Goal: Task Accomplishment & Management: Manage account settings

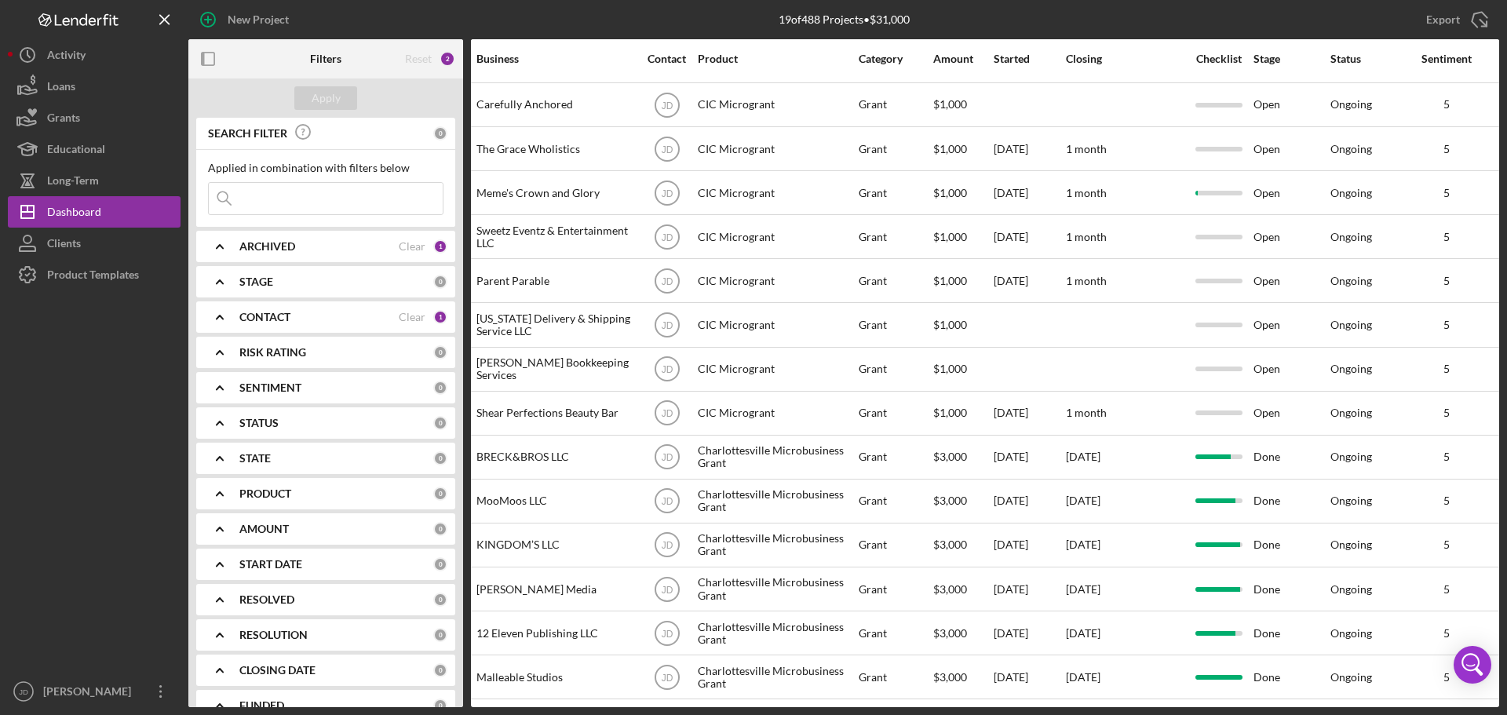
scroll to position [228, 0]
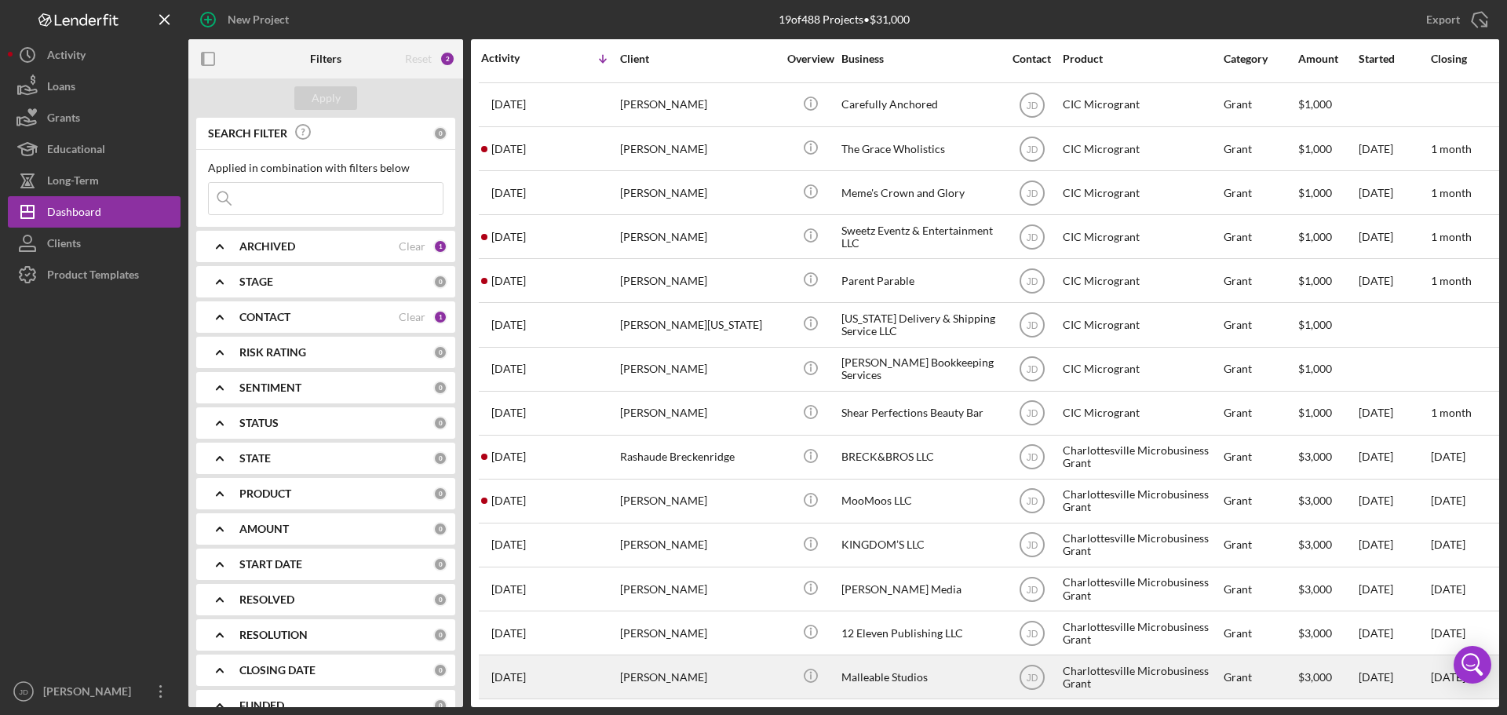
click at [525, 671] on time "[DATE]" at bounding box center [508, 677] width 35 height 13
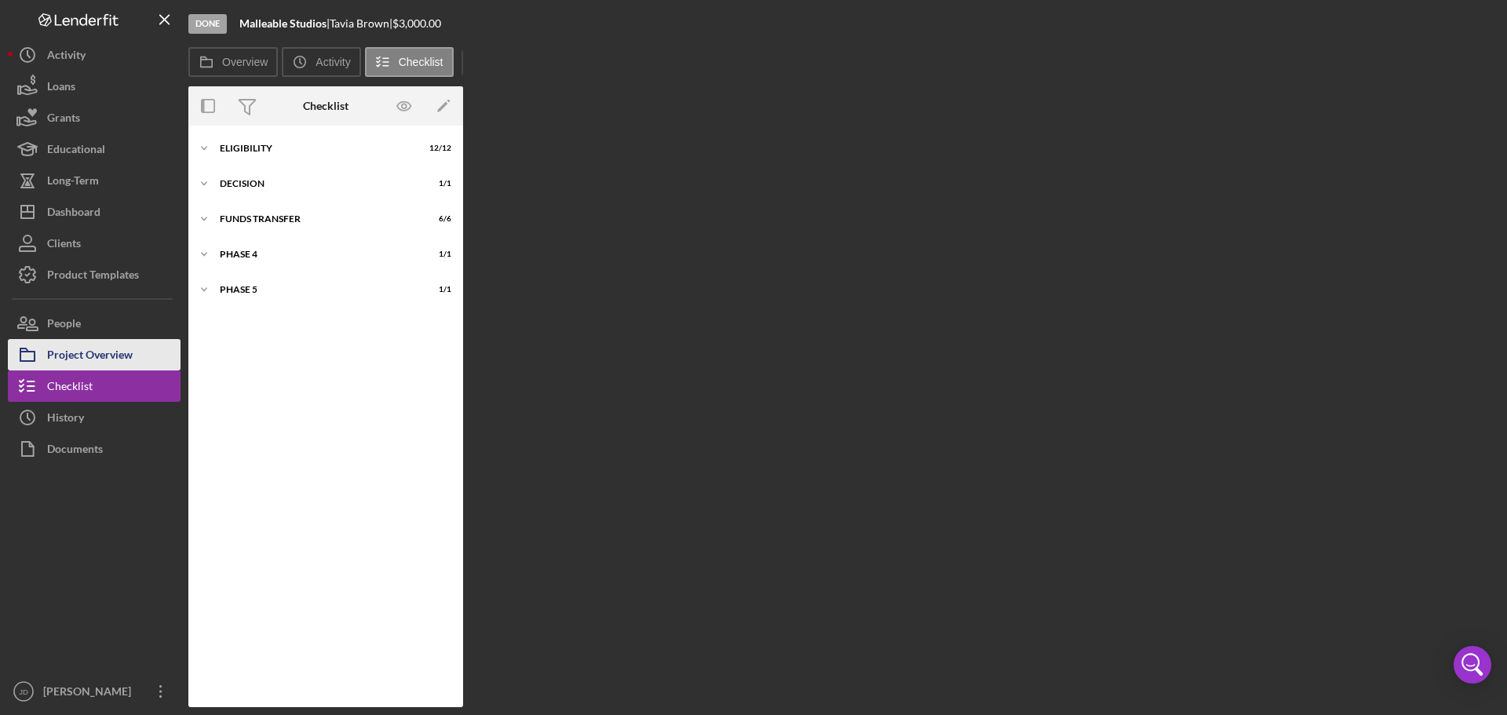
click at [118, 353] on div "Project Overview" at bounding box center [90, 356] width 86 height 35
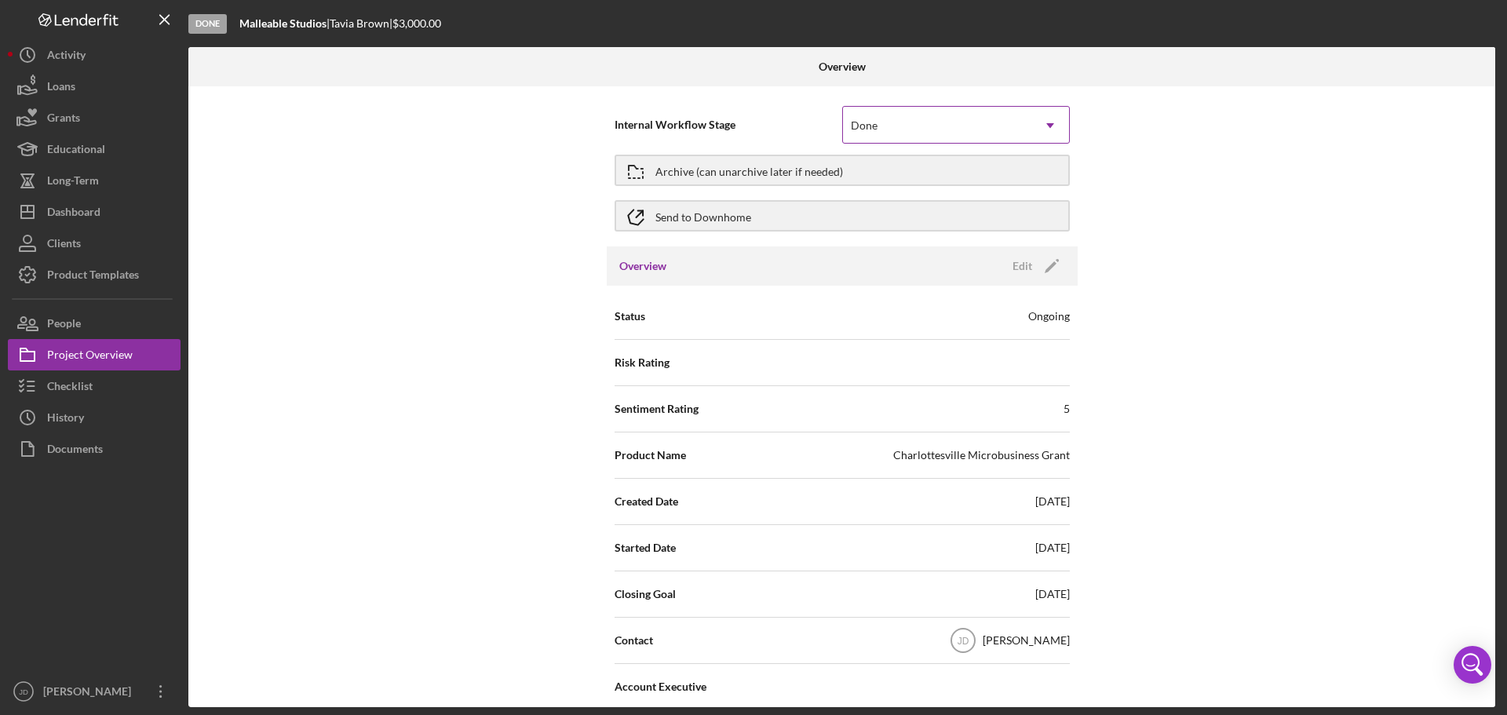
click at [1050, 125] on icon "Icon/Dropdown Arrow" at bounding box center [1050, 126] width 38 height 38
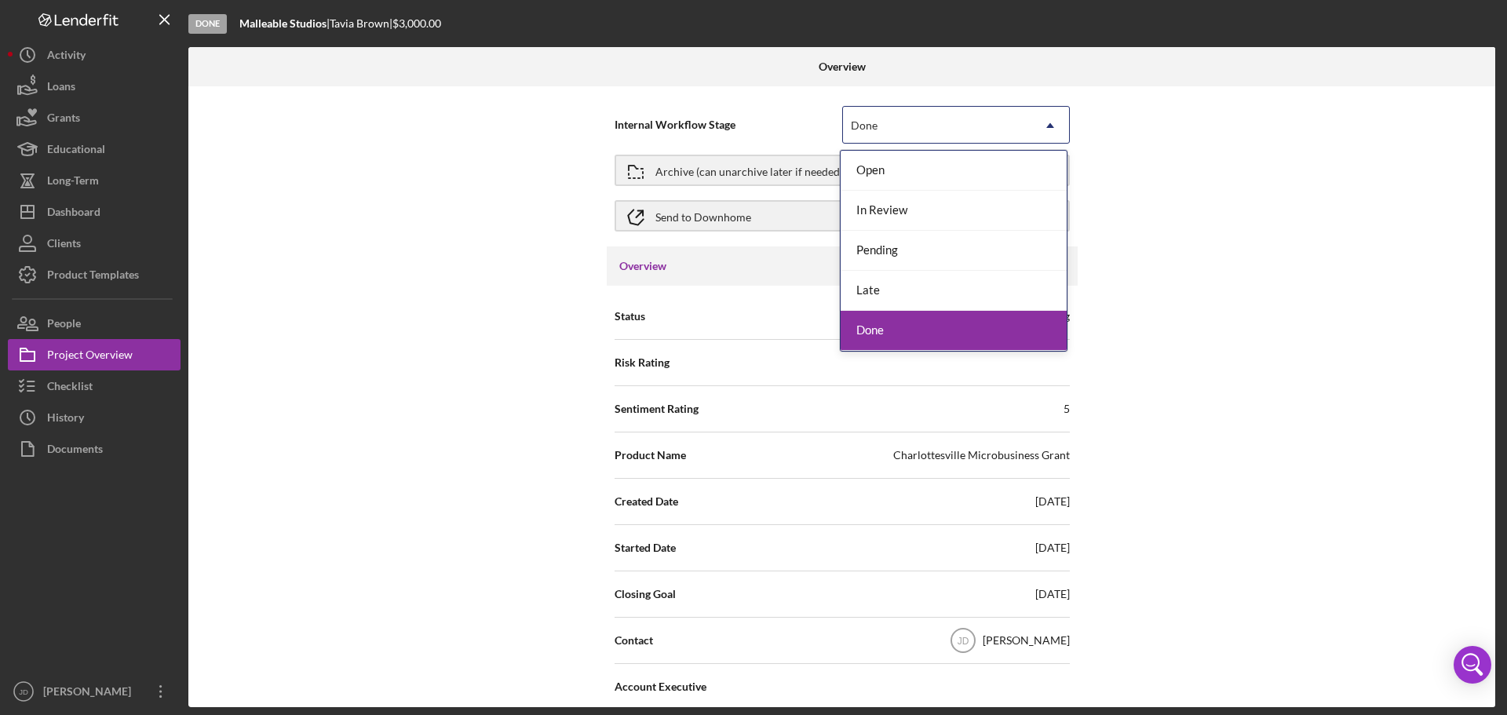
click at [914, 327] on div "Done" at bounding box center [953, 331] width 226 height 40
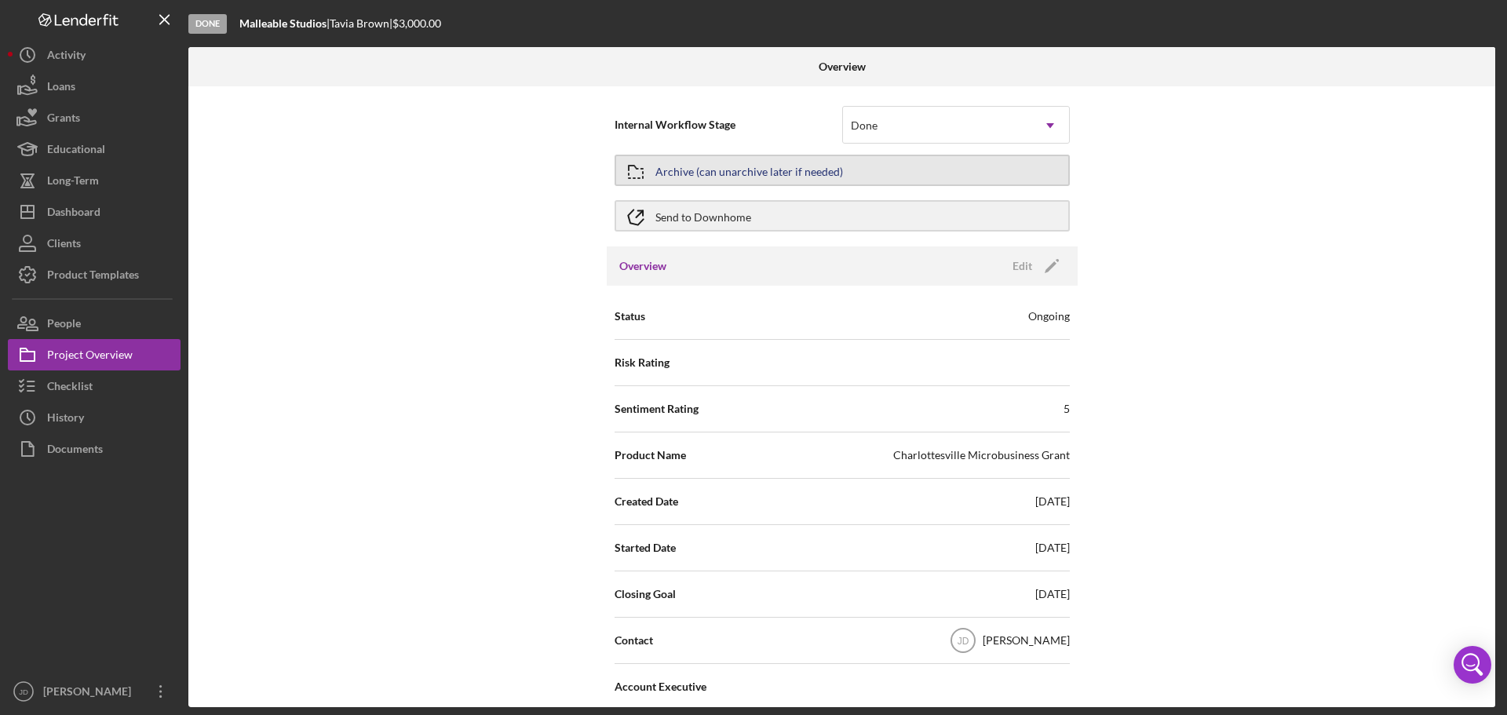
click at [670, 174] on div "Archive (can unarchive later if needed)" at bounding box center [749, 170] width 188 height 28
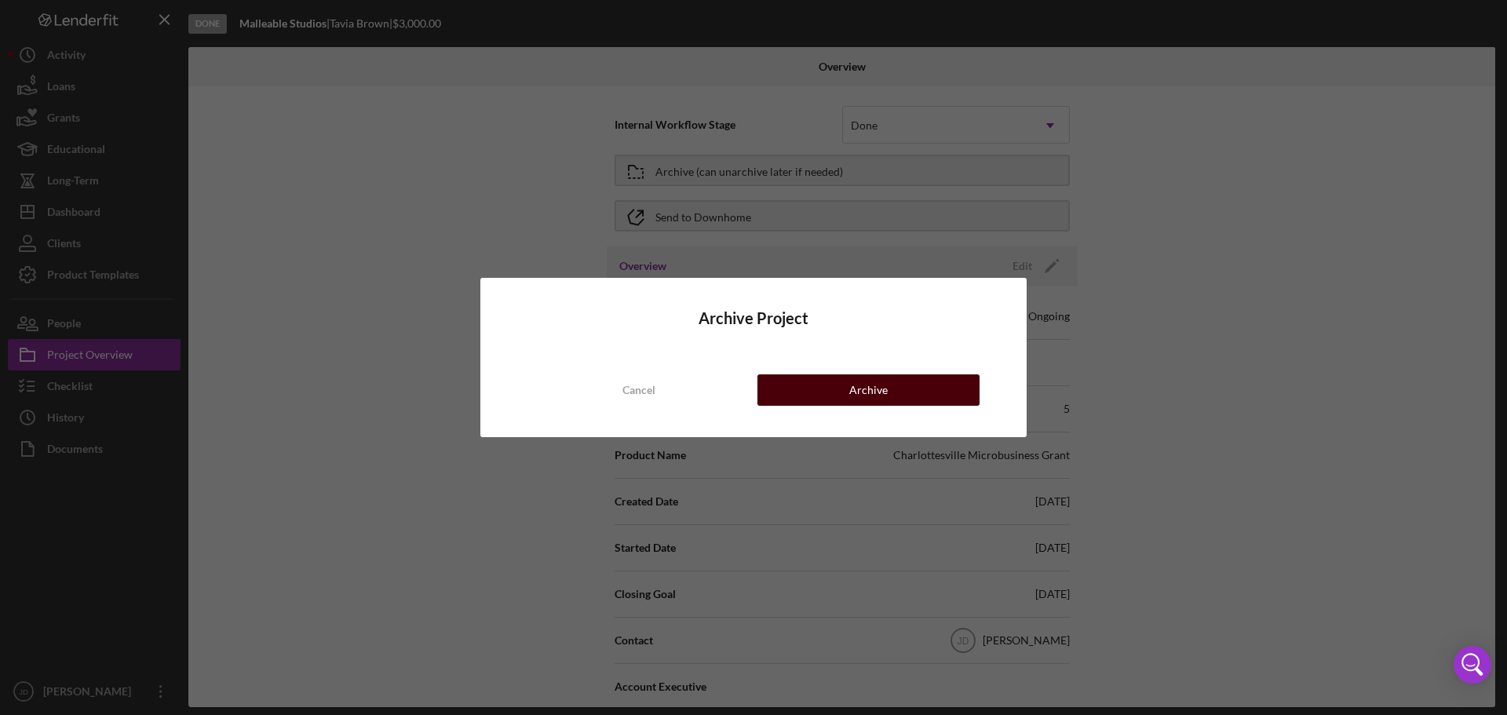
click at [796, 397] on button "Archive" at bounding box center [868, 389] width 222 height 31
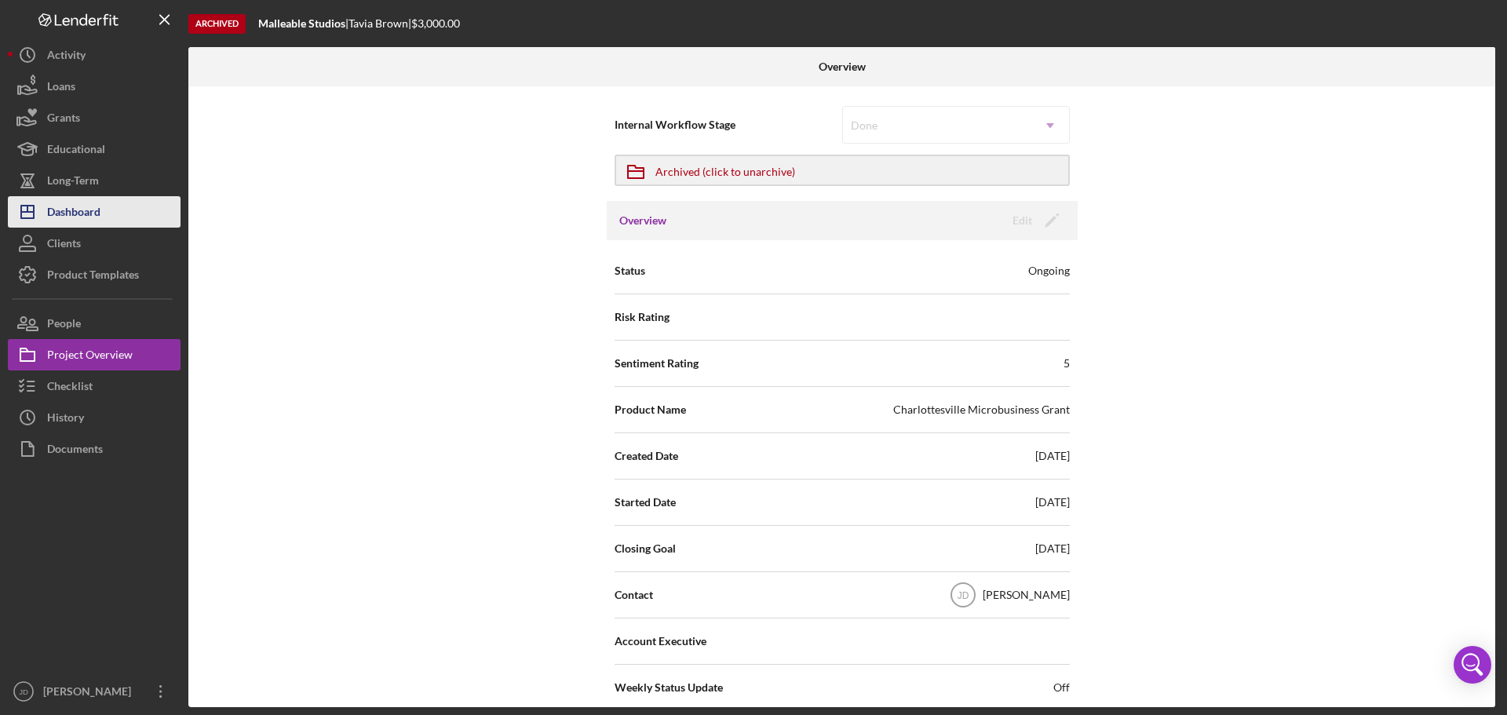
click at [90, 221] on div "Dashboard" at bounding box center [73, 213] width 53 height 35
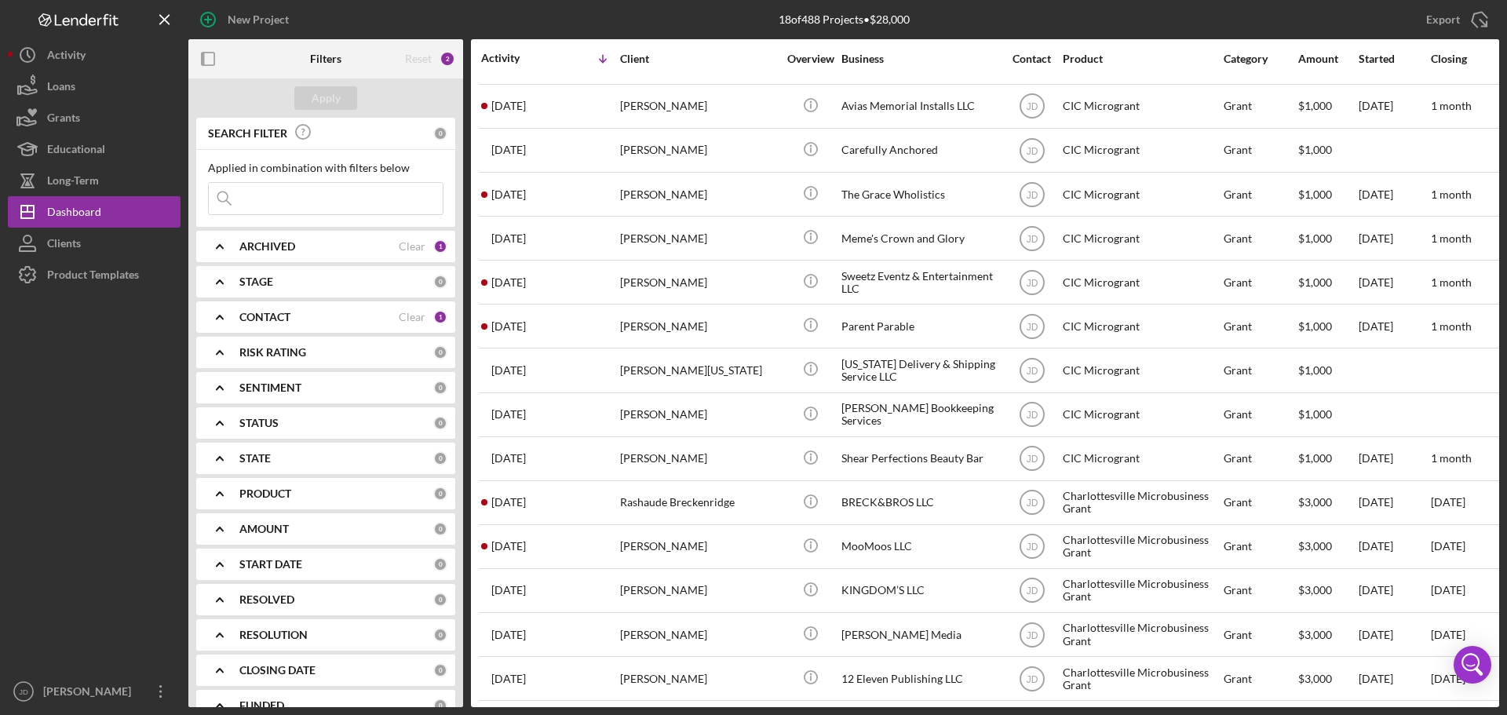
scroll to position [184, 0]
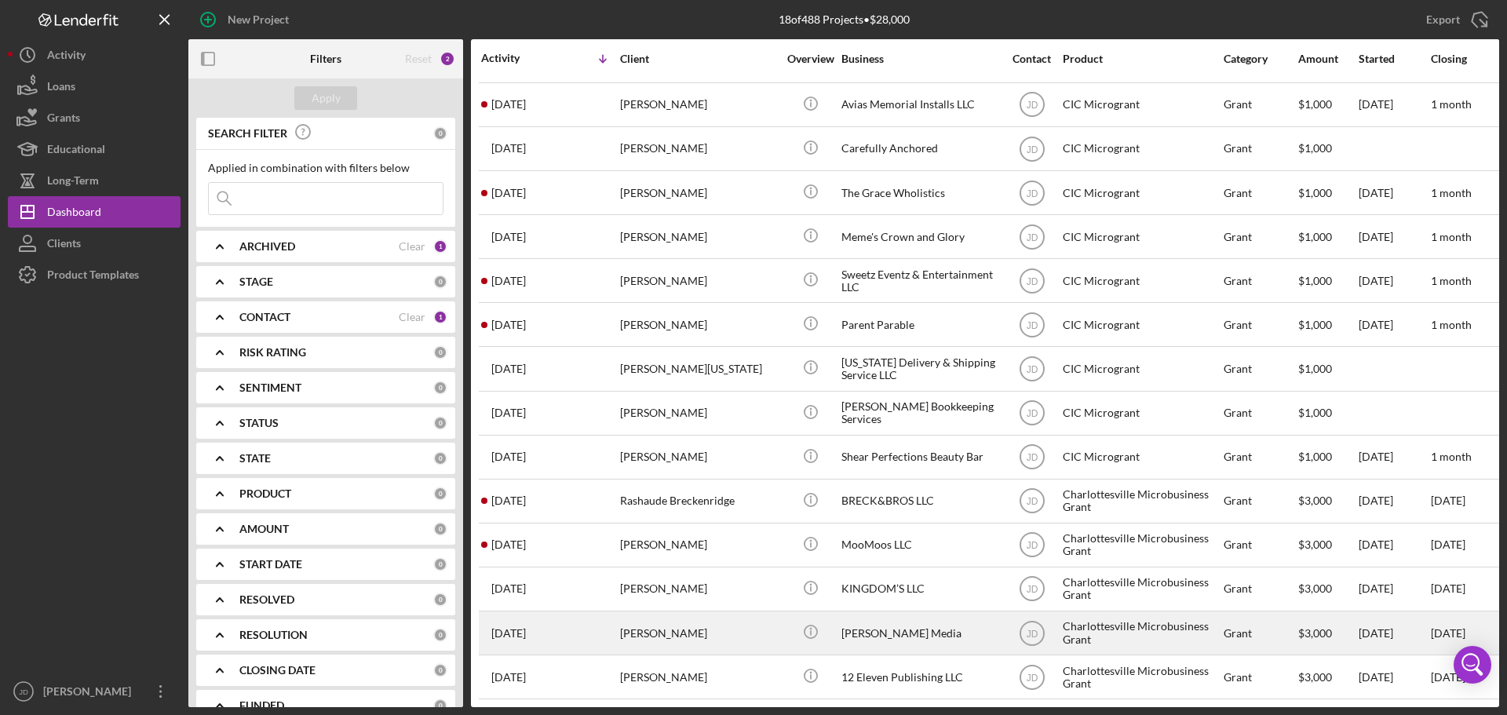
click at [685, 620] on div "[PERSON_NAME]" at bounding box center [698, 633] width 157 height 42
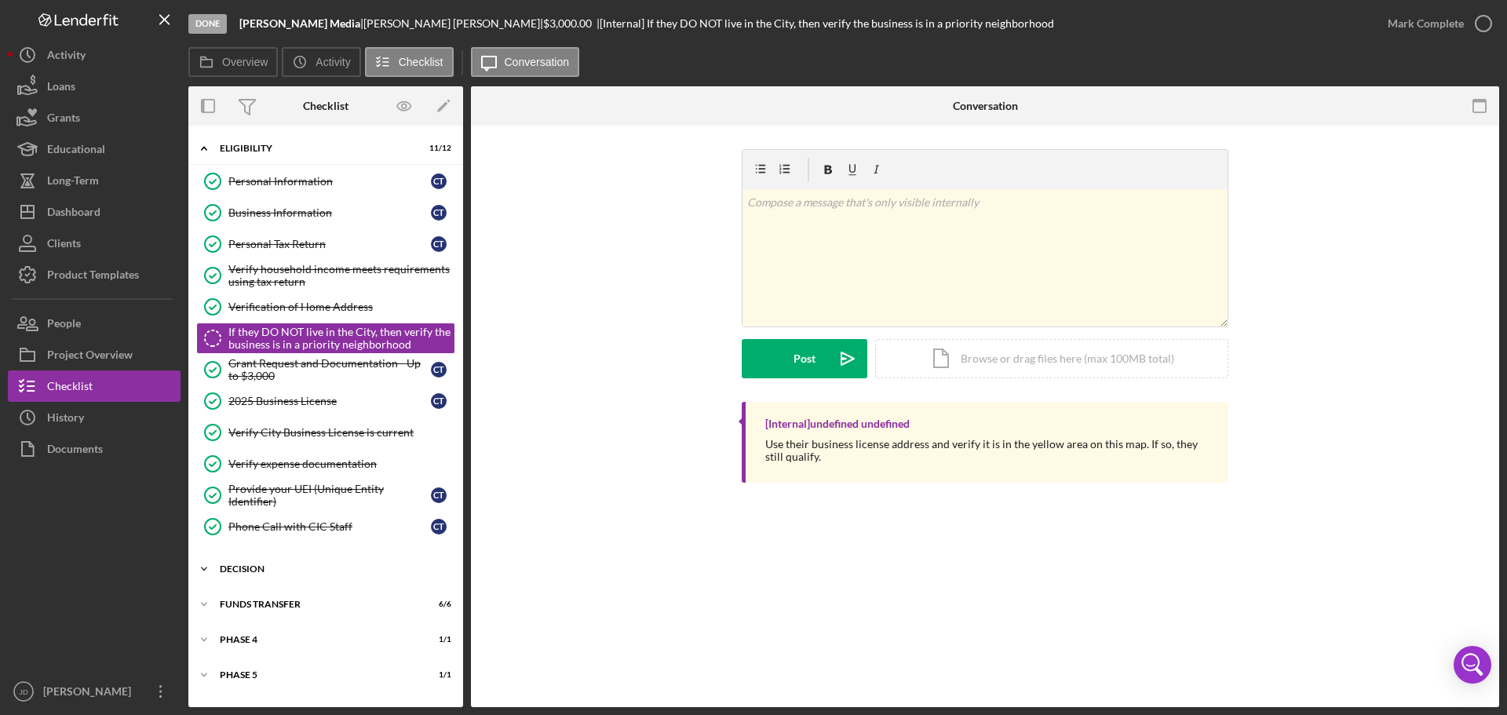
click at [228, 575] on div "Icon/Expander DECISION 1 / 1" at bounding box center [325, 568] width 275 height 31
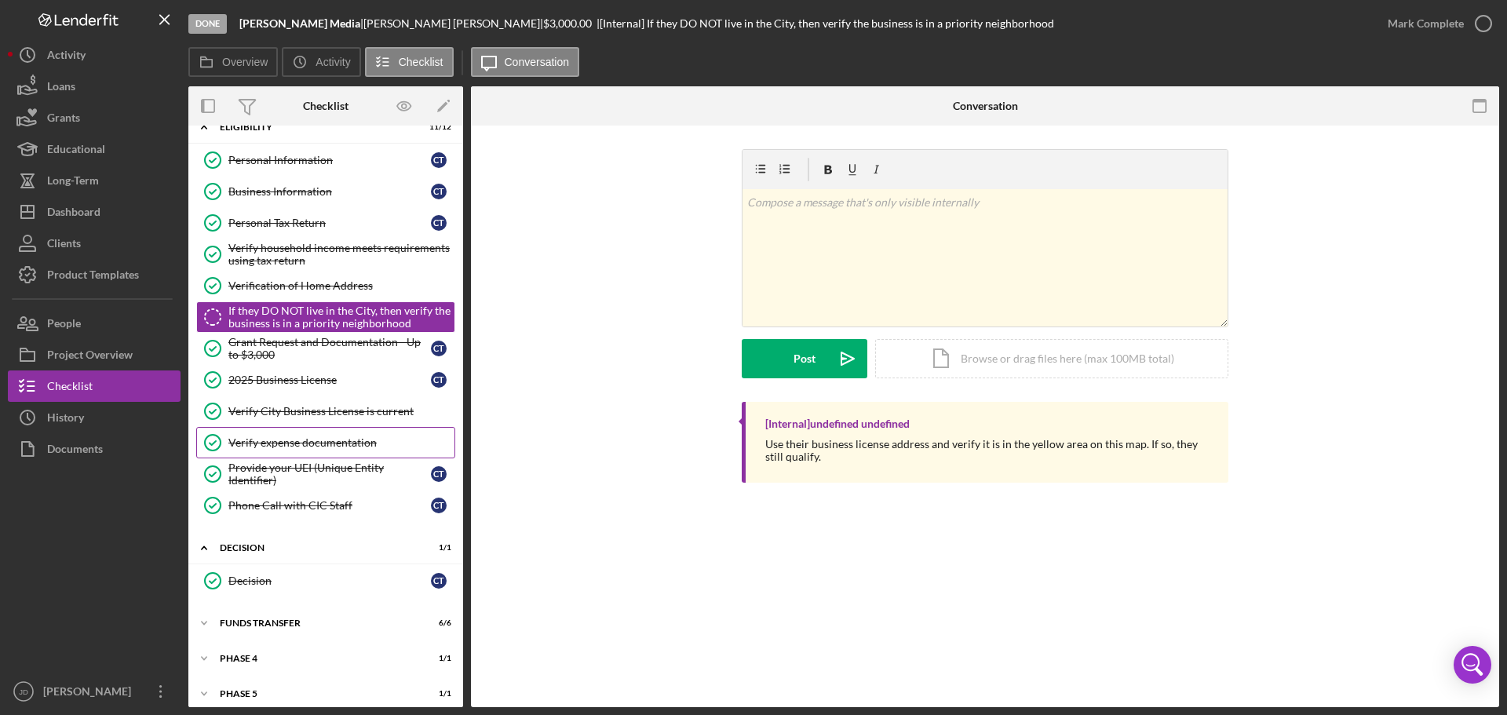
scroll to position [32, 0]
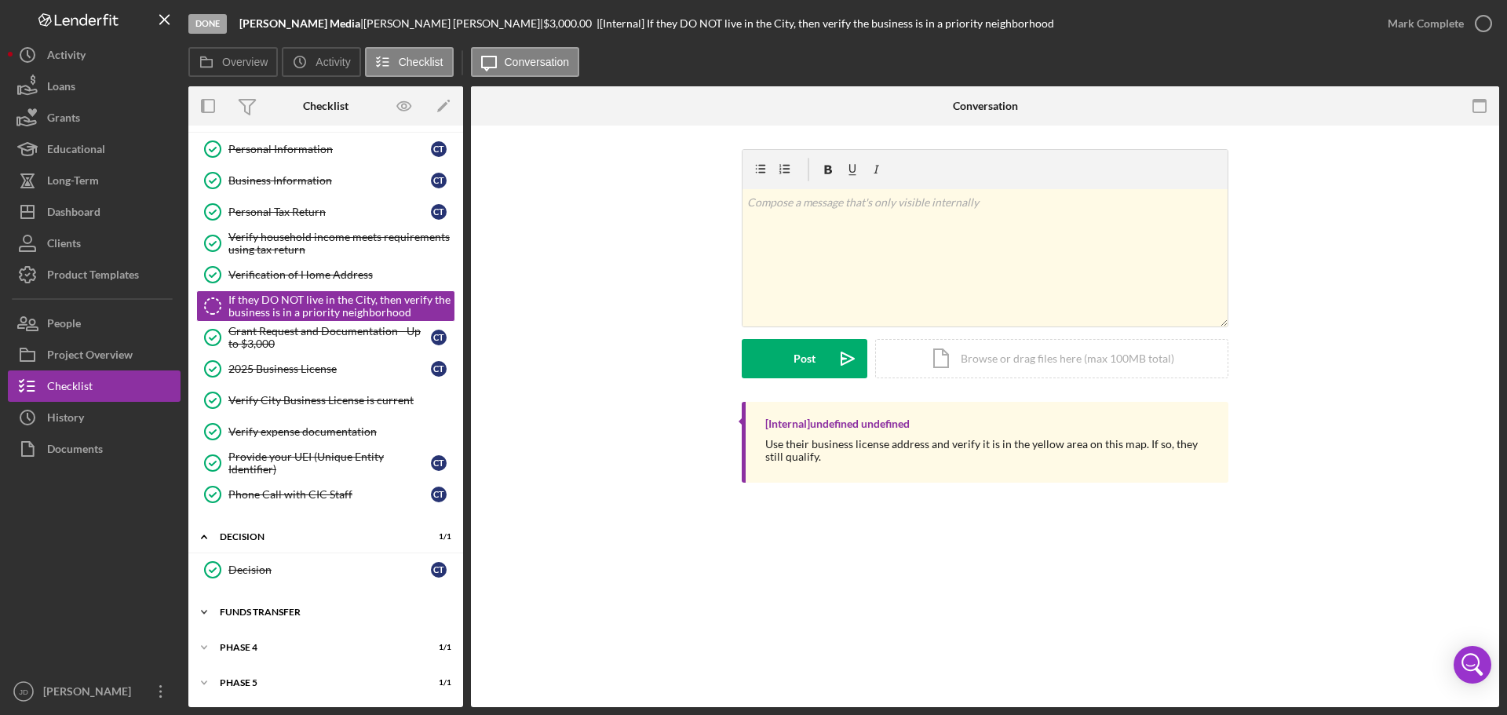
click at [231, 612] on div "FUNDS TRANSFER" at bounding box center [332, 611] width 224 height 9
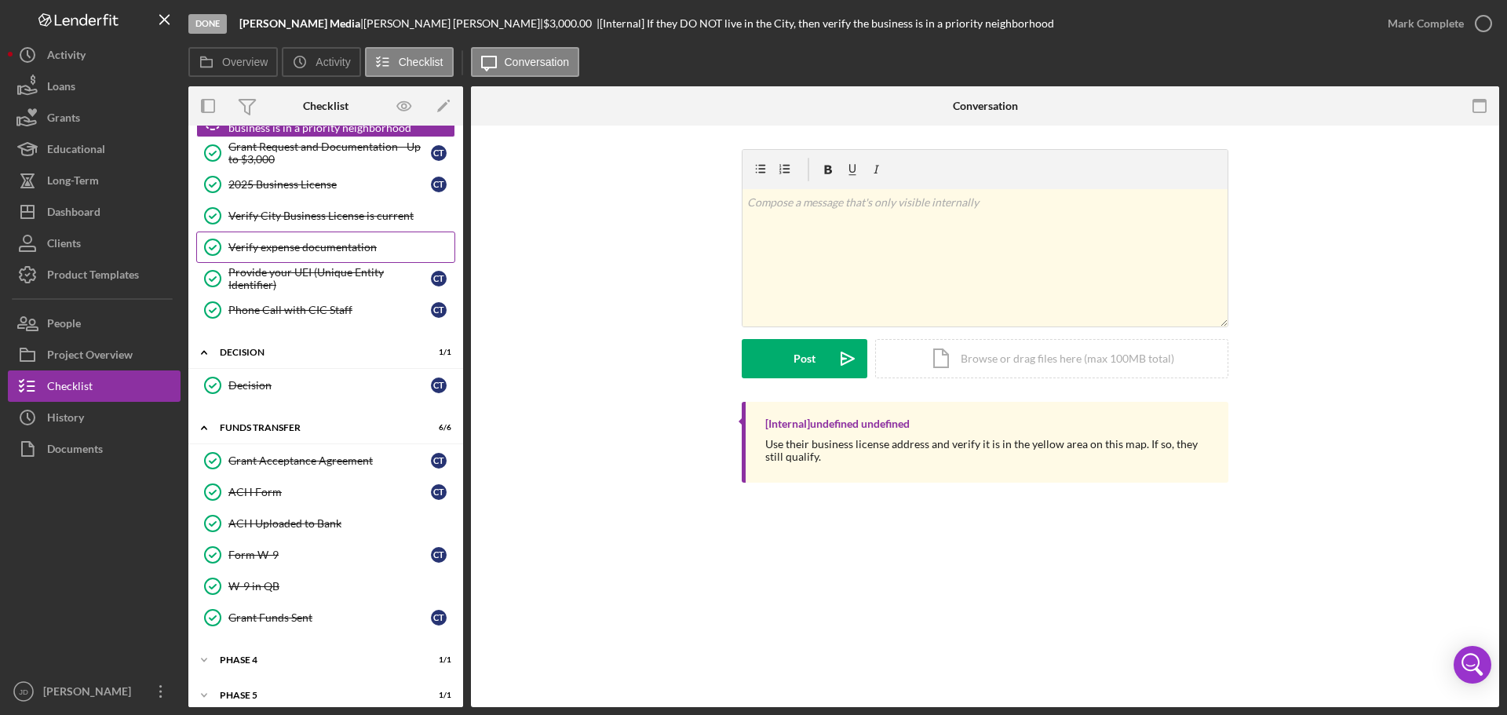
scroll to position [229, 0]
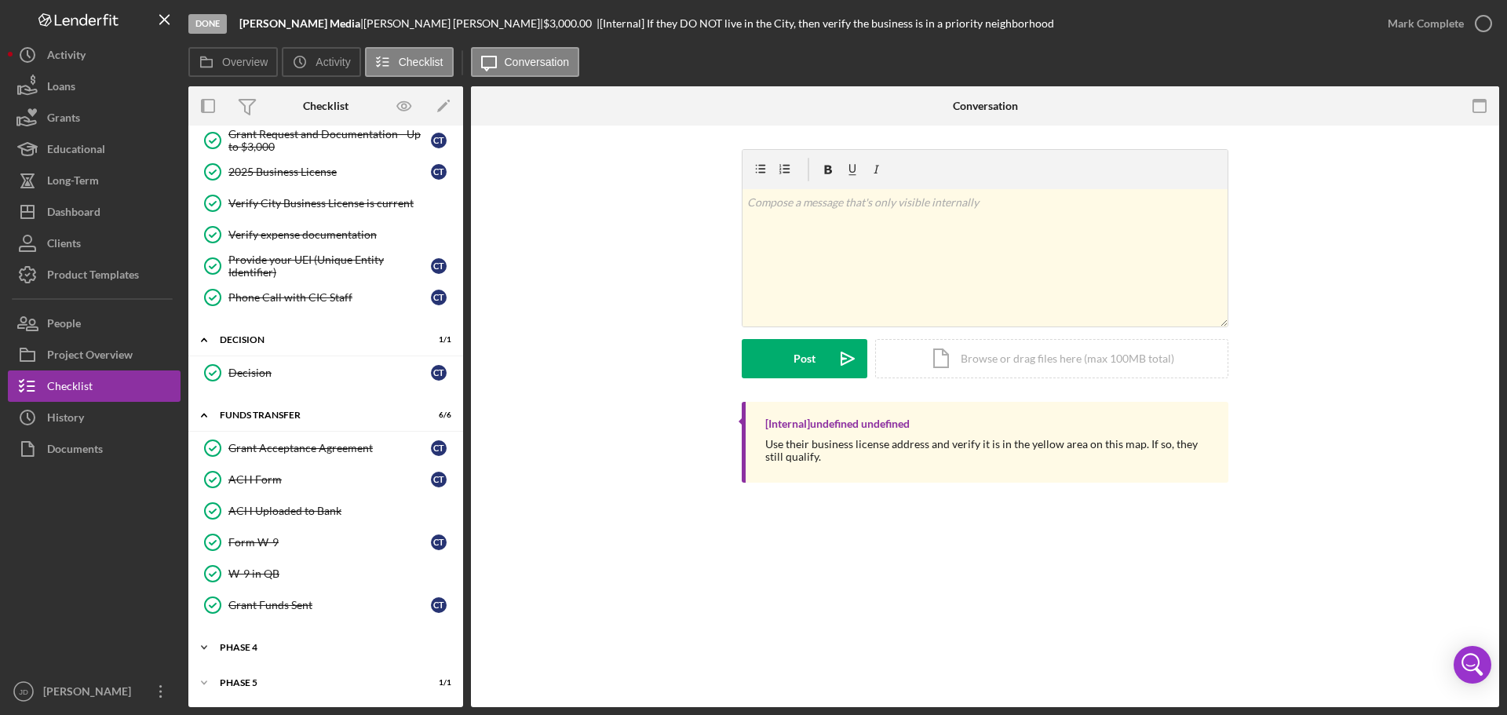
click at [236, 645] on div "Phase 4" at bounding box center [332, 647] width 224 height 9
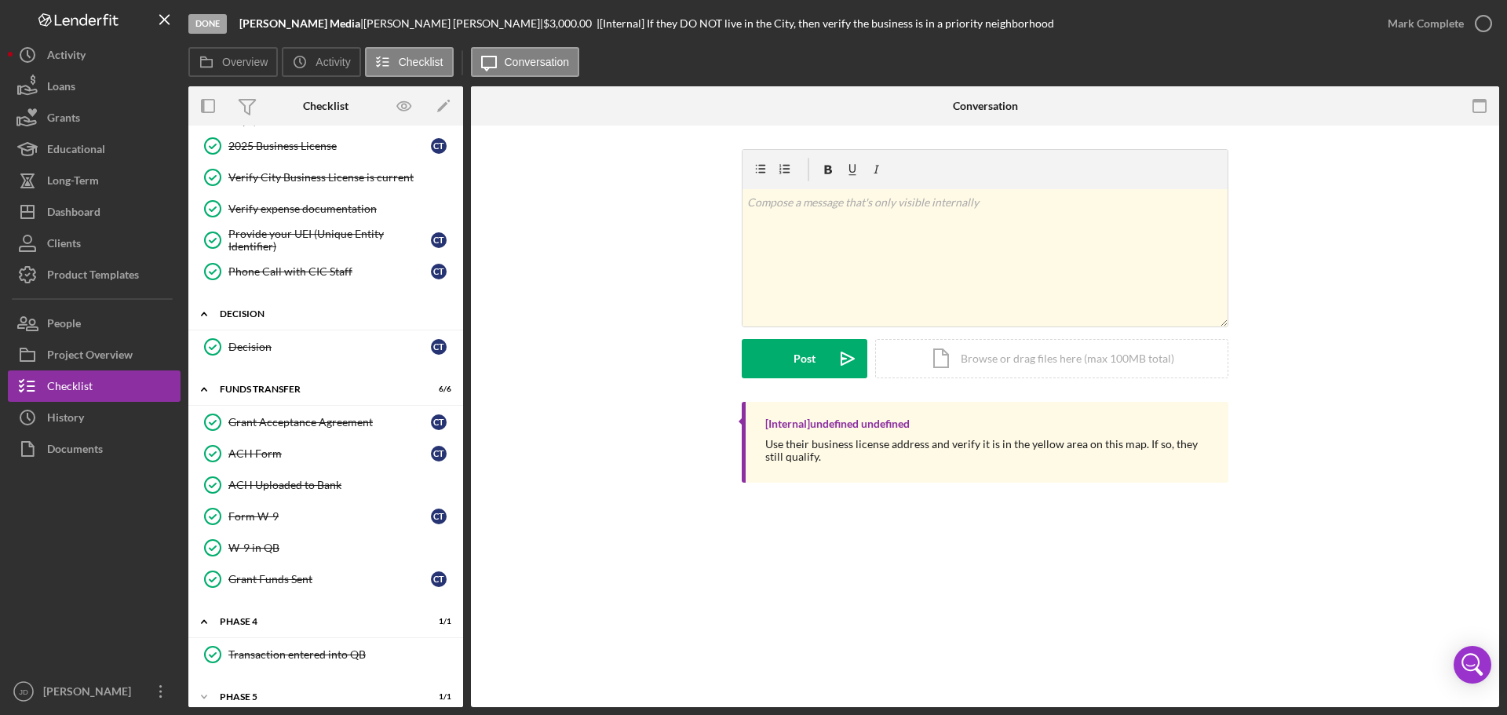
scroll to position [269, 0]
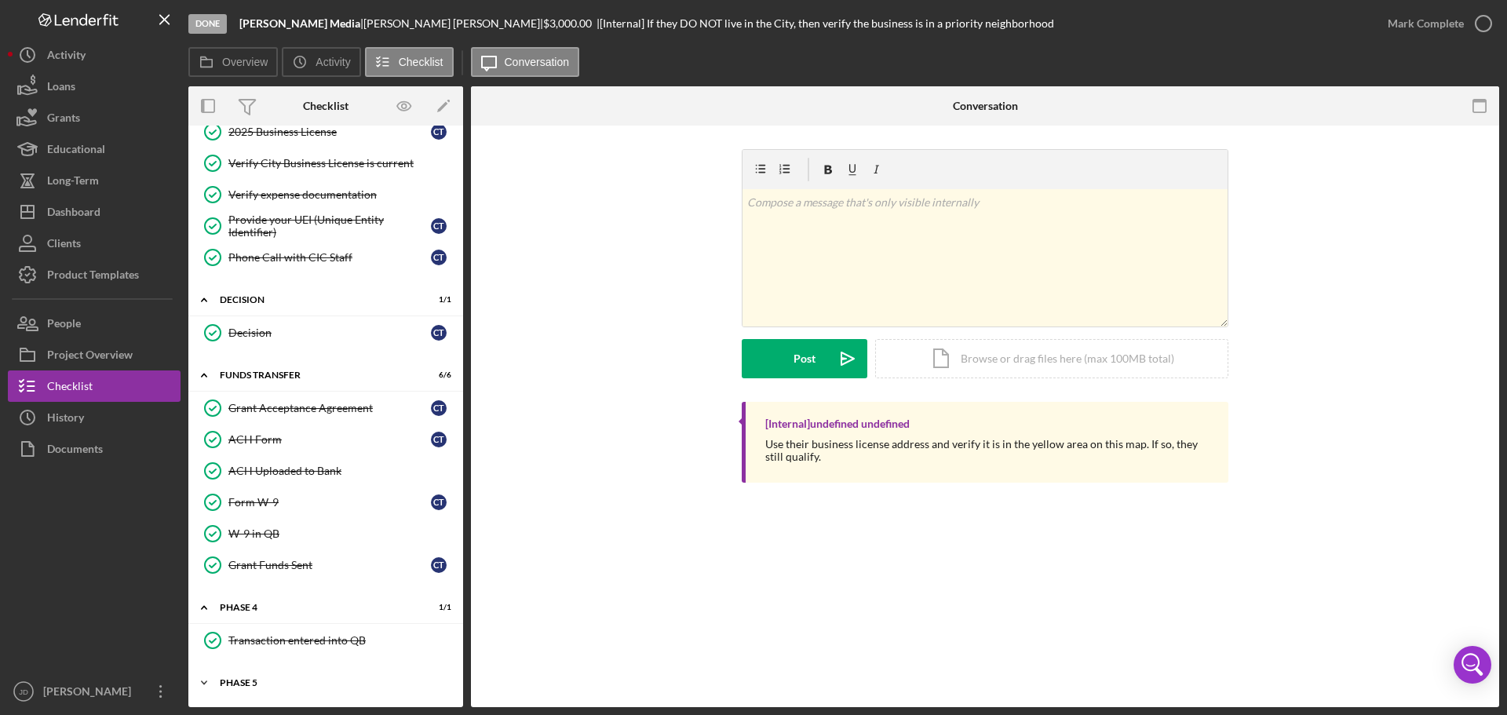
click at [249, 682] on div "Phase 5" at bounding box center [332, 682] width 224 height 9
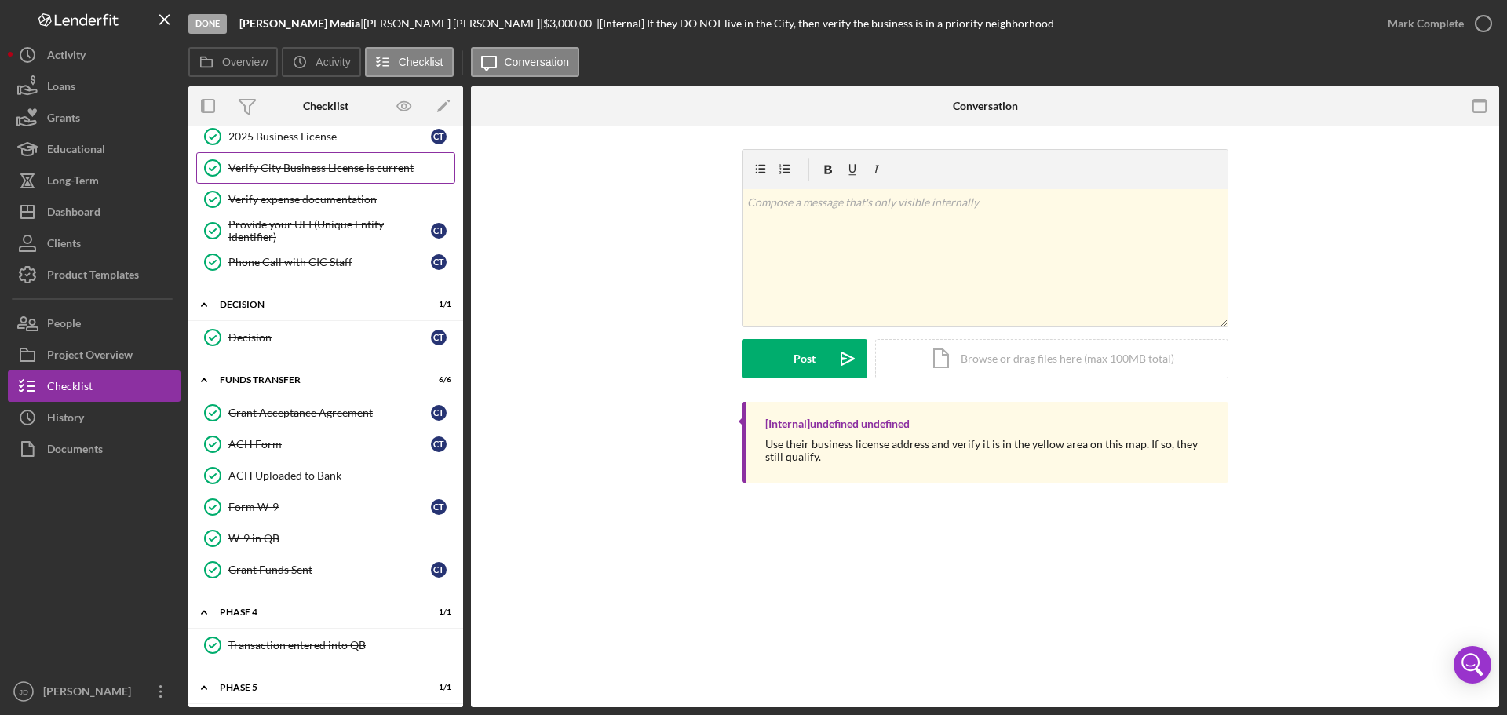
scroll to position [309, 0]
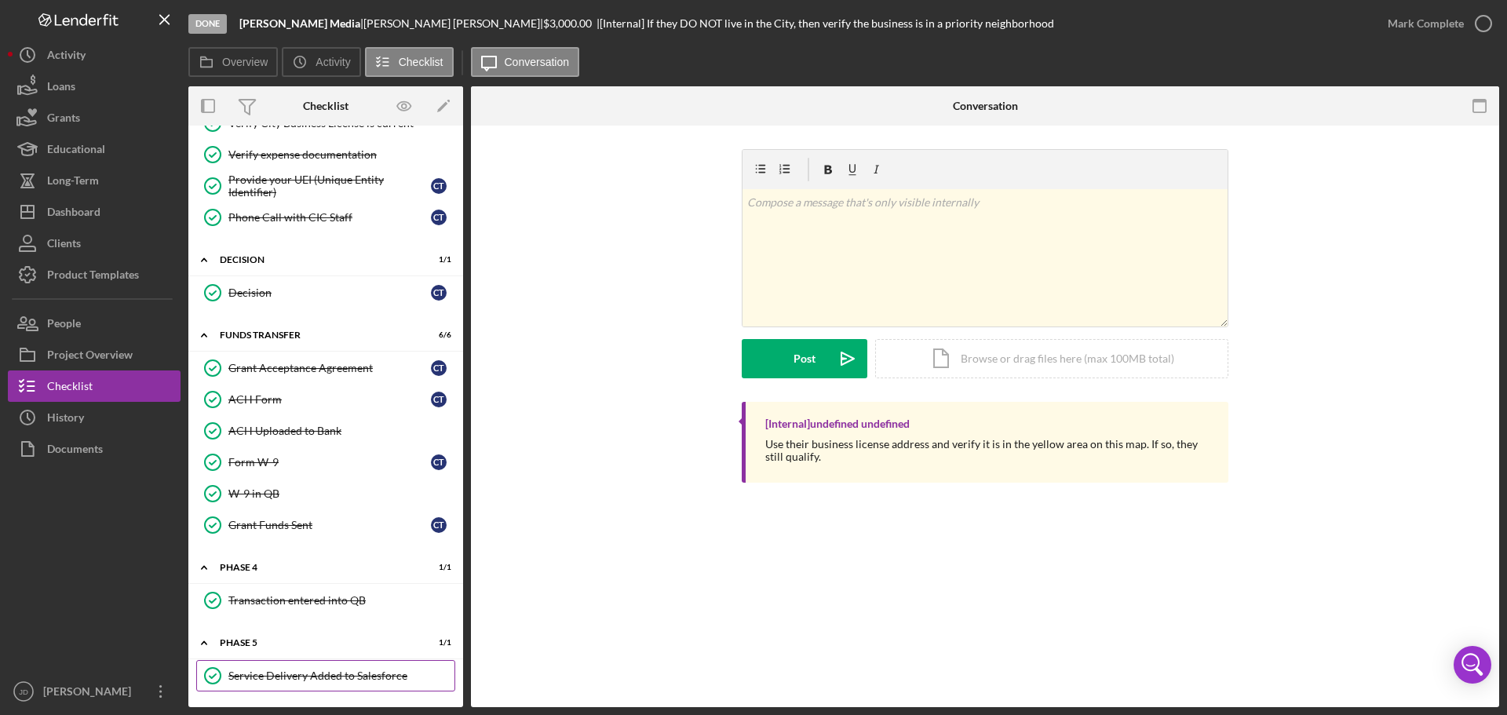
click at [306, 684] on link "Service Delivery Added to Salesforce Service Delivery Added to Salesforce" at bounding box center [325, 675] width 259 height 31
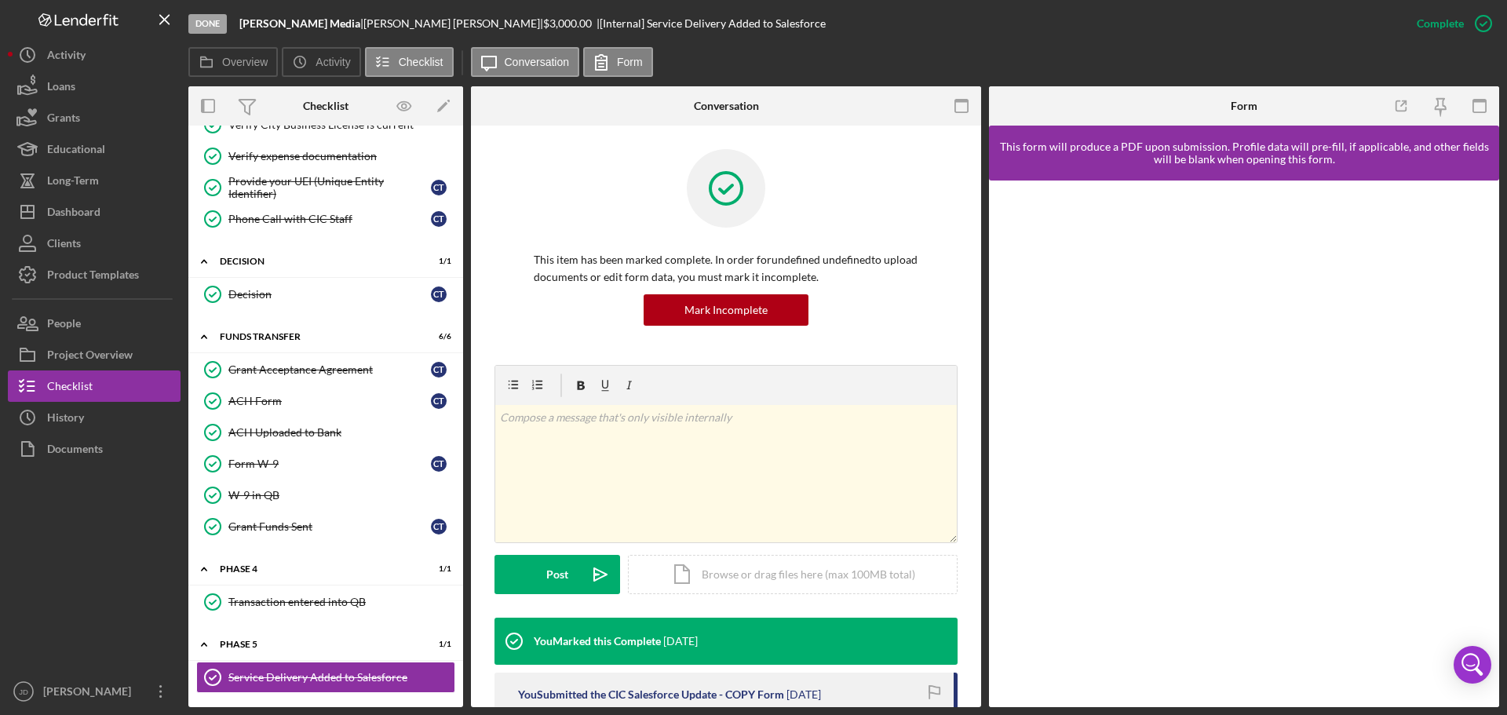
scroll to position [309, 0]
click at [304, 598] on div "Transaction entered into QB" at bounding box center [341, 600] width 226 height 13
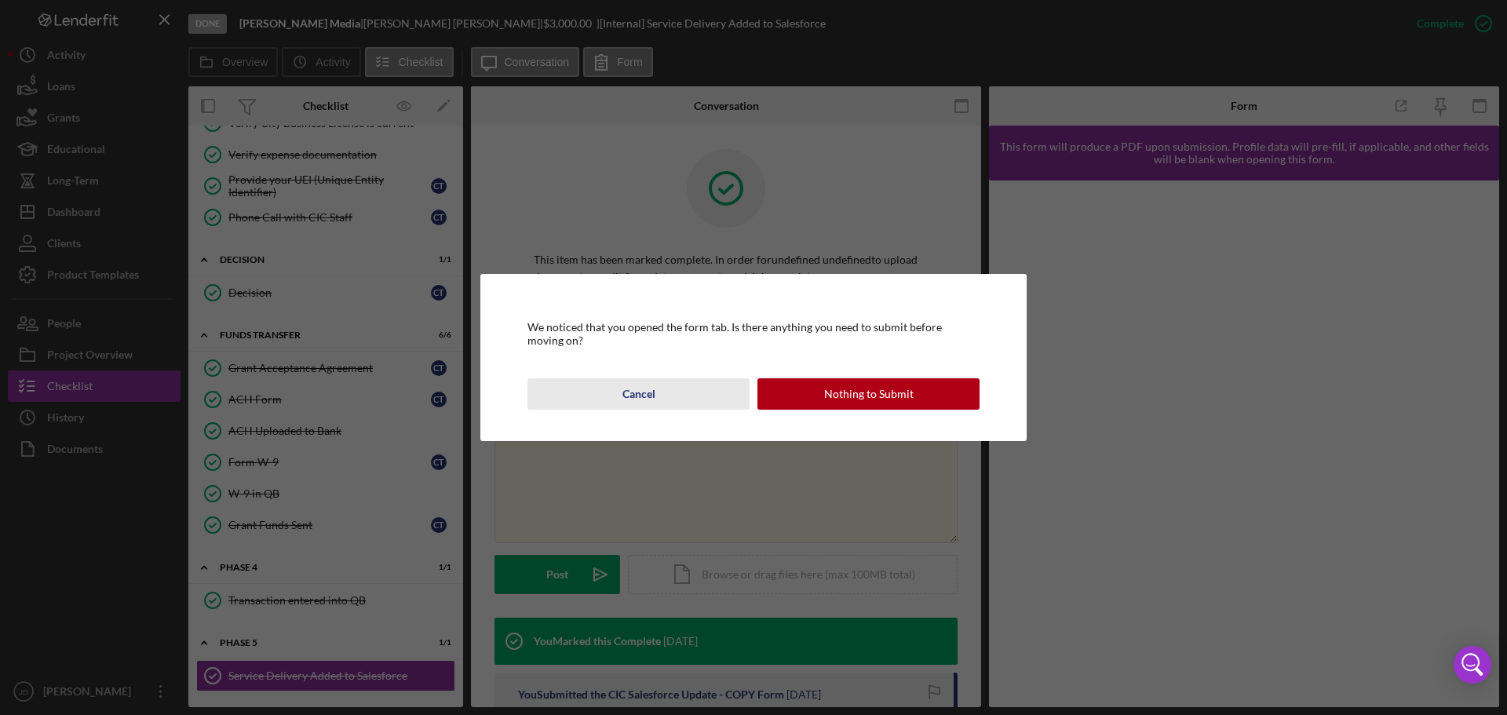
click at [668, 389] on button "Cancel" at bounding box center [638, 393] width 222 height 31
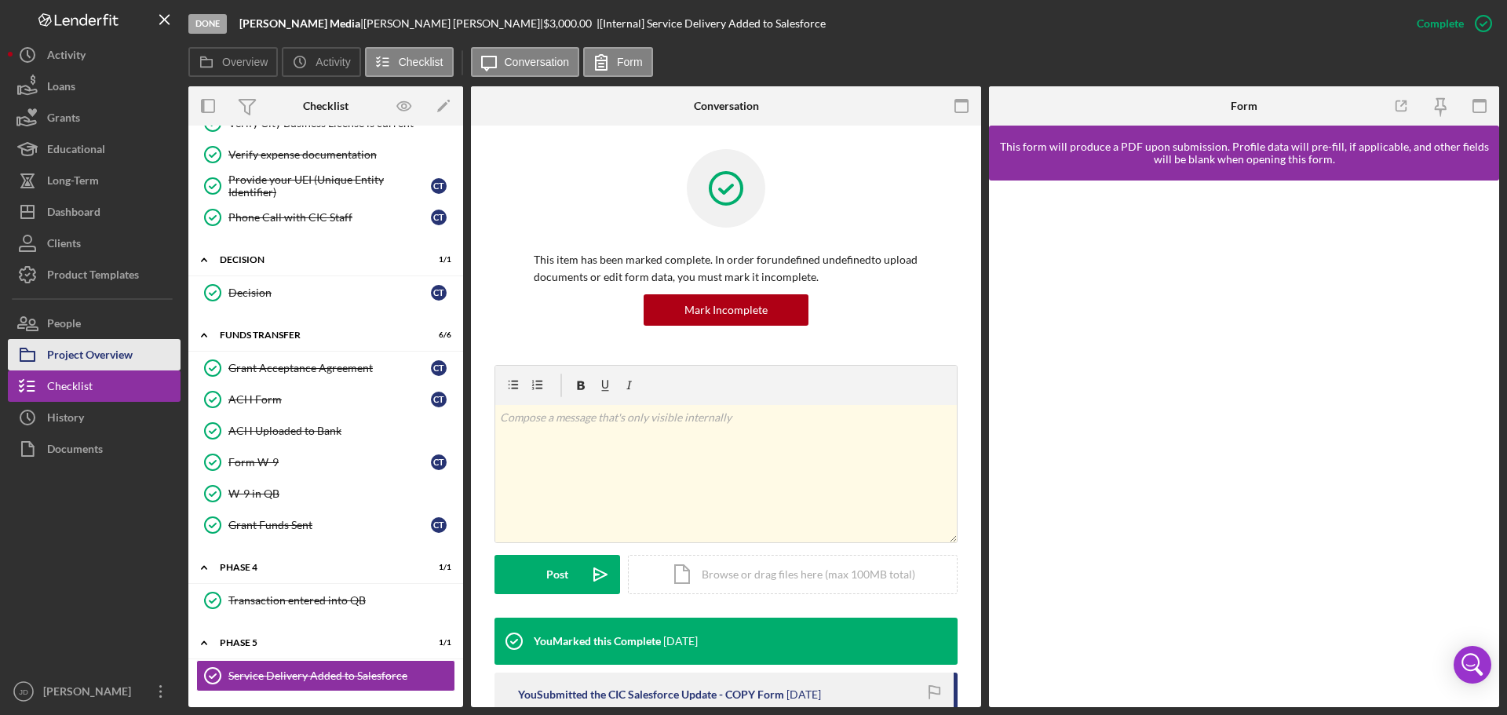
click at [76, 346] on div "Project Overview" at bounding box center [90, 356] width 86 height 35
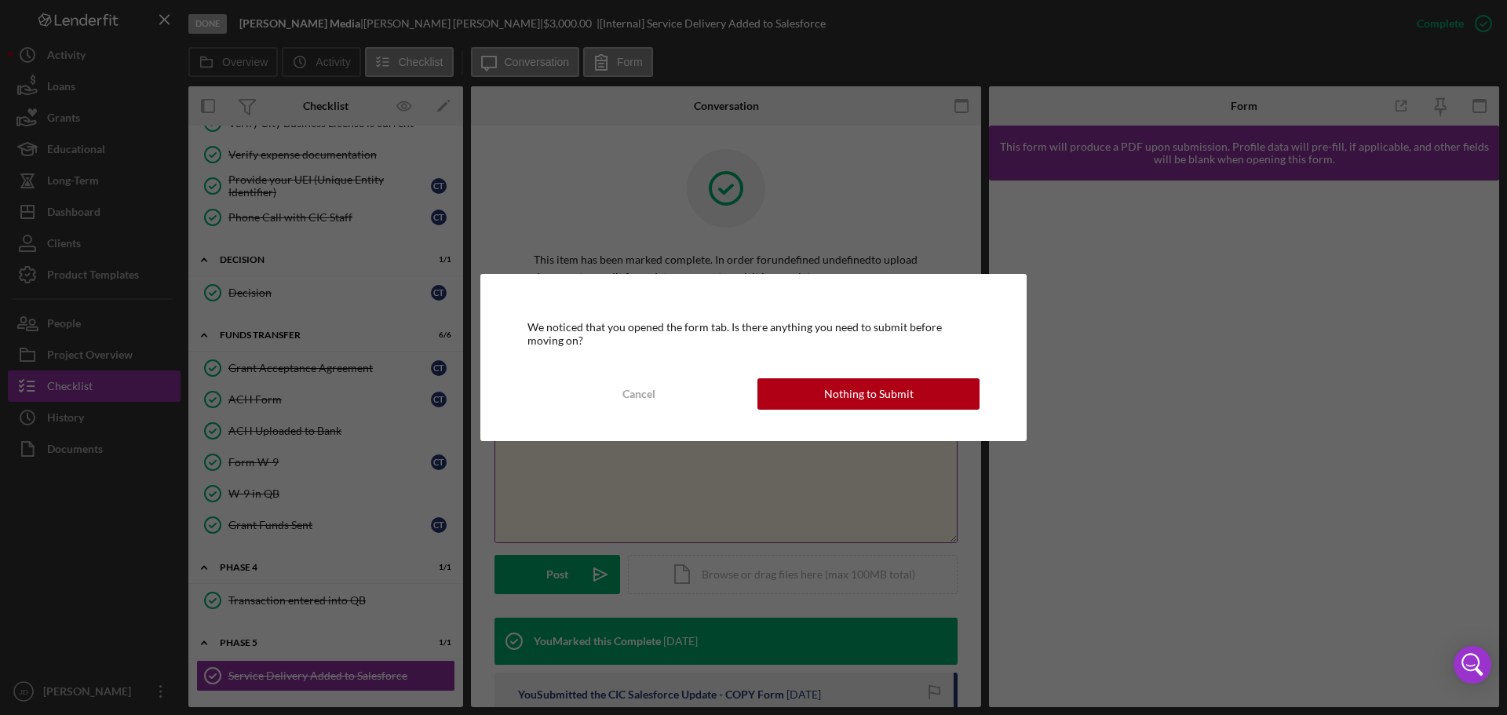
click at [645, 394] on div "Cancel" at bounding box center [638, 393] width 33 height 31
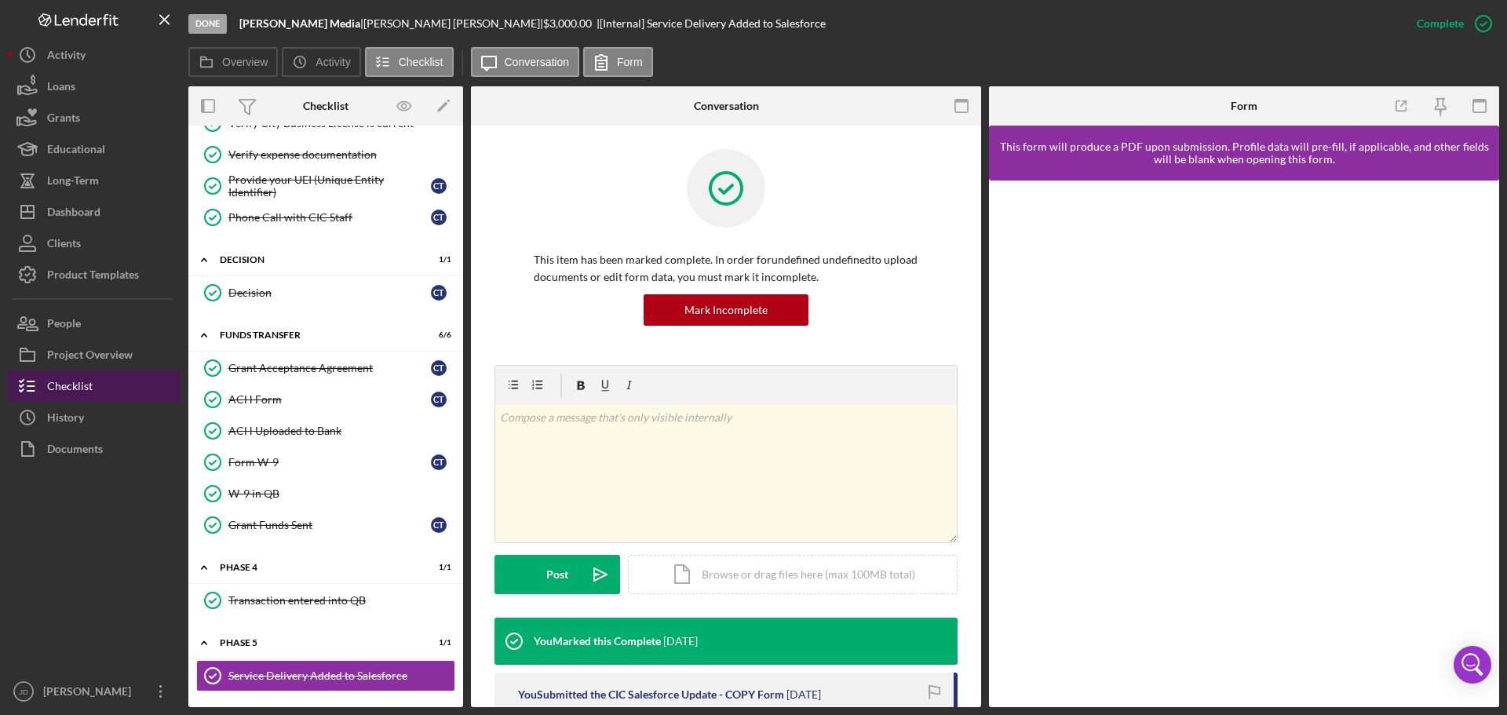
click at [67, 388] on div "Checklist" at bounding box center [70, 387] width 46 height 35
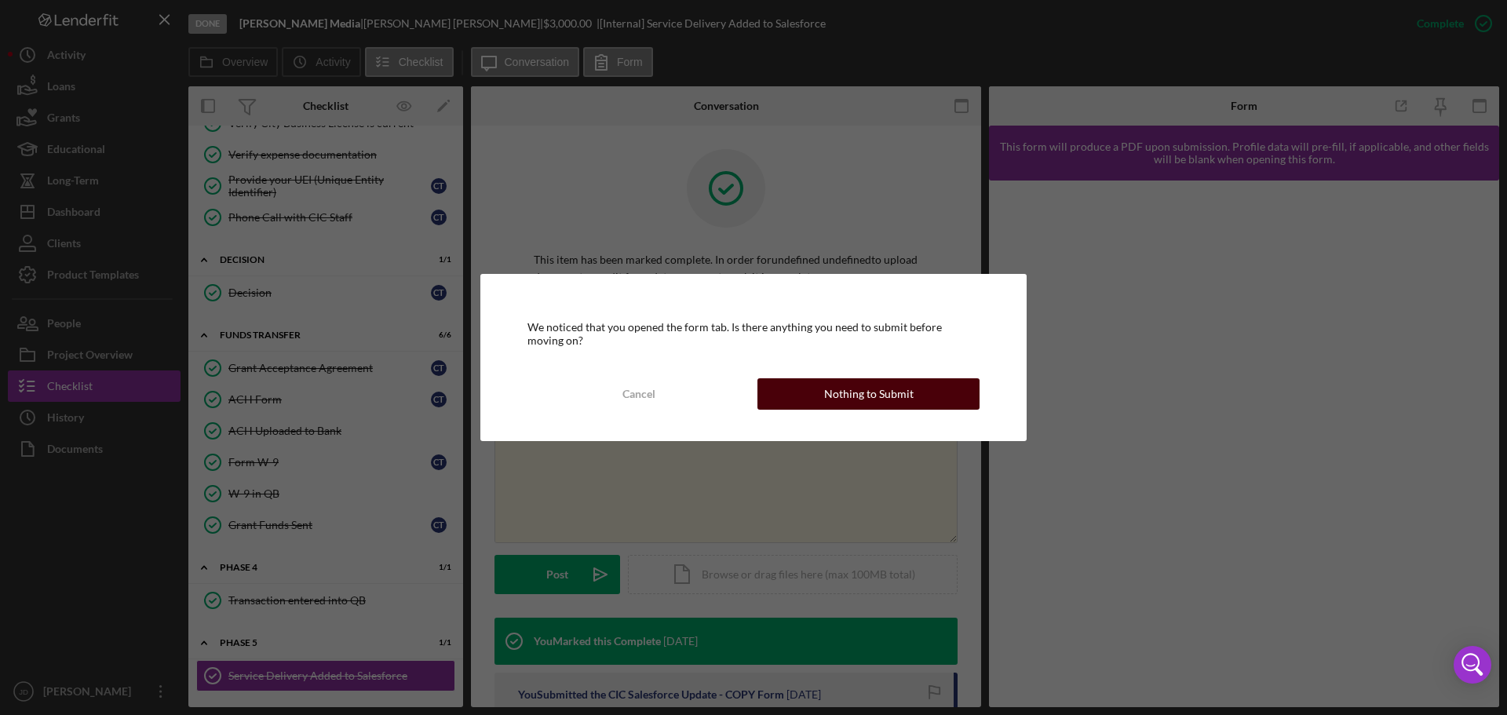
click at [808, 393] on button "Nothing to Submit" at bounding box center [868, 393] width 222 height 31
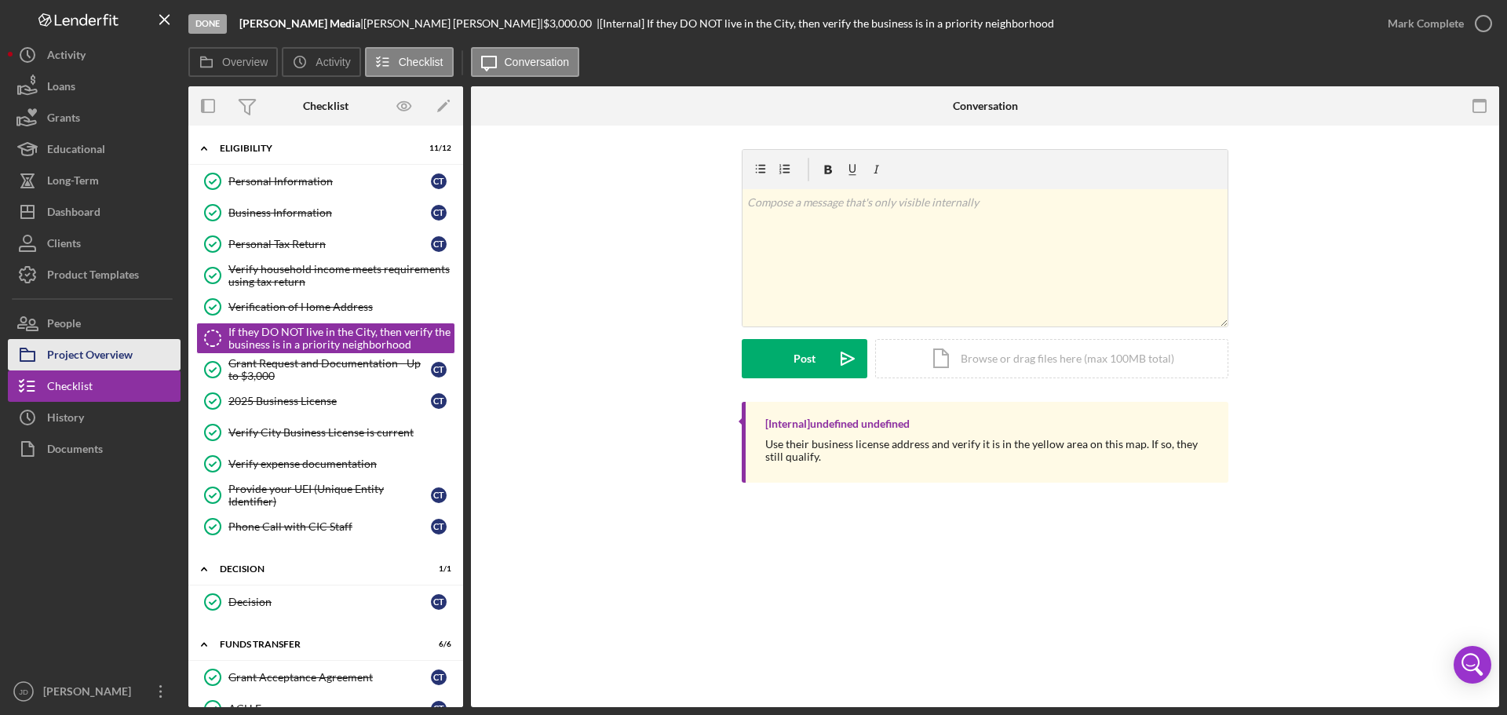
click at [68, 356] on div "Project Overview" at bounding box center [90, 356] width 86 height 35
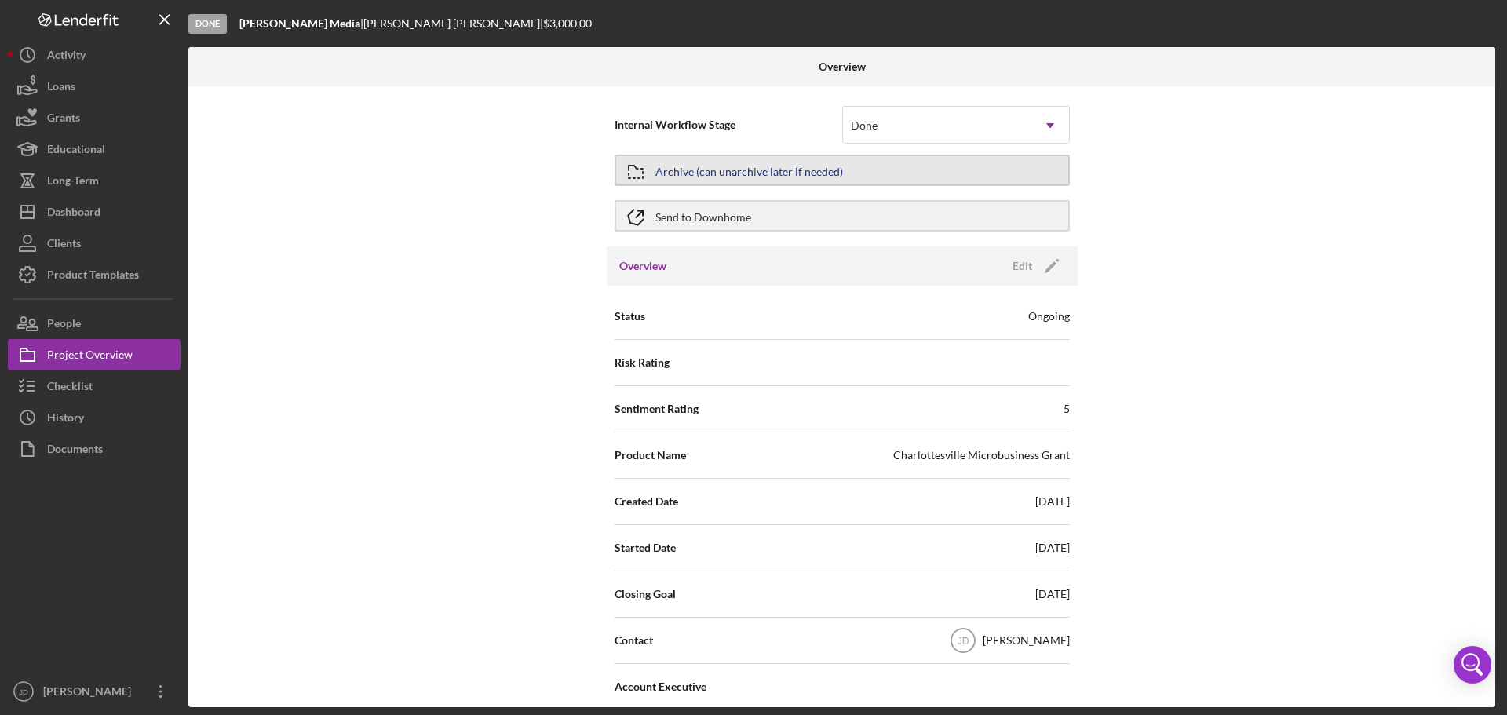
click at [830, 172] on div "Archive (can unarchive later if needed)" at bounding box center [749, 170] width 188 height 28
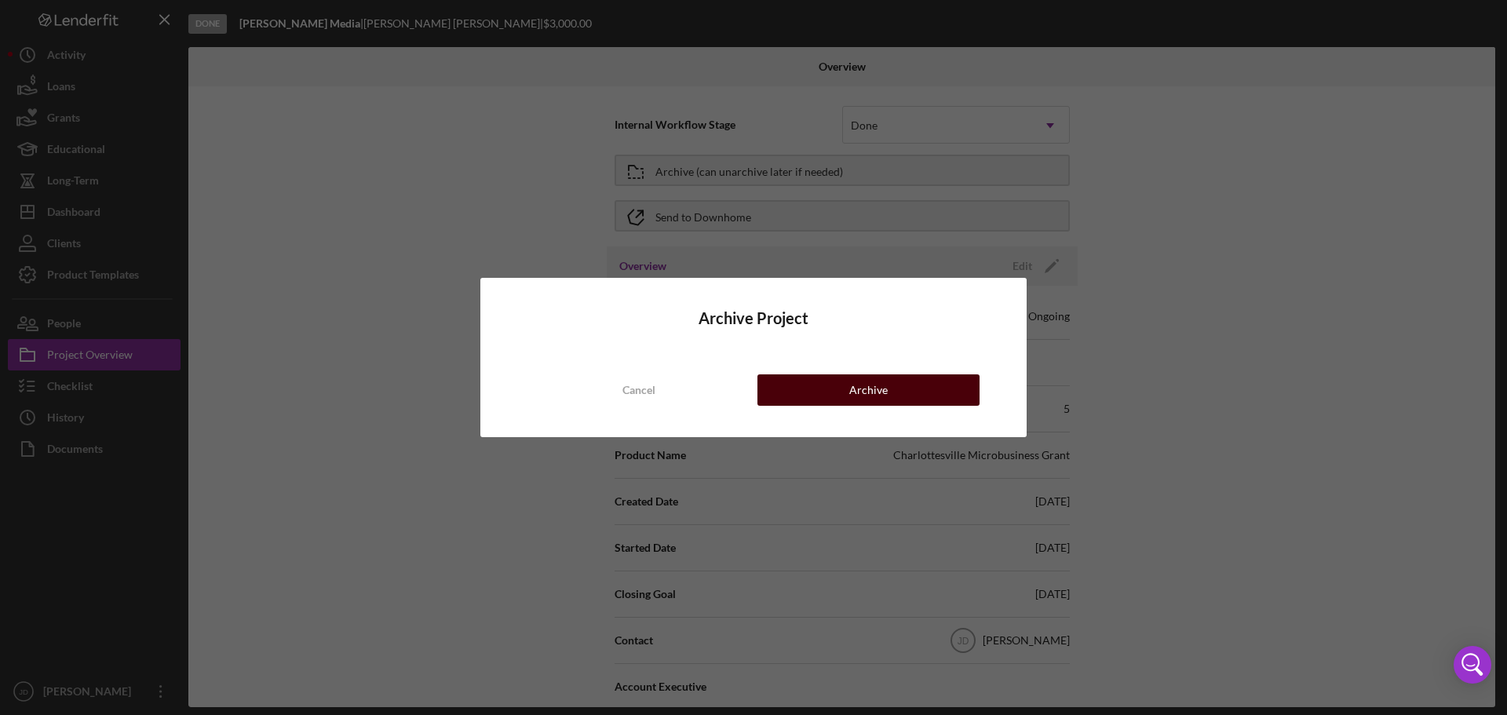
click at [882, 388] on div "Archive" at bounding box center [868, 389] width 38 height 31
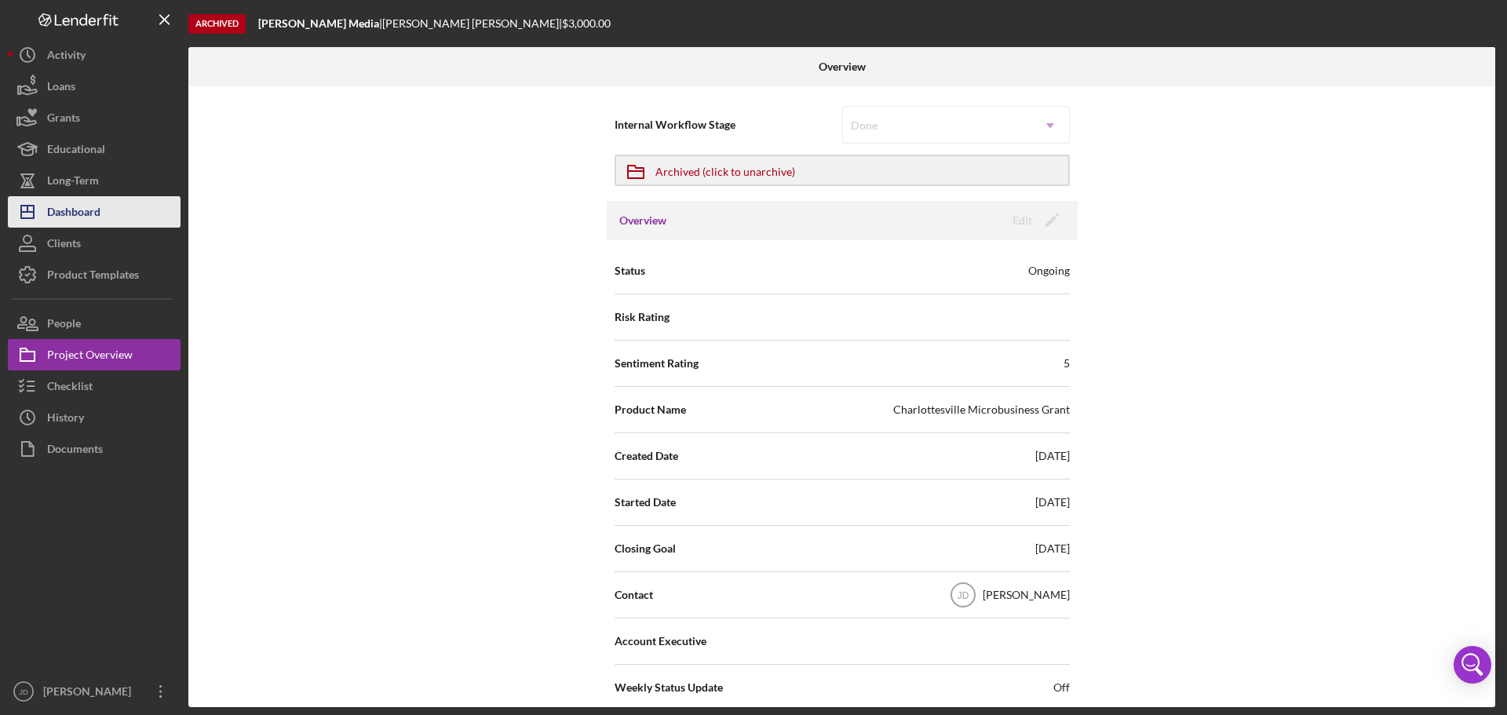
click at [98, 215] on div "Dashboard" at bounding box center [73, 213] width 53 height 35
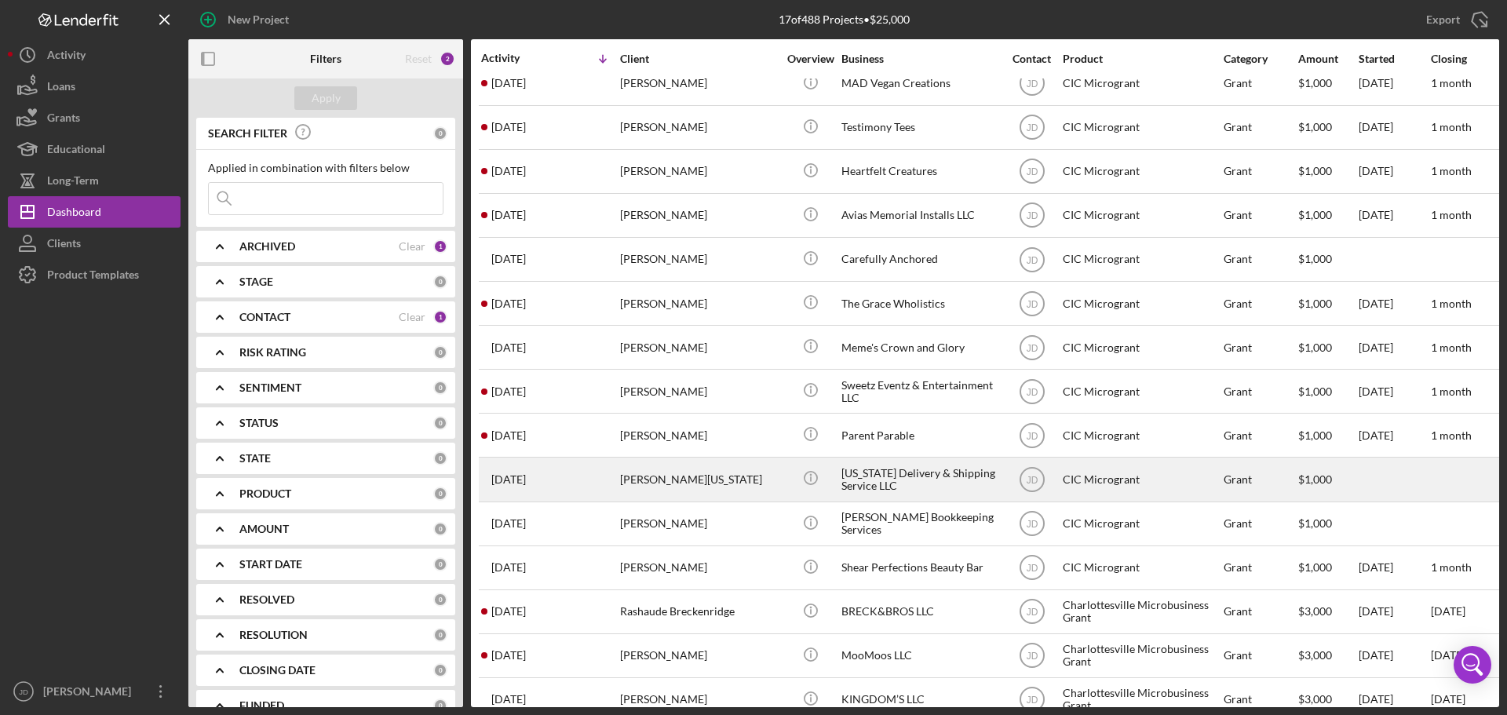
scroll to position [140, 0]
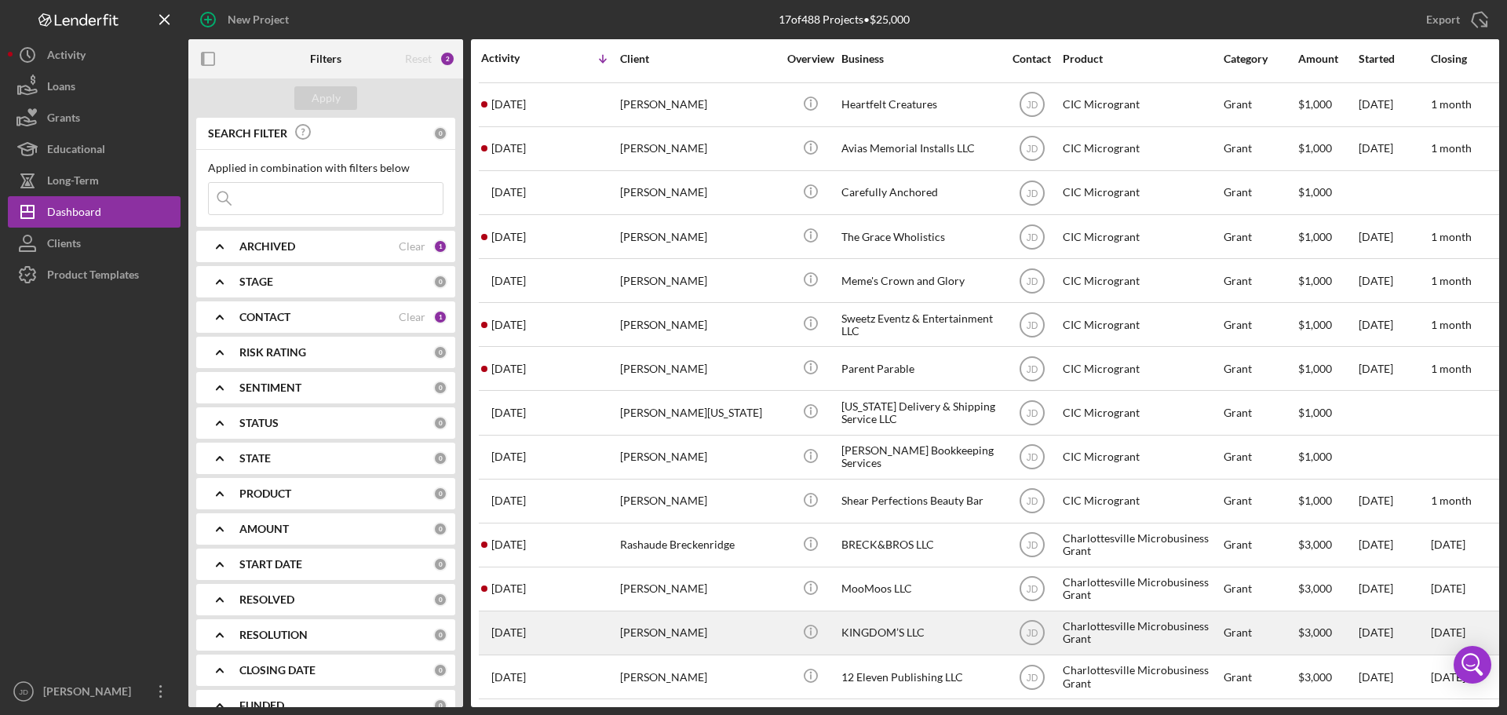
click at [520, 626] on time "[DATE]" at bounding box center [508, 632] width 35 height 13
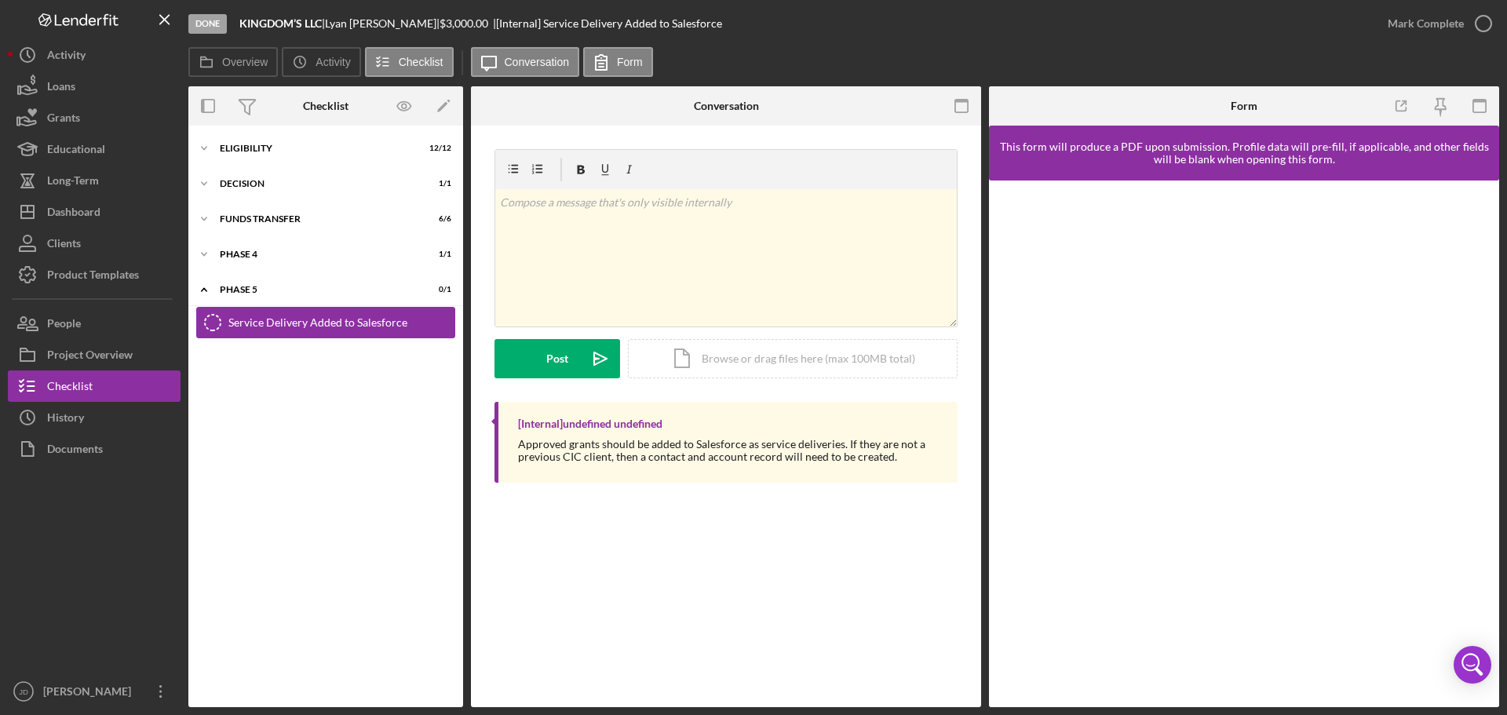
click at [253, 322] on div "Service Delivery Added to Salesforce" at bounding box center [341, 322] width 226 height 13
click at [202, 148] on polyline at bounding box center [204, 148] width 5 height 3
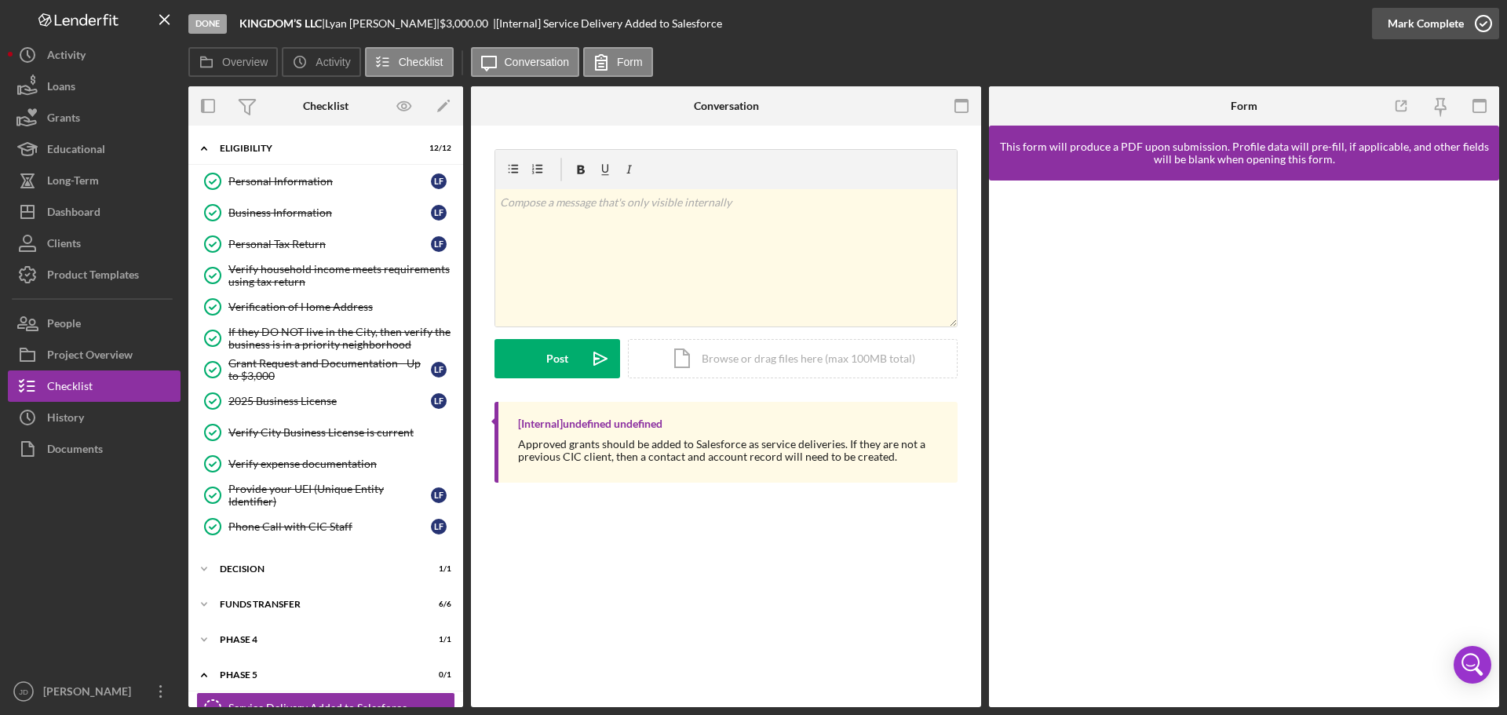
click at [1484, 21] on icon "button" at bounding box center [1483, 23] width 39 height 39
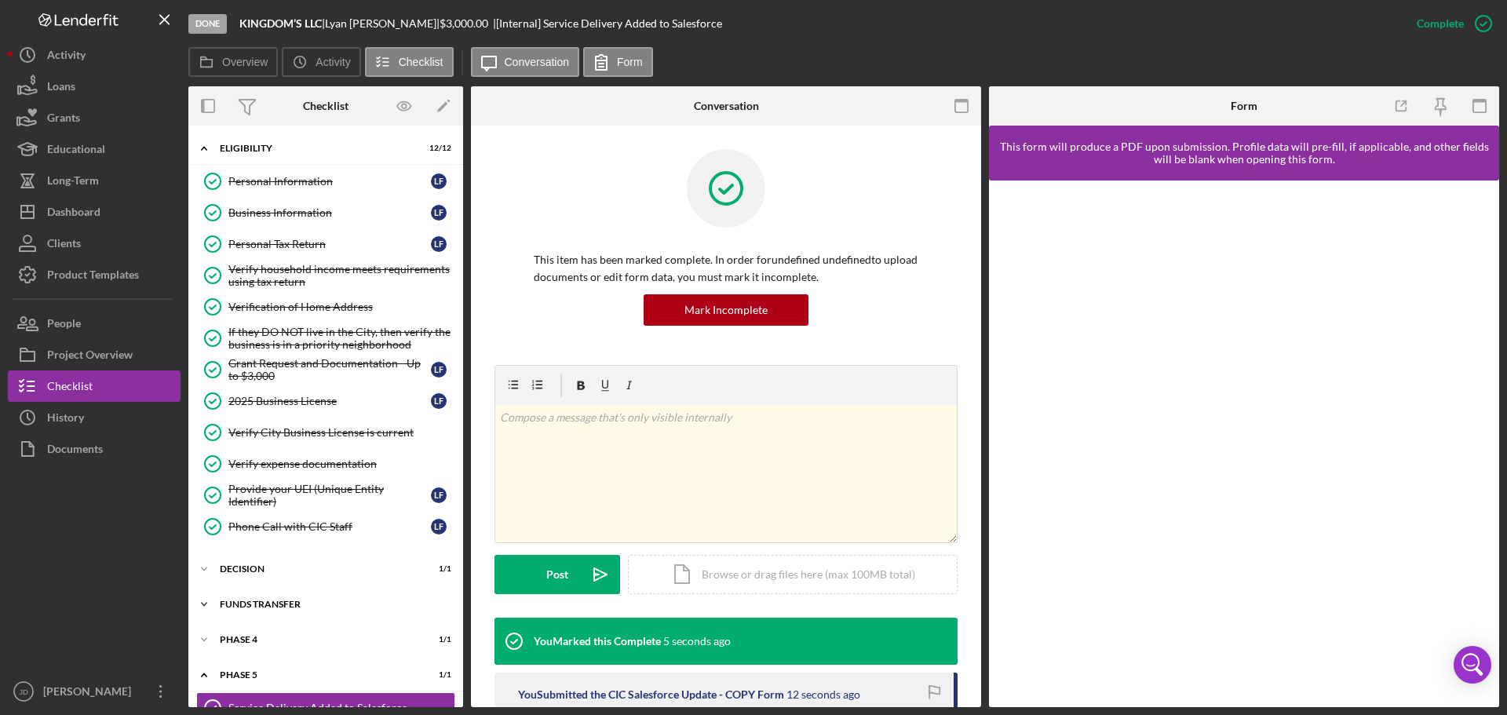
scroll to position [32, 0]
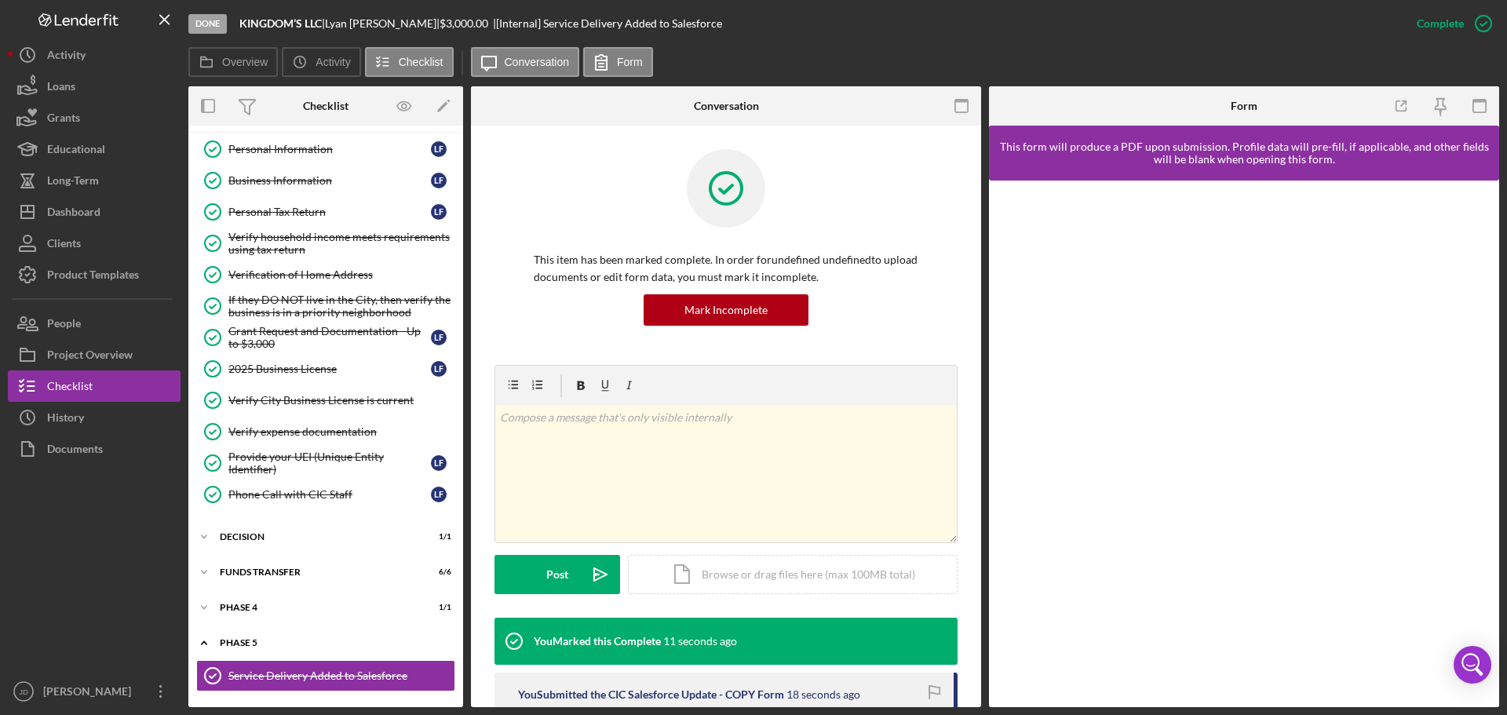
click at [202, 645] on icon "Icon/Expander" at bounding box center [203, 642] width 31 height 31
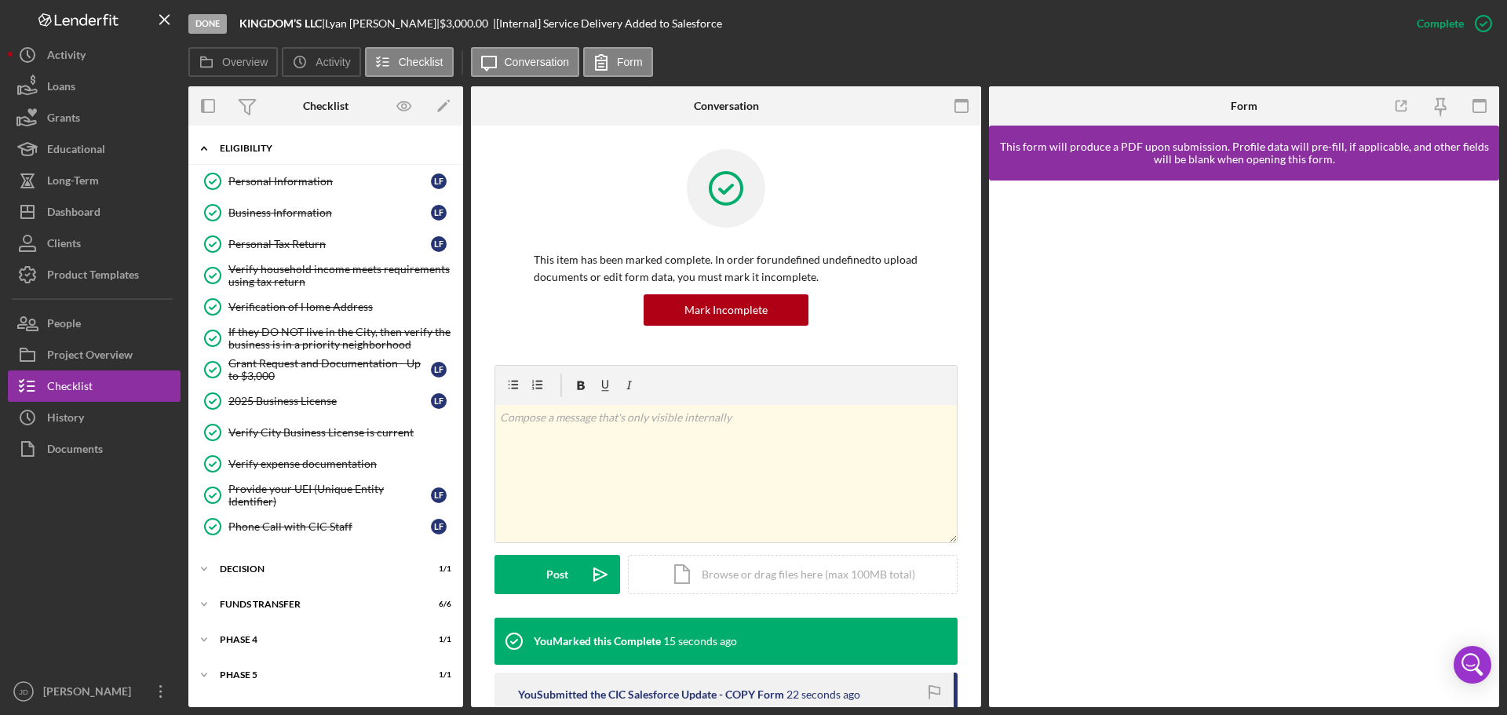
click at [199, 144] on icon "Icon/Expander" at bounding box center [203, 148] width 31 height 31
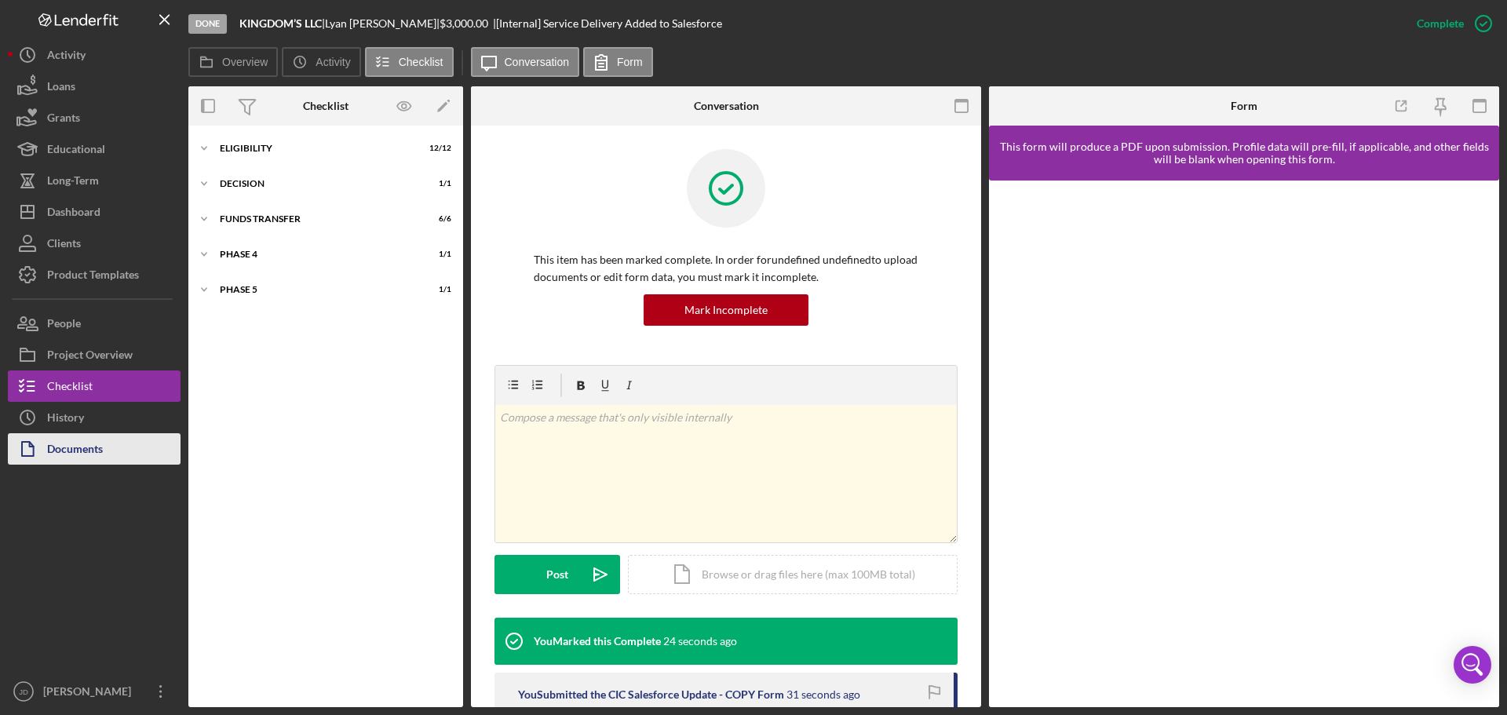
click at [65, 458] on div "Documents" at bounding box center [75, 450] width 56 height 35
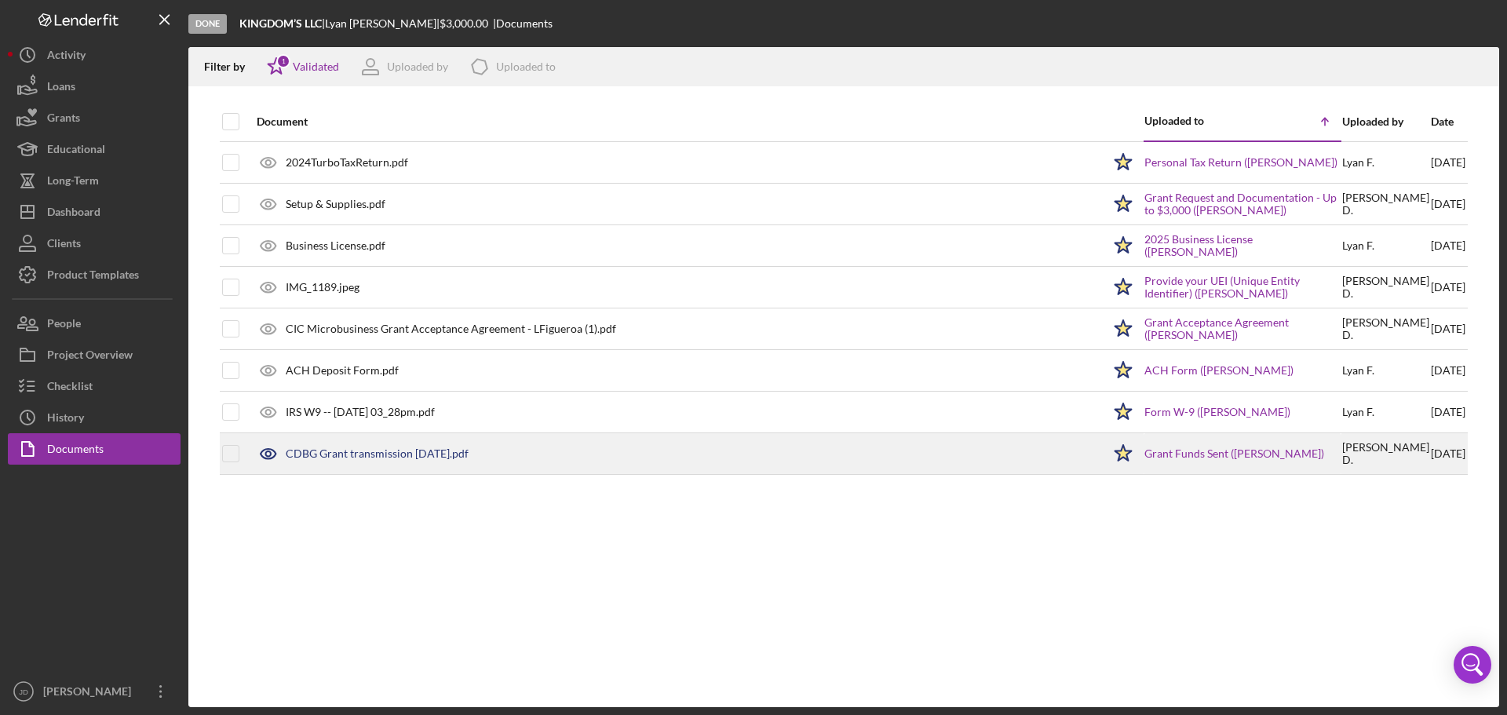
click at [545, 458] on div "CDBG Grant transmission [DATE].pdf" at bounding box center [675, 453] width 853 height 39
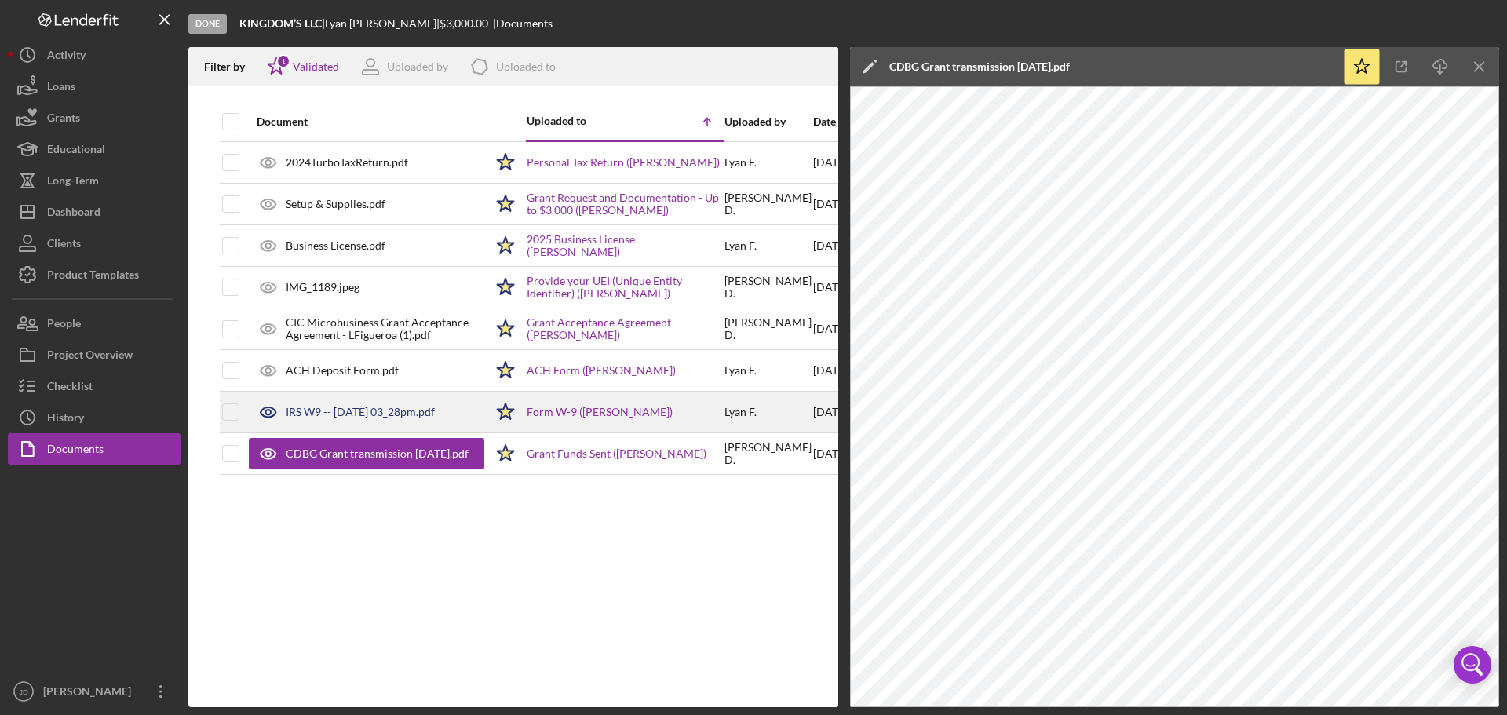
click at [406, 404] on div "IRS W9 -- [DATE] 03_28pm.pdf" at bounding box center [366, 411] width 235 height 39
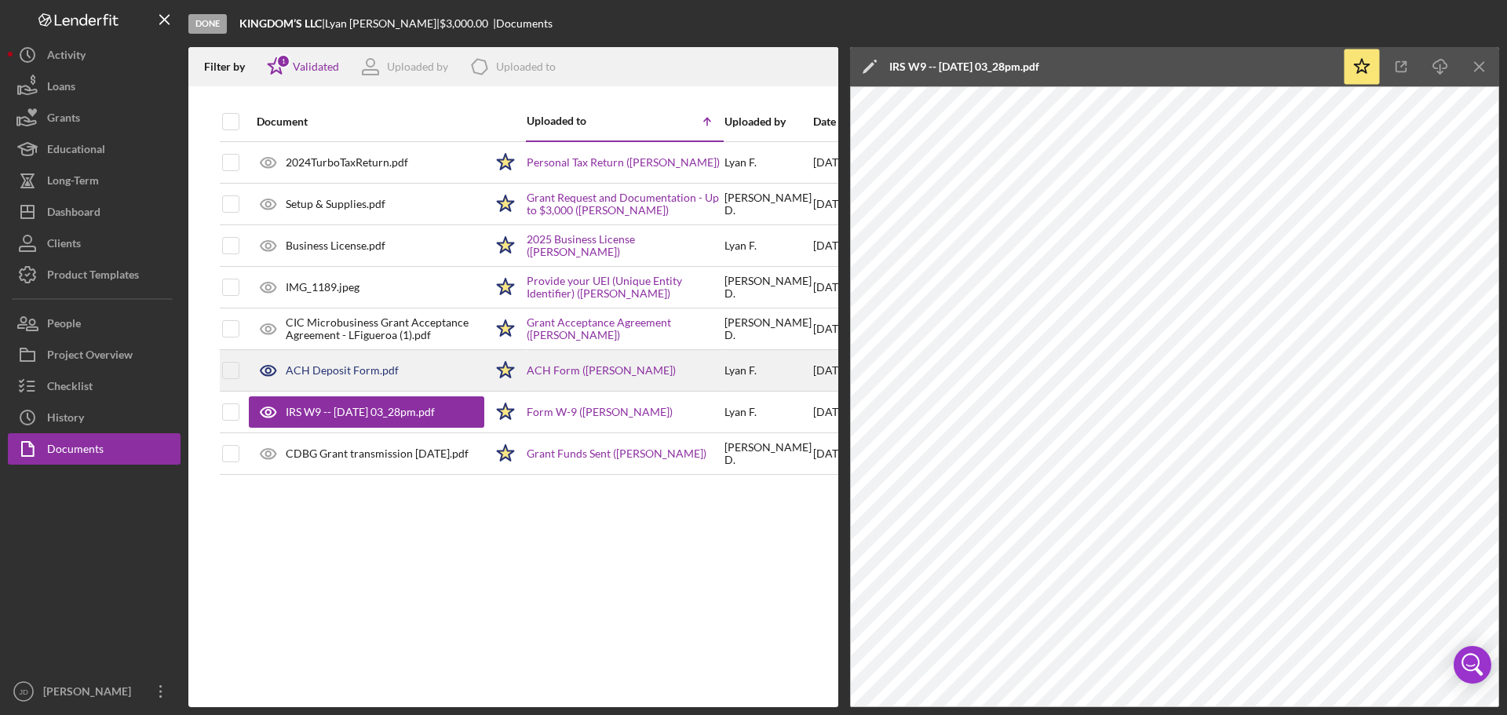
click at [403, 363] on div "ACH Deposit Form.pdf" at bounding box center [366, 370] width 235 height 39
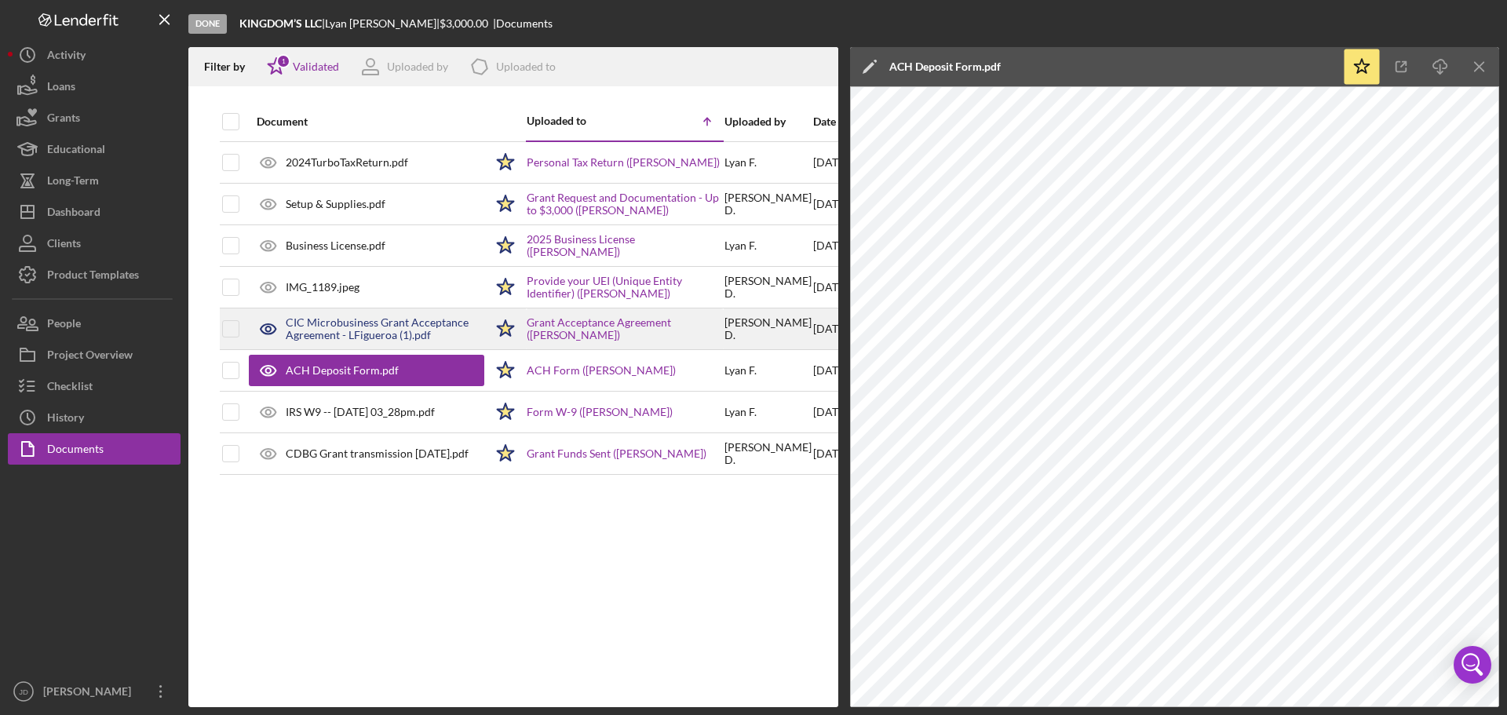
click at [418, 324] on div "CIC Microbusiness Grant Acceptance Agreement - LFigueroa (1).pdf" at bounding box center [385, 328] width 199 height 25
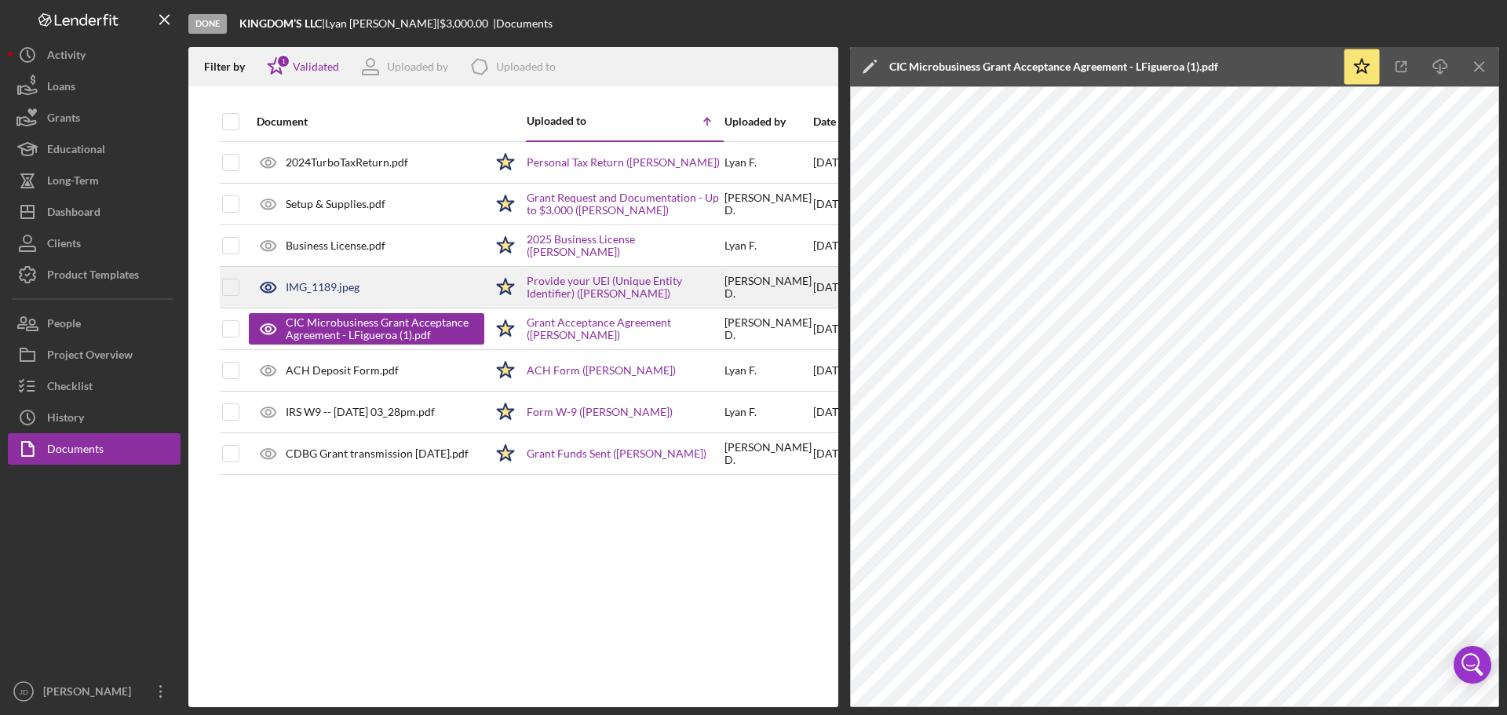
click at [395, 292] on div "IMG_1189.jpeg" at bounding box center [366, 287] width 235 height 39
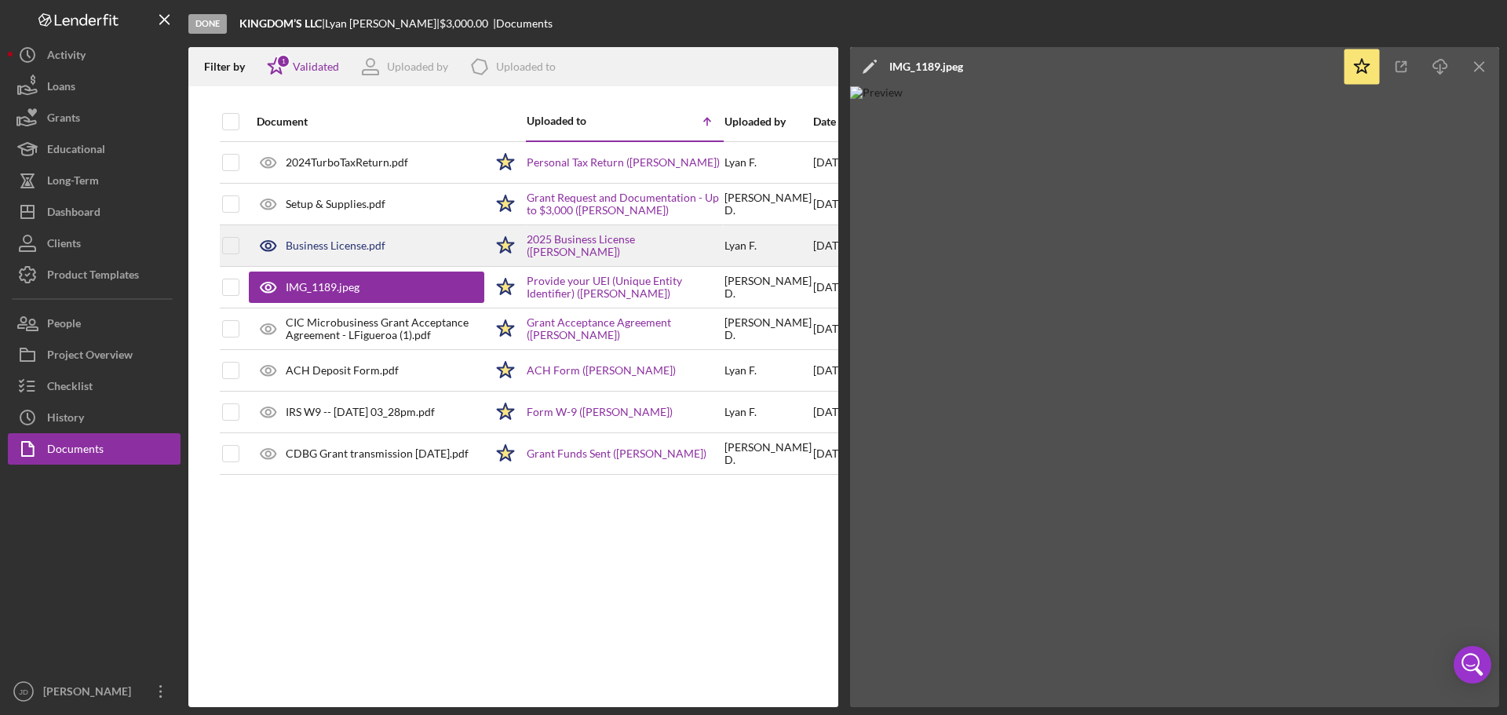
click at [388, 250] on div "Business License.pdf" at bounding box center [366, 245] width 235 height 39
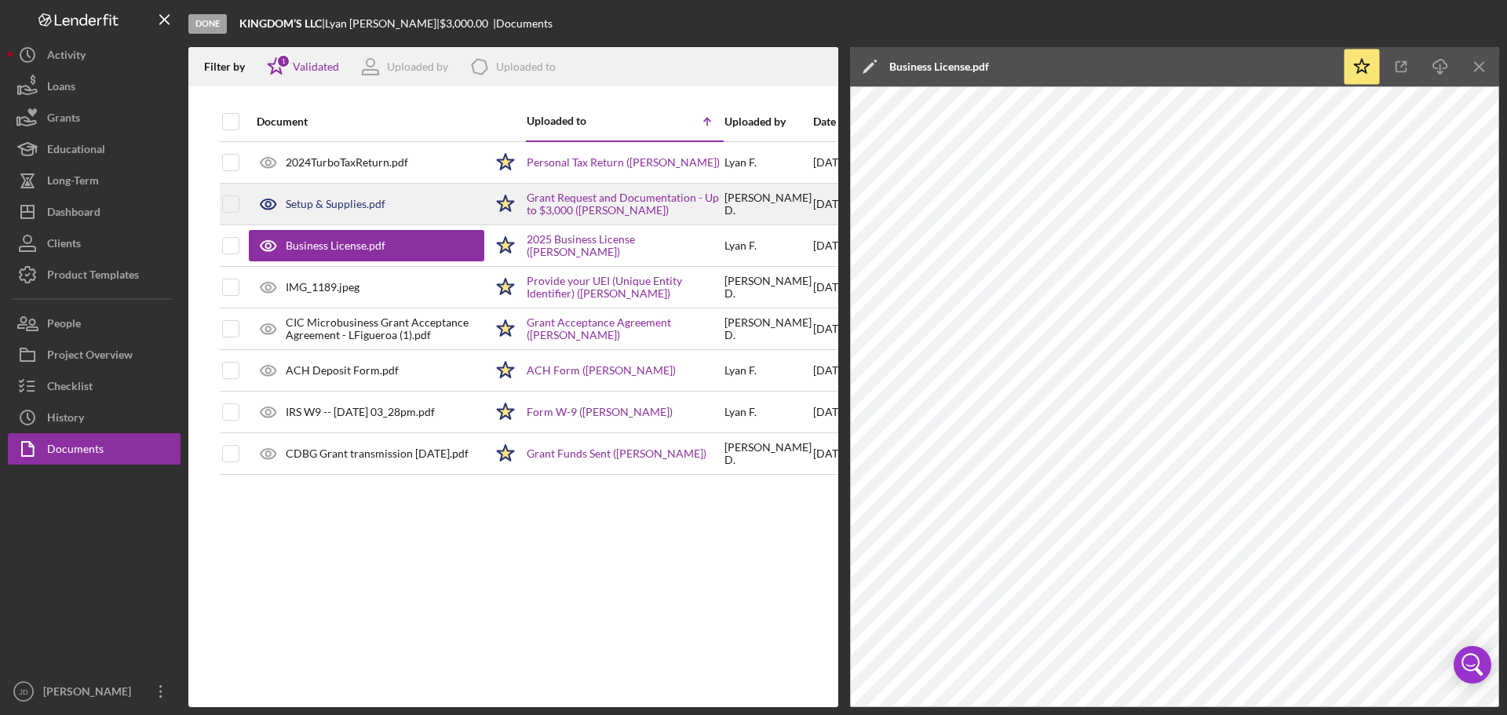
click at [380, 206] on div "Setup & Supplies.pdf" at bounding box center [336, 204] width 100 height 13
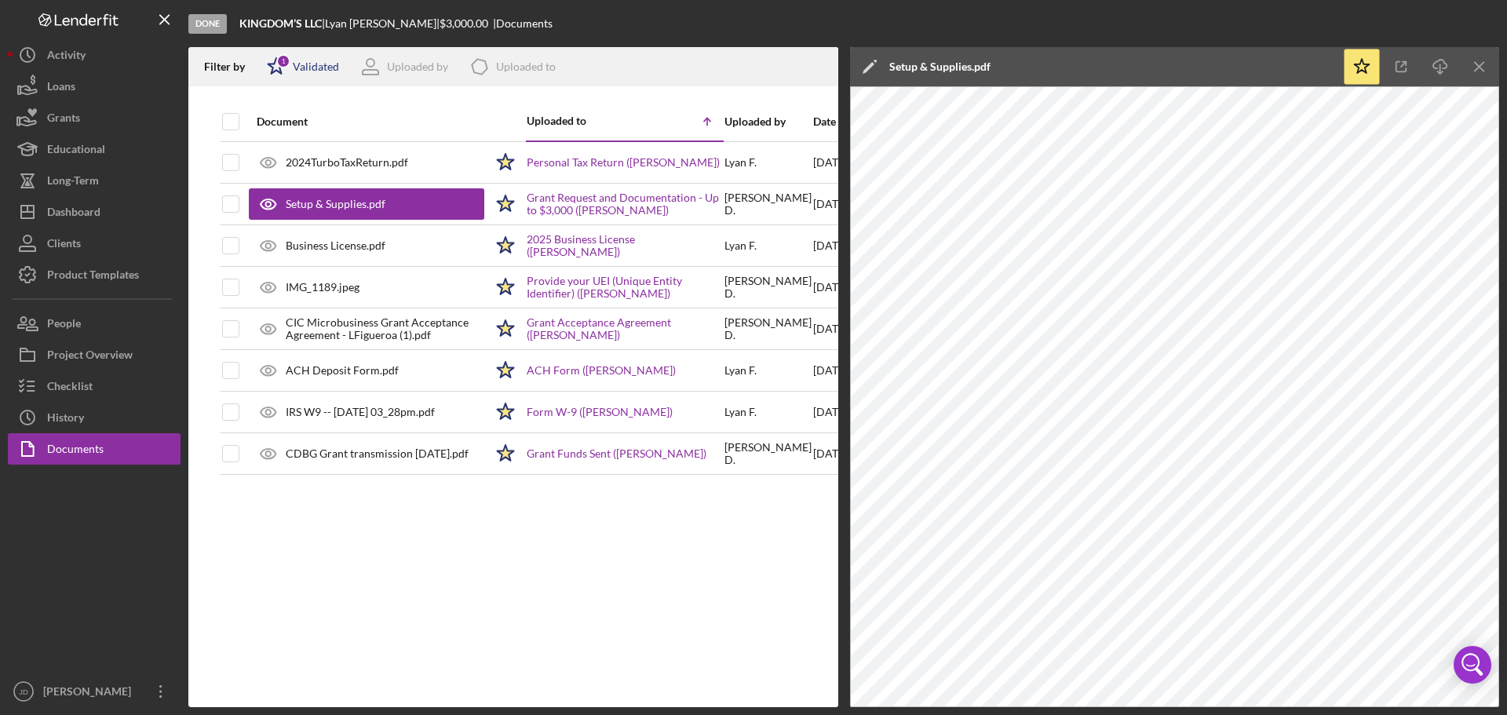
click at [315, 69] on div "Validated" at bounding box center [316, 66] width 46 height 13
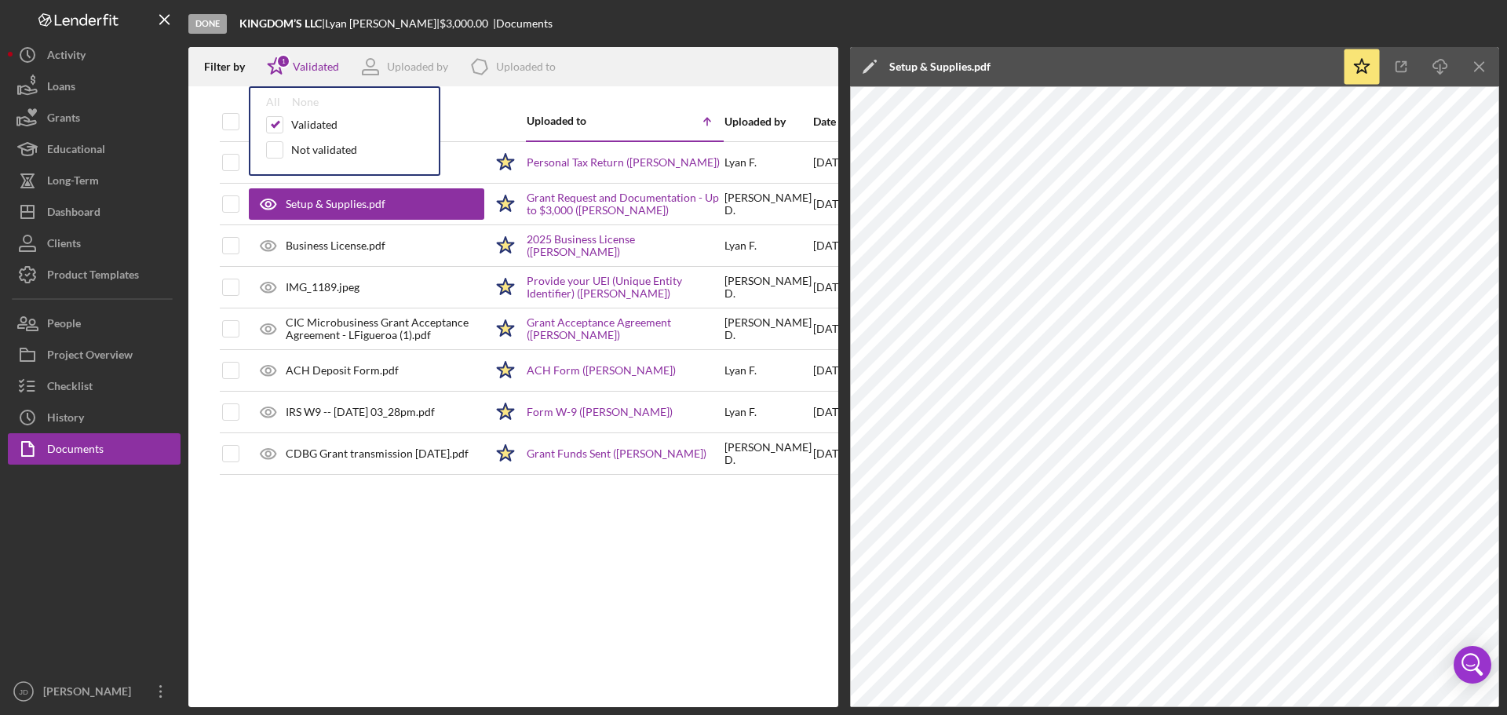
click at [484, 102] on div "Filter by Icon/Star 1 Validated All None Validated Not validated Uploaded by Ic…" at bounding box center [513, 377] width 650 height 660
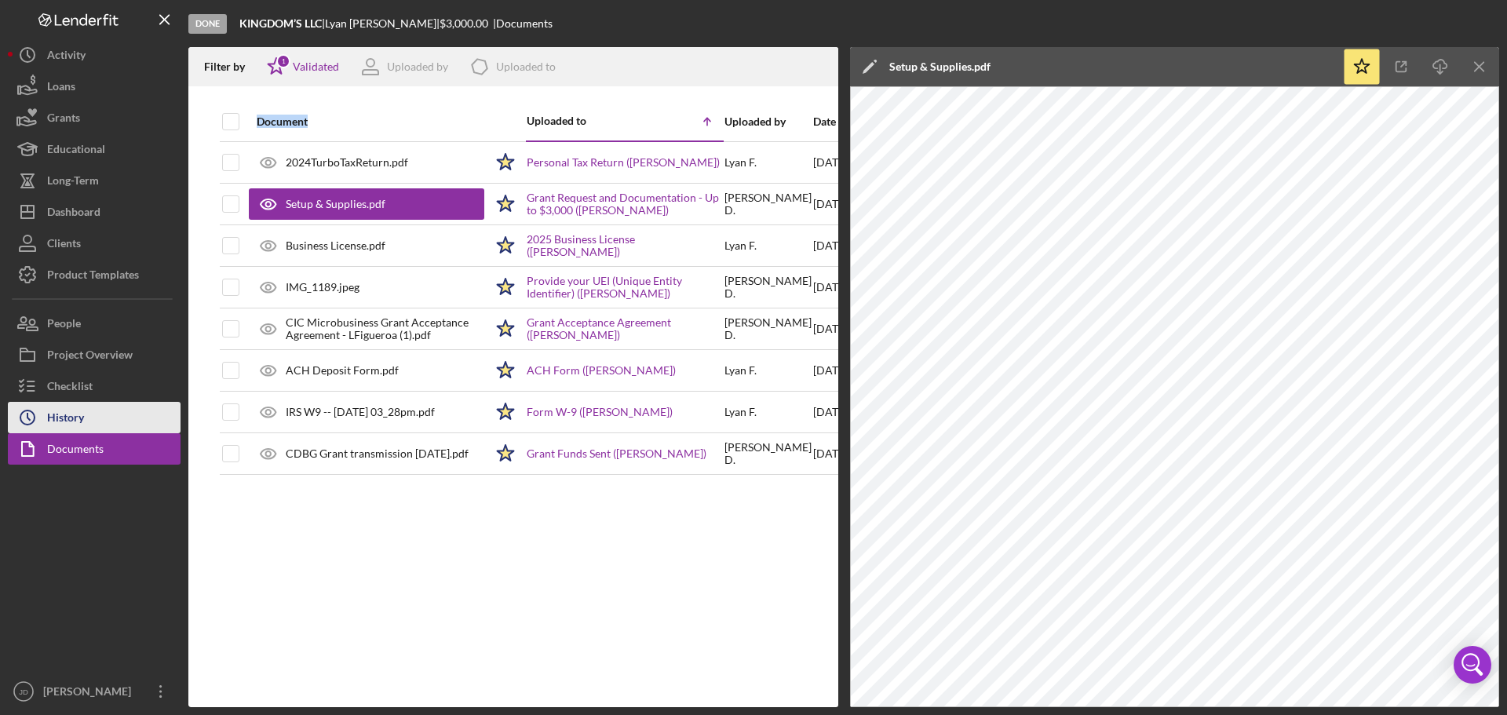
click at [70, 417] on div "History" at bounding box center [65, 419] width 37 height 35
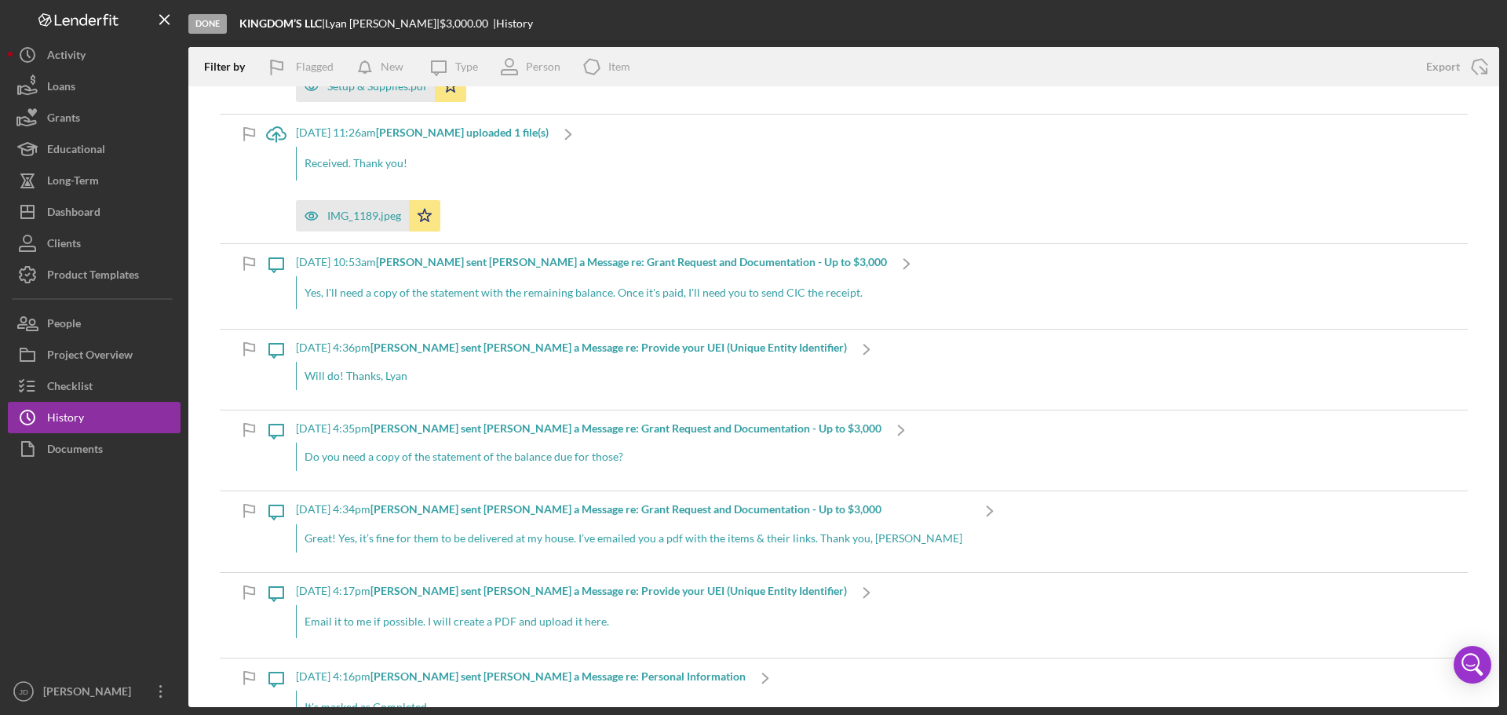
scroll to position [3083, 0]
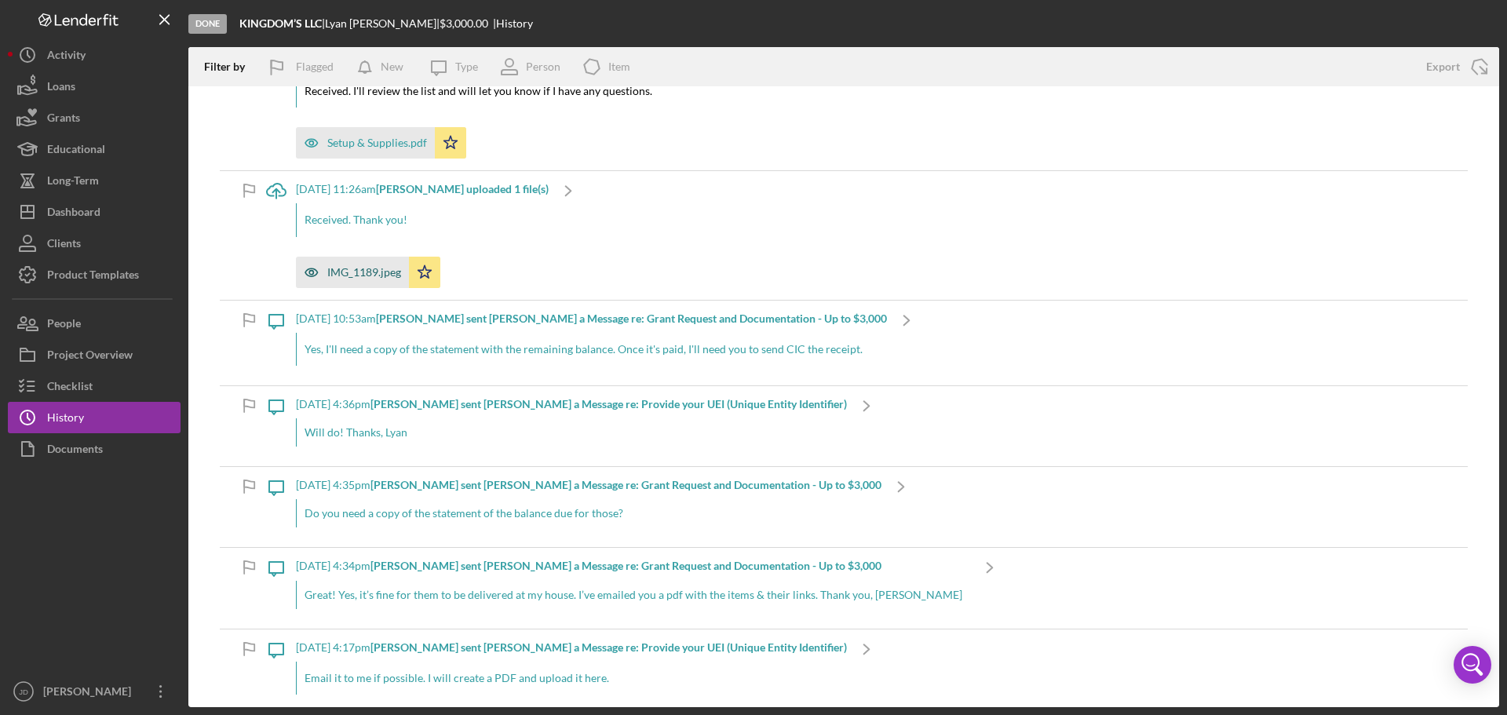
click at [370, 271] on div "IMG_1189.jpeg" at bounding box center [364, 272] width 74 height 13
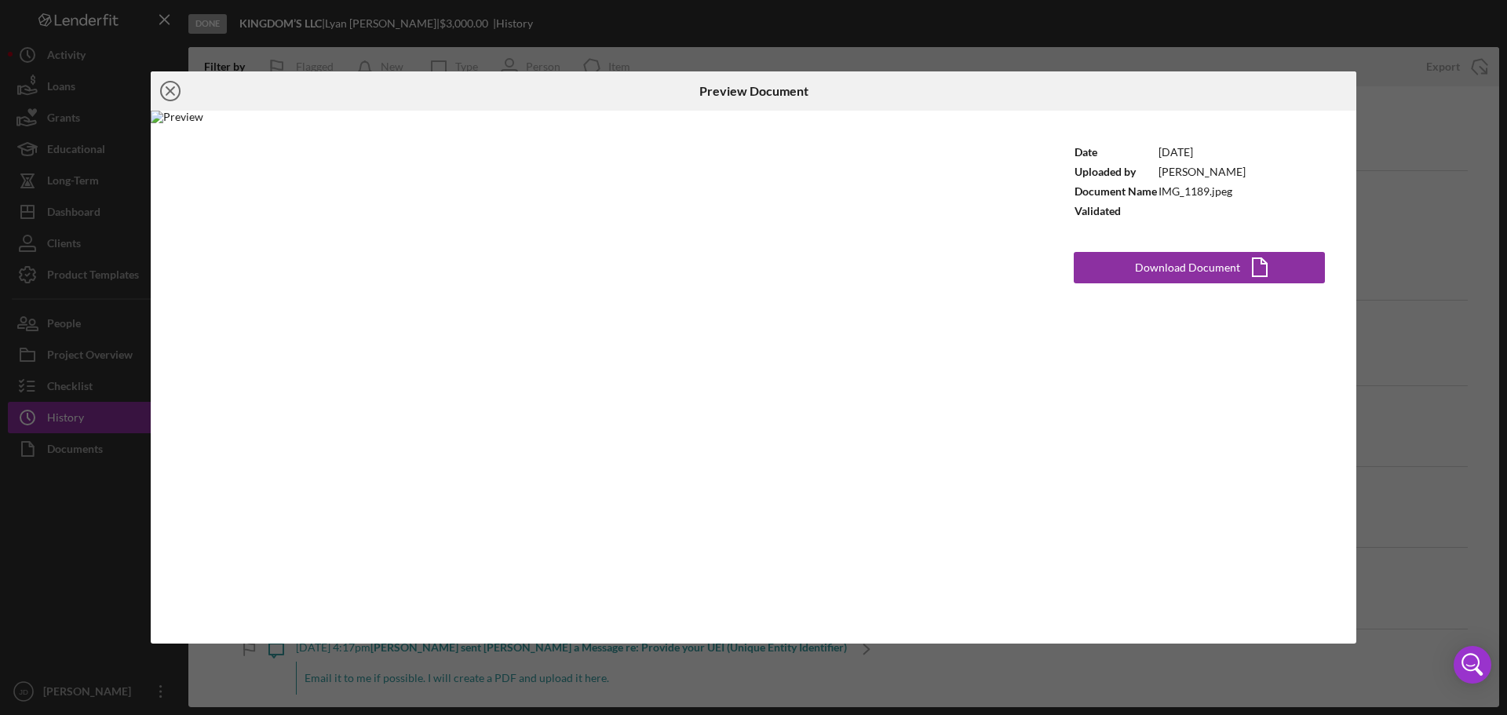
click at [171, 88] on icon "Icon/Close" at bounding box center [170, 90] width 39 height 39
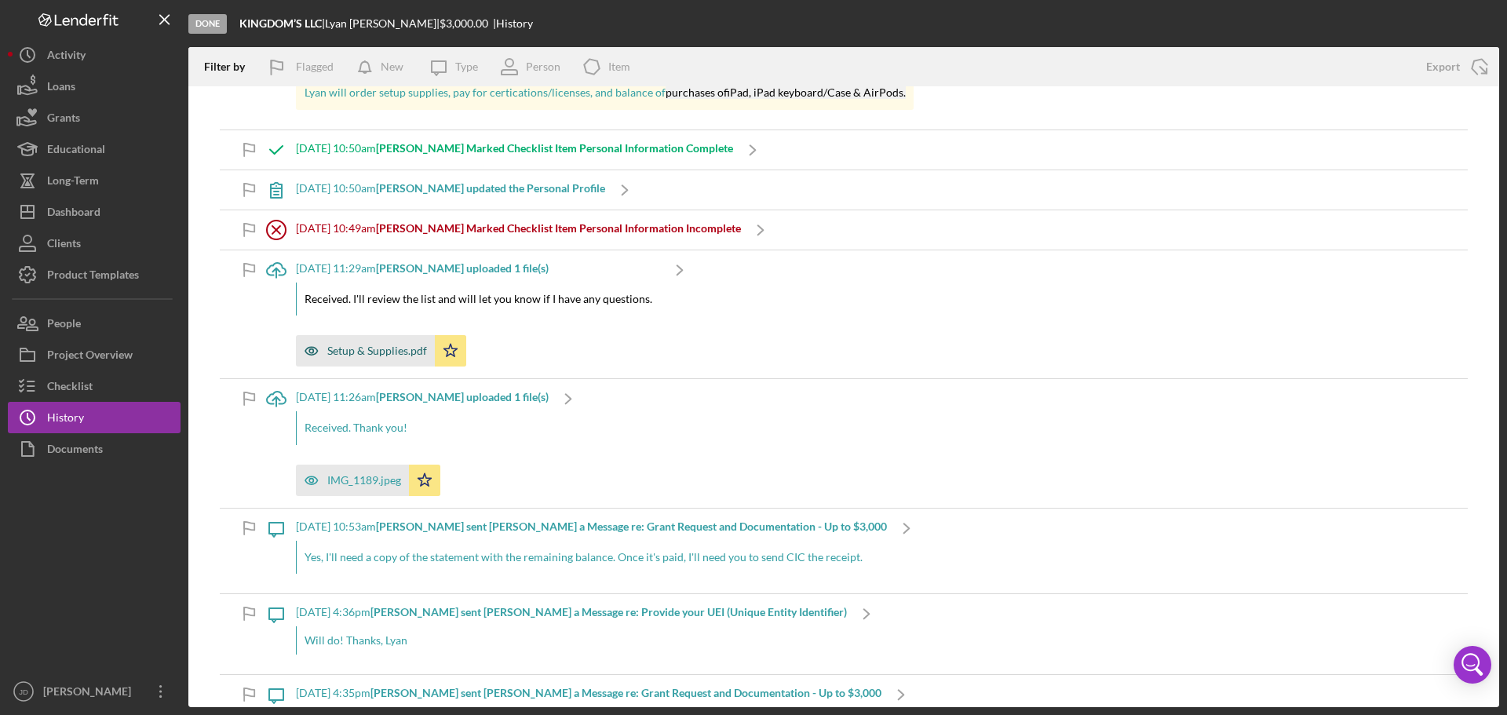
scroll to position [2847, 0]
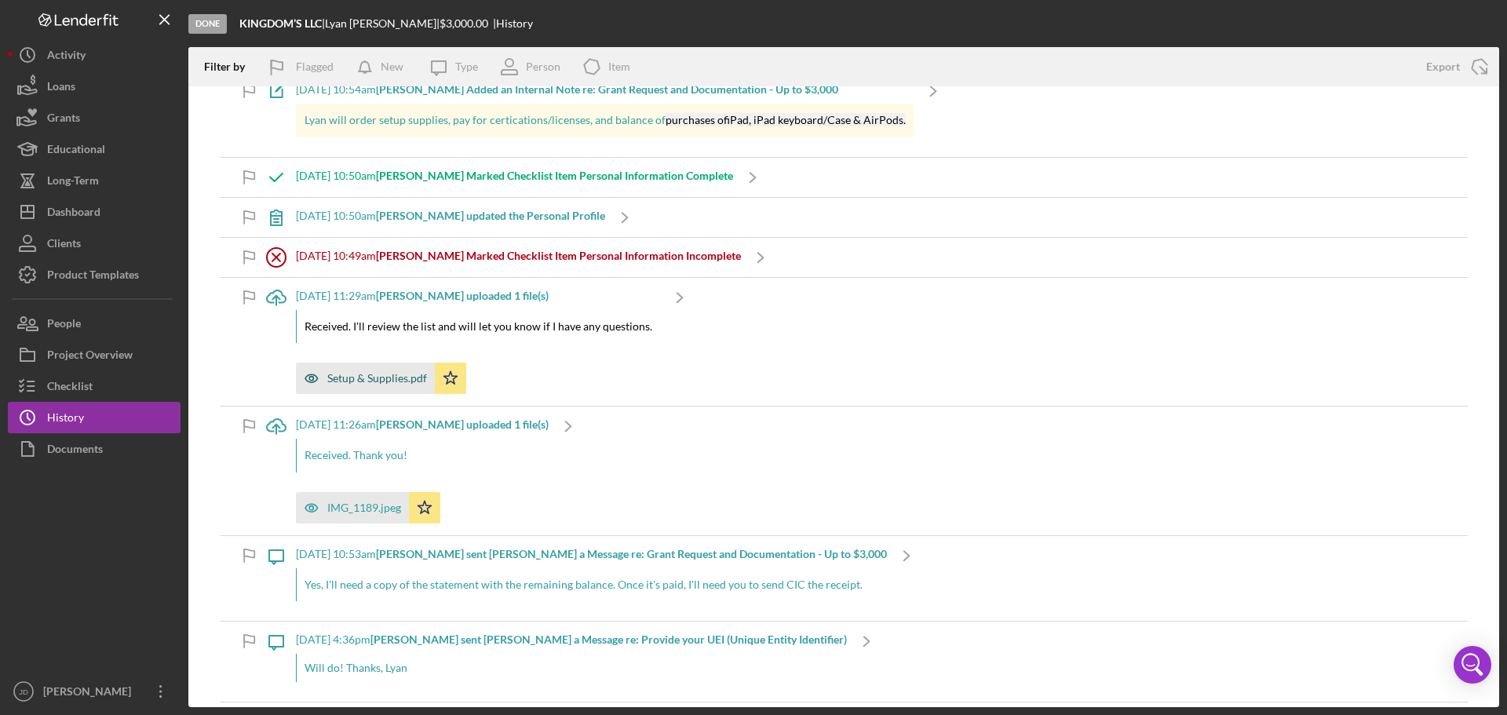
click at [377, 379] on div "Setup & Supplies.pdf" at bounding box center [377, 378] width 100 height 13
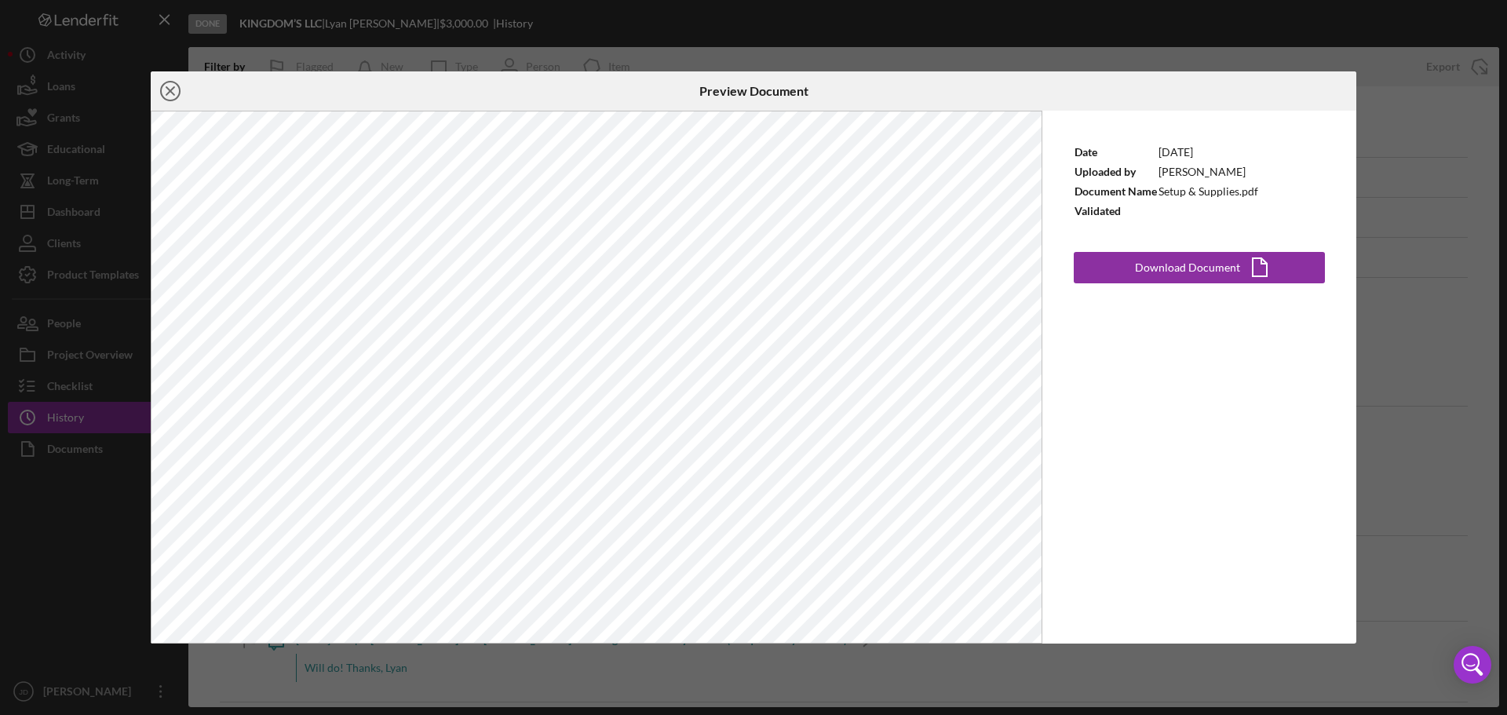
click at [169, 87] on icon "Icon/Close" at bounding box center [170, 90] width 39 height 39
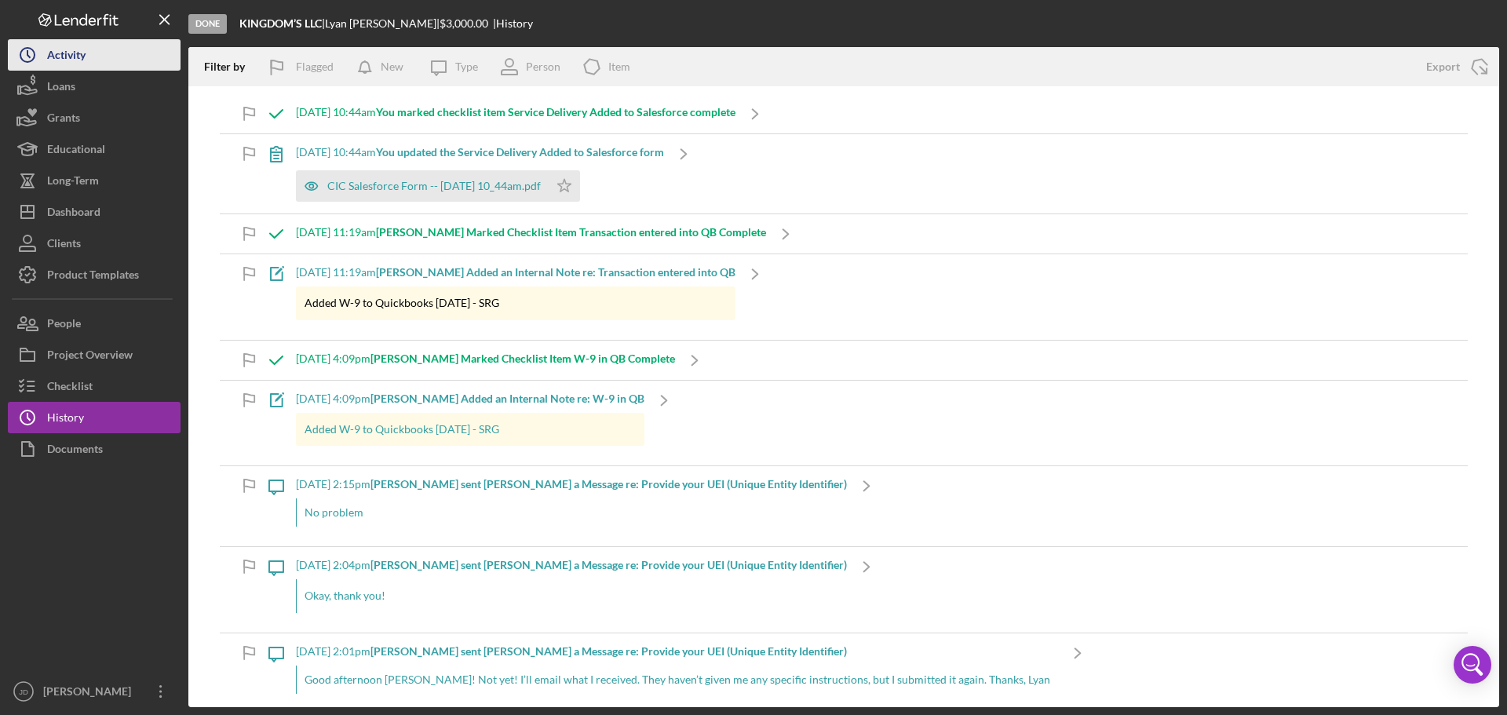
click at [61, 60] on div "Activity" at bounding box center [66, 56] width 38 height 35
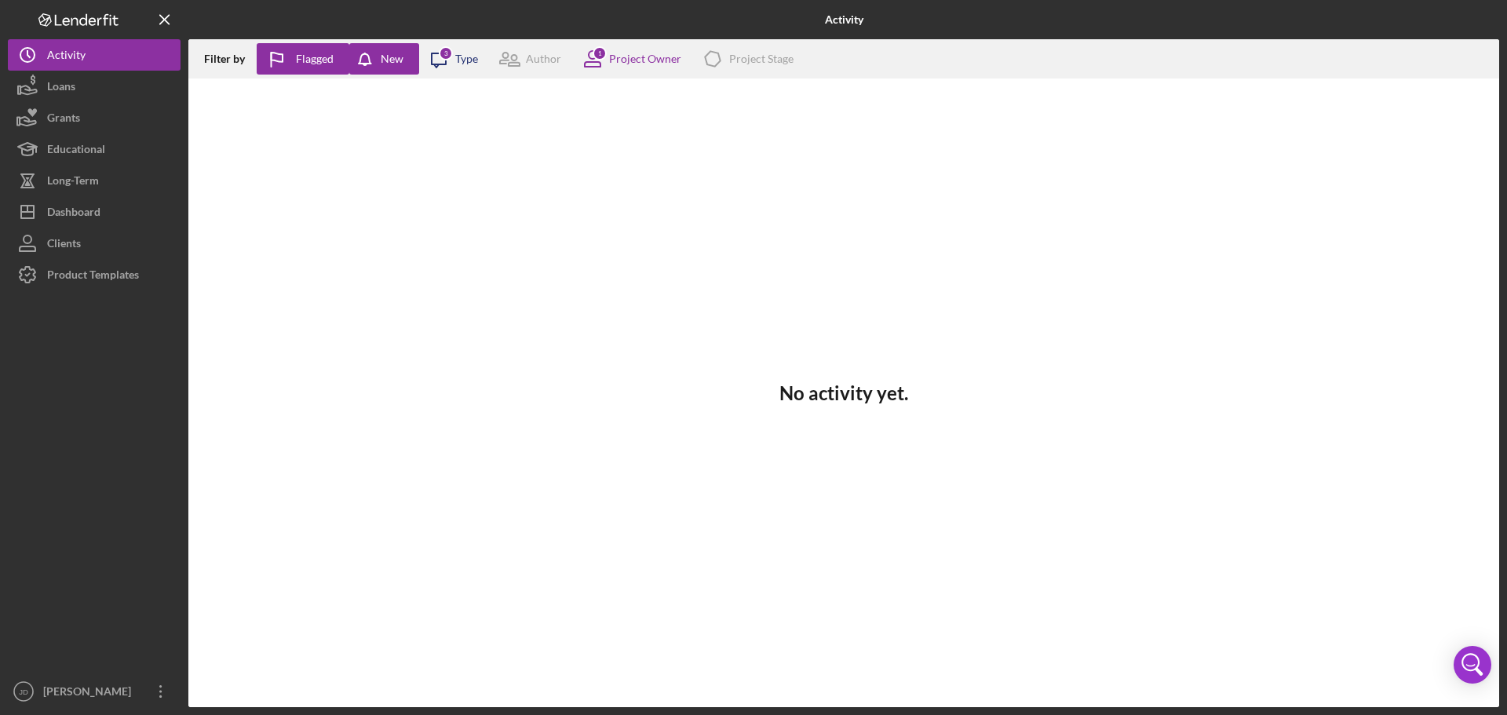
click at [456, 69] on icon "Icon/Message" at bounding box center [438, 58] width 39 height 39
click at [635, 57] on div "Project Owner" at bounding box center [645, 59] width 72 height 13
click at [81, 55] on div "Activity" at bounding box center [66, 56] width 38 height 35
click at [82, 202] on div "Dashboard" at bounding box center [73, 213] width 53 height 35
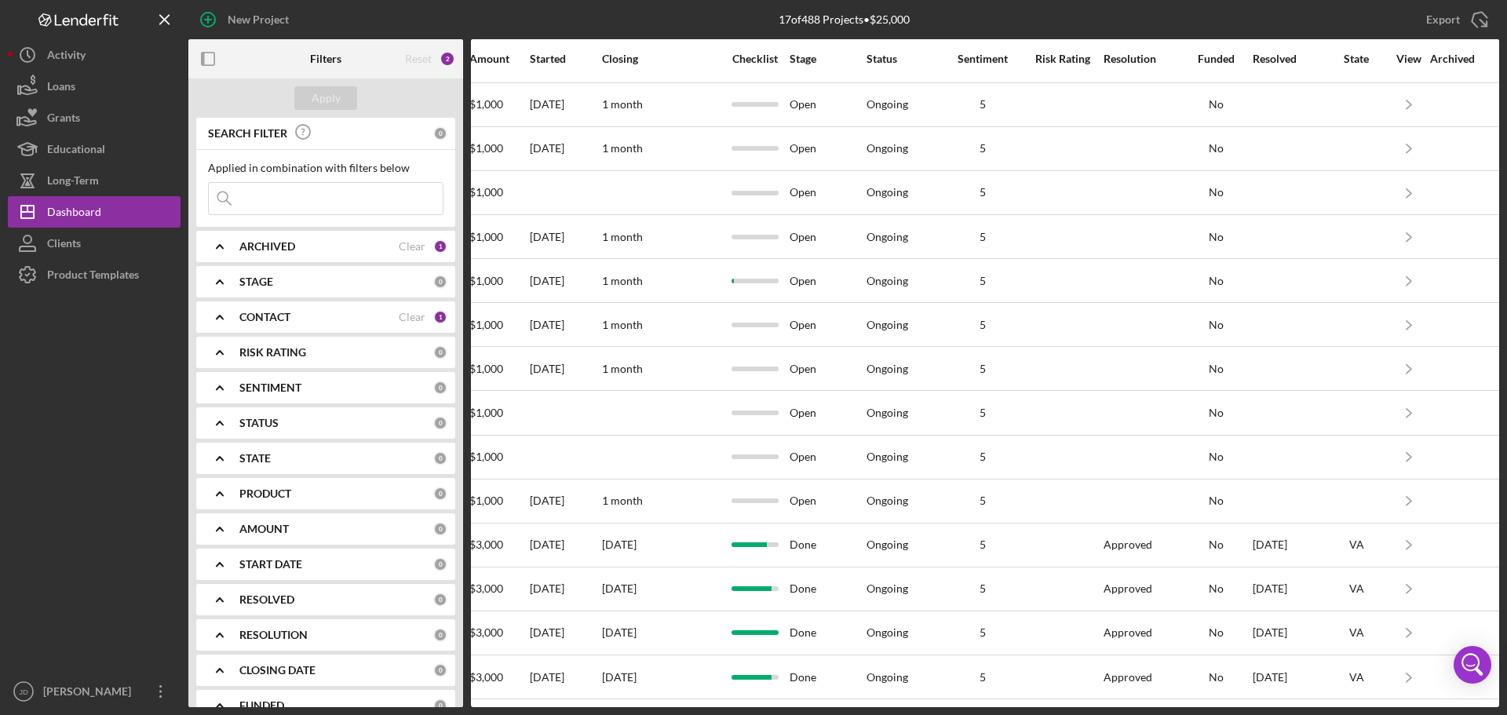
scroll to position [140, 860]
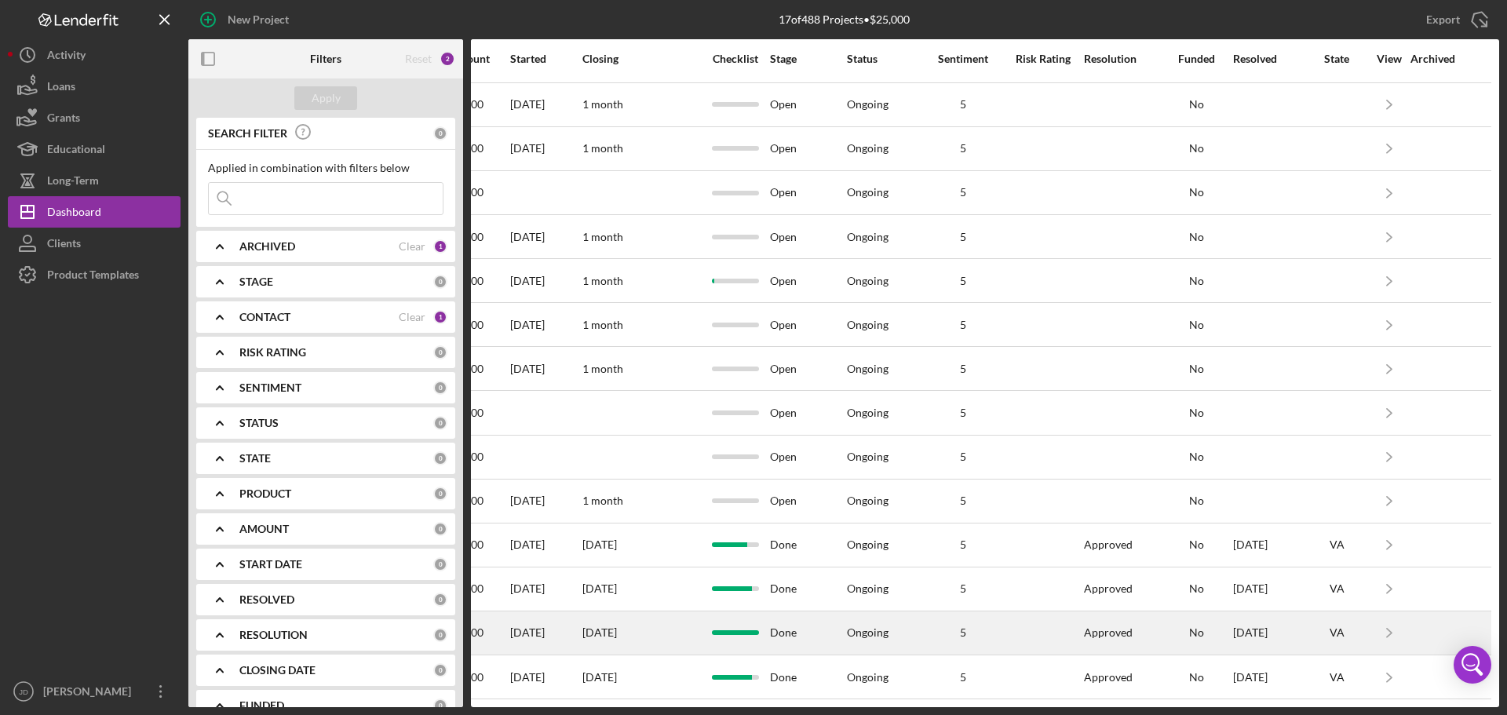
click at [865, 626] on div "Ongoing" at bounding box center [868, 632] width 42 height 13
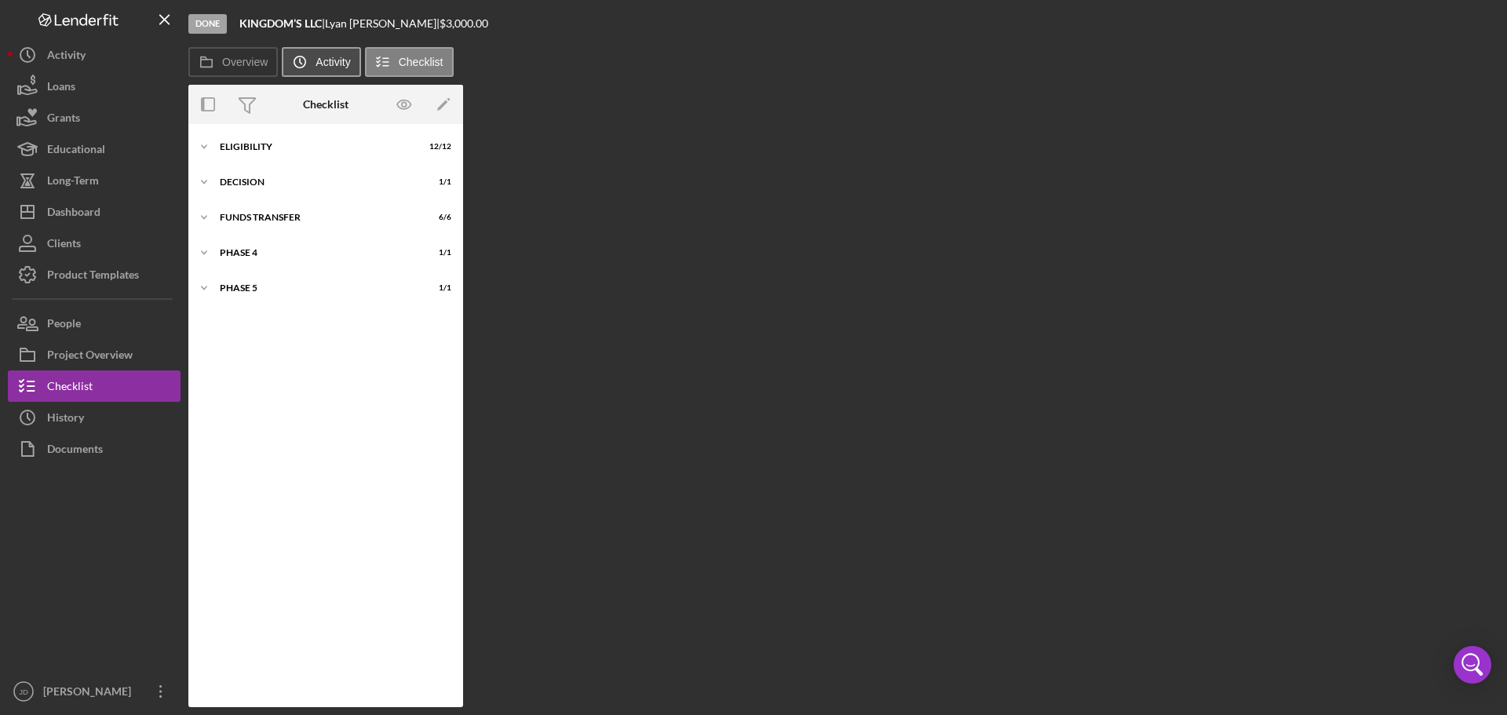
click at [331, 63] on label "Activity" at bounding box center [332, 62] width 35 height 13
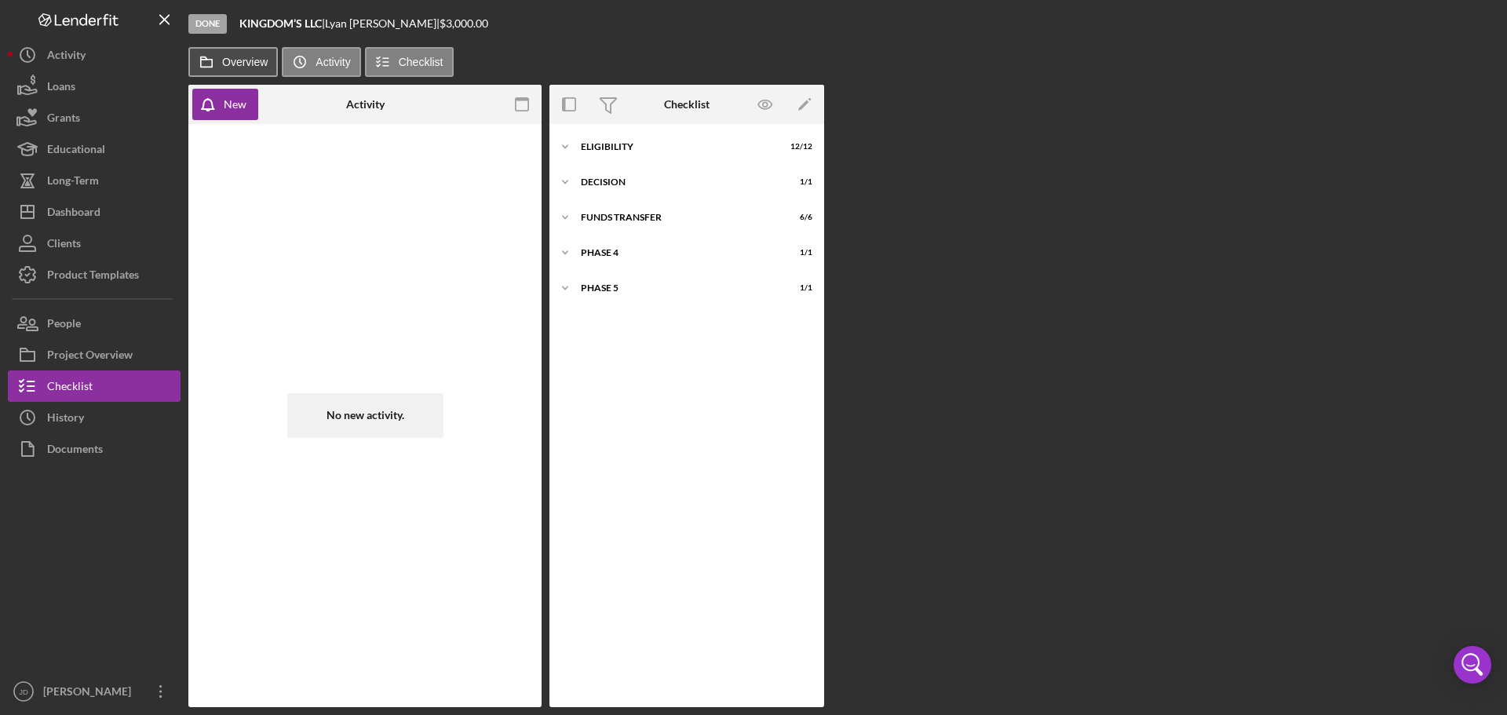
click at [235, 58] on label "Overview" at bounding box center [245, 62] width 46 height 13
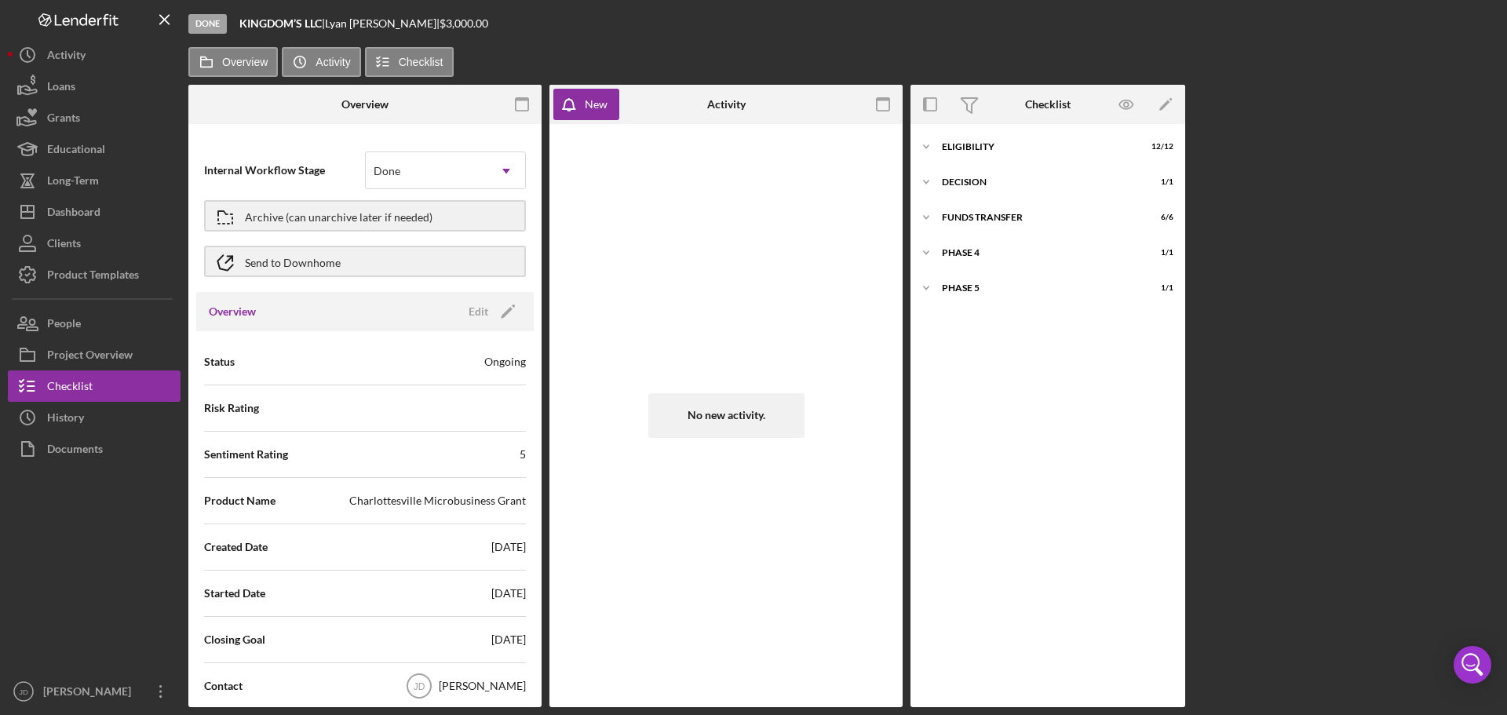
drag, startPoint x: 494, startPoint y: 360, endPoint x: 497, endPoint y: 352, distance: 8.9
click at [494, 361] on div "Ongoing" at bounding box center [505, 362] width 42 height 16
click at [475, 307] on div "Edit" at bounding box center [479, 312] width 20 height 24
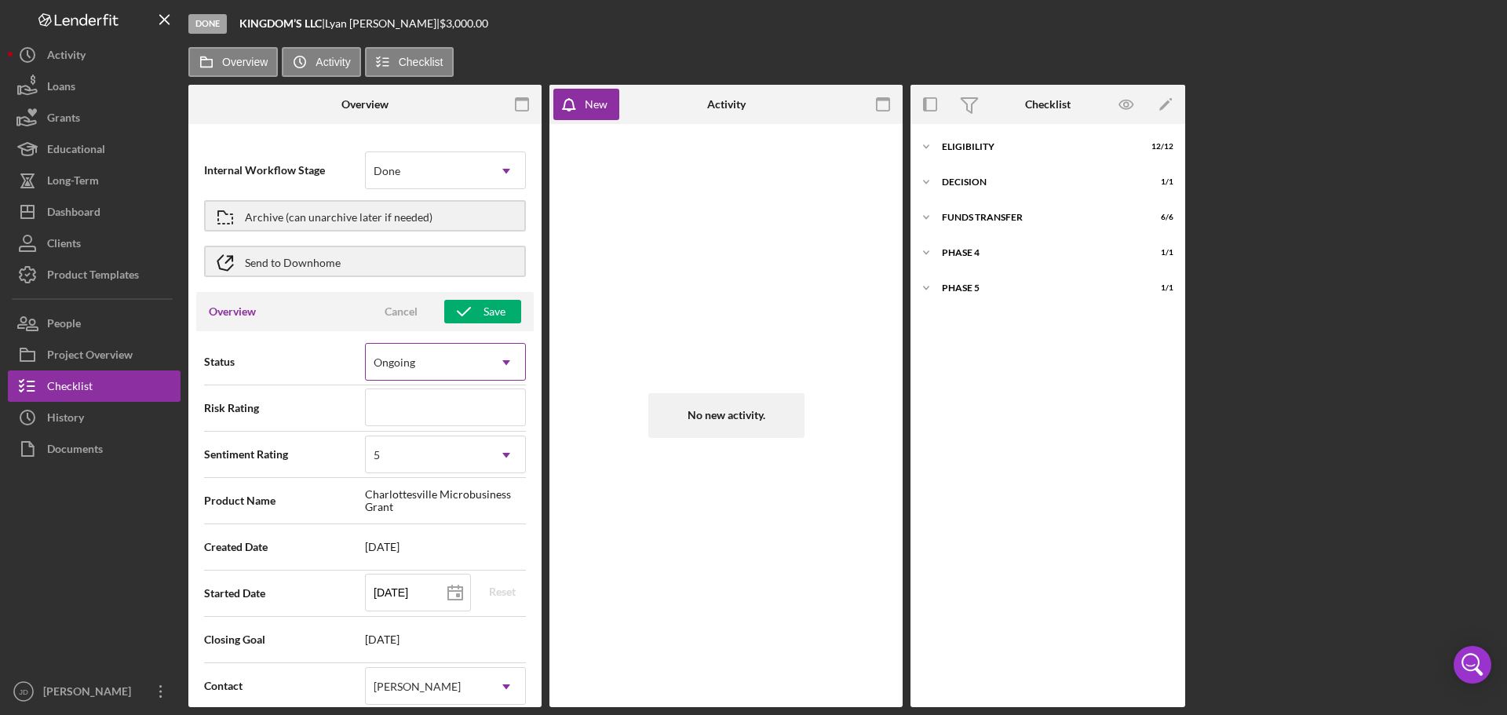
click at [502, 360] on icon "Icon/Dropdown Arrow" at bounding box center [506, 363] width 38 height 38
click at [312, 355] on span "Status" at bounding box center [284, 362] width 161 height 16
click at [484, 308] on div "Save" at bounding box center [494, 312] width 22 height 24
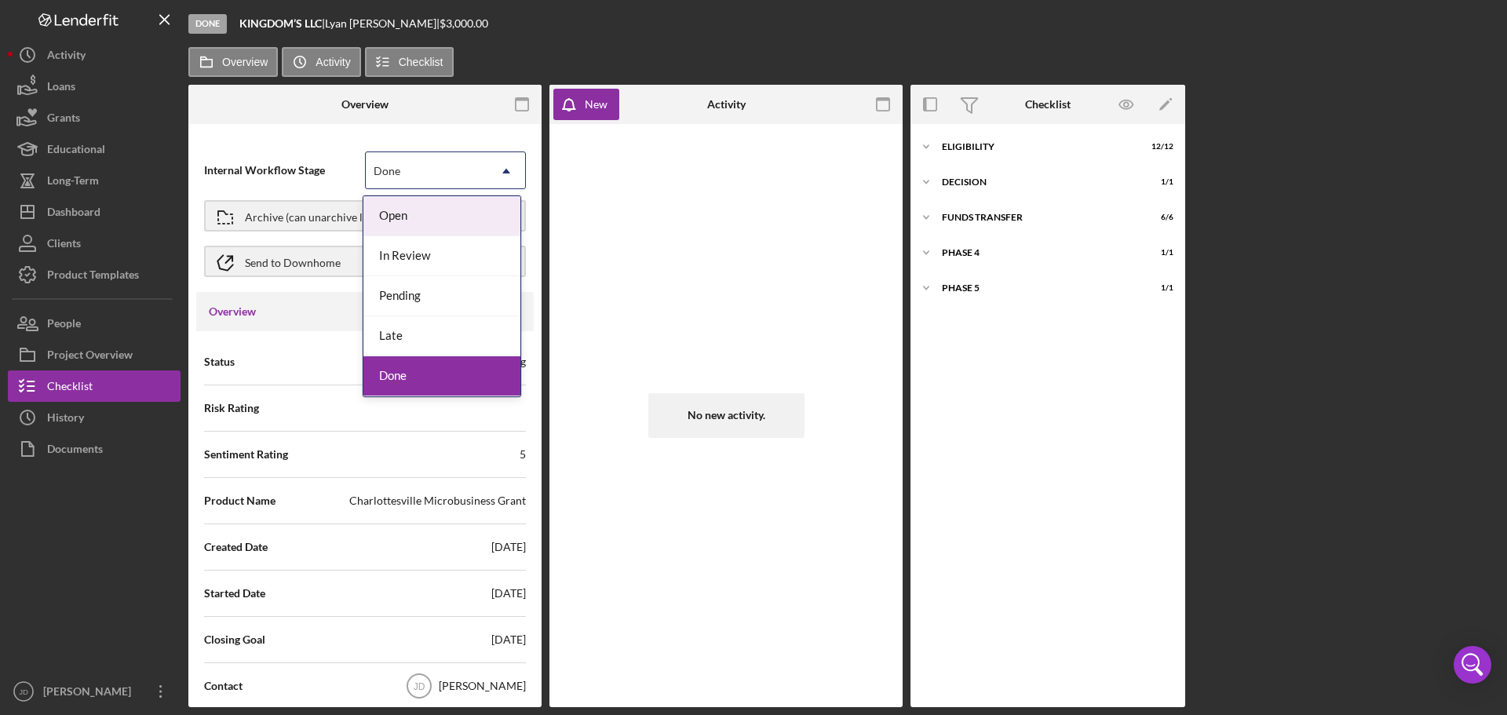
click at [507, 170] on icon "Icon/Dropdown Arrow" at bounding box center [506, 171] width 38 height 38
click at [405, 368] on div "Done" at bounding box center [441, 376] width 157 height 40
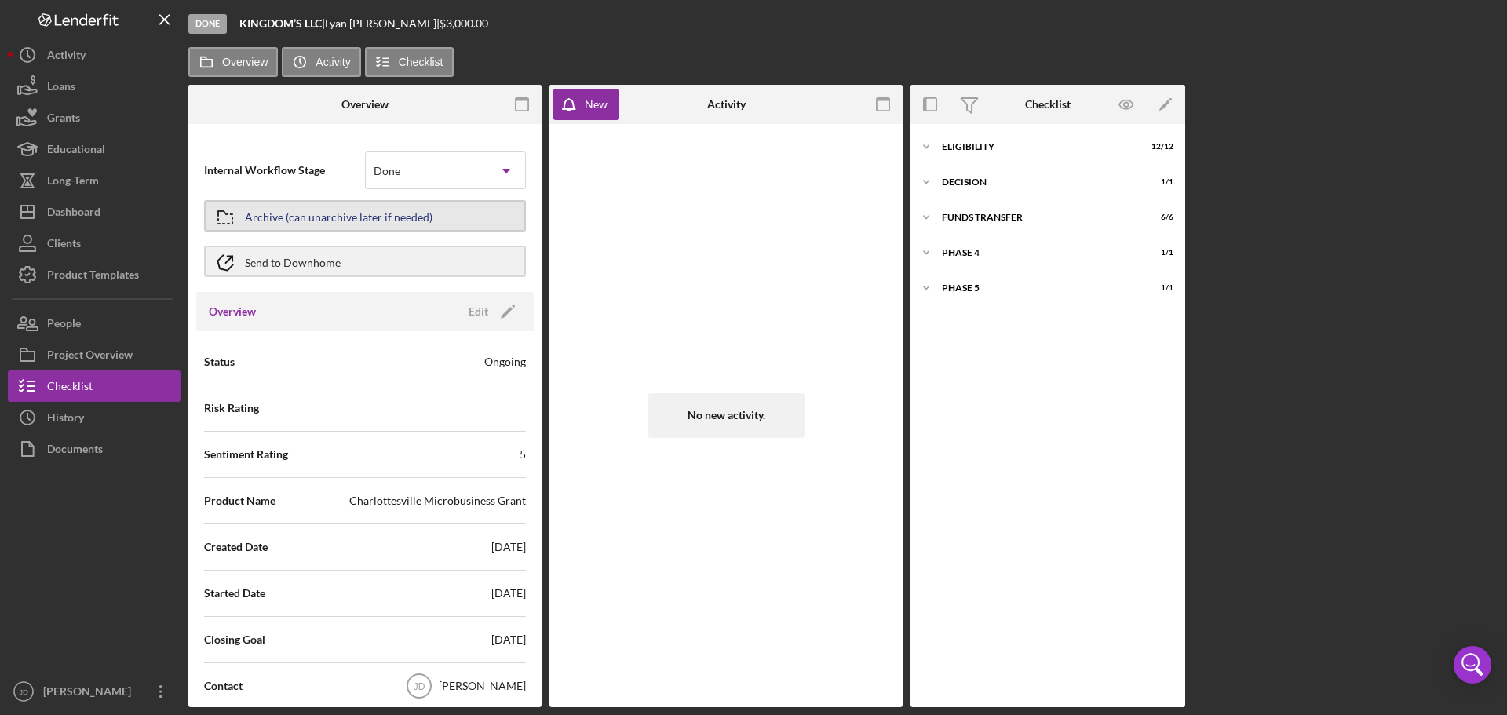
click at [334, 220] on div "Archive (can unarchive later if needed)" at bounding box center [339, 216] width 188 height 28
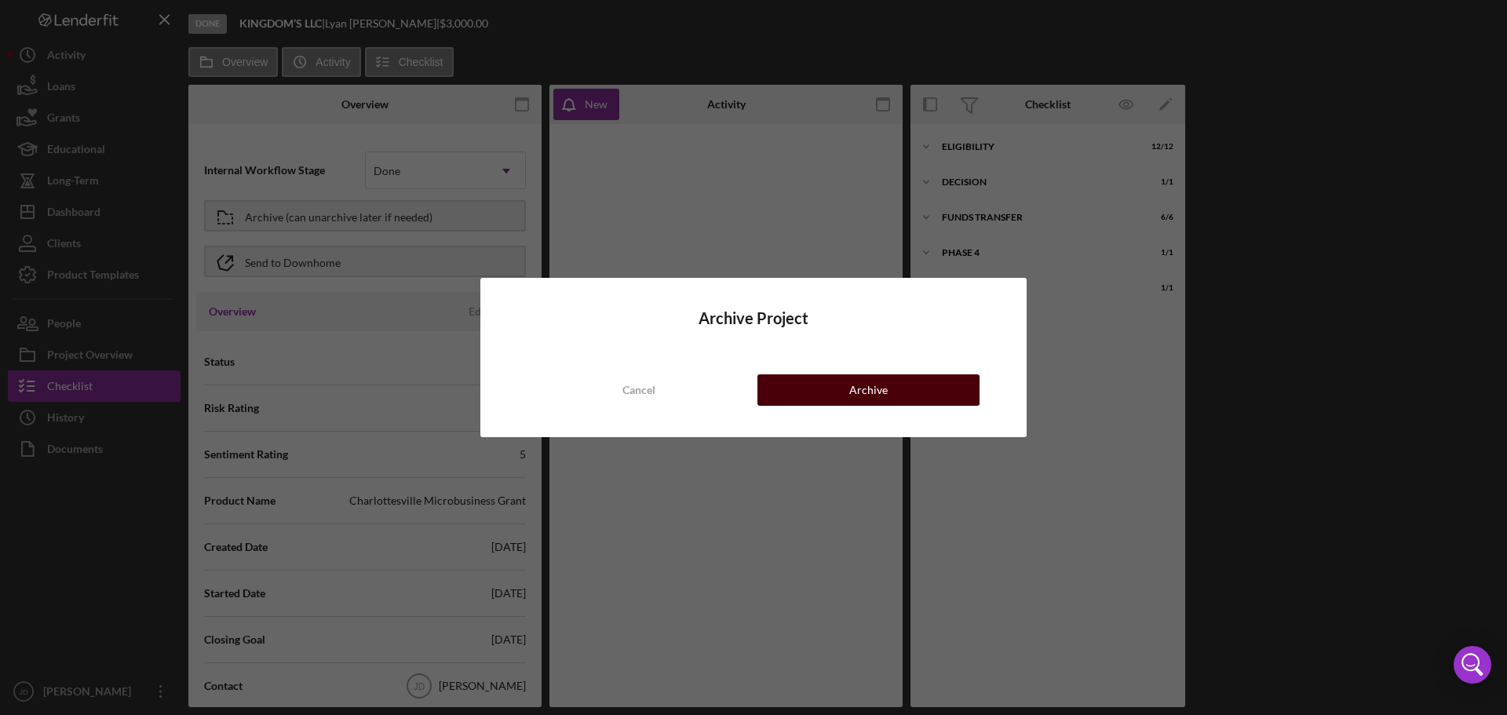
click at [908, 394] on button "Archive" at bounding box center [868, 389] width 222 height 31
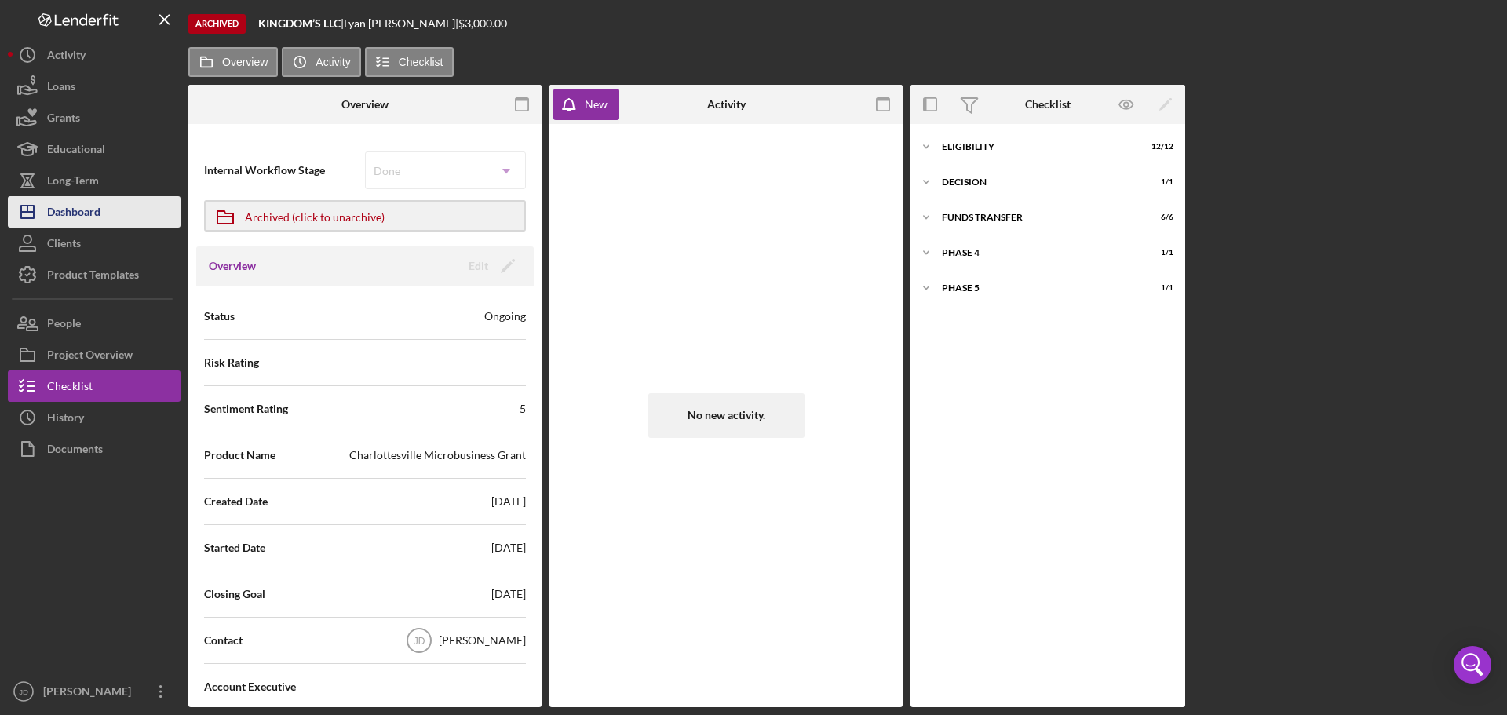
click at [76, 211] on div "Dashboard" at bounding box center [73, 213] width 53 height 35
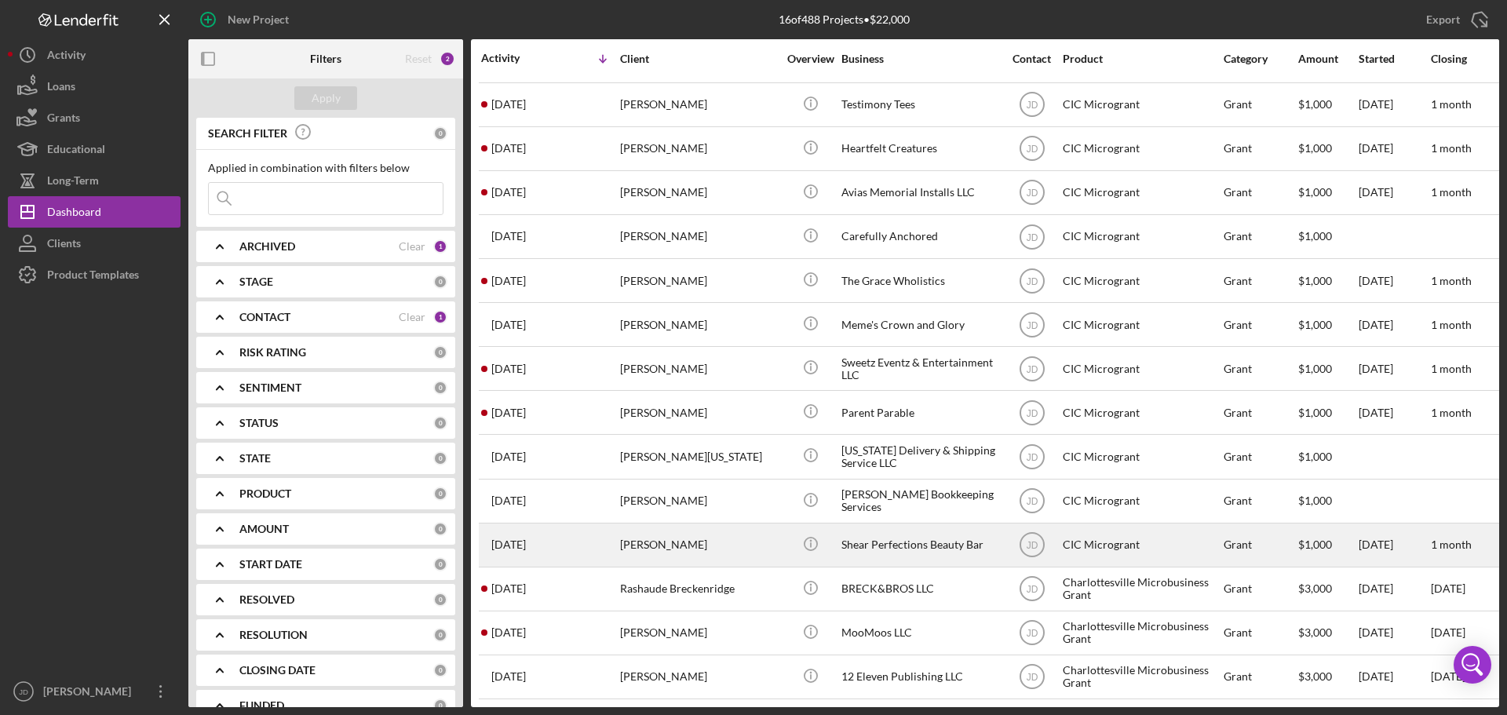
scroll to position [96, 0]
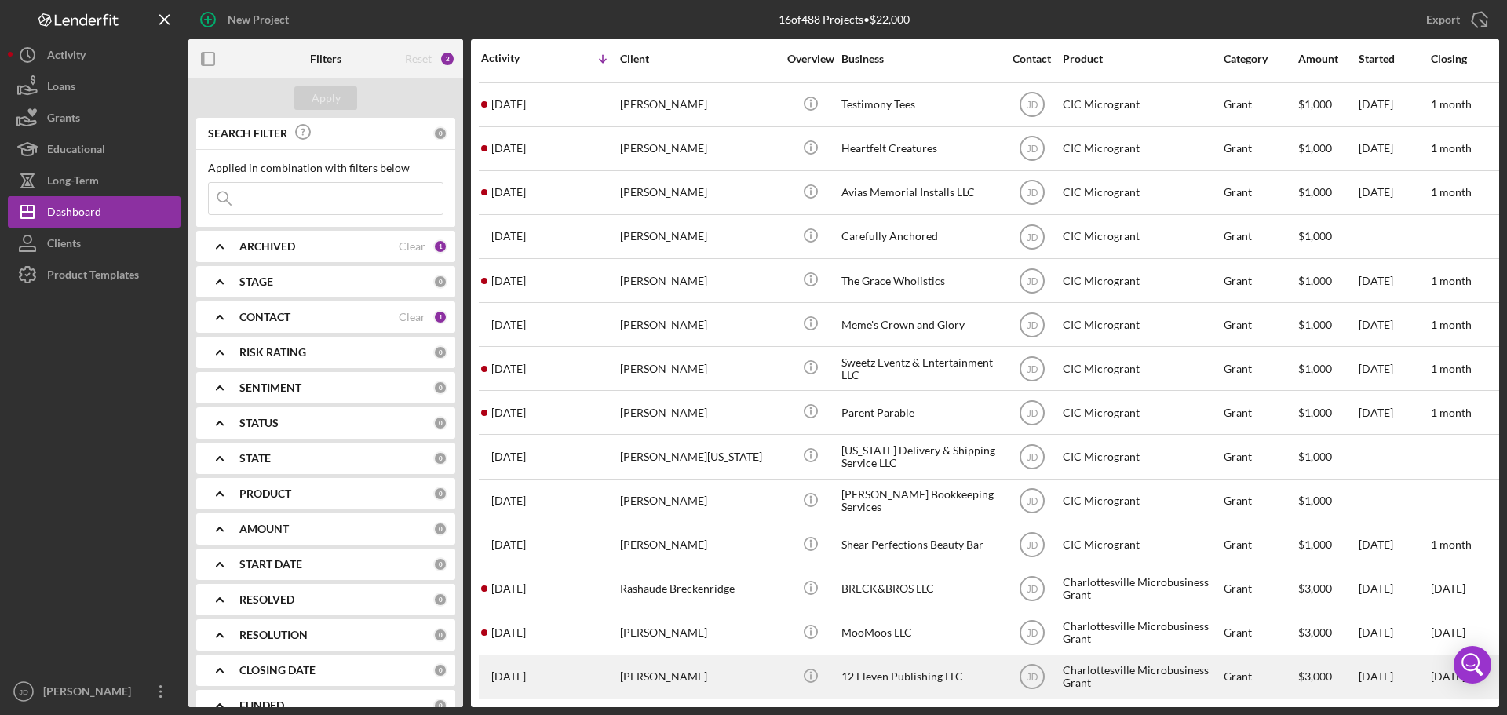
click at [604, 663] on div "3 months ago Janasha Bradford" at bounding box center [549, 677] width 137 height 42
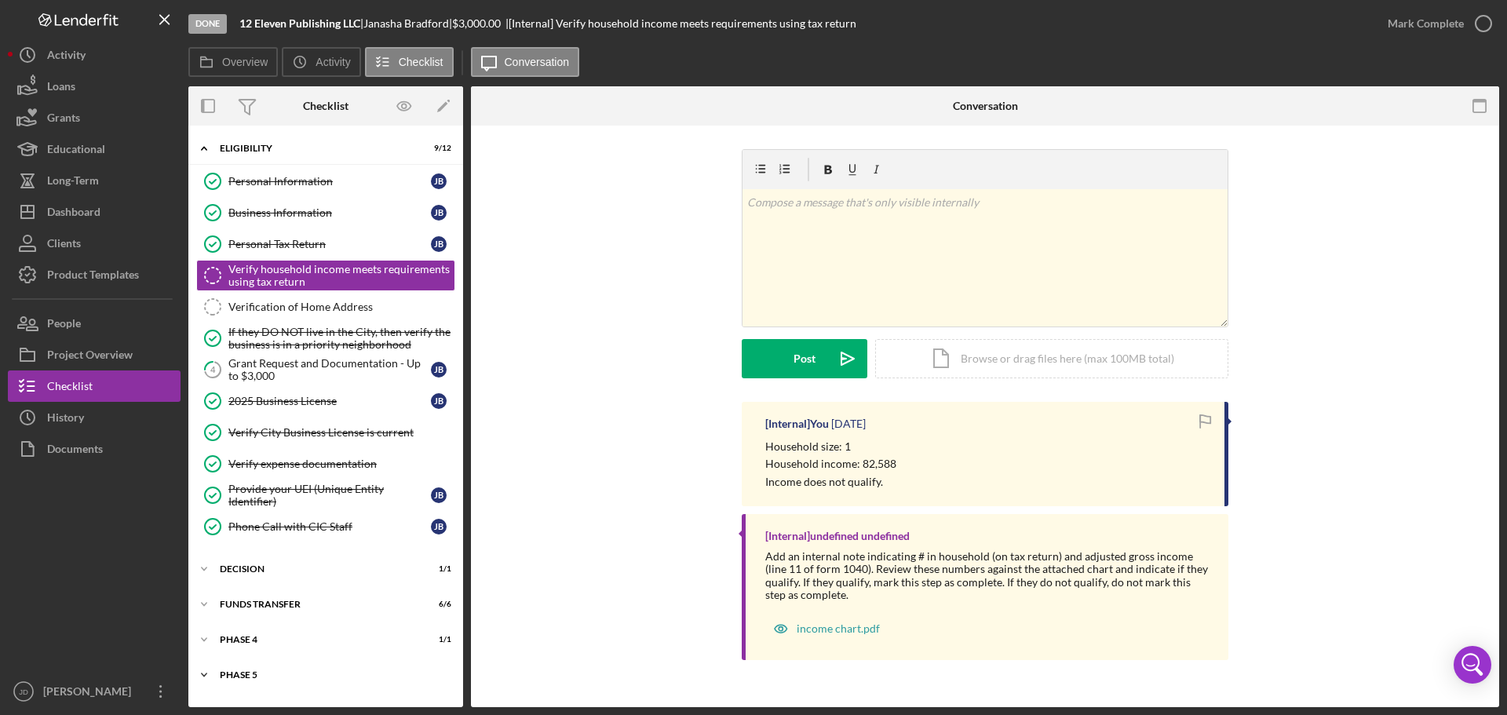
click at [217, 677] on icon "Icon/Expander" at bounding box center [203, 674] width 31 height 31
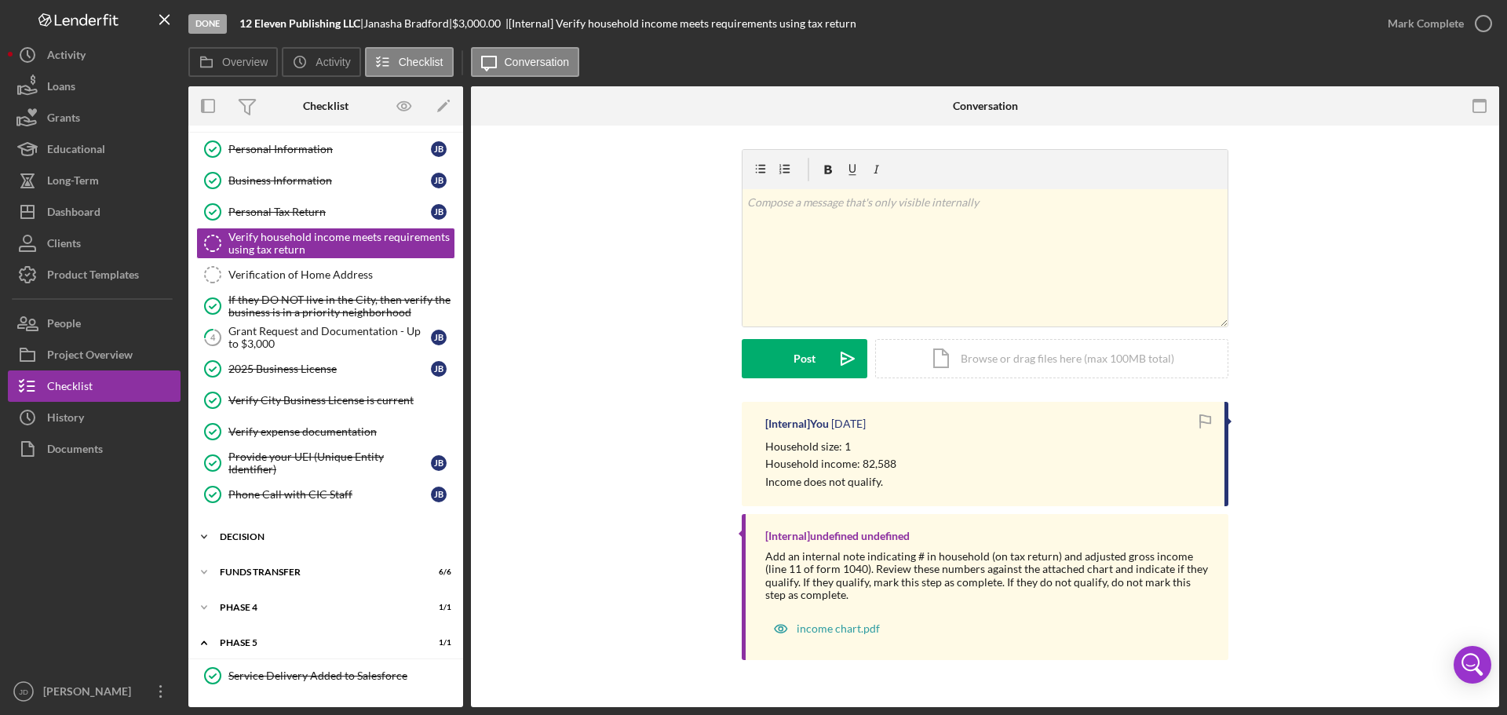
click at [201, 534] on icon "Icon/Expander" at bounding box center [203, 536] width 31 height 31
click at [203, 611] on icon "Icon/Expander" at bounding box center [203, 611] width 31 height 31
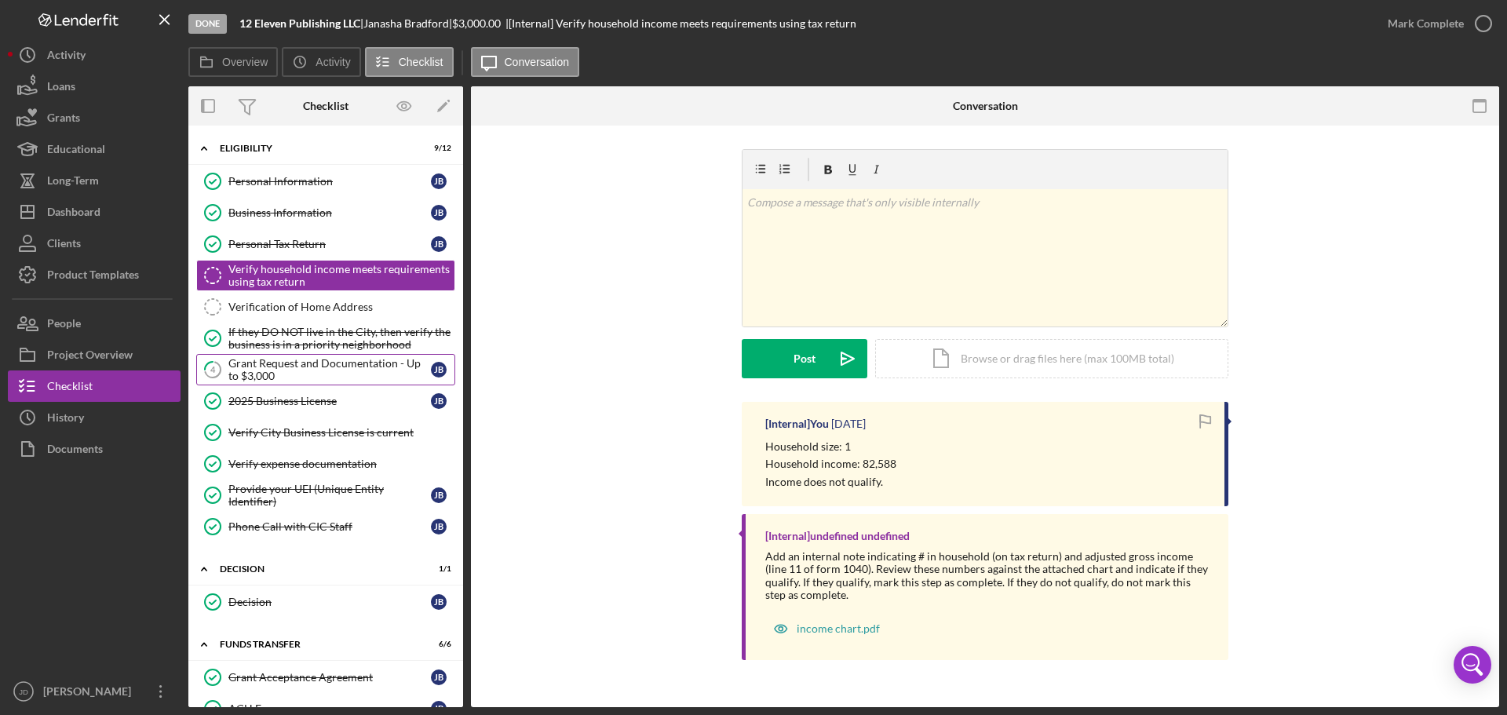
click at [308, 368] on div "Grant Request and Documentation - Up to $3,000" at bounding box center [329, 369] width 202 height 25
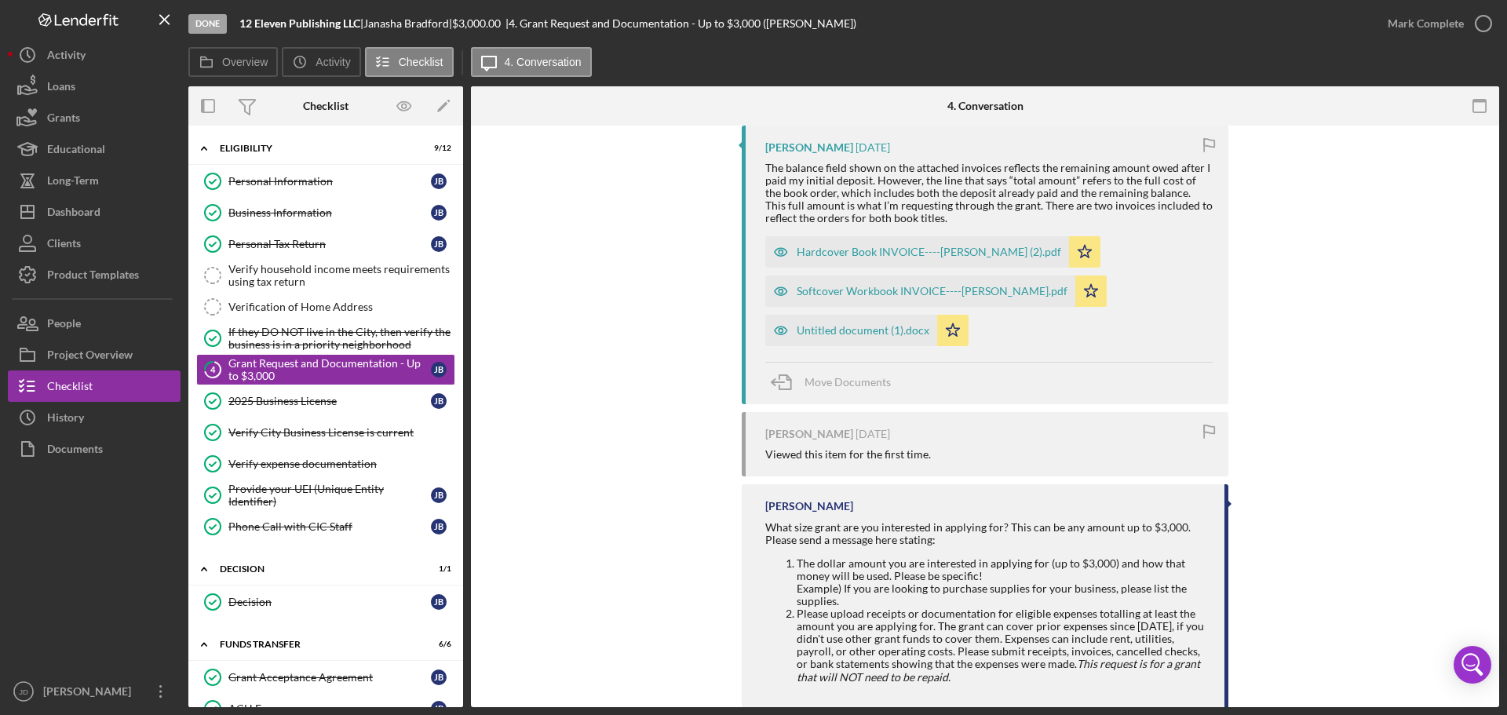
scroll to position [912, 0]
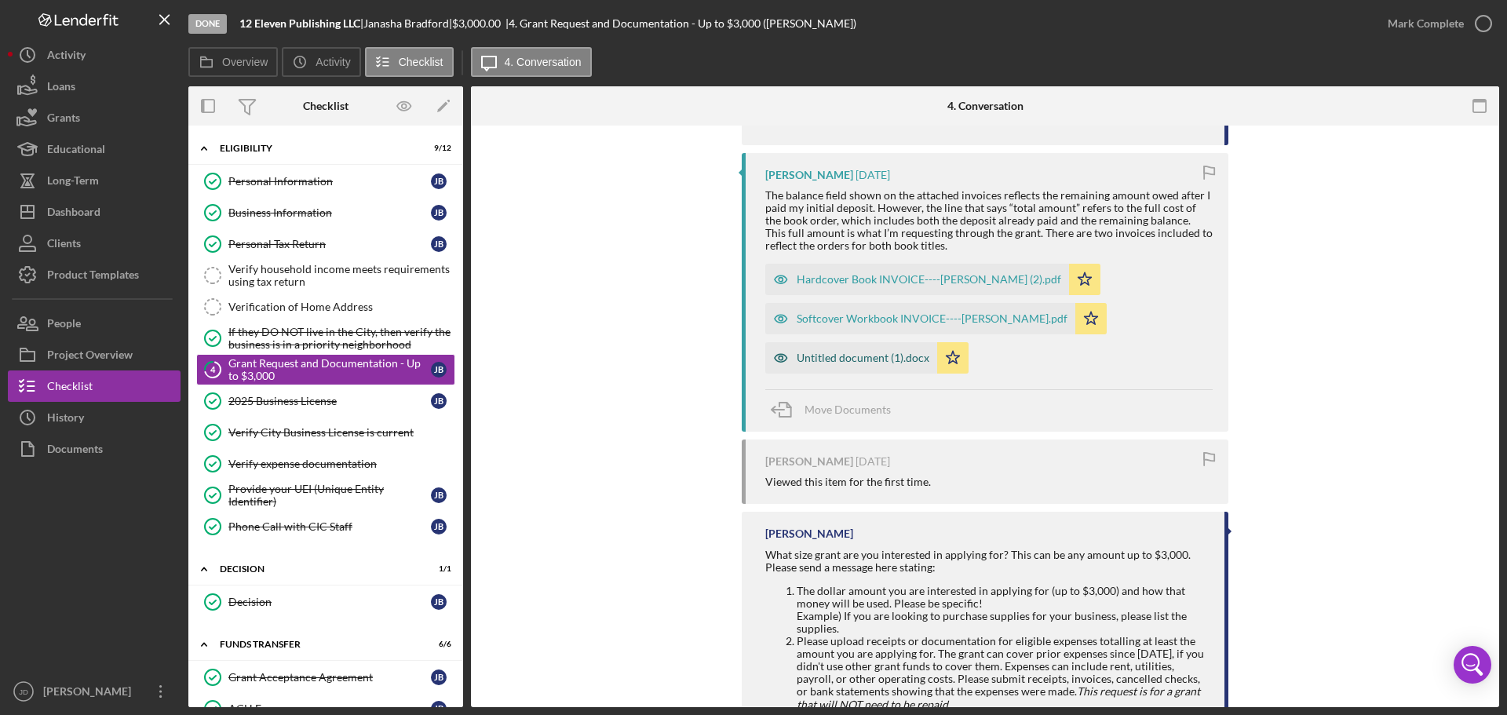
click at [862, 364] on div "Untitled document (1).docx" at bounding box center [863, 358] width 133 height 13
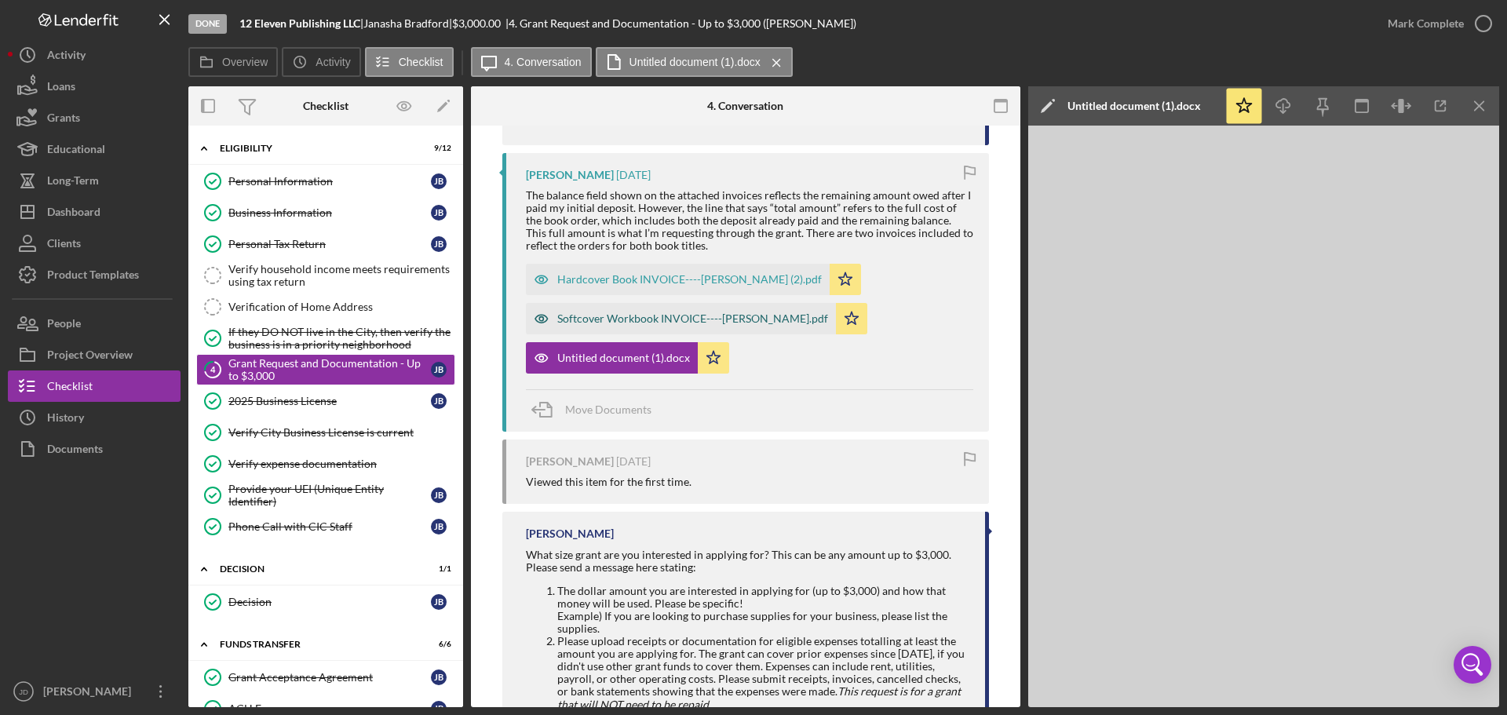
click at [661, 325] on div "Softcover Workbook INVOICE----Janasha Bradford.pdf" at bounding box center [692, 318] width 271 height 13
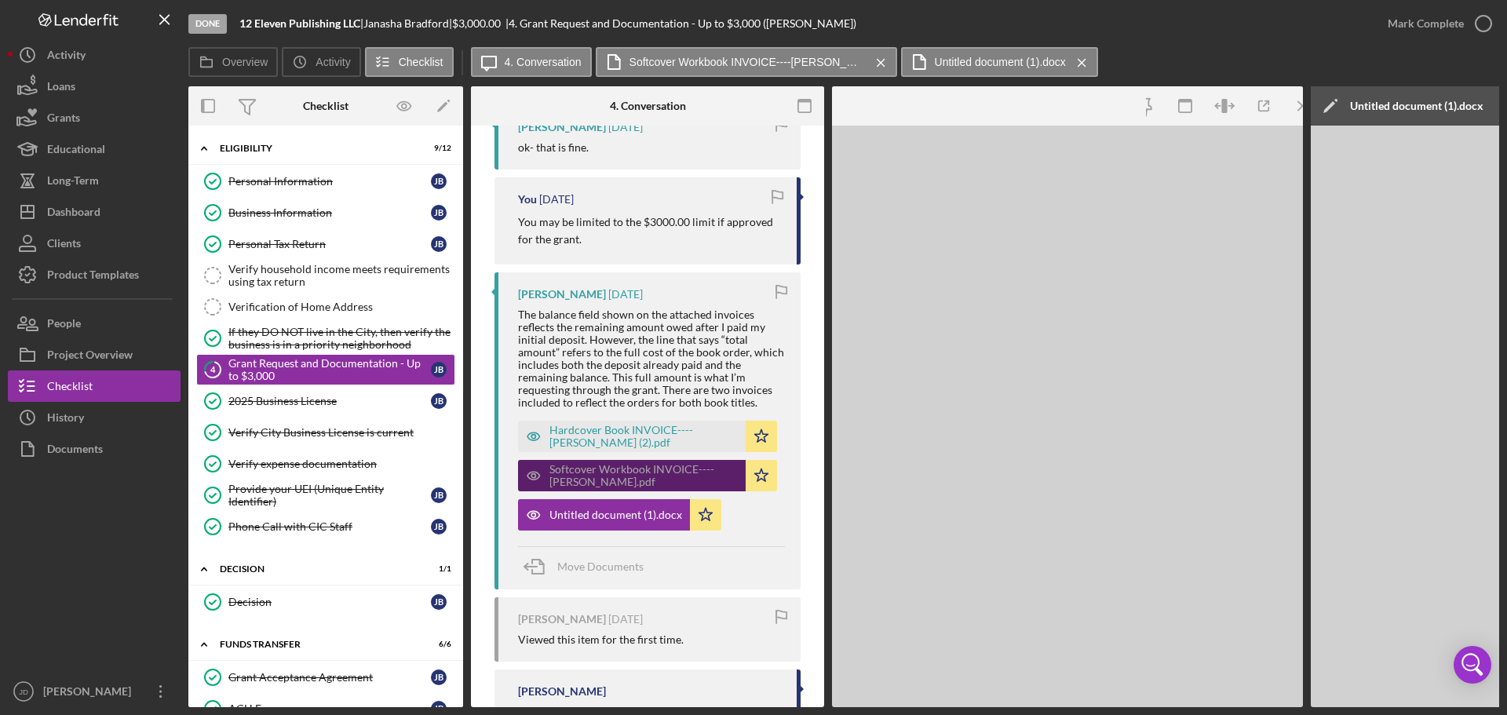
scroll to position [1014, 0]
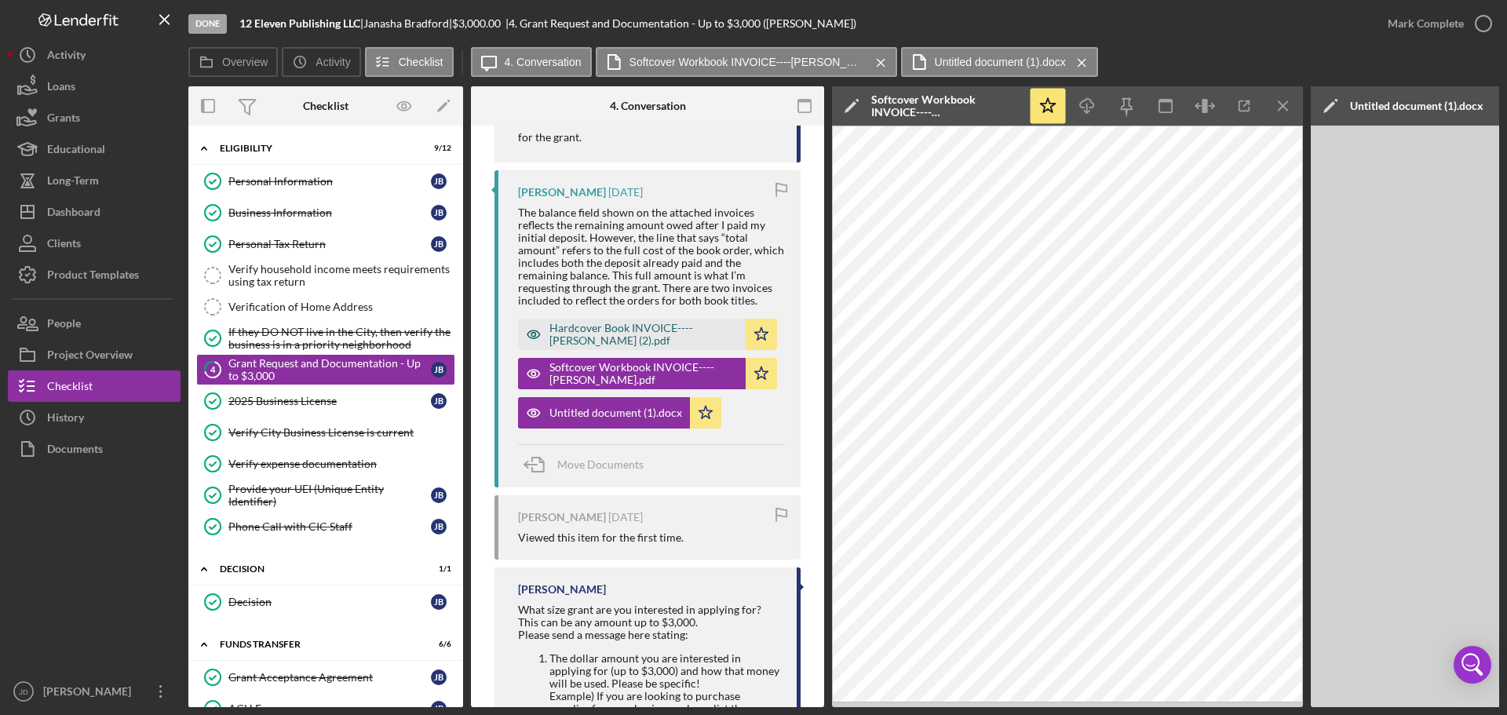
click at [653, 341] on div "Hardcover Book INVOICE----Janasha Bradford (2).pdf" at bounding box center [643, 334] width 188 height 25
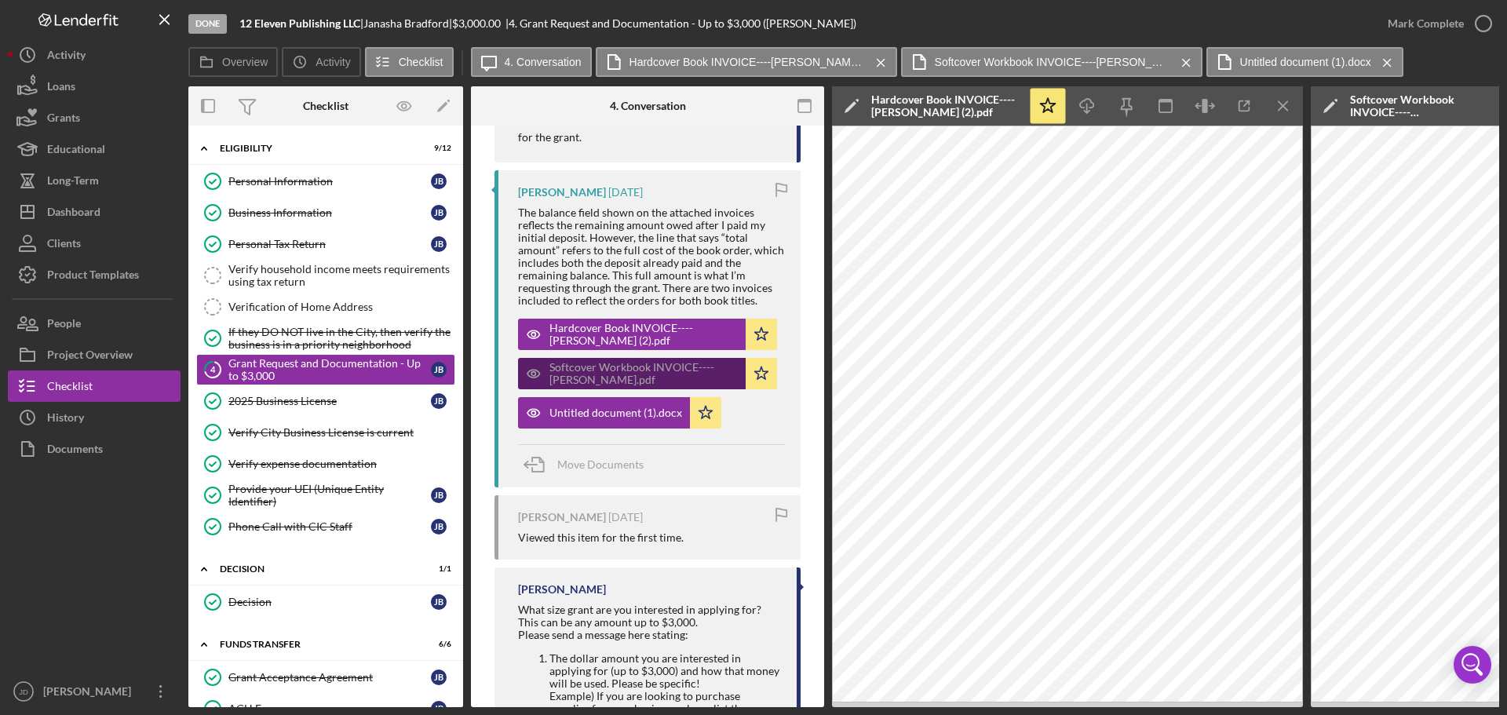
click at [658, 386] on div "Softcover Workbook INVOICE----Janasha Bradford.pdf" at bounding box center [643, 373] width 188 height 25
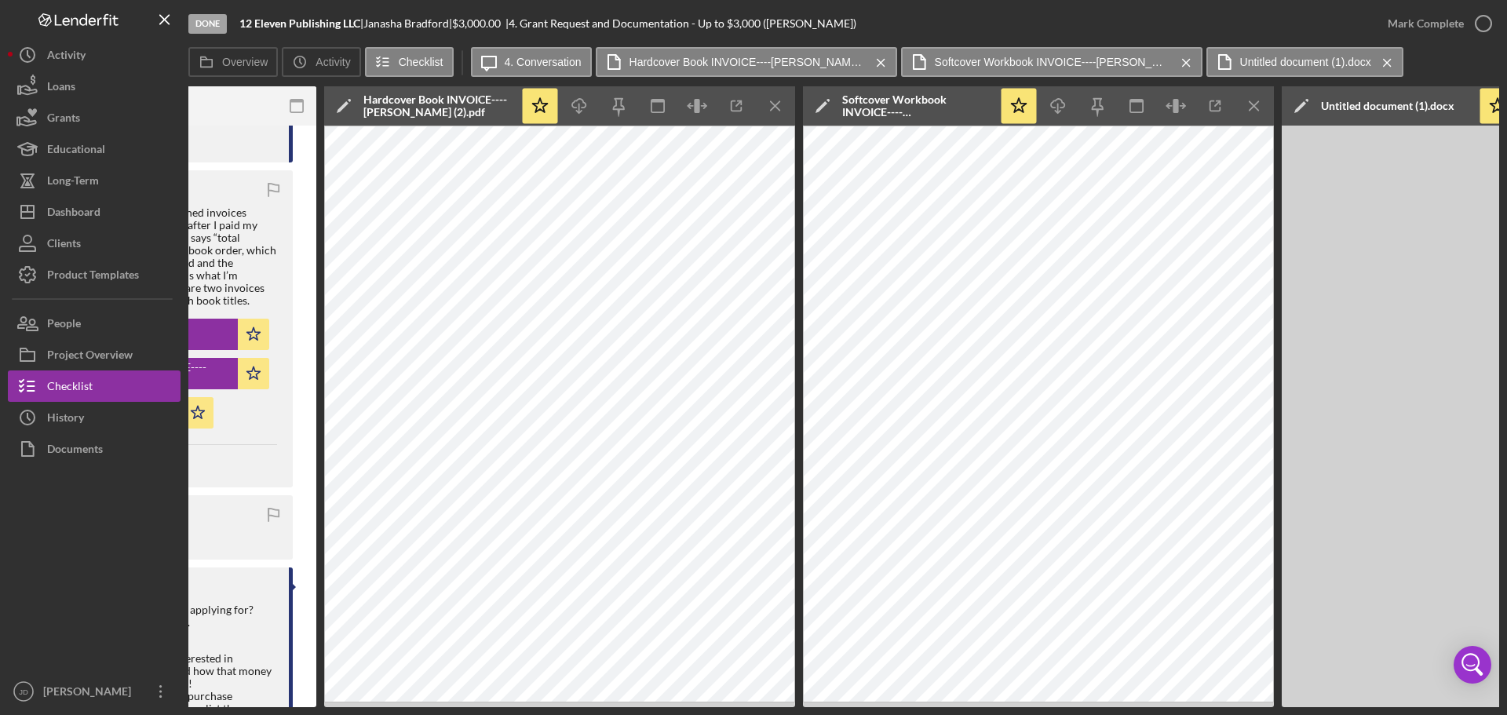
scroll to position [0, 513]
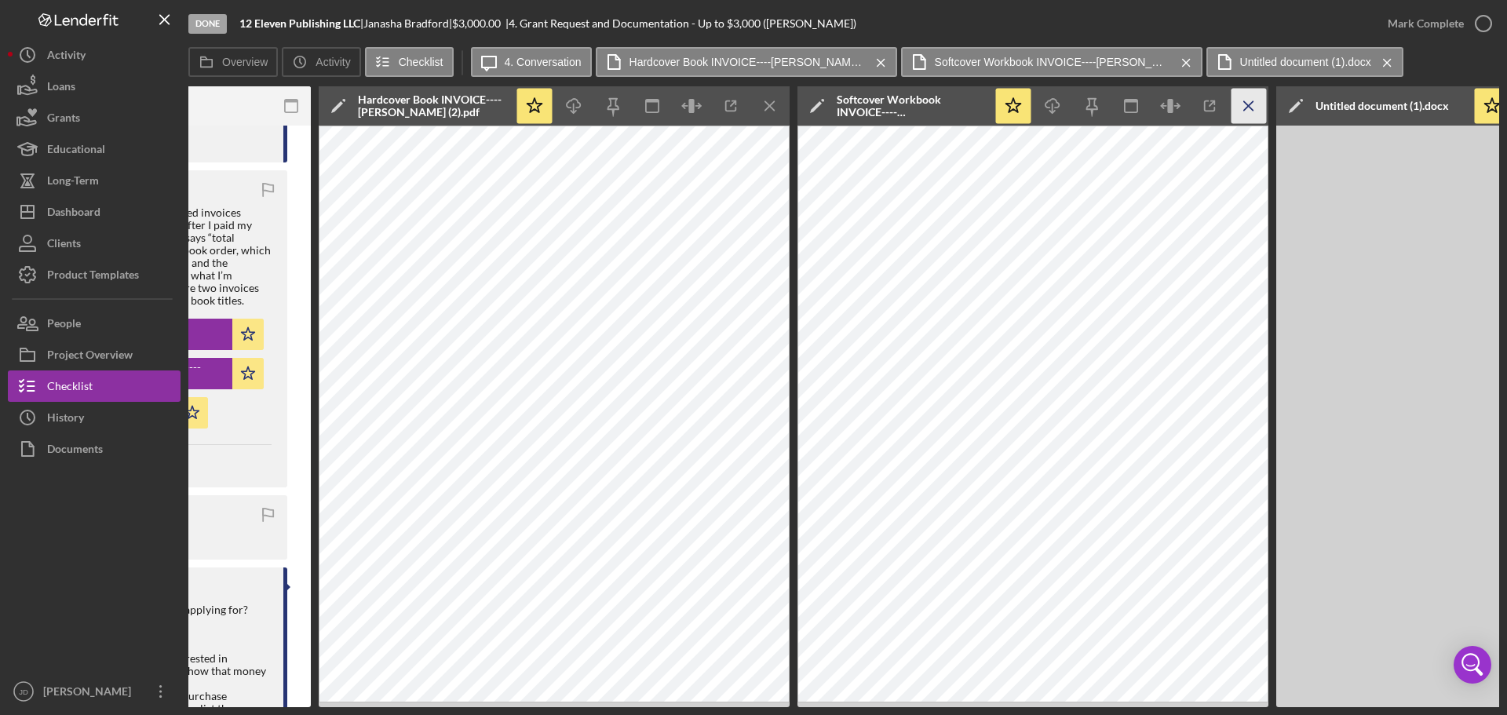
click at [774, 102] on line "button" at bounding box center [769, 105] width 9 height 9
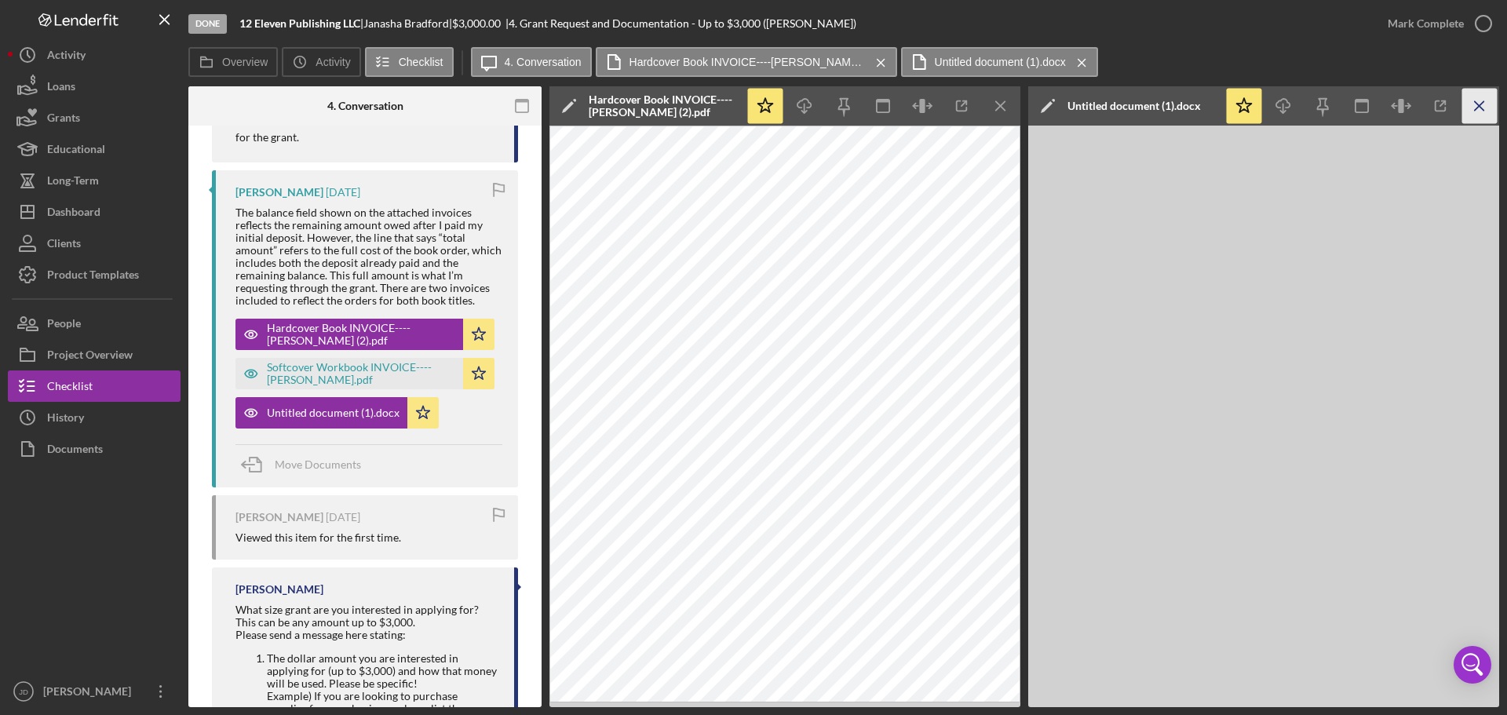
click at [1484, 102] on icon "Icon/Menu Close" at bounding box center [1479, 106] width 35 height 35
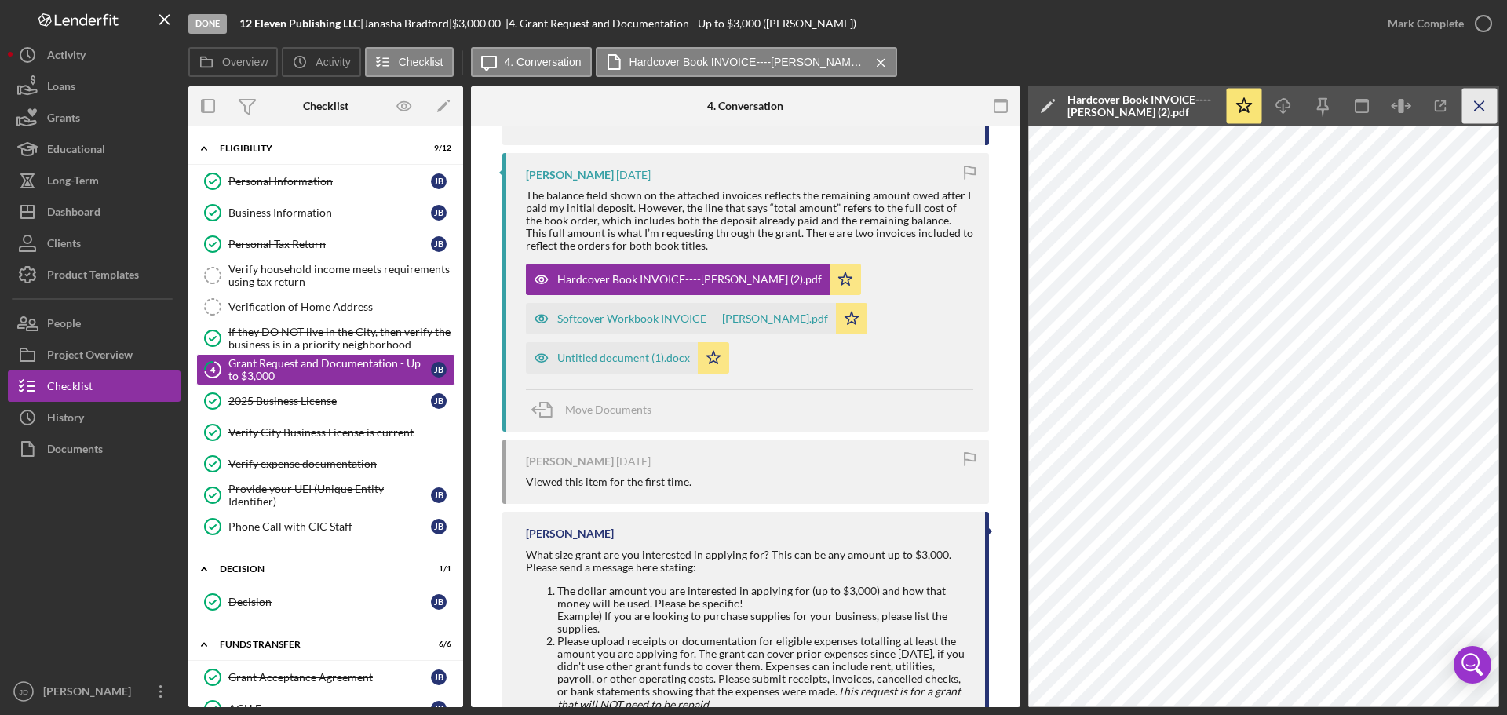
click at [1484, 103] on icon "Icon/Menu Close" at bounding box center [1479, 106] width 35 height 35
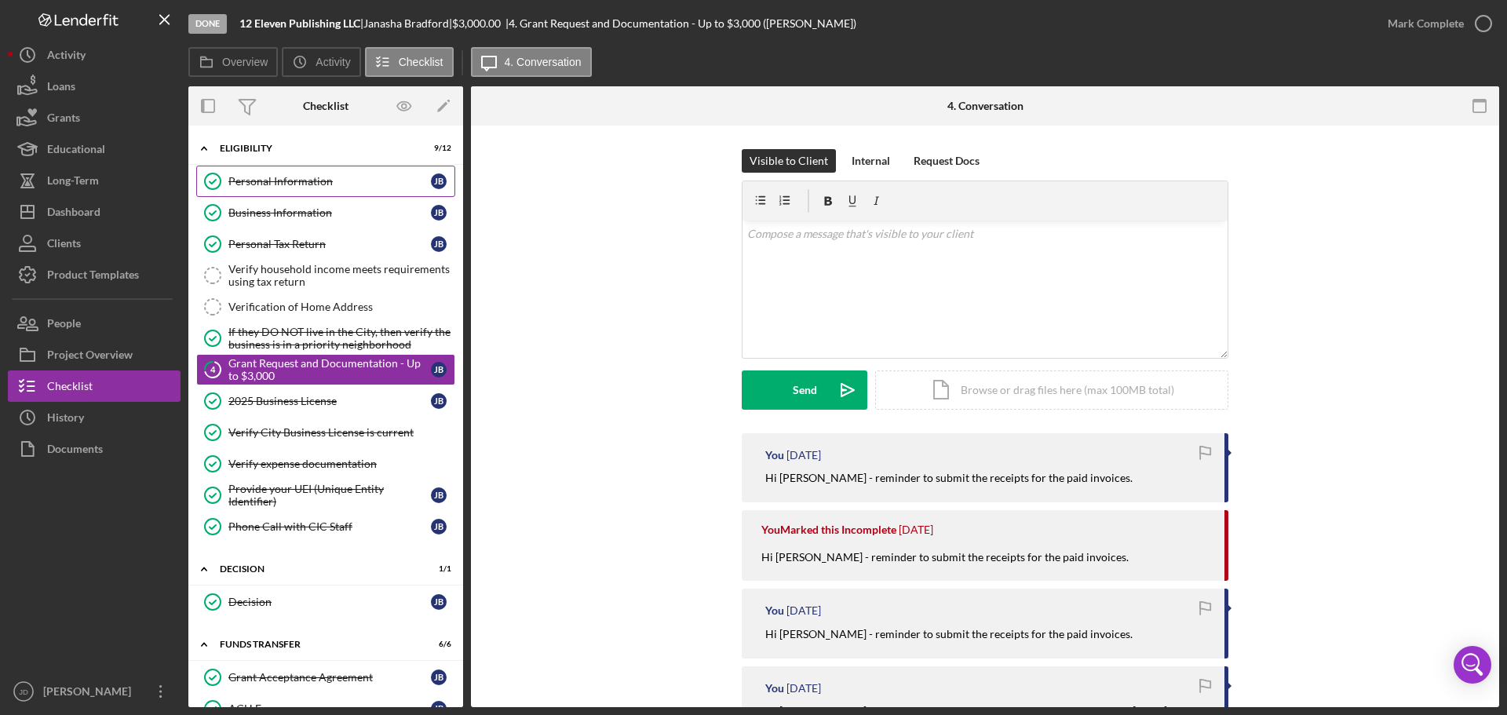
click at [301, 176] on div "Personal Information" at bounding box center [329, 181] width 202 height 13
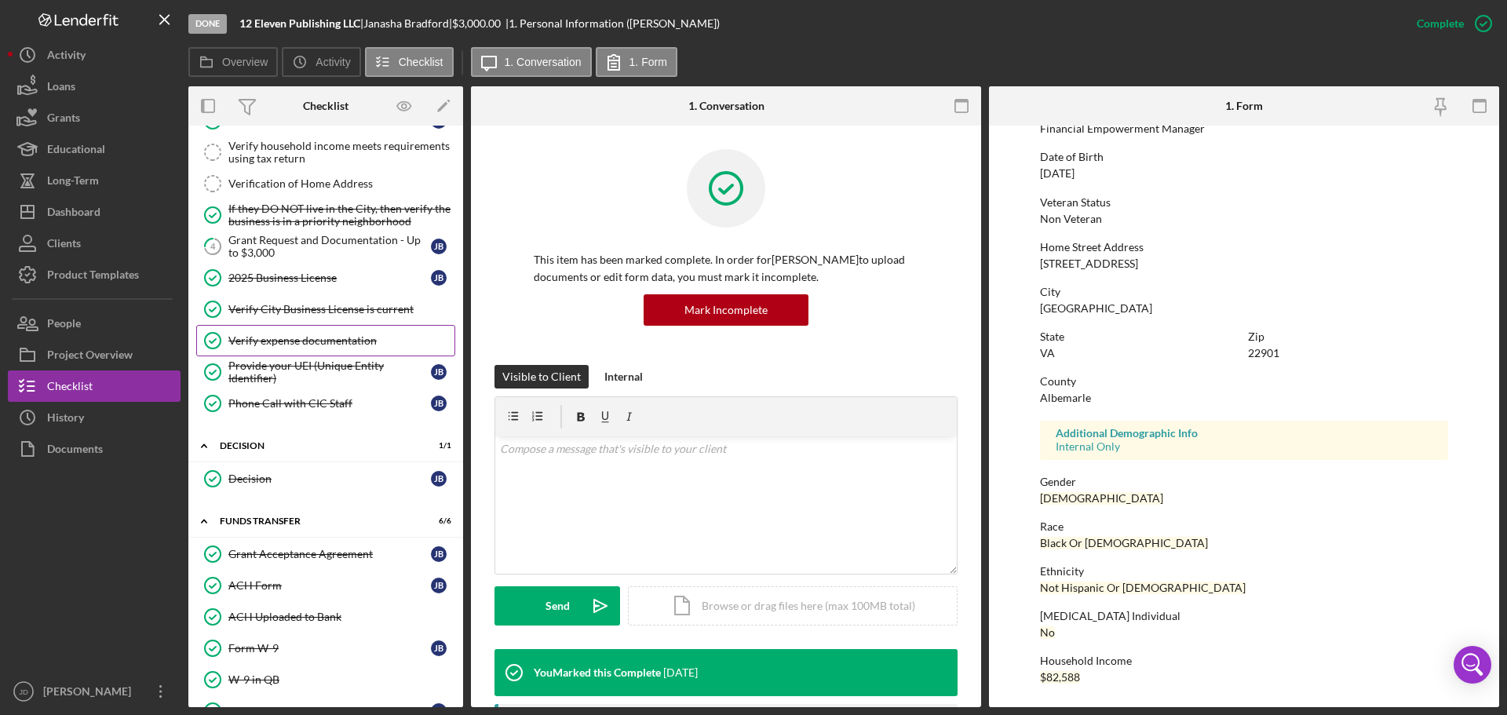
scroll to position [269, 0]
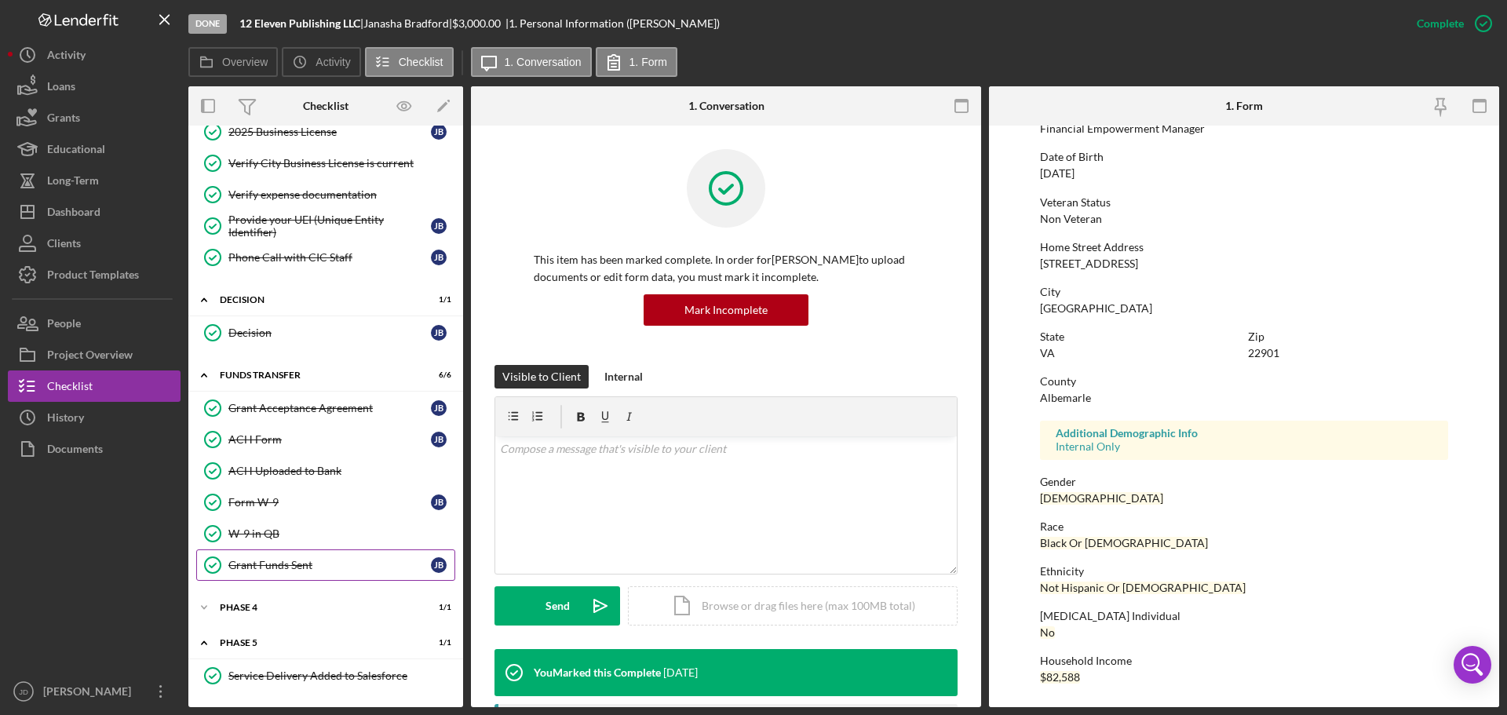
click at [305, 570] on div "Grant Funds Sent" at bounding box center [329, 565] width 202 height 13
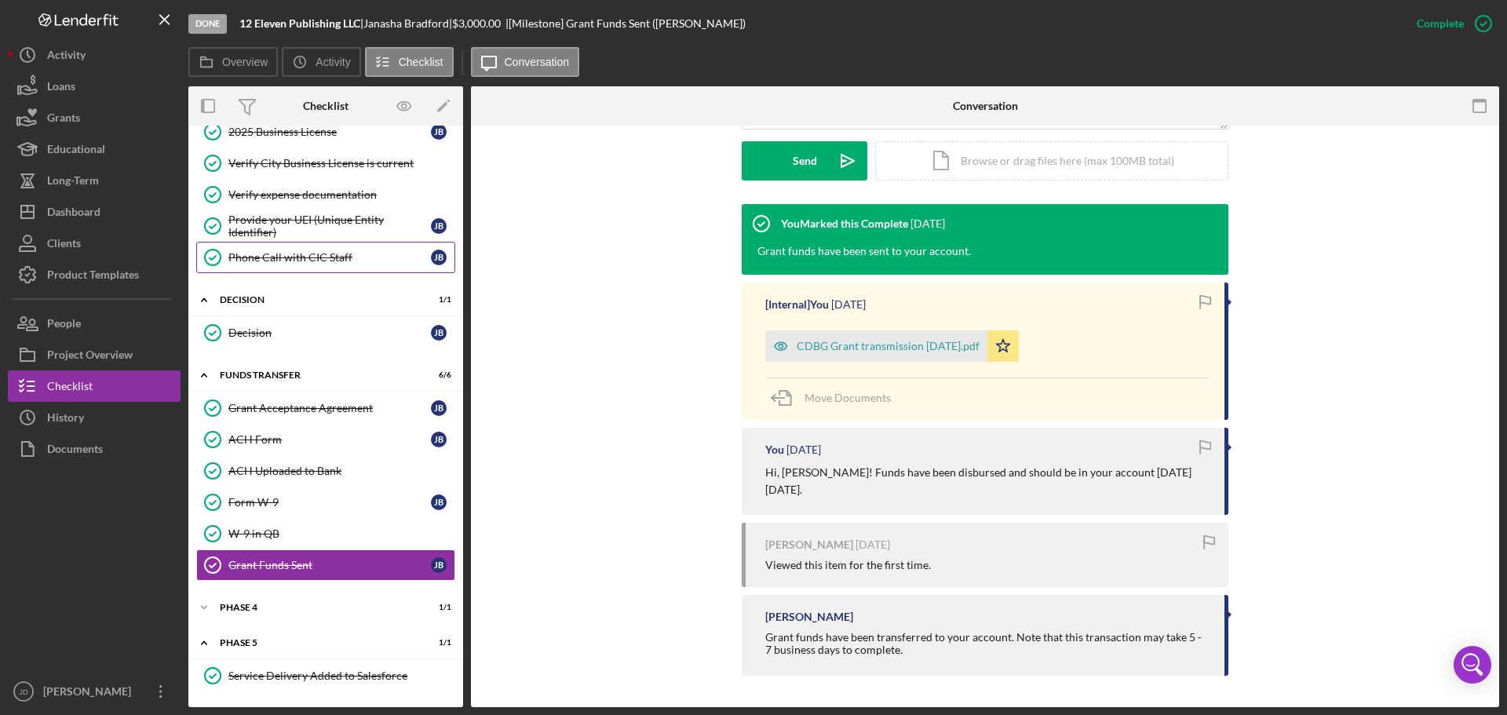
scroll to position [191, 0]
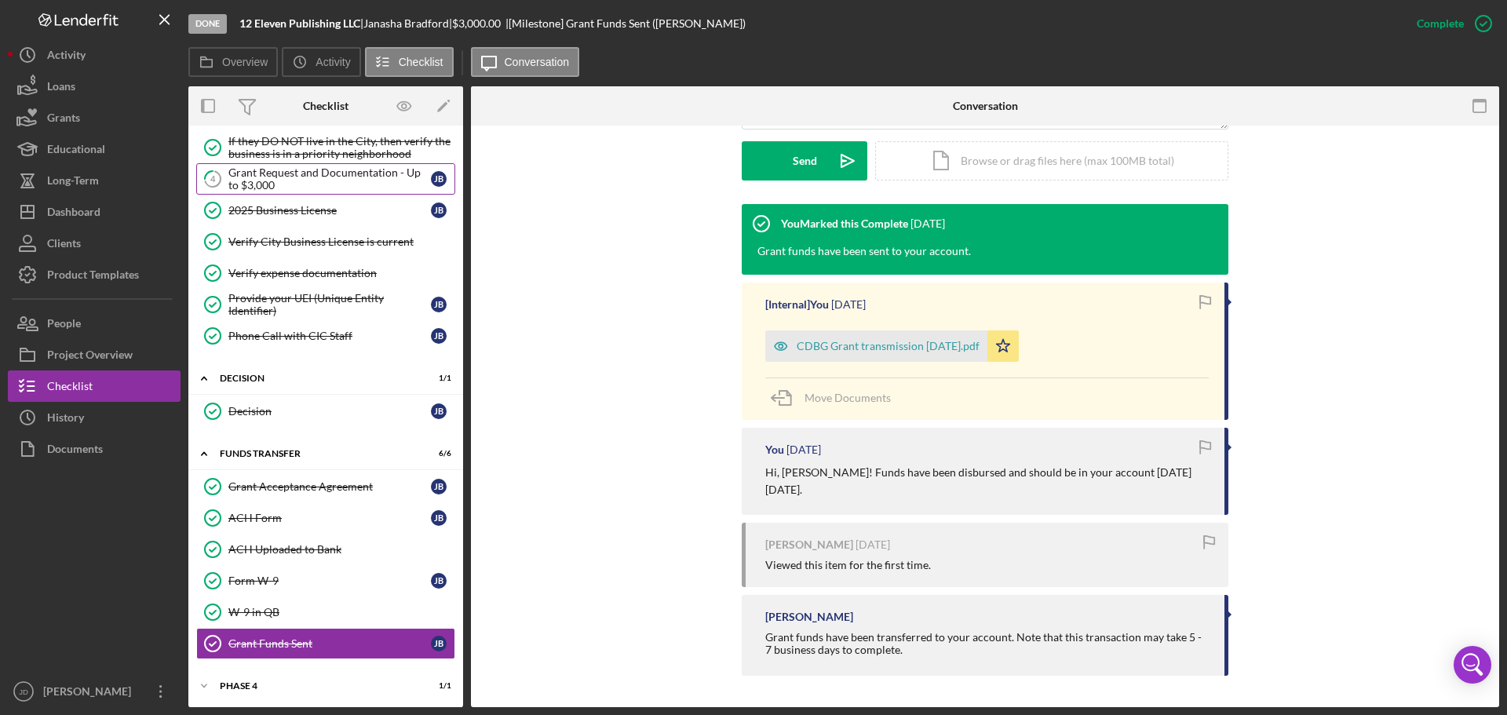
click at [308, 177] on div "Grant Request and Documentation - Up to $3,000" at bounding box center [329, 178] width 202 height 25
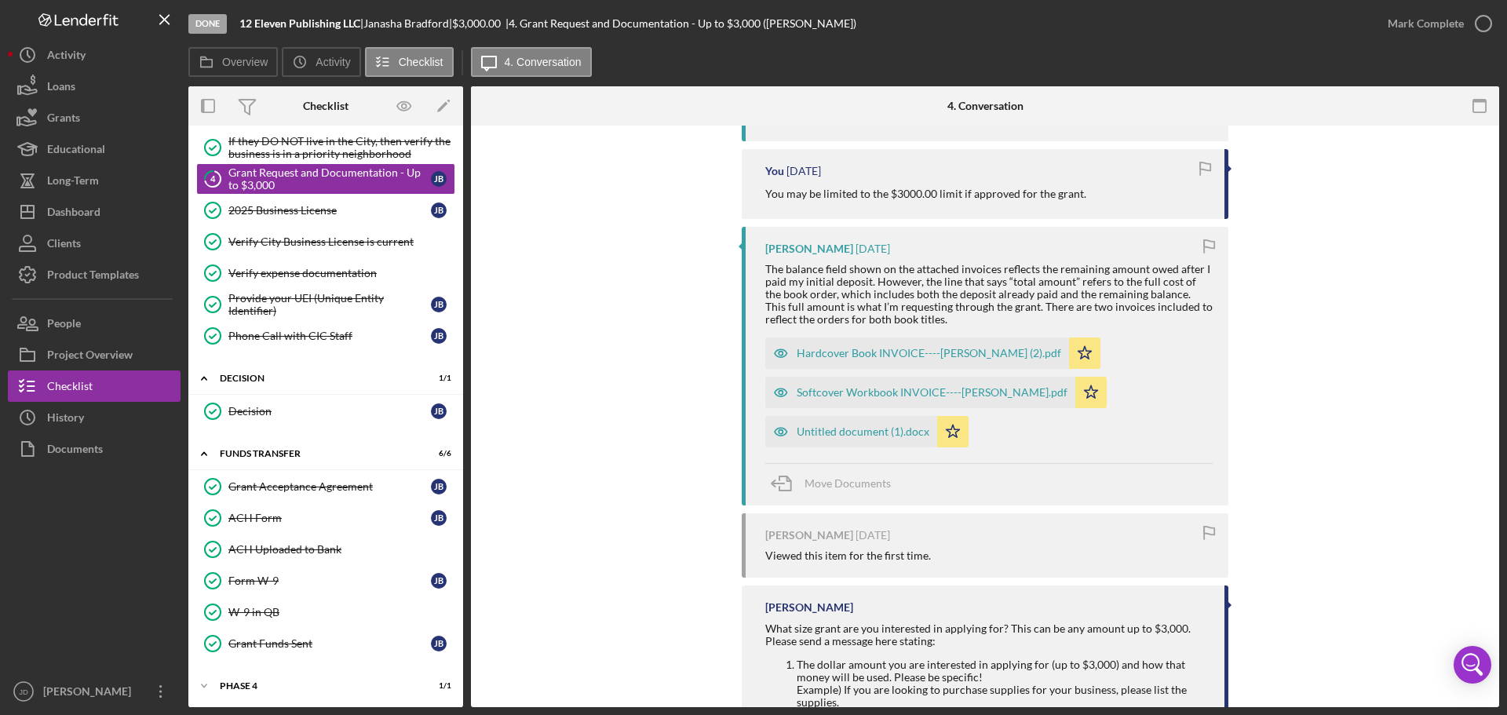
scroll to position [863, 0]
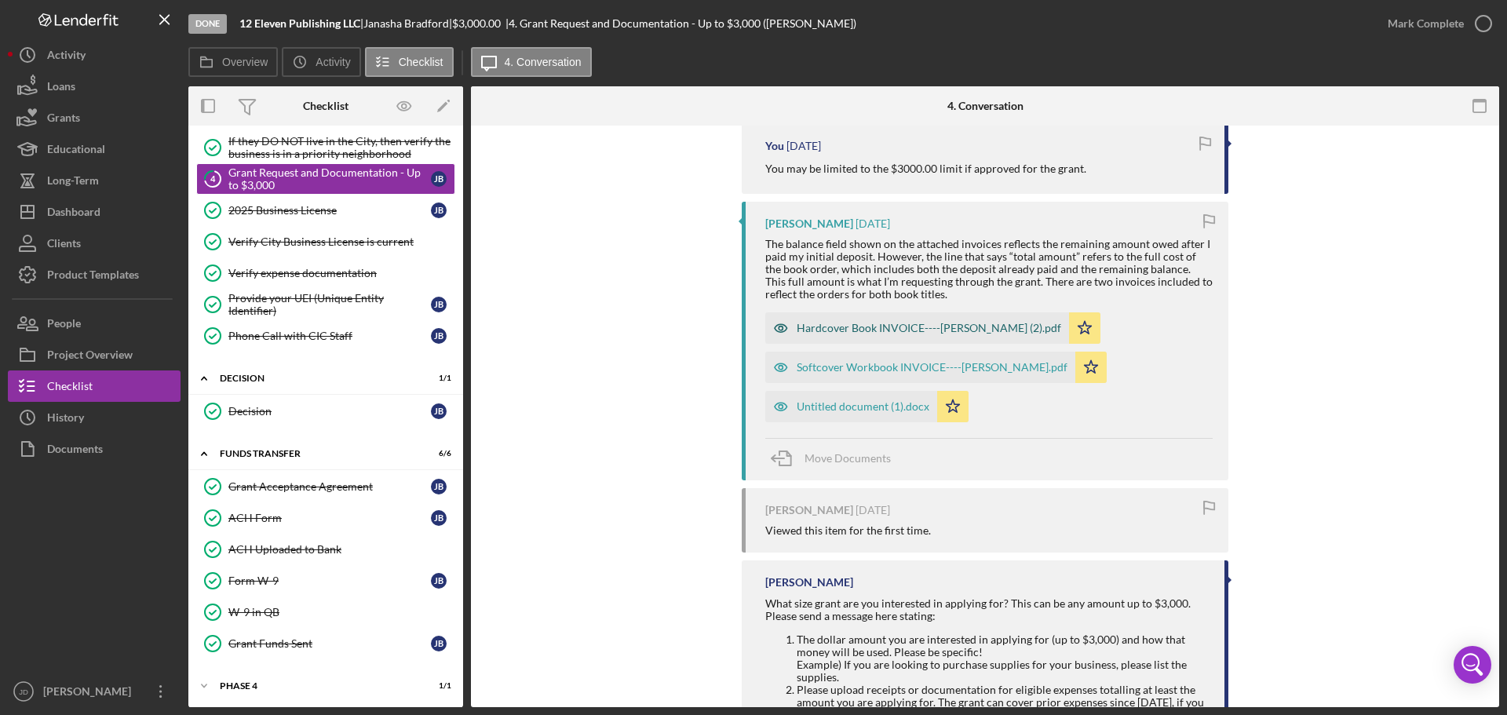
click at [836, 334] on div "Hardcover Book INVOICE----Janasha Bradford (2).pdf" at bounding box center [929, 328] width 264 height 13
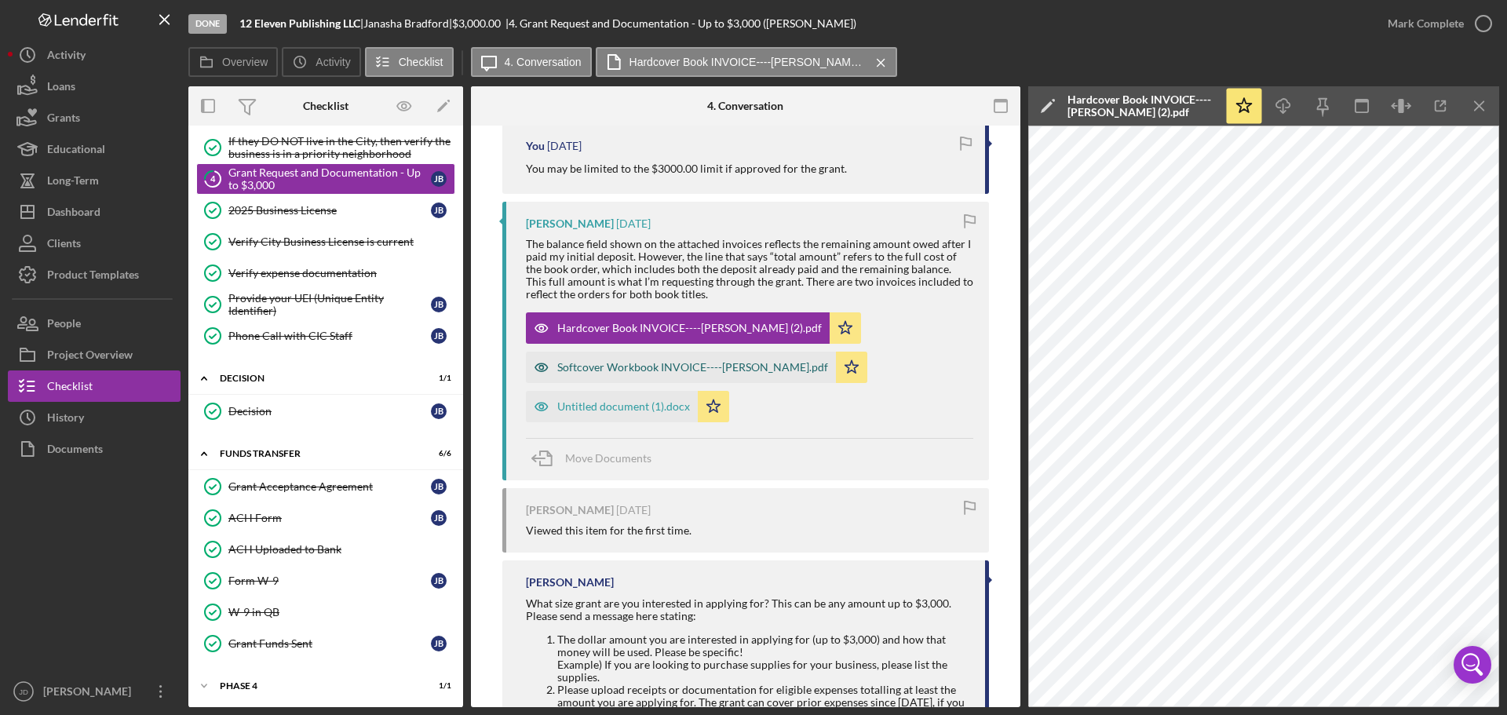
click at [622, 383] on div "Softcover Workbook INVOICE----Janasha Bradford.pdf" at bounding box center [681, 367] width 310 height 31
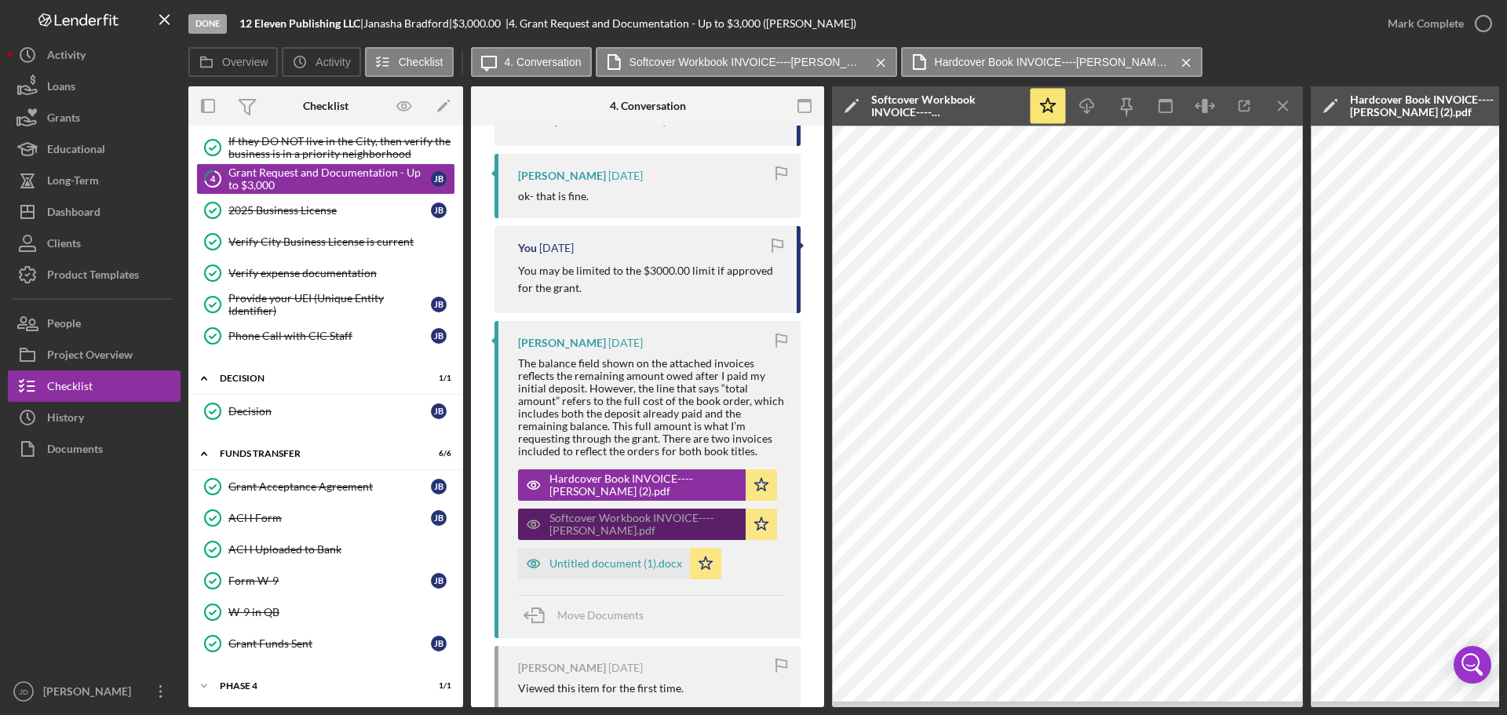
scroll to position [964, 0]
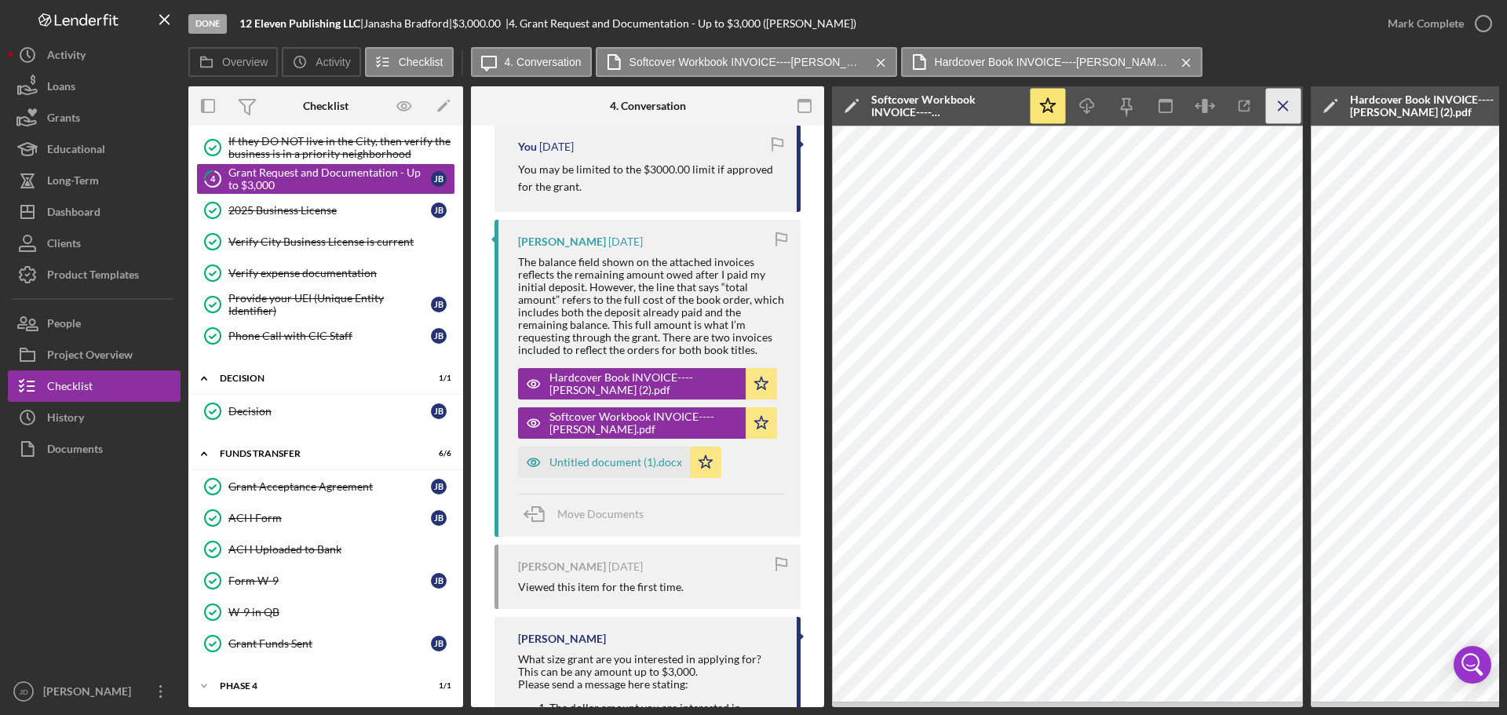
click at [1282, 104] on icon "Icon/Menu Close" at bounding box center [1283, 106] width 35 height 35
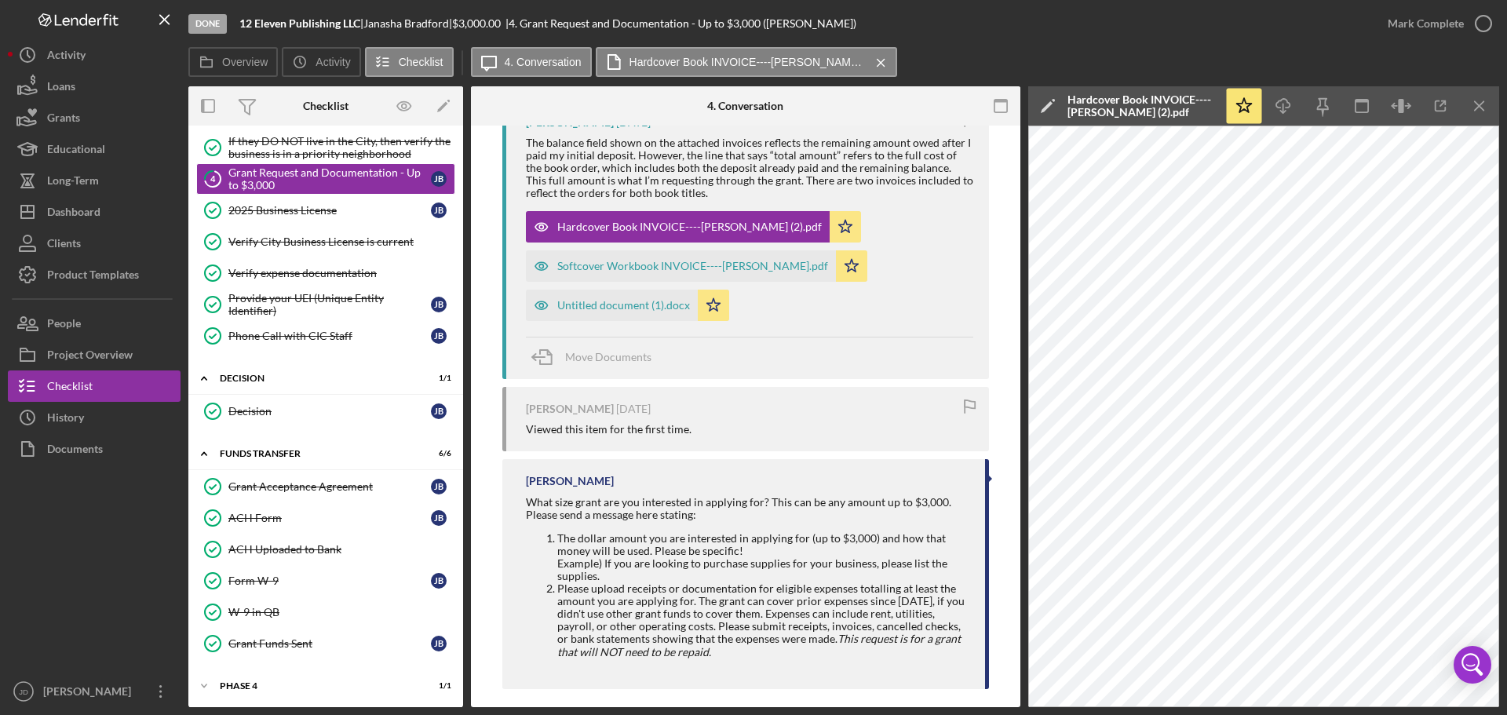
scroll to position [863, 0]
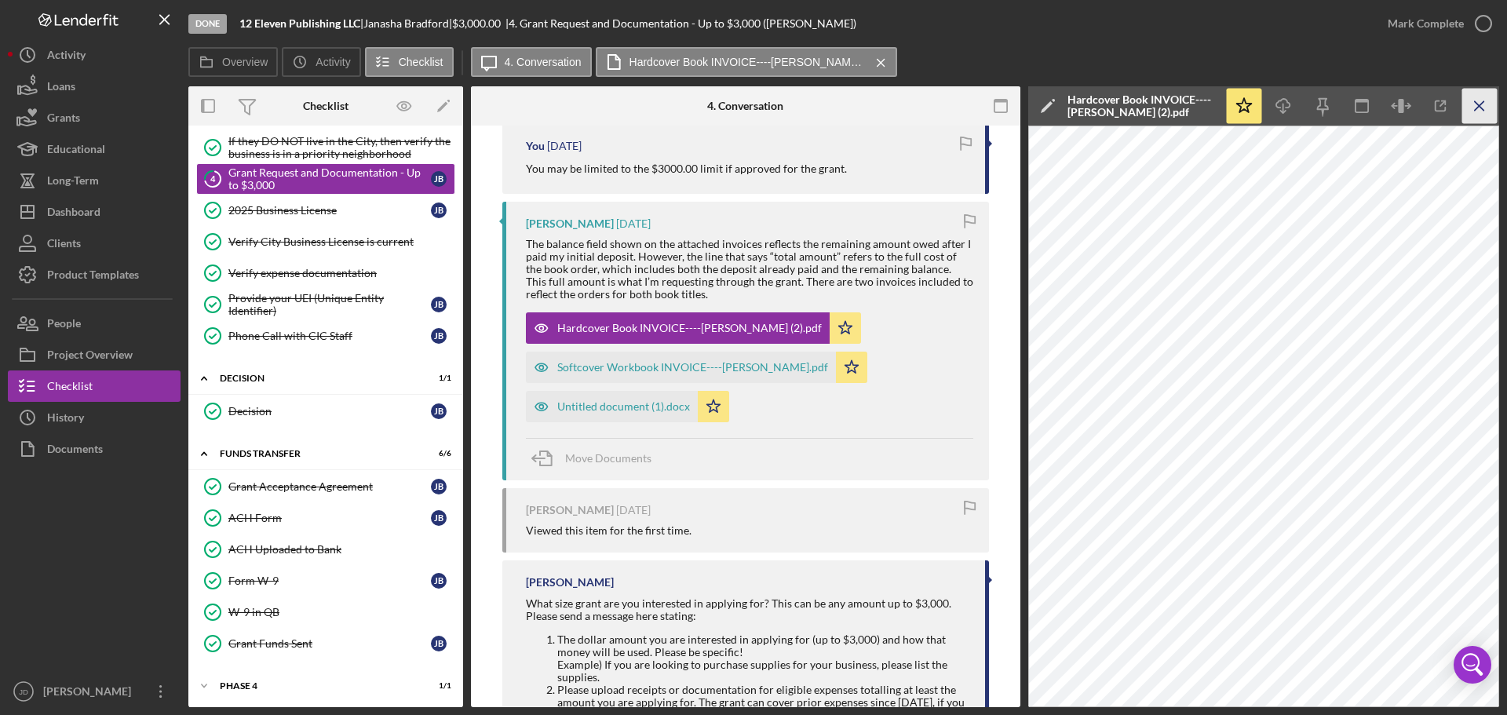
click at [1484, 105] on icon "Icon/Menu Close" at bounding box center [1479, 106] width 35 height 35
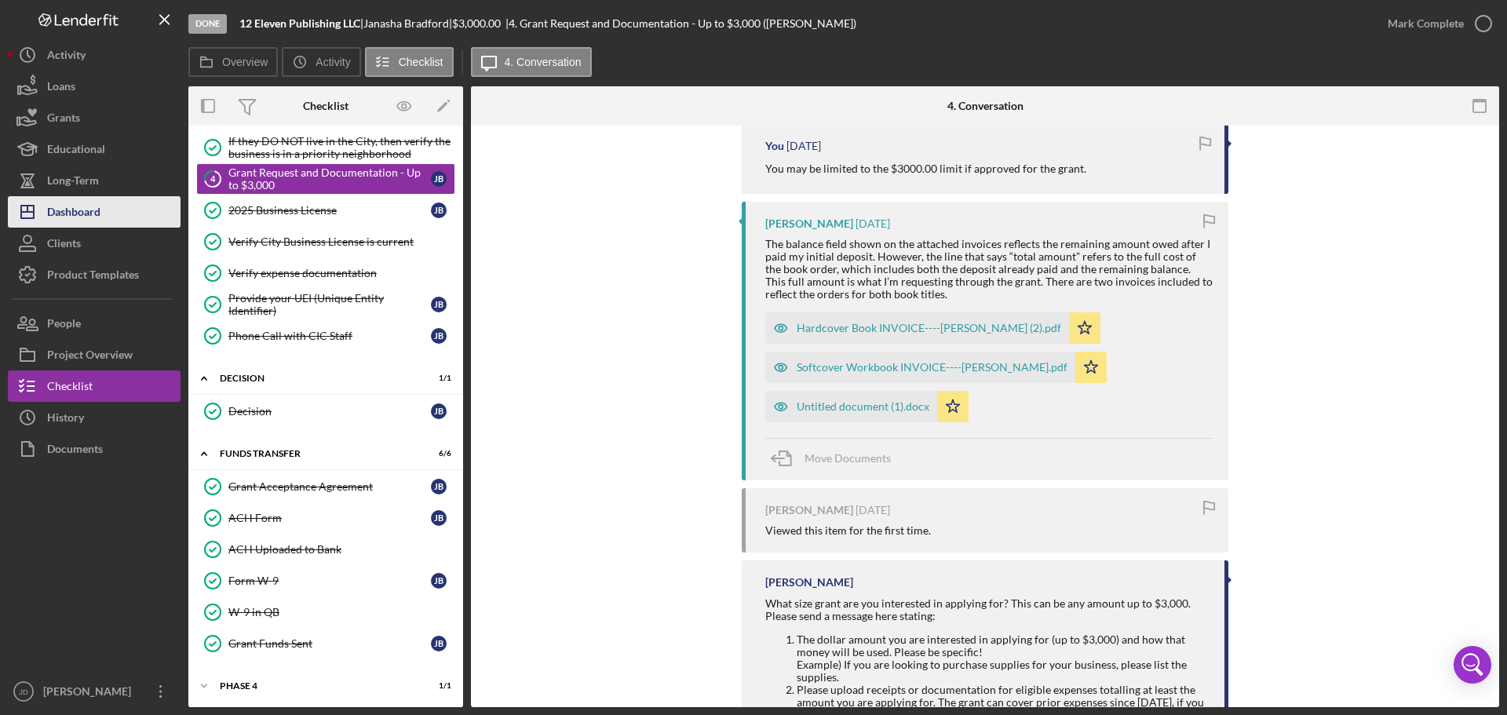
click at [75, 211] on div "Dashboard" at bounding box center [73, 213] width 53 height 35
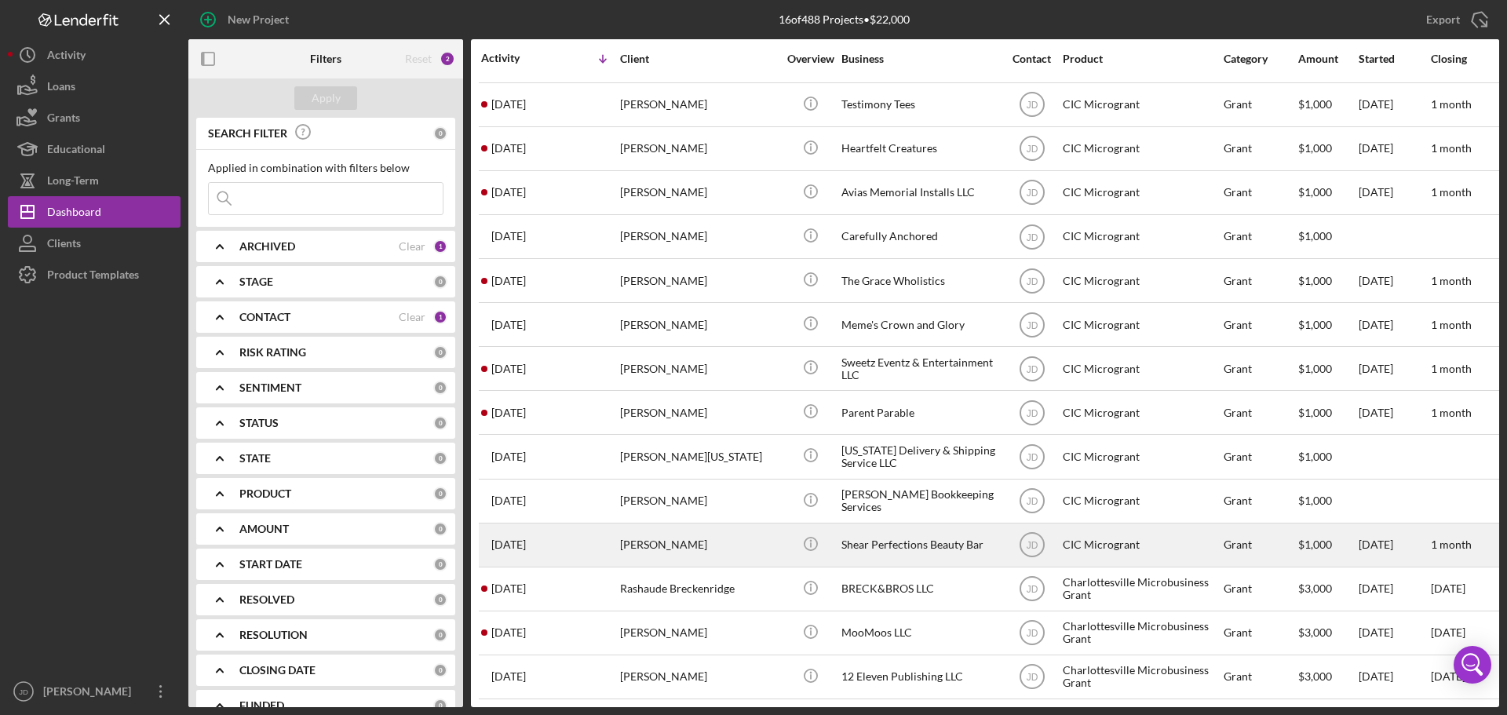
scroll to position [96, 0]
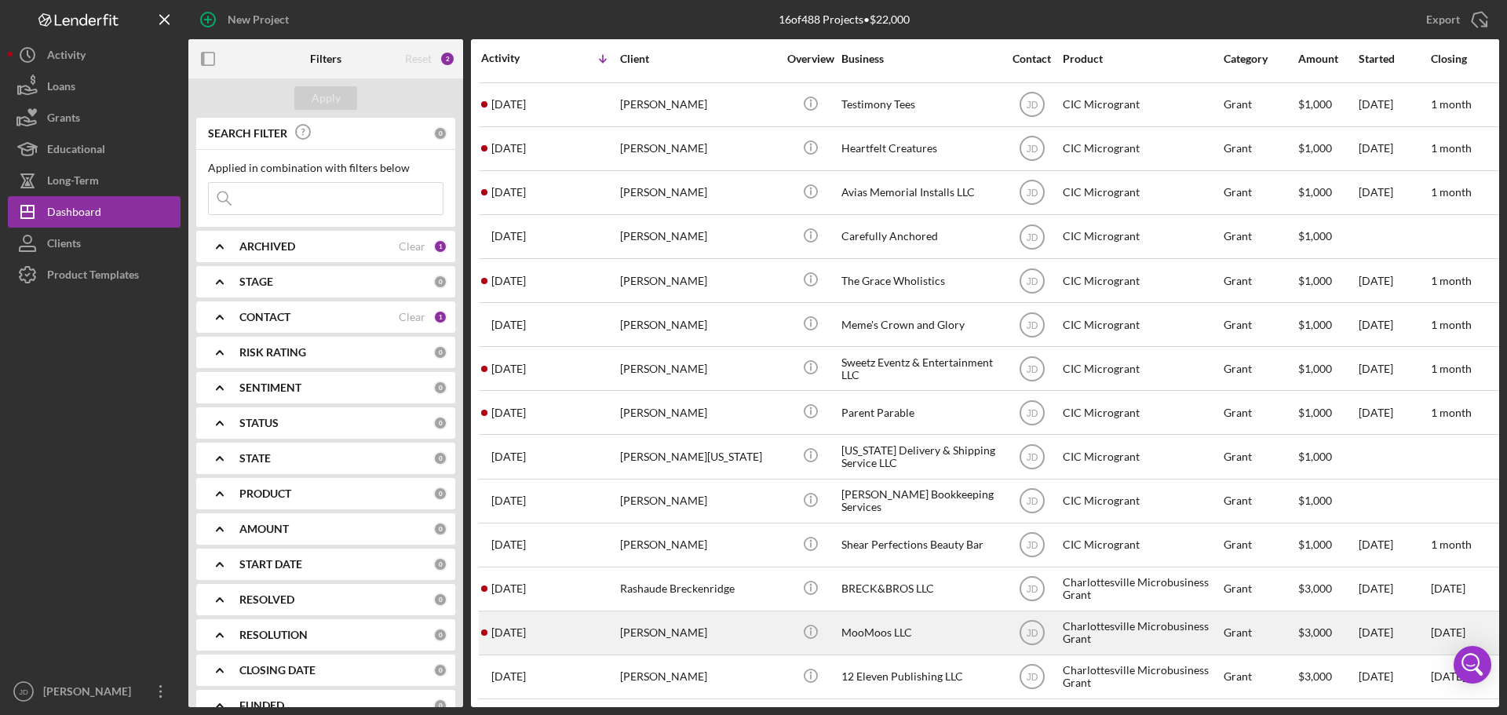
click at [716, 614] on div "[PERSON_NAME]" at bounding box center [698, 633] width 157 height 42
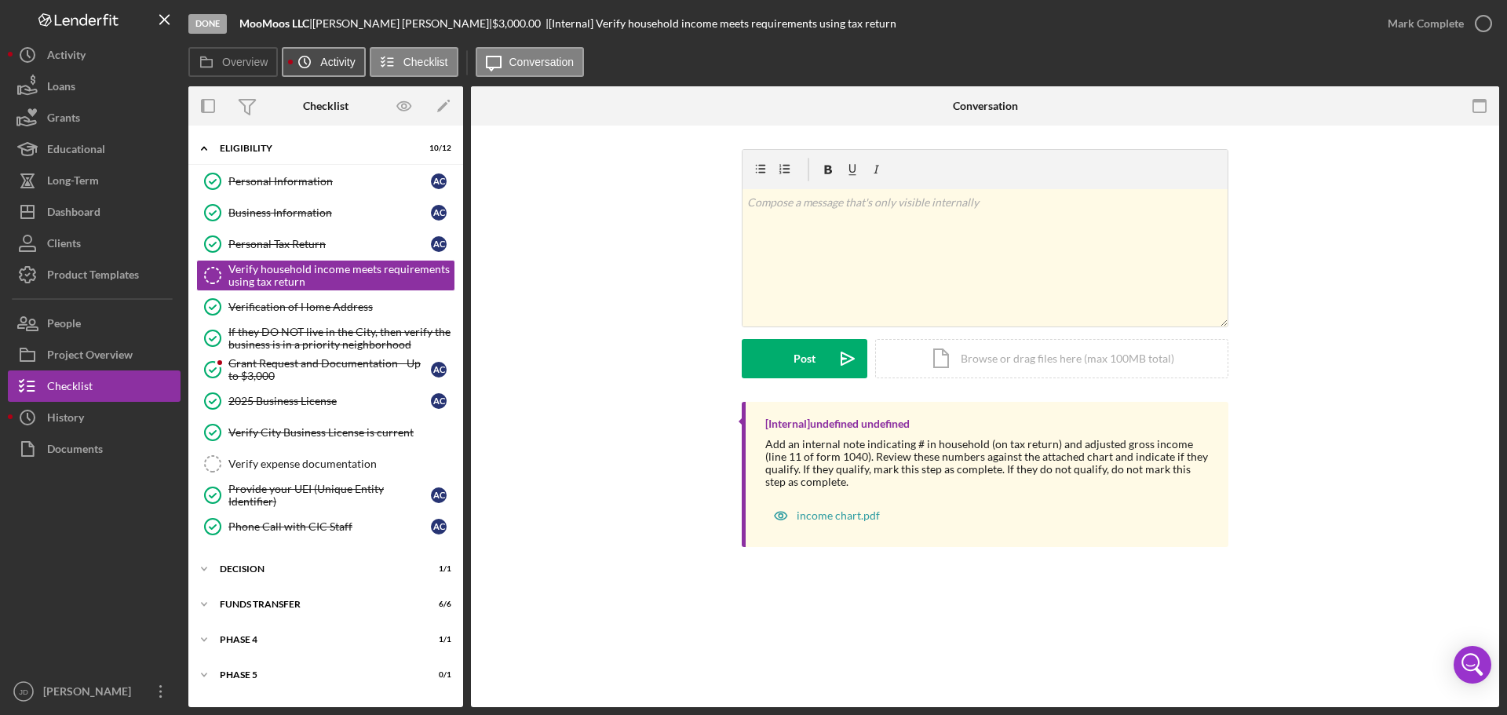
click at [306, 53] on icon "Icon/History" at bounding box center [304, 61] width 31 height 31
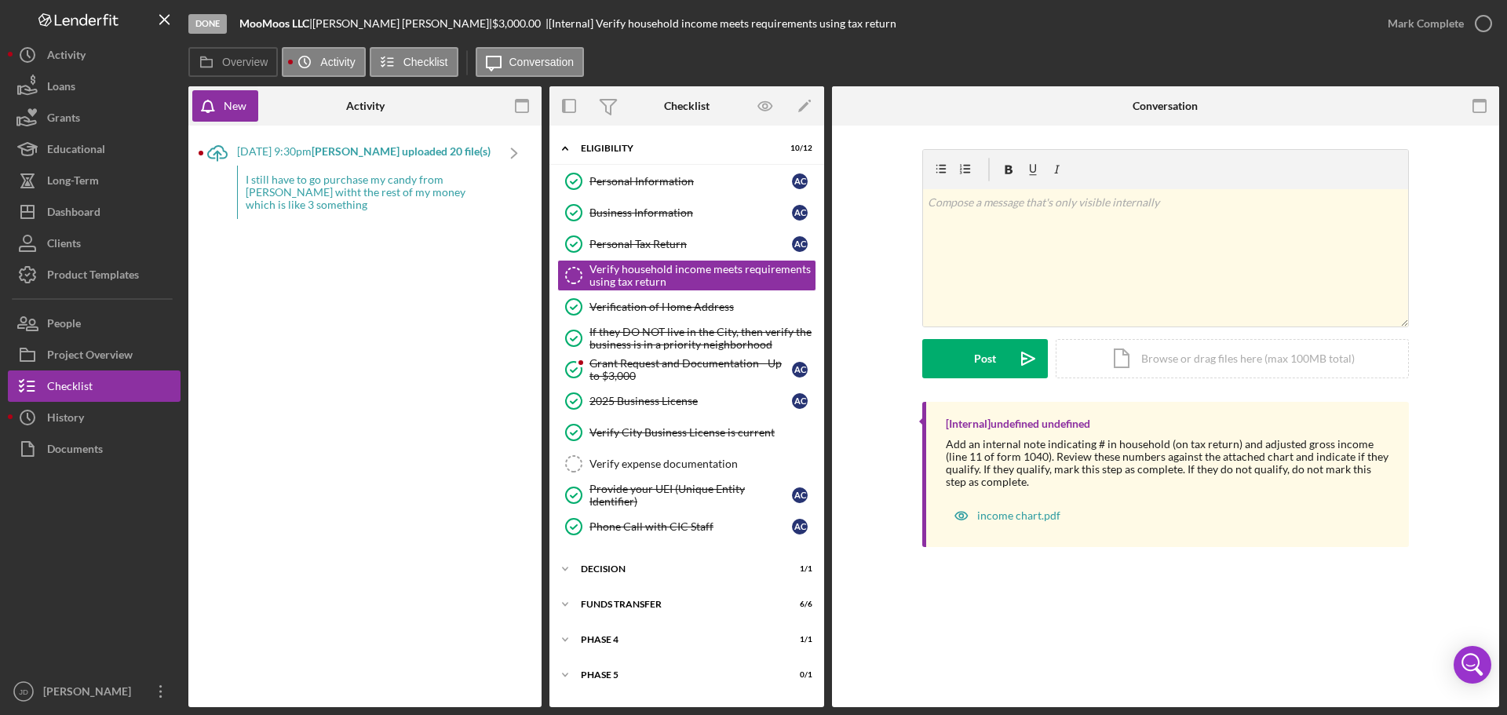
click at [337, 189] on div "I still have to go purchase my candy from sams witht the rest of my money which…" at bounding box center [365, 192] width 257 height 53
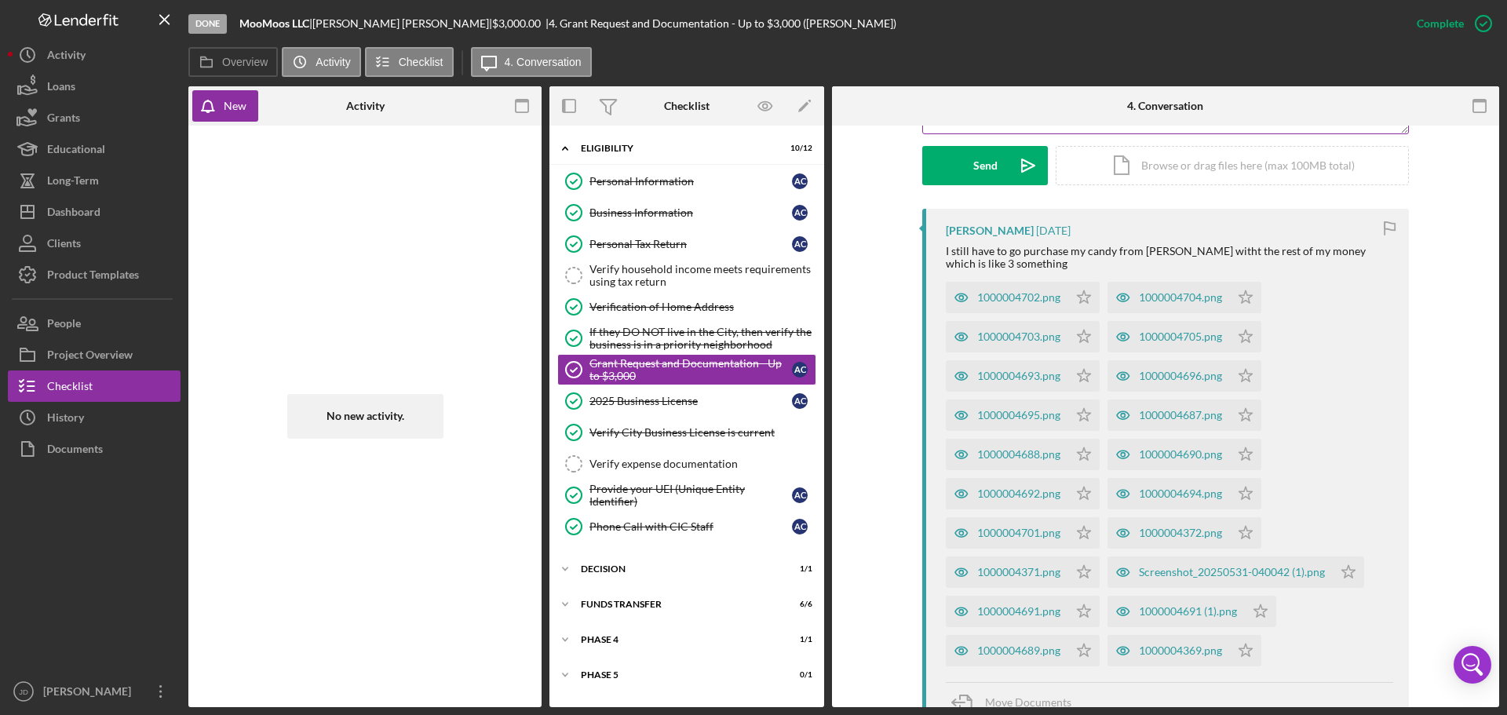
scroll to position [471, 0]
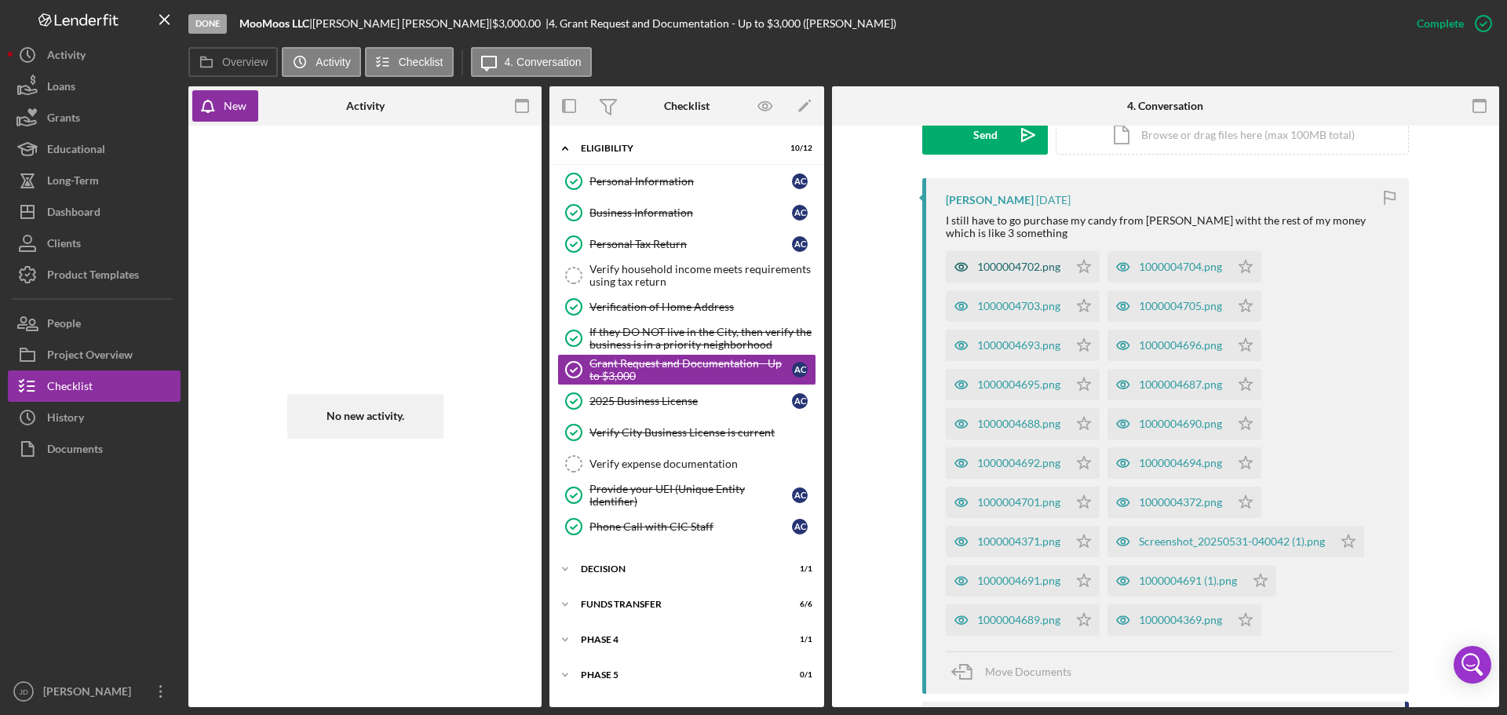
click at [996, 261] on div "1000004702.png" at bounding box center [1018, 267] width 83 height 13
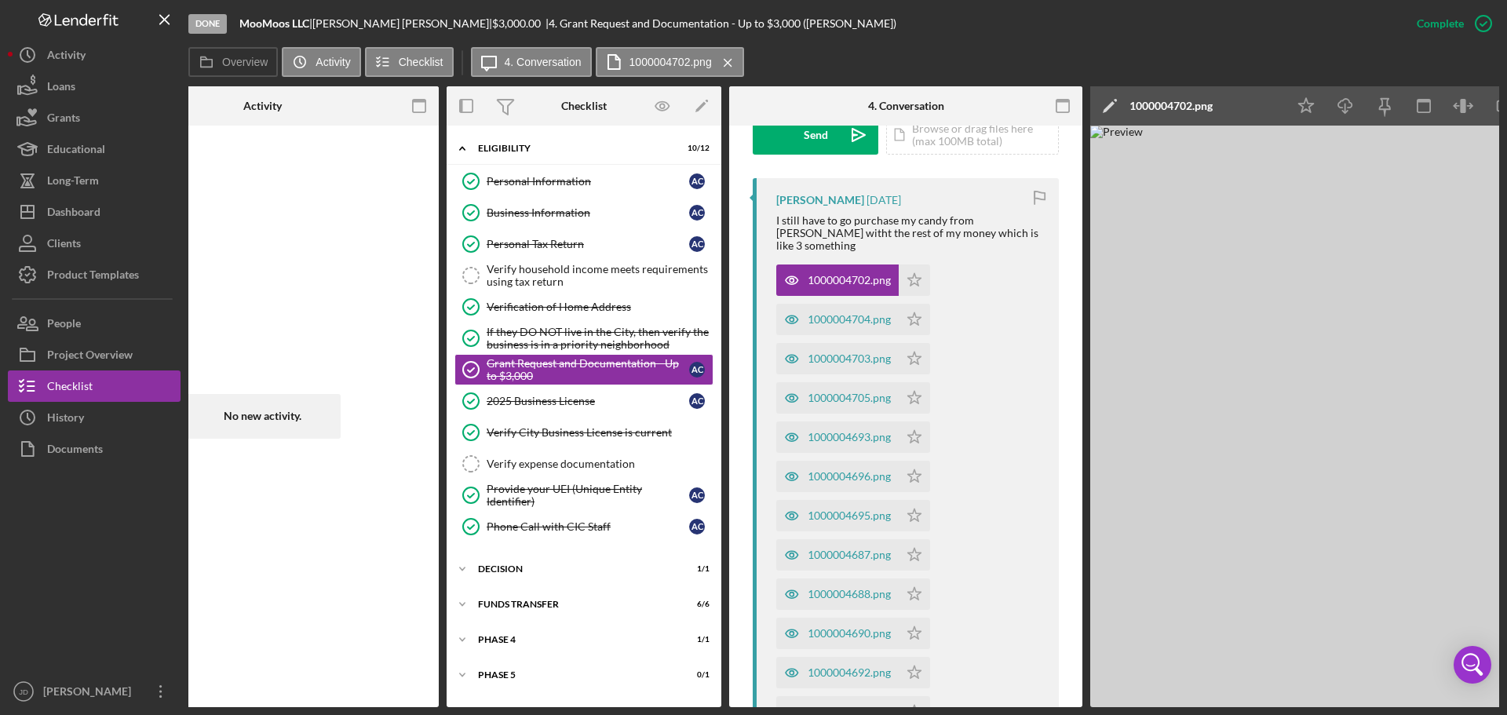
scroll to position [0, 165]
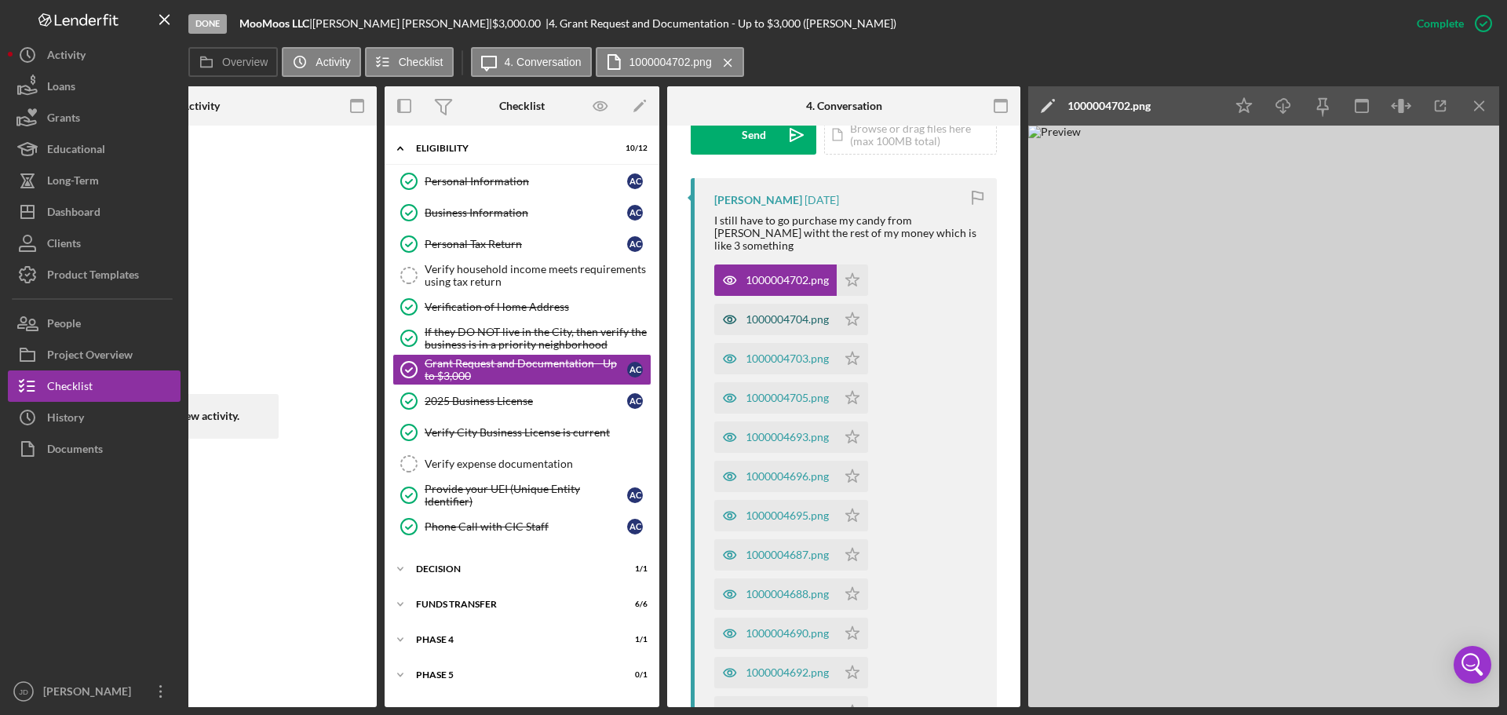
click at [749, 313] on div "1000004704.png" at bounding box center [787, 319] width 83 height 13
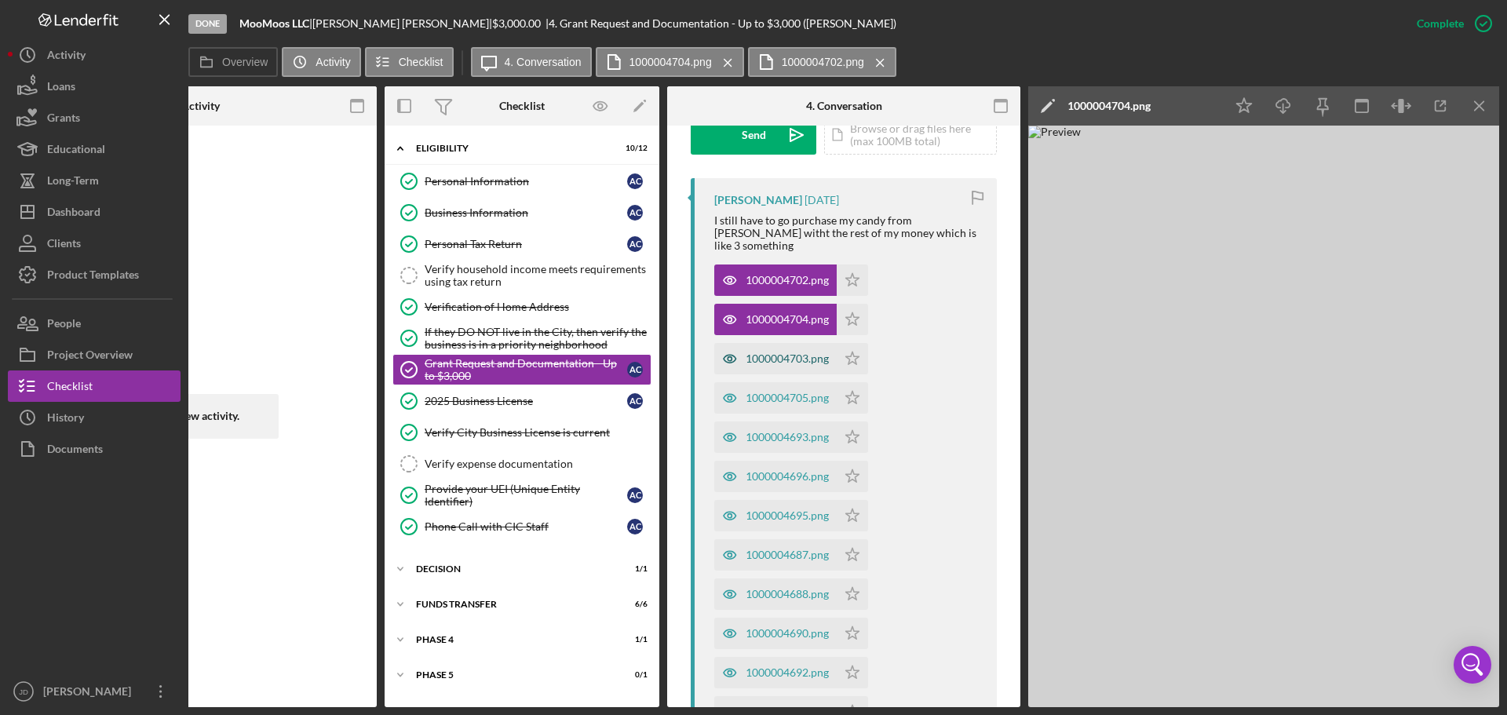
click at [776, 352] on div "1000004703.png" at bounding box center [787, 358] width 83 height 13
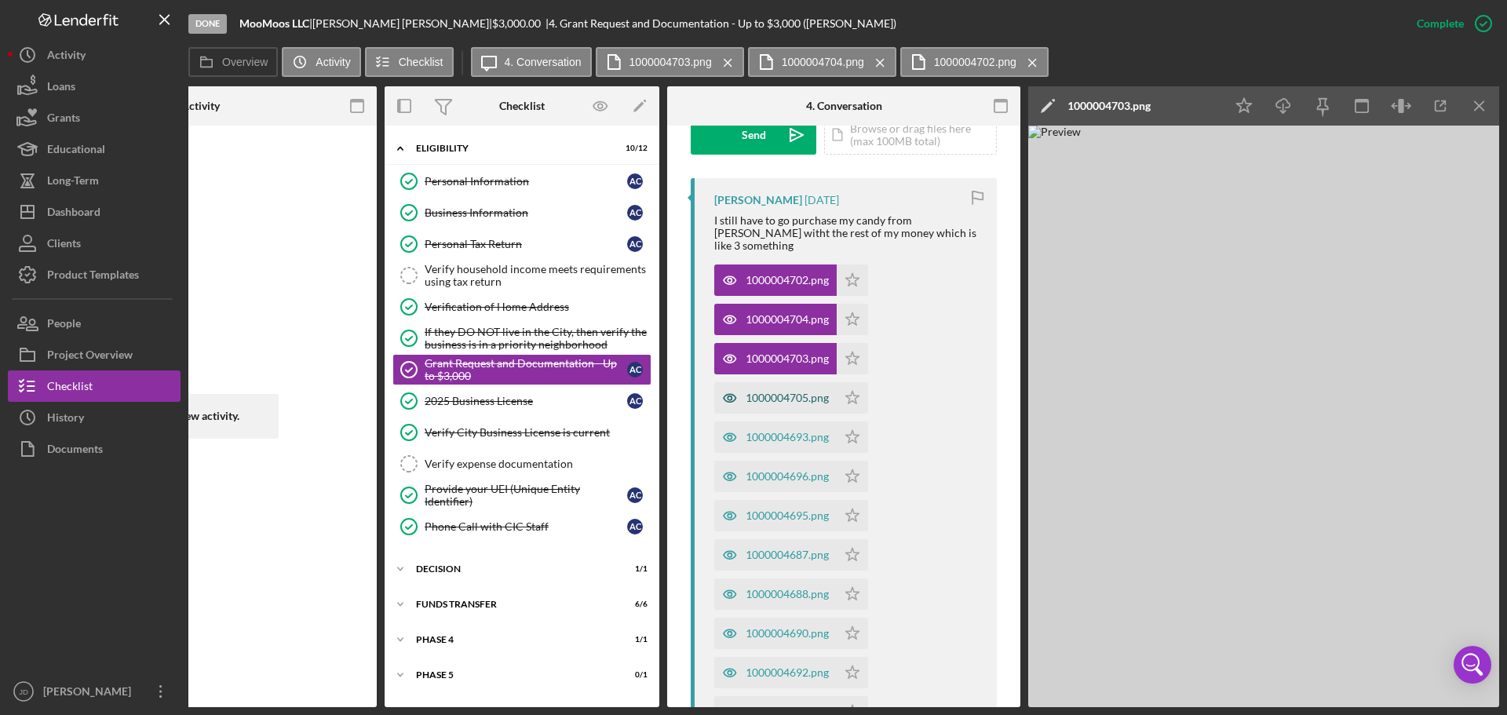
click at [776, 392] on div "1000004705.png" at bounding box center [787, 398] width 83 height 13
click at [785, 431] on div "1000004693.png" at bounding box center [787, 437] width 83 height 13
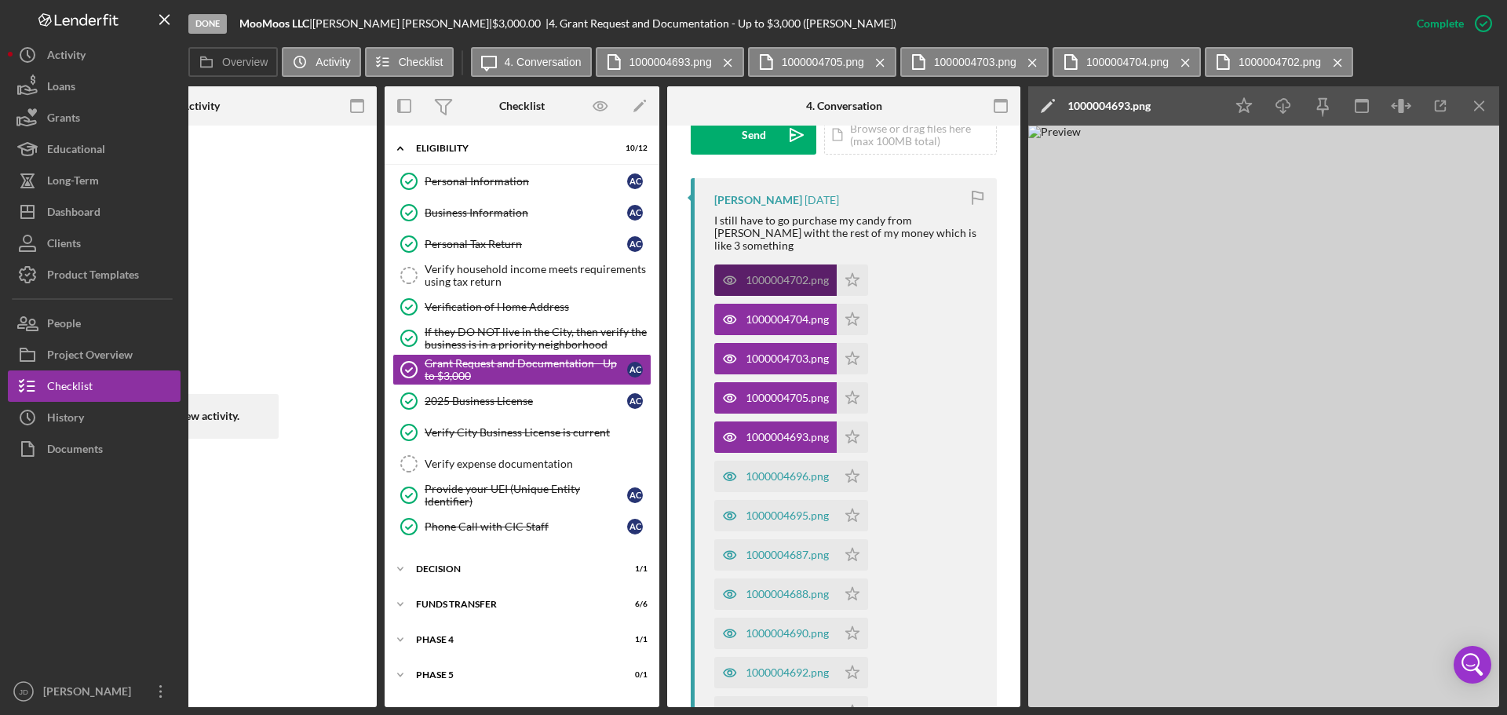
click at [765, 274] on div "1000004702.png" at bounding box center [787, 280] width 83 height 13
click at [768, 431] on div "1000004693.png" at bounding box center [787, 437] width 83 height 13
click at [754, 392] on div "1000004705.png" at bounding box center [787, 398] width 83 height 13
click at [764, 352] on div "1000004703.png" at bounding box center [787, 358] width 83 height 13
click at [770, 313] on div "1000004704.png" at bounding box center [787, 319] width 83 height 13
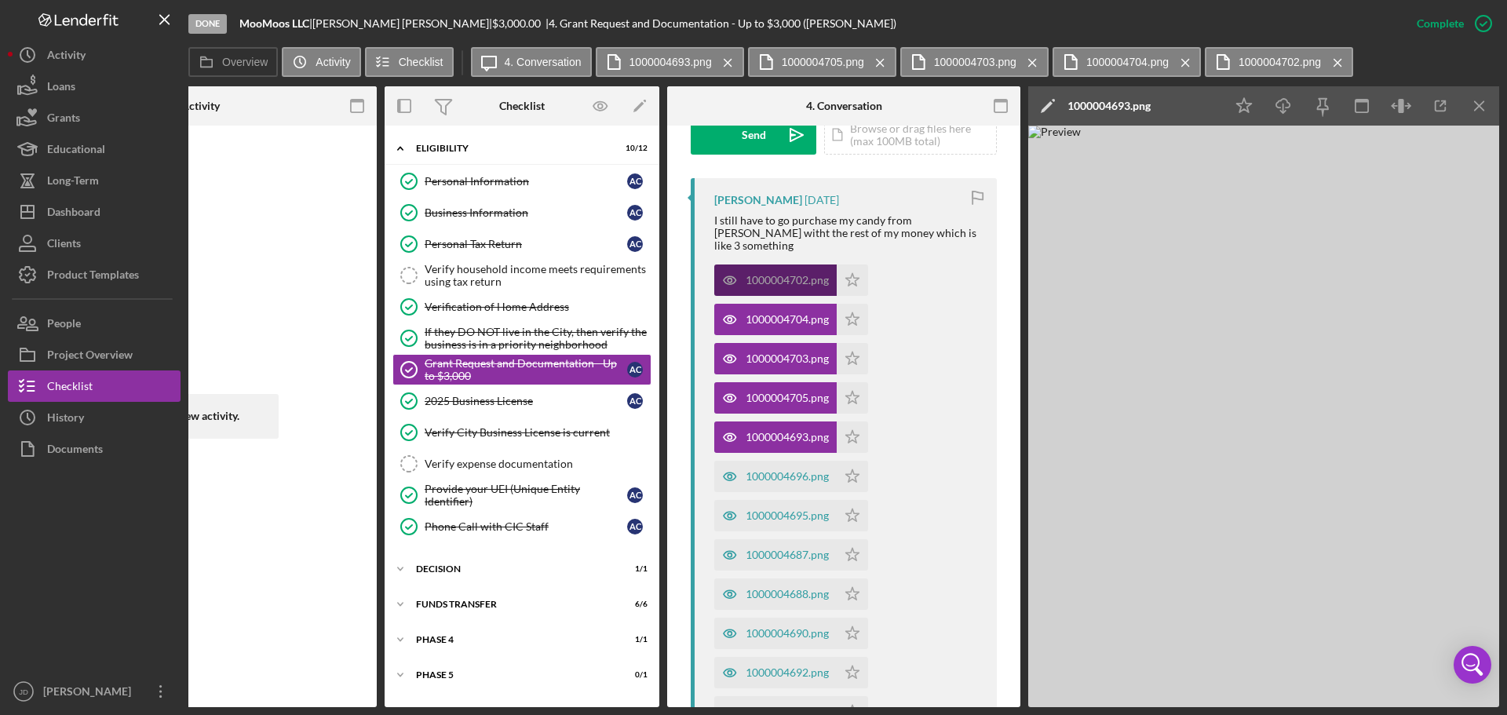
click at [770, 274] on div "1000004702.png" at bounding box center [787, 280] width 83 height 13
click at [1481, 104] on line "button" at bounding box center [1479, 105] width 9 height 9
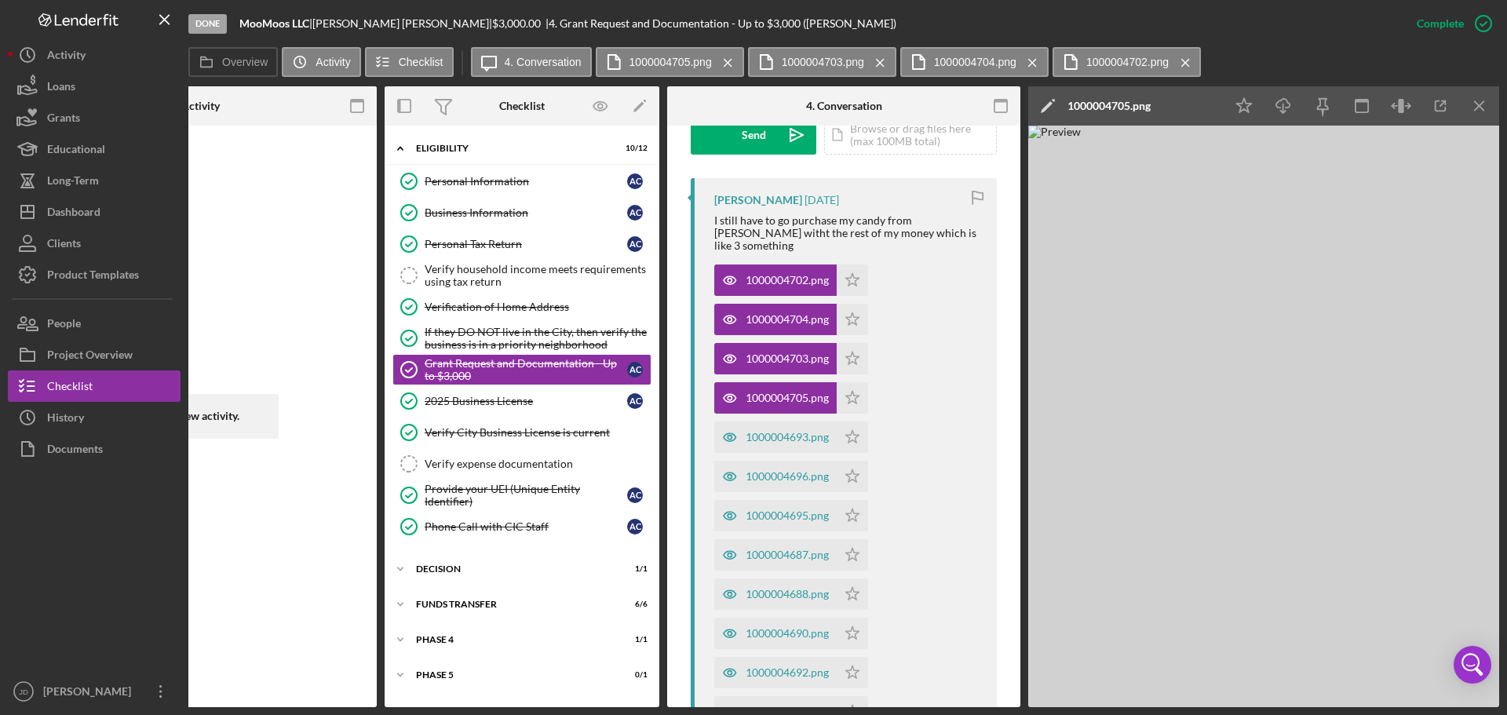
click at [1481, 104] on line "button" at bounding box center [1479, 105] width 9 height 9
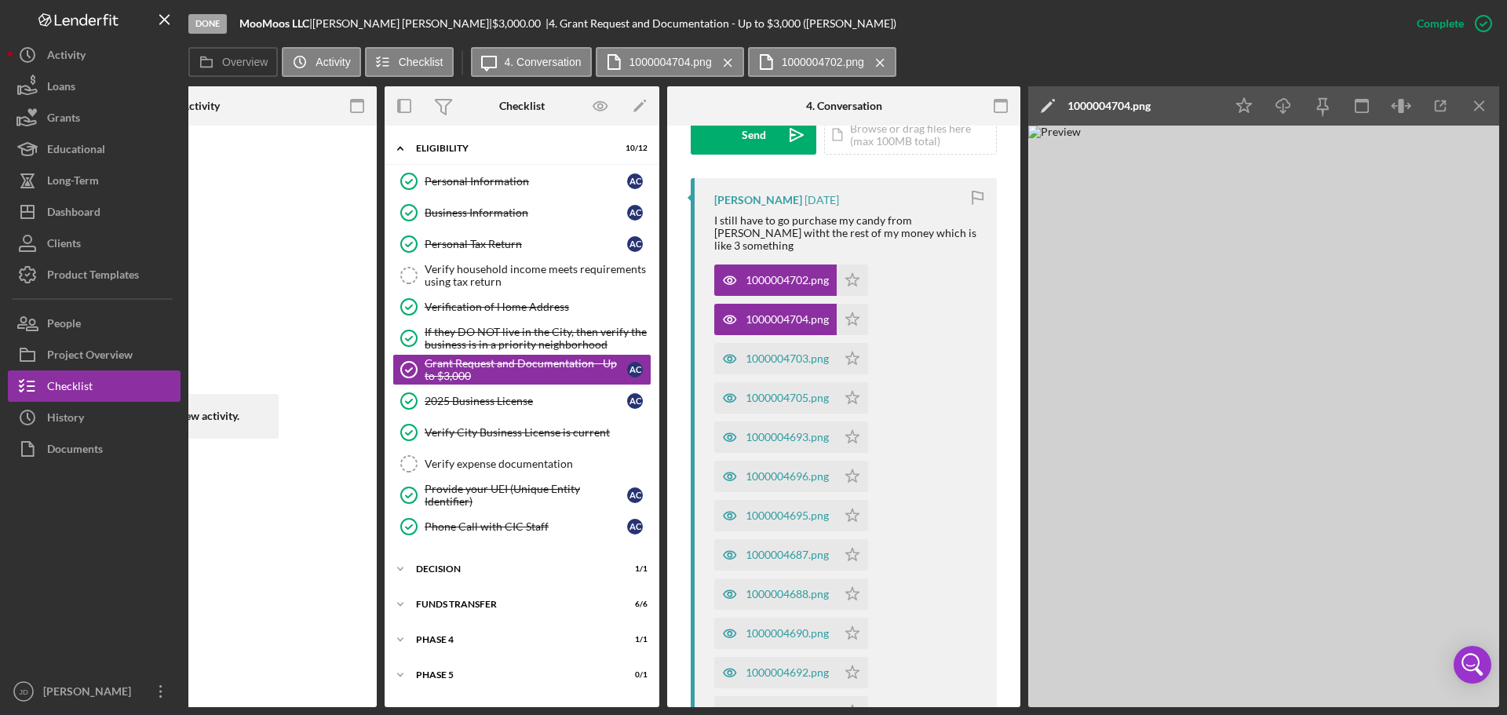
click at [1481, 104] on line "button" at bounding box center [1479, 105] width 9 height 9
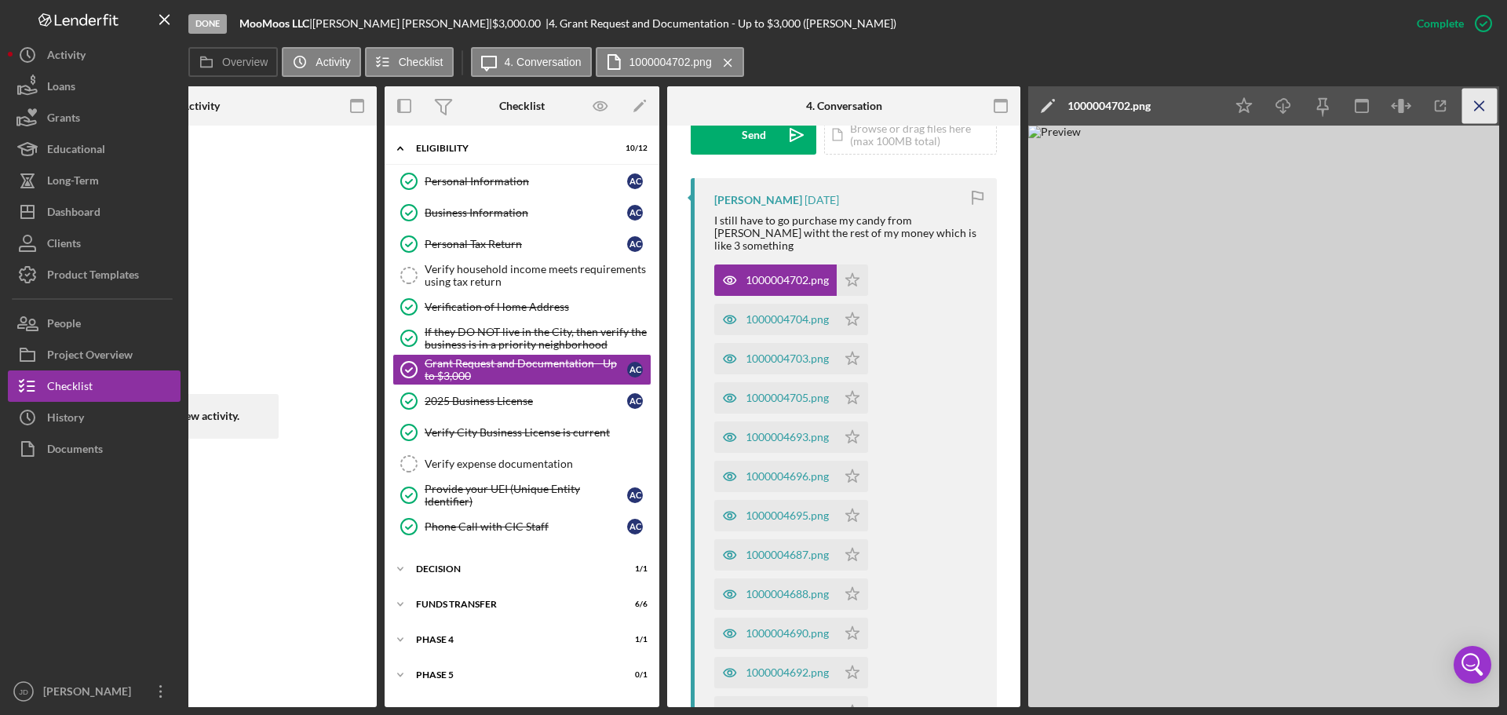
click at [1484, 104] on icon "Icon/Menu Close" at bounding box center [1479, 106] width 35 height 35
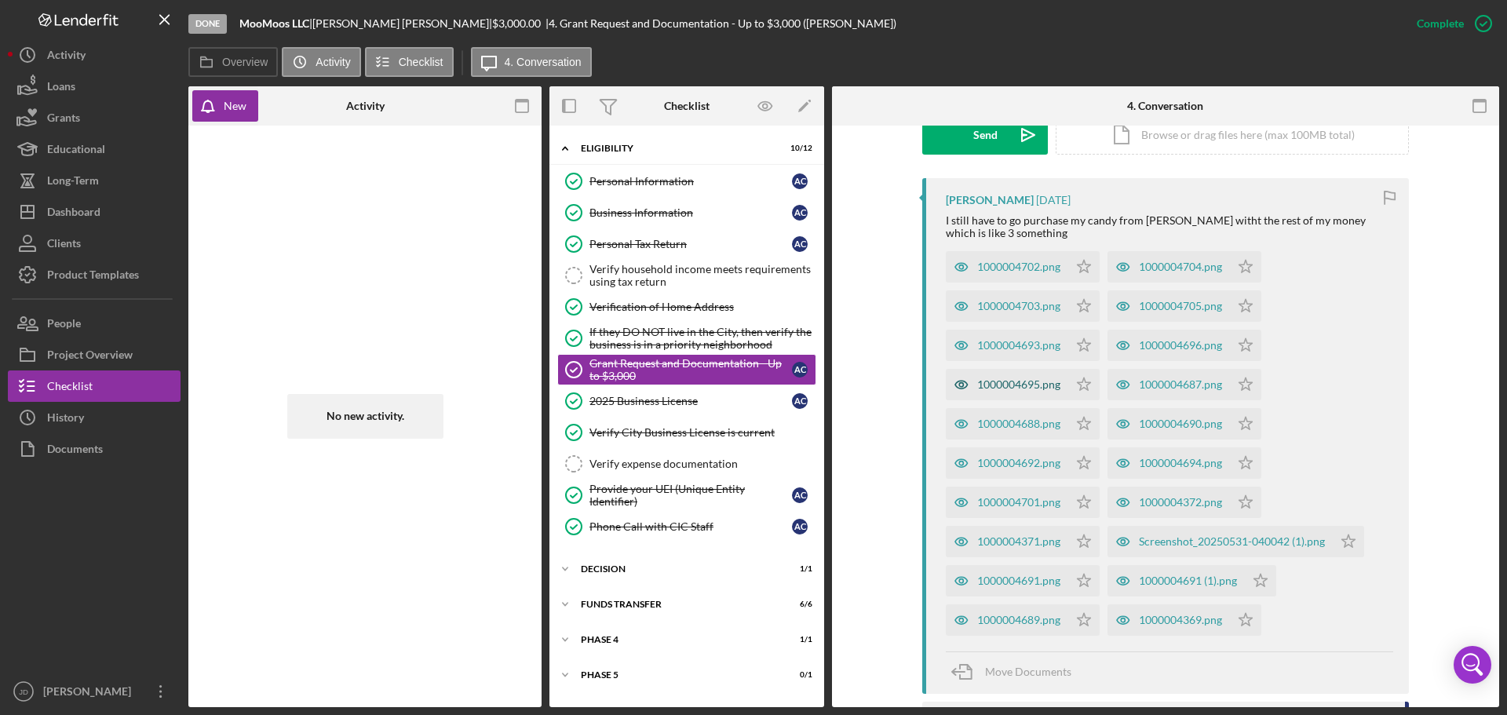
click at [1019, 381] on div "1000004695.png" at bounding box center [1018, 384] width 83 height 13
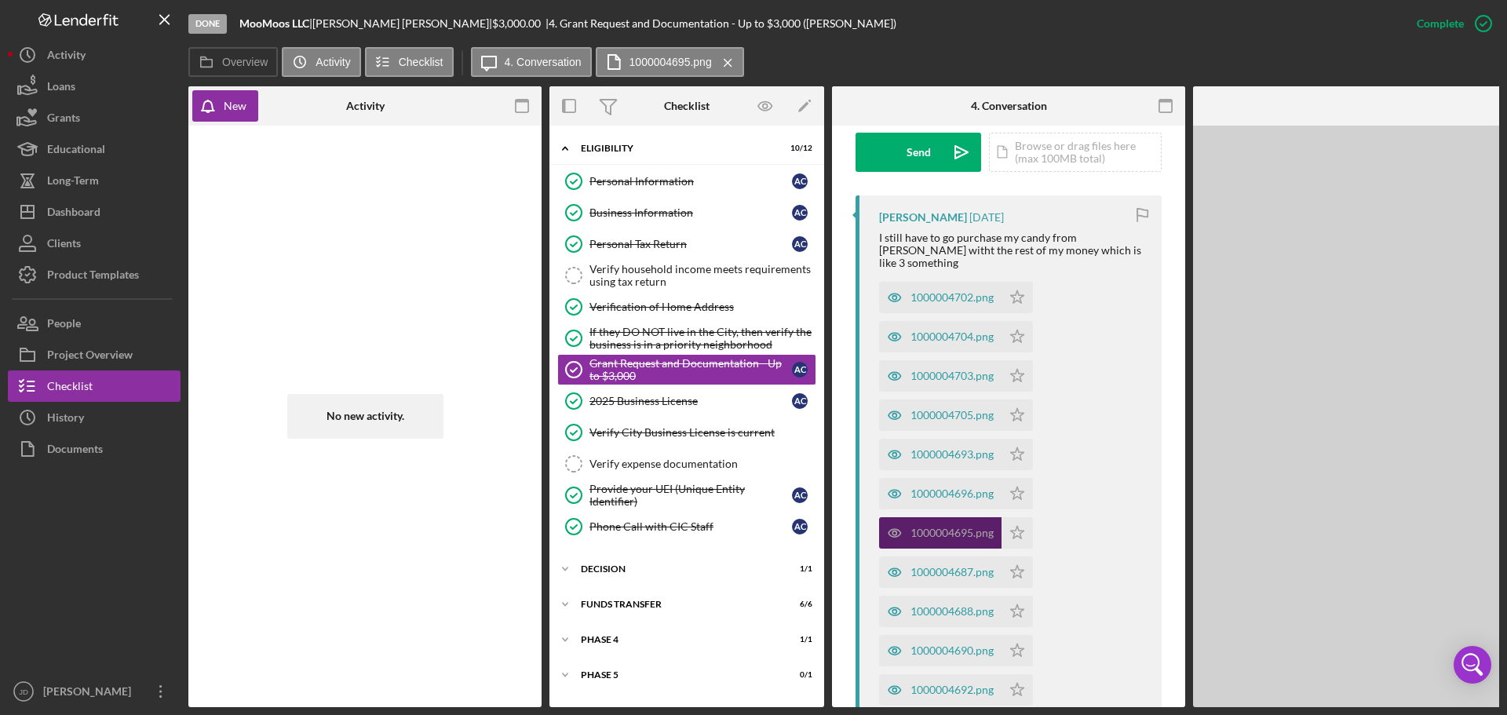
scroll to position [488, 0]
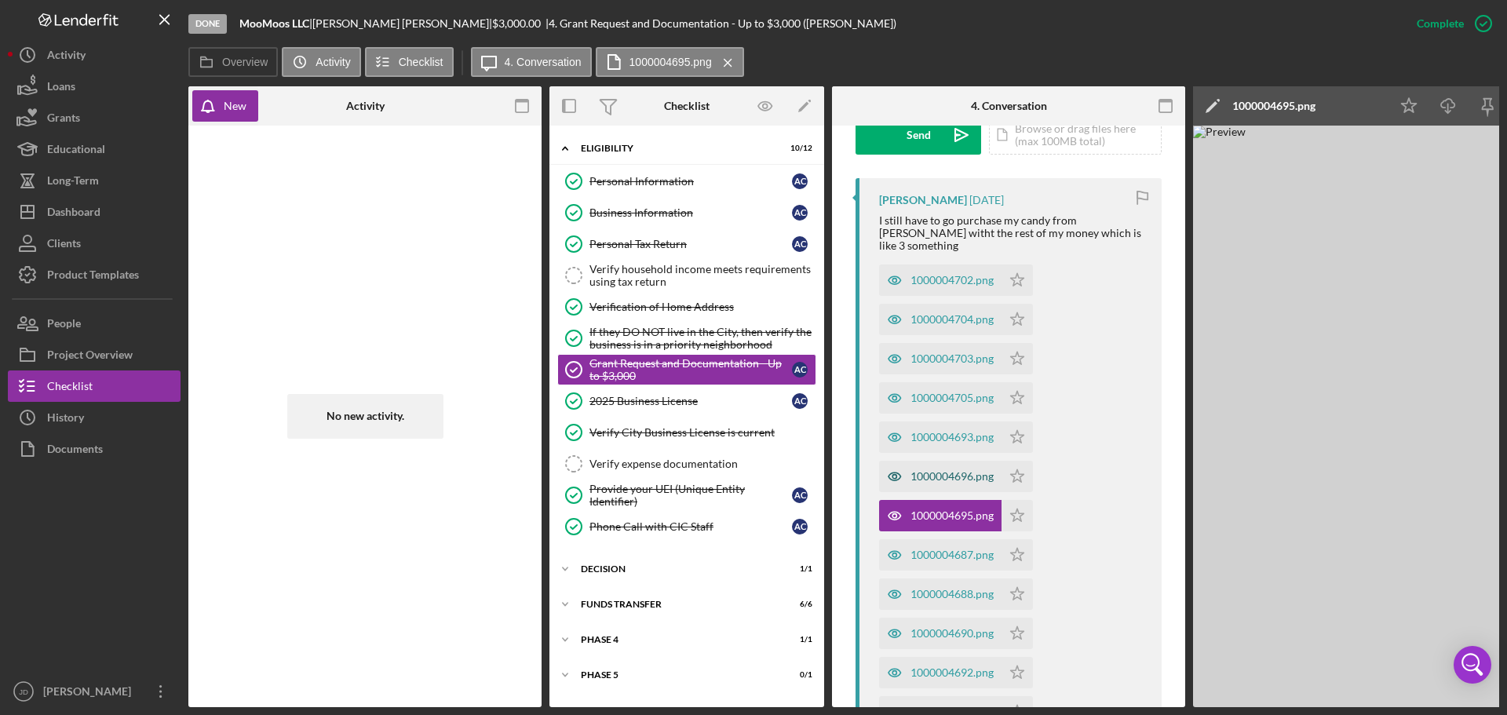
click at [950, 470] on div "1000004696.png" at bounding box center [951, 476] width 83 height 13
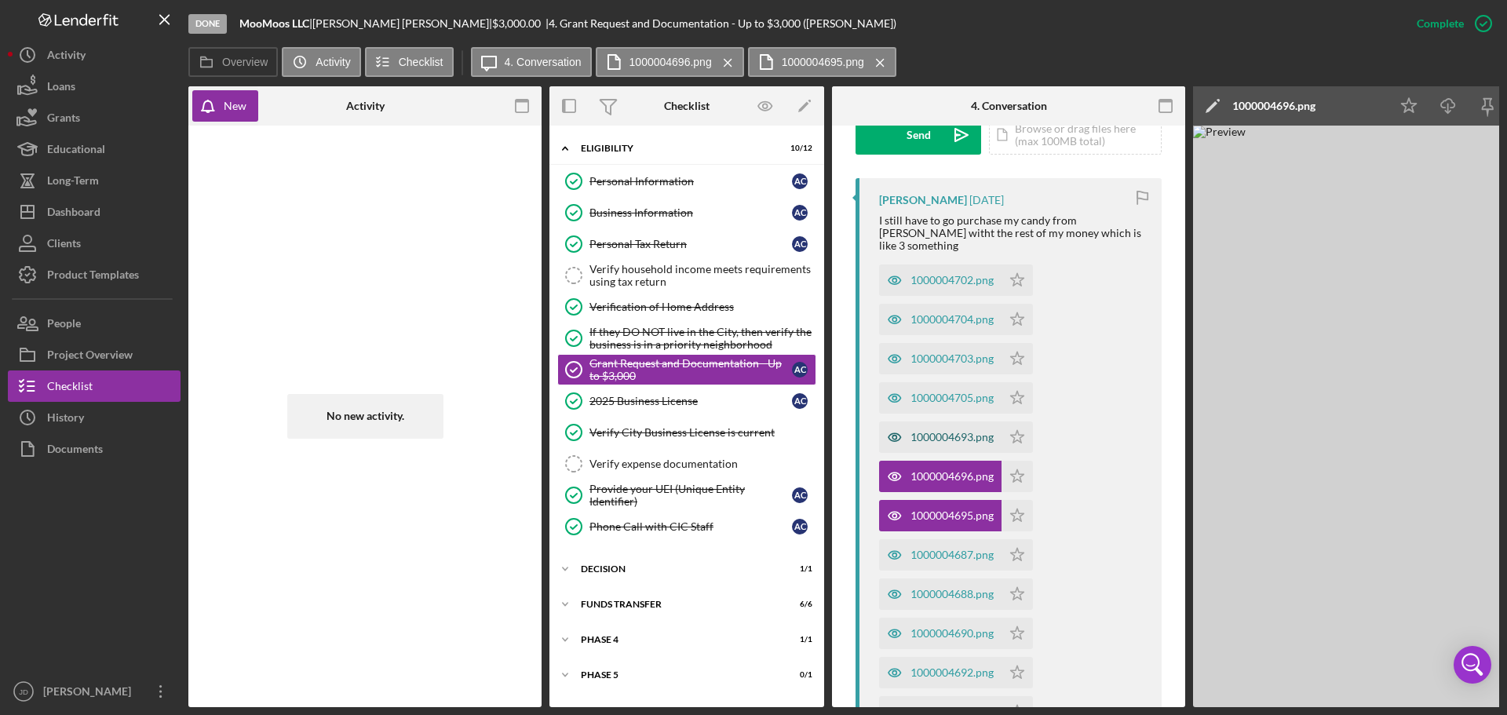
click at [954, 421] on div "1000004693.png" at bounding box center [940, 436] width 122 height 31
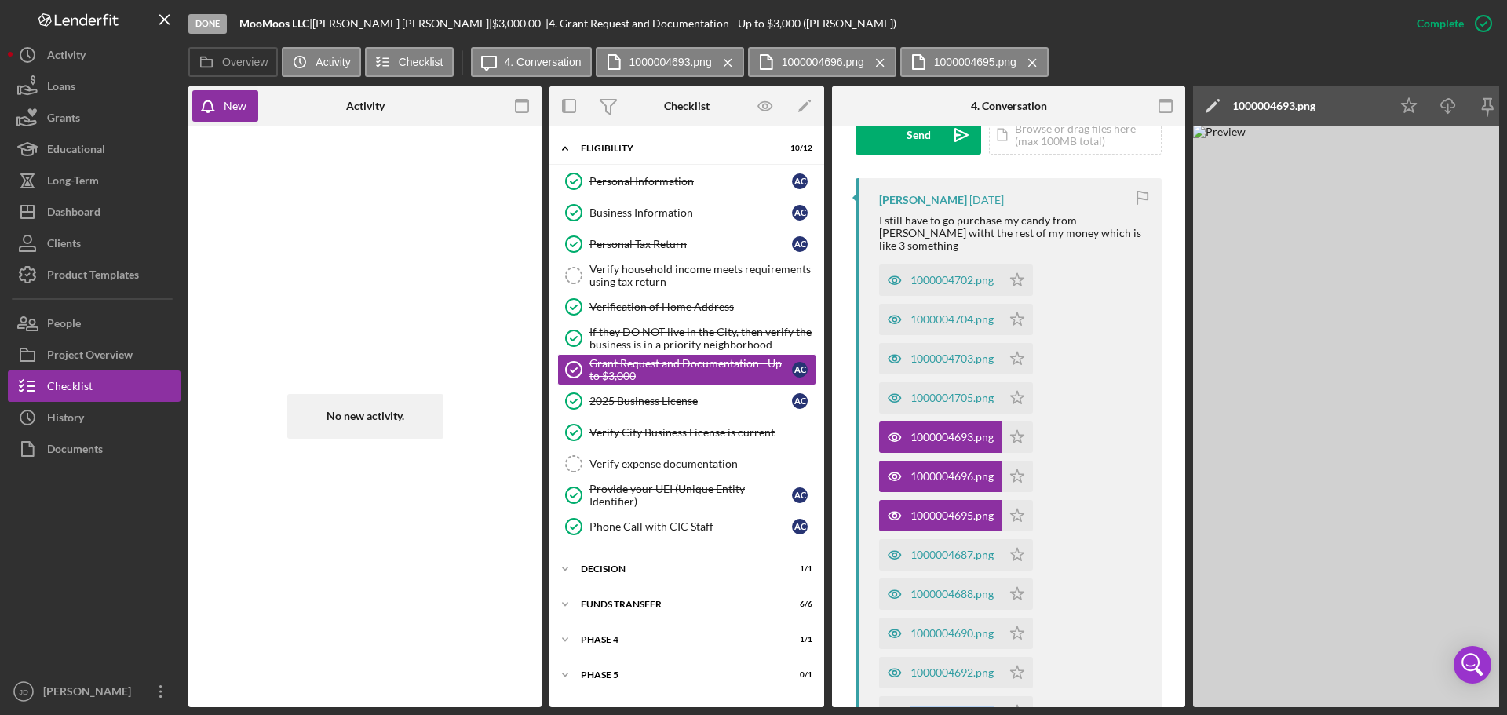
drag, startPoint x: 858, startPoint y: 708, endPoint x: 1089, endPoint y: 713, distance: 231.6
click at [1089, 713] on div "Done MooMoos LLC | Angela Carr | $3,000.00 | 4. Grant Request and Documentation…" at bounding box center [753, 357] width 1507 height 715
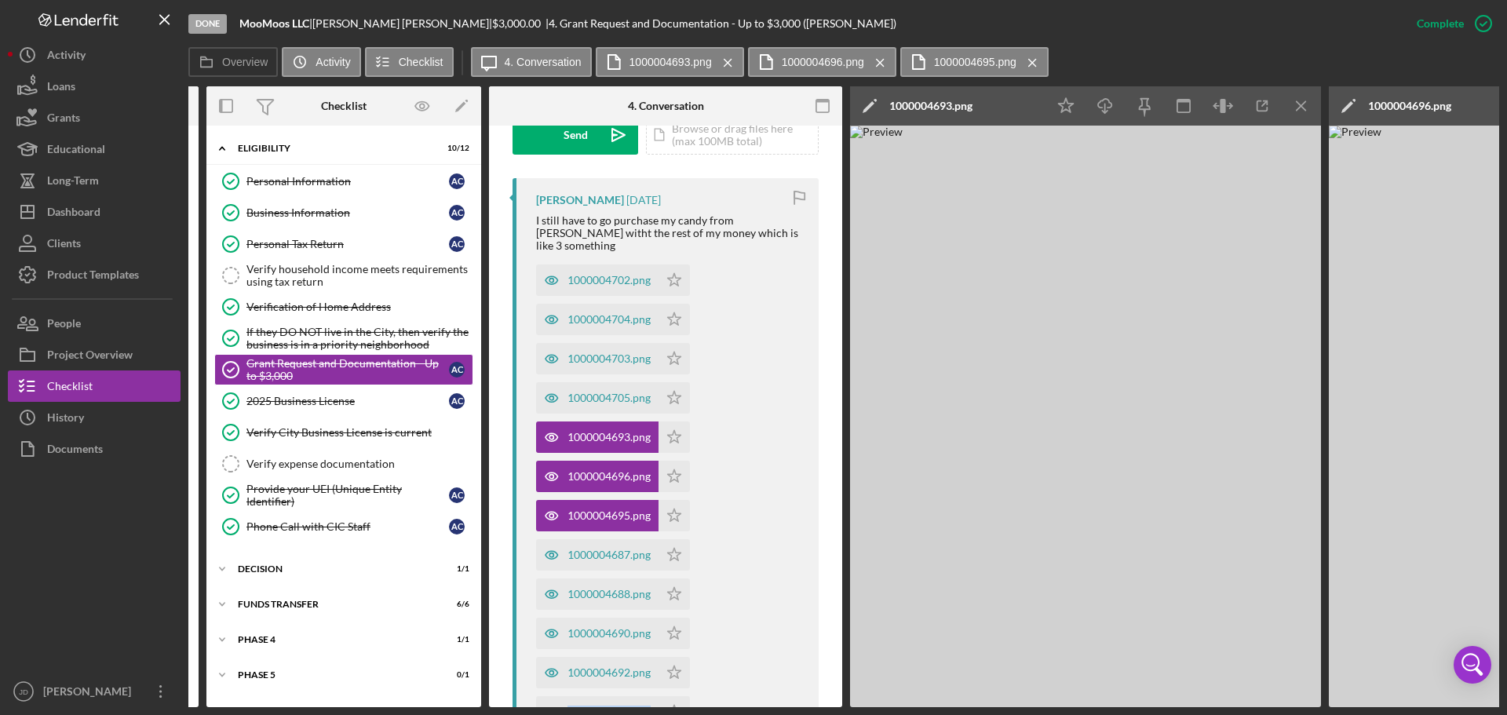
scroll to position [0, 381]
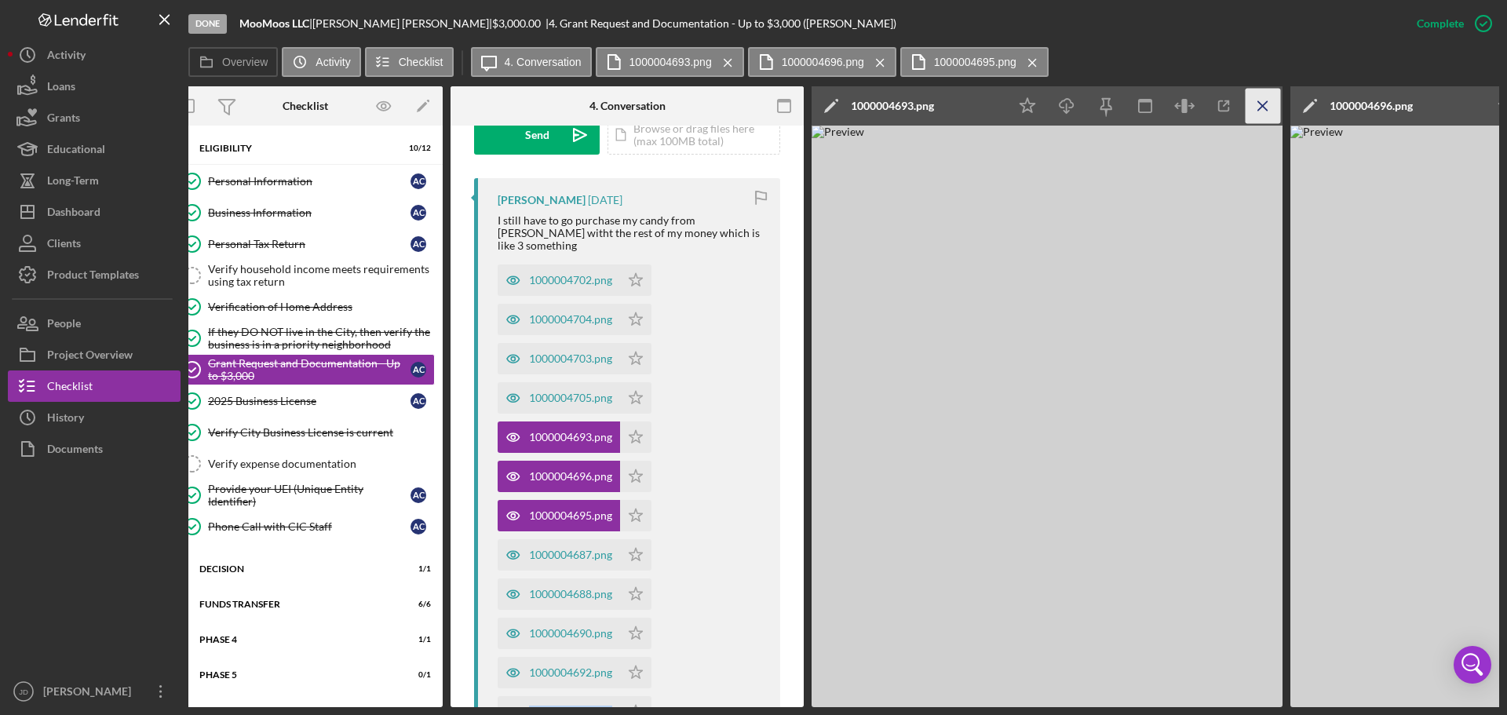
click at [1260, 101] on icon "Icon/Menu Close" at bounding box center [1262, 106] width 35 height 35
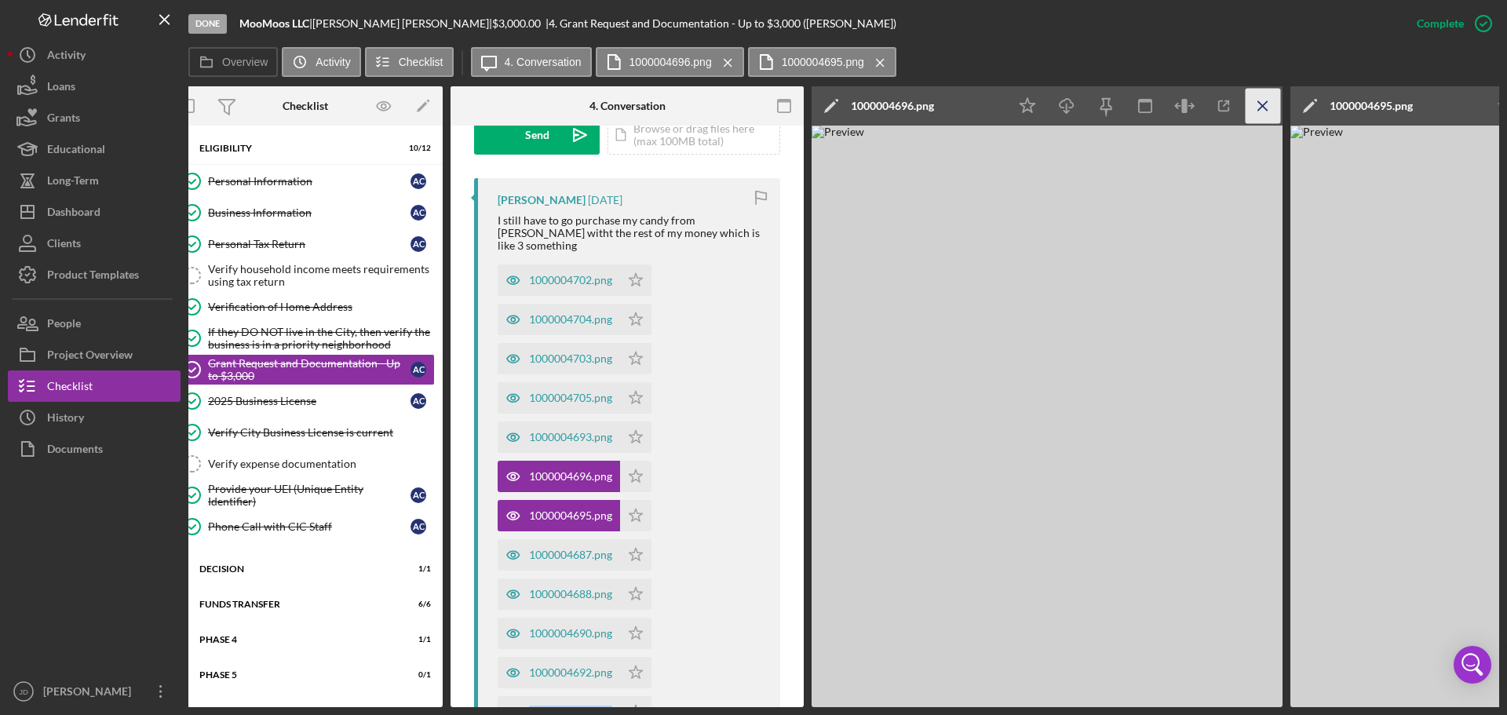
click at [1260, 105] on icon "Icon/Menu Close" at bounding box center [1262, 106] width 35 height 35
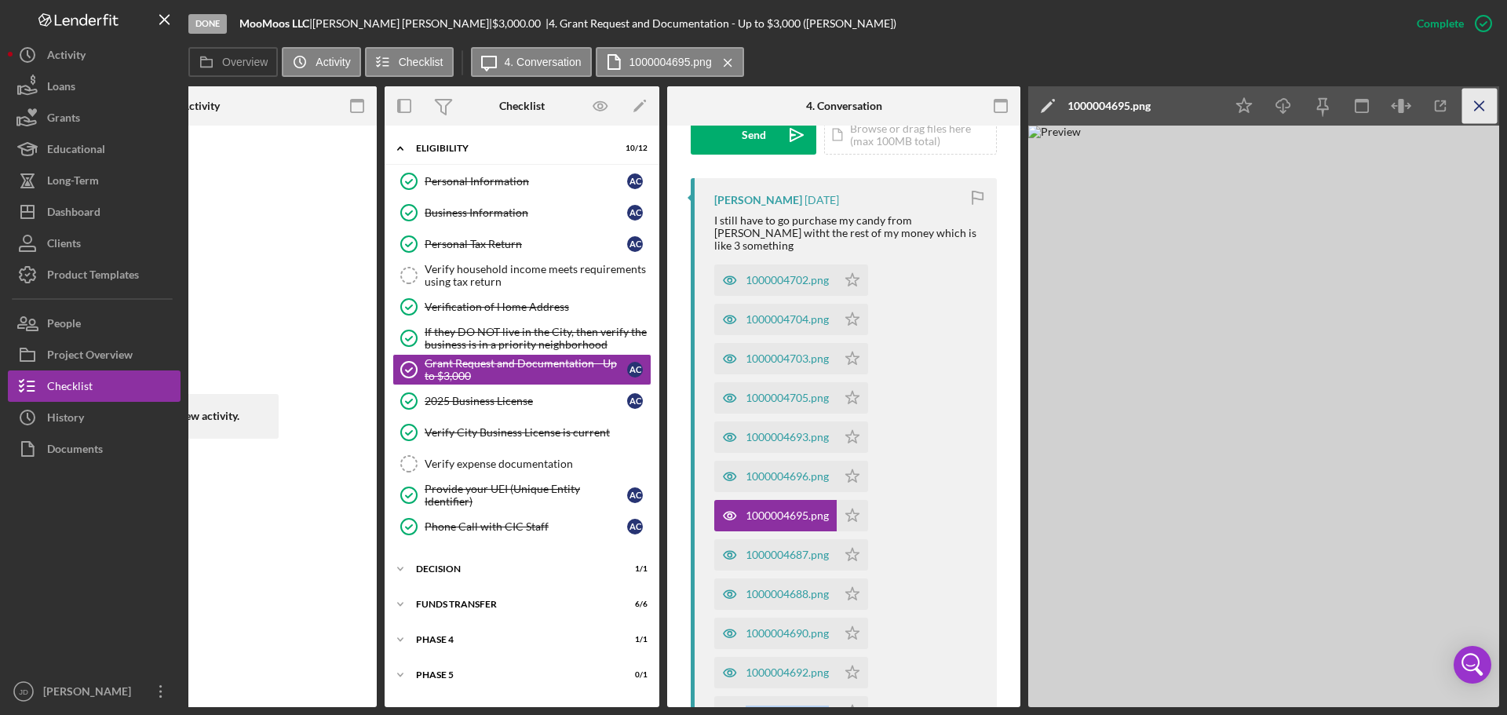
click at [1484, 105] on icon "Icon/Menu Close" at bounding box center [1479, 106] width 35 height 35
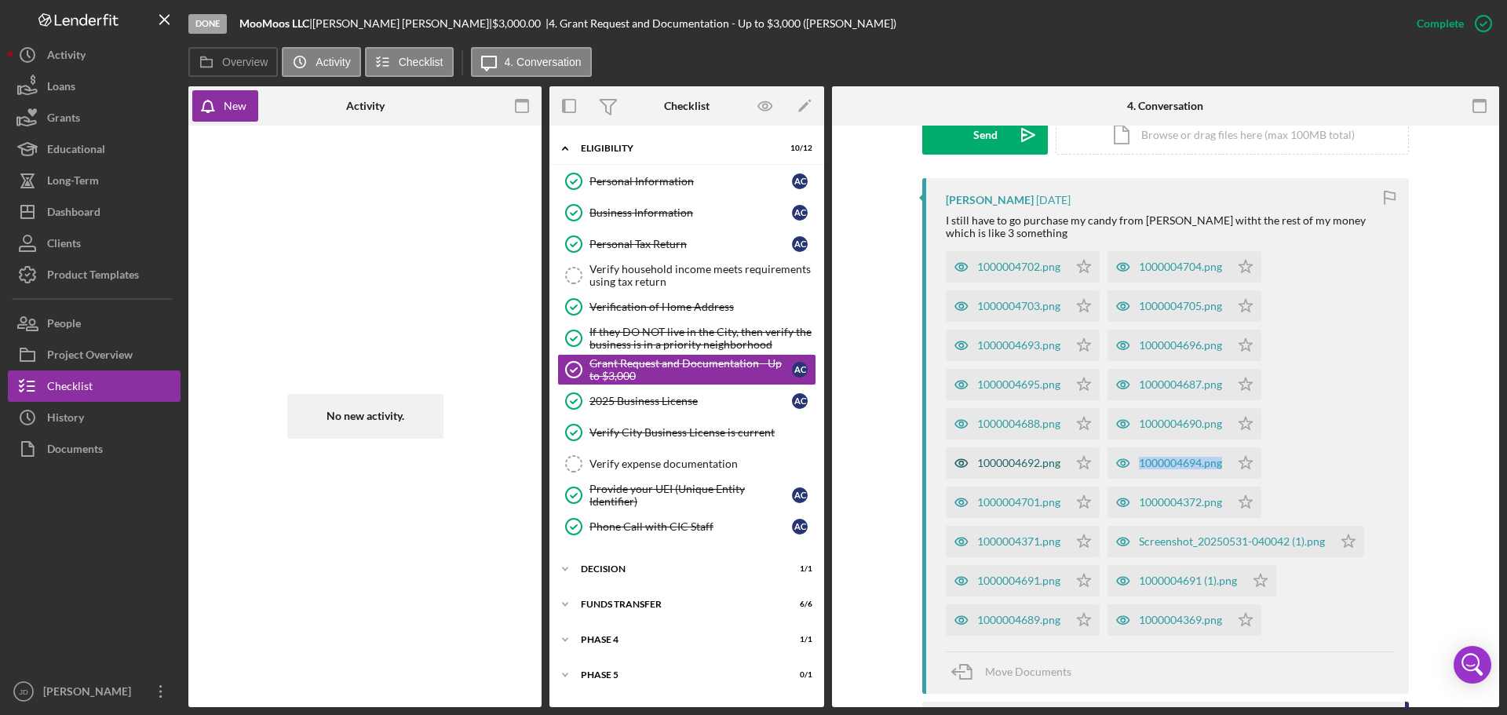
click at [1002, 454] on div "1000004692.png" at bounding box center [1007, 462] width 122 height 31
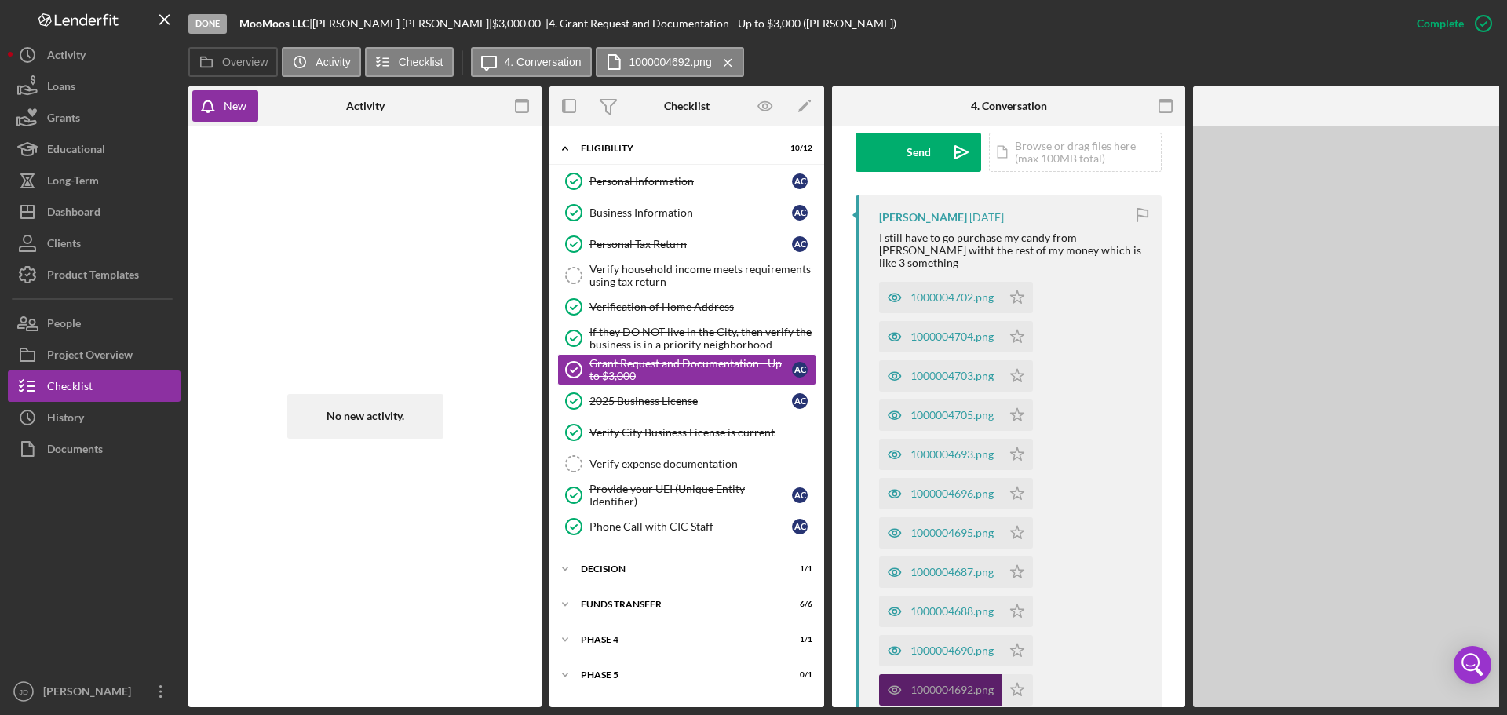
scroll to position [488, 0]
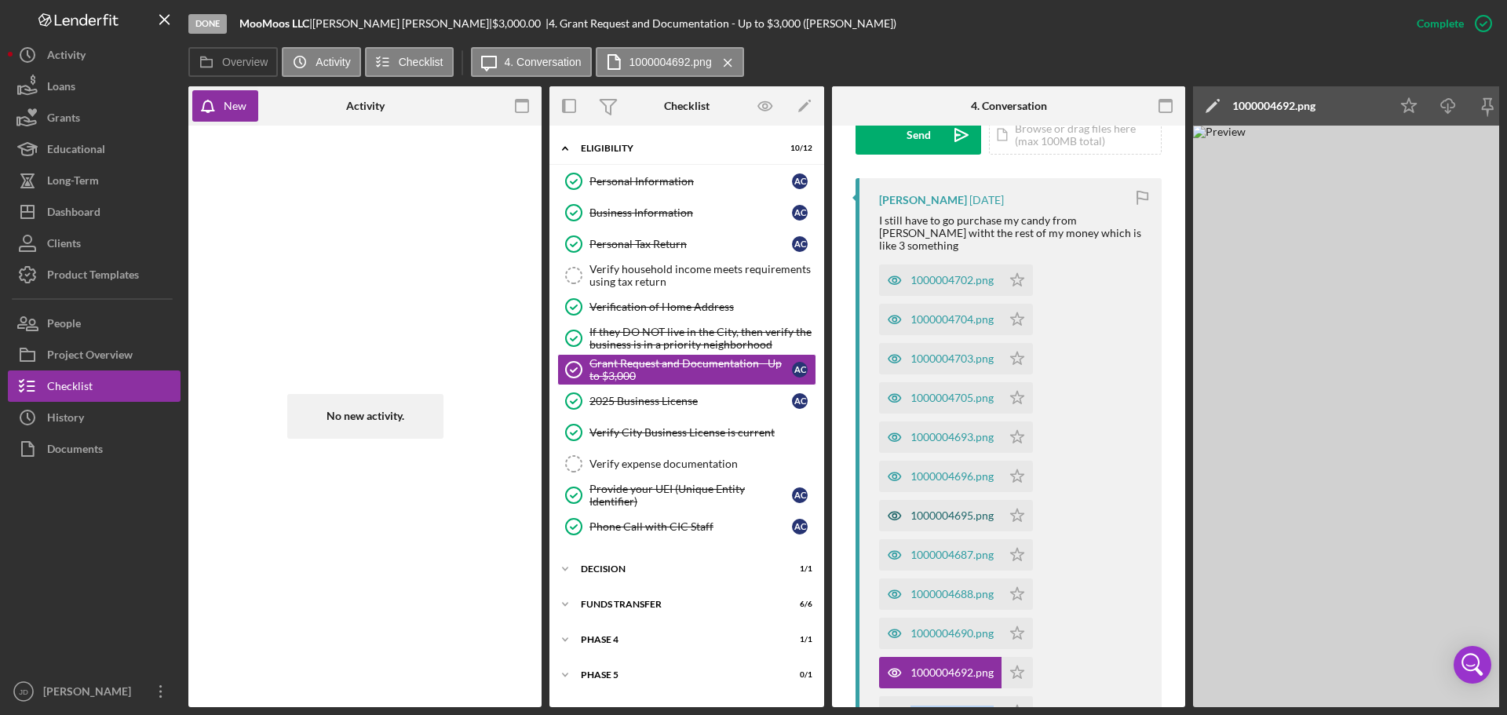
click at [948, 509] on div "1000004695.png" at bounding box center [951, 515] width 83 height 13
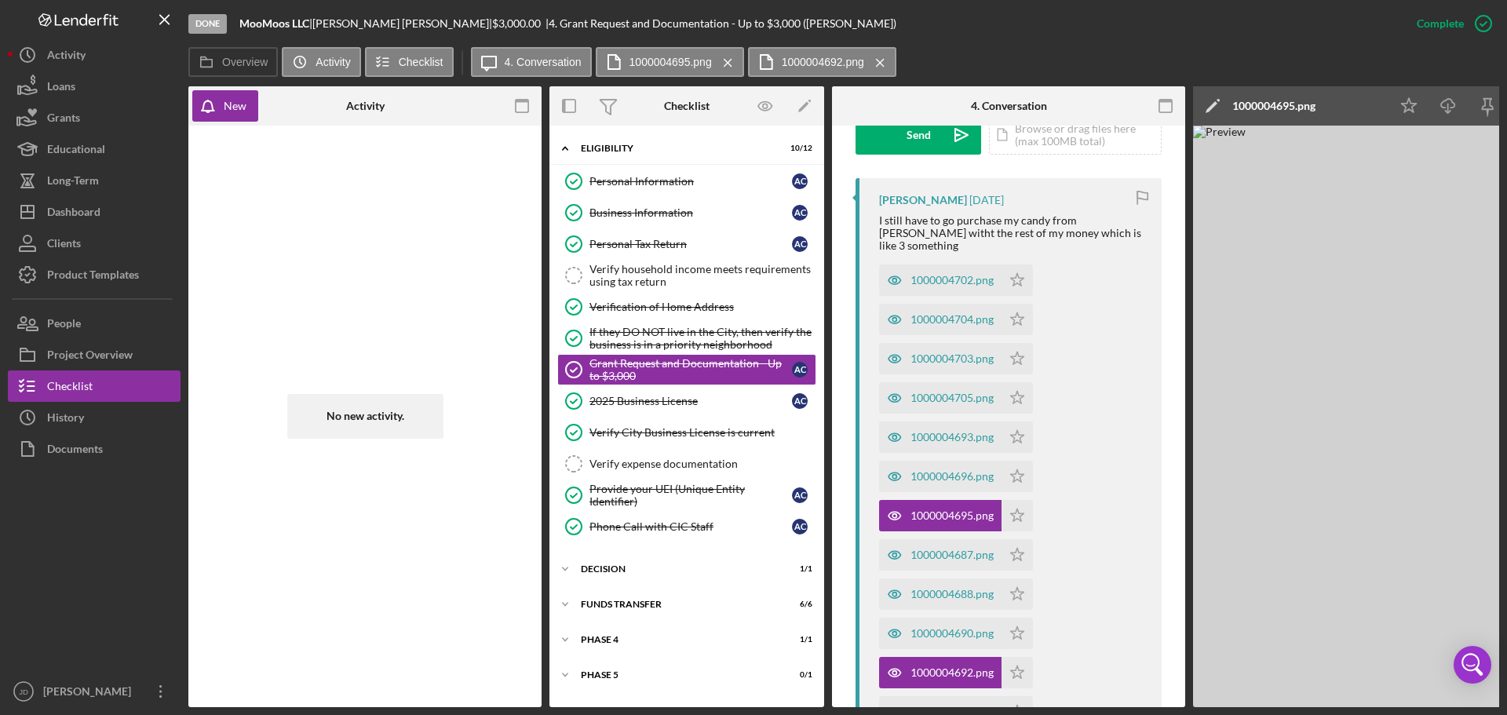
drag, startPoint x: 1049, startPoint y: 708, endPoint x: 1176, endPoint y: 712, distance: 126.4
click at [1176, 712] on div "Done MooMoos LLC | Angela Carr | $3,000.00 | 4. Grant Request and Documentation…" at bounding box center [753, 357] width 1507 height 715
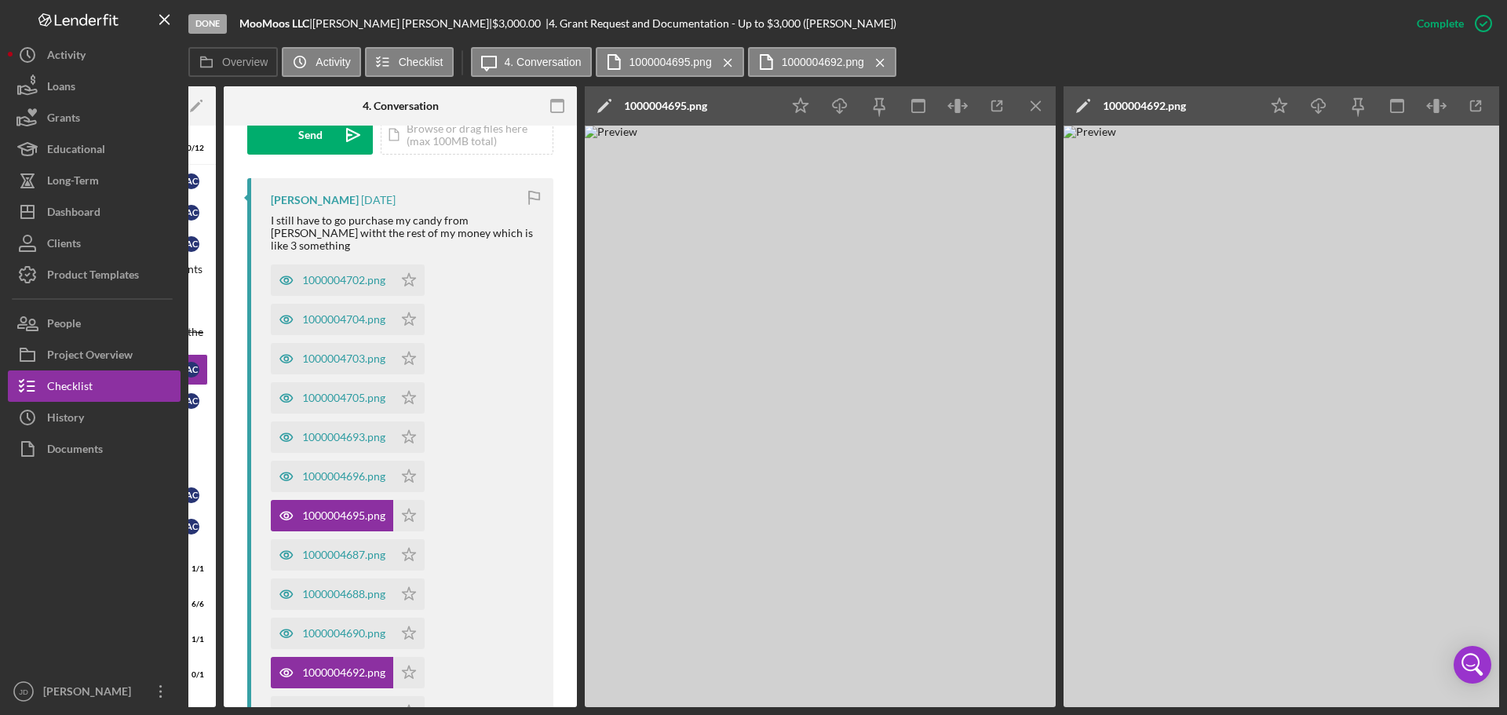
scroll to position [0, 619]
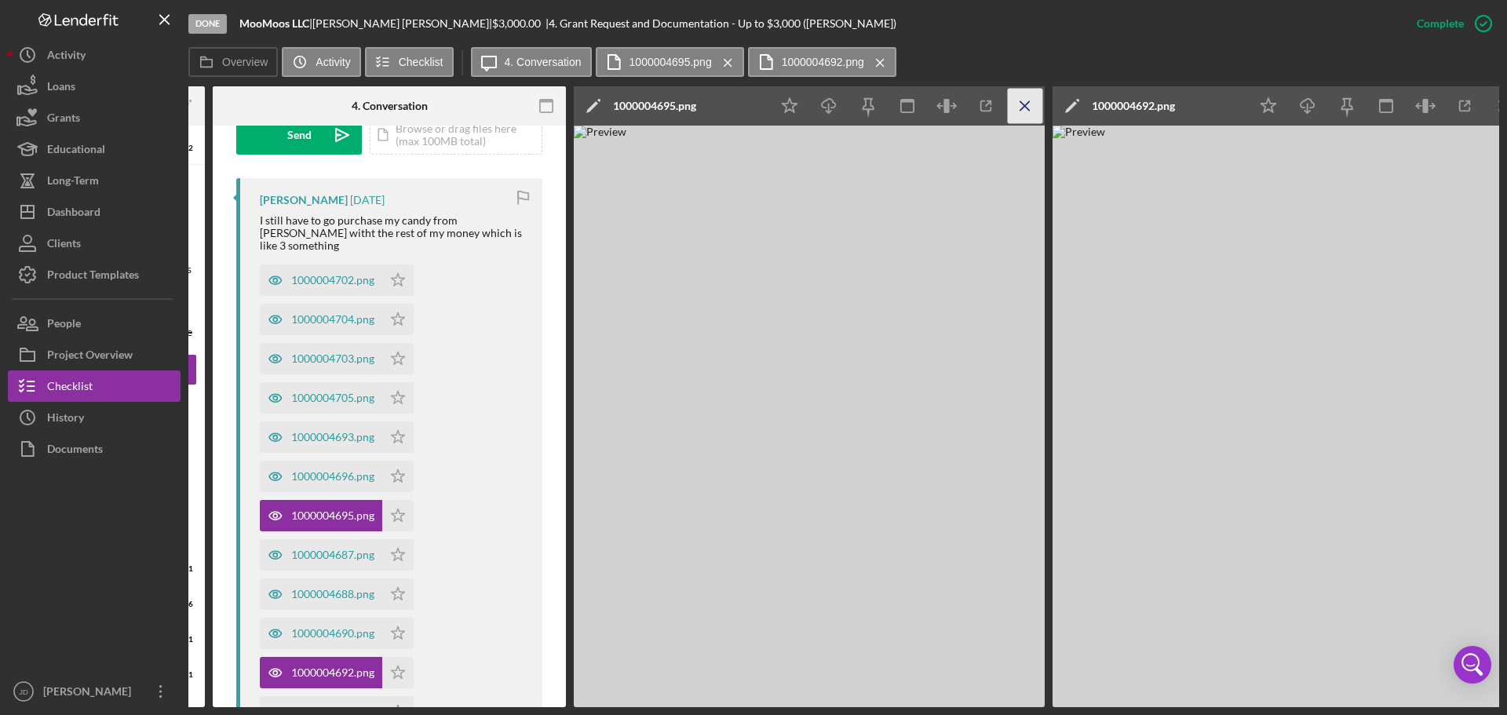
click at [1026, 104] on icon "Icon/Menu Close" at bounding box center [1025, 106] width 35 height 35
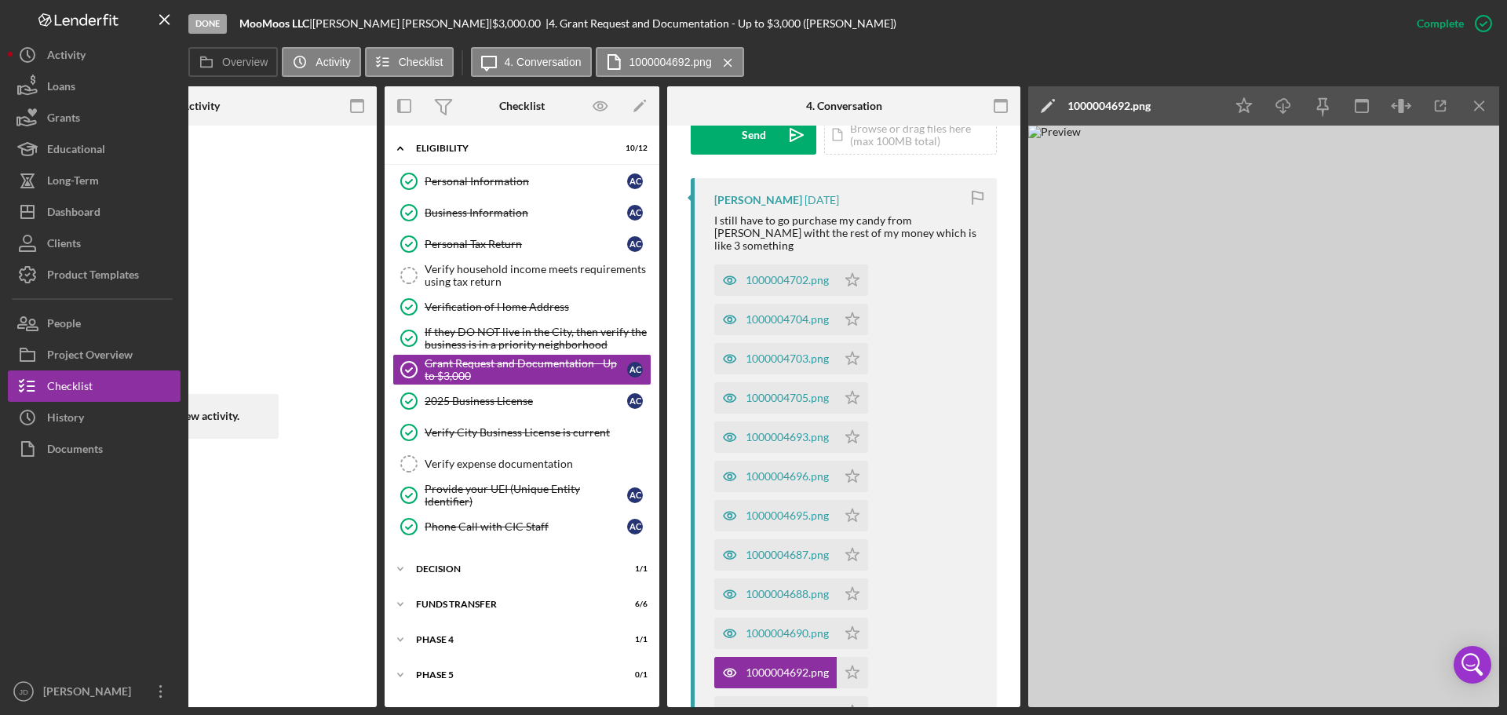
scroll to position [0, 165]
click at [778, 470] on div "1000004696.png" at bounding box center [787, 476] width 83 height 13
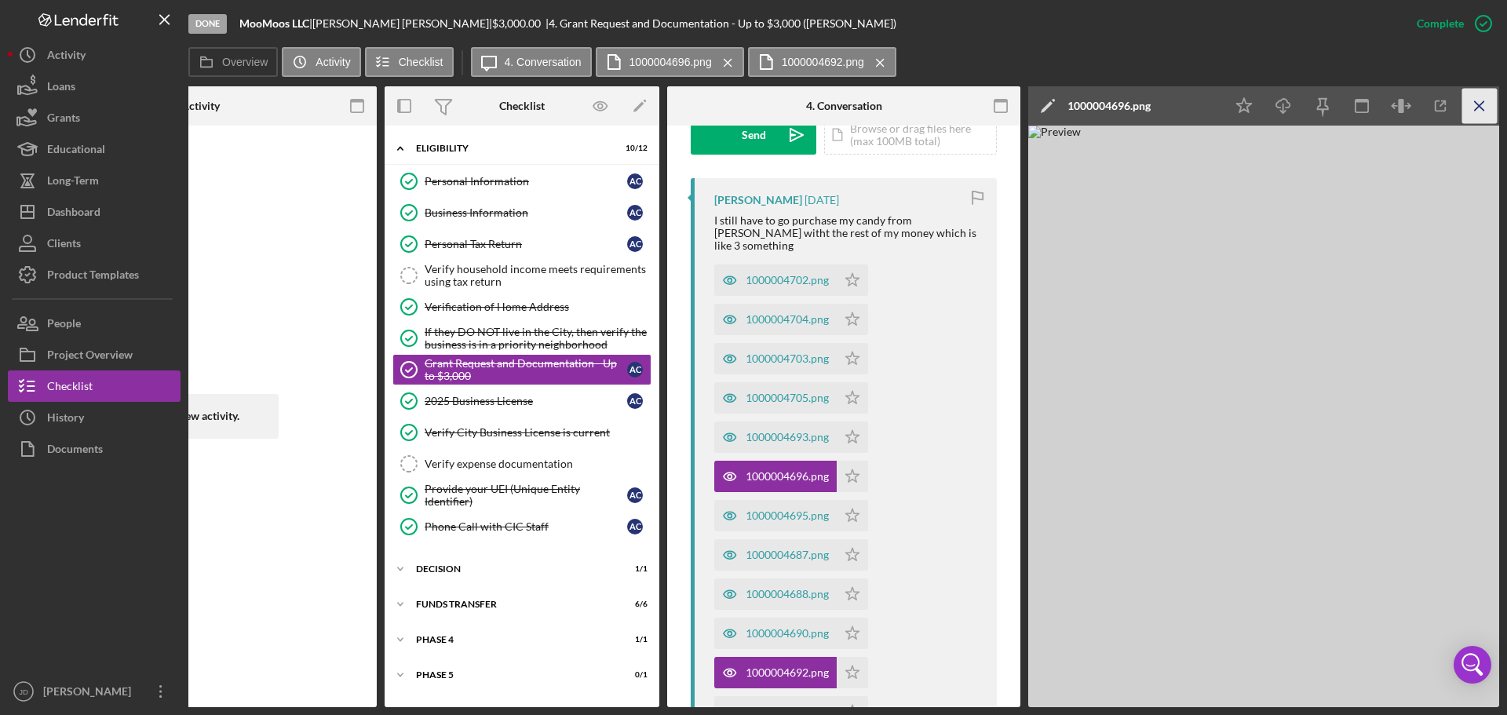
click at [1475, 101] on line "button" at bounding box center [1479, 105] width 9 height 9
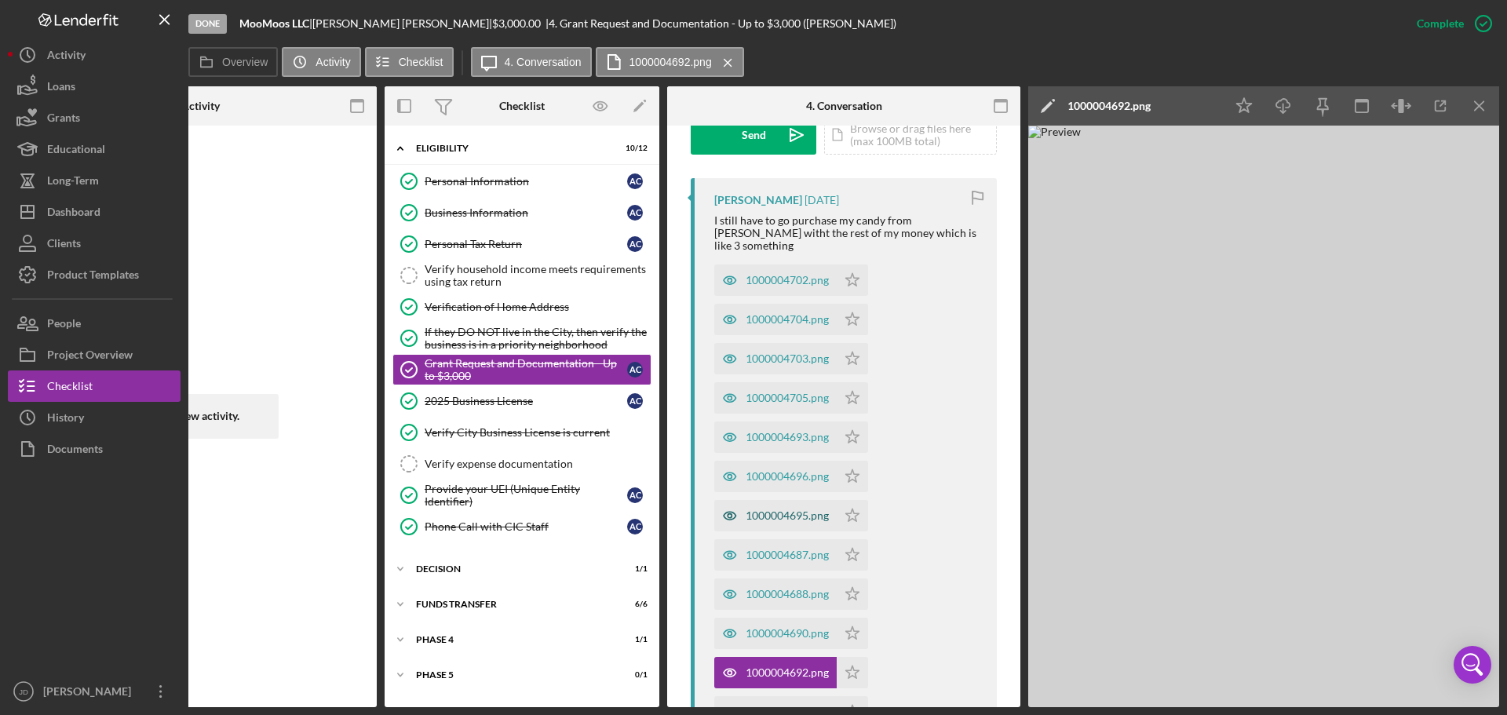
click at [780, 509] on div "1000004695.png" at bounding box center [787, 515] width 83 height 13
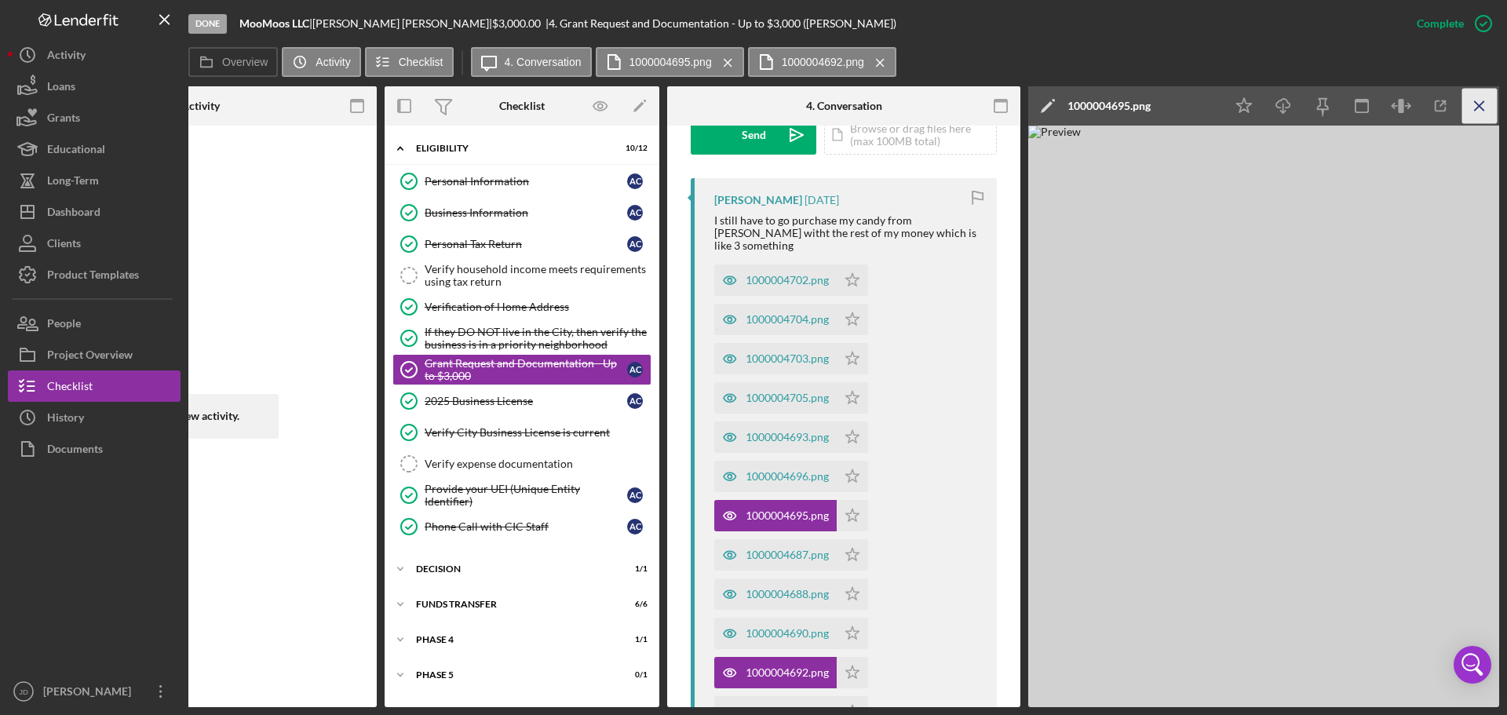
click at [1479, 104] on icon "Icon/Menu Close" at bounding box center [1479, 106] width 35 height 35
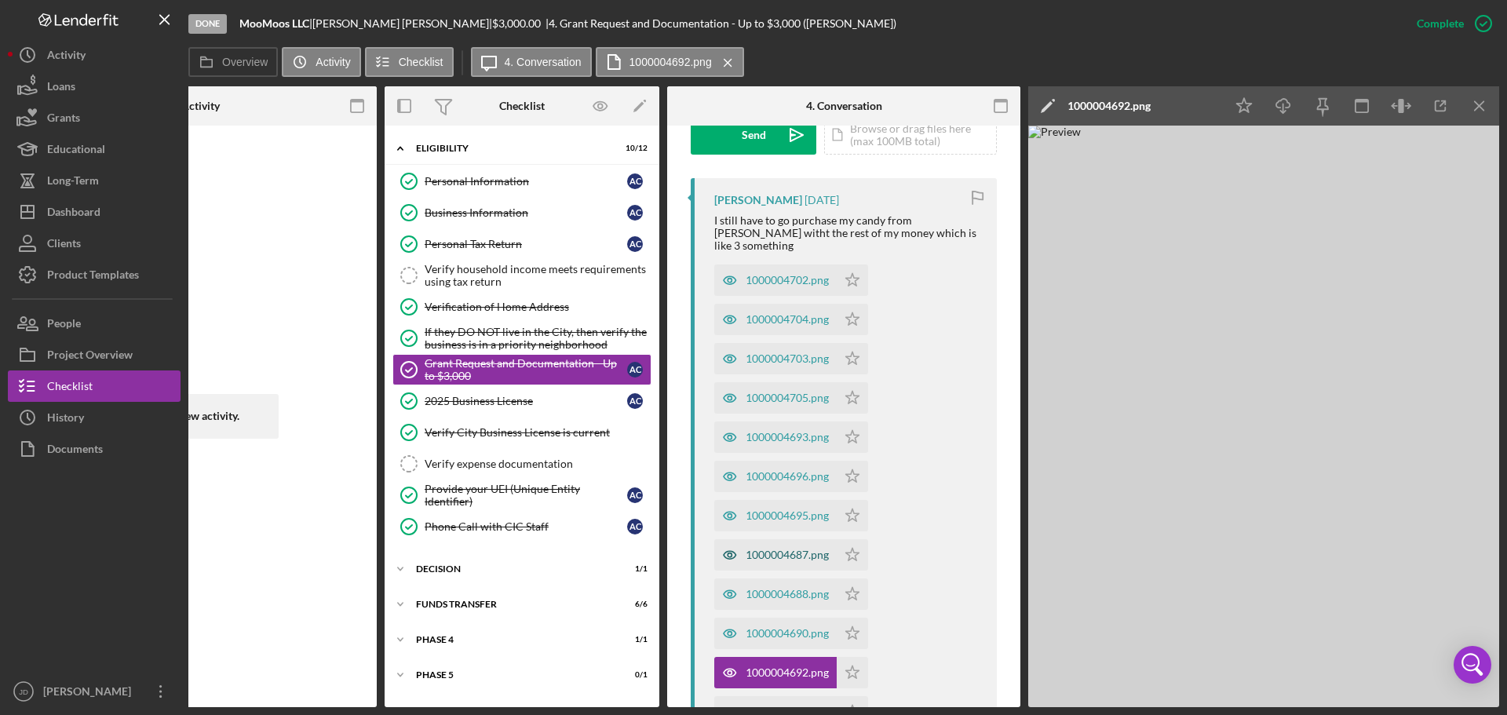
click at [793, 549] on div "1000004687.png" at bounding box center [787, 555] width 83 height 13
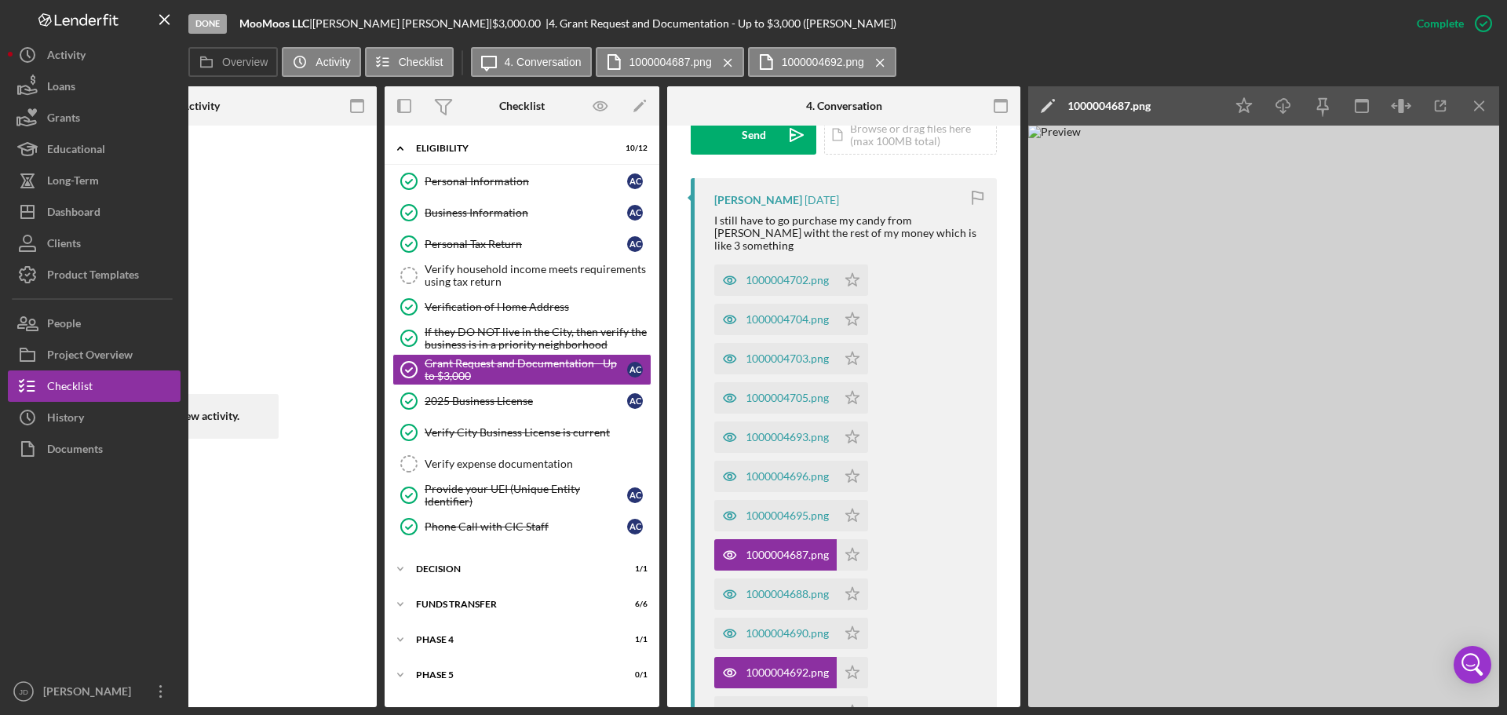
click at [1481, 104] on icon "Icon/Menu Close" at bounding box center [1479, 106] width 35 height 35
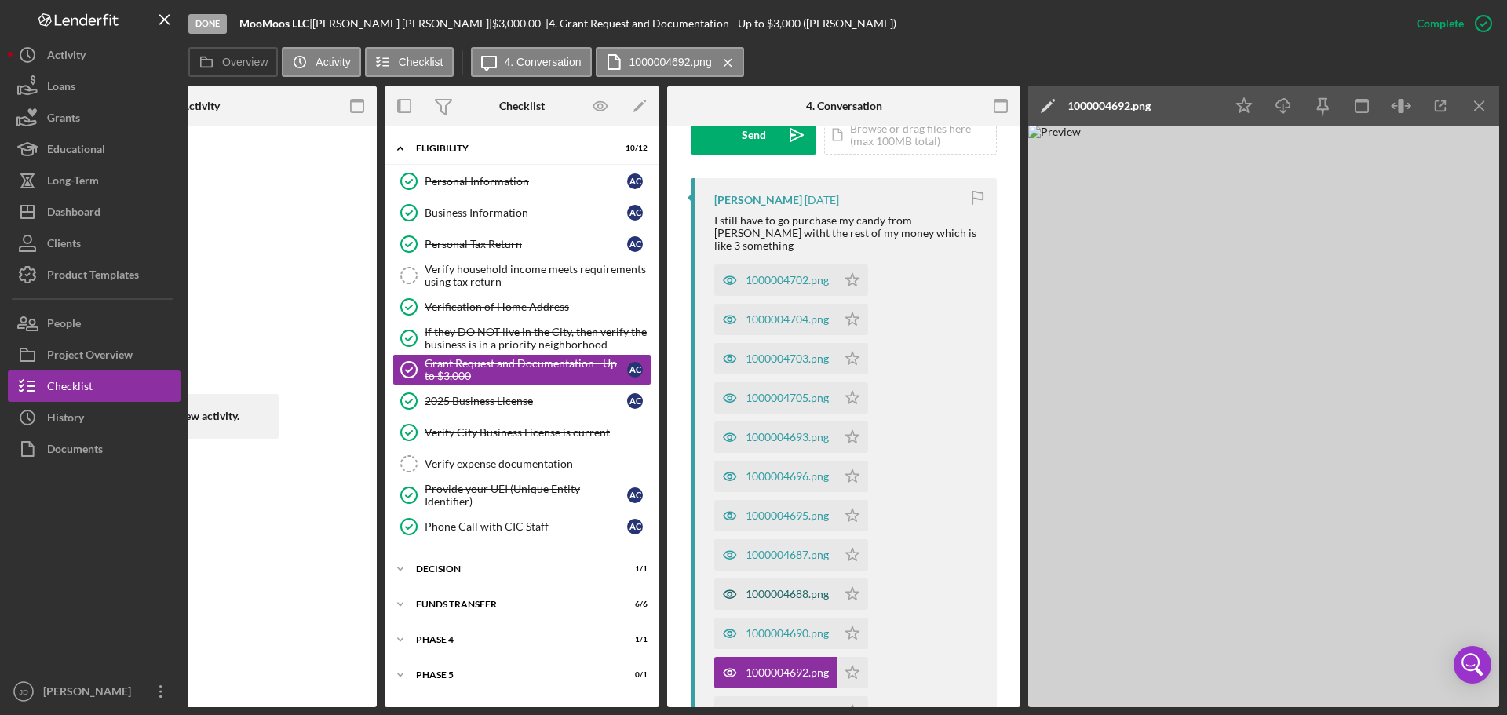
click at [768, 588] on div "1000004688.png" at bounding box center [787, 594] width 83 height 13
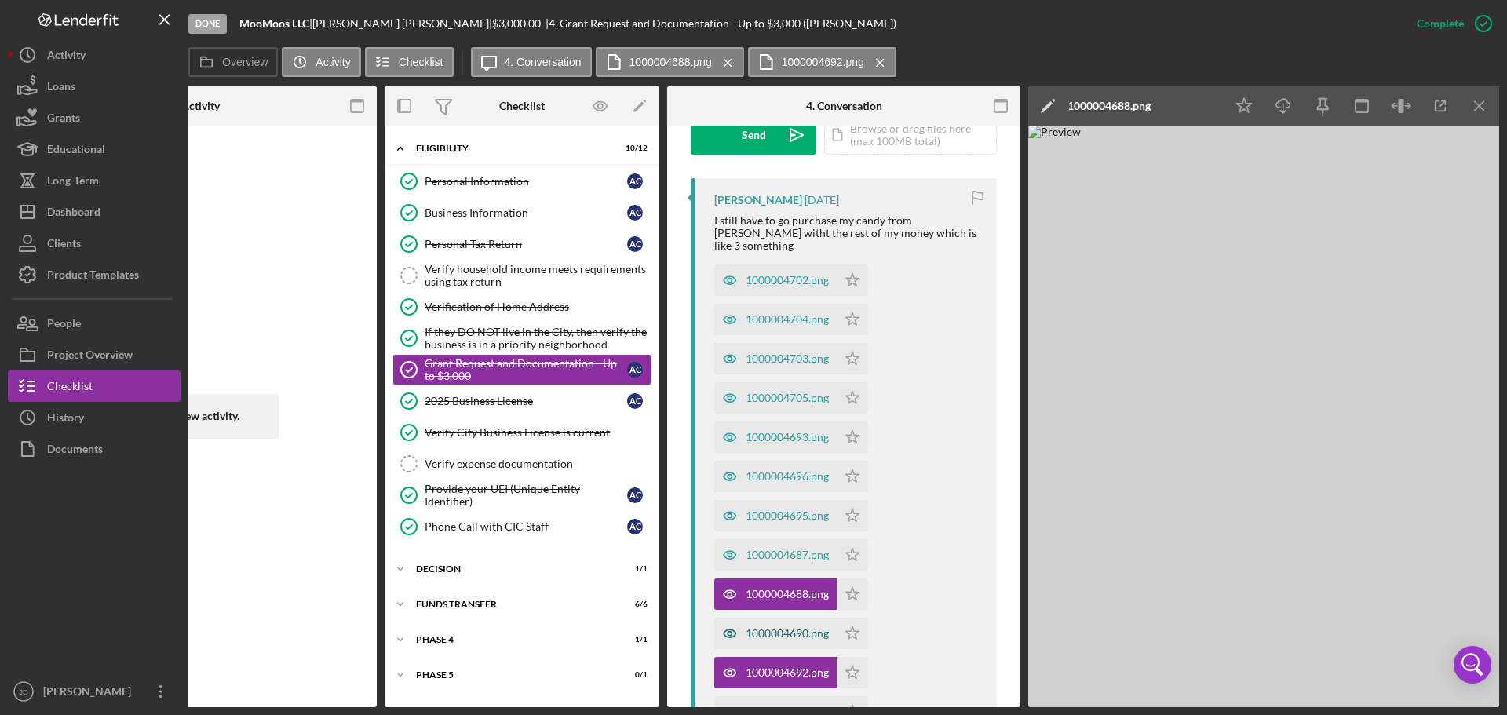
click at [779, 627] on div "1000004690.png" at bounding box center [787, 633] width 83 height 13
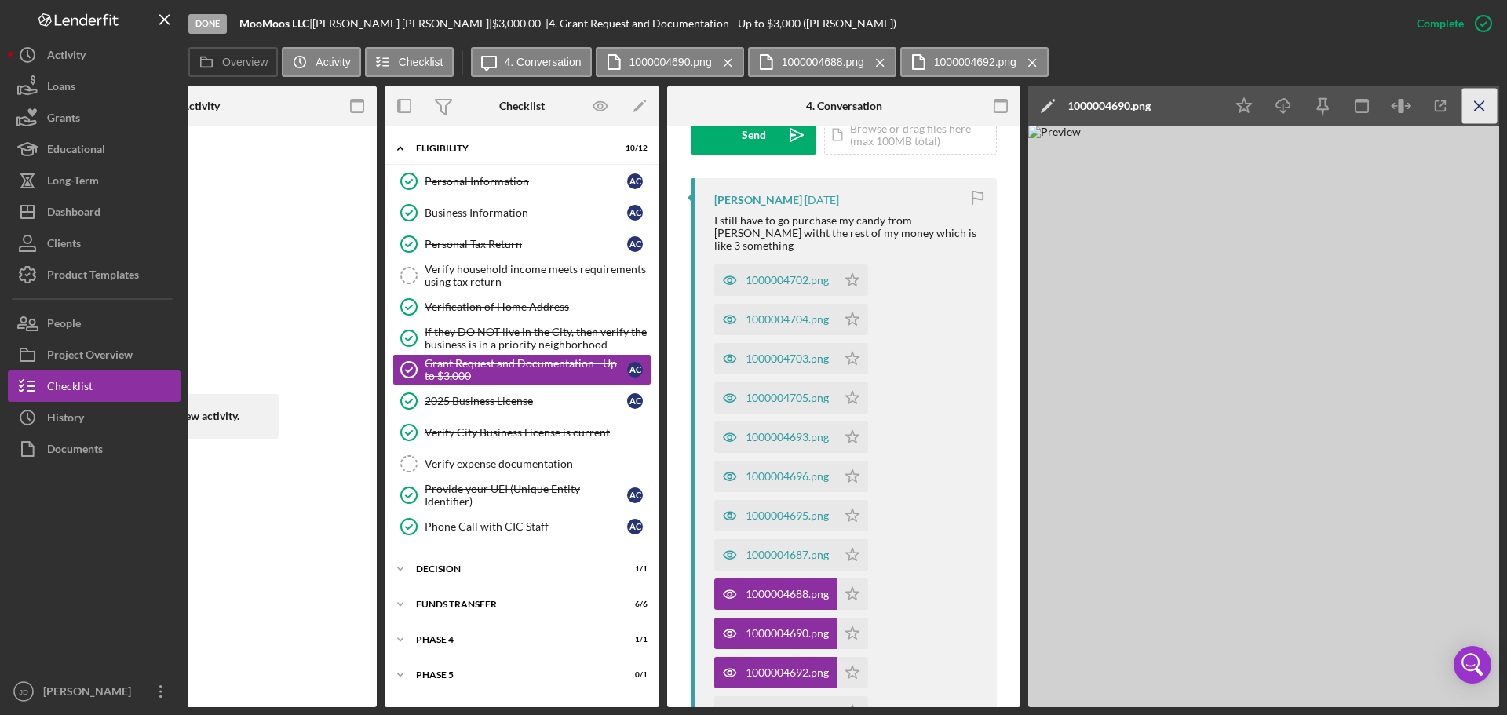
click at [1479, 98] on icon "Icon/Menu Close" at bounding box center [1479, 106] width 35 height 35
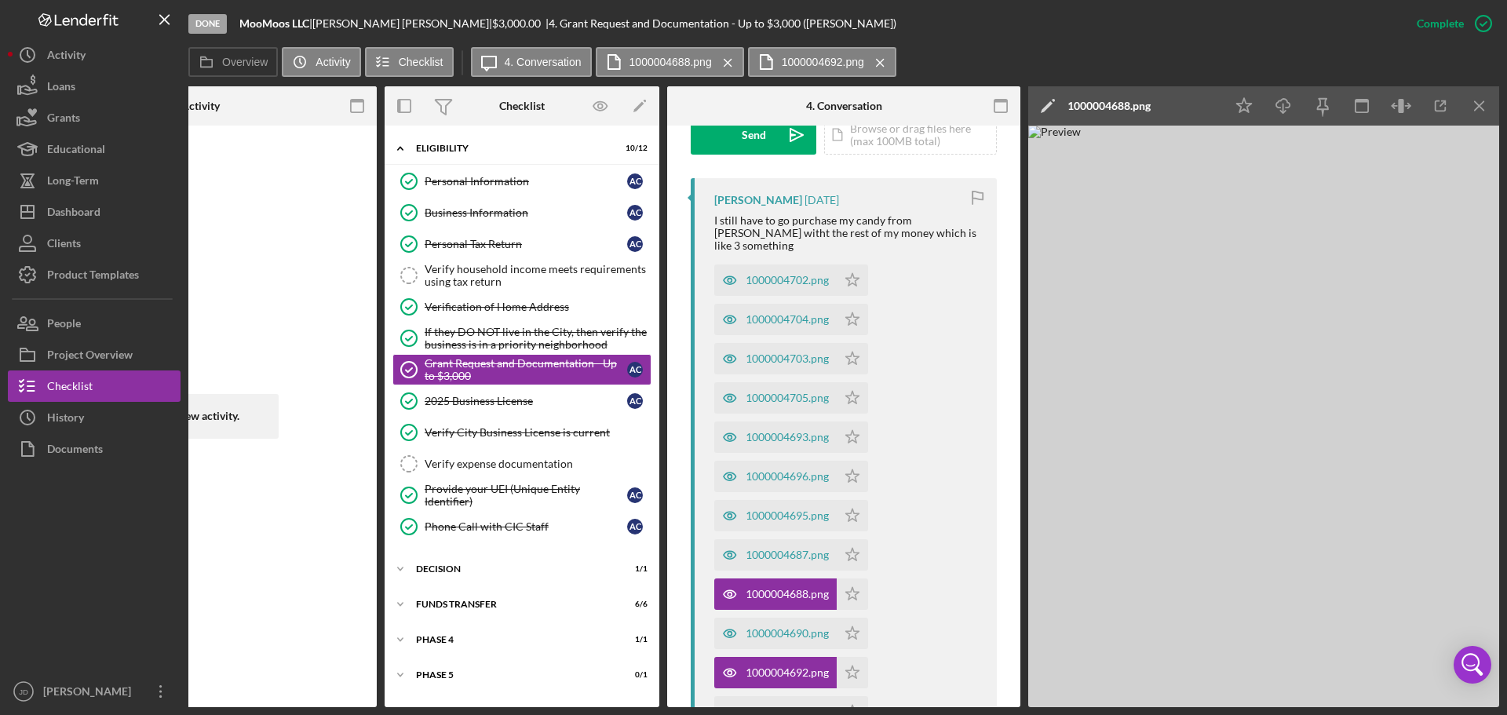
click at [1479, 98] on icon "Icon/Menu Close" at bounding box center [1479, 106] width 35 height 35
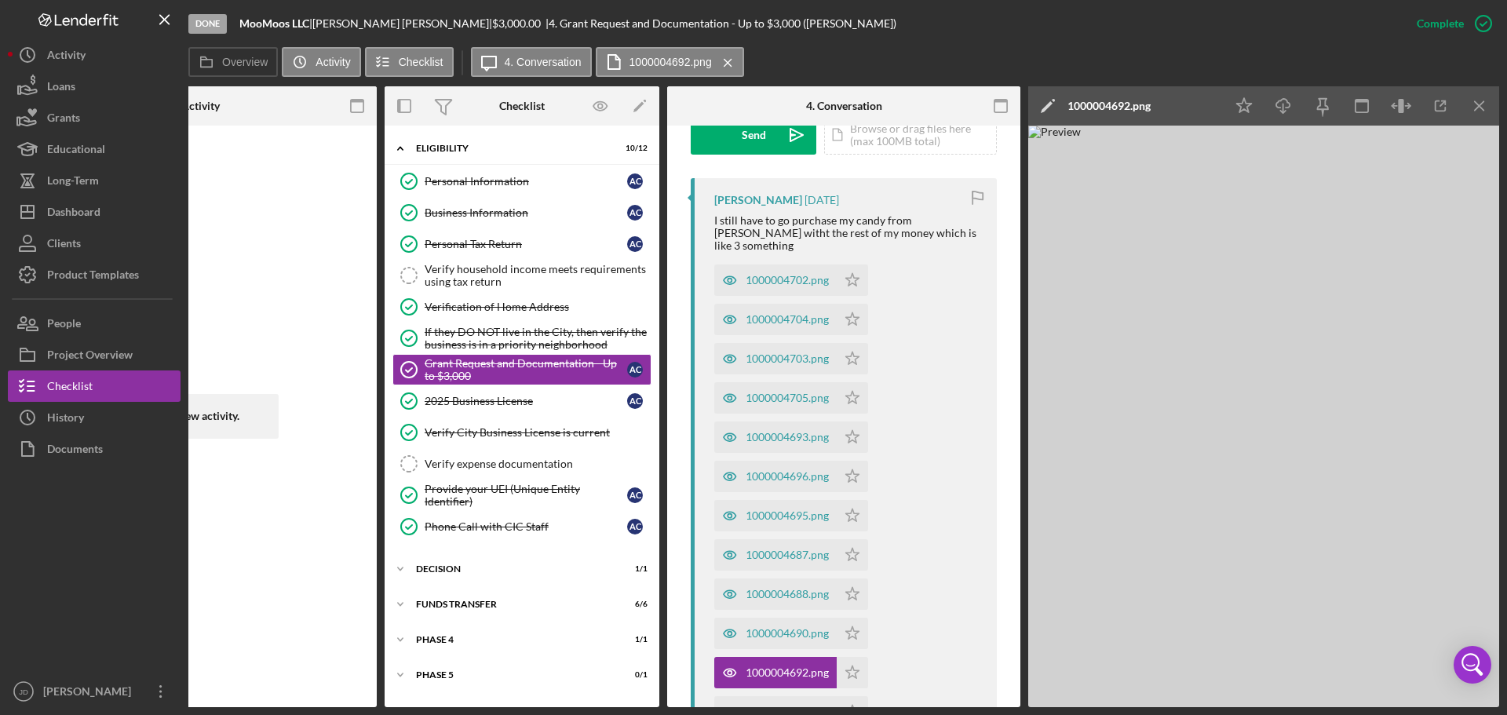
click at [1479, 98] on icon "Icon/Menu Close" at bounding box center [1479, 106] width 35 height 35
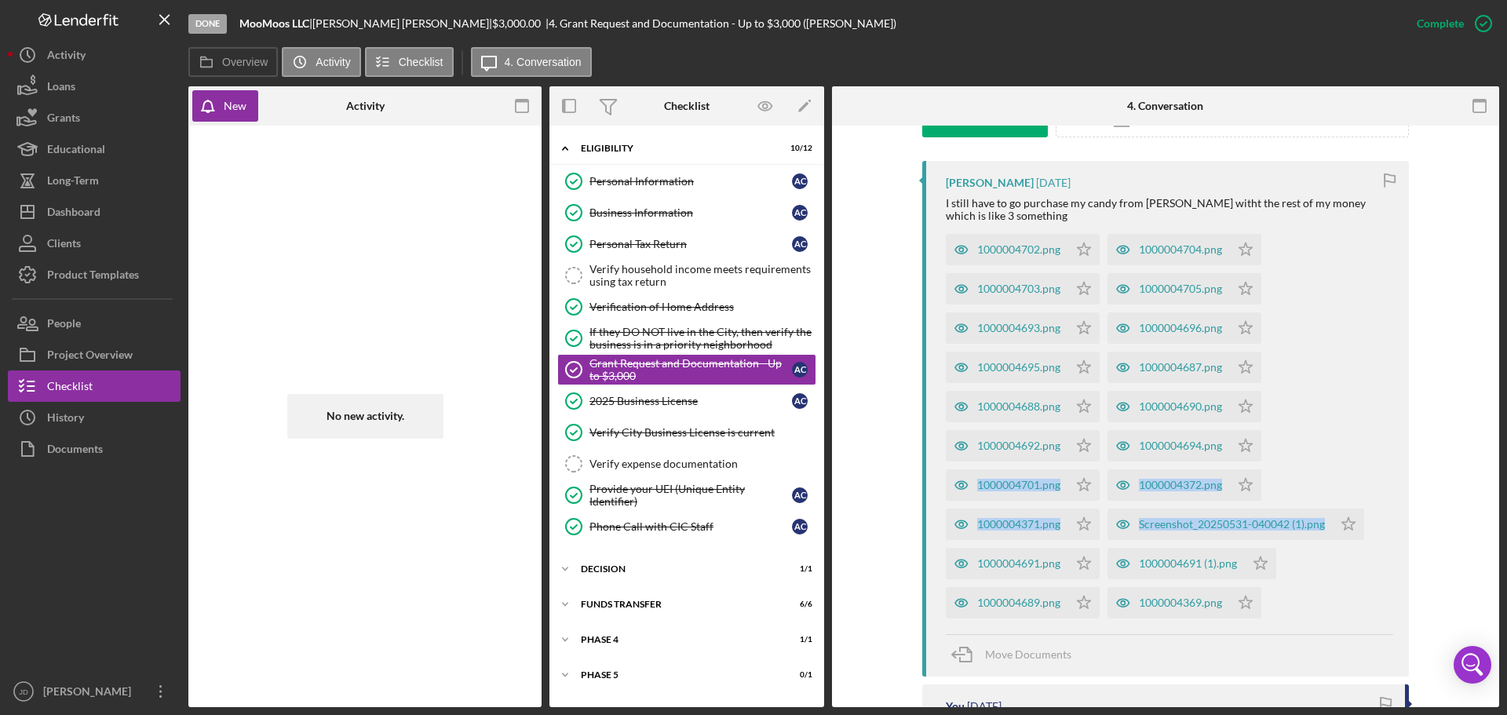
scroll to position [471, 0]
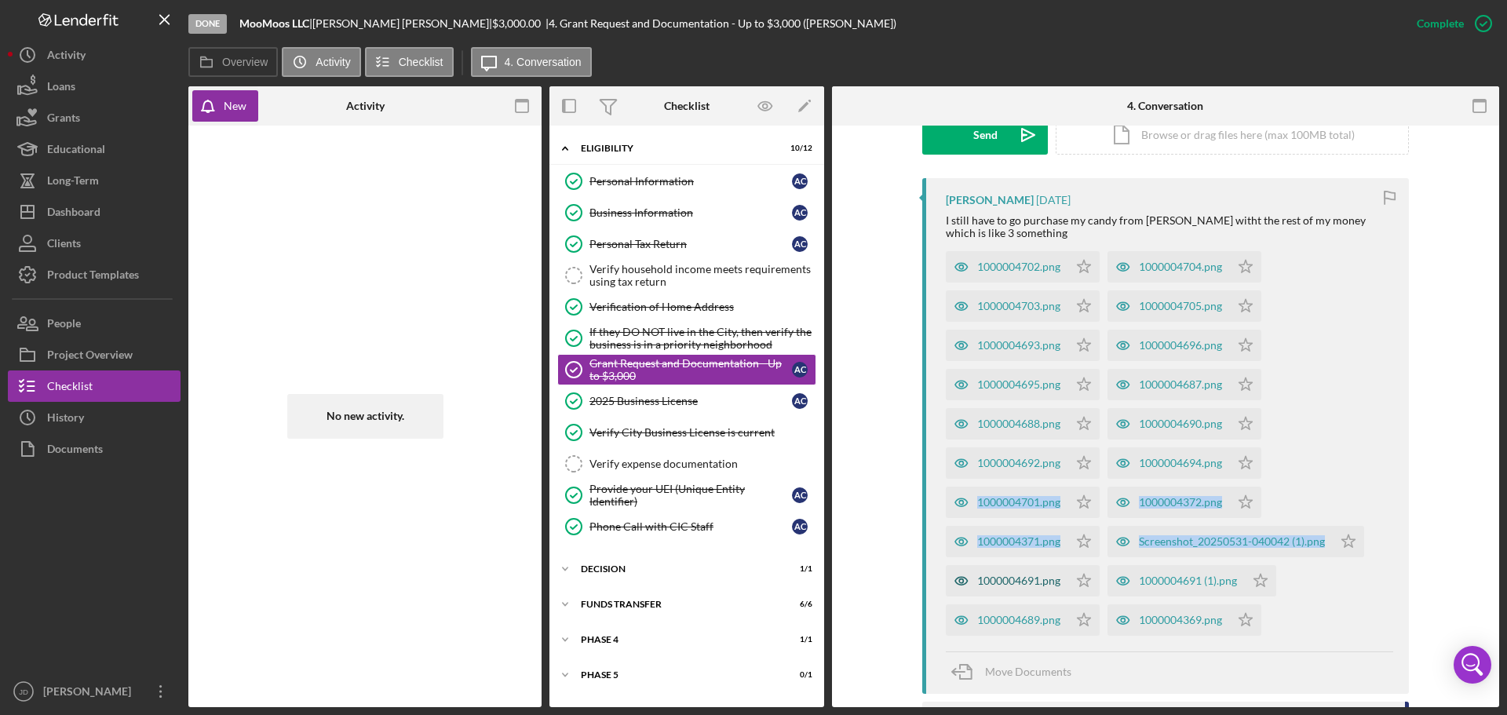
click at [1005, 580] on div "1000004691.png" at bounding box center [1018, 580] width 83 height 13
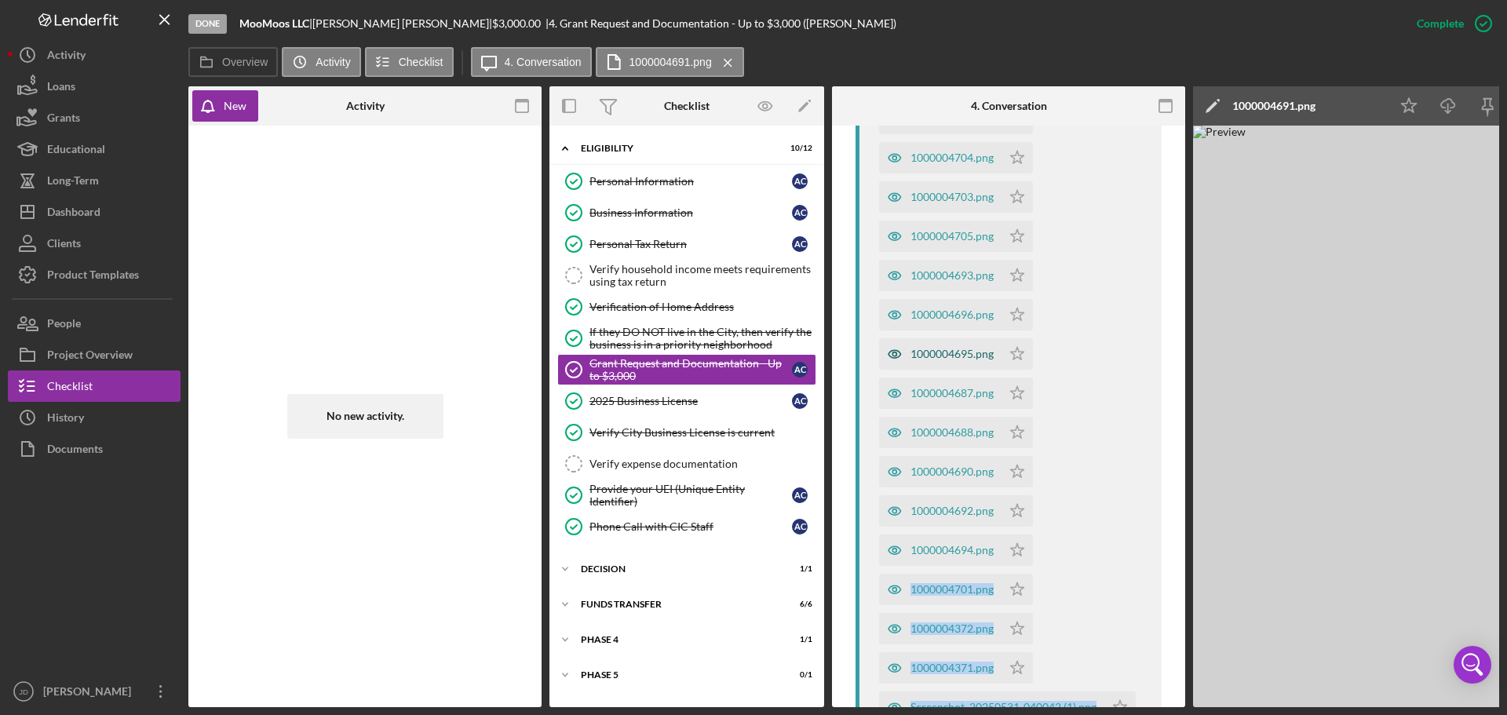
scroll to position [802, 0]
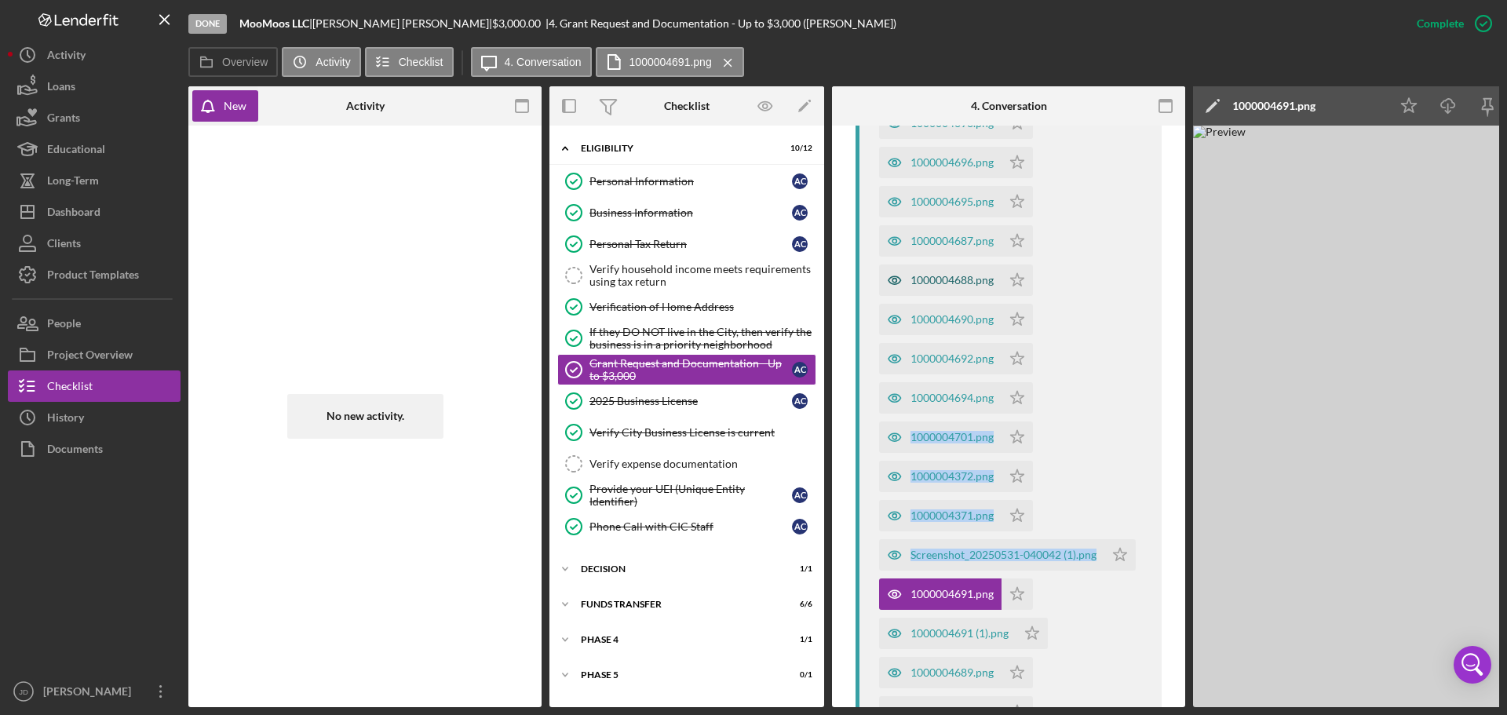
click at [943, 264] on div "1000004688.png" at bounding box center [940, 279] width 122 height 31
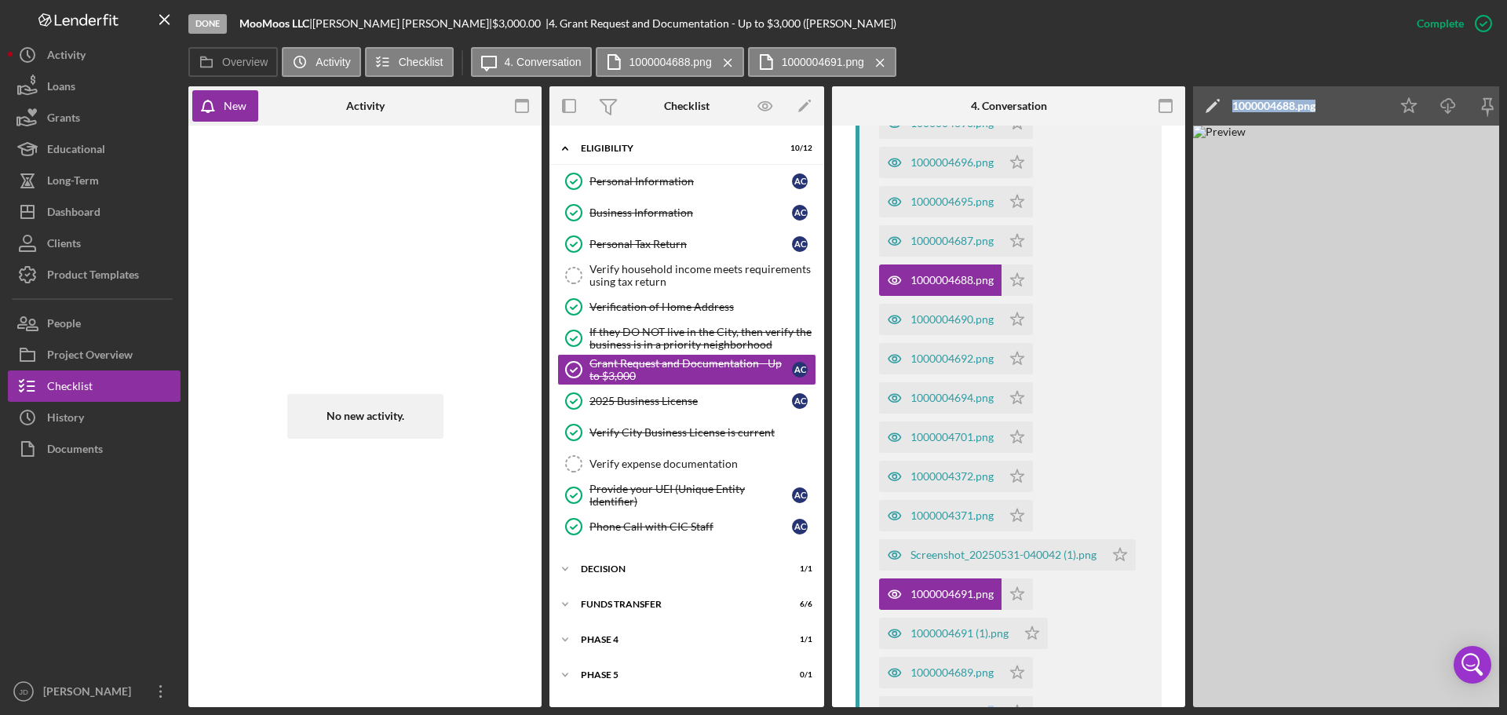
drag, startPoint x: 987, startPoint y: 708, endPoint x: 1194, endPoint y: 711, distance: 206.4
click at [1194, 711] on div "Done MooMoos LLC | Angela Carr | $3,000.00 | 4. Grant Request and Documentation…" at bounding box center [753, 357] width 1507 height 715
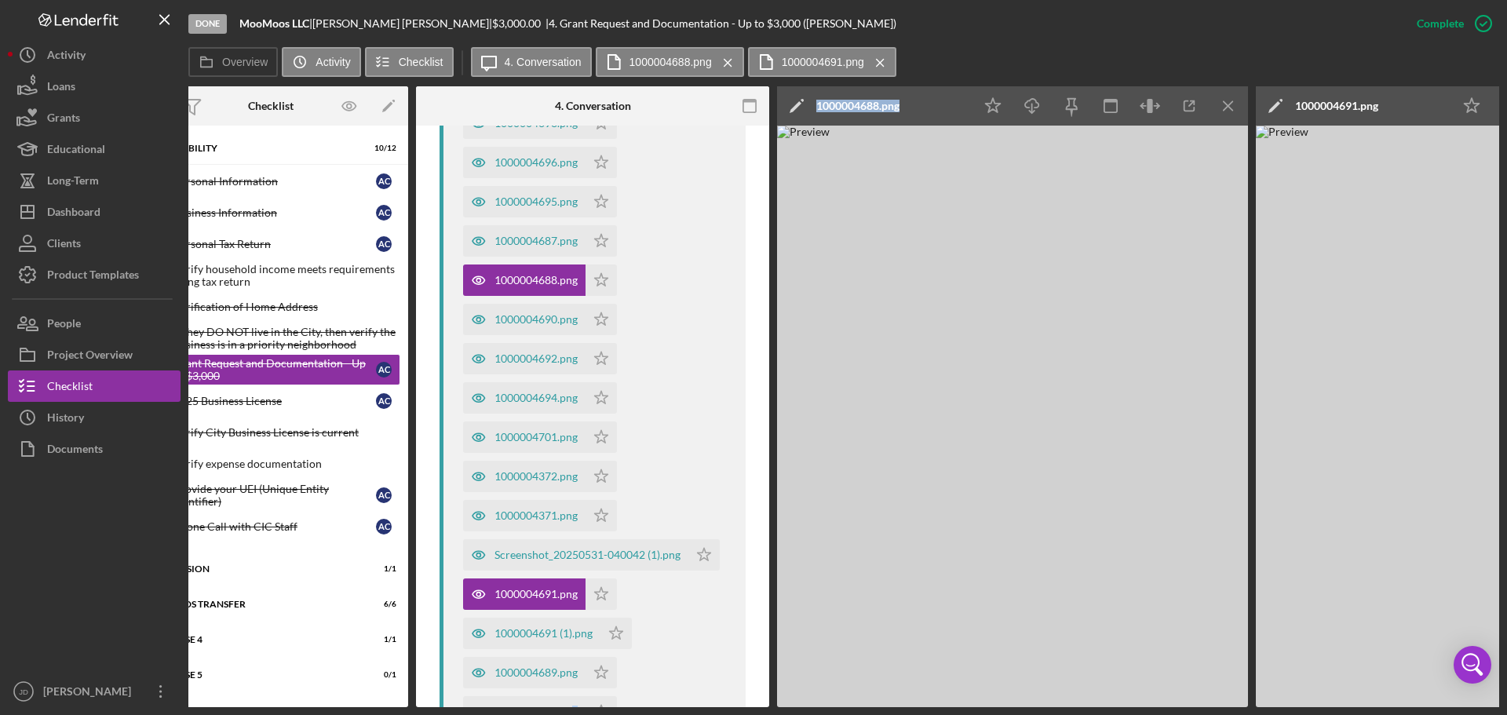
scroll to position [0, 484]
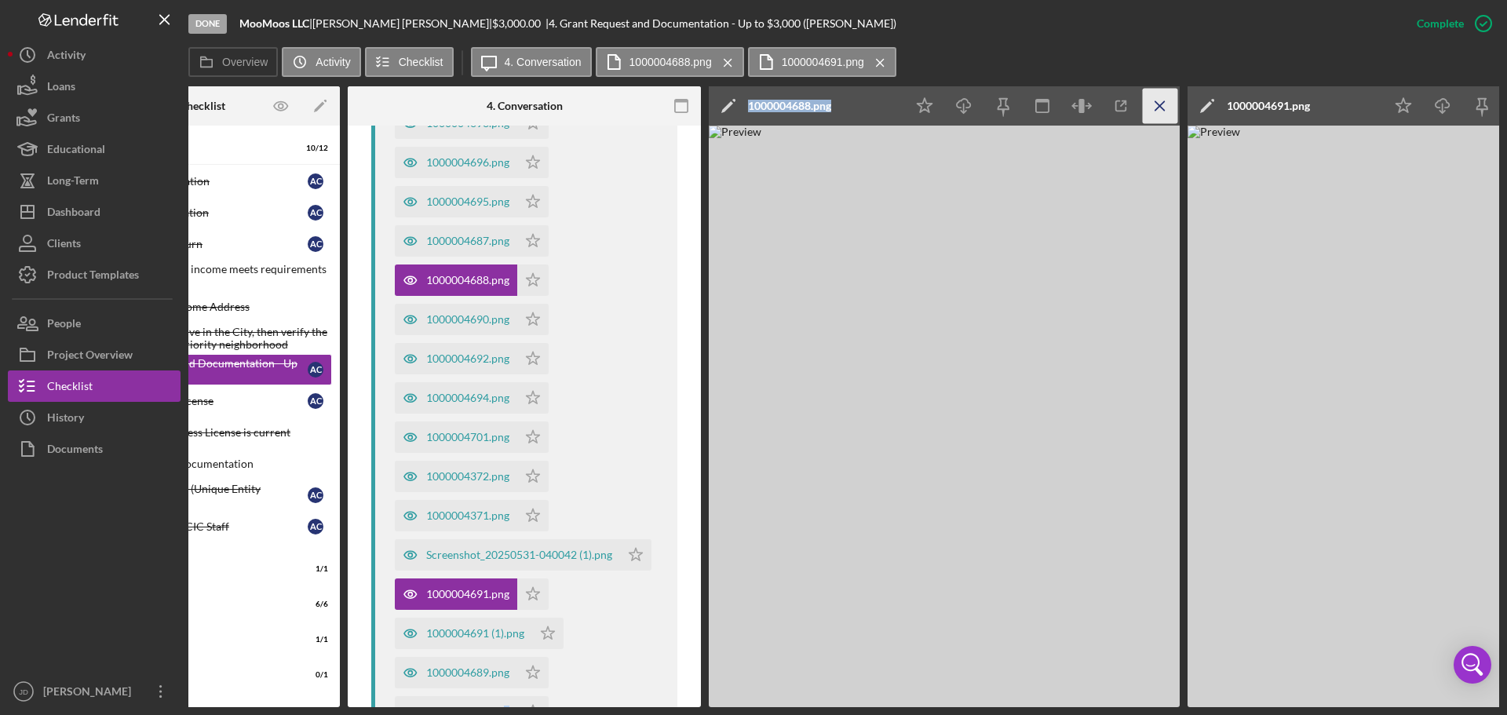
click at [1153, 106] on icon "Icon/Menu Close" at bounding box center [1160, 106] width 35 height 35
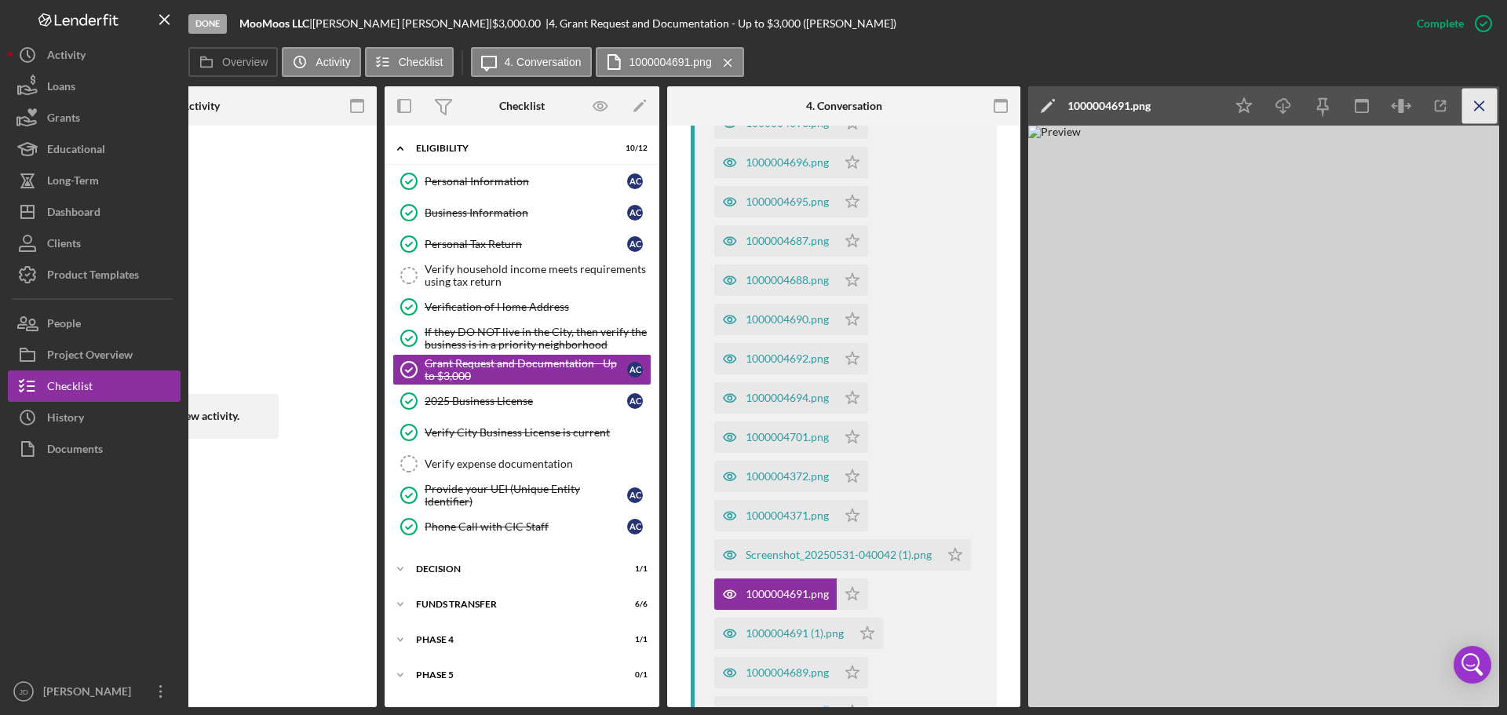
click at [1484, 109] on icon "Icon/Menu Close" at bounding box center [1479, 106] width 35 height 35
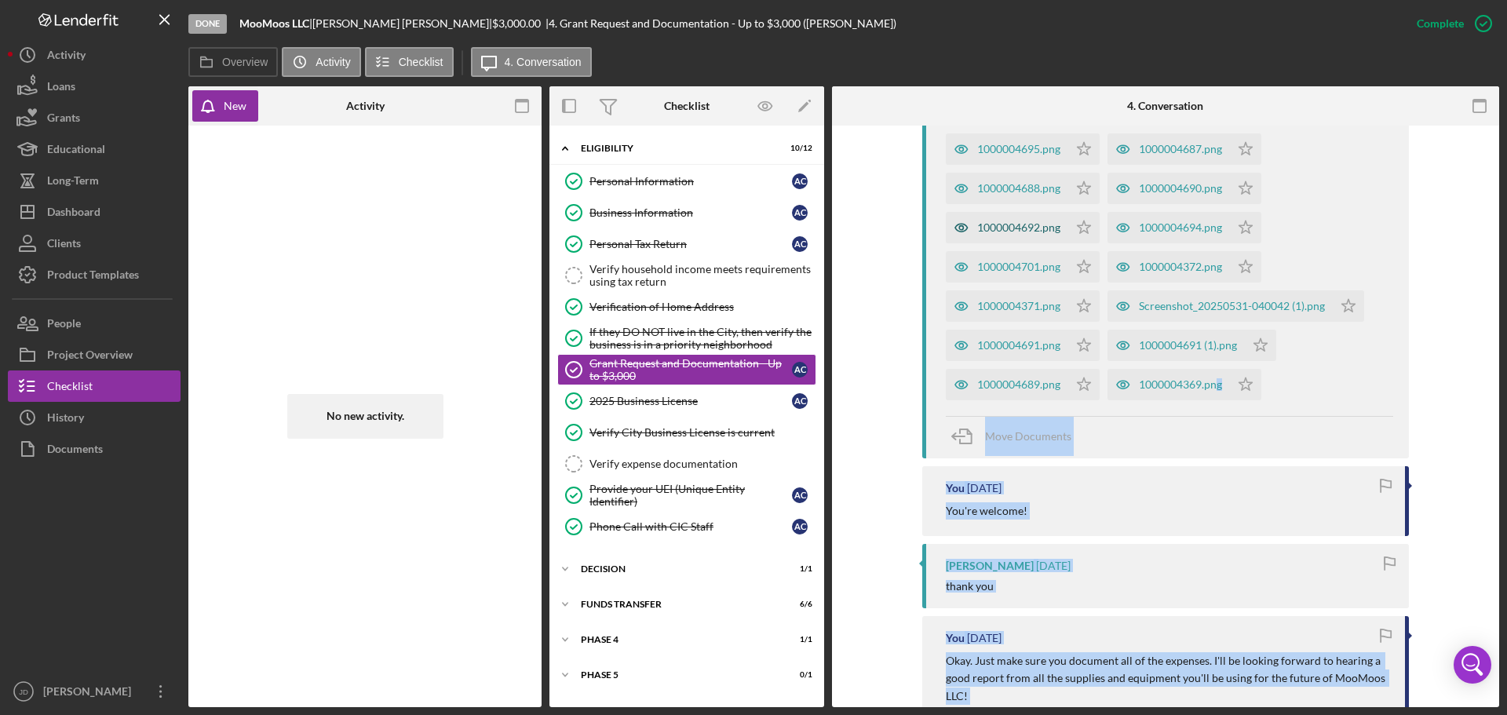
click at [1012, 232] on div "1000004692.png" at bounding box center [1018, 227] width 83 height 13
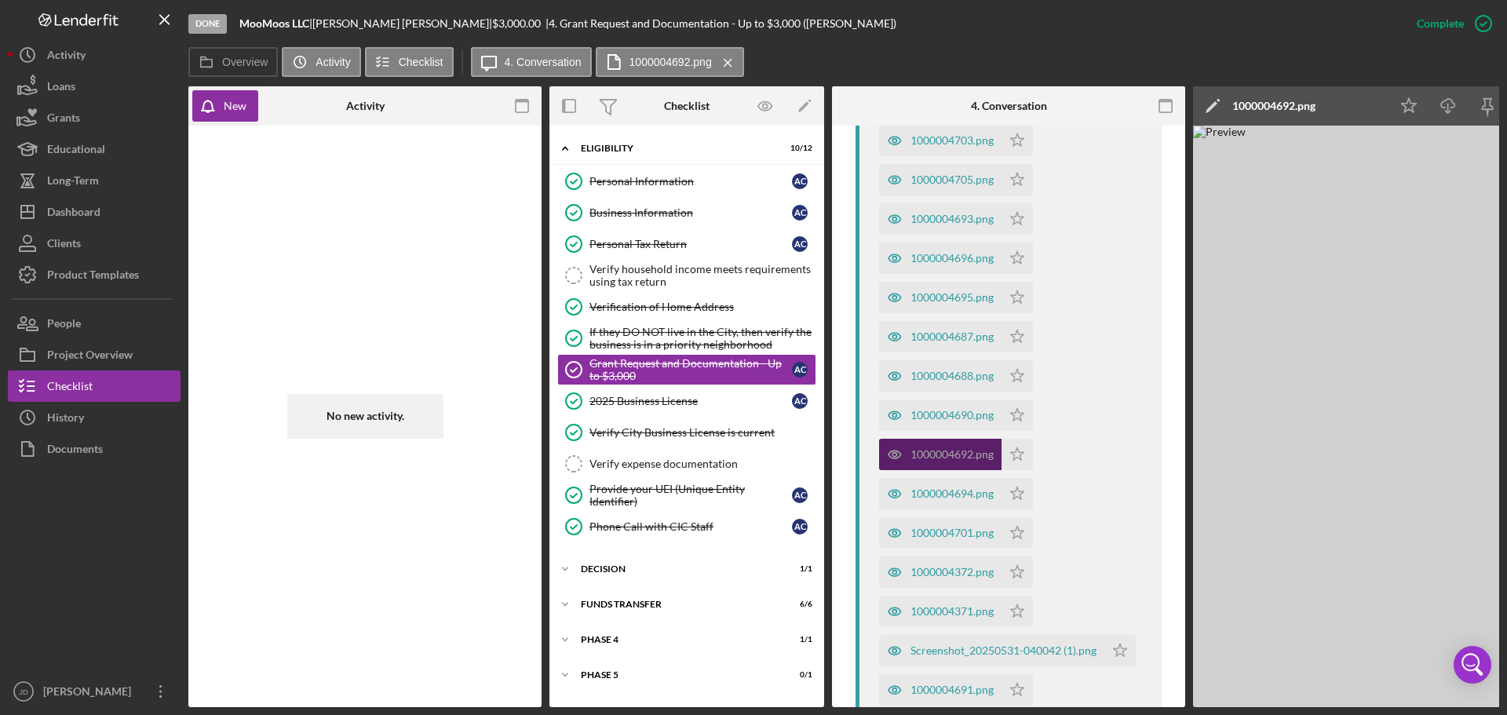
scroll to position [802, 0]
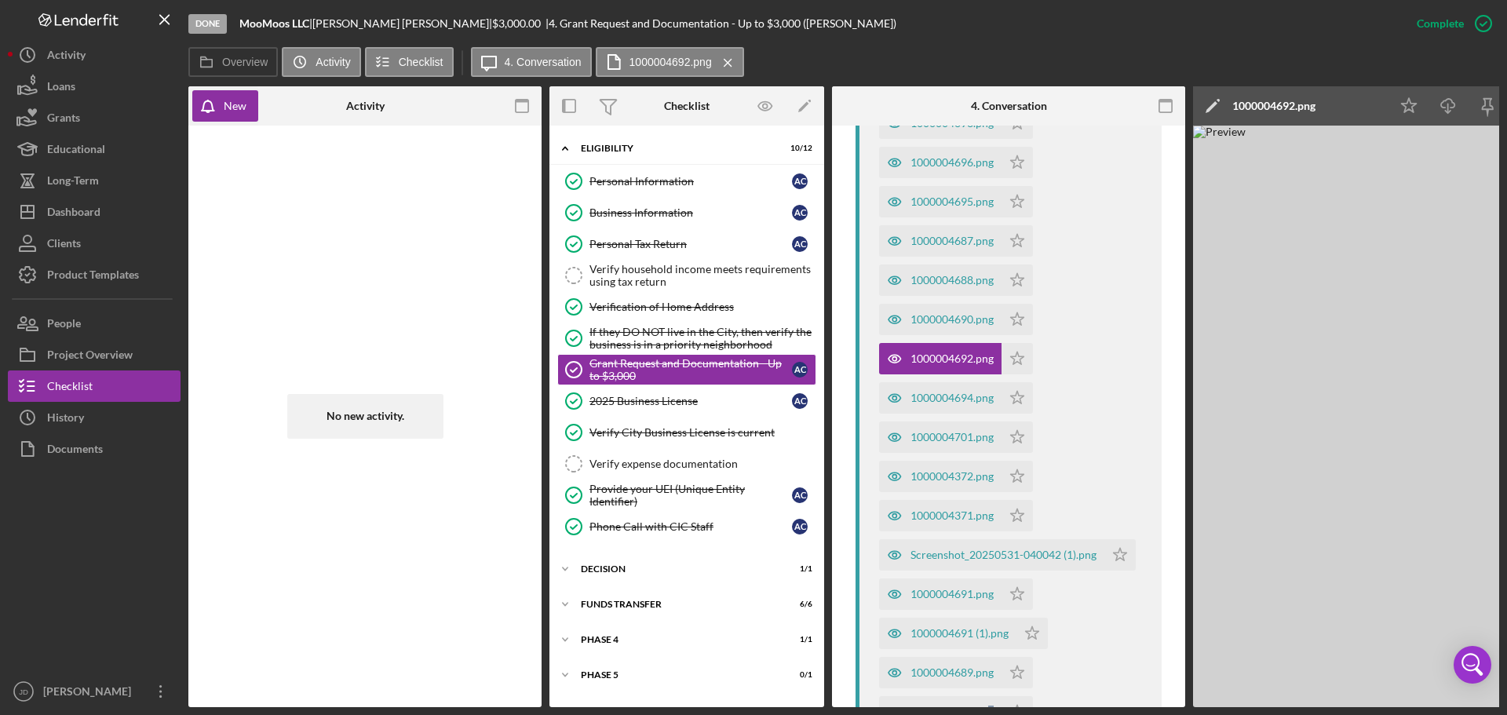
click at [969, 706] on div "1000004369.png" at bounding box center [951, 712] width 83 height 13
drag, startPoint x: 970, startPoint y: 707, endPoint x: 1129, endPoint y: 715, distance: 159.5
click at [1129, 714] on html "Done MooMoos LLC | Angela Carr | $3,000.00 | 4. Grant Request and Documentation…" at bounding box center [753, 357] width 1507 height 715
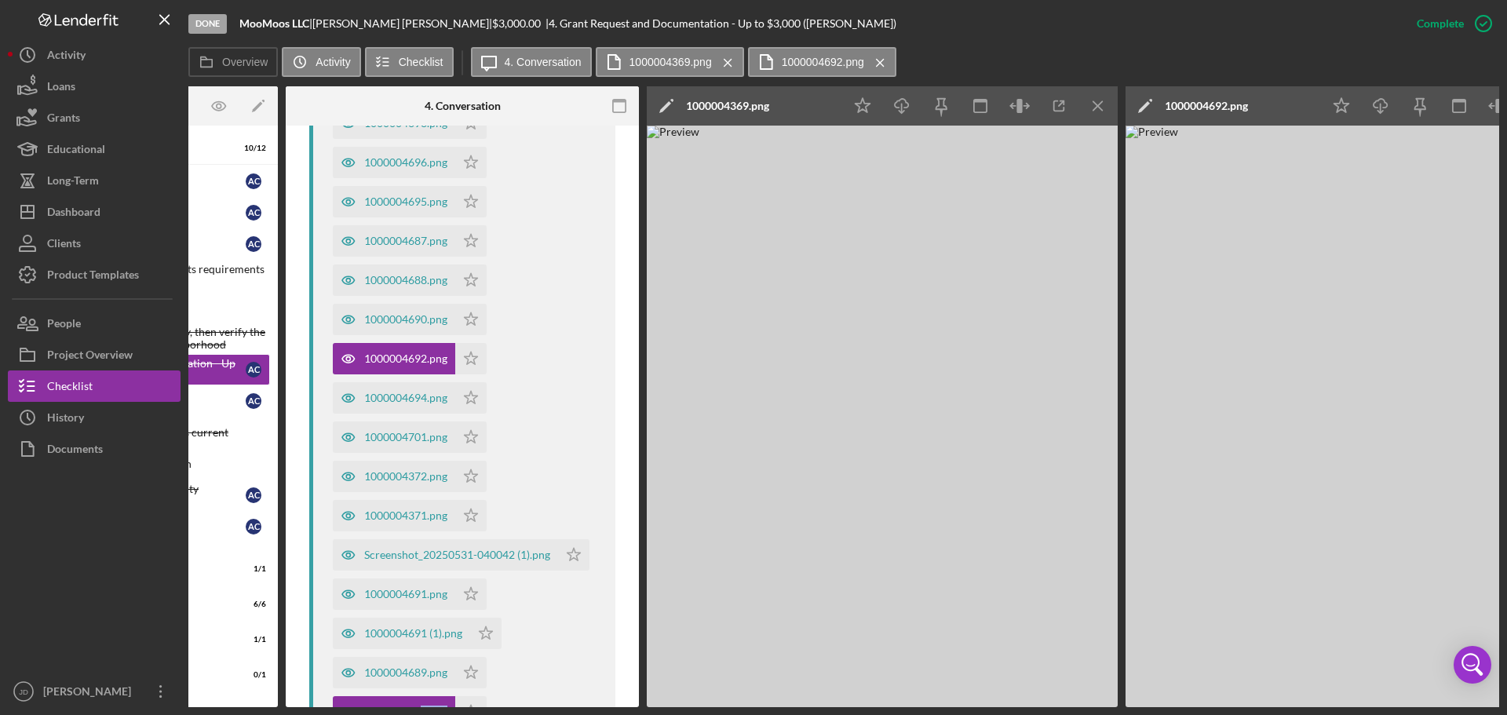
scroll to position [0, 577]
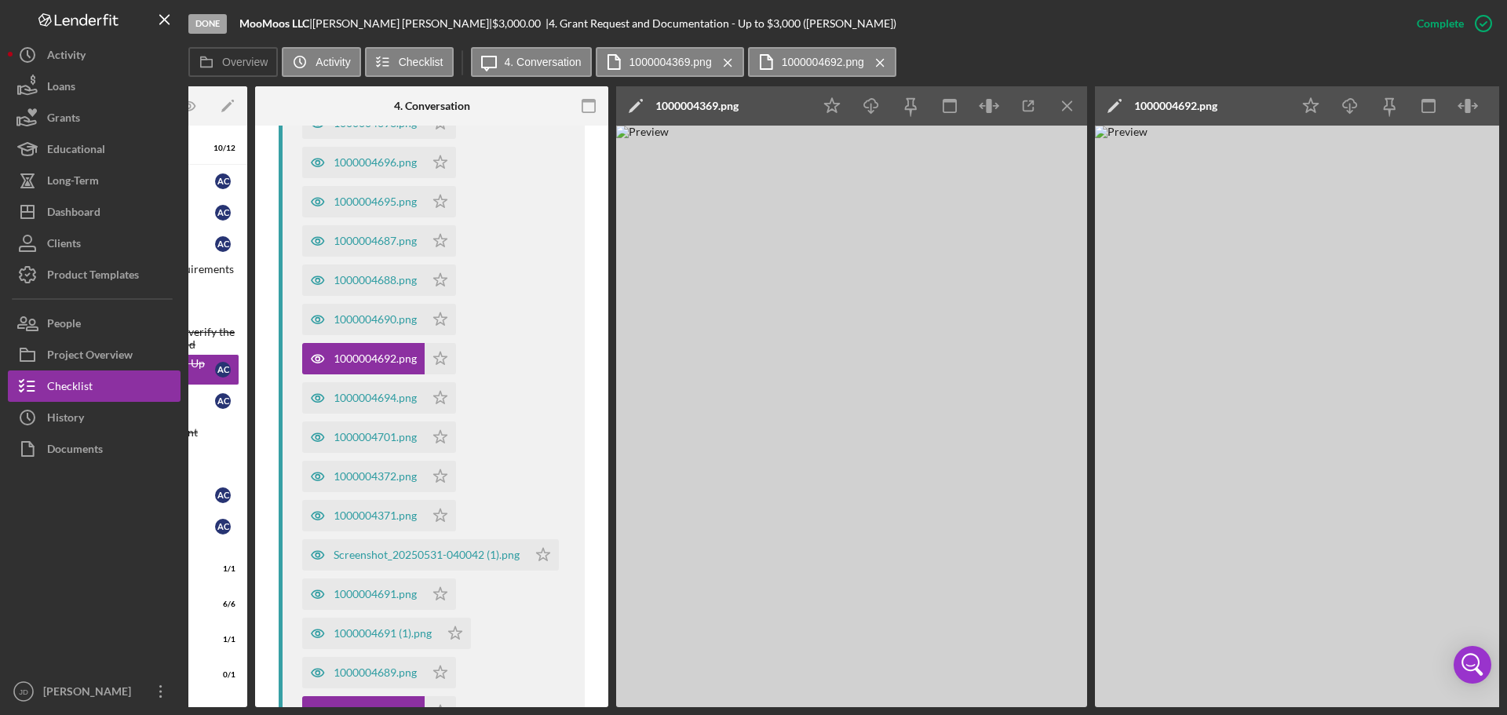
drag, startPoint x: 1326, startPoint y: 709, endPoint x: 1506, endPoint y: 705, distance: 179.8
click at [1506, 705] on div "Done MooMoos LLC | Angela Carr | $3,000.00 | 4. Grant Request and Documentation…" at bounding box center [753, 357] width 1507 height 715
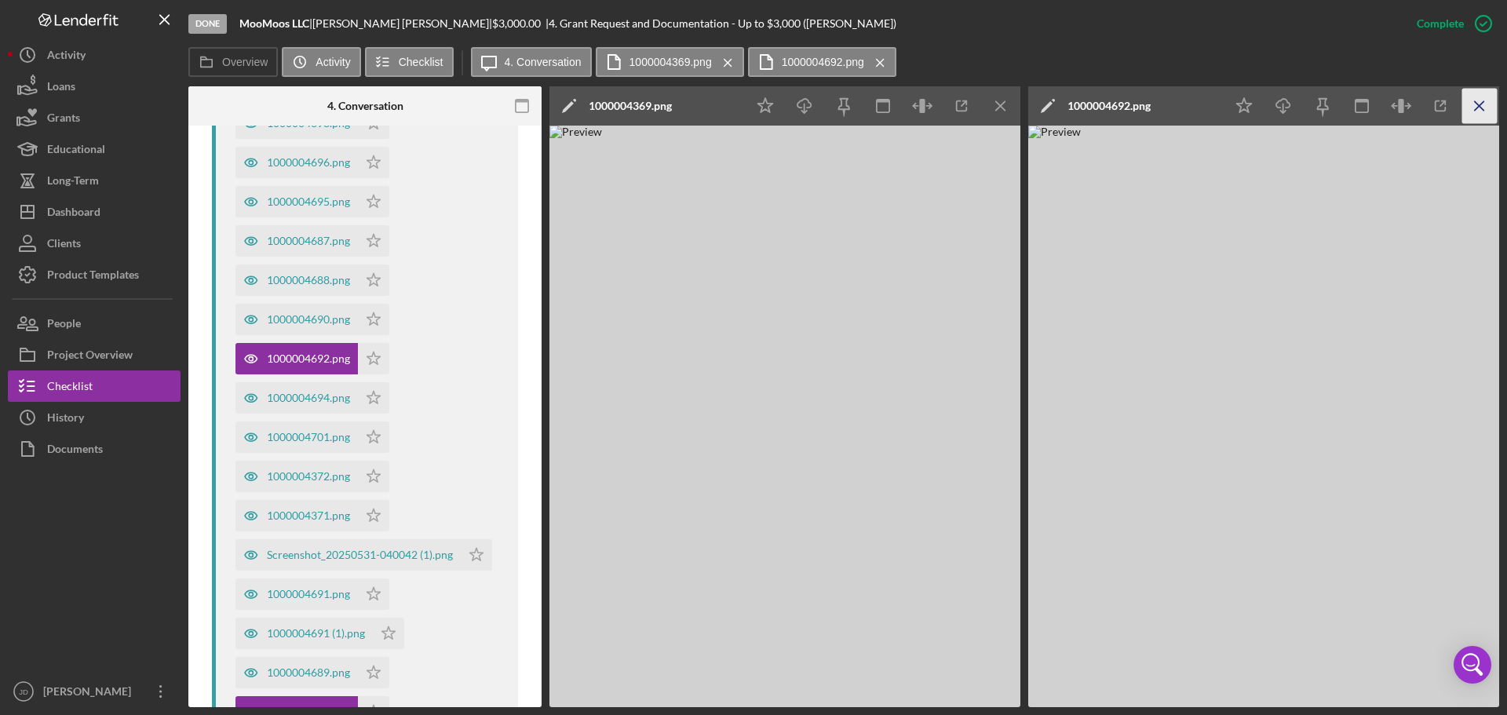
click at [1005, 103] on line "button" at bounding box center [1000, 105] width 9 height 9
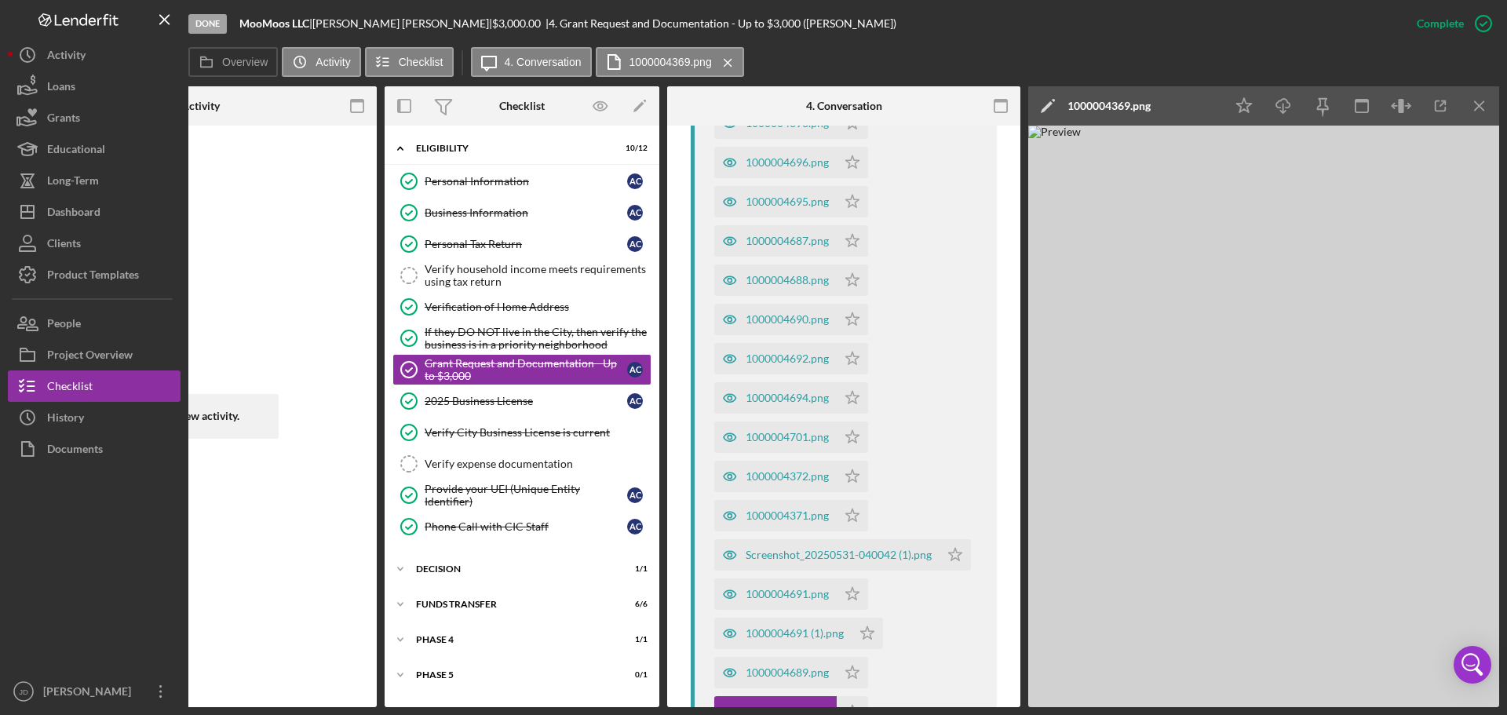
scroll to position [0, 165]
click at [766, 313] on div "1000004690.png" at bounding box center [787, 319] width 83 height 13
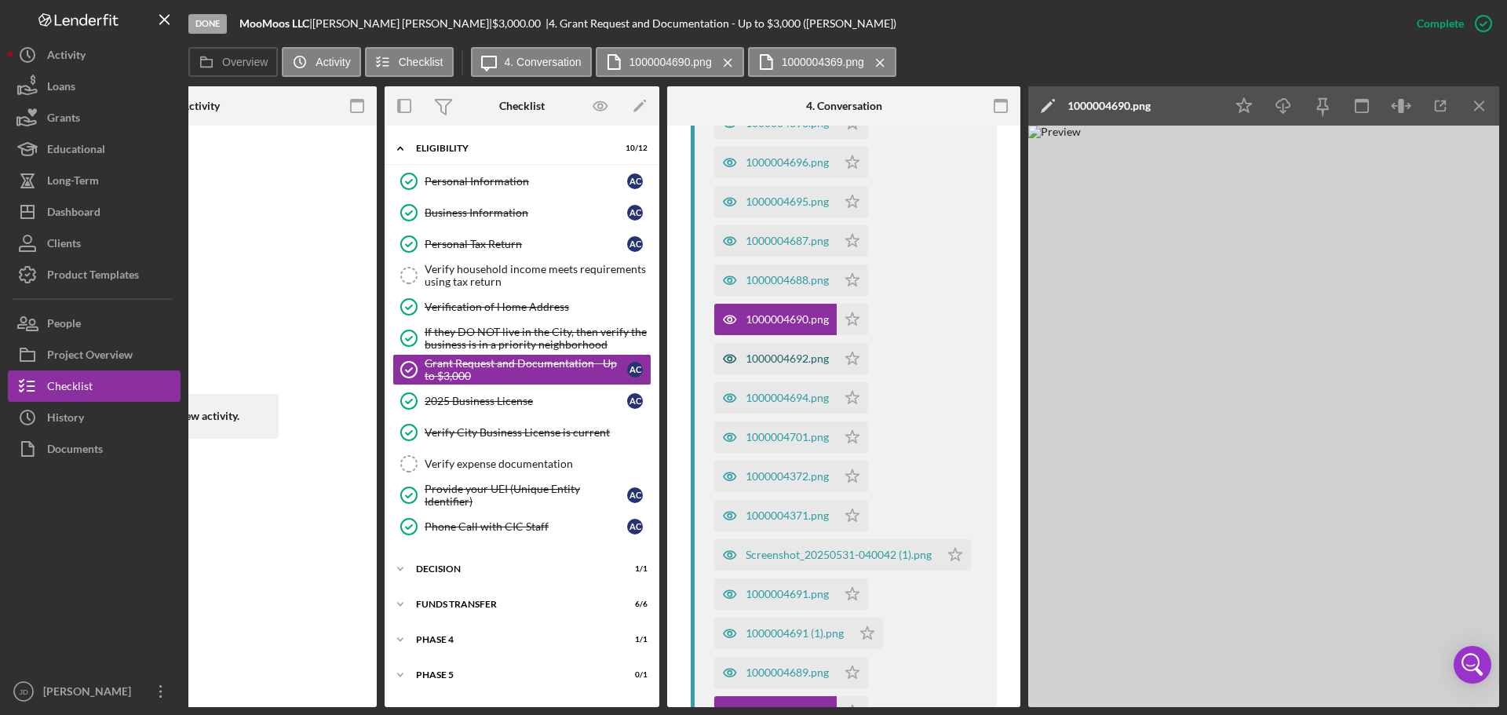
click at [776, 352] on div "1000004692.png" at bounding box center [787, 358] width 83 height 13
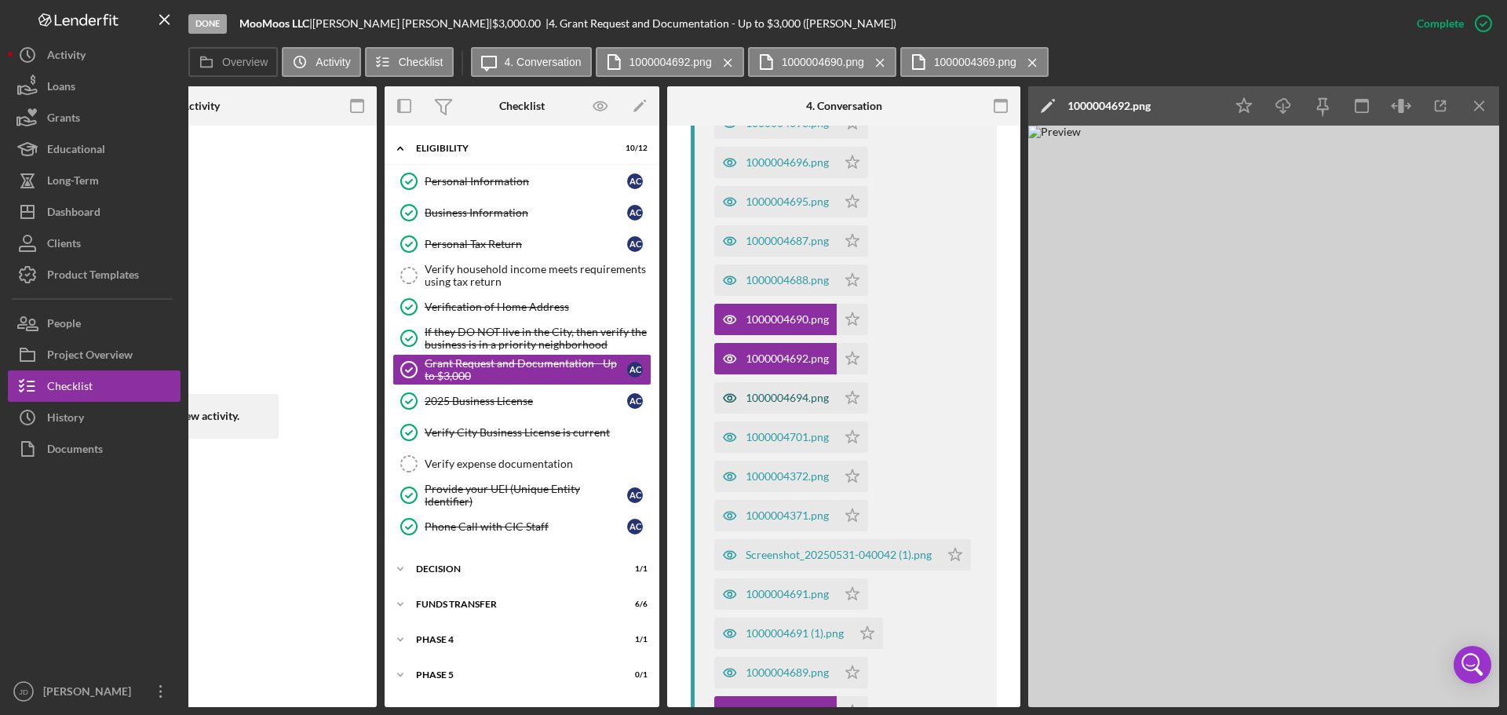
click at [770, 392] on div "1000004694.png" at bounding box center [787, 398] width 83 height 13
click at [792, 431] on div "1000004701.png" at bounding box center [787, 437] width 83 height 13
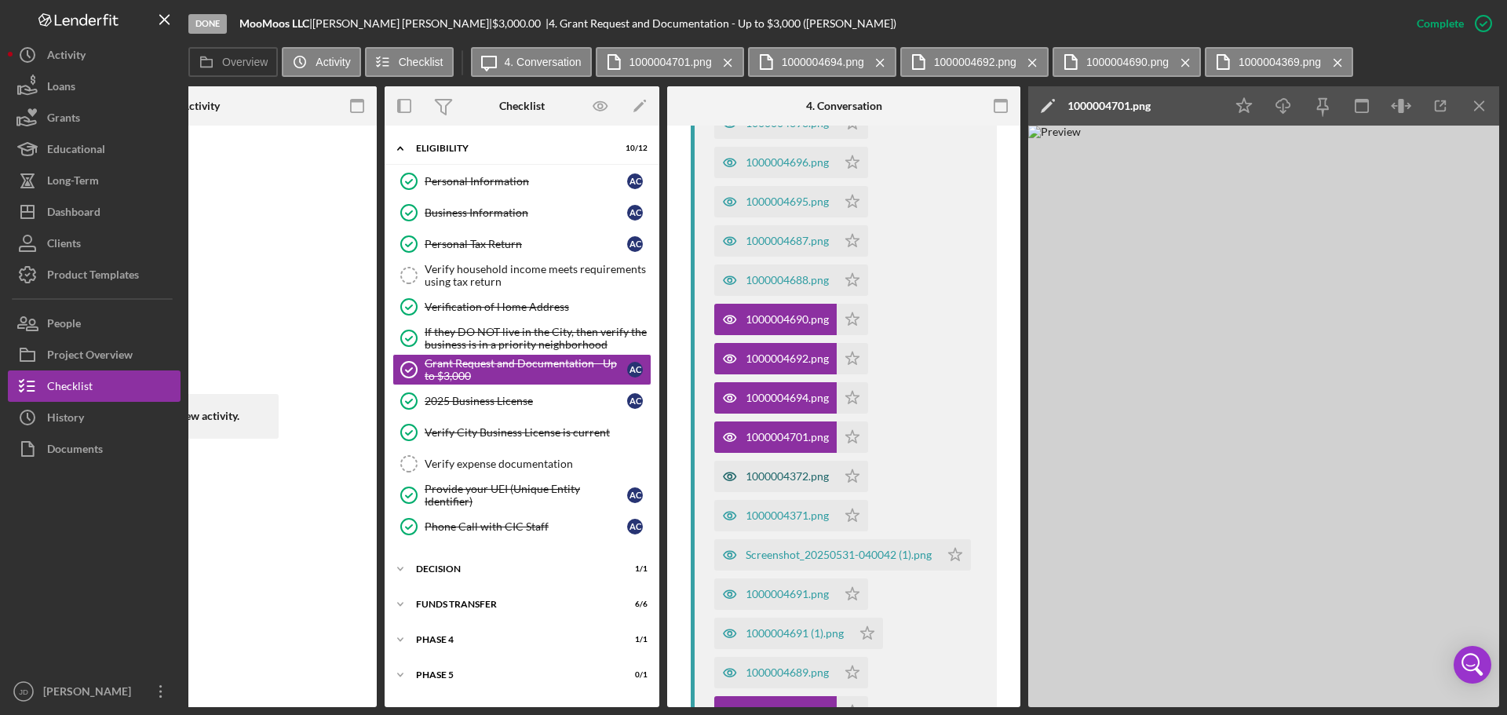
click at [768, 470] on div "1000004372.png" at bounding box center [787, 476] width 83 height 13
click at [760, 500] on div "1000004371.png" at bounding box center [775, 515] width 122 height 31
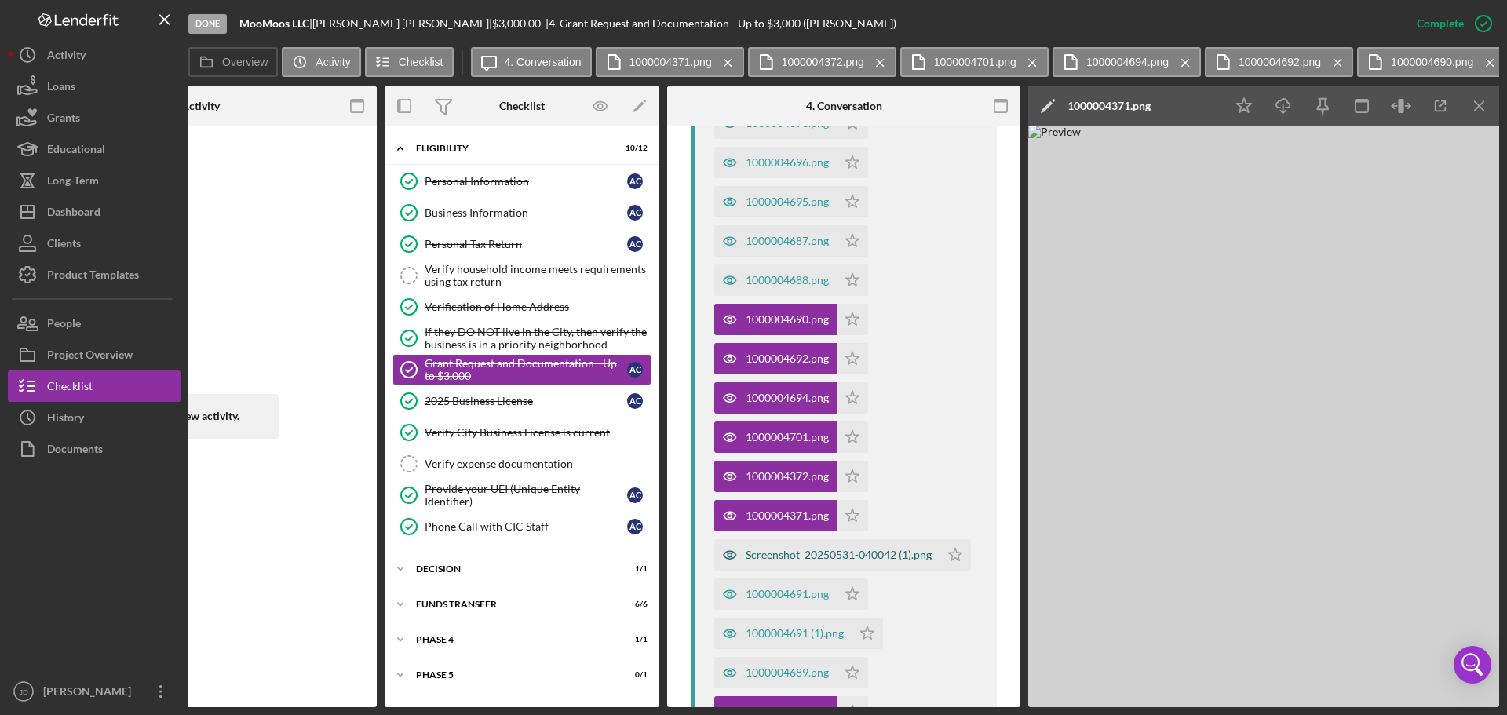
click at [778, 549] on div "Screenshot_20250531-040042 (1).png" at bounding box center [839, 555] width 186 height 13
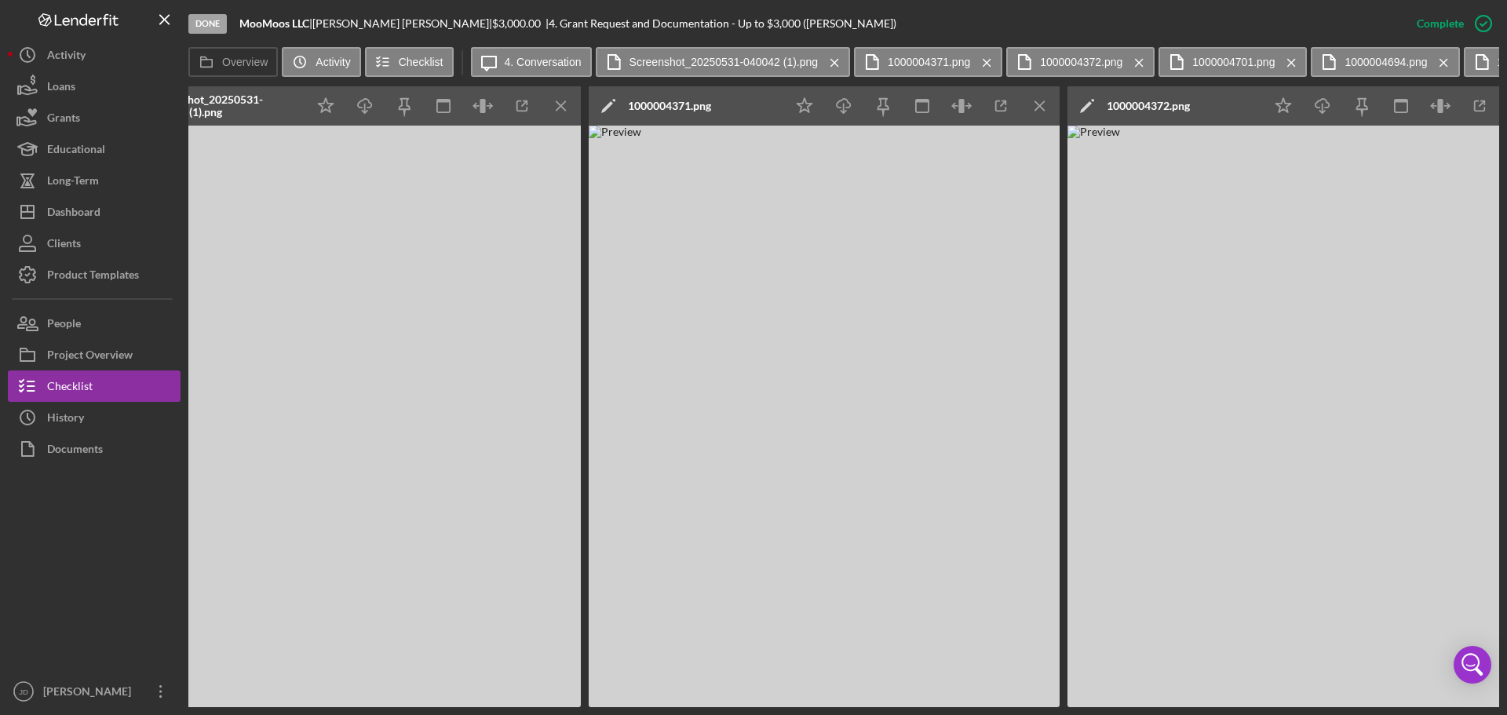
scroll to position [0, 1086]
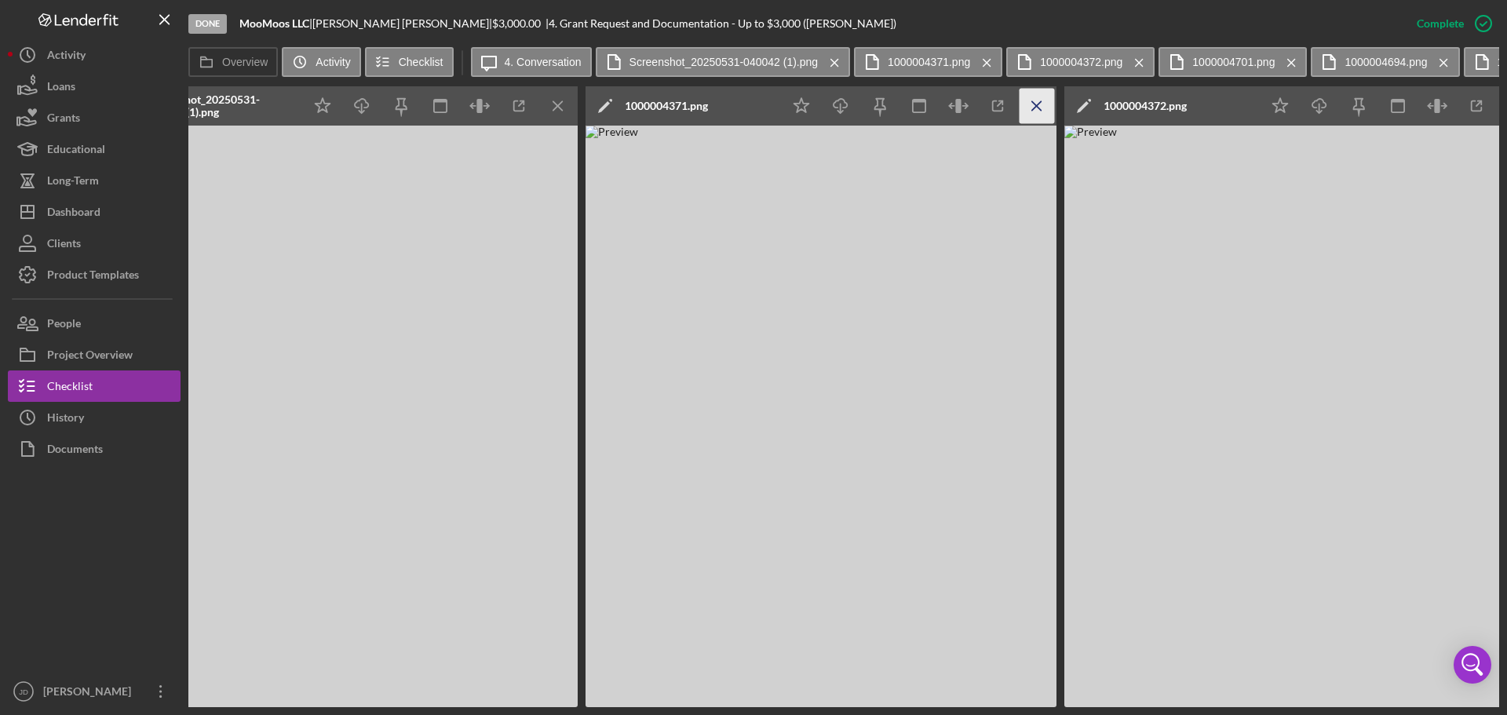
click at [1037, 103] on icon "Icon/Menu Close" at bounding box center [1036, 106] width 35 height 35
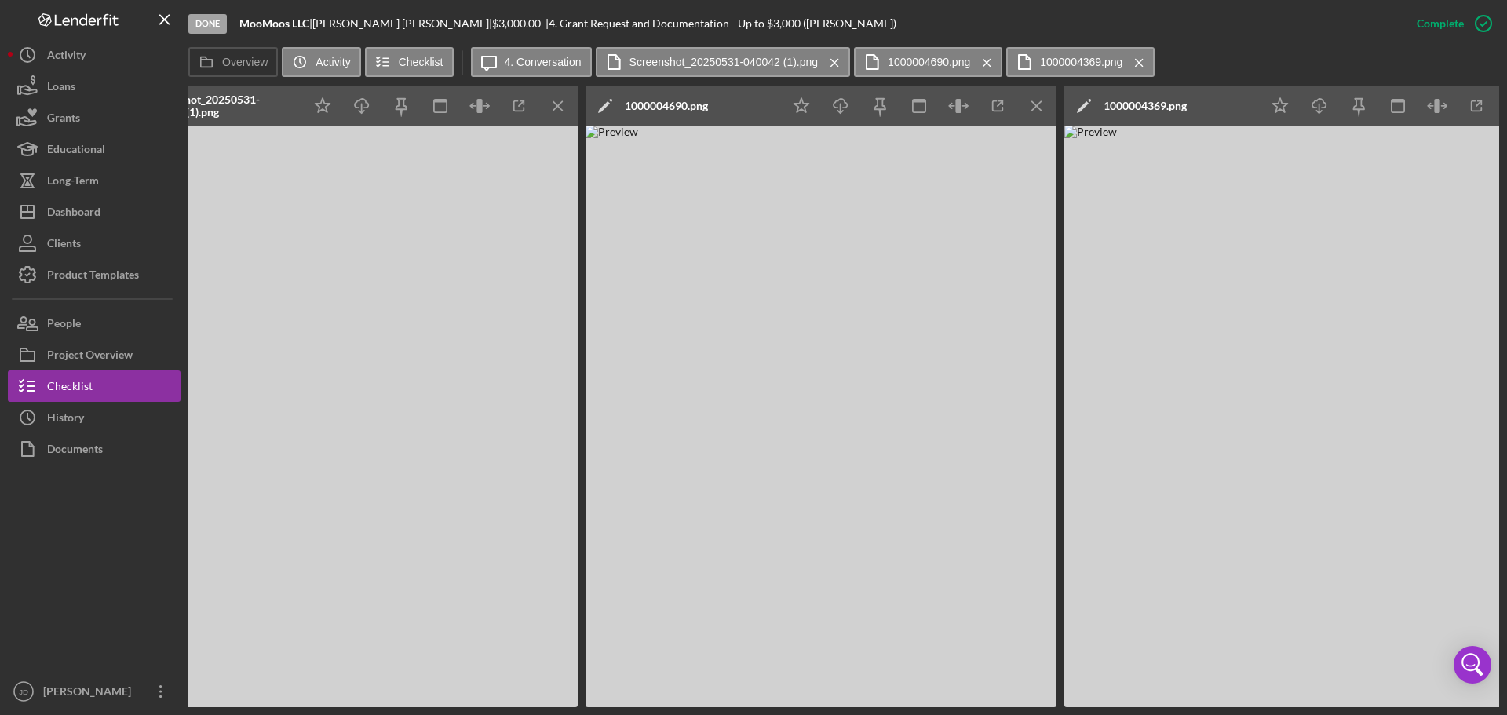
click at [1037, 103] on icon "Icon/Menu Close" at bounding box center [1036, 106] width 35 height 35
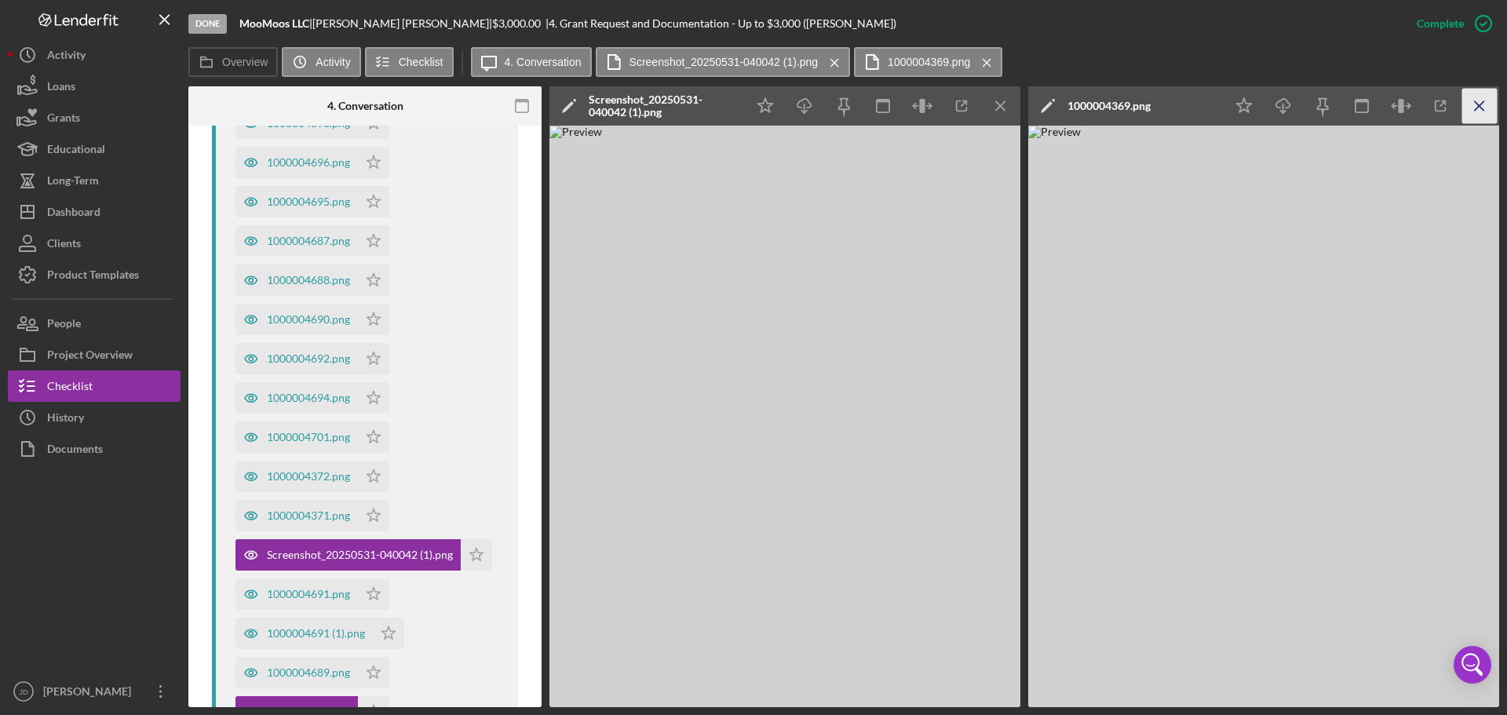
click at [1479, 110] on icon "Icon/Menu Close" at bounding box center [1479, 106] width 35 height 35
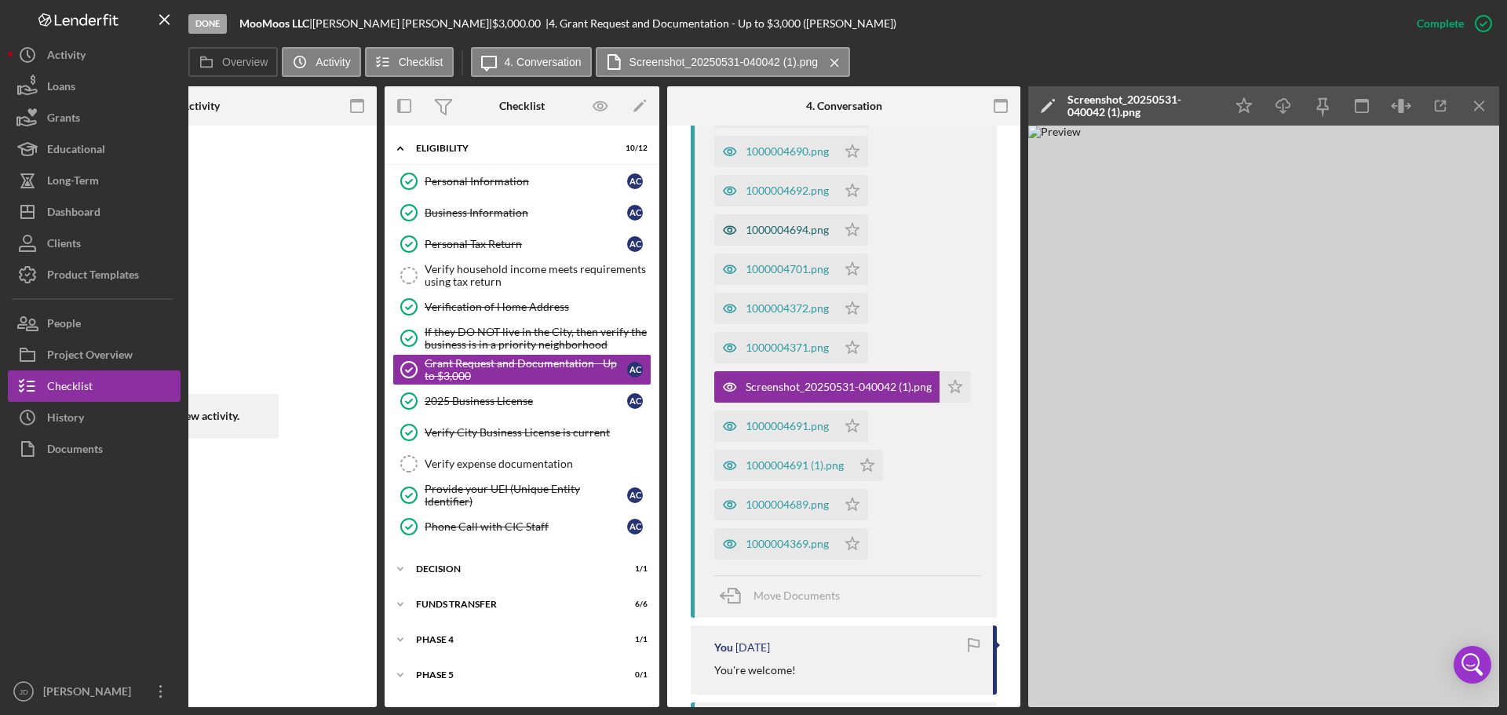
scroll to position [1116, 0]
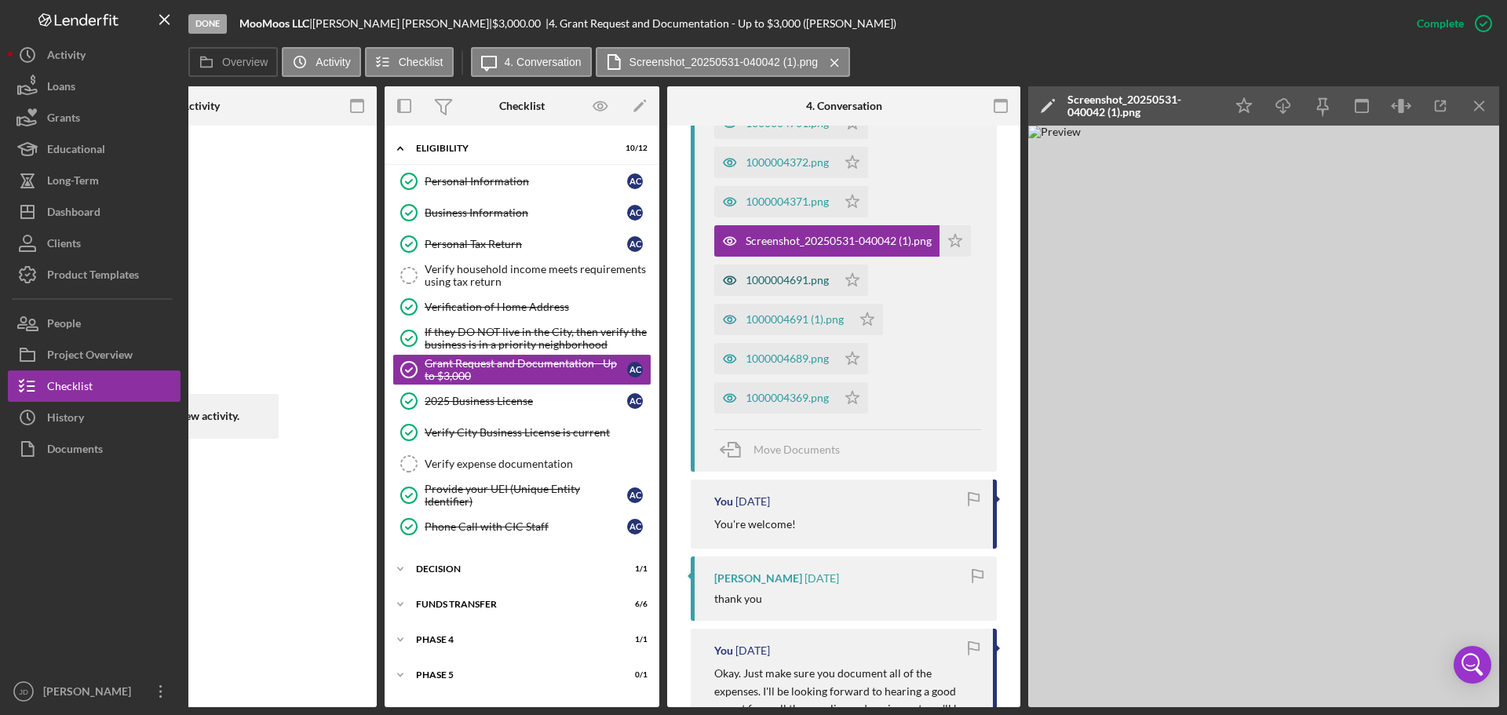
click at [805, 274] on div "1000004691.png" at bounding box center [787, 280] width 83 height 13
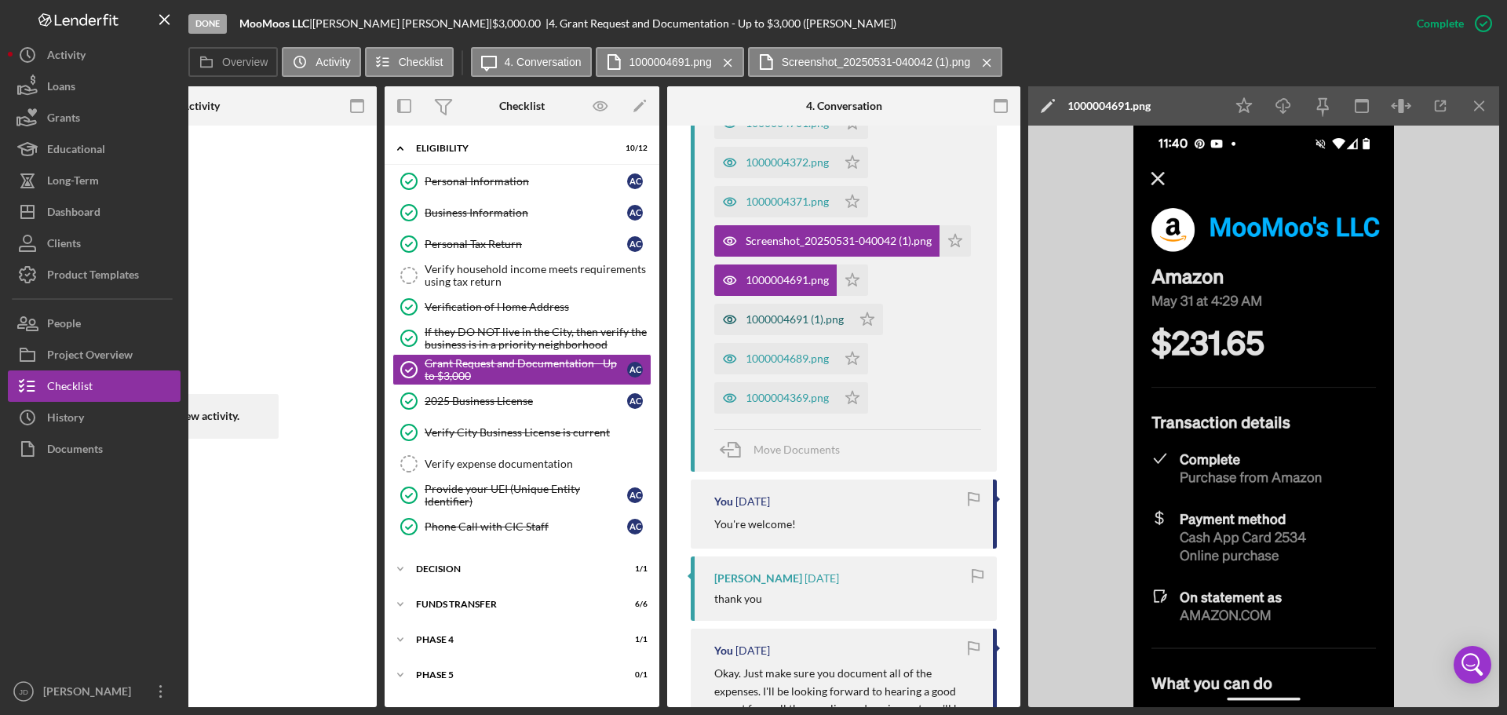
click at [790, 313] on div "1000004691 (1).png" at bounding box center [795, 319] width 98 height 13
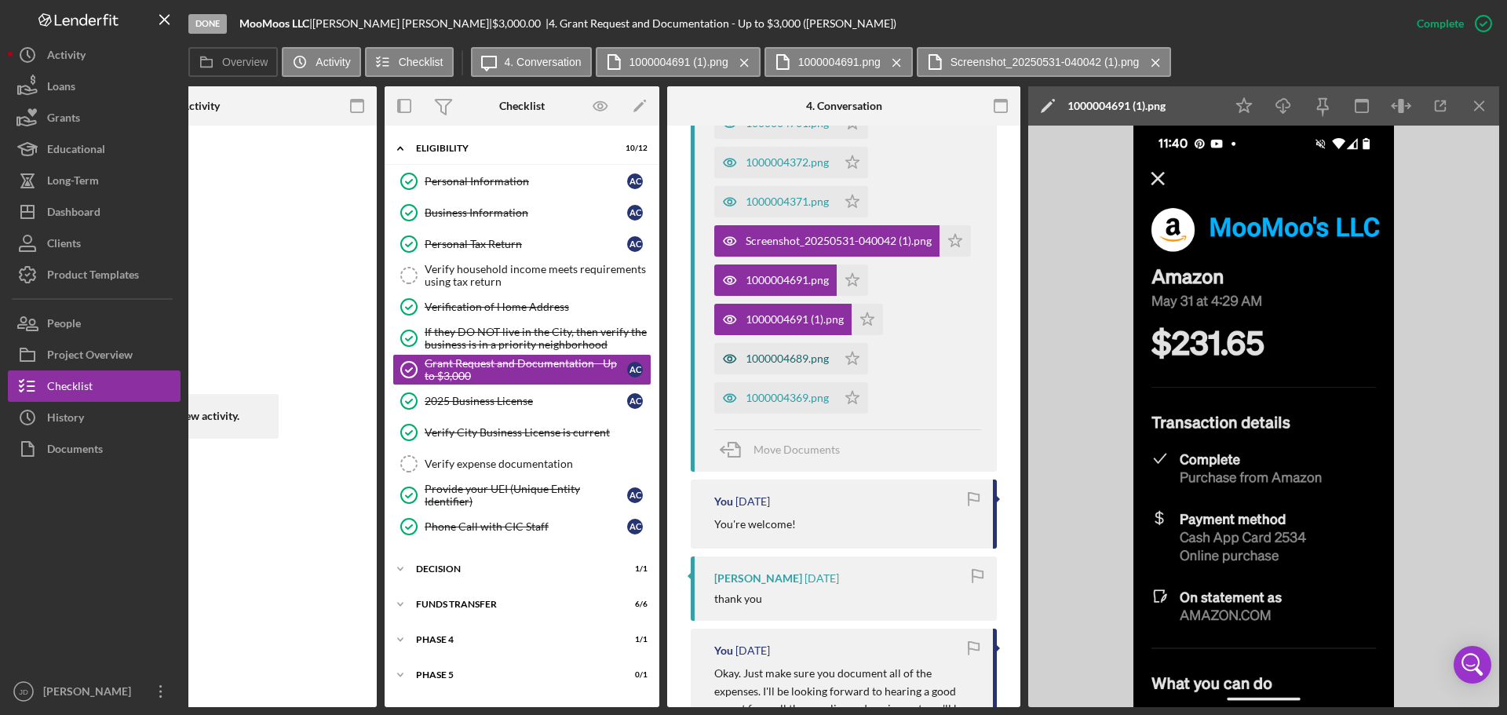
click at [778, 352] on div "1000004689.png" at bounding box center [787, 358] width 83 height 13
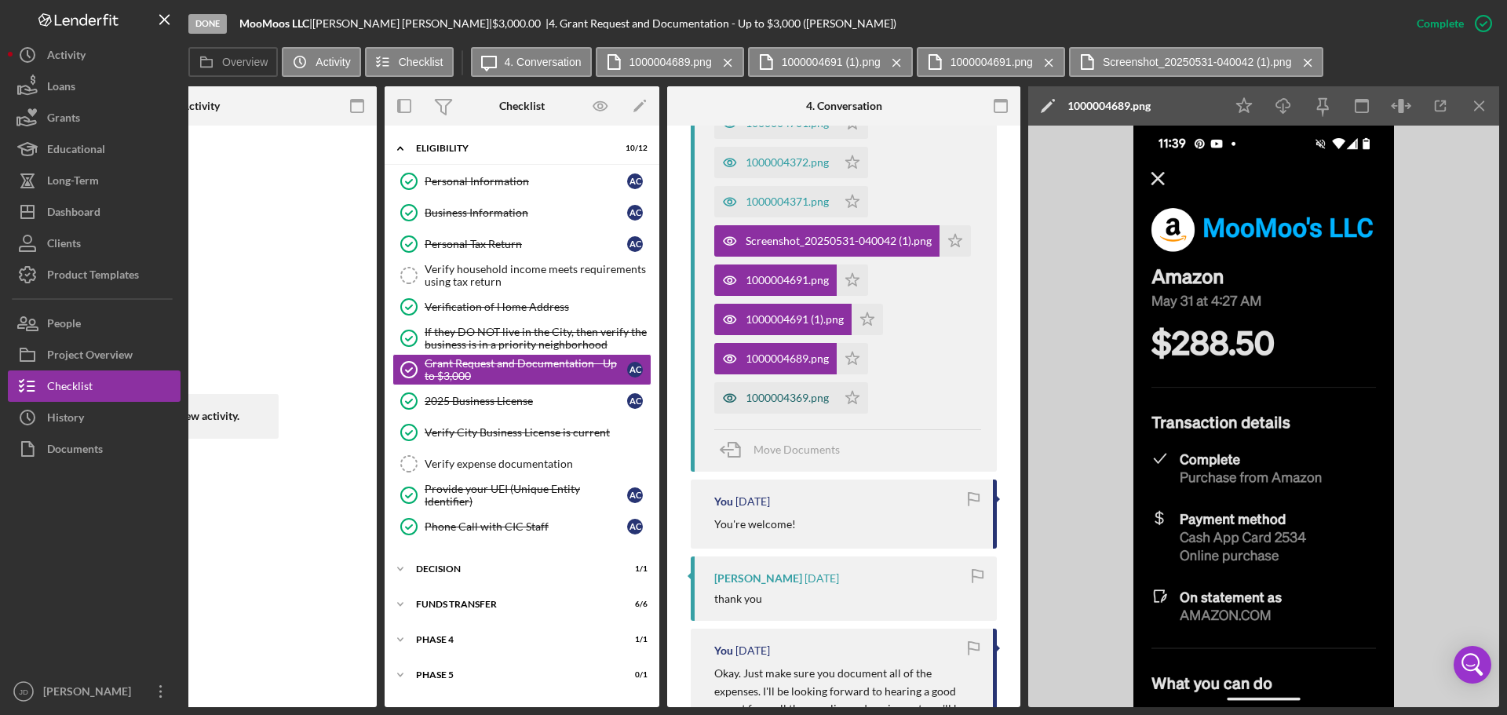
click at [777, 382] on div "1000004369.png" at bounding box center [775, 397] width 122 height 31
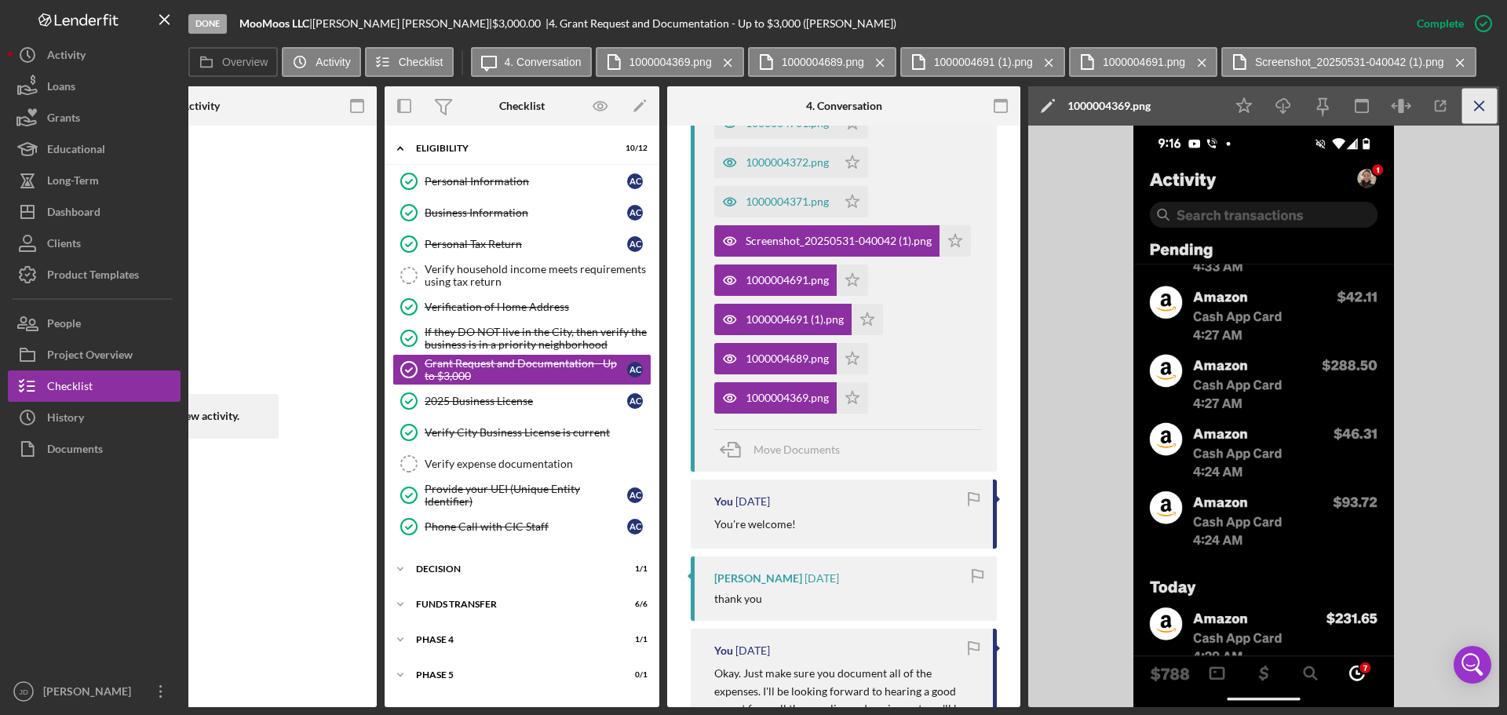
click at [1480, 104] on line "button" at bounding box center [1479, 105] width 9 height 9
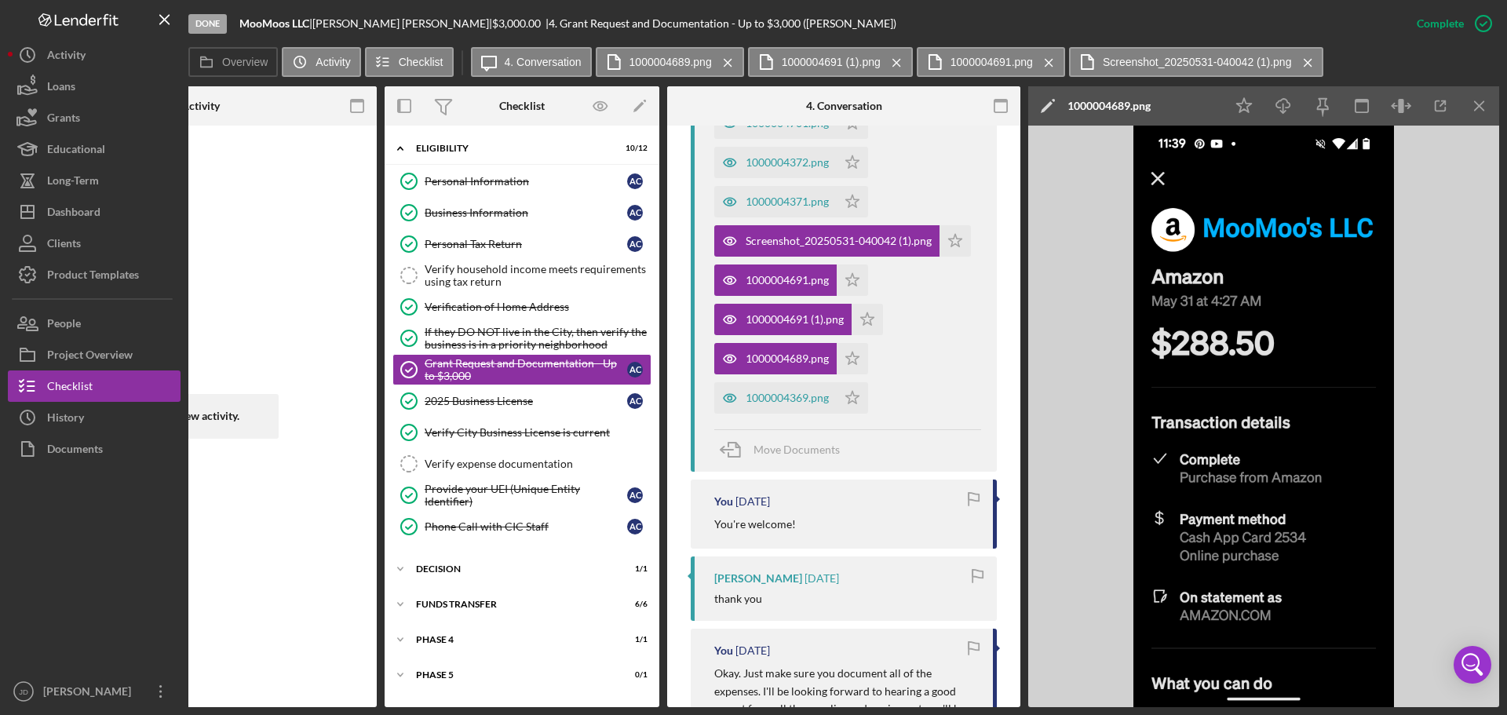
click at [1480, 104] on line "button" at bounding box center [1479, 105] width 9 height 9
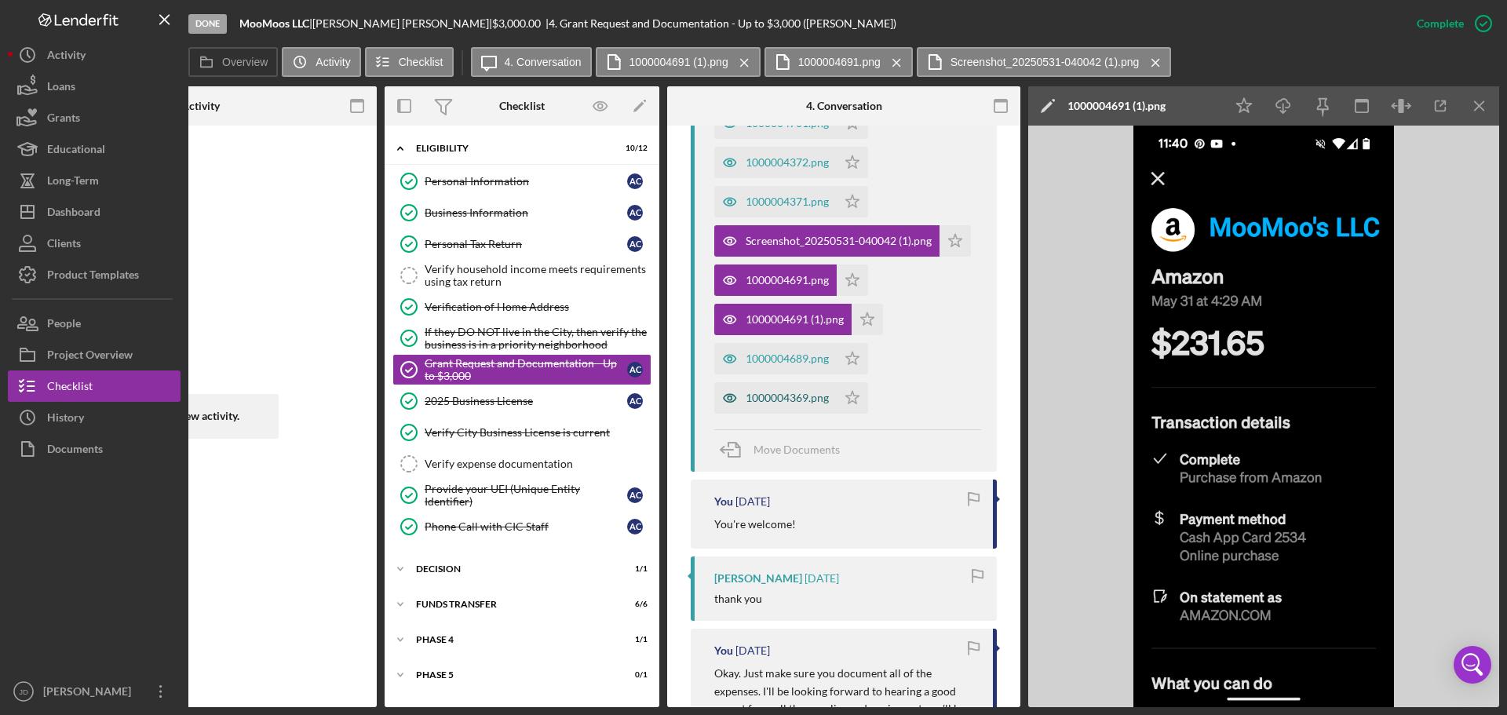
click at [797, 392] on div "1000004369.png" at bounding box center [787, 398] width 83 height 13
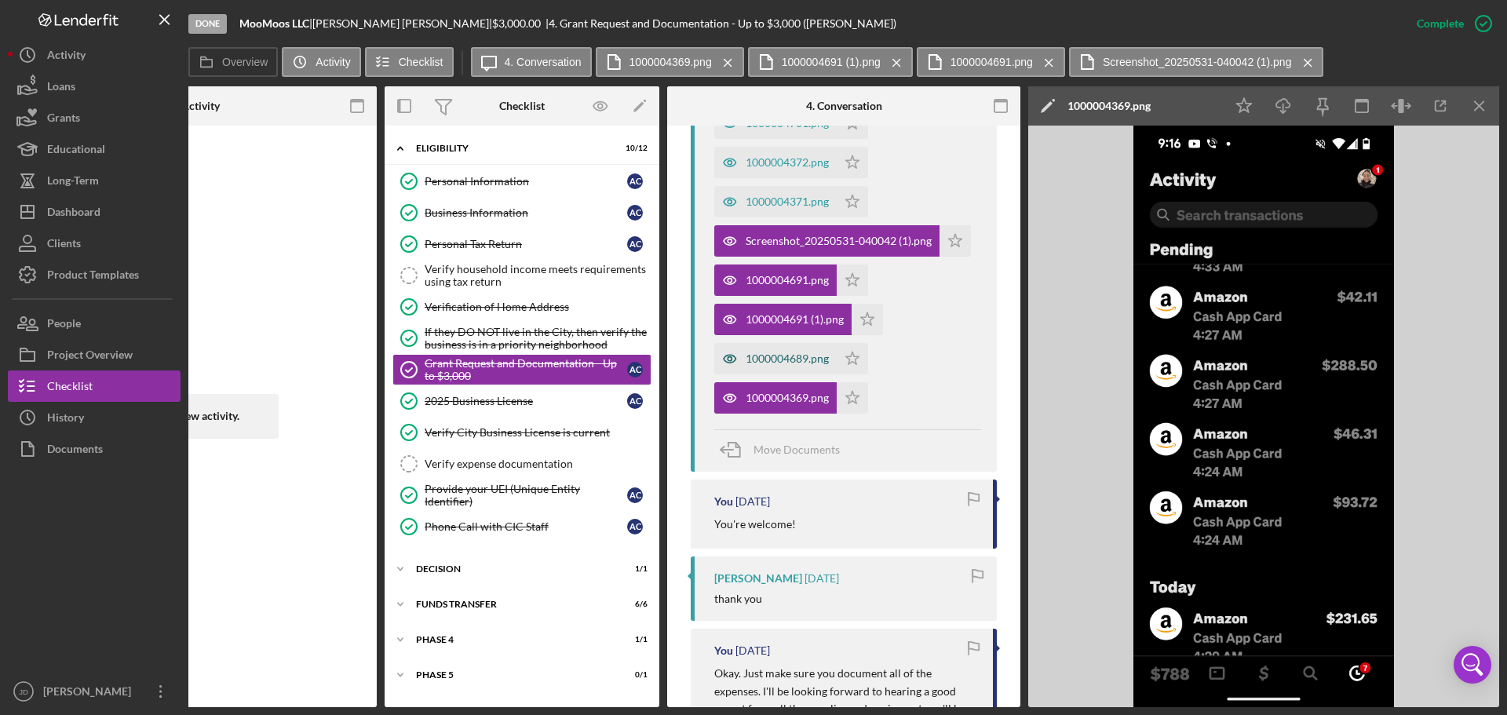
click at [793, 352] on div "1000004689.png" at bounding box center [787, 358] width 83 height 13
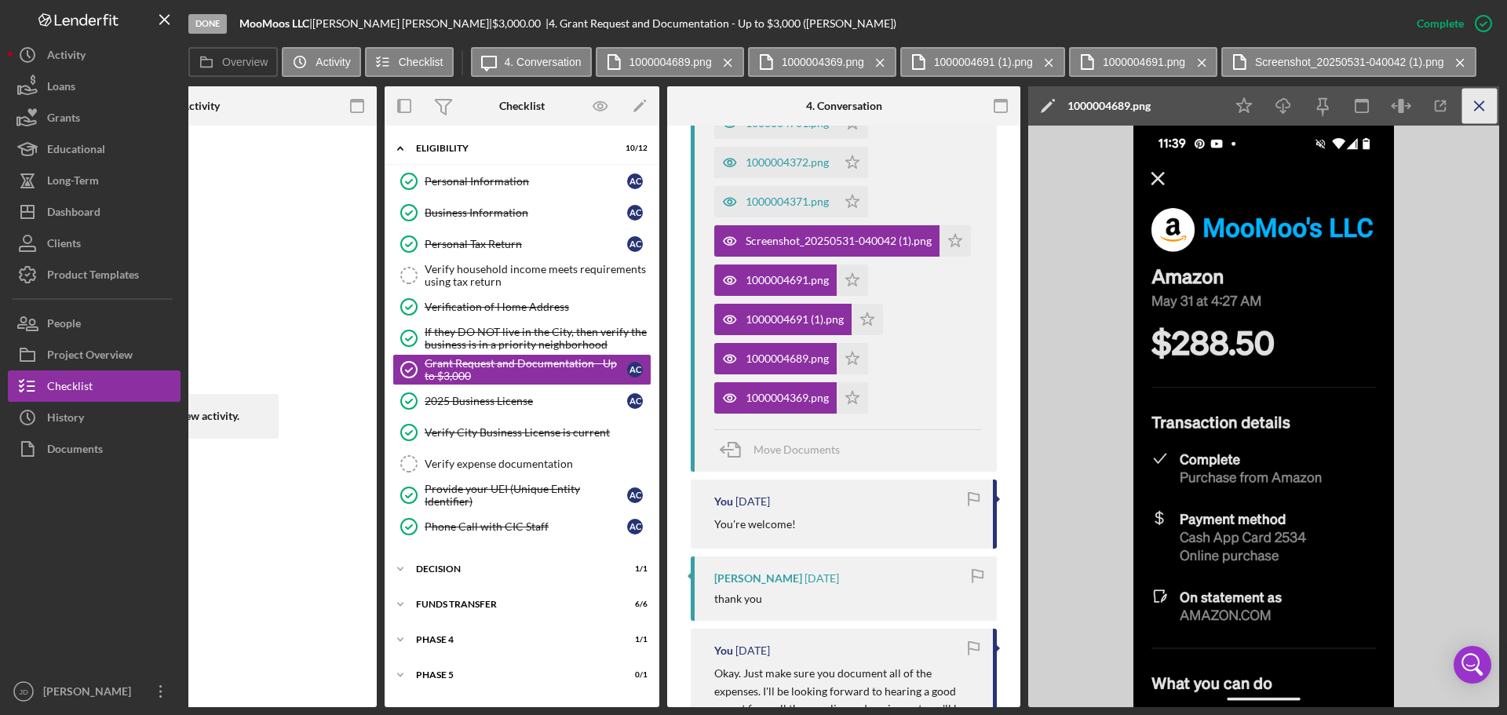
click at [1479, 102] on icon "Icon/Menu Close" at bounding box center [1479, 106] width 35 height 35
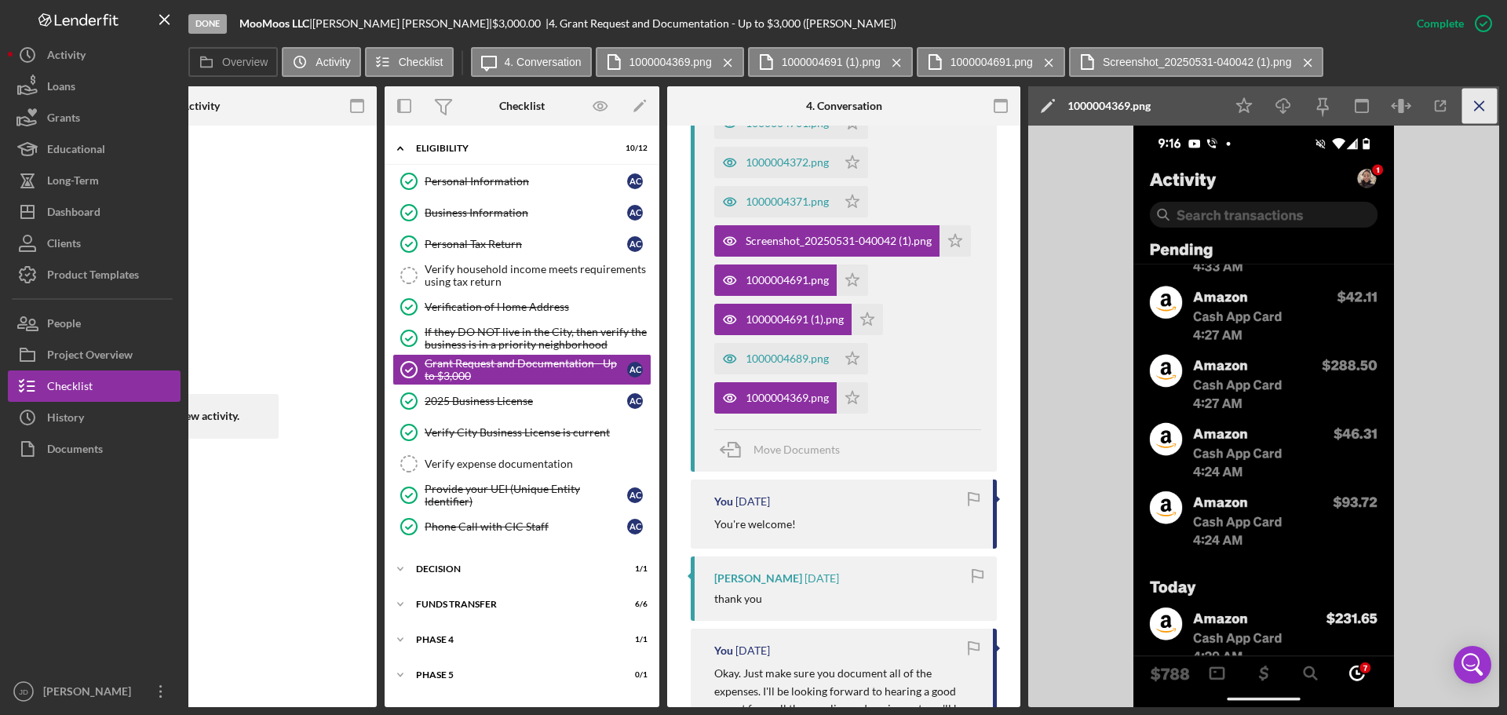
click at [1484, 102] on icon "Icon/Menu Close" at bounding box center [1479, 106] width 35 height 35
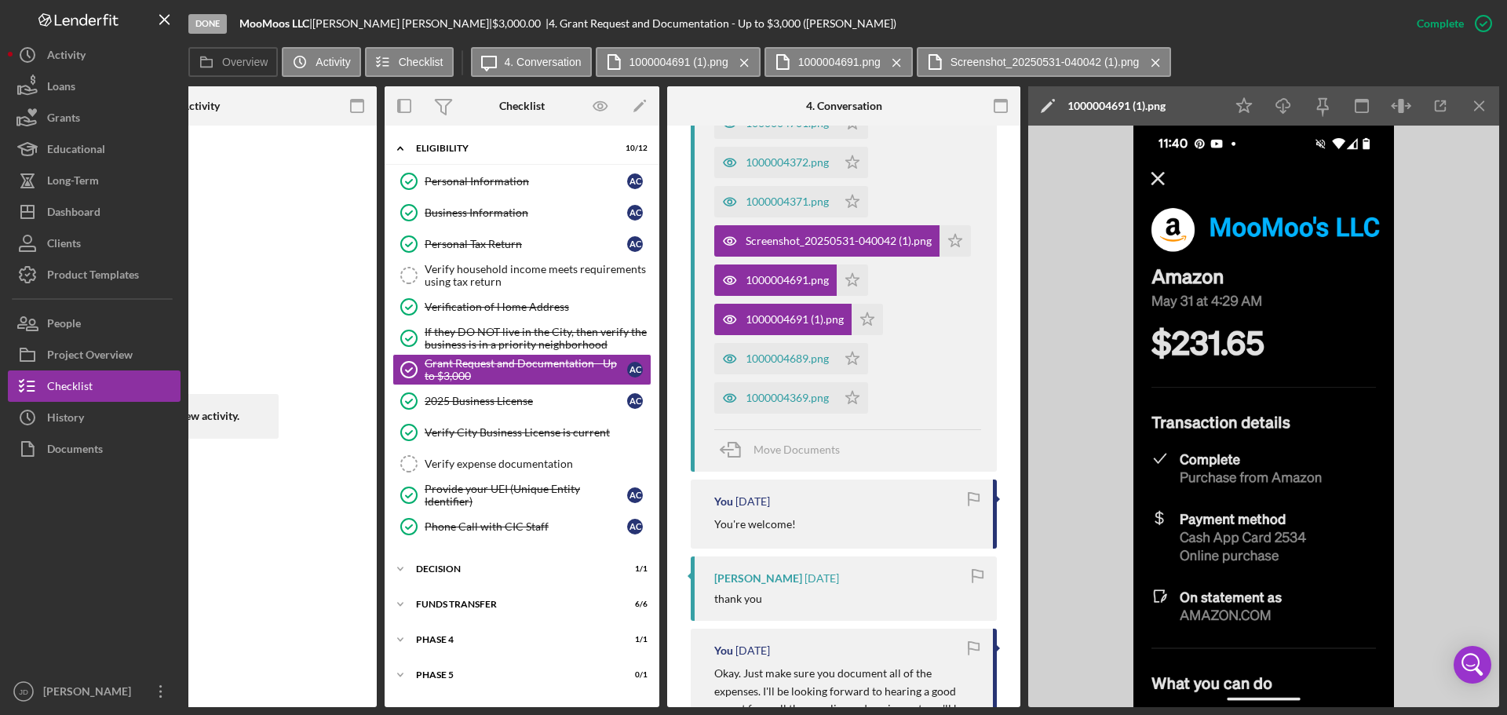
click at [1484, 102] on icon "Icon/Menu Close" at bounding box center [1479, 106] width 35 height 35
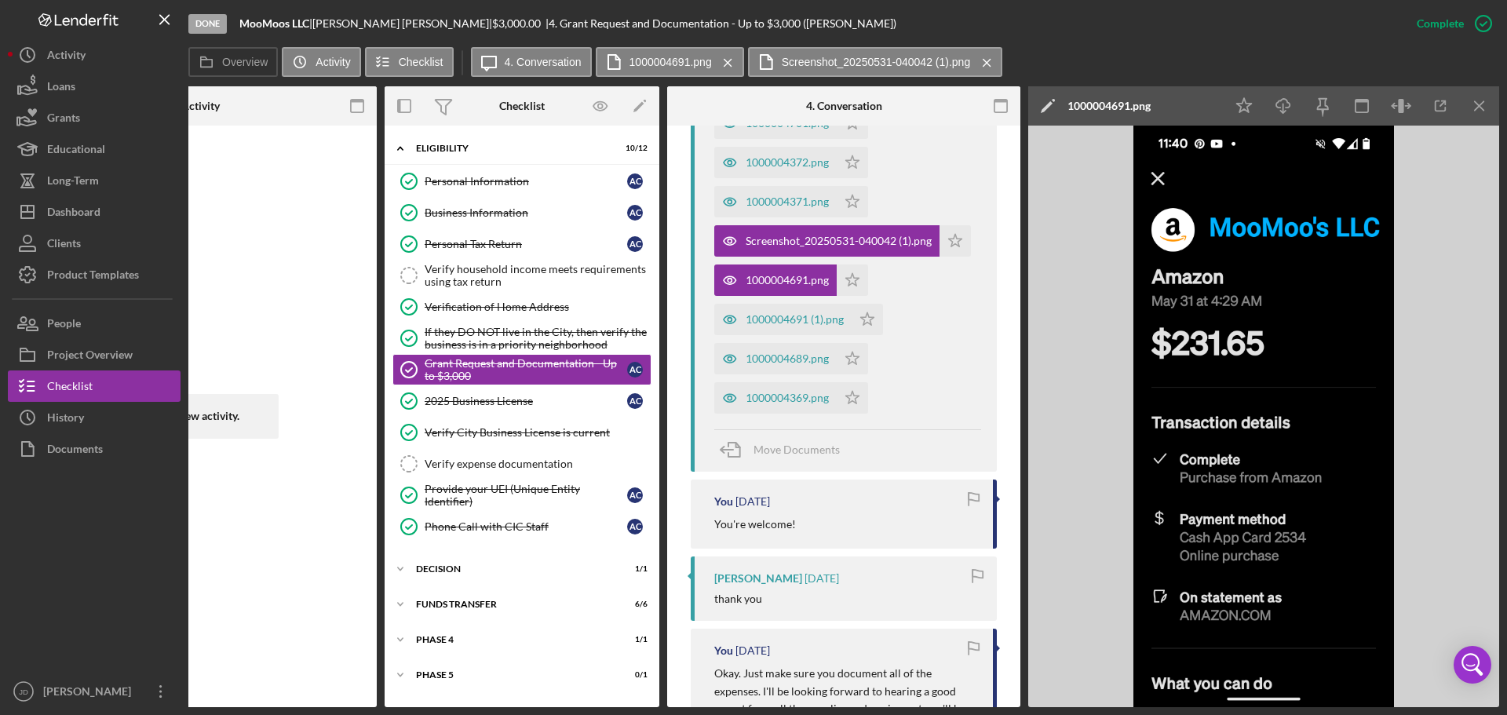
click at [1484, 102] on icon "Icon/Menu Close" at bounding box center [1479, 106] width 35 height 35
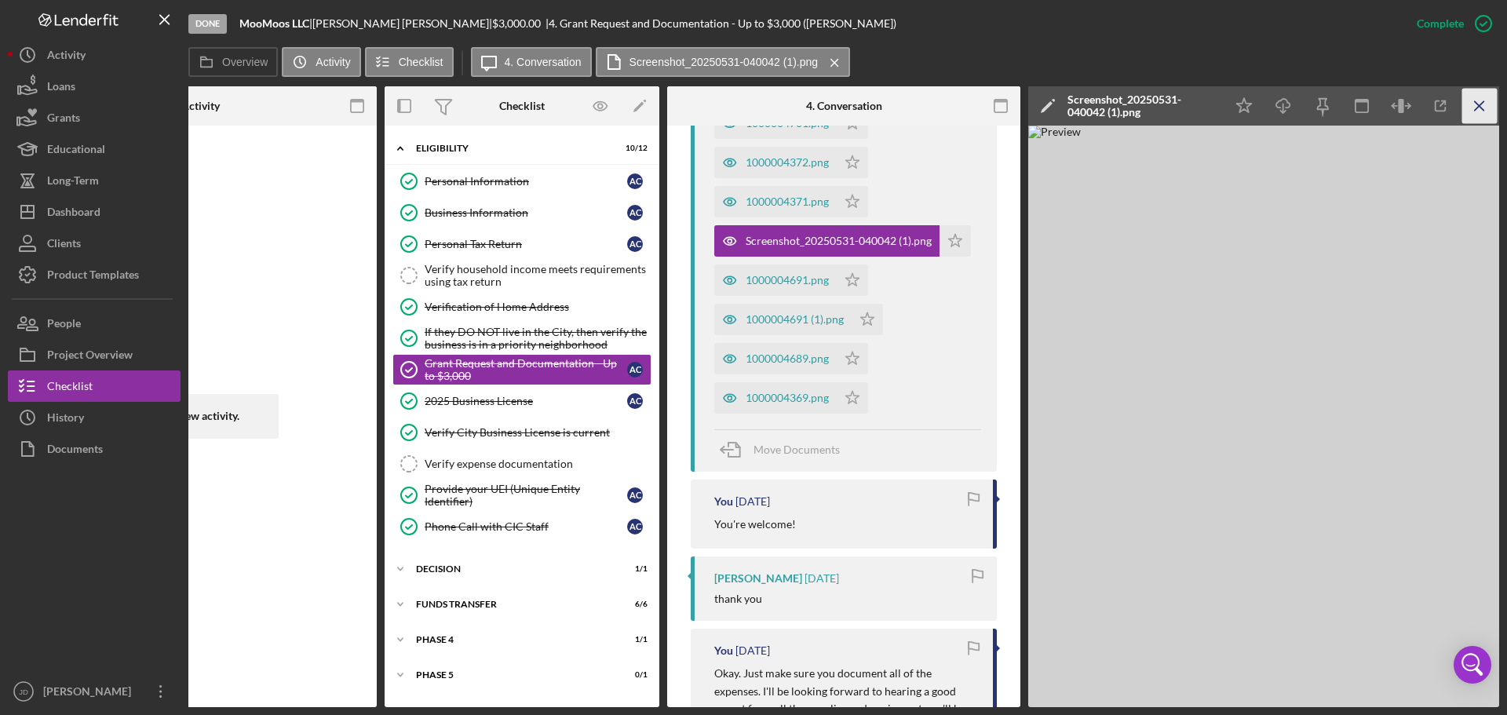
click at [1478, 104] on icon "Icon/Menu Close" at bounding box center [1479, 106] width 35 height 35
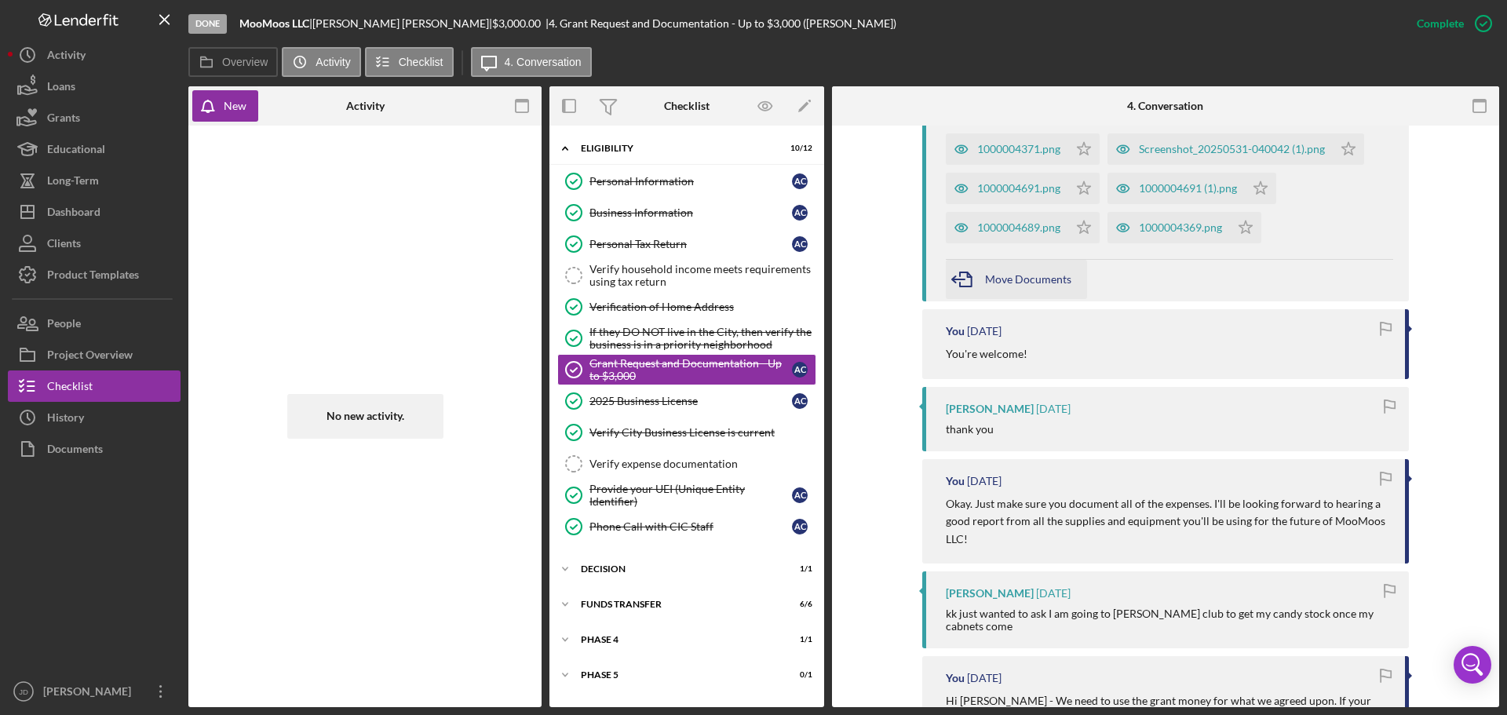
scroll to position [785, 0]
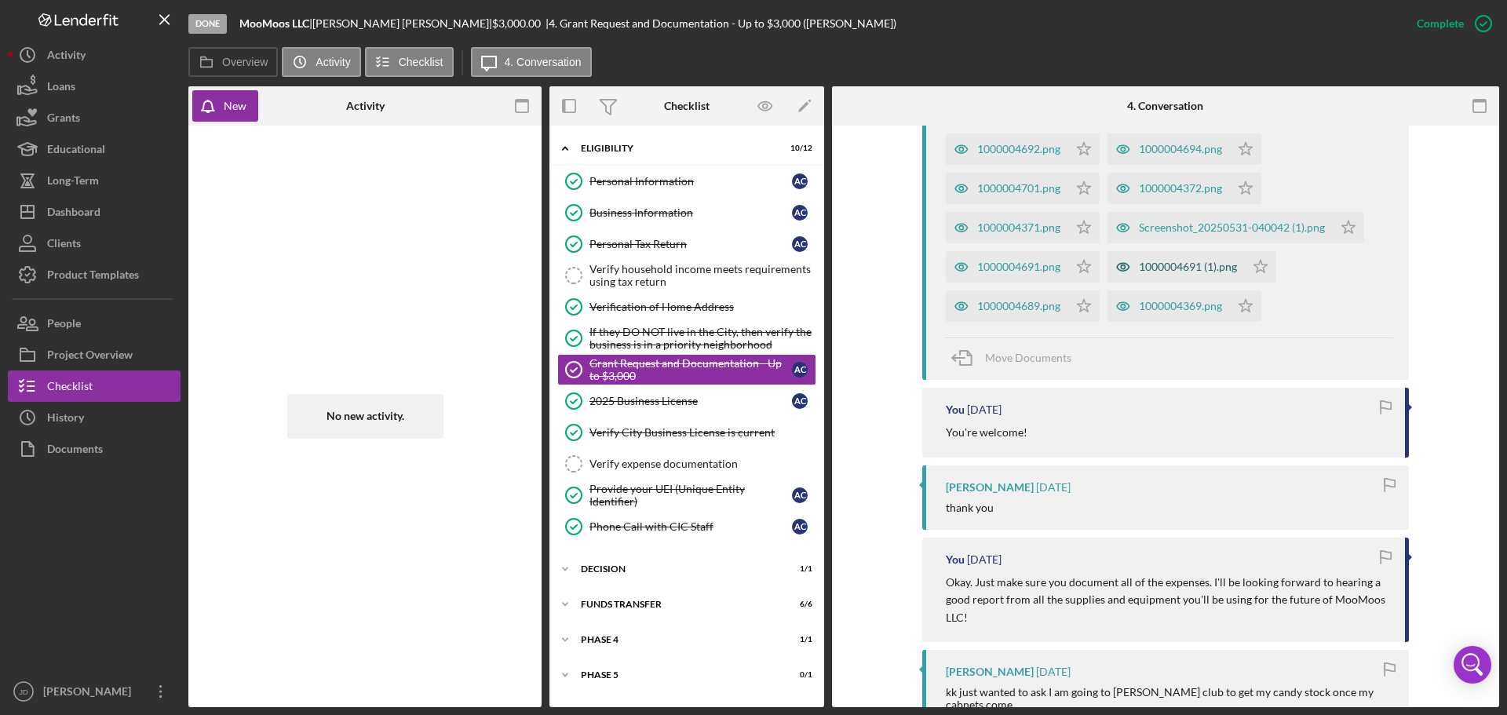
click at [1191, 261] on div "1000004691 (1).png" at bounding box center [1188, 267] width 98 height 13
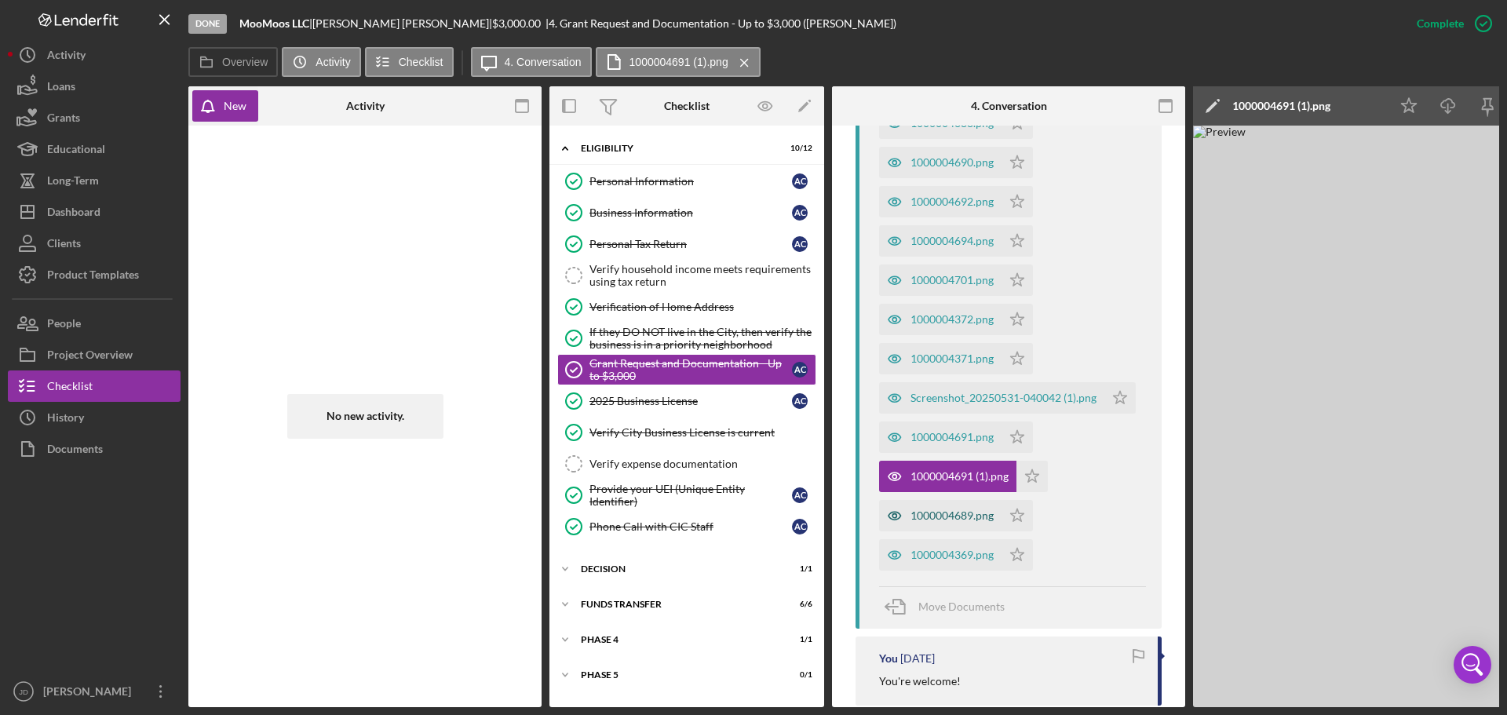
click at [962, 509] on div "1000004689.png" at bounding box center [951, 515] width 83 height 13
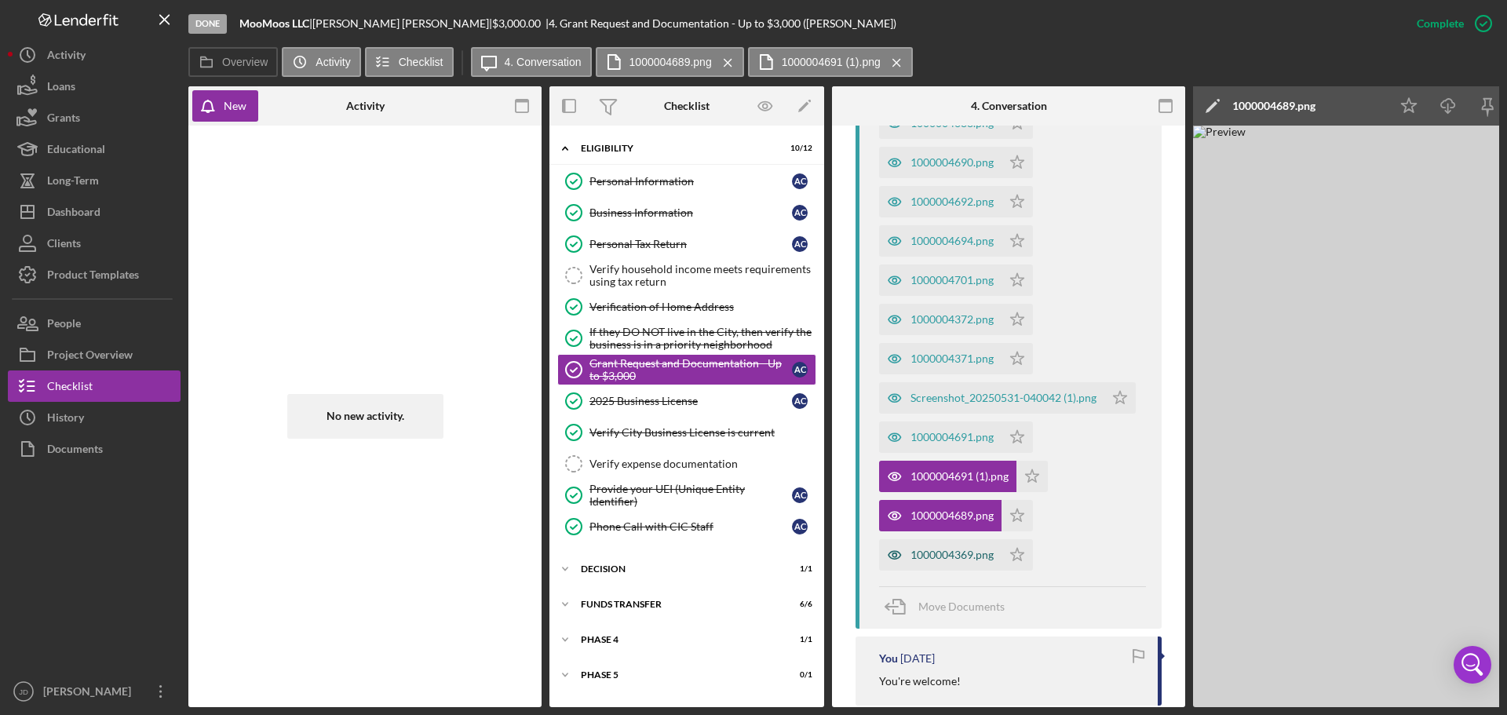
click at [979, 549] on div "1000004369.png" at bounding box center [940, 554] width 122 height 31
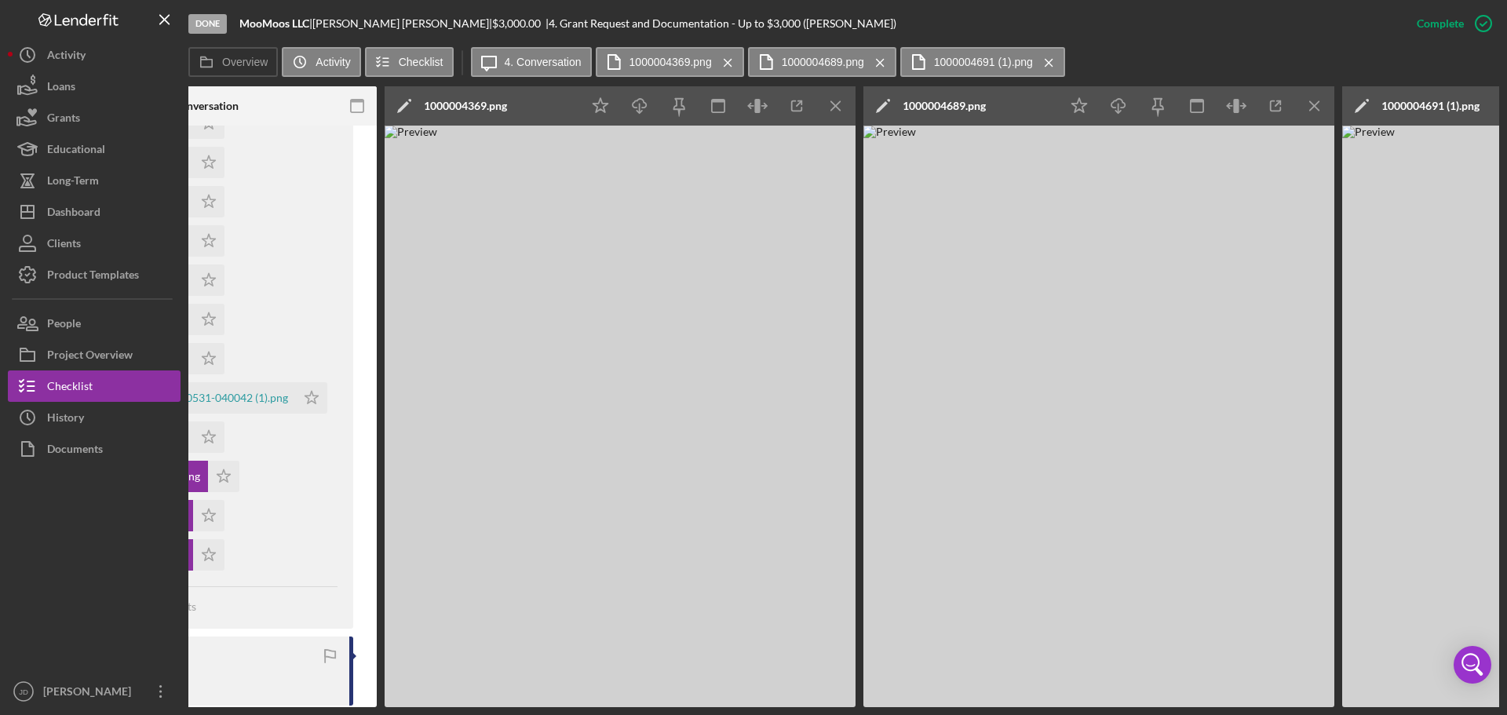
scroll to position [0, 1122]
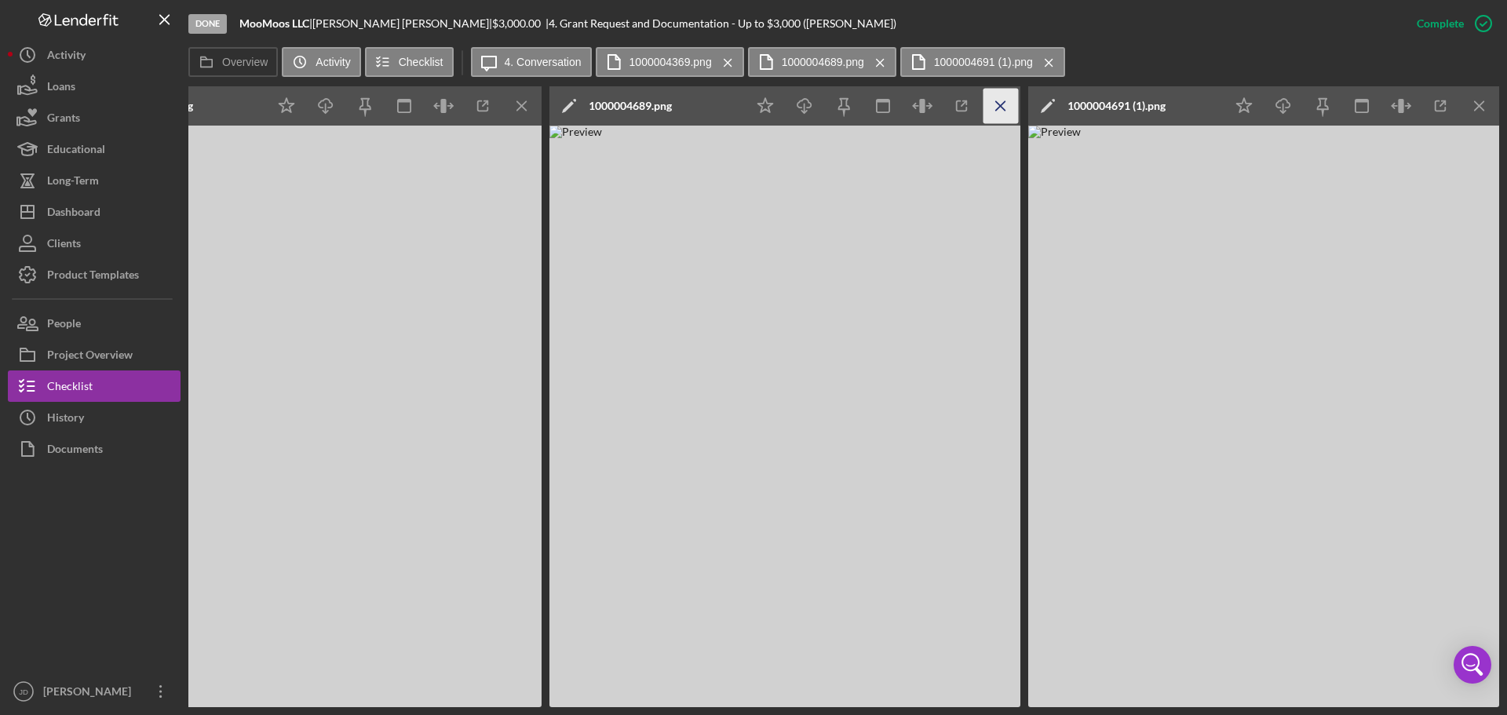
click at [526, 104] on line "button" at bounding box center [521, 105] width 9 height 9
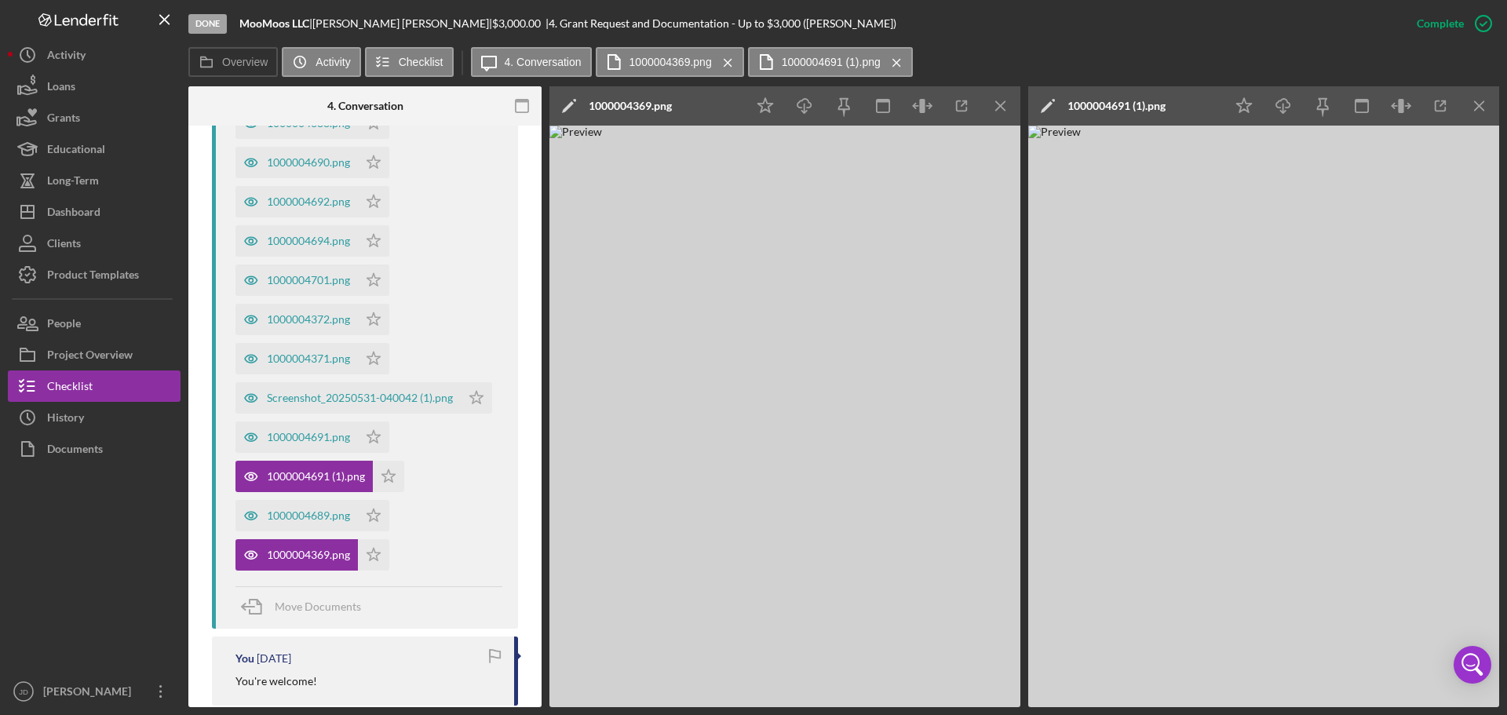
click at [1003, 104] on line "button" at bounding box center [1000, 105] width 9 height 9
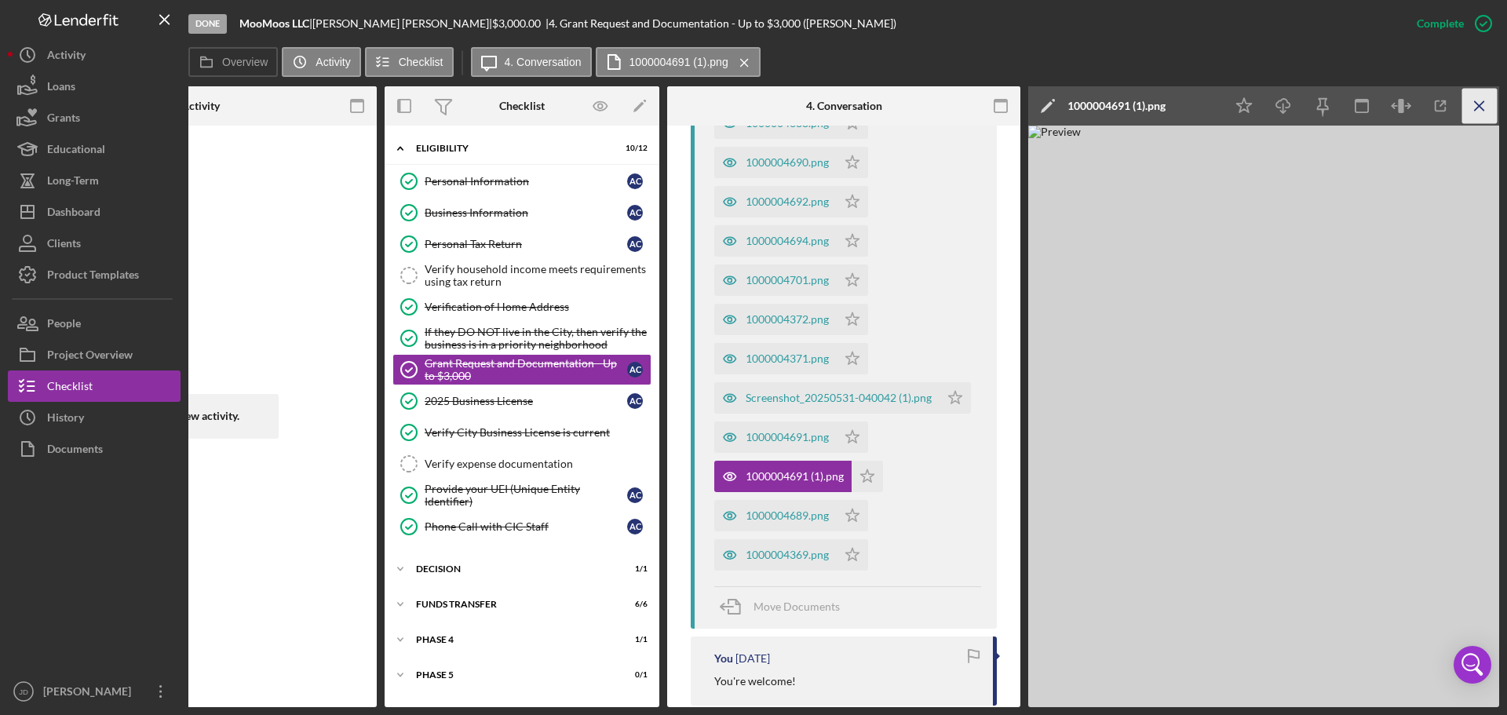
click at [1478, 104] on icon "Icon/Menu Close" at bounding box center [1479, 106] width 35 height 35
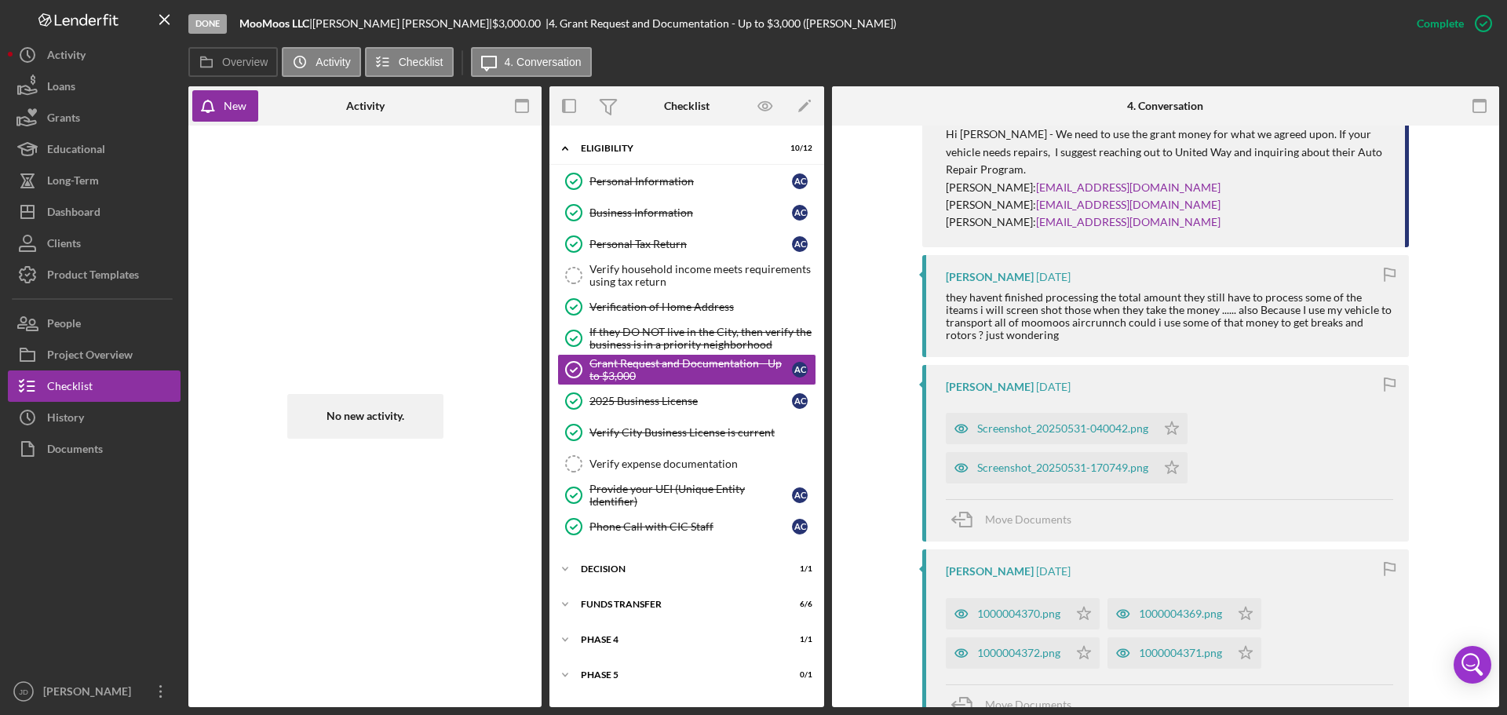
scroll to position [1570, 0]
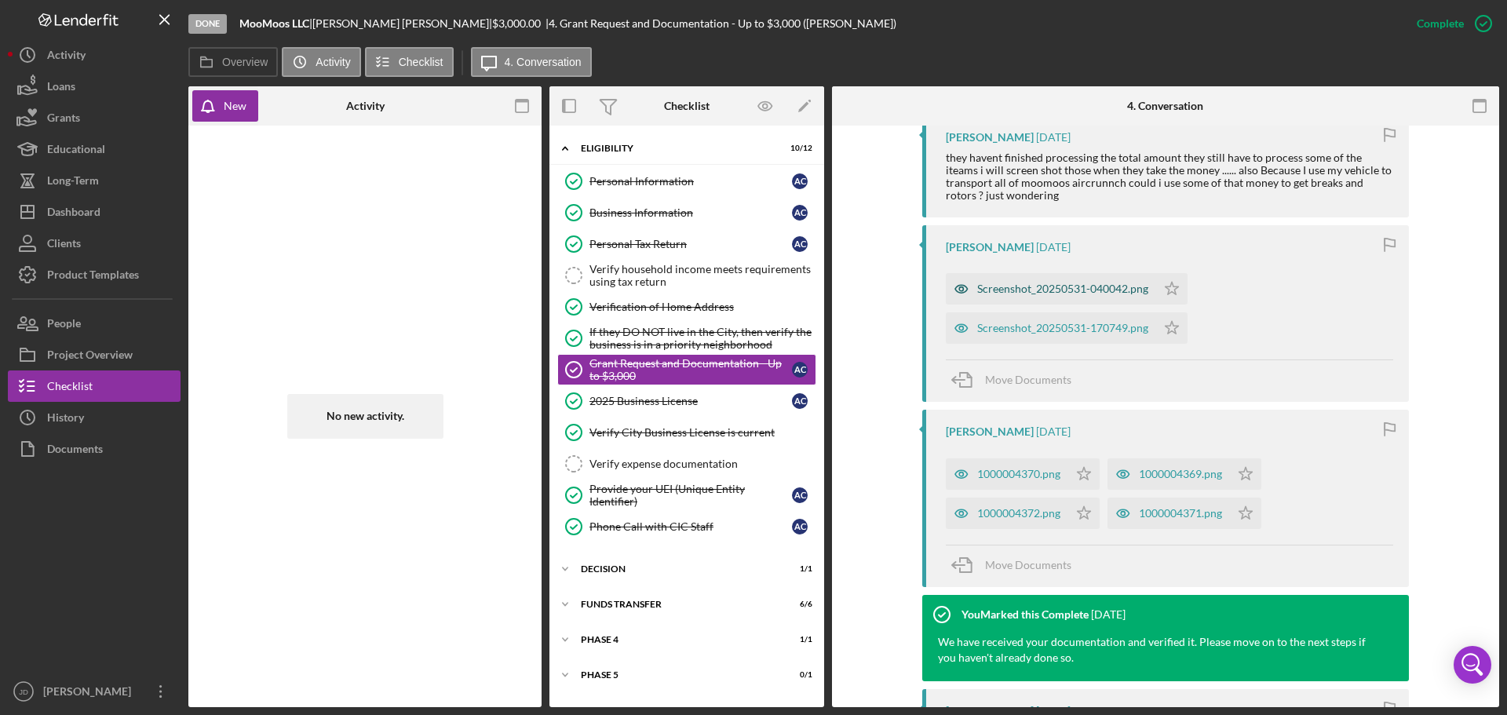
click at [1072, 283] on div "Screenshot_20250531-040042.png" at bounding box center [1062, 289] width 171 height 13
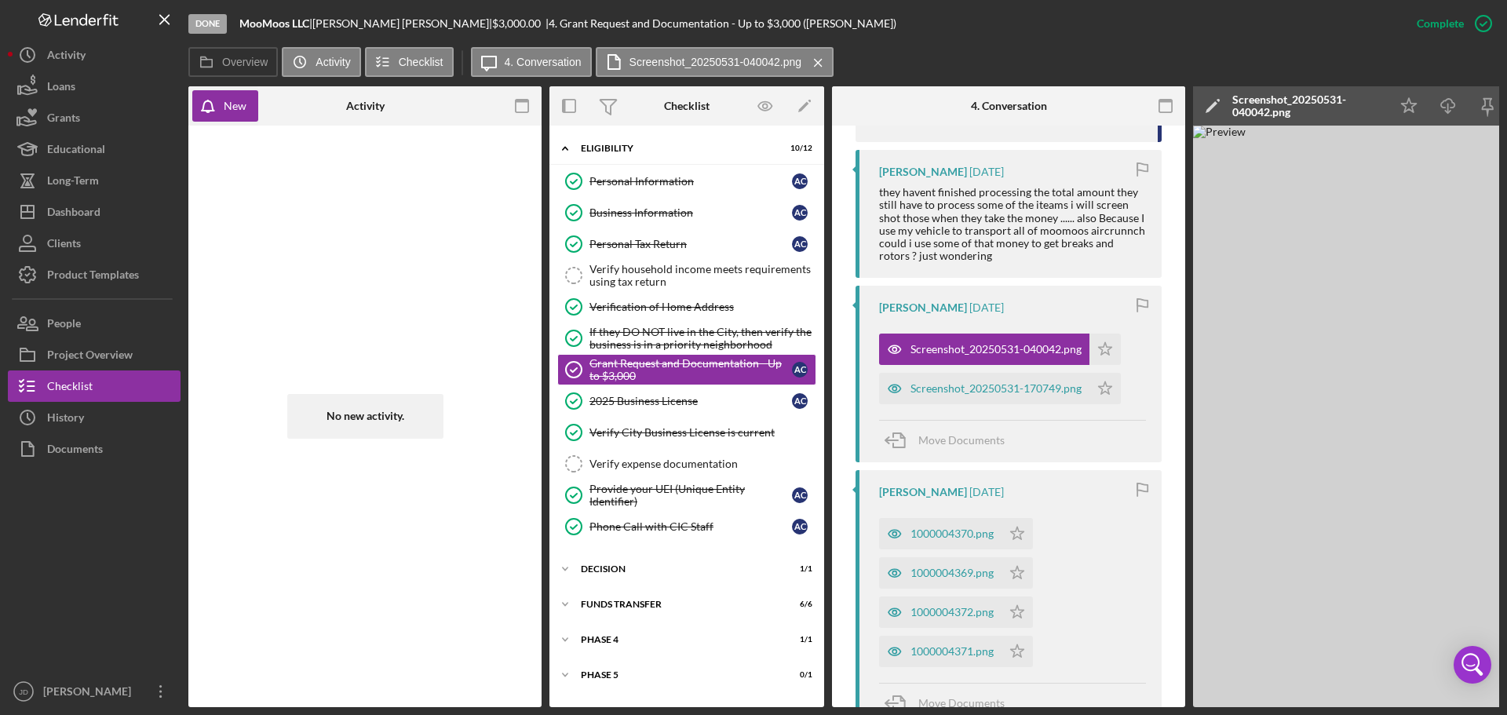
drag, startPoint x: 1201, startPoint y: 707, endPoint x: 1452, endPoint y: 720, distance: 251.5
click at [1452, 714] on html "Done MooMoos LLC | Angela Carr | $3,000.00 | 4. Grant Request and Documentation…" at bounding box center [753, 357] width 1507 height 715
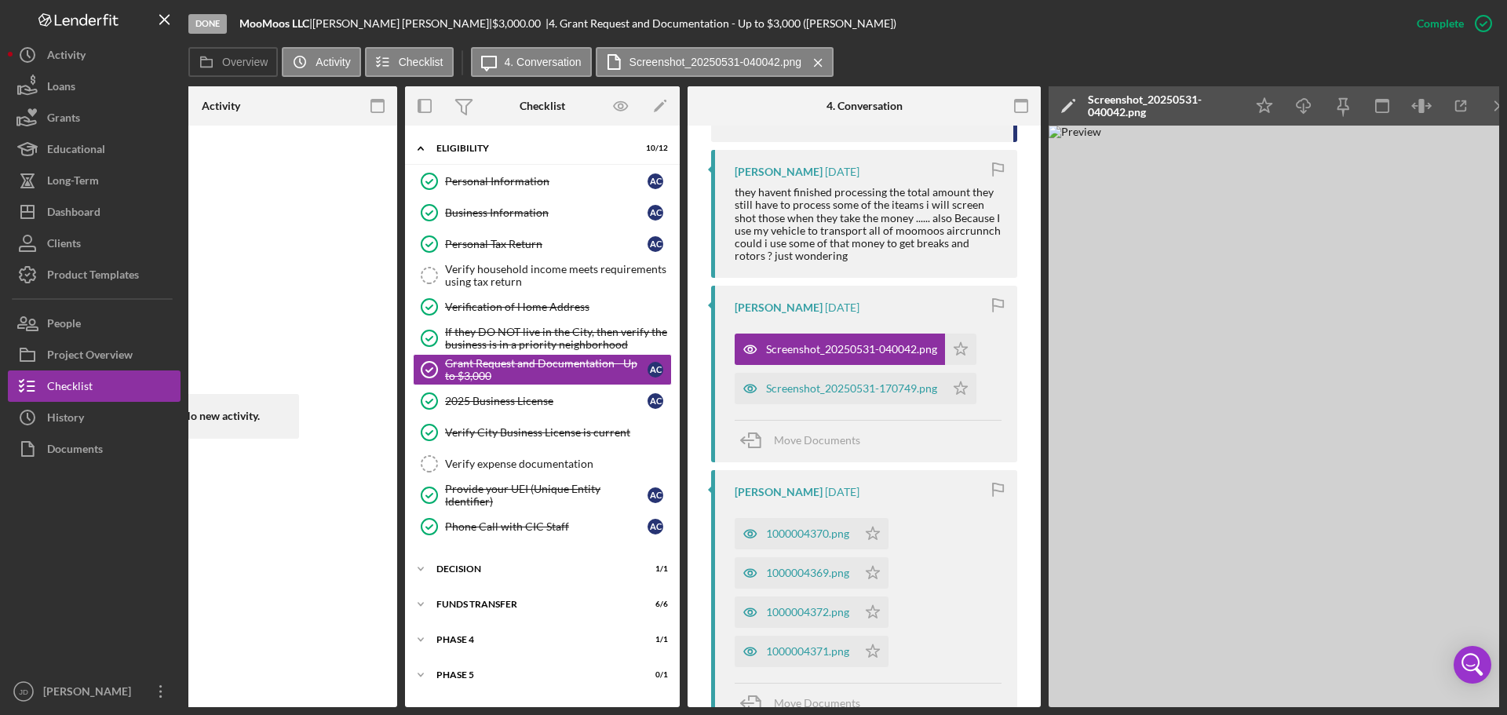
scroll to position [0, 165]
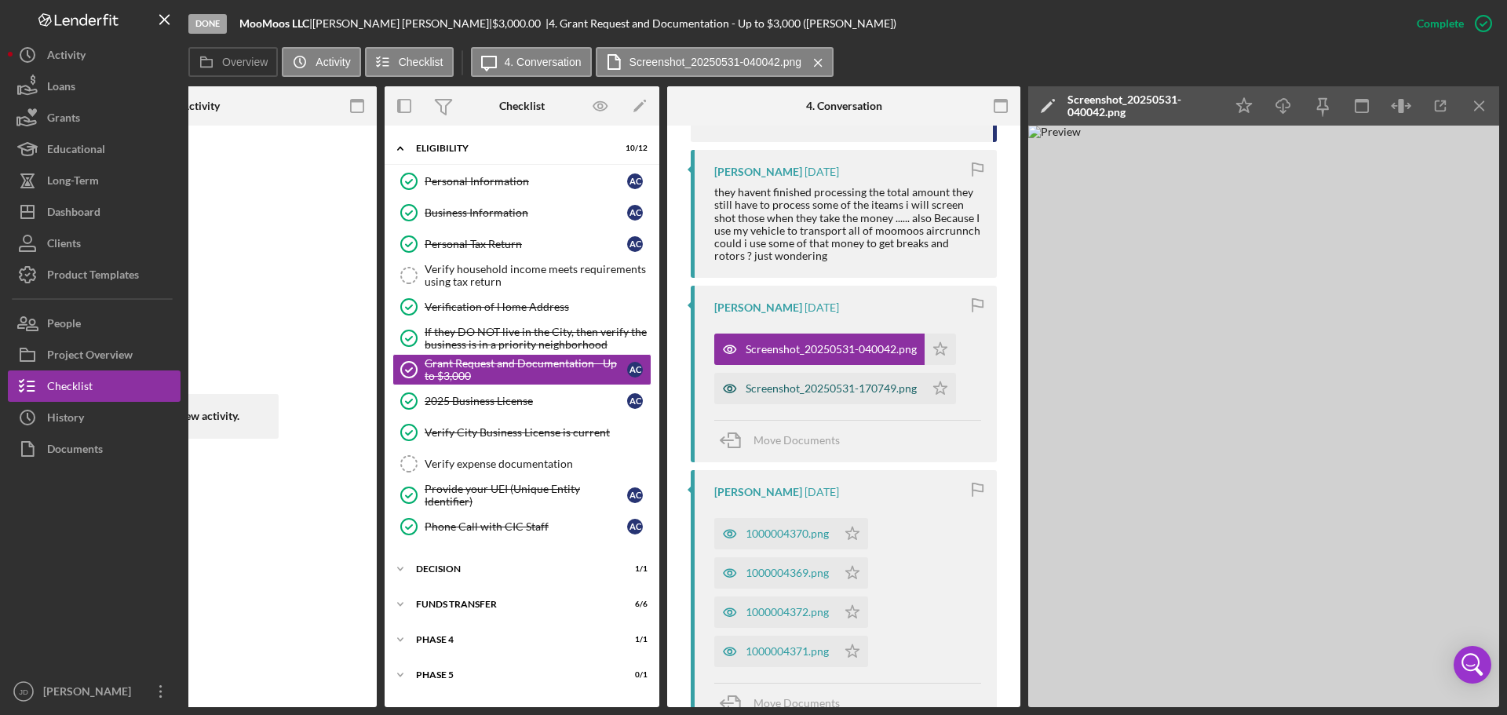
click at [878, 373] on div "Screenshot_20250531-170749.png" at bounding box center [819, 388] width 210 height 31
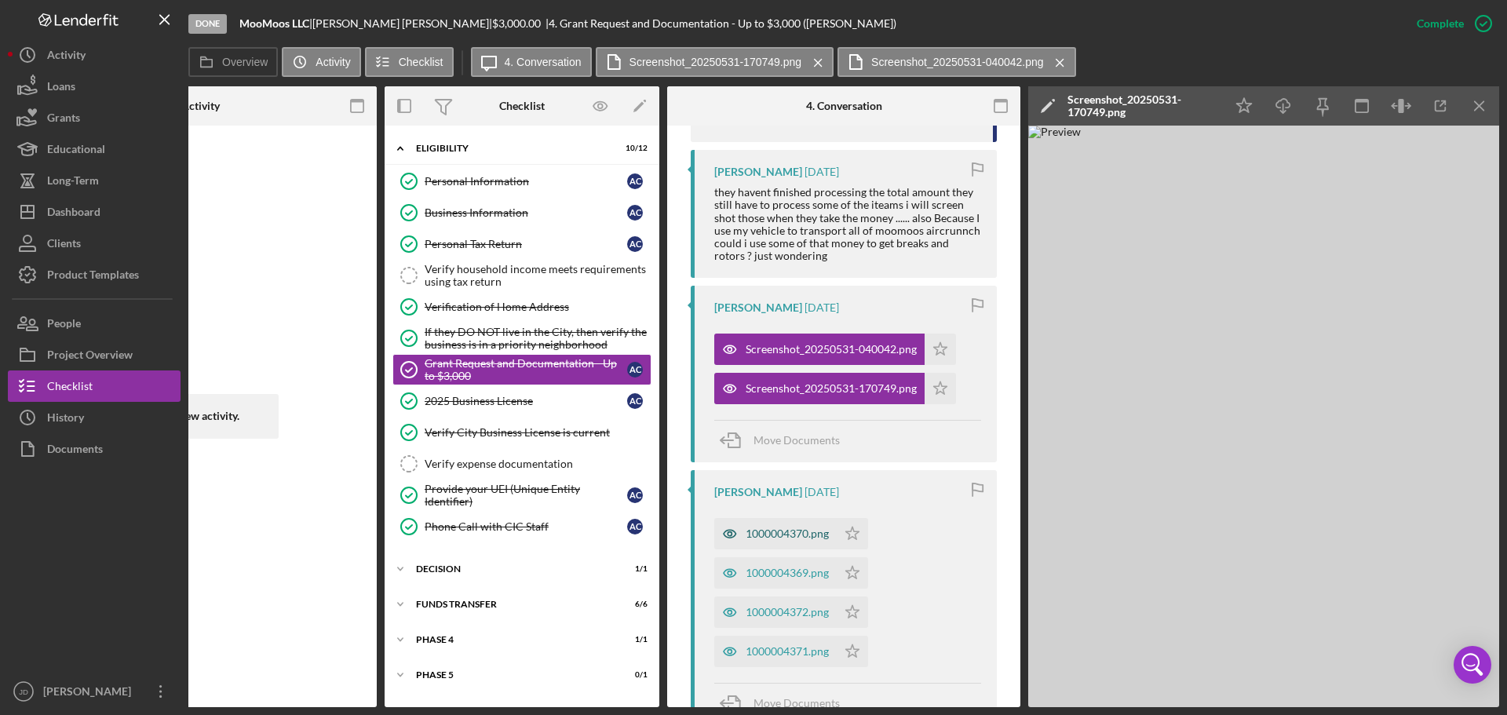
click at [768, 527] on div "1000004370.png" at bounding box center [787, 533] width 83 height 13
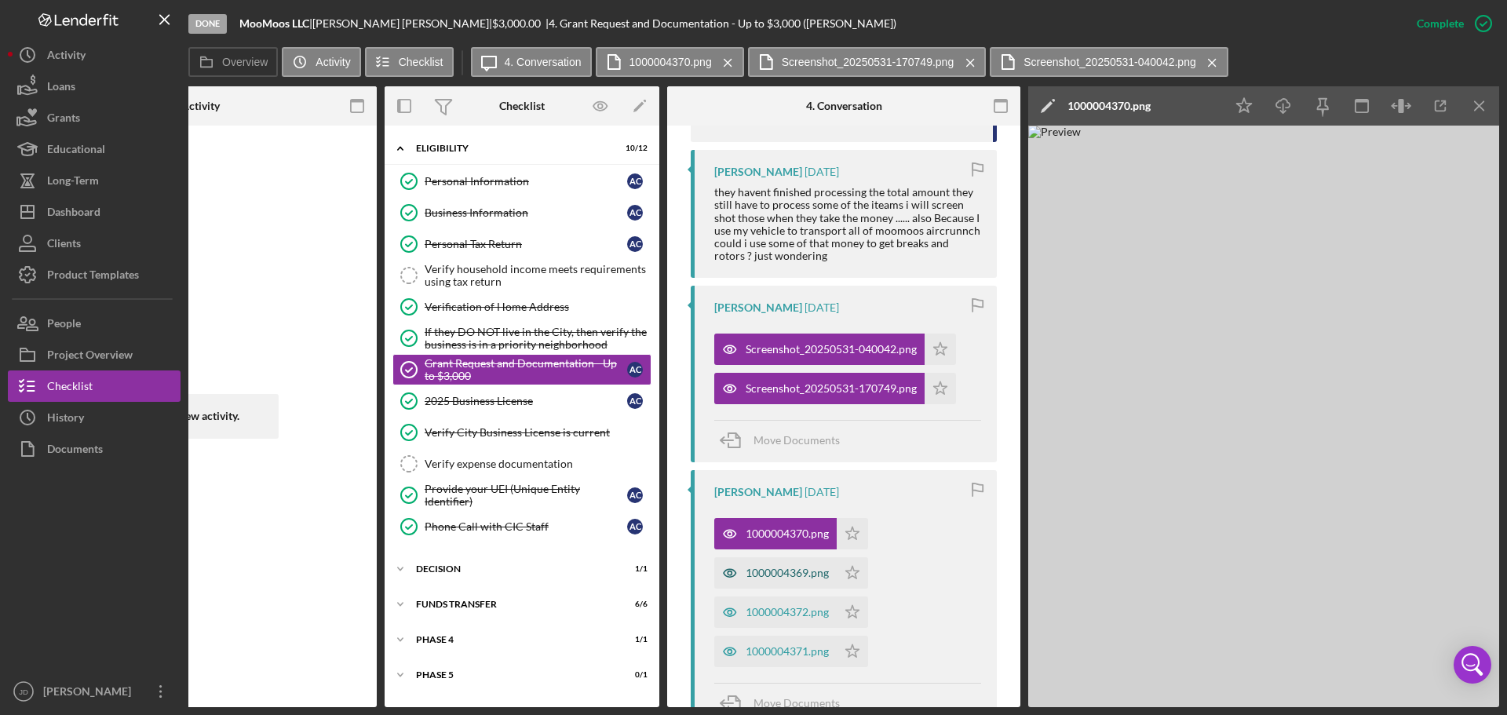
click at [786, 567] on div "1000004369.png" at bounding box center [787, 573] width 83 height 13
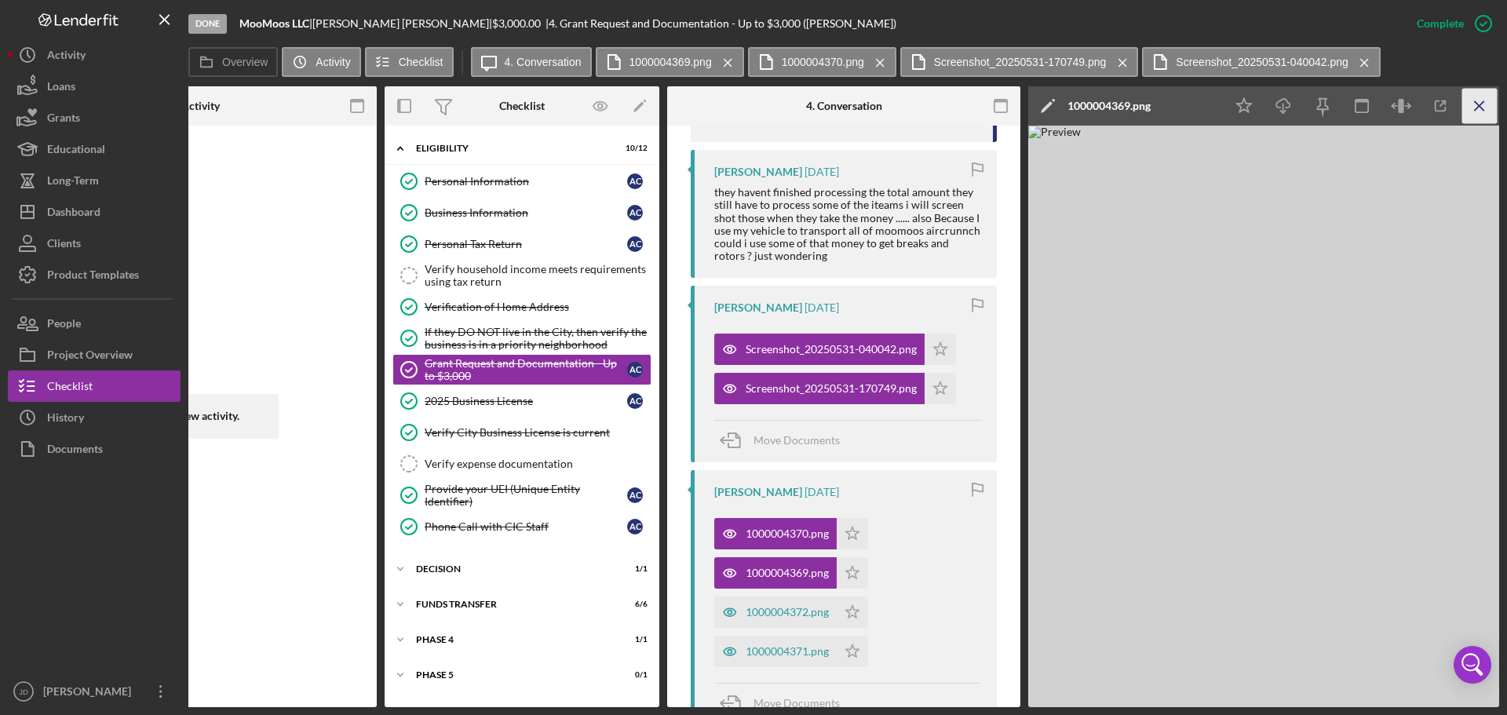
click at [1487, 103] on icon "Icon/Menu Close" at bounding box center [1479, 106] width 35 height 35
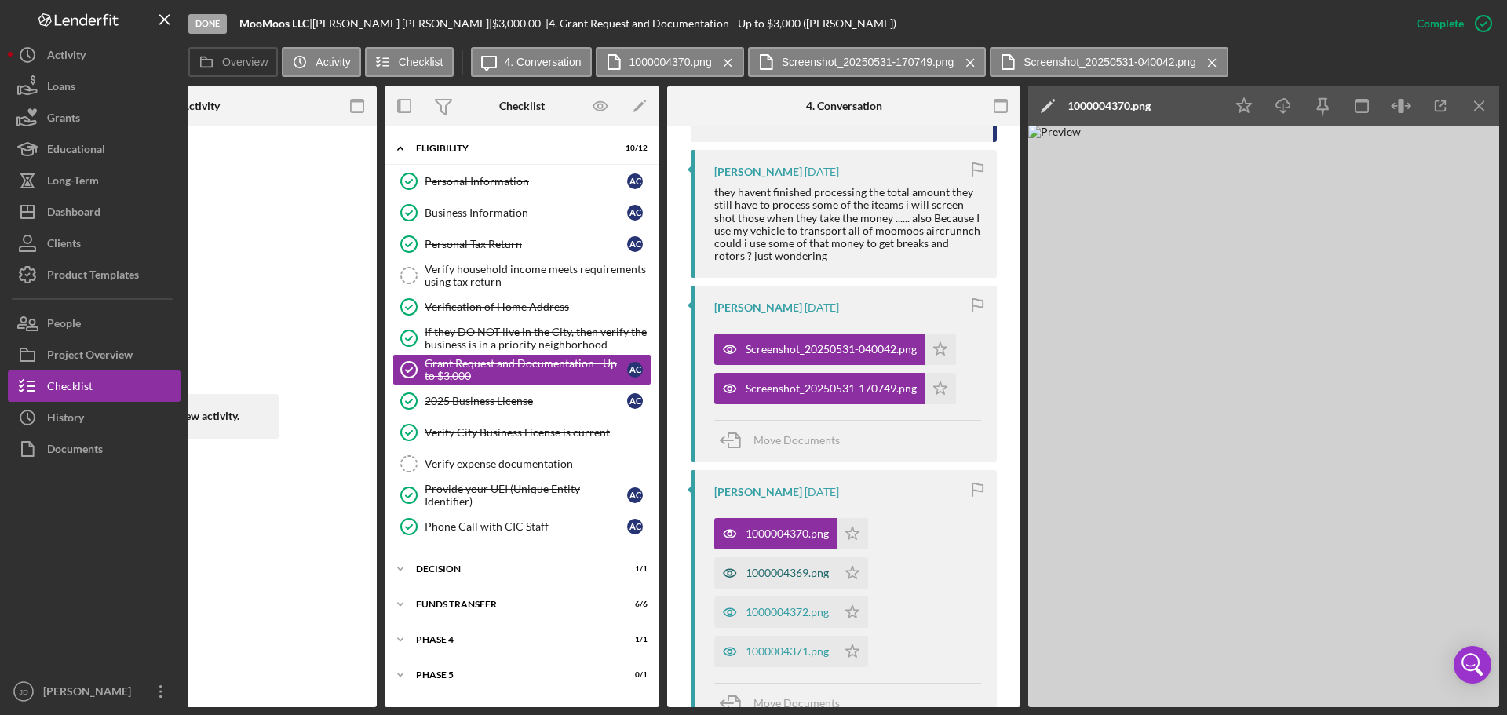
click at [785, 557] on div "1000004369.png" at bounding box center [775, 572] width 122 height 31
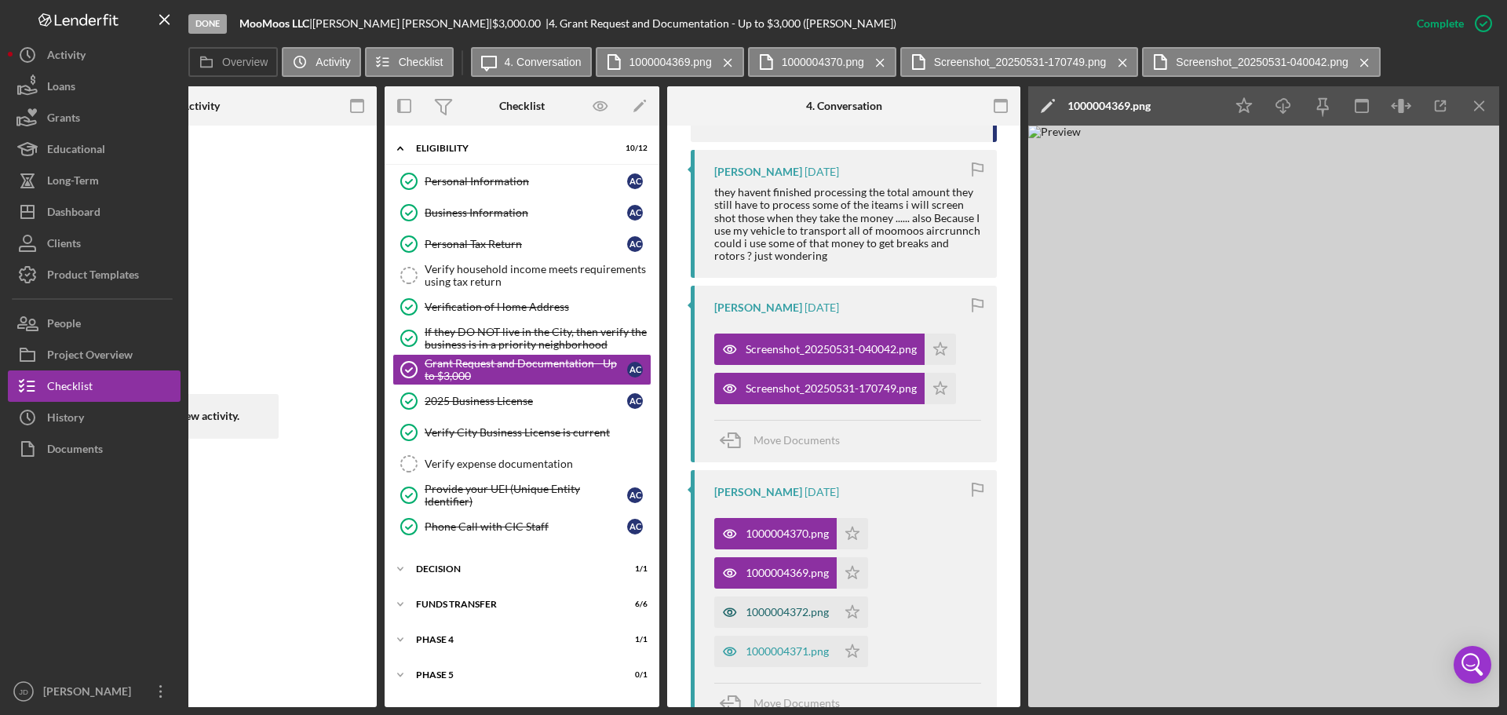
click at [782, 596] on div "1000004372.png" at bounding box center [775, 611] width 122 height 31
click at [800, 645] on div "1000004371.png" at bounding box center [787, 651] width 83 height 13
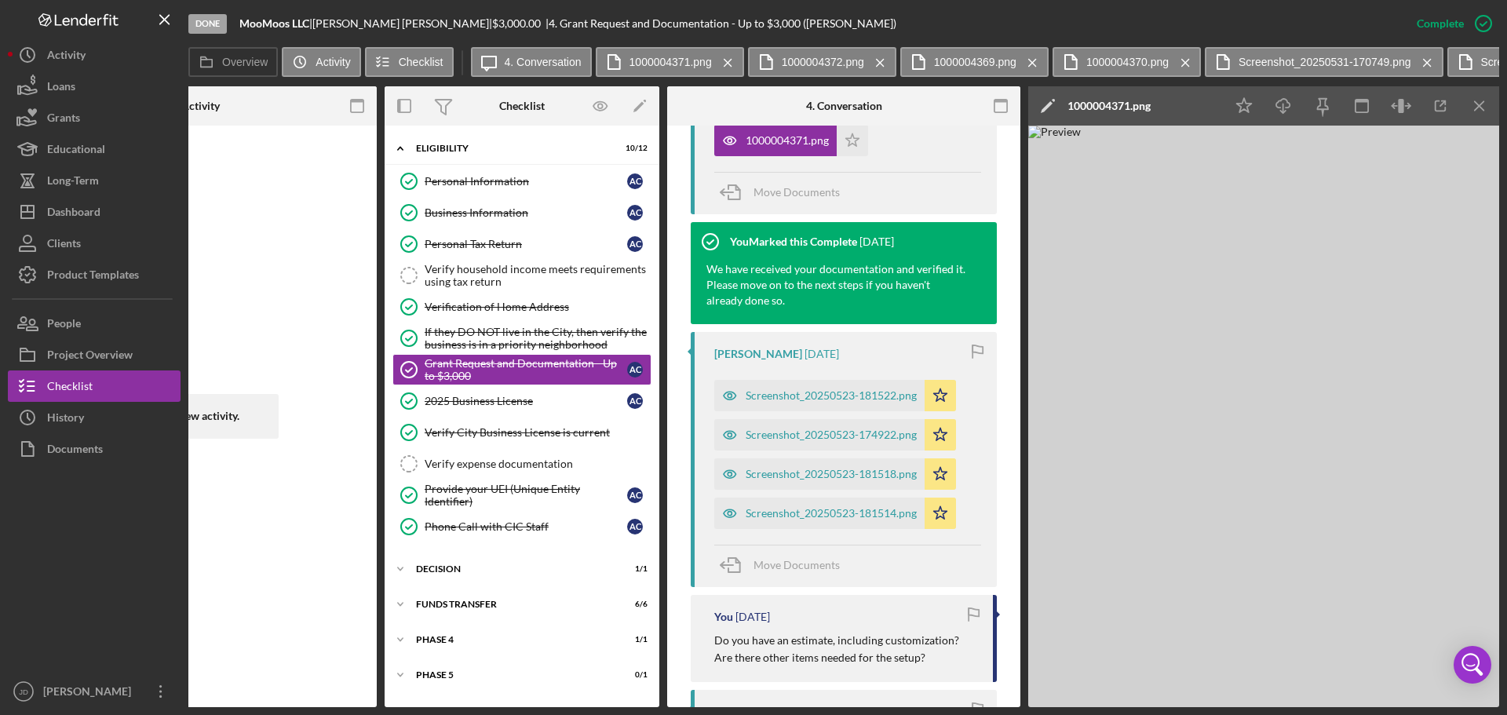
scroll to position [2594, 0]
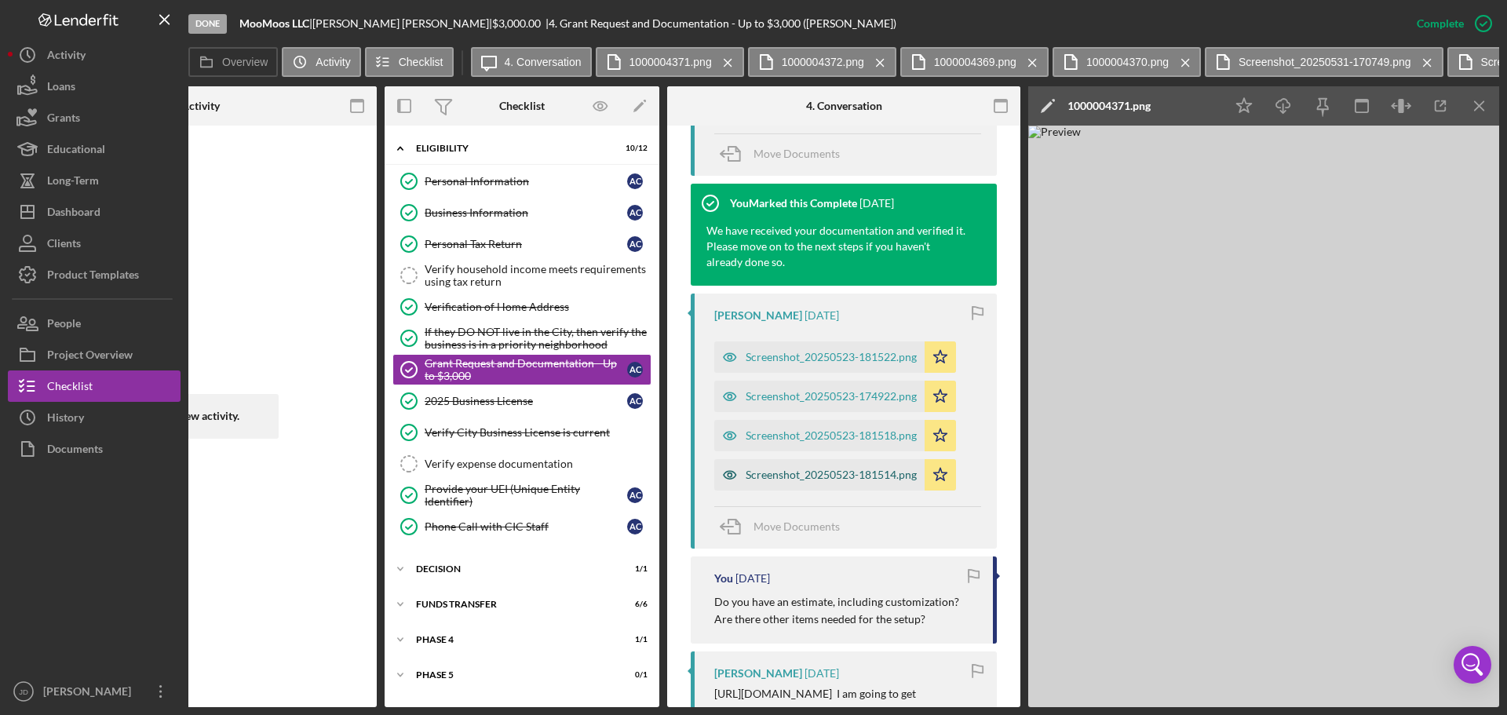
click at [786, 469] on div "Screenshot_20250523-181514.png" at bounding box center [831, 475] width 171 height 13
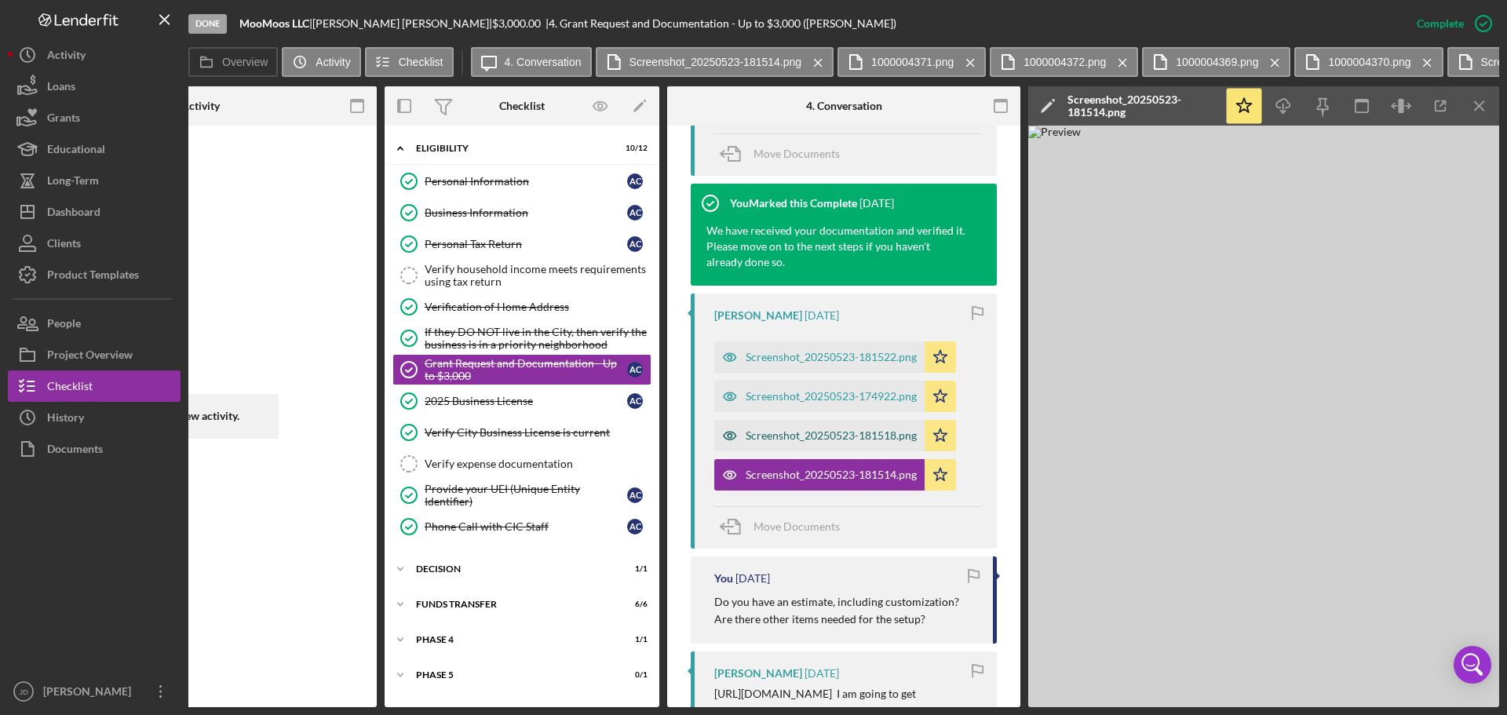
click at [852, 420] on div "Screenshot_20250523-181518.png" at bounding box center [819, 435] width 210 height 31
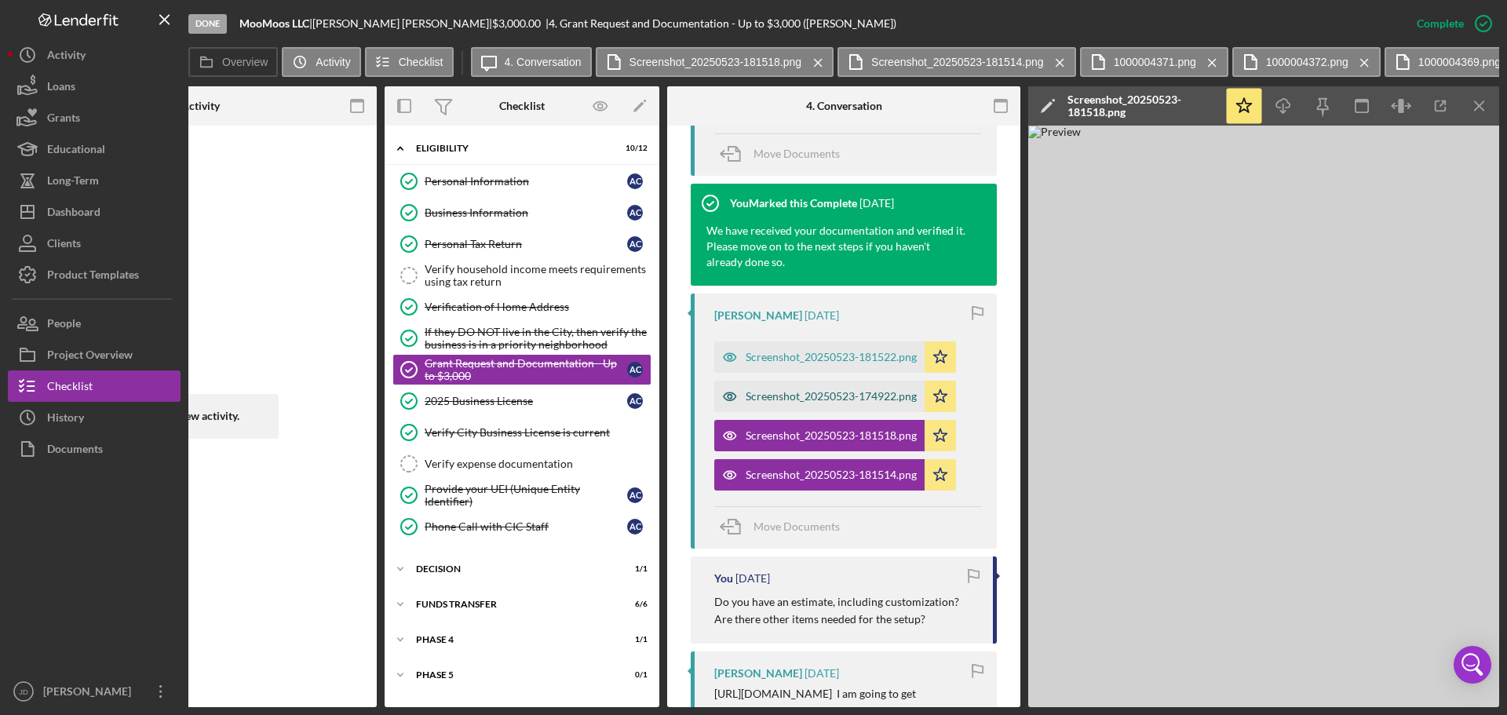
click at [841, 390] on div "Screenshot_20250523-174922.png" at bounding box center [831, 396] width 171 height 13
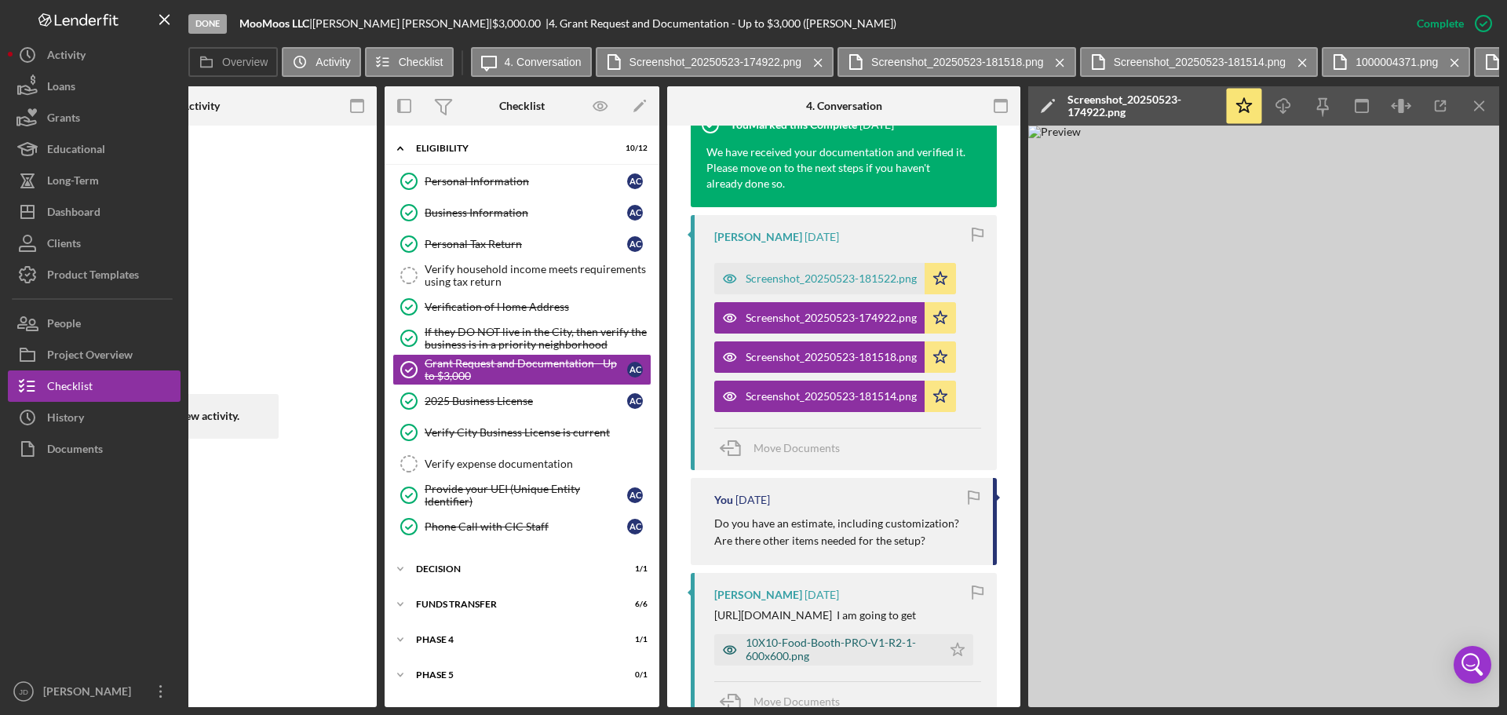
click at [806, 636] on div "10X10-Food-Booth-PRO-V1-R2-1-600x600.png" at bounding box center [840, 648] width 188 height 25
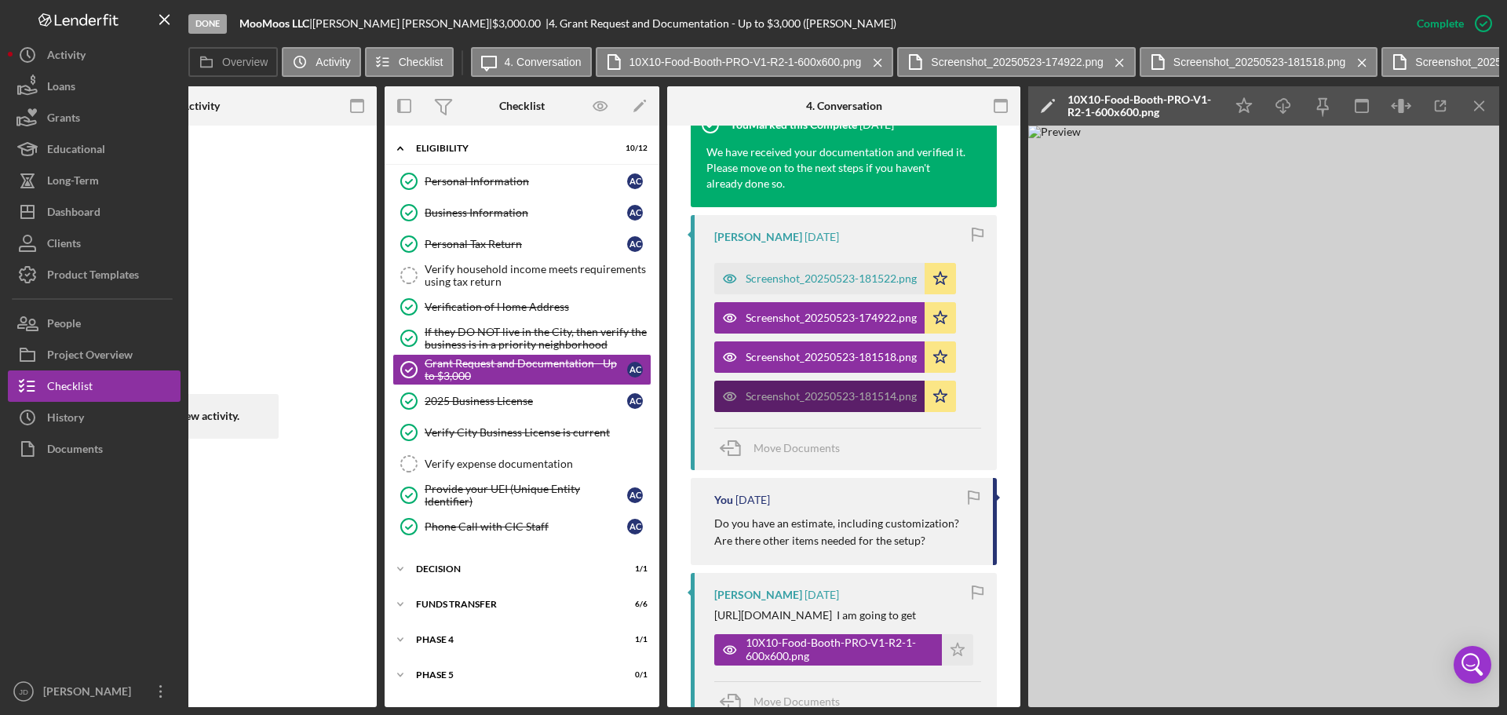
click at [826, 390] on div "Screenshot_20250523-181514.png" at bounding box center [831, 396] width 171 height 13
click at [832, 272] on div "Screenshot_20250523-181522.png" at bounding box center [831, 278] width 171 height 13
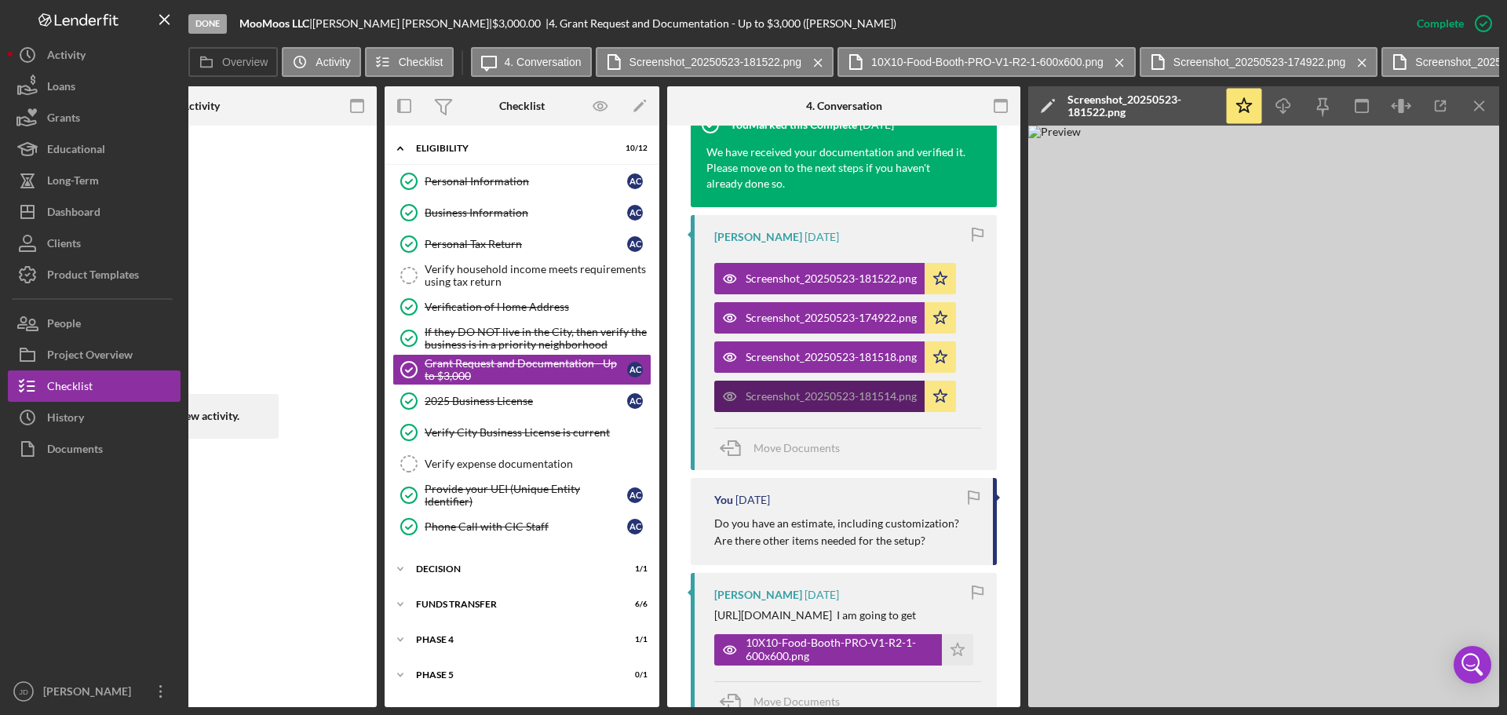
click at [784, 390] on div "Screenshot_20250523-181514.png" at bounding box center [831, 396] width 171 height 13
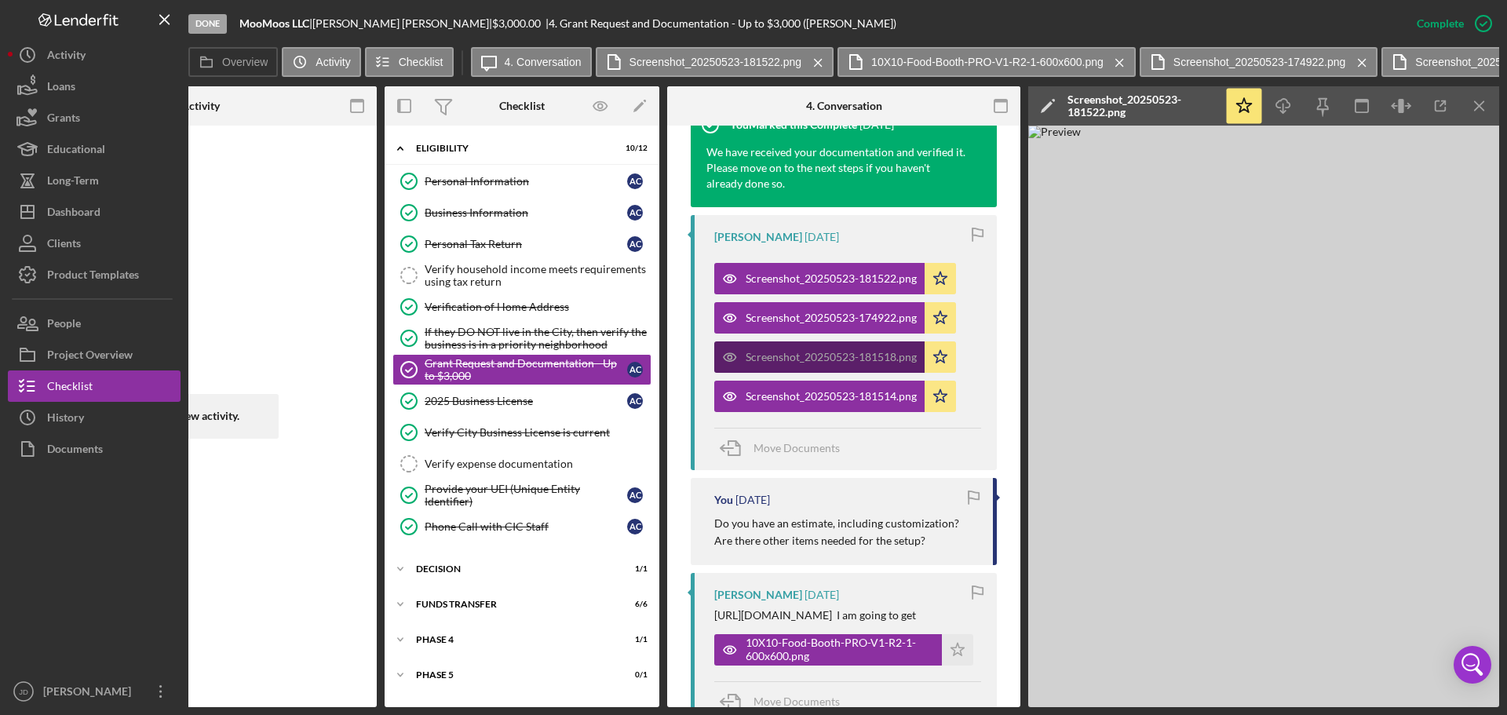
click at [758, 351] on div "Screenshot_20250523-181518.png" at bounding box center [831, 357] width 171 height 13
click at [1484, 103] on icon "Icon/Menu Close" at bounding box center [1479, 106] width 35 height 35
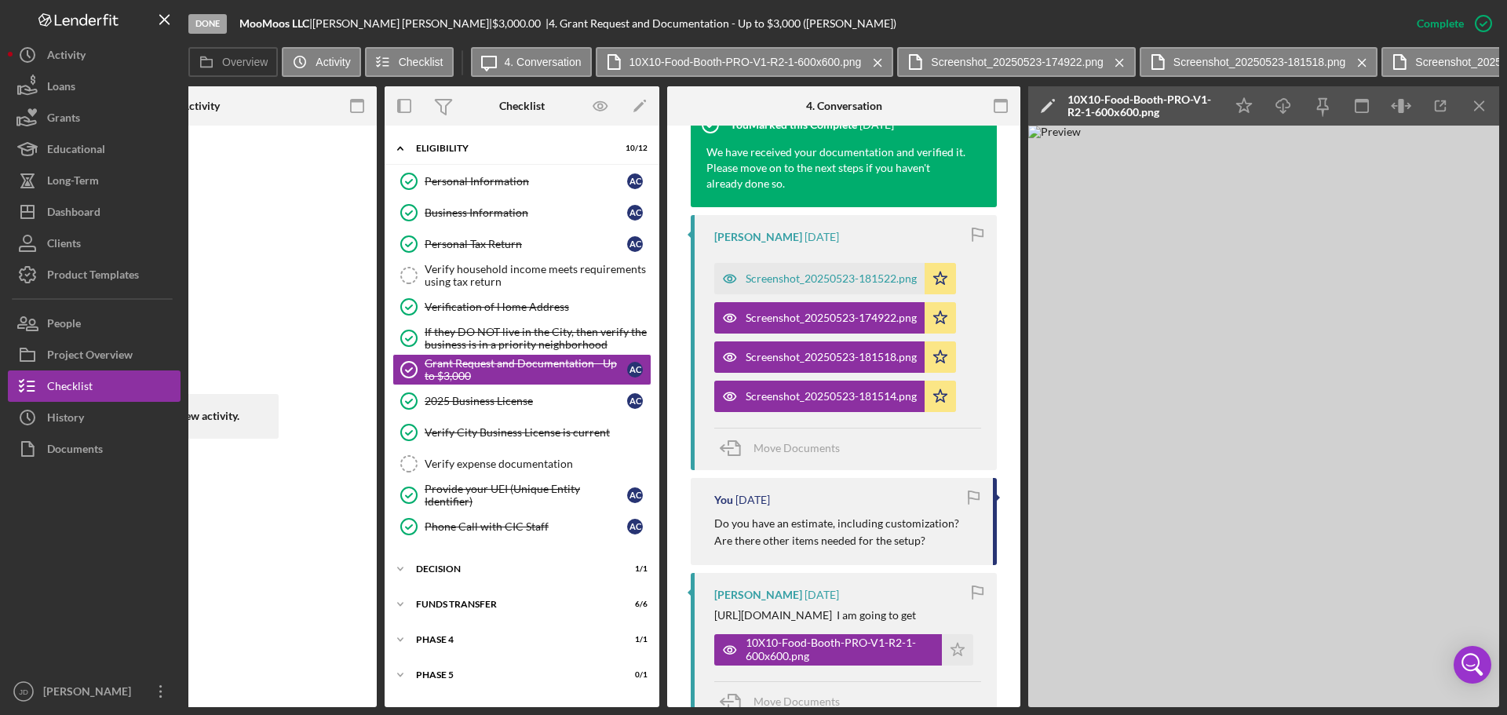
click at [1484, 103] on icon "Icon/Menu Close" at bounding box center [1479, 106] width 35 height 35
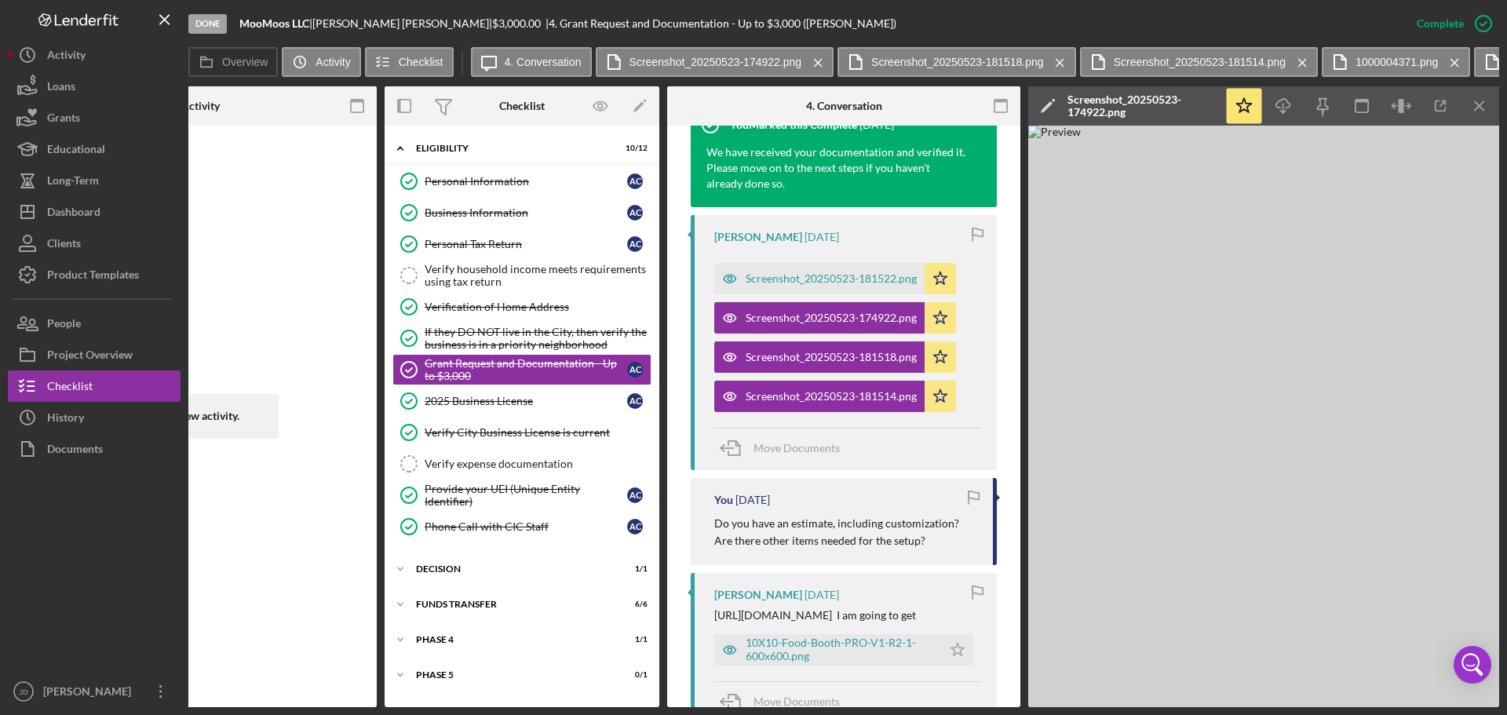
click at [1484, 103] on icon "Icon/Menu Close" at bounding box center [1479, 106] width 35 height 35
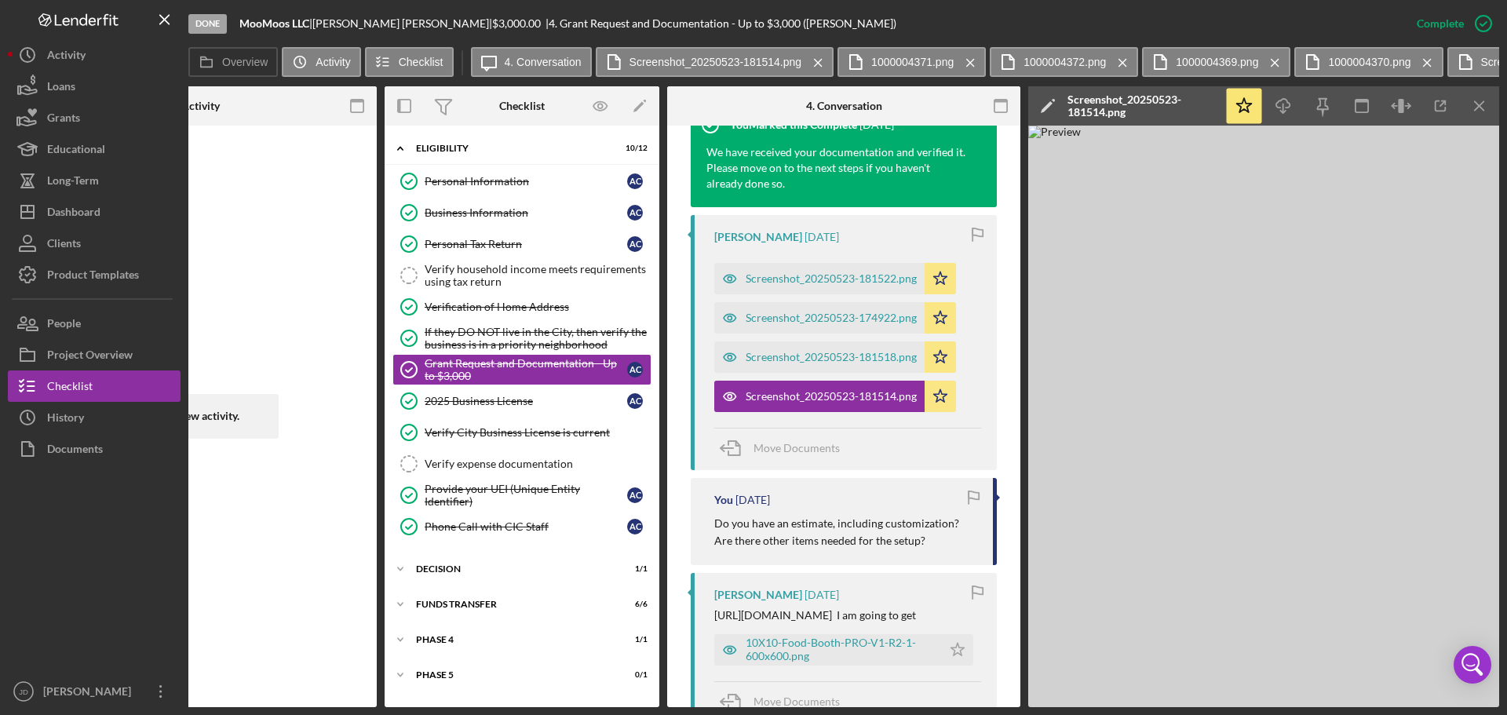
click at [1484, 103] on icon "Icon/Menu Close" at bounding box center [1479, 106] width 35 height 35
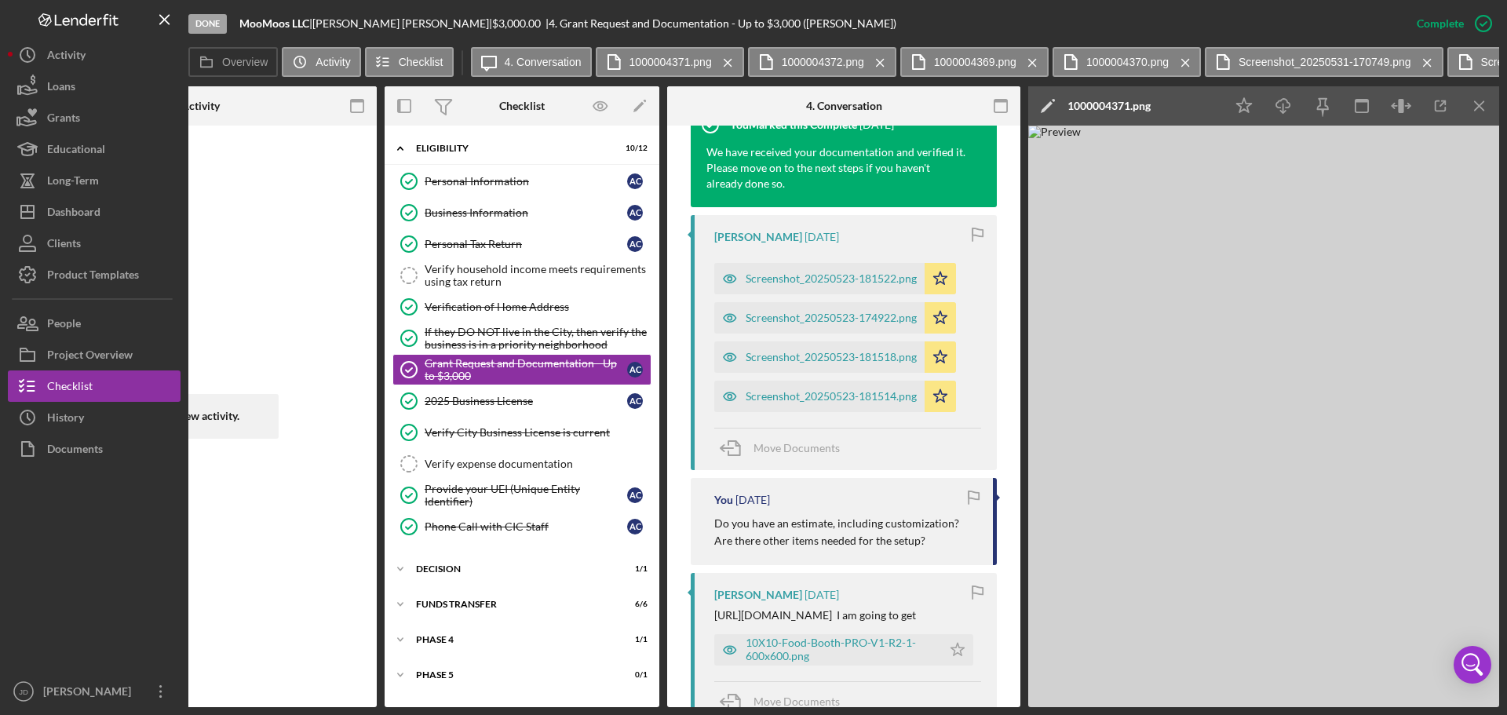
click at [1484, 103] on icon "Icon/Menu Close" at bounding box center [1479, 106] width 35 height 35
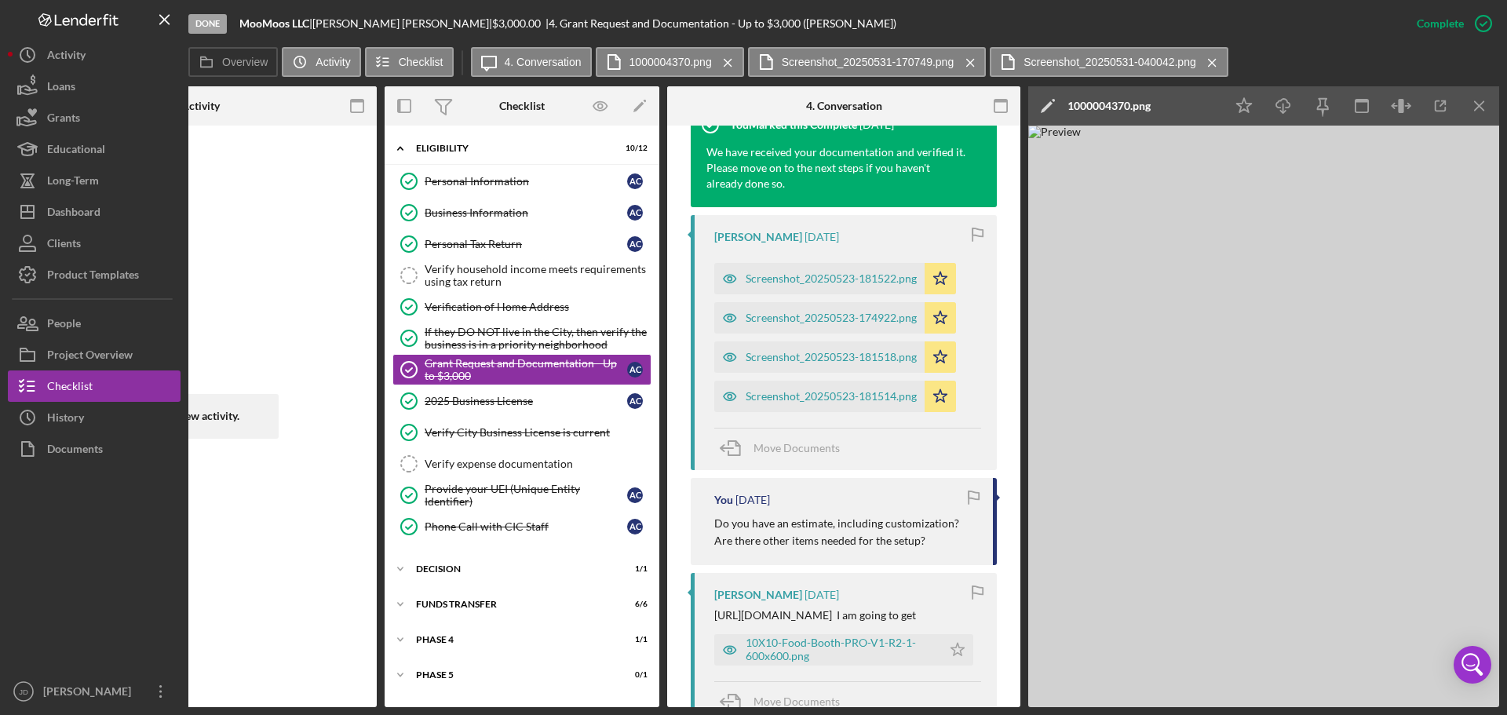
click at [1484, 103] on icon "Icon/Menu Close" at bounding box center [1479, 106] width 35 height 35
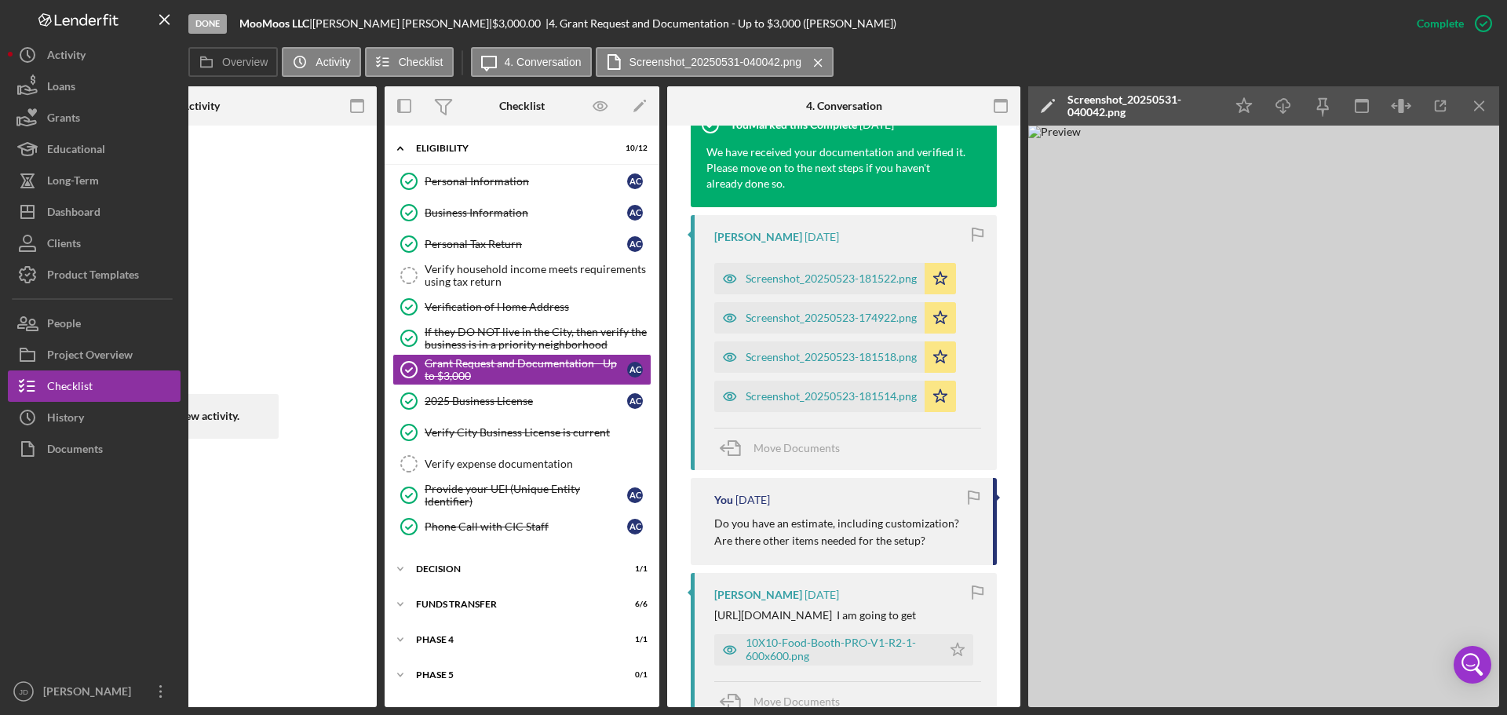
click at [1484, 103] on icon "Icon/Menu Close" at bounding box center [1479, 106] width 35 height 35
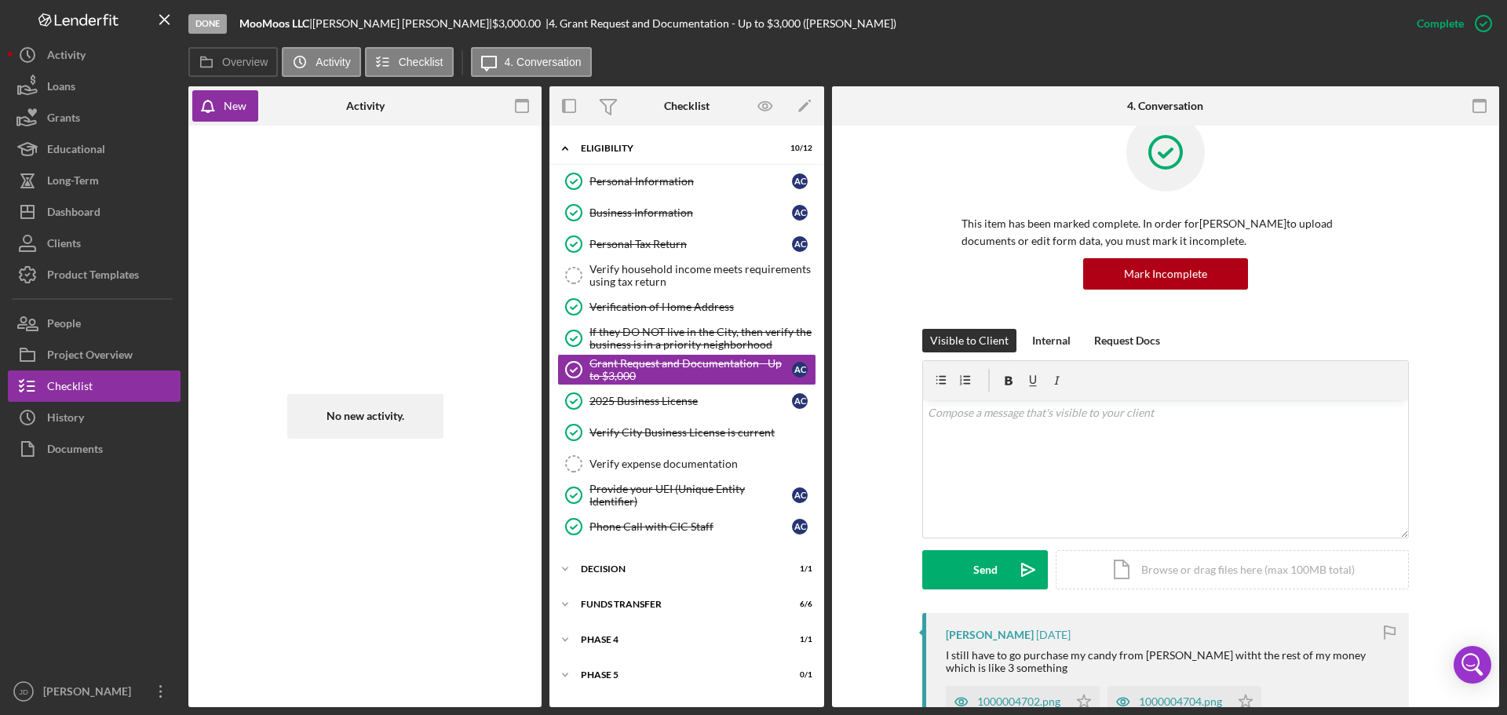
scroll to position [0, 0]
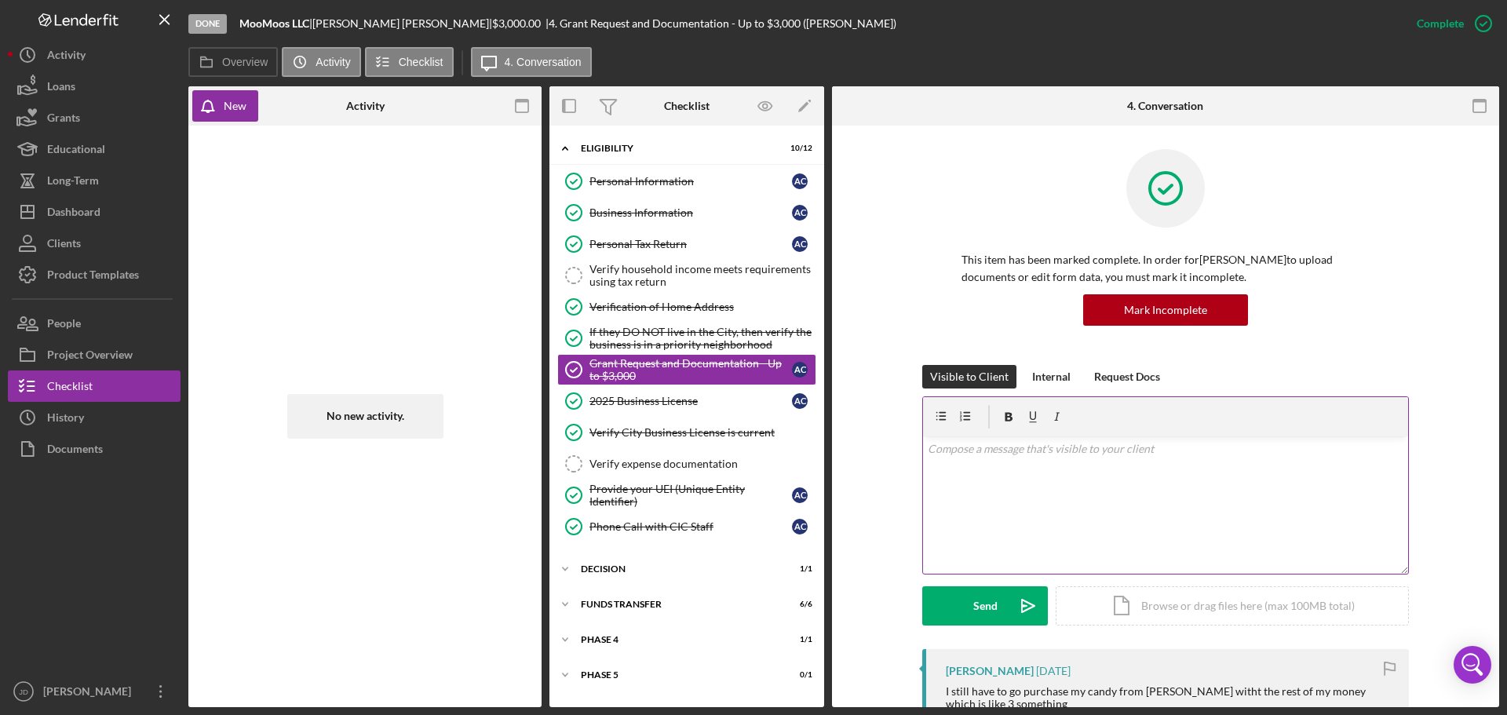
click at [1126, 450] on p at bounding box center [1166, 448] width 476 height 17
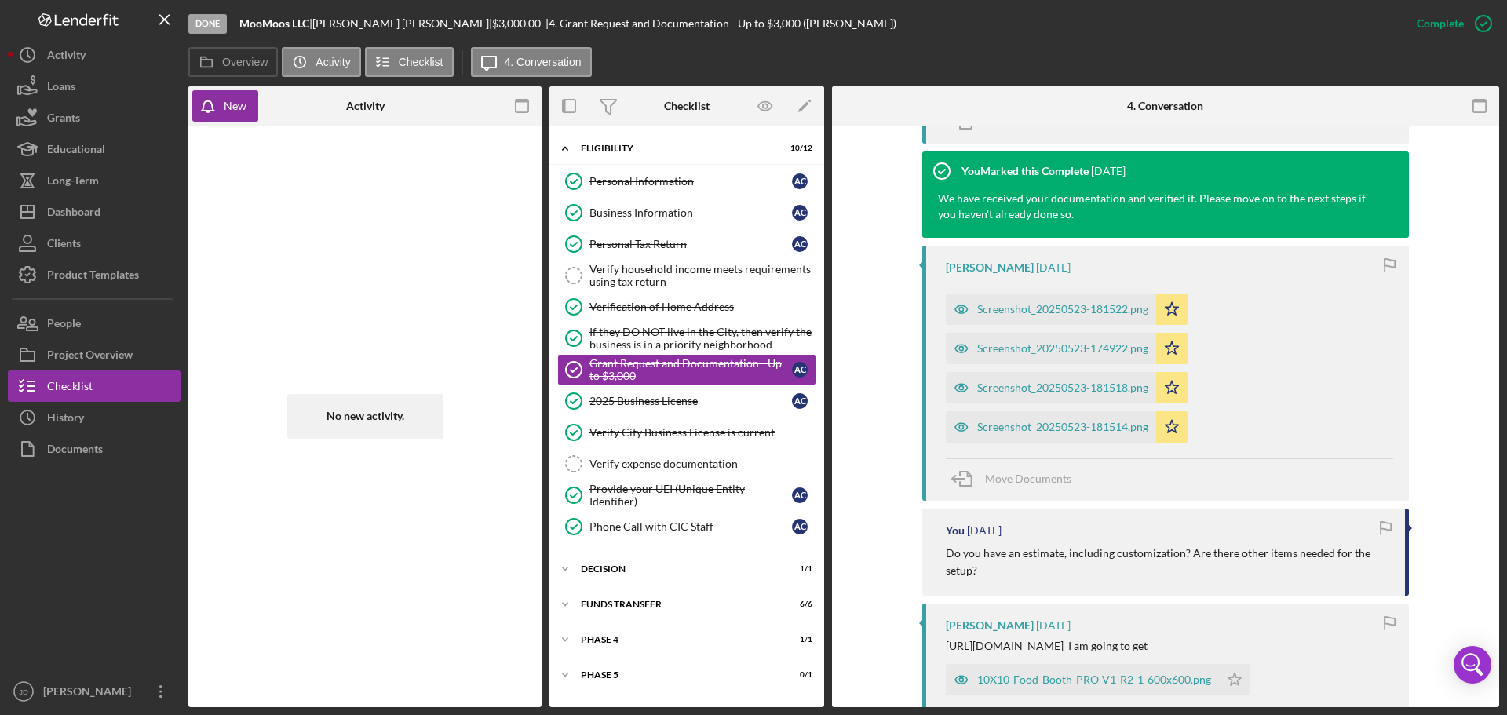
scroll to position [2040, 0]
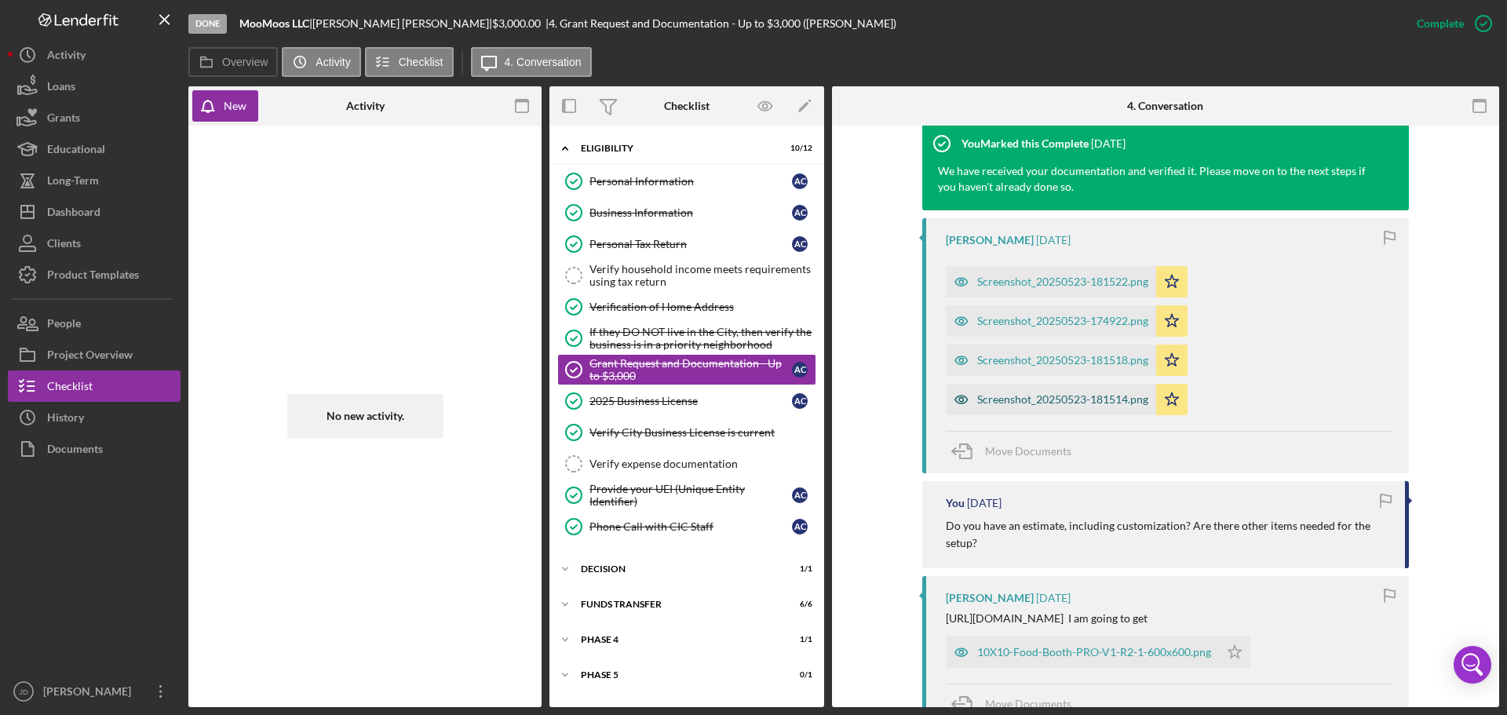
click at [1059, 393] on div "Screenshot_20250523-181514.png" at bounding box center [1062, 399] width 171 height 13
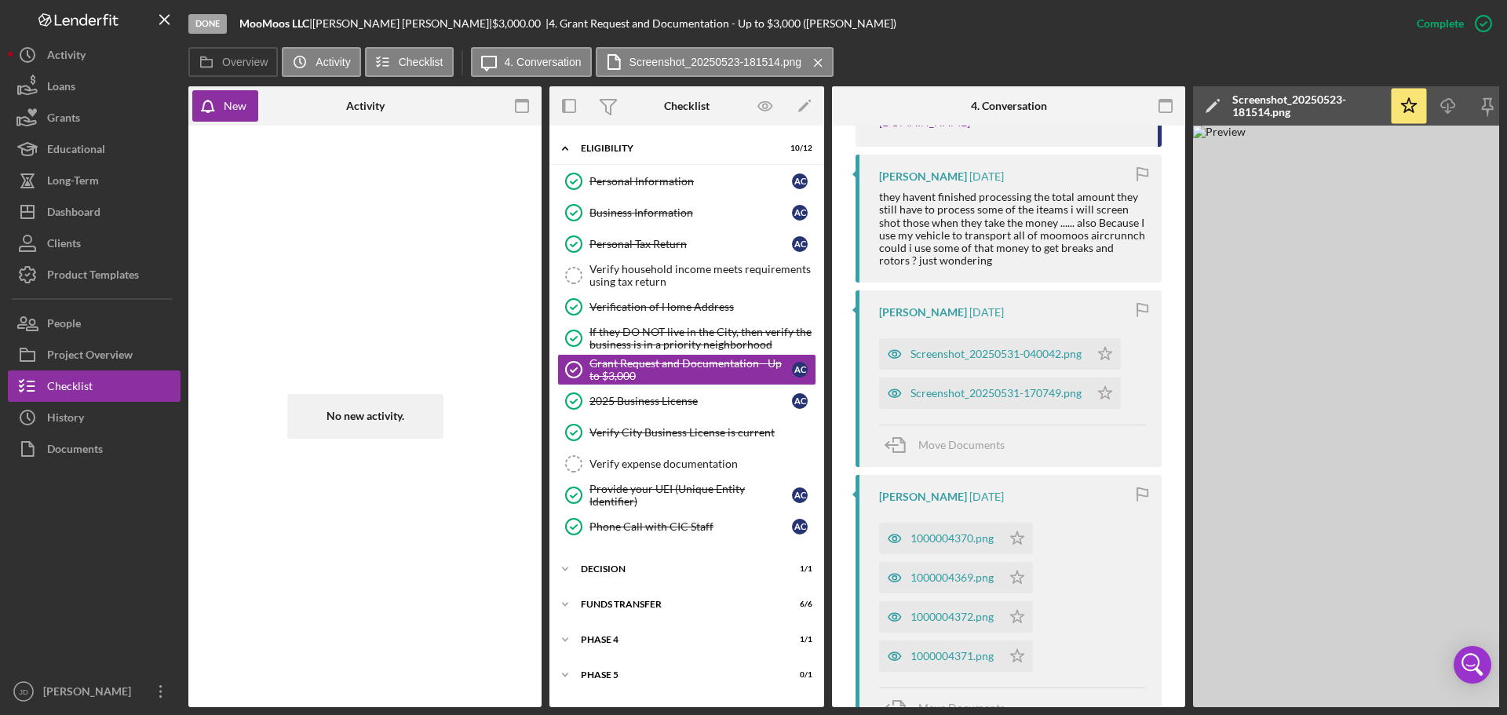
scroll to position [2620, 0]
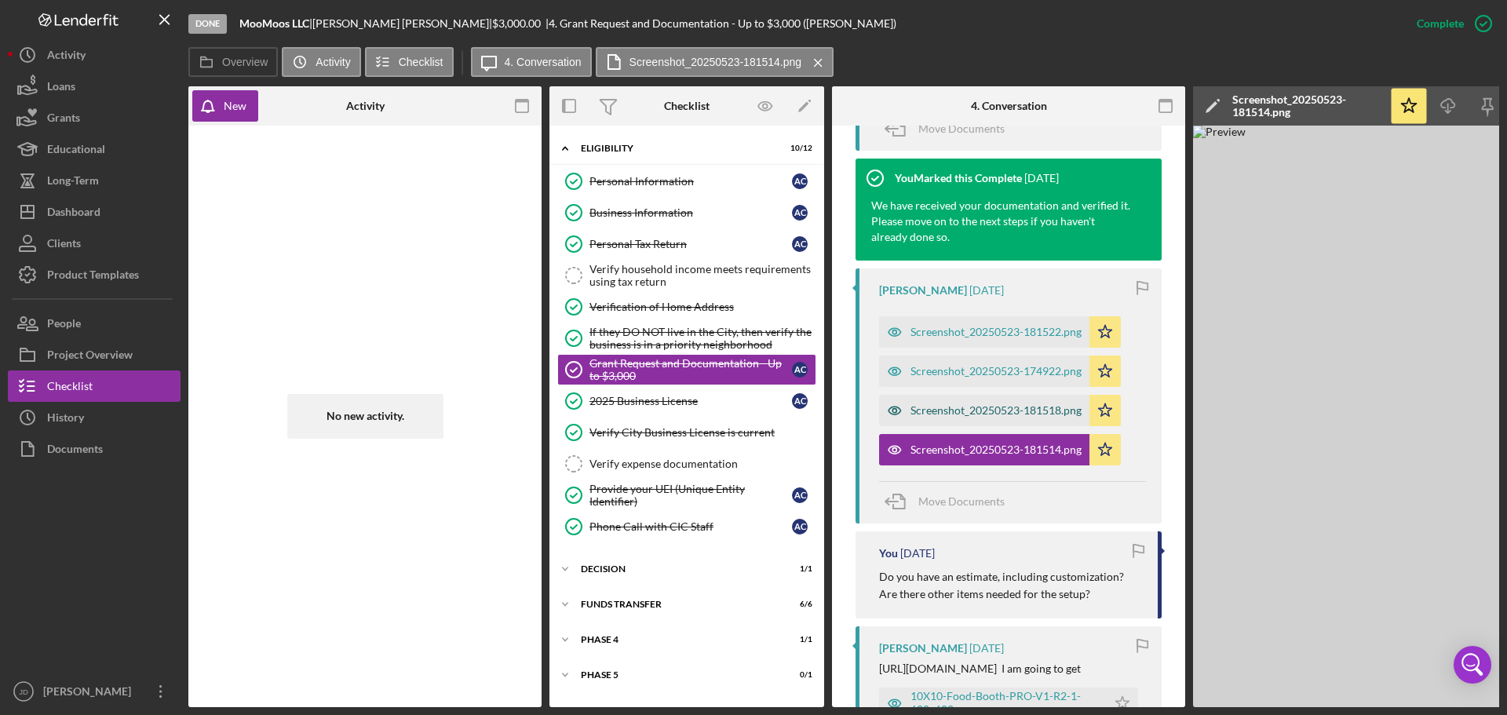
click at [1042, 404] on div "Screenshot_20250523-181518.png" at bounding box center [995, 410] width 171 height 13
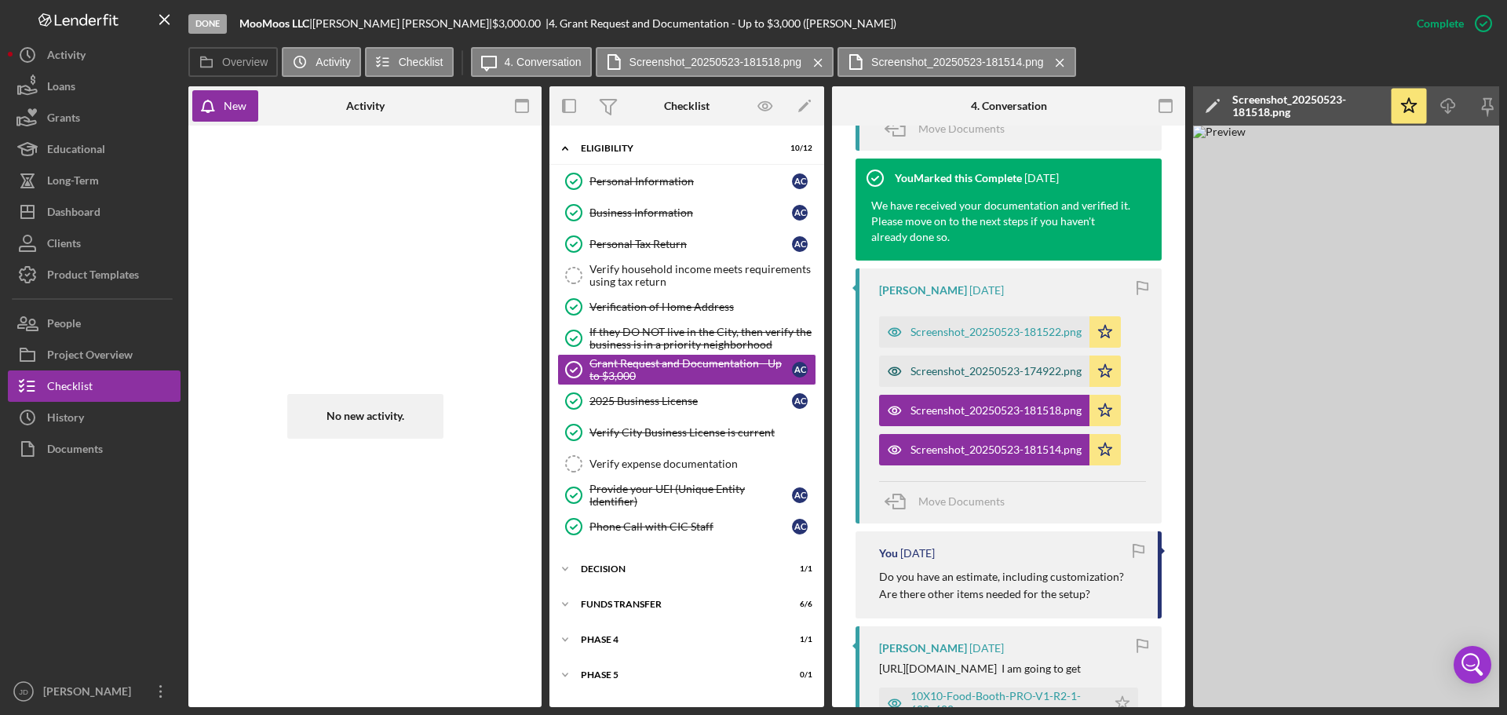
click at [998, 365] on div "Screenshot_20250523-174922.png" at bounding box center [995, 371] width 171 height 13
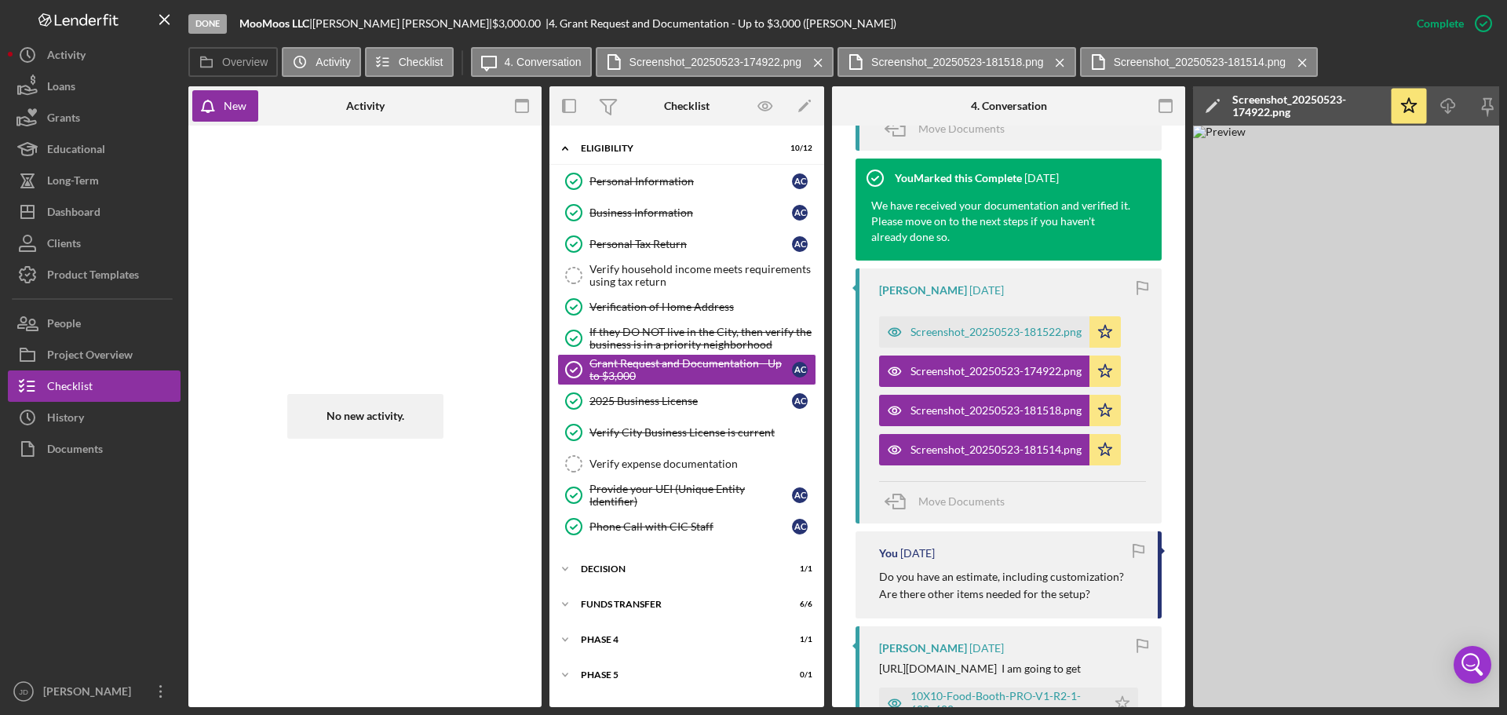
drag, startPoint x: 861, startPoint y: 708, endPoint x: 1136, endPoint y: 713, distance: 275.5
click at [1136, 713] on div "Done MooMoos LLC | Angela Carr | $3,000.00 | 4. Grant Request and Documentation…" at bounding box center [753, 357] width 1507 height 715
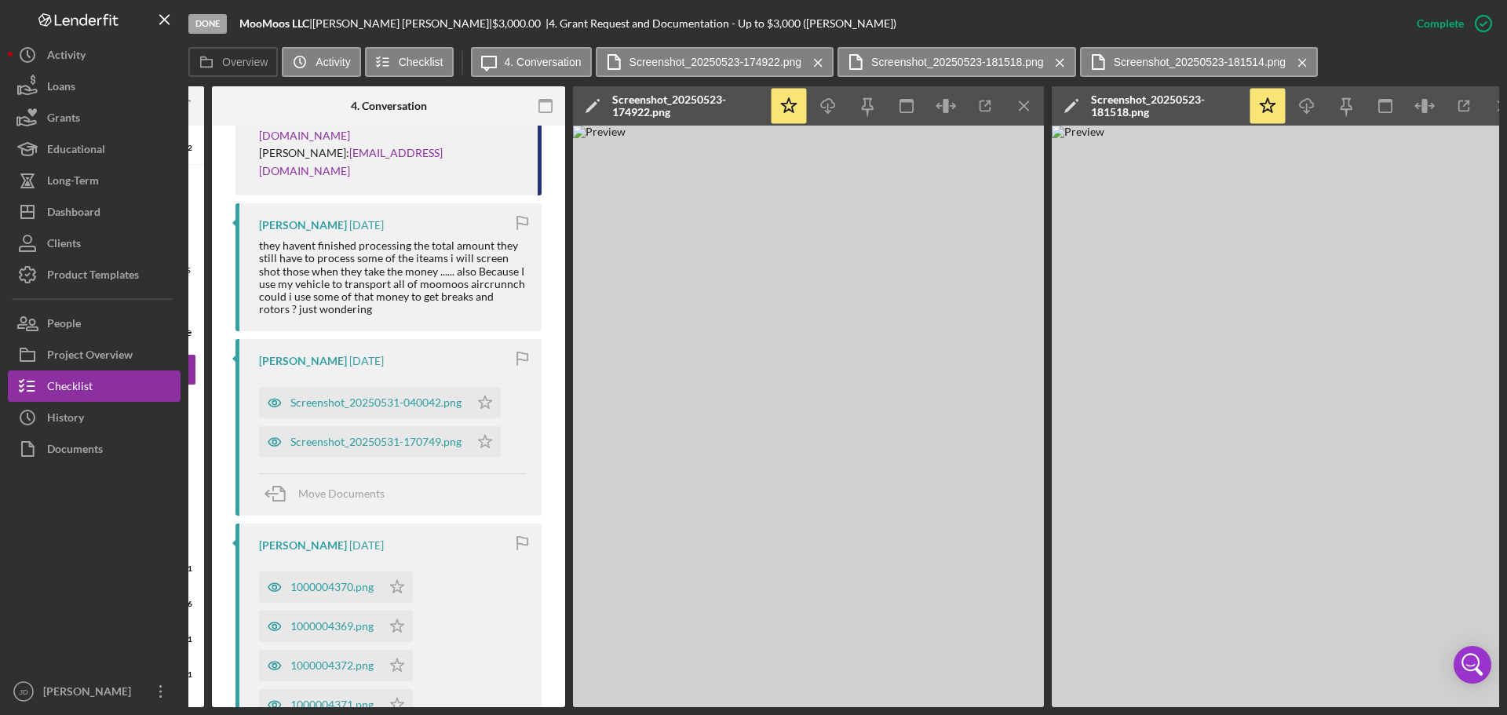
scroll to position [1913, 0]
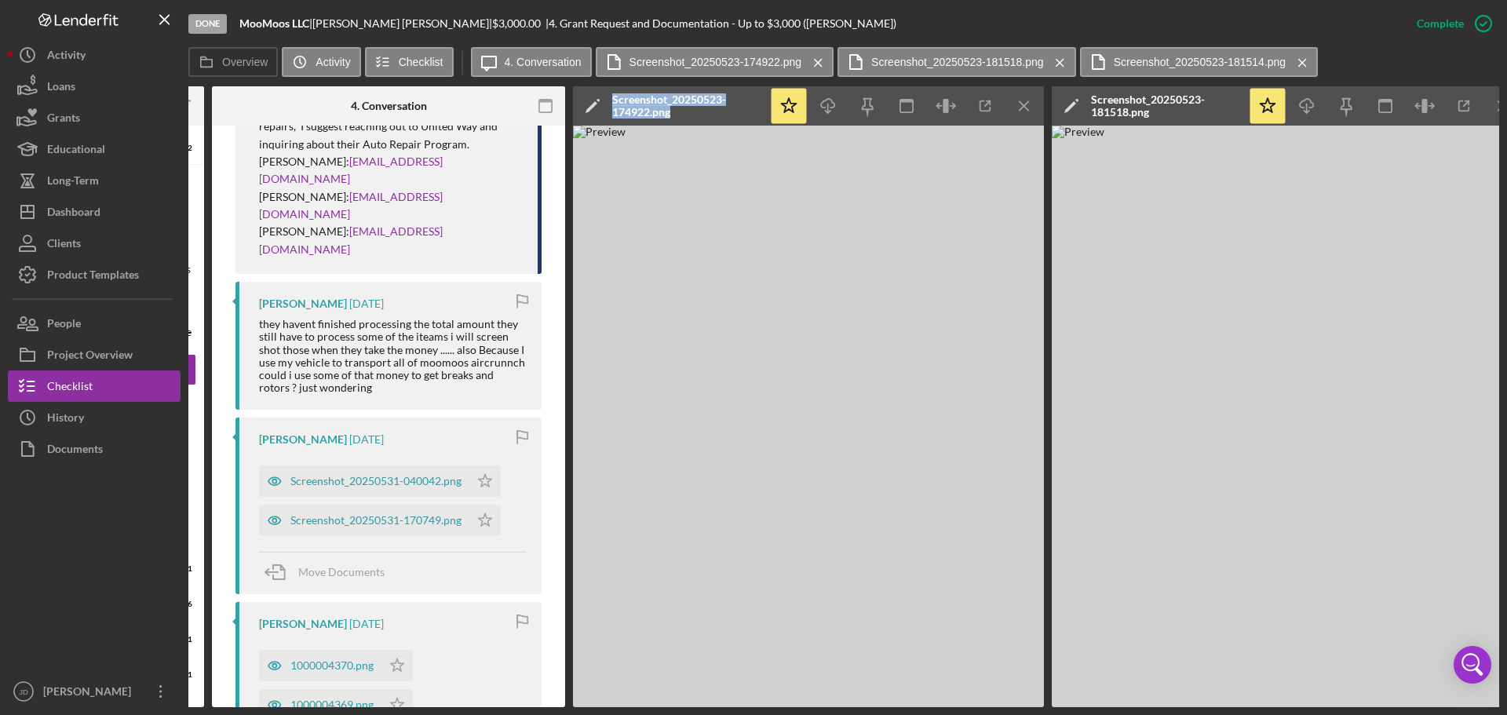
drag, startPoint x: 869, startPoint y: 710, endPoint x: 304, endPoint y: 709, distance: 564.3
click at [304, 709] on div "Done MooMoos LLC | Angela Carr | $3,000.00 | 4. Grant Request and Documentation…" at bounding box center [753, 357] width 1507 height 715
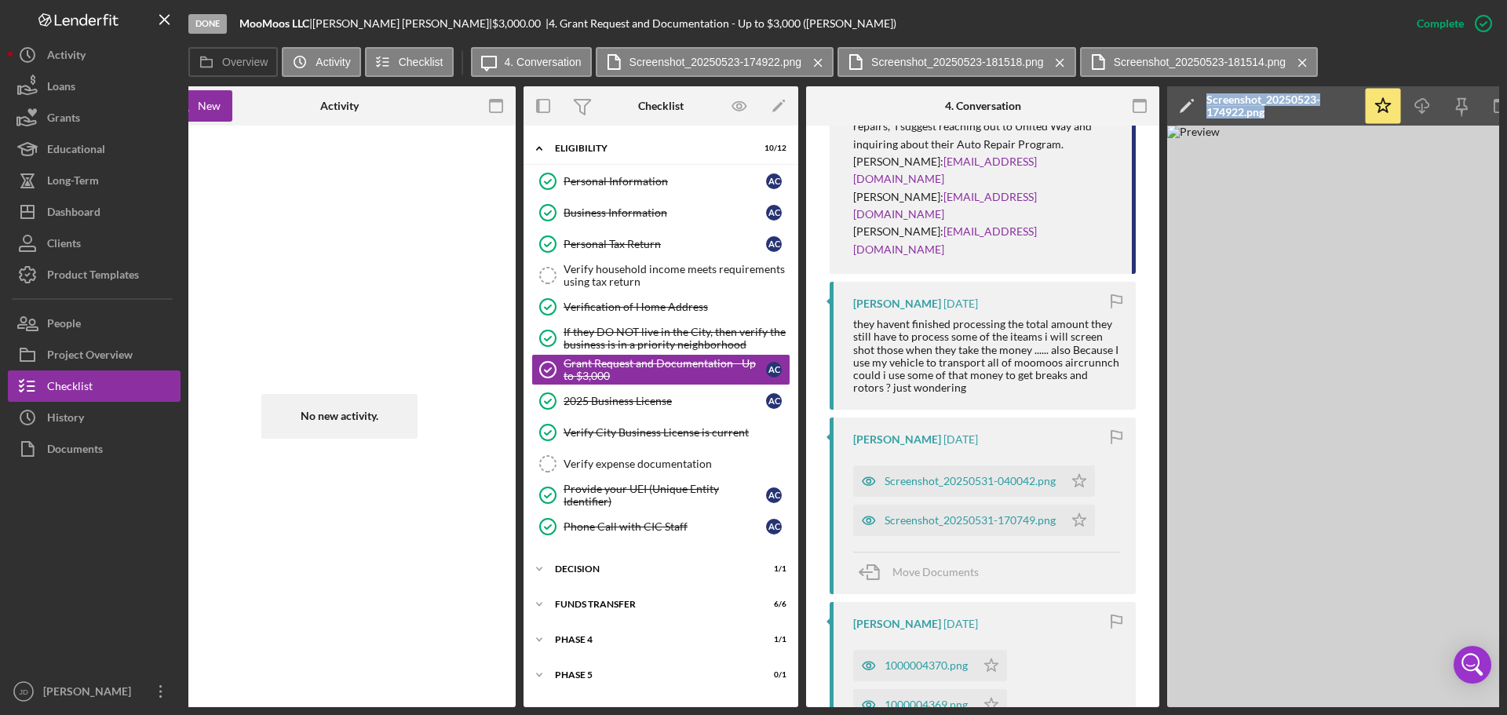
scroll to position [0, 0]
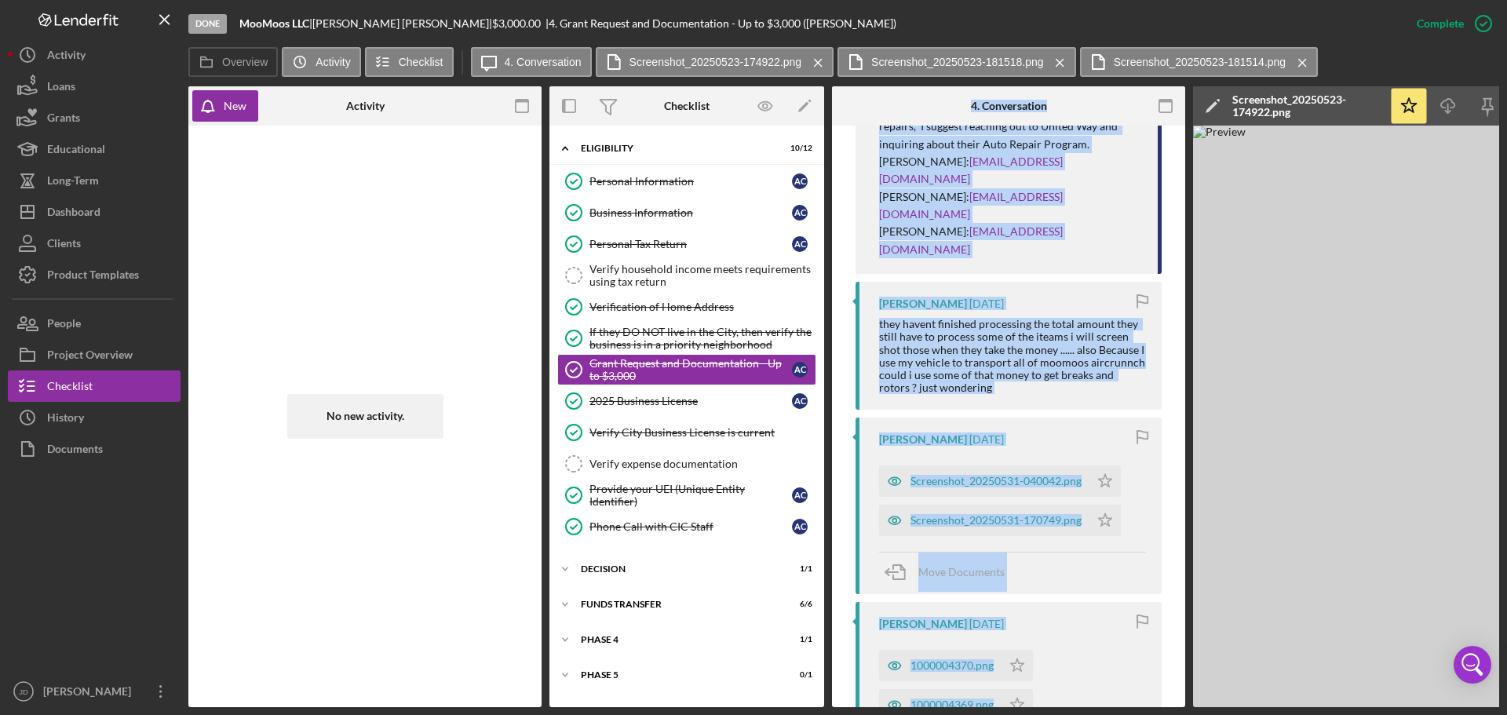
drag, startPoint x: 702, startPoint y: 707, endPoint x: 1070, endPoint y: 703, distance: 368.1
click at [1070, 703] on div "Done MooMoos LLC | Angela Carr | $3,000.00 | 4. Grant Request and Documentation…" at bounding box center [753, 357] width 1507 height 715
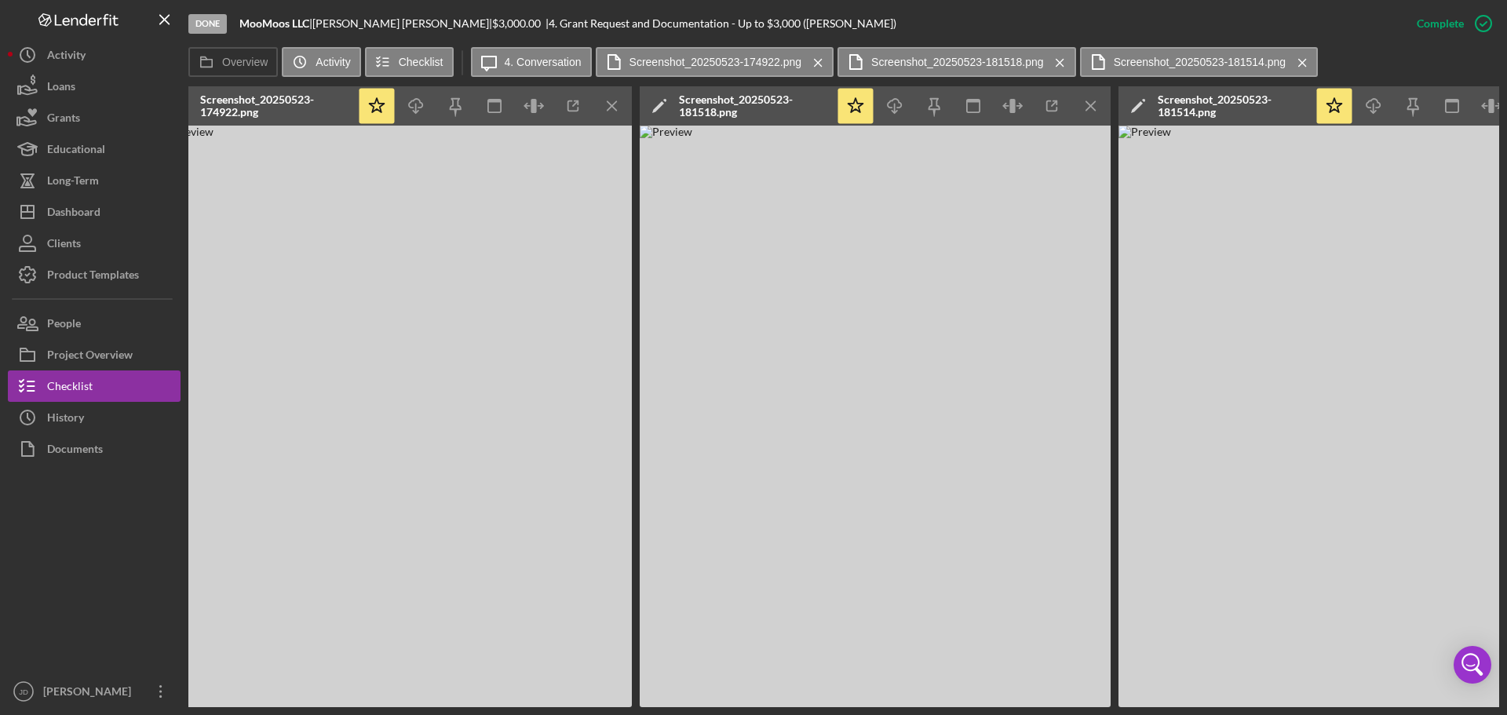
scroll to position [0, 1061]
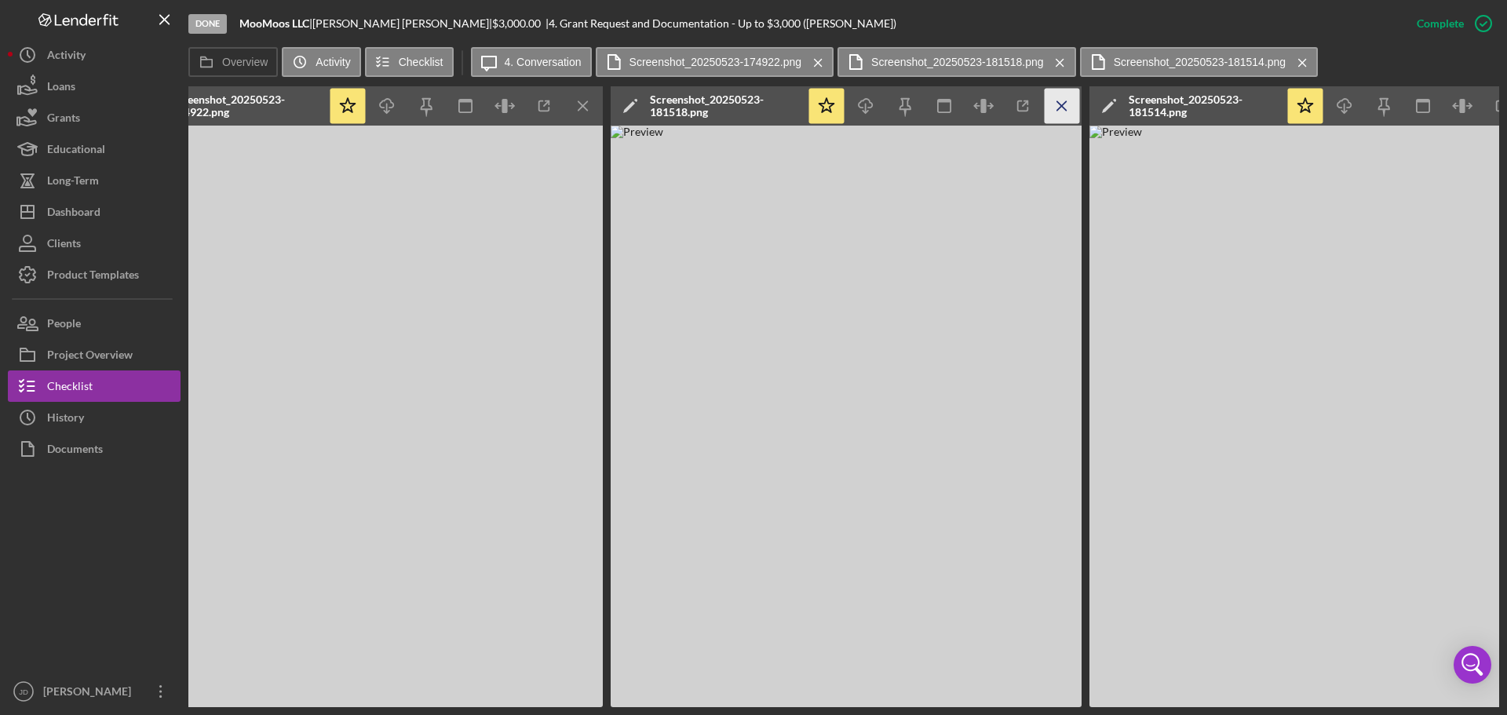
click at [1067, 106] on icon "Icon/Menu Close" at bounding box center [1062, 106] width 35 height 35
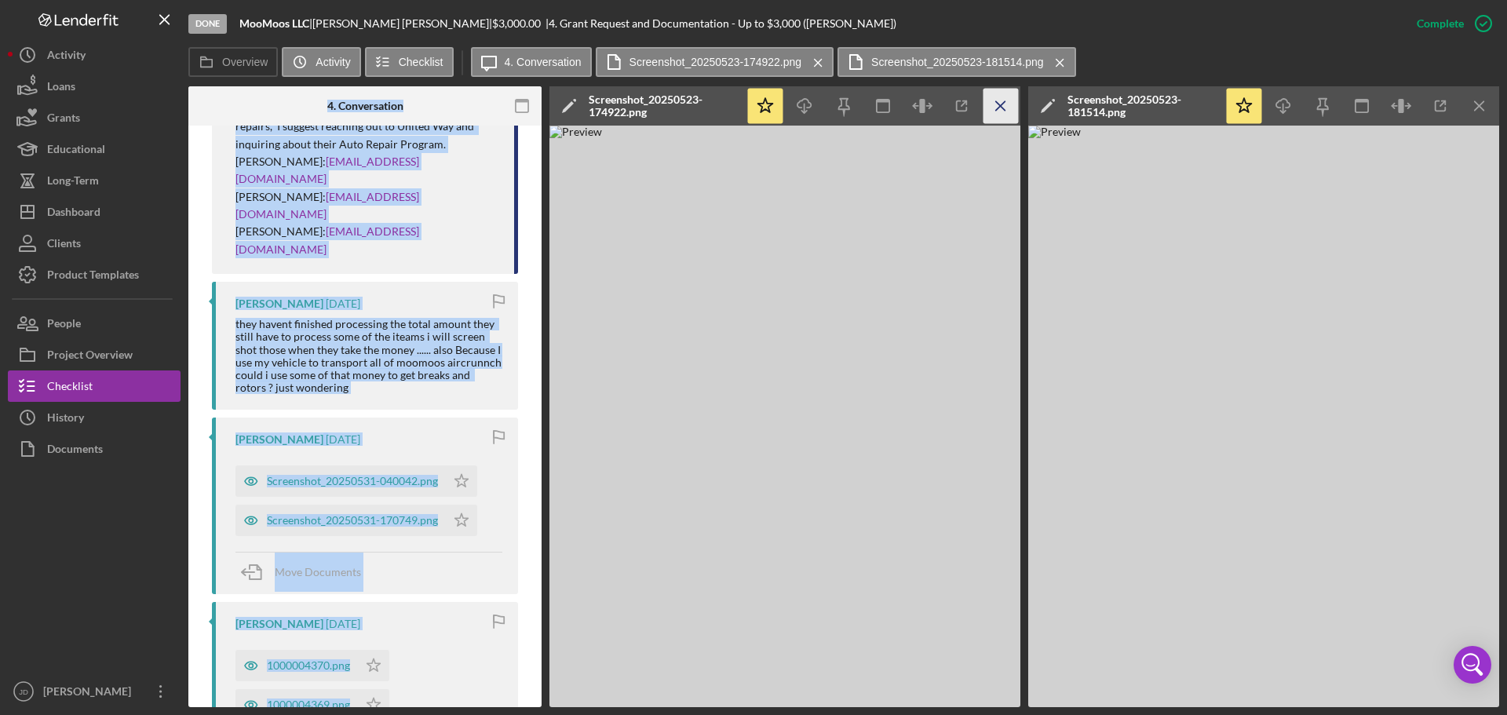
click at [1006, 104] on icon "Icon/Menu Close" at bounding box center [1000, 106] width 35 height 35
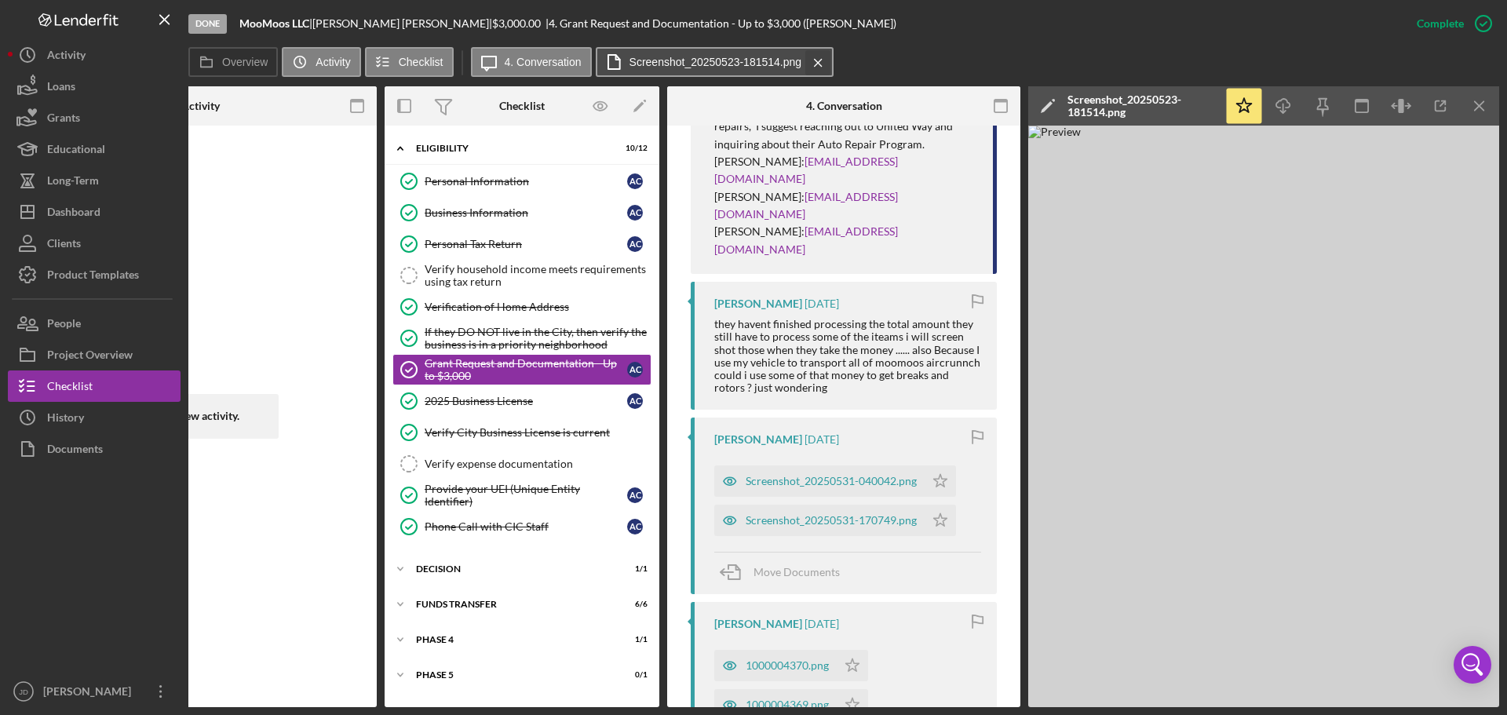
click at [822, 59] on icon "Icon/Menu Close" at bounding box center [817, 62] width 27 height 39
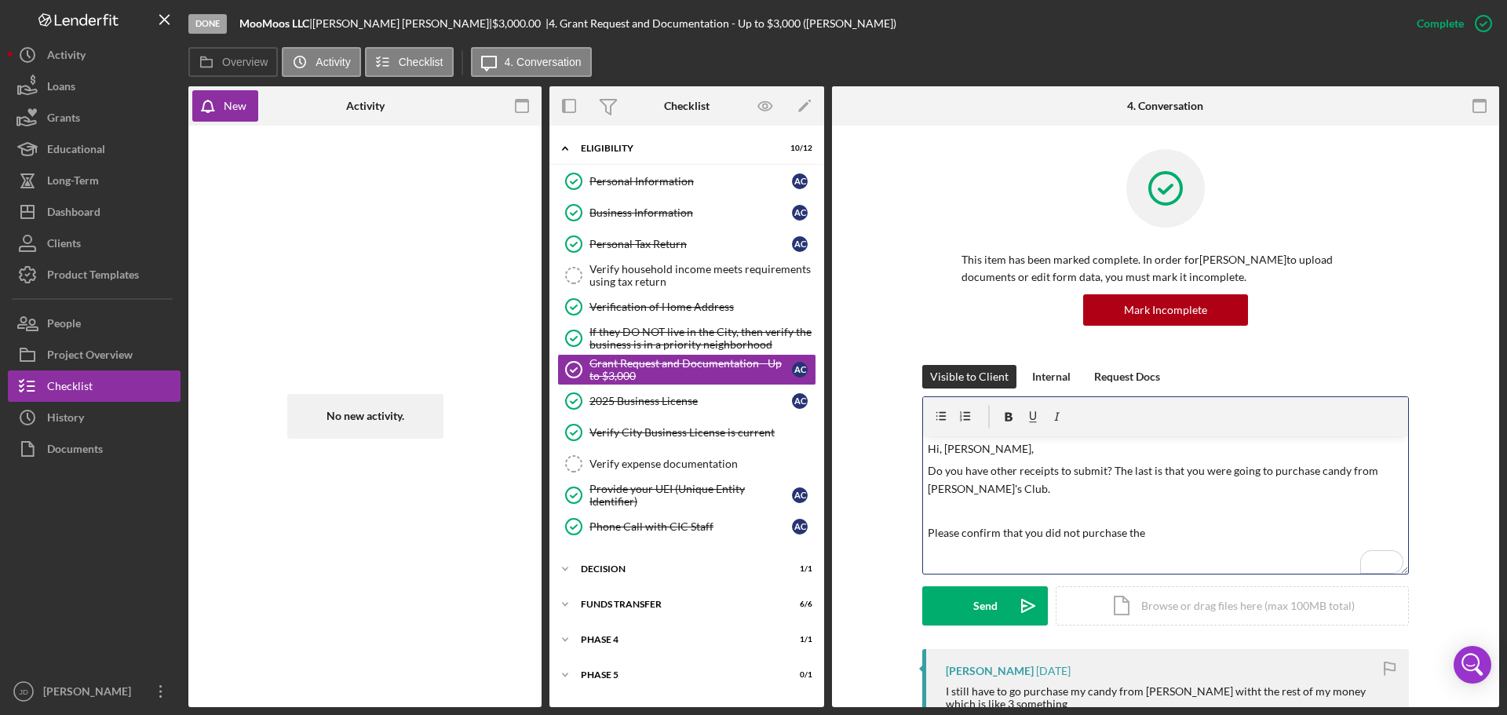
click at [1168, 532] on p "Please confirm that you did not purchase the" at bounding box center [1166, 532] width 476 height 17
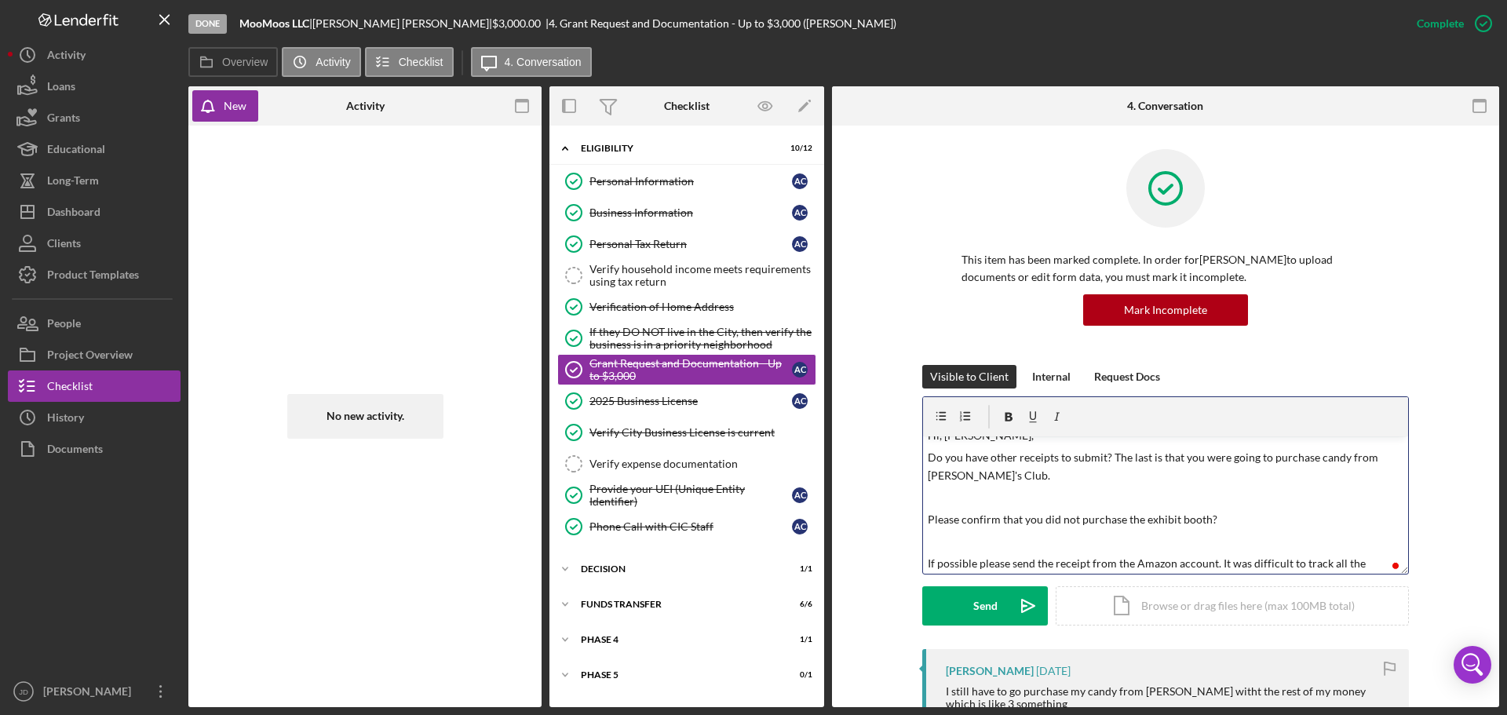
scroll to position [31, 0]
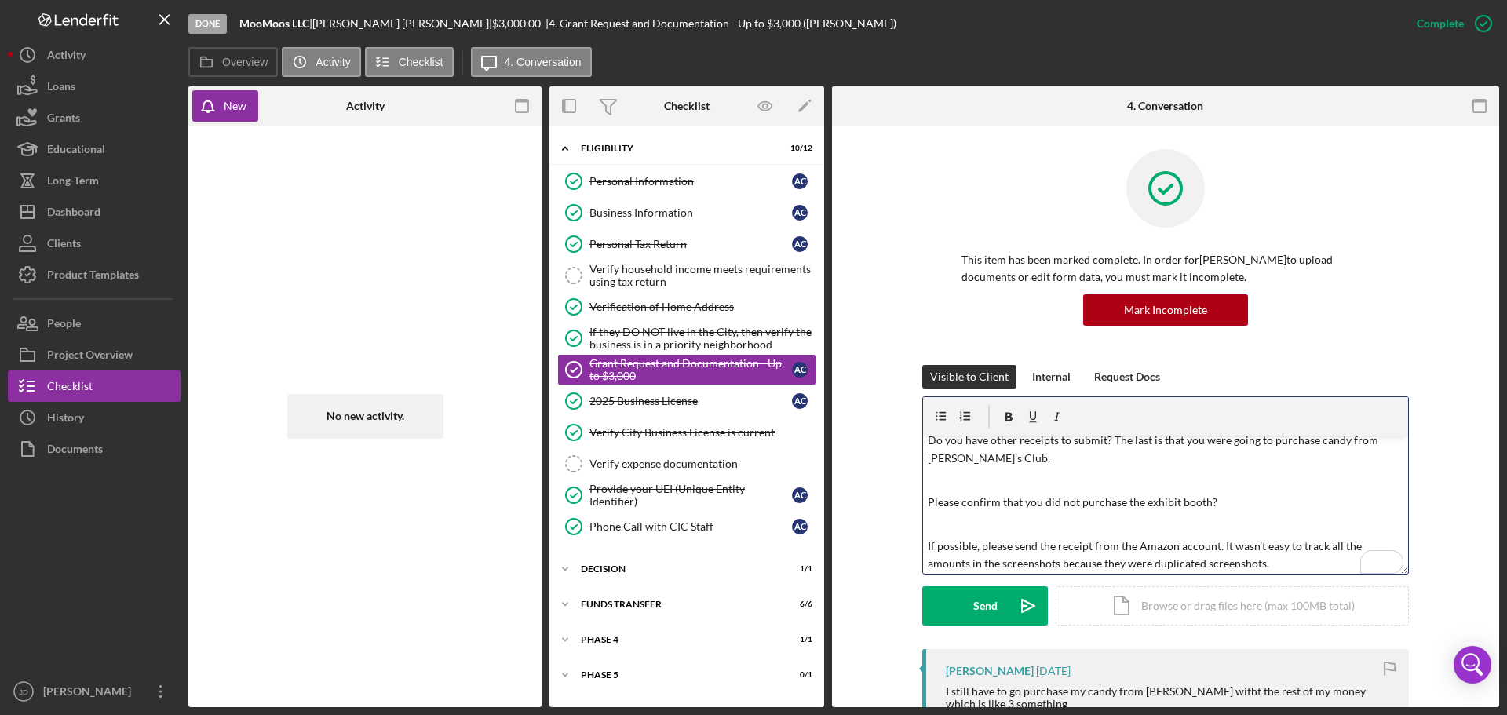
click at [1199, 564] on p "If possible, please send the receipt from the Amazon account. It wasn't easy to…" at bounding box center [1166, 555] width 476 height 35
click at [1249, 514] on div "v Color teal Color pink Remove color Add row above Add row below Add column bef…" at bounding box center [1165, 504] width 485 height 137
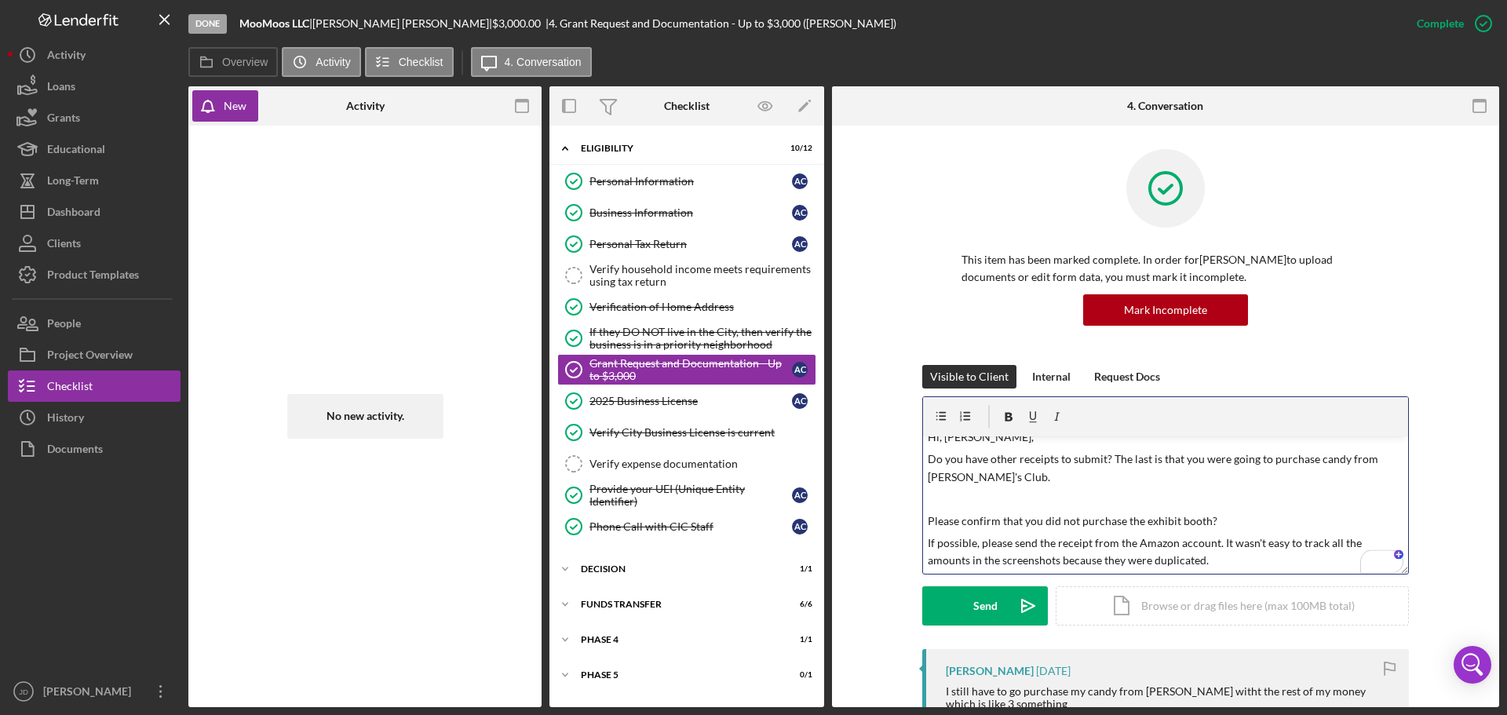
click at [1031, 486] on p "Do you have other receipts to submit? The last is that you were going to purcha…" at bounding box center [1166, 467] width 476 height 35
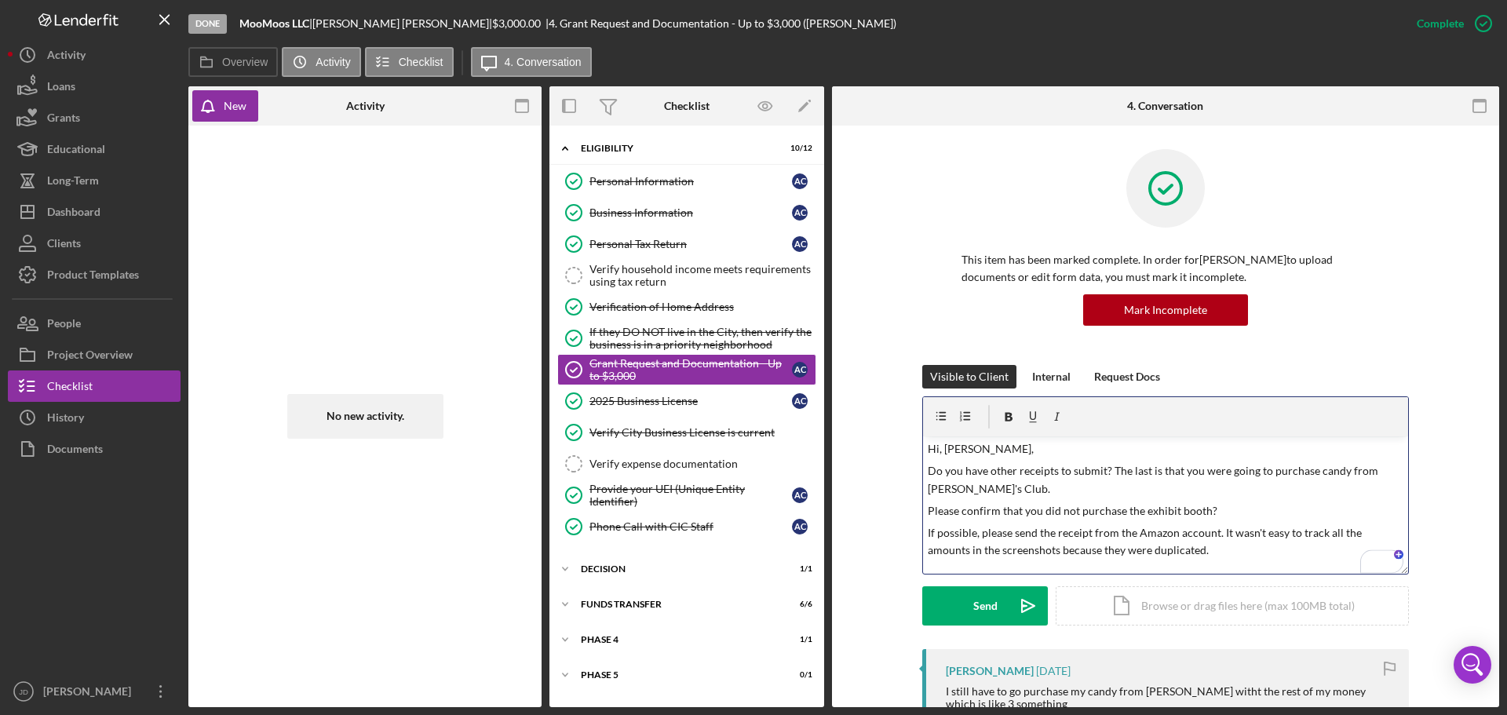
scroll to position [0, 0]
drag, startPoint x: 1039, startPoint y: 512, endPoint x: 1074, endPoint y: 509, distance: 34.6
click at [1074, 509] on p "Please confirm that you did not purchase the exhibit booth?" at bounding box center [1166, 510] width 476 height 17
click at [1032, 416] on icon "button" at bounding box center [1032, 416] width 35 height 35
click at [1001, 417] on icon "button" at bounding box center [1008, 416] width 35 height 35
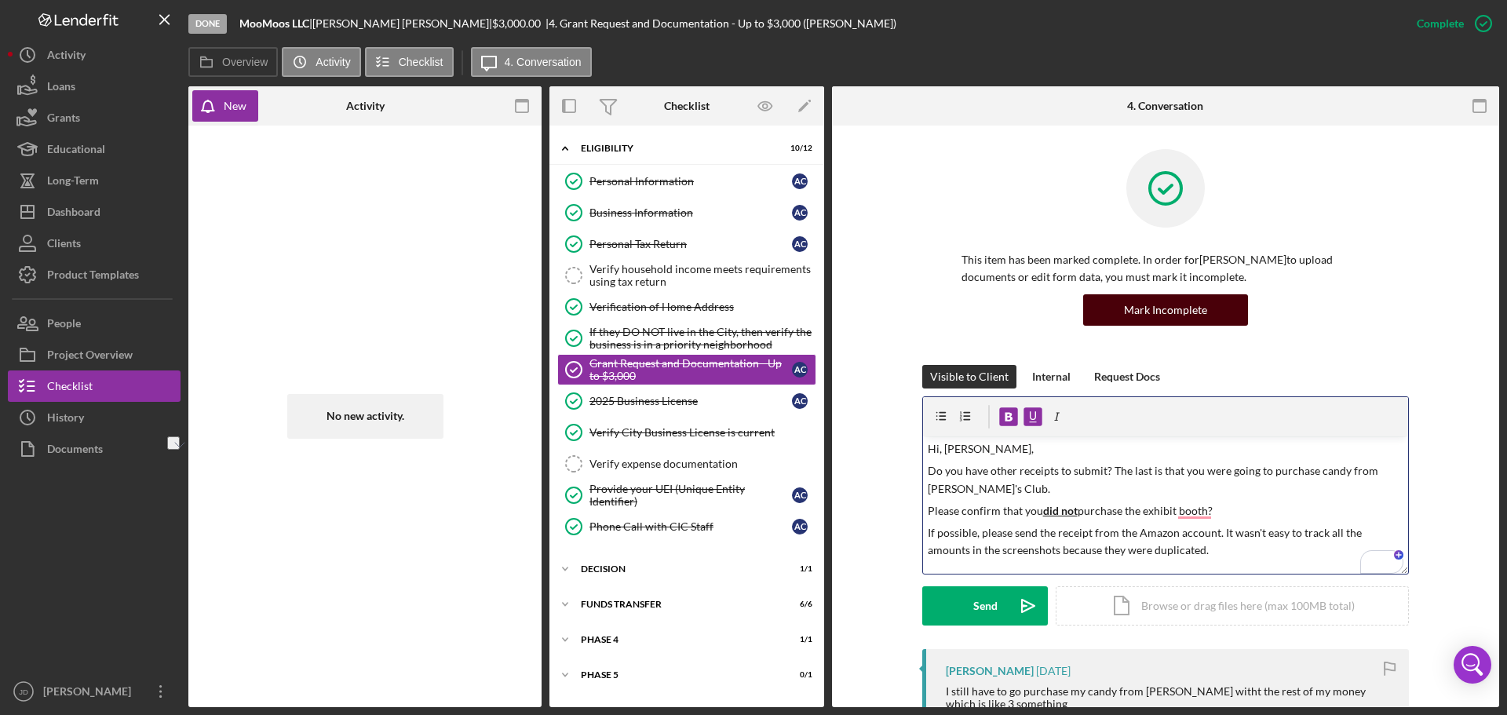
click at [1186, 306] on div "Mark Incomplete" at bounding box center [1165, 309] width 83 height 31
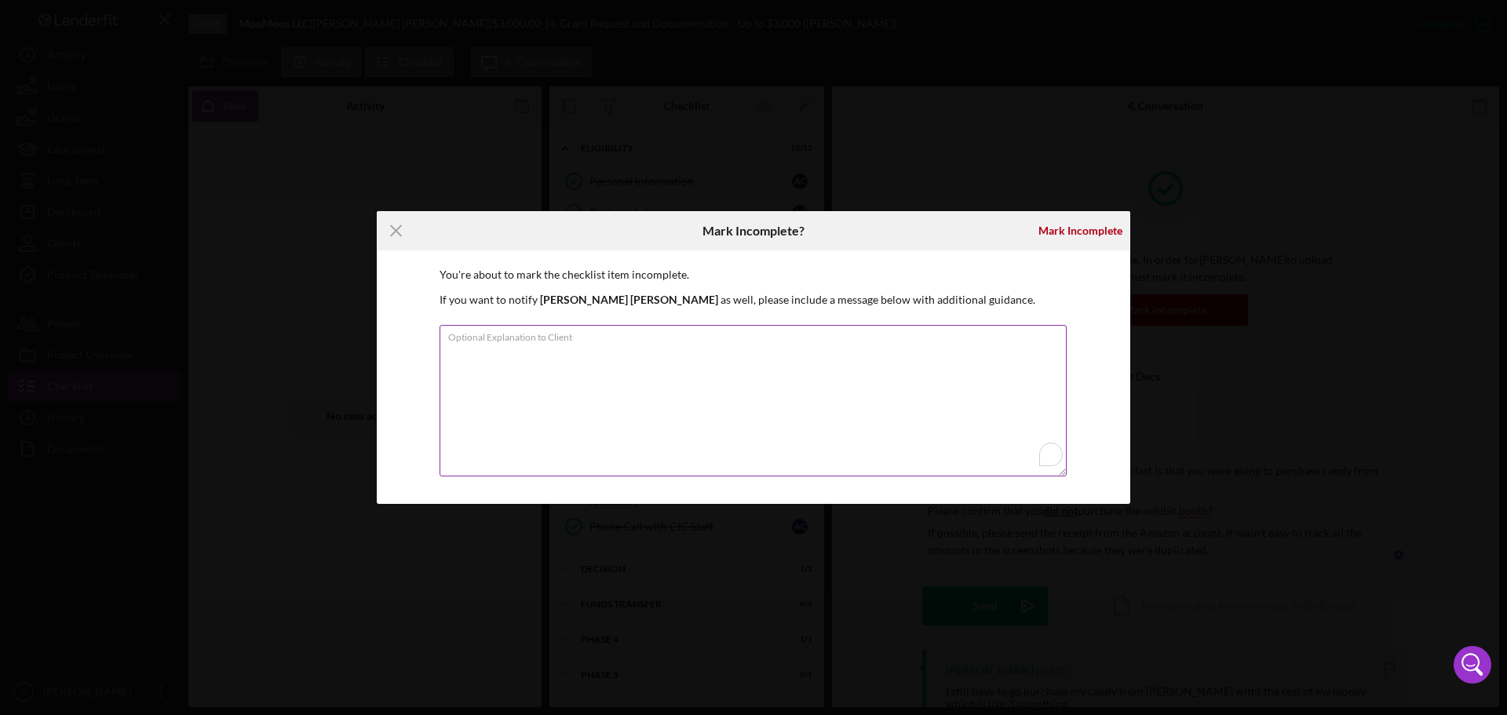
click at [631, 348] on textarea "Optional Explanation to Client" at bounding box center [752, 400] width 627 height 151
type textarea "W"
type textarea "Marking incomplete to request Sam's Club and other receipts."
click at [1069, 228] on div "Mark Incomplete" at bounding box center [1080, 230] width 84 height 31
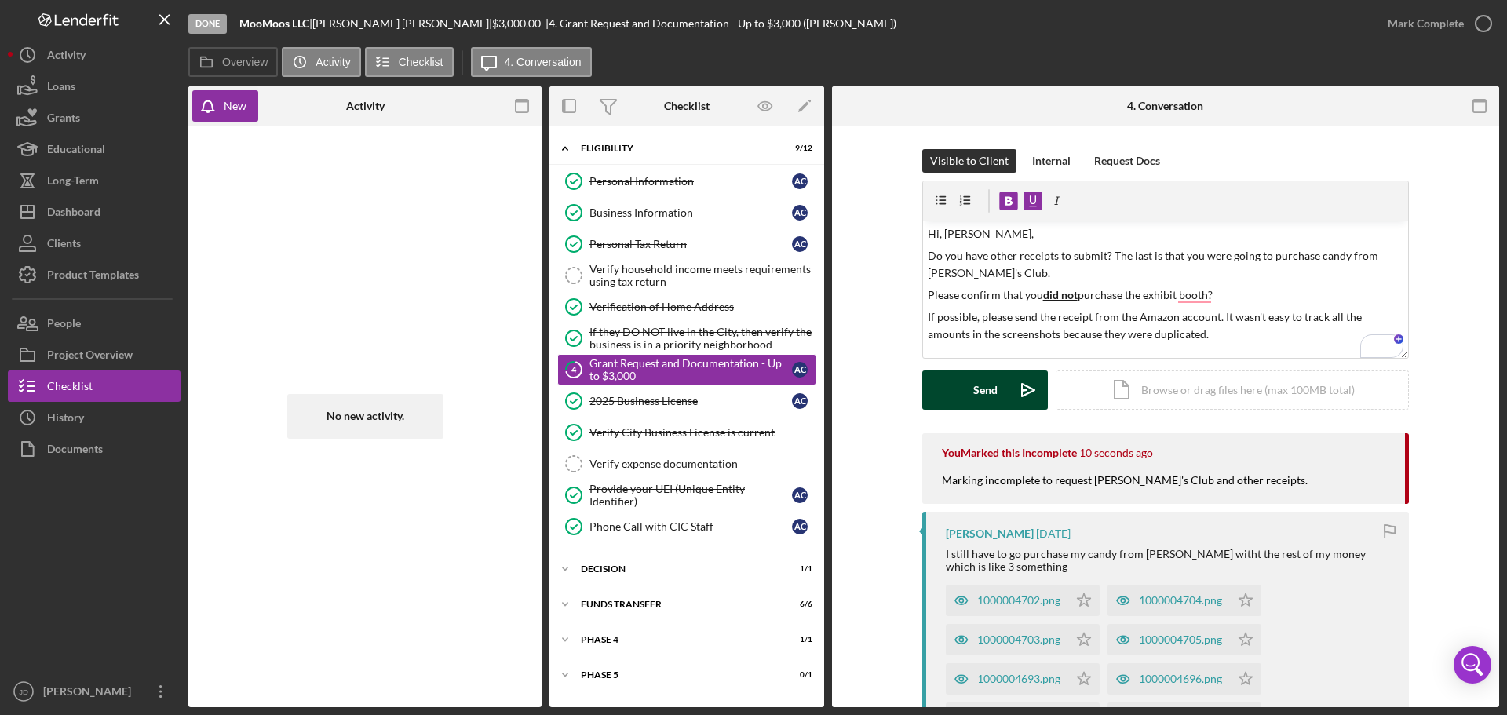
click at [990, 392] on div "Send" at bounding box center [985, 389] width 24 height 39
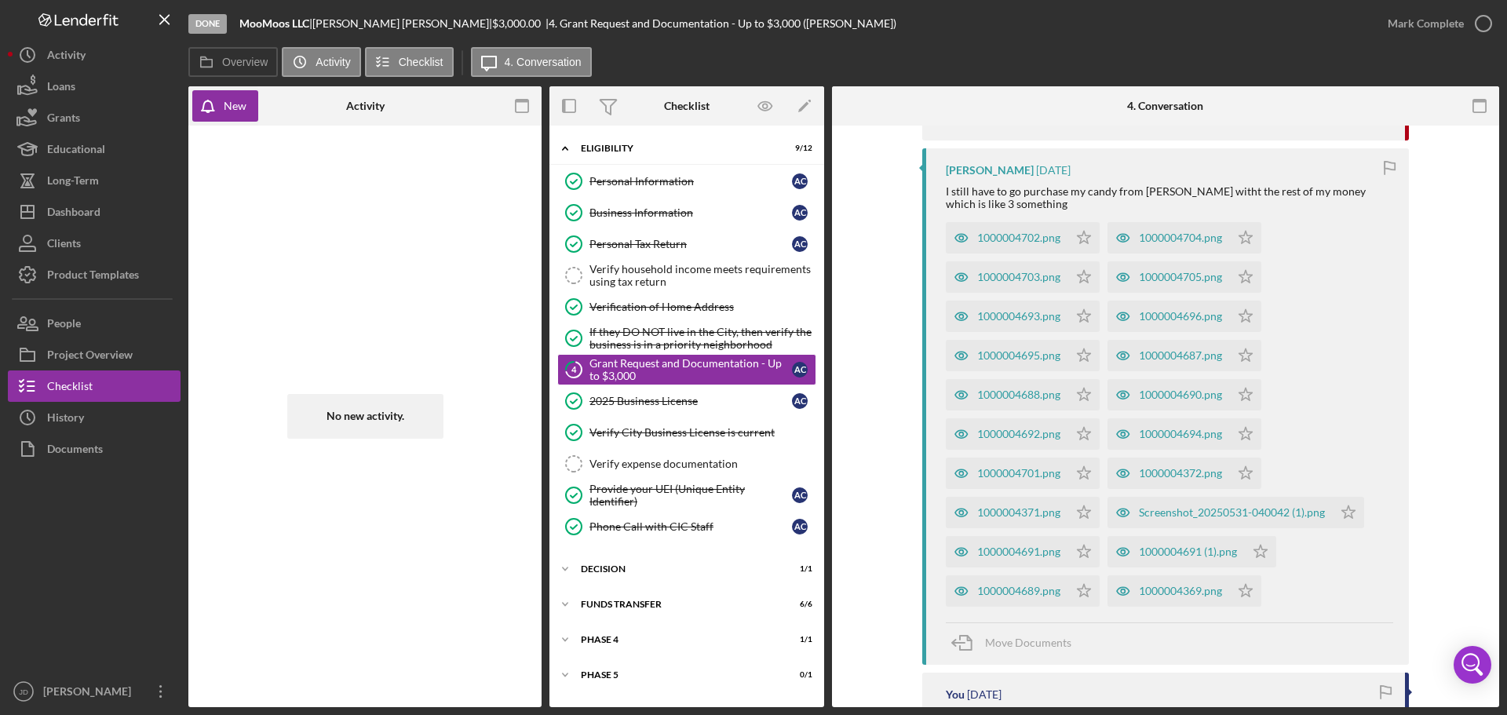
scroll to position [392, 0]
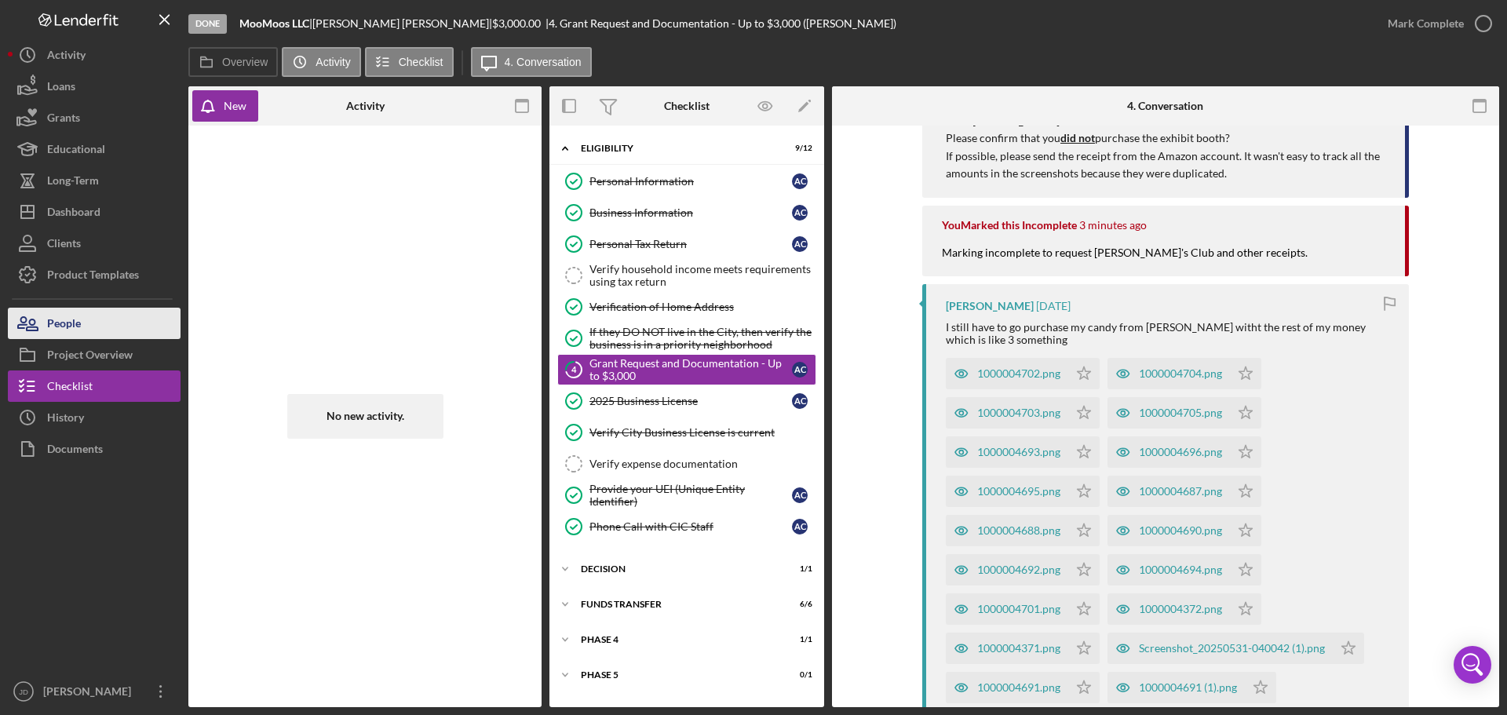
click at [74, 330] on div "People" at bounding box center [64, 325] width 34 height 35
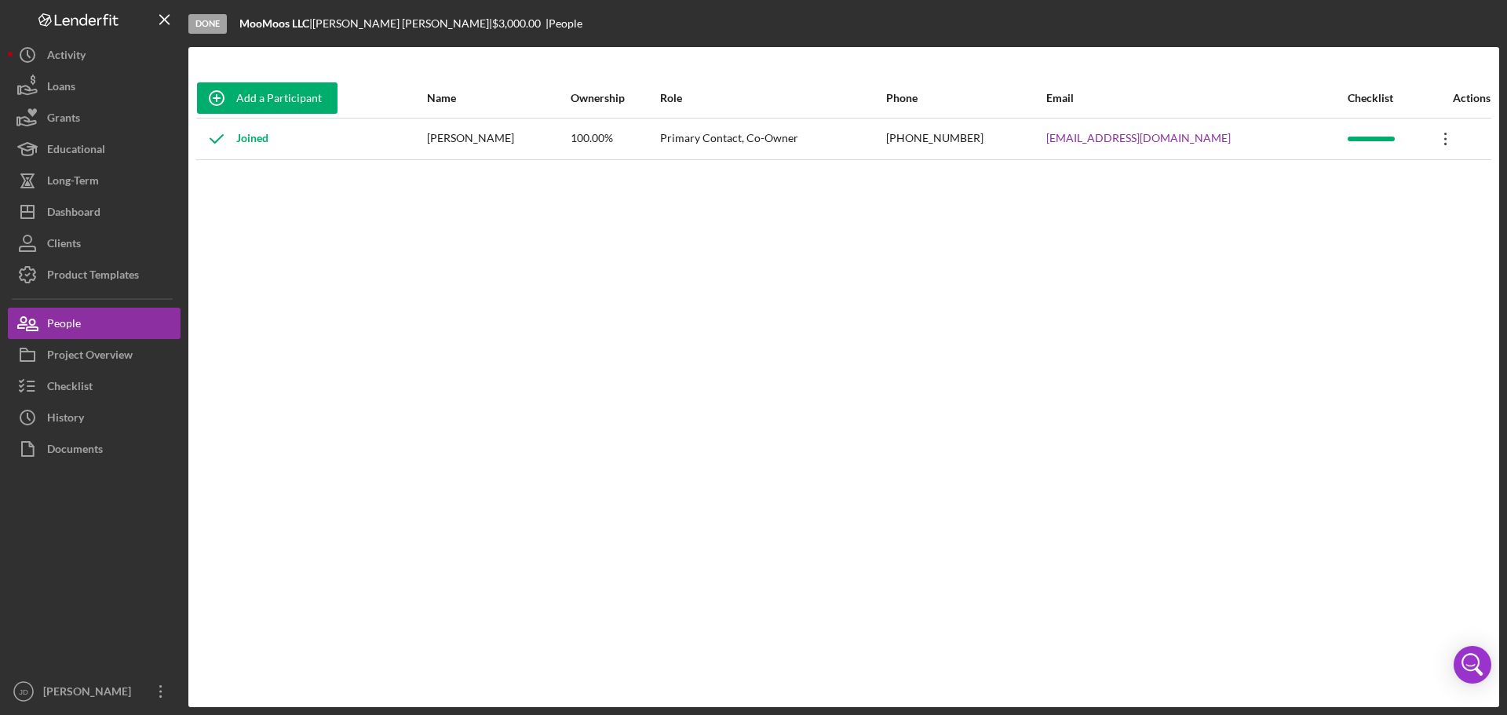
click at [1442, 136] on icon "Icon/Overflow" at bounding box center [1445, 138] width 39 height 39
click at [1373, 67] on div "Add a Participant Name Ownership Role Phone Email Checklist Actions Joined Ange…" at bounding box center [843, 377] width 1311 height 660
click at [82, 210] on div "Dashboard" at bounding box center [73, 213] width 53 height 35
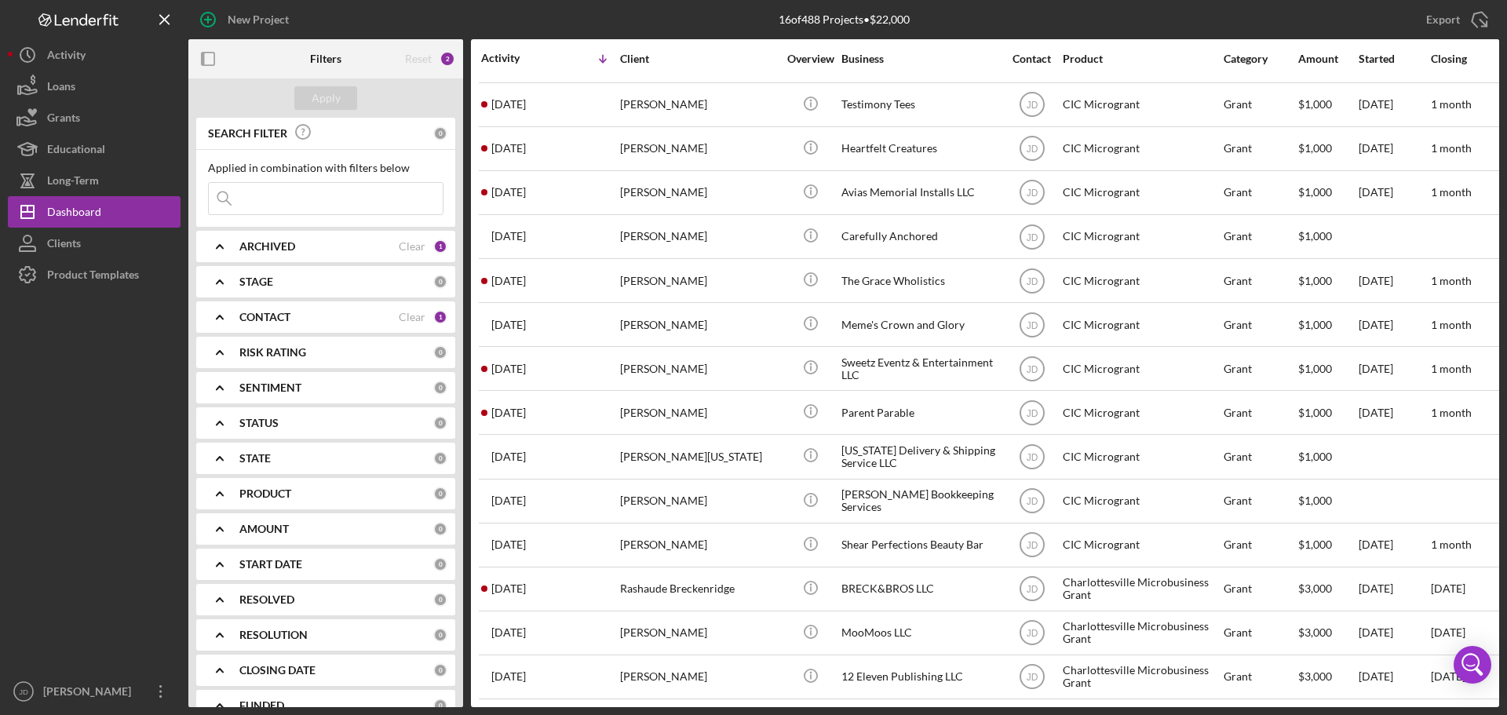
scroll to position [96, 0]
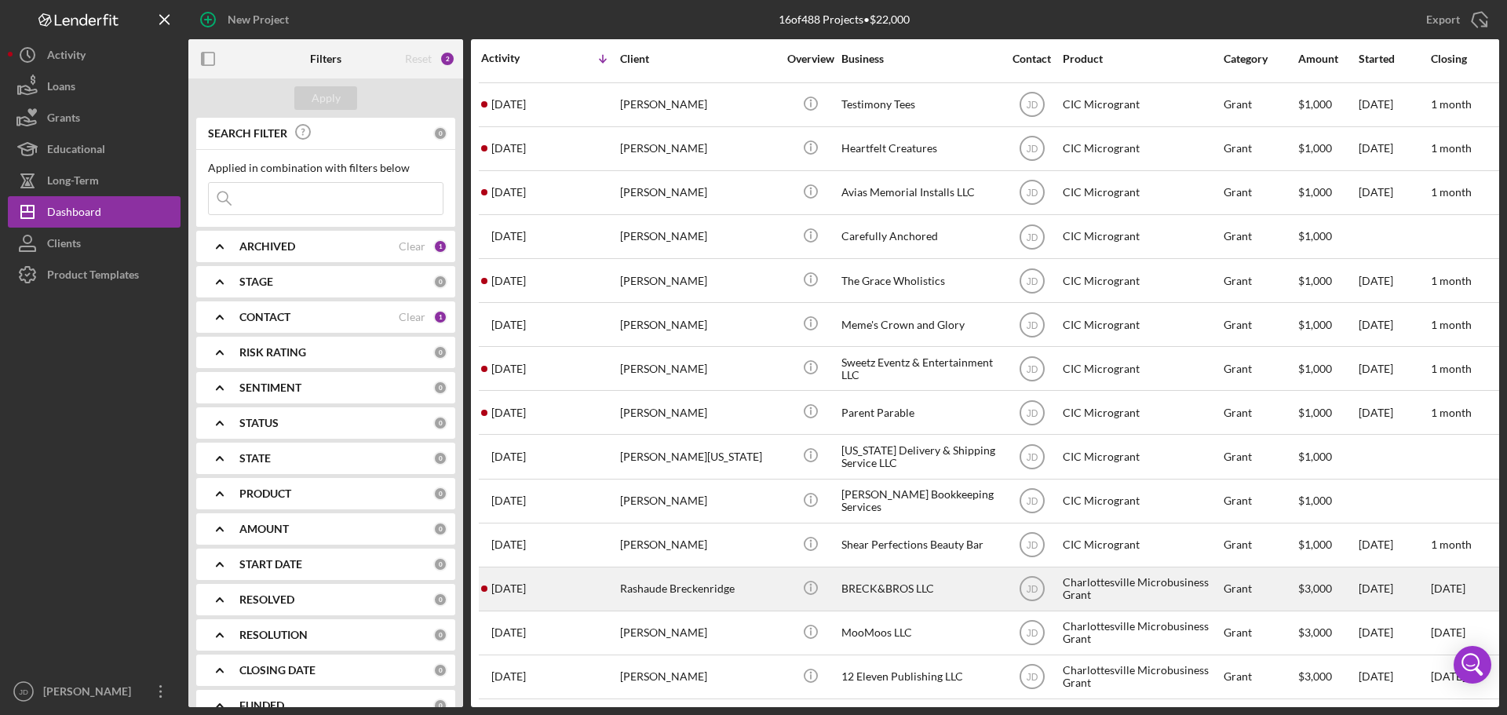
click at [673, 582] on div "Rashaude Breckenridge" at bounding box center [698, 589] width 157 height 42
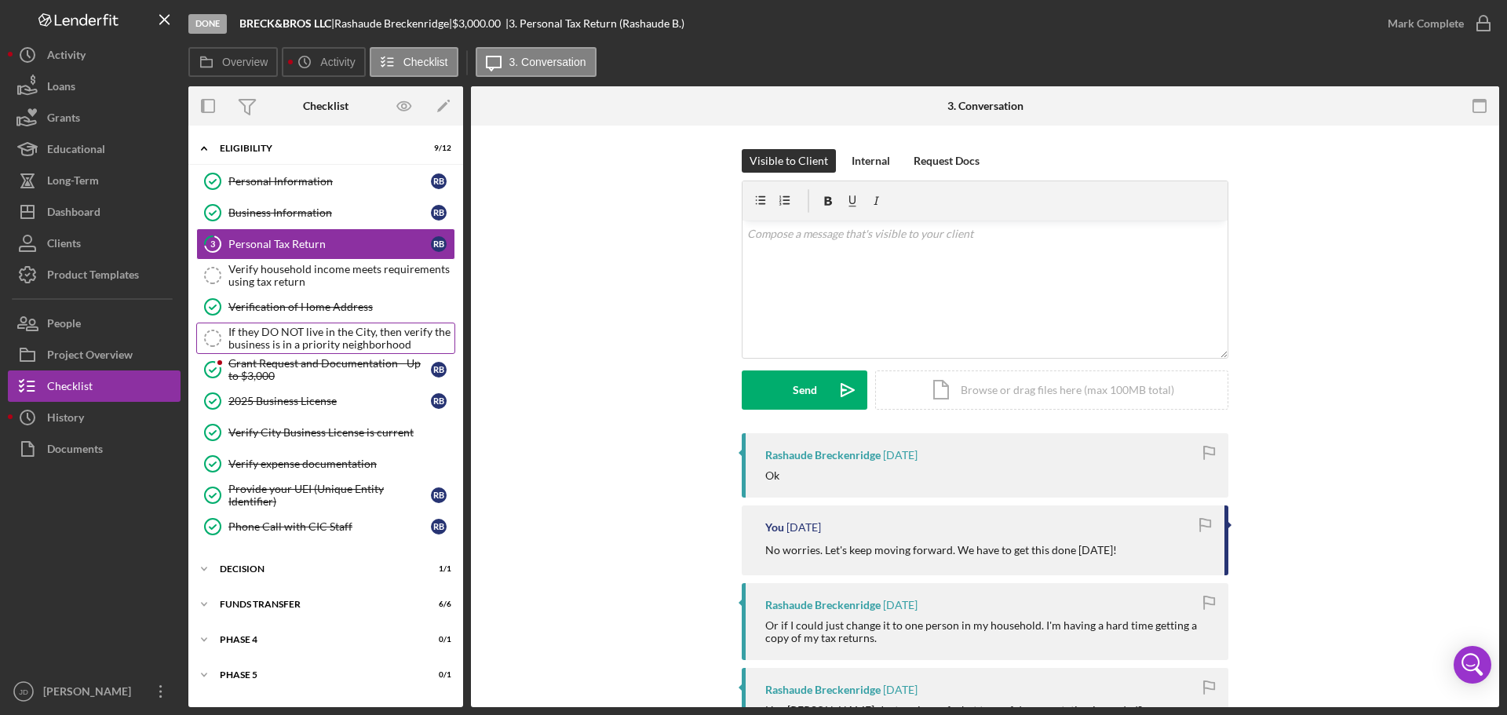
click at [341, 336] on div "If they DO NOT live in the City, then verify the business is in a priority neig…" at bounding box center [341, 338] width 226 height 25
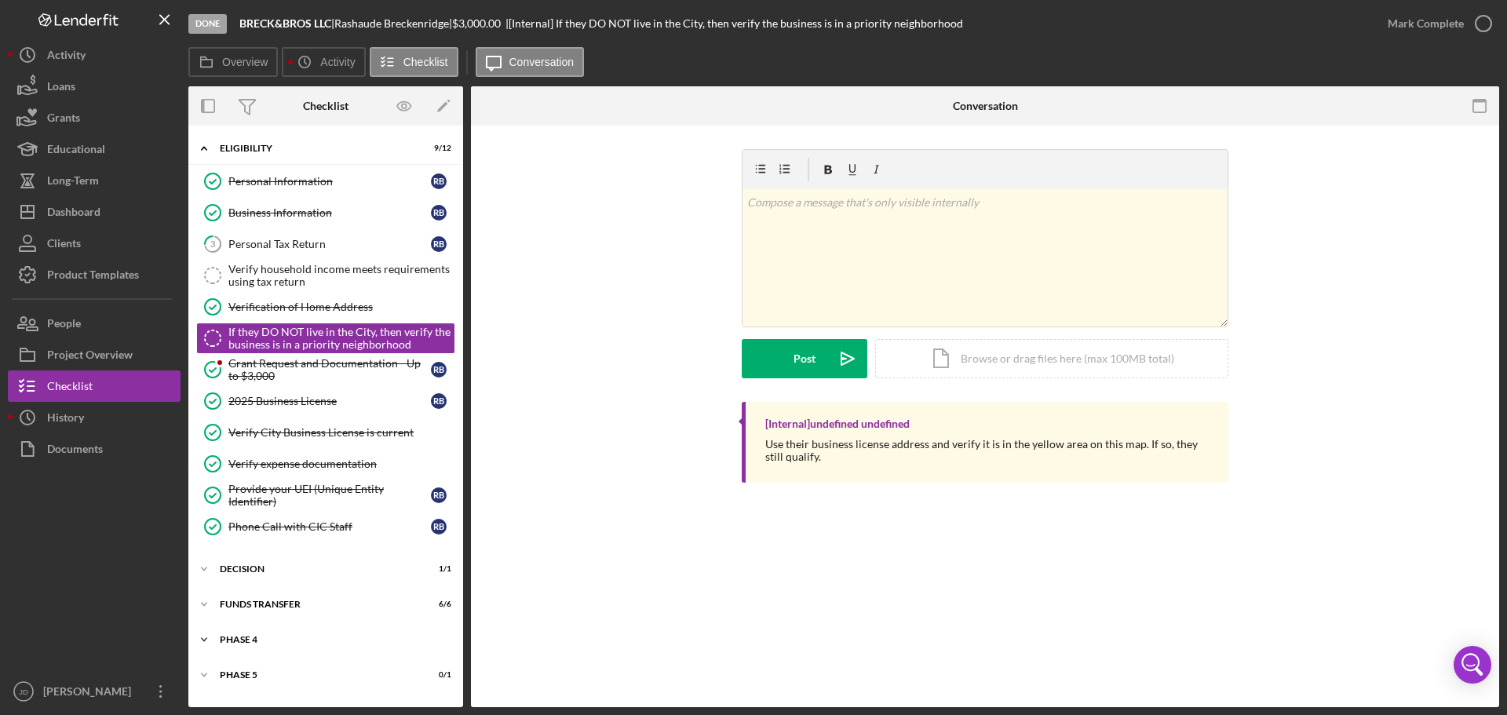
click at [233, 636] on div "Phase 4" at bounding box center [332, 639] width 224 height 9
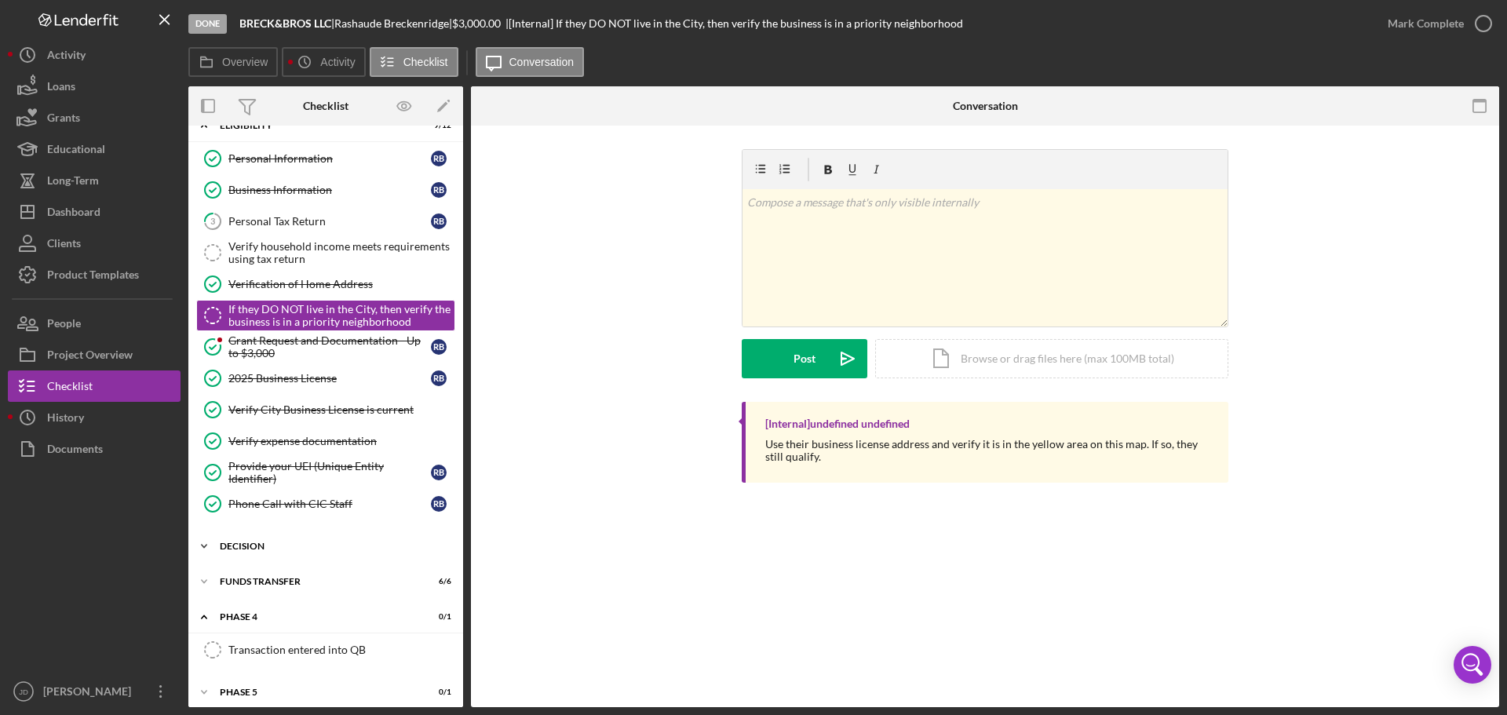
scroll to position [32, 0]
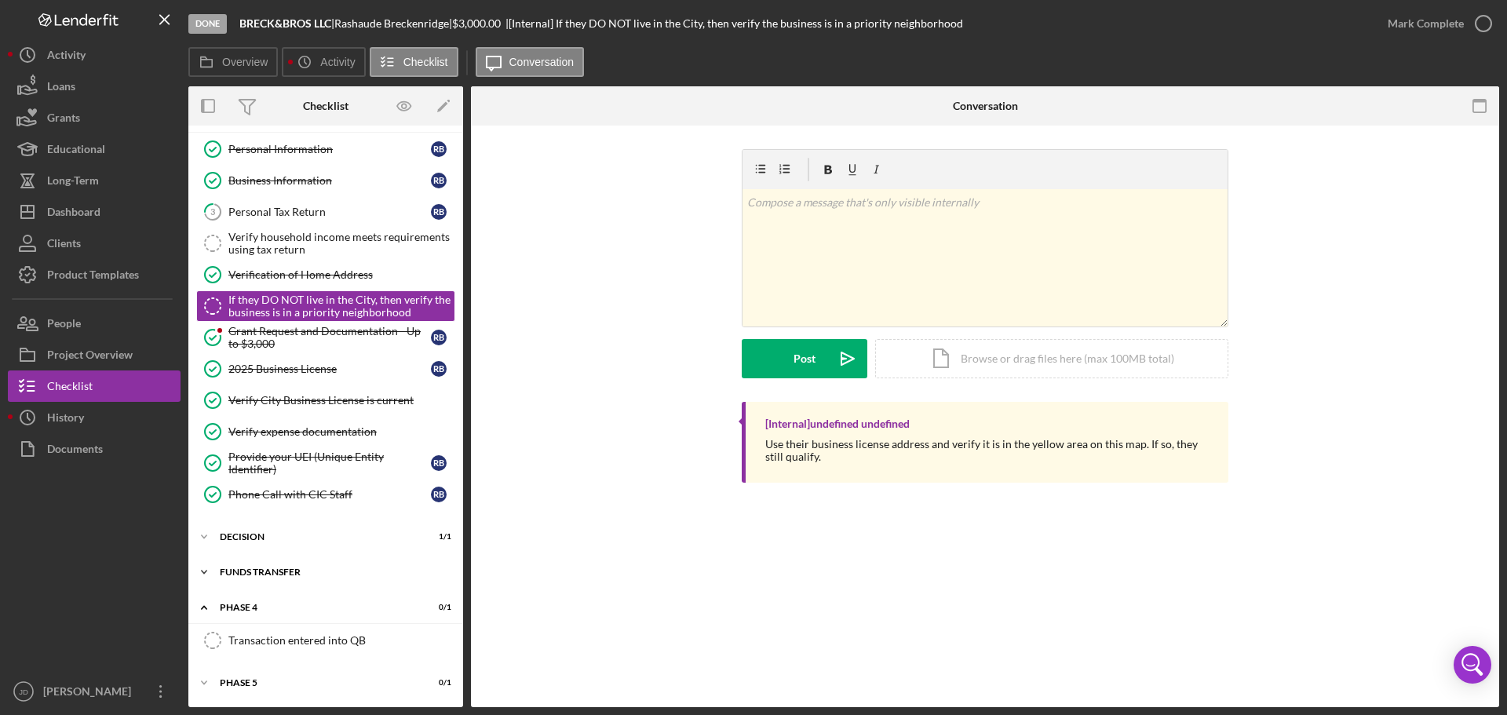
click at [204, 570] on icon "Icon/Expander" at bounding box center [203, 571] width 31 height 31
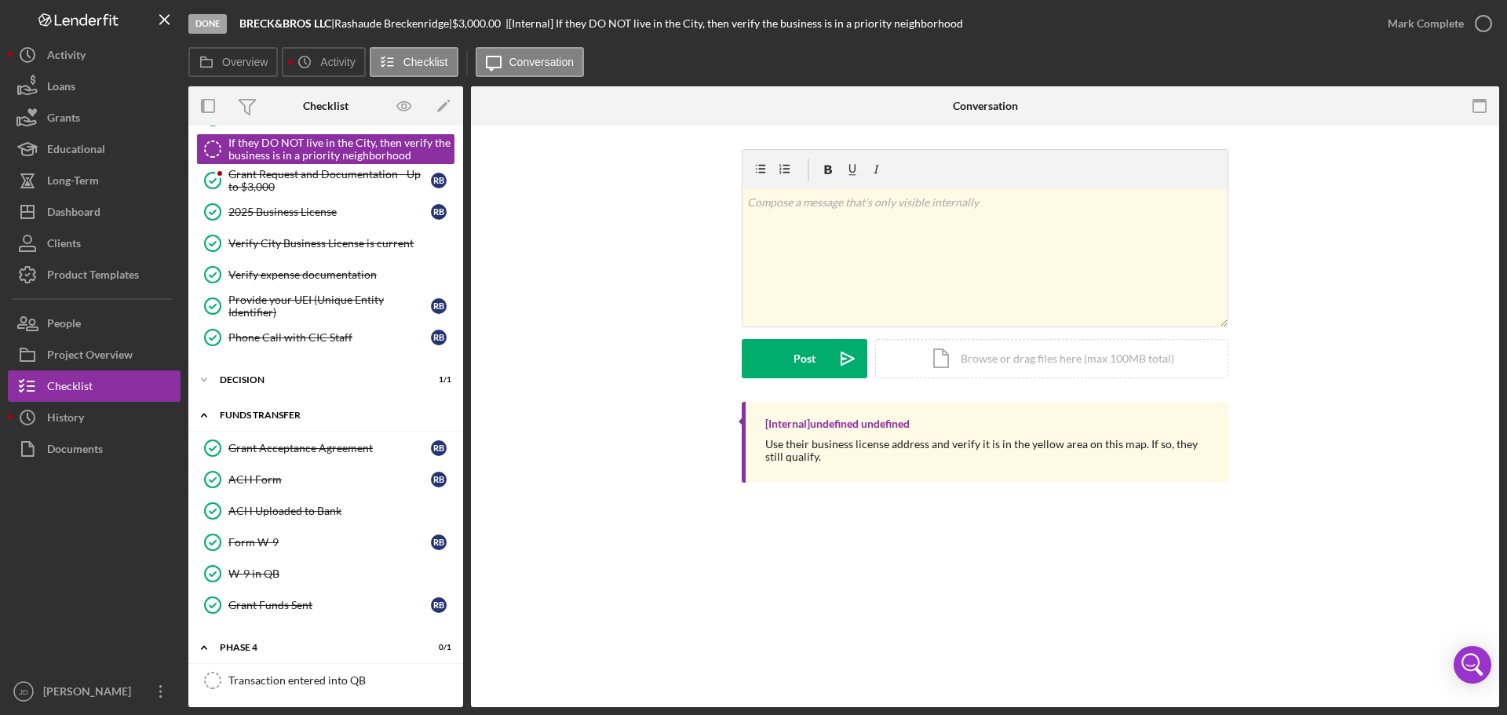
scroll to position [229, 0]
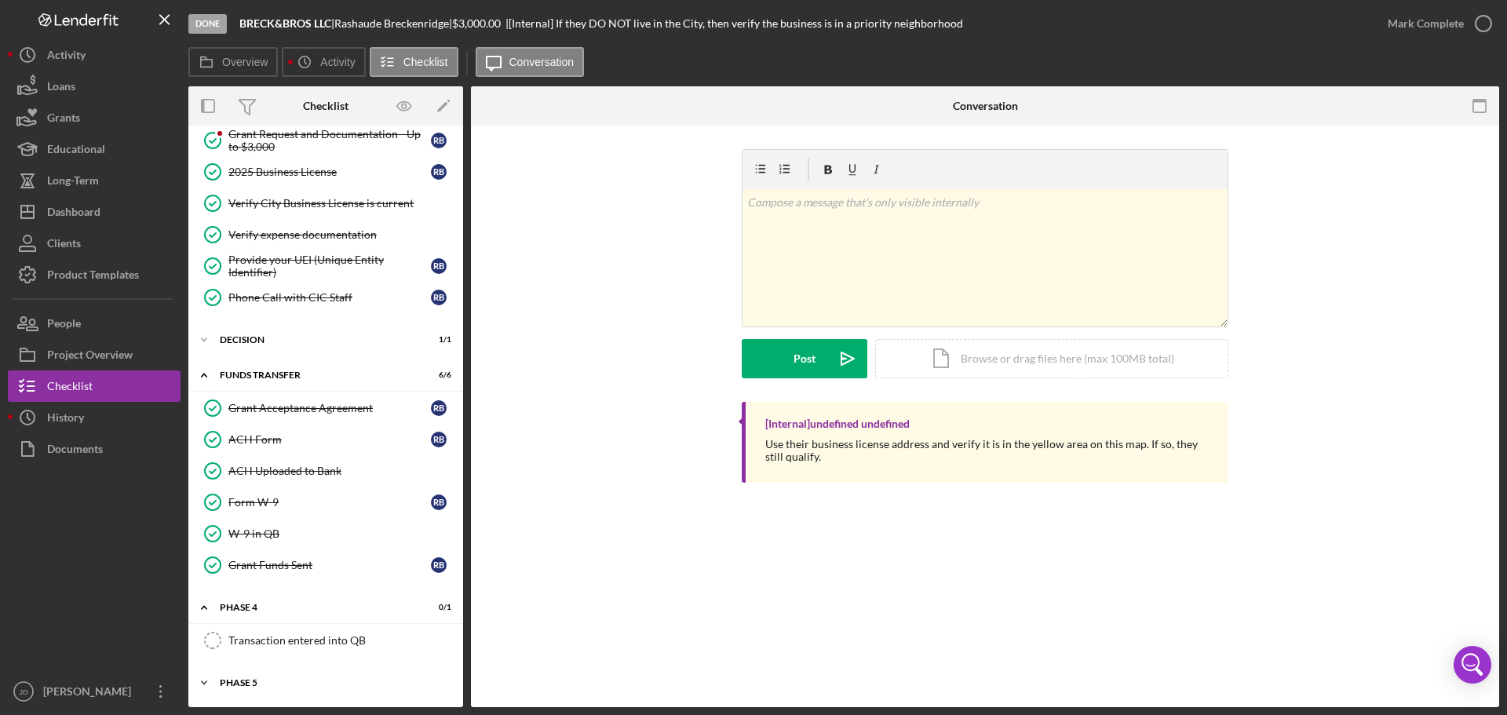
click at [221, 682] on div "Phase 5" at bounding box center [332, 682] width 224 height 9
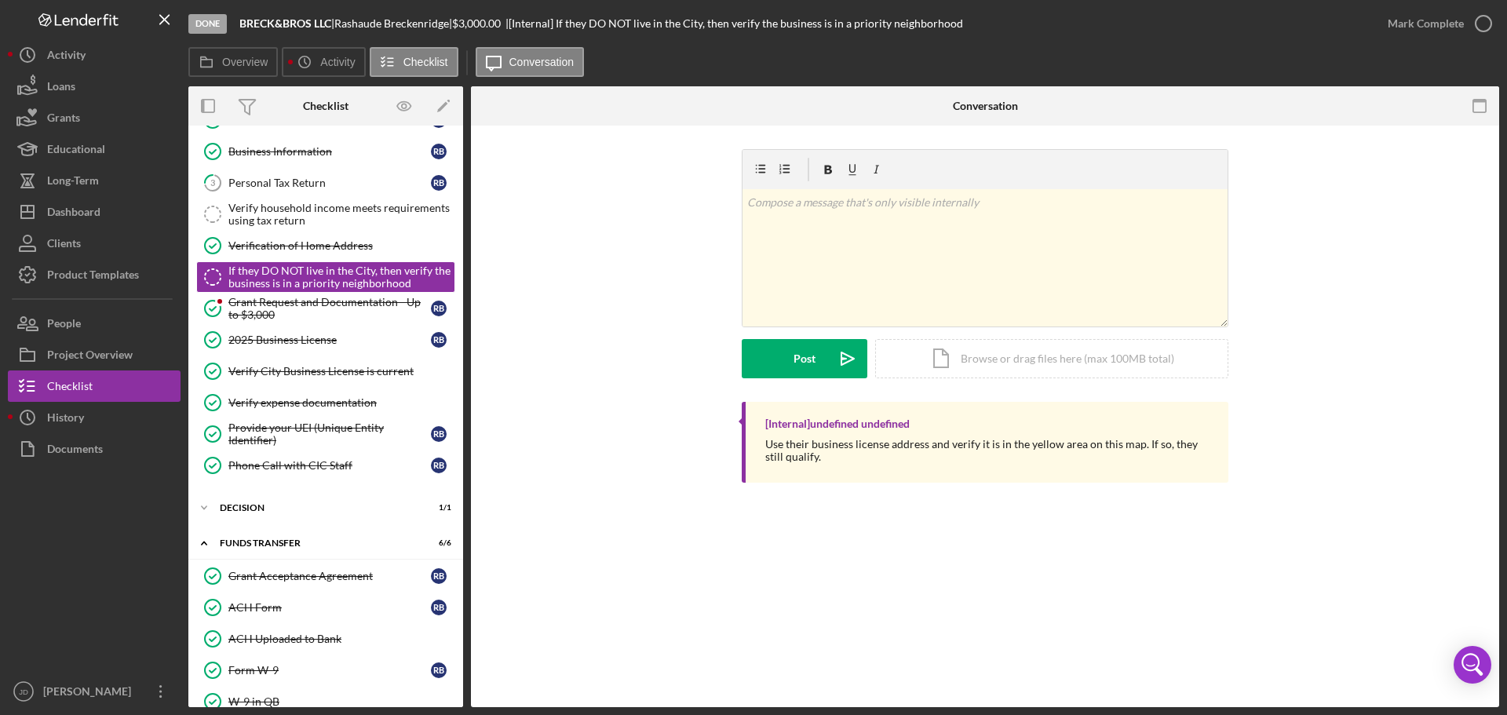
scroll to position [34, 0]
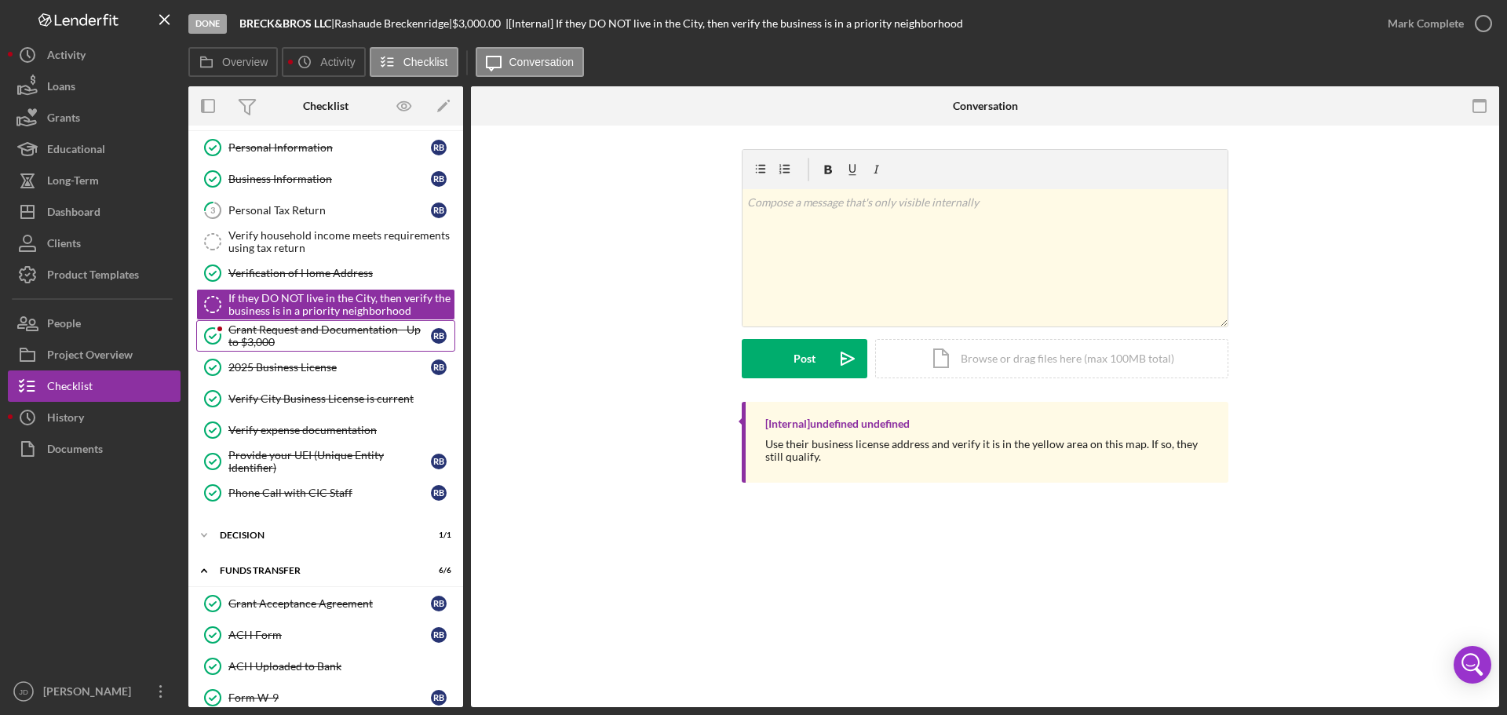
click at [334, 337] on div "Grant Request and Documentation - Up to $3,000" at bounding box center [329, 335] width 202 height 25
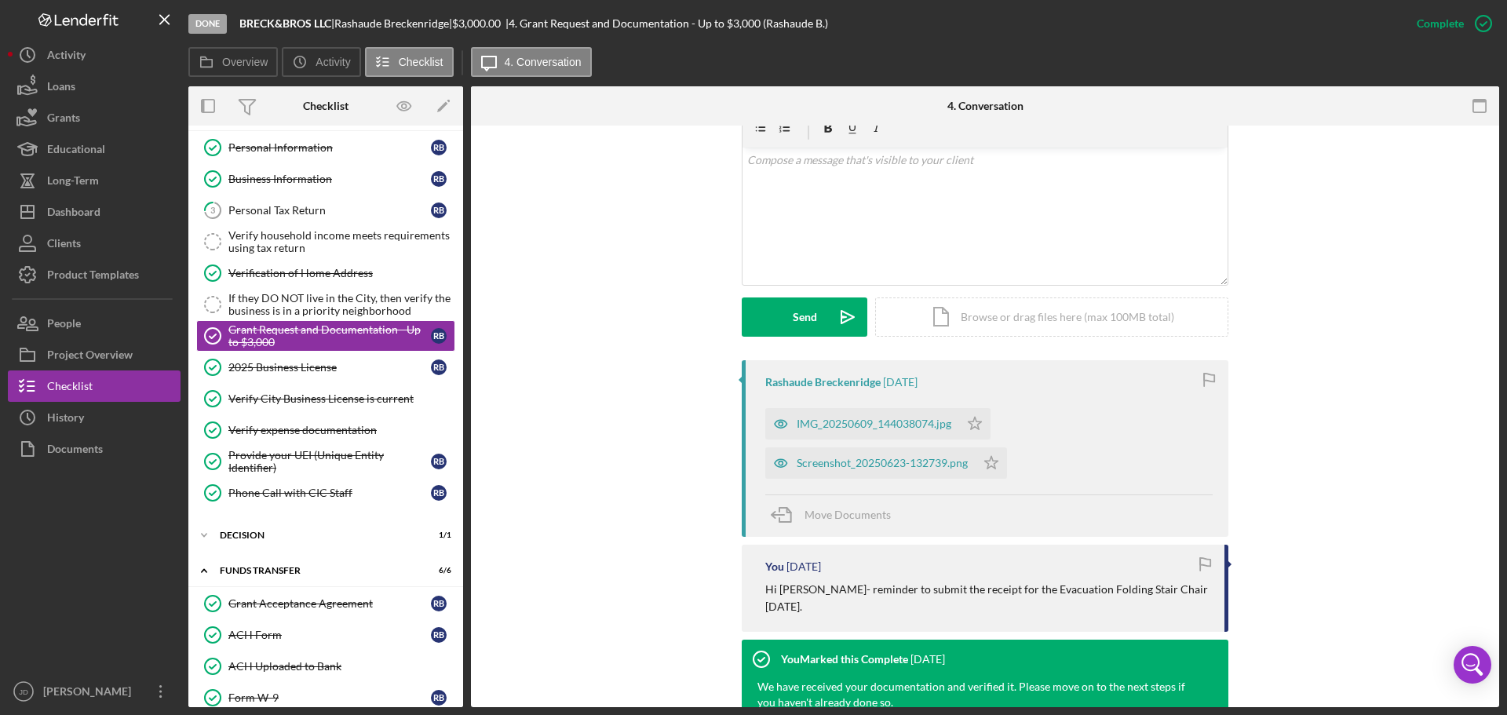
scroll to position [392, 0]
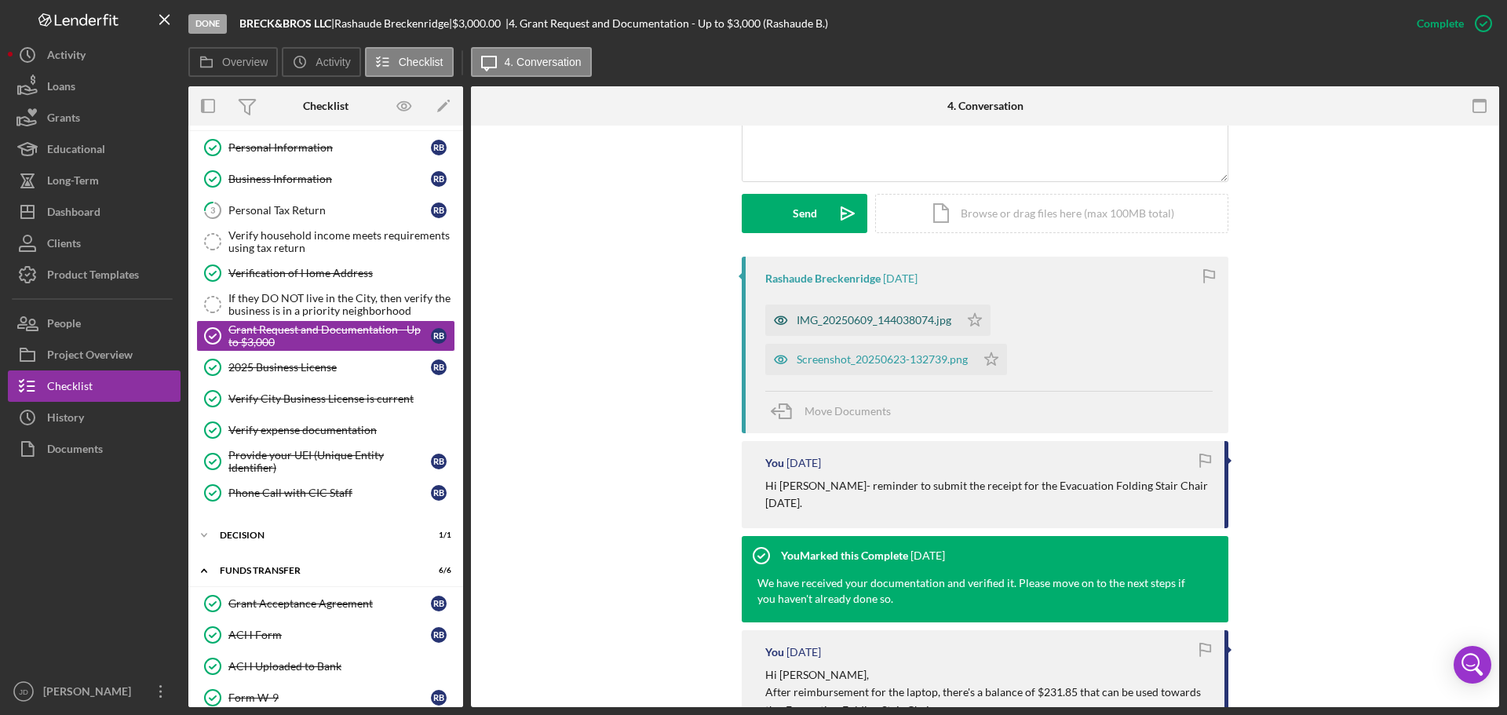
click at [837, 314] on div "IMG_20250609_144038074.jpg" at bounding box center [874, 320] width 155 height 13
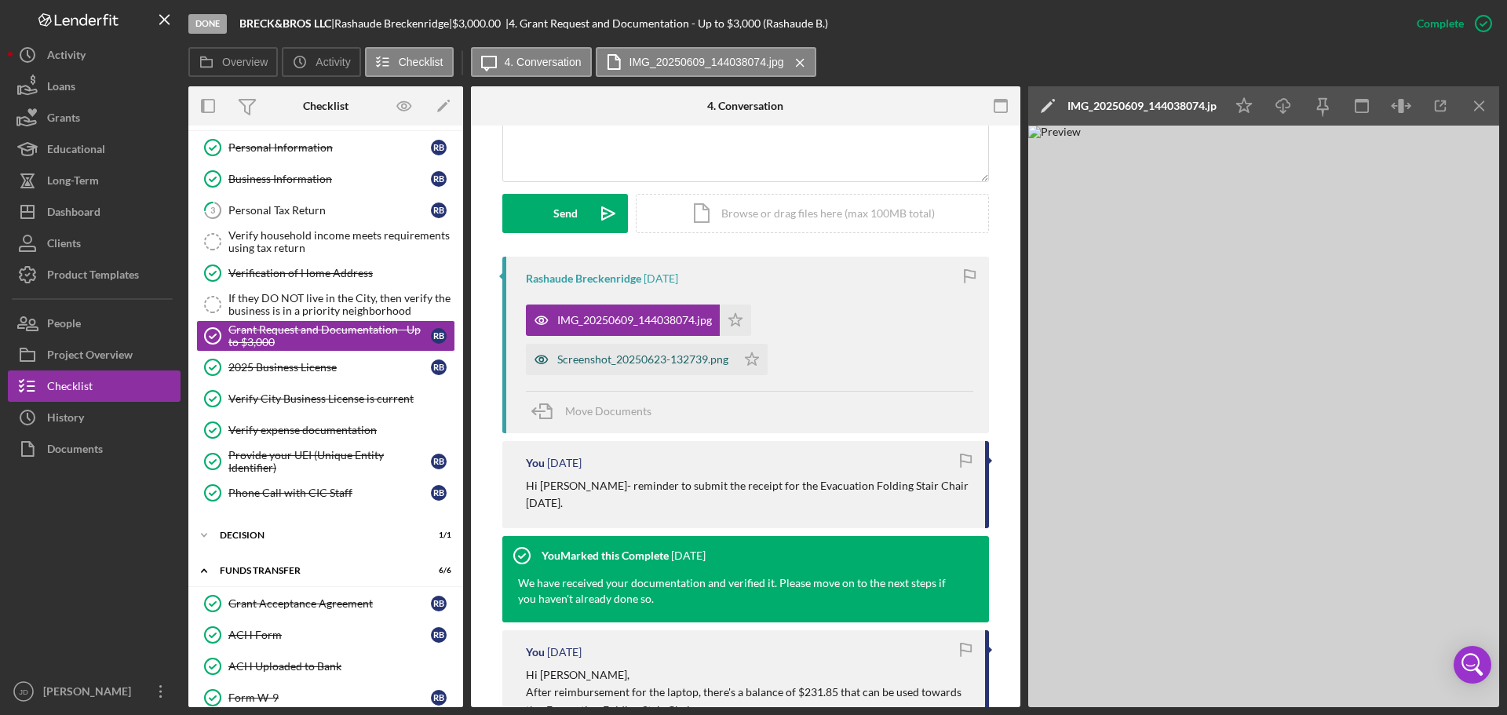
click at [662, 365] on div "Screenshot_20250623-132739.png" at bounding box center [642, 359] width 171 height 13
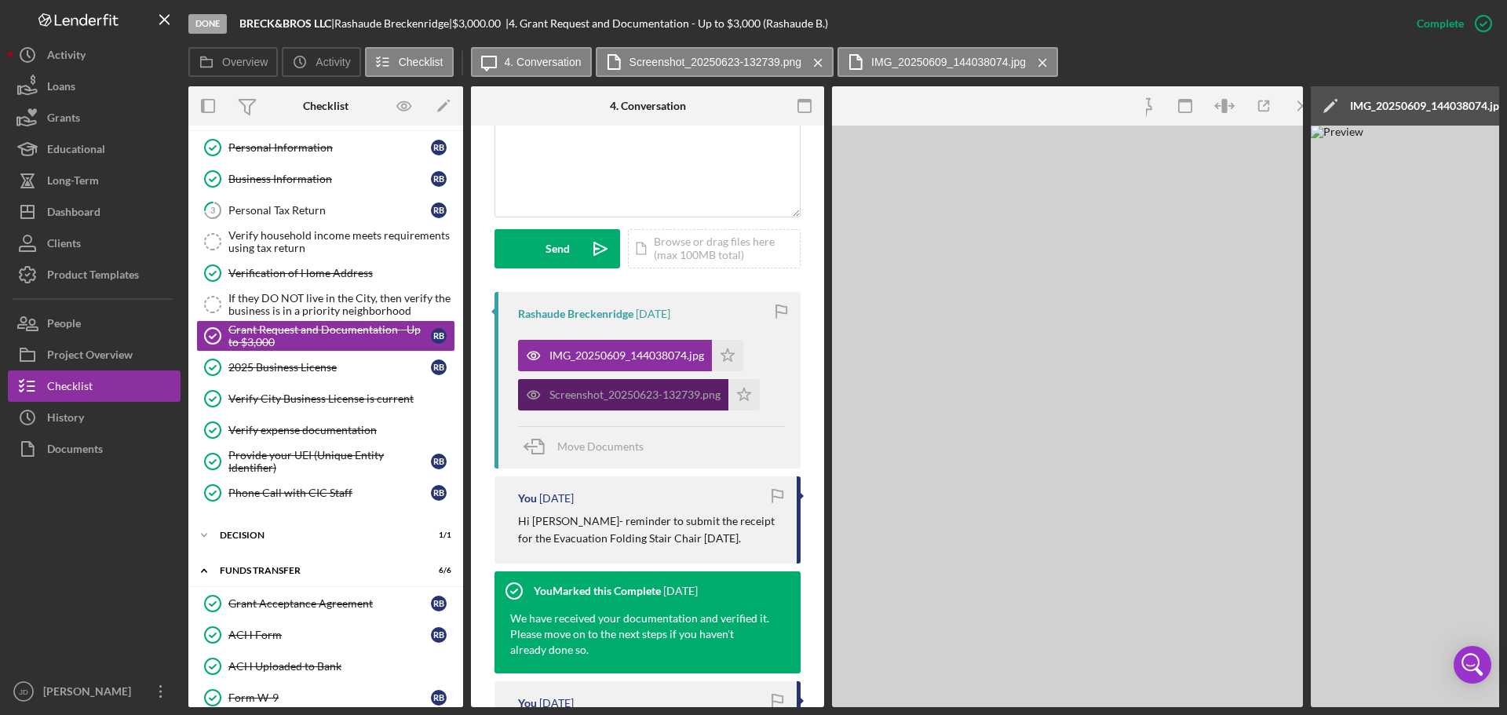
scroll to position [428, 0]
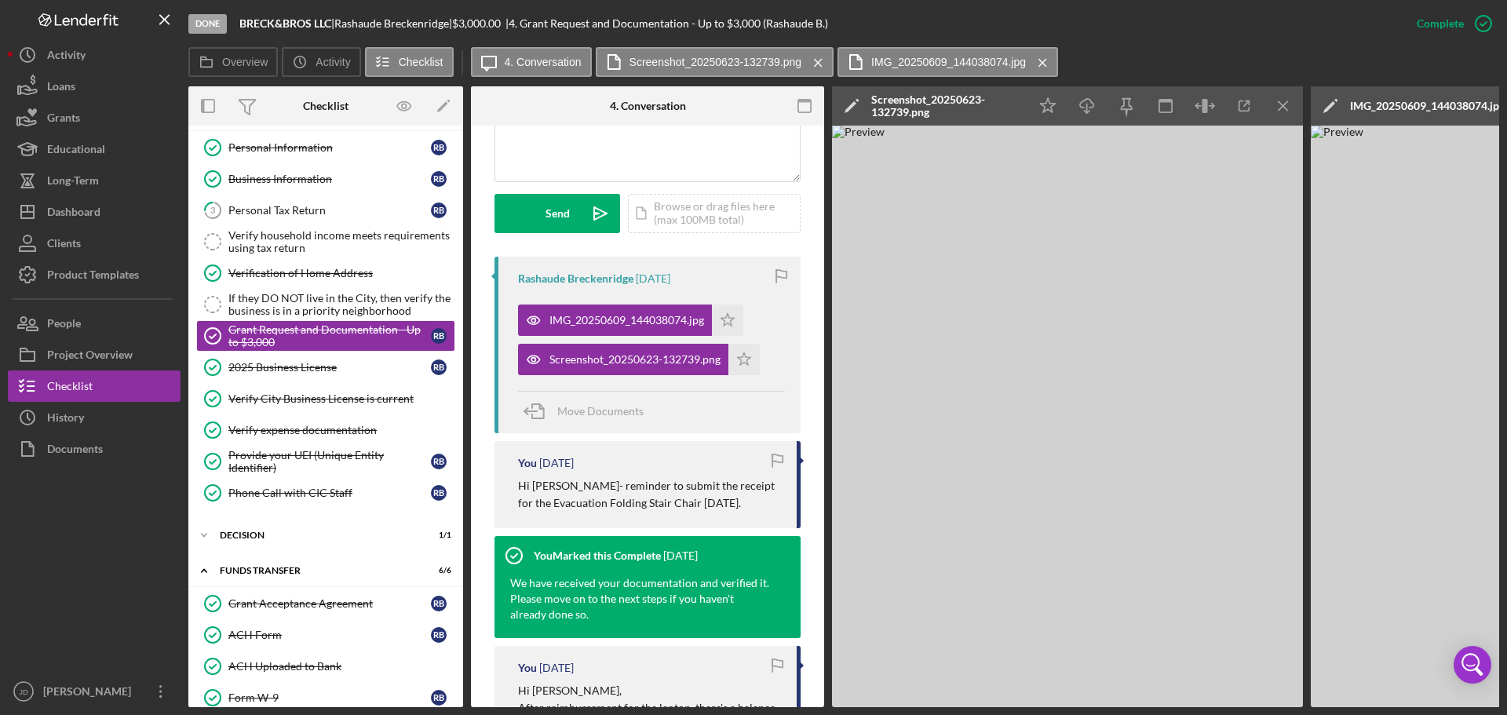
click at [869, 707] on div "Done BRECK&BROS LLC | Rashaude Breckenridge | $3,000.00 | 4. Grant Request and …" at bounding box center [753, 357] width 1507 height 715
click at [1044, 707] on div "Done BRECK&BROS LLC | Rashaude Breckenridge | $3,000.00 | 4. Grant Request and …" at bounding box center [753, 357] width 1507 height 715
drag, startPoint x: 1044, startPoint y: 707, endPoint x: 1246, endPoint y: 703, distance: 202.5
click at [1246, 703] on div "Done BRECK&BROS LLC | Rashaude Breckenridge | $3,000.00 | 4. Grant Request and …" at bounding box center [753, 357] width 1507 height 715
click at [1252, 702] on img at bounding box center [1067, 417] width 471 height 582
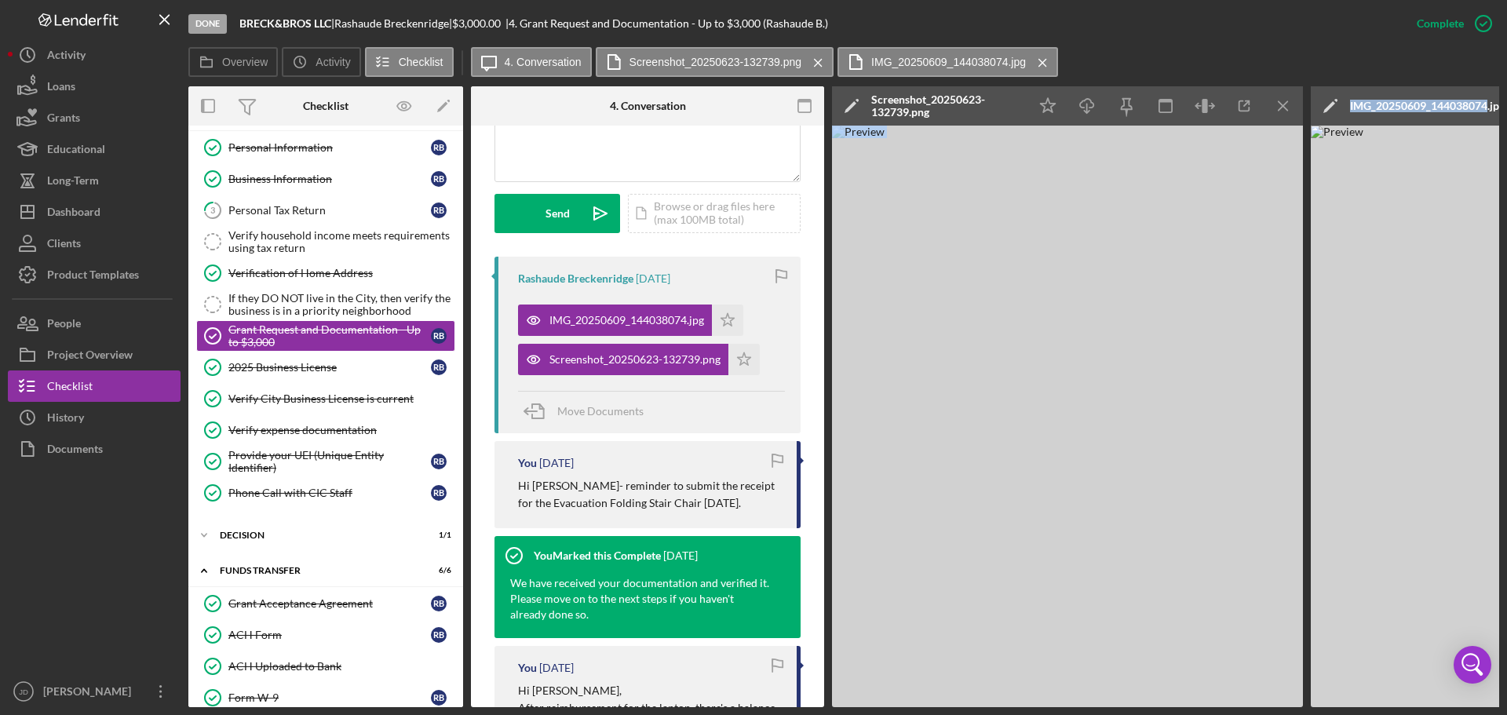
click at [1279, 627] on img at bounding box center [1067, 417] width 471 height 582
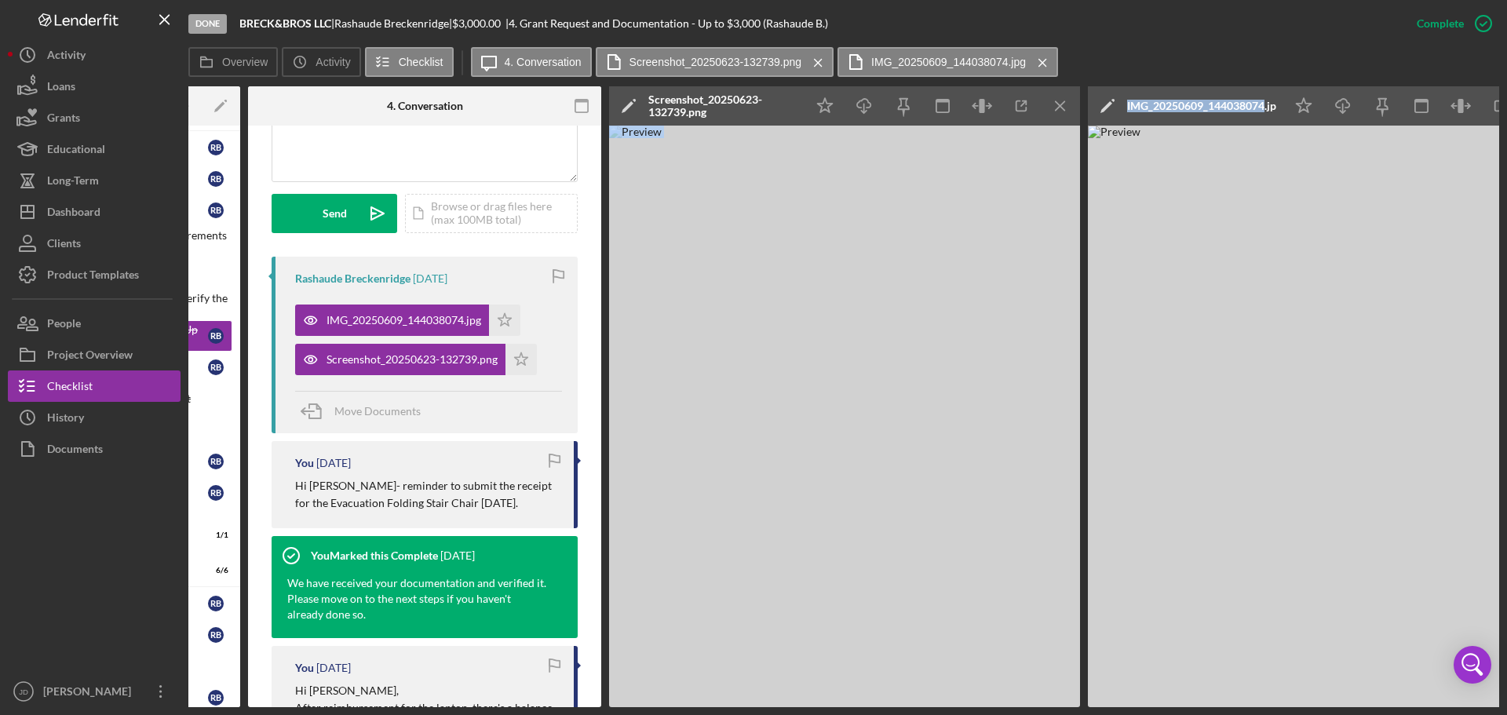
scroll to position [0, 283]
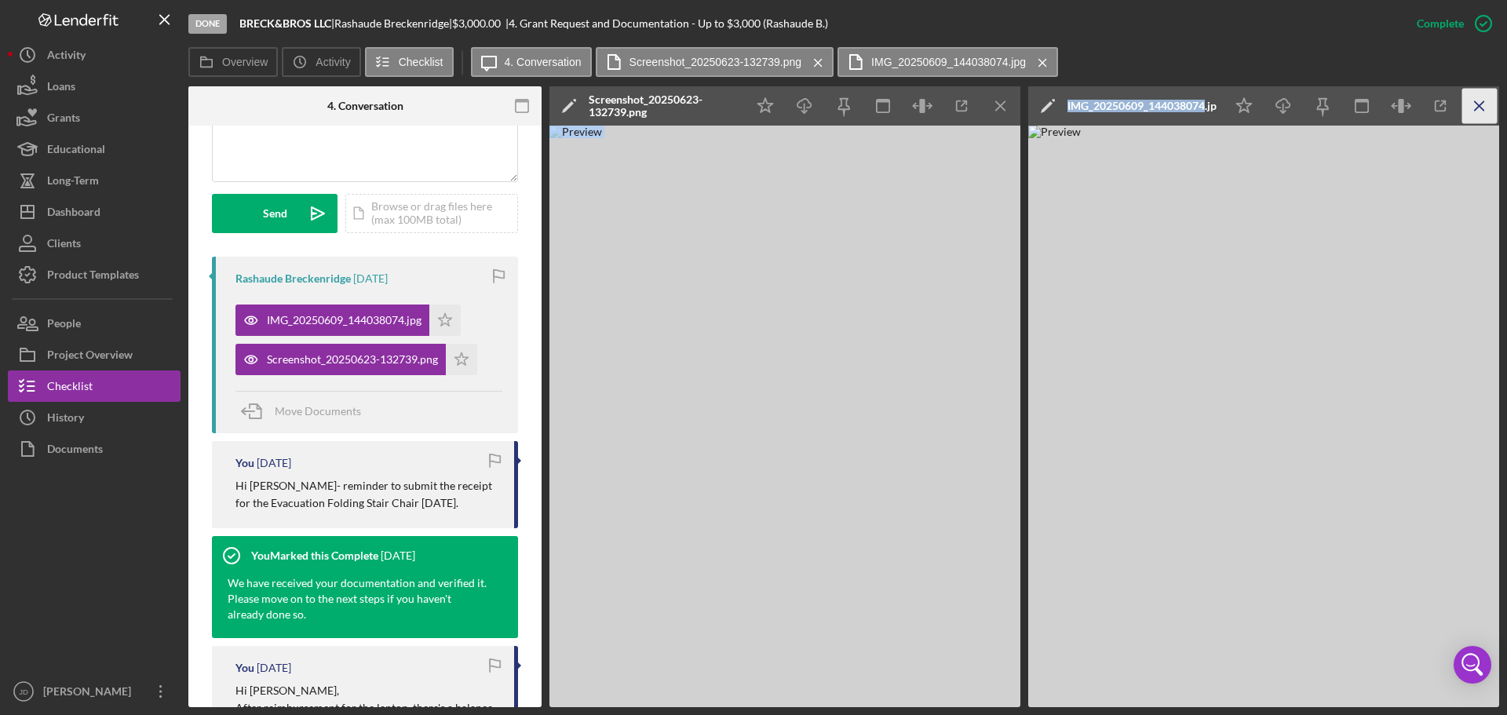
click at [1484, 100] on icon "Icon/Menu Close" at bounding box center [1479, 106] width 35 height 35
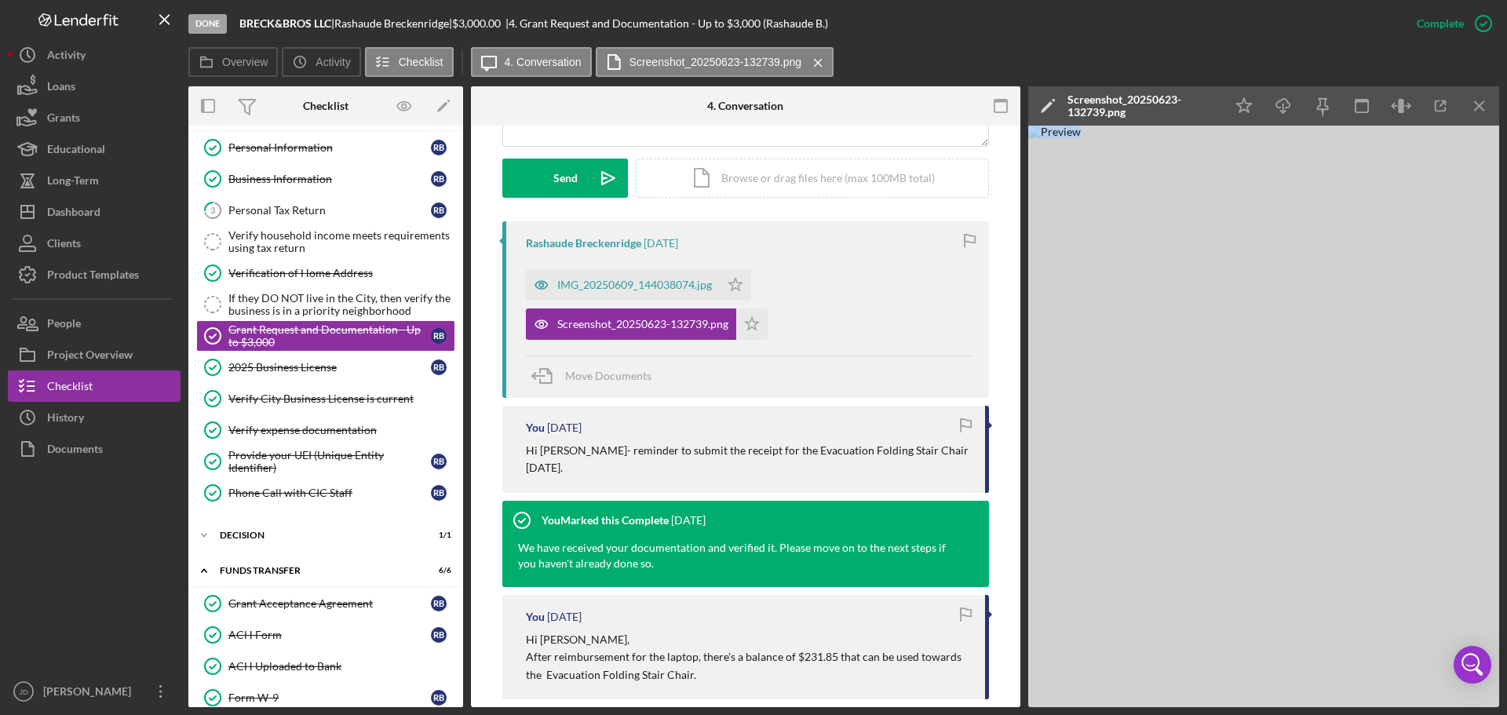
scroll to position [392, 0]
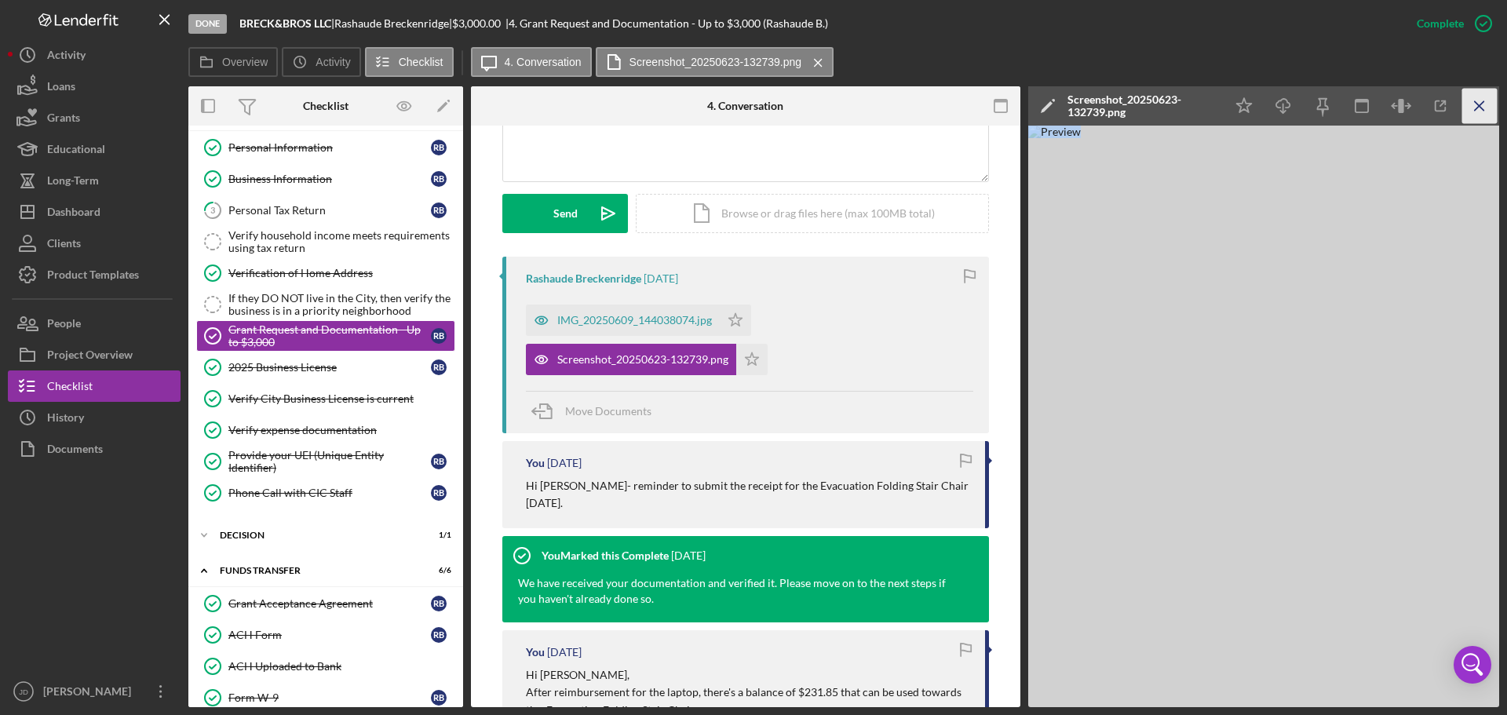
click at [1479, 101] on icon "Icon/Menu Close" at bounding box center [1479, 106] width 35 height 35
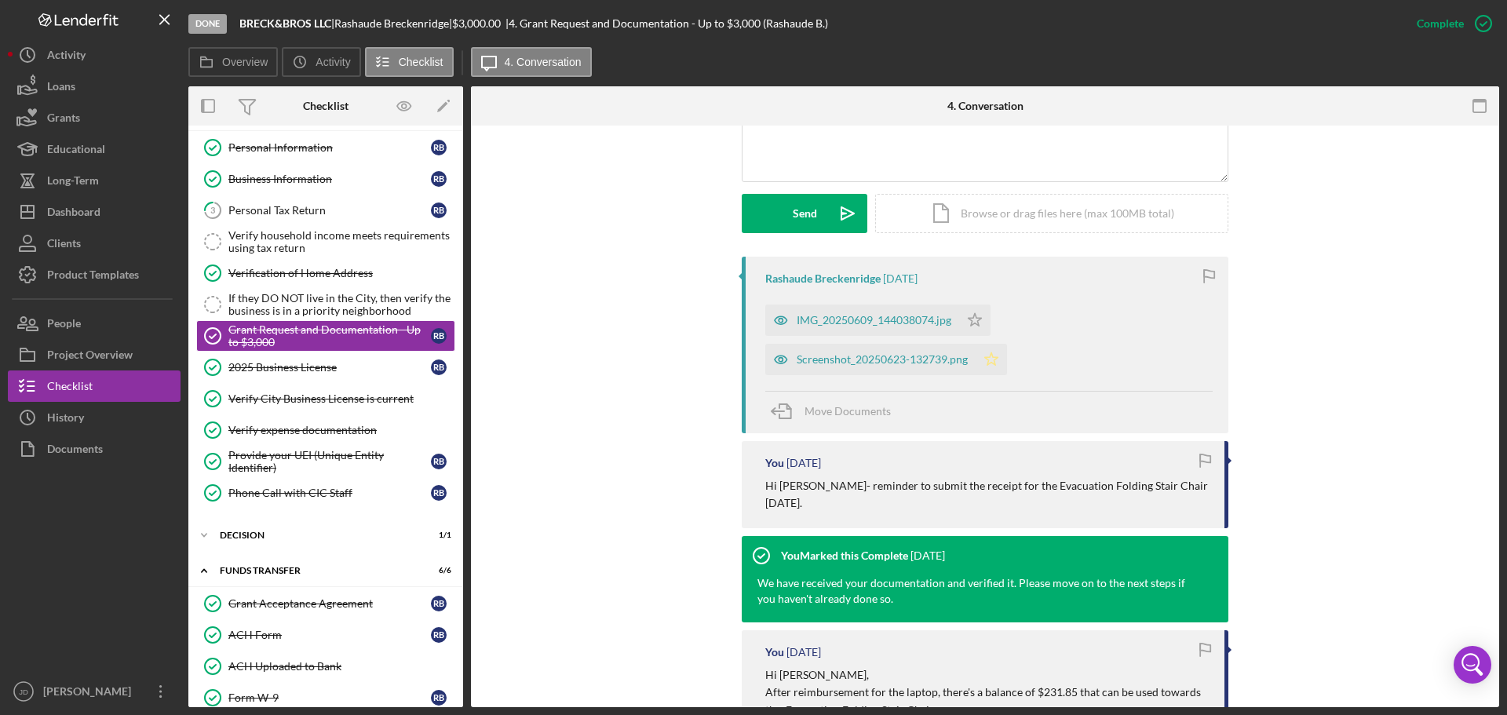
drag, startPoint x: 987, startPoint y: 359, endPoint x: 979, endPoint y: 335, distance: 25.1
click at [986, 359] on icon "Icon/Star" at bounding box center [990, 359] width 31 height 31
click at [974, 319] on icon "Icon/Star" at bounding box center [974, 319] width 31 height 31
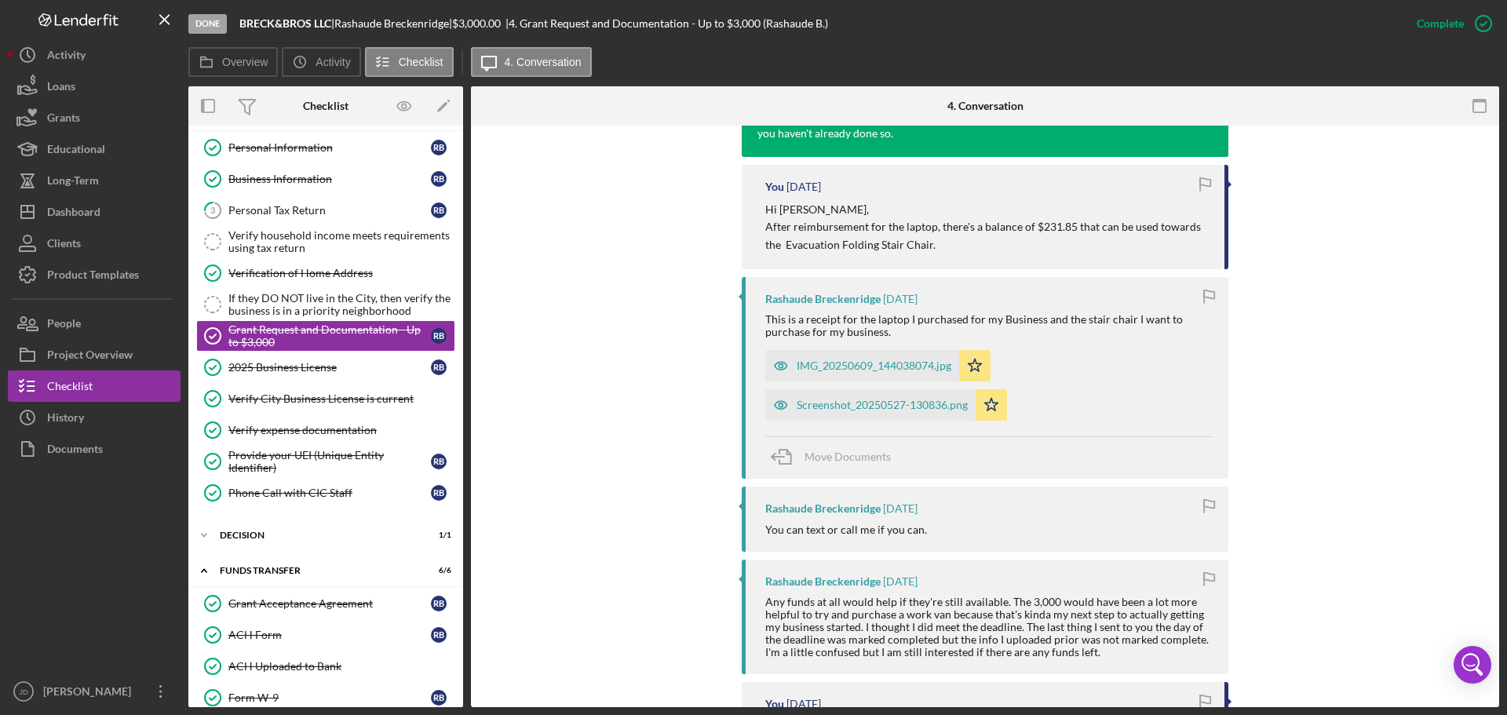
scroll to position [863, 0]
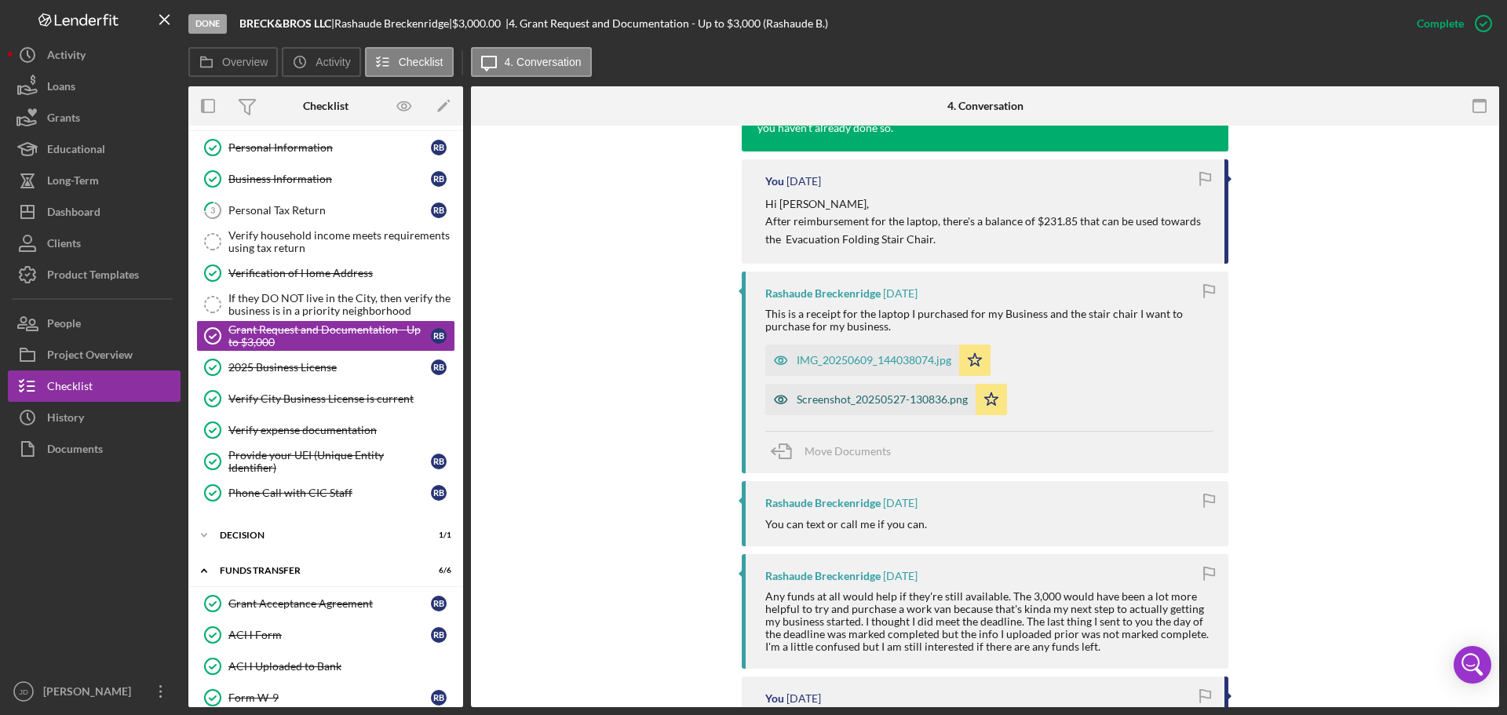
click at [925, 393] on div "Screenshot_20250527-130836.png" at bounding box center [882, 399] width 171 height 13
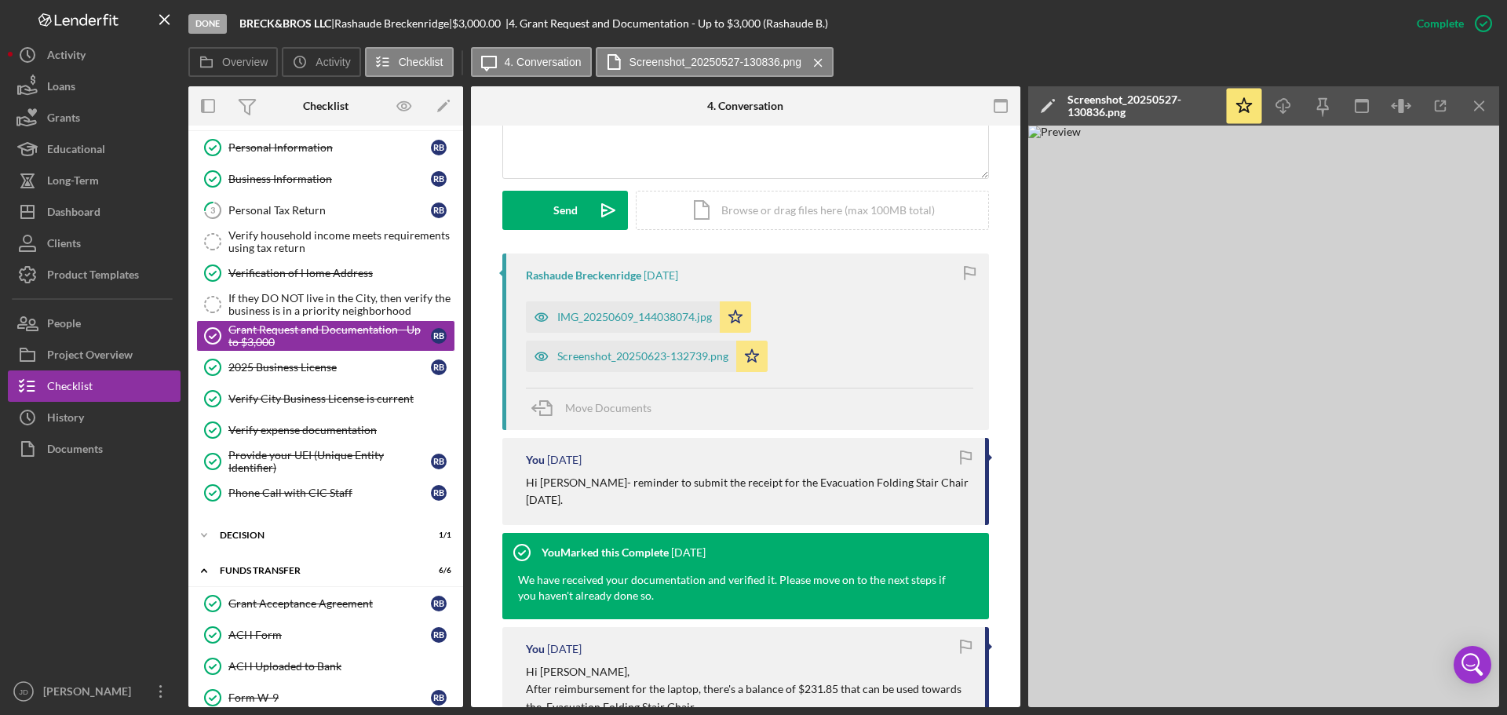
scroll to position [392, 0]
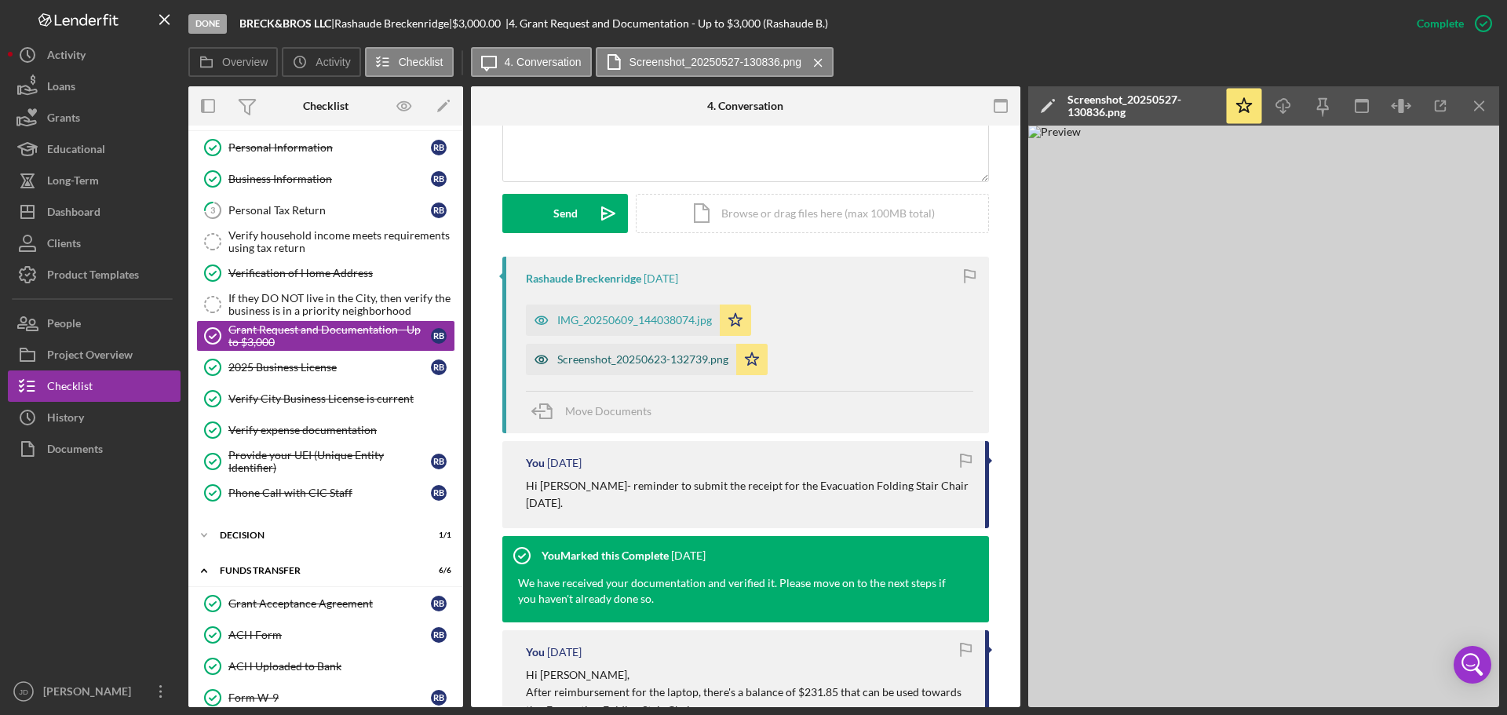
click at [656, 363] on div "Screenshot_20250623-132739.png" at bounding box center [642, 359] width 171 height 13
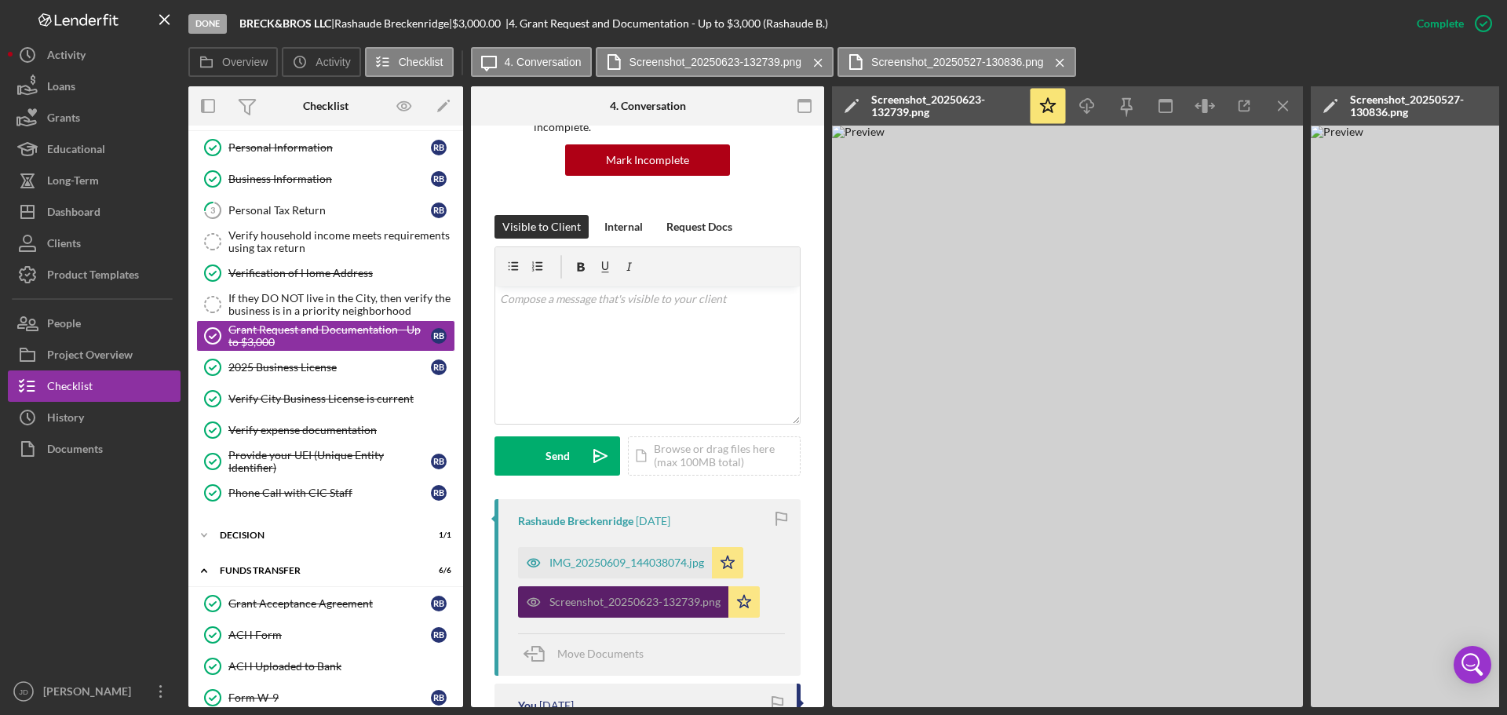
scroll to position [0, 0]
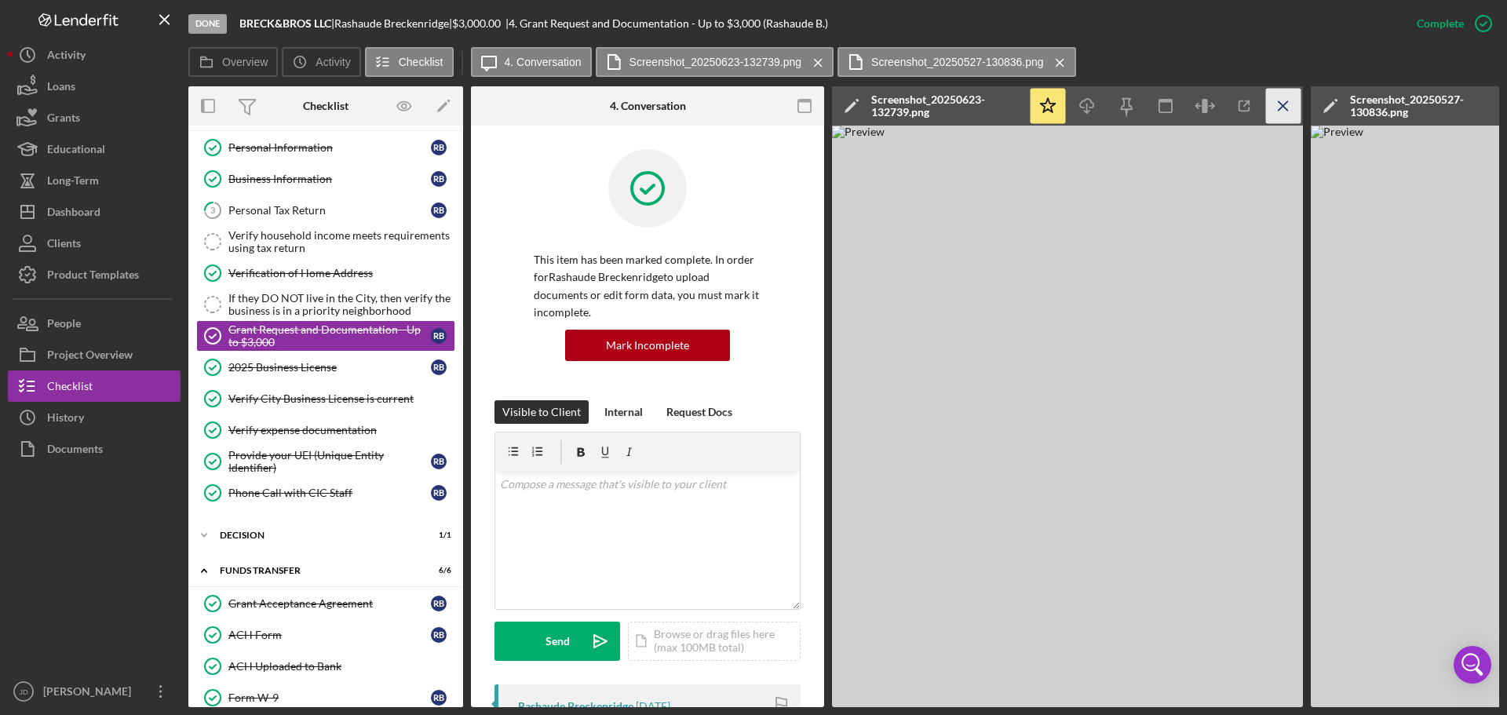
click at [1282, 108] on line "button" at bounding box center [1282, 105] width 9 height 9
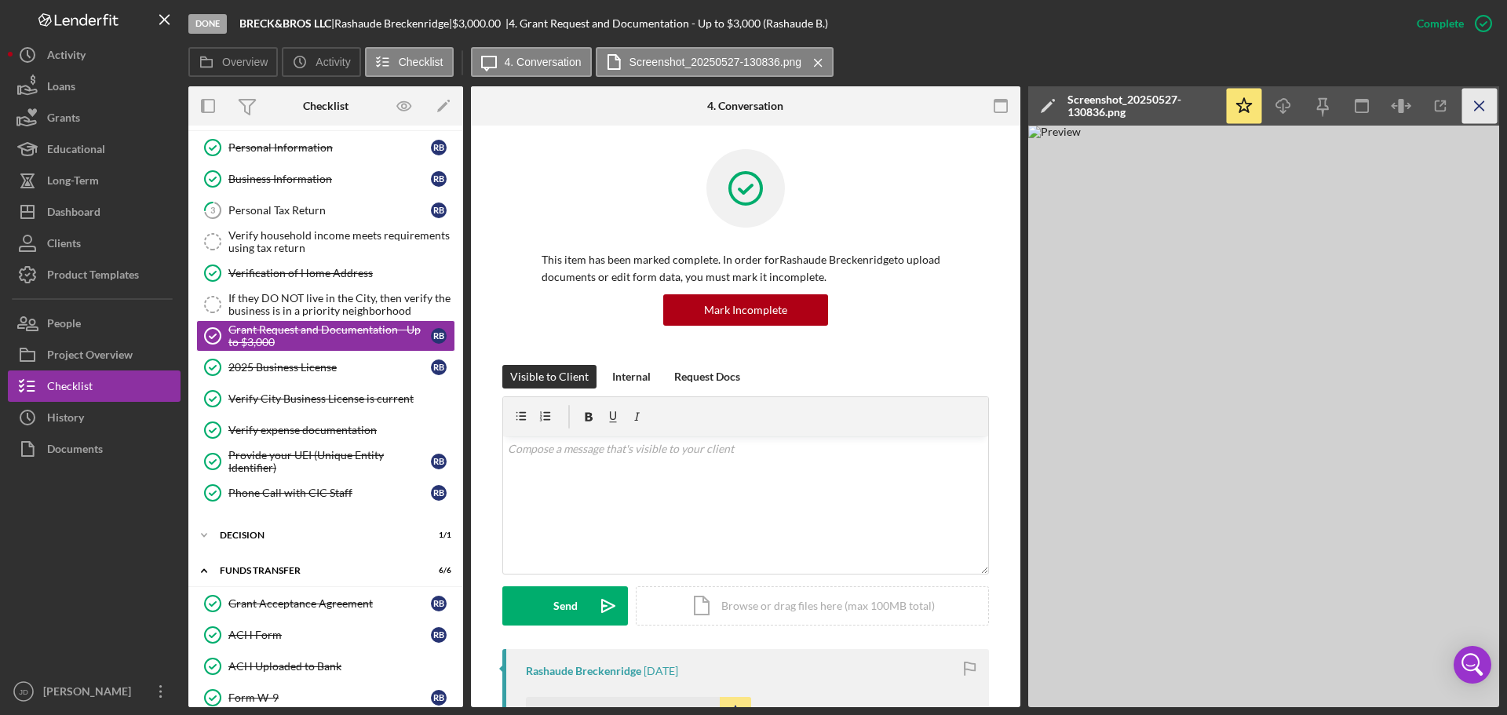
click at [1479, 102] on icon "Icon/Menu Close" at bounding box center [1479, 106] width 35 height 35
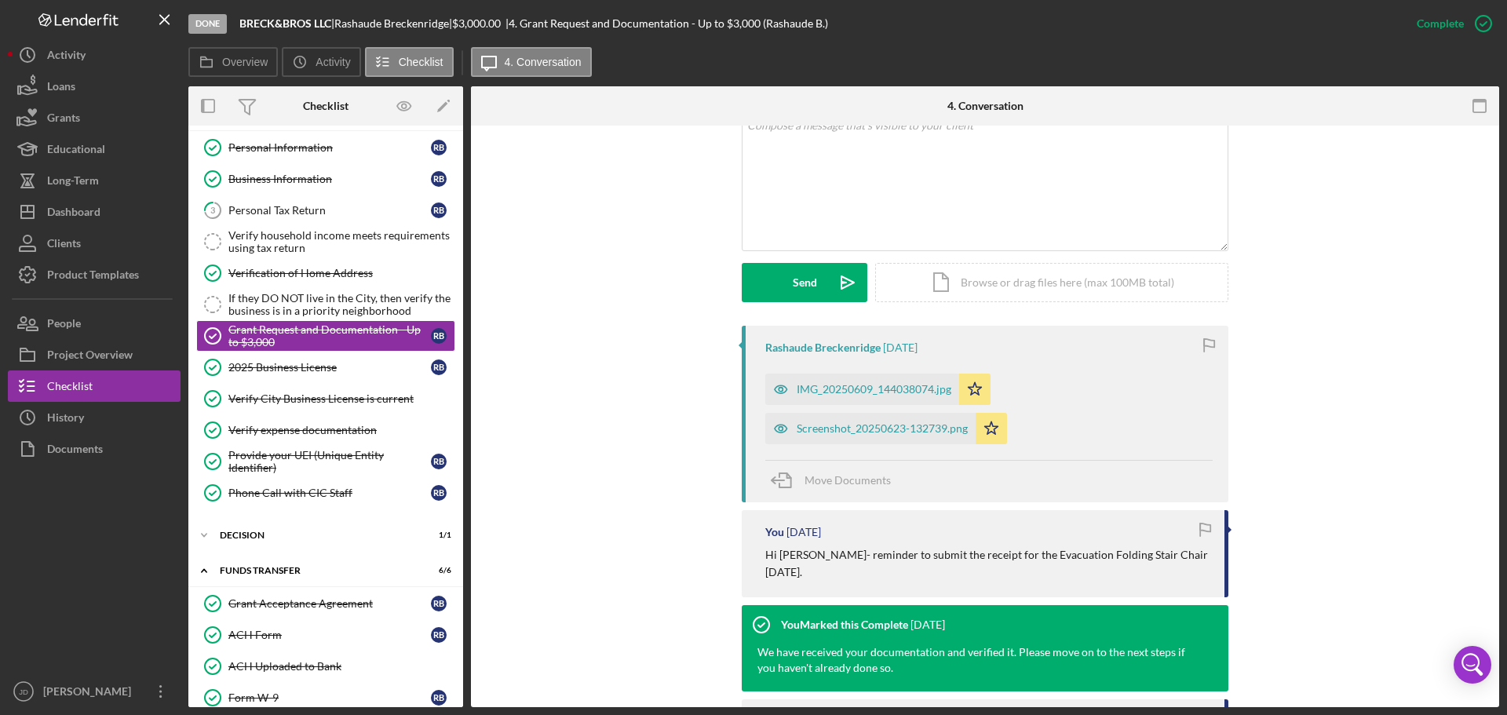
scroll to position [314, 0]
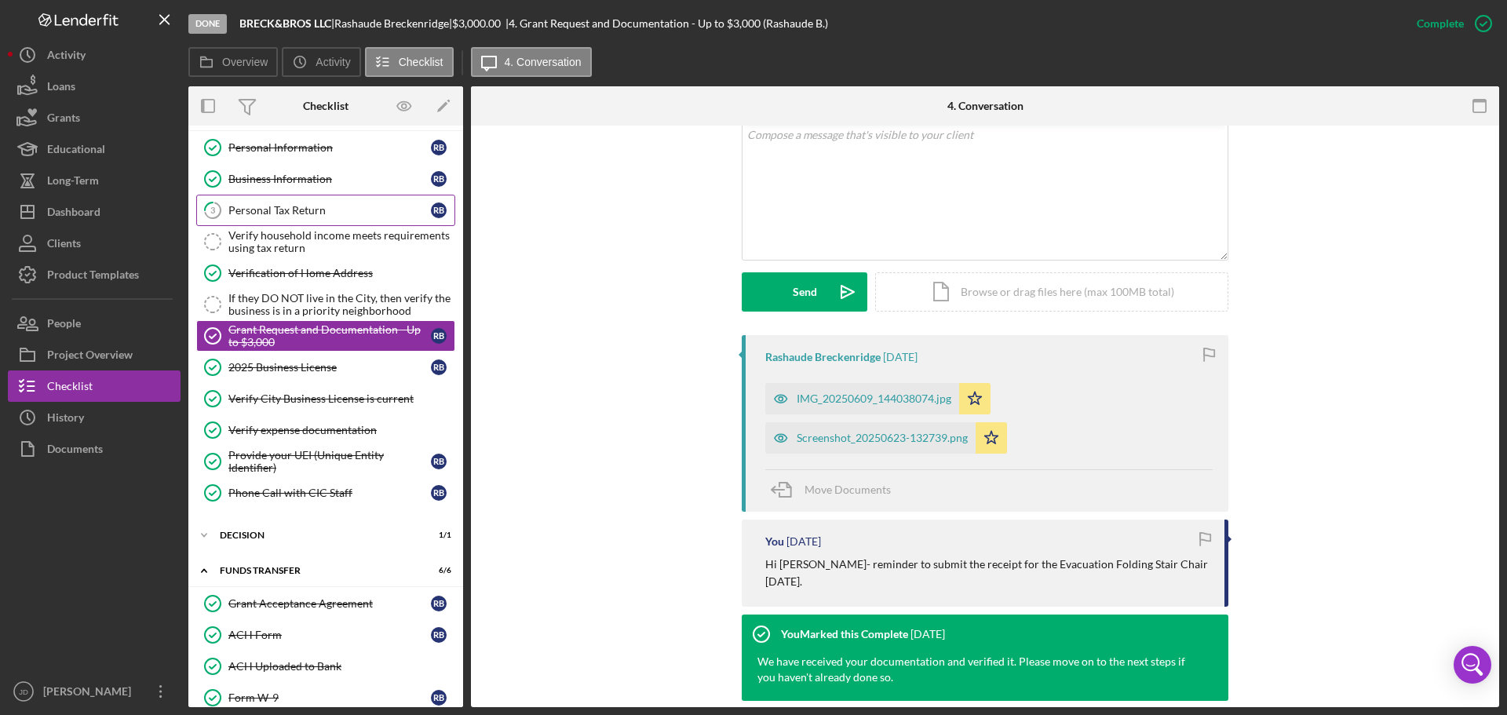
click at [283, 210] on div "Personal Tax Return" at bounding box center [329, 210] width 202 height 13
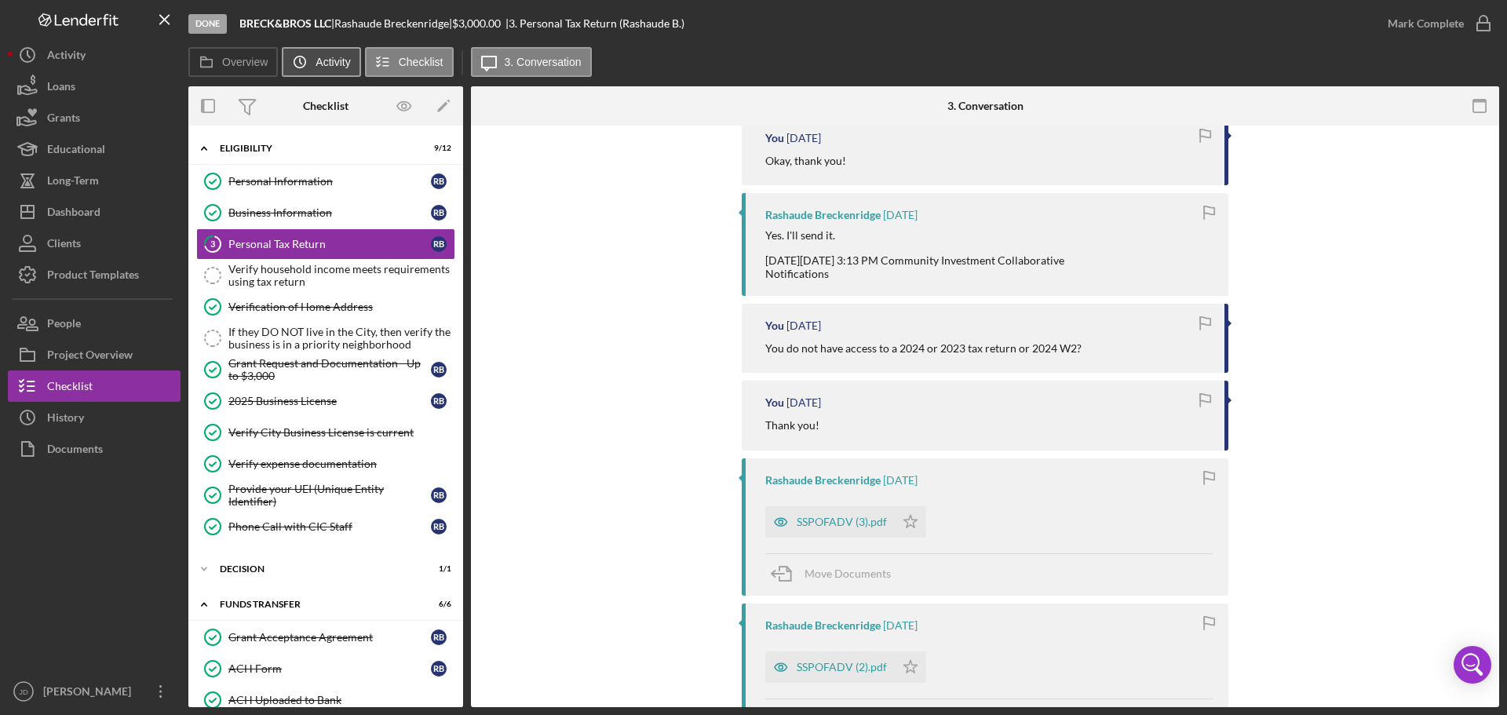
click at [322, 66] on label "Activity" at bounding box center [332, 62] width 35 height 13
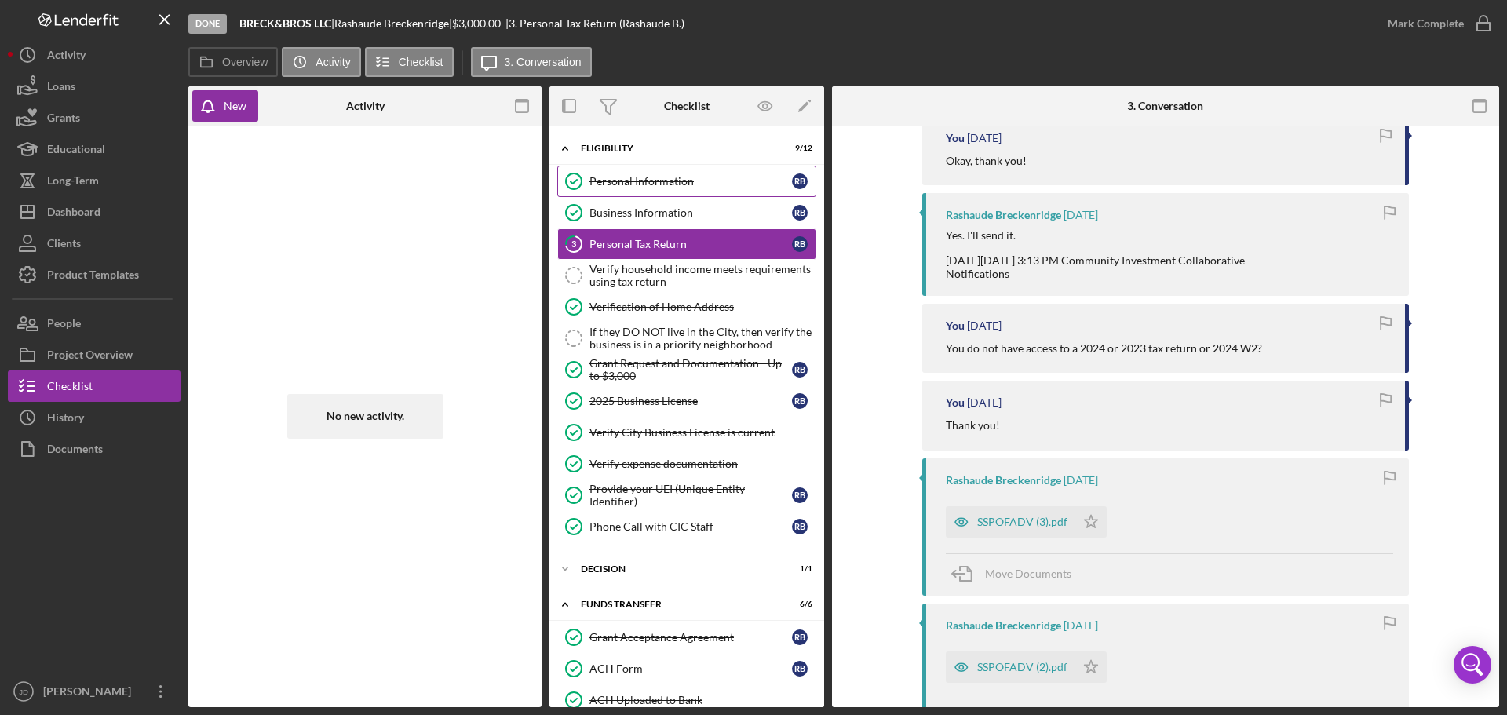
click at [667, 184] on div "Personal Information" at bounding box center [690, 181] width 202 height 13
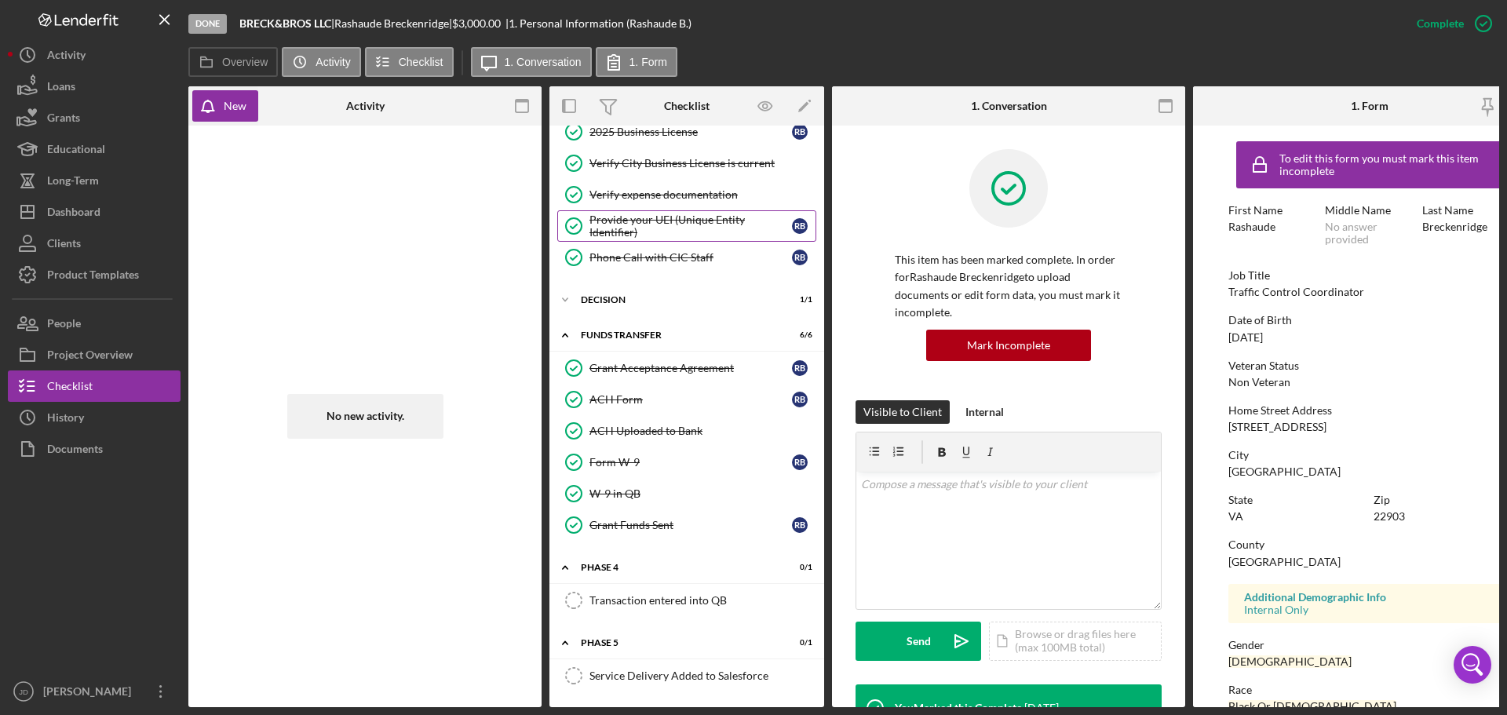
scroll to position [274, 0]
click at [330, 64] on label "Activity" at bounding box center [332, 62] width 35 height 13
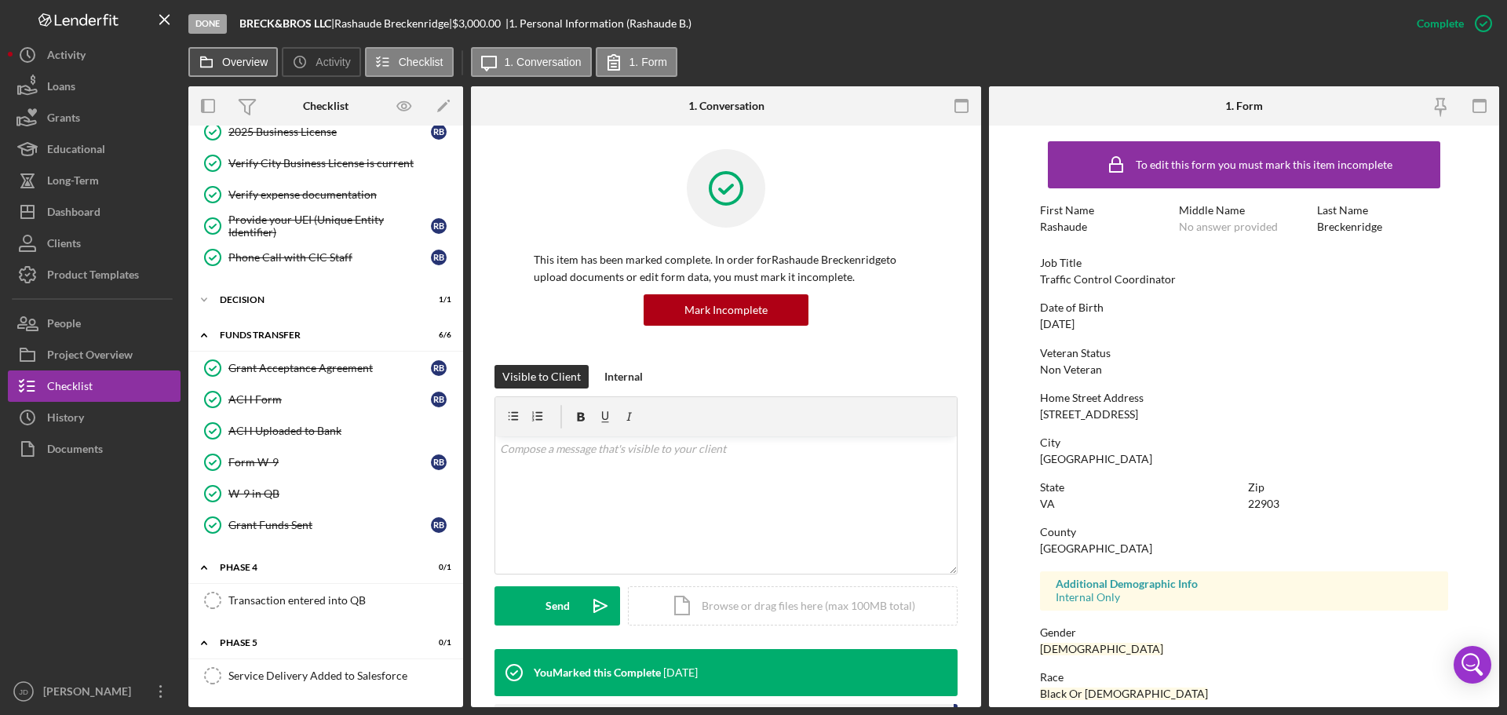
click at [227, 61] on label "Overview" at bounding box center [245, 62] width 46 height 13
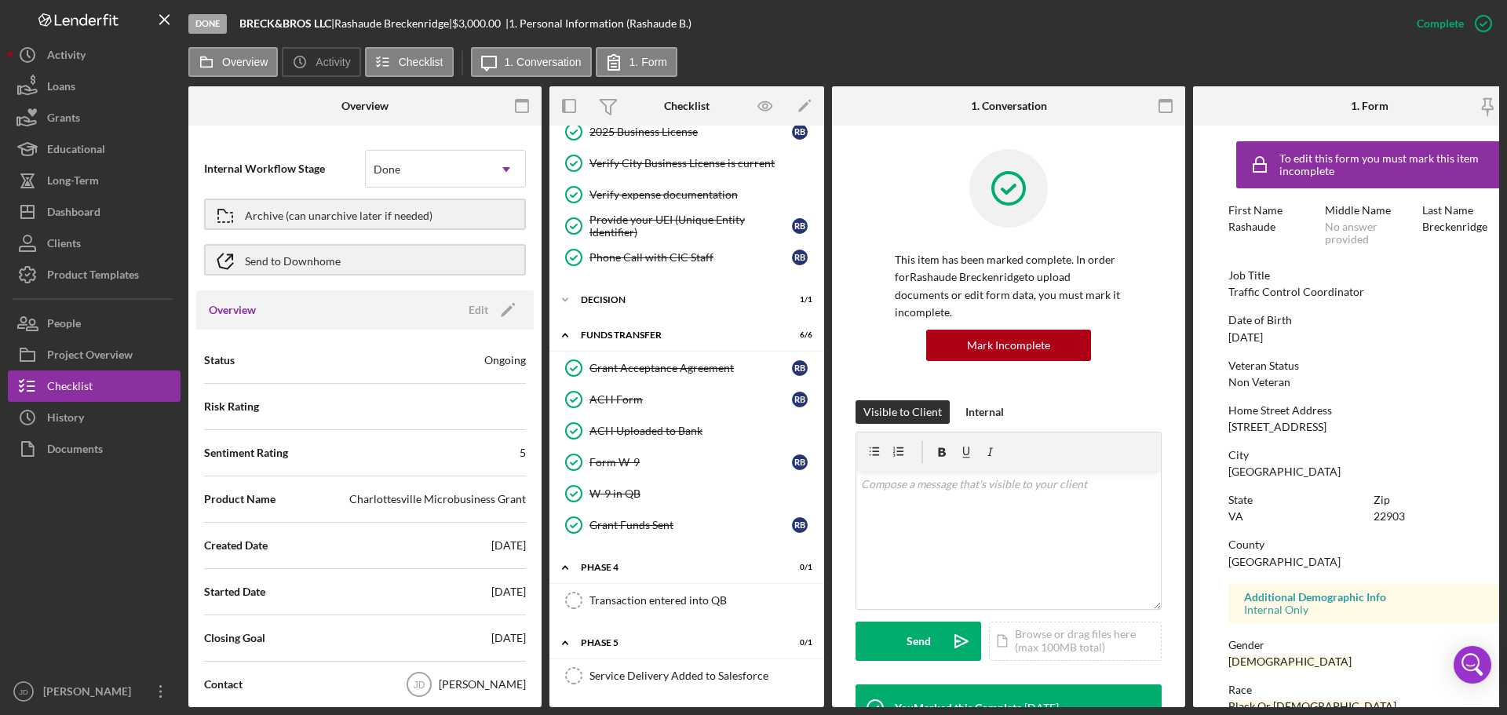
scroll to position [0, 0]
click at [230, 62] on label "Overview" at bounding box center [245, 62] width 46 height 13
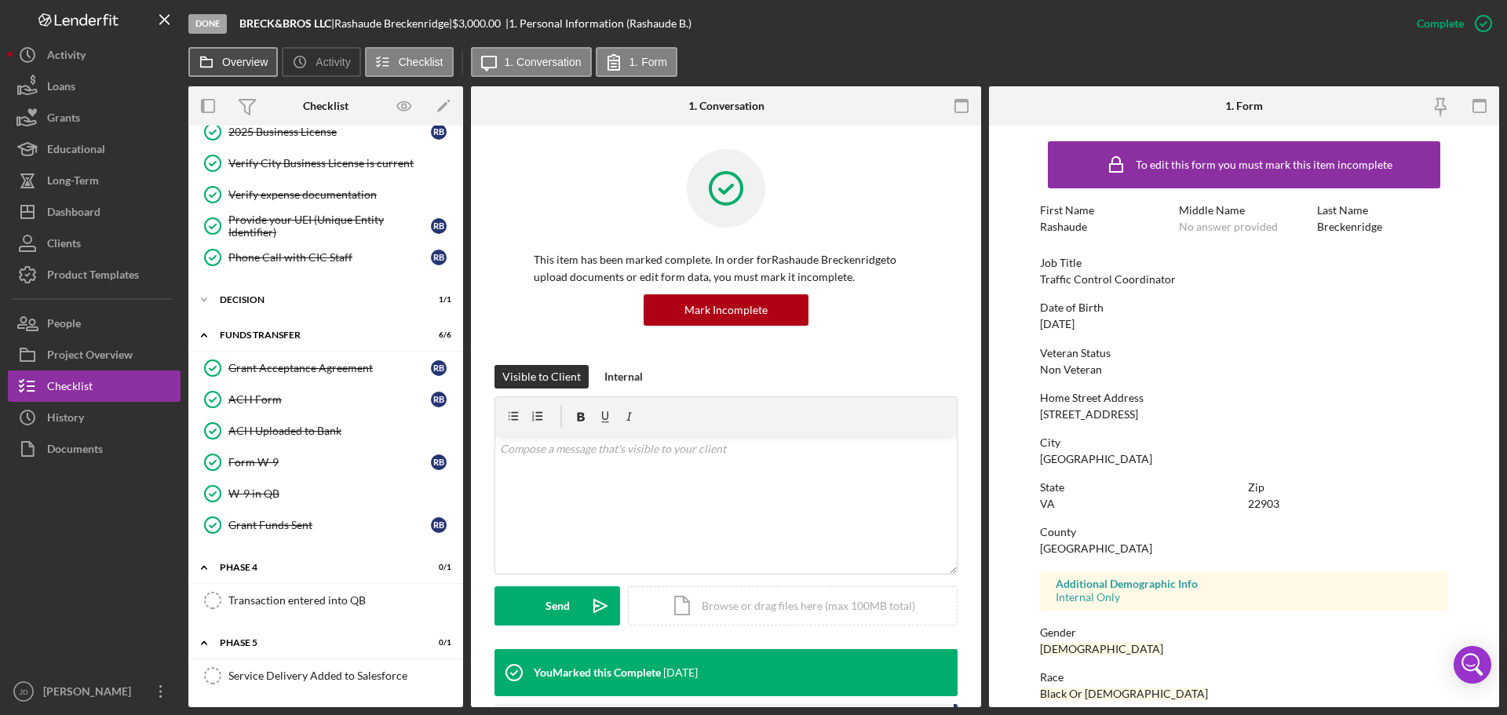
click at [239, 60] on label "Overview" at bounding box center [245, 62] width 46 height 13
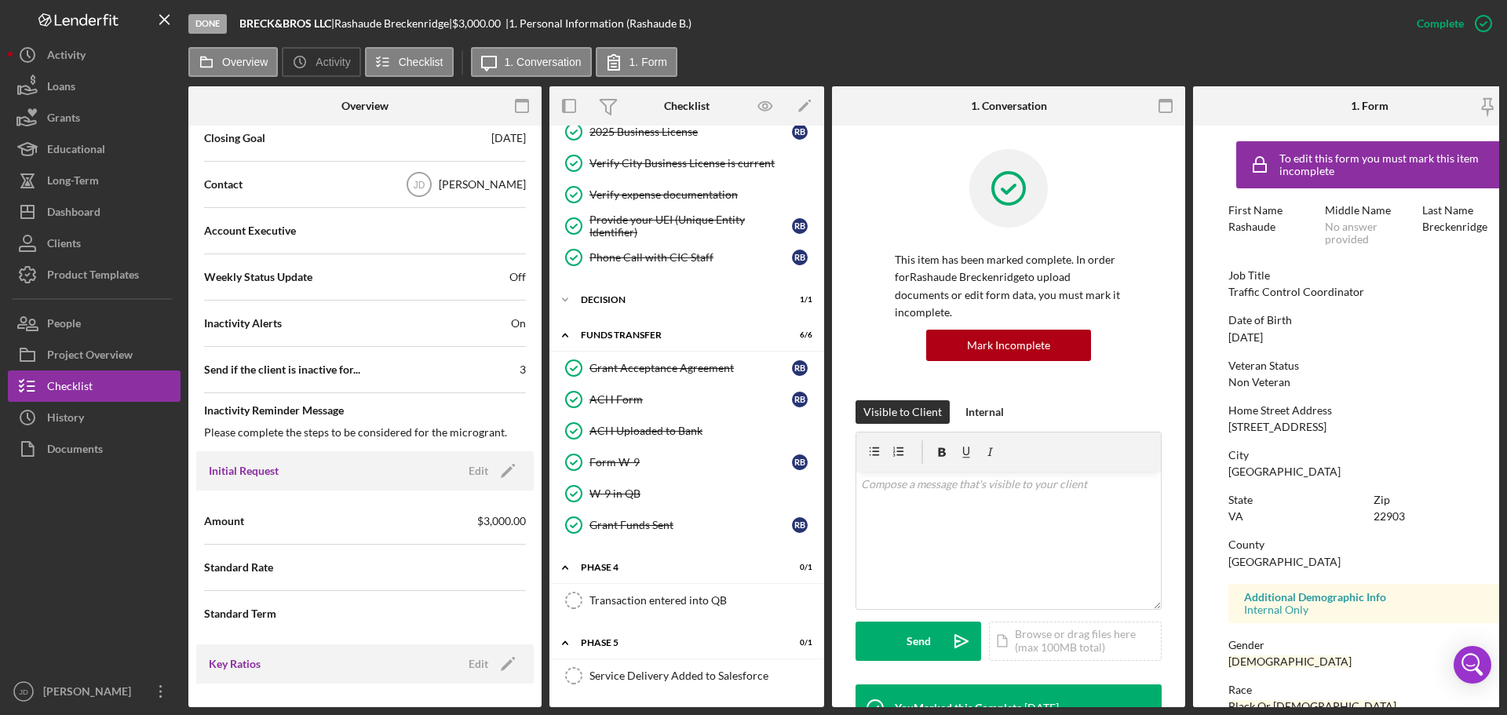
scroll to position [549, 0]
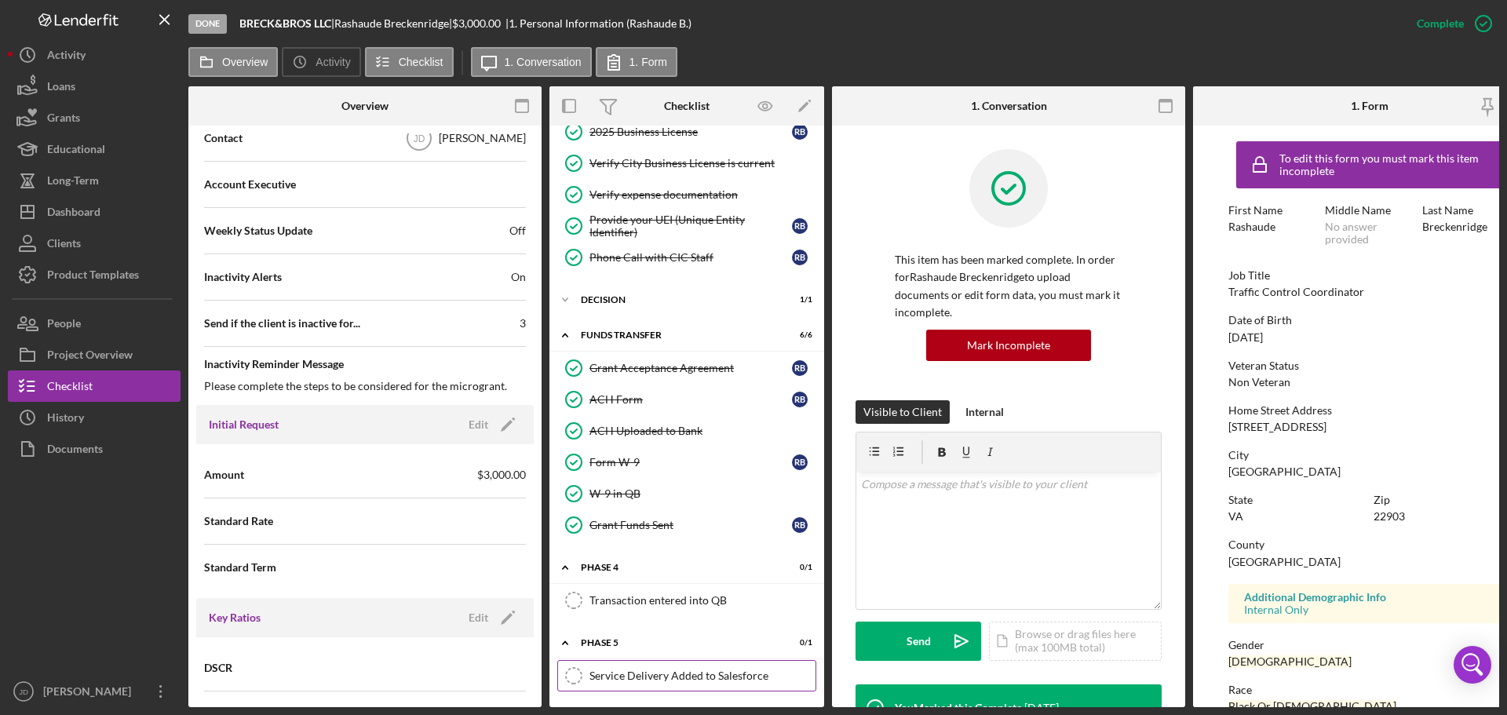
click at [715, 675] on div "Service Delivery Added to Salesforce" at bounding box center [702, 675] width 226 height 13
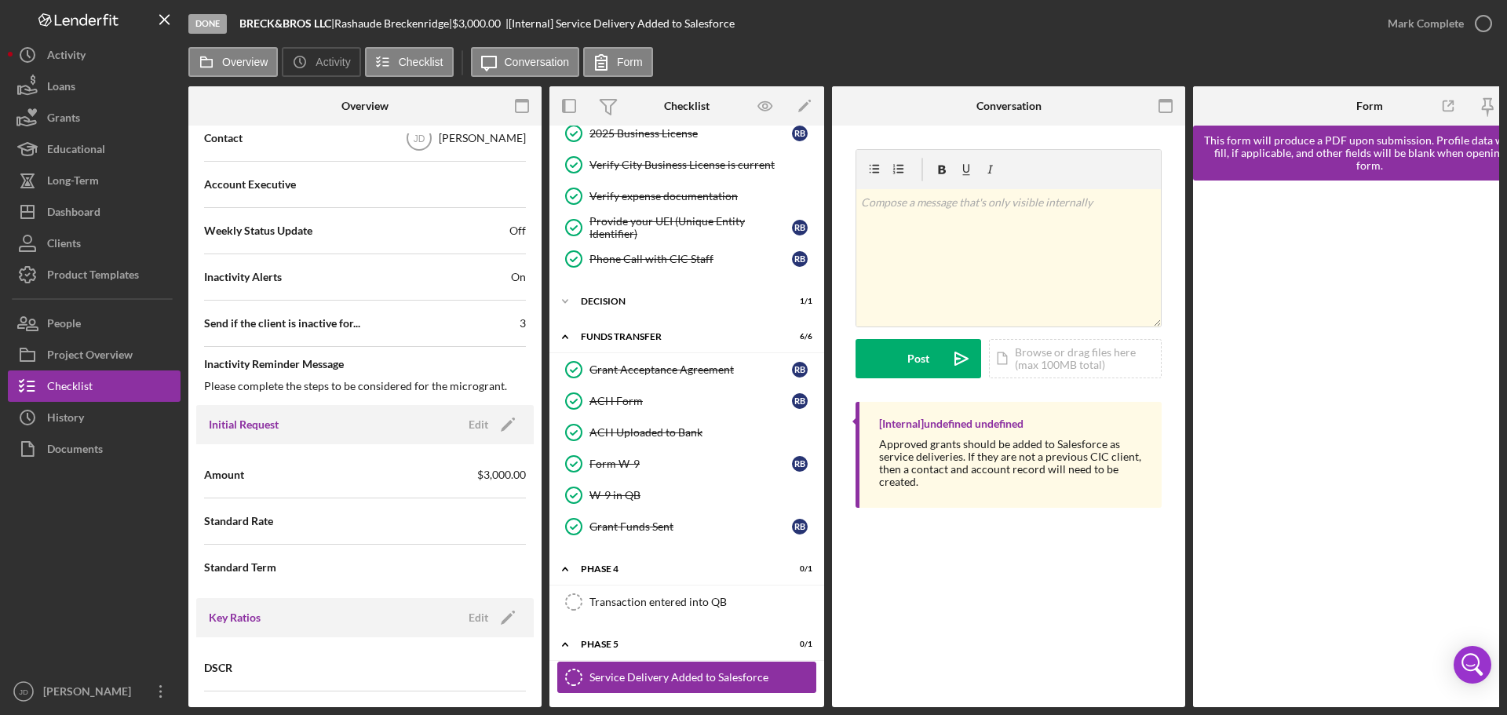
scroll to position [274, 0]
drag, startPoint x: 1191, startPoint y: 707, endPoint x: 1320, endPoint y: 693, distance: 130.3
click at [1320, 693] on div "Done BRECK&BROS LLC | Rashaude Breckenridge | $3,000.00 | [Internal] Service De…" at bounding box center [753, 357] width 1507 height 715
click at [525, 63] on label "Conversation" at bounding box center [537, 62] width 65 height 13
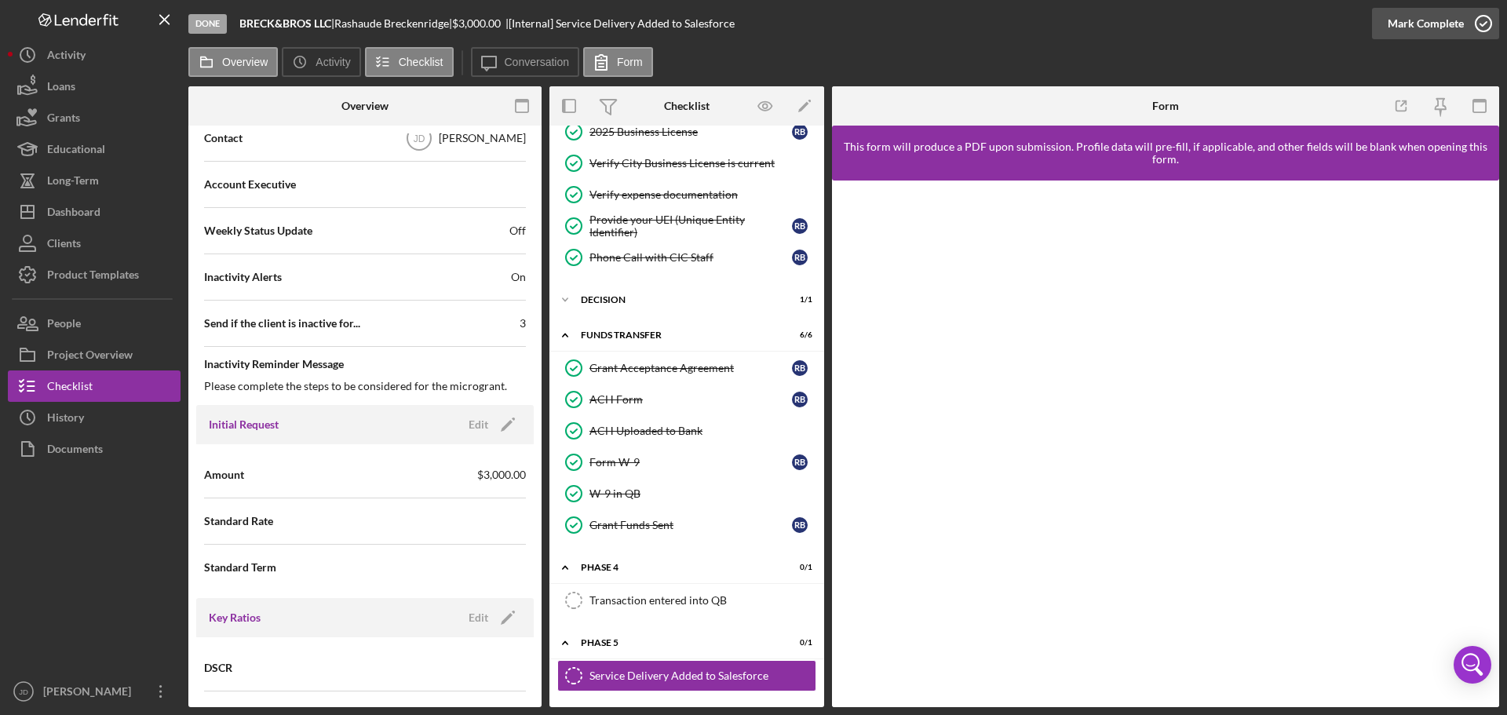
click at [1488, 26] on icon "button" at bounding box center [1483, 23] width 39 height 39
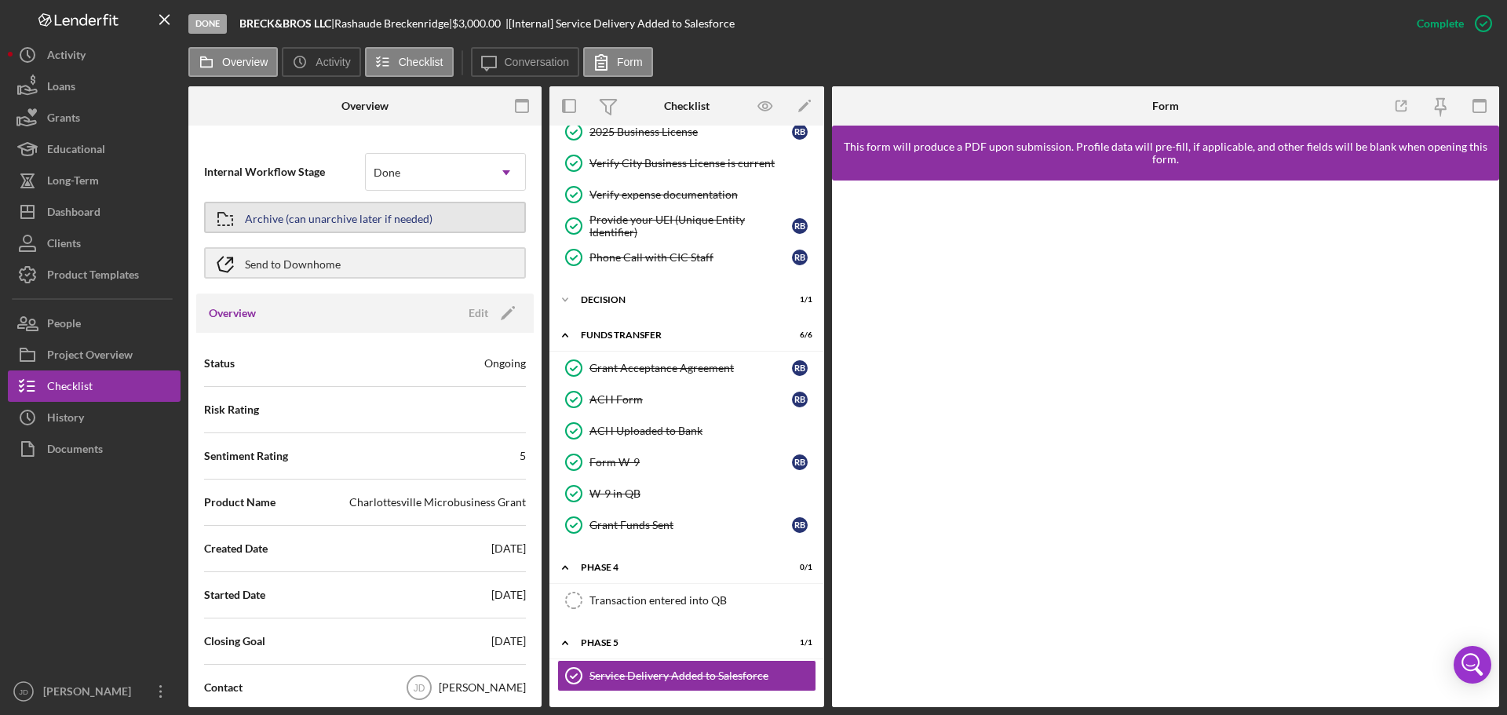
click at [323, 218] on div "Archive (can unarchive later if needed)" at bounding box center [339, 217] width 188 height 28
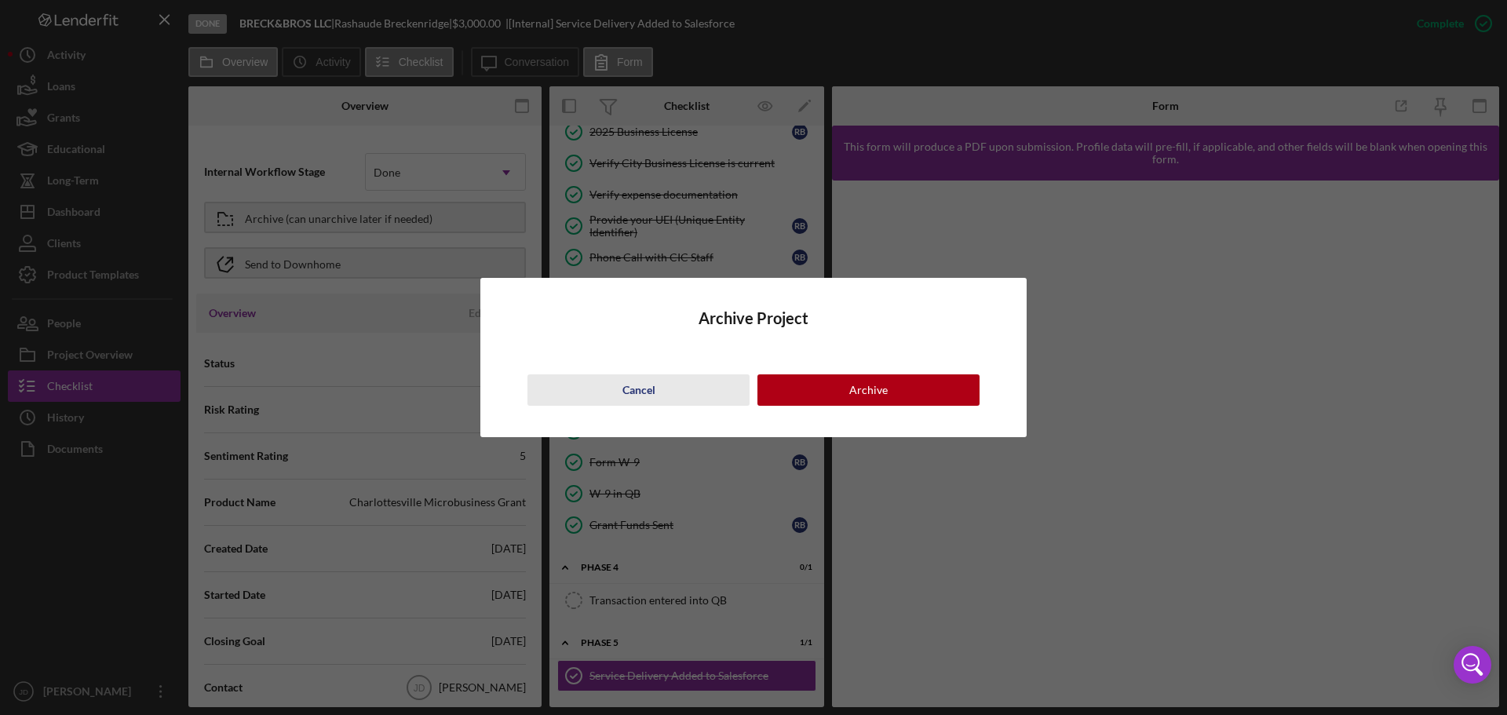
click at [680, 393] on button "Cancel" at bounding box center [638, 389] width 222 height 31
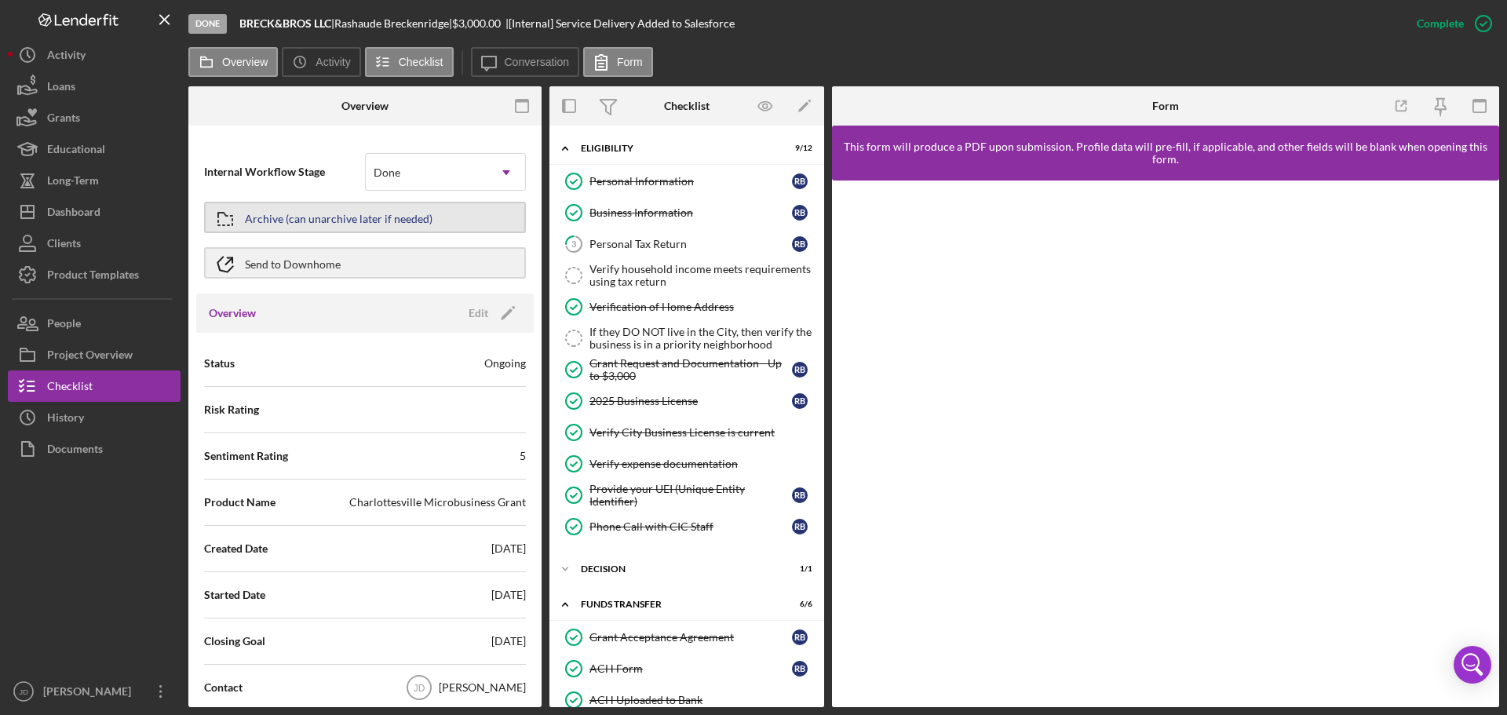
click at [306, 218] on div "Archive (can unarchive later if needed)" at bounding box center [339, 217] width 188 height 28
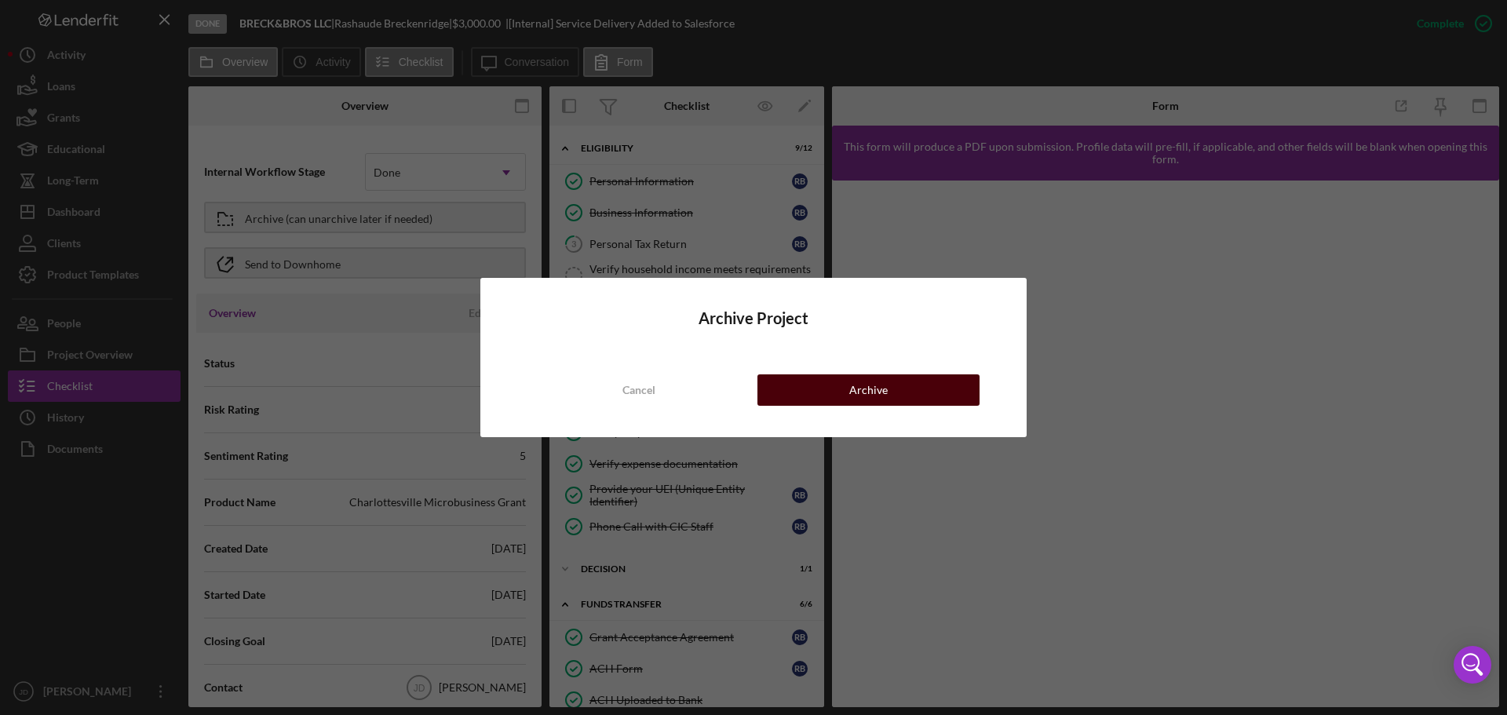
click at [923, 391] on button "Archive" at bounding box center [868, 389] width 222 height 31
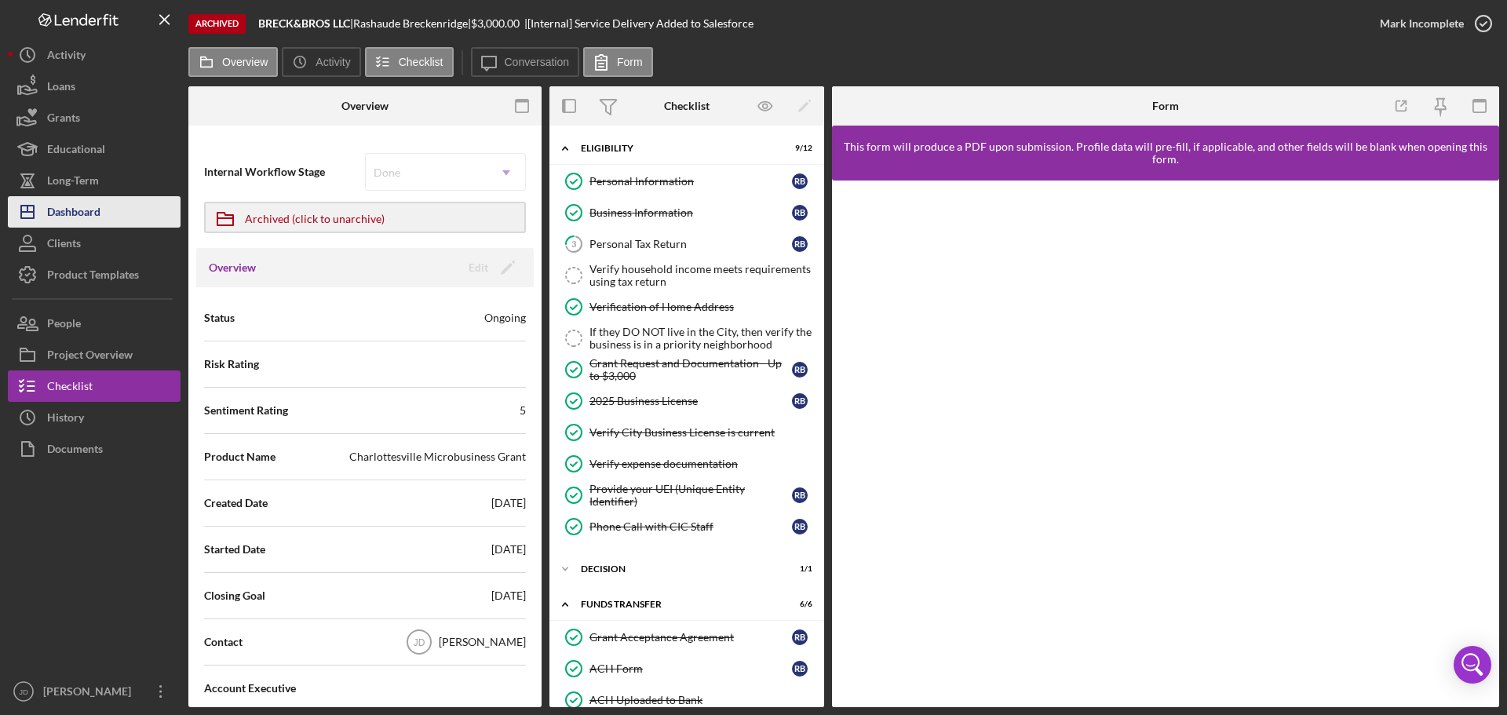
click at [60, 209] on div "Dashboard" at bounding box center [73, 213] width 53 height 35
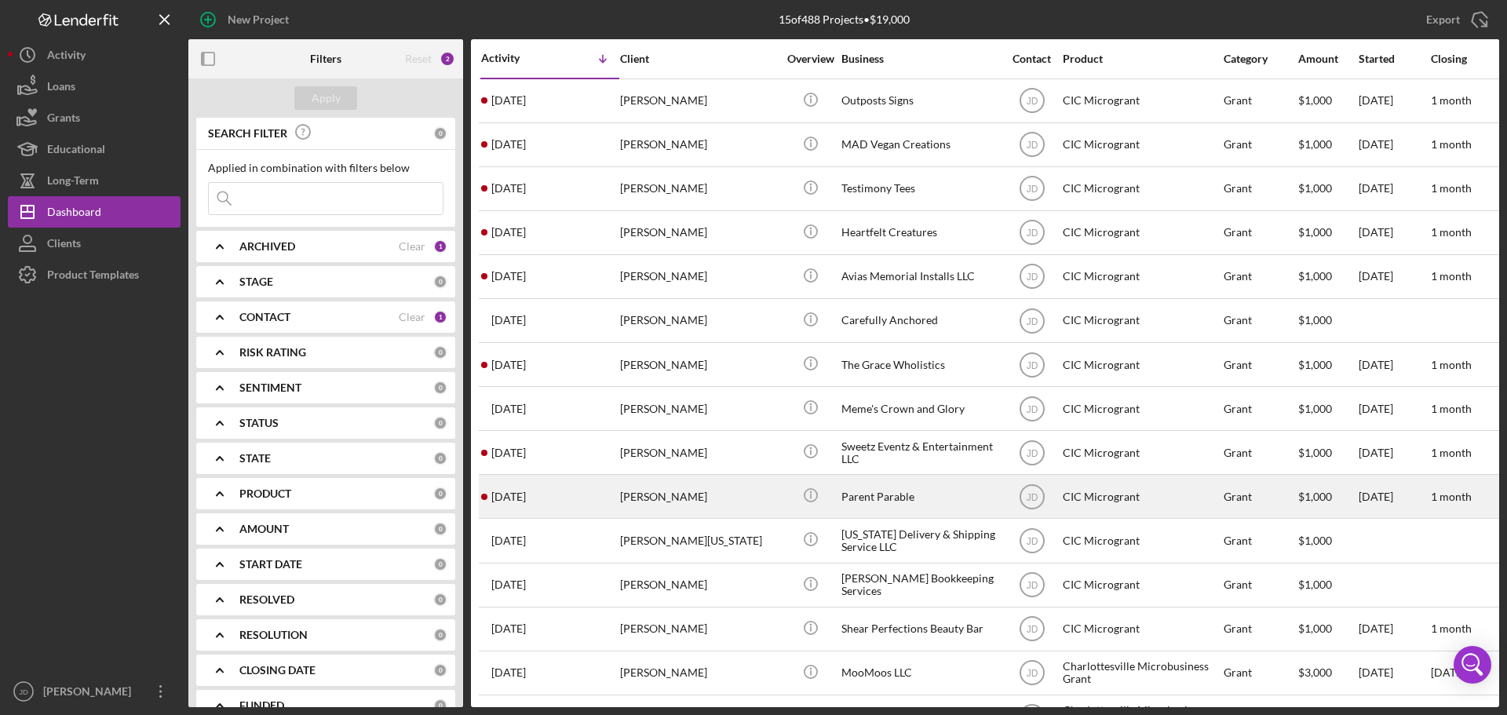
scroll to position [52, 0]
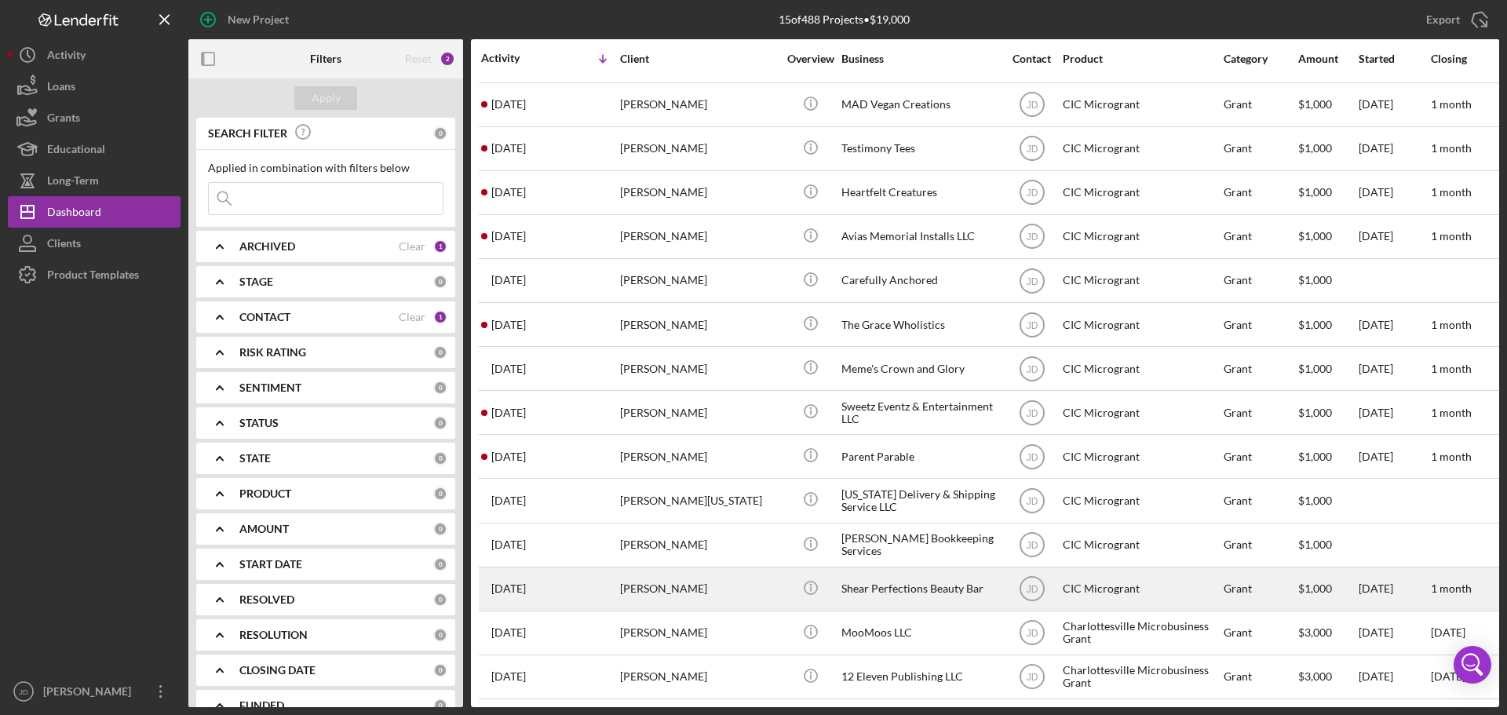
click at [562, 582] on div "7 days ago Lakin Cottom" at bounding box center [549, 589] width 137 height 42
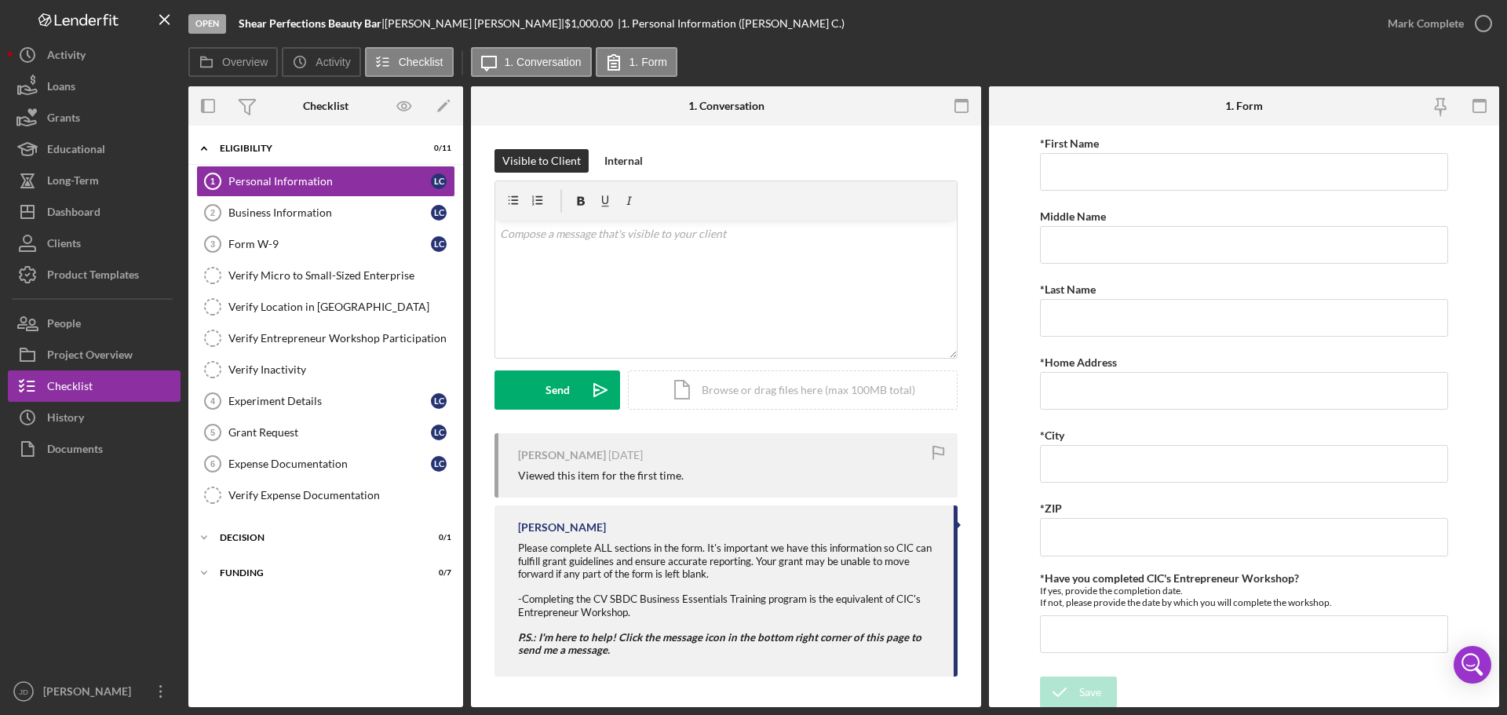
scroll to position [3, 0]
click at [257, 210] on div "Business Information" at bounding box center [329, 212] width 202 height 13
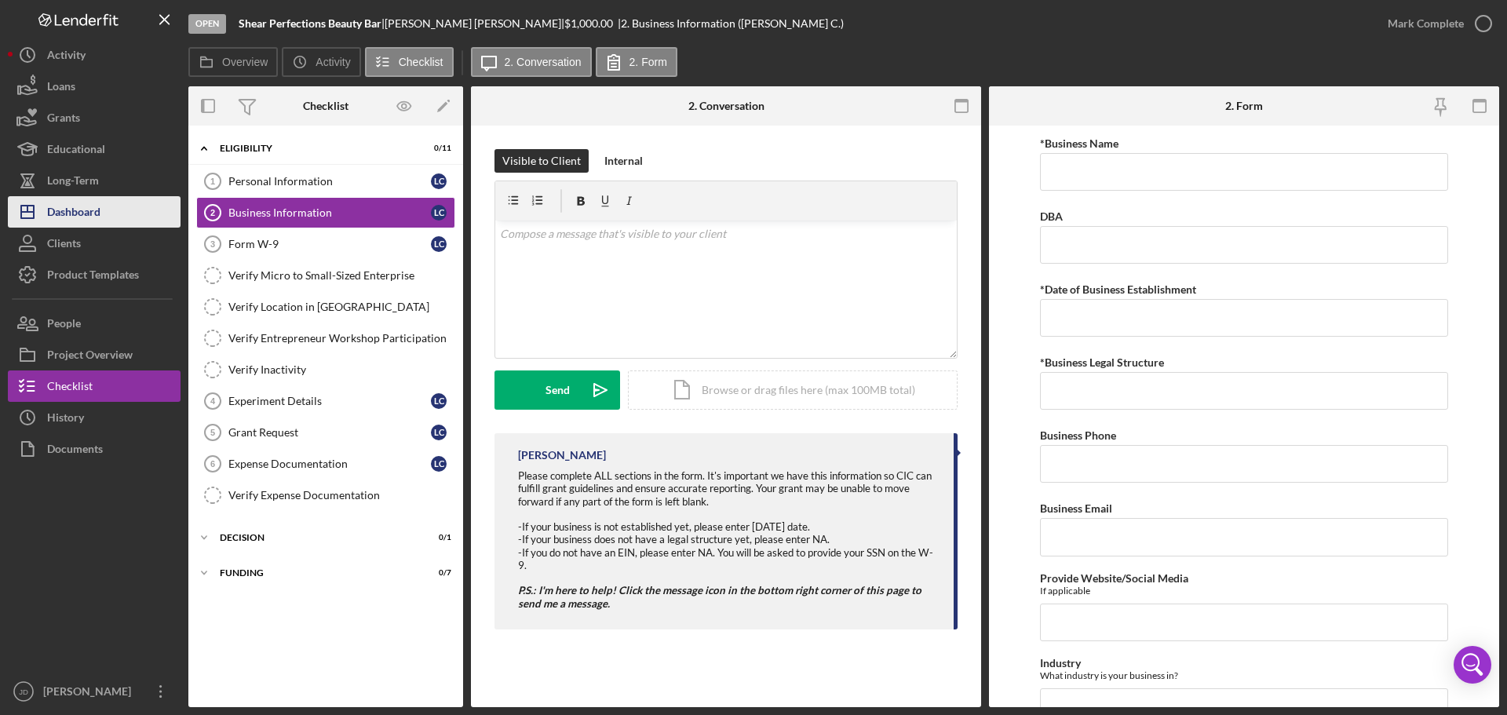
click at [86, 218] on div "Dashboard" at bounding box center [73, 213] width 53 height 35
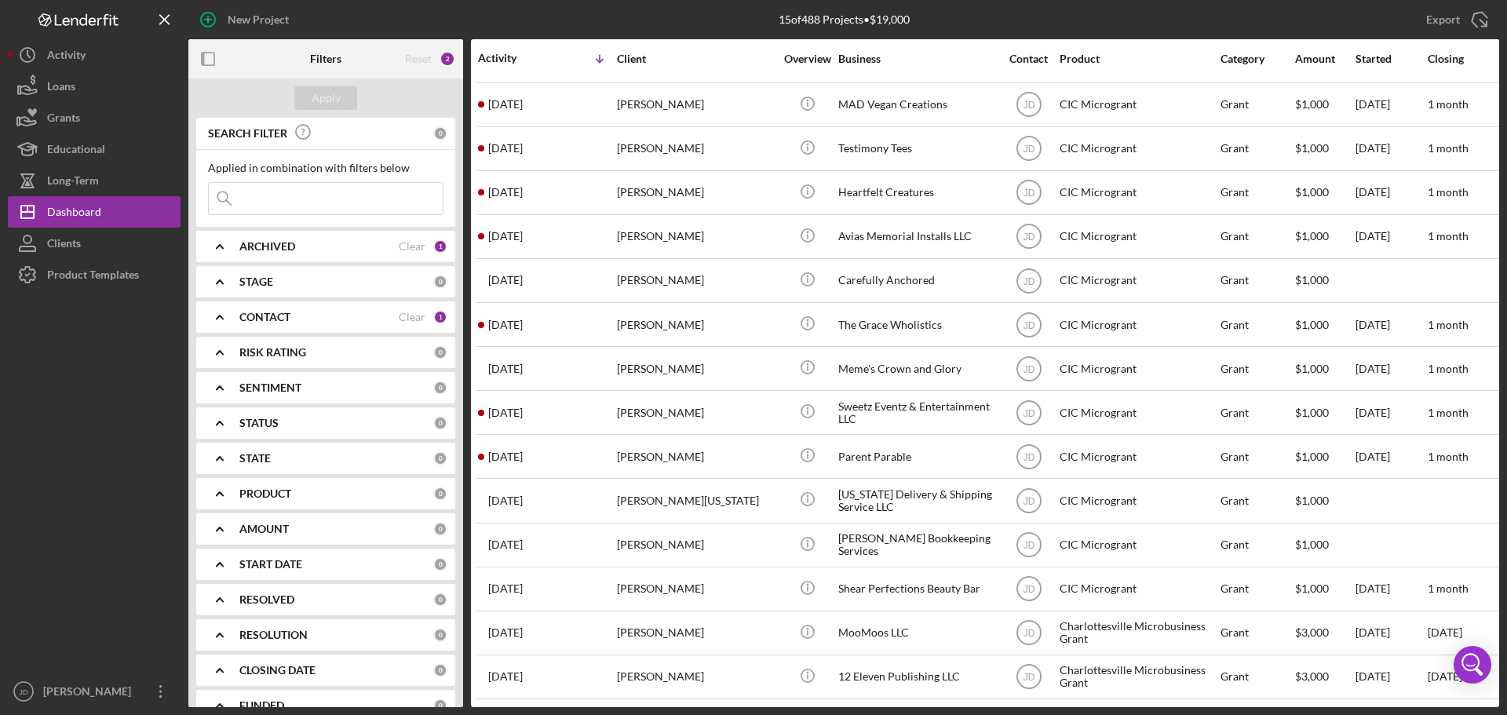
scroll to position [52, 0]
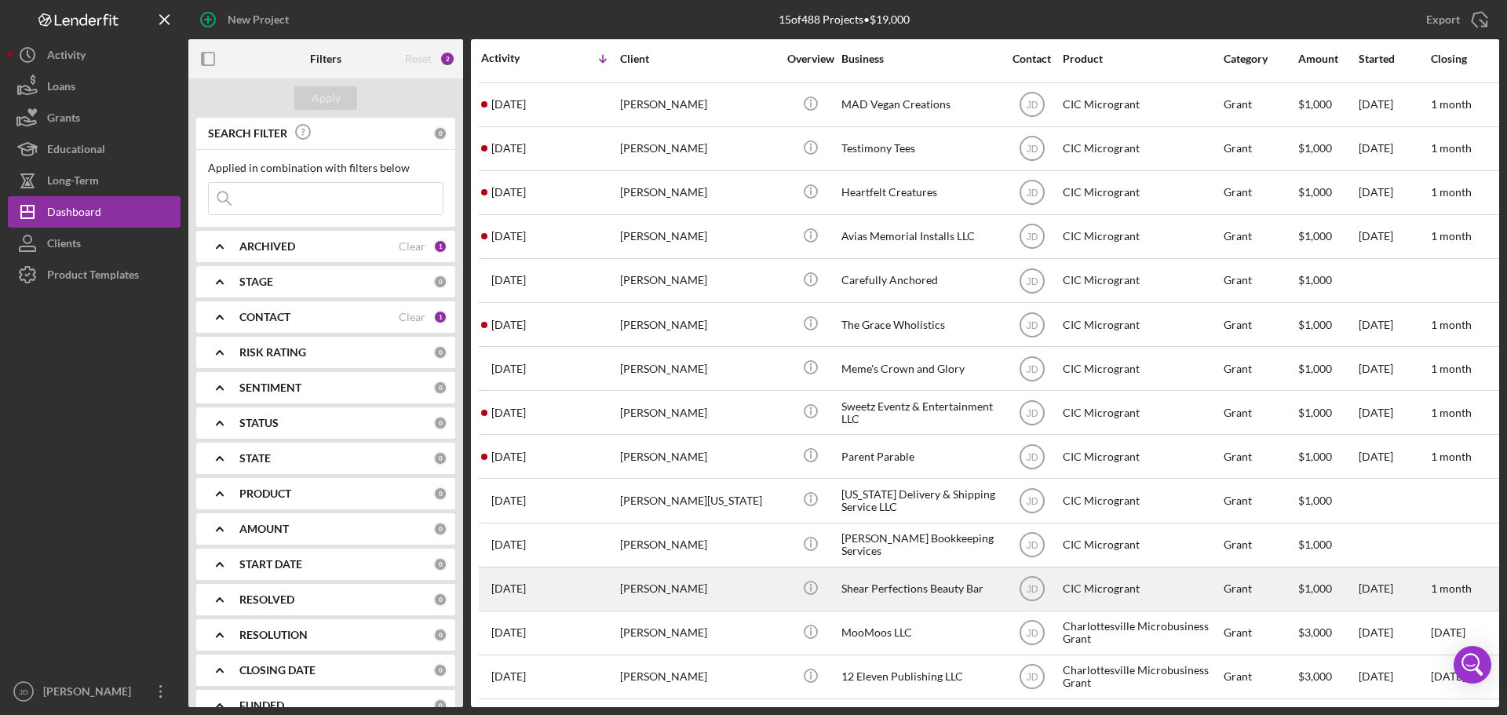
click at [622, 576] on div "[PERSON_NAME]" at bounding box center [698, 589] width 157 height 42
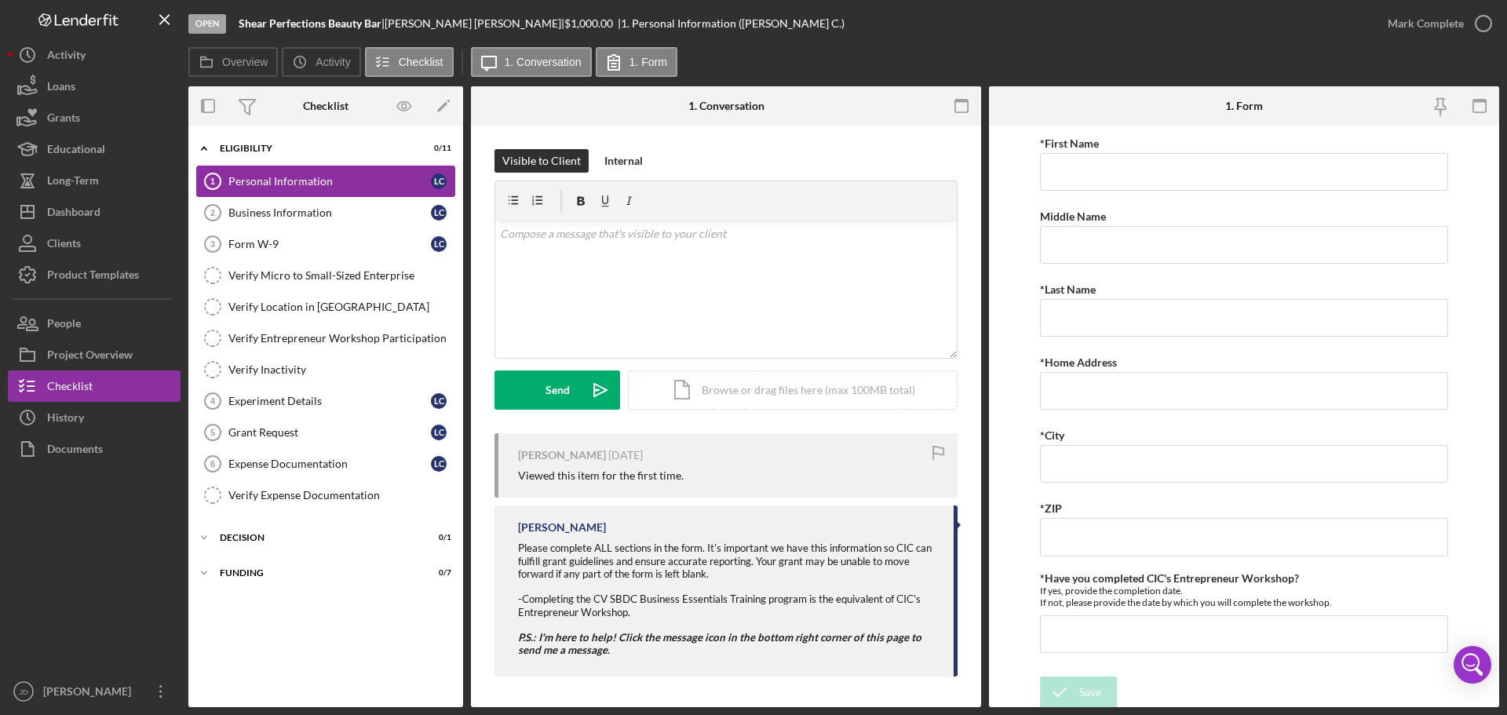
click at [275, 182] on div "Personal Information" at bounding box center [329, 181] width 202 height 13
click at [279, 212] on div "Business Information" at bounding box center [329, 212] width 202 height 13
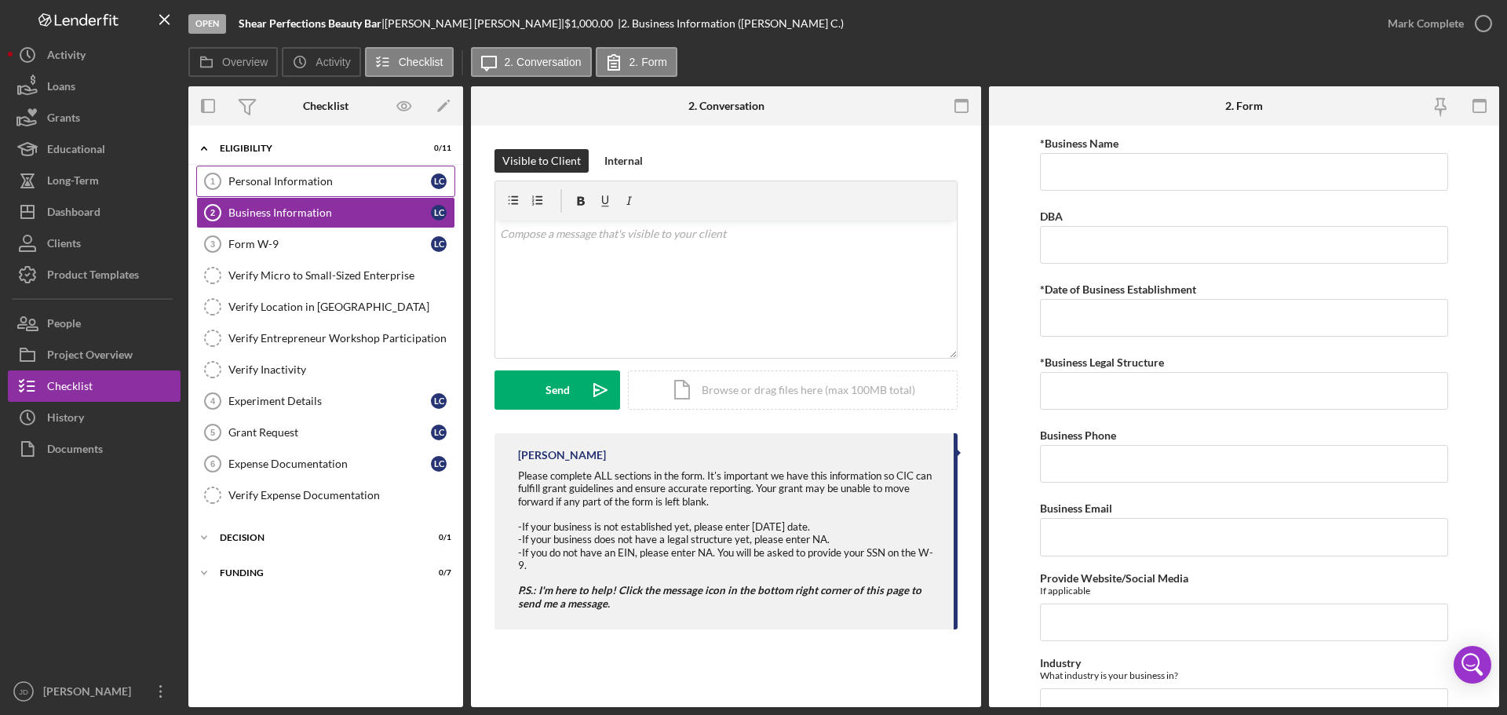
click at [293, 177] on div "Personal Information" at bounding box center [329, 181] width 202 height 13
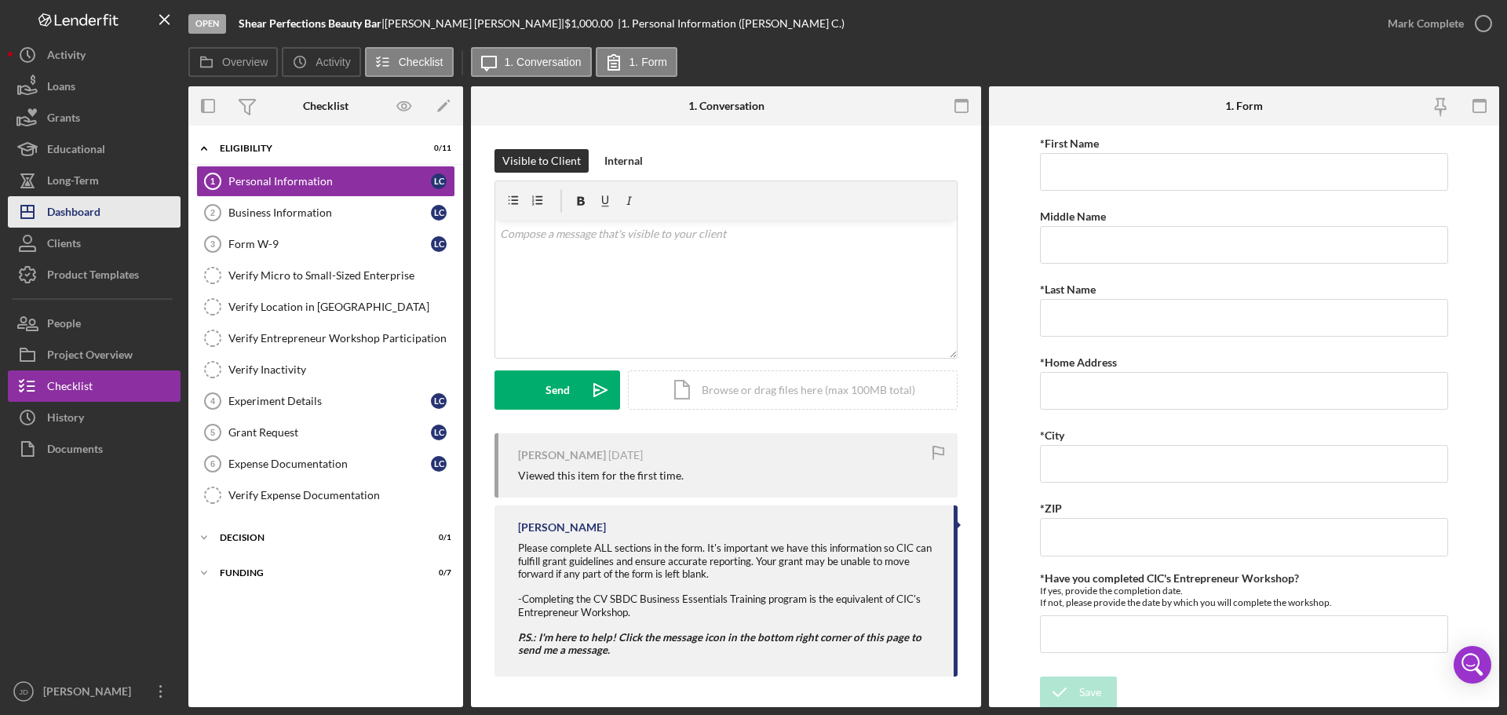
click at [89, 210] on div "Dashboard" at bounding box center [73, 213] width 53 height 35
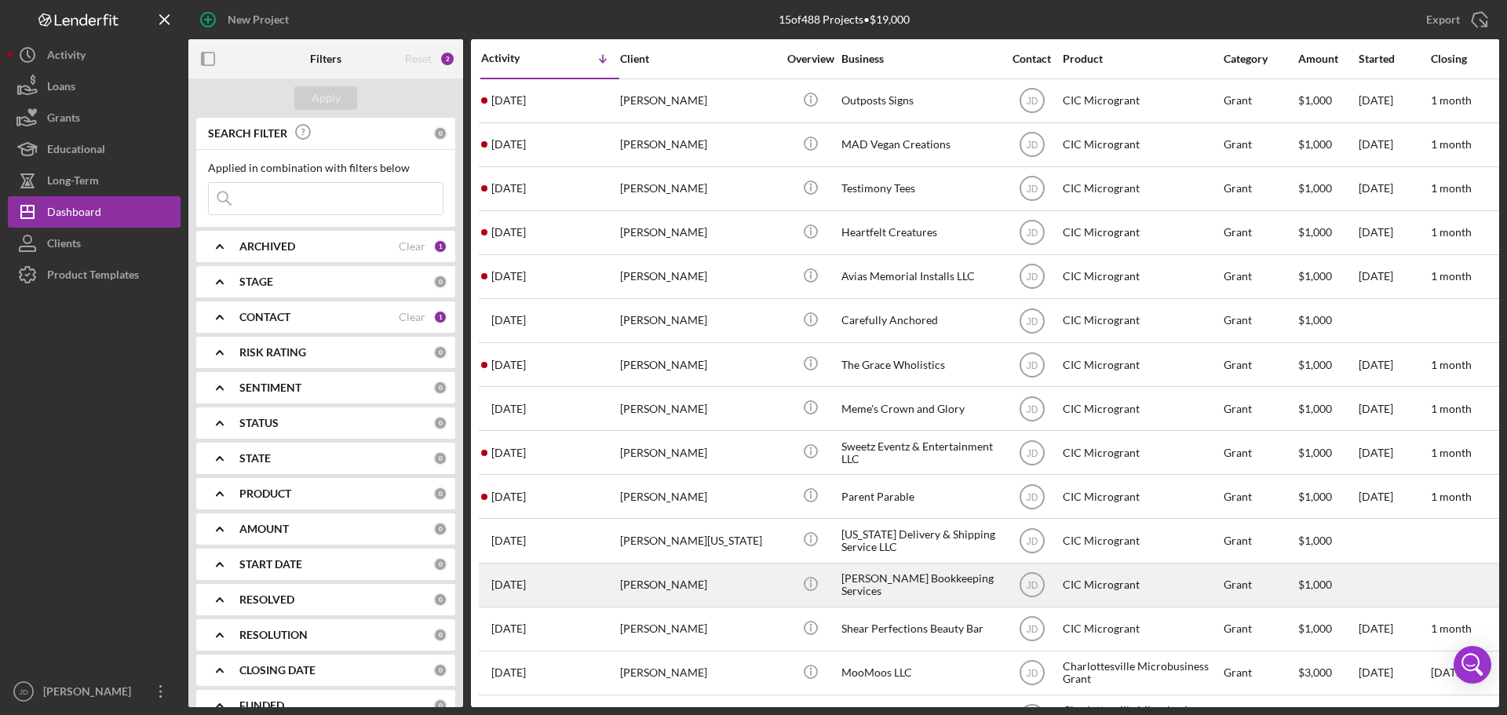
click at [718, 594] on div "[PERSON_NAME]" at bounding box center [698, 585] width 157 height 42
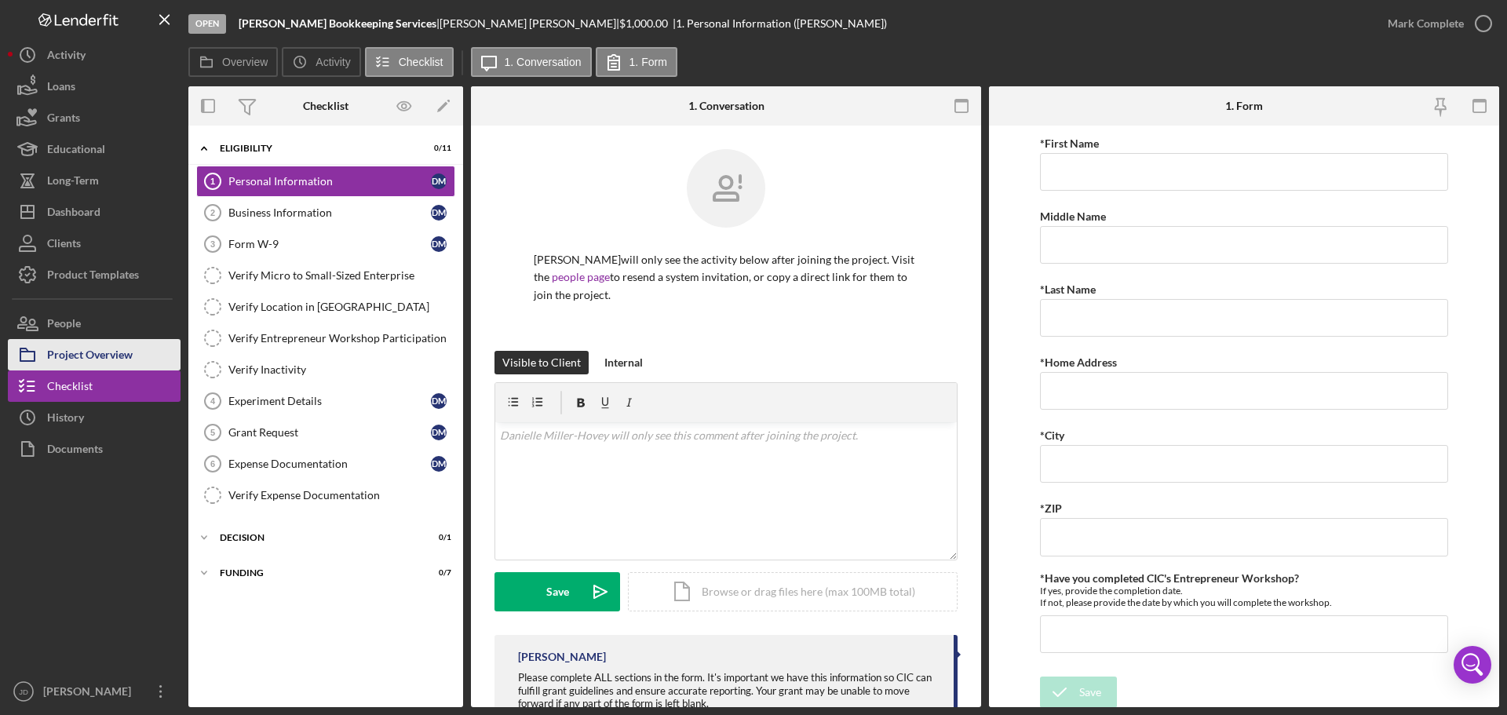
click at [73, 360] on div "Project Overview" at bounding box center [90, 356] width 86 height 35
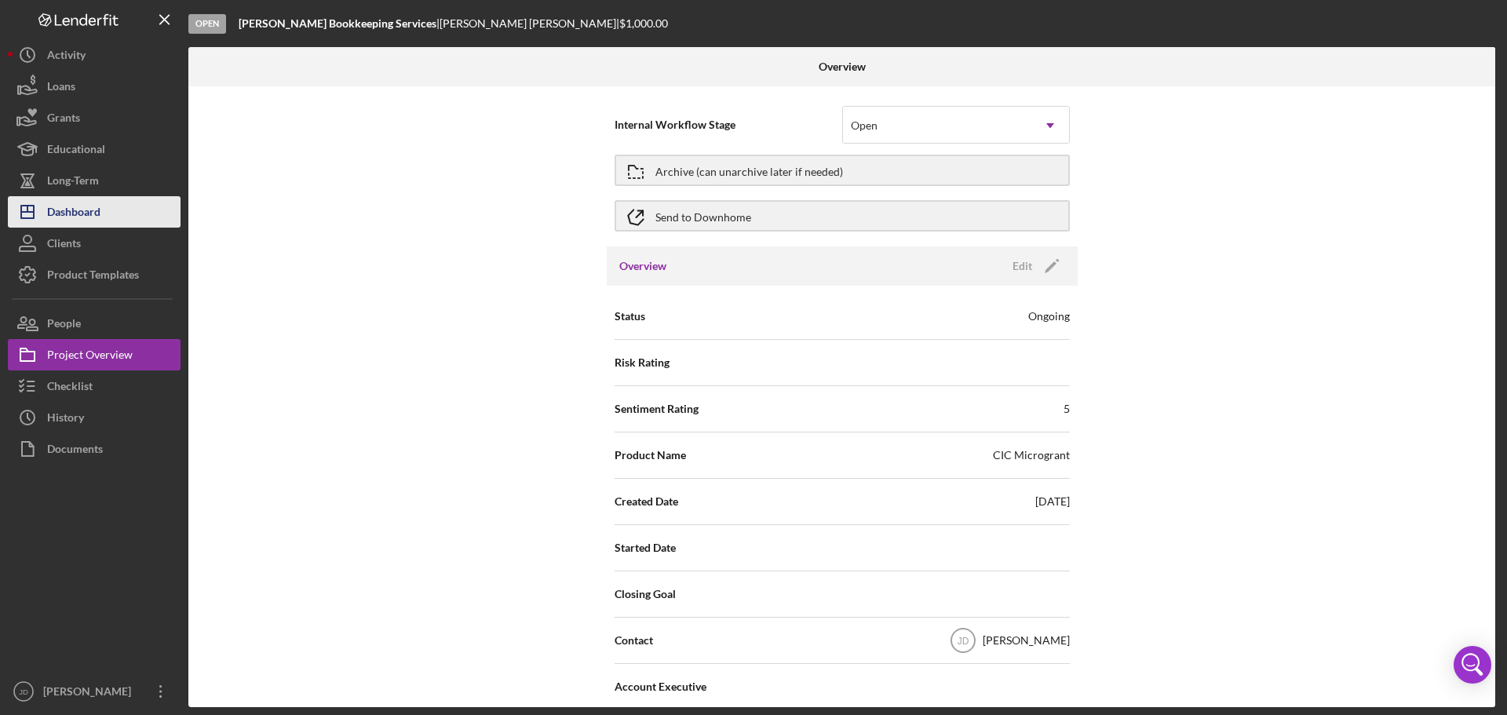
click at [63, 213] on div "Dashboard" at bounding box center [73, 213] width 53 height 35
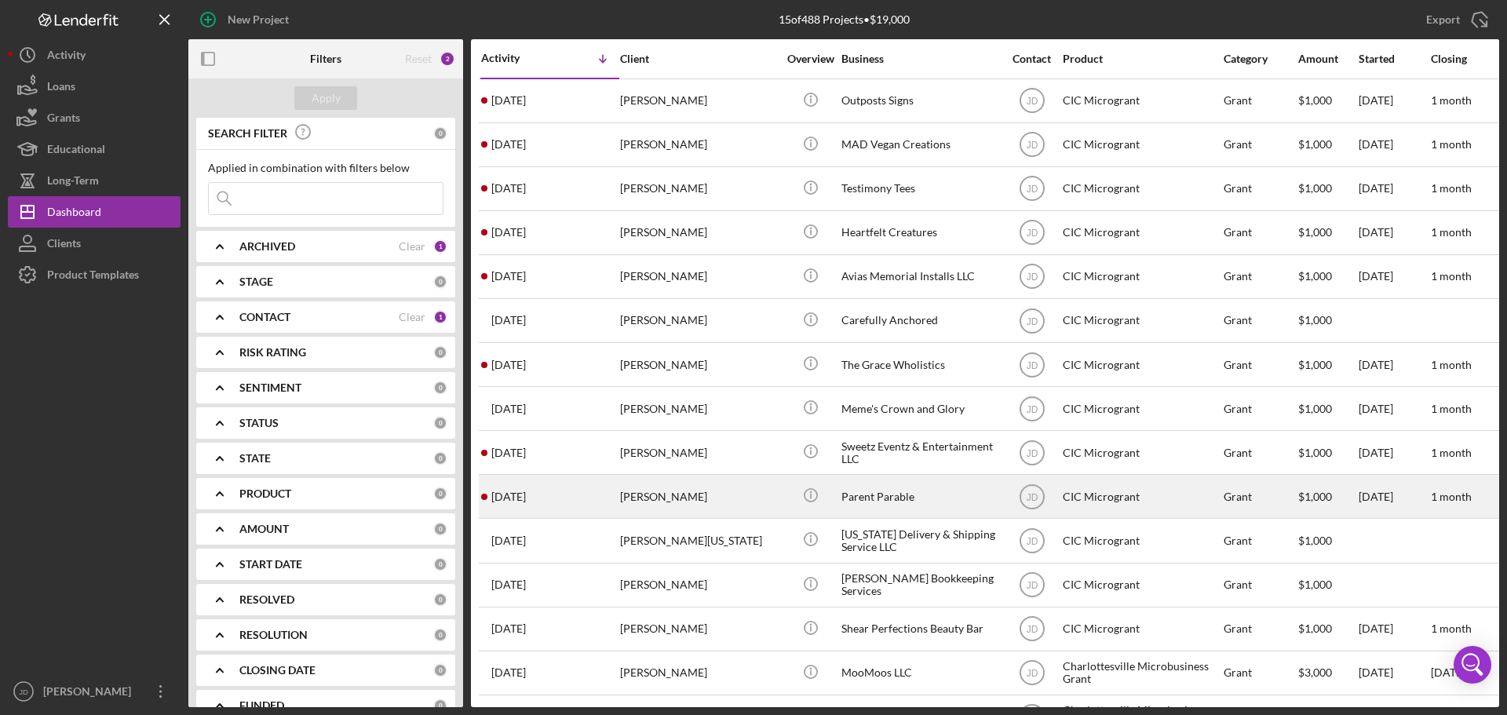
click at [687, 501] on div "[PERSON_NAME]" at bounding box center [698, 497] width 157 height 42
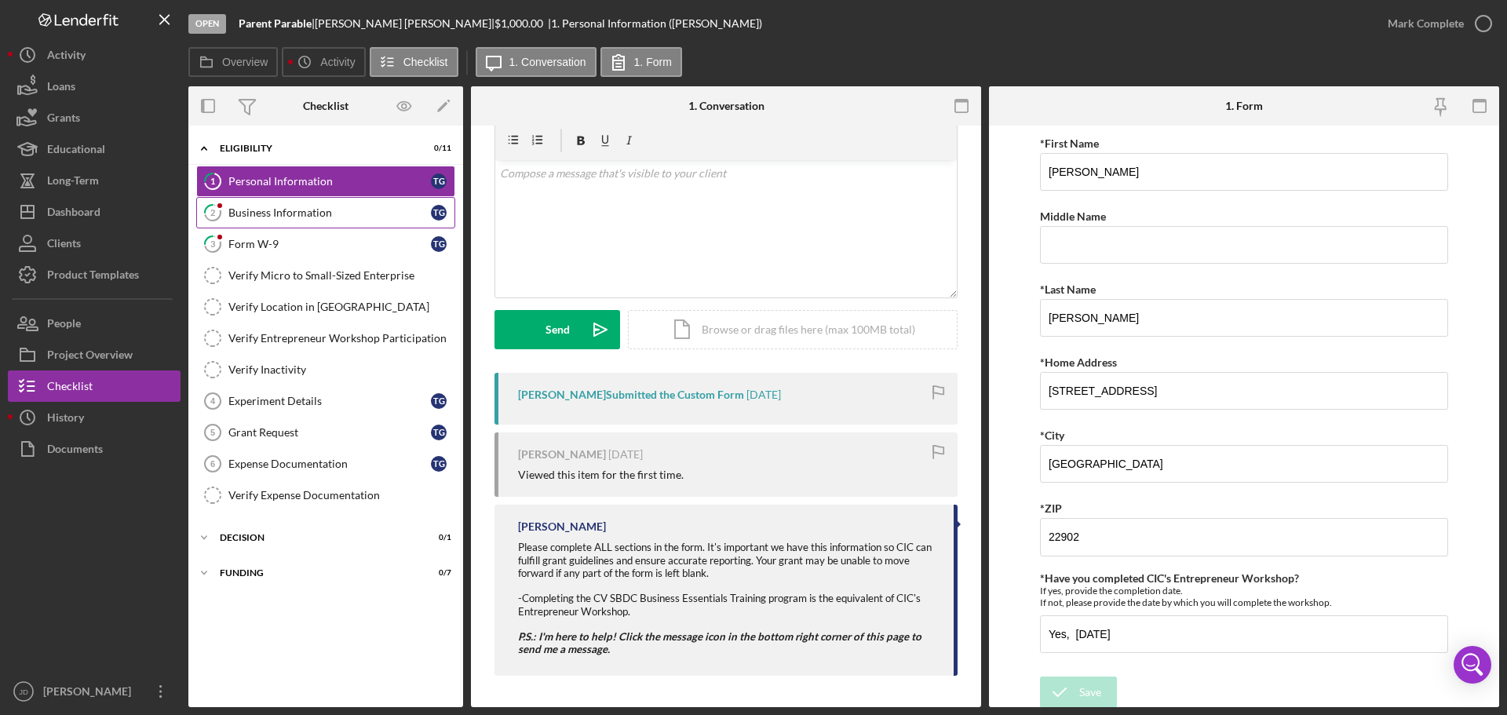
click at [258, 211] on div "Business Information" at bounding box center [329, 212] width 202 height 13
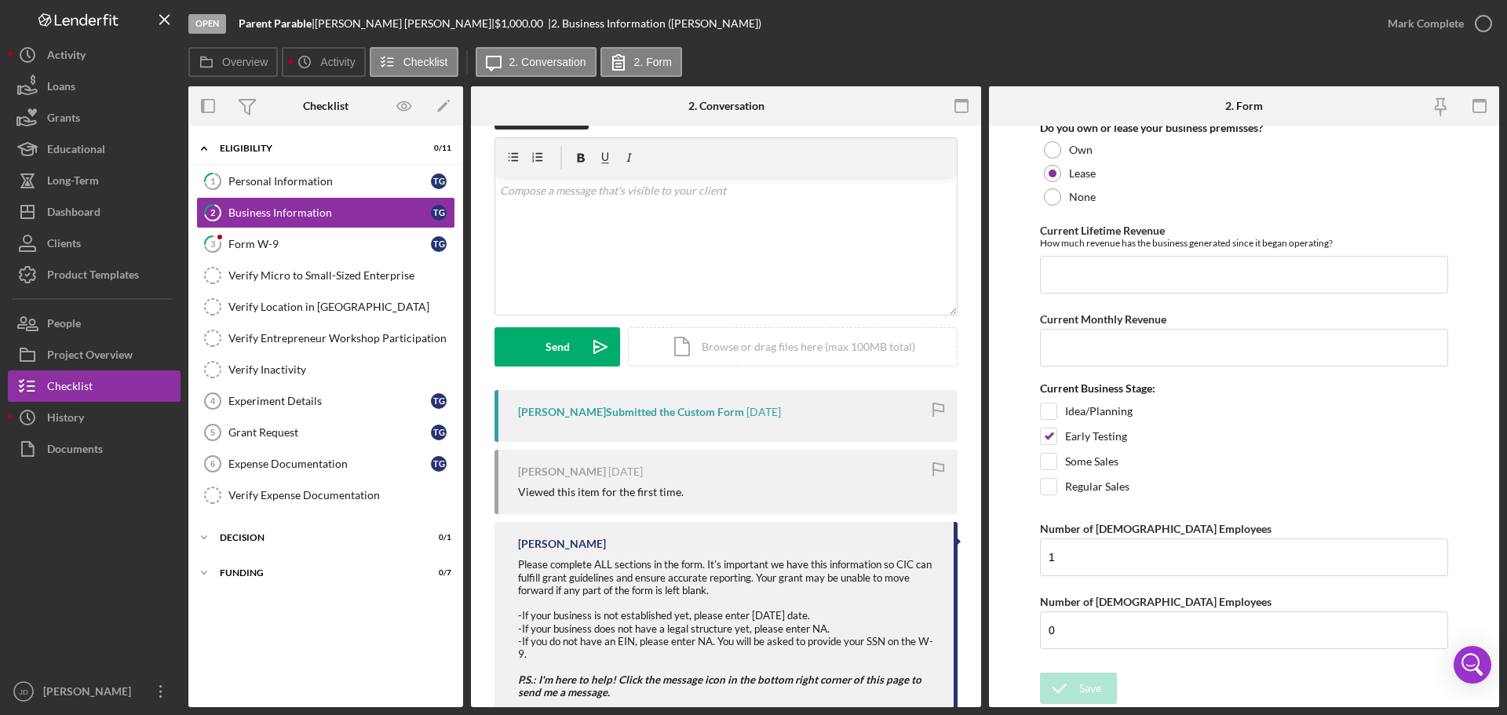
scroll to position [86, 0]
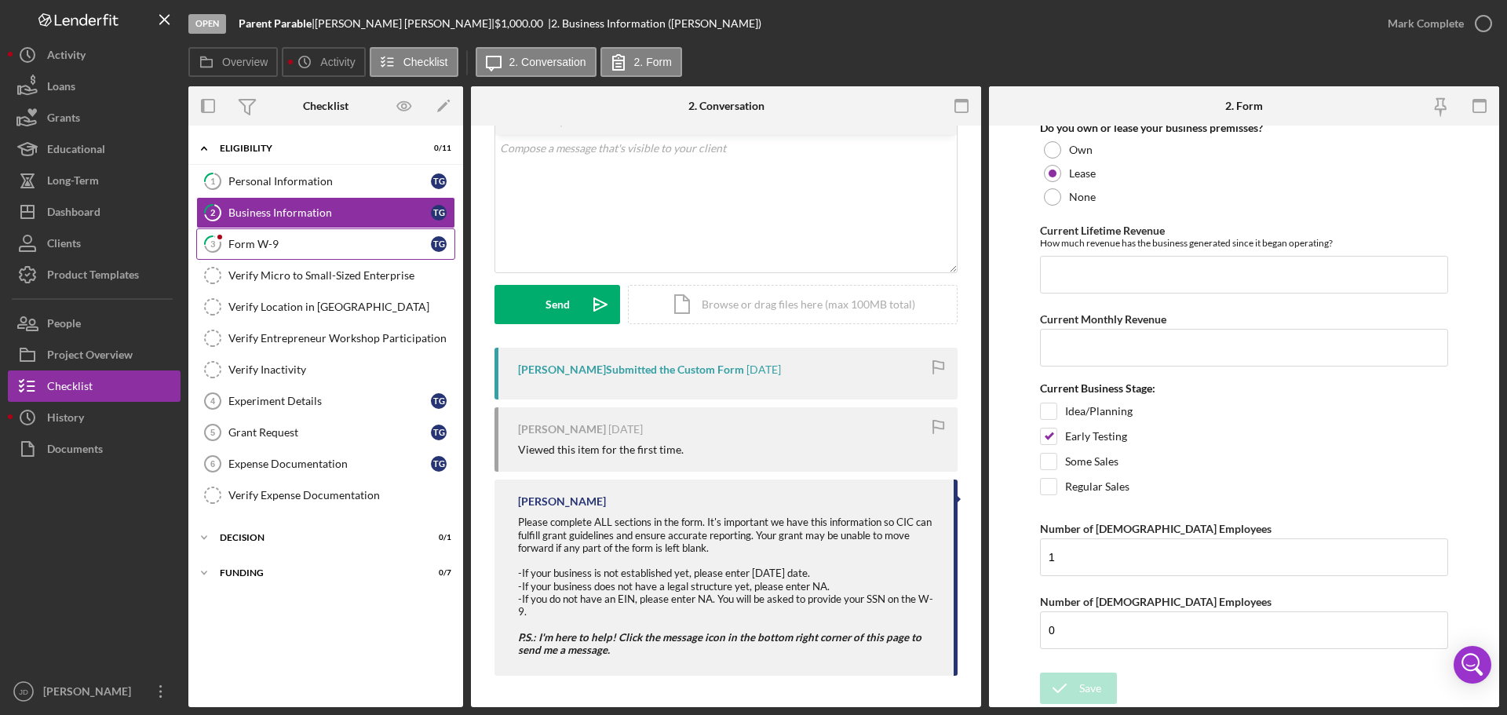
click at [319, 243] on div "Form W-9" at bounding box center [329, 244] width 202 height 13
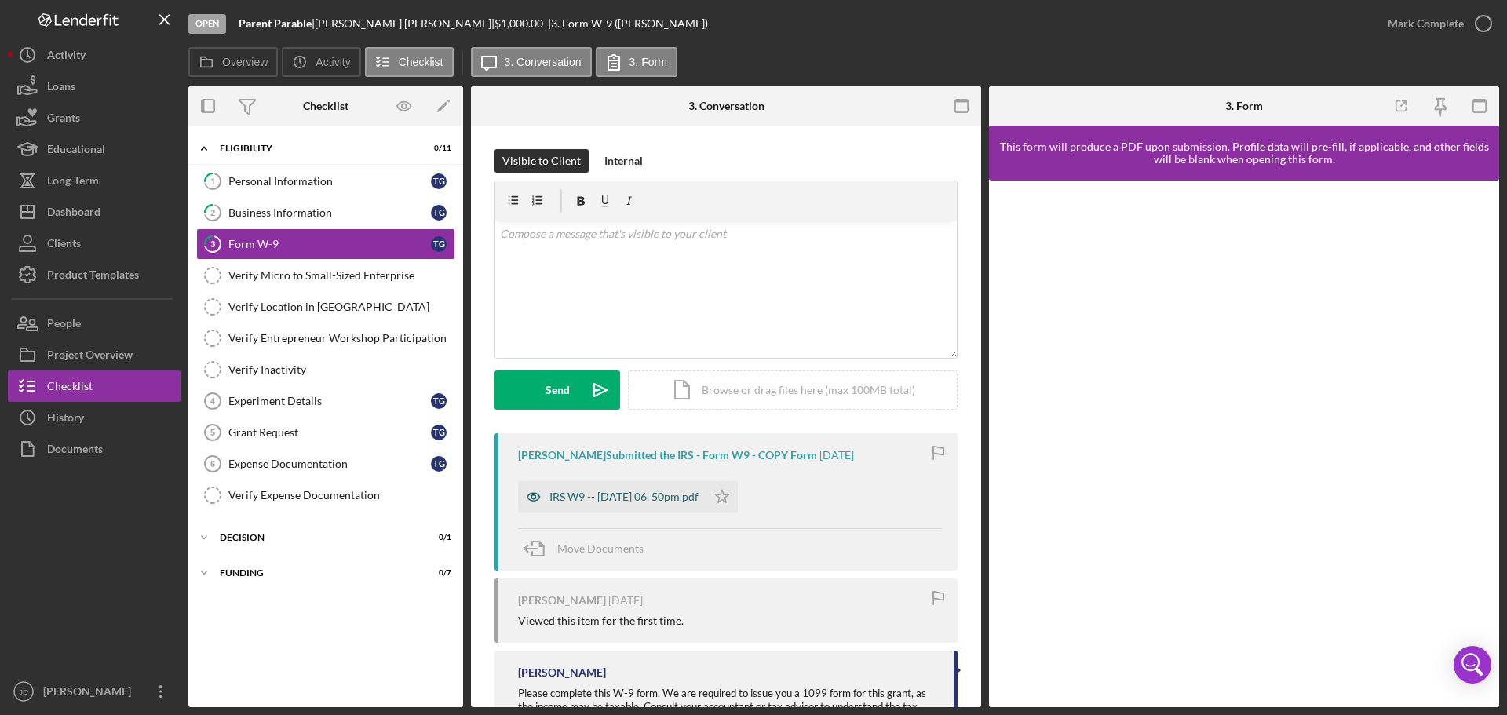
click at [622, 498] on div "IRS W9 -- 2025-08-19 06_50pm.pdf" at bounding box center [623, 496] width 149 height 13
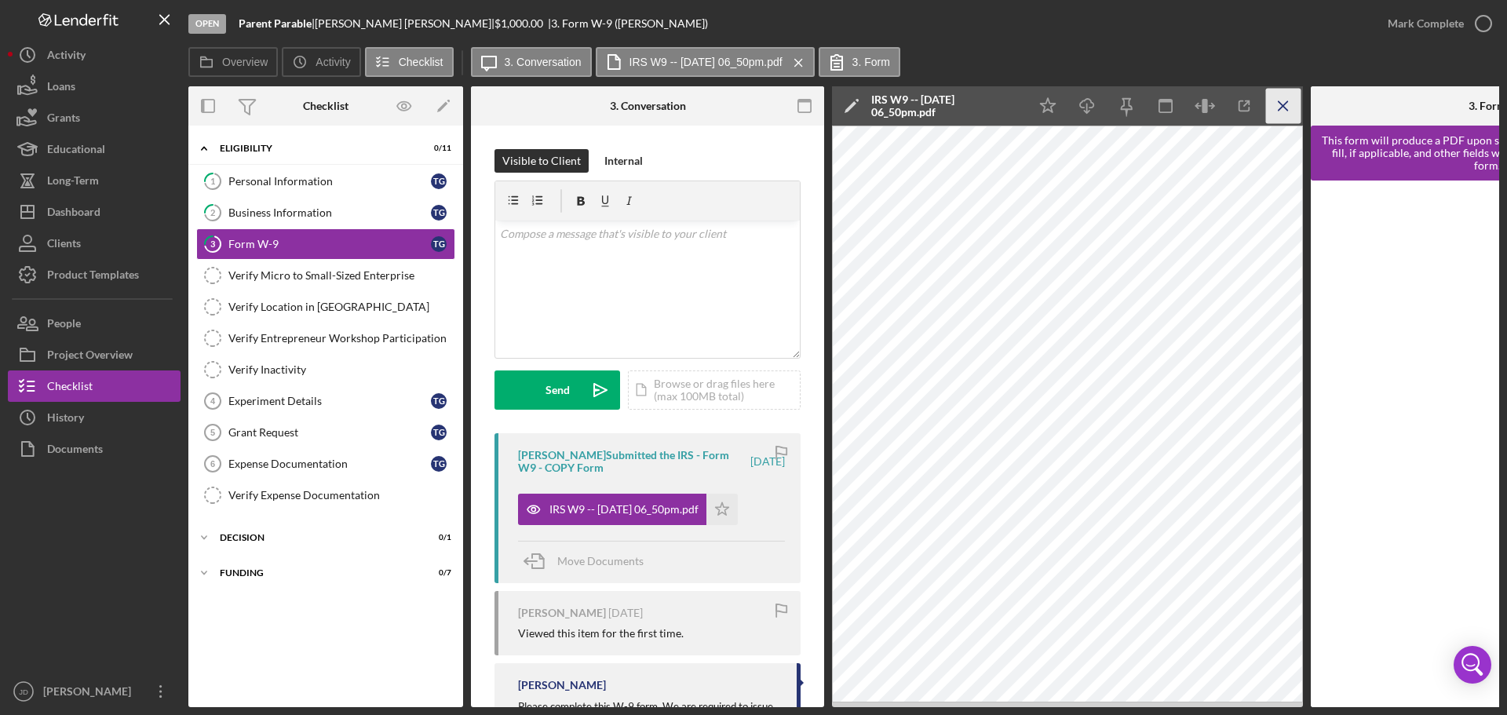
click at [1285, 104] on line "button" at bounding box center [1282, 105] width 9 height 9
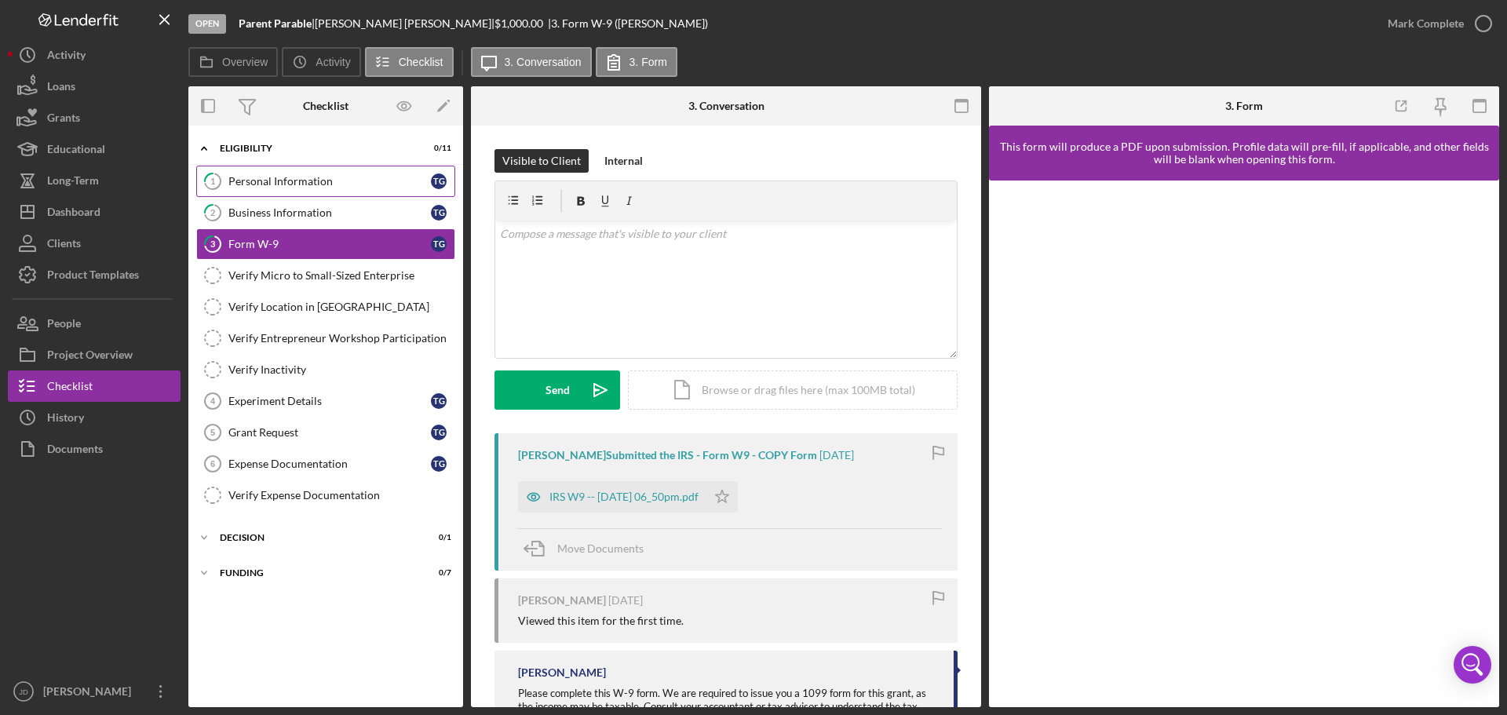
click at [301, 183] on div "Personal Information" at bounding box center [329, 181] width 202 height 13
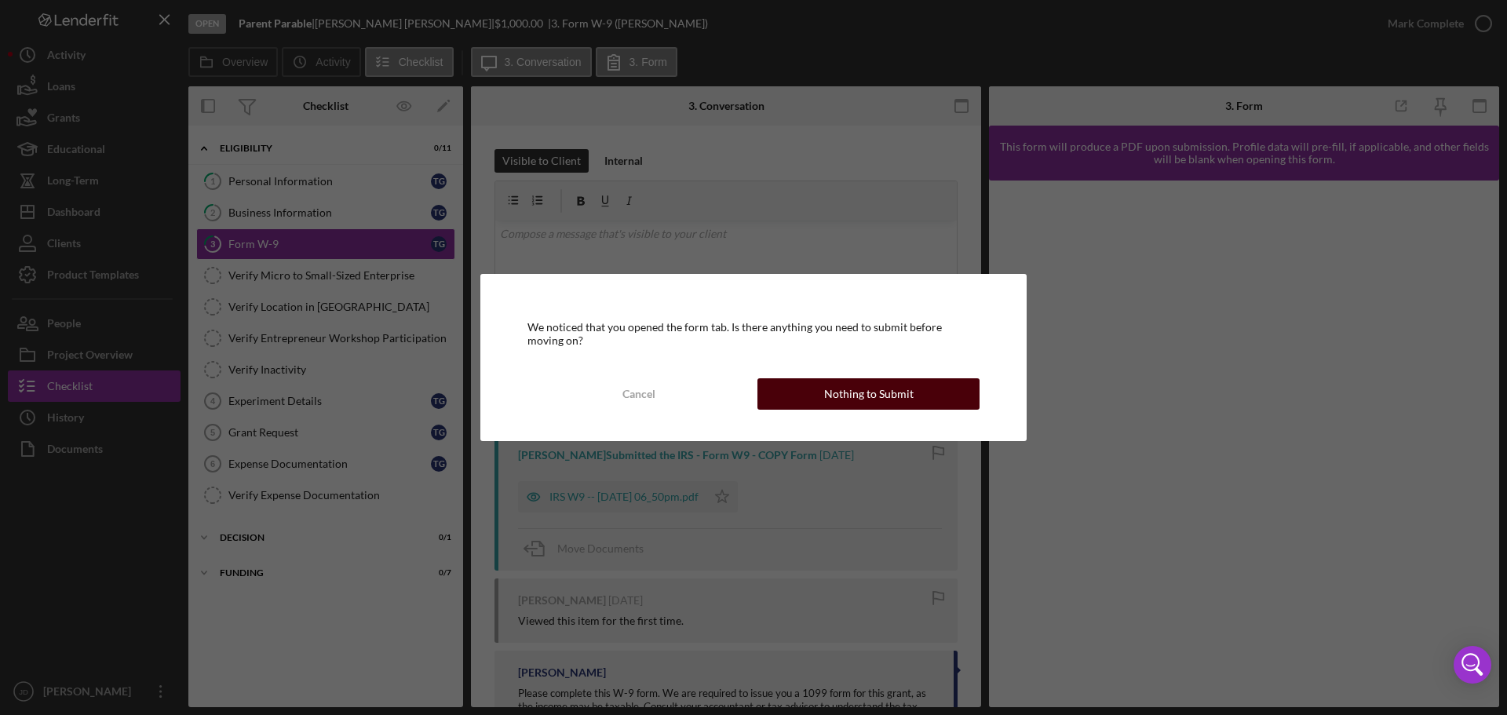
click at [823, 406] on button "Nothing to Submit" at bounding box center [868, 393] width 222 height 31
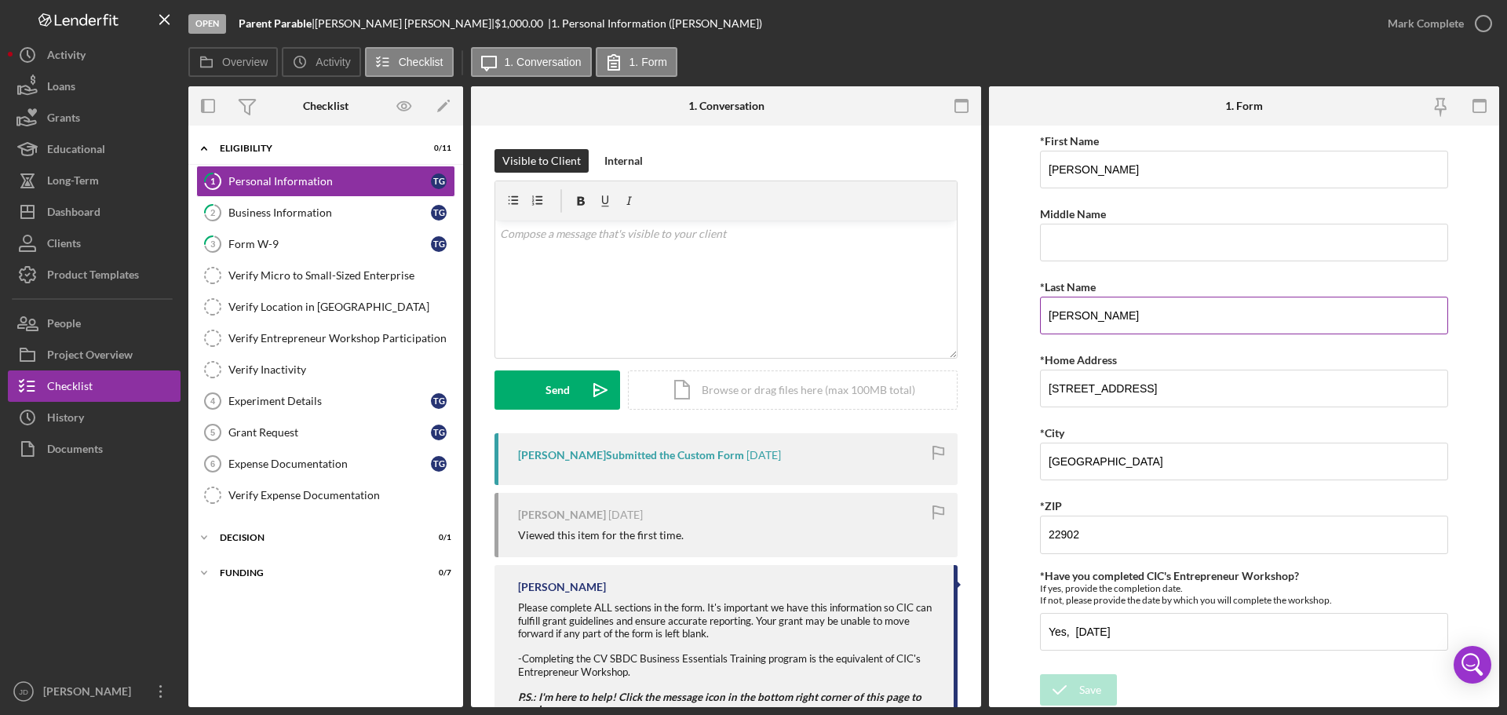
scroll to position [3, 0]
click at [1490, 22] on icon "button" at bounding box center [1483, 23] width 39 height 39
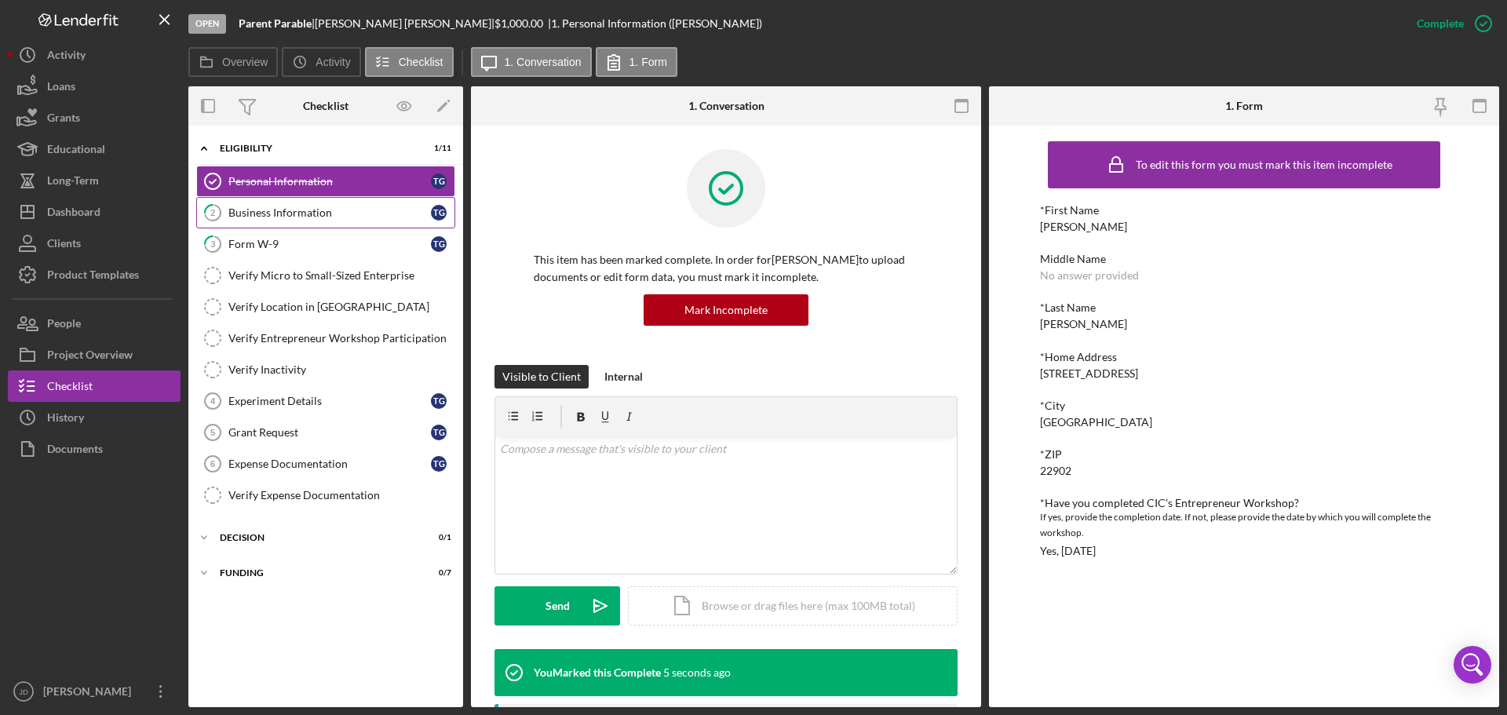
click at [270, 209] on div "Business Information" at bounding box center [329, 212] width 202 height 13
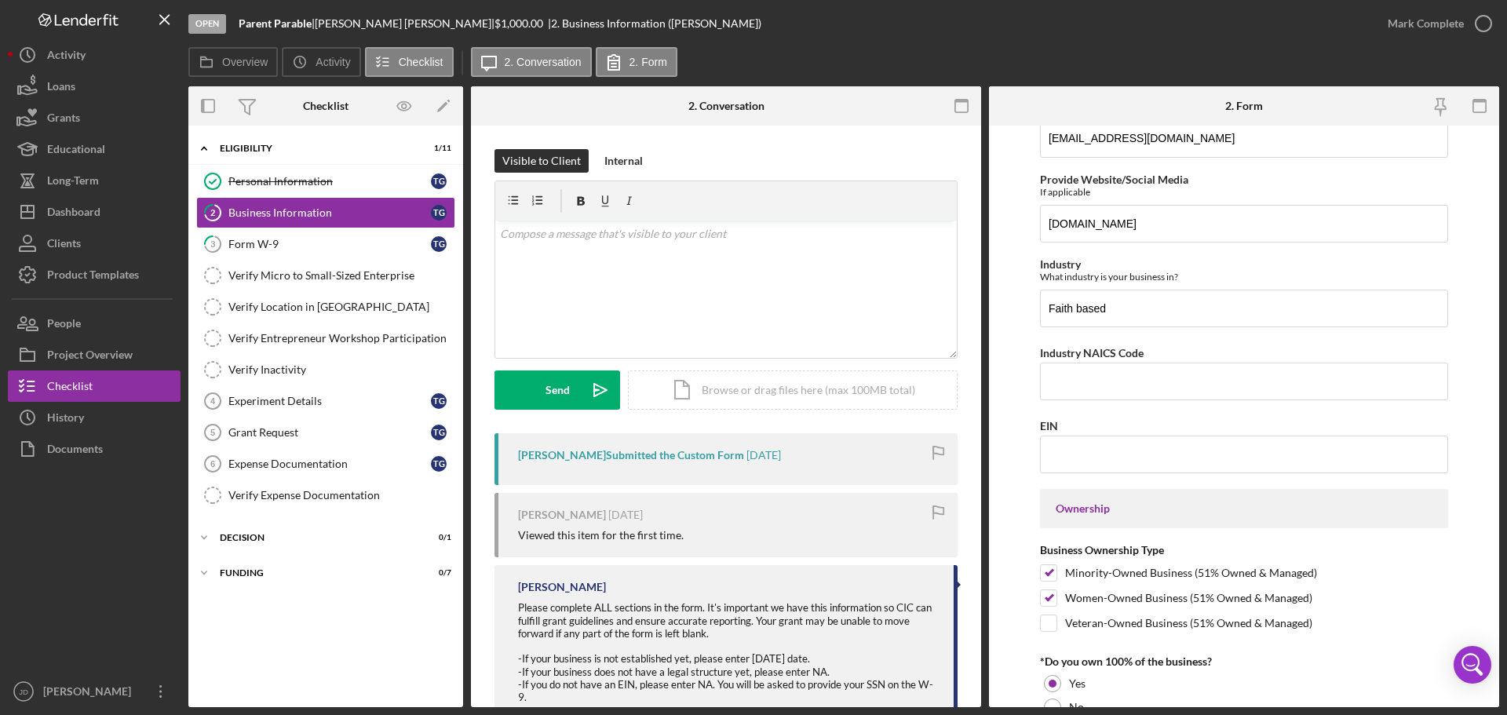
scroll to position [398, 0]
click at [1479, 19] on icon "button" at bounding box center [1483, 23] width 39 height 39
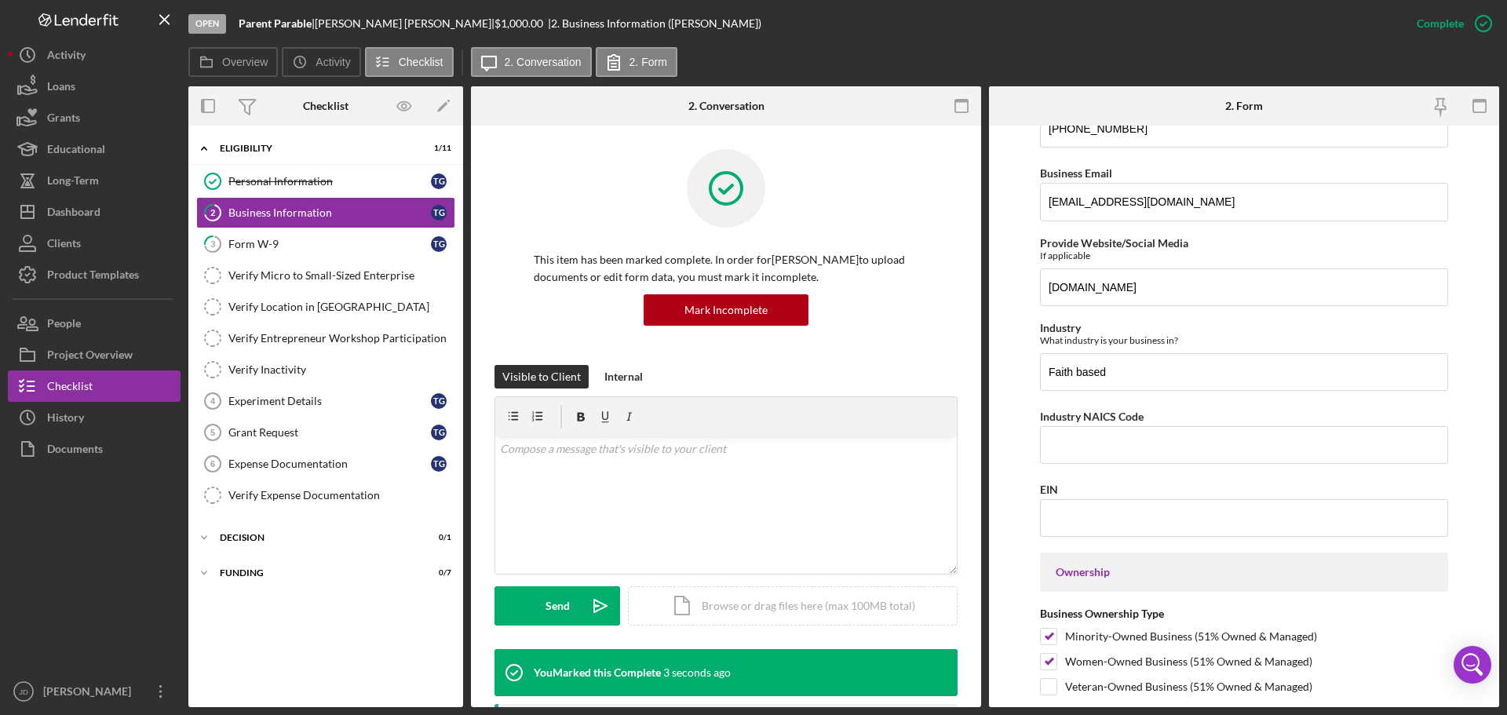
scroll to position [461, 0]
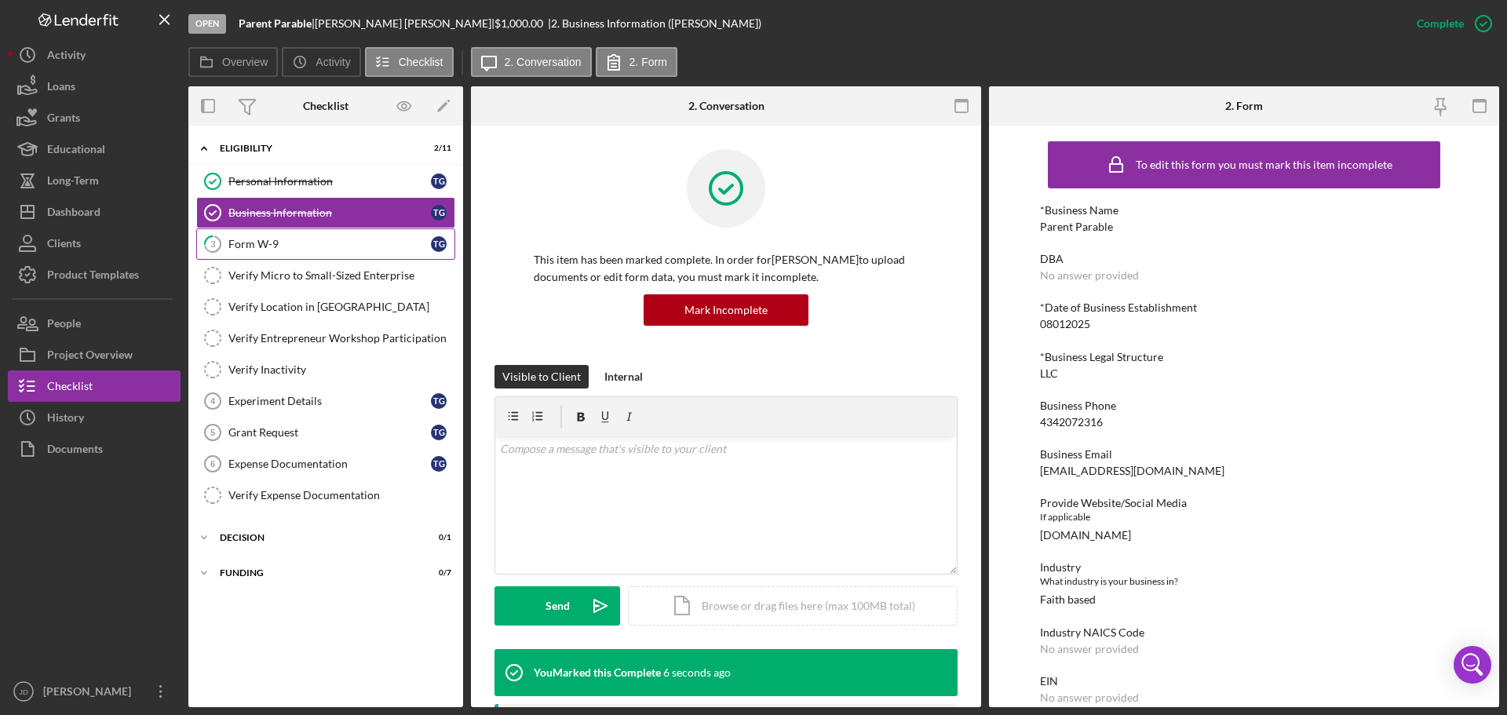
click at [258, 246] on div "Form W-9" at bounding box center [329, 244] width 202 height 13
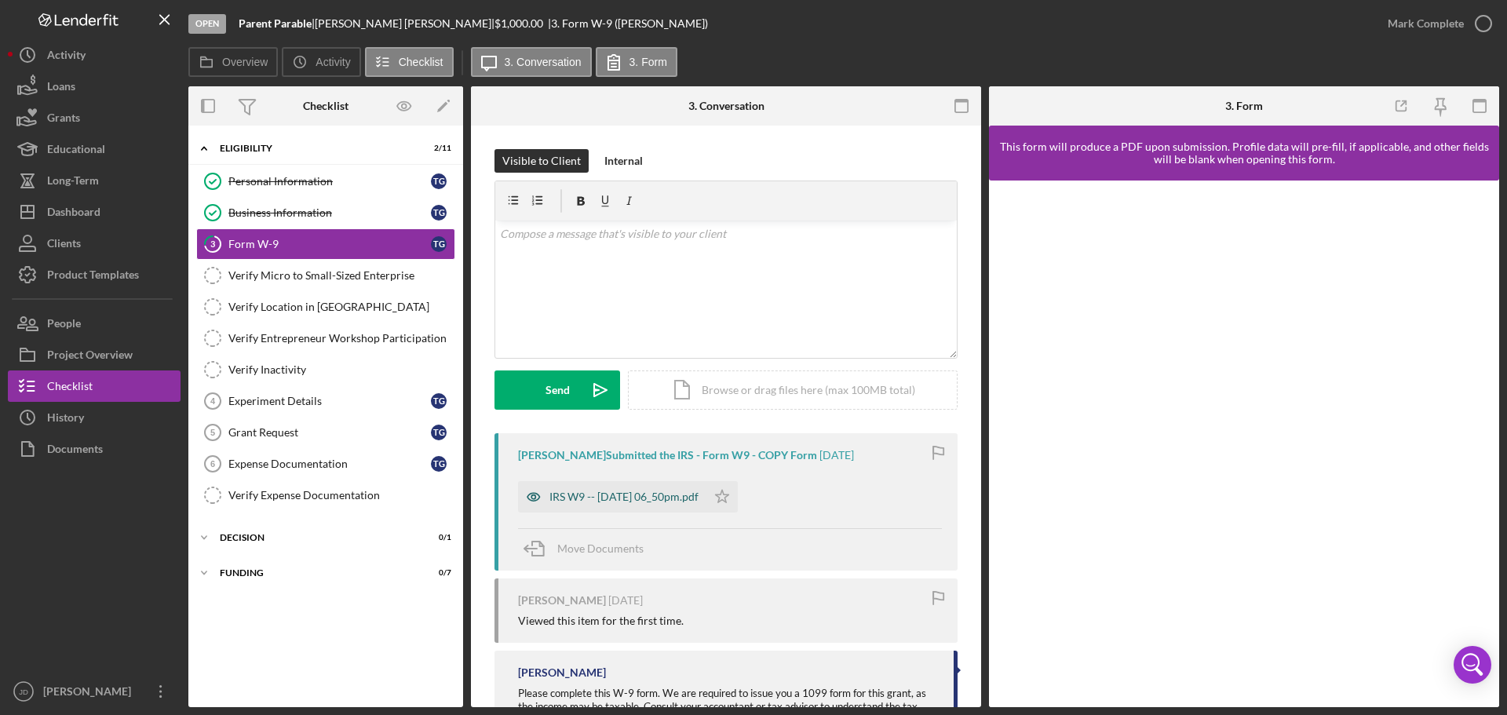
click at [630, 501] on div "IRS W9 -- 2025-08-19 06_50pm.pdf" at bounding box center [623, 496] width 149 height 13
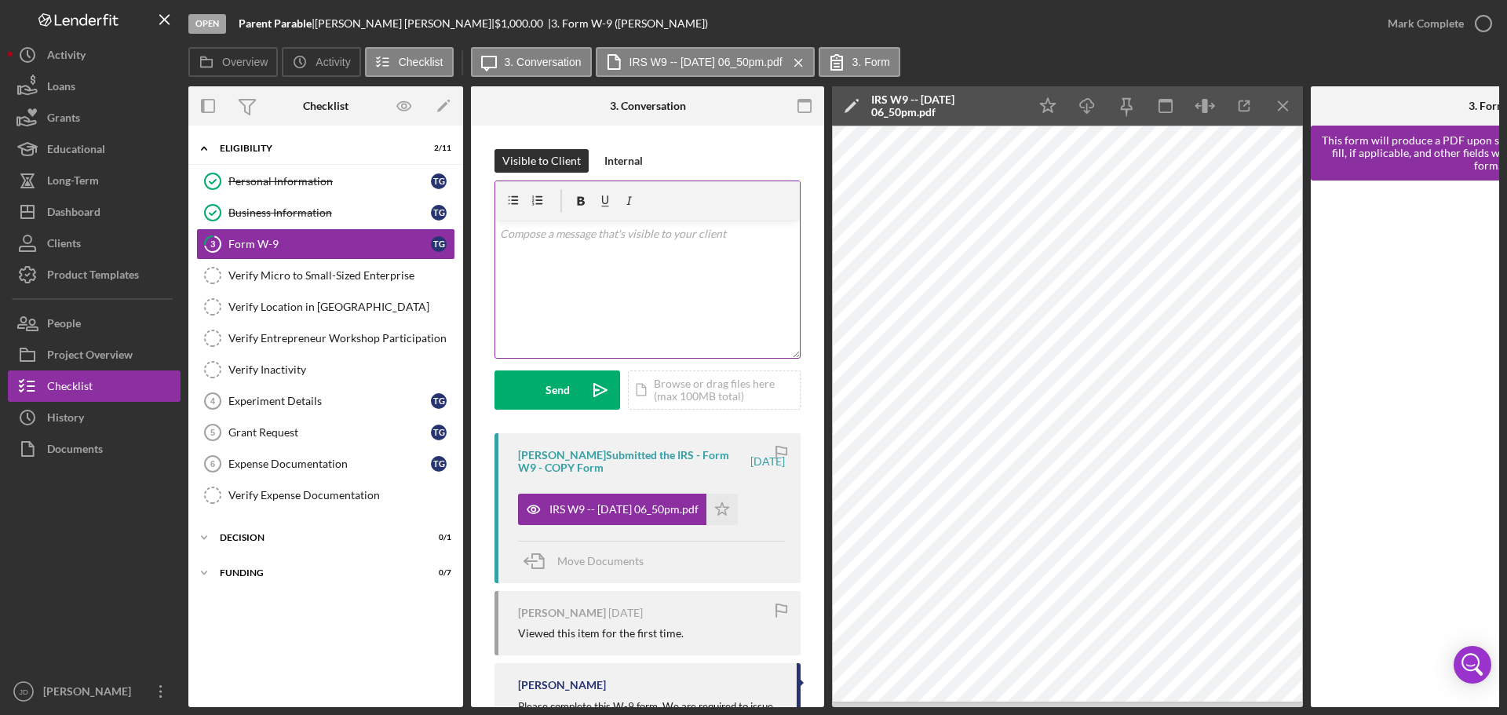
click at [686, 241] on p at bounding box center [648, 233] width 296 height 17
click at [556, 391] on div "Send" at bounding box center [557, 389] width 24 height 39
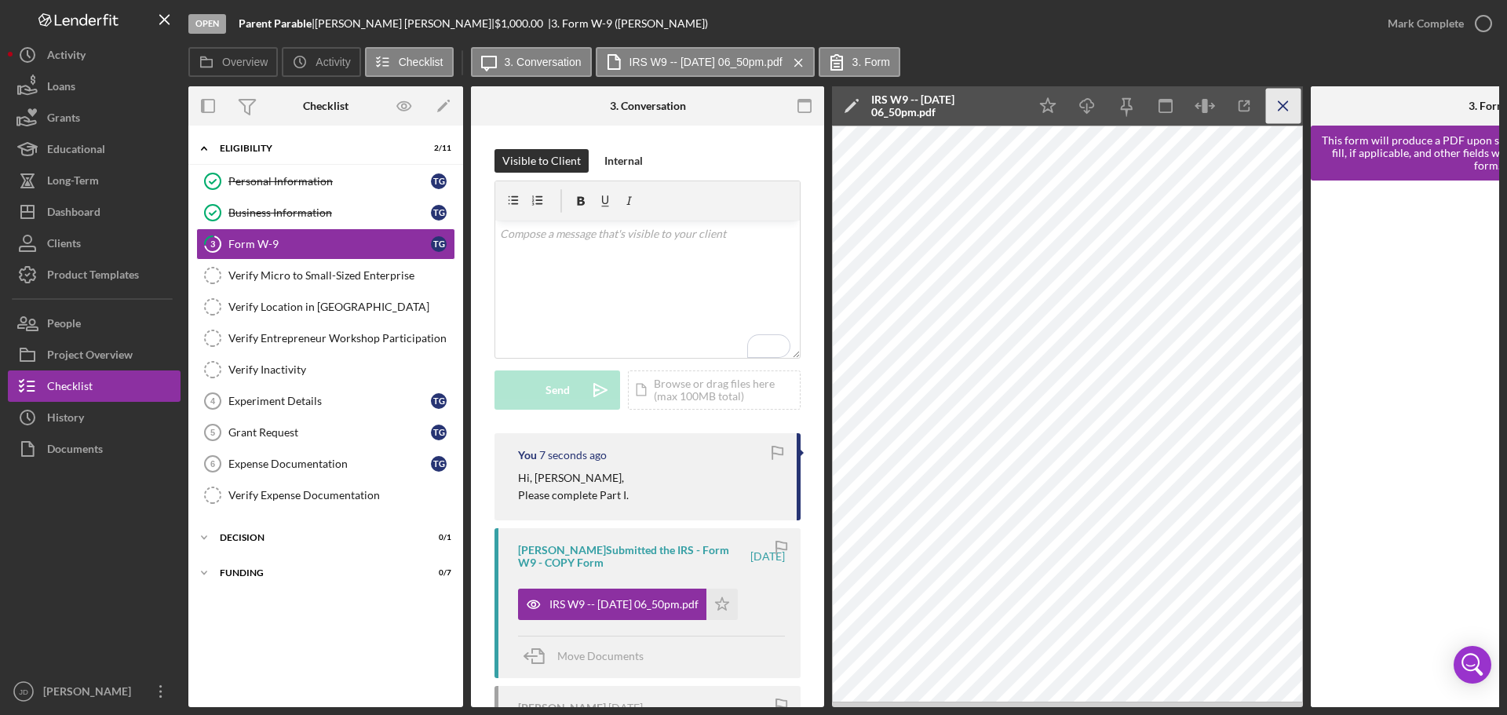
click at [1283, 104] on icon "Icon/Menu Close" at bounding box center [1283, 106] width 35 height 35
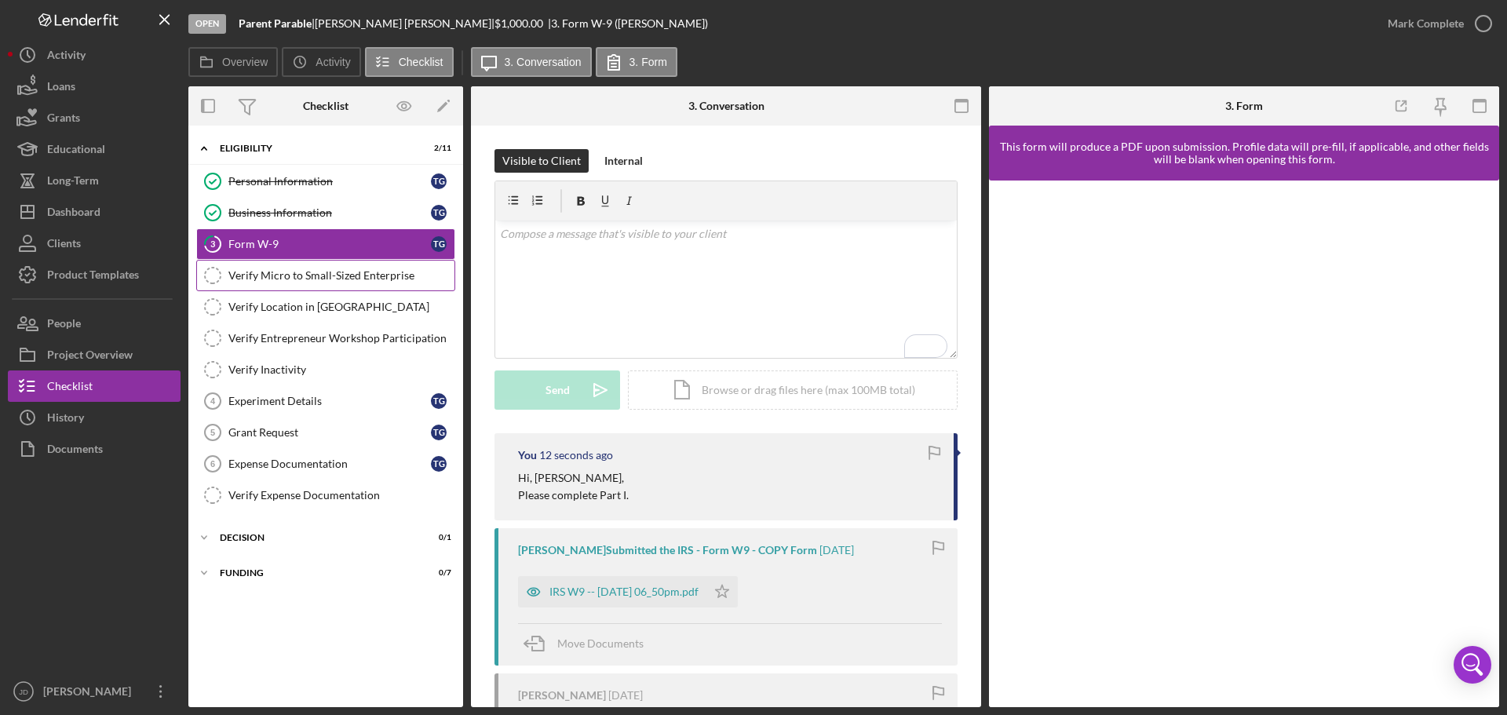
click at [298, 278] on div "Verify Micro to Small-Sized Enterprise" at bounding box center [341, 275] width 226 height 13
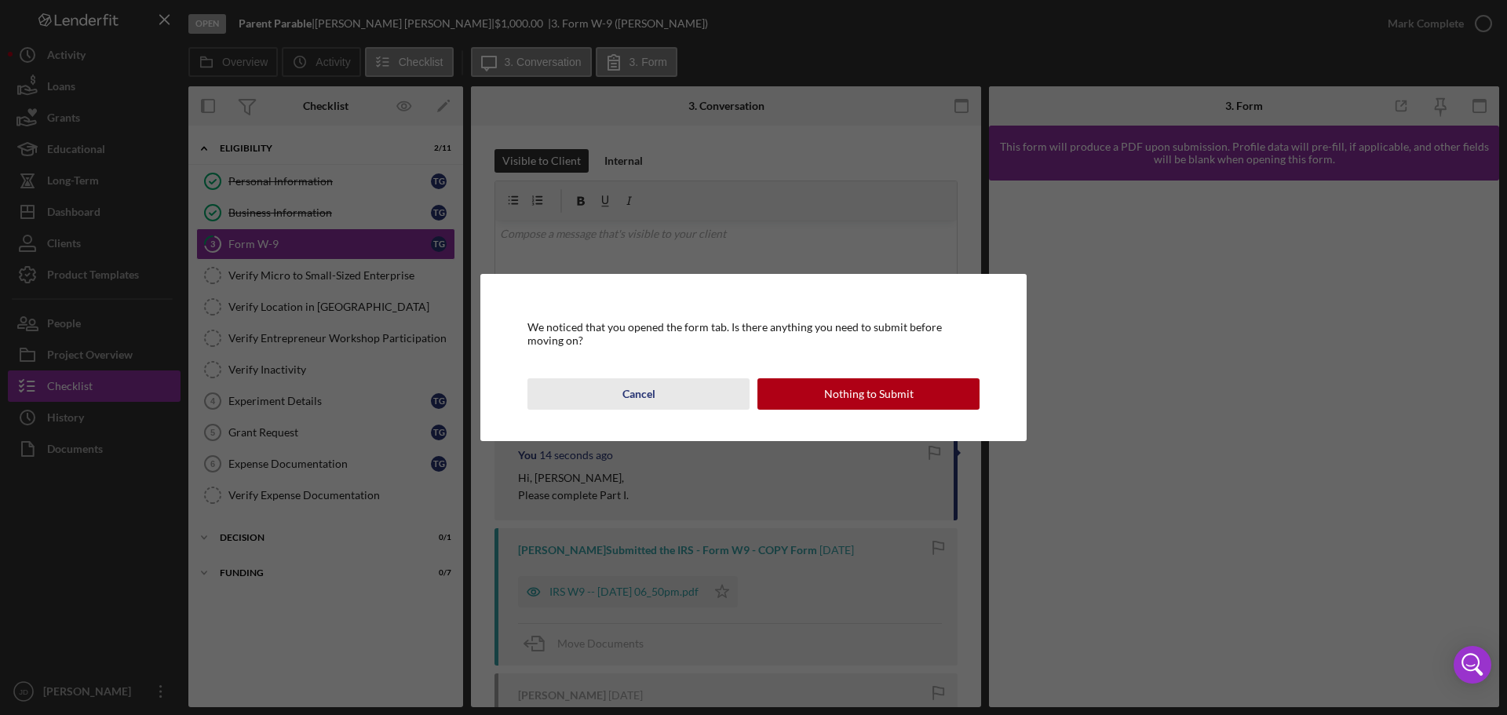
click at [651, 395] on div "Cancel" at bounding box center [638, 393] width 33 height 31
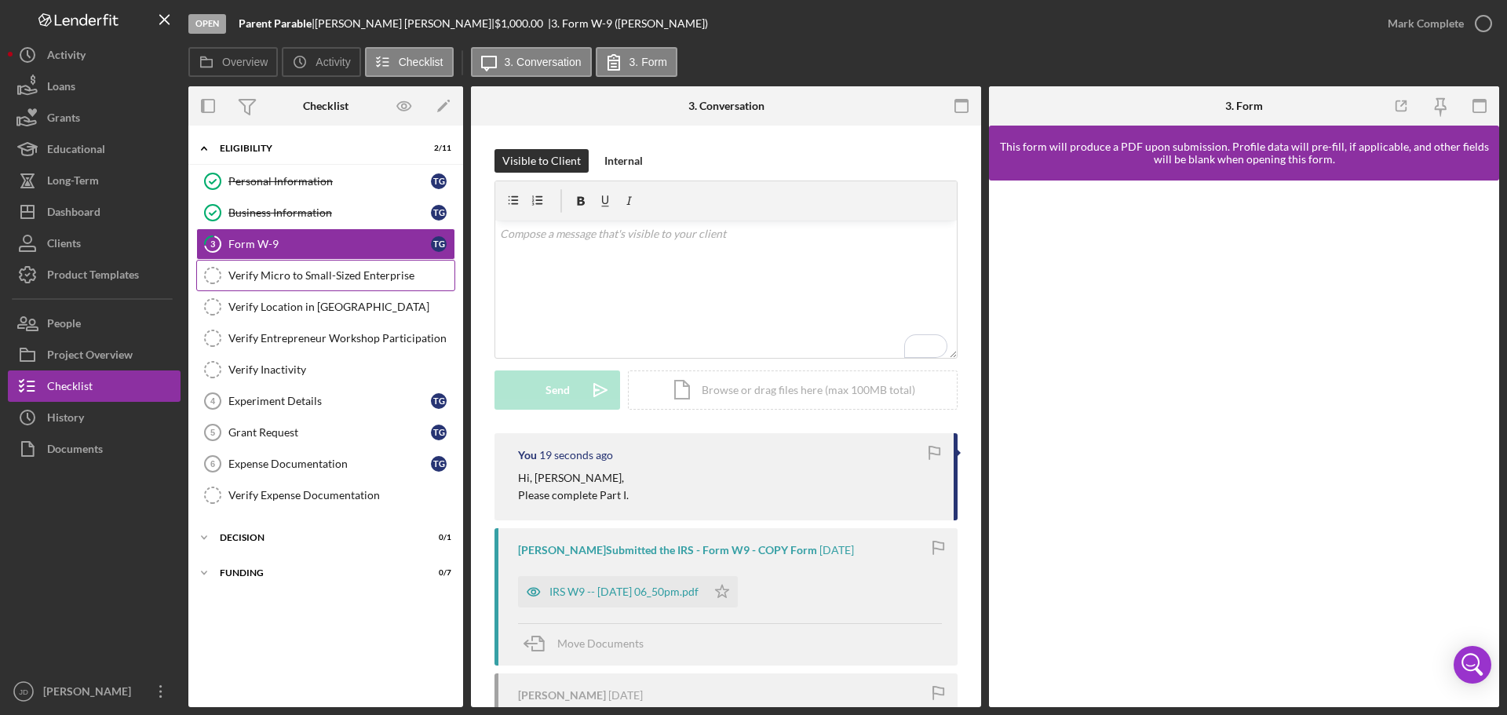
click at [290, 276] on div "Verify Micro to Small-Sized Enterprise" at bounding box center [341, 275] width 226 height 13
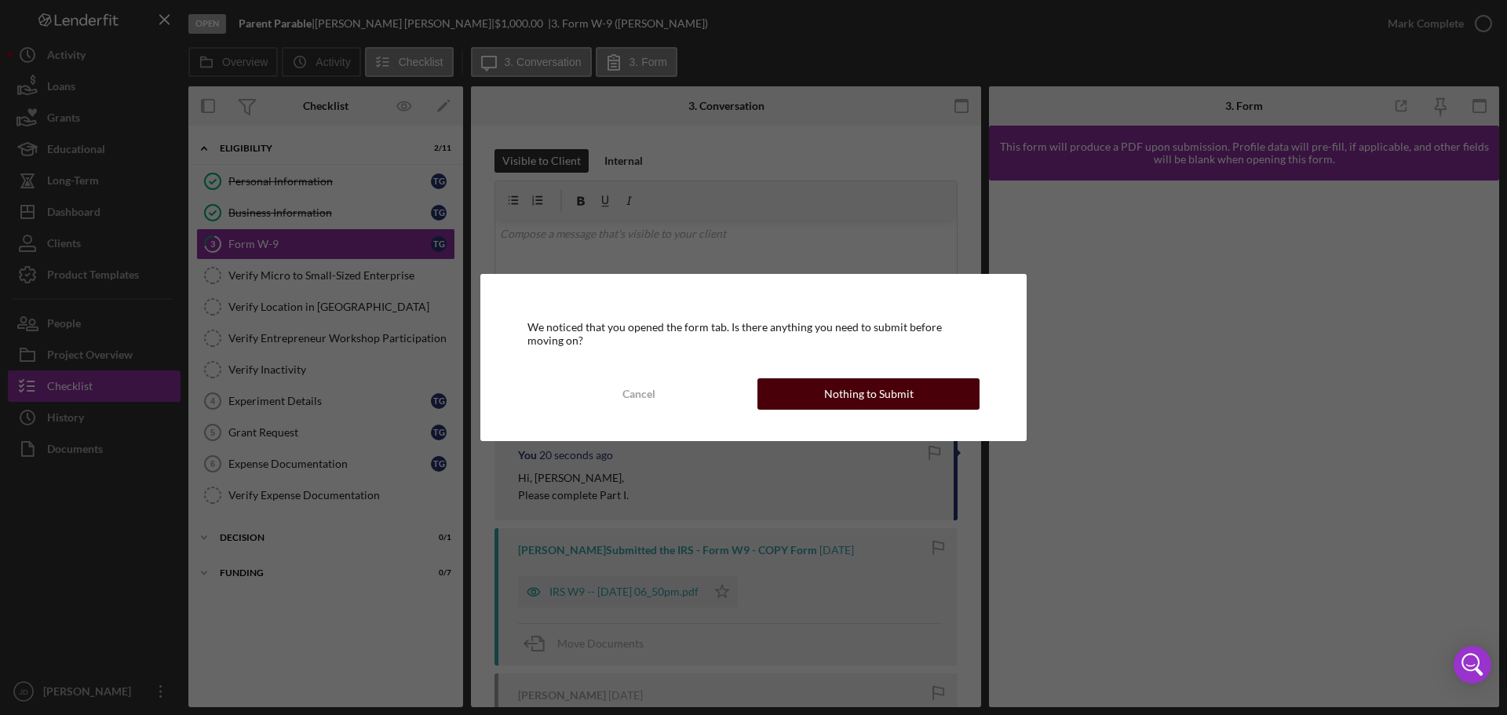
click at [894, 396] on div "Nothing to Submit" at bounding box center [868, 393] width 89 height 31
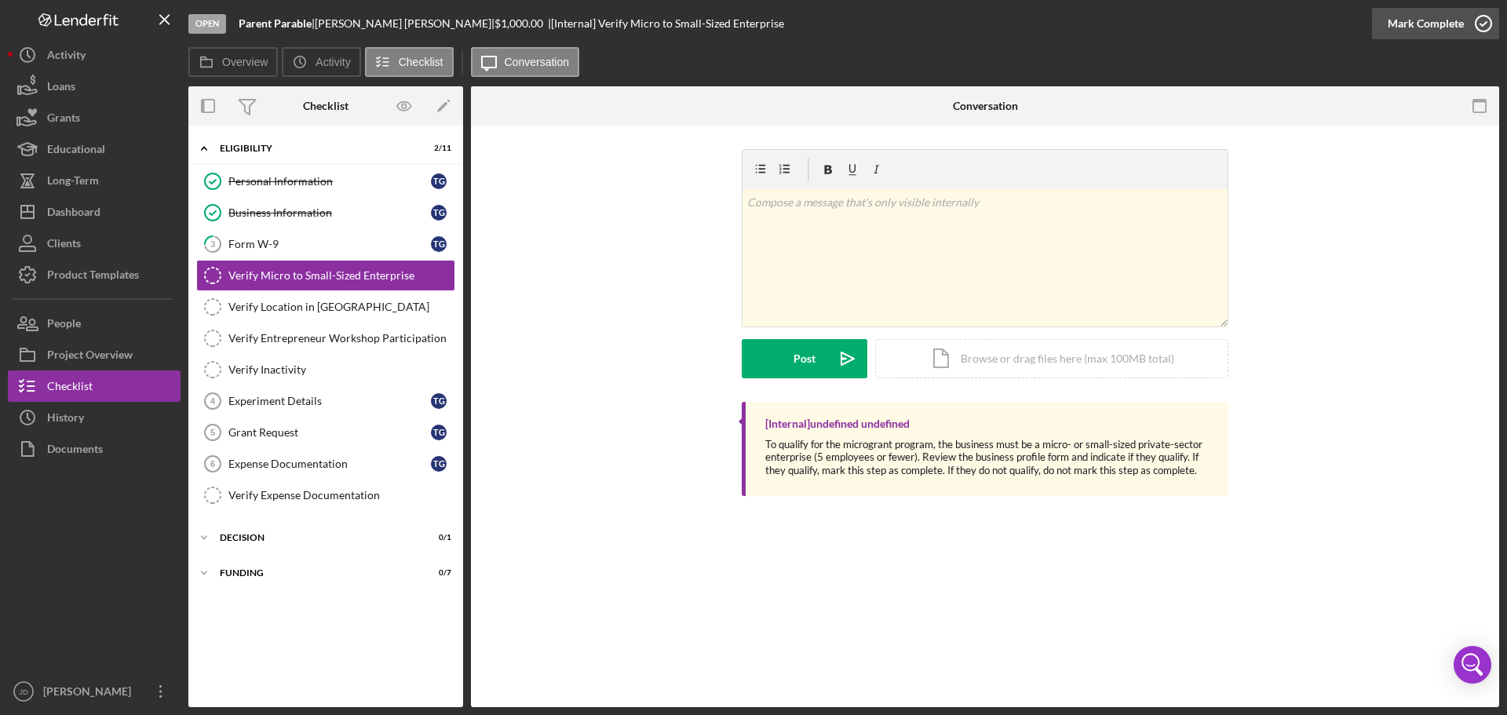
click at [1483, 25] on icon "button" at bounding box center [1483, 23] width 39 height 39
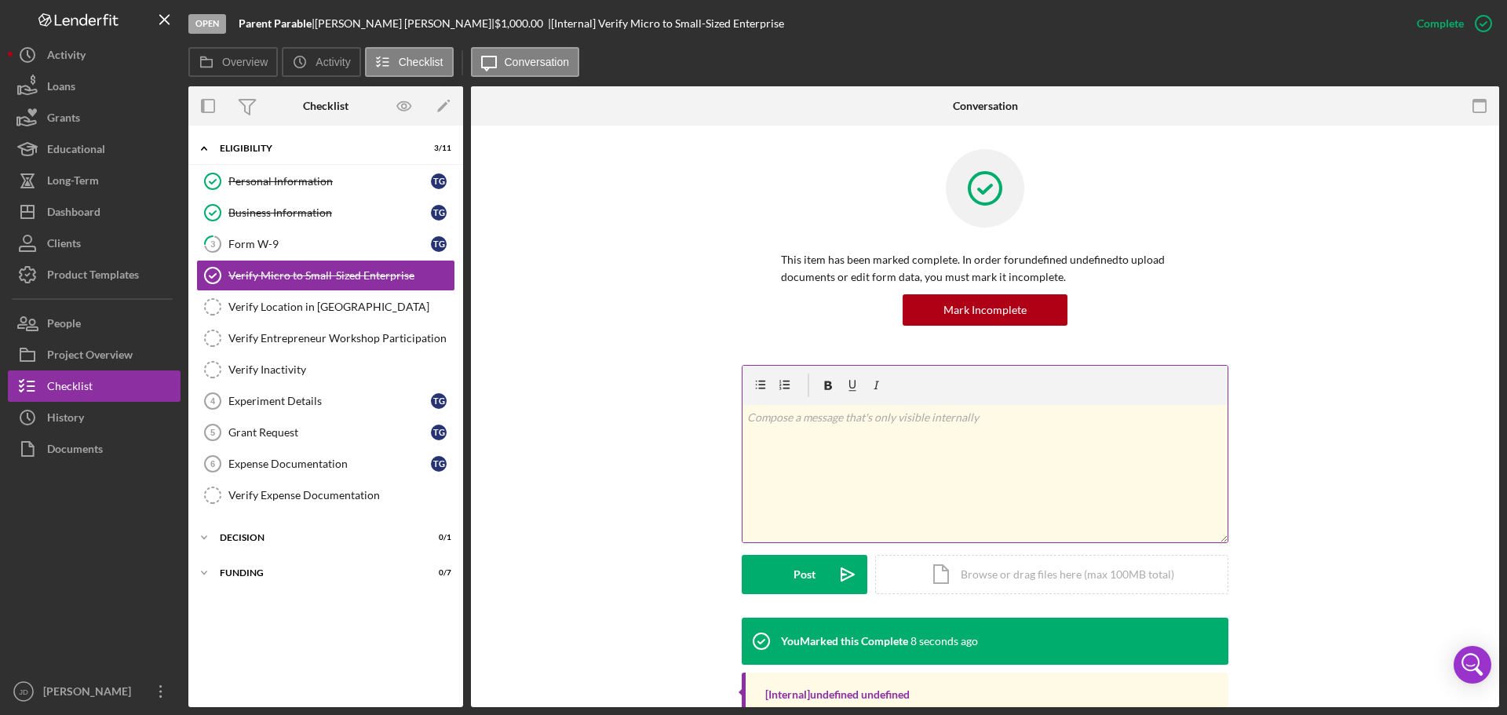
click at [980, 417] on p at bounding box center [985, 417] width 476 height 17
click at [795, 574] on div "Post" at bounding box center [804, 574] width 22 height 39
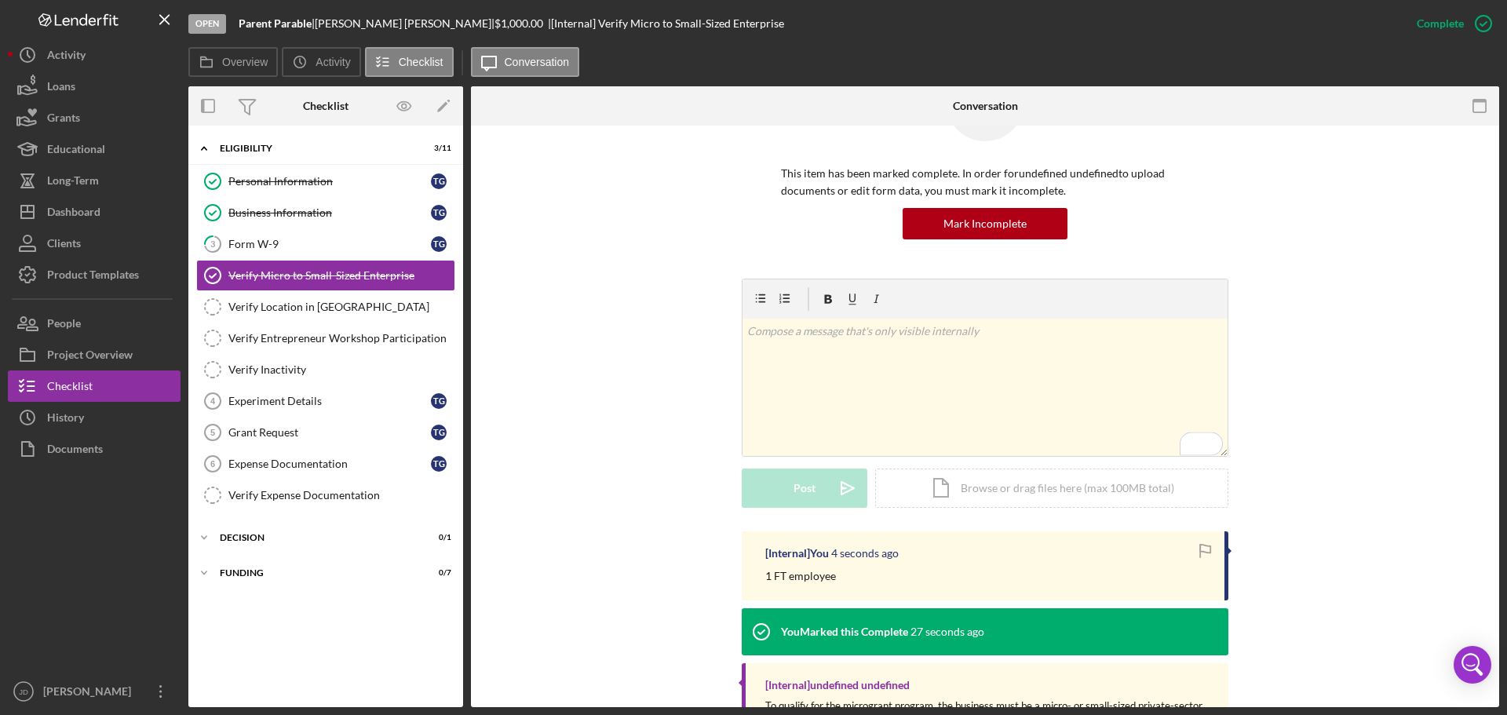
scroll to position [168, 0]
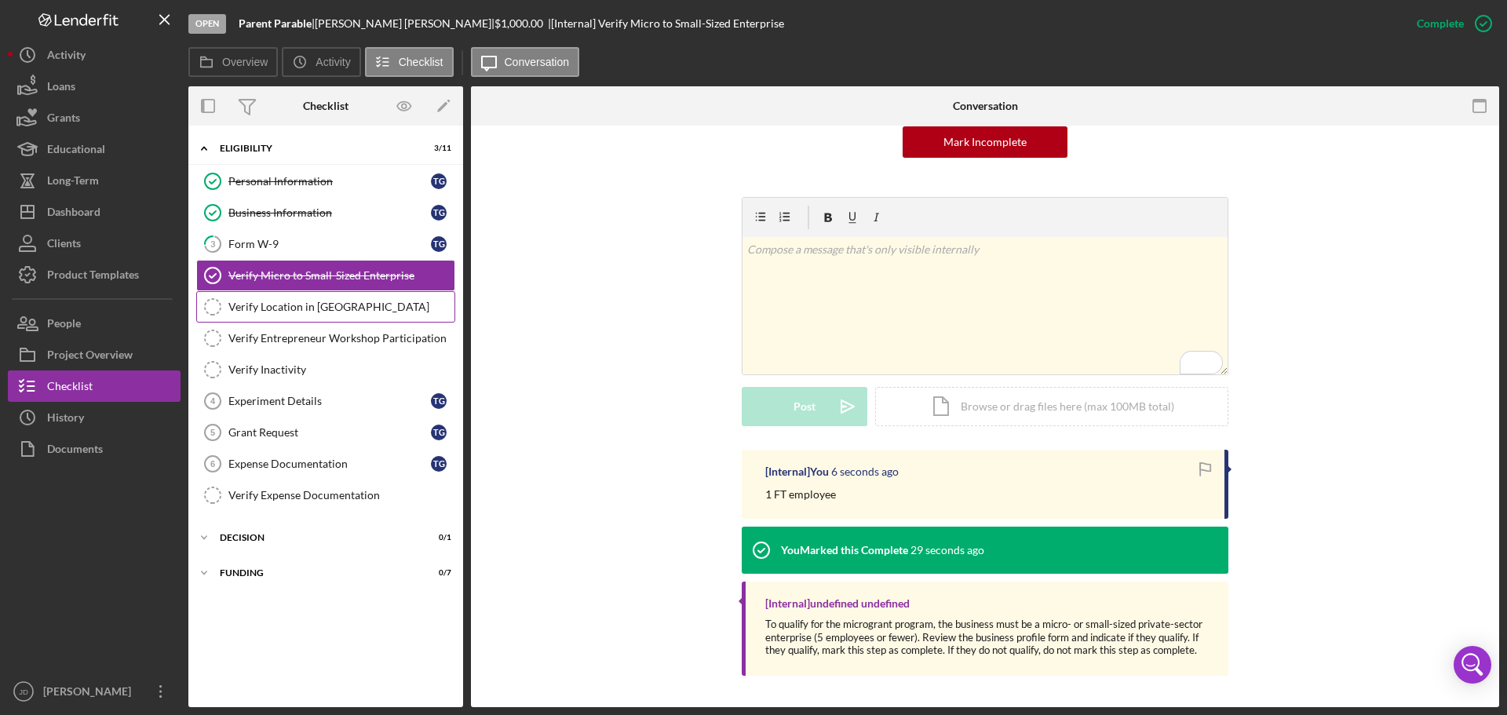
click at [281, 307] on div "Verify Location in [GEOGRAPHIC_DATA]" at bounding box center [341, 307] width 226 height 13
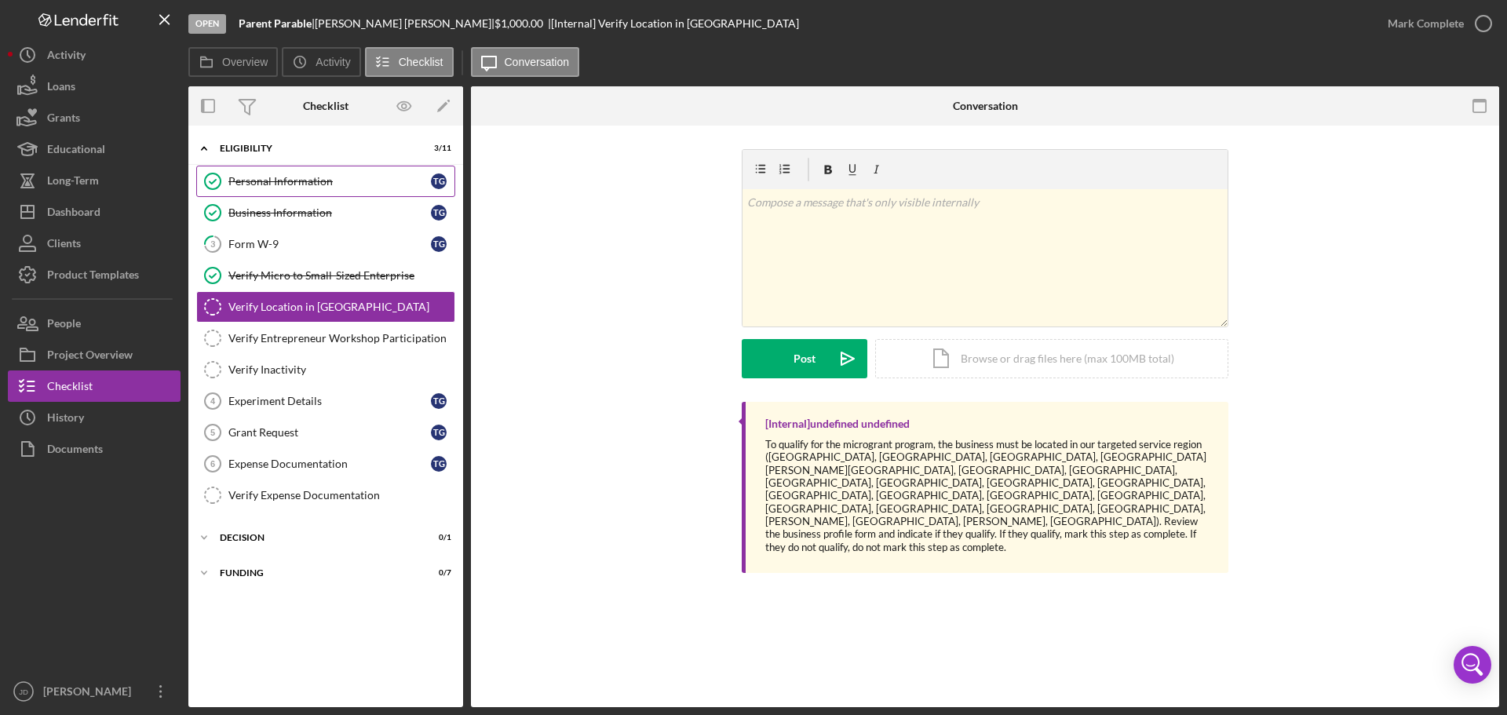
click at [262, 180] on div "Personal Information" at bounding box center [329, 181] width 202 height 13
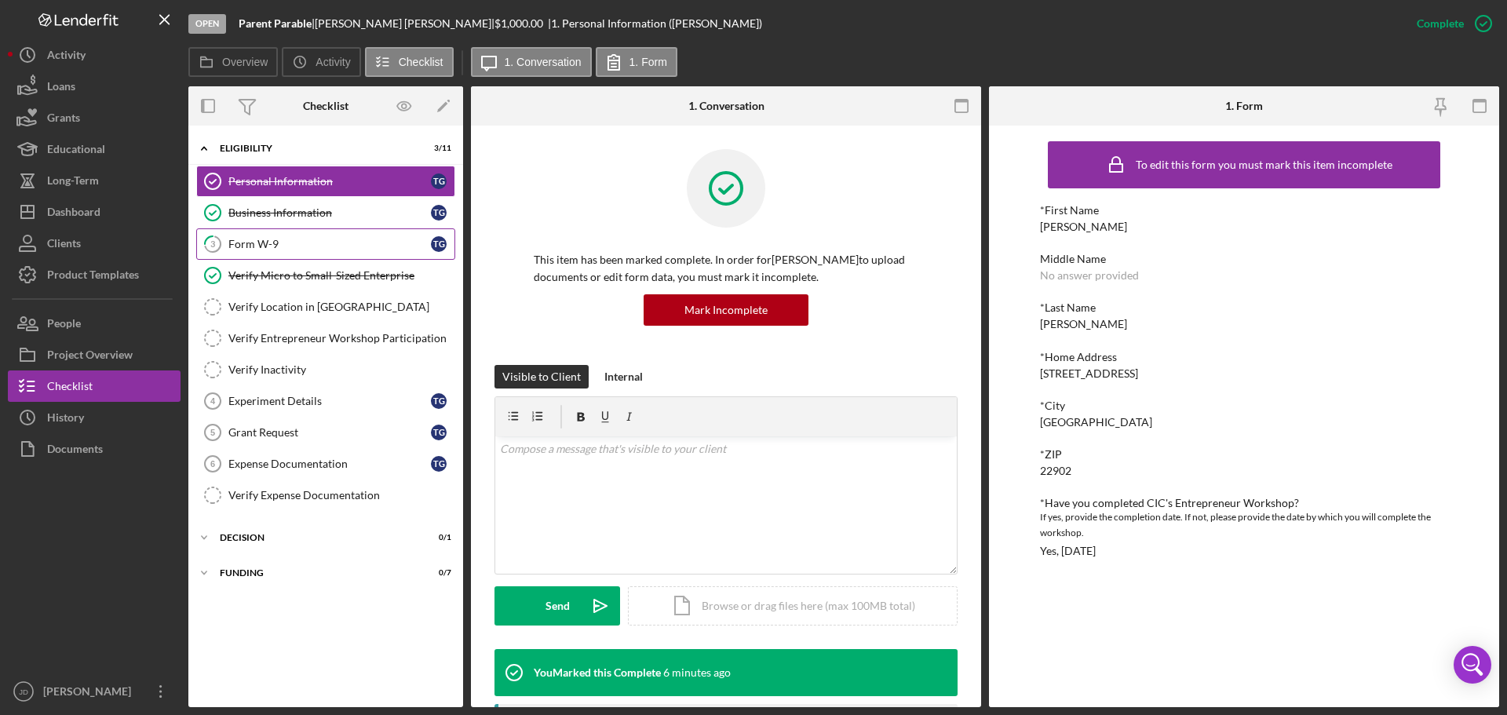
click at [321, 236] on link "3 Form W-9 T G" at bounding box center [325, 243] width 259 height 31
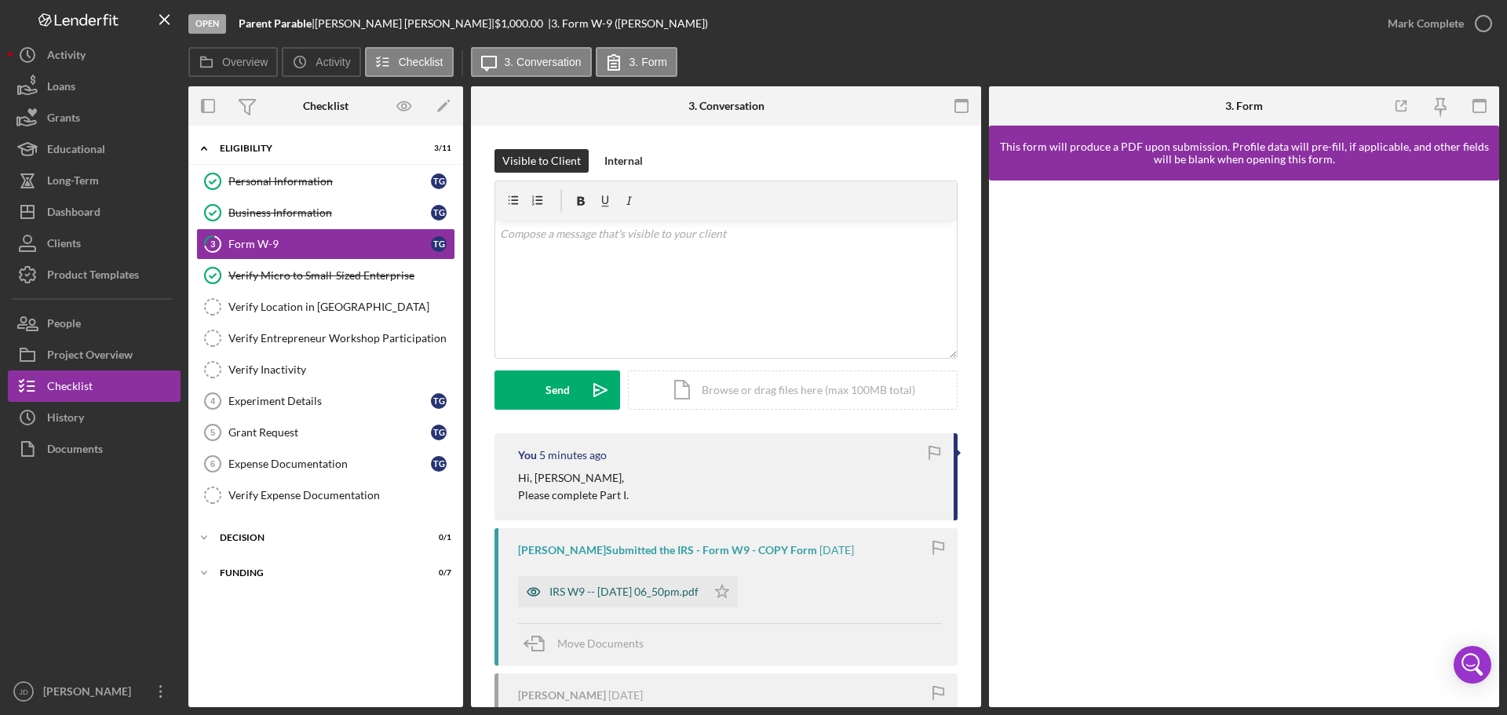
click at [644, 597] on div "IRS W9 -- 2025-08-19 06_50pm.pdf" at bounding box center [623, 591] width 149 height 13
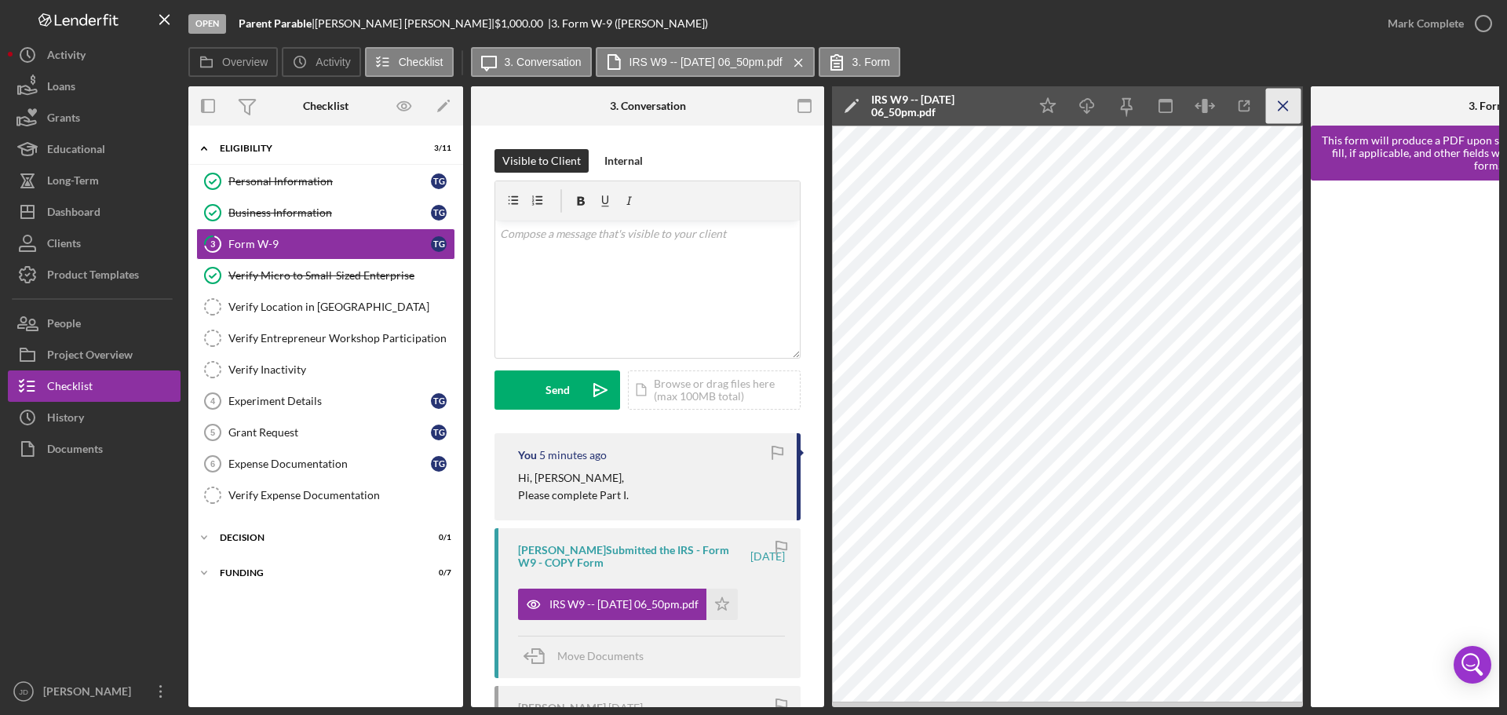
click at [1281, 106] on icon "Icon/Menu Close" at bounding box center [1283, 106] width 35 height 35
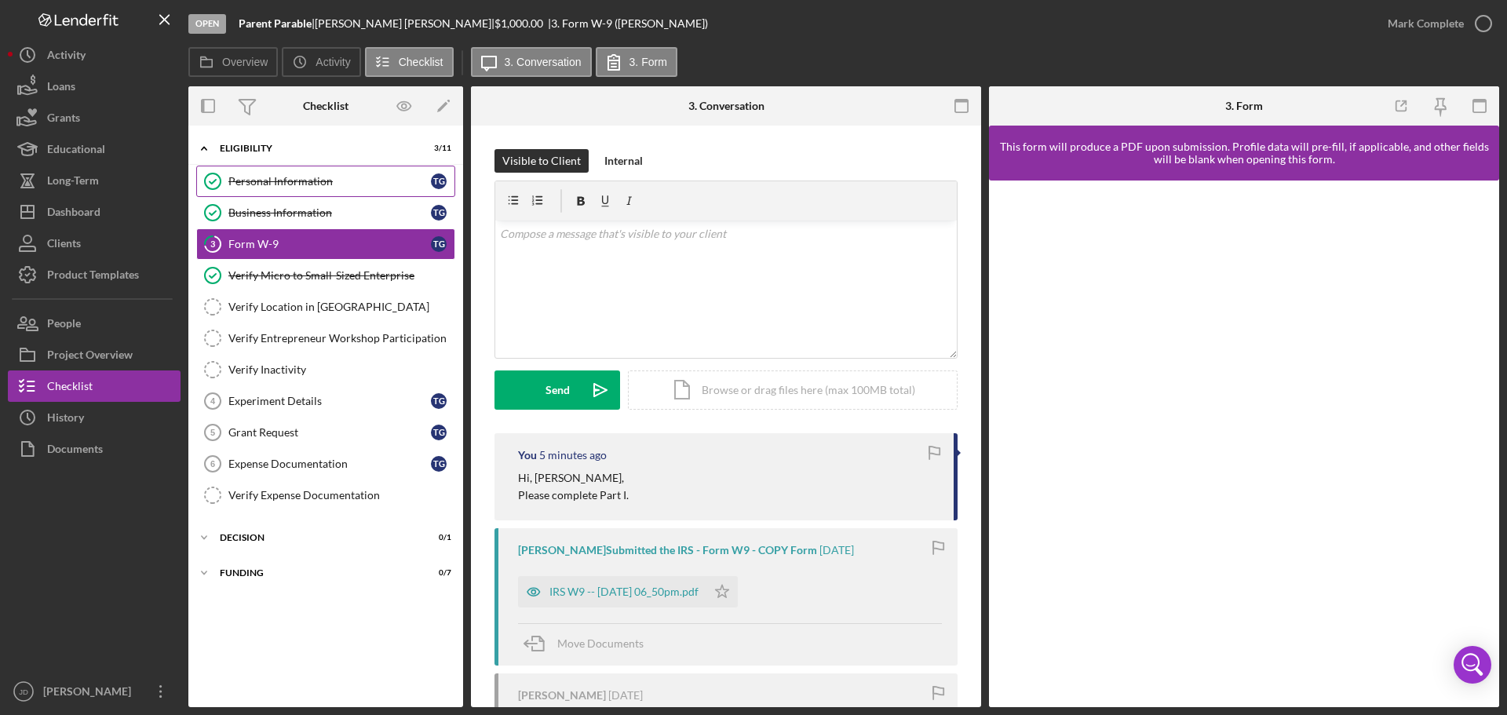
click at [244, 182] on div "Personal Information" at bounding box center [329, 181] width 202 height 13
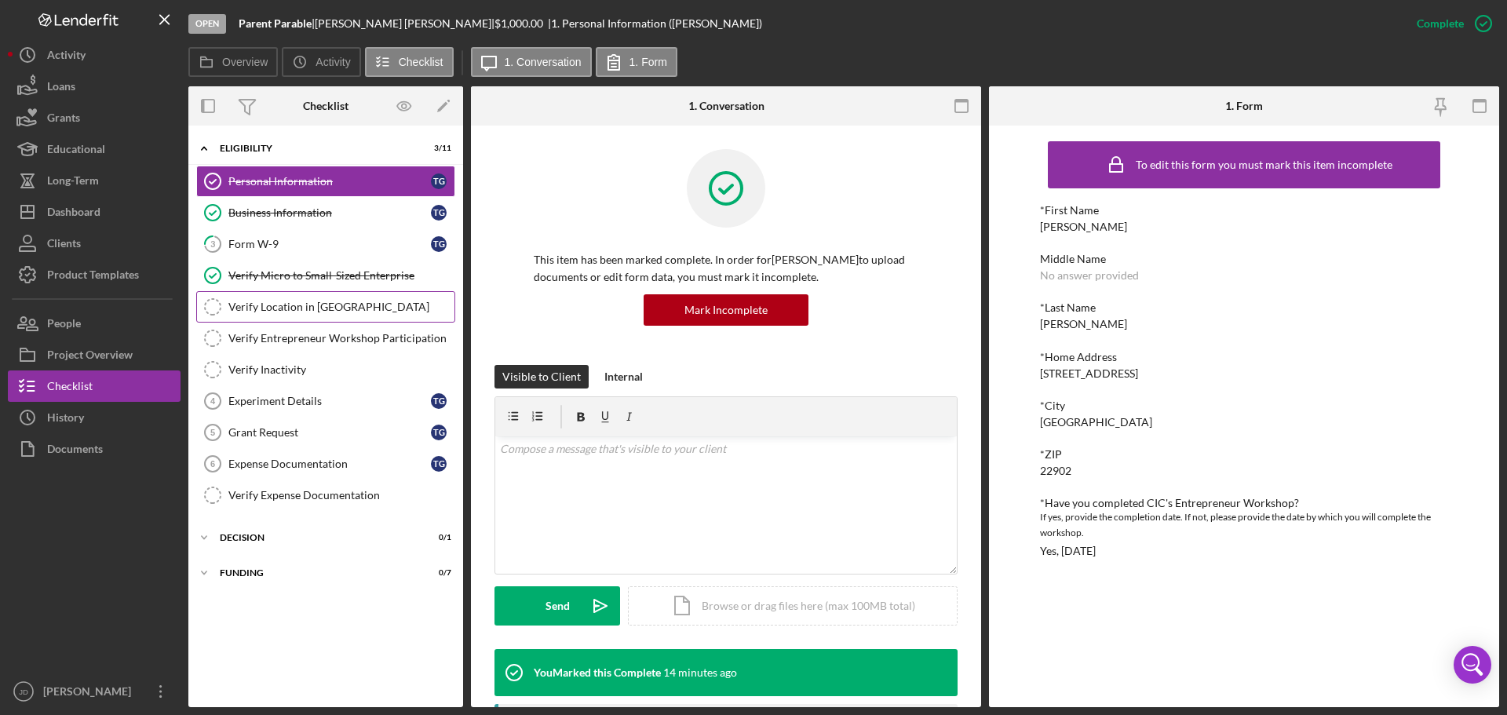
click at [305, 308] on div "Verify Location in [GEOGRAPHIC_DATA]" at bounding box center [341, 307] width 226 height 13
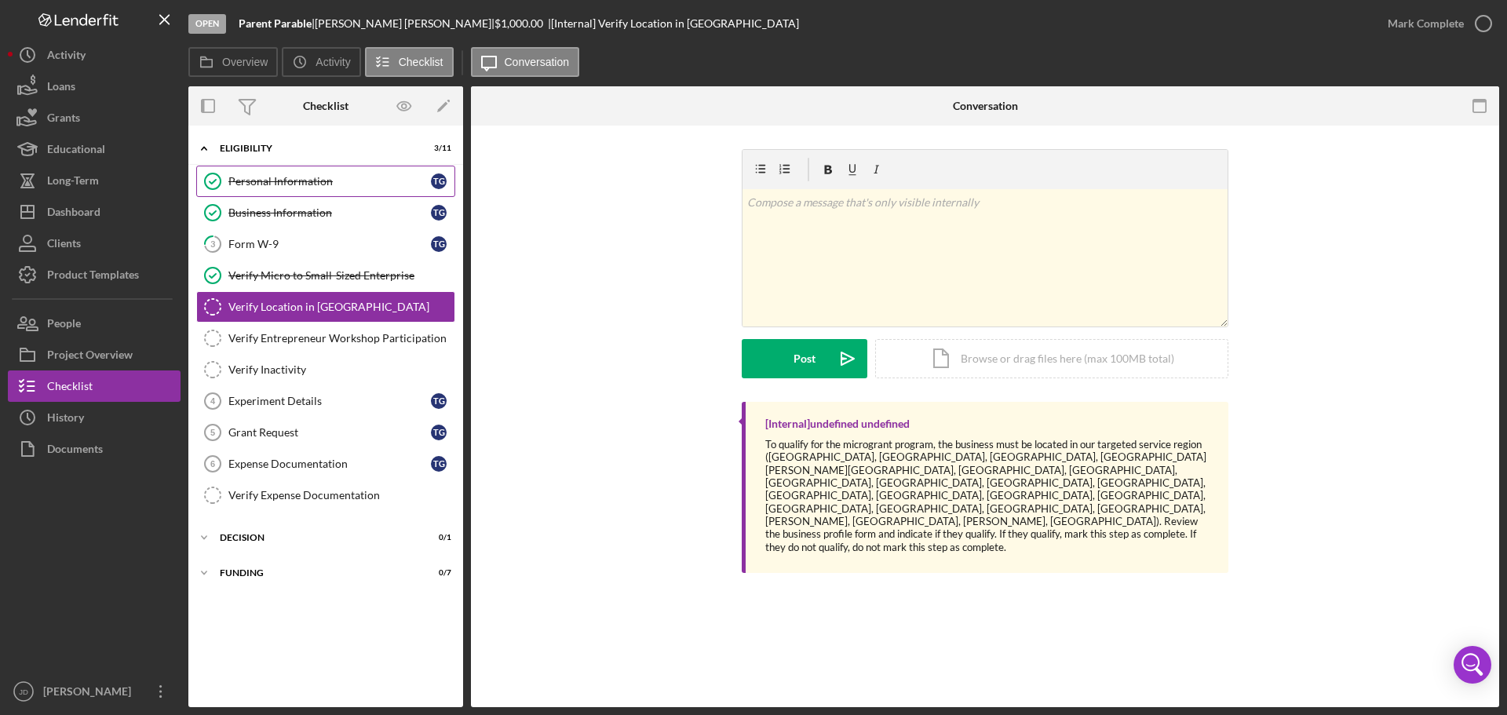
click at [293, 188] on link "Personal Information Personal Information T G" at bounding box center [325, 181] width 259 height 31
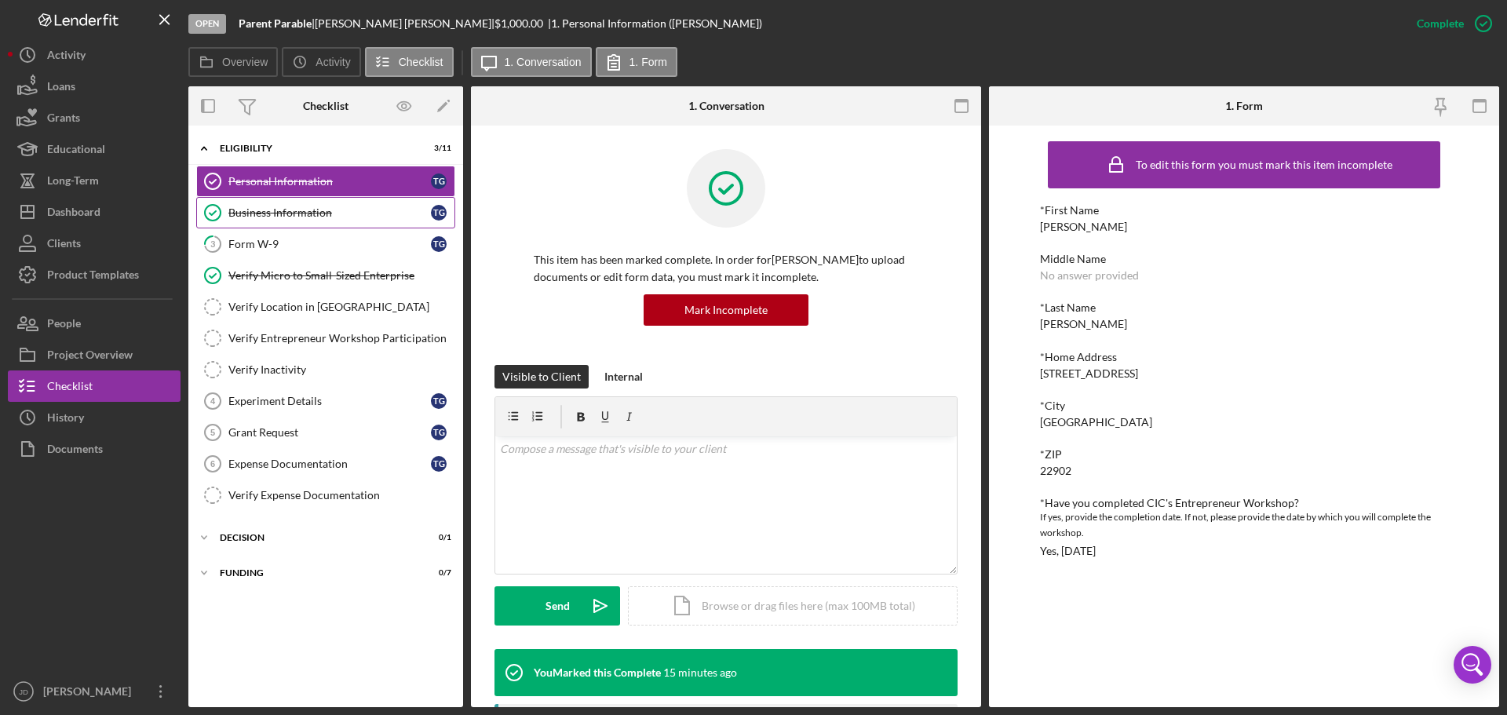
click at [302, 213] on div "Business Information" at bounding box center [329, 212] width 202 height 13
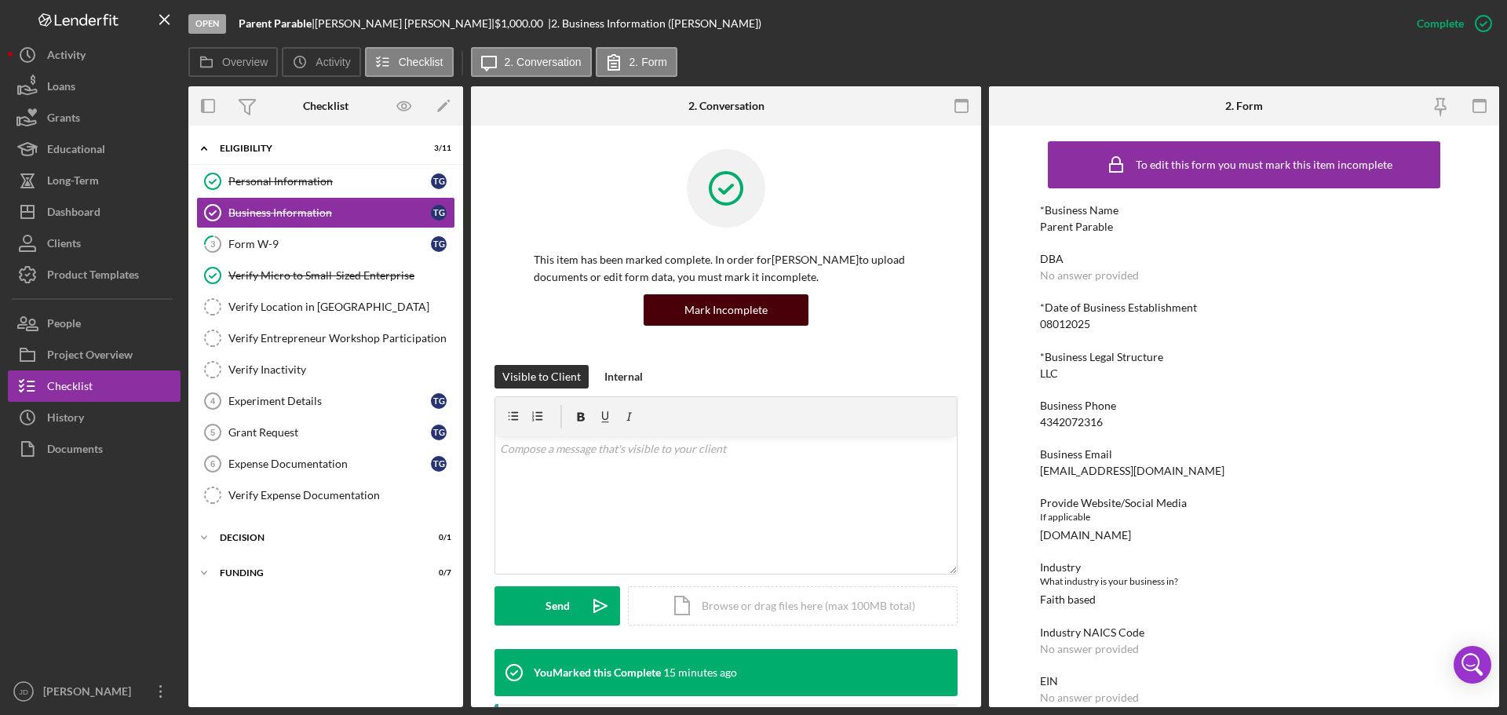
click at [731, 315] on div "Mark Incomplete" at bounding box center [725, 309] width 83 height 31
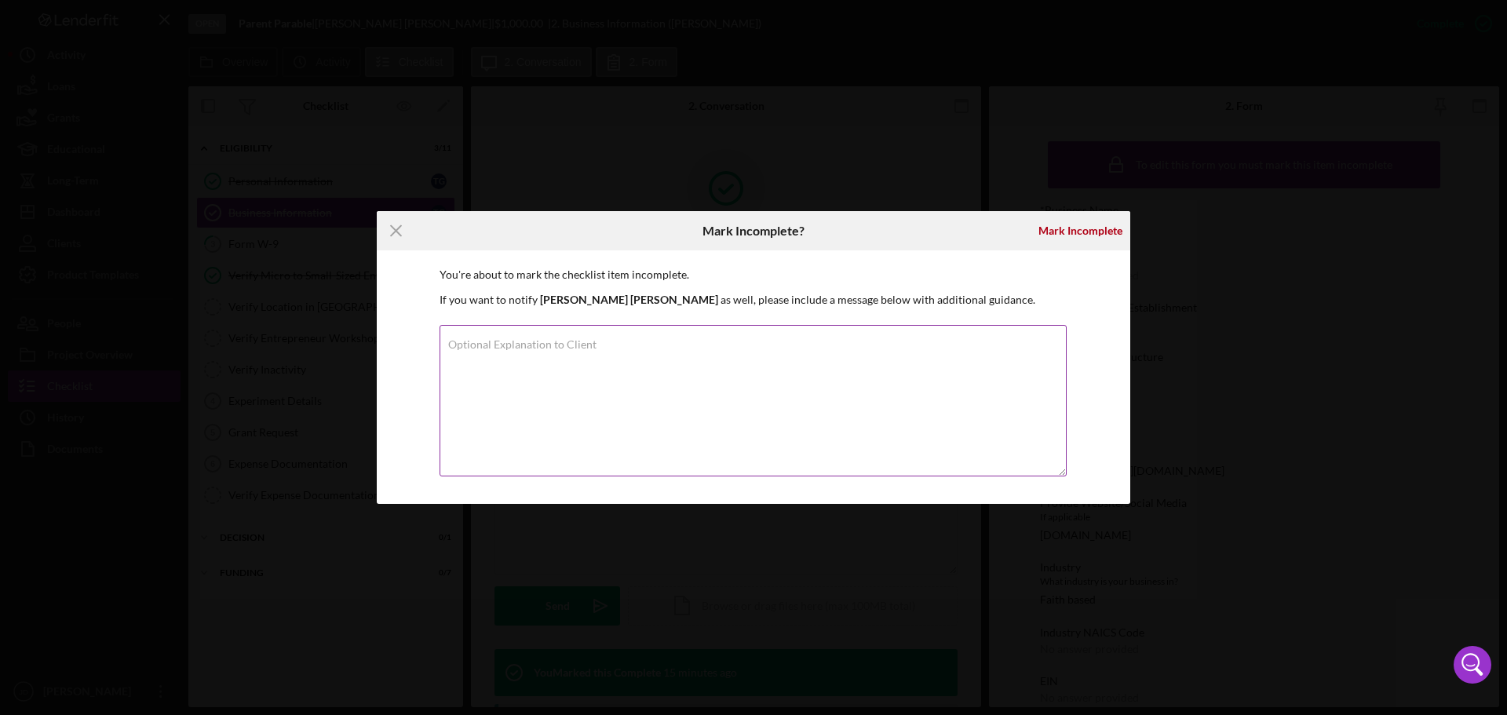
click at [540, 345] on label "Optional Explanation to Client" at bounding box center [522, 344] width 148 height 13
click at [540, 345] on textarea "Optional Explanation to Client" at bounding box center [752, 400] width 627 height 151
click at [479, 339] on label "Optional Explanation to Client" at bounding box center [522, 344] width 148 height 13
click at [479, 339] on textarea "Optional Explanation to Client" at bounding box center [752, 400] width 627 height 151
click at [479, 339] on label "Optional Explanation to Client" at bounding box center [522, 344] width 148 height 13
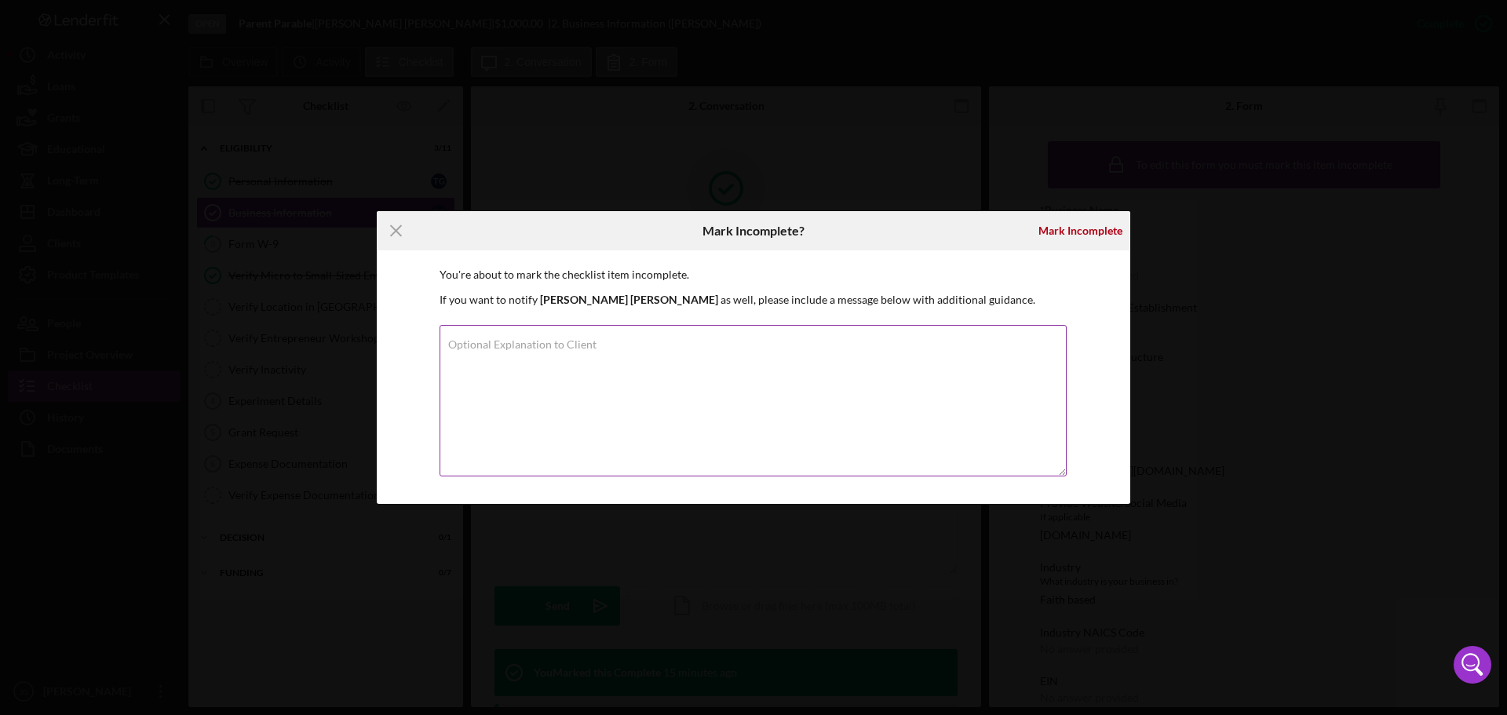
click at [479, 339] on textarea "Nee" at bounding box center [752, 400] width 627 height 151
click at [470, 348] on label "Optional Explanation to Client" at bounding box center [522, 344] width 148 height 13
click at [470, 348] on textarea "Nee" at bounding box center [752, 400] width 627 height 151
type textarea "NeeN"
click at [1062, 225] on div "Mark Incomplete" at bounding box center [1080, 230] width 84 height 31
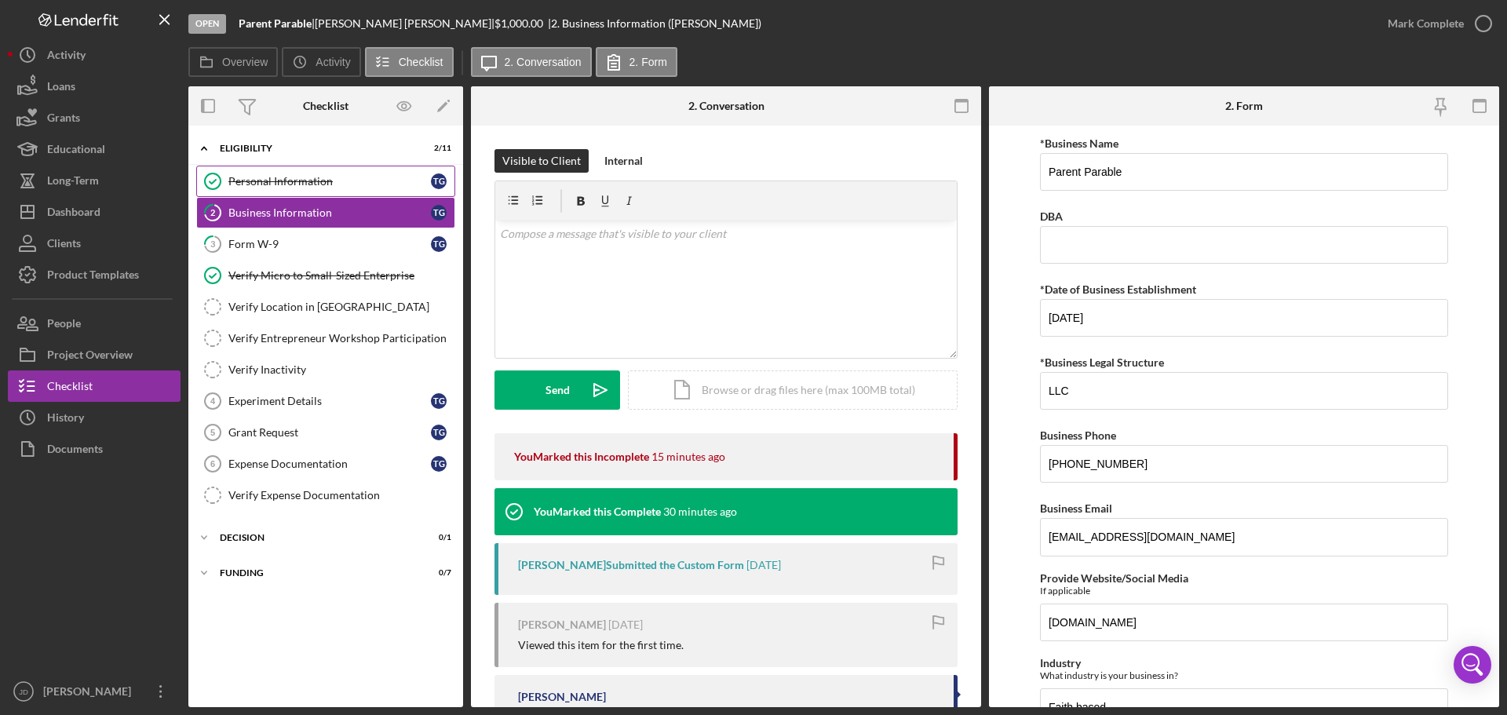
click at [326, 182] on div "Personal Information" at bounding box center [329, 181] width 202 height 13
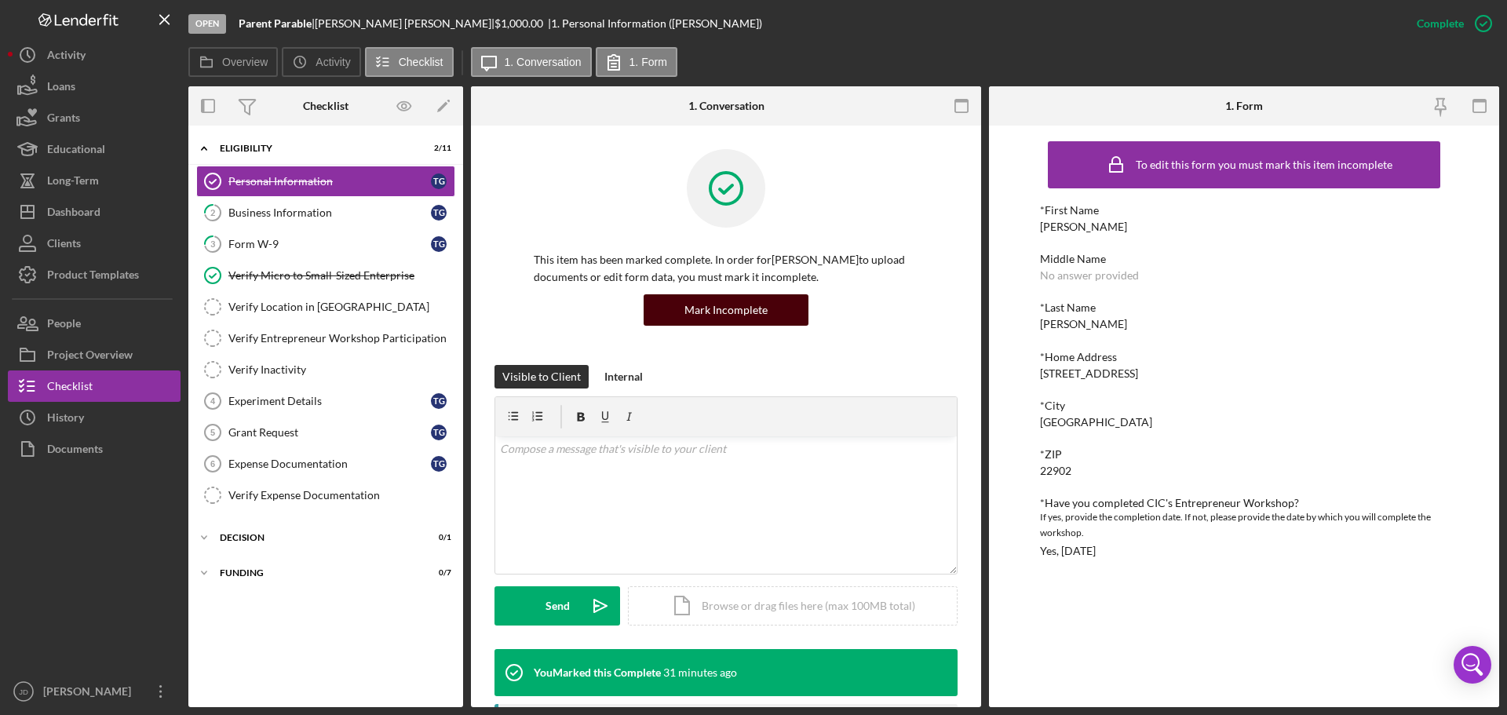
click at [735, 308] on div "Mark Incomplete" at bounding box center [725, 309] width 83 height 31
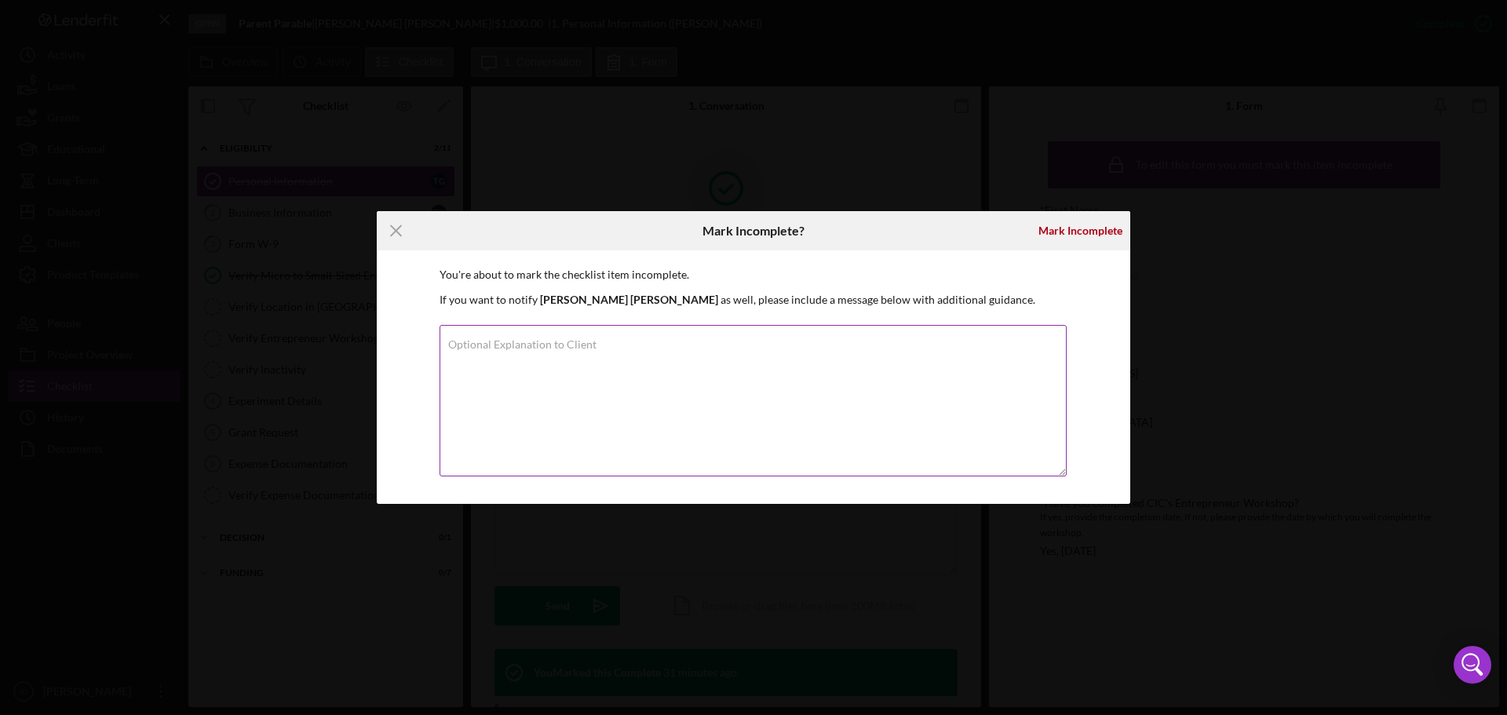
click at [521, 348] on label "Optional Explanation to Client" at bounding box center [522, 344] width 148 height 13
click at [521, 348] on textarea "Optional Explanation to Client" at bounding box center [752, 400] width 627 height 151
click at [595, 347] on textarea "Optional Explanation to Client" at bounding box center [752, 400] width 627 height 151
click at [1077, 231] on div "Mark Incomplete" at bounding box center [1080, 230] width 84 height 31
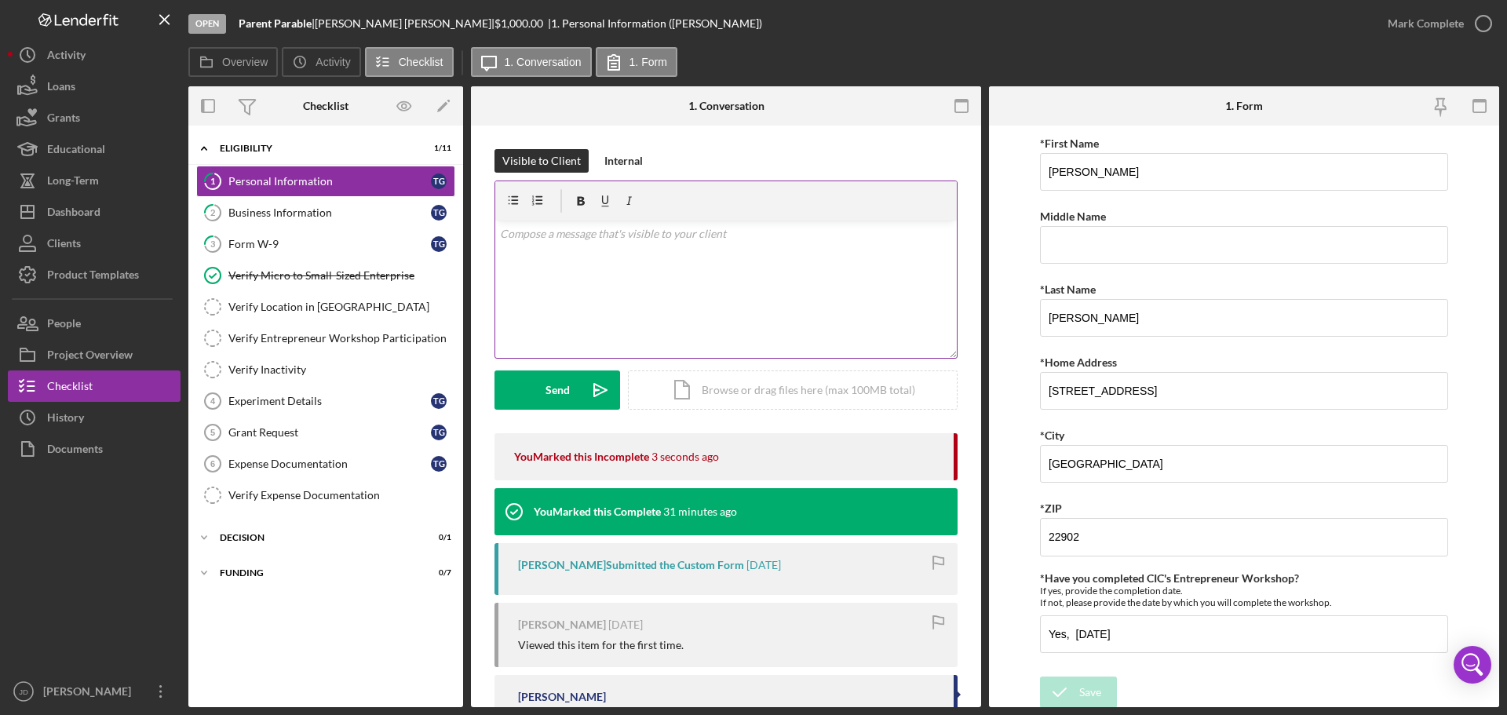
click at [563, 235] on p at bounding box center [726, 233] width 453 height 17
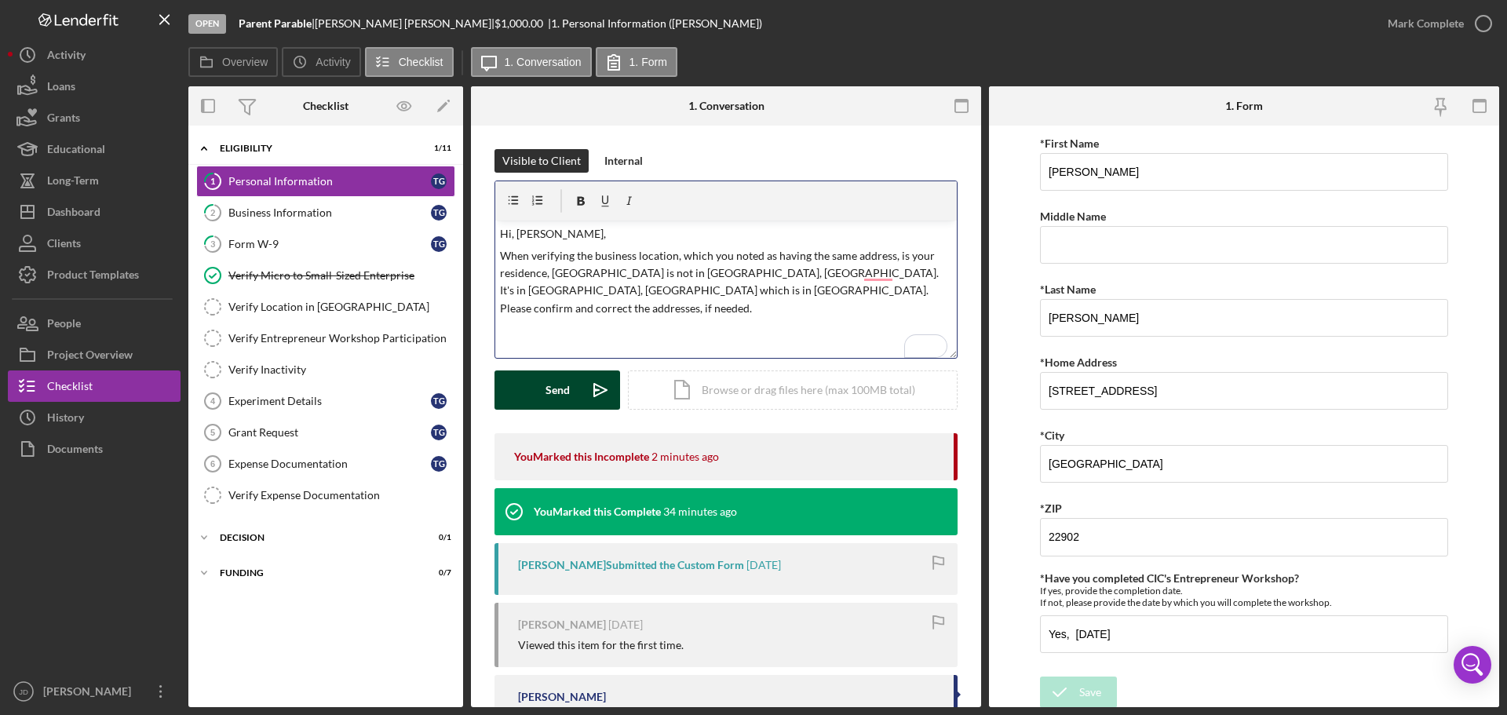
click at [556, 386] on div "Send" at bounding box center [557, 389] width 24 height 39
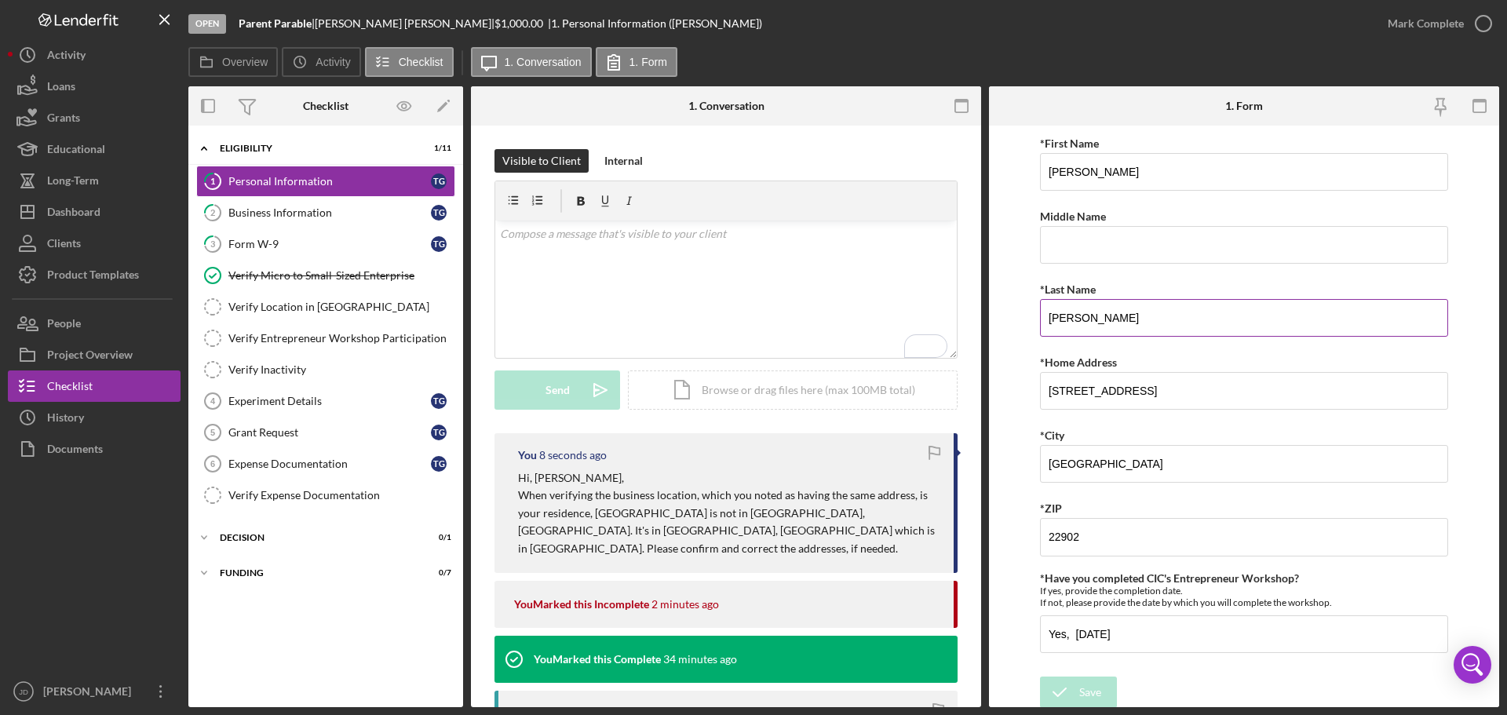
scroll to position [3, 0]
click at [261, 217] on div "Business Information" at bounding box center [329, 212] width 202 height 13
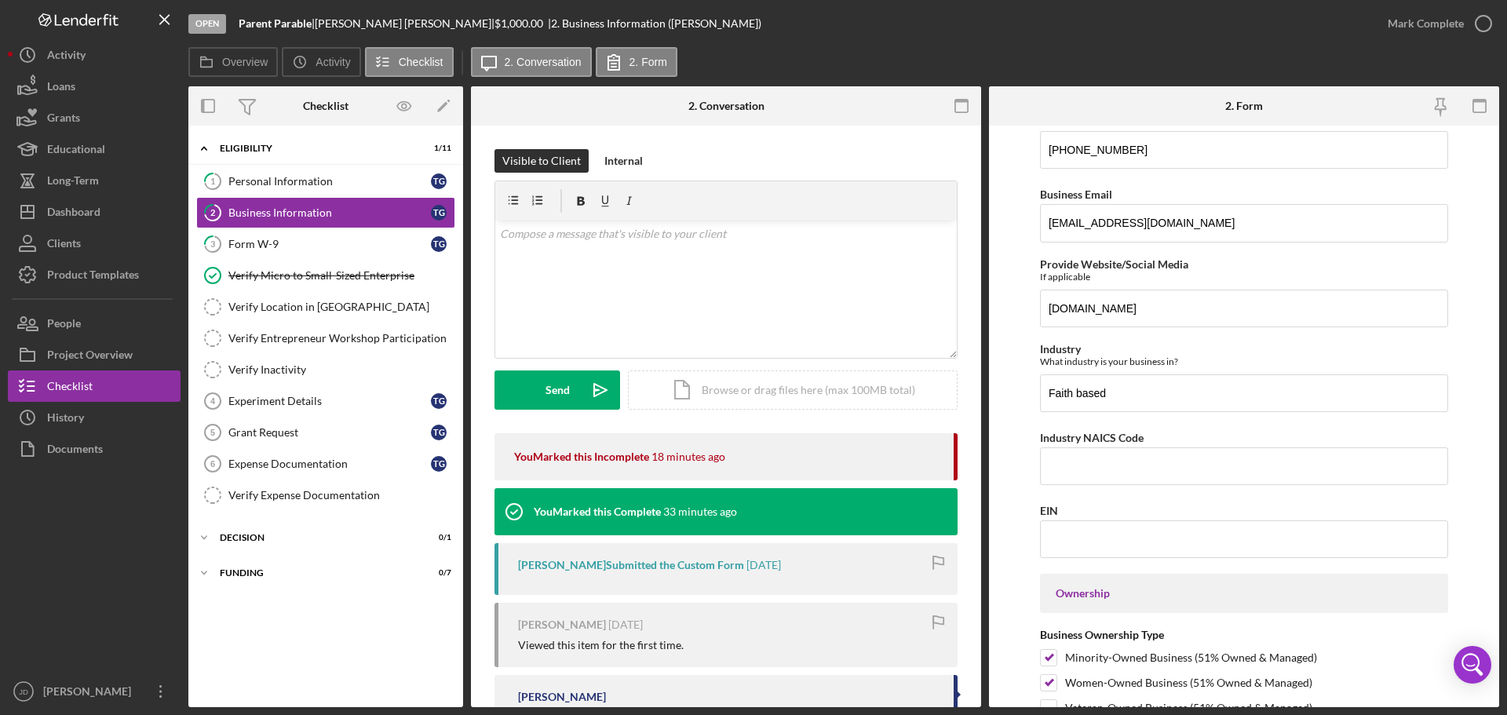
scroll to position [785, 0]
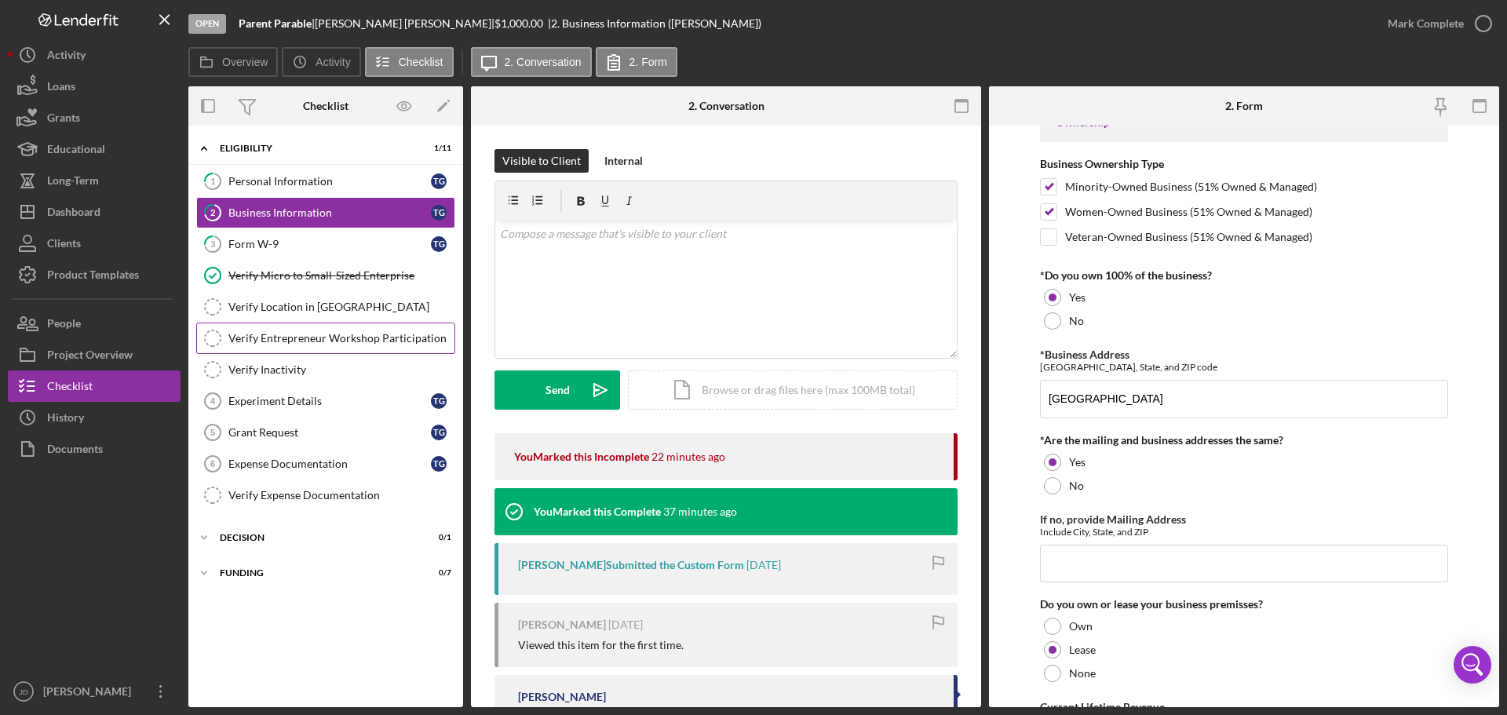
click at [313, 336] on div "Verify Entrepreneur Workshop Participation" at bounding box center [341, 338] width 226 height 13
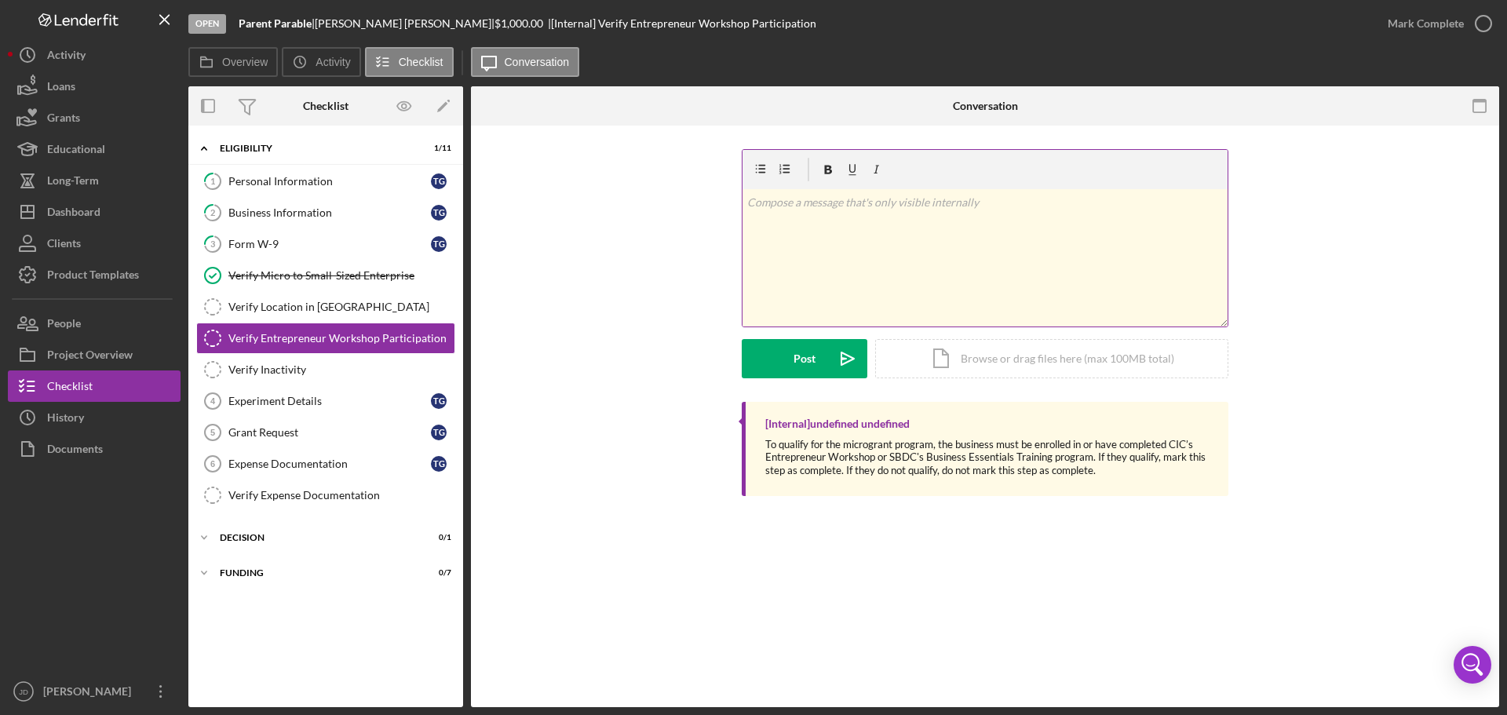
click at [934, 211] on div "v Color teal Color pink Remove color Add row above Add row below Add column bef…" at bounding box center [984, 257] width 485 height 137
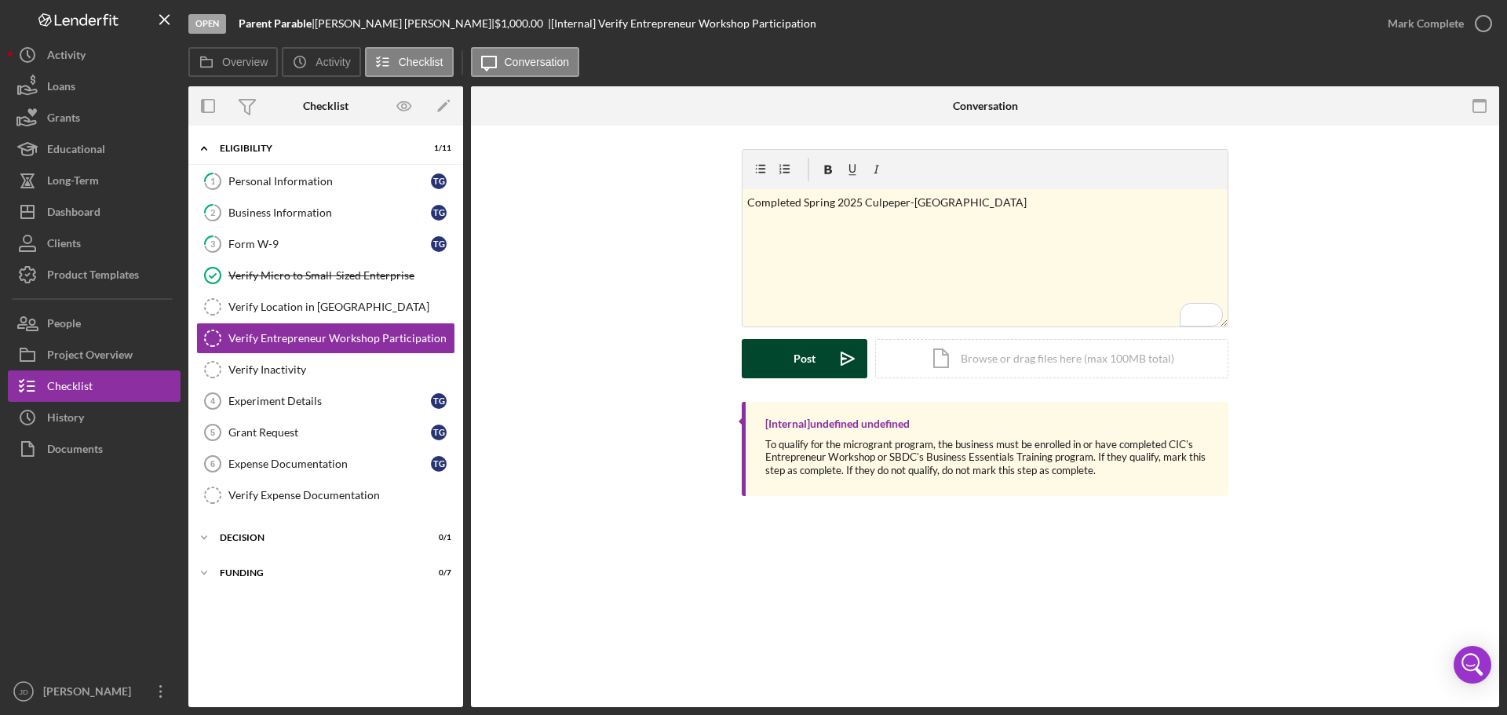
click at [789, 365] on button "Post Icon/icon-invite-send" at bounding box center [805, 358] width 126 height 39
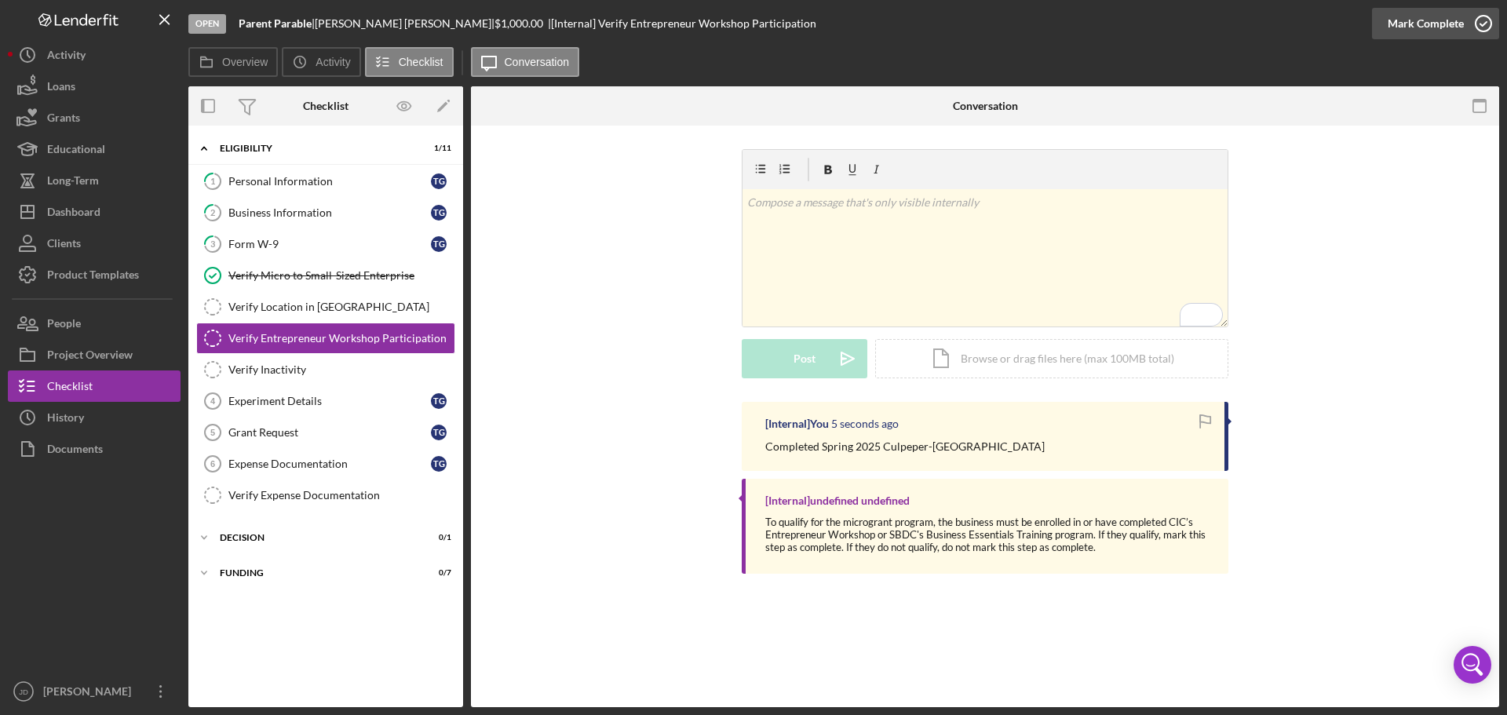
click at [1482, 21] on icon "button" at bounding box center [1483, 23] width 39 height 39
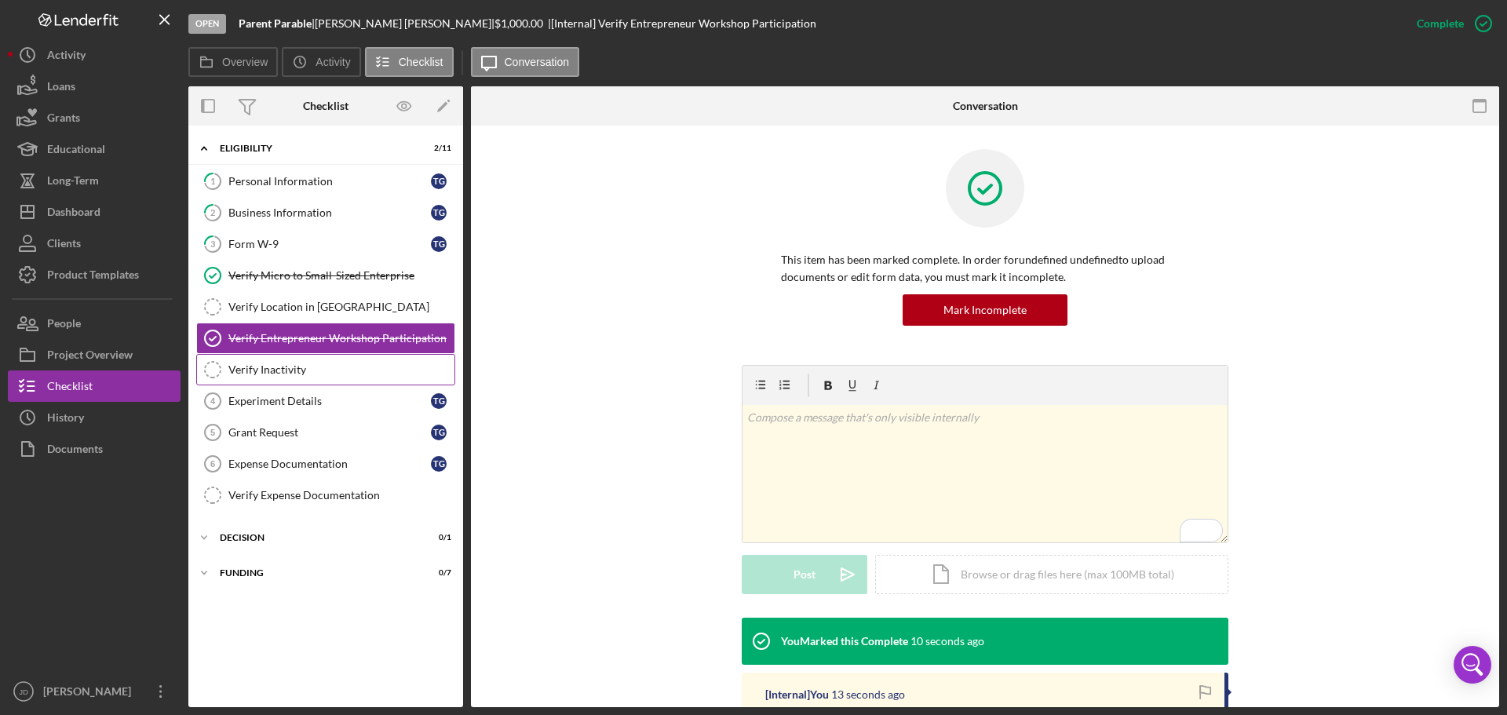
click at [275, 373] on div "Verify Inactivity" at bounding box center [341, 369] width 226 height 13
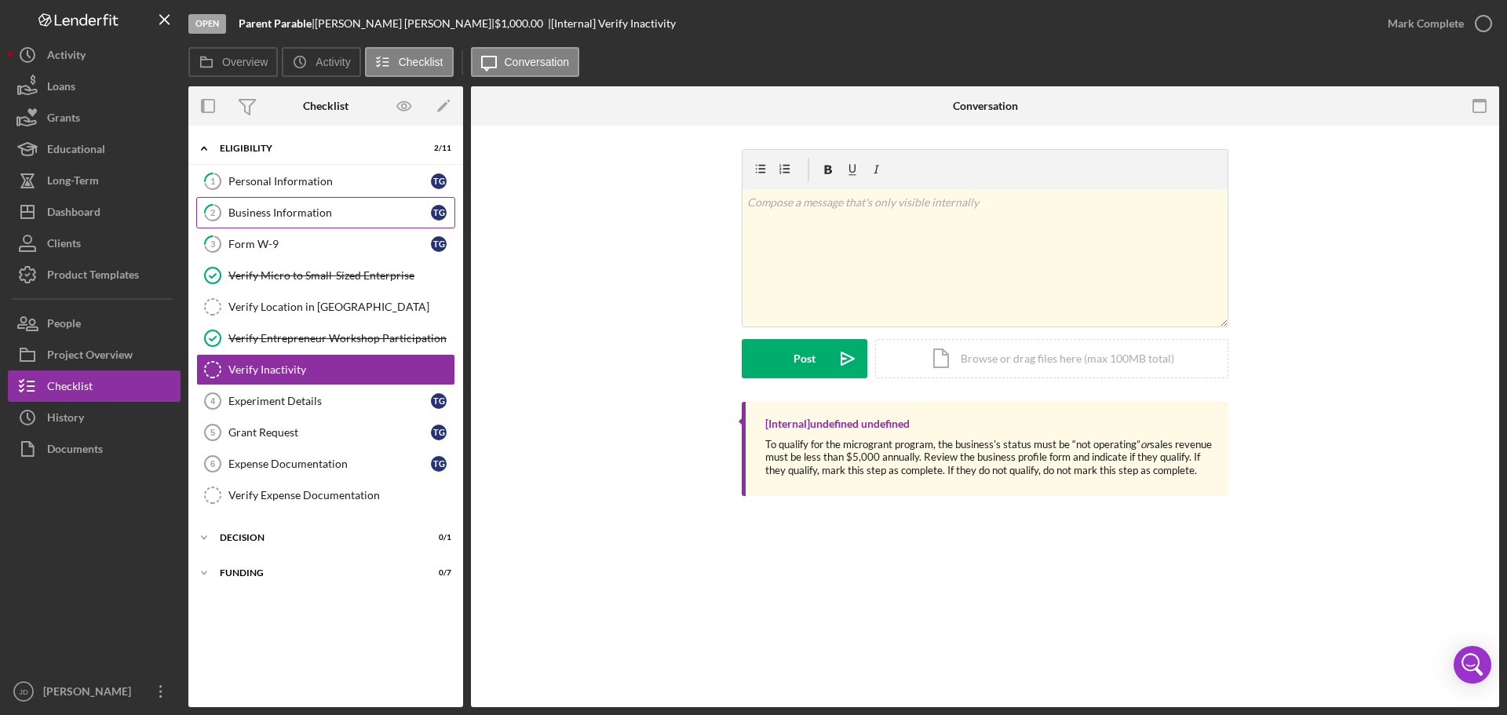
click at [275, 215] on div "Business Information" at bounding box center [329, 212] width 202 height 13
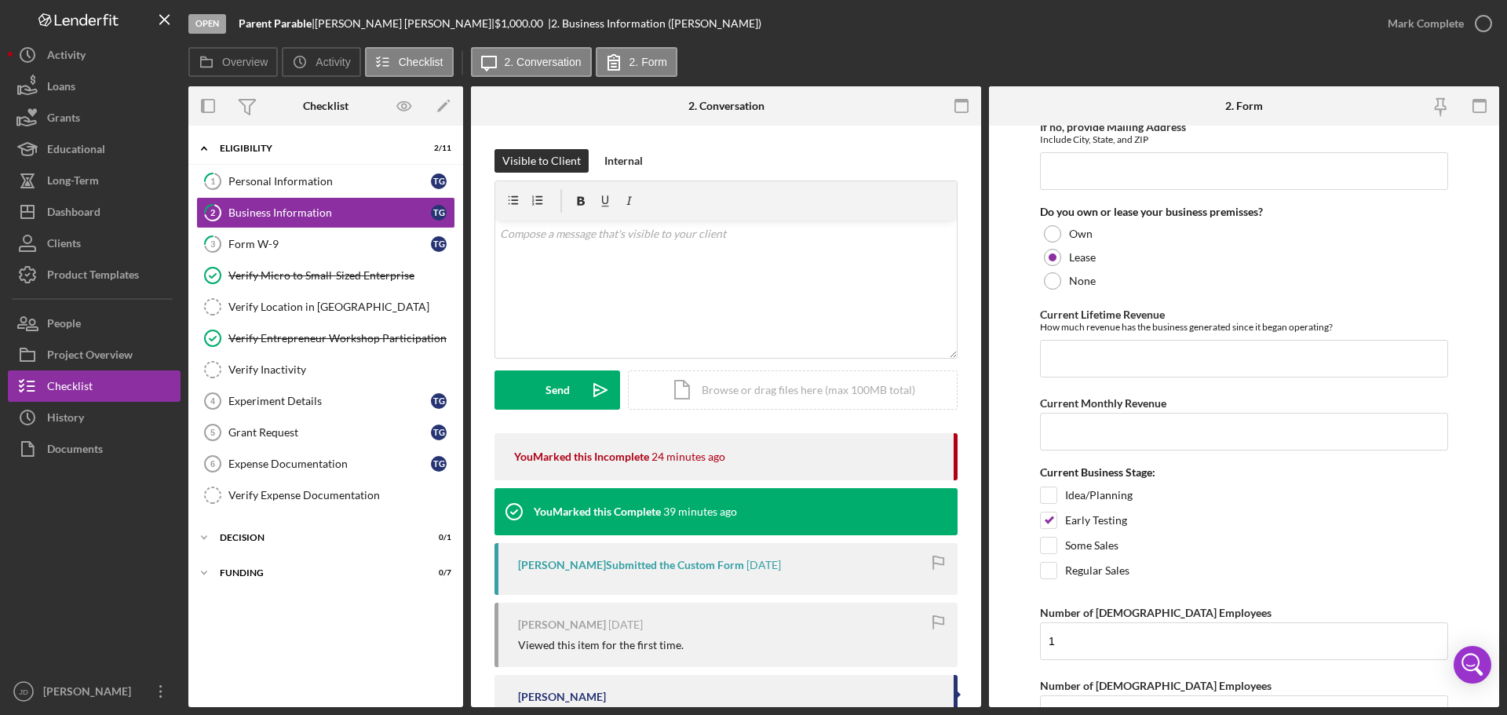
scroll to position [1261, 0]
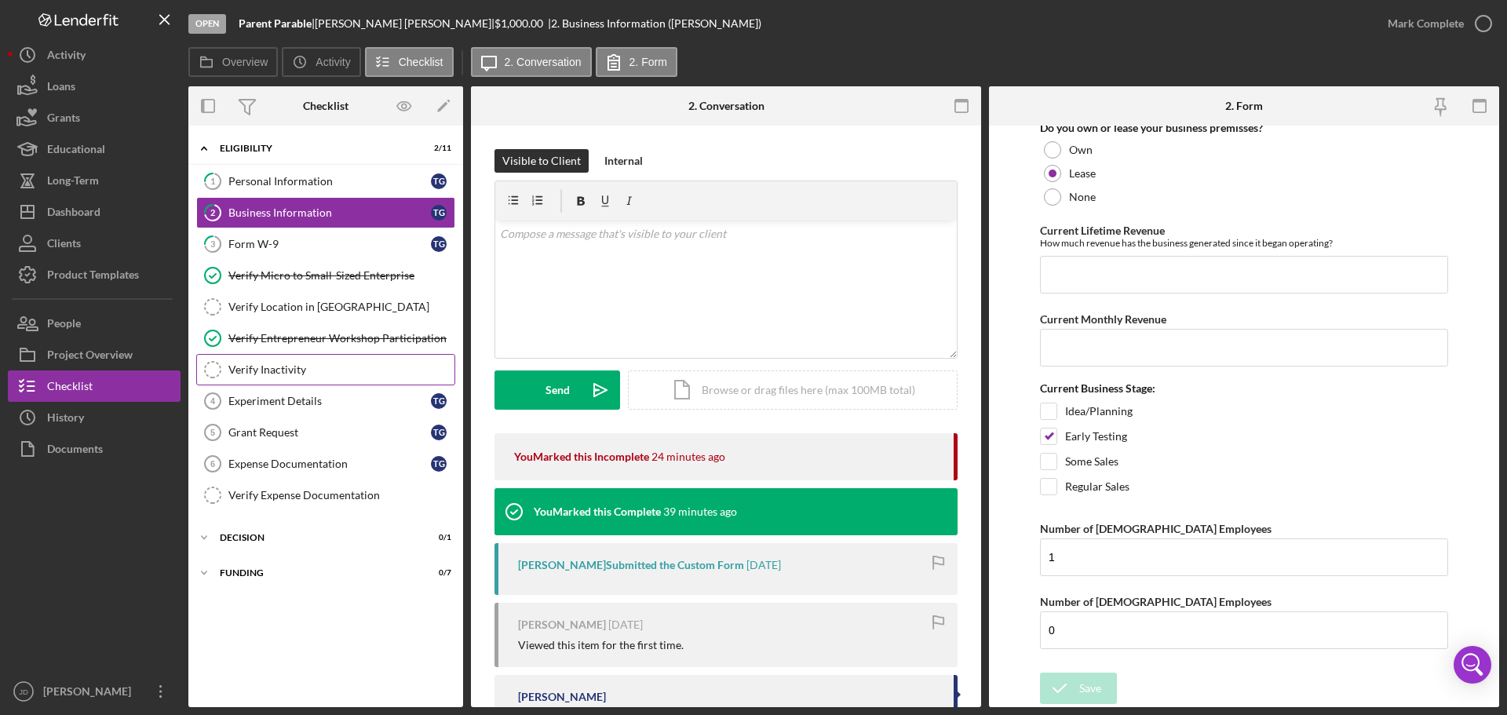
click at [252, 372] on div "Verify Inactivity" at bounding box center [341, 369] width 226 height 13
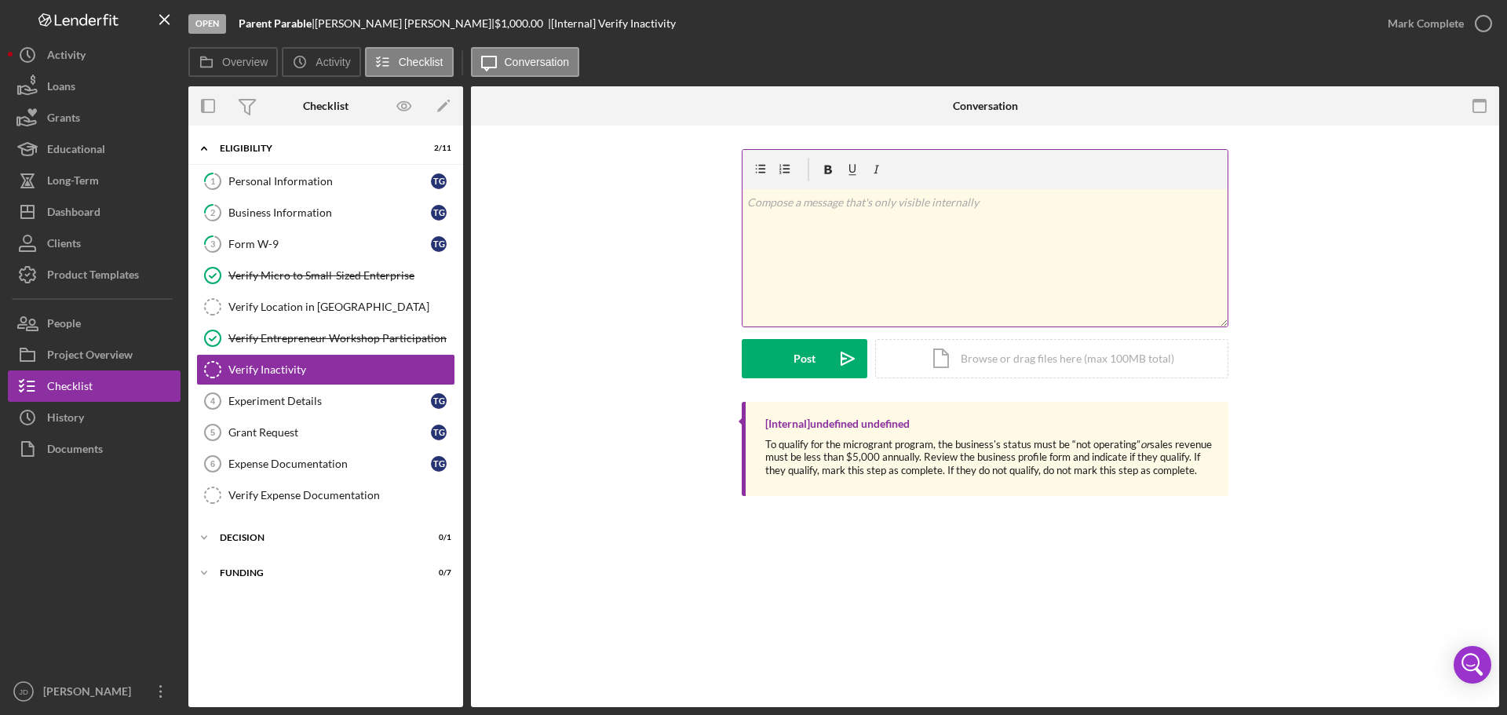
click at [892, 208] on p at bounding box center [985, 202] width 476 height 17
click at [796, 367] on div "Post" at bounding box center [804, 358] width 22 height 39
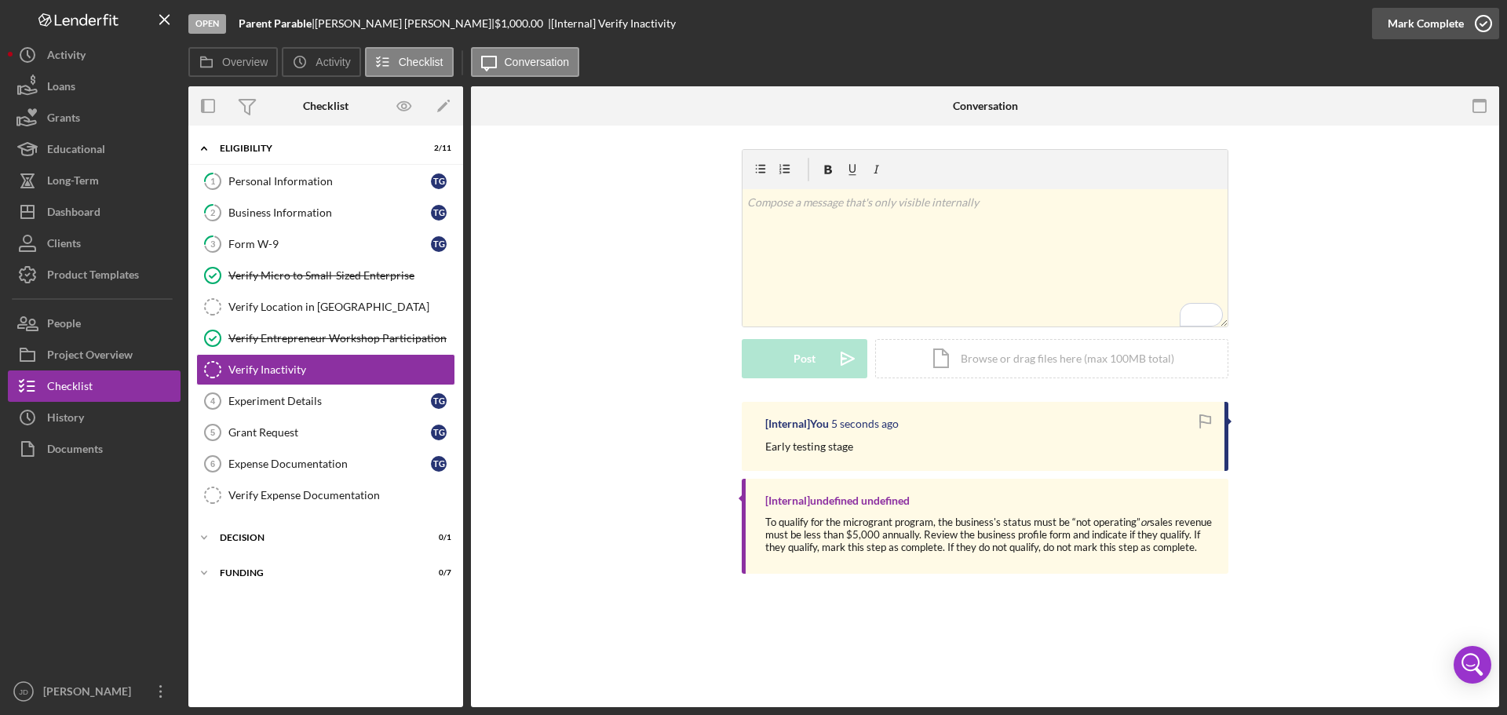
click at [1485, 25] on icon "button" at bounding box center [1483, 23] width 39 height 39
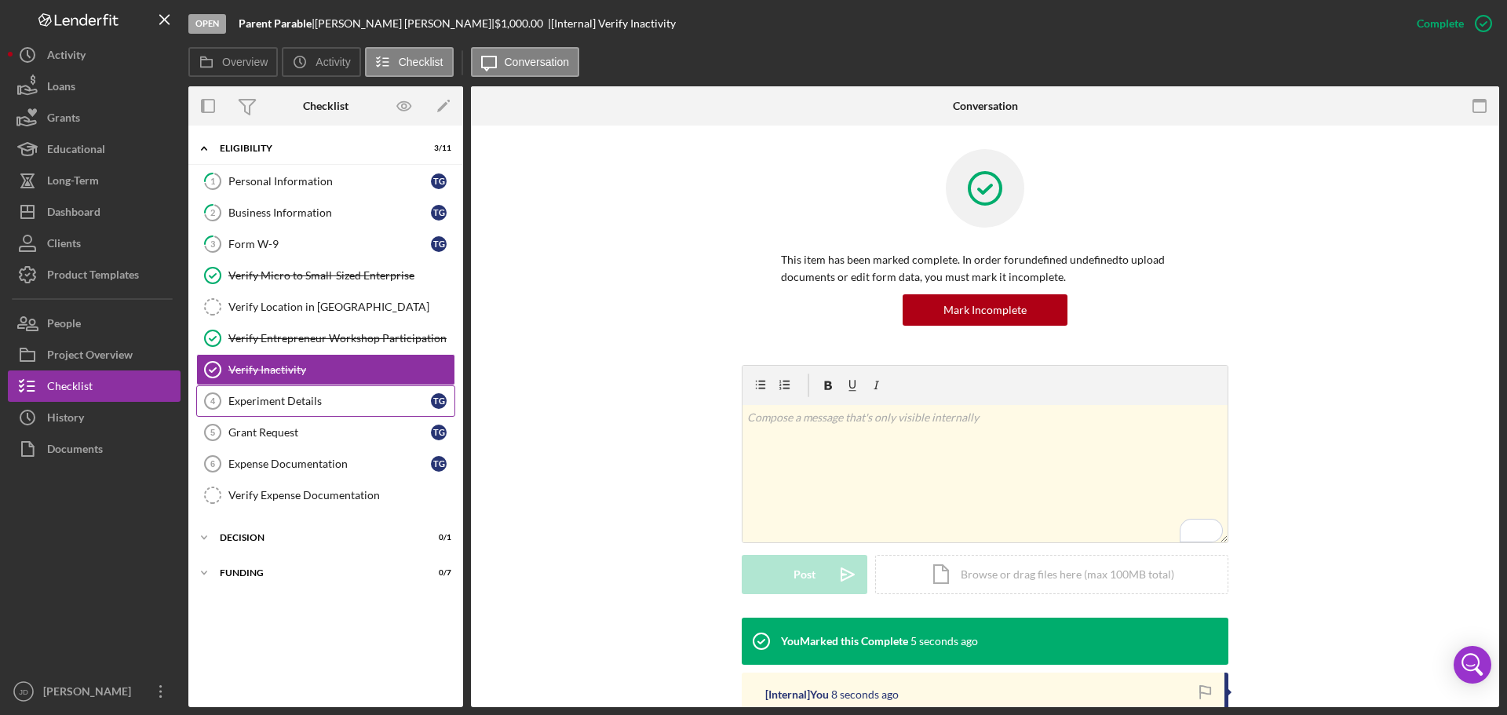
click at [274, 400] on div "Experiment Details" at bounding box center [329, 401] width 202 height 13
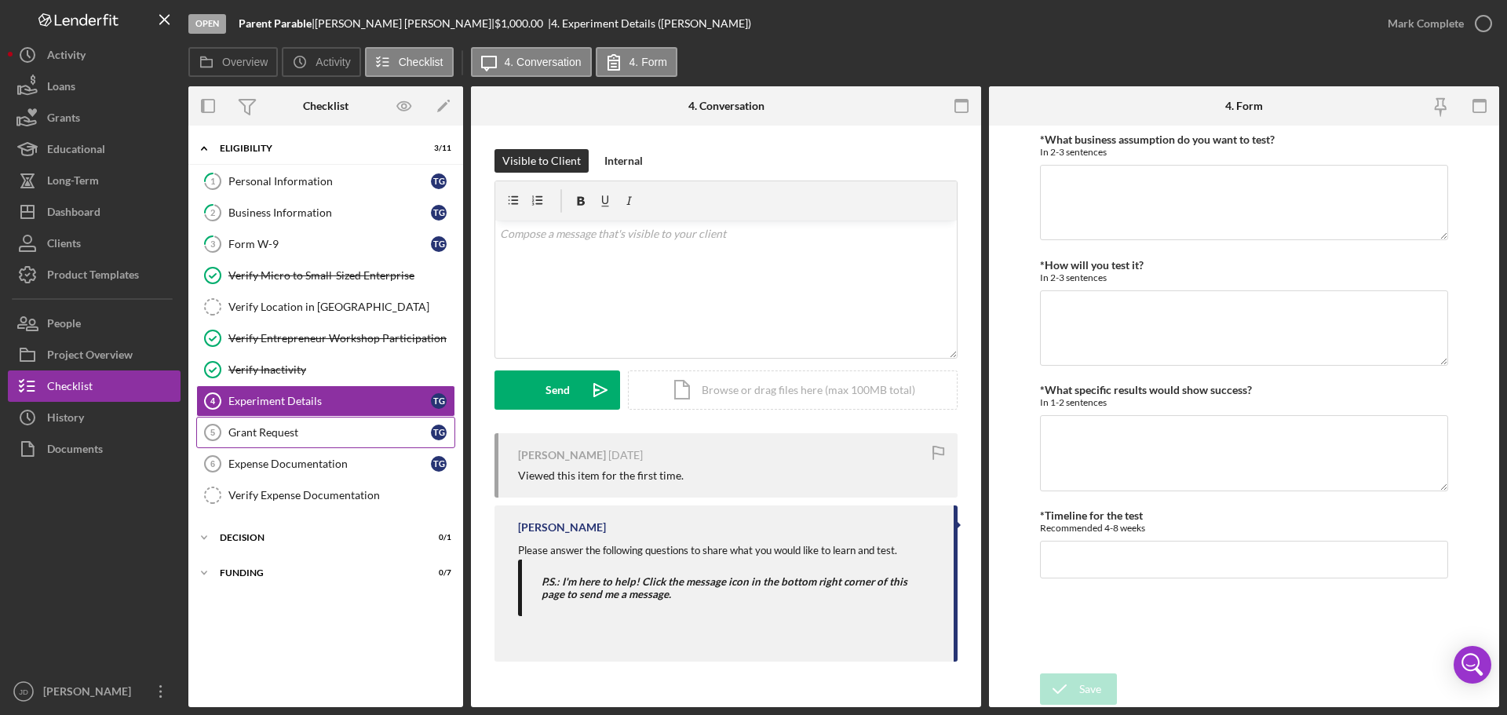
click at [253, 440] on link "Grant Request 5 Grant Request T G" at bounding box center [325, 432] width 259 height 31
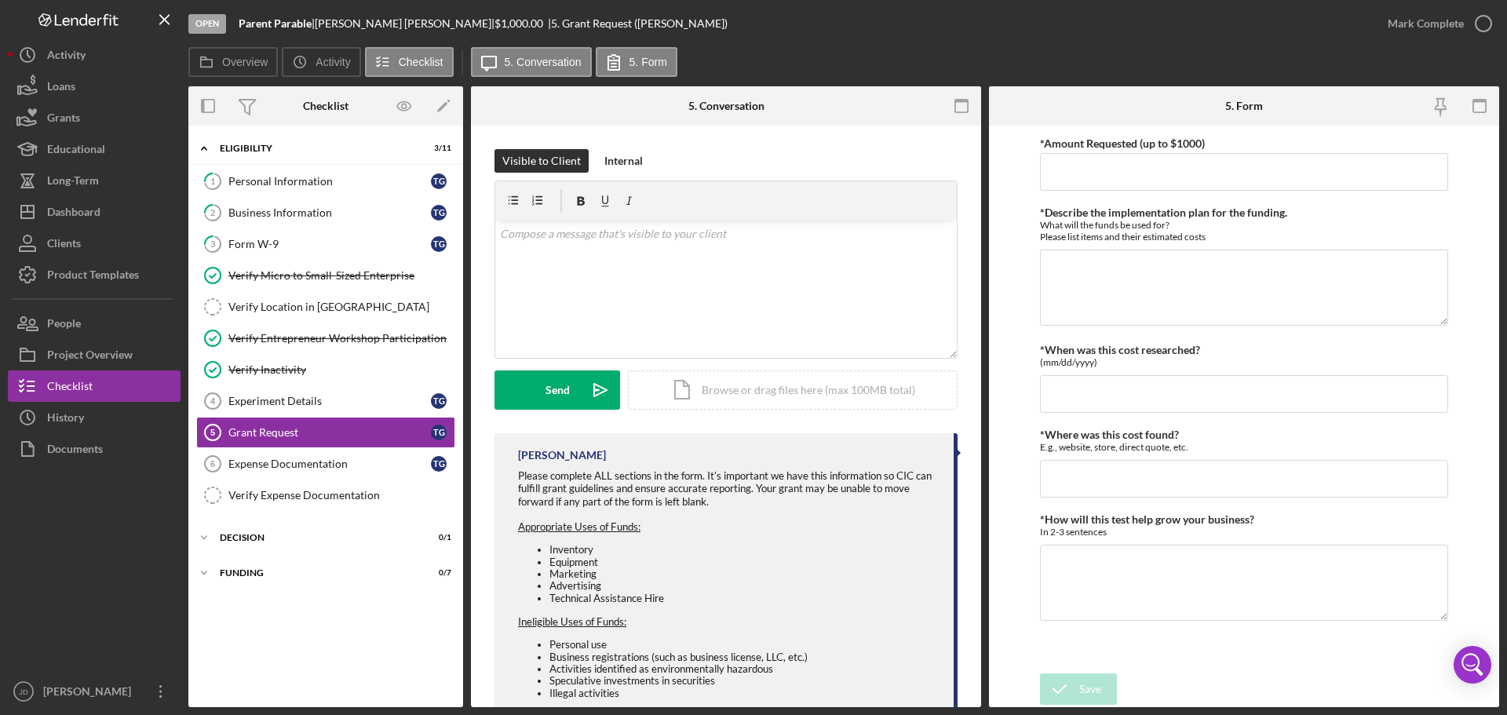
scroll to position [93, 0]
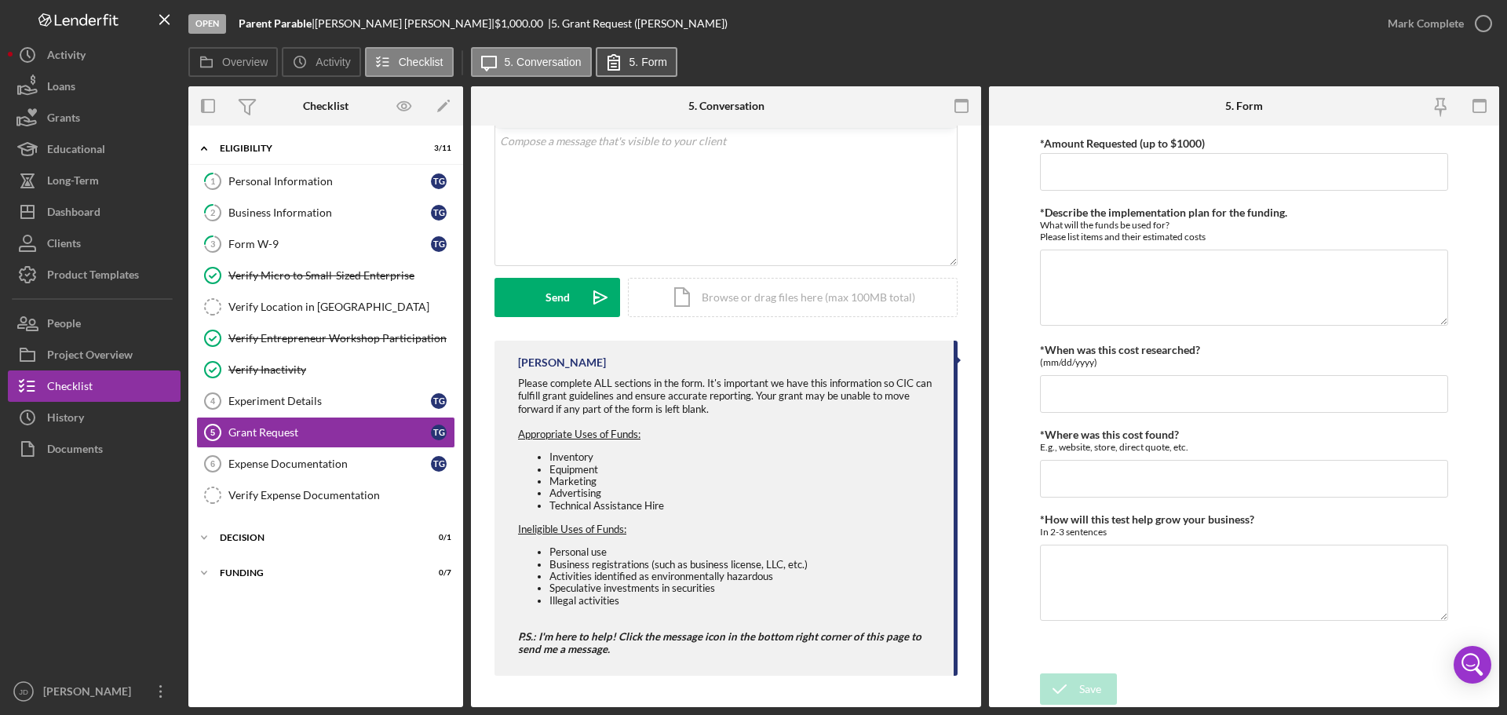
click at [641, 62] on label "5. Form" at bounding box center [648, 62] width 38 height 13
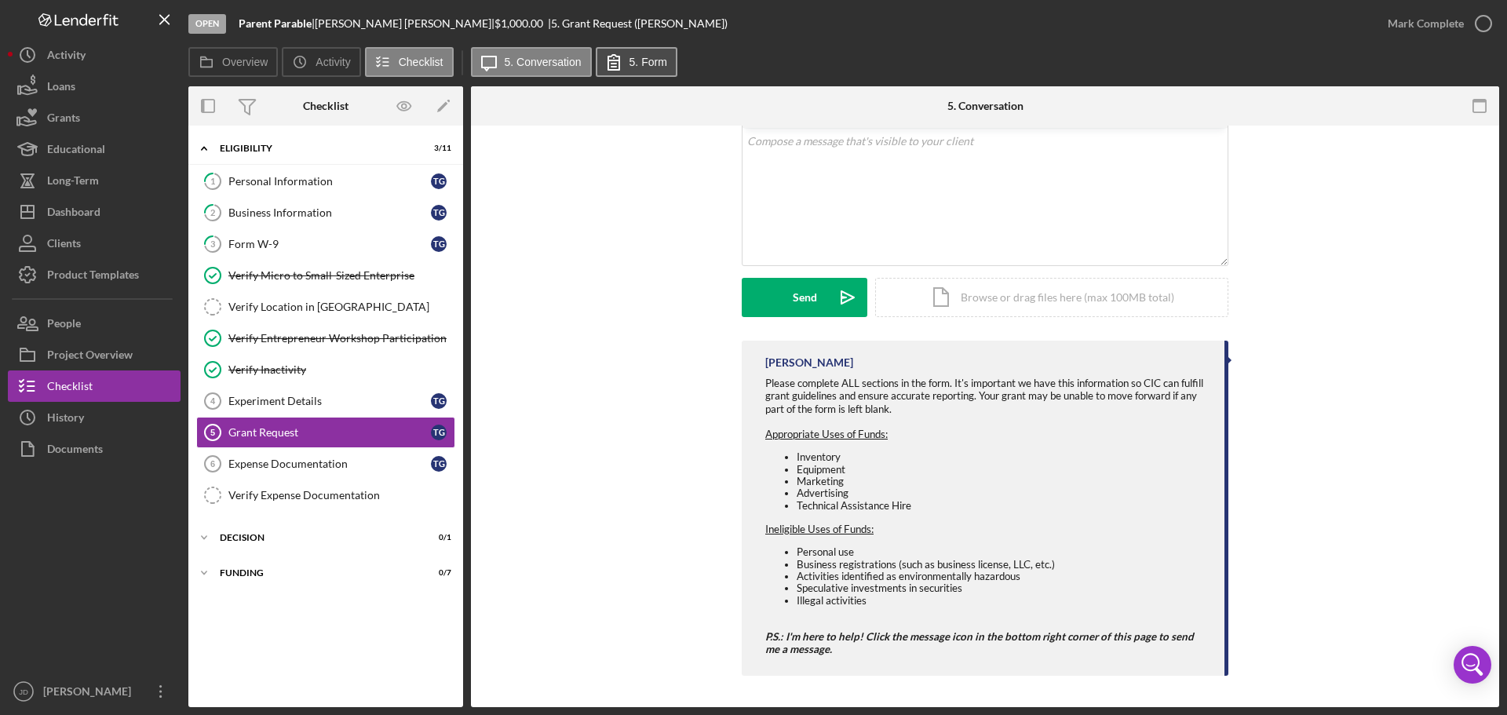
click at [641, 62] on label "5. Form" at bounding box center [648, 62] width 38 height 13
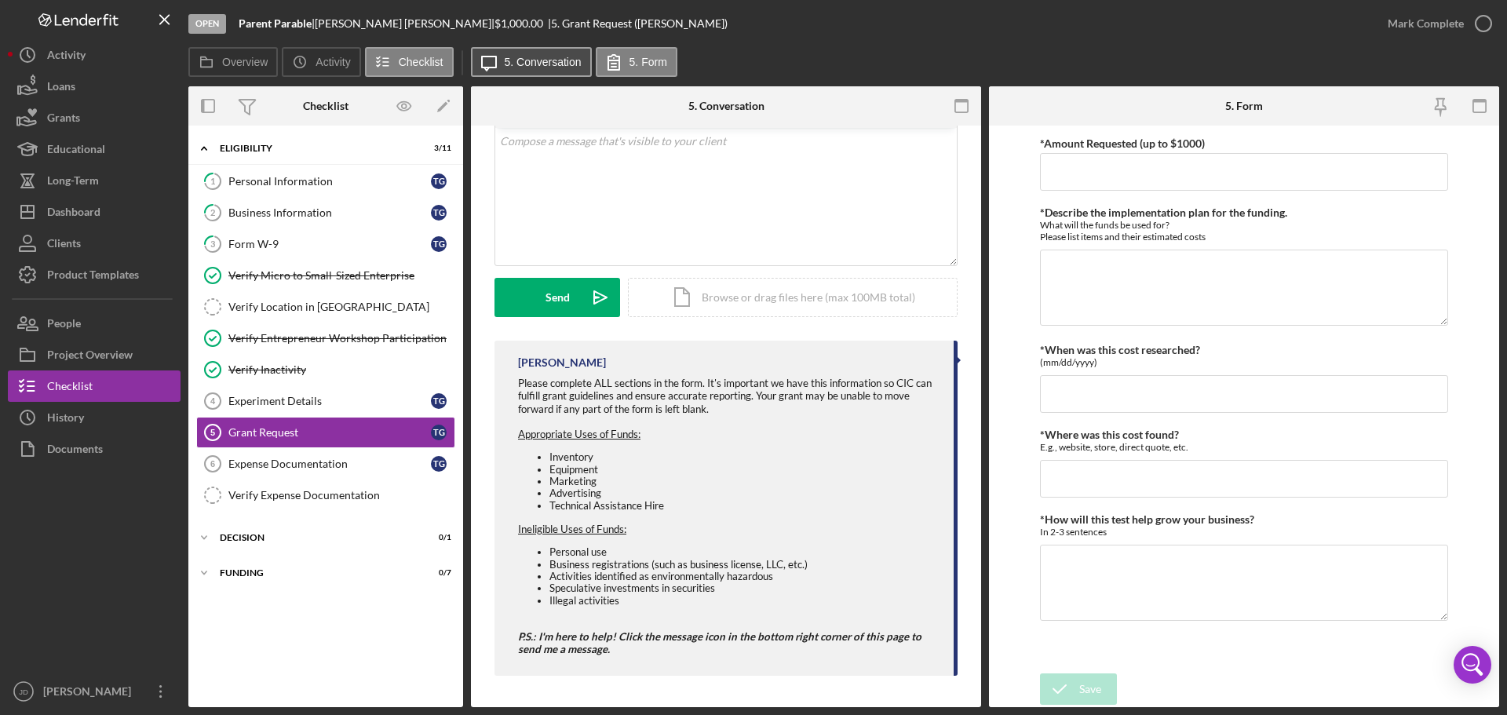
click at [523, 62] on label "5. Conversation" at bounding box center [543, 62] width 77 height 13
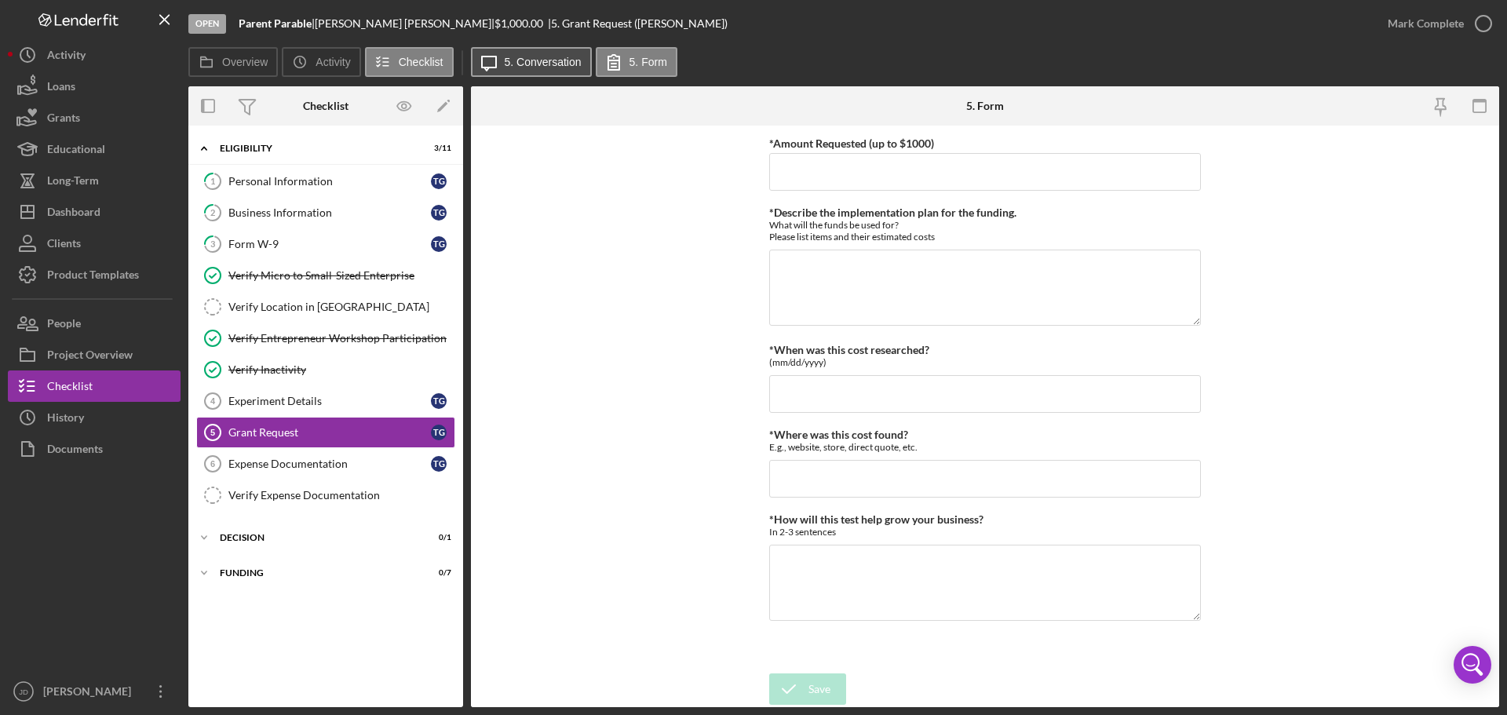
click at [523, 62] on label "5. Conversation" at bounding box center [543, 62] width 77 height 13
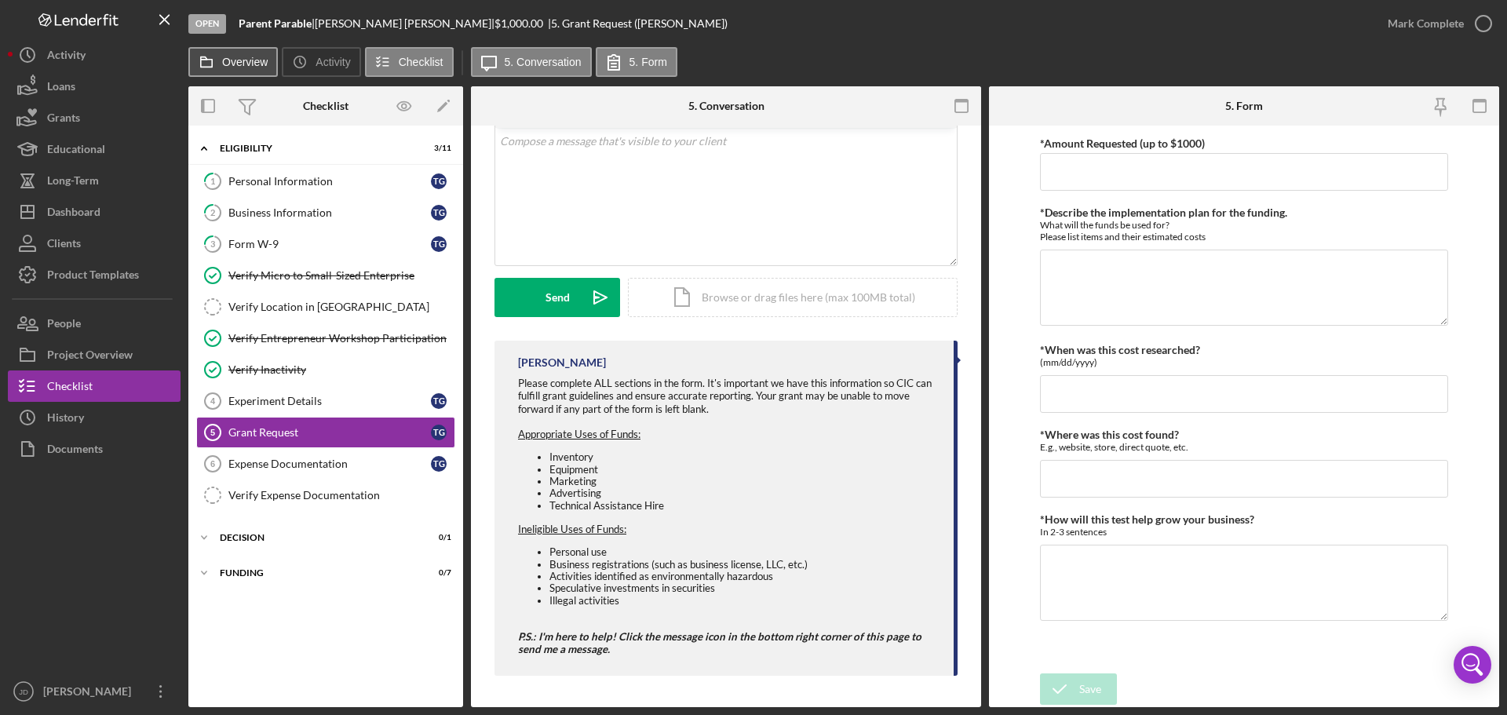
click at [239, 56] on label "Overview" at bounding box center [245, 62] width 46 height 13
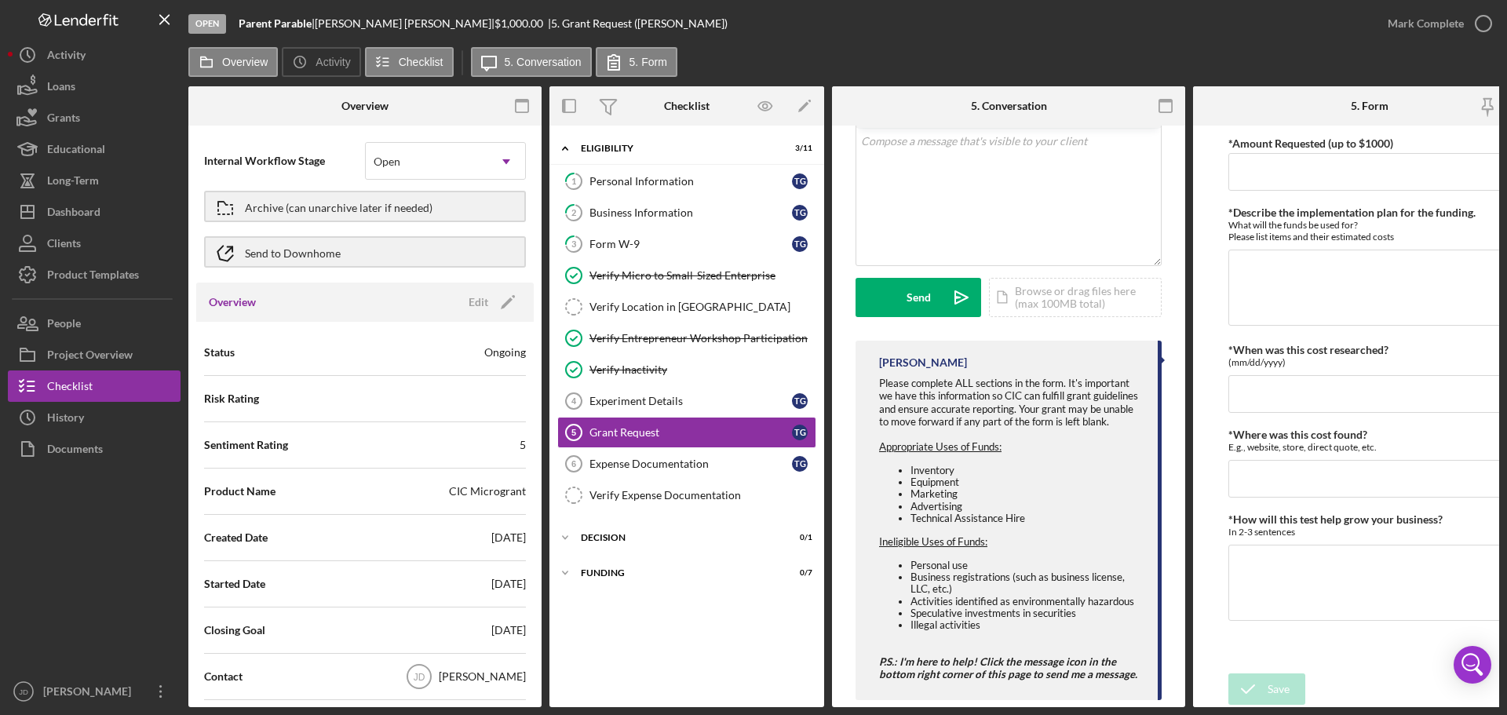
scroll to position [0, 0]
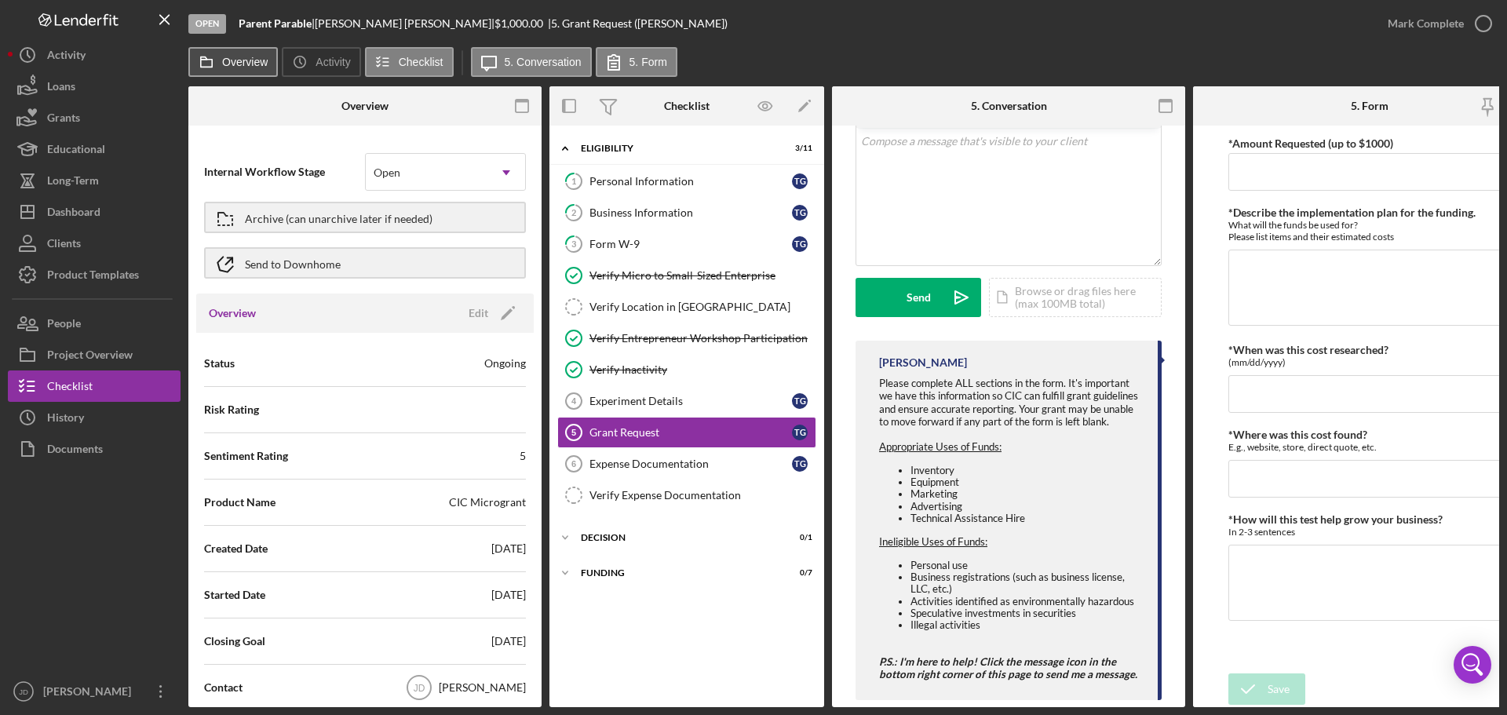
click at [228, 62] on label "Overview" at bounding box center [245, 62] width 46 height 13
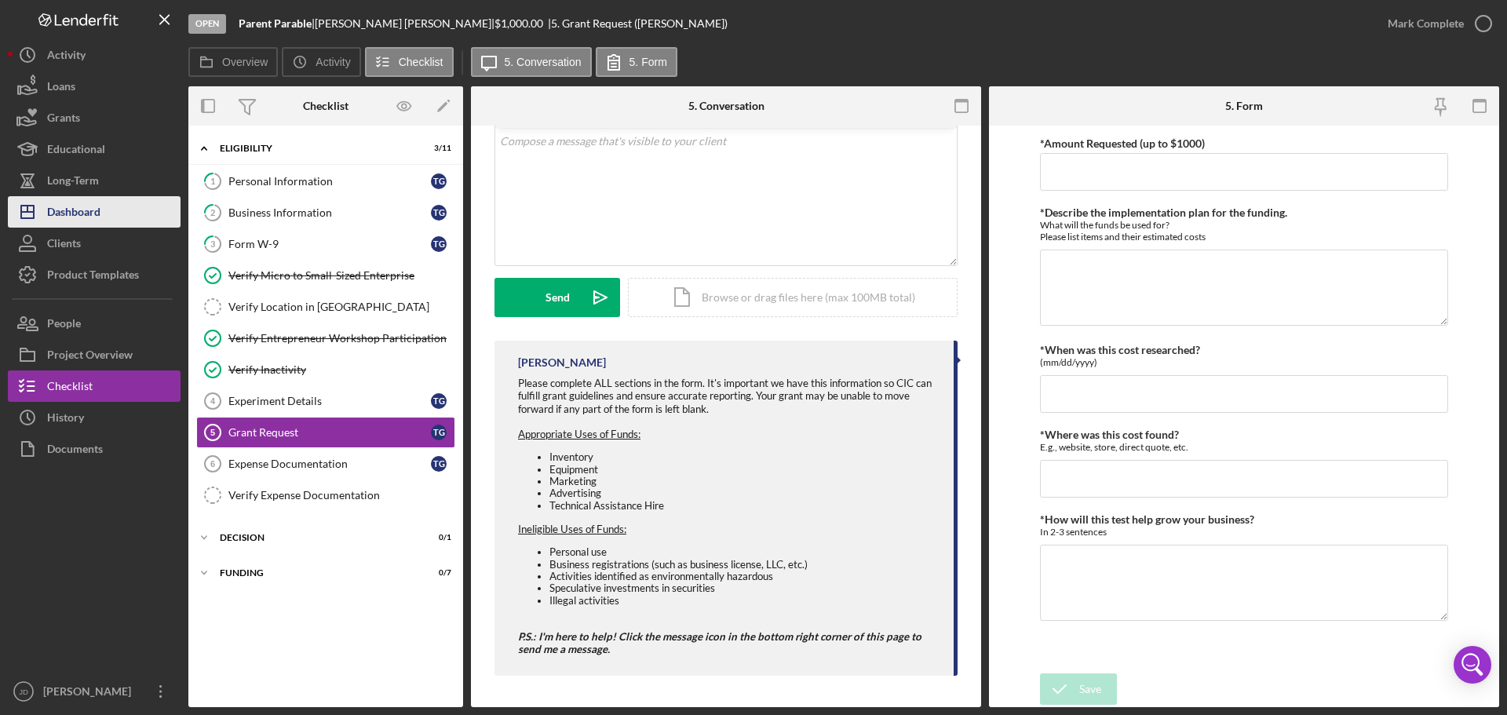
click at [80, 210] on div "Dashboard" at bounding box center [73, 213] width 53 height 35
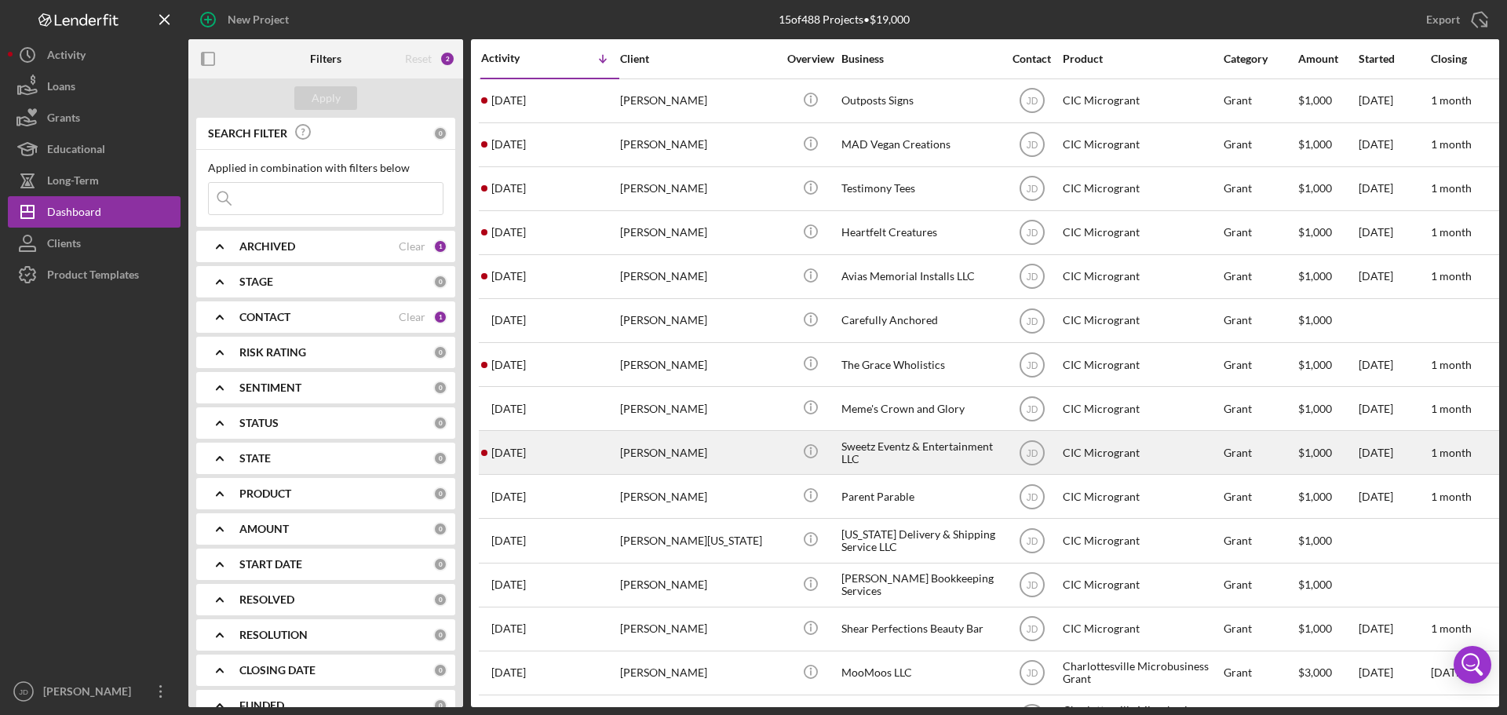
click at [577, 454] on div "7 days ago Lakeisha Wood" at bounding box center [549, 453] width 137 height 42
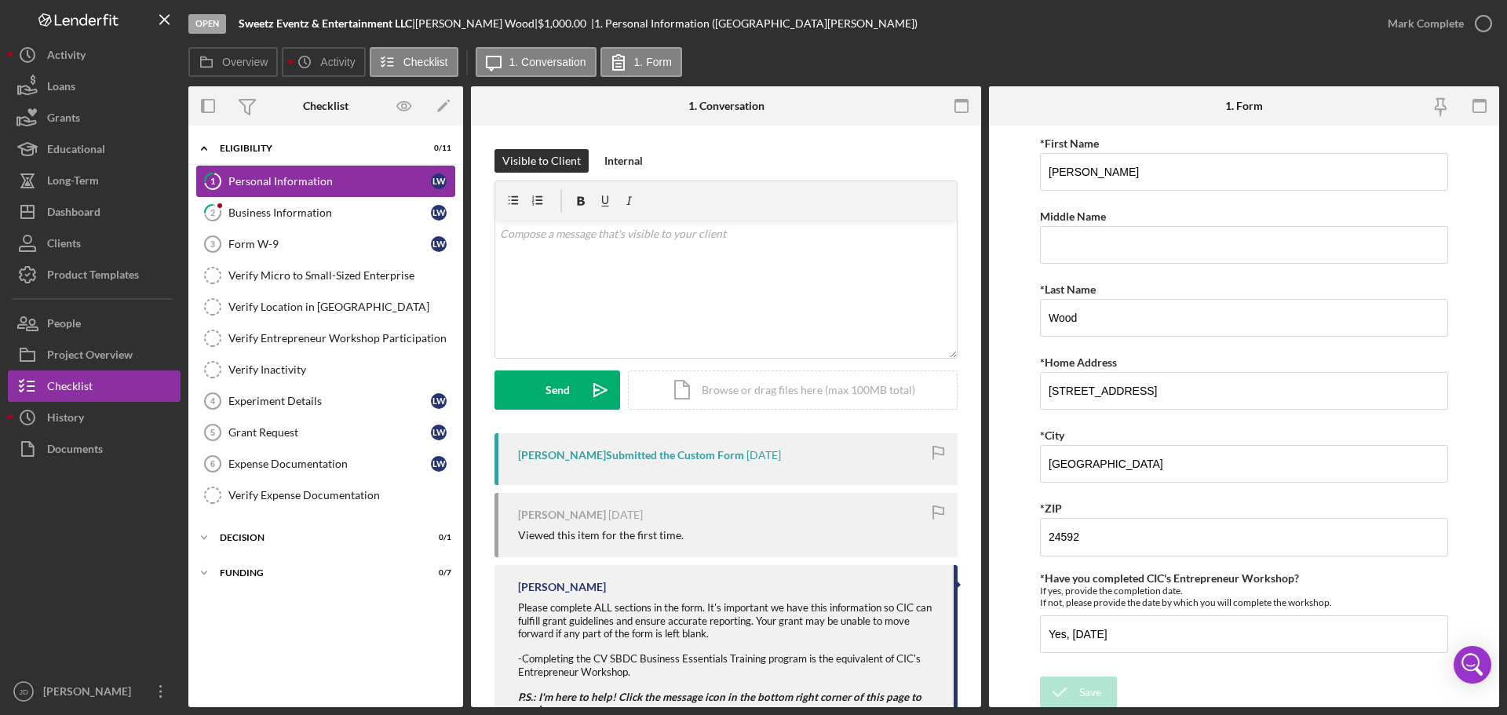
click at [260, 181] on div "Personal Information" at bounding box center [329, 181] width 202 height 13
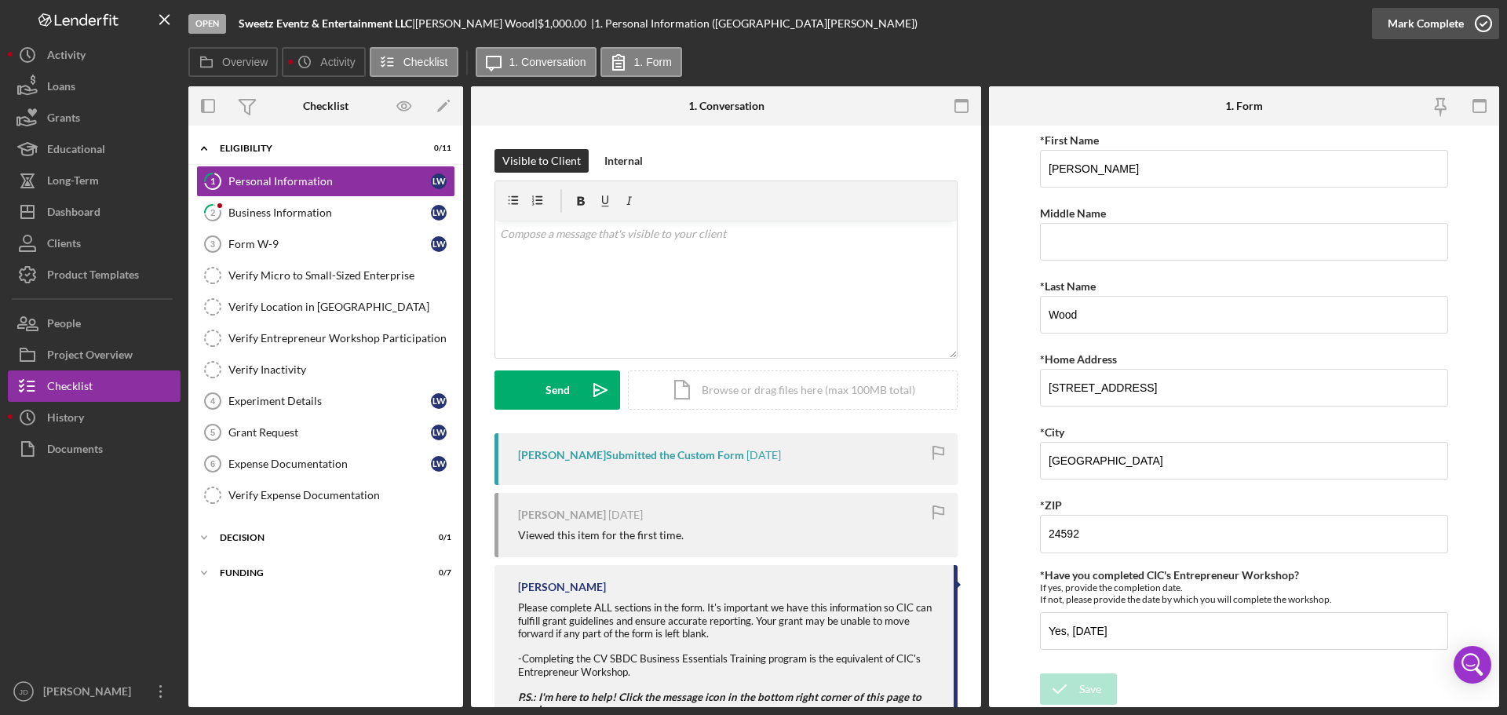
click at [1483, 22] on icon "button" at bounding box center [1483, 23] width 39 height 39
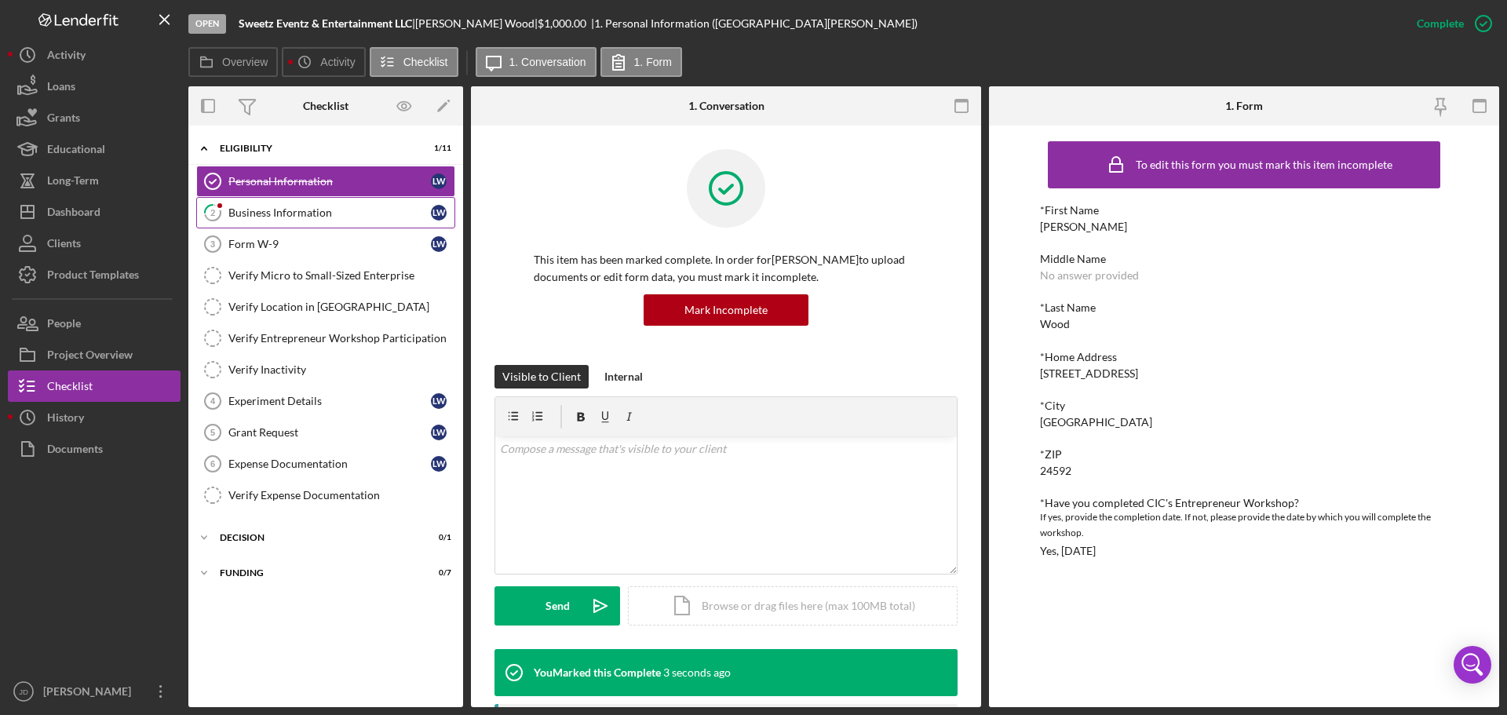
click at [294, 213] on div "Business Information" at bounding box center [329, 212] width 202 height 13
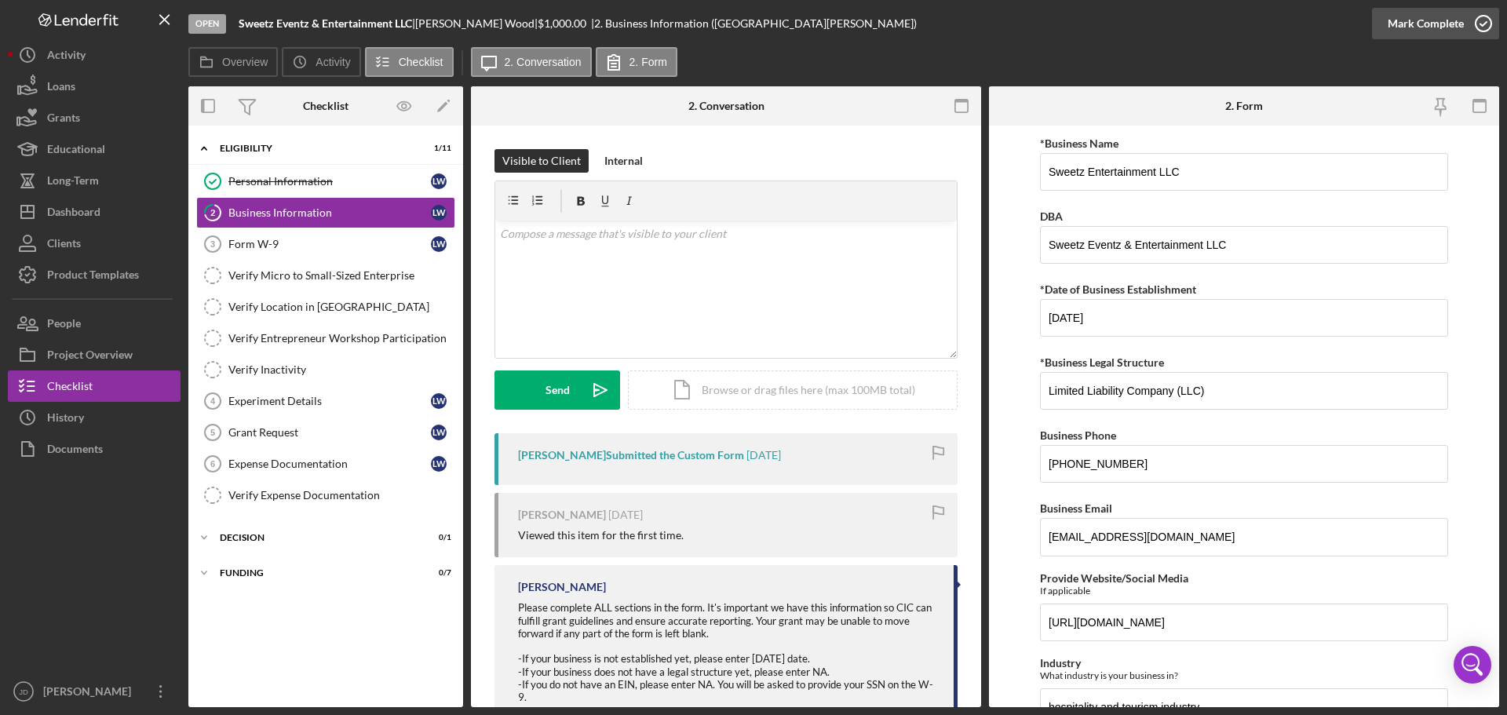
click at [1483, 26] on icon "button" at bounding box center [1483, 23] width 39 height 39
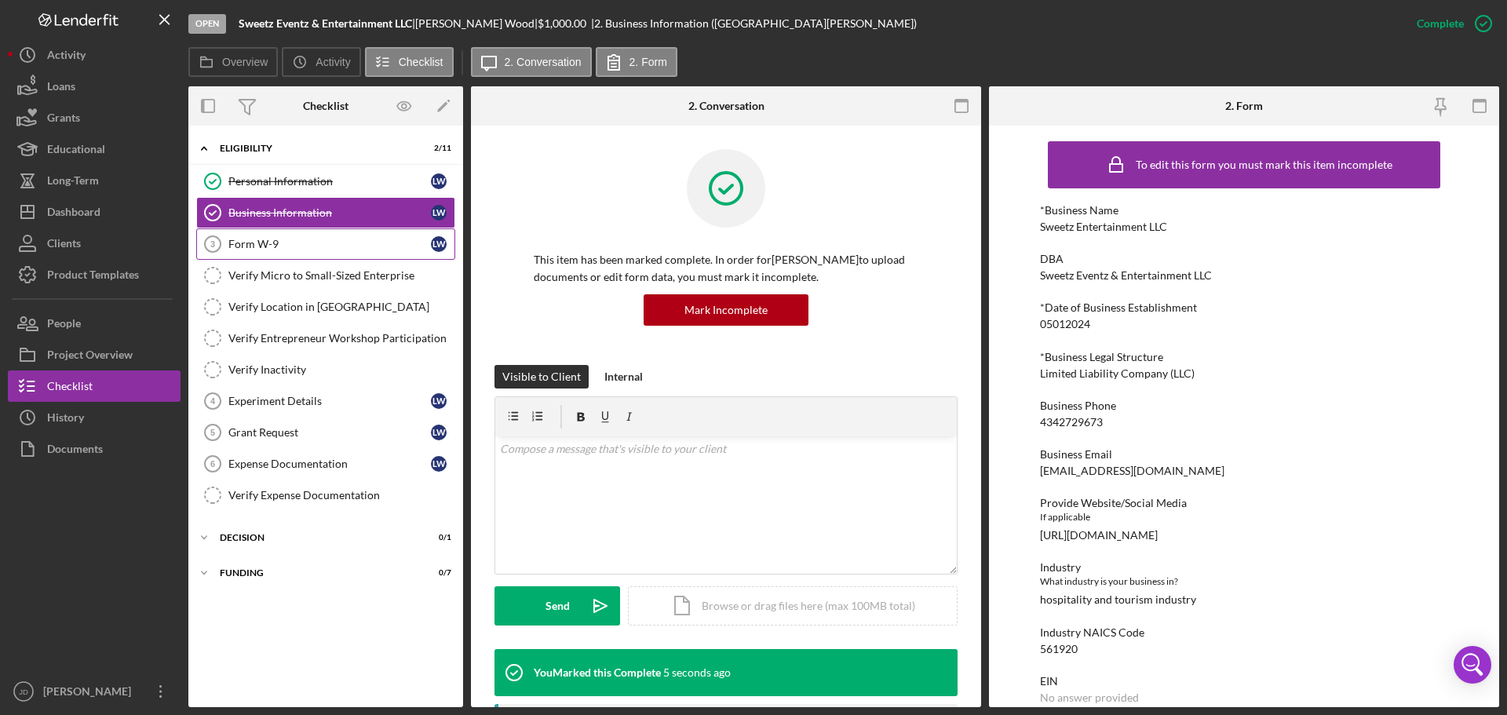
click at [235, 243] on div "Form W-9" at bounding box center [329, 244] width 202 height 13
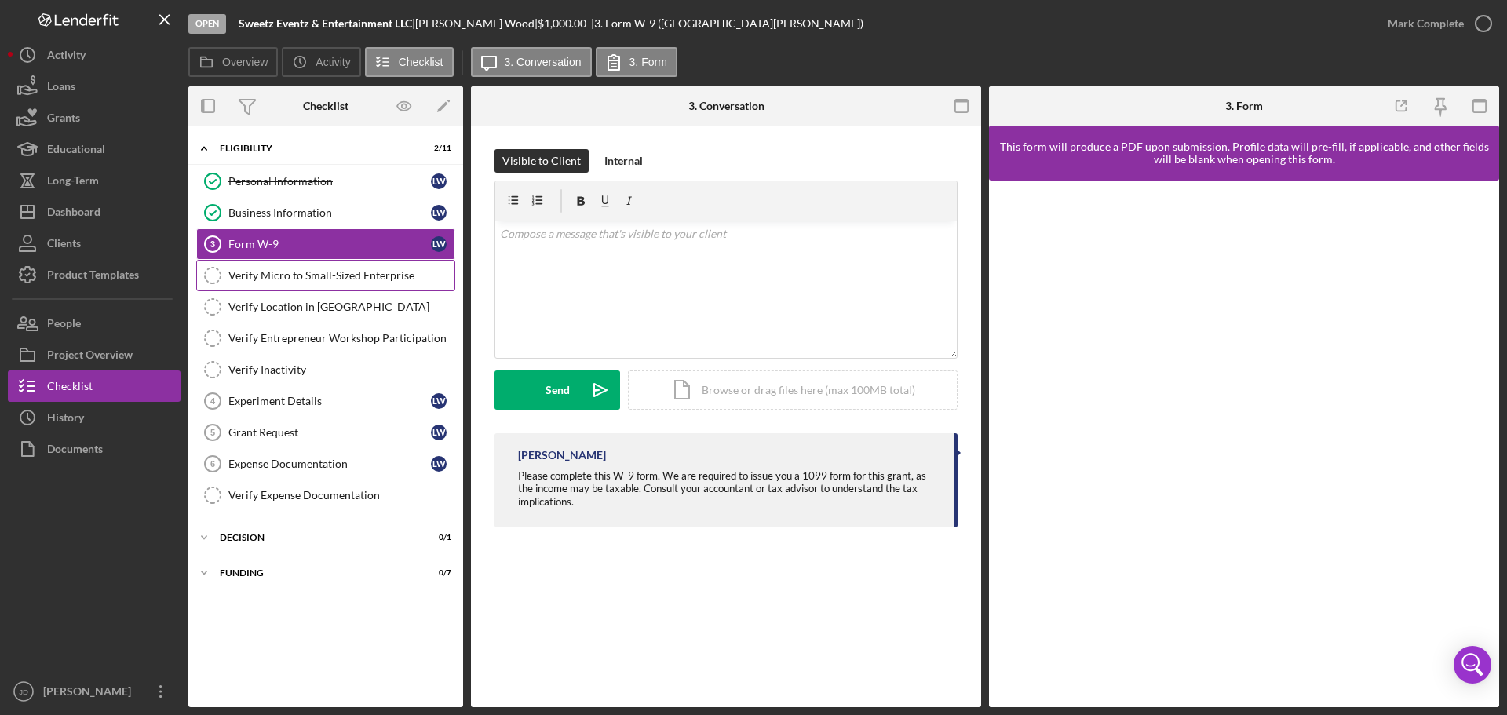
click at [318, 277] on div "Verify Micro to Small-Sized Enterprise" at bounding box center [341, 275] width 226 height 13
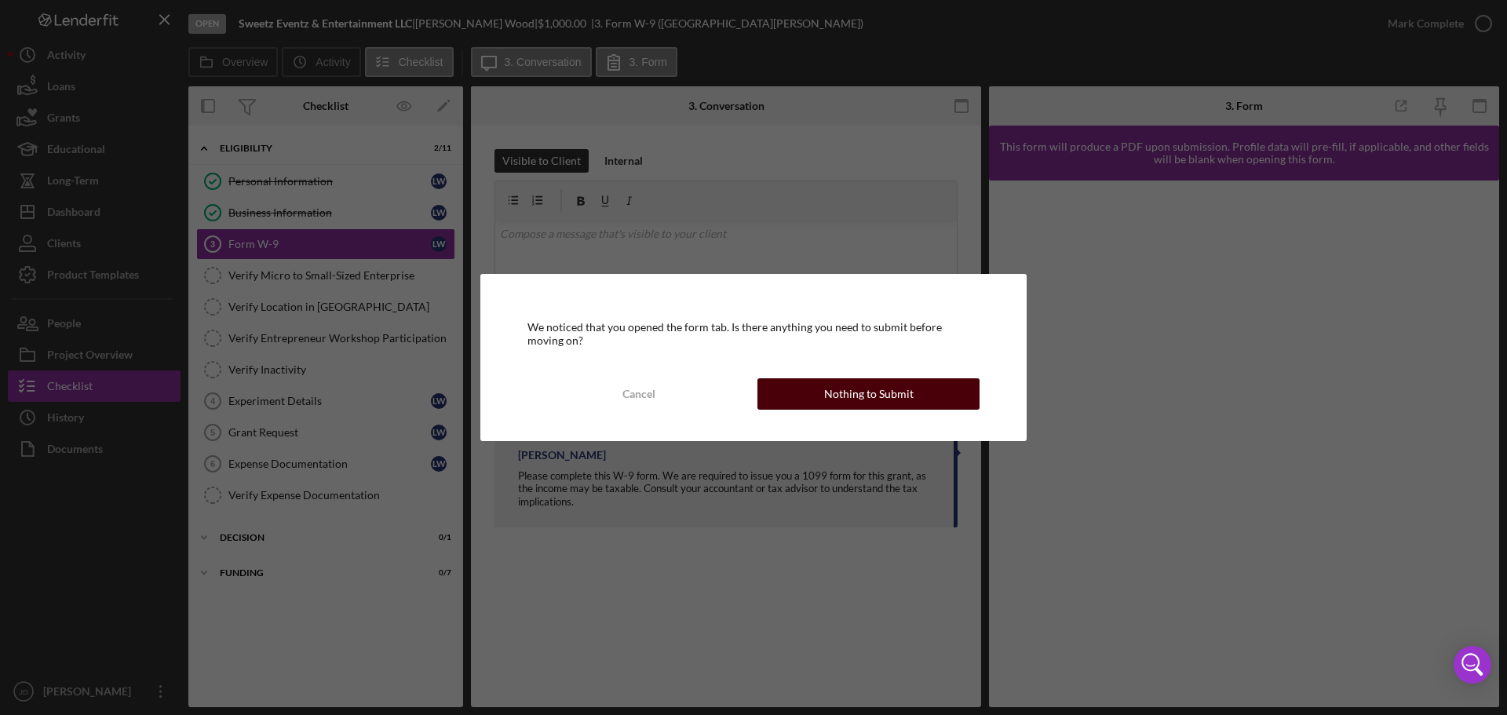
click at [907, 396] on div "Nothing to Submit" at bounding box center [868, 393] width 89 height 31
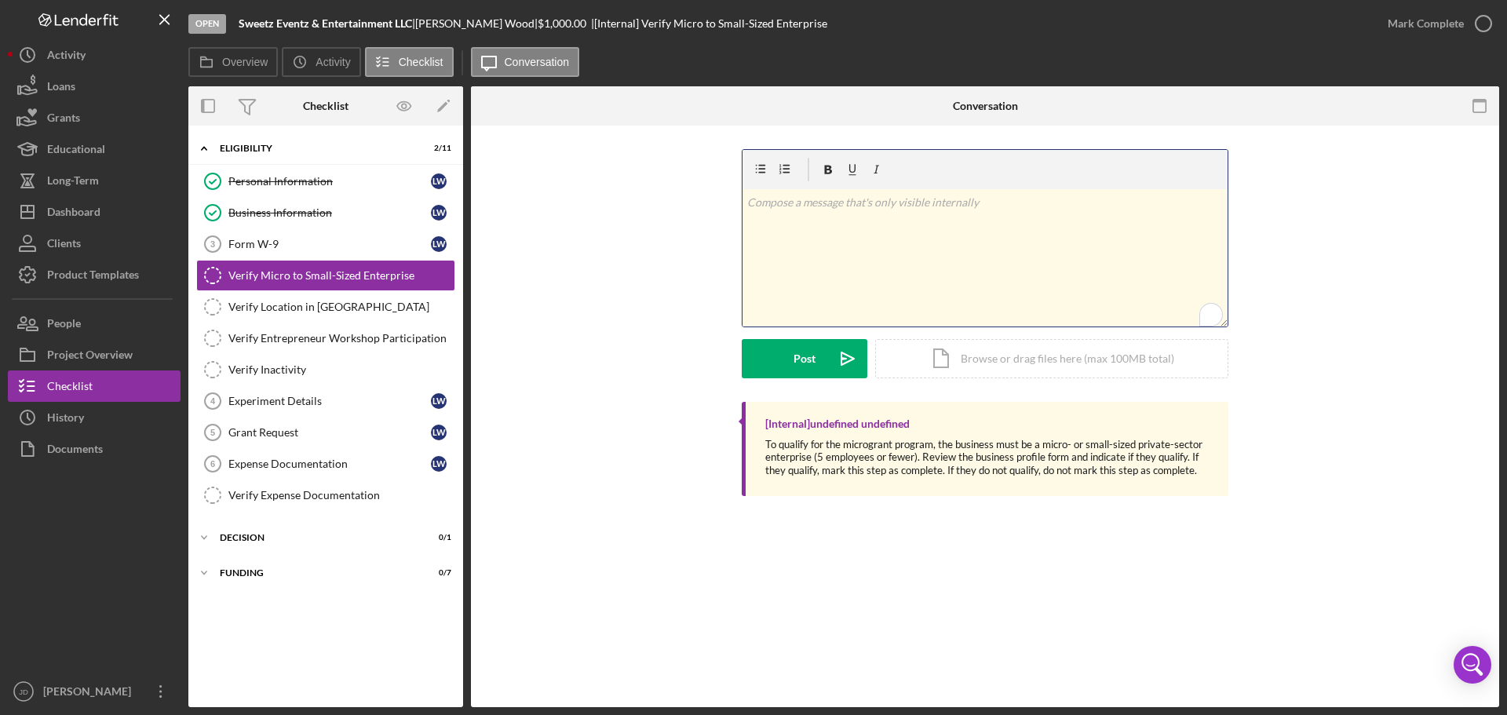
click at [831, 205] on p "To enrich screen reader interactions, please activate Accessibility in Grammarl…" at bounding box center [985, 202] width 476 height 17
click at [778, 359] on button "Post Icon/icon-invite-send" at bounding box center [805, 358] width 126 height 39
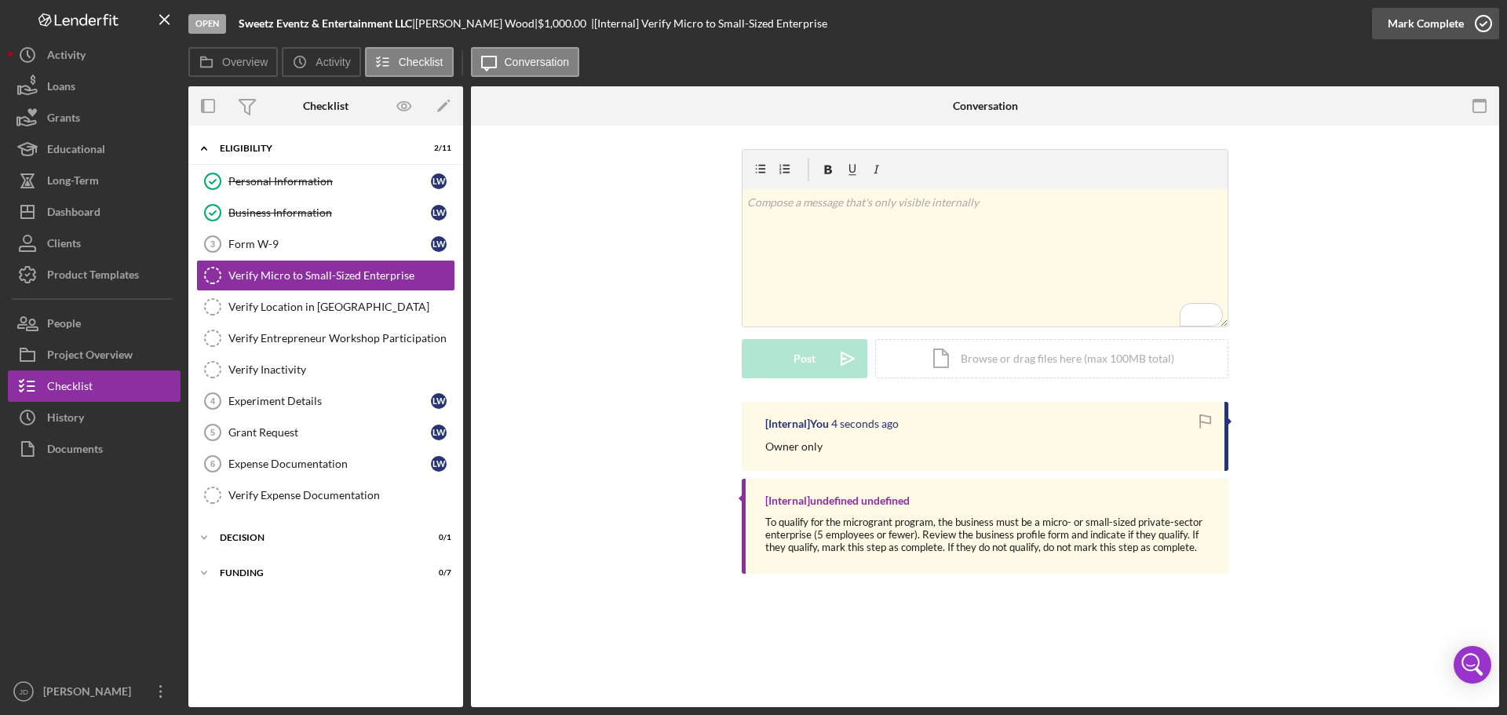
click at [1490, 25] on icon "button" at bounding box center [1483, 23] width 39 height 39
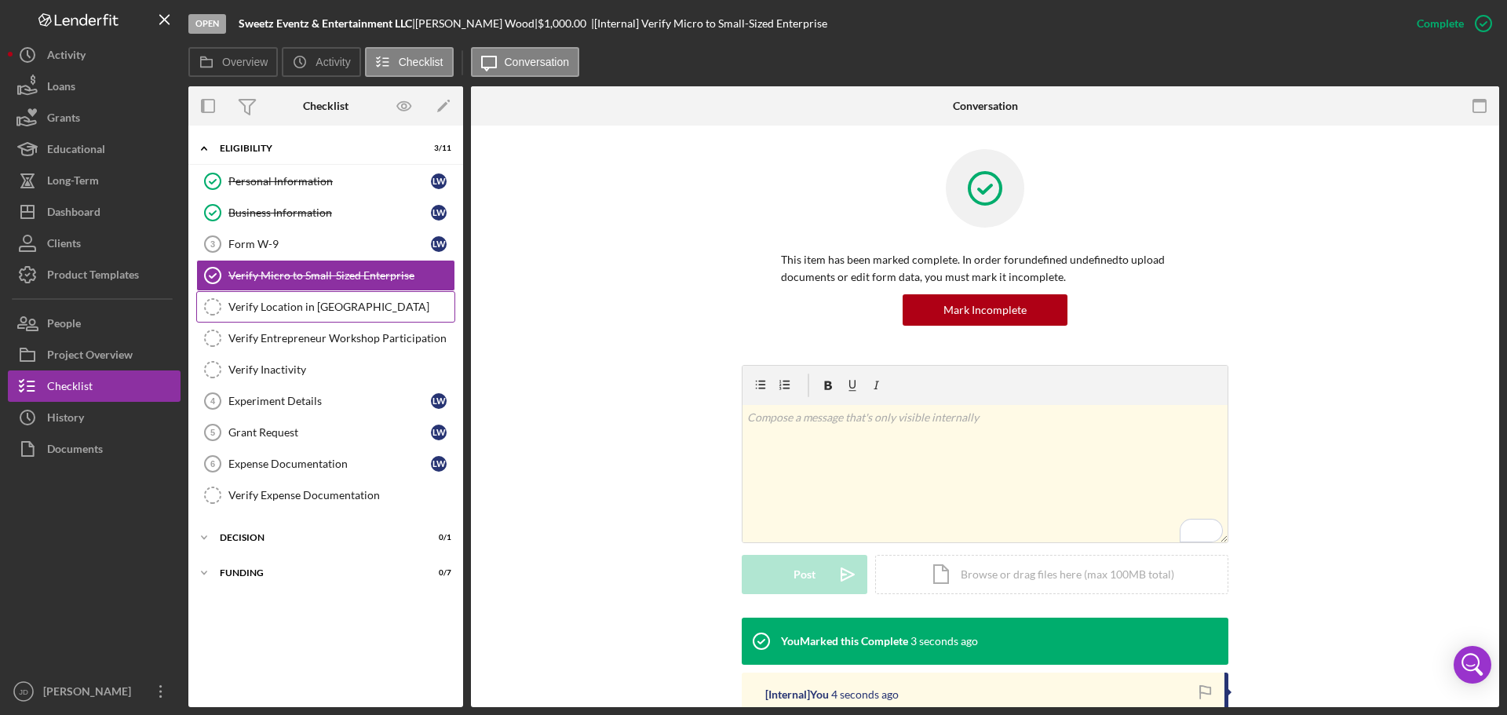
click at [273, 307] on div "Verify Location in [GEOGRAPHIC_DATA]" at bounding box center [341, 307] width 226 height 13
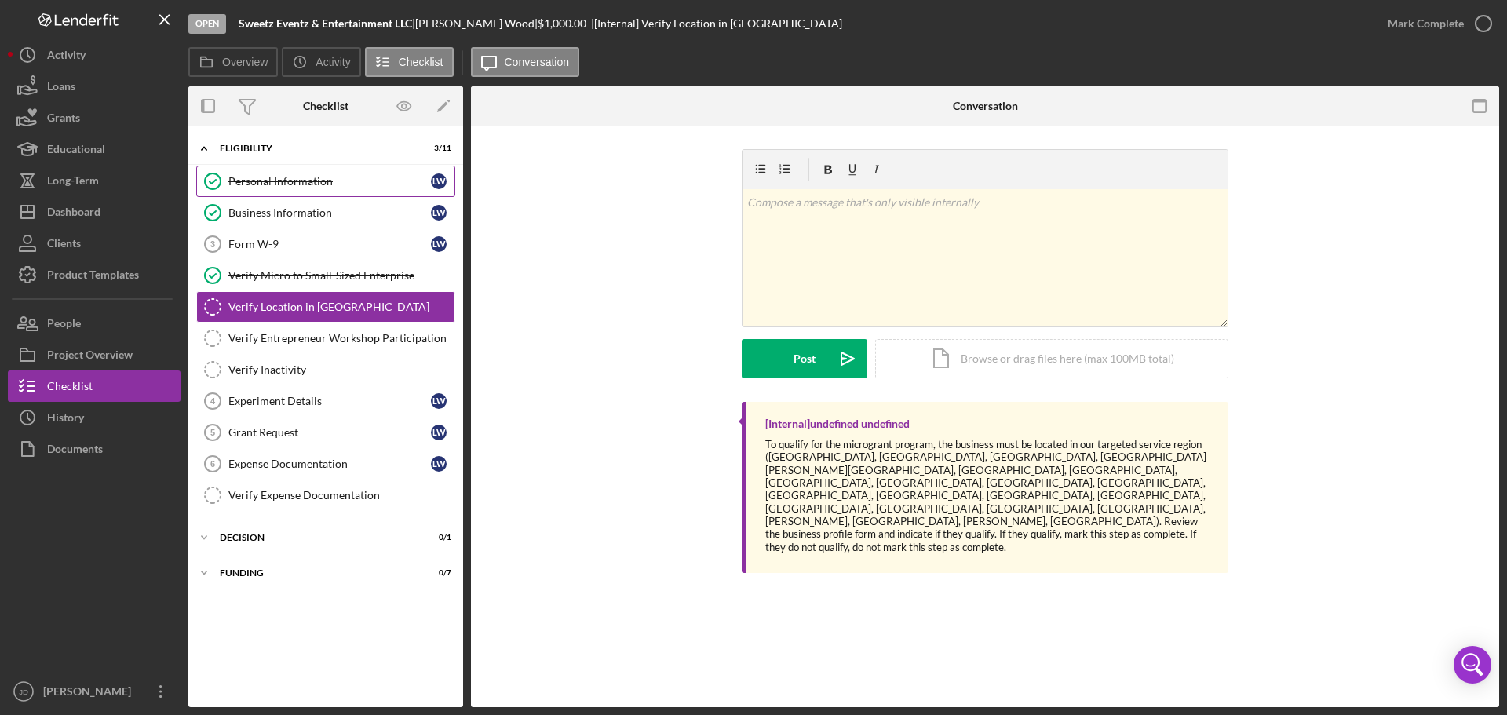
click at [295, 180] on div "Personal Information" at bounding box center [329, 181] width 202 height 13
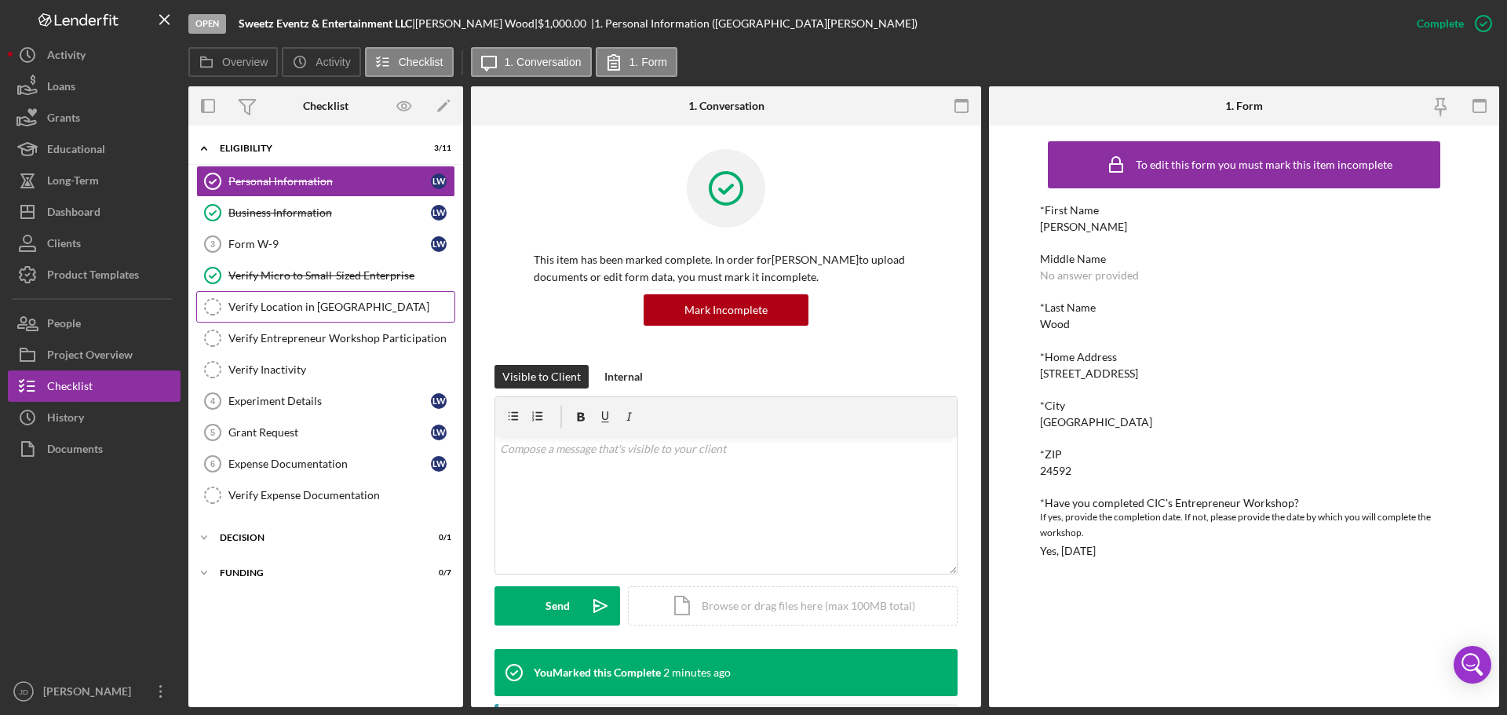
click at [268, 315] on link "Verify Location in [GEOGRAPHIC_DATA] Region Verify Location in [GEOGRAPHIC_DATA…" at bounding box center [325, 306] width 259 height 31
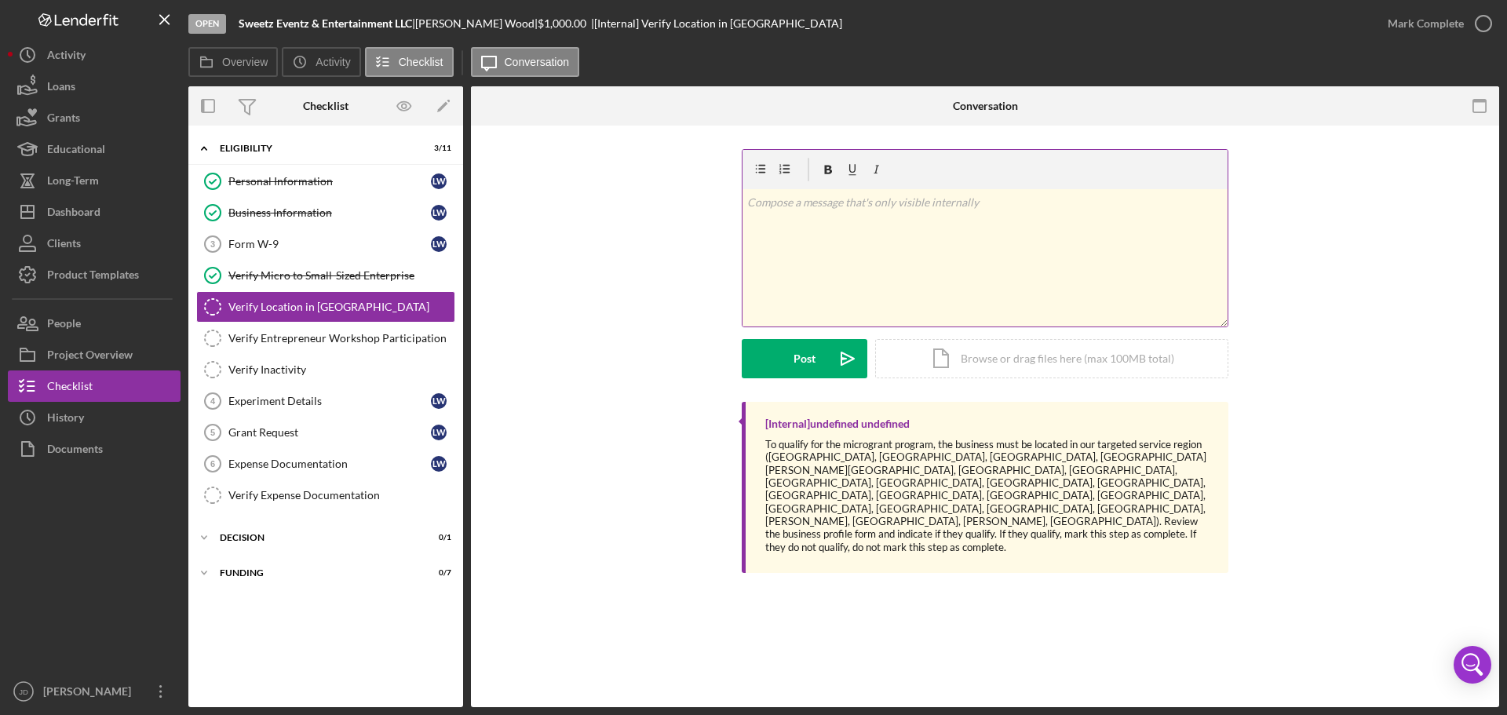
click at [822, 204] on p at bounding box center [985, 202] width 476 height 17
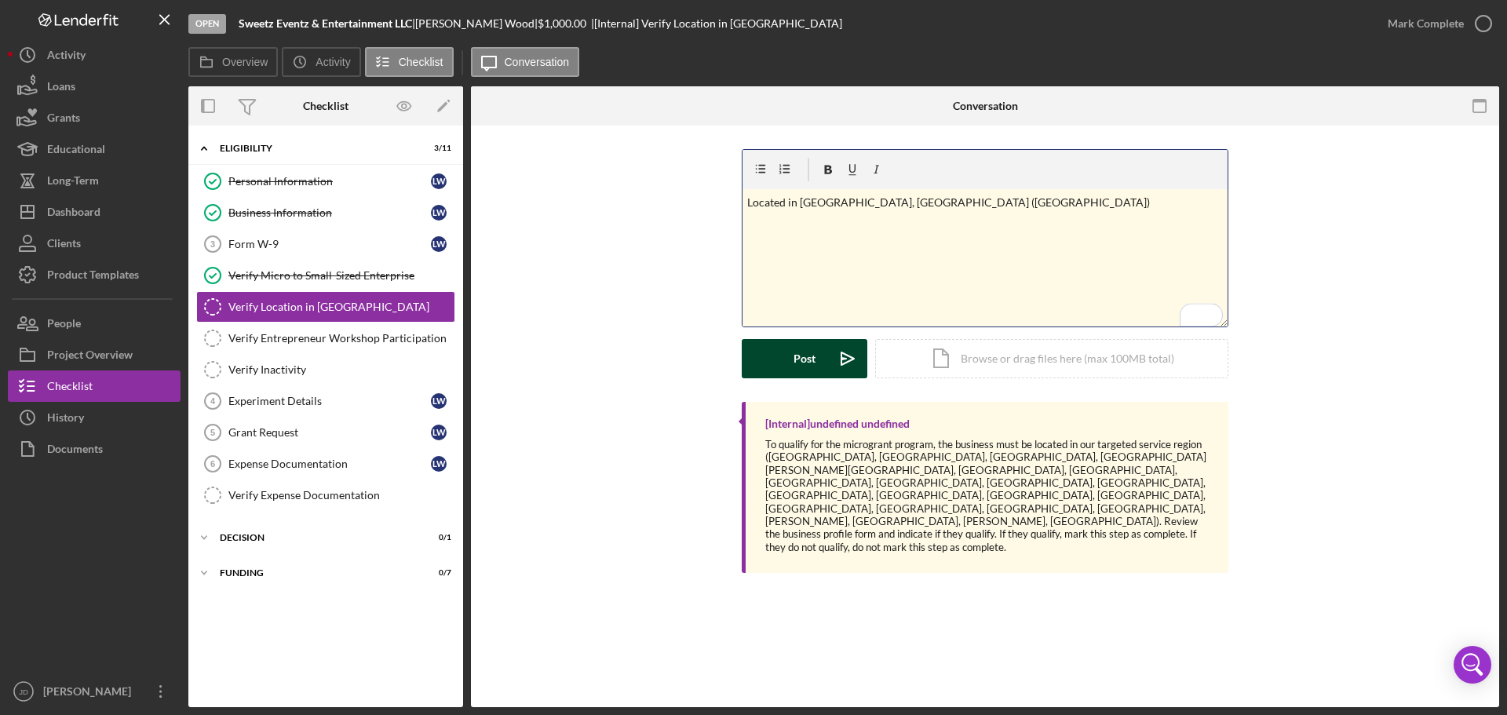
click at [782, 351] on button "Post Icon/icon-invite-send" at bounding box center [805, 358] width 126 height 39
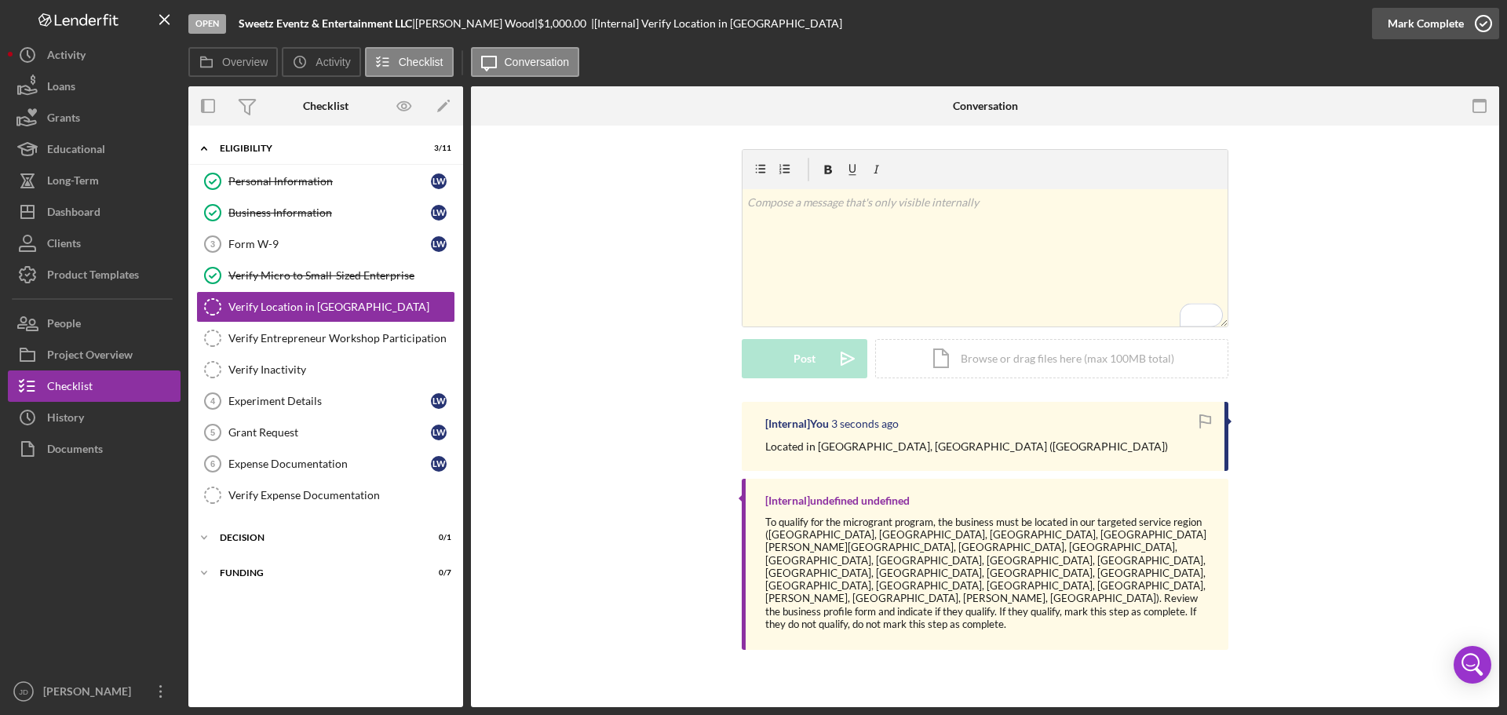
click at [1484, 20] on icon "button" at bounding box center [1483, 23] width 39 height 39
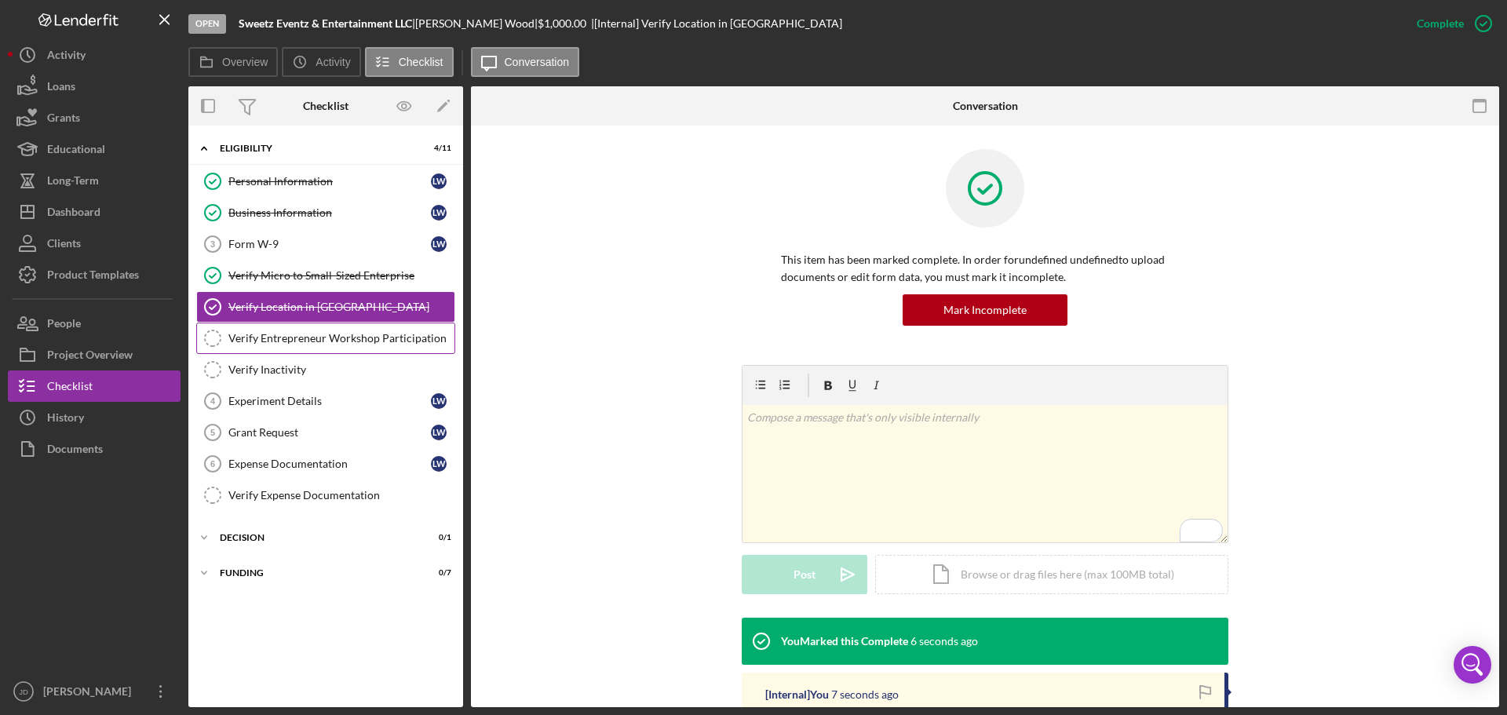
click at [313, 335] on div "Verify Entrepreneur Workshop Participation" at bounding box center [341, 338] width 226 height 13
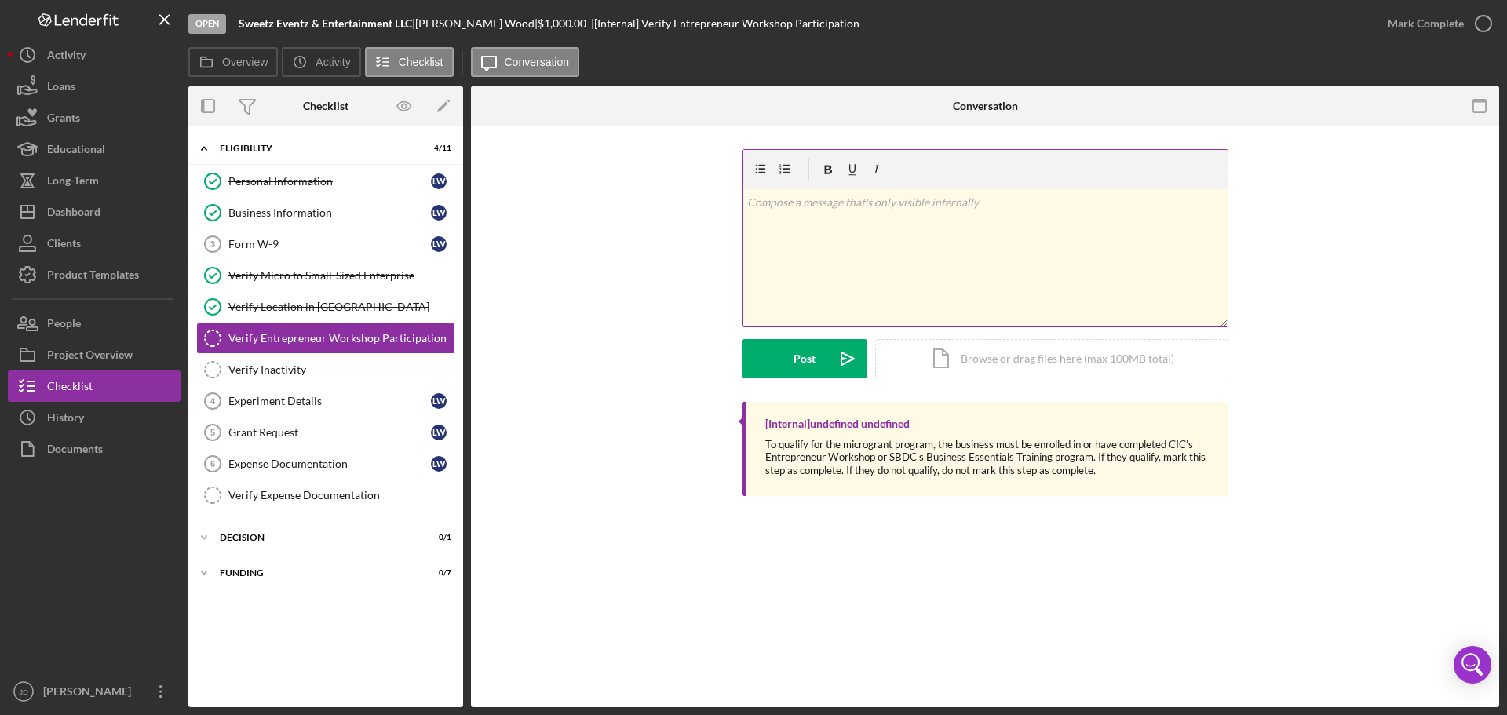
click at [844, 204] on p at bounding box center [985, 202] width 476 height 17
click at [786, 358] on button "Post Icon/icon-invite-send" at bounding box center [805, 358] width 126 height 39
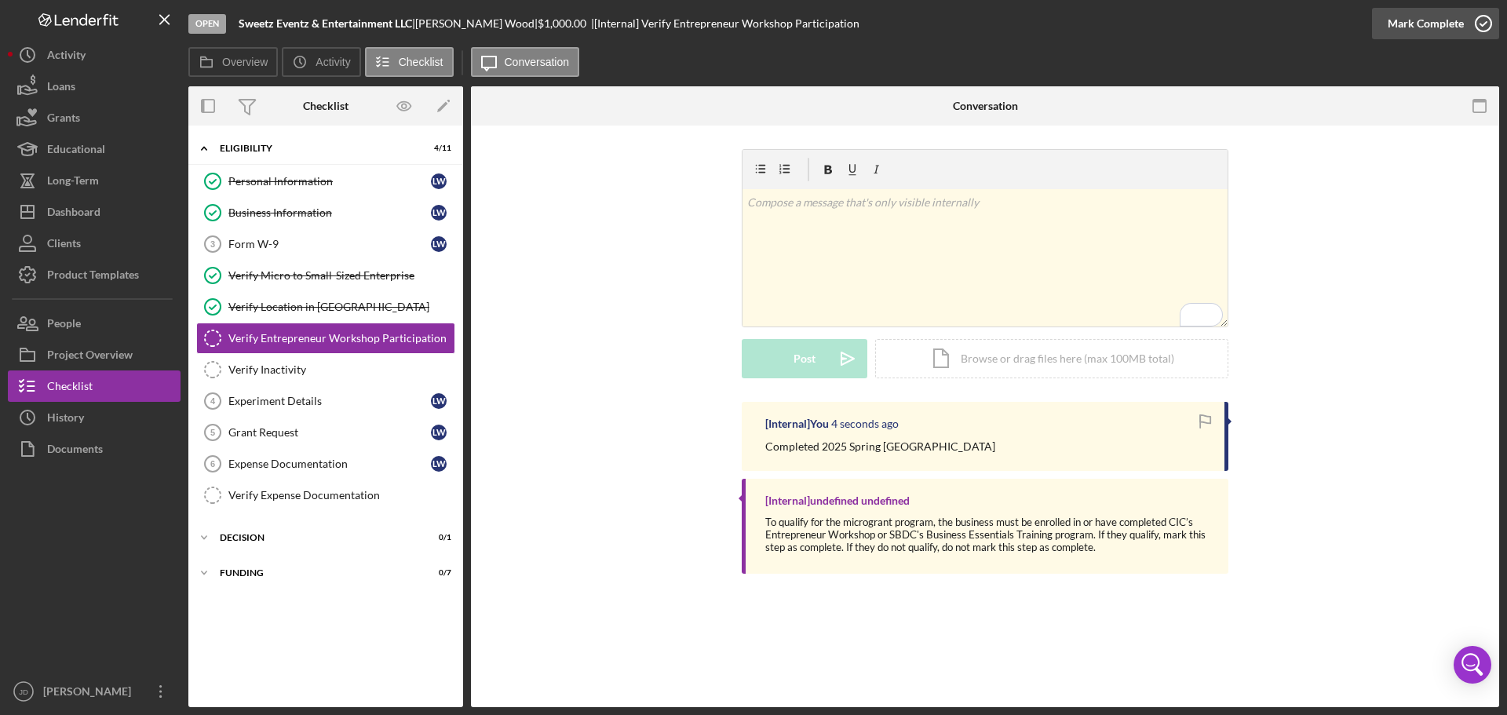
click at [1487, 24] on icon "button" at bounding box center [1483, 23] width 39 height 39
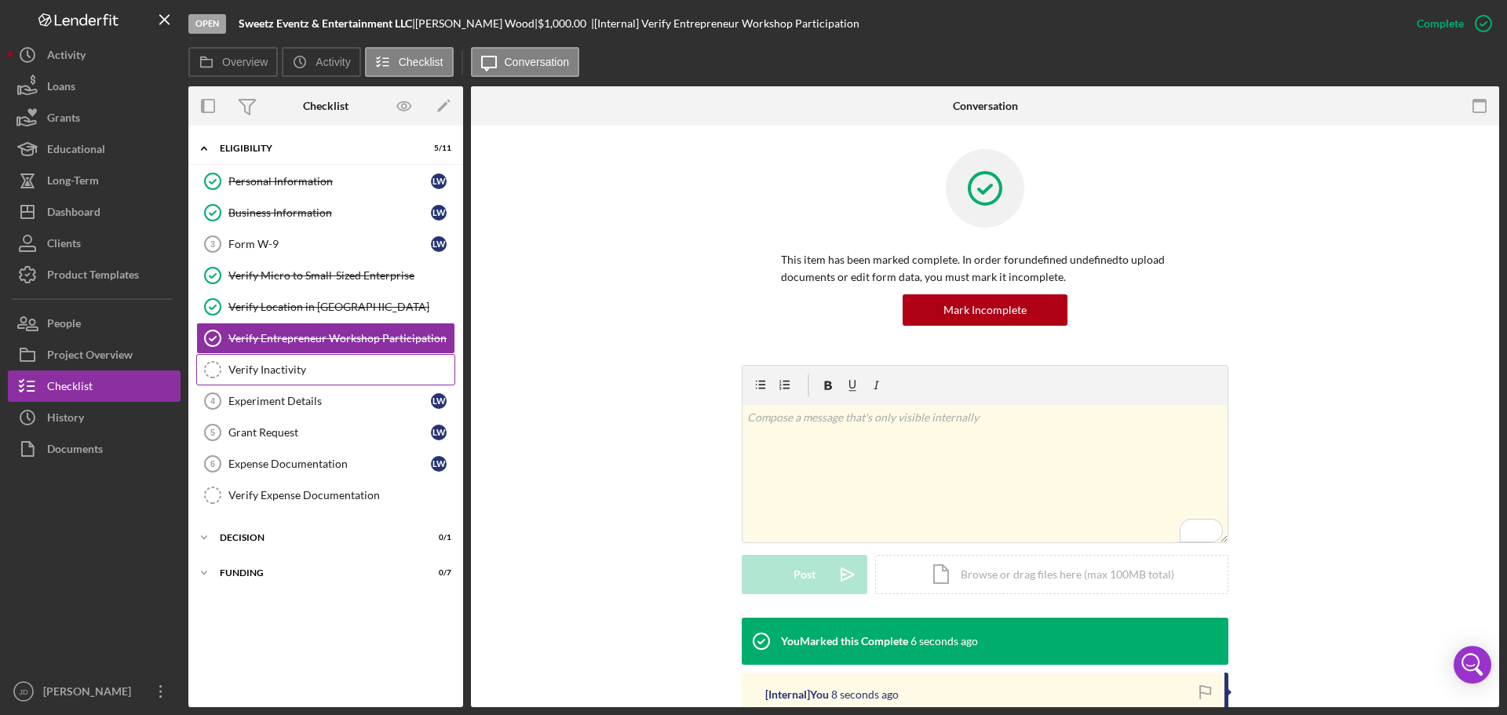
click at [273, 366] on div "Verify Inactivity" at bounding box center [341, 369] width 226 height 13
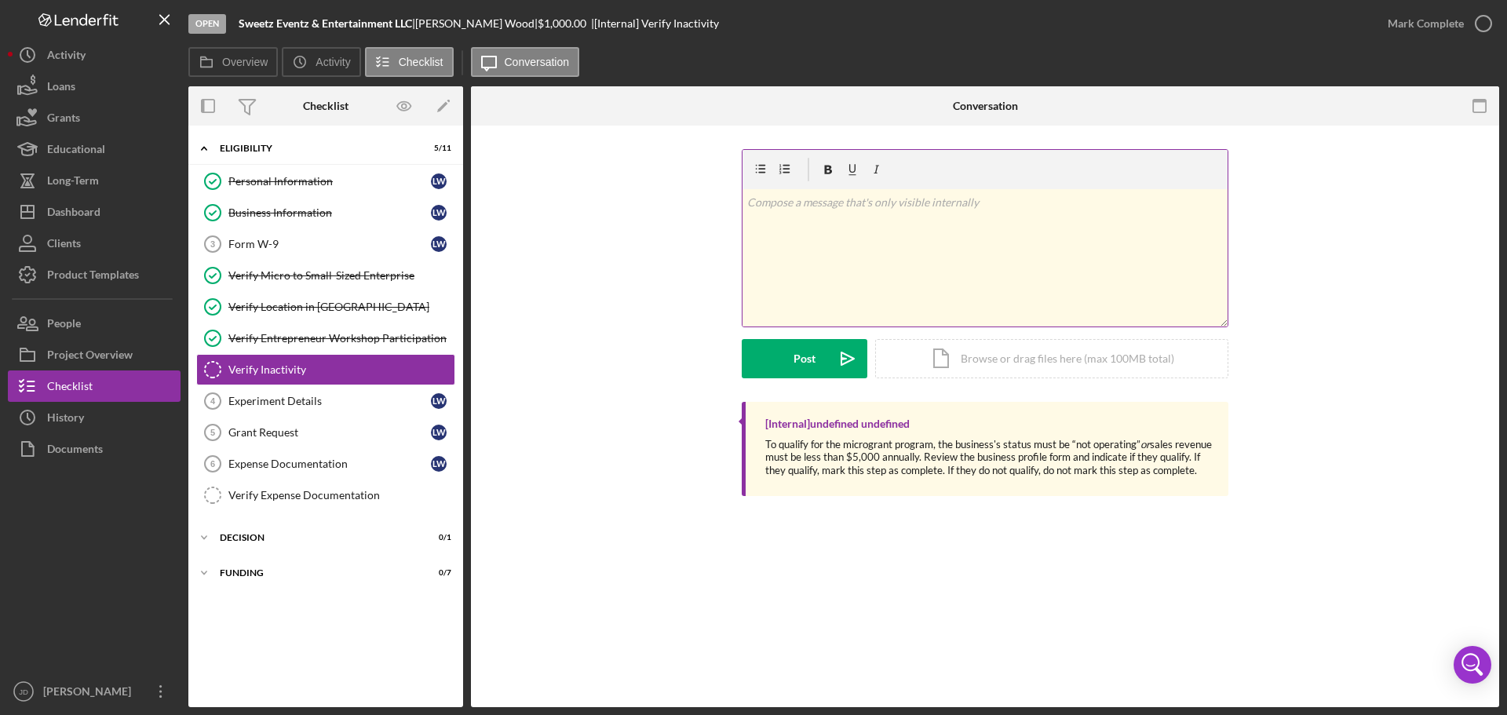
click at [846, 208] on p at bounding box center [985, 202] width 476 height 17
click at [791, 367] on button "Post Icon/icon-invite-send" at bounding box center [805, 358] width 126 height 39
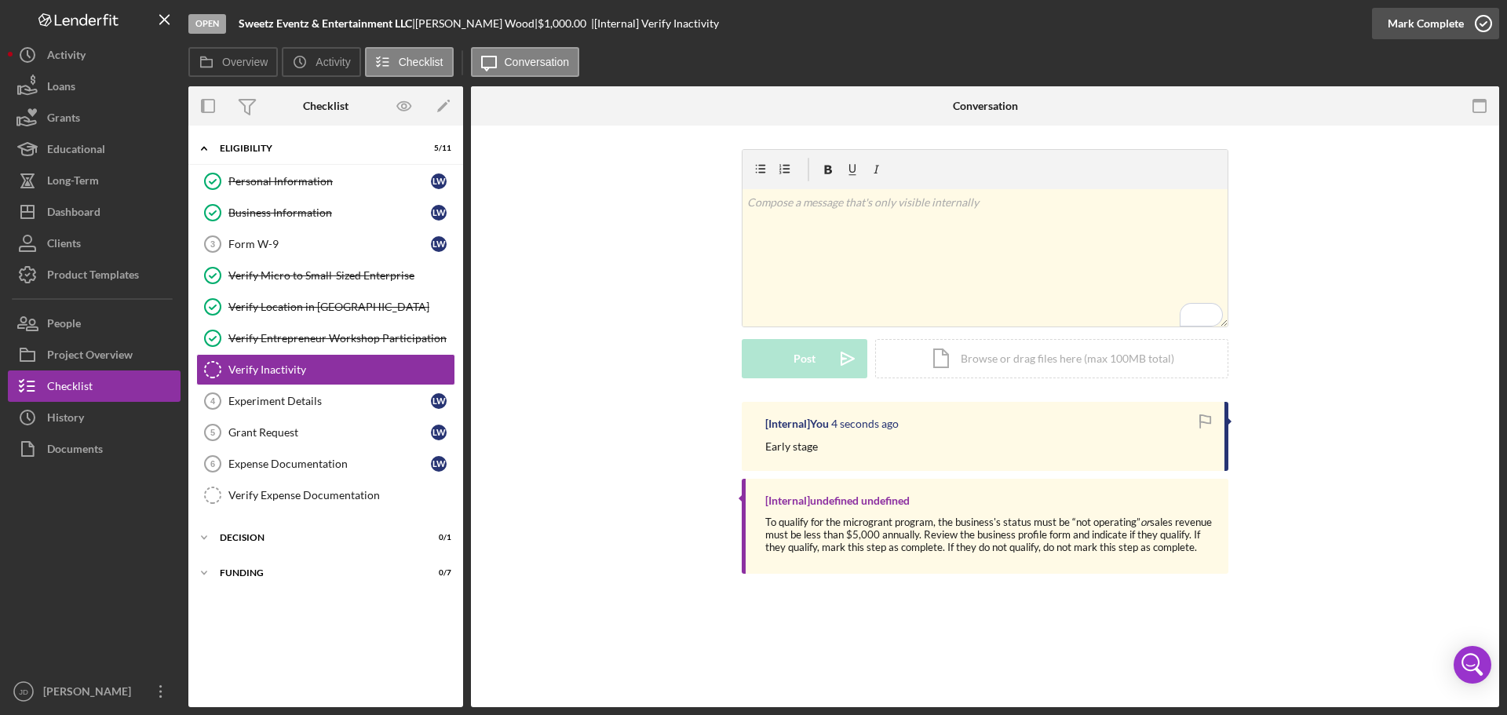
click at [1479, 20] on icon "button" at bounding box center [1483, 23] width 39 height 39
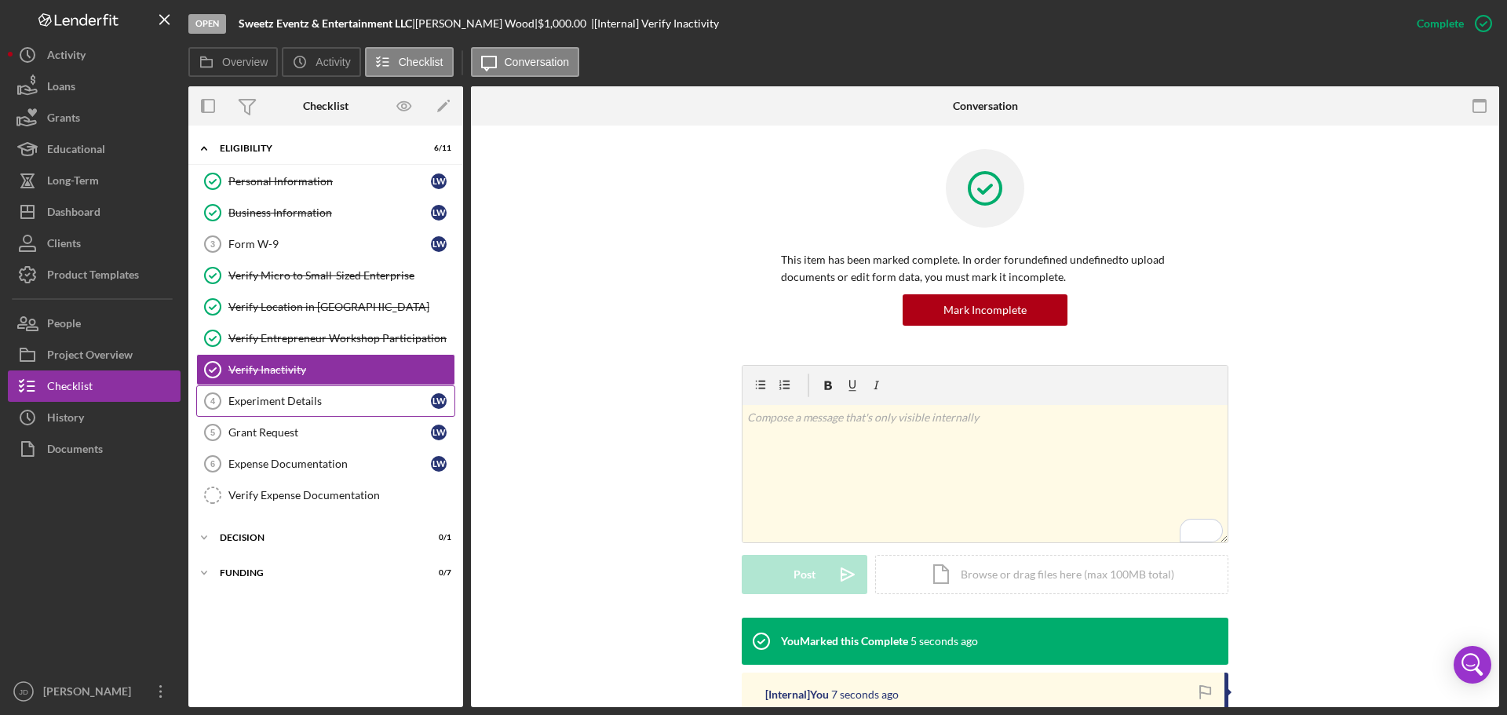
click at [261, 398] on div "Experiment Details" at bounding box center [329, 401] width 202 height 13
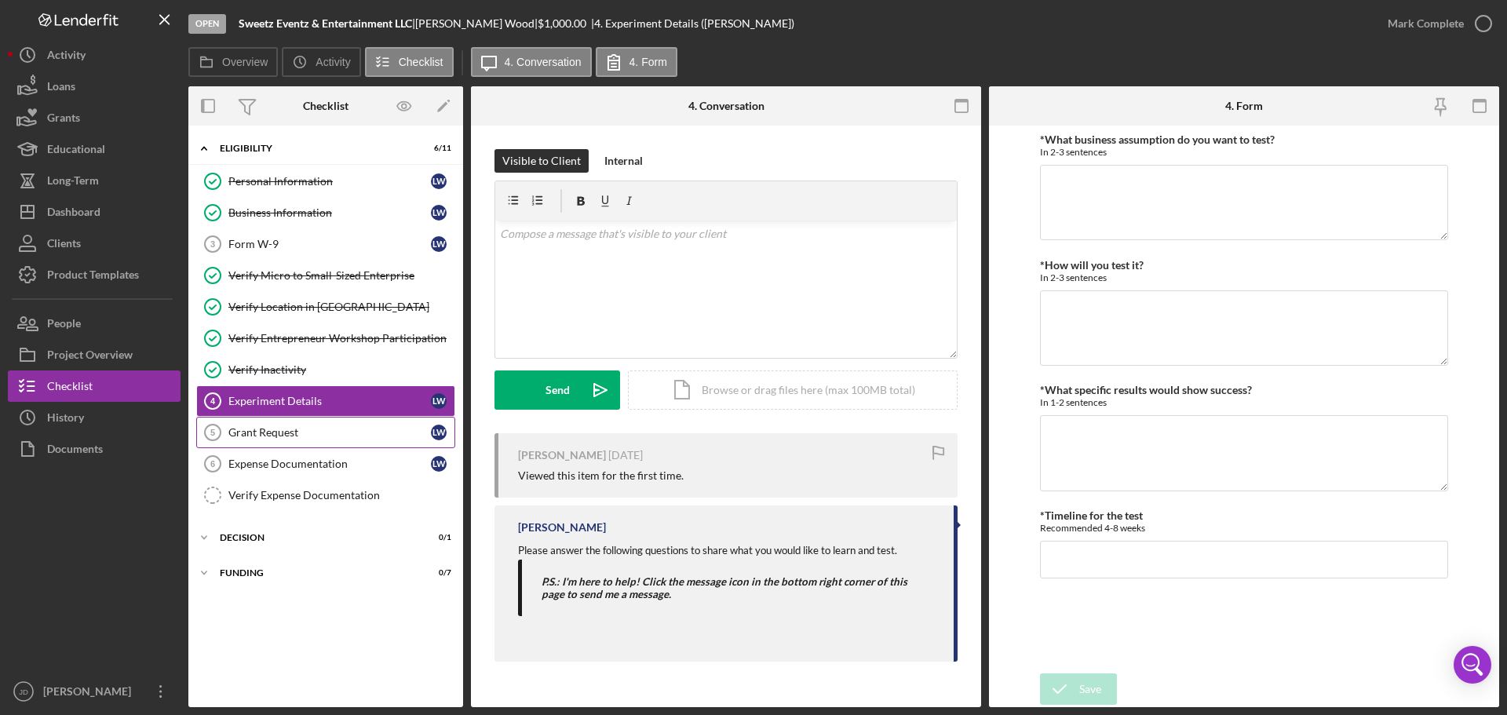
click at [297, 441] on link "Grant Request 5 Grant Request L W" at bounding box center [325, 432] width 259 height 31
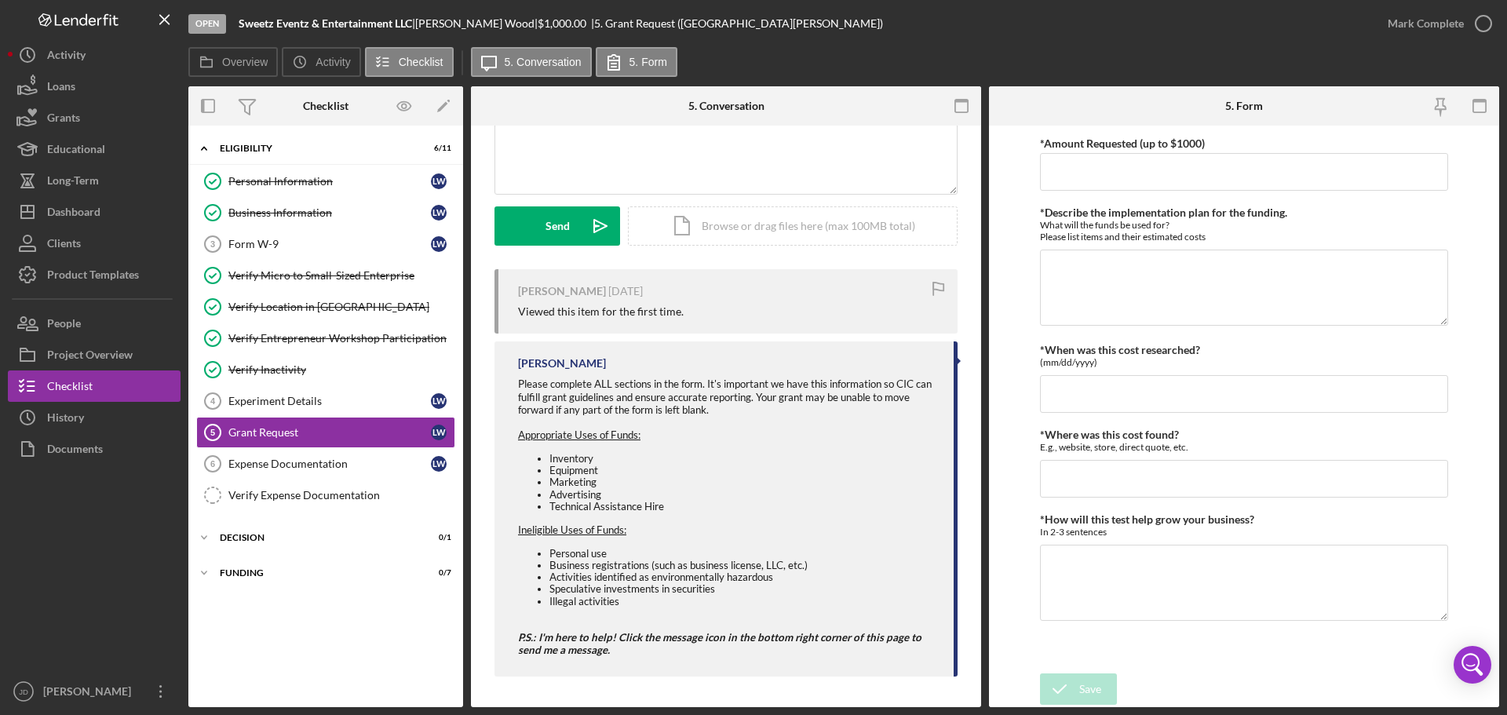
scroll to position [165, 0]
click at [311, 461] on div "Expense Documentation" at bounding box center [329, 464] width 202 height 13
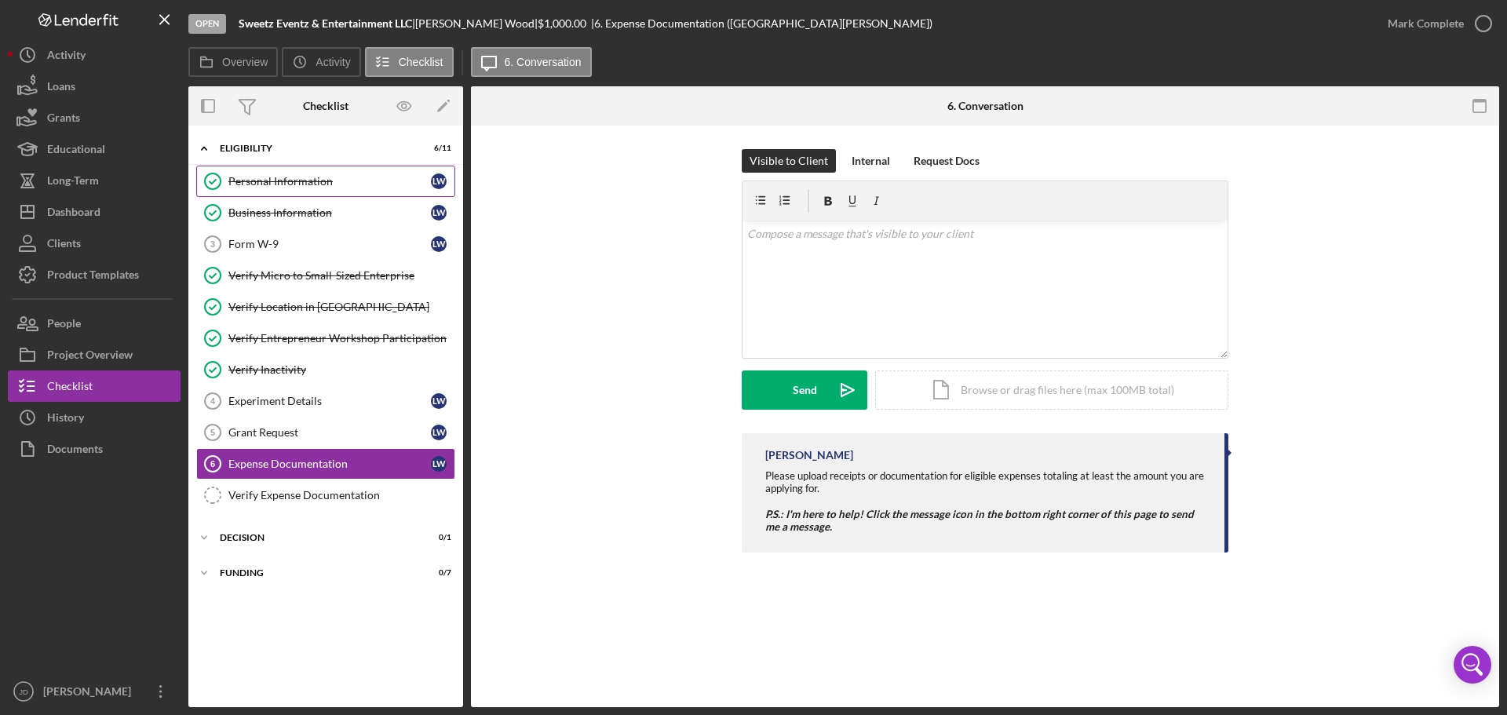
click at [360, 173] on link "Personal Information Personal Information L W" at bounding box center [325, 181] width 259 height 31
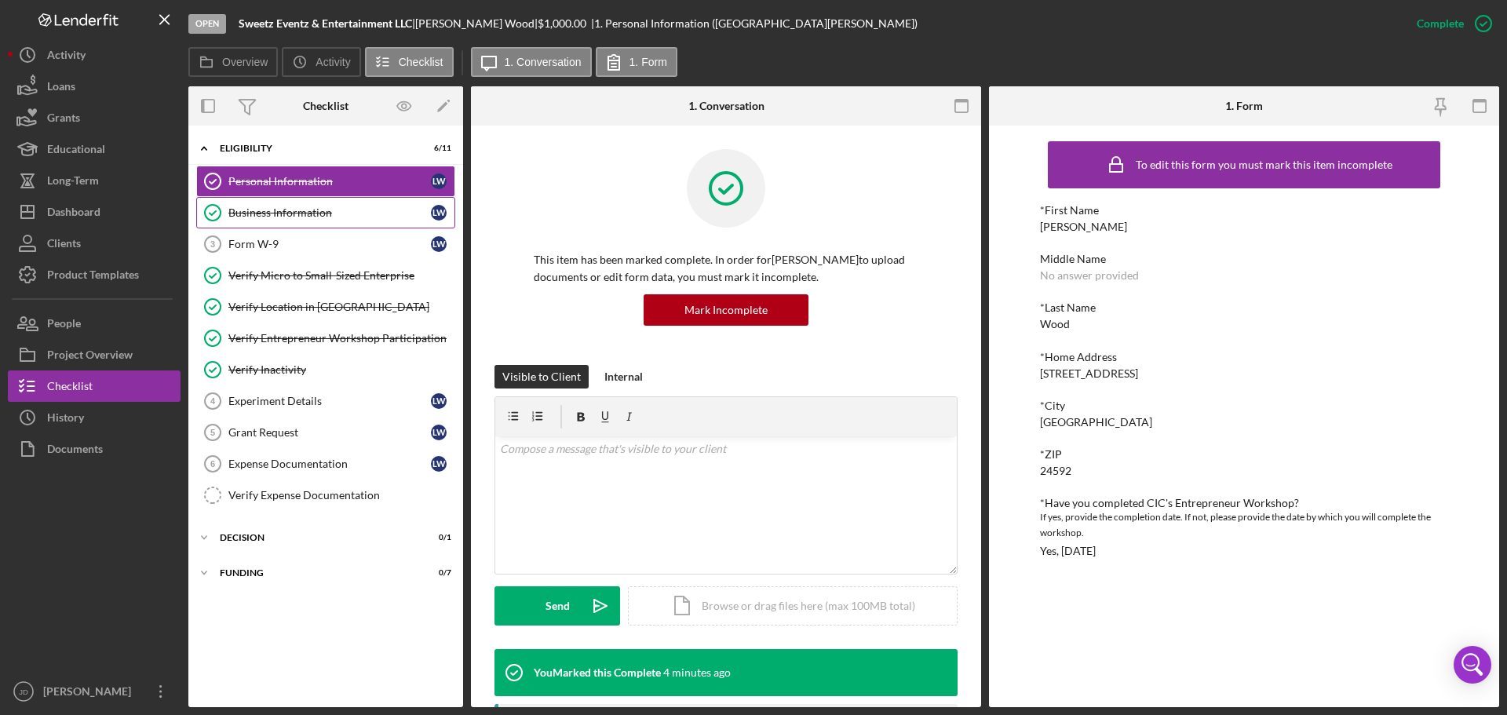
click at [359, 212] on div "Business Information" at bounding box center [329, 212] width 202 height 13
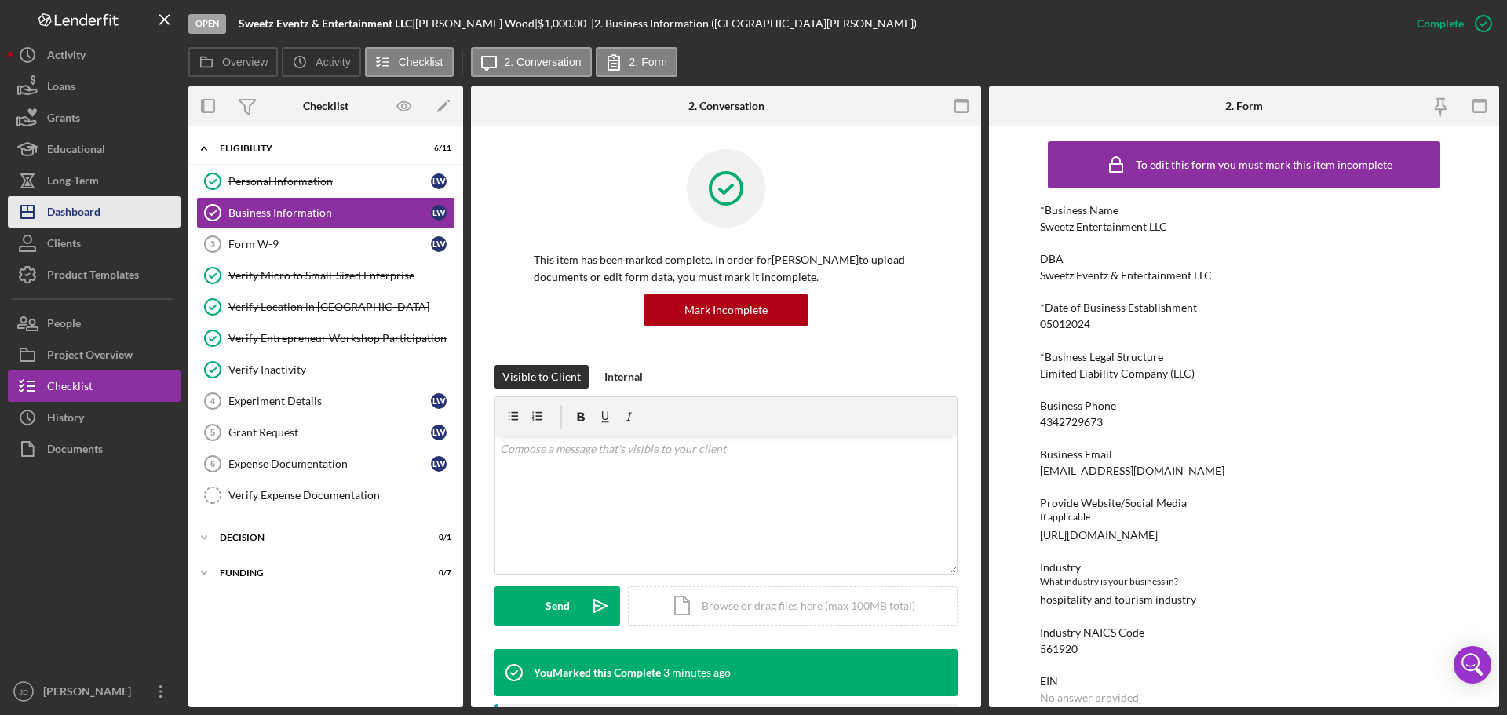
click at [73, 213] on div "Dashboard" at bounding box center [73, 213] width 53 height 35
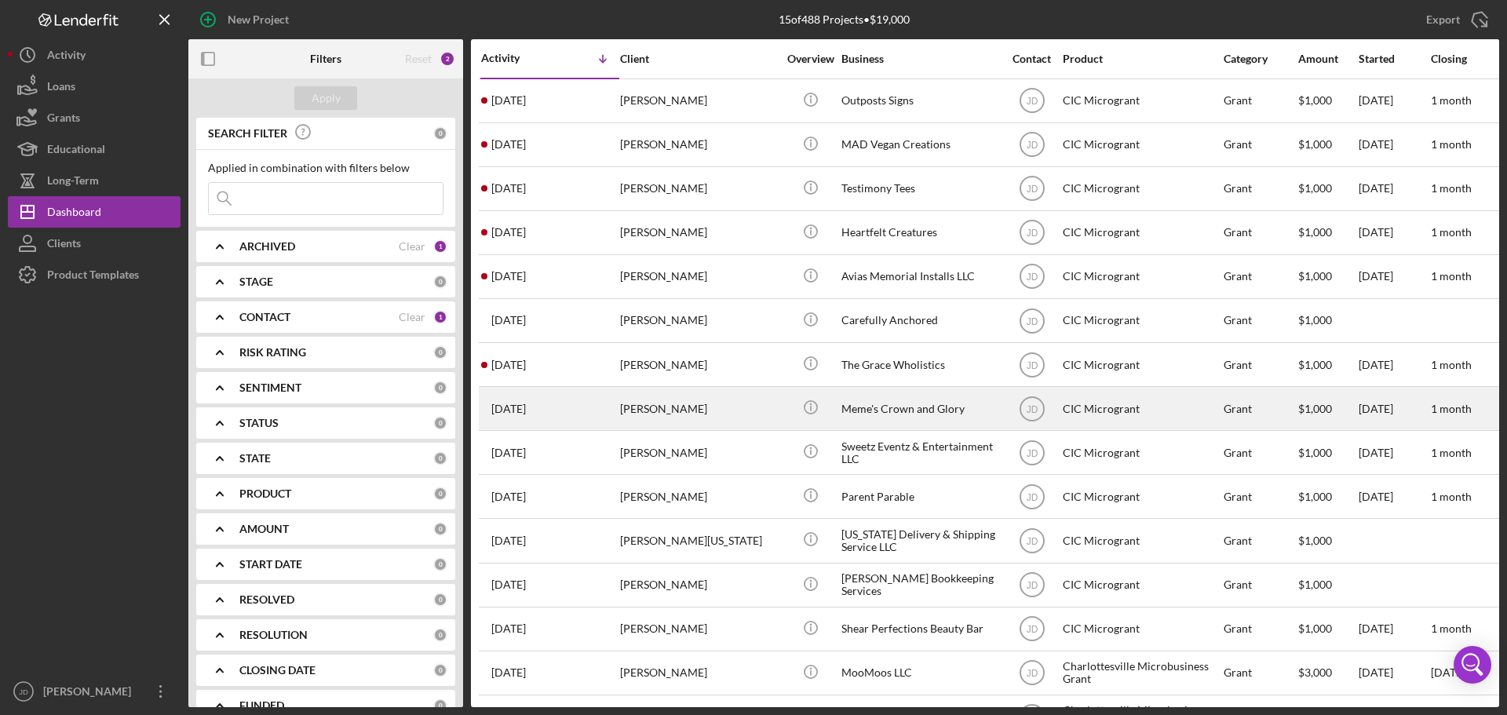
click at [668, 404] on div "[PERSON_NAME]" at bounding box center [698, 409] width 157 height 42
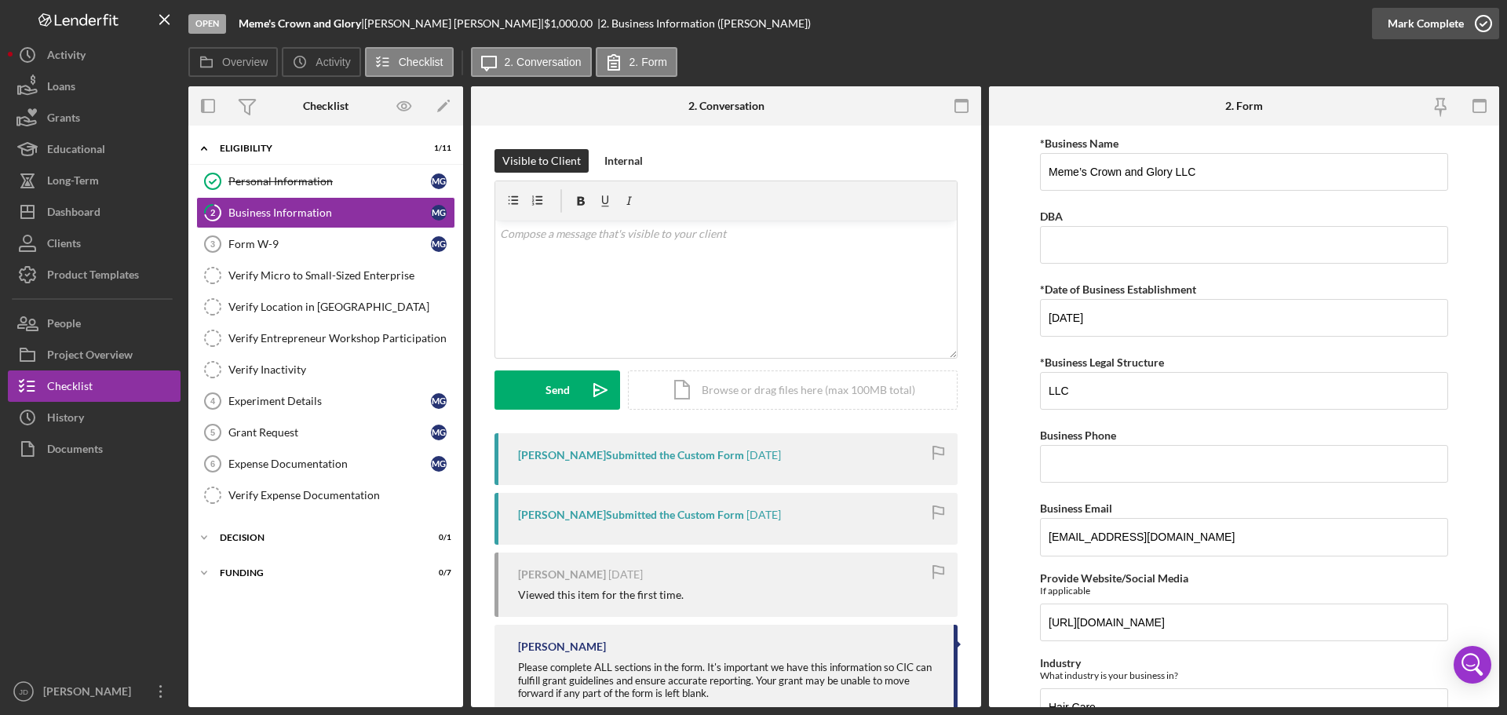
click at [1477, 22] on icon "button" at bounding box center [1483, 23] width 39 height 39
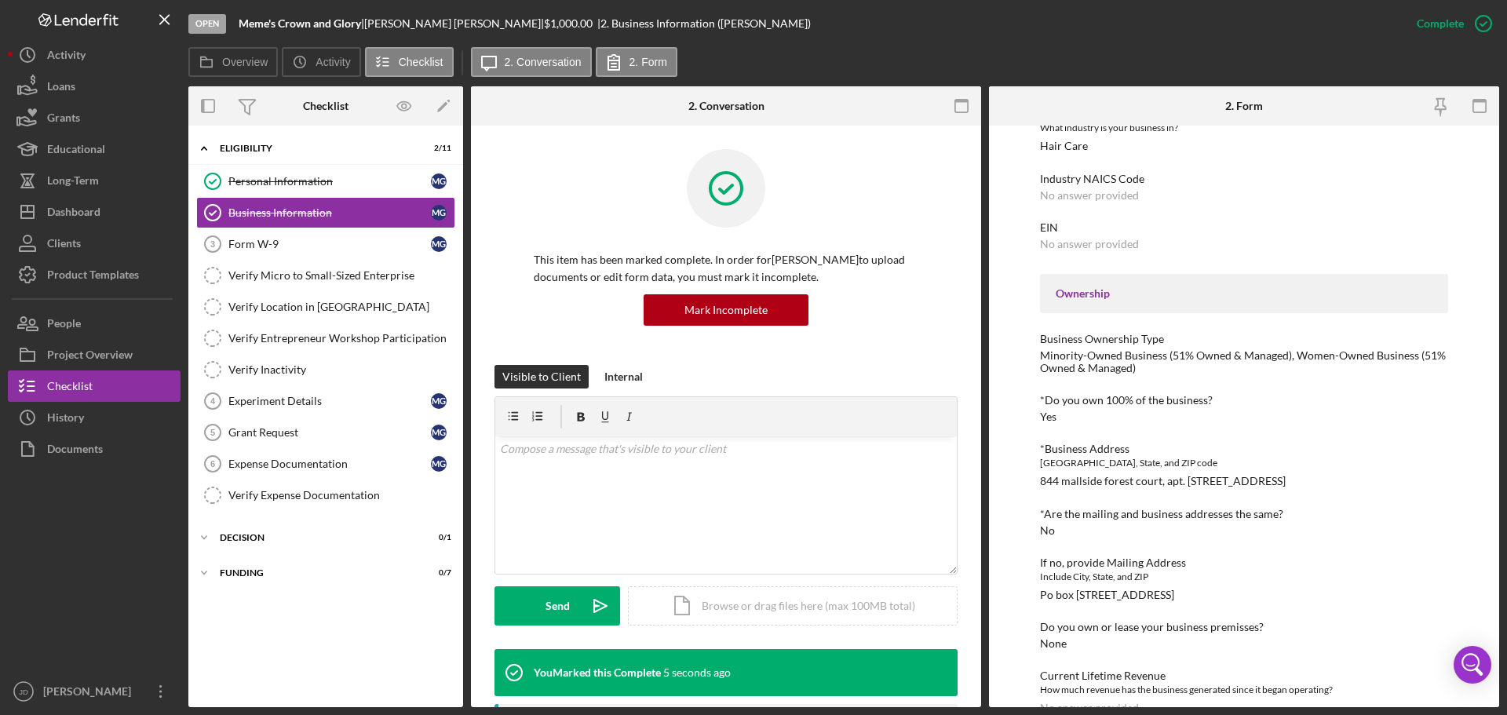
scroll to position [628, 0]
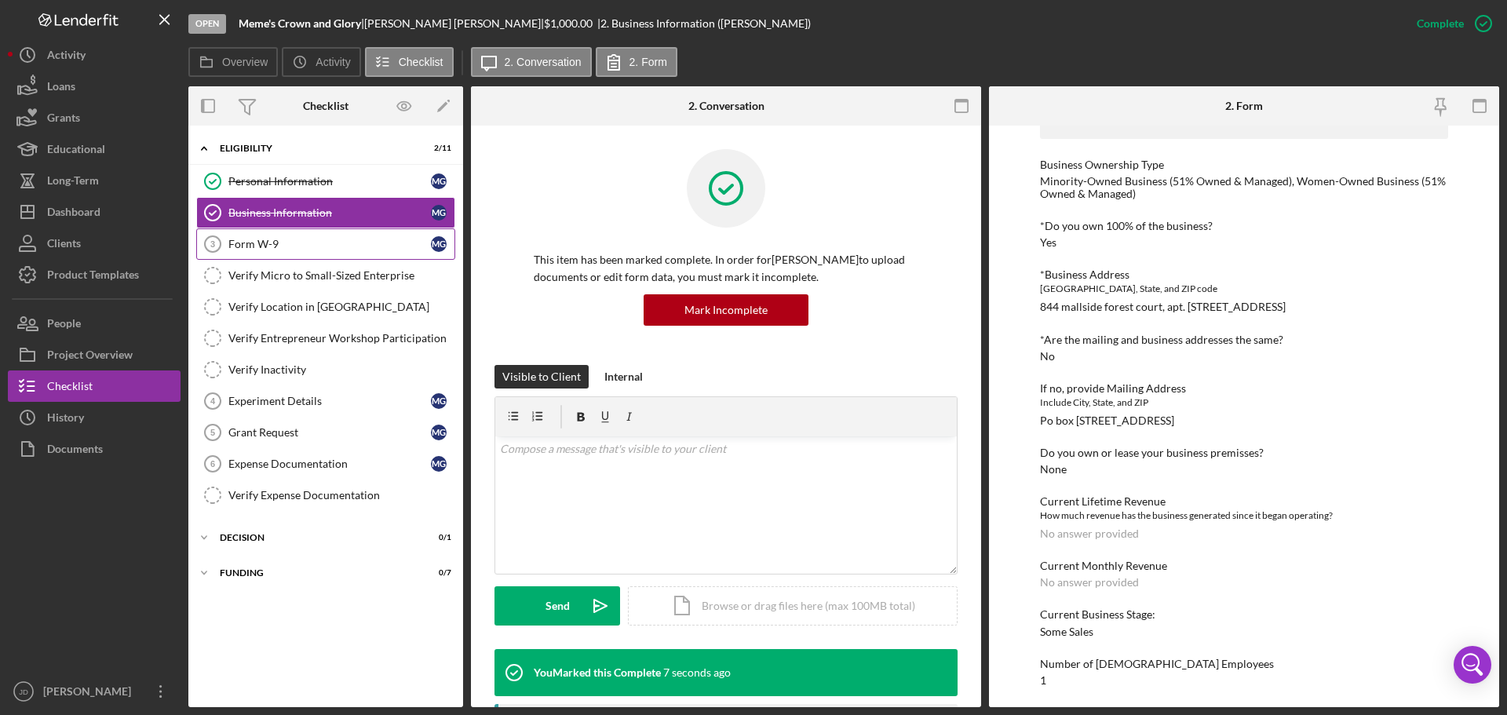
click at [245, 246] on div "Form W-9" at bounding box center [329, 244] width 202 height 13
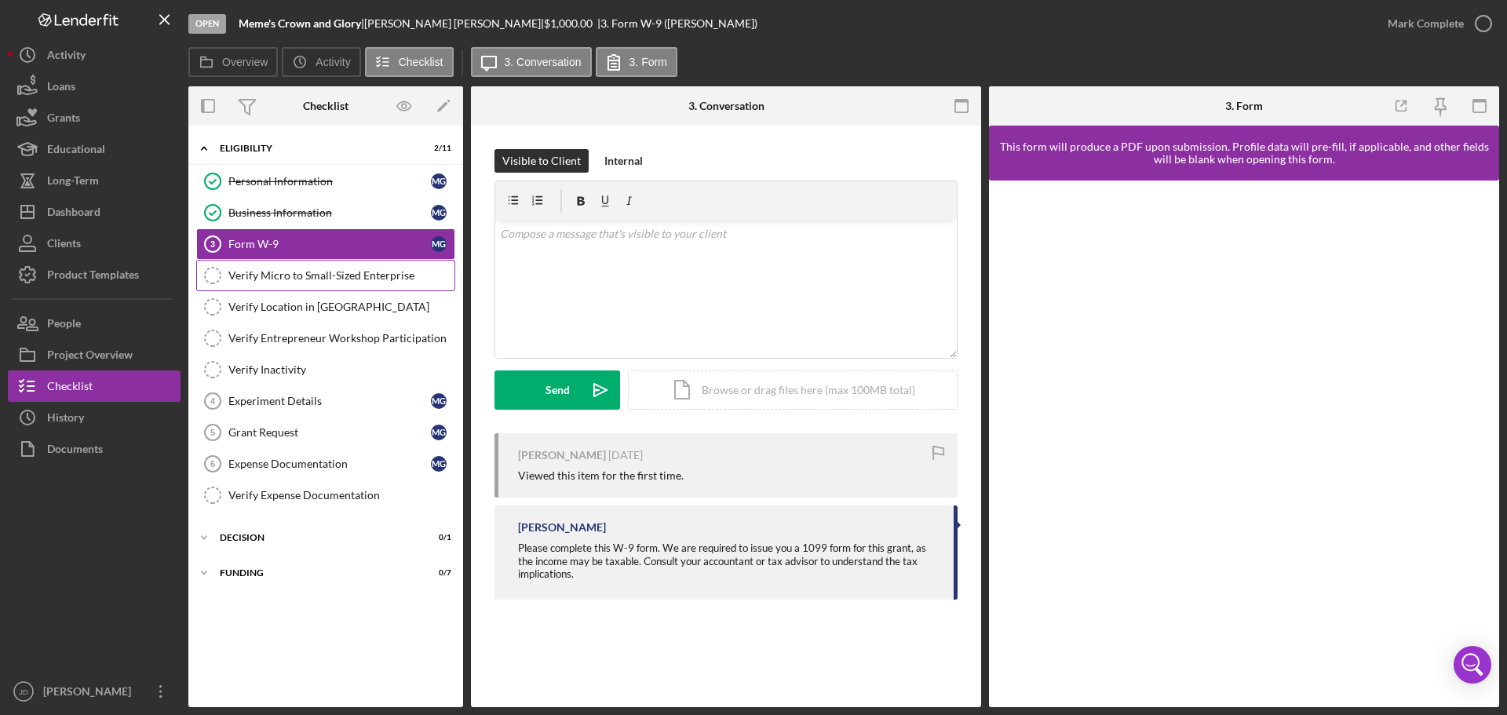
click at [275, 280] on div "Verify Micro to Small-Sized Enterprise" at bounding box center [341, 275] width 226 height 13
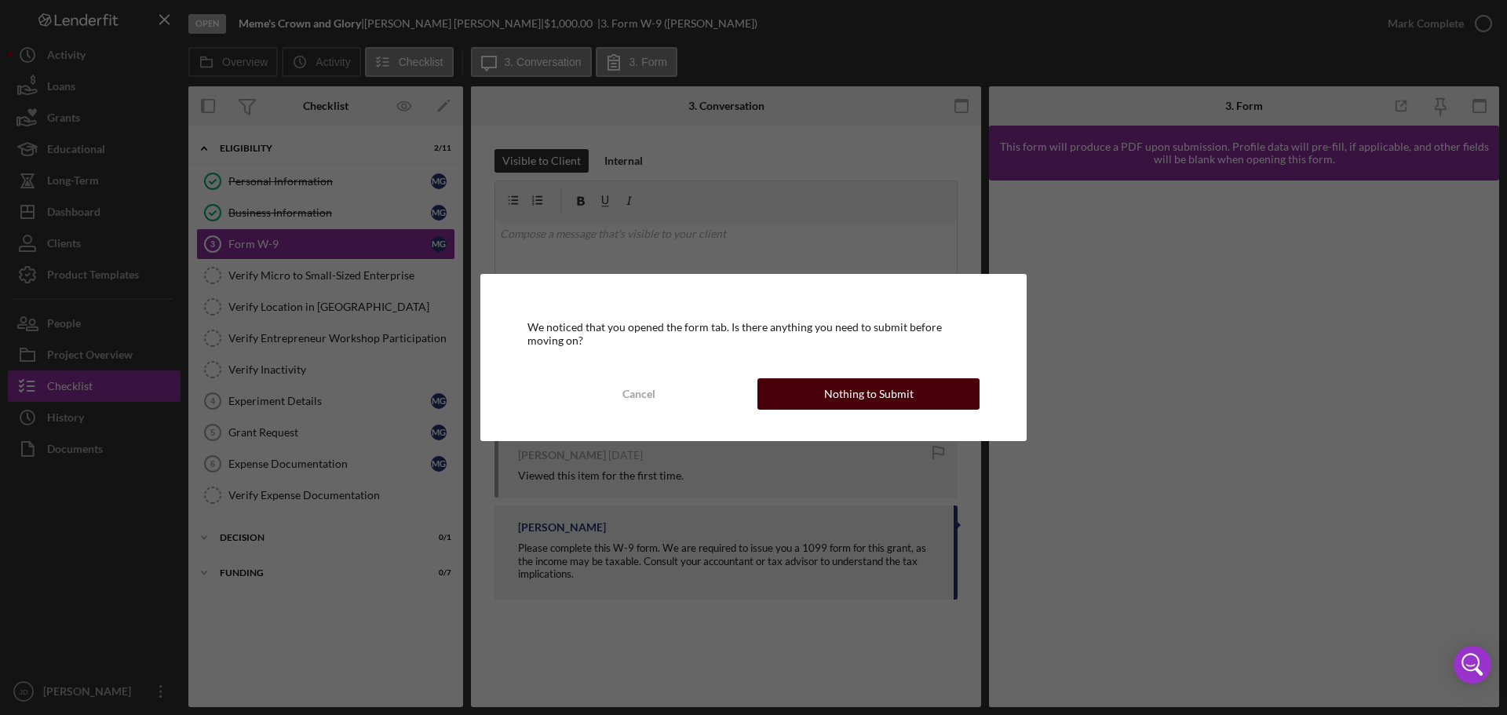
click at [860, 401] on div "Nothing to Submit" at bounding box center [868, 393] width 89 height 31
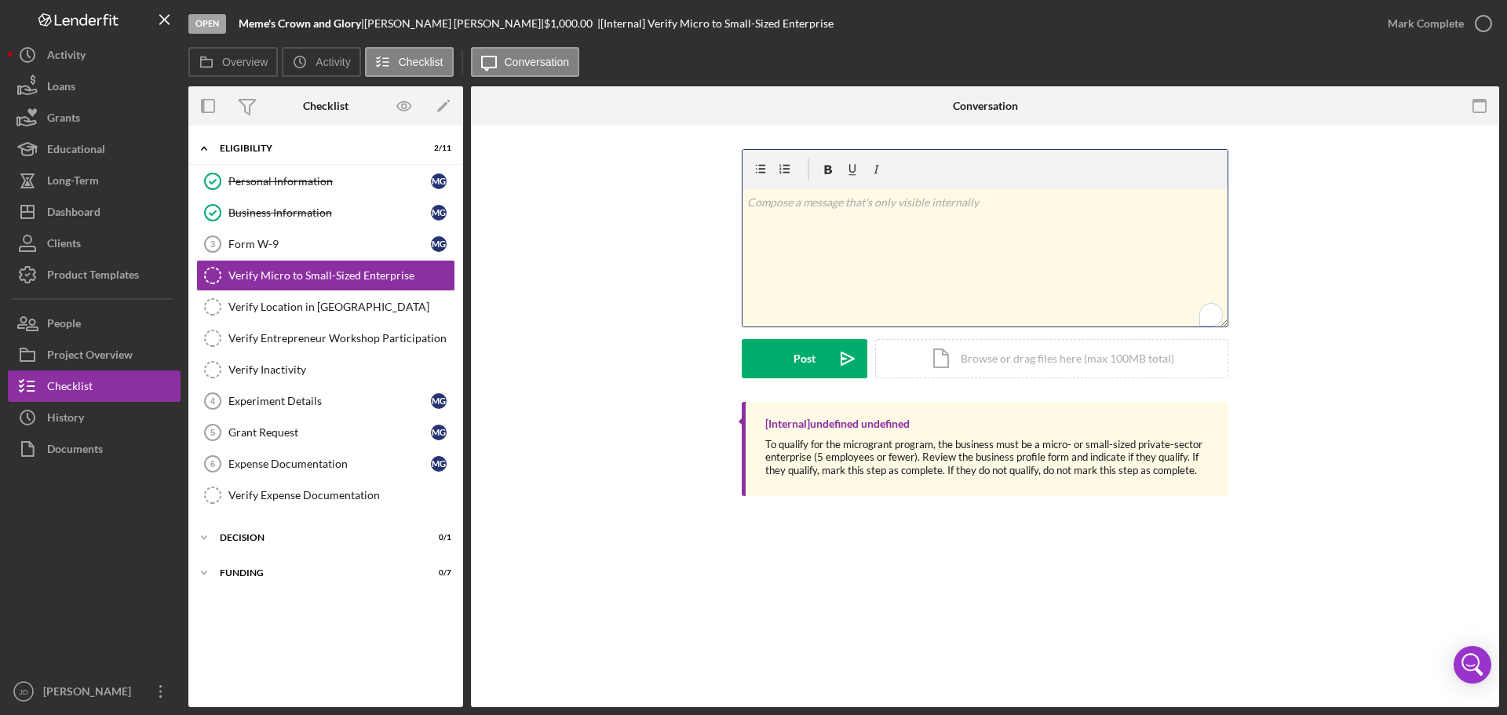
click at [825, 209] on p "To enrich screen reader interactions, please activate Accessibility in Grammarl…" at bounding box center [985, 202] width 476 height 17
click at [797, 355] on div "Post" at bounding box center [804, 358] width 22 height 39
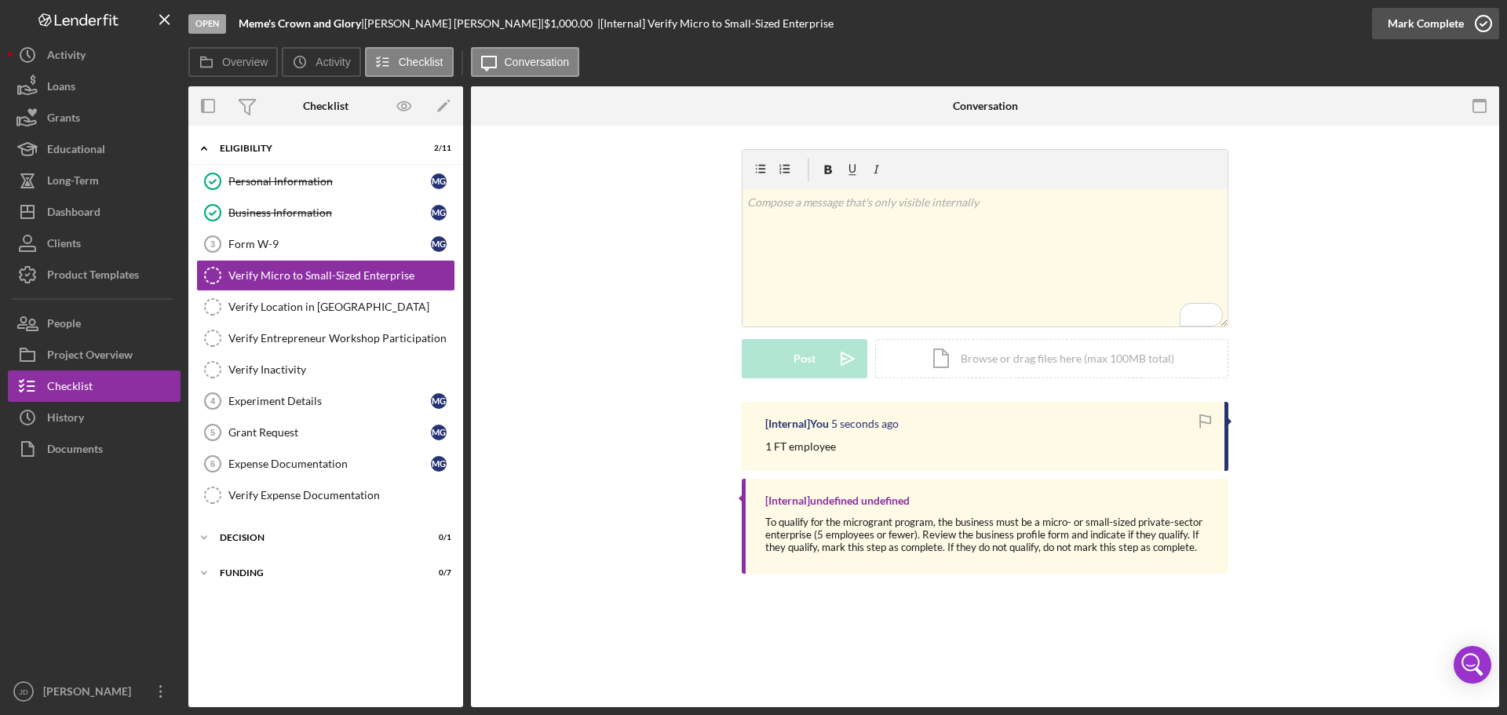
click at [1486, 21] on icon "button" at bounding box center [1483, 23] width 39 height 39
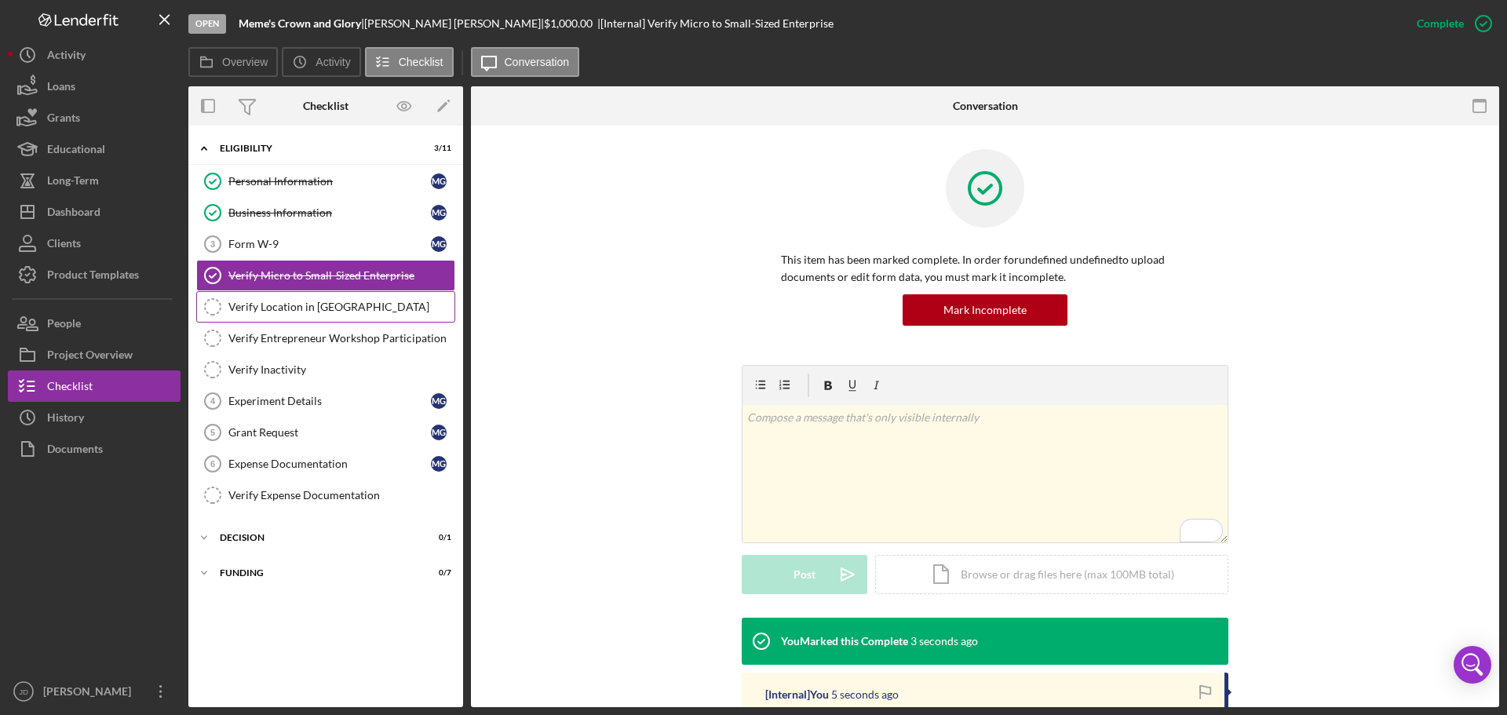
click at [319, 305] on div "Verify Location in [GEOGRAPHIC_DATA]" at bounding box center [341, 307] width 226 height 13
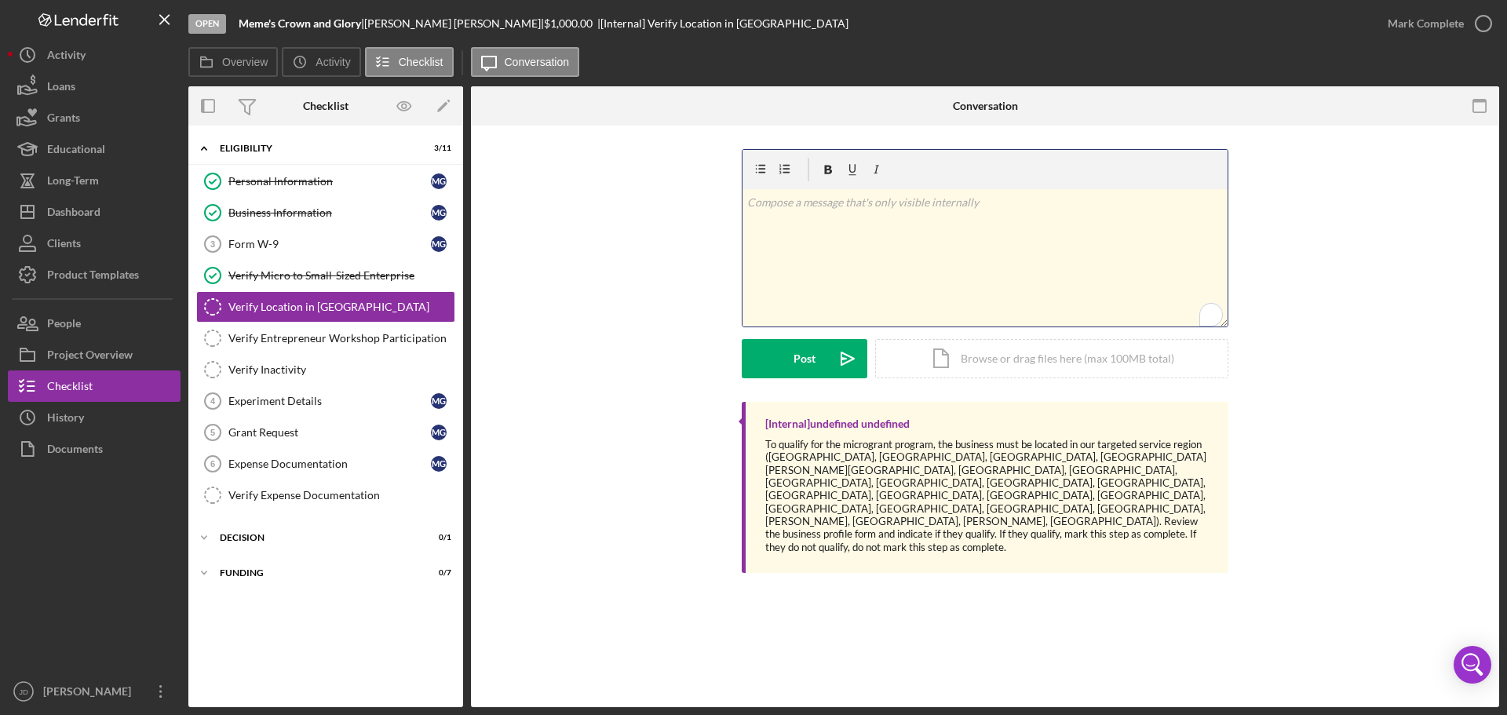
click at [889, 206] on p "To enrich screen reader interactions, please activate Accessibility in Grammarl…" at bounding box center [985, 202] width 476 height 17
click at [772, 350] on button "Post Icon/icon-invite-send" at bounding box center [805, 358] width 126 height 39
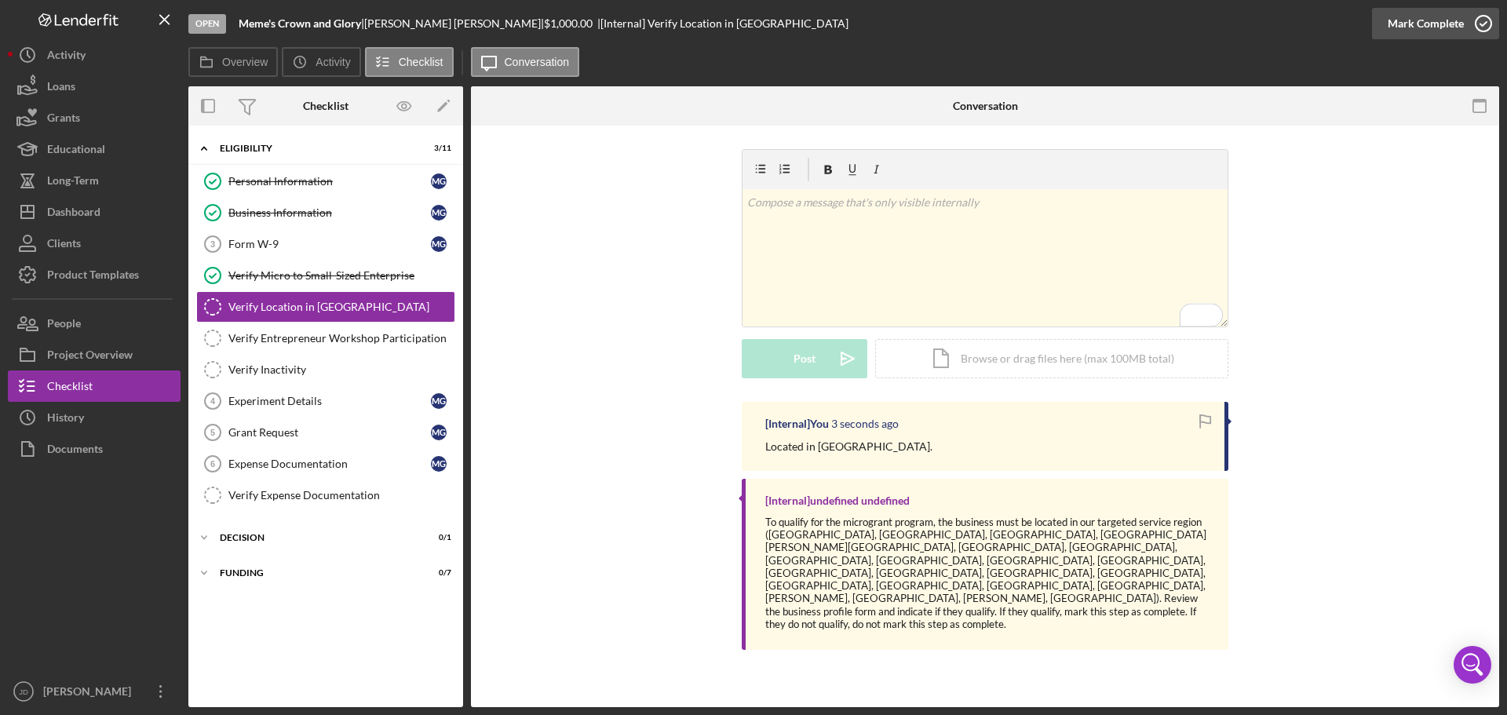
click at [1479, 25] on icon "button" at bounding box center [1483, 23] width 39 height 39
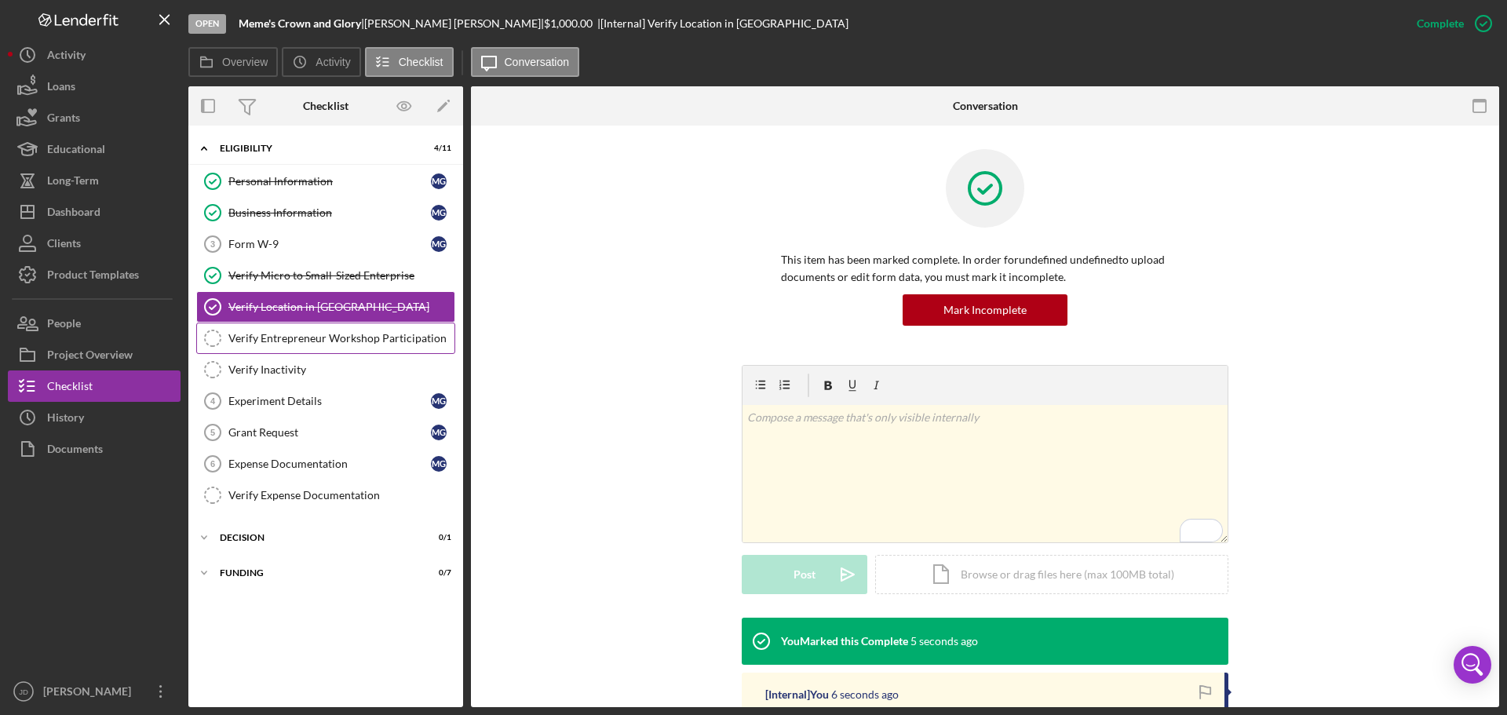
click at [304, 335] on div "Verify Entrepreneur Workshop Participation" at bounding box center [341, 338] width 226 height 13
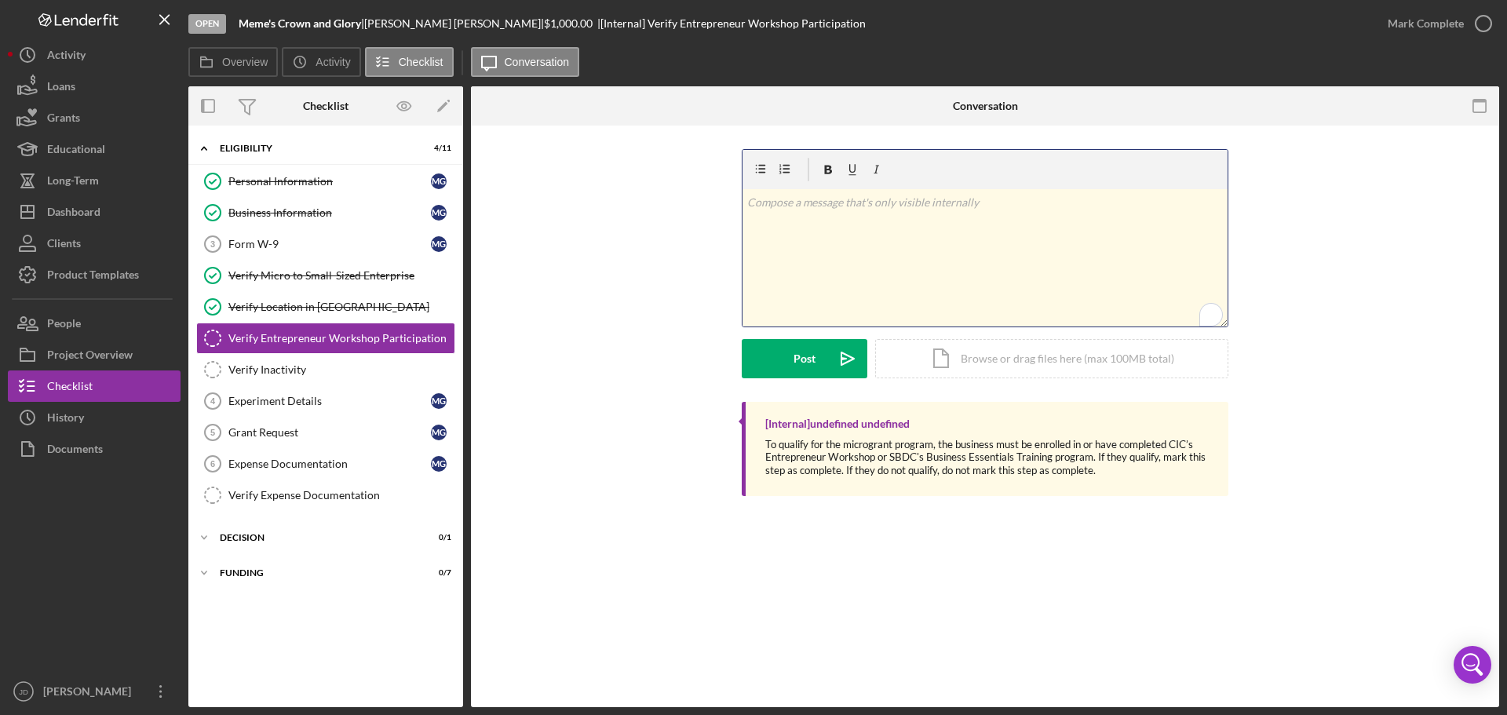
click at [855, 213] on div "v Color teal Color pink Remove color Add row above Add row below Add column bef…" at bounding box center [984, 257] width 485 height 137
click at [780, 359] on button "Post Icon/icon-invite-send" at bounding box center [805, 358] width 126 height 39
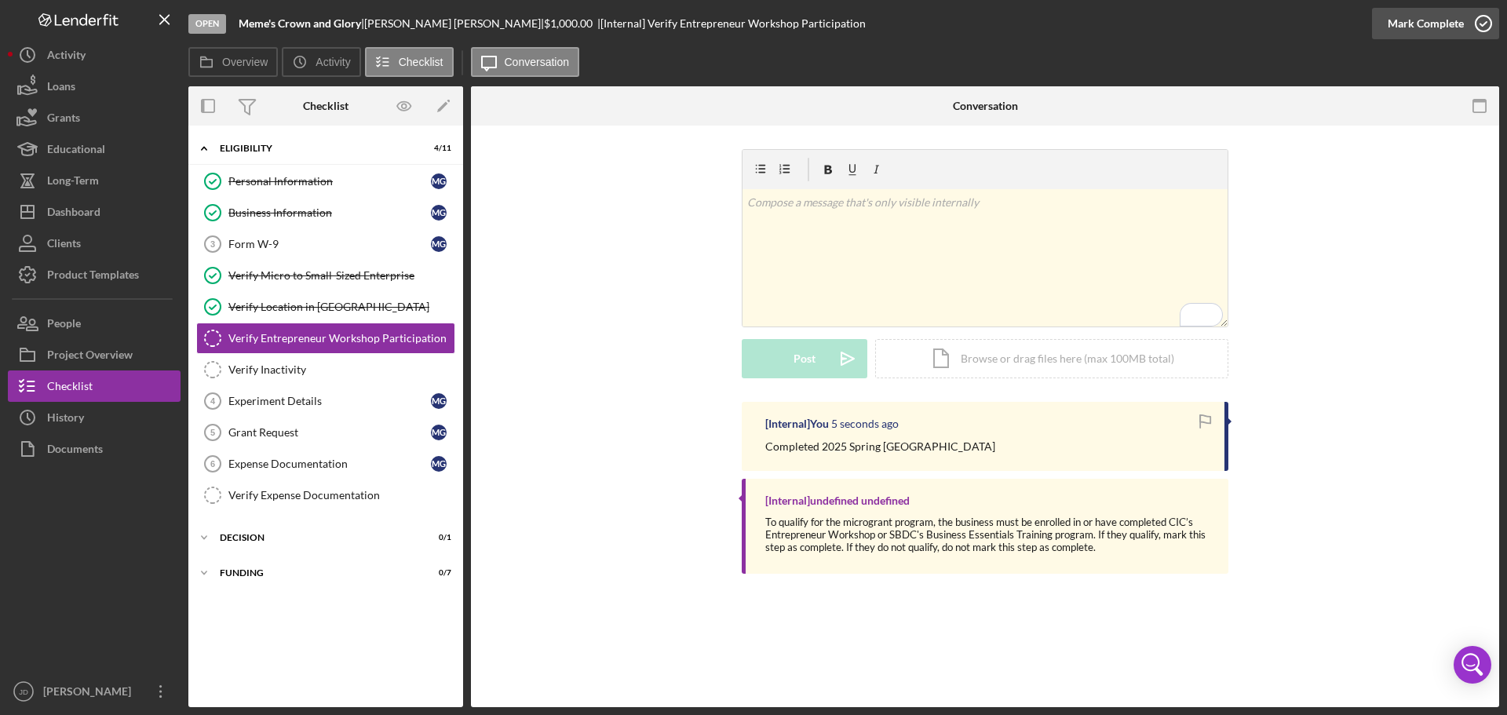
click at [1483, 21] on icon "button" at bounding box center [1483, 23] width 39 height 39
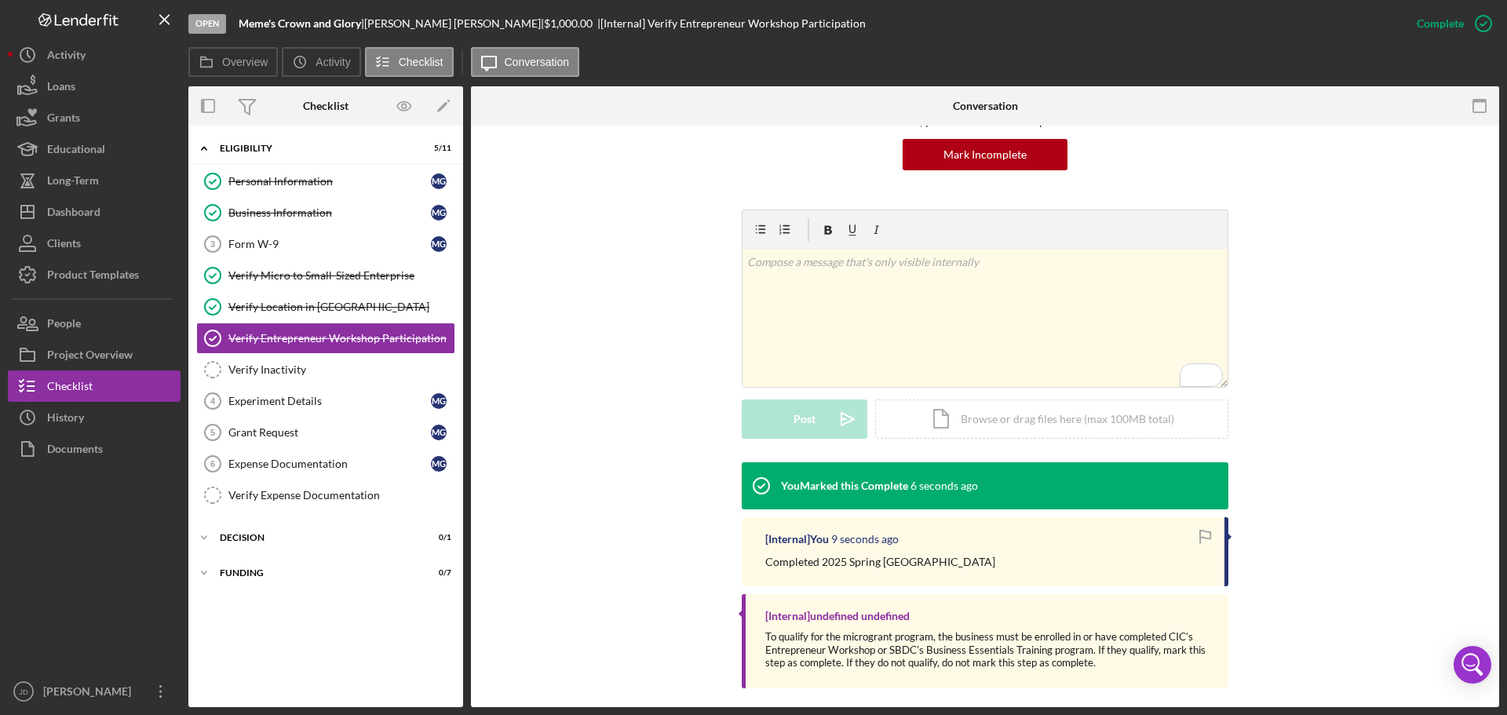
scroll to position [157, 0]
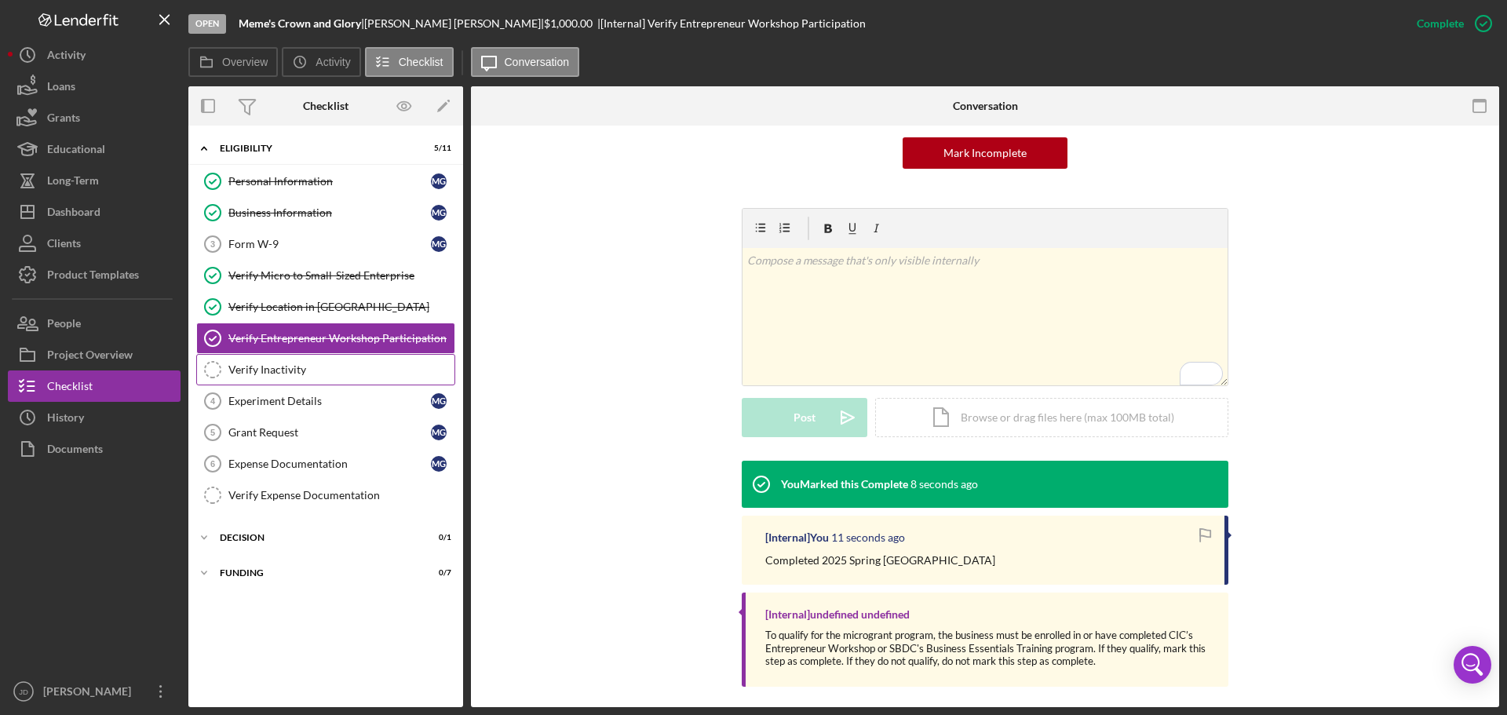
click at [211, 369] on icon "Verify Inactivity" at bounding box center [212, 369] width 39 height 39
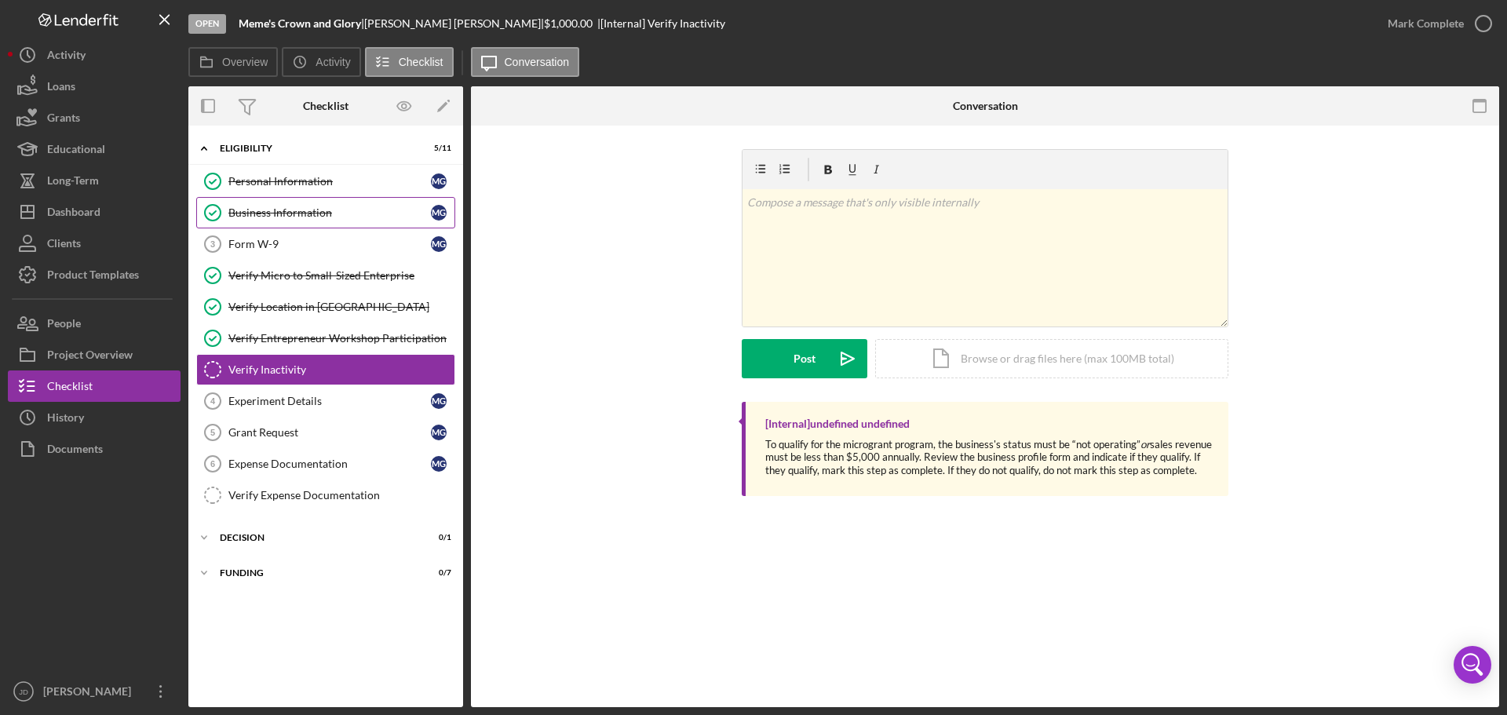
click at [275, 215] on div "Business Information" at bounding box center [329, 212] width 202 height 13
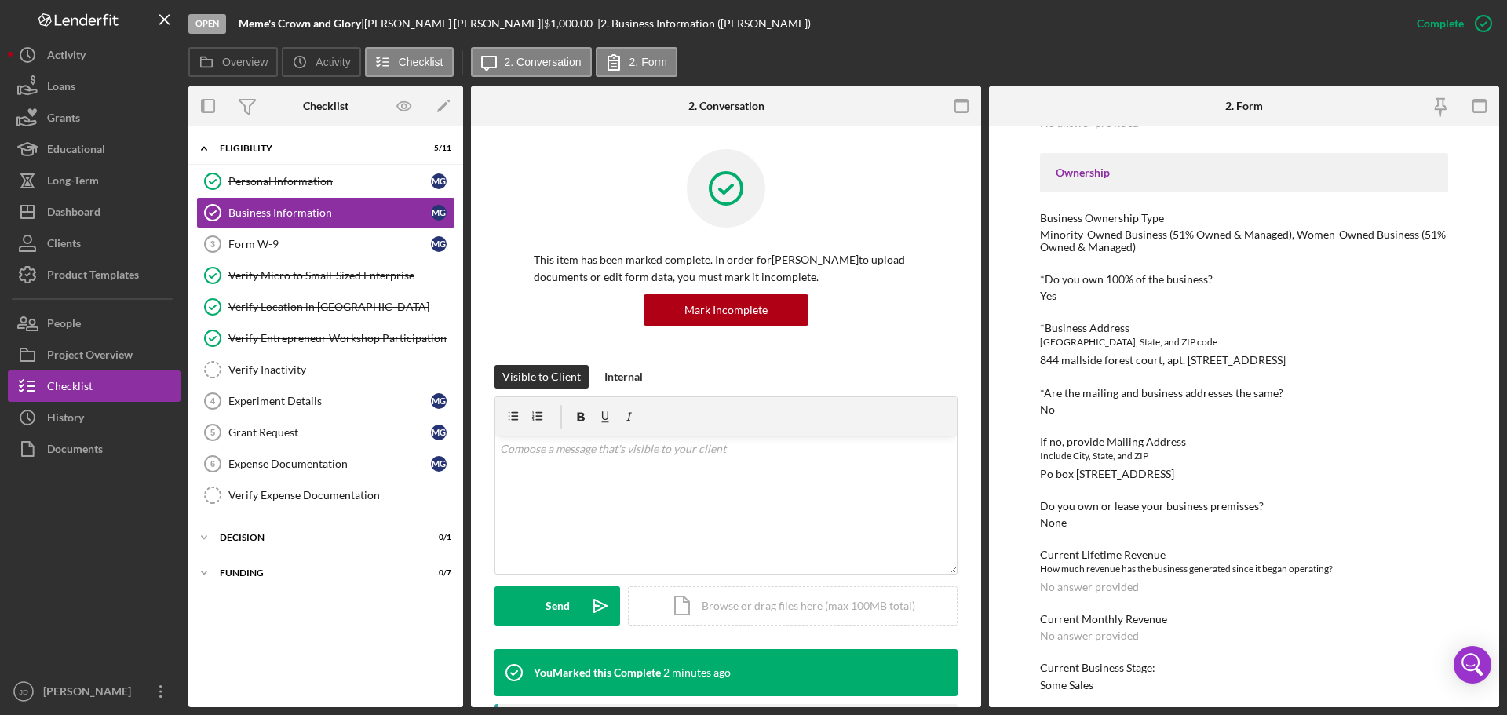
scroll to position [366, 0]
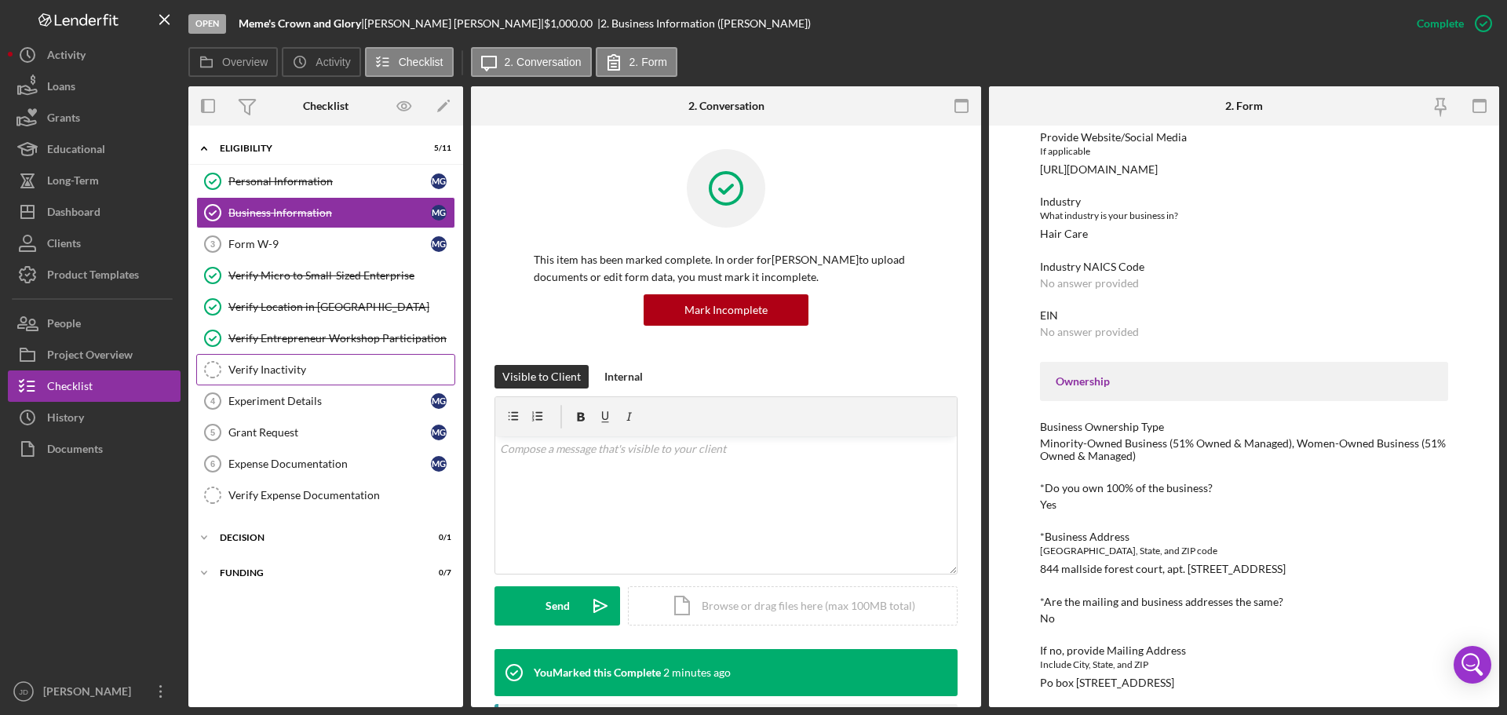
click at [283, 376] on div "Verify Inactivity" at bounding box center [341, 369] width 226 height 13
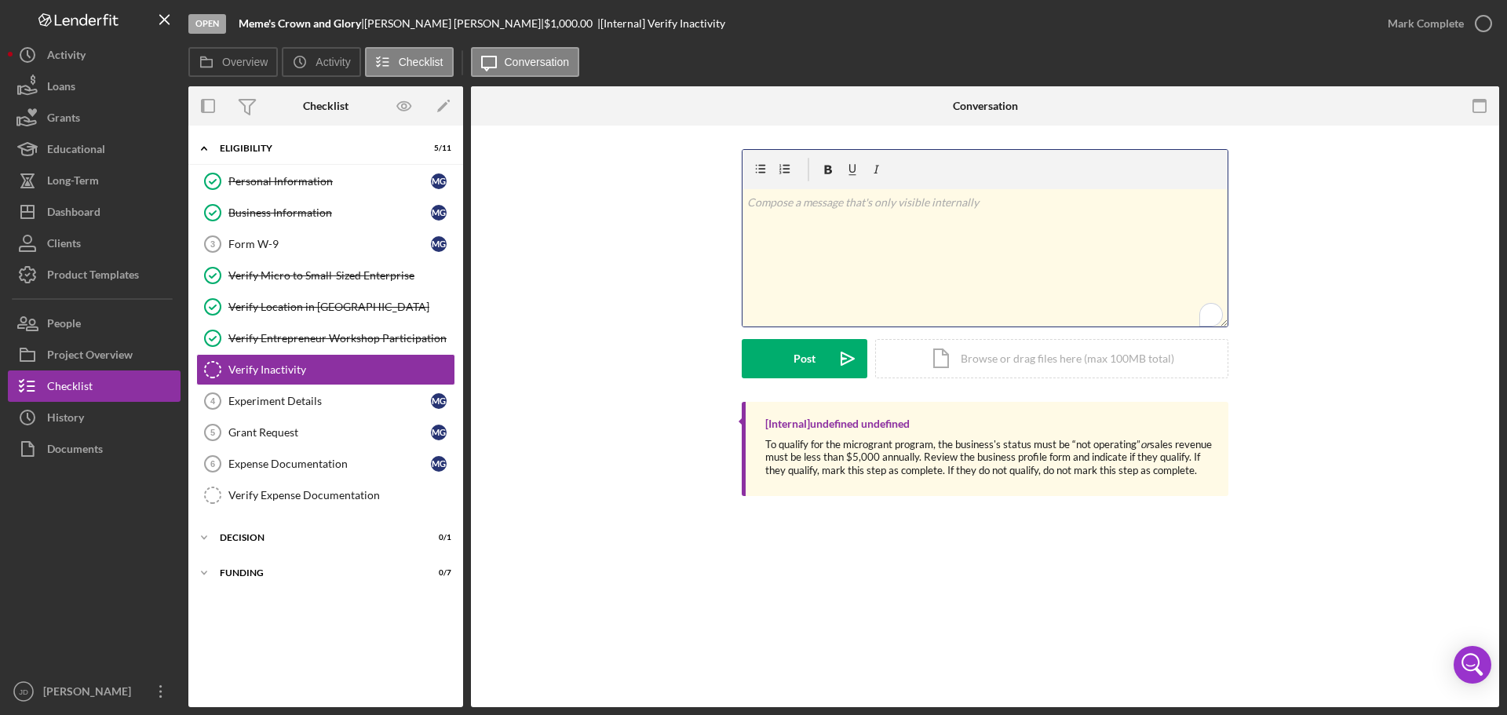
click at [810, 209] on p "To enrich screen reader interactions, please activate Accessibility in Grammarl…" at bounding box center [985, 202] width 476 height 17
click at [815, 360] on button "Post Icon/icon-invite-send" at bounding box center [805, 358] width 126 height 39
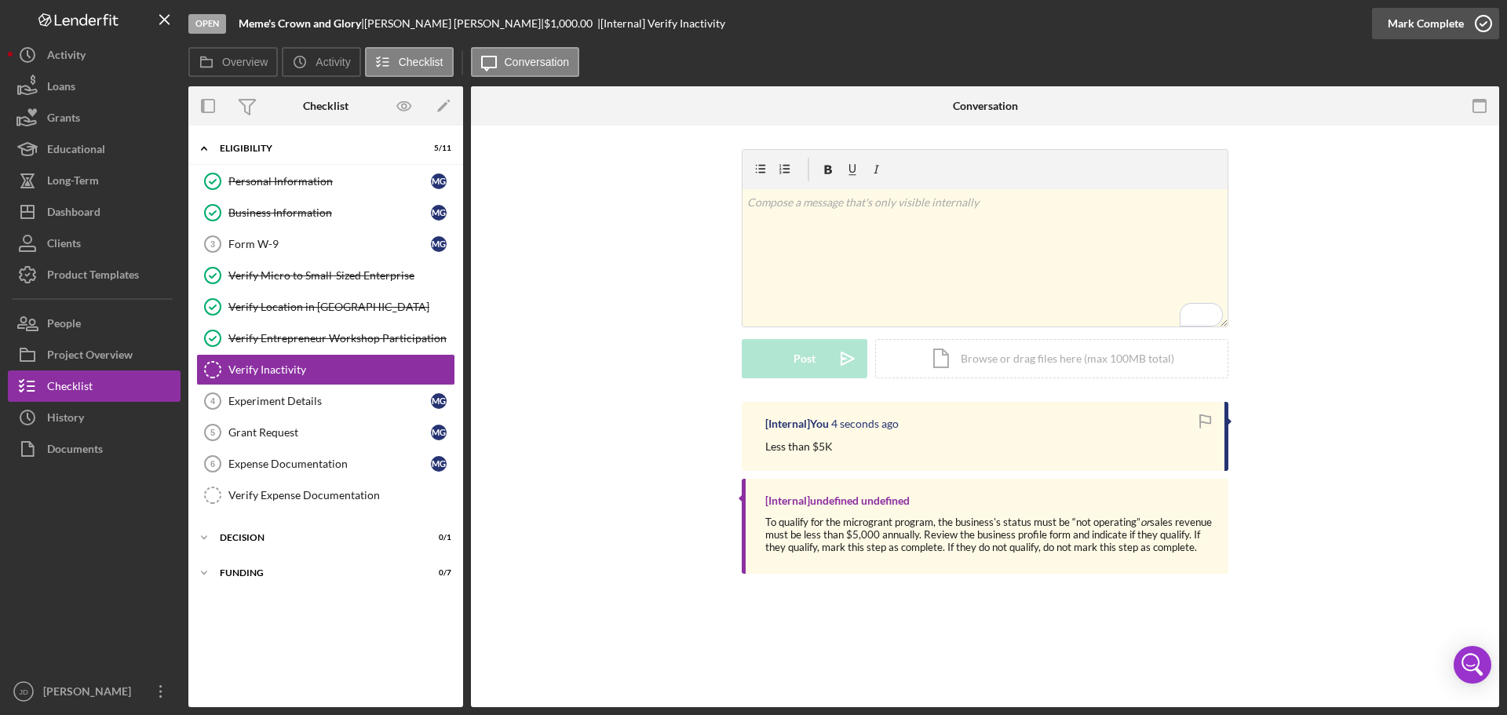
click at [1486, 21] on icon "button" at bounding box center [1483, 23] width 39 height 39
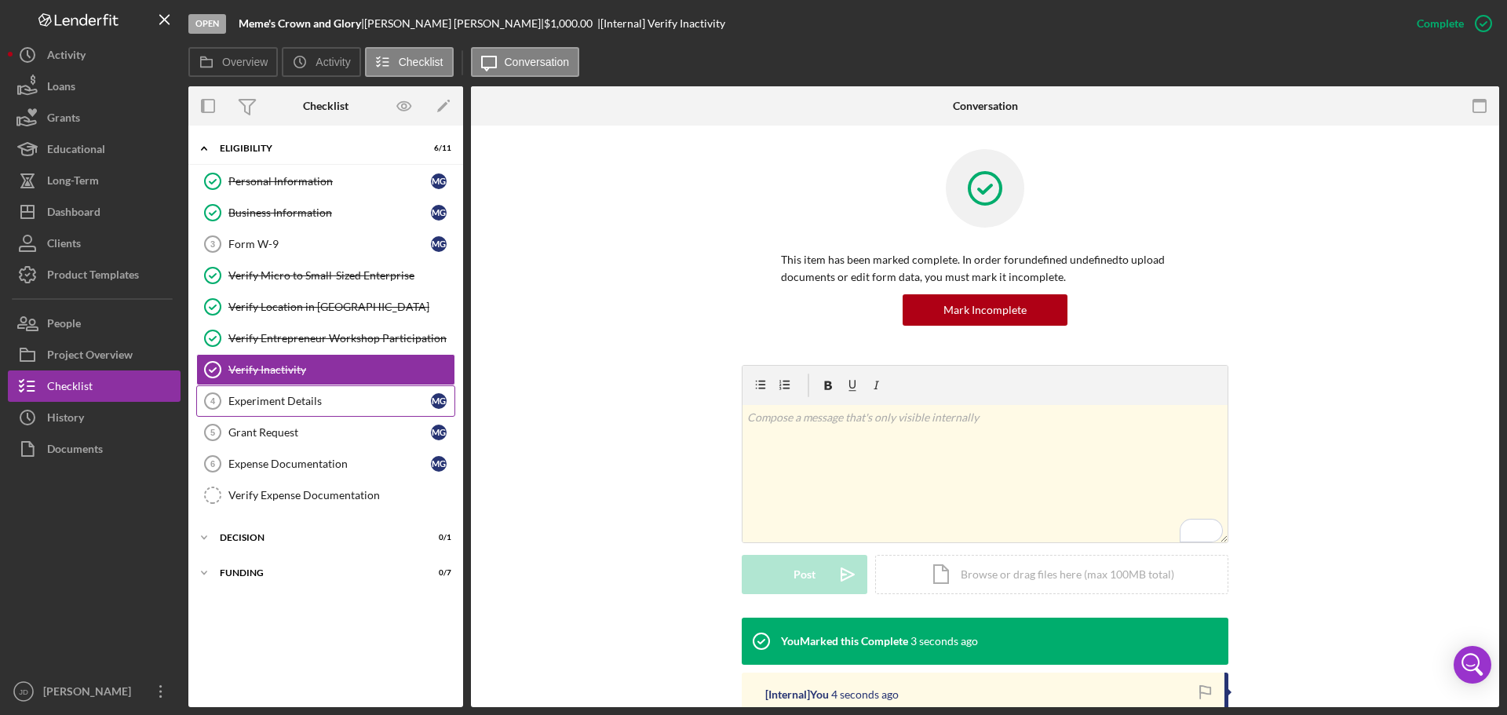
click at [275, 402] on div "Experiment Details" at bounding box center [329, 401] width 202 height 13
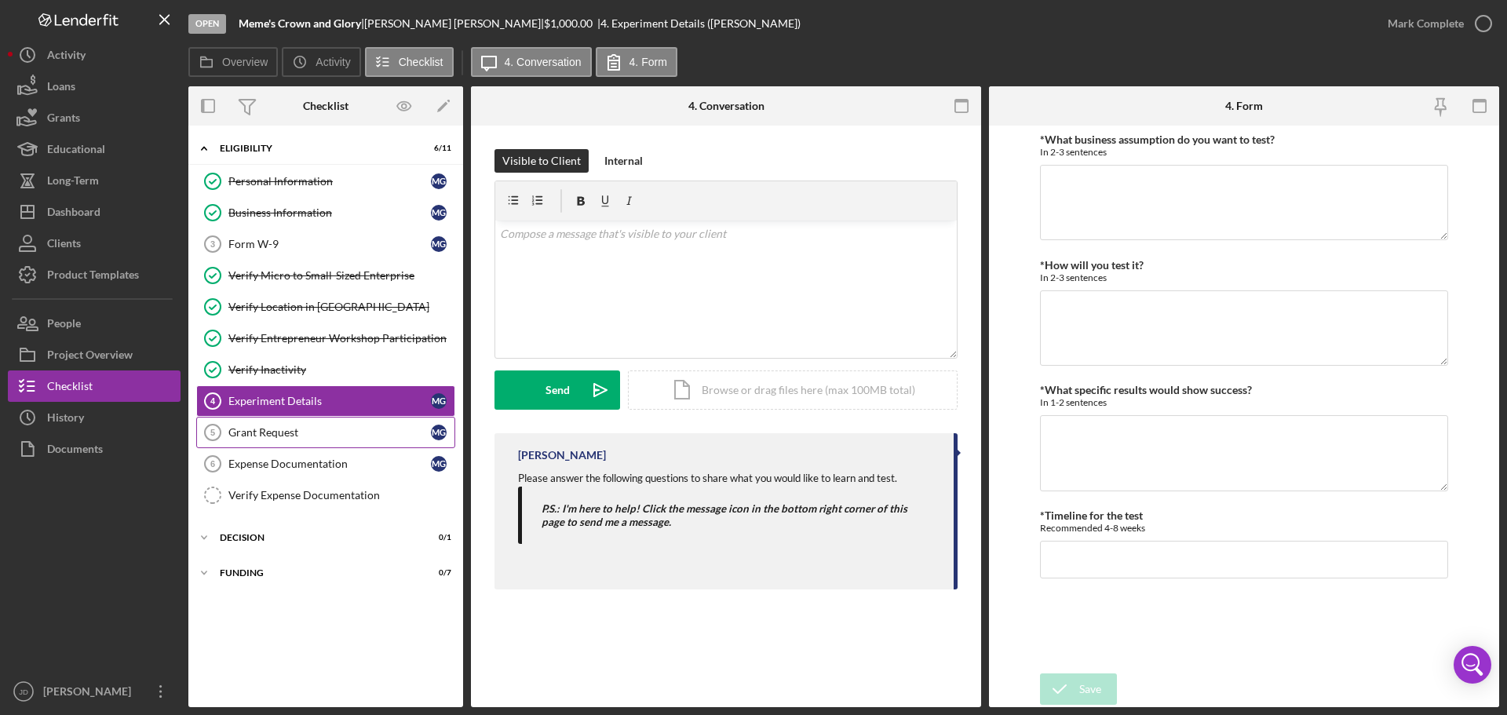
click at [273, 436] on div "Grant Request" at bounding box center [329, 432] width 202 height 13
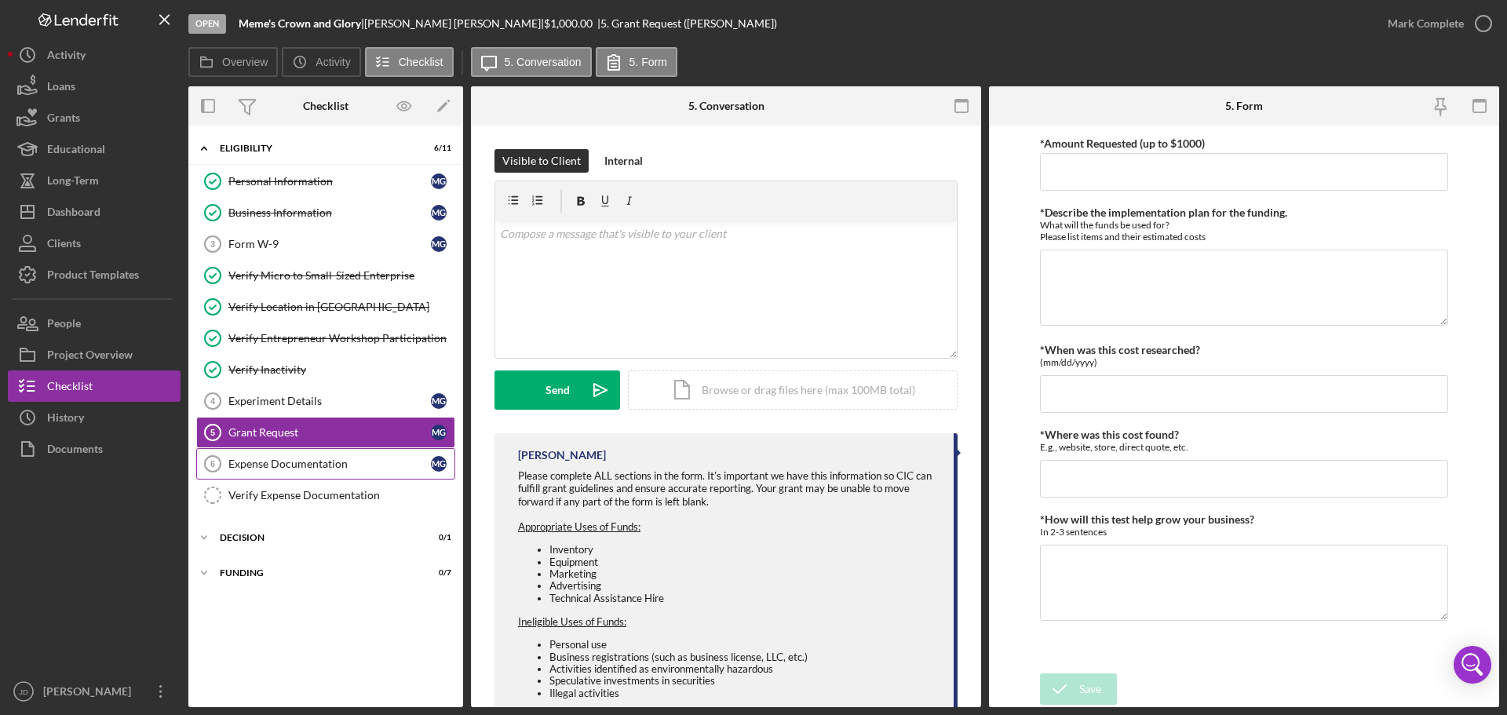
click at [330, 472] on link "Expense Documentation 6 Expense Documentation M G" at bounding box center [325, 463] width 259 height 31
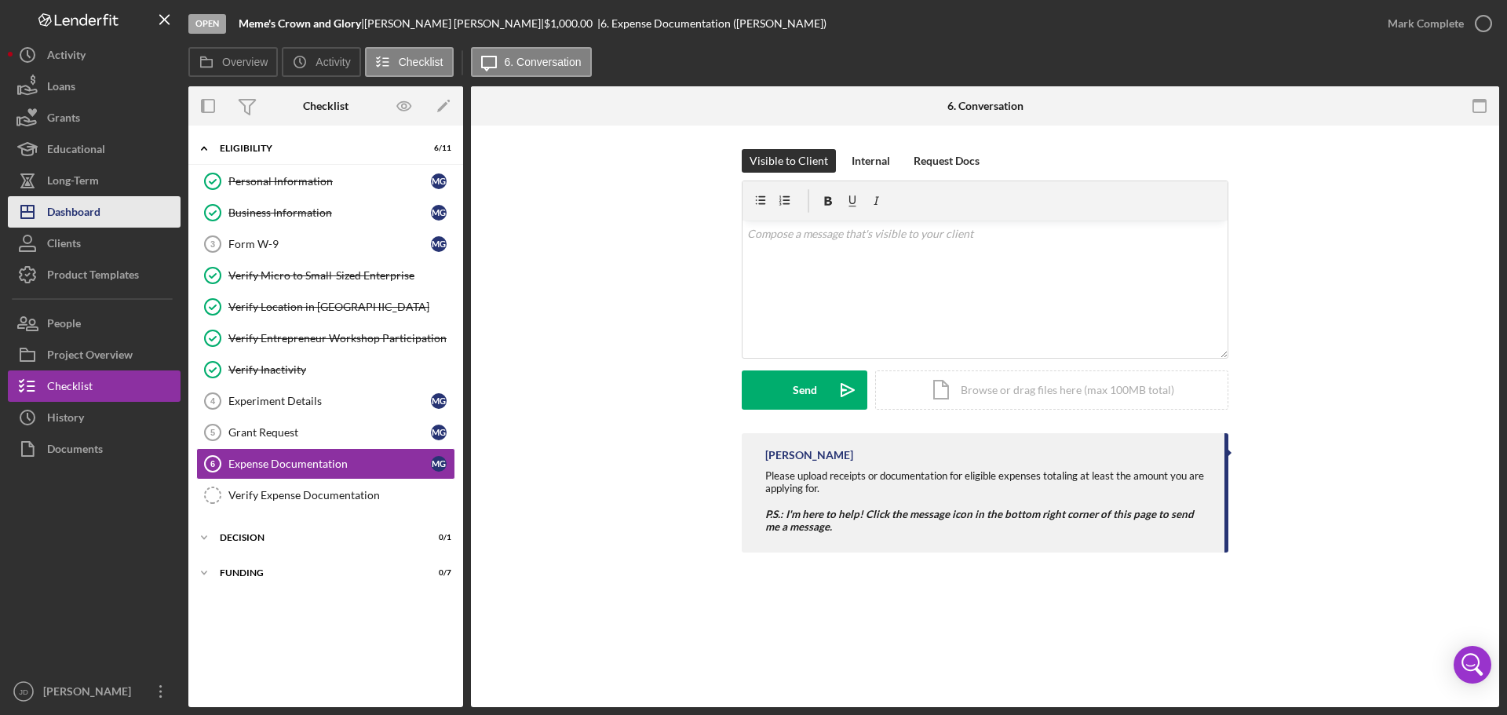
click at [75, 213] on div "Dashboard" at bounding box center [73, 213] width 53 height 35
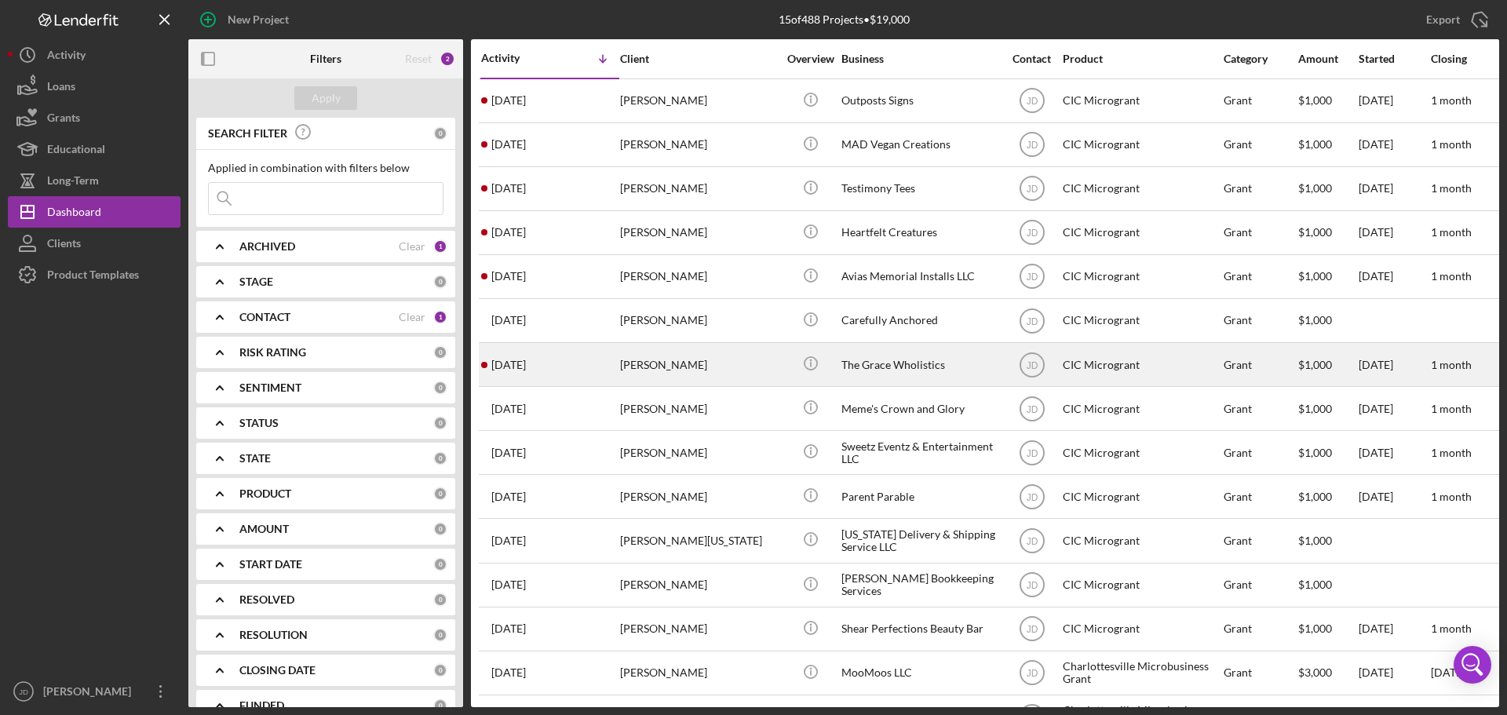
click at [633, 363] on div "[PERSON_NAME]" at bounding box center [698, 365] width 157 height 42
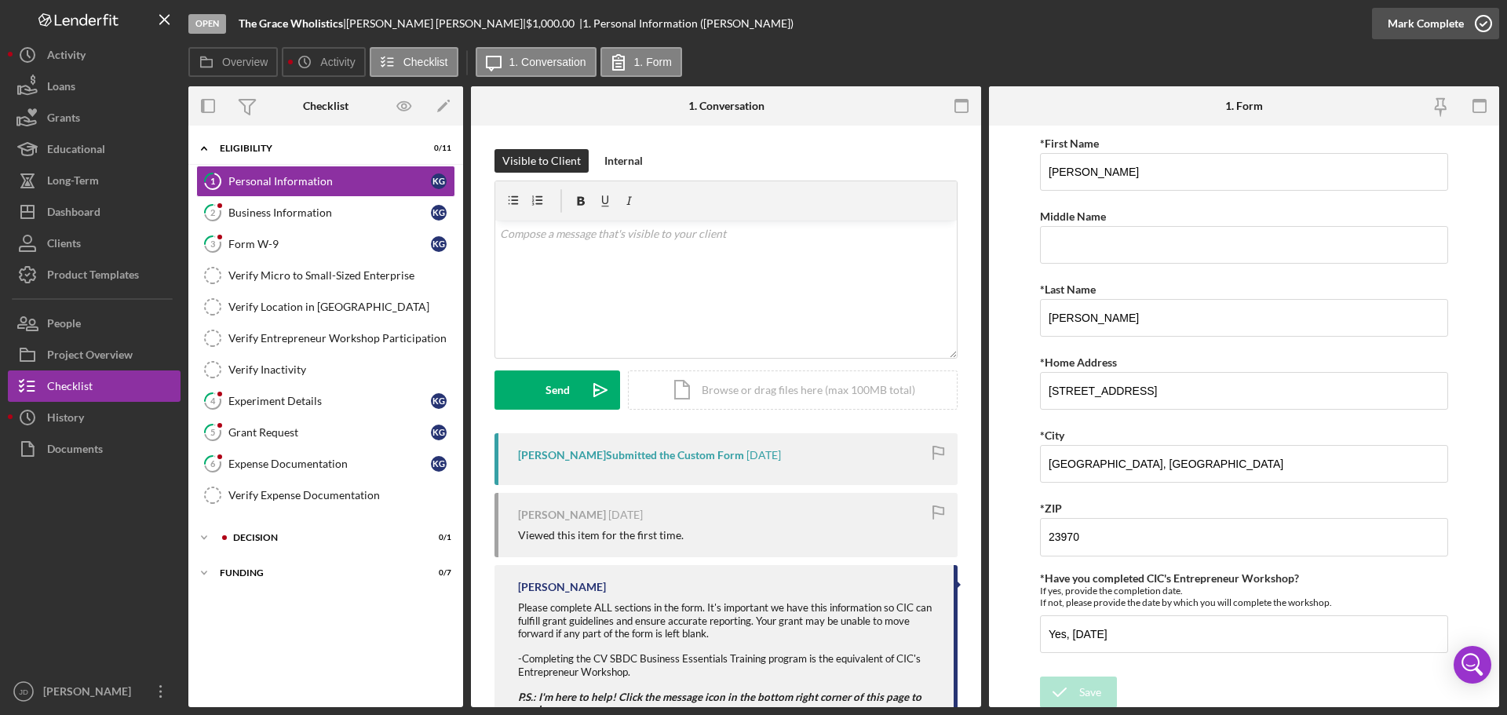
click at [1487, 25] on icon "button" at bounding box center [1483, 23] width 39 height 39
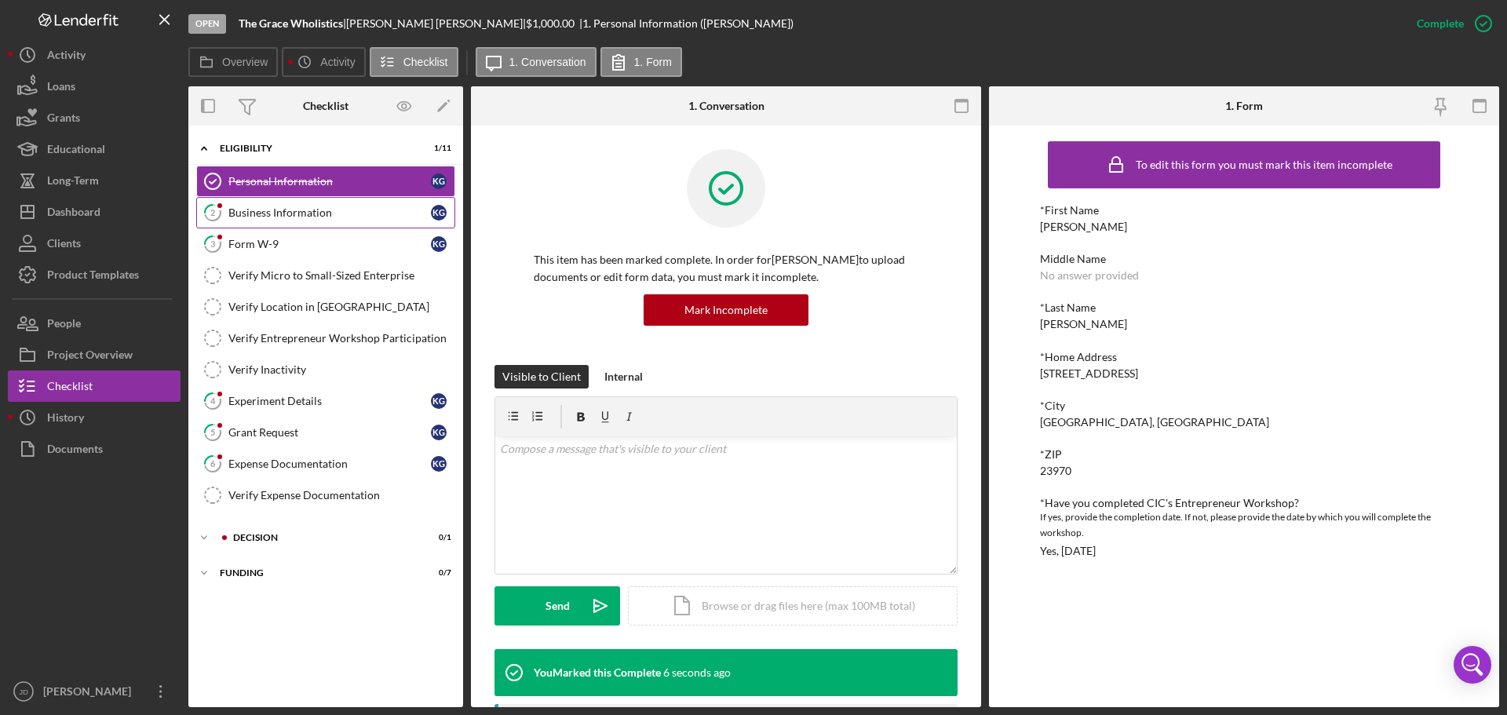
click at [247, 212] on div "Business Information" at bounding box center [329, 212] width 202 height 13
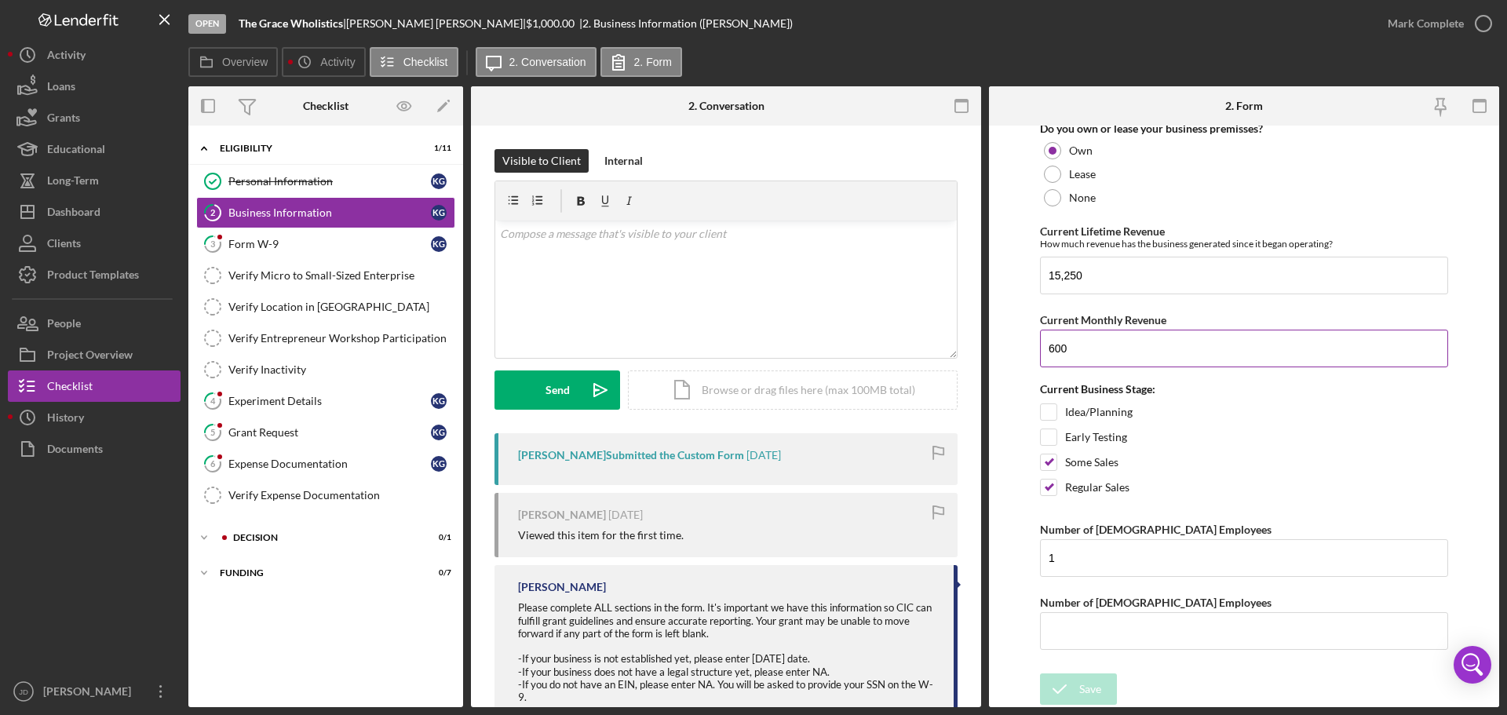
scroll to position [1261, 0]
click at [1486, 16] on icon "button" at bounding box center [1483, 23] width 39 height 39
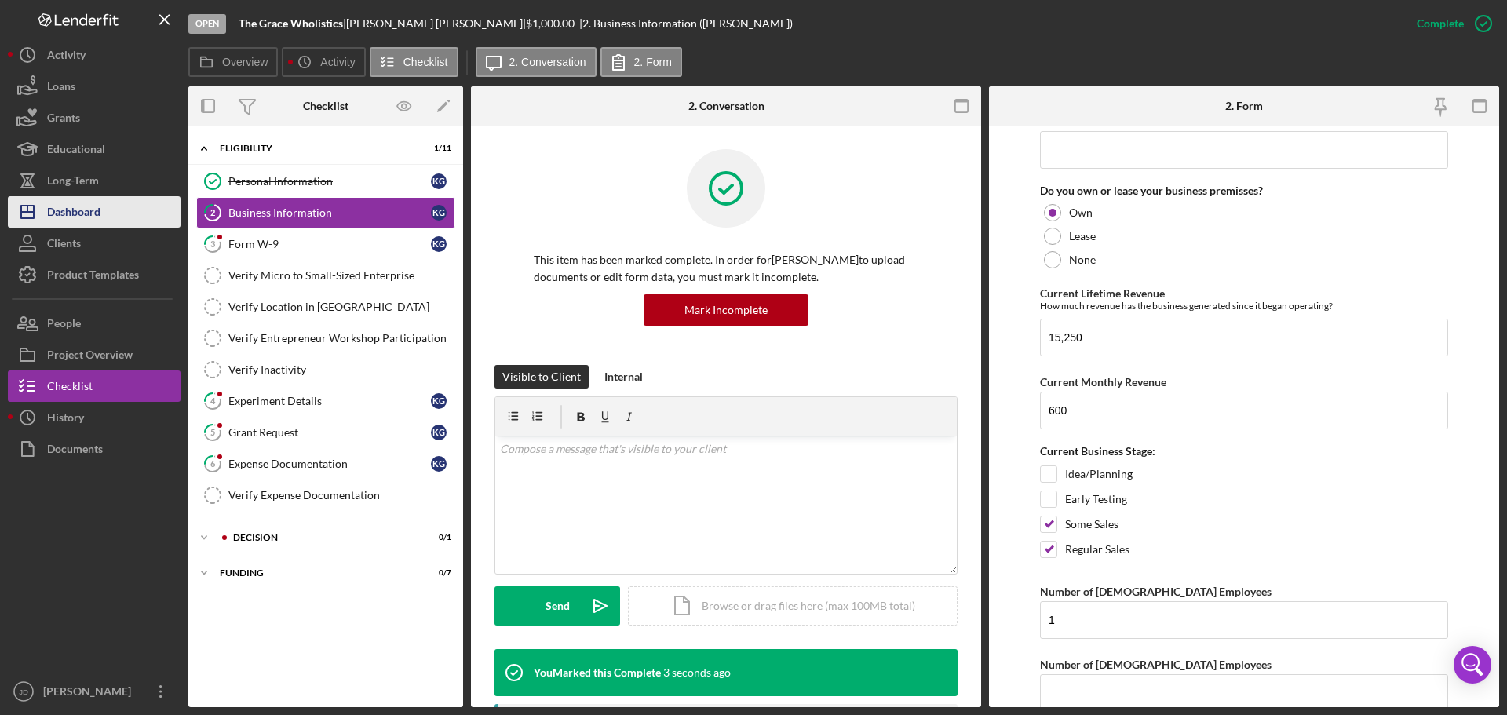
scroll to position [1324, 0]
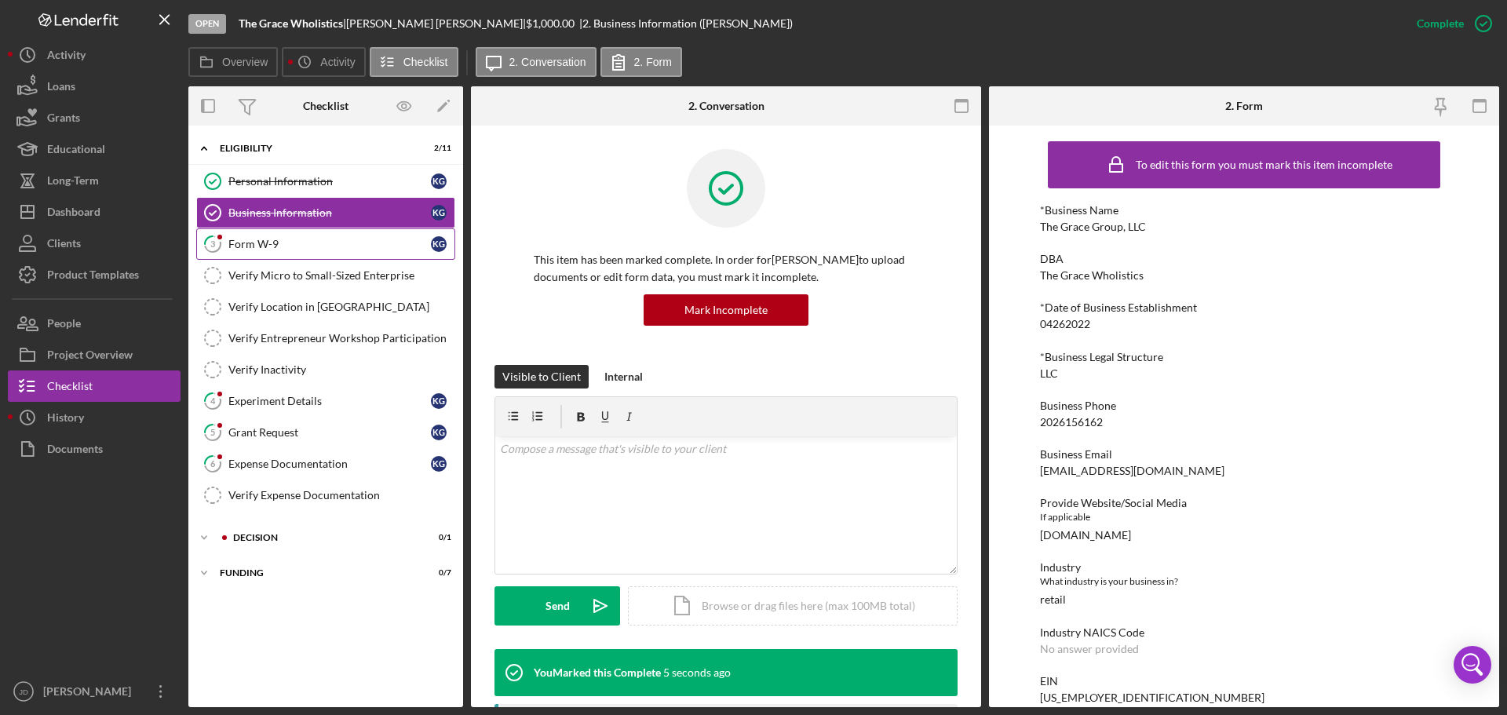
click at [272, 249] on div "Form W-9" at bounding box center [329, 244] width 202 height 13
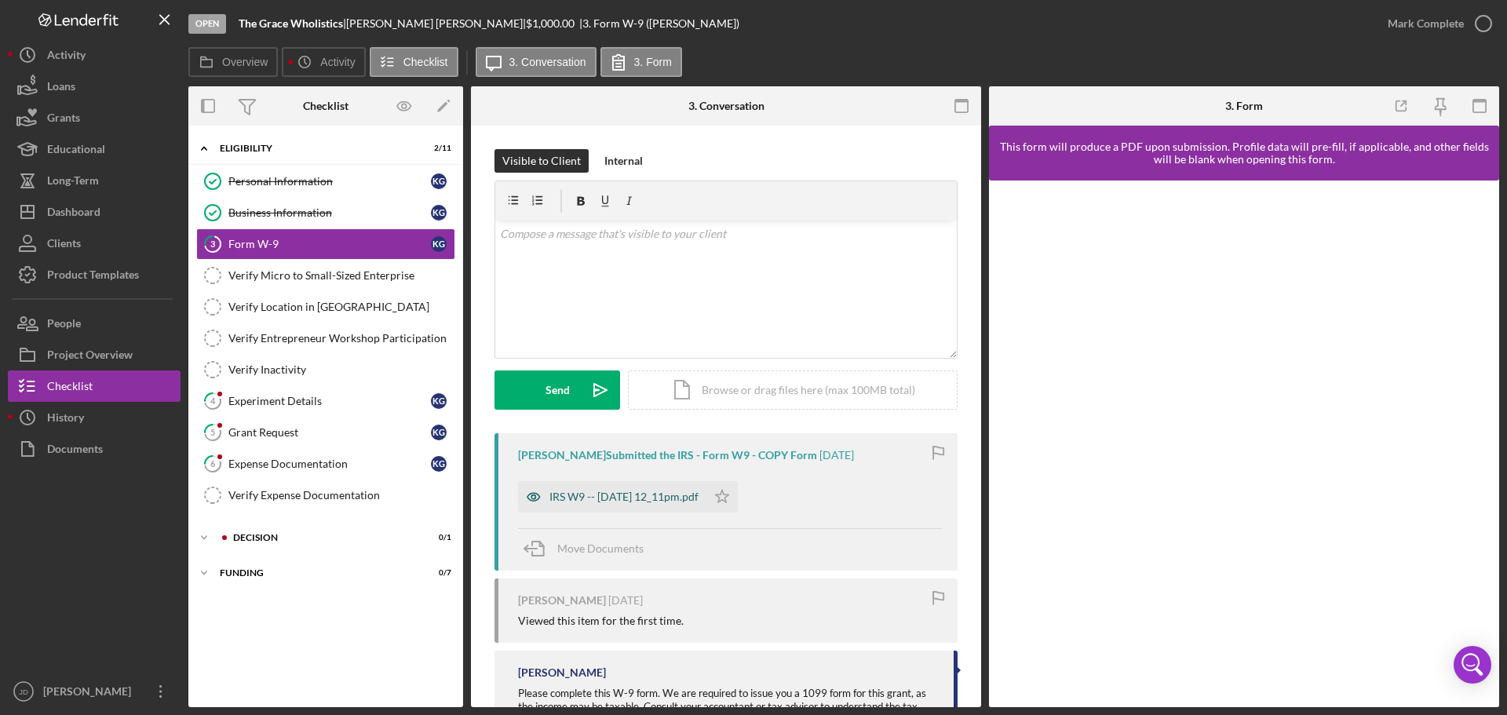
click at [632, 491] on div "IRS W9 -- 2025-08-20 12_11pm.pdf" at bounding box center [623, 496] width 149 height 13
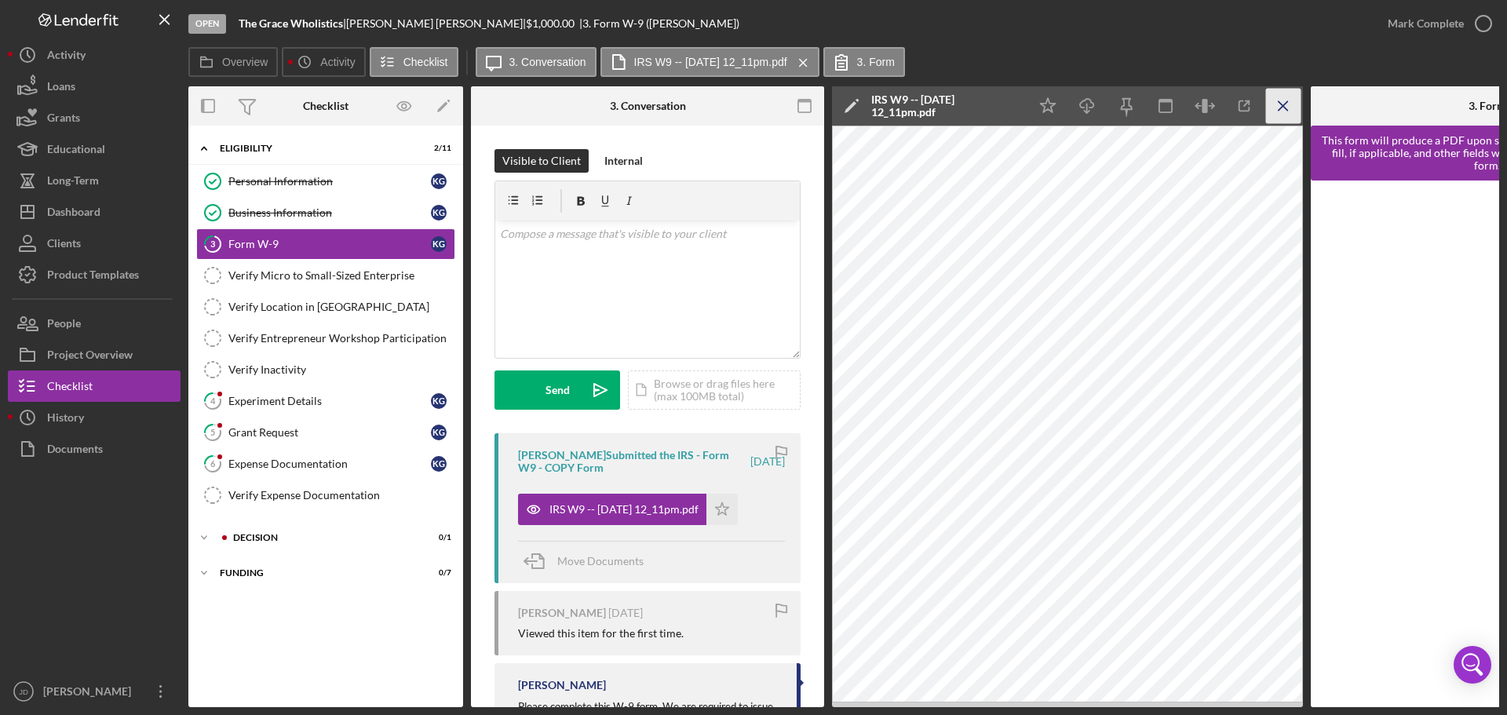
click at [1285, 107] on icon "Icon/Menu Close" at bounding box center [1283, 106] width 35 height 35
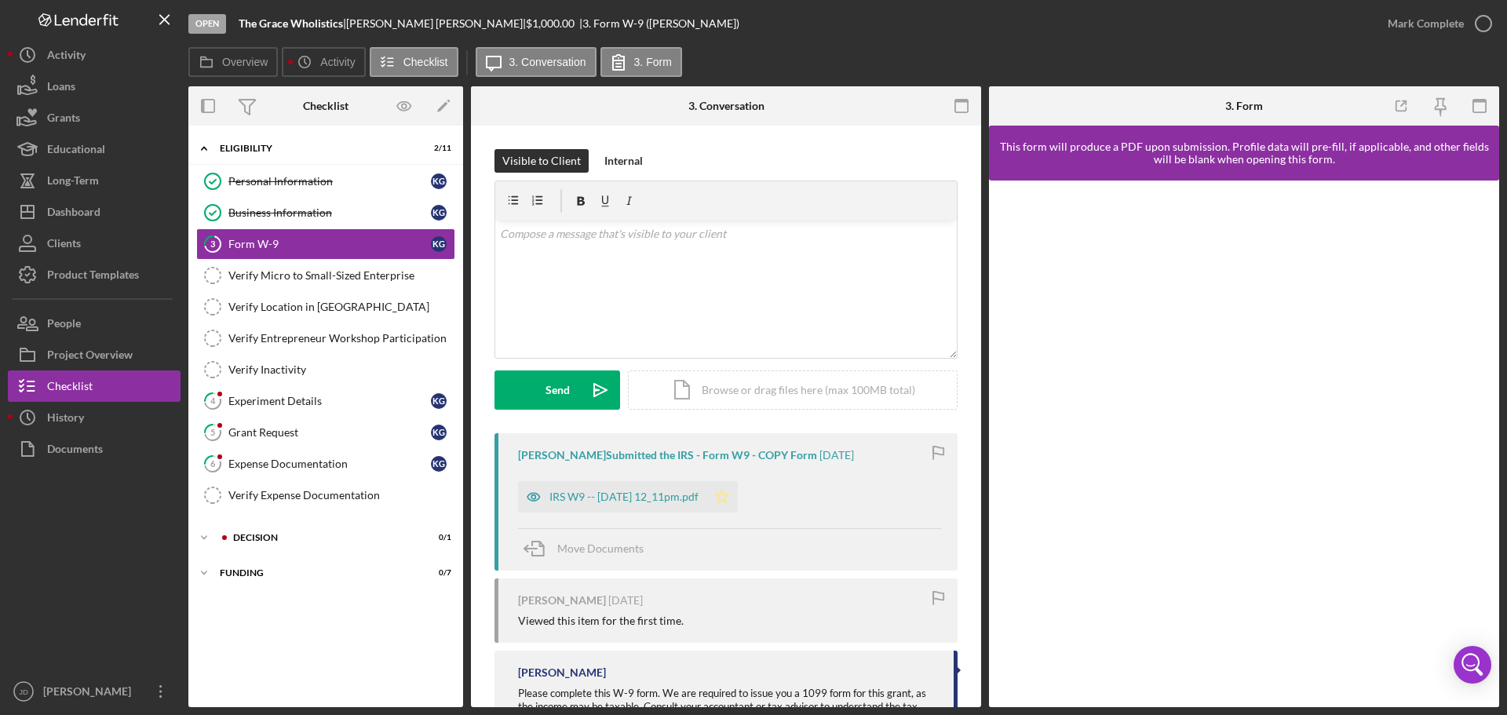
click at [738, 502] on icon "Icon/Star" at bounding box center [721, 496] width 31 height 31
click at [1487, 24] on icon "button" at bounding box center [1483, 23] width 39 height 39
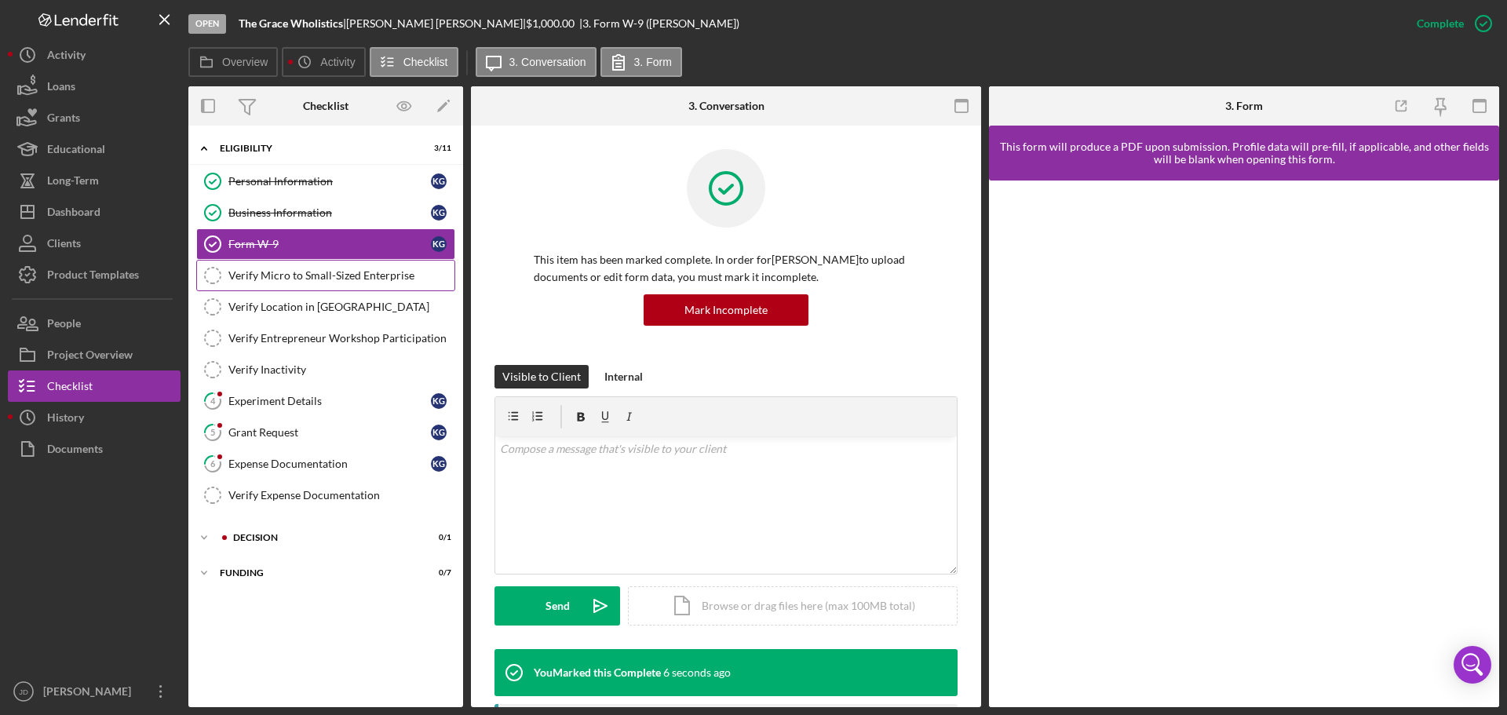
click at [272, 275] on div "Verify Micro to Small-Sized Enterprise" at bounding box center [341, 275] width 226 height 13
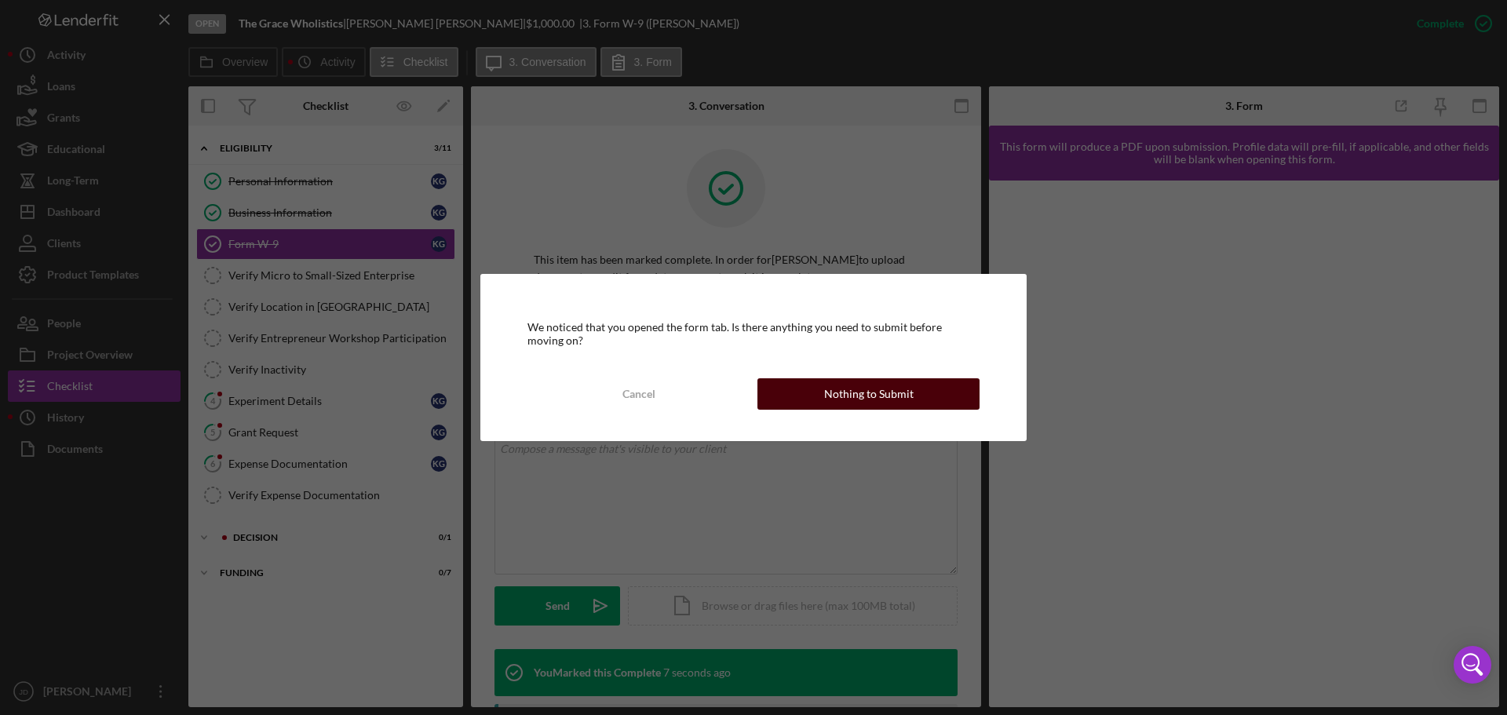
click at [867, 395] on div "Nothing to Submit" at bounding box center [868, 393] width 89 height 31
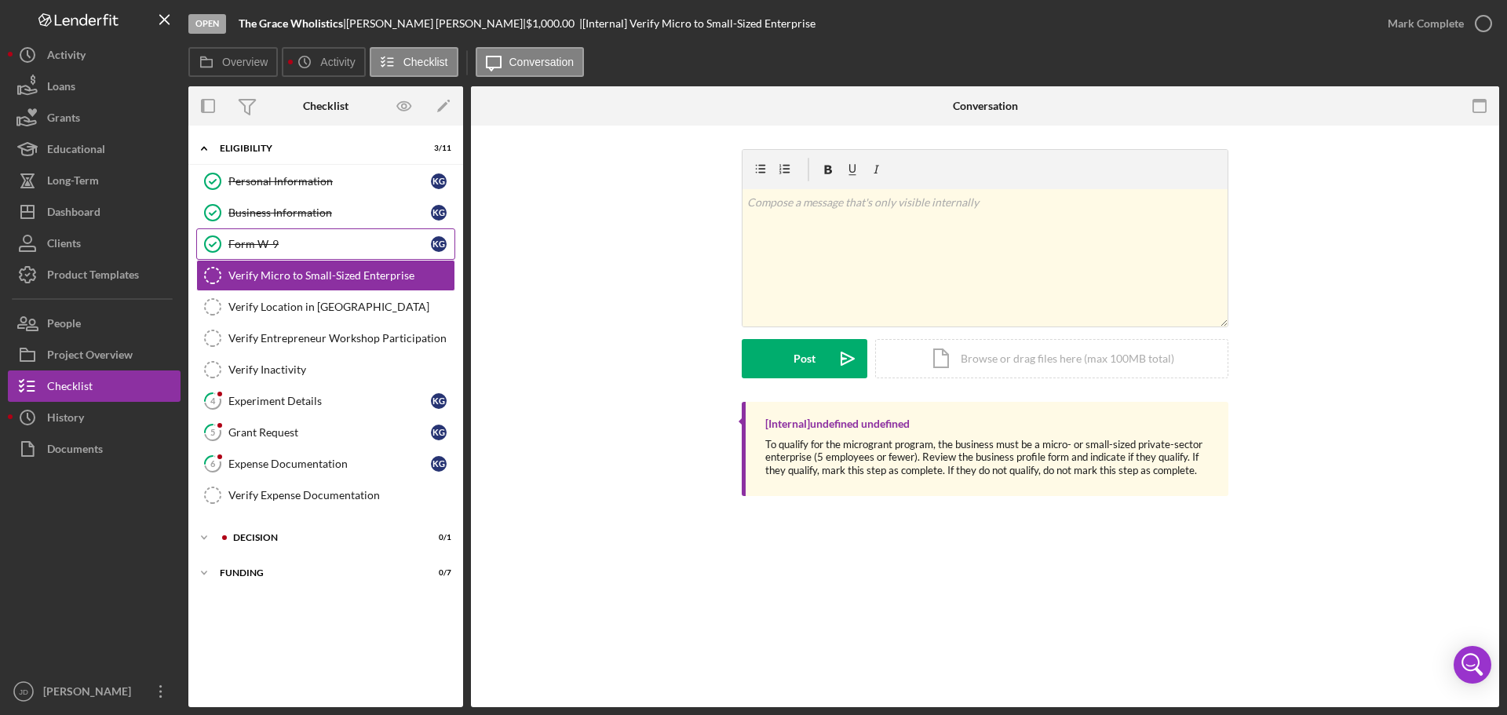
click at [331, 239] on div "Form W-9" at bounding box center [329, 244] width 202 height 13
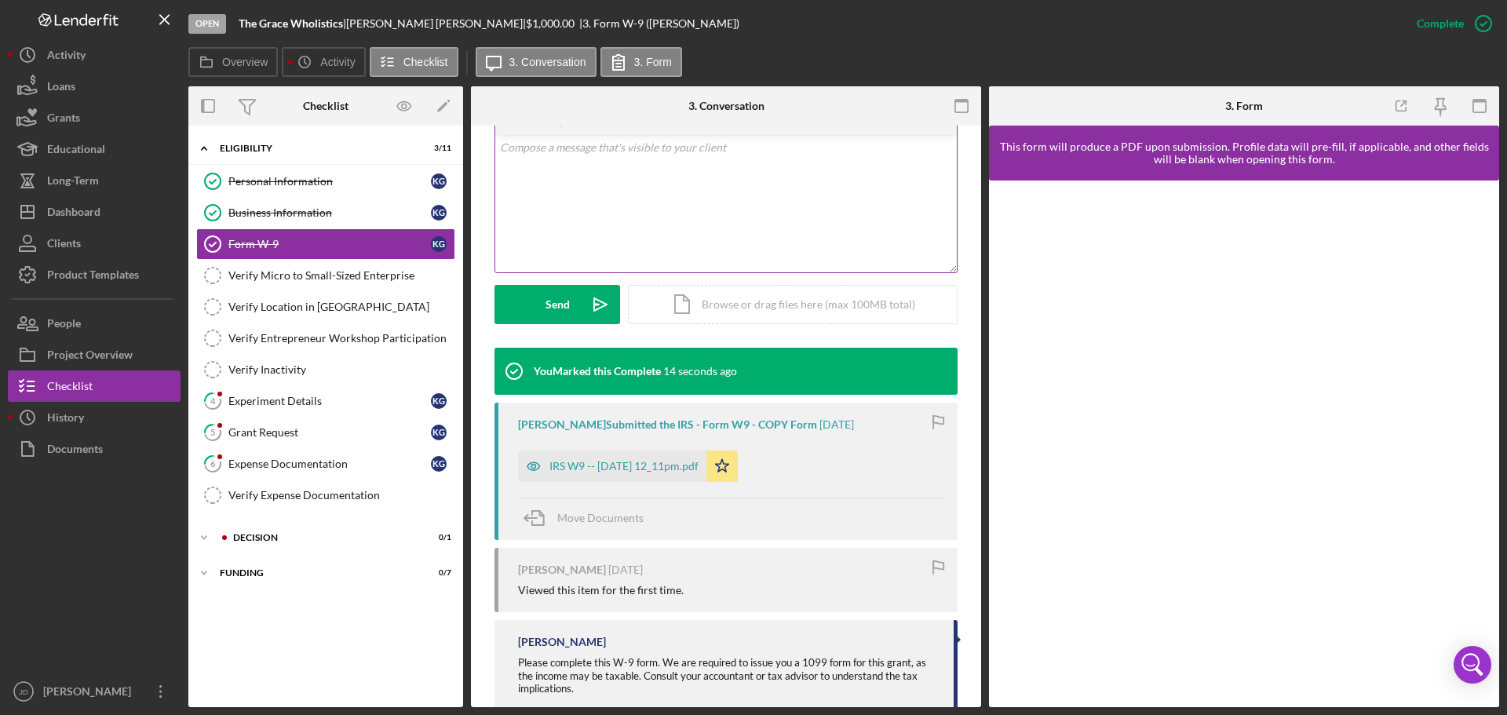
scroll to position [340, 0]
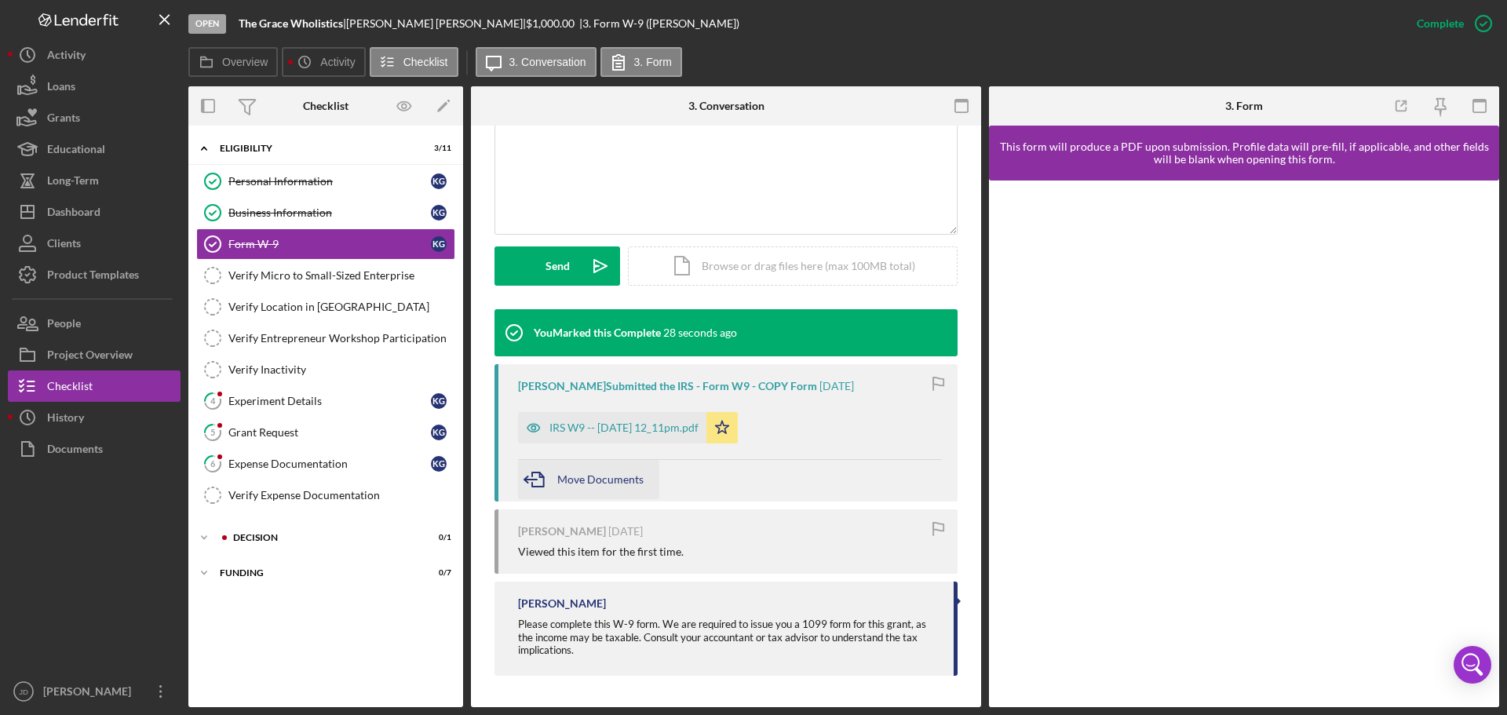
click at [622, 484] on span "Move Documents" at bounding box center [600, 478] width 86 height 13
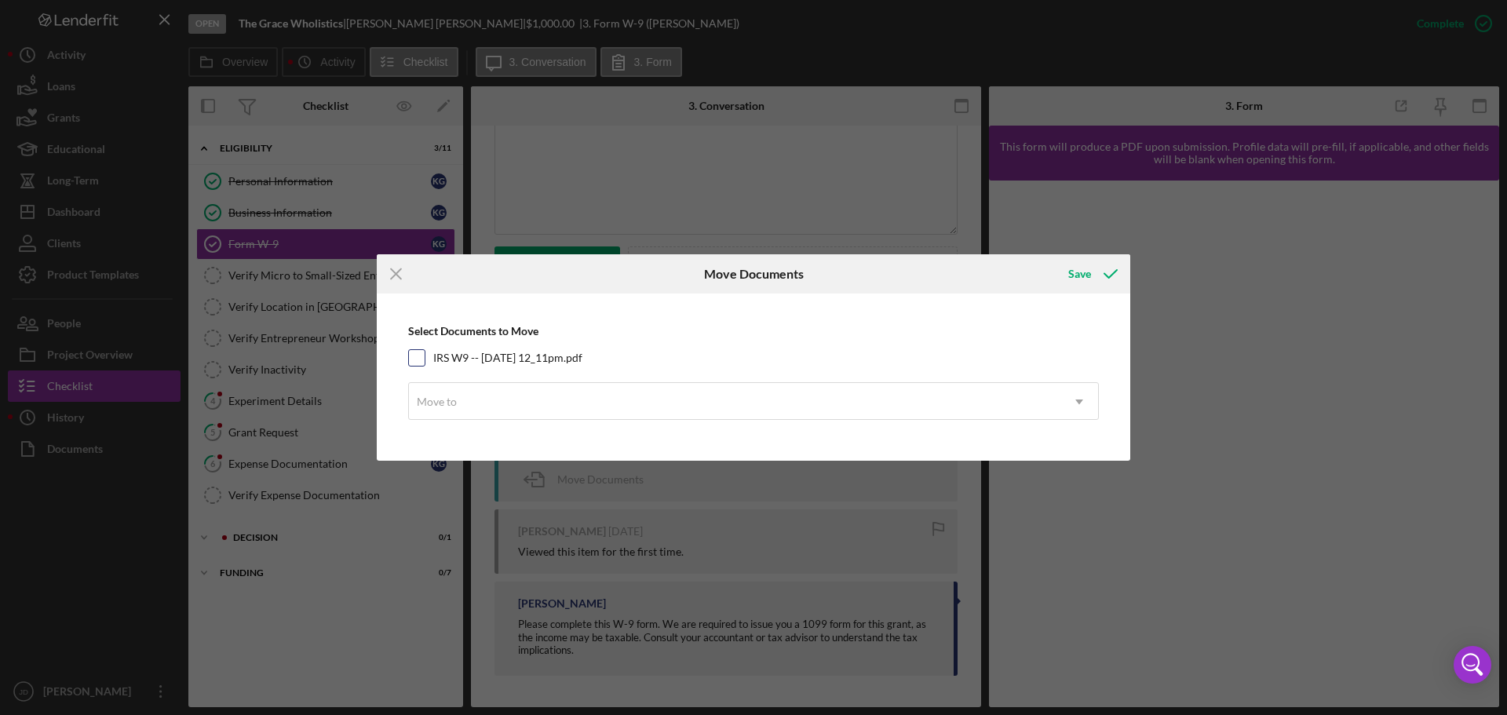
click at [415, 353] on input "IRS W9 -- 2025-08-20 12_11pm.pdf" at bounding box center [417, 358] width 16 height 16
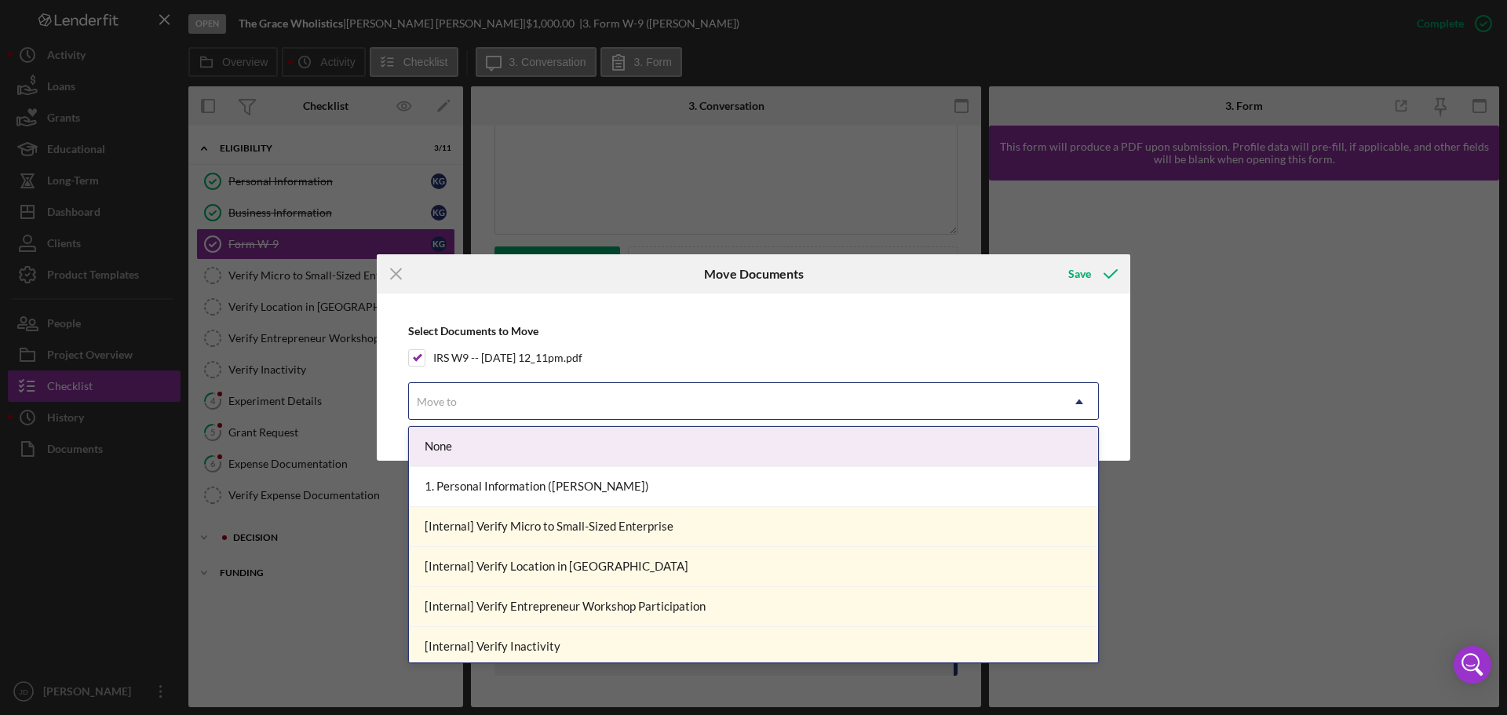
click at [1084, 399] on icon "Icon/Dropdown Arrow" at bounding box center [1079, 402] width 38 height 38
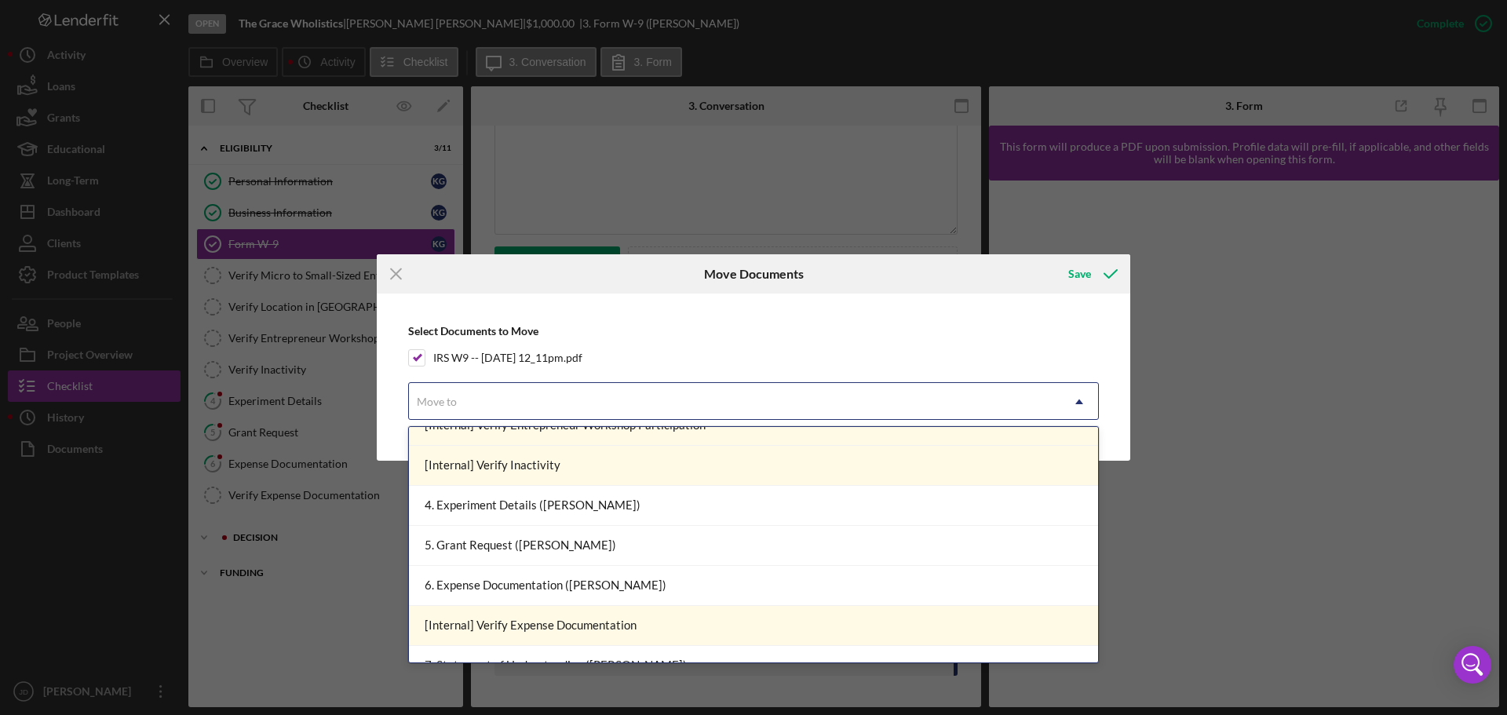
scroll to position [0, 0]
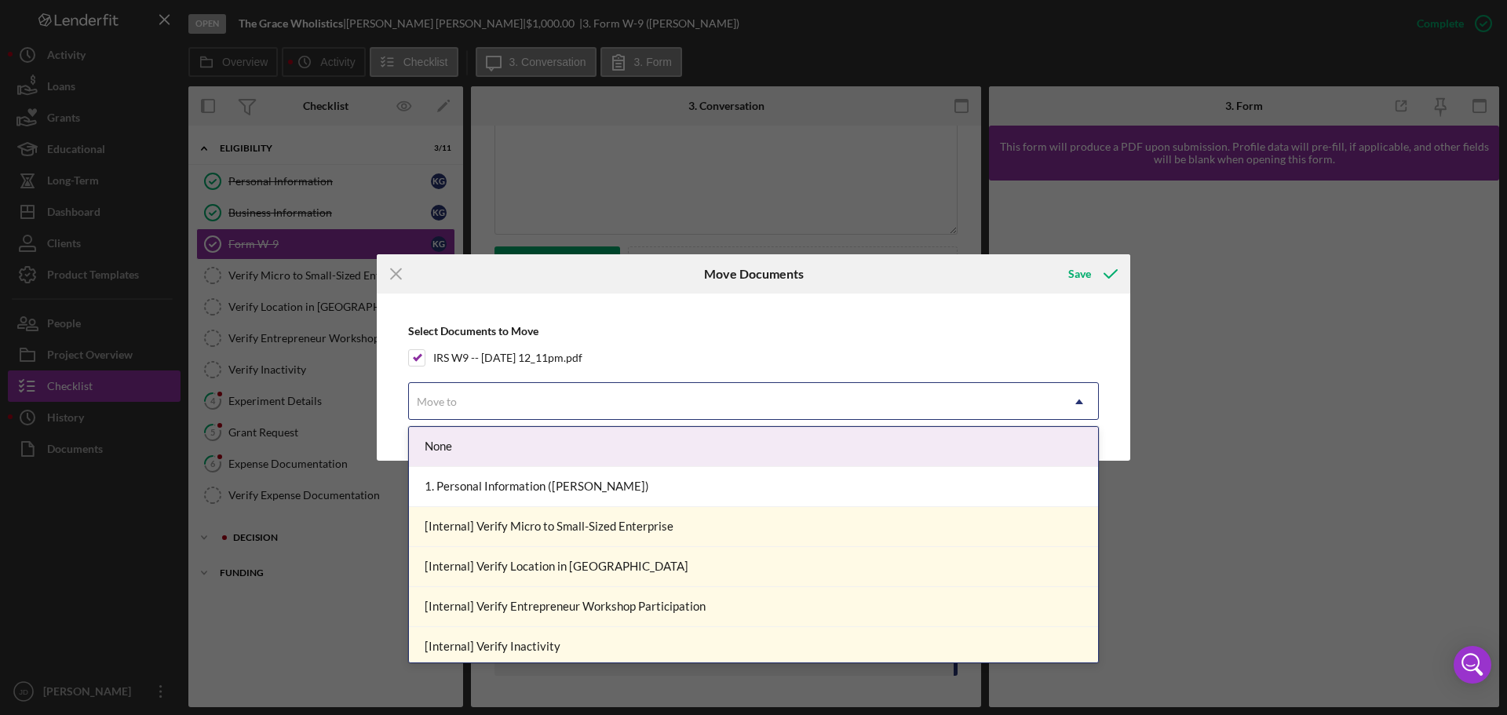
click at [842, 334] on div "Select Documents to Move IRS W9 -- 2025-08-20 12_11pm.pdf 16 results available.…" at bounding box center [754, 376] width 738 height 151
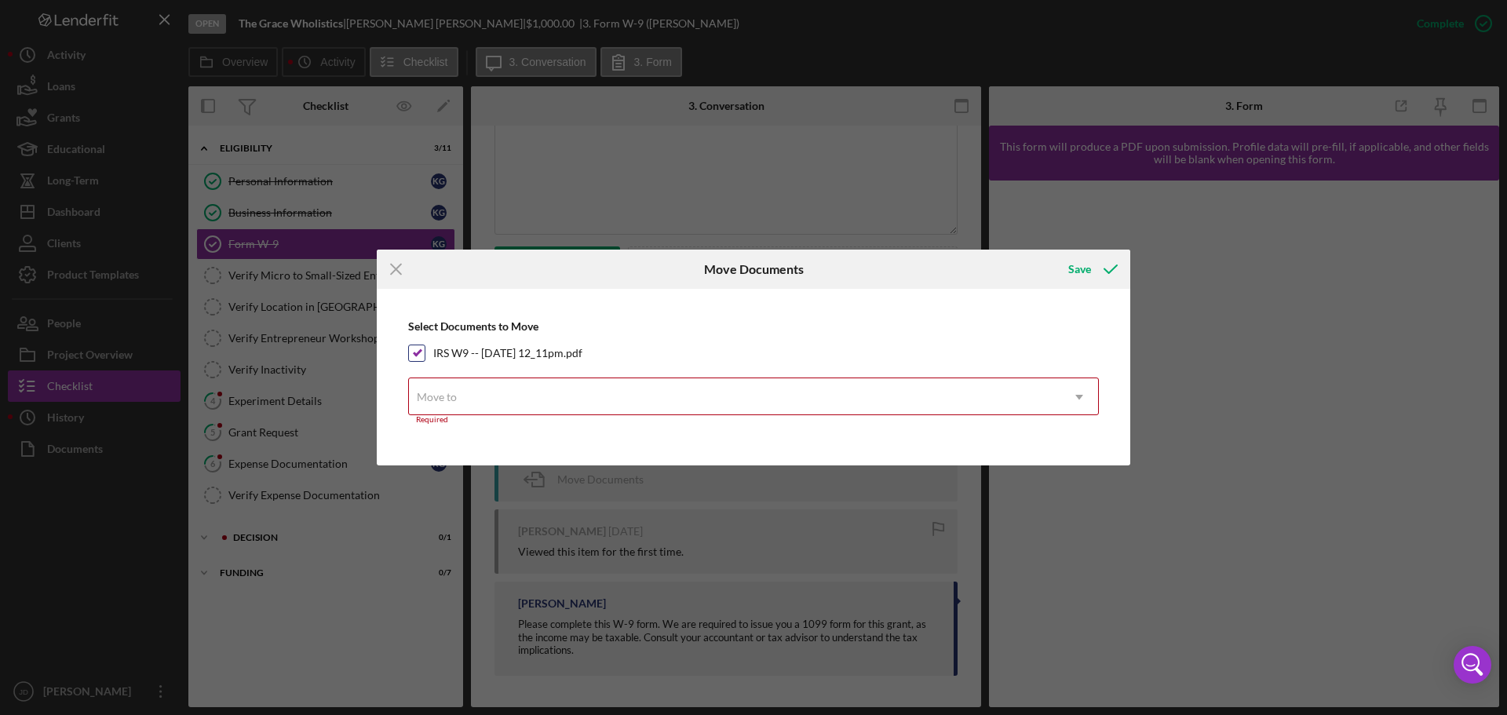
click at [413, 352] on input "IRS W9 -- 2025-08-20 12_11pm.pdf" at bounding box center [417, 353] width 16 height 16
checkbox input "false"
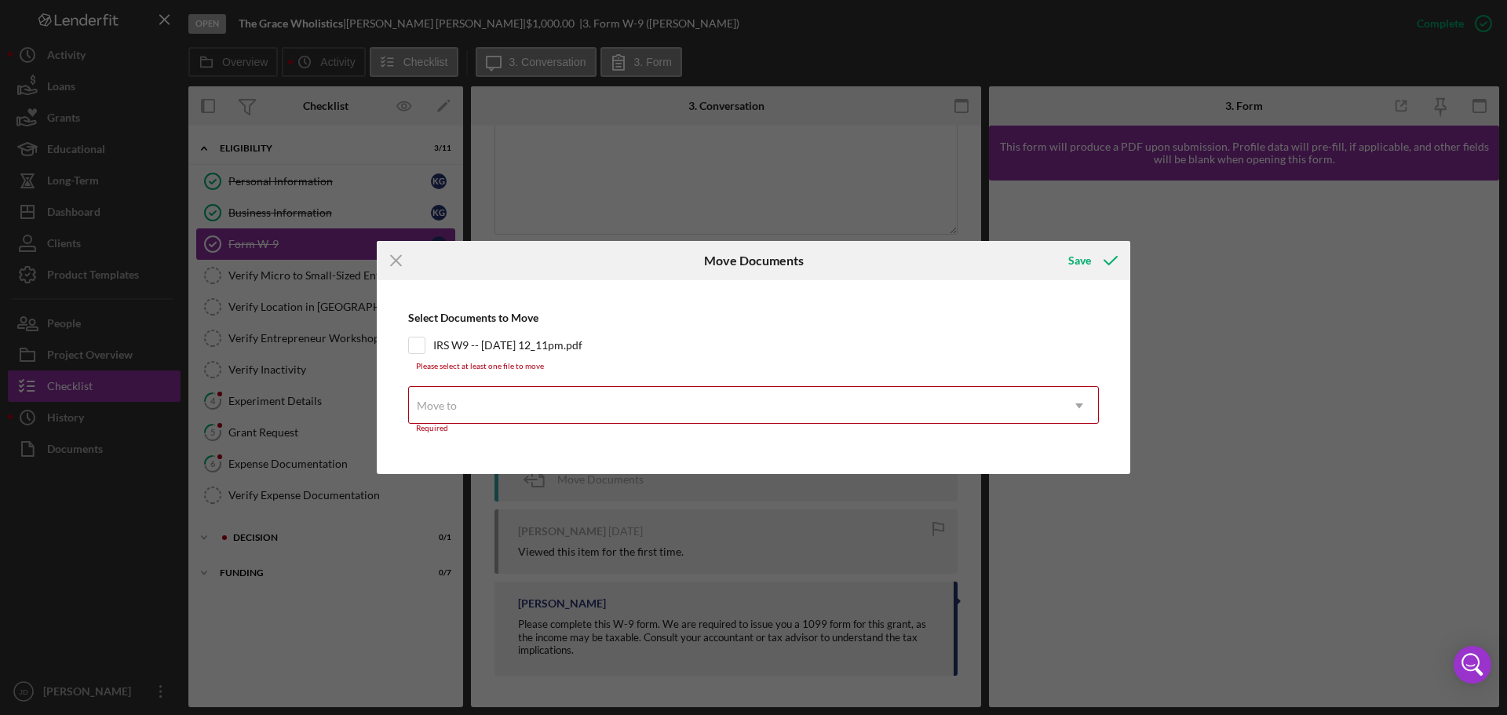
click at [392, 257] on line at bounding box center [396, 261] width 10 height 10
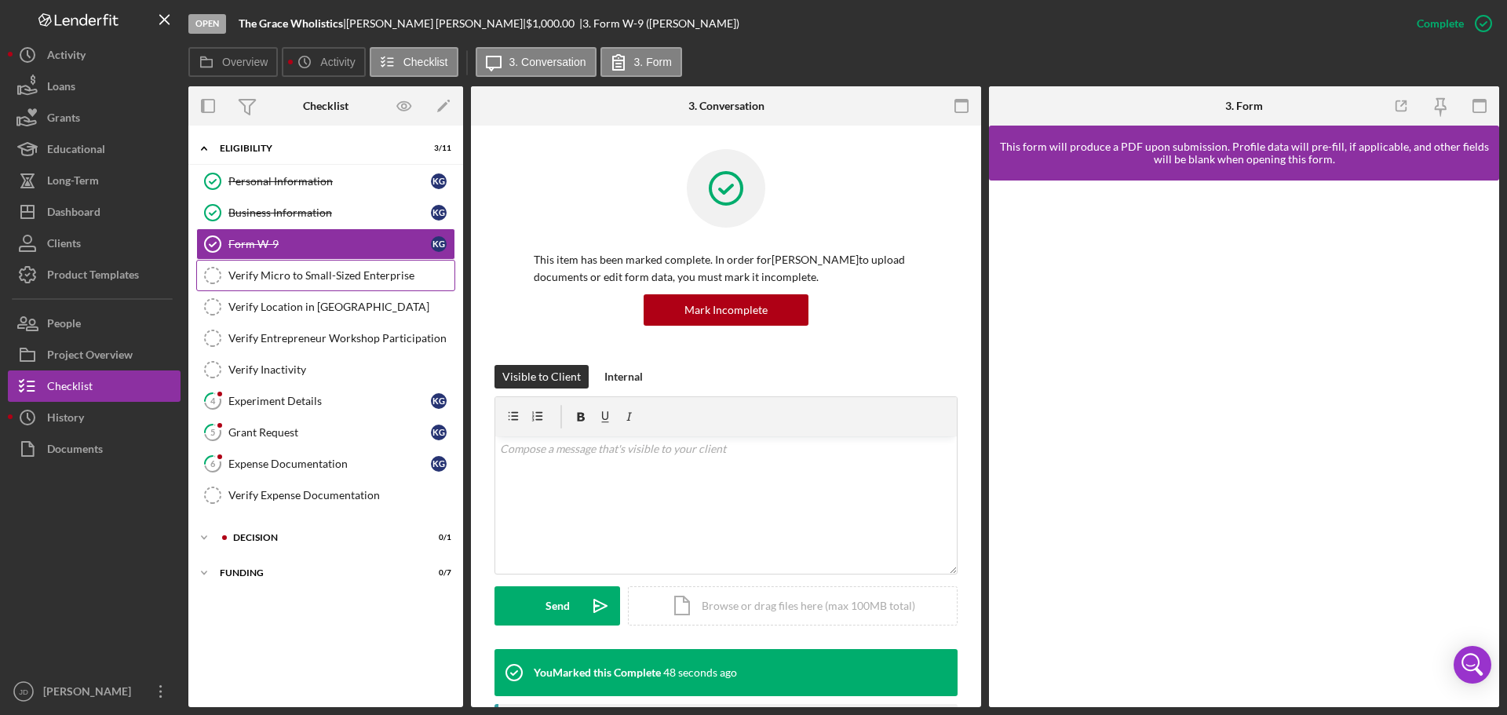
click at [264, 279] on div "Verify Micro to Small-Sized Enterprise" at bounding box center [341, 275] width 226 height 13
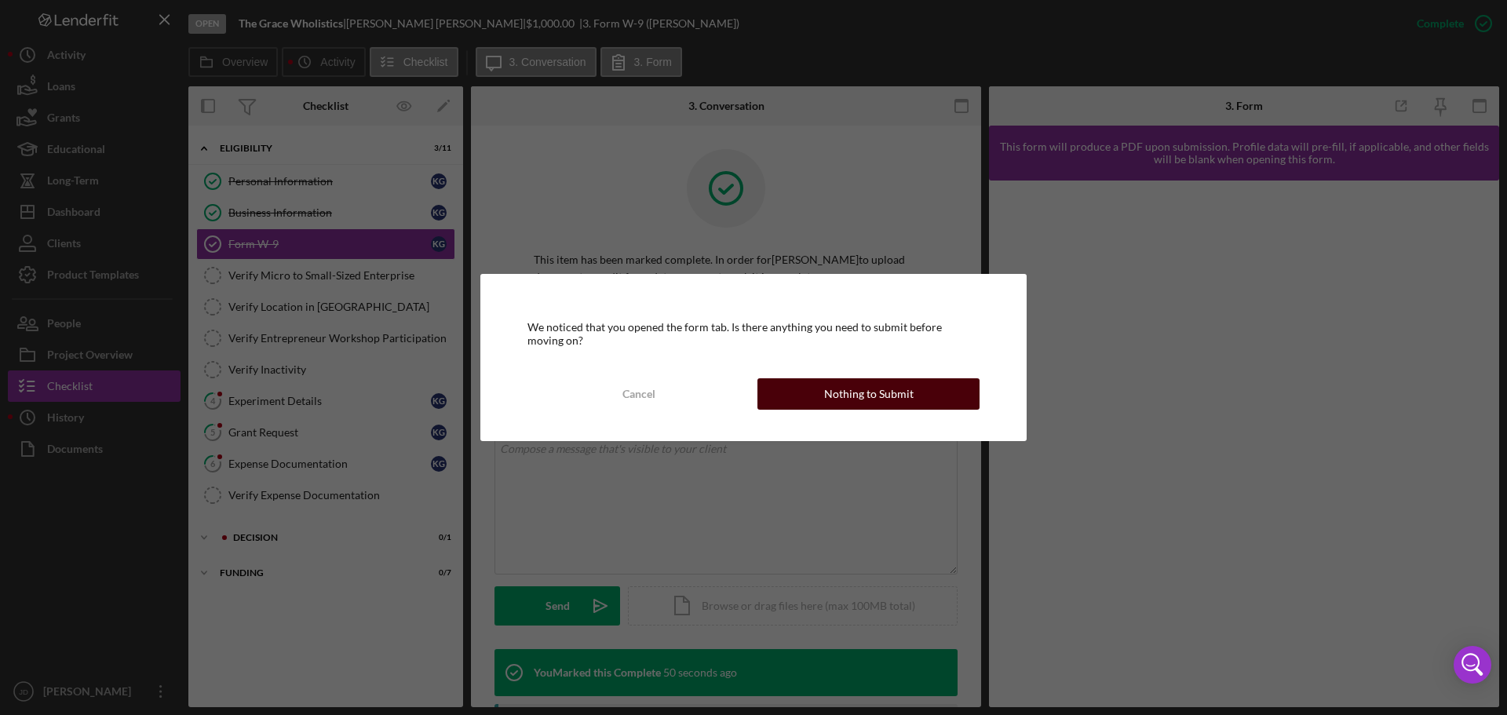
click at [866, 398] on div "Nothing to Submit" at bounding box center [868, 393] width 89 height 31
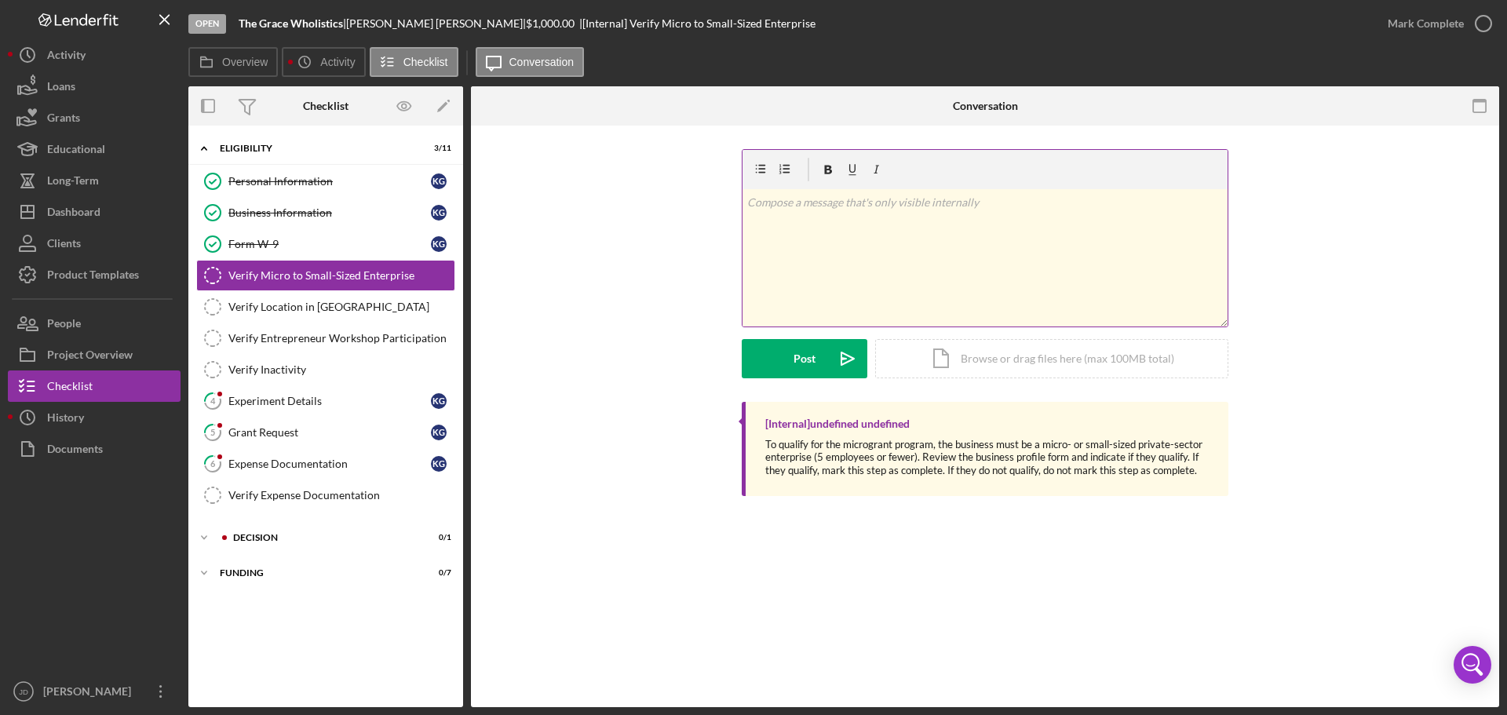
click at [891, 195] on p at bounding box center [985, 202] width 476 height 17
click at [790, 366] on button "Post Icon/icon-invite-send" at bounding box center [805, 358] width 126 height 39
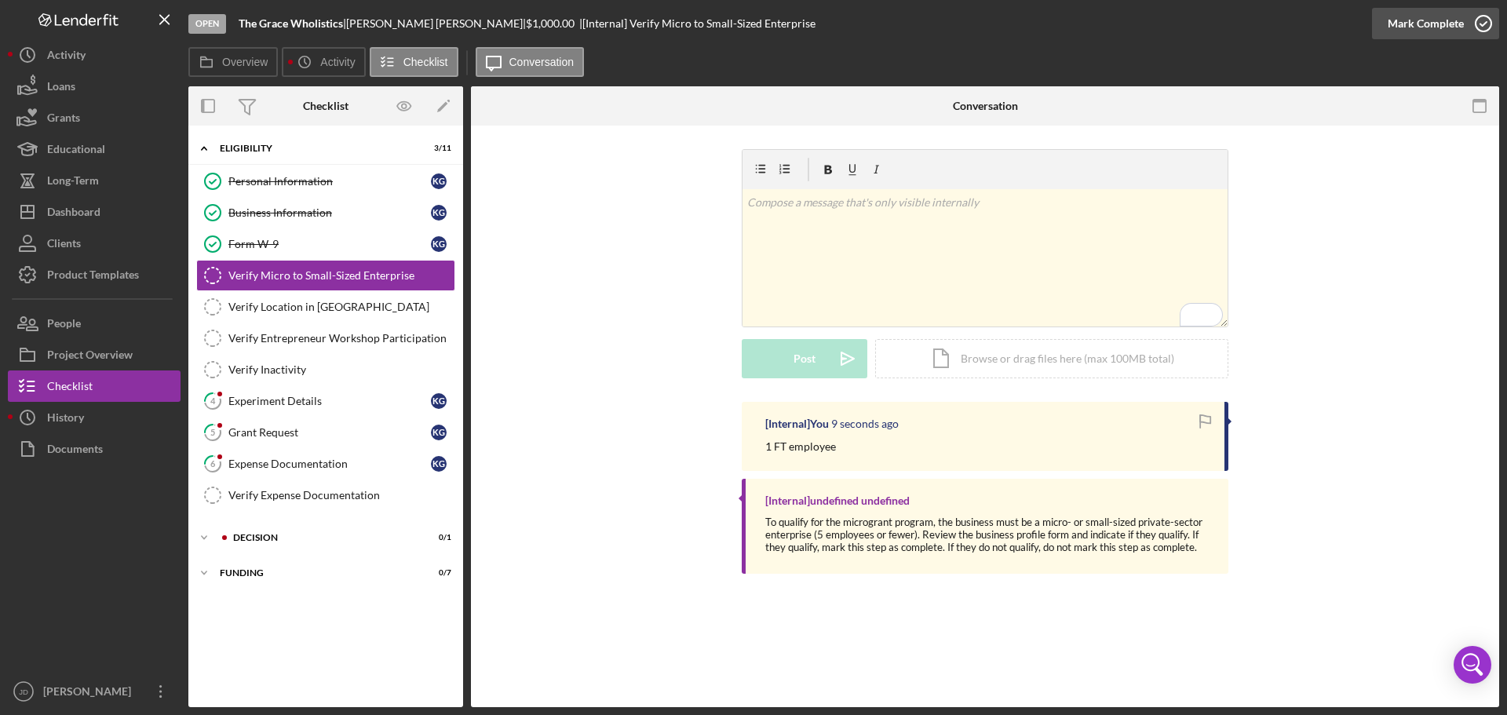
click at [1479, 22] on icon "button" at bounding box center [1483, 23] width 39 height 39
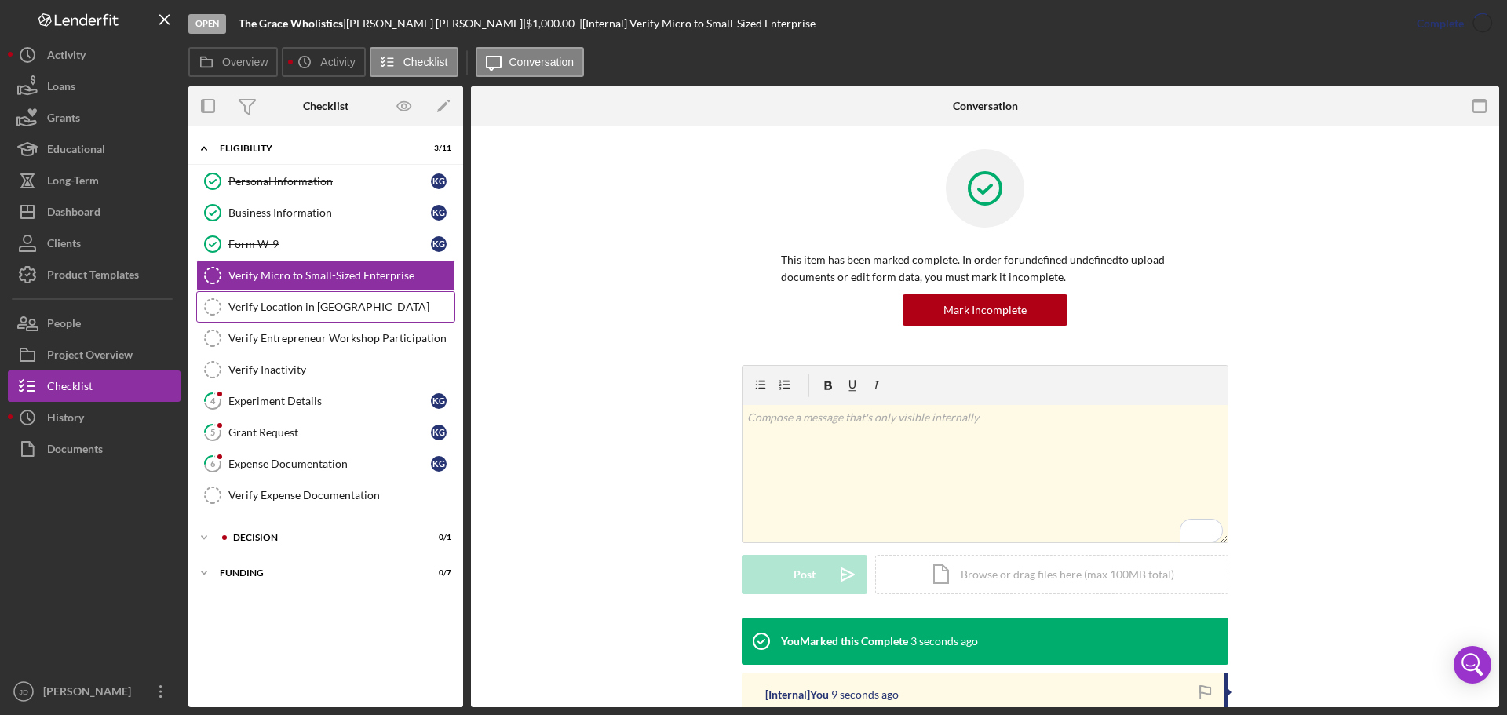
click at [312, 314] on link "Verify Location in Target Region Verify Location in Target Region" at bounding box center [325, 306] width 259 height 31
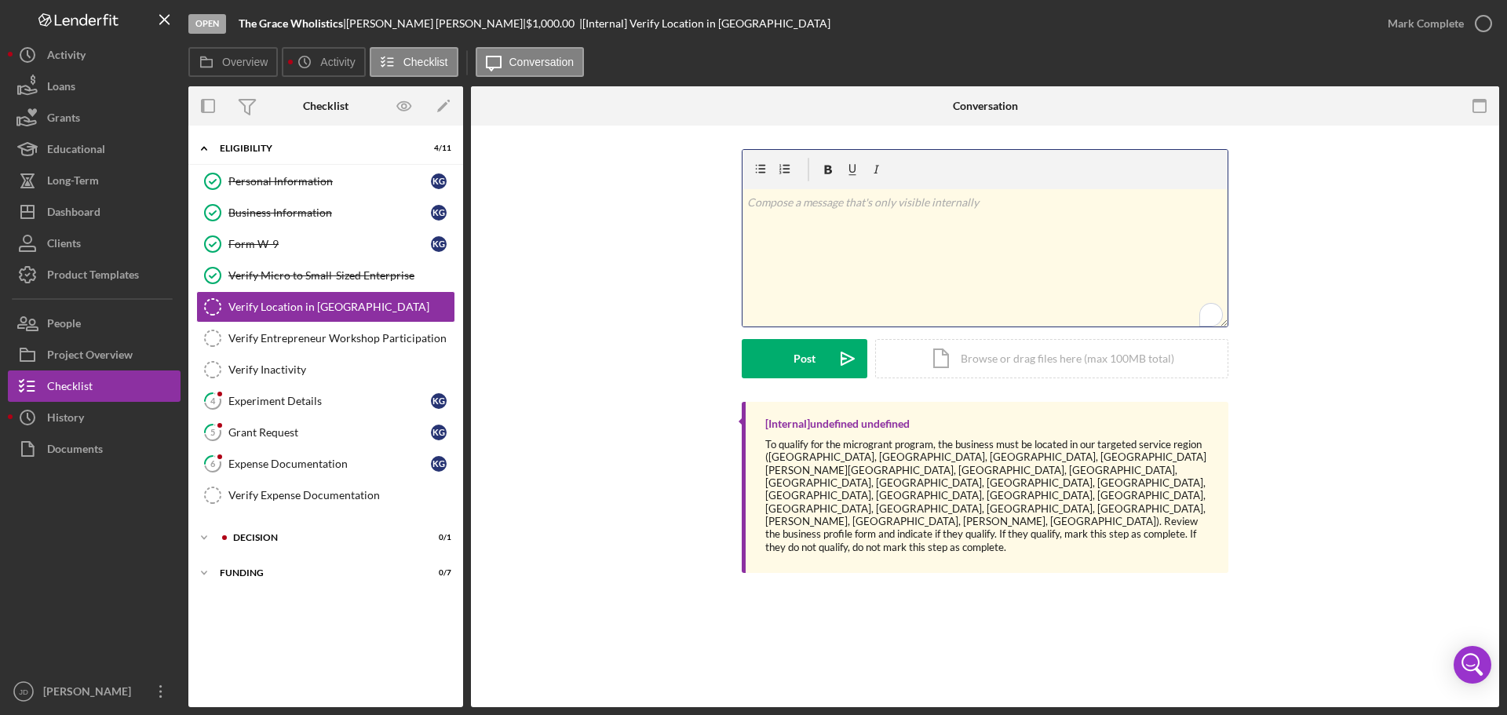
click at [859, 208] on p "To enrich screen reader interactions, please activate Accessibility in Grammarl…" at bounding box center [985, 202] width 476 height 17
click at [775, 360] on button "Post Icon/icon-invite-send" at bounding box center [805, 358] width 126 height 39
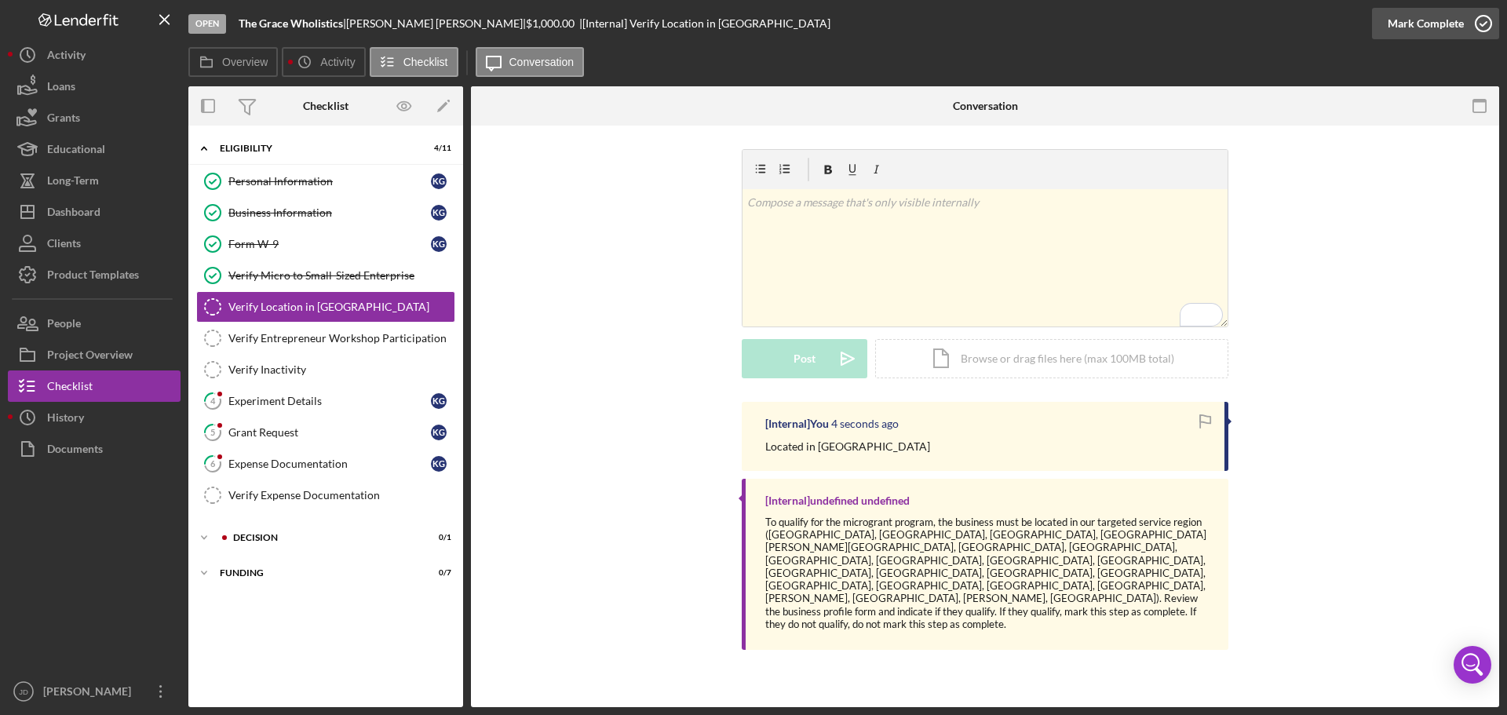
click at [1488, 22] on icon "button" at bounding box center [1483, 23] width 39 height 39
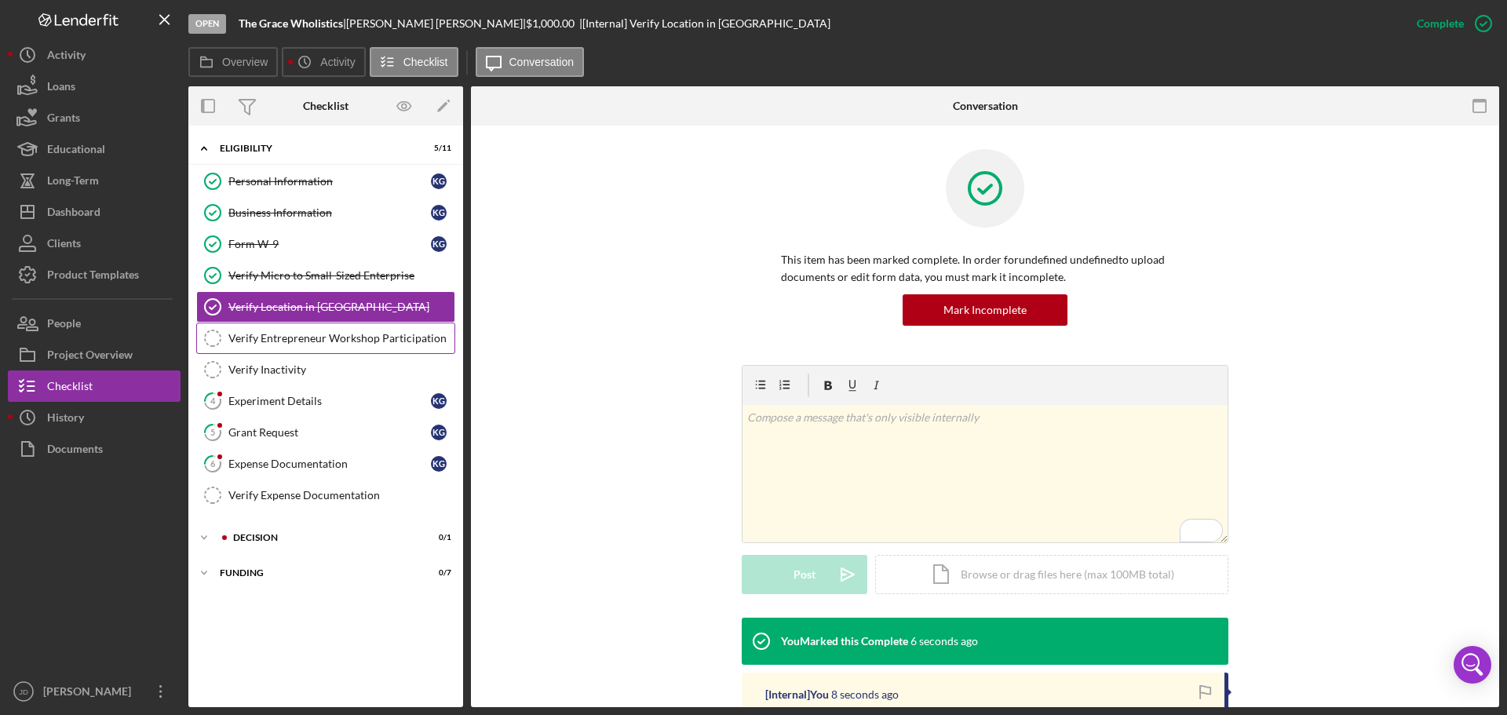
click at [362, 343] on div "Verify Entrepreneur Workshop Participation" at bounding box center [341, 338] width 226 height 13
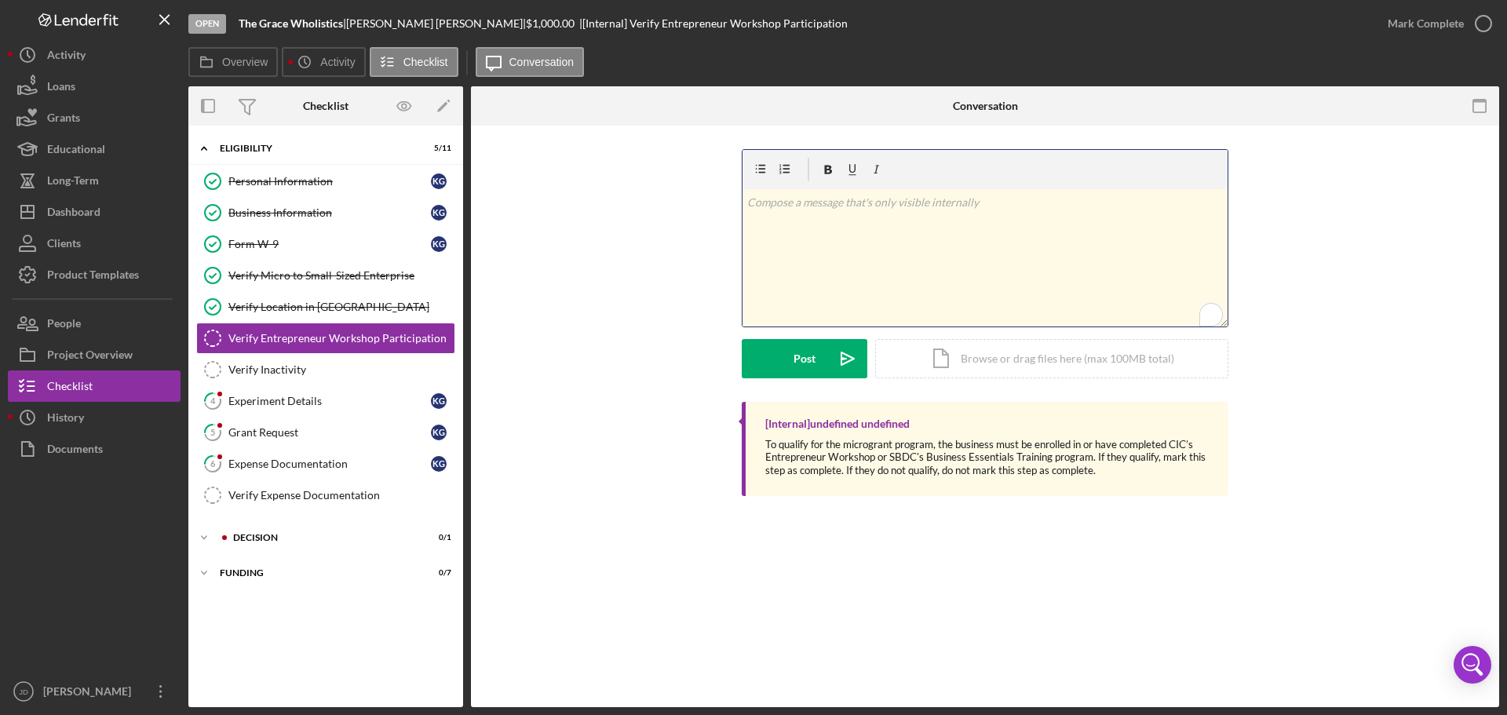
click at [776, 209] on p "To enrich screen reader interactions, please activate Accessibility in Grammarl…" at bounding box center [985, 202] width 476 height 17
click at [800, 357] on div "Post" at bounding box center [804, 358] width 22 height 39
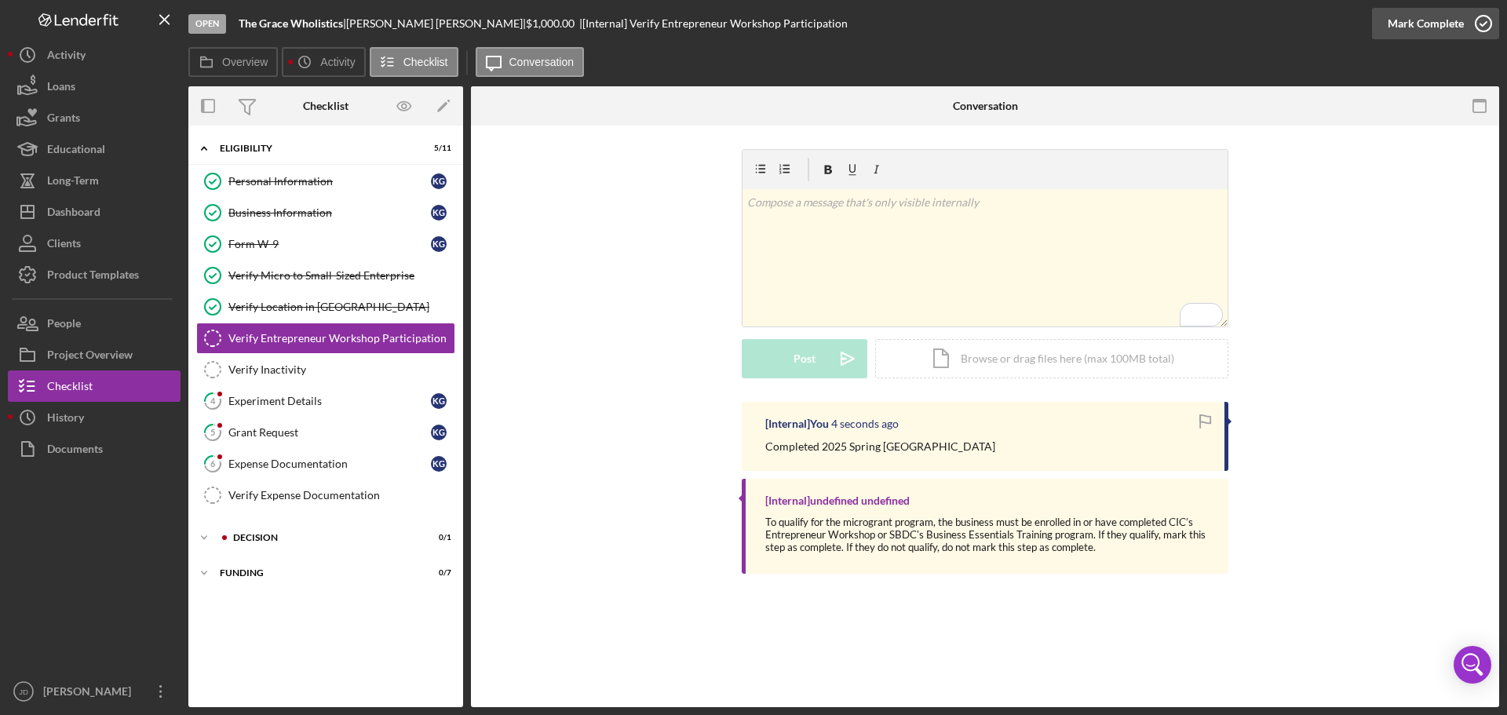
click at [1487, 17] on icon "button" at bounding box center [1483, 23] width 39 height 39
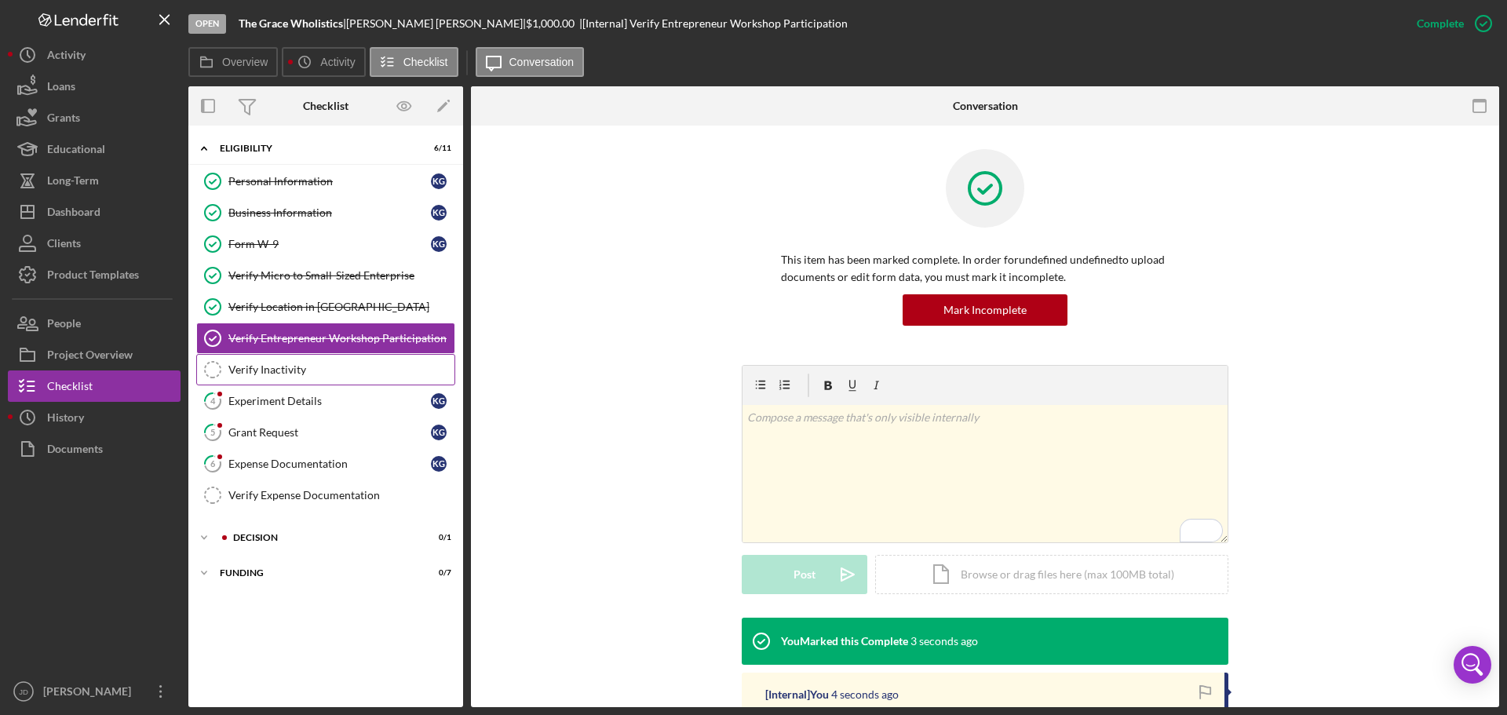
click at [278, 366] on div "Verify Inactivity" at bounding box center [341, 369] width 226 height 13
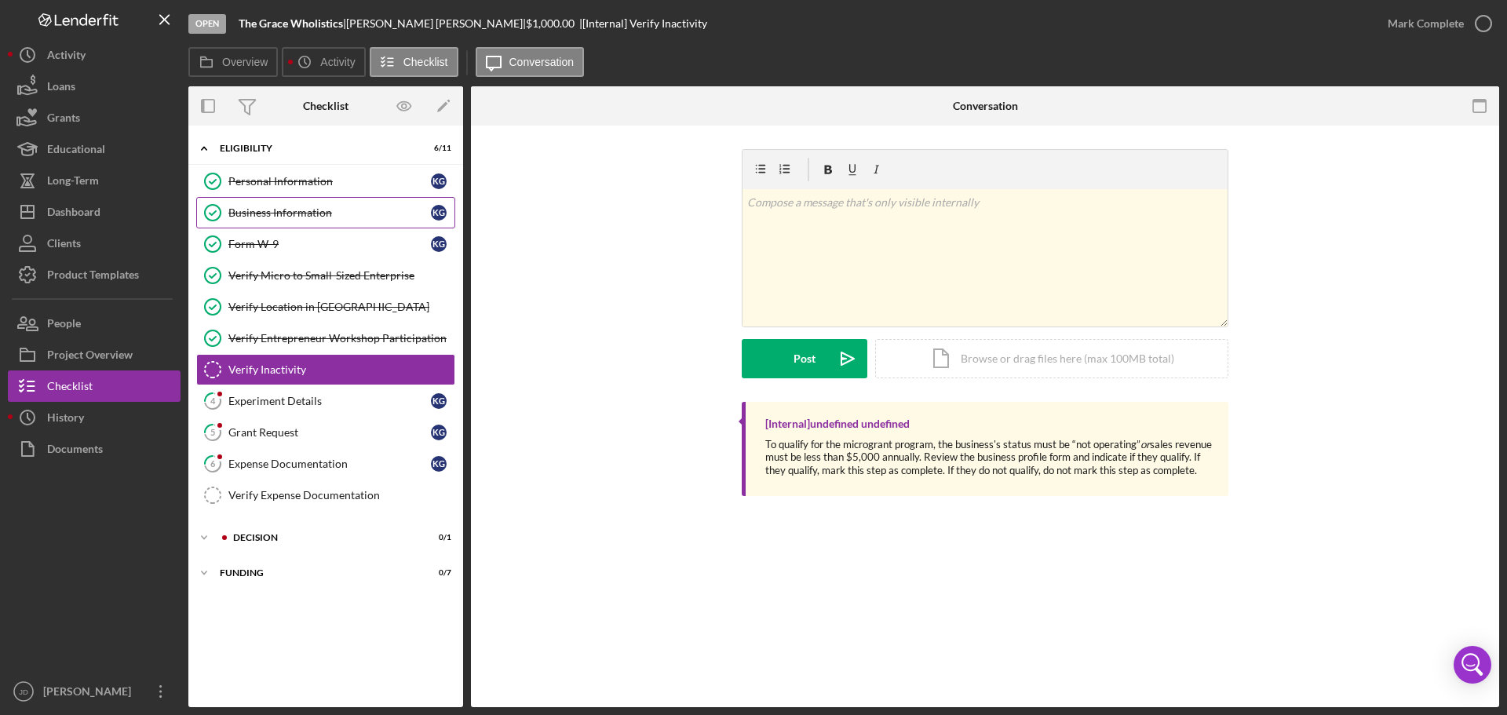
click at [323, 218] on div "Business Information" at bounding box center [329, 212] width 202 height 13
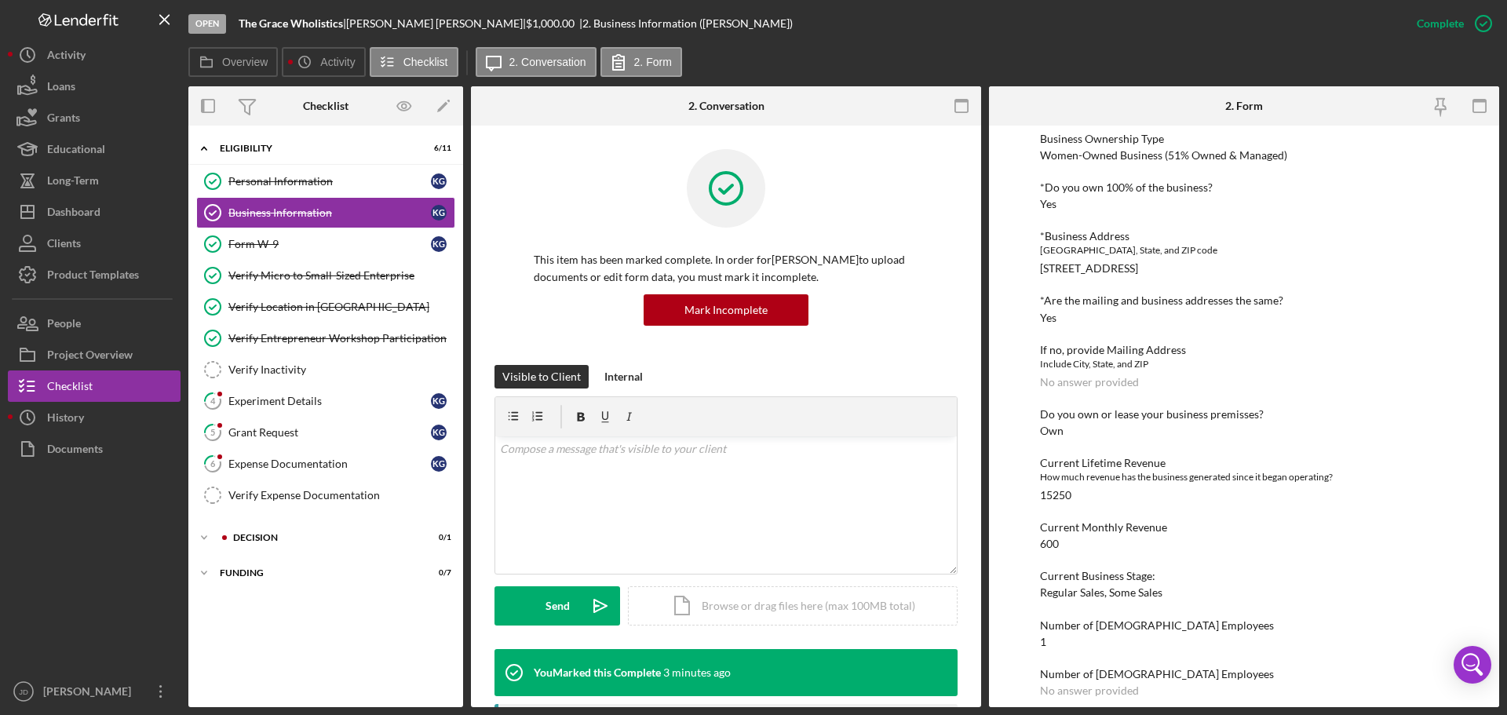
scroll to position [667, 0]
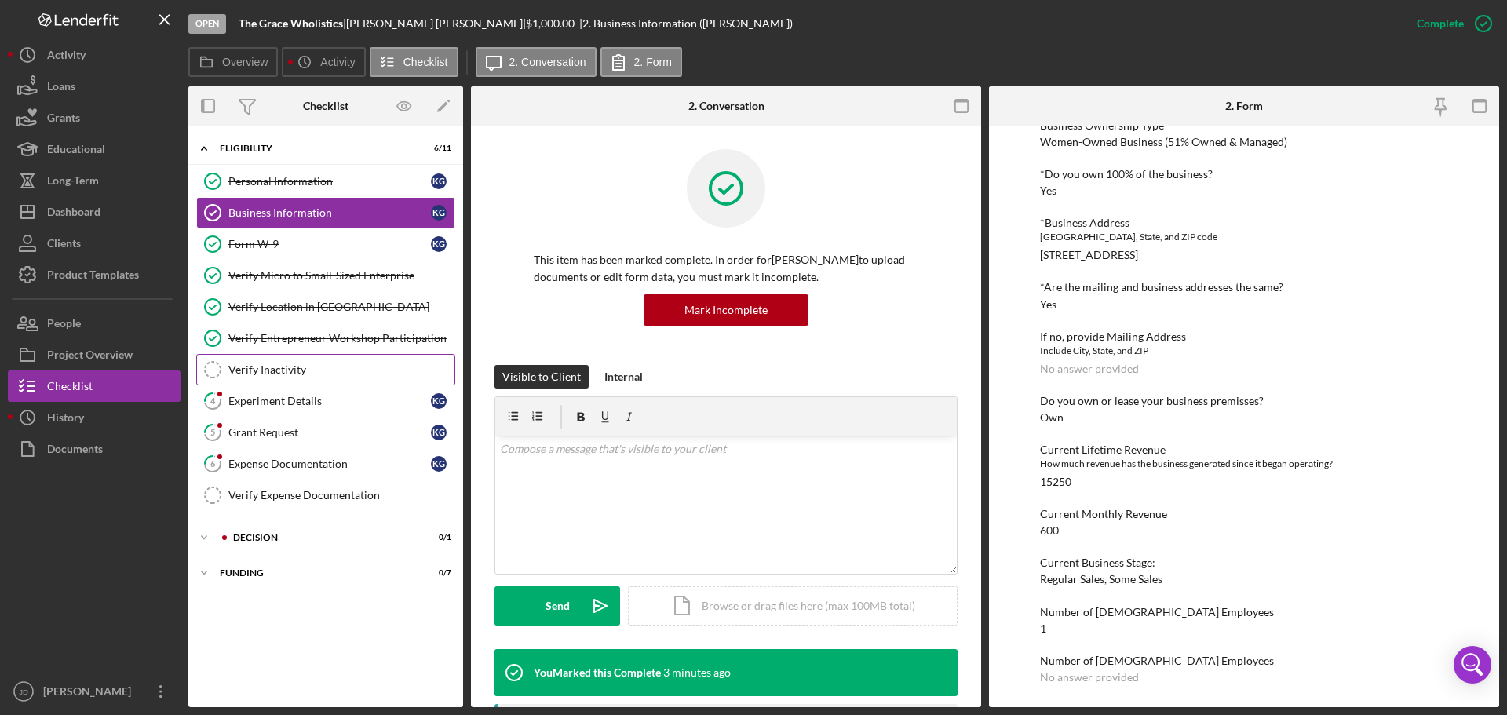
click at [283, 372] on div "Verify Inactivity" at bounding box center [341, 369] width 226 height 13
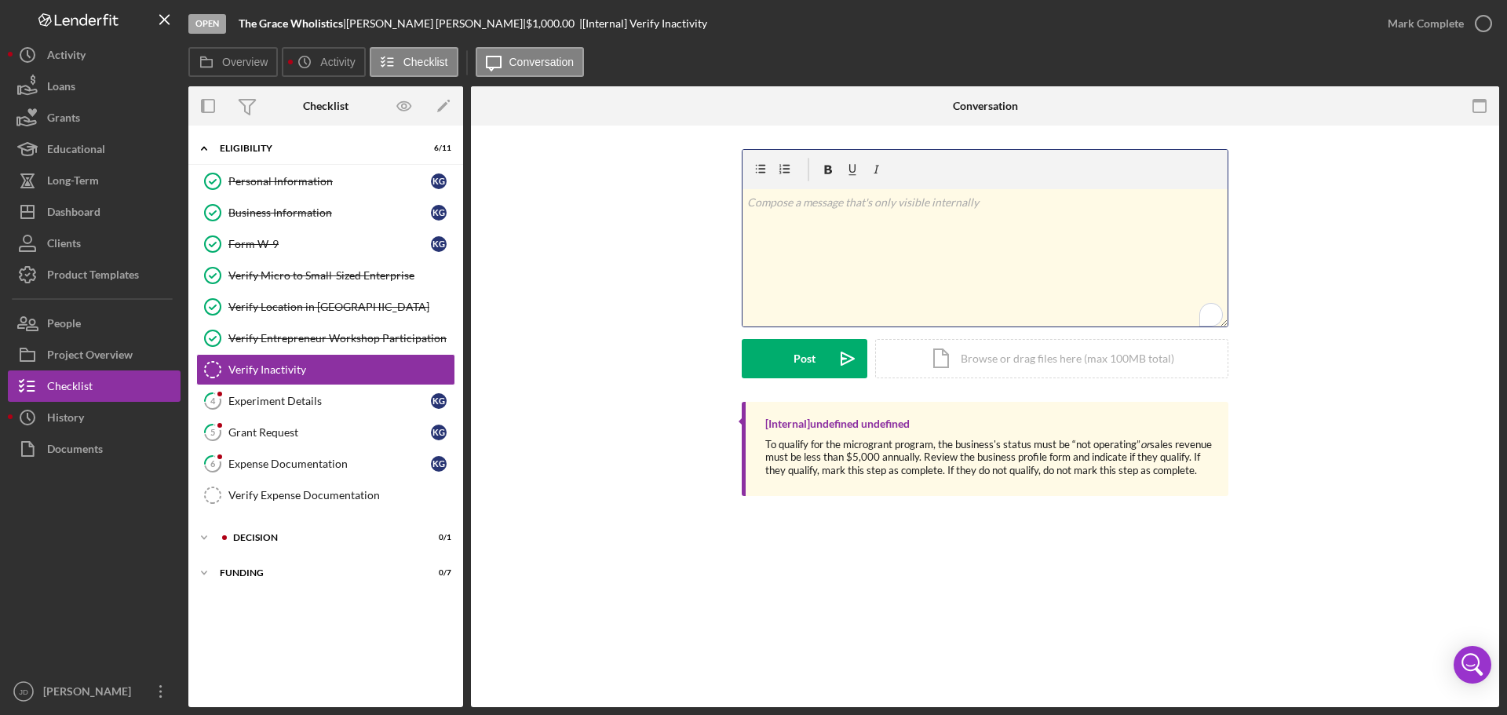
click at [922, 204] on p "To enrich screen reader interactions, please activate Accessibility in Grammarl…" at bounding box center [985, 202] width 476 height 17
click at [310, 209] on div "Business Information" at bounding box center [329, 212] width 202 height 13
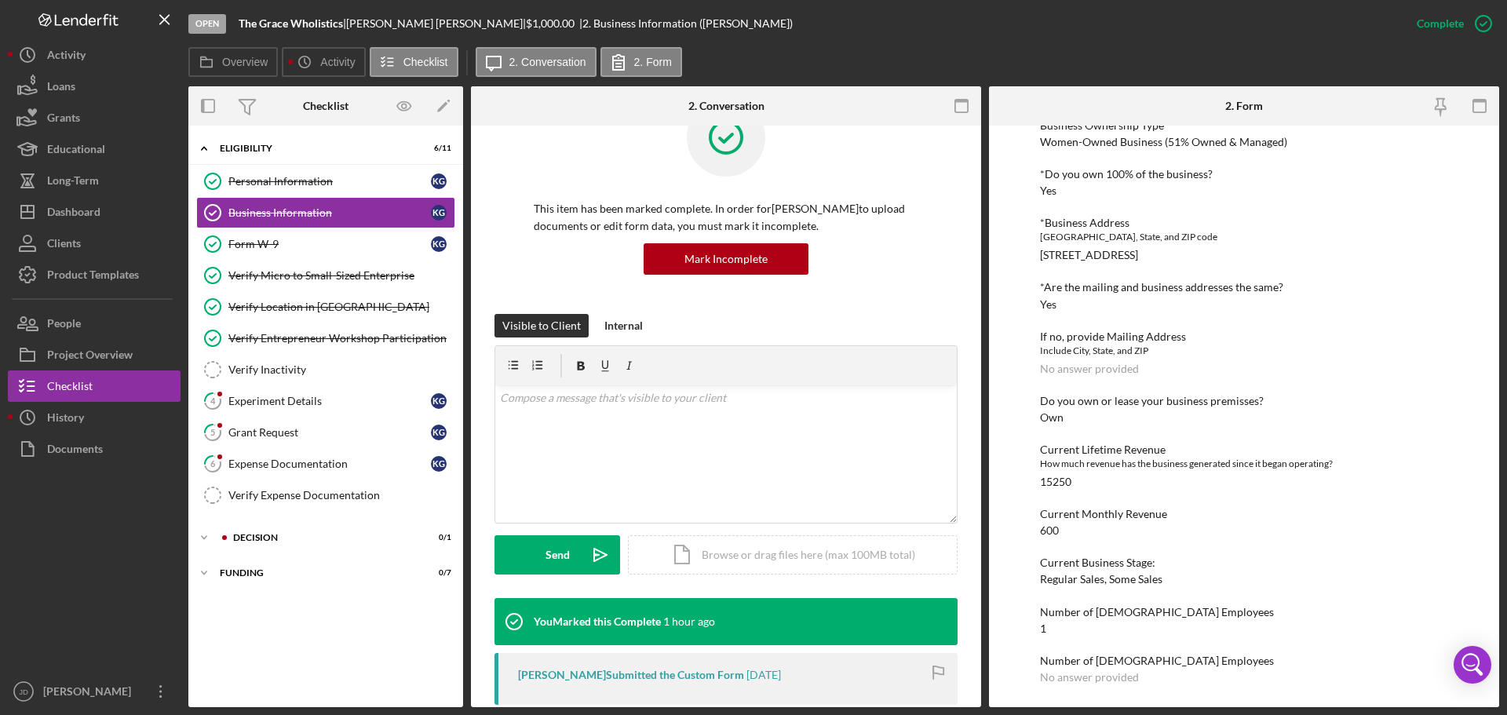
scroll to position [78, 0]
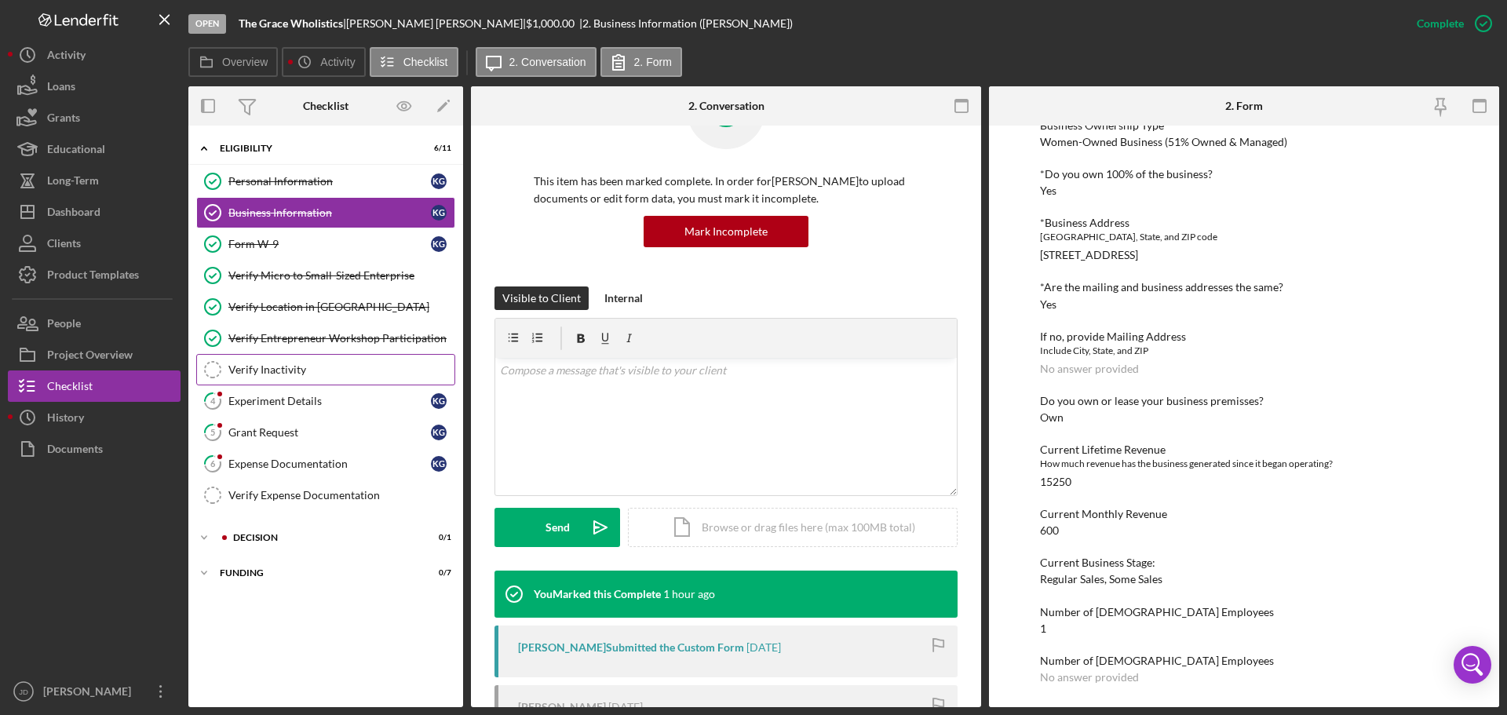
click at [247, 367] on div "Verify Inactivity" at bounding box center [341, 369] width 226 height 13
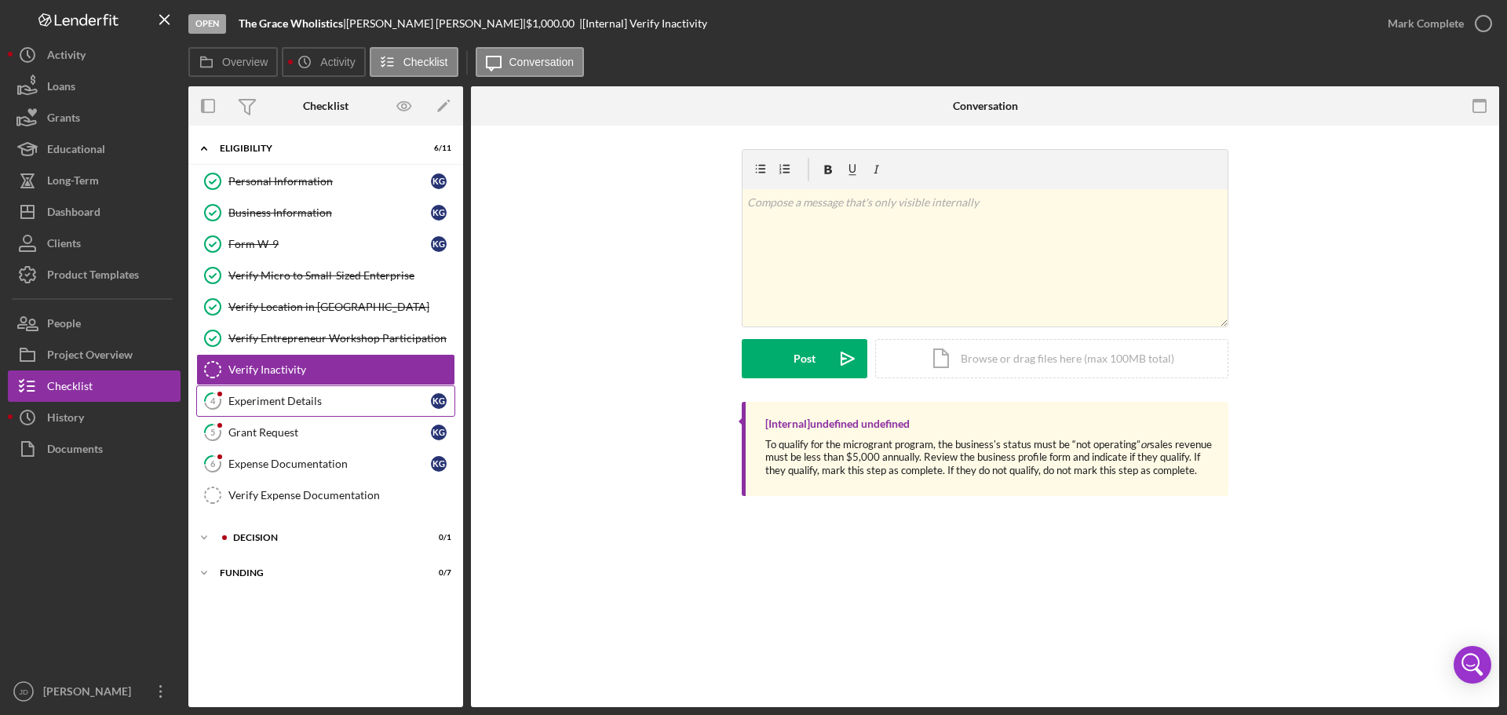
click at [286, 400] on div "Experiment Details" at bounding box center [329, 401] width 202 height 13
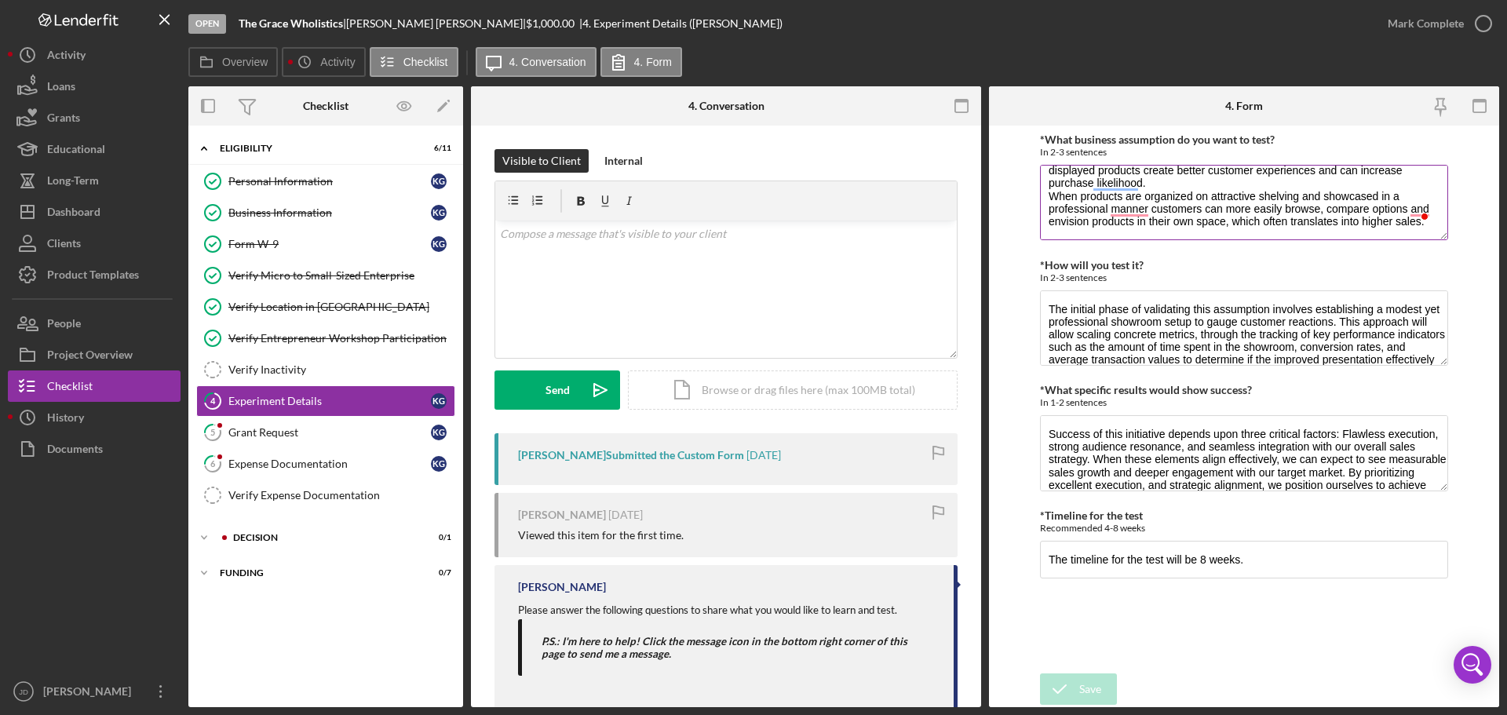
scroll to position [57, 0]
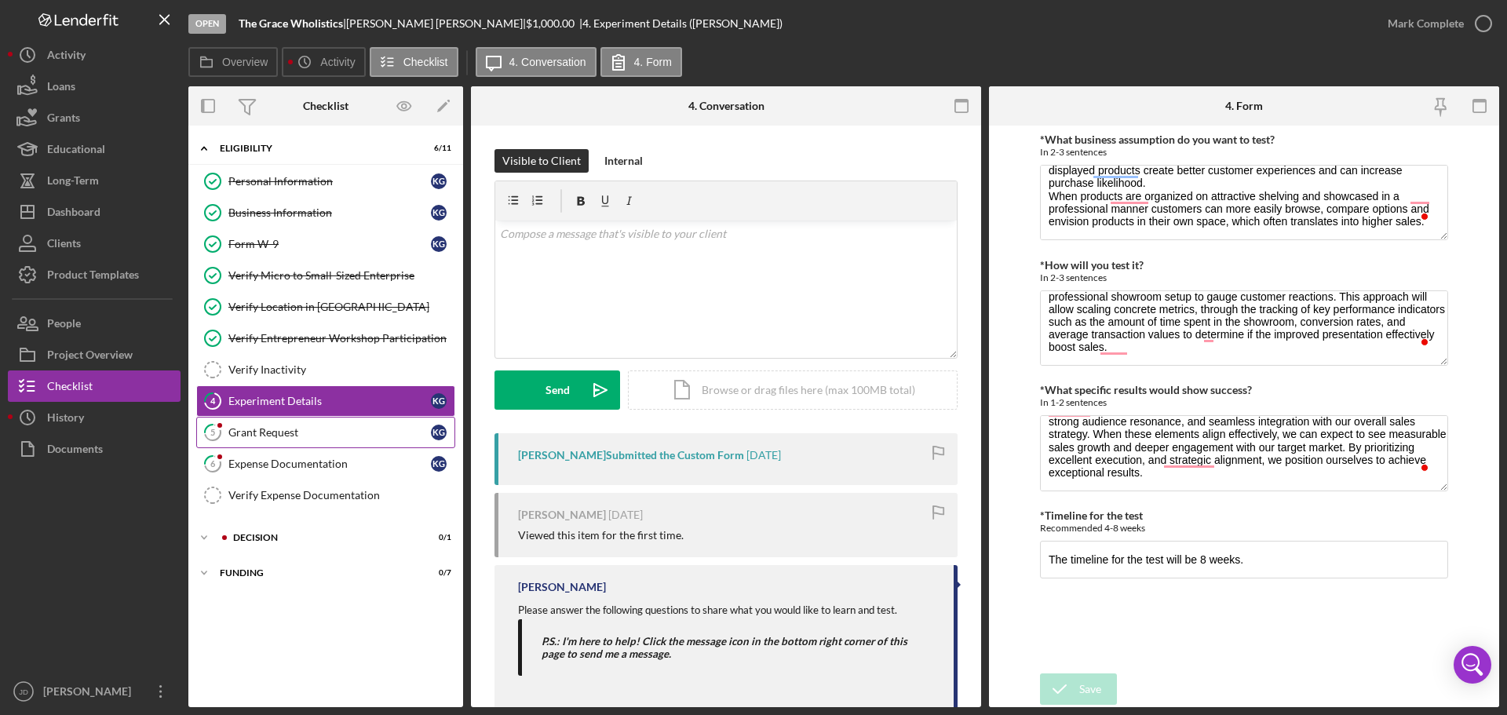
click at [275, 432] on div "Grant Request" at bounding box center [329, 432] width 202 height 13
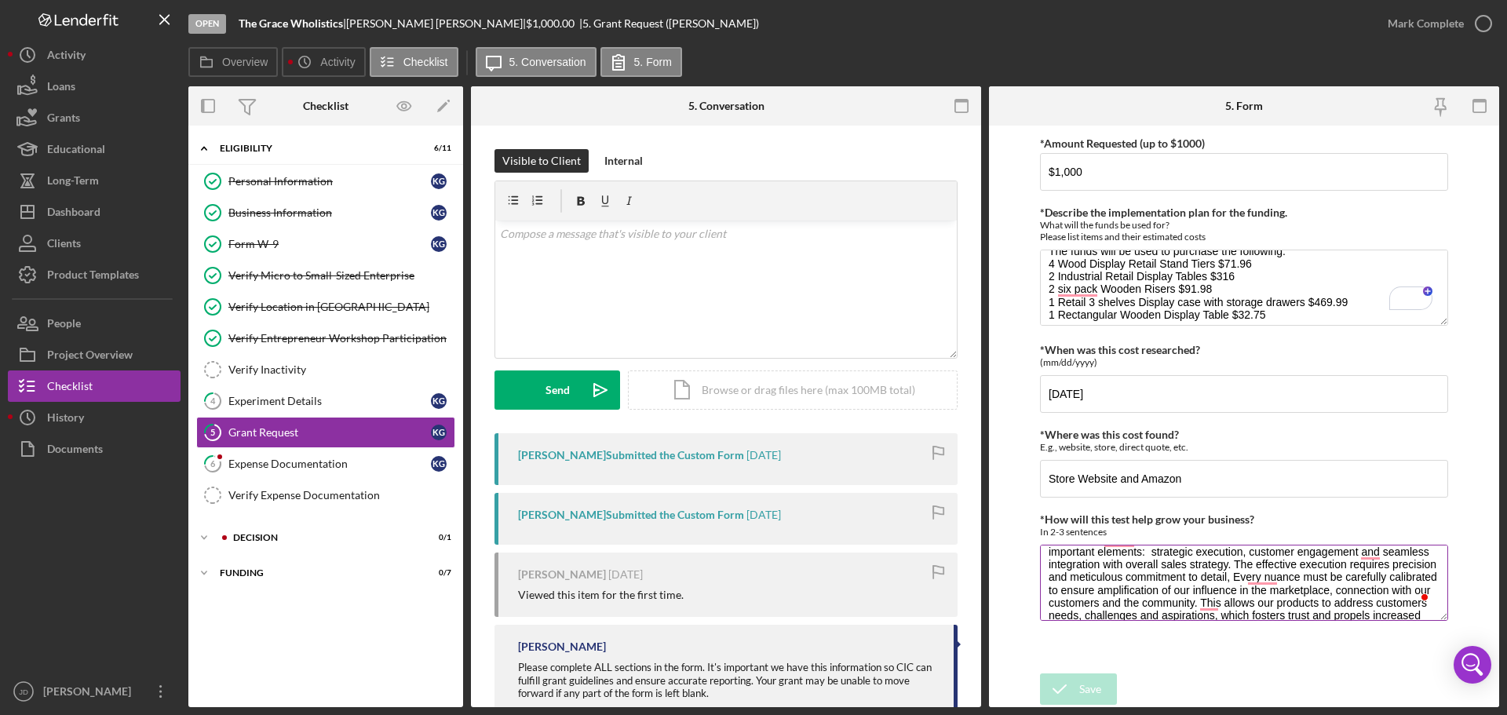
scroll to position [17, 0]
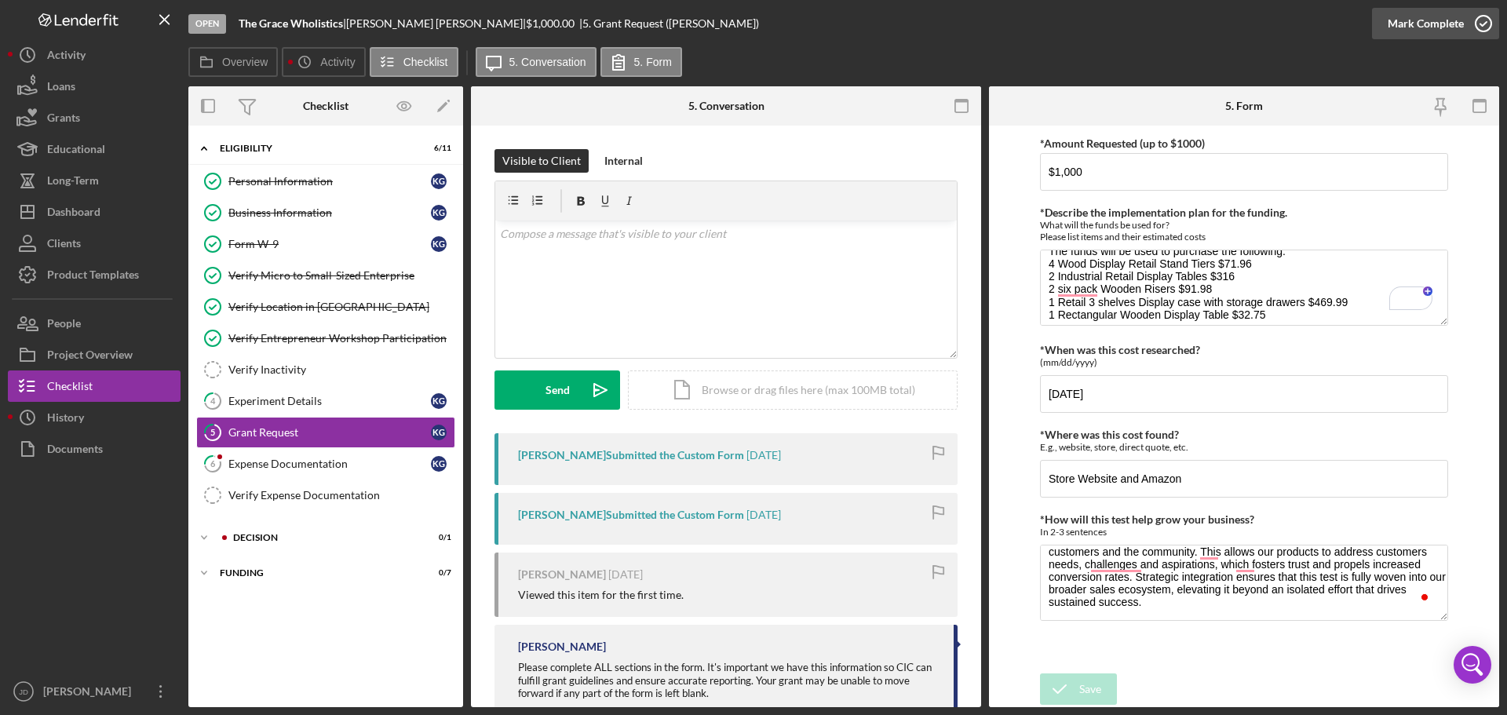
click at [1488, 24] on icon "button" at bounding box center [1483, 23] width 39 height 39
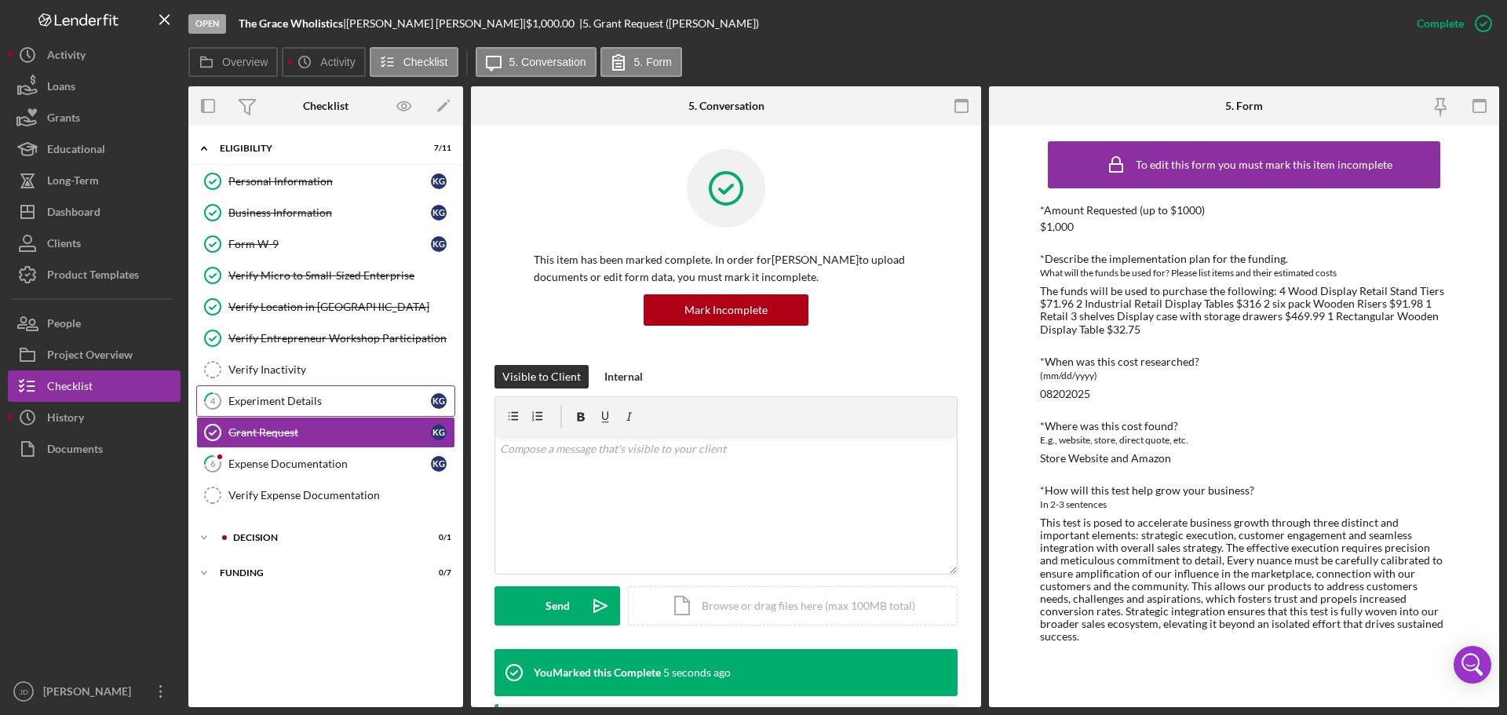
click at [282, 401] on div "Experiment Details" at bounding box center [329, 401] width 202 height 13
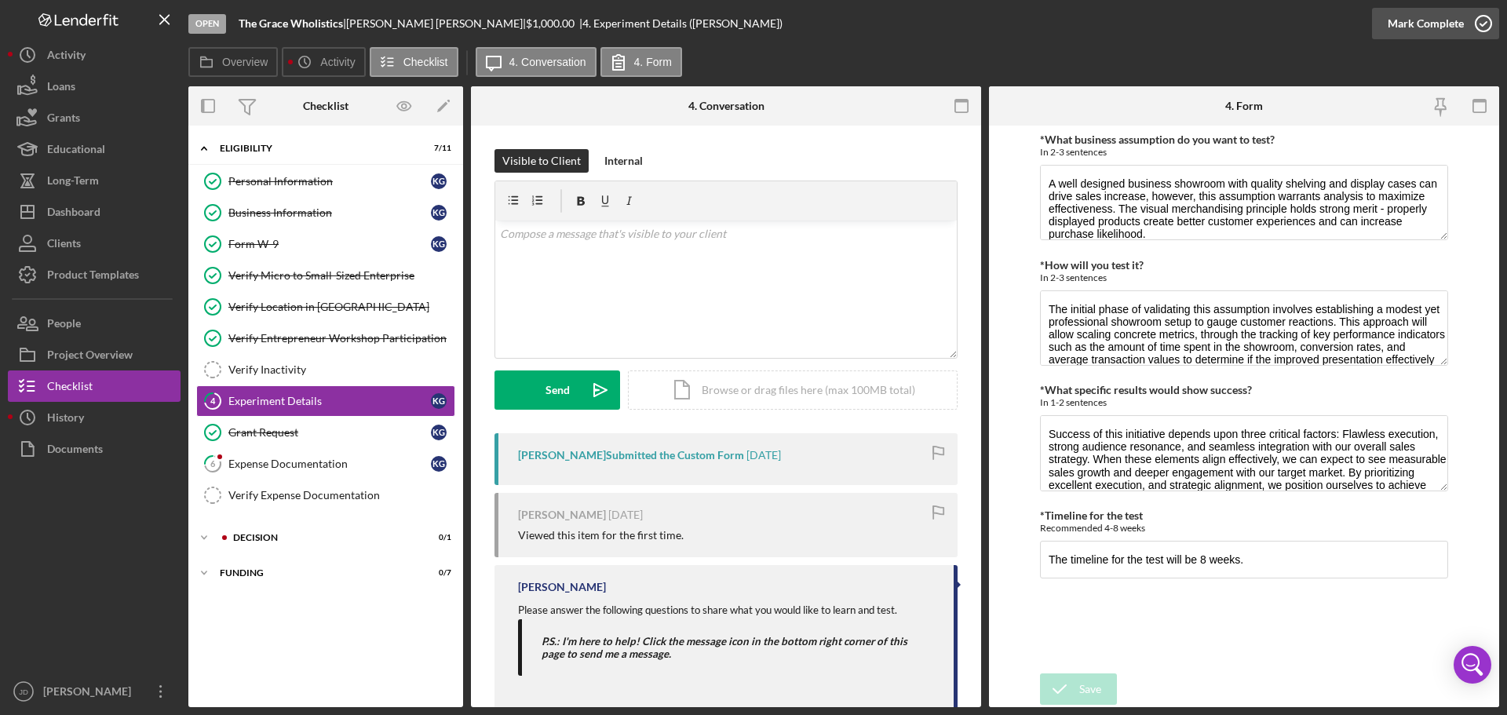
click at [1484, 24] on icon "button" at bounding box center [1483, 23] width 39 height 39
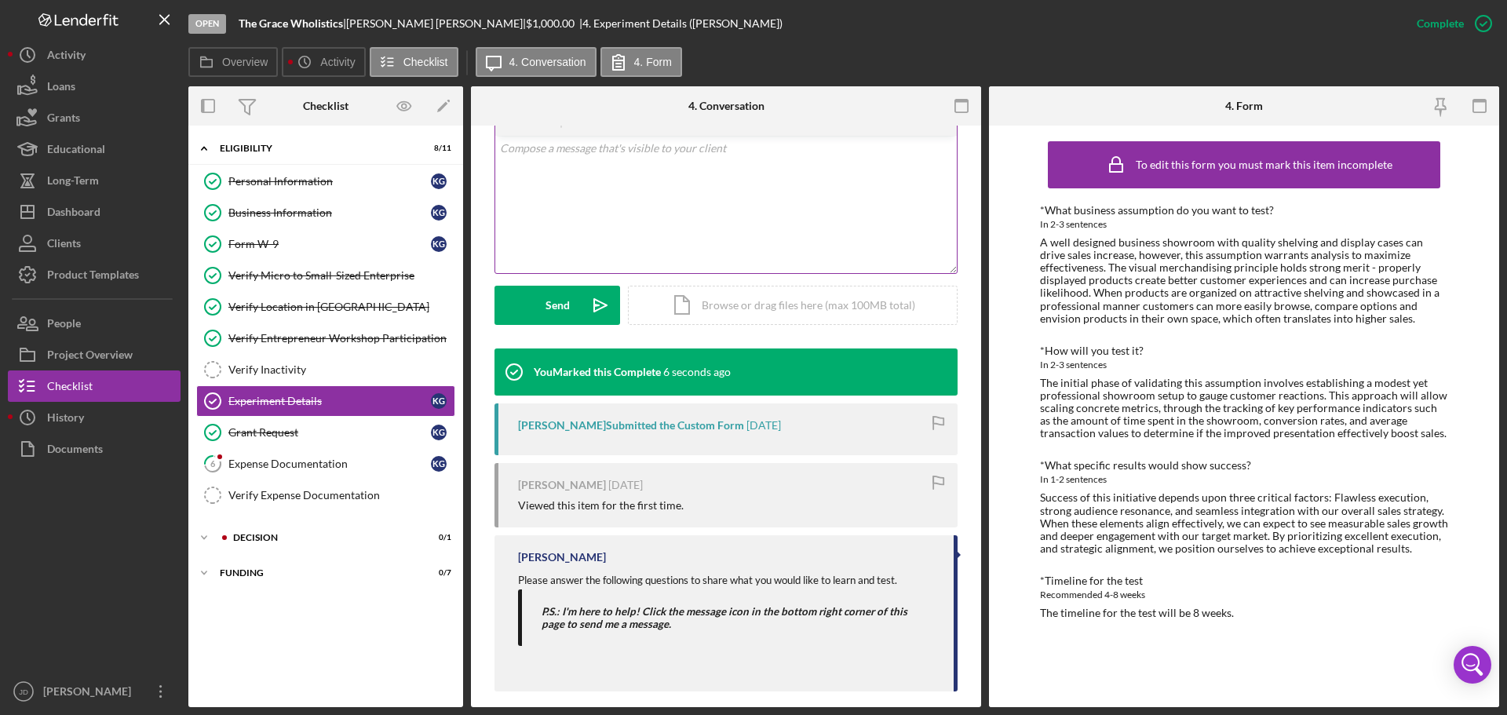
scroll to position [316, 0]
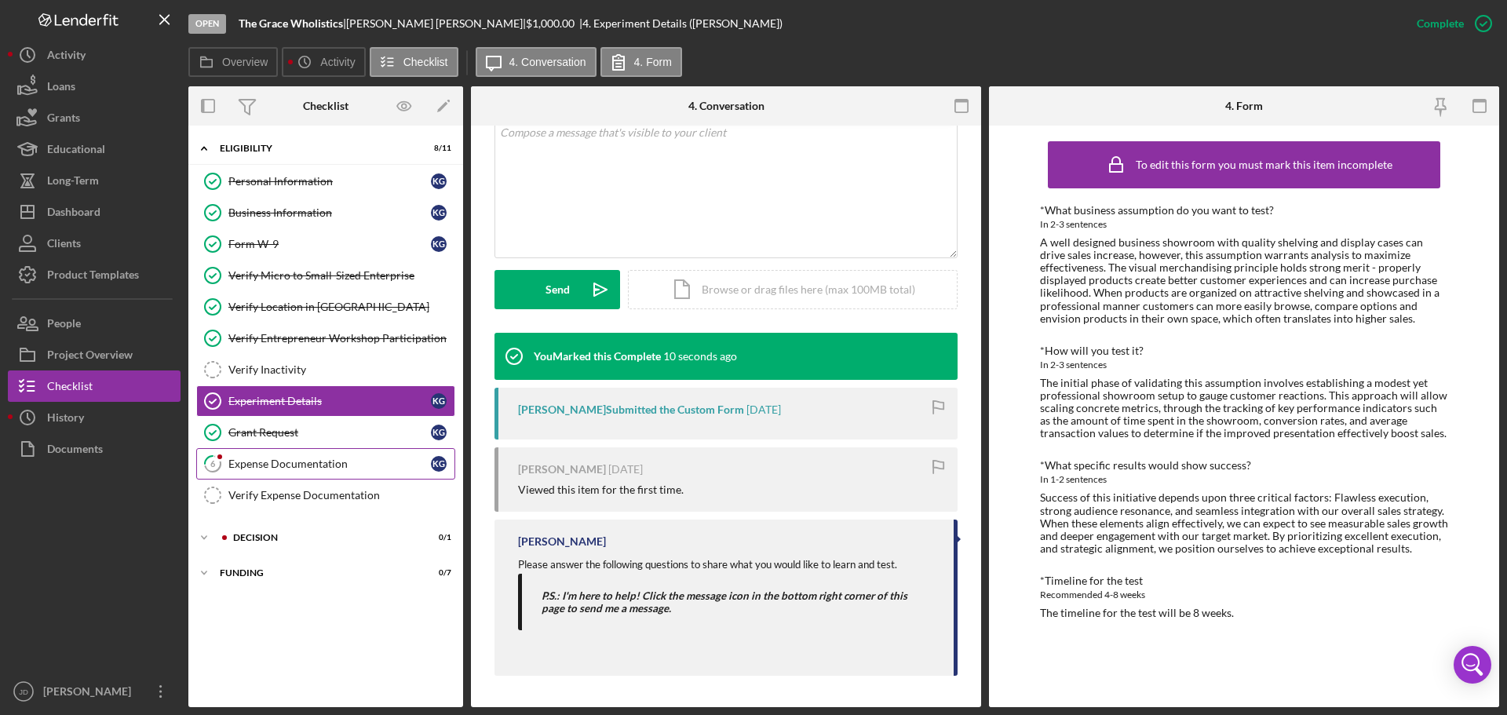
click at [300, 466] on div "Expense Documentation" at bounding box center [329, 464] width 202 height 13
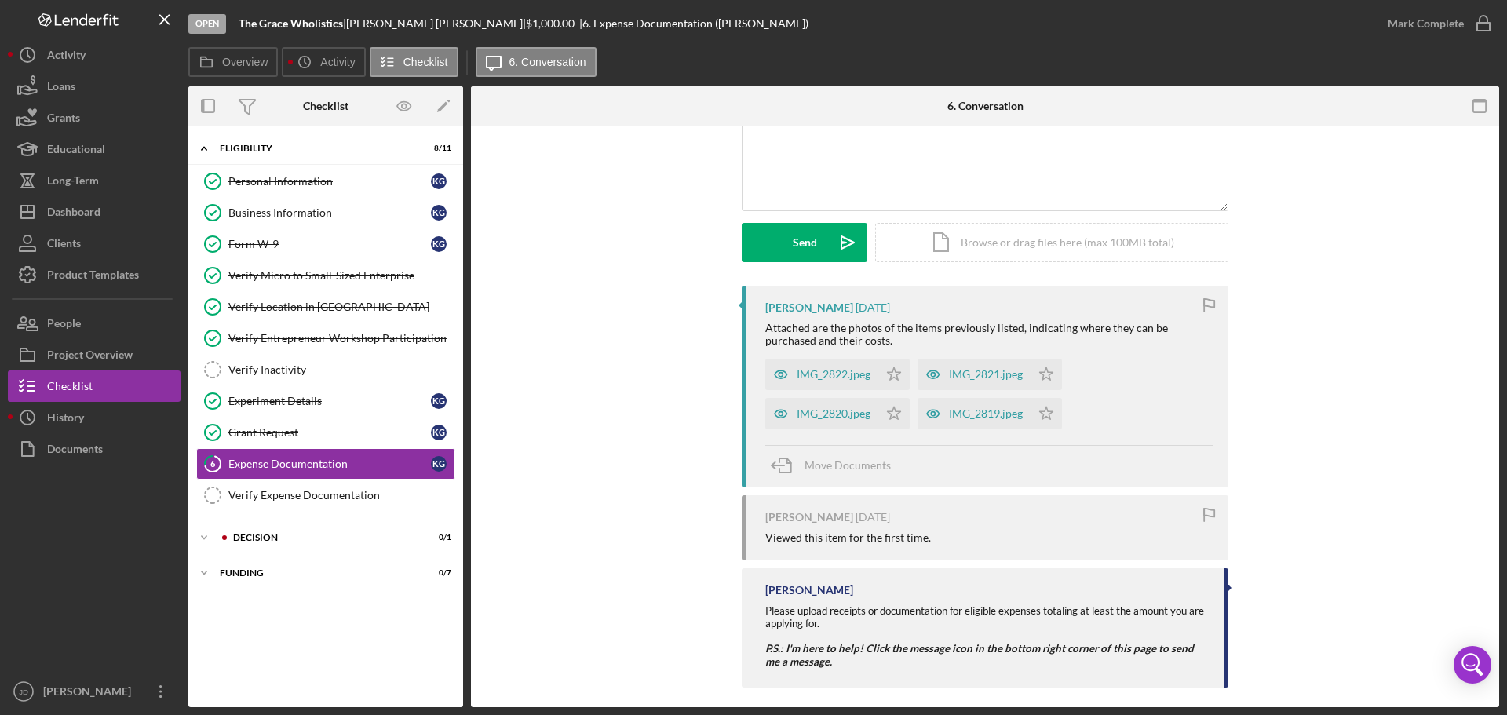
scroll to position [159, 0]
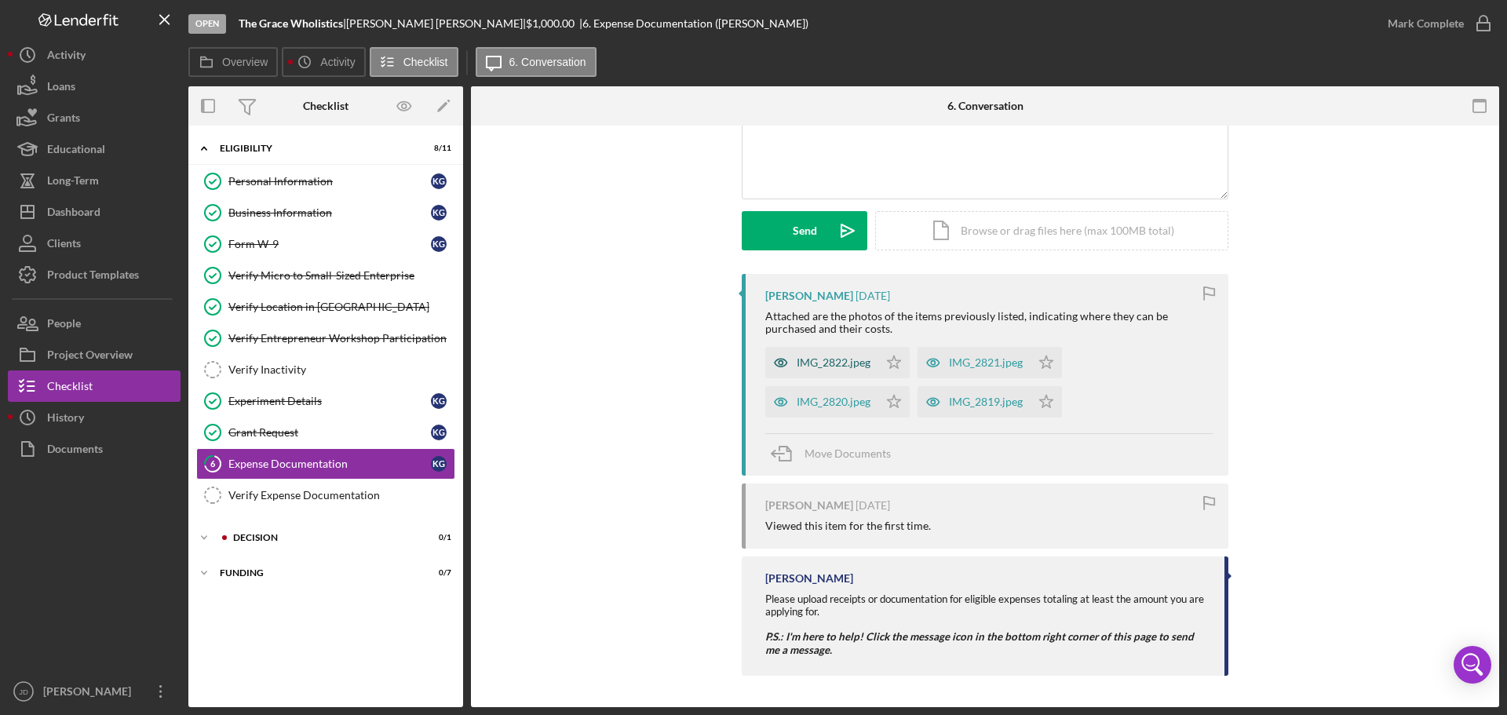
click at [828, 361] on div "IMG_2822.jpeg" at bounding box center [834, 362] width 74 height 13
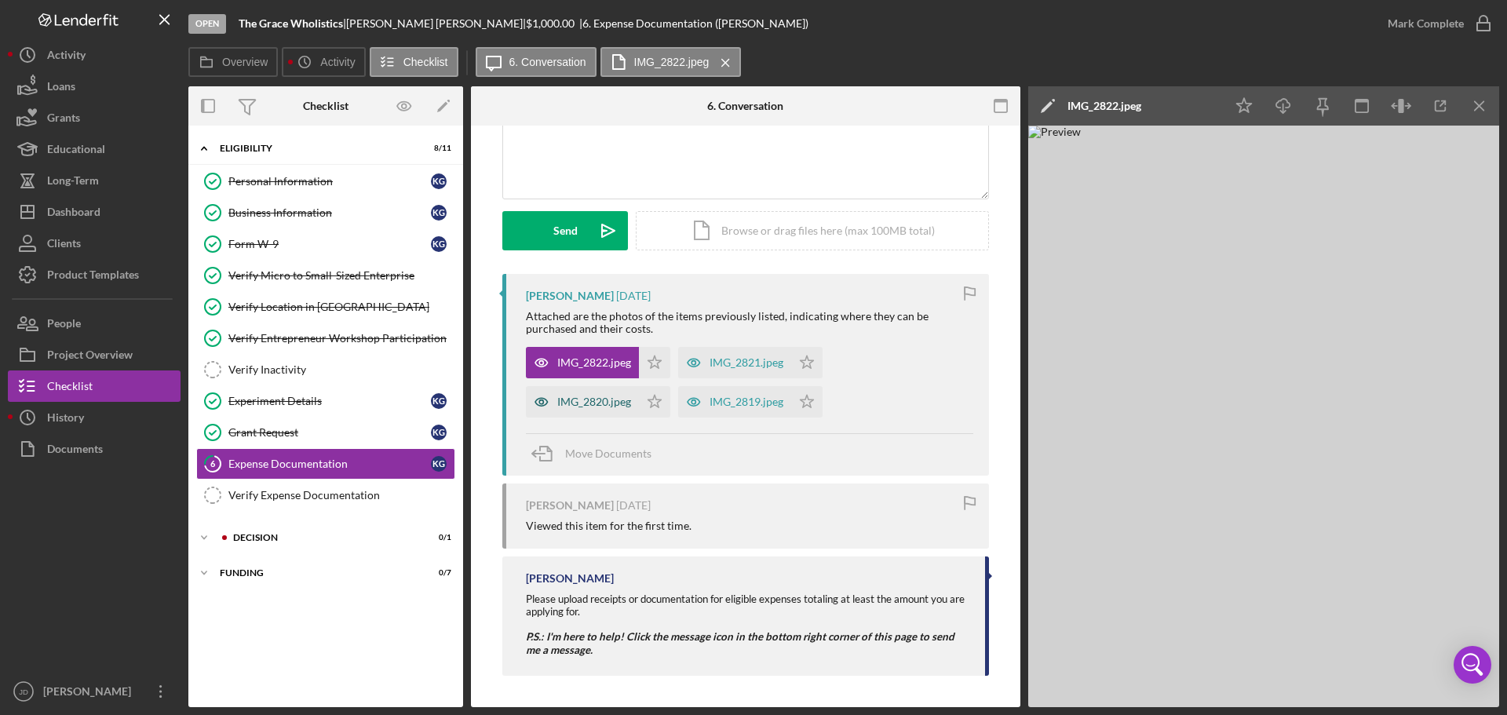
click at [568, 402] on div "IMG_2820.jpeg" at bounding box center [594, 402] width 74 height 13
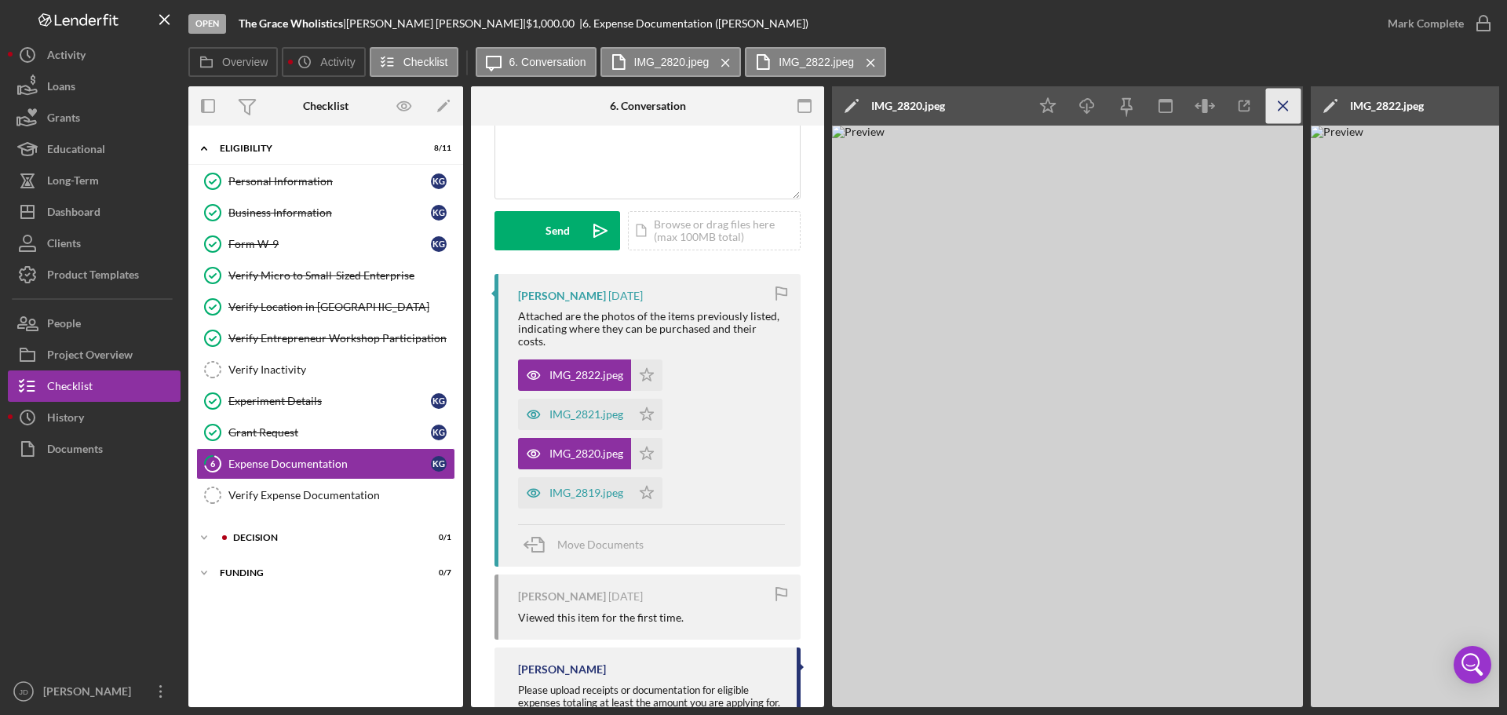
click at [1284, 104] on icon "Icon/Menu Close" at bounding box center [1283, 106] width 35 height 35
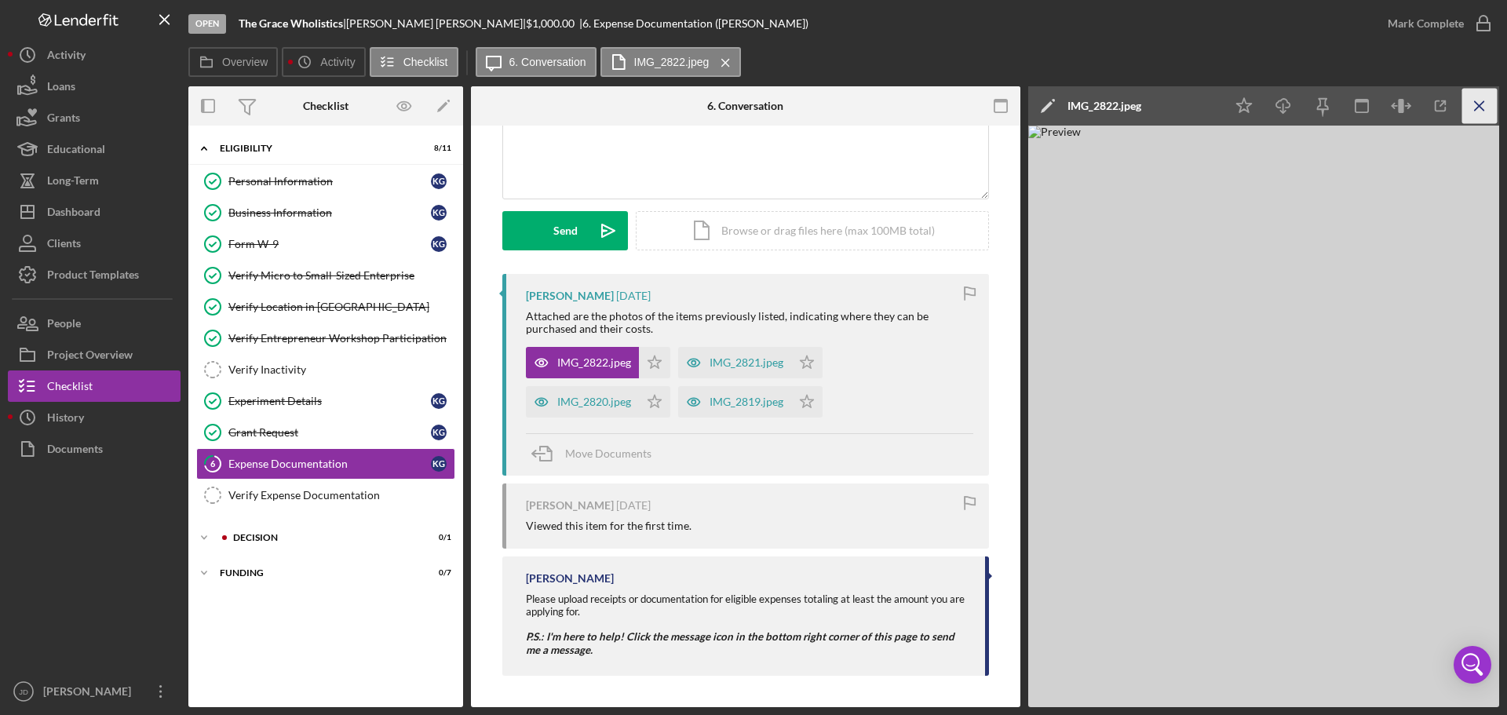
click at [1477, 100] on icon "Icon/Menu Close" at bounding box center [1479, 106] width 35 height 35
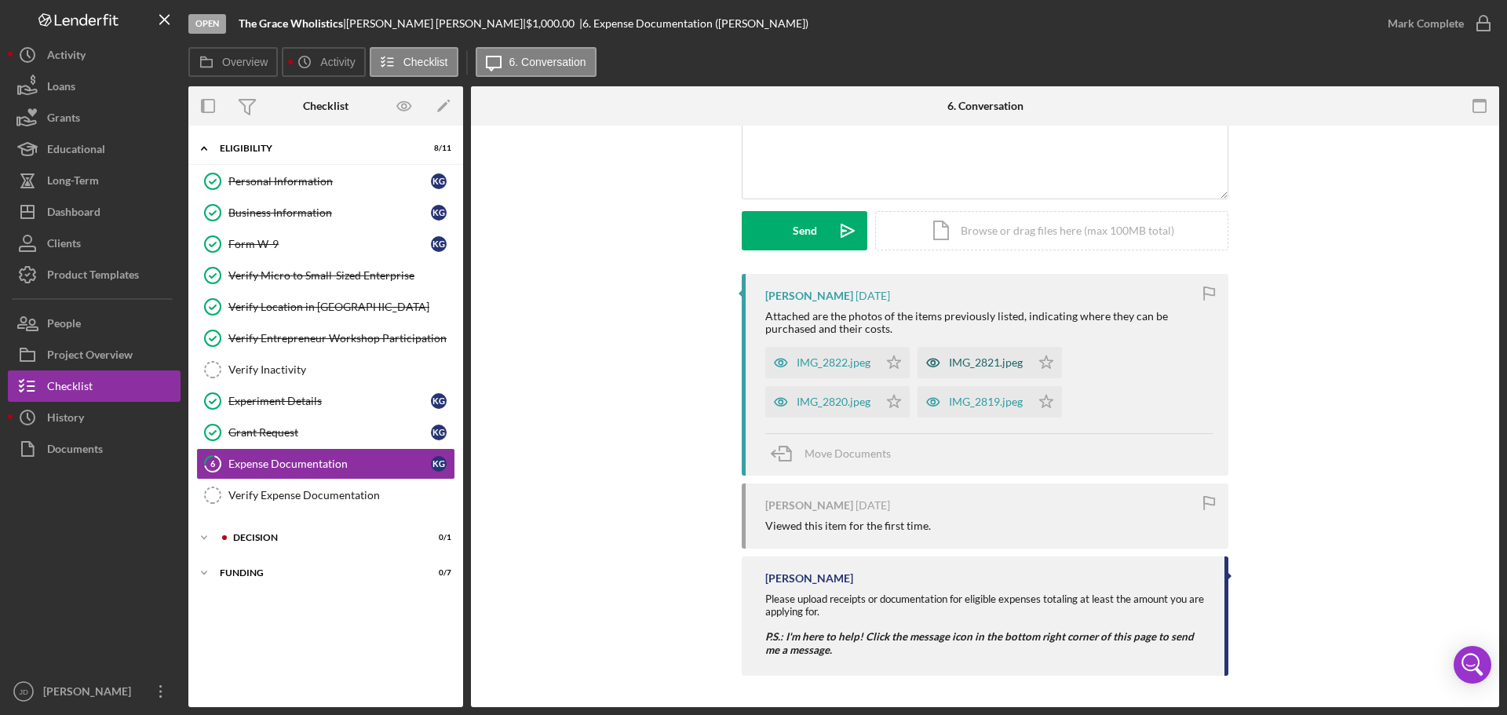
click at [976, 364] on div "IMG_2821.jpeg" at bounding box center [986, 362] width 74 height 13
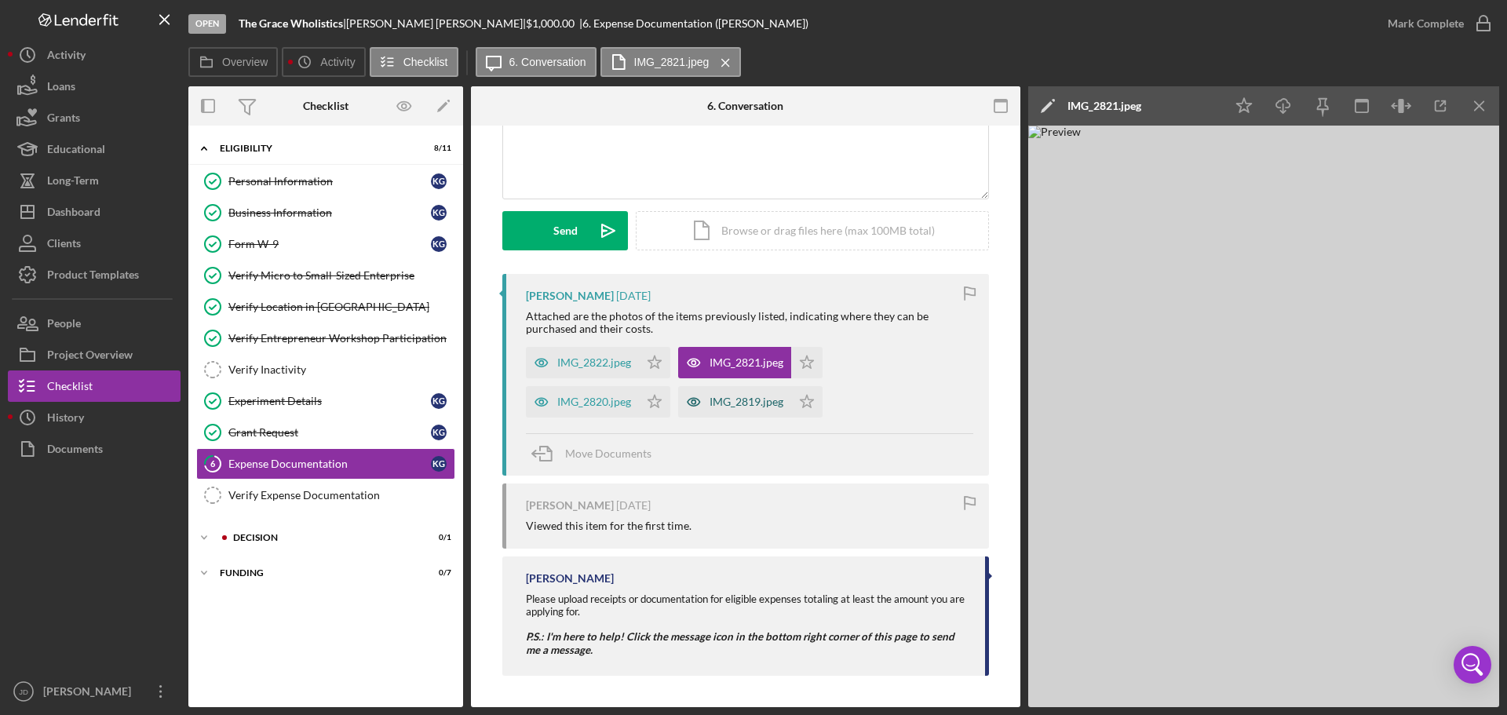
click at [728, 403] on div "IMG_2819.jpeg" at bounding box center [746, 402] width 74 height 13
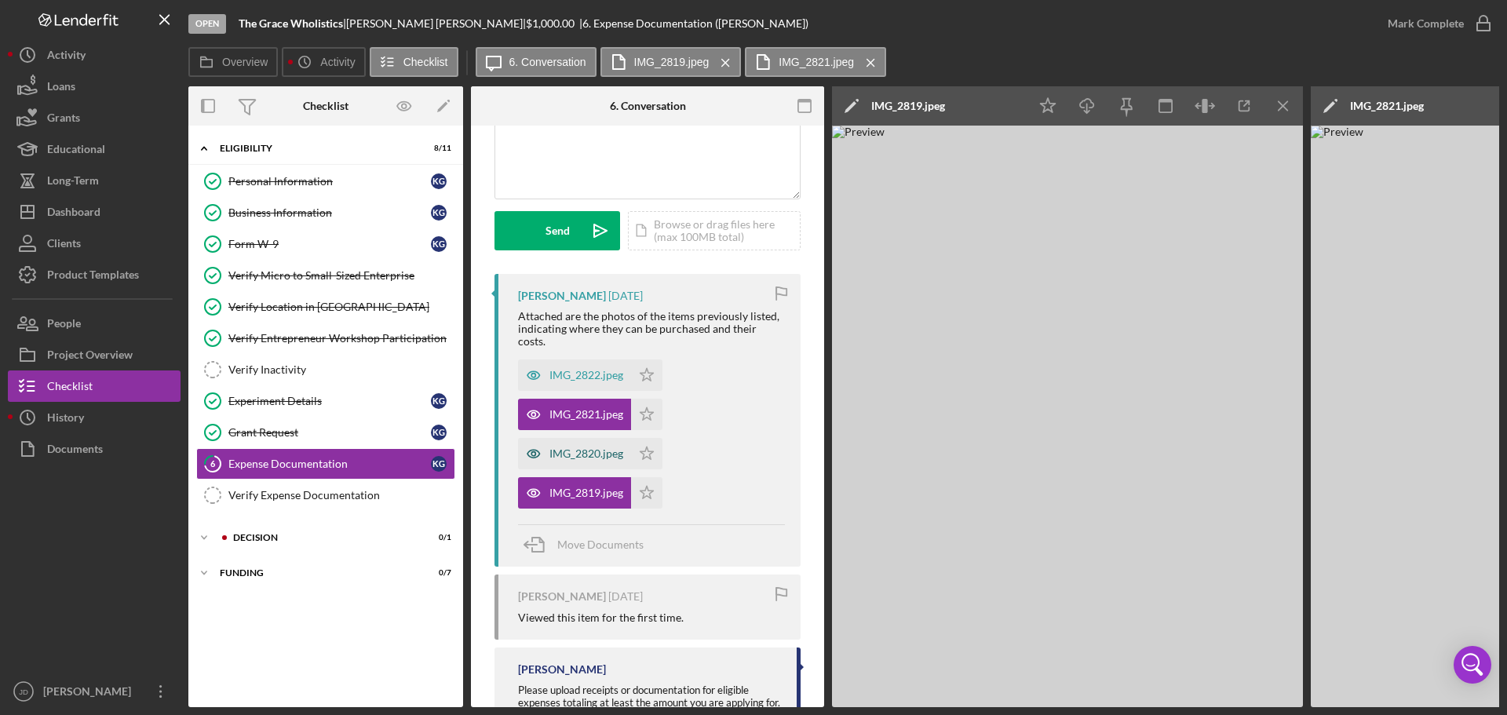
click at [605, 449] on div "IMG_2820.jpeg" at bounding box center [586, 453] width 74 height 13
click at [607, 377] on div "IMG_2822.jpeg" at bounding box center [586, 375] width 74 height 13
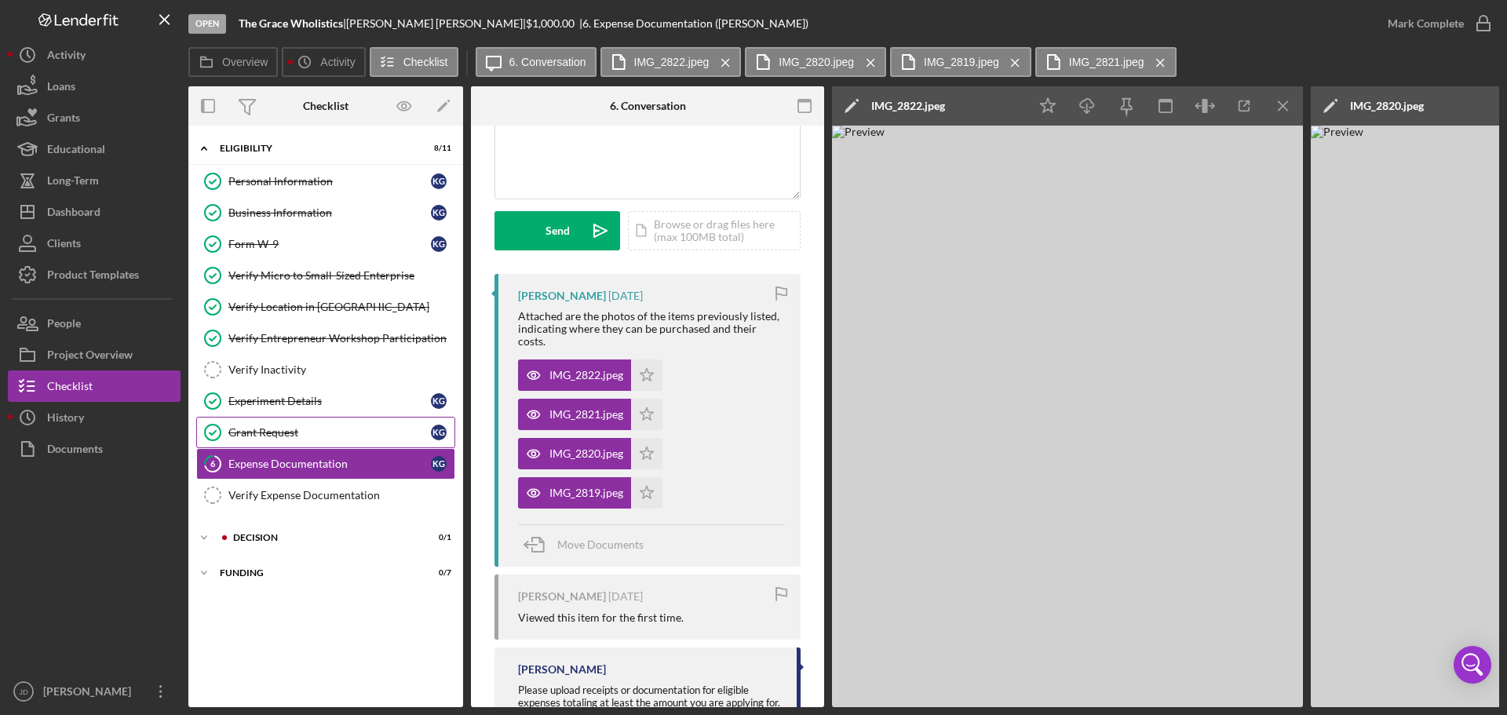
click at [279, 438] on div "Grant Request" at bounding box center [329, 432] width 202 height 13
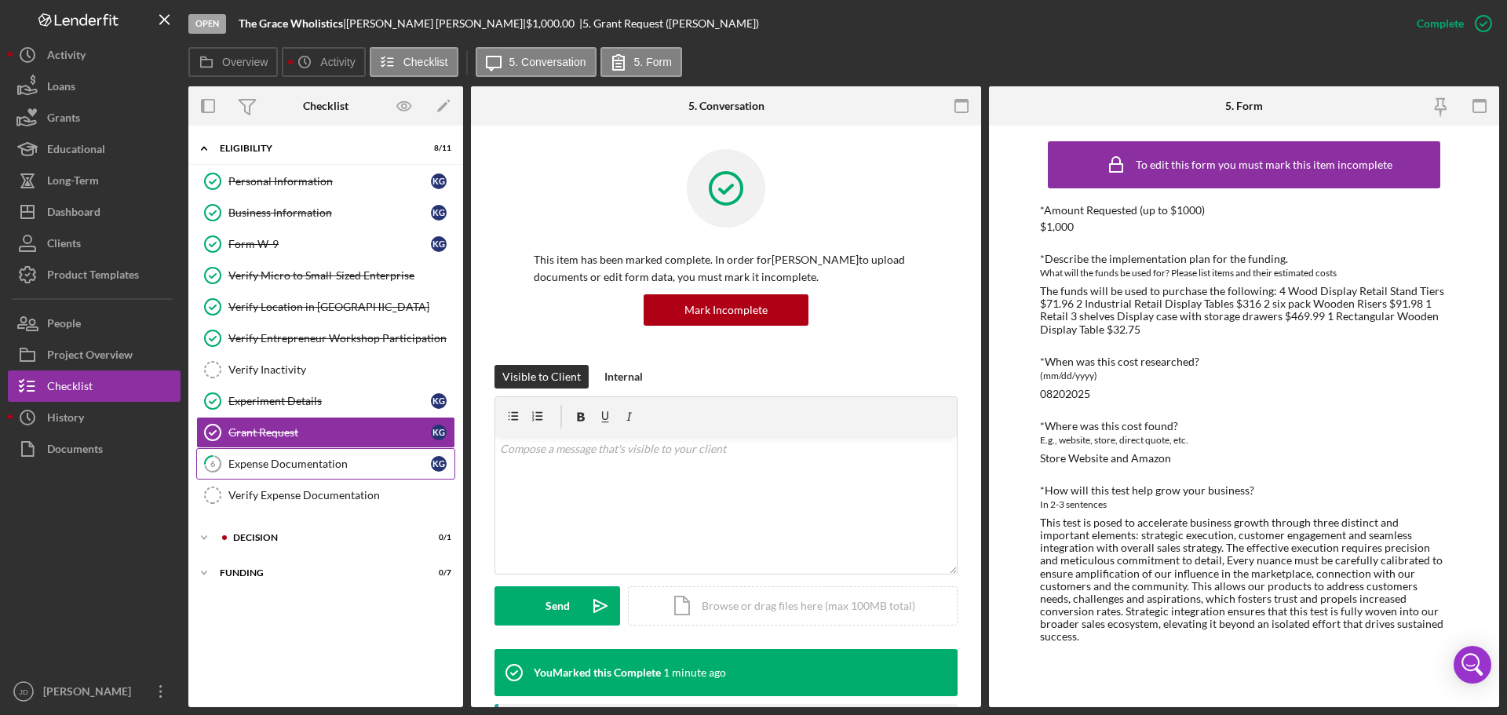
click at [290, 467] on div "Expense Documentation" at bounding box center [329, 464] width 202 height 13
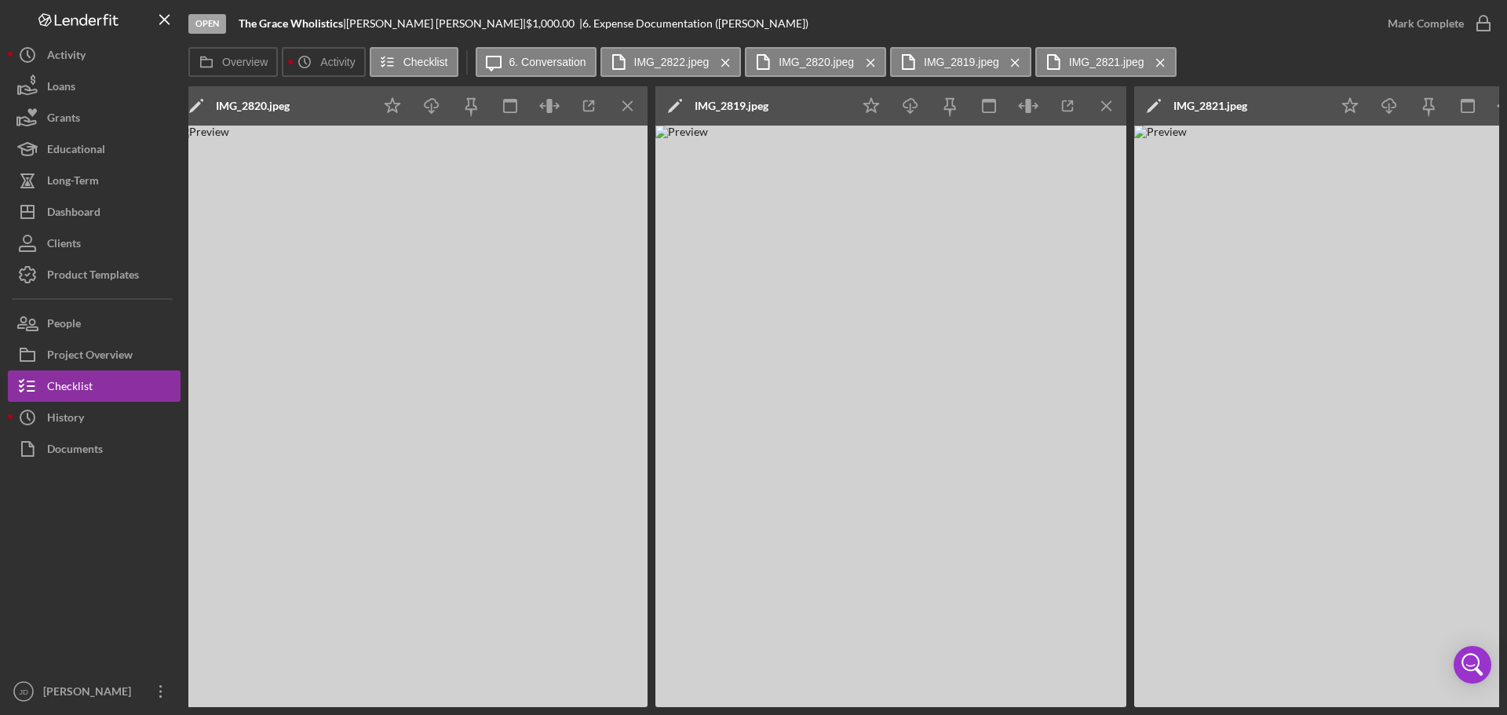
scroll to position [0, 1135]
drag, startPoint x: 808, startPoint y: 709, endPoint x: 1033, endPoint y: 726, distance: 225.9
click at [1033, 714] on html "Open The Grace Wholistics | Karla Gilchrist | $1,000.00 | 6. Expense Documentat…" at bounding box center [753, 357] width 1507 height 715
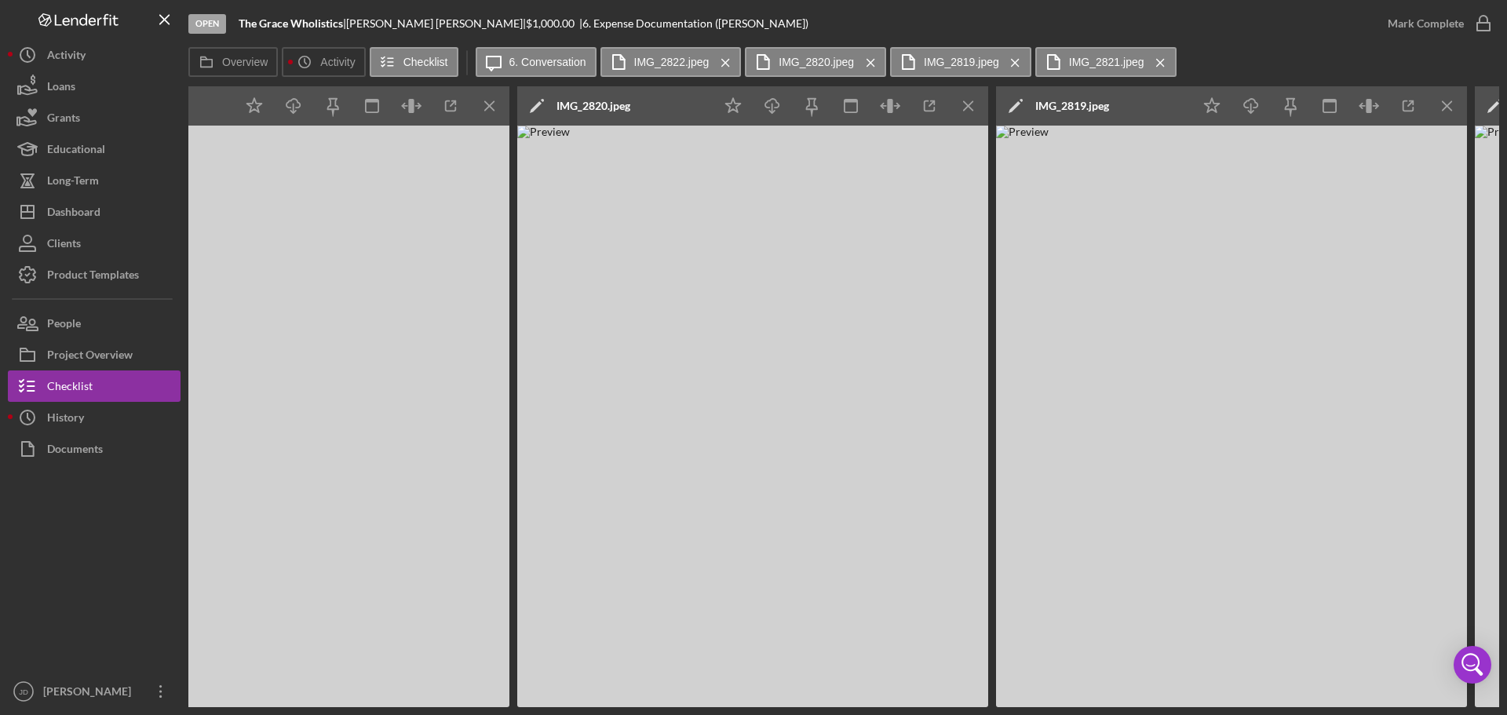
scroll to position [0, 764]
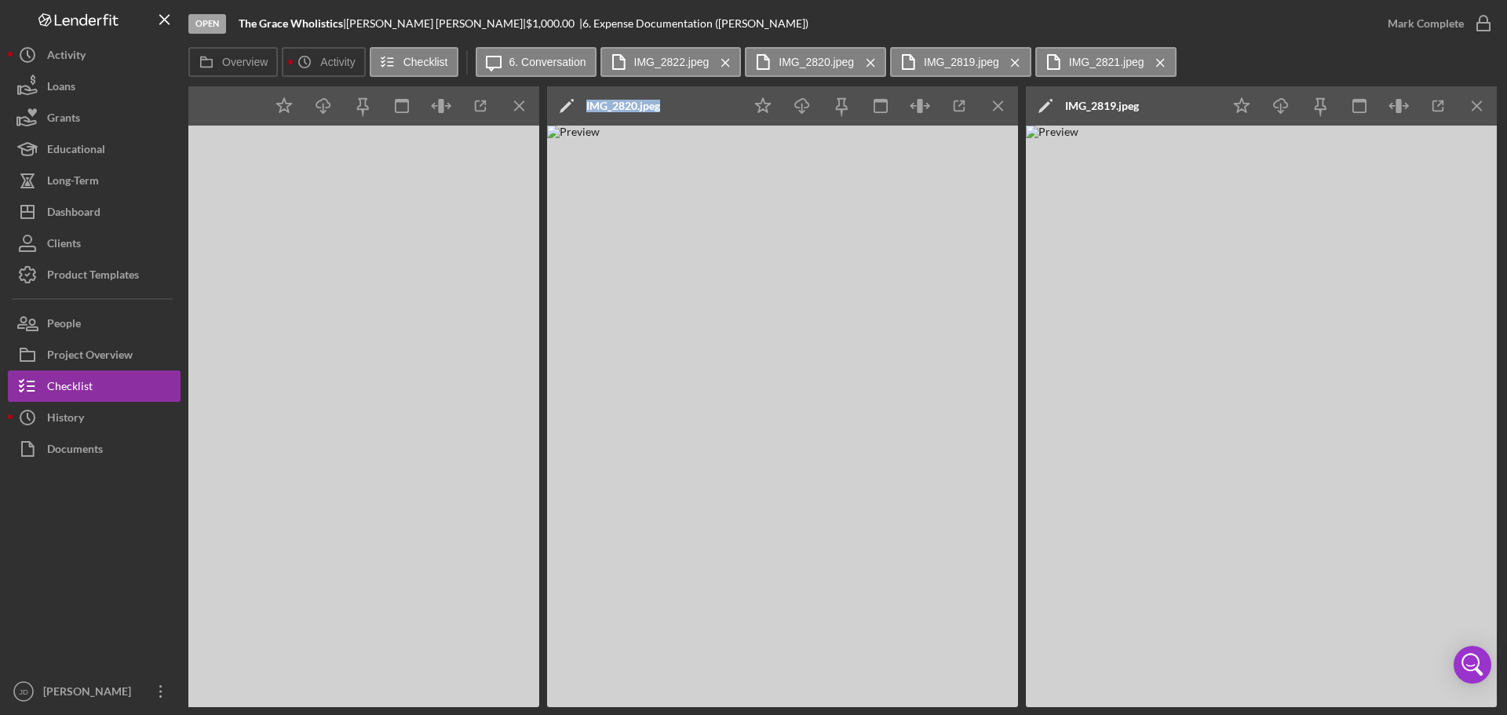
drag, startPoint x: 806, startPoint y: 707, endPoint x: 357, endPoint y: 709, distance: 448.9
click at [357, 709] on div "Open The Grace Wholistics | Karla Gilchrist | $1,000.00 | 6. Expense Documentat…" at bounding box center [753, 357] width 1507 height 715
click at [479, 709] on div "Open The Grace Wholistics | Karla Gilchrist | $1,000.00 | 6. Expense Documentat…" at bounding box center [753, 357] width 1507 height 715
drag, startPoint x: 604, startPoint y: 707, endPoint x: 447, endPoint y: 713, distance: 157.9
click at [447, 713] on div "Open The Grace Wholistics | Karla Gilchrist | $1,000.00 | 6. Expense Documentat…" at bounding box center [753, 357] width 1507 height 715
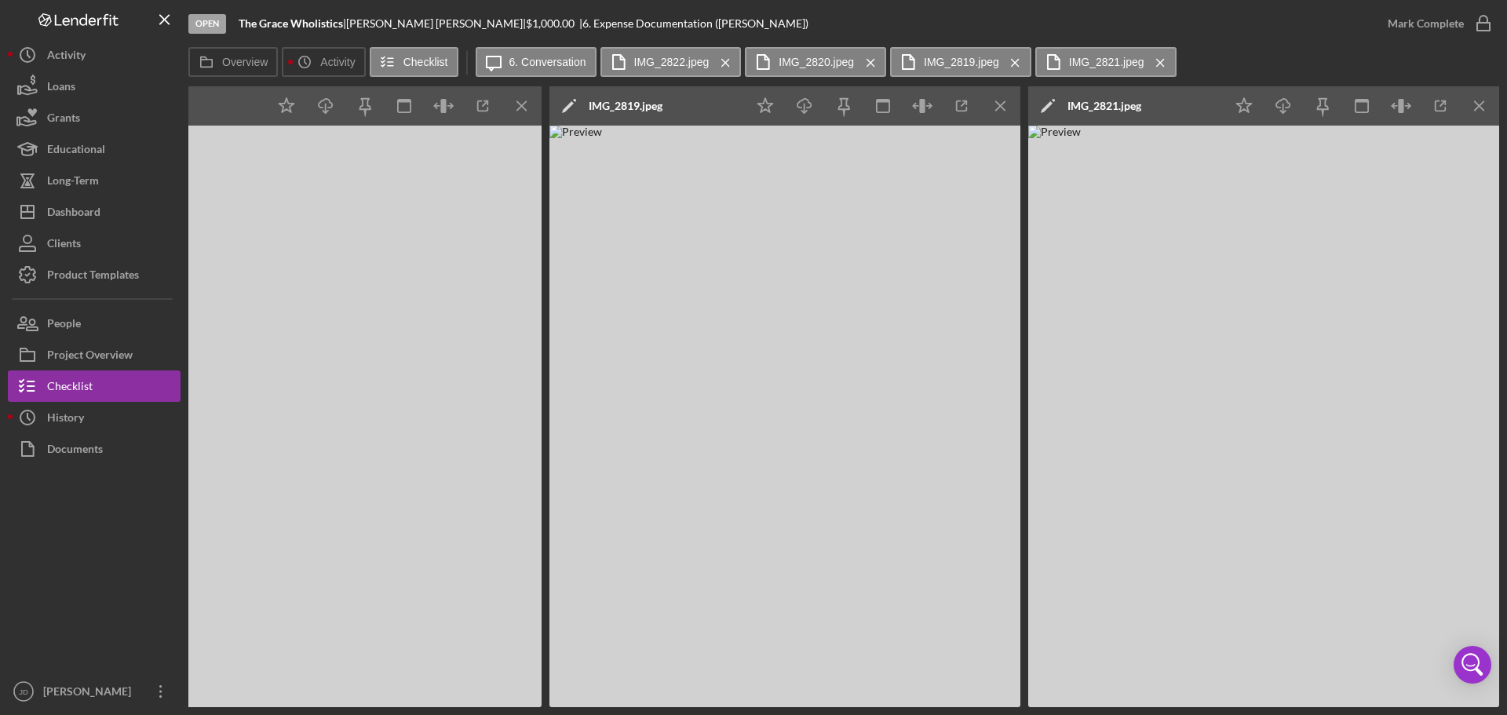
scroll to position [0, 855]
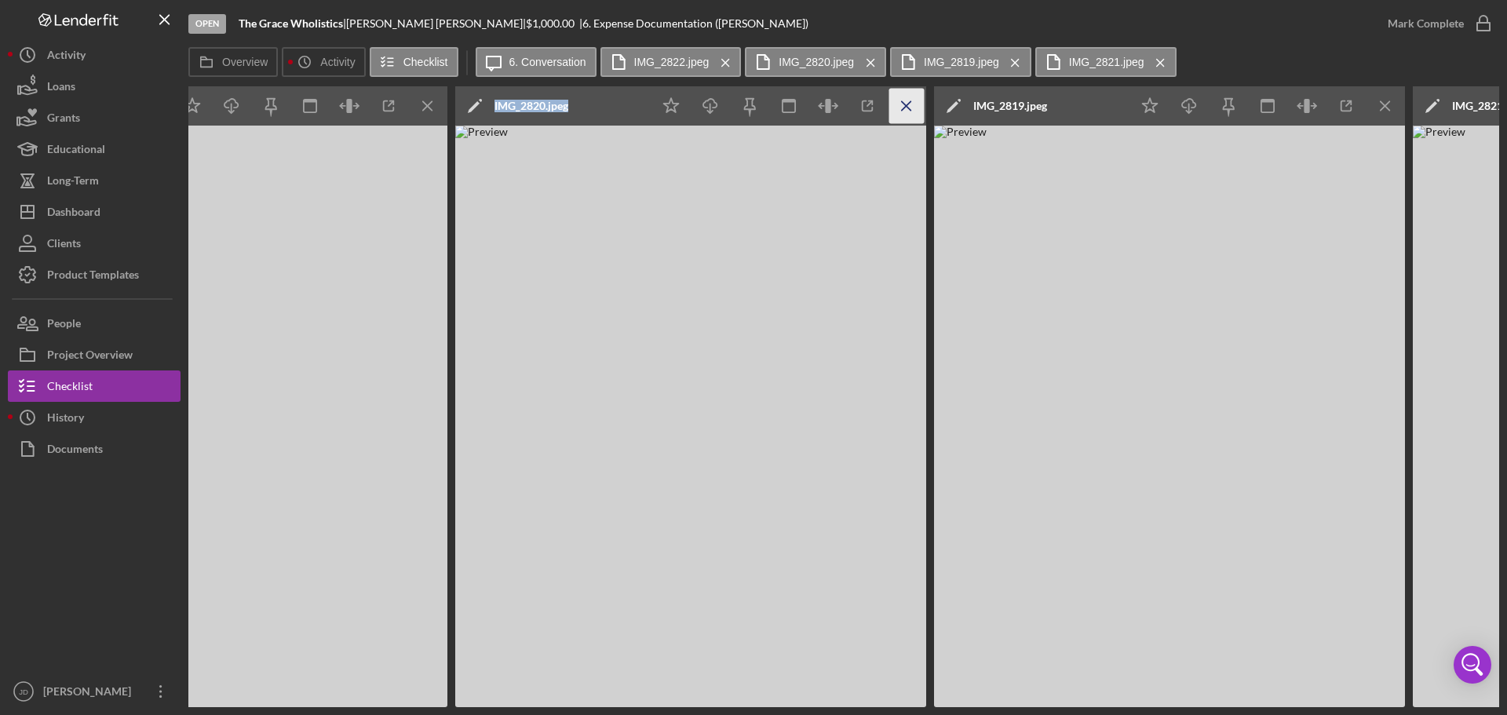
click at [903, 105] on icon "Icon/Menu Close" at bounding box center [906, 106] width 35 height 35
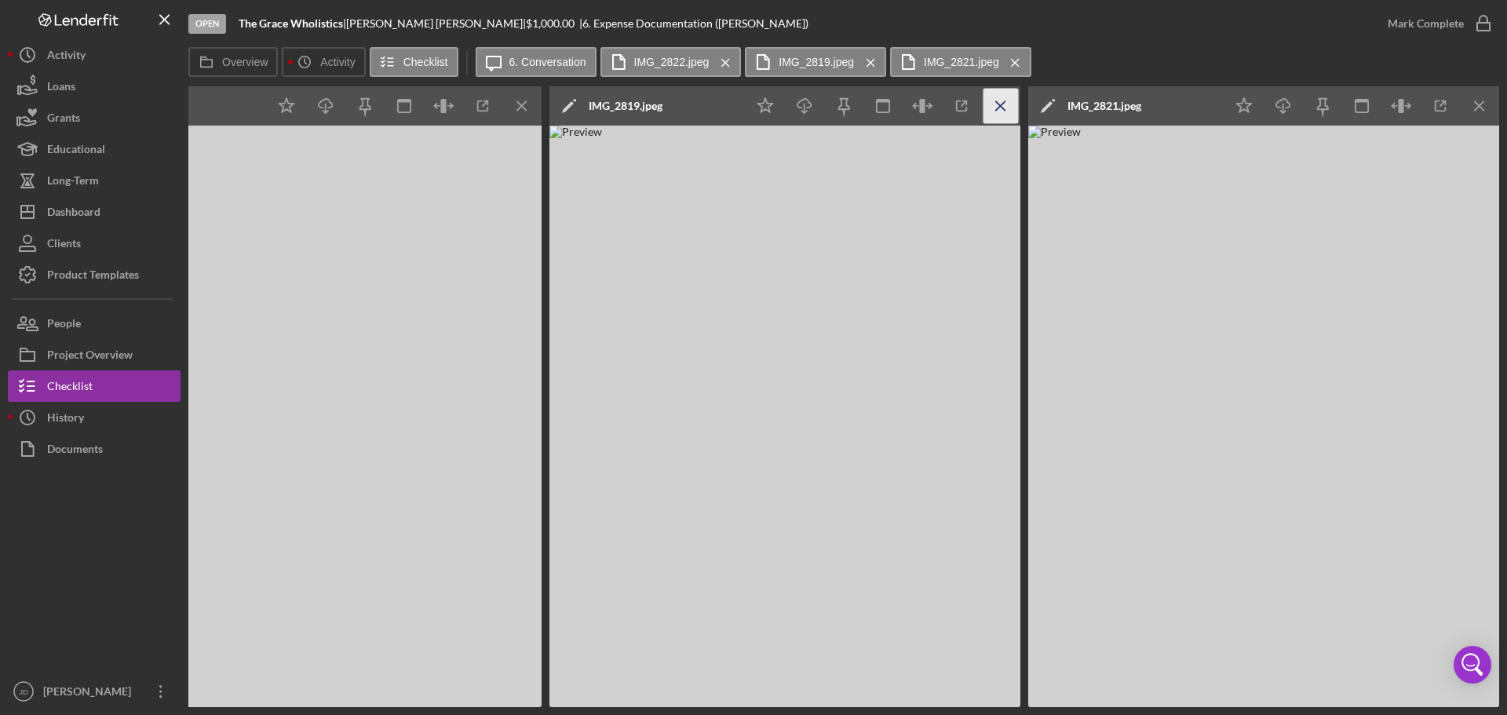
click at [1004, 101] on icon "Icon/Menu Close" at bounding box center [1000, 106] width 35 height 35
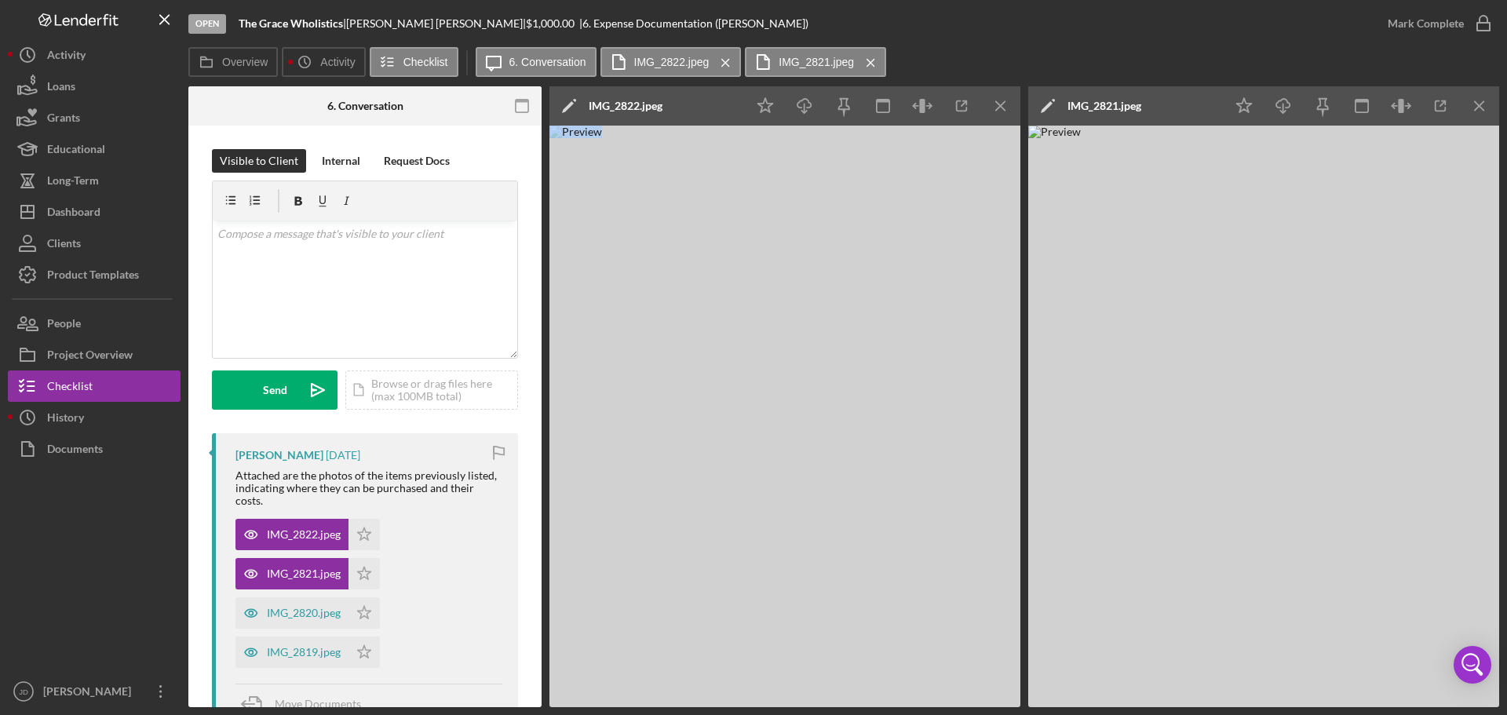
scroll to position [0, 283]
click at [1004, 101] on icon "Icon/Menu Close" at bounding box center [1000, 106] width 35 height 35
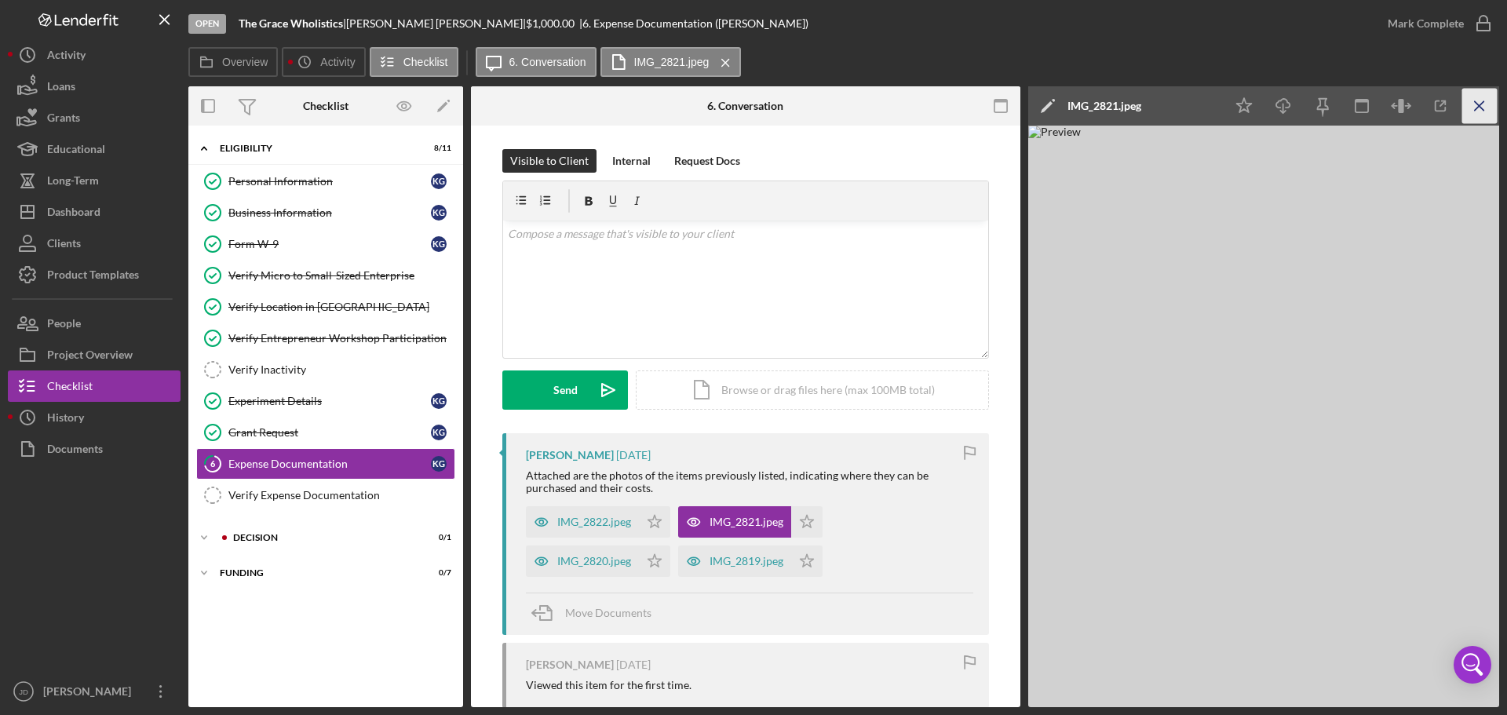
click at [1481, 102] on icon "Icon/Menu Close" at bounding box center [1479, 106] width 35 height 35
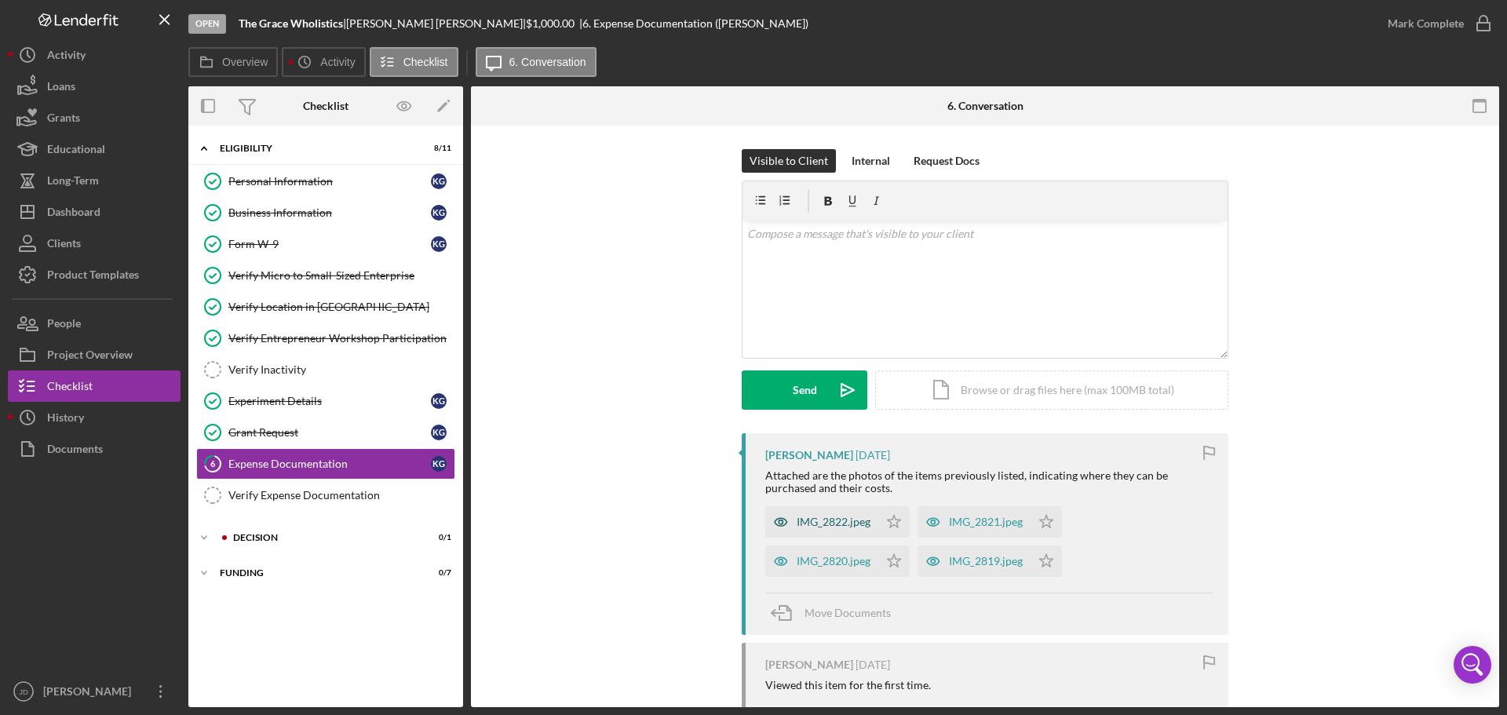
click at [822, 523] on div "IMG_2822.jpeg" at bounding box center [834, 522] width 74 height 13
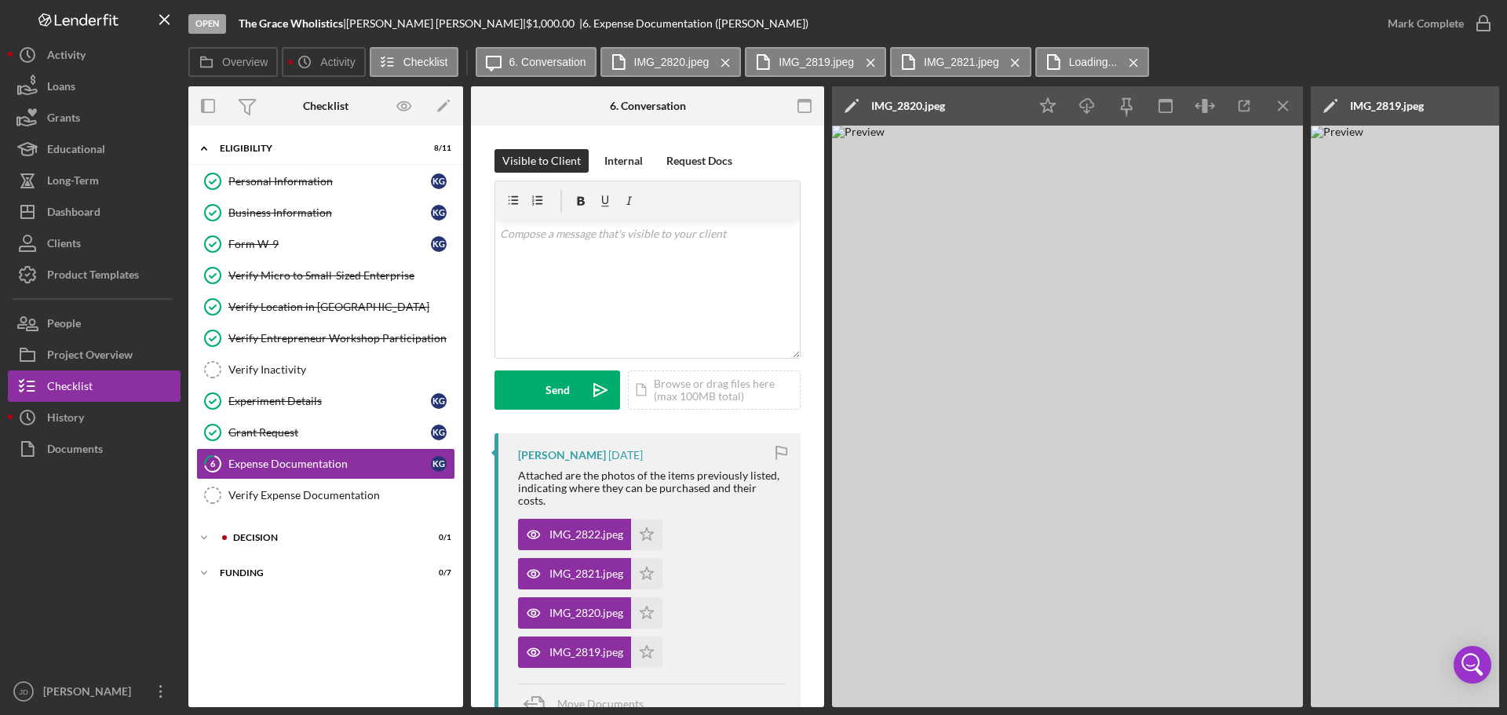
click at [821, 707] on div "Open The Grace Wholistics | Karla Gilchrist | $1,000.00 | 6. Expense Documentat…" at bounding box center [753, 357] width 1507 height 715
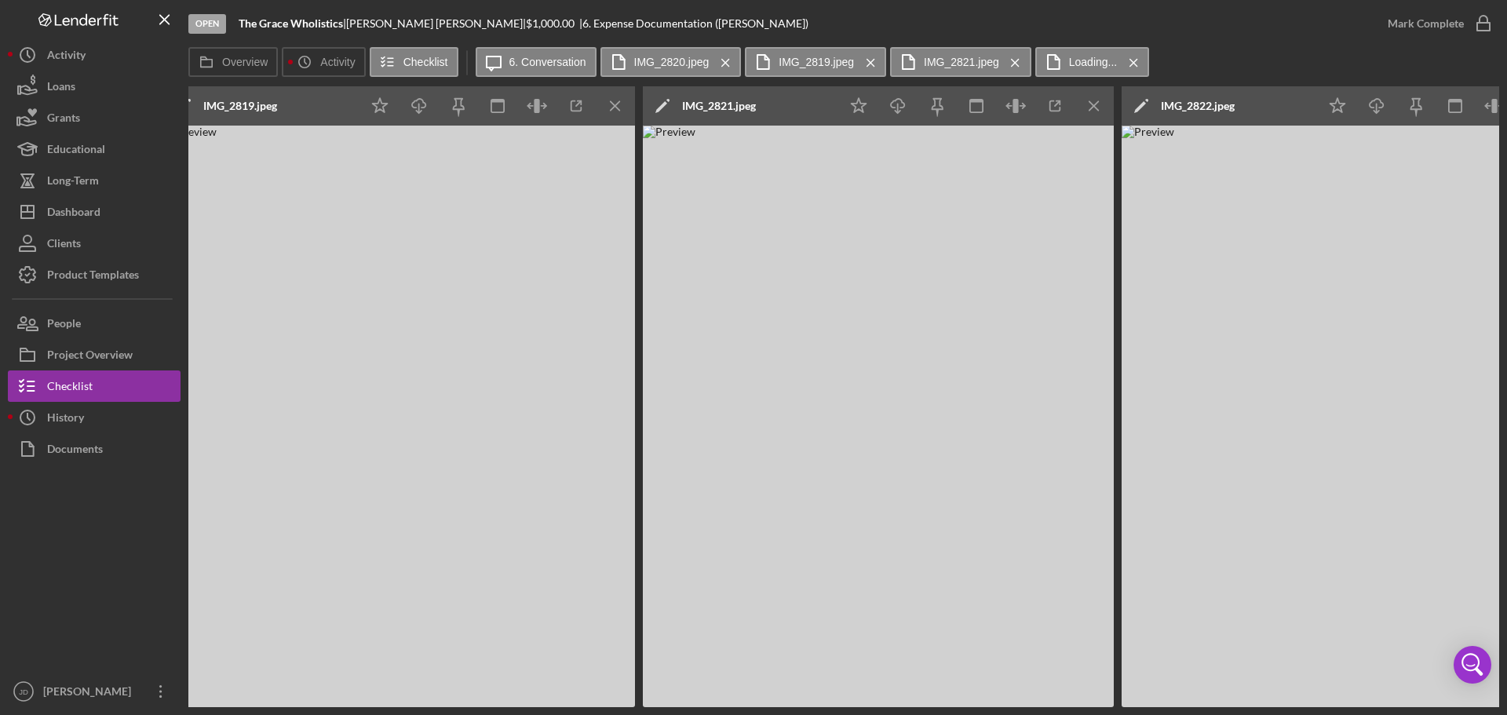
scroll to position [0, 1240]
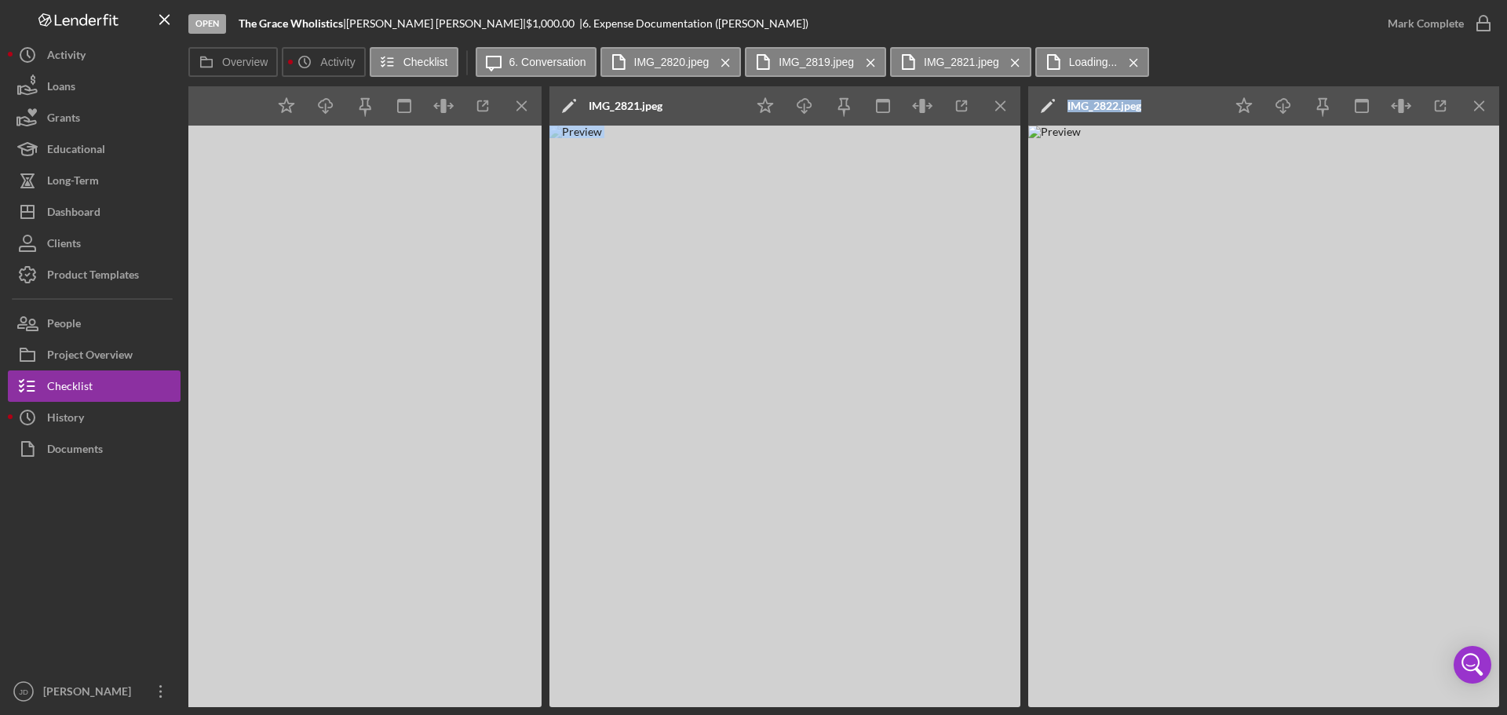
drag, startPoint x: 1228, startPoint y: 707, endPoint x: 997, endPoint y: 720, distance: 231.1
click at [997, 714] on html "Open The Grace Wholistics | Karla Gilchrist | $1,000.00 | 6. Expense Documentat…" at bounding box center [753, 357] width 1507 height 715
click at [963, 643] on img at bounding box center [784, 417] width 471 height 582
click at [1076, 701] on img at bounding box center [1263, 417] width 471 height 582
click at [1073, 672] on img at bounding box center [1263, 417] width 471 height 582
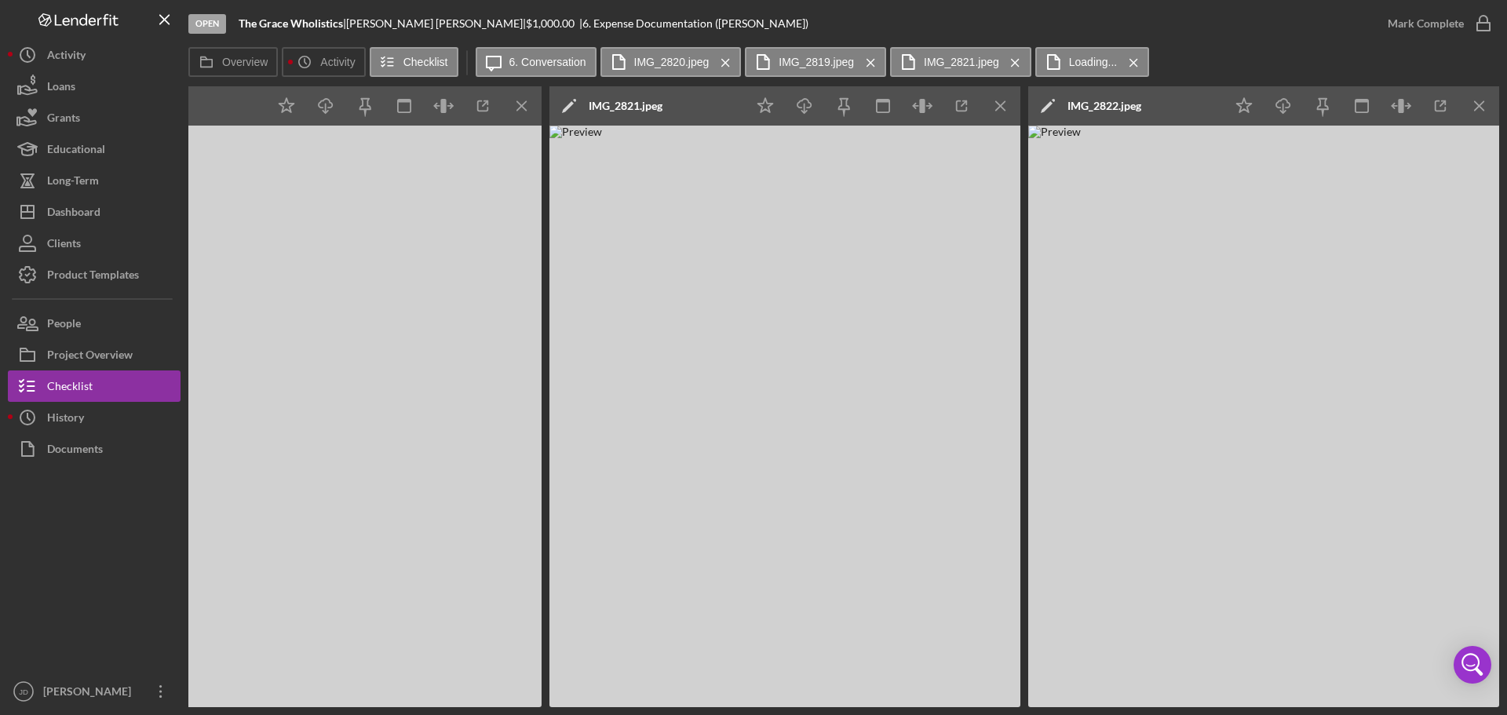
click at [1165, 31] on div "Open The Grace Wholistics | Karla Gilchrist | $1,000.00 | 6. Expense Documentat…" at bounding box center [779, 23] width 1183 height 47
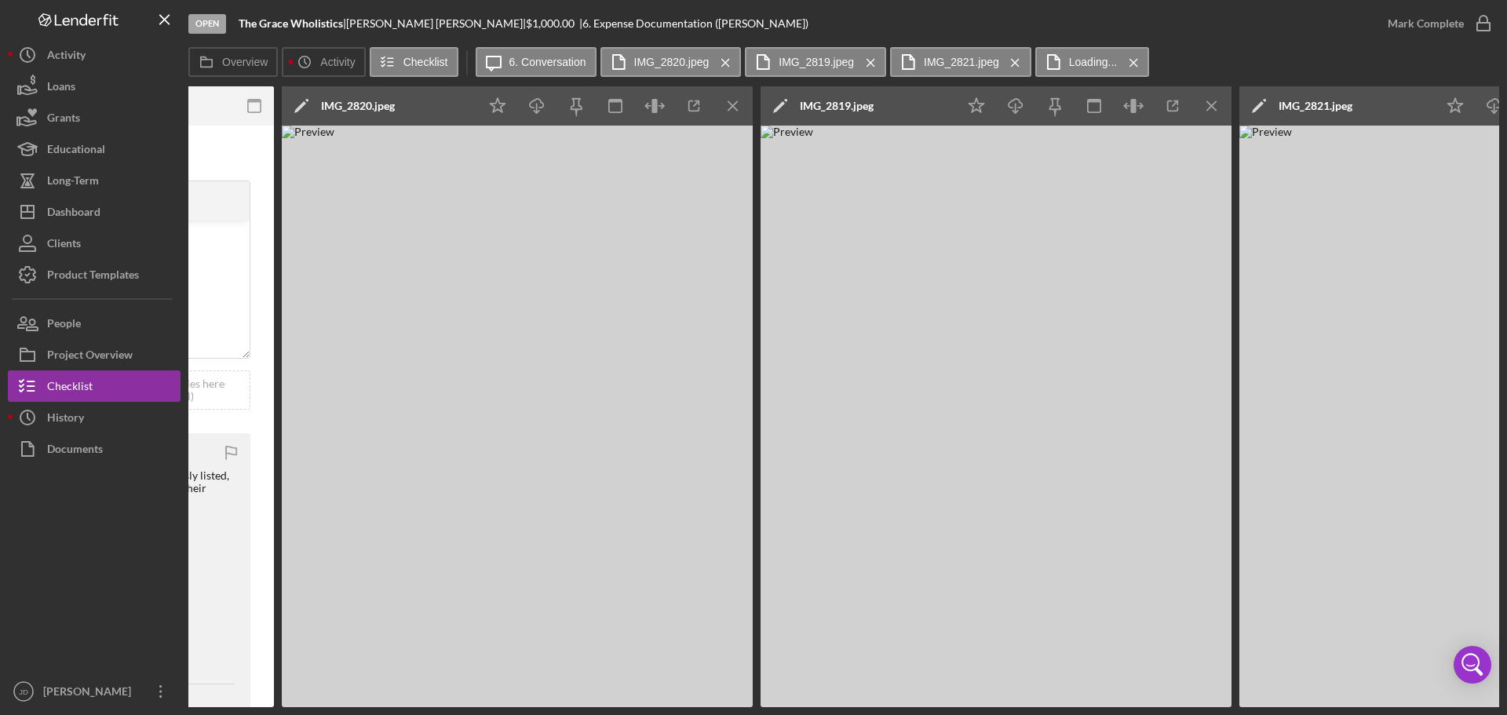
scroll to position [0, 539]
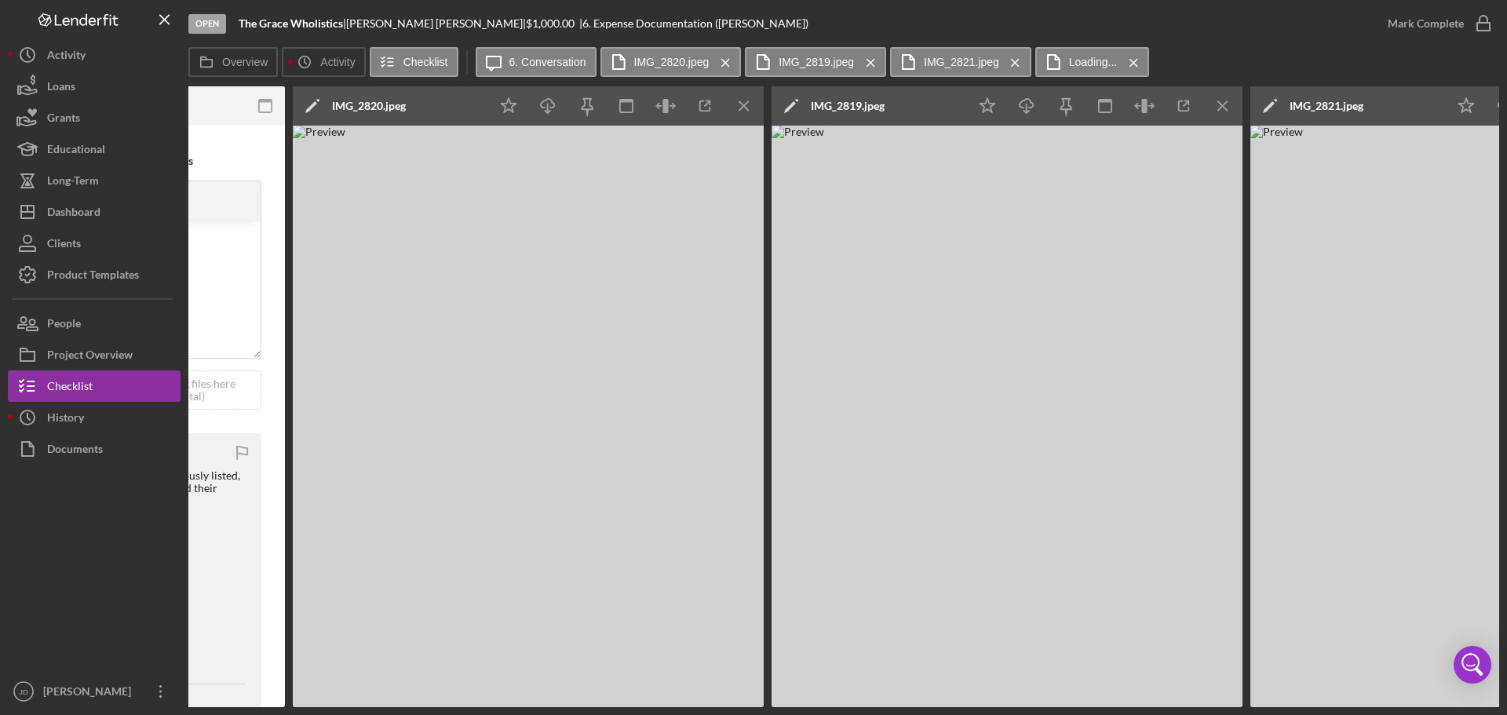
drag, startPoint x: 1034, startPoint y: 707, endPoint x: 1173, endPoint y: 706, distance: 139.7
click at [1173, 706] on div "Open The Grace Wholistics | Karla Gilchrist | $1,000.00 | 6. Expense Documentat…" at bounding box center [753, 357] width 1507 height 715
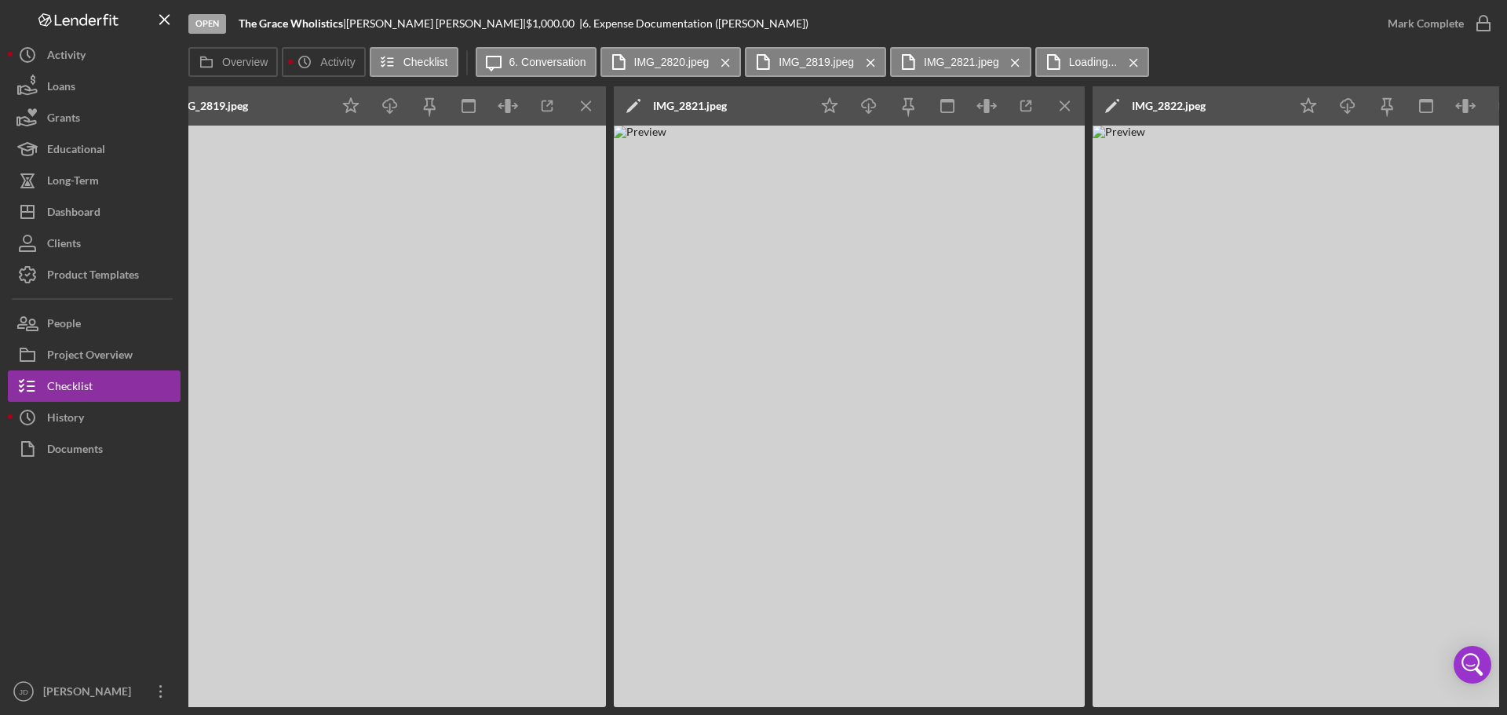
scroll to position [0, 1240]
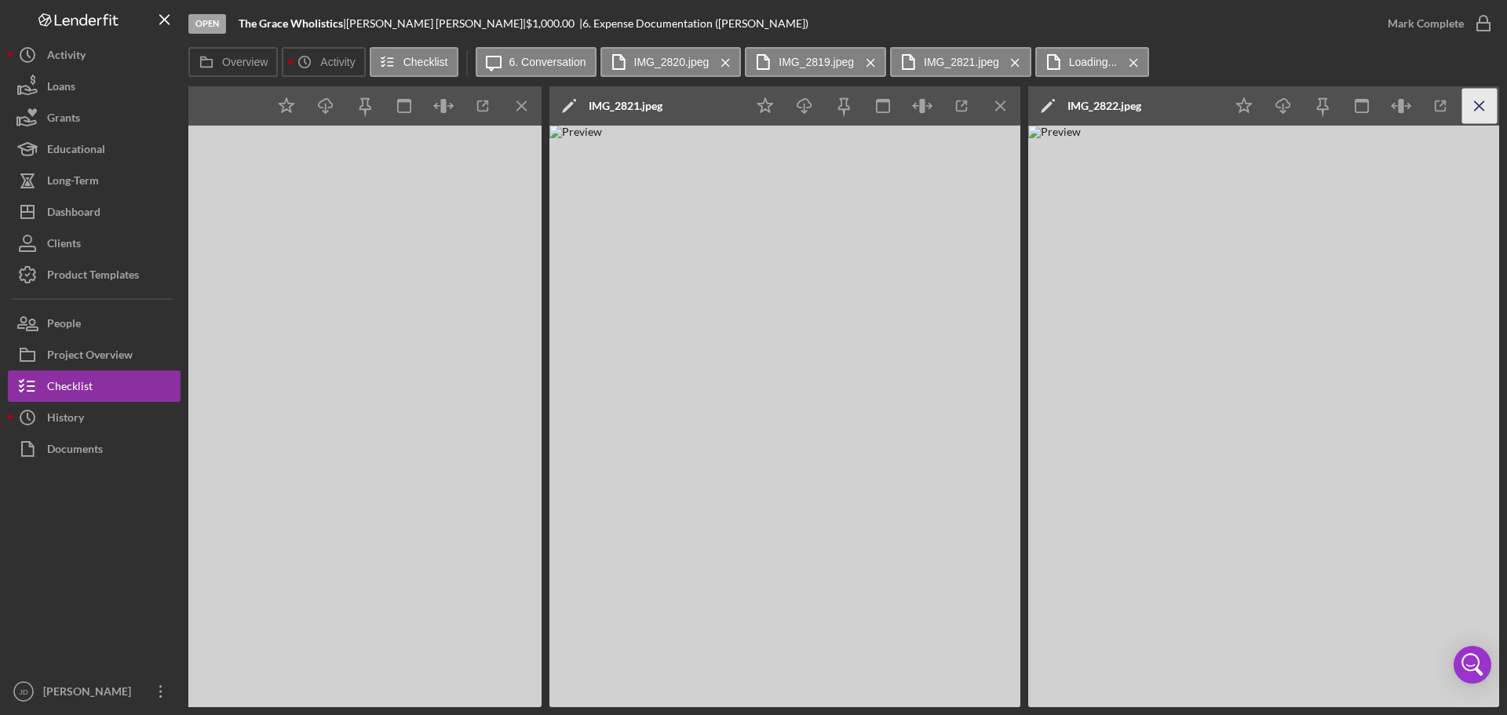
click at [1485, 105] on icon "Icon/Menu Close" at bounding box center [1479, 106] width 35 height 35
click at [526, 103] on line "button" at bounding box center [521, 105] width 9 height 9
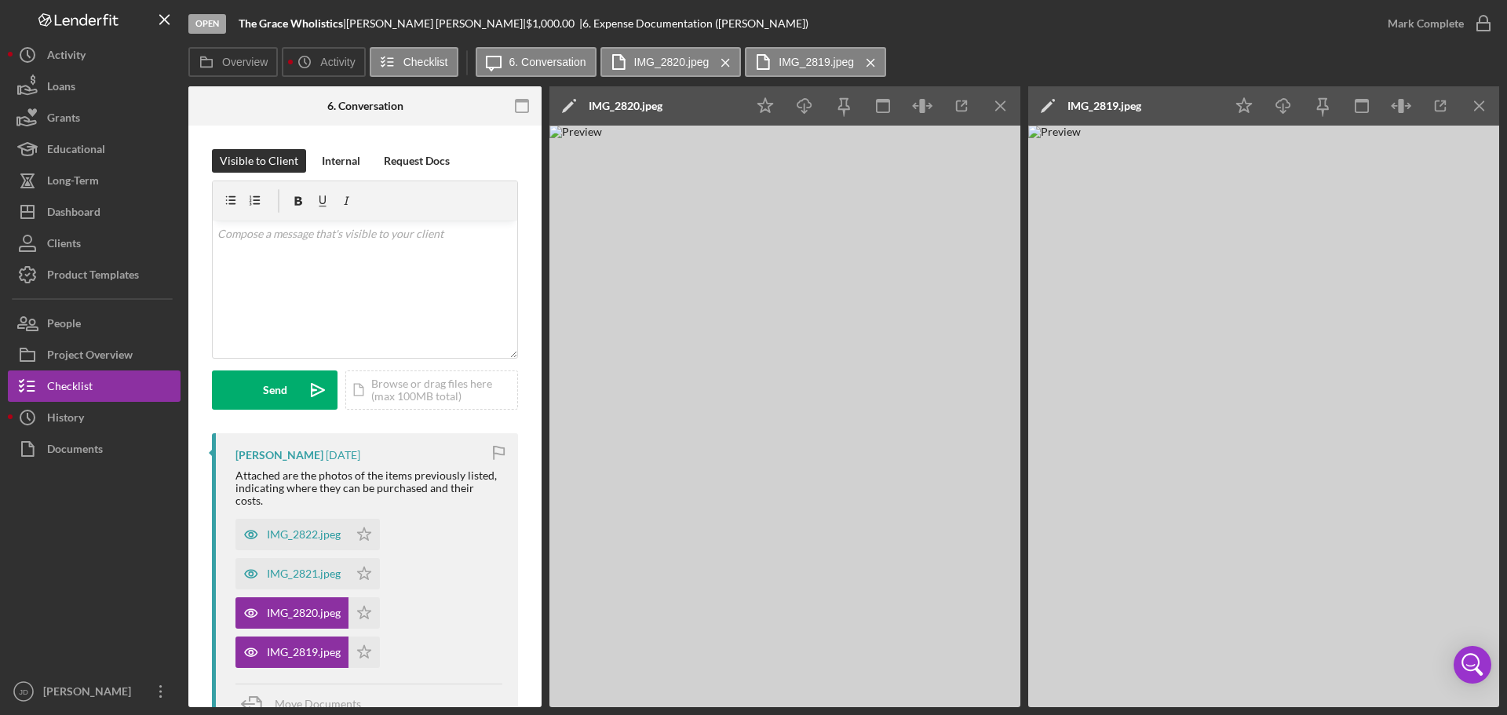
scroll to position [0, 283]
click at [312, 235] on p at bounding box center [365, 233] width 296 height 17
click at [997, 108] on icon "Icon/Menu Close" at bounding box center [1000, 106] width 35 height 35
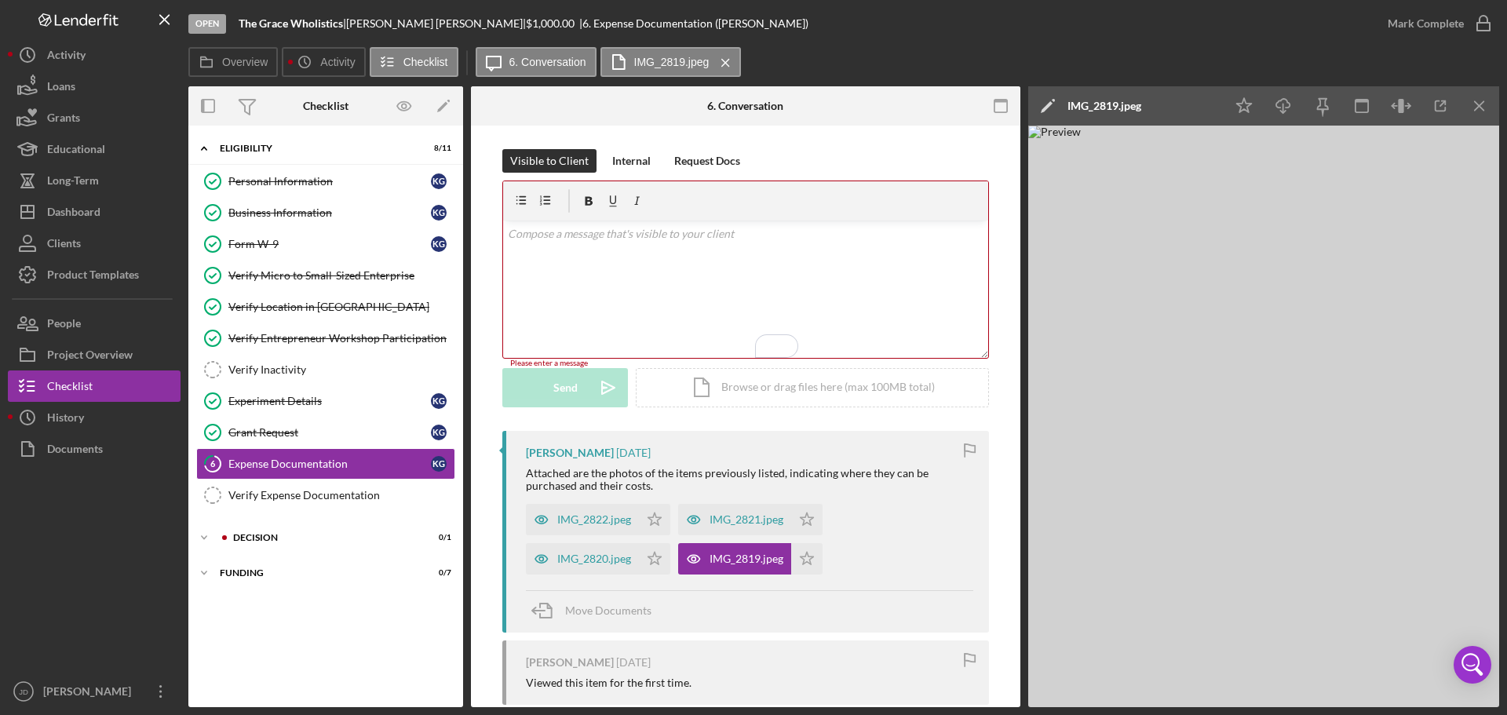
scroll to position [0, 0]
click at [1484, 104] on icon "Icon/Menu Close" at bounding box center [1479, 106] width 35 height 35
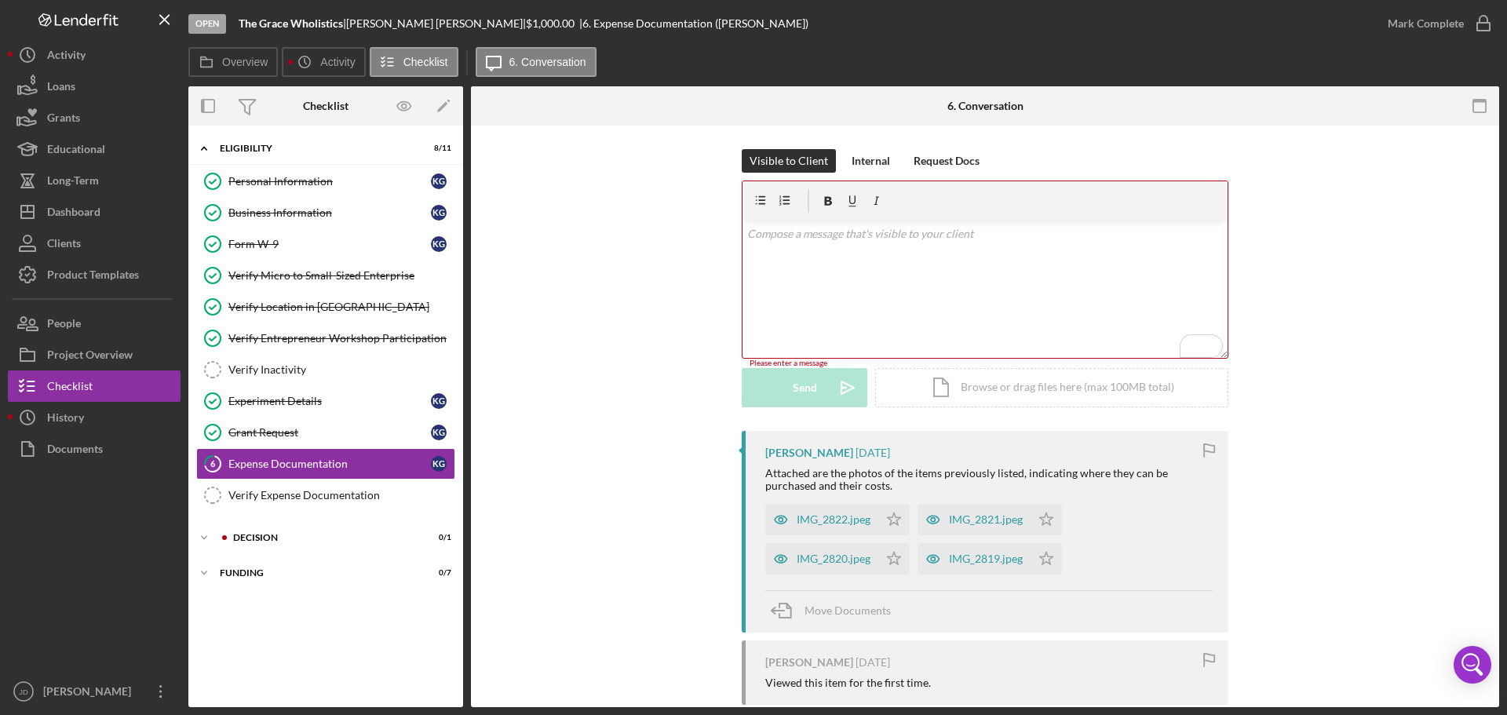
click at [833, 238] on p "To enrich screen reader interactions, please activate Accessibility in Grammarl…" at bounding box center [985, 233] width 476 height 17
click at [994, 244] on div "v Color teal Color pink Remove color Add row above Add row below Add column bef…" at bounding box center [984, 289] width 485 height 137
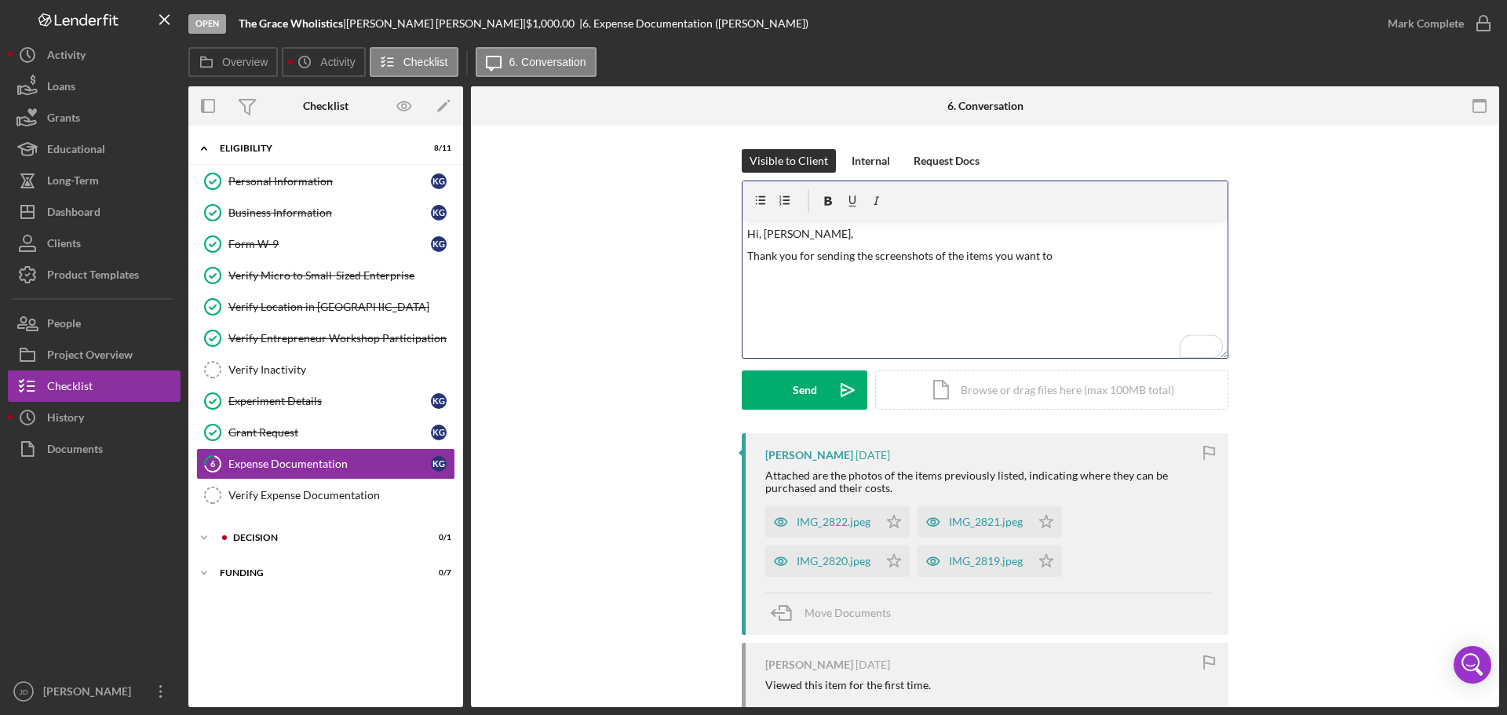
click at [1070, 258] on p "Thank you for sending the screenshots of the items you want to" at bounding box center [985, 255] width 476 height 17
click at [1067, 251] on p "Thank you for sending the screenshots of the items you want to use grant funds …" at bounding box center [985, 255] width 476 height 17
click at [1175, 253] on p "Thank you for sending the screenshots of the items you want to use the grant fu…" at bounding box center [985, 255] width 476 height 17
click at [845, 528] on div "IMG_2822.jpeg" at bounding box center [834, 522] width 74 height 13
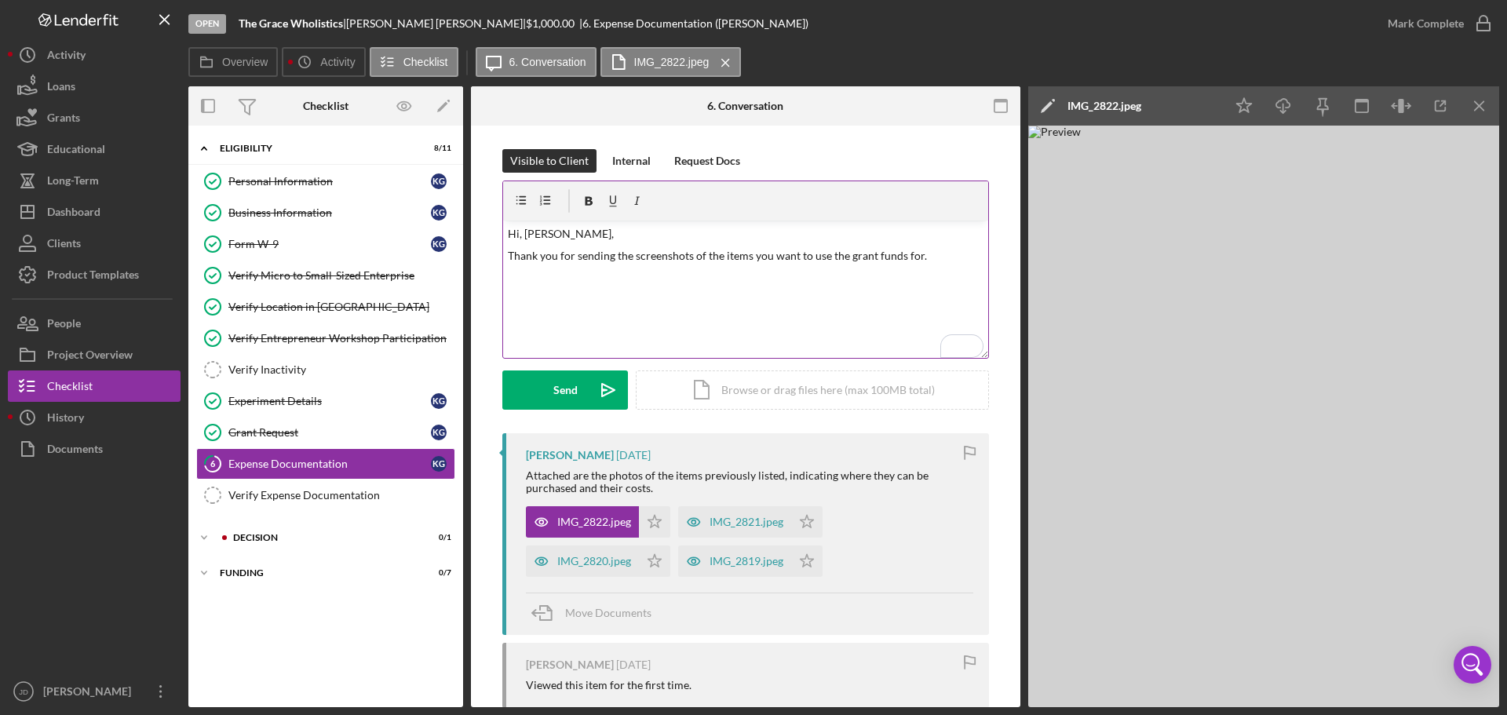
click at [928, 261] on p "Thank you for sending the screenshots of the items you want to use the grant fu…" at bounding box center [746, 255] width 476 height 17
click at [687, 253] on p "Thank you for sending the screenshots of the items you want to use the grant fu…" at bounding box center [746, 264] width 476 height 35
click at [818, 272] on p "Thank you for sending the images of the items you want to use the grant funds f…" at bounding box center [746, 264] width 476 height 35
click at [893, 314] on p "IMG_2822.jpeg: 1 Retail 3 shelved Display case with storage drawers - $469.99" at bounding box center [746, 316] width 476 height 17
drag, startPoint x: 505, startPoint y: 313, endPoint x: 578, endPoint y: 315, distance: 73.0
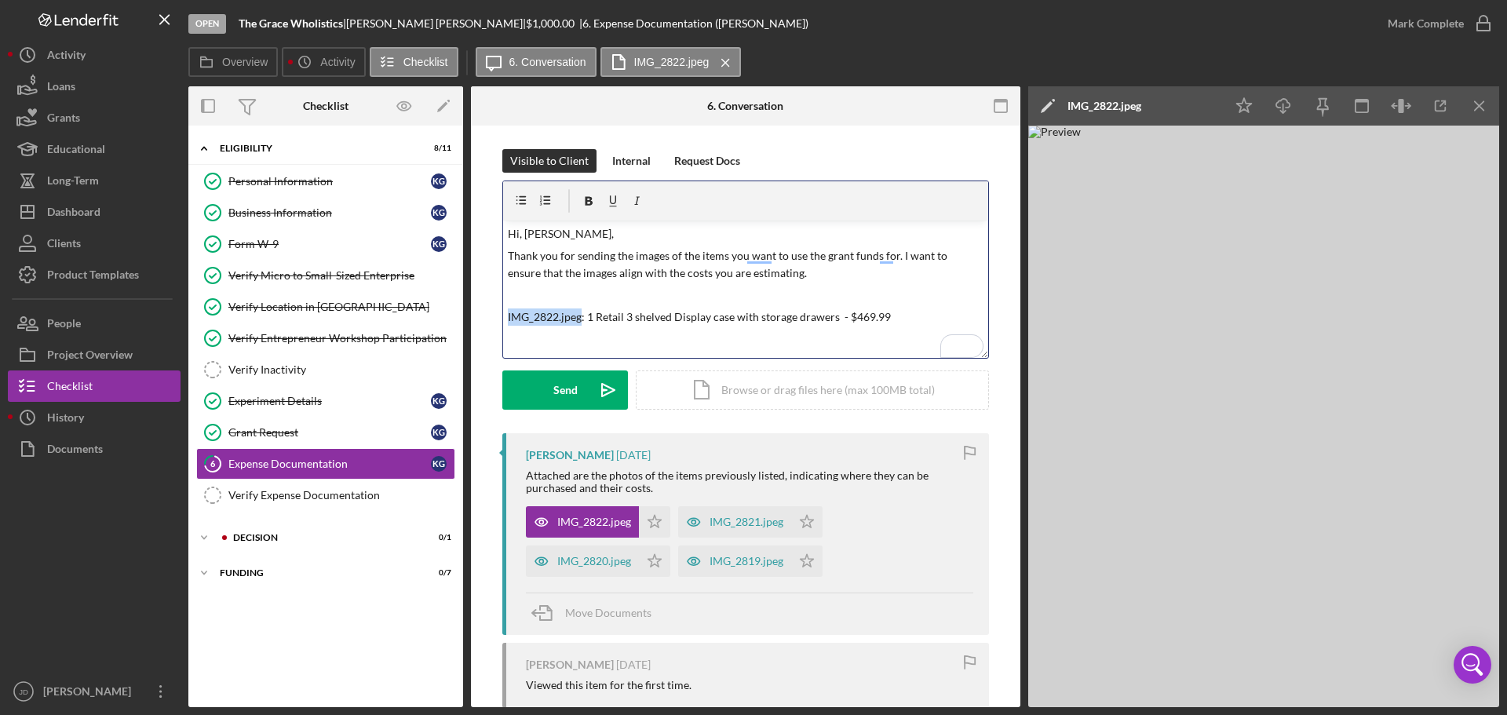
click at [578, 315] on p "IMG_2822.jpeg: 1 Retail 3 shelved Display case with storage drawers - $469.99" at bounding box center [746, 316] width 476 height 17
click at [906, 319] on p "IMG_2822.jpeg : 1 Retail 3 shelved Display case with storage drawers - $469.99" at bounding box center [746, 316] width 476 height 17
click at [1485, 108] on icon "Icon/Menu Close" at bounding box center [1479, 106] width 35 height 35
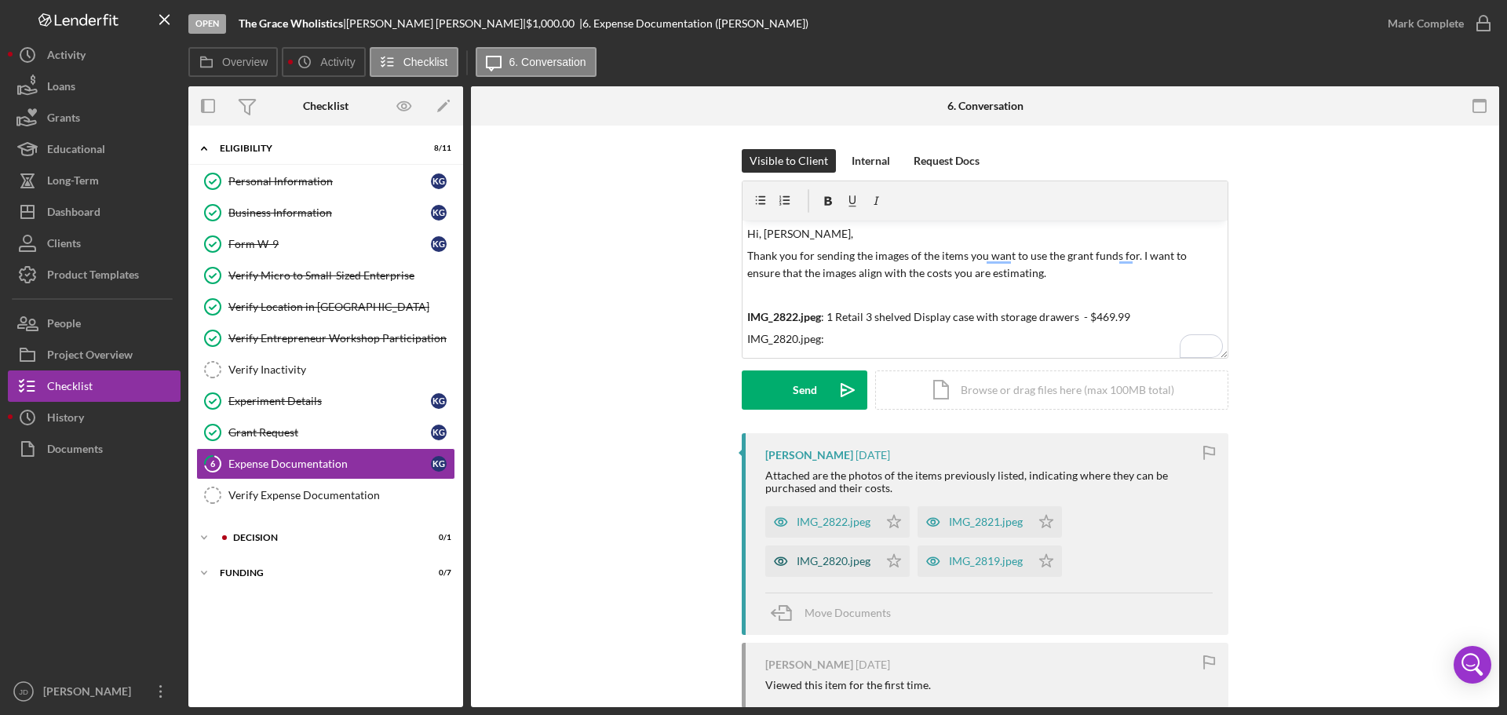
click at [827, 563] on div "IMG_2820.jpeg" at bounding box center [834, 561] width 74 height 13
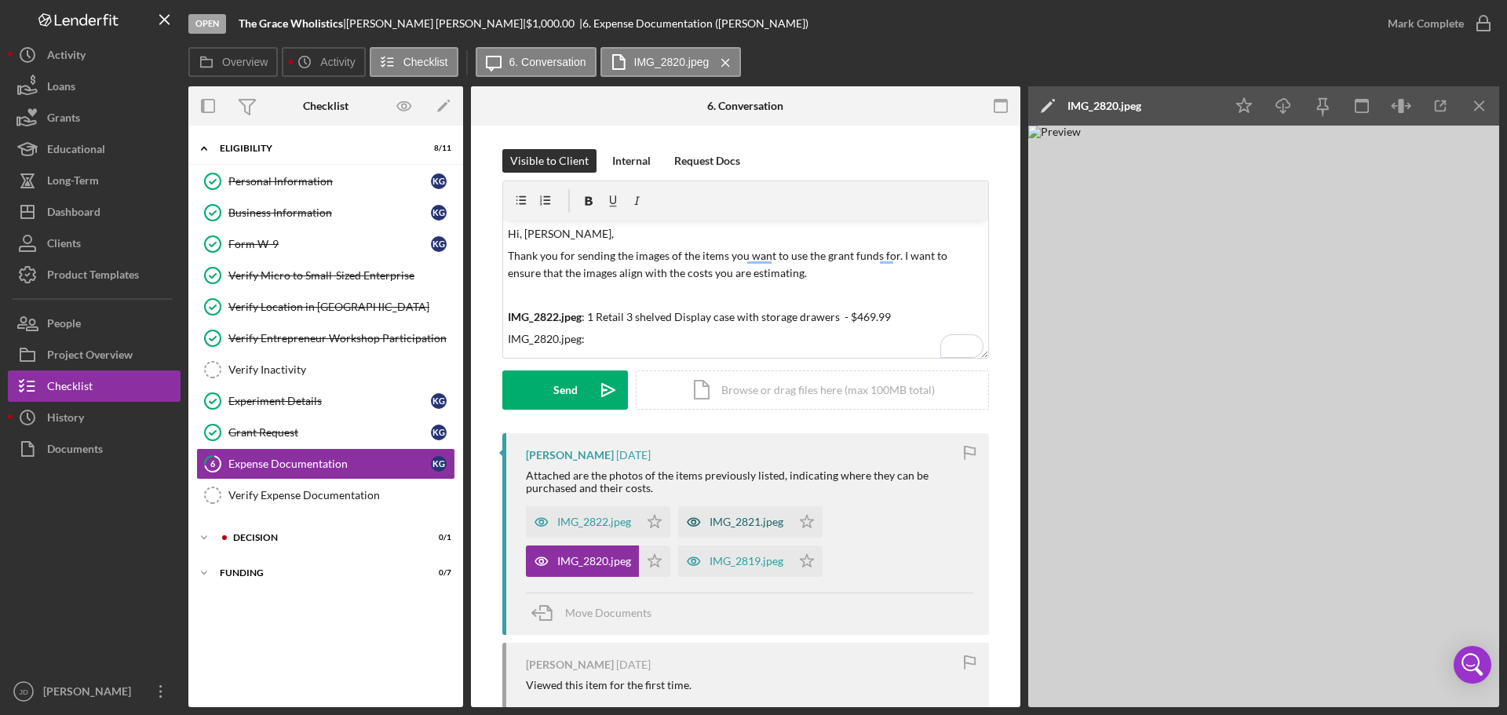
click at [735, 522] on div "IMG_2821.jpeg" at bounding box center [746, 522] width 74 height 13
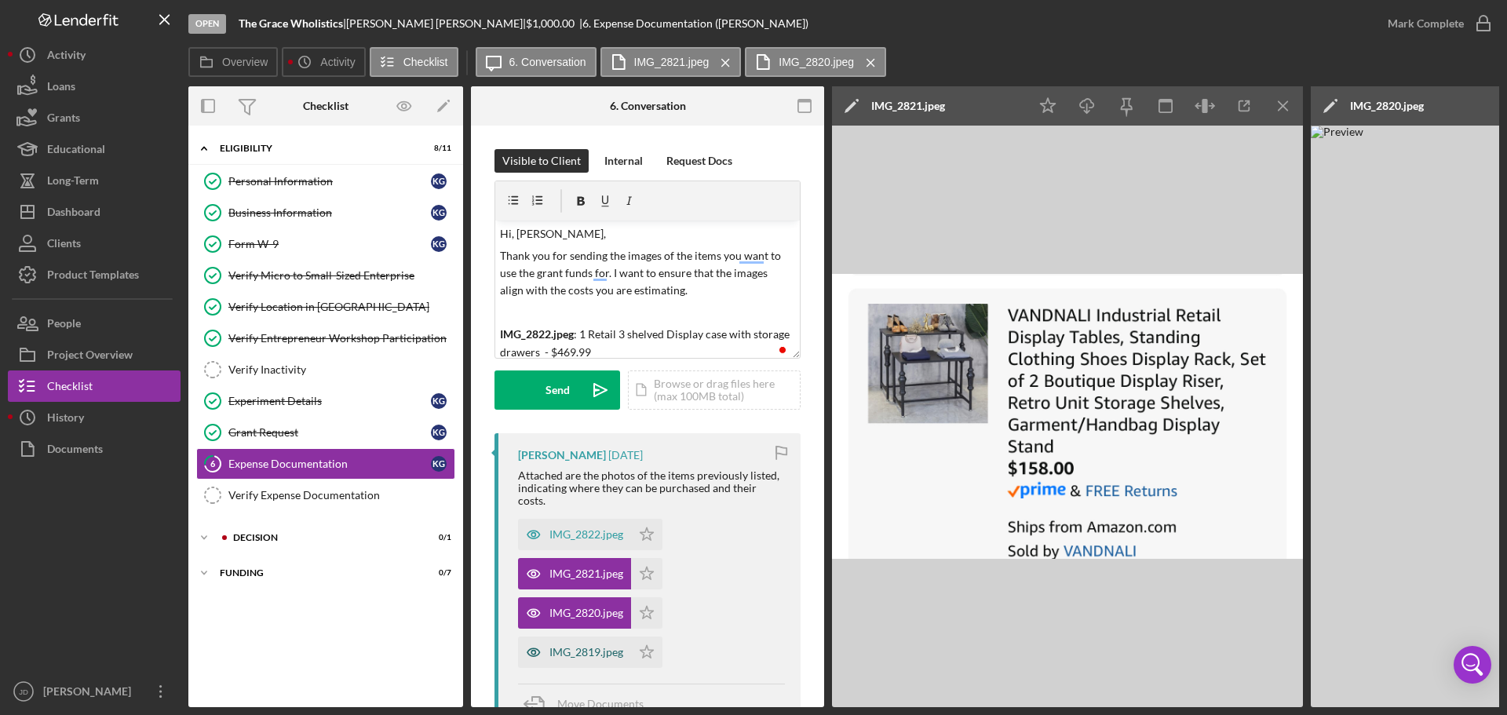
click at [583, 653] on div "IMG_2819.jpeg" at bounding box center [586, 652] width 74 height 13
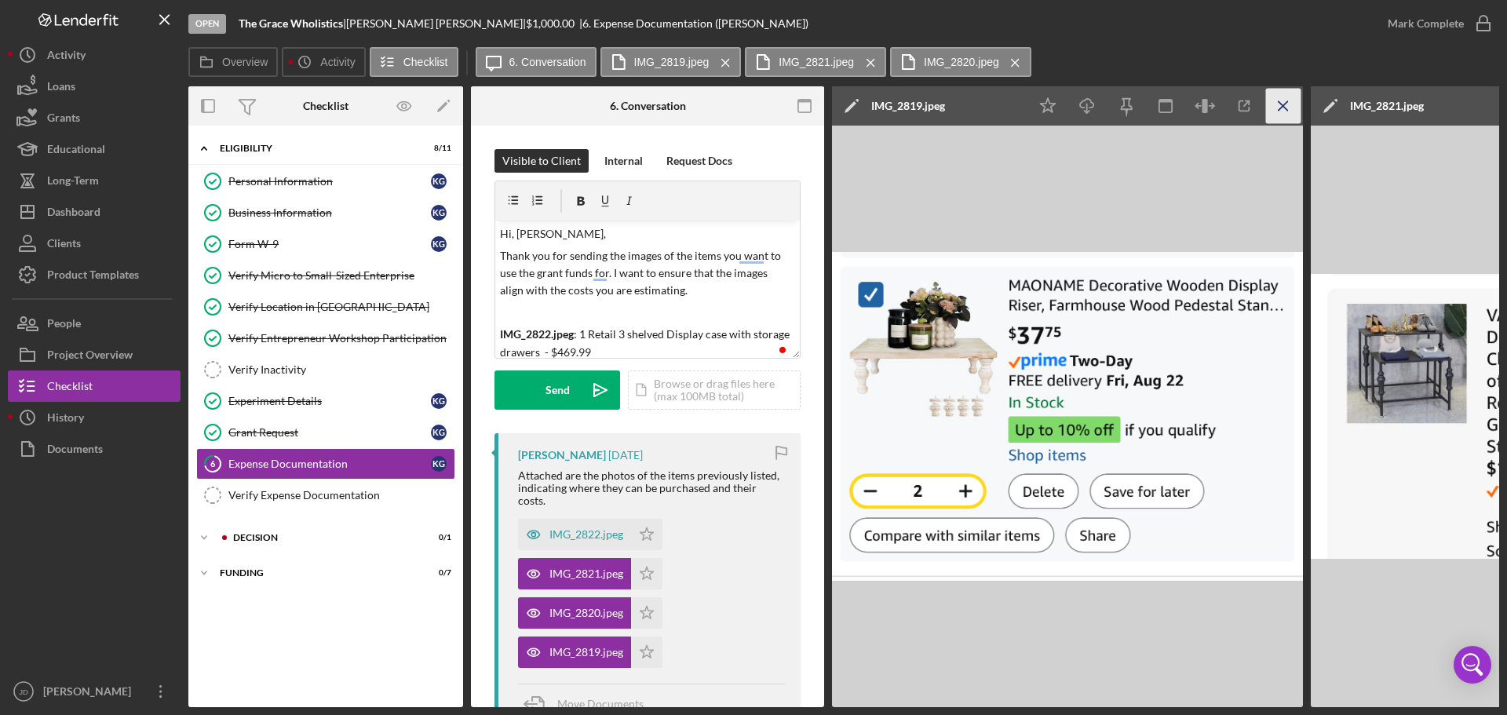
click at [1282, 106] on icon "Icon/Menu Close" at bounding box center [1283, 106] width 35 height 35
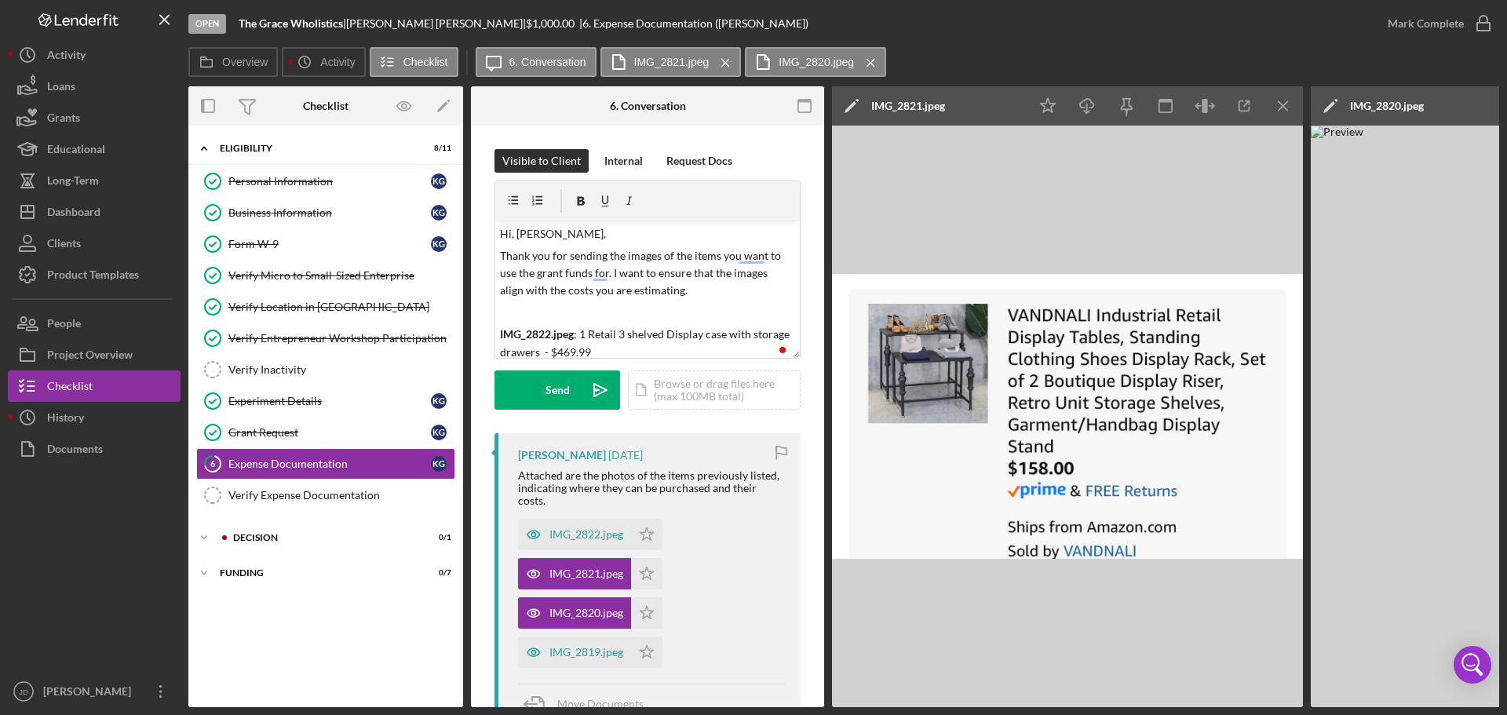
click at [1282, 106] on icon "Icon/Menu Close" at bounding box center [1283, 106] width 35 height 35
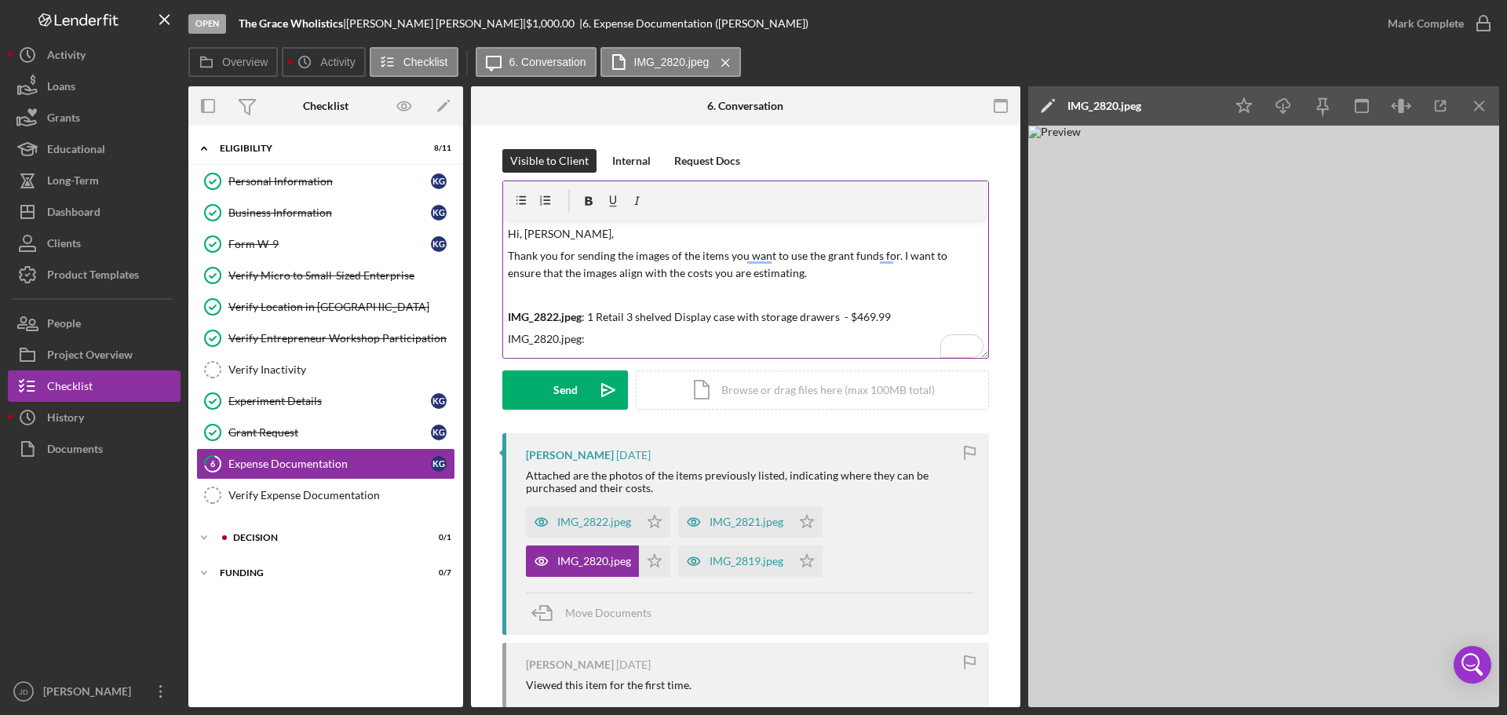
click at [620, 341] on p "IMG_2820.jpeg:" at bounding box center [746, 338] width 476 height 17
click at [508, 338] on p "IMG_2820.jpeg: 1 Rectangular Wooden Display Table - $32.75 - image is $149.99" at bounding box center [746, 338] width 476 height 17
click at [578, 338] on p "IMG_2820.jpeg: 1 Rectangular Wooden Display Table - $32.75 - image is $149.99" at bounding box center [746, 338] width 476 height 17
click at [900, 340] on p "IMG_2820.jpeg : 1 Rectangular Wooden Display Table - $32.75 - image is $149.99" at bounding box center [746, 338] width 476 height 17
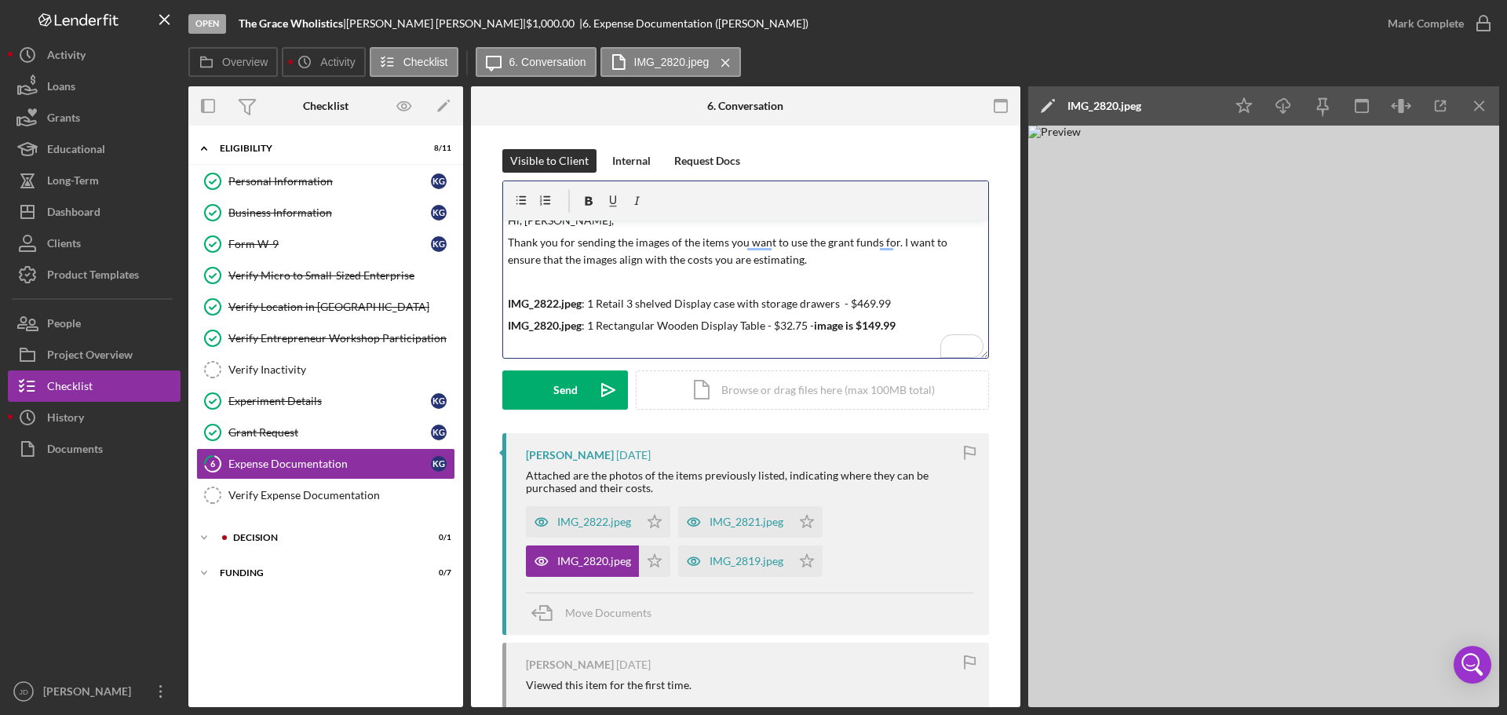
click at [585, 304] on p "IMG_2822.jpeg : 1 Retail 3 shelved Display case with storage drawers - $469.99" at bounding box center [746, 303] width 476 height 17
click at [585, 347] on p "IMG_2820.jpeg : 1 Rectangular Wooden Display Table - $32.75 - image is $149.99" at bounding box center [746, 347] width 476 height 17
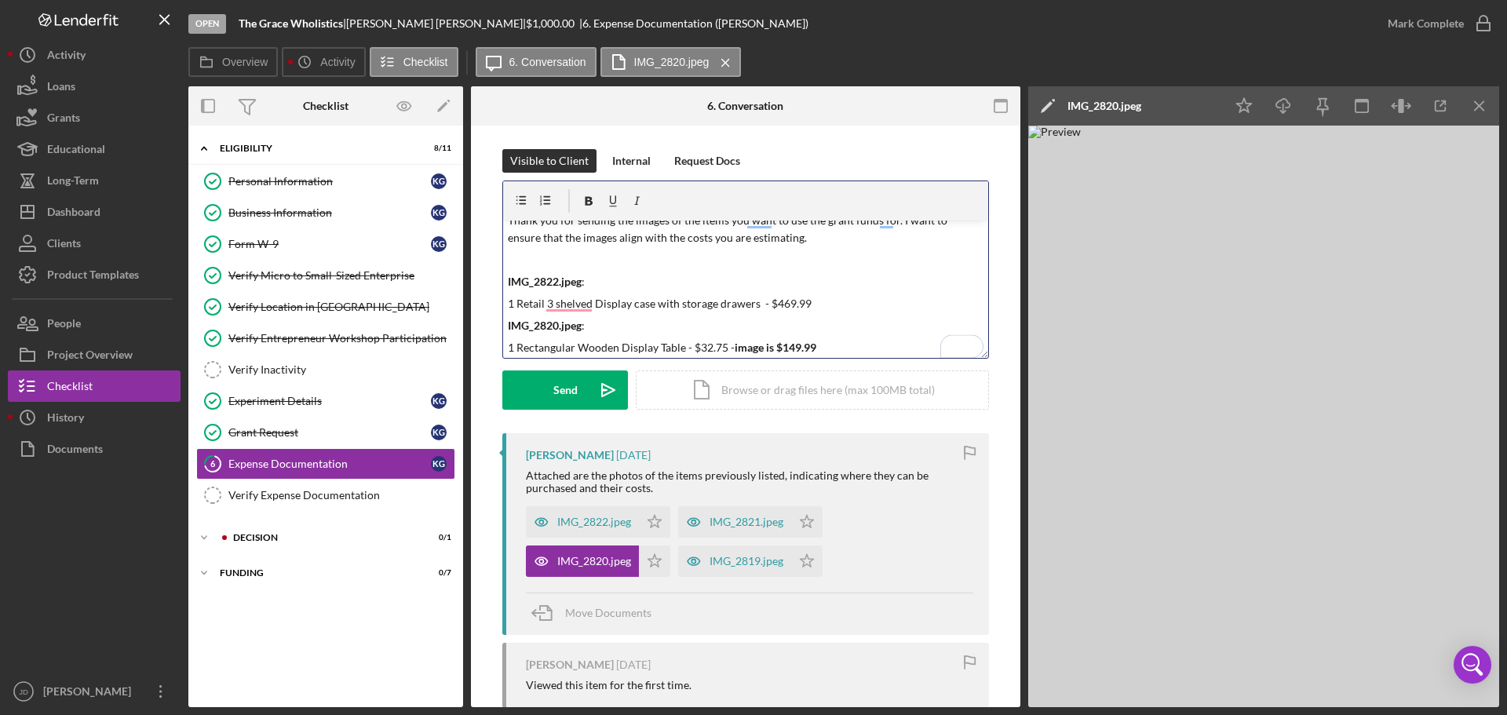
click at [828, 341] on p "1 Rectangular Wooden Display Table - $32.75 - image is $149.99" at bounding box center [746, 347] width 476 height 17
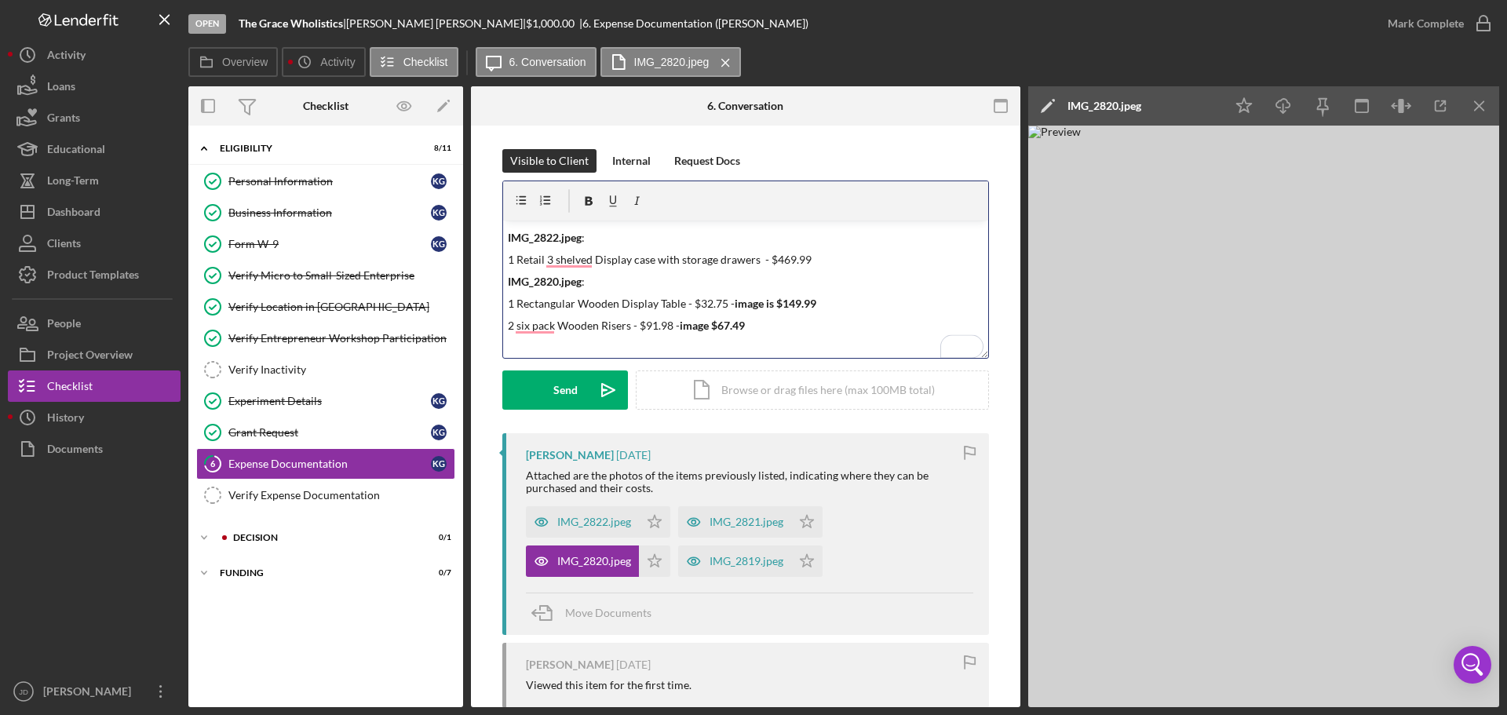
scroll to position [101, 0]
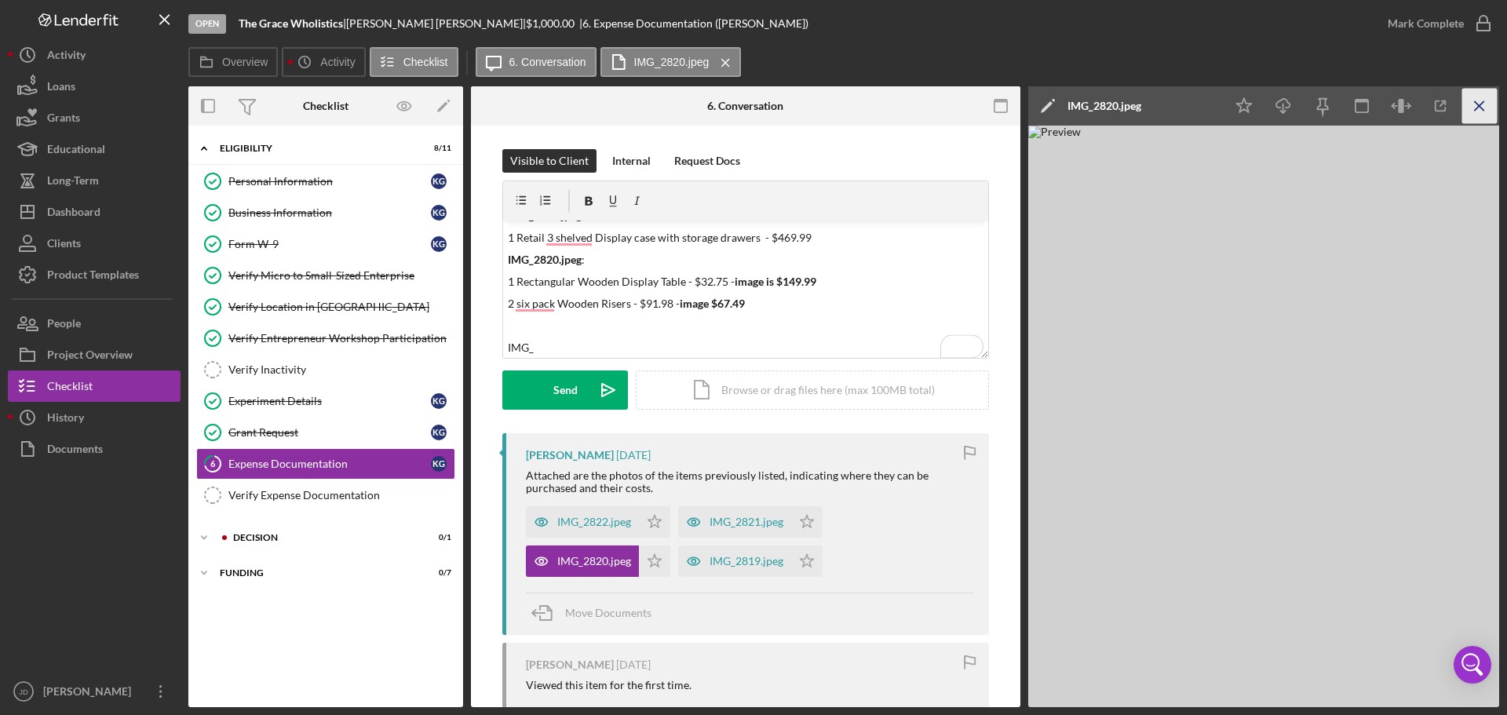
click at [1479, 104] on icon "Icon/Menu Close" at bounding box center [1479, 106] width 35 height 35
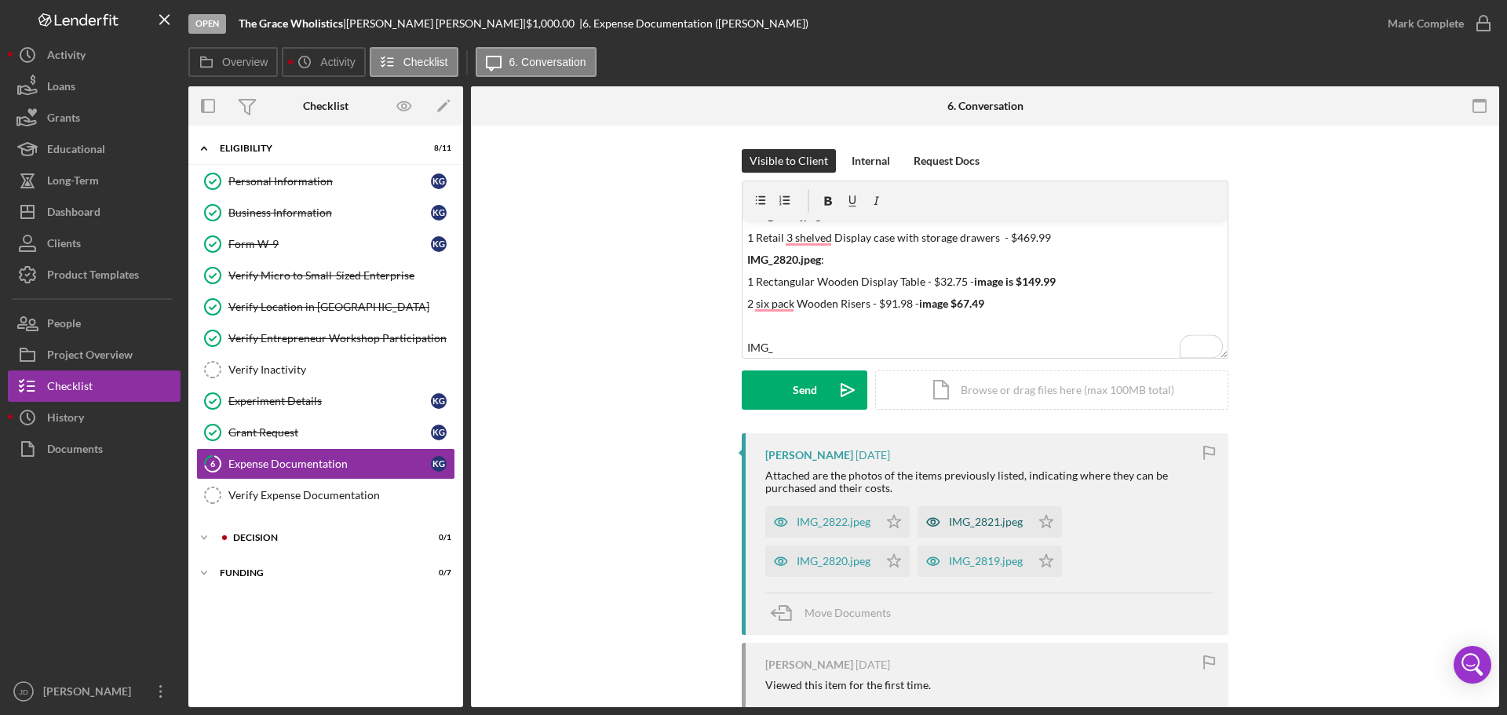
click at [962, 515] on div "IMG_2821.jpeg" at bounding box center [973, 521] width 113 height 31
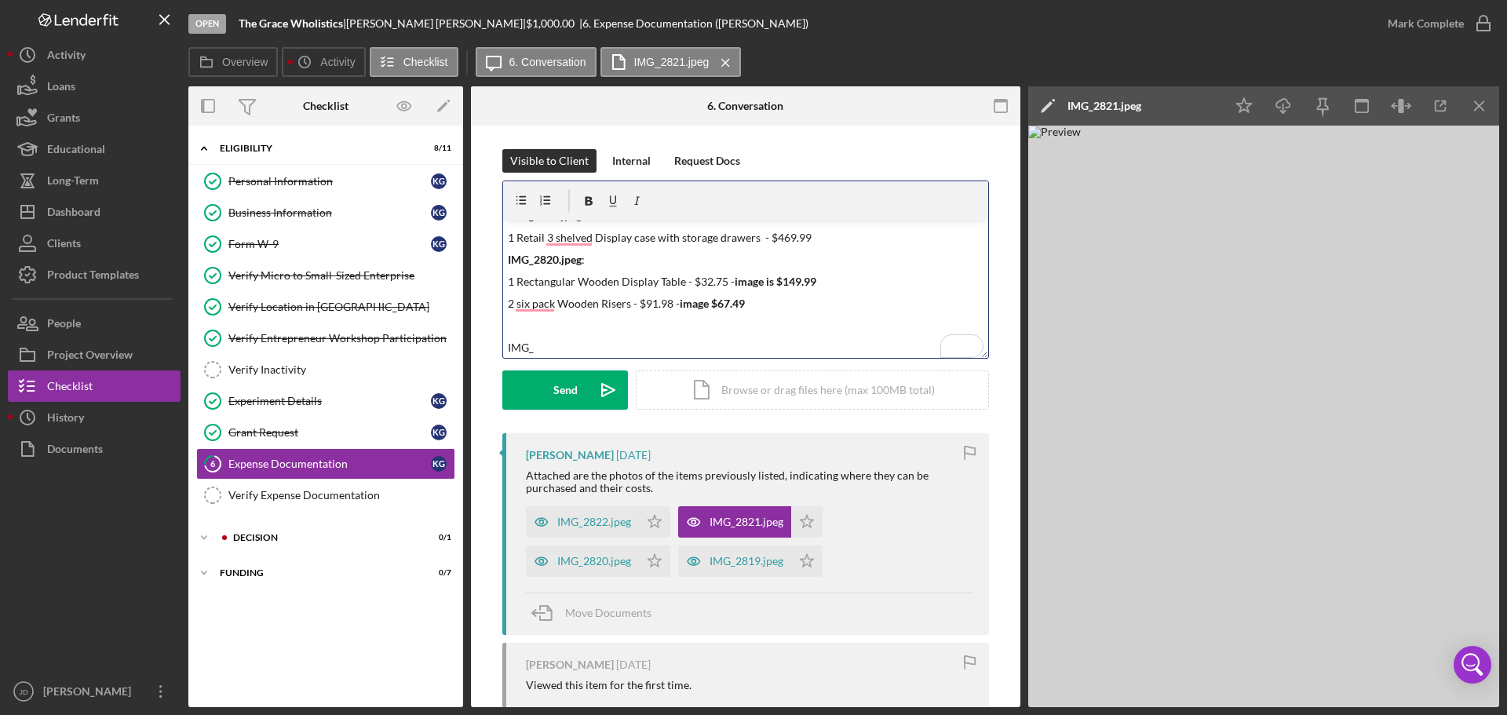
click at [578, 352] on p "IMG_" at bounding box center [746, 347] width 476 height 17
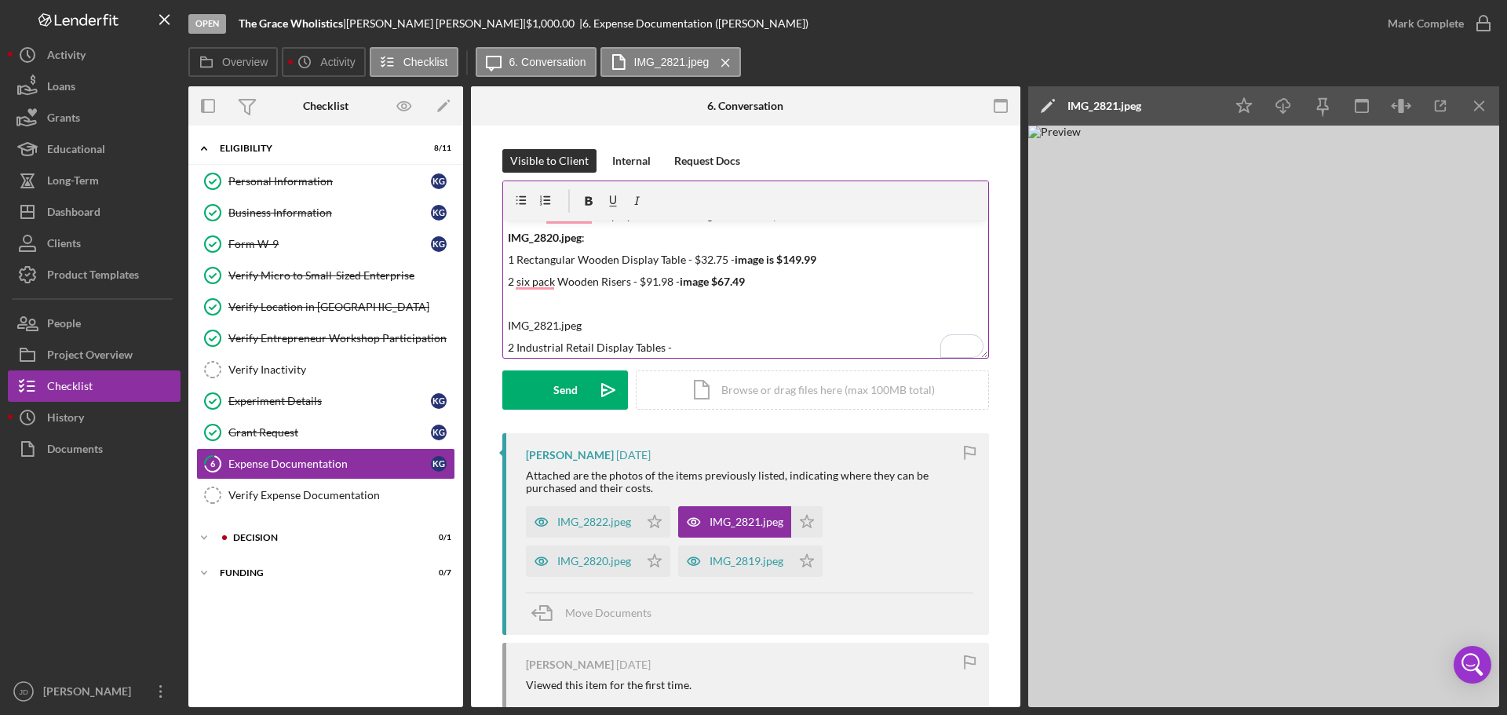
click at [700, 347] on p "2 Industrial Retail Display Tables -" at bounding box center [746, 347] width 476 height 17
click at [705, 345] on p "2 Industrial Retail Display Tables - $316 - Image $158.00 ea=$316.00" at bounding box center [746, 347] width 476 height 17
drag, startPoint x: 584, startPoint y: 323, endPoint x: 502, endPoint y: 326, distance: 81.7
click at [503, 326] on div "v Color teal Color pink Remove color Add row above Add row below Add column bef…" at bounding box center [745, 289] width 485 height 137
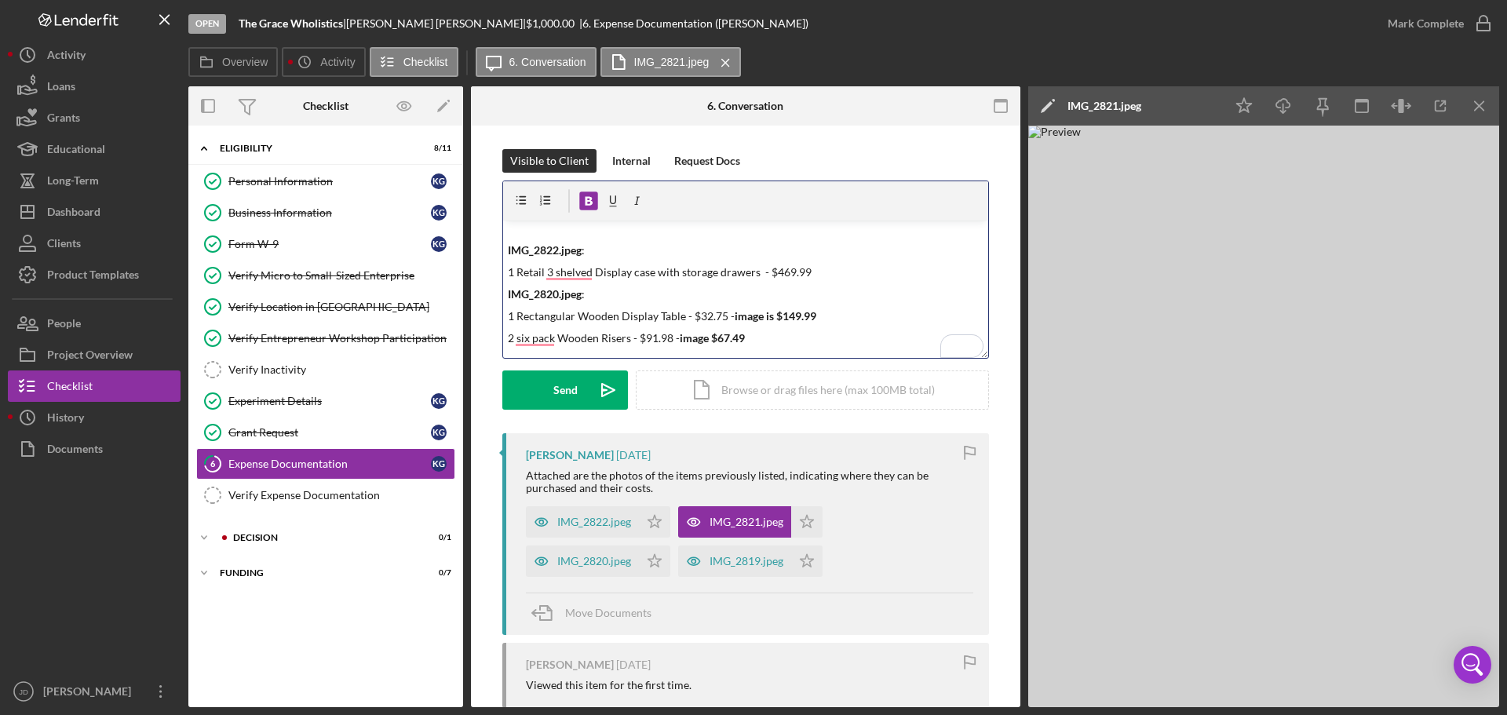
scroll to position [45, 0]
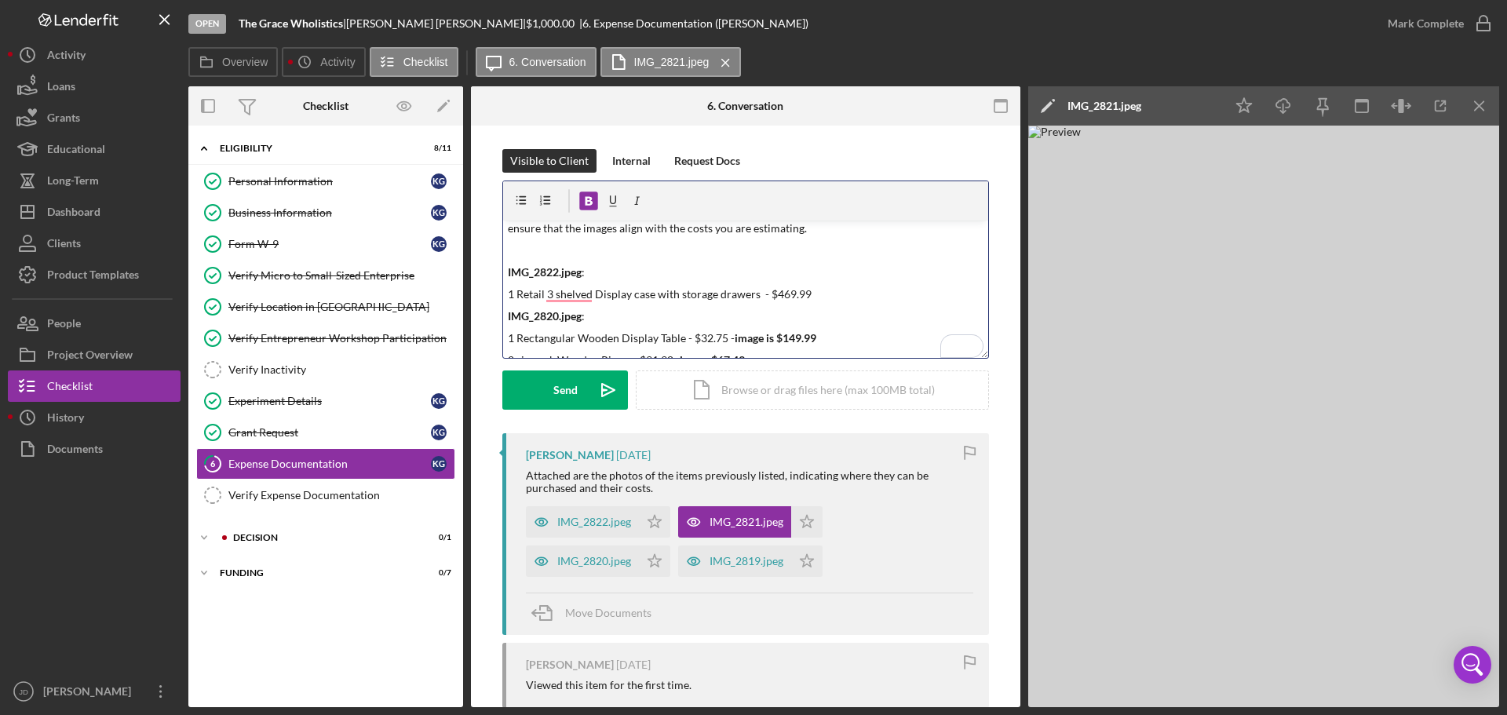
click at [602, 270] on p "IMG_2822.jpeg :" at bounding box center [746, 272] width 476 height 17
click at [591, 316] on p "IMG_2820.jpeg :" at bounding box center [746, 316] width 476 height 17
click at [834, 293] on p "1 Retail 3 shelved Display case with storage drawers - $469.99" at bounding box center [746, 294] width 476 height 17
click at [586, 292] on p "1 Retail 3 shelved Display case with storage drawers - $469.99" at bounding box center [746, 294] width 476 height 17
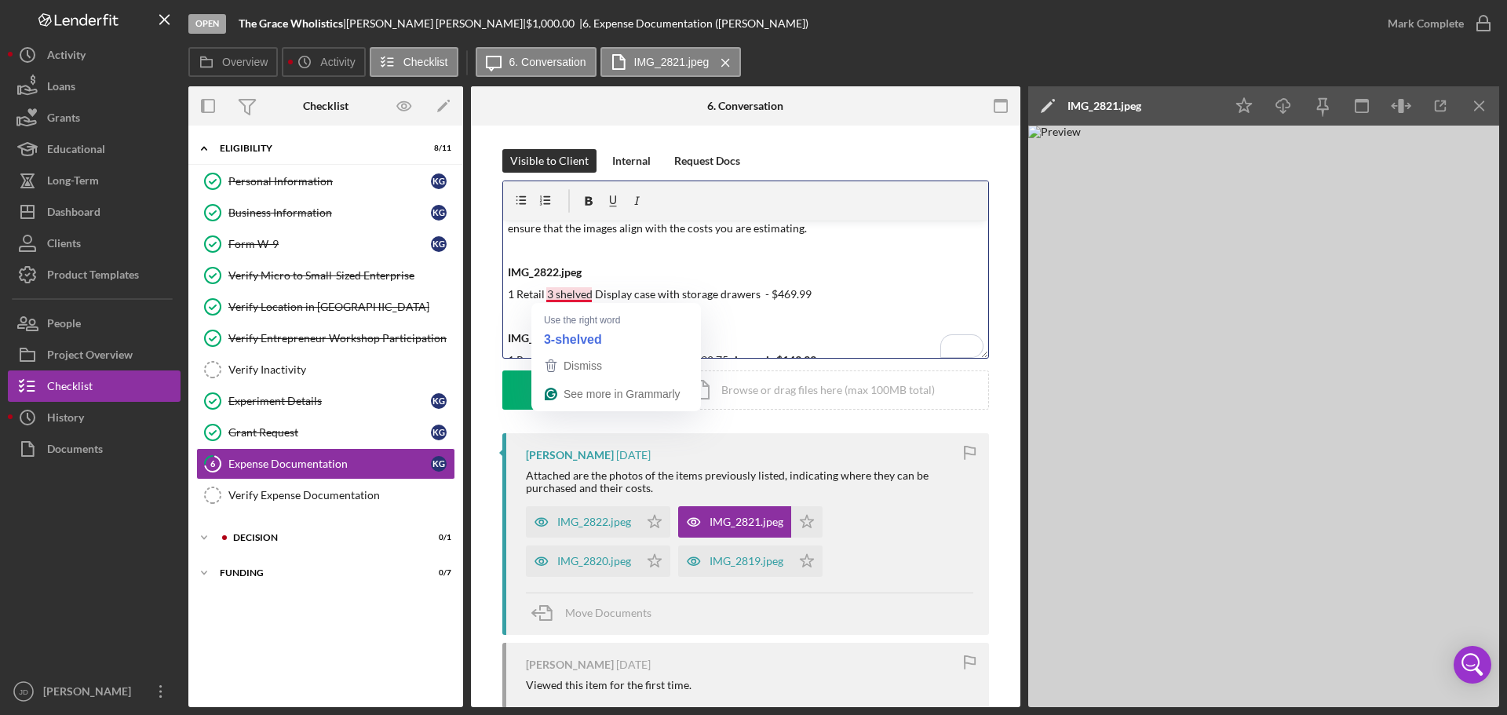
click at [582, 290] on p "1 Retail 3 shelved Display case with storage drawers - $469.99" at bounding box center [746, 294] width 476 height 17
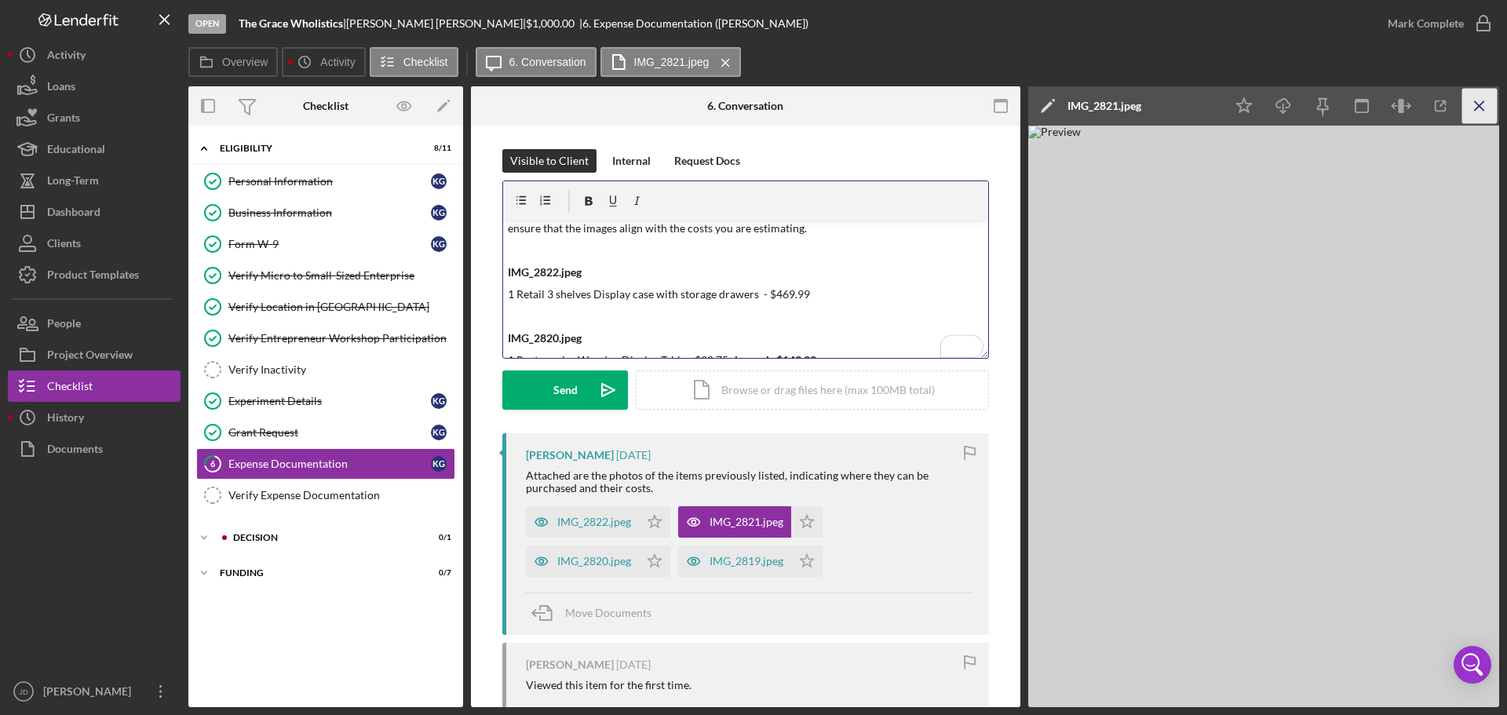
click at [1483, 100] on icon "Icon/Menu Close" at bounding box center [1479, 106] width 35 height 35
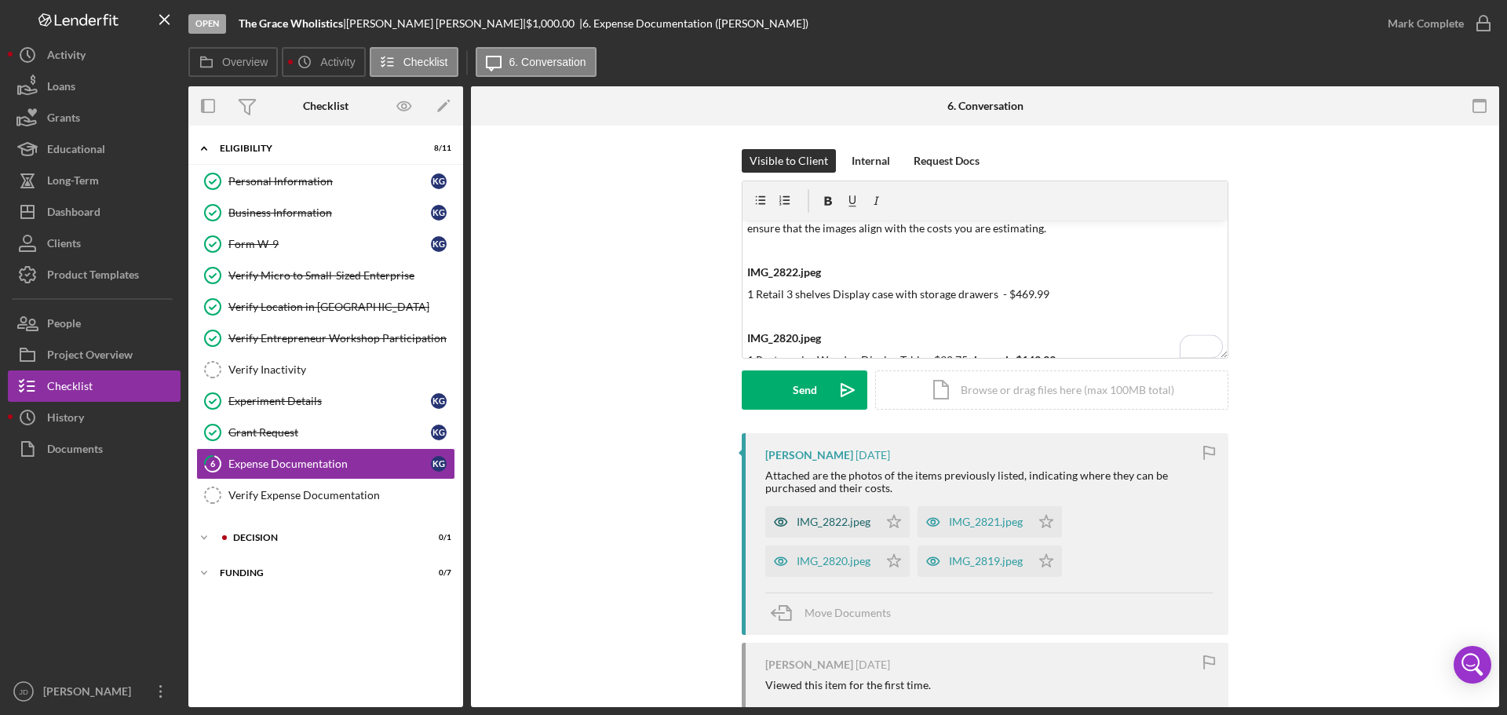
click at [824, 525] on div "IMG_2822.jpeg" at bounding box center [834, 522] width 74 height 13
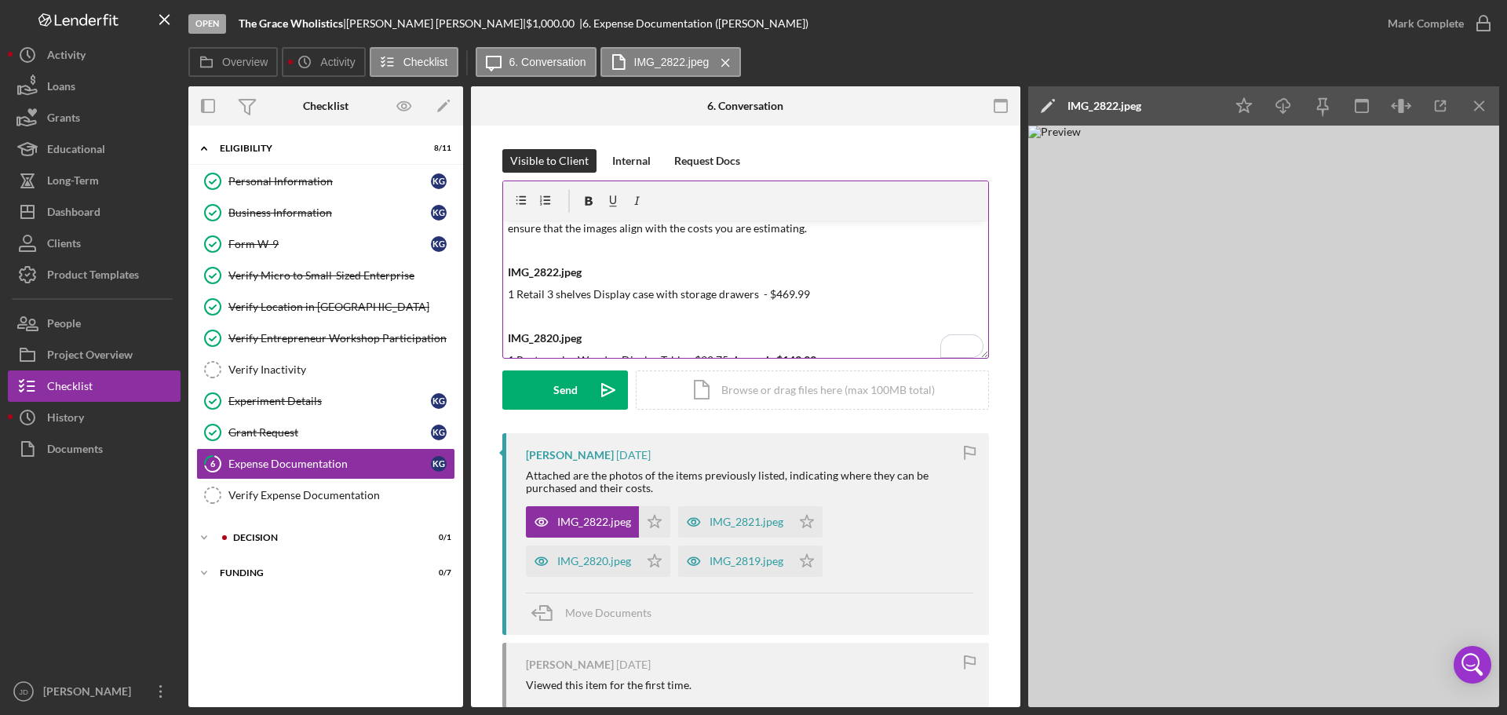
click at [848, 292] on p "1 Retail 3 shelves Display case with storage drawers - $469.99" at bounding box center [746, 294] width 476 height 17
click at [898, 294] on p "1 Retail 3 shelves Display case with storage drawers - $469.99 - image $469.99" at bounding box center [746, 294] width 476 height 17
click at [935, 294] on p "1 Retail 3 shelves Display case with storage drawers - $469.99 - image $469.99 …" at bounding box center [746, 294] width 476 height 17
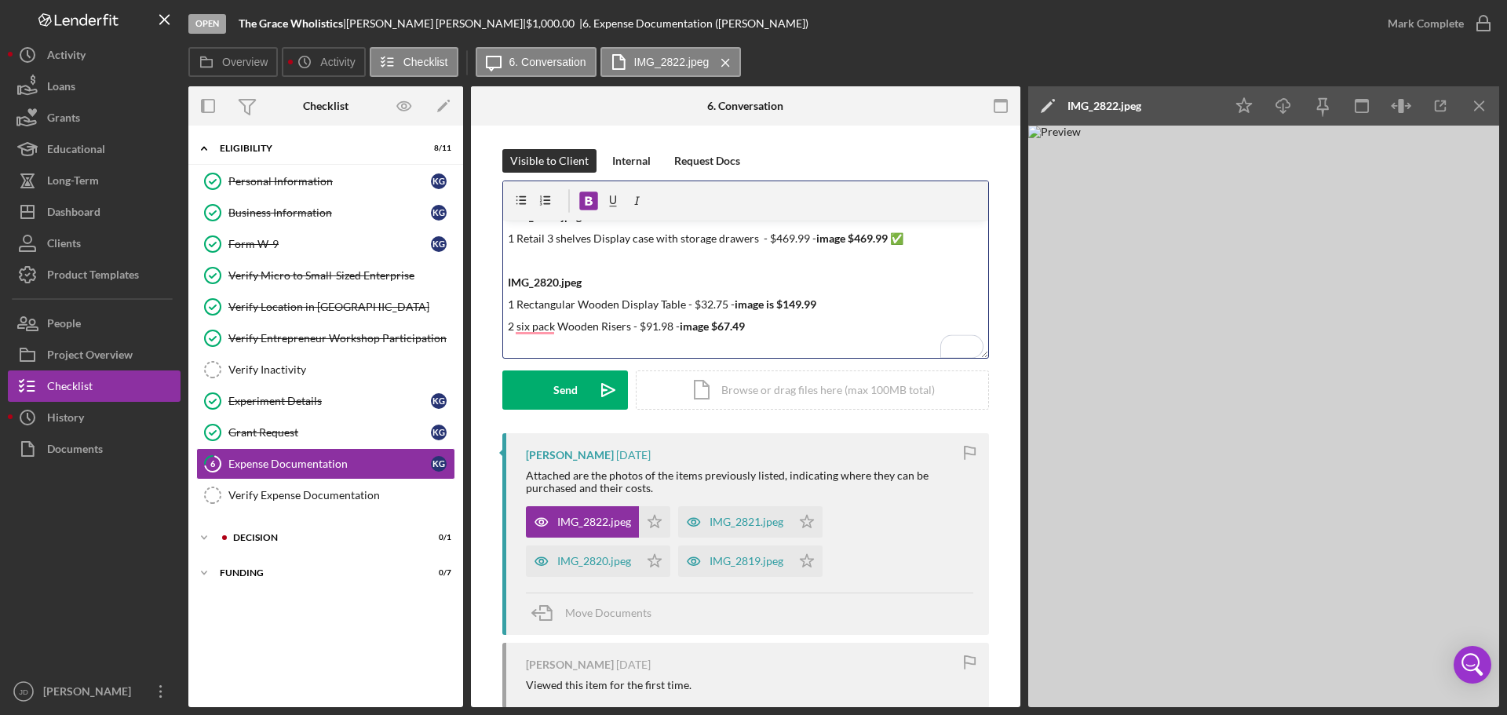
scroll to position [123, 0]
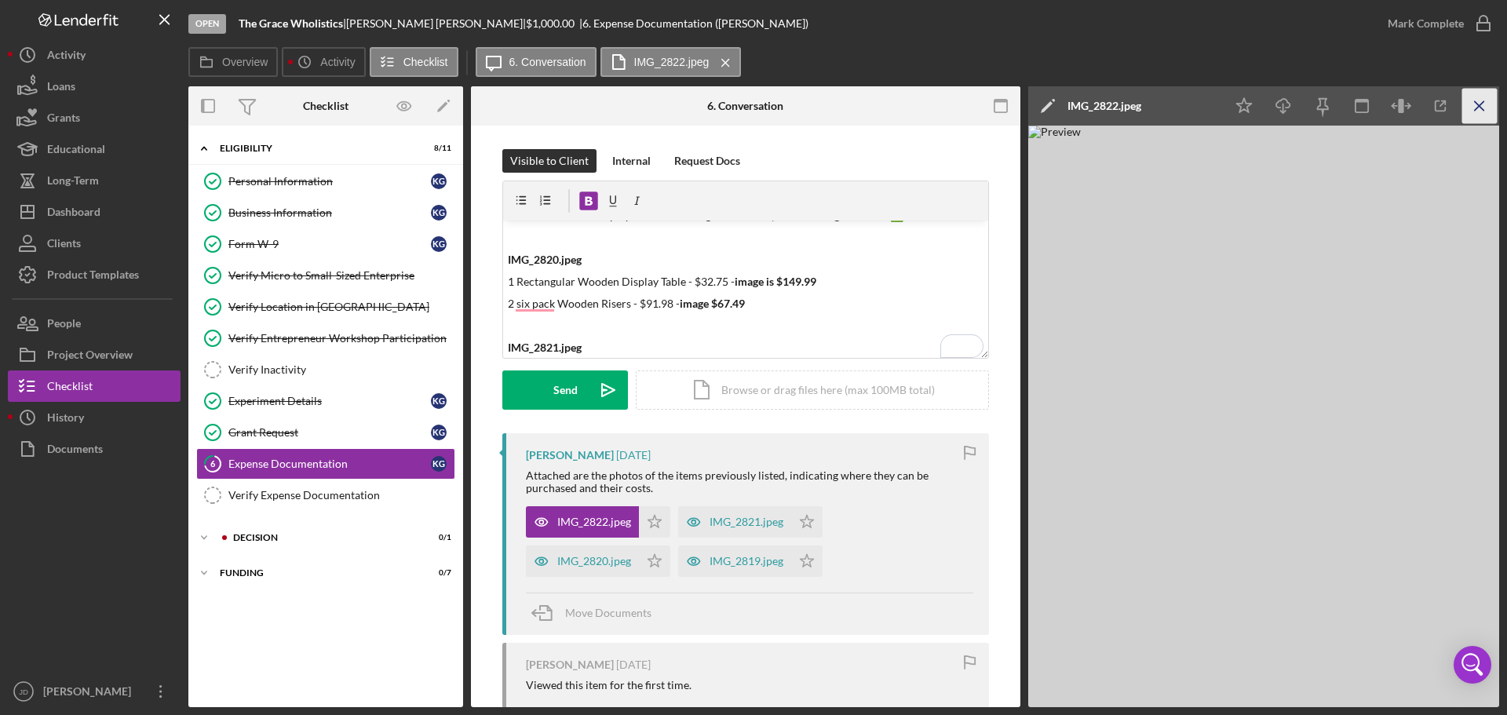
click at [1486, 104] on icon "Icon/Menu Close" at bounding box center [1479, 106] width 35 height 35
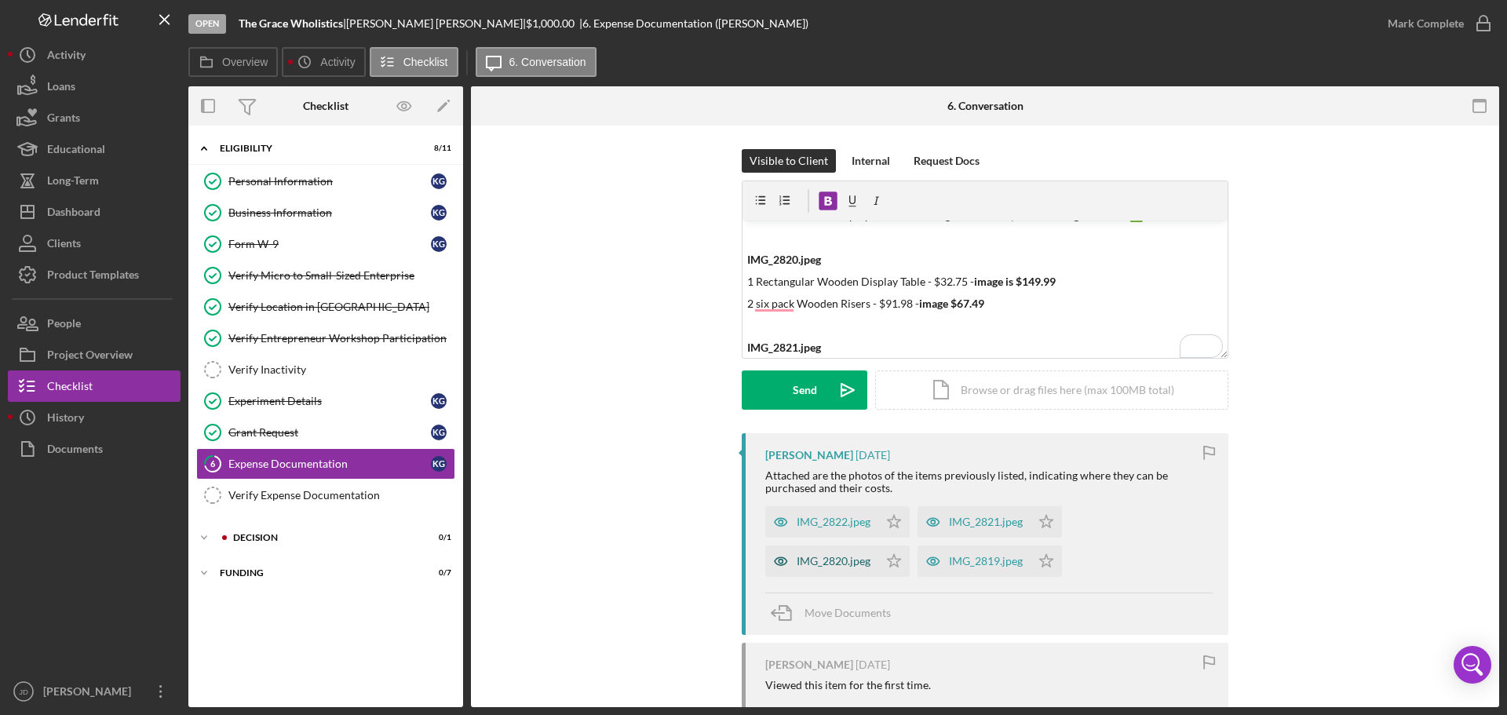
click at [826, 567] on div "IMG_2820.jpeg" at bounding box center [834, 561] width 74 height 13
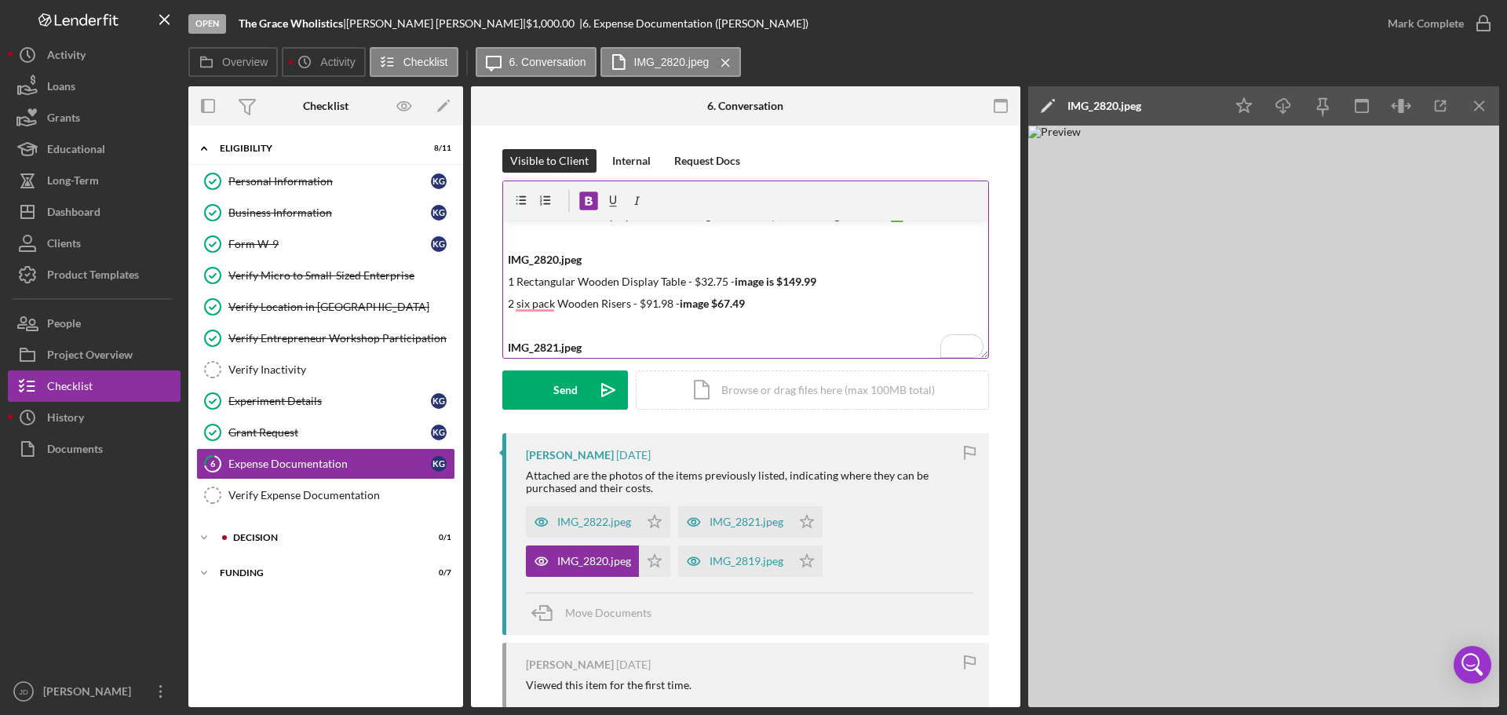
click at [688, 291] on div "v Color teal Color pink Remove color Add row above Add row below Add column bef…" at bounding box center [745, 289] width 485 height 137
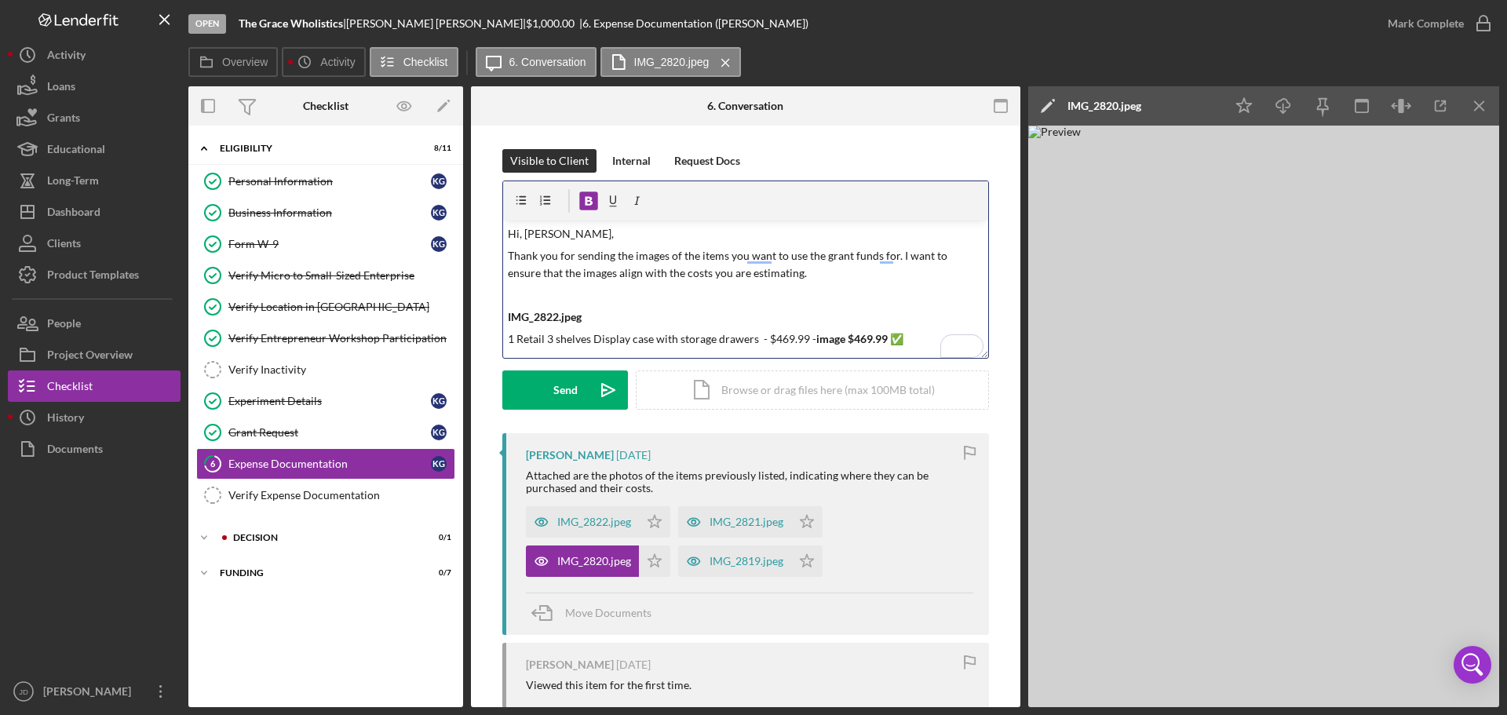
scroll to position [0, 0]
click at [864, 275] on p "Thank you for sending the images of the items for which you would like to use t…" at bounding box center [746, 264] width 476 height 35
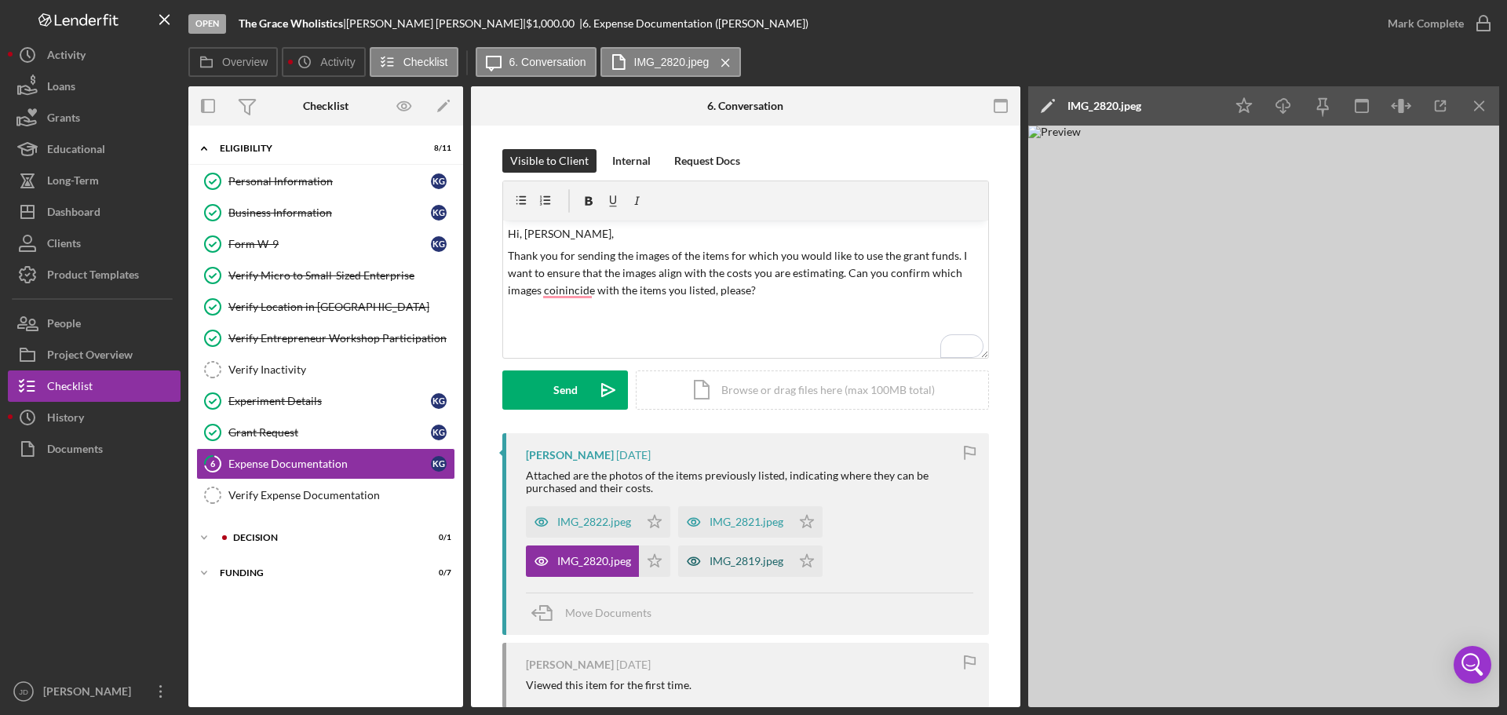
click at [753, 563] on div "IMG_2819.jpeg" at bounding box center [746, 561] width 74 height 13
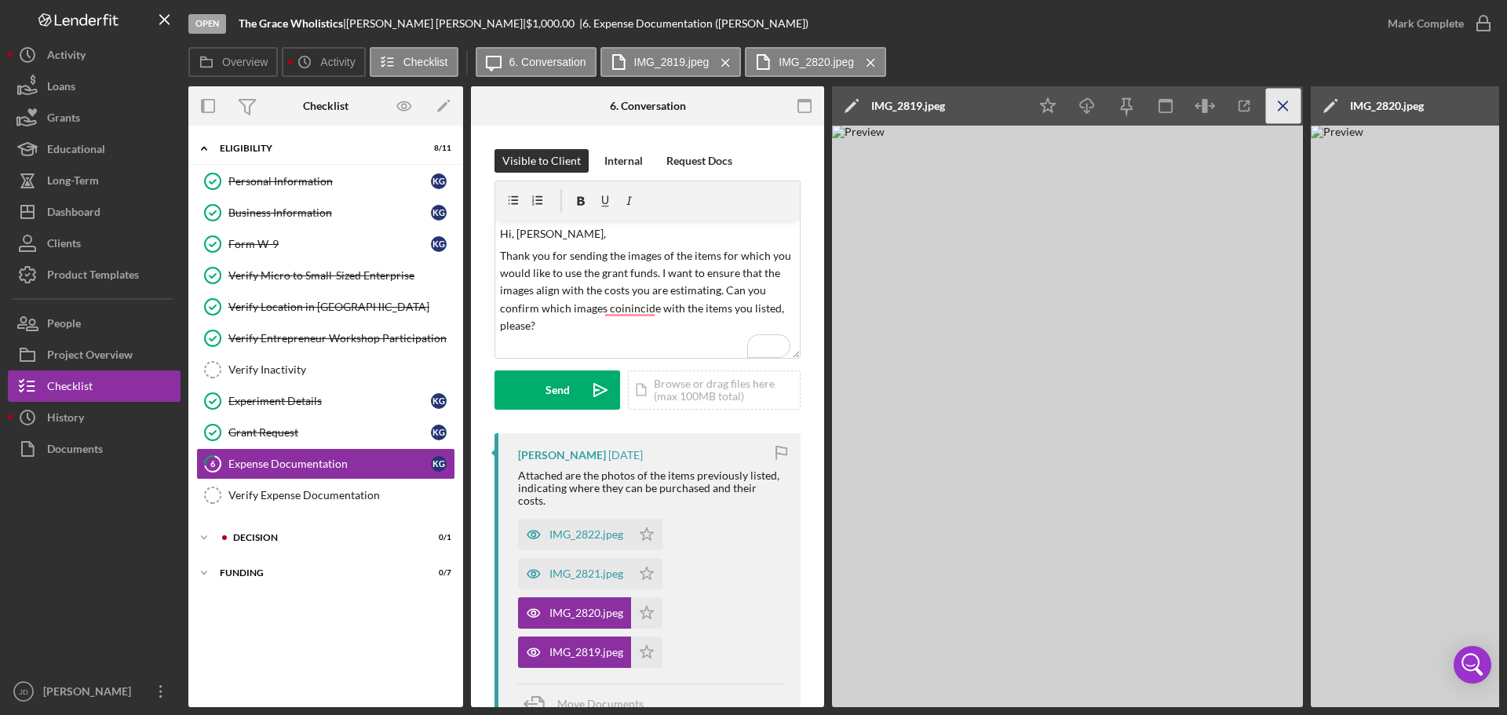
click at [1280, 103] on line "button" at bounding box center [1282, 105] width 9 height 9
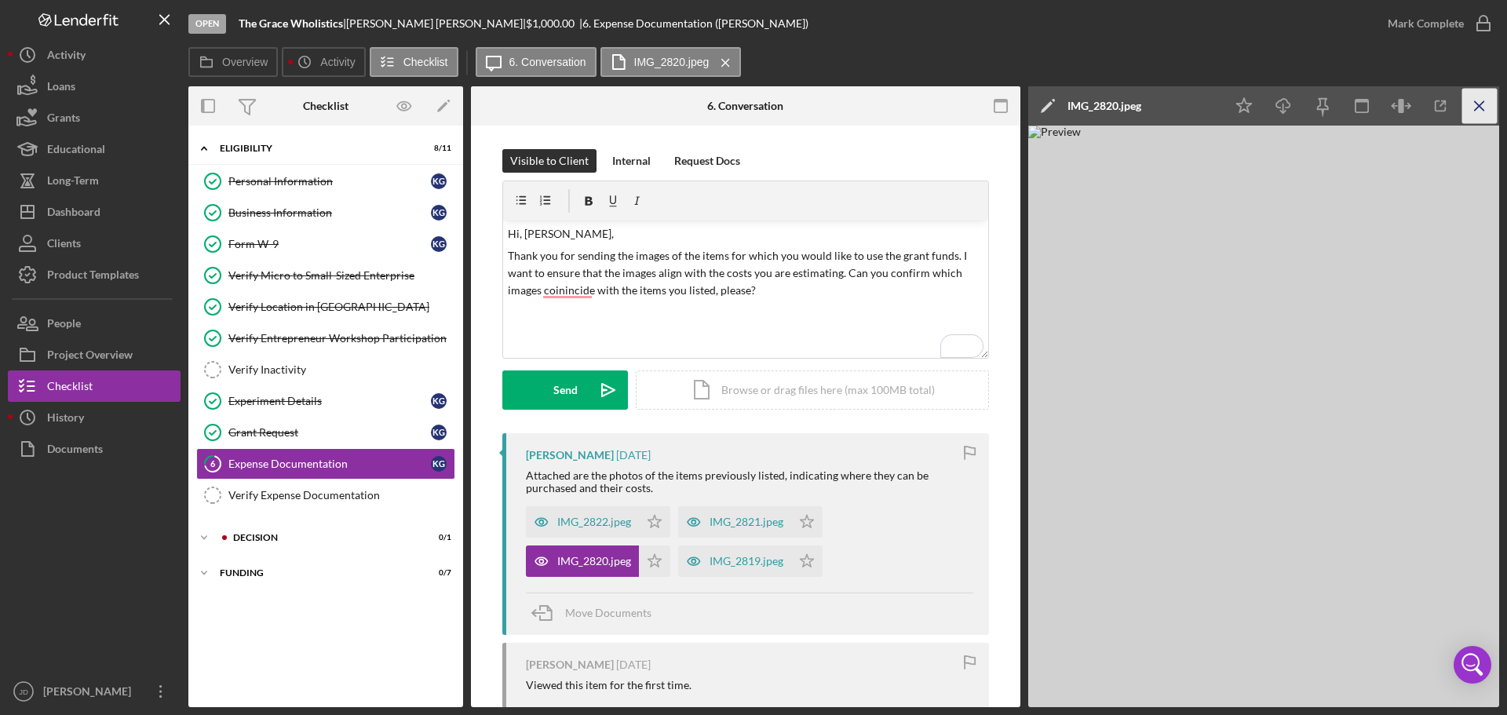
click at [1479, 101] on icon "Icon/Menu Close" at bounding box center [1479, 106] width 35 height 35
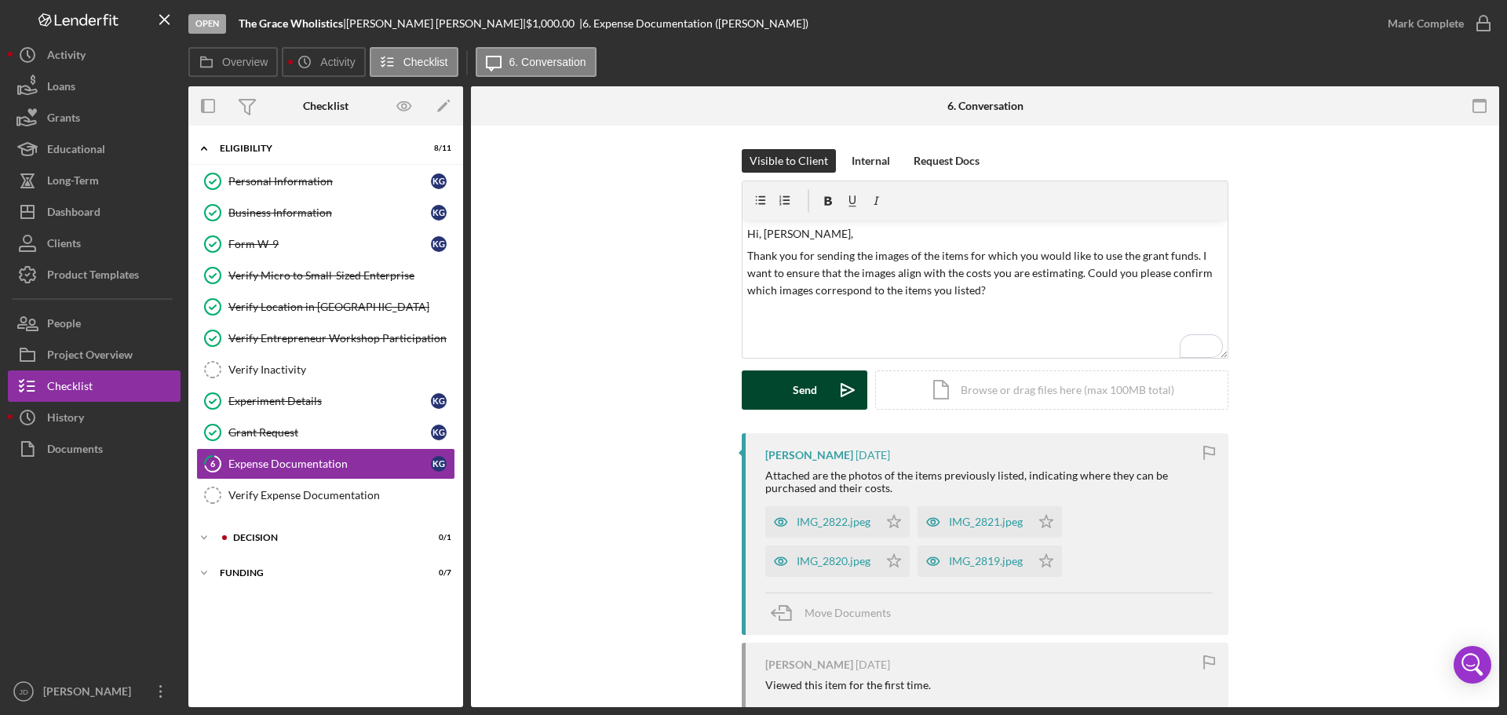
click at [784, 385] on button "Send Icon/icon-invite-send" at bounding box center [805, 389] width 126 height 39
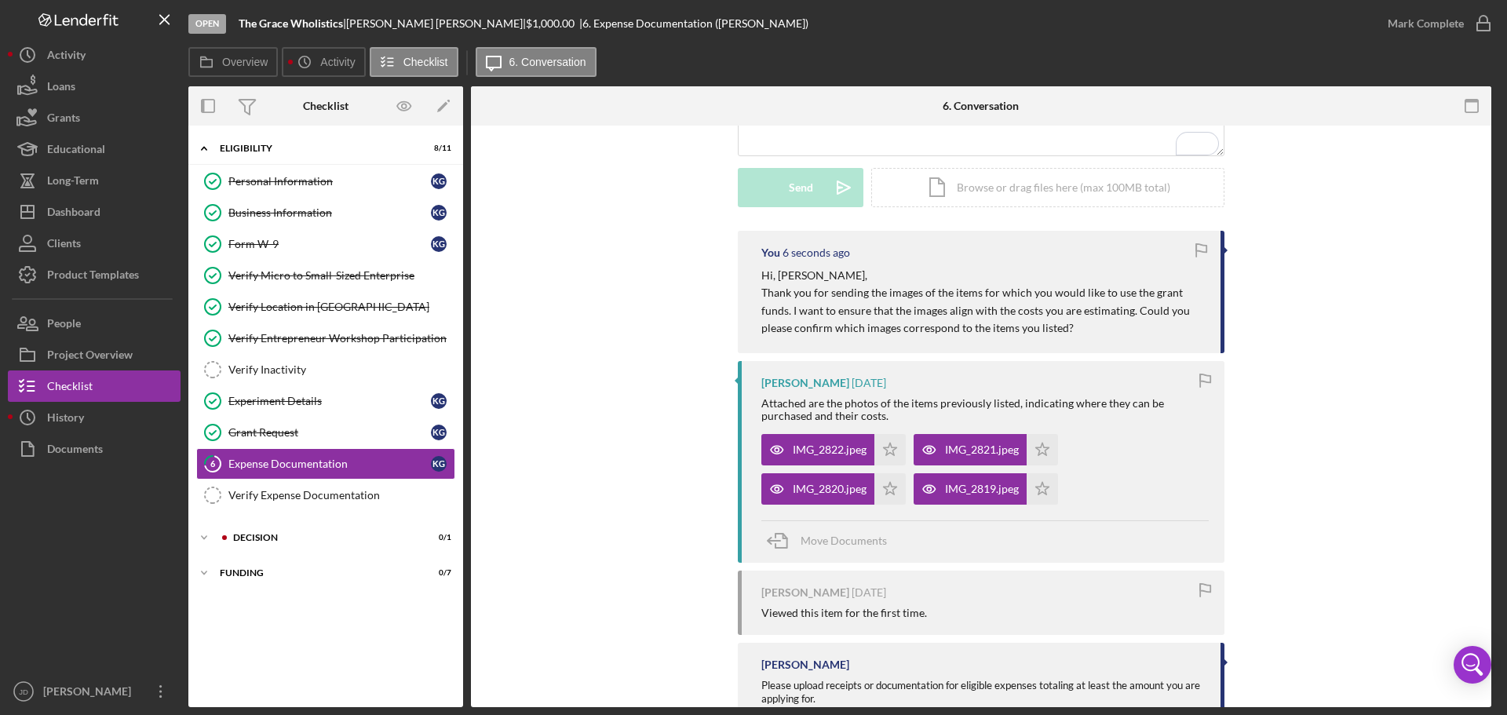
scroll to position [290, 0]
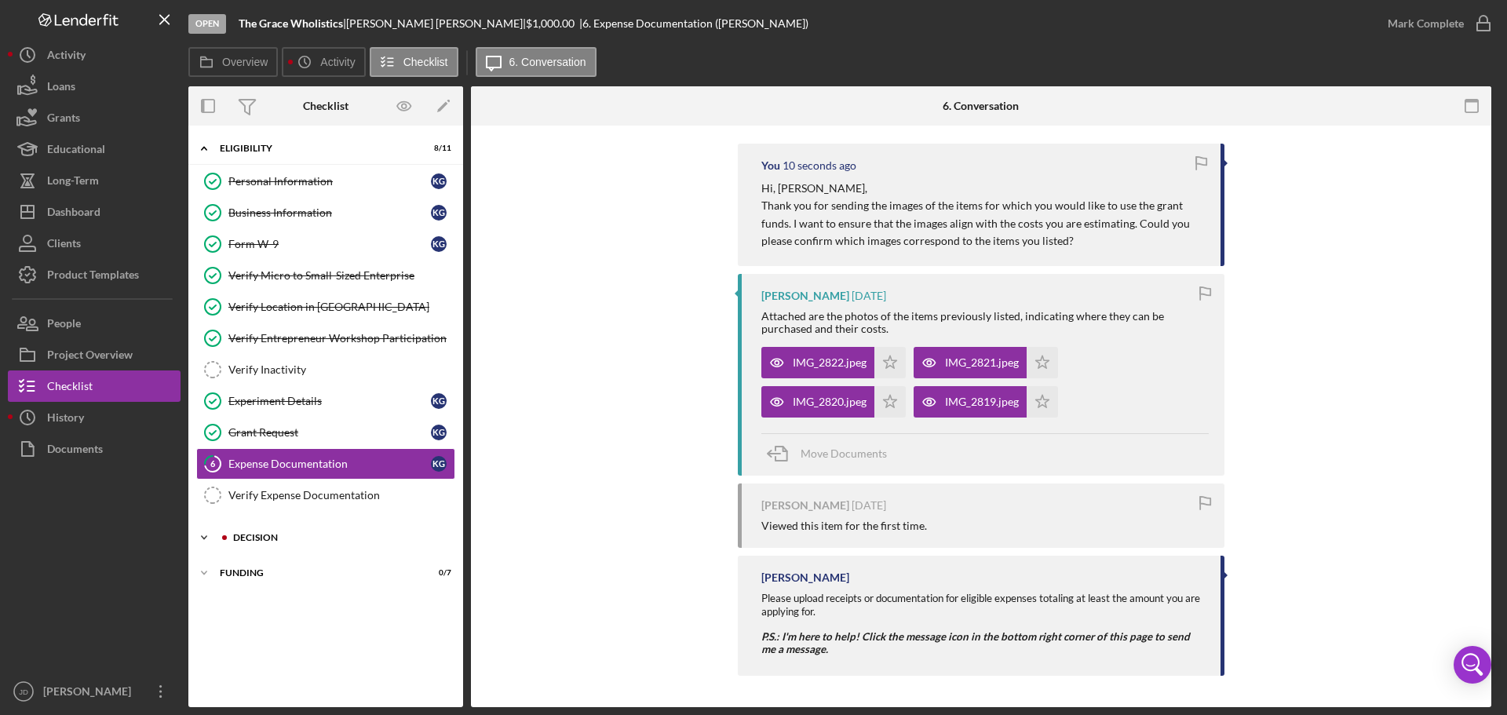
click at [196, 537] on icon "Icon/Expander" at bounding box center [203, 537] width 31 height 31
click at [267, 208] on div "Business Information" at bounding box center [329, 212] width 202 height 13
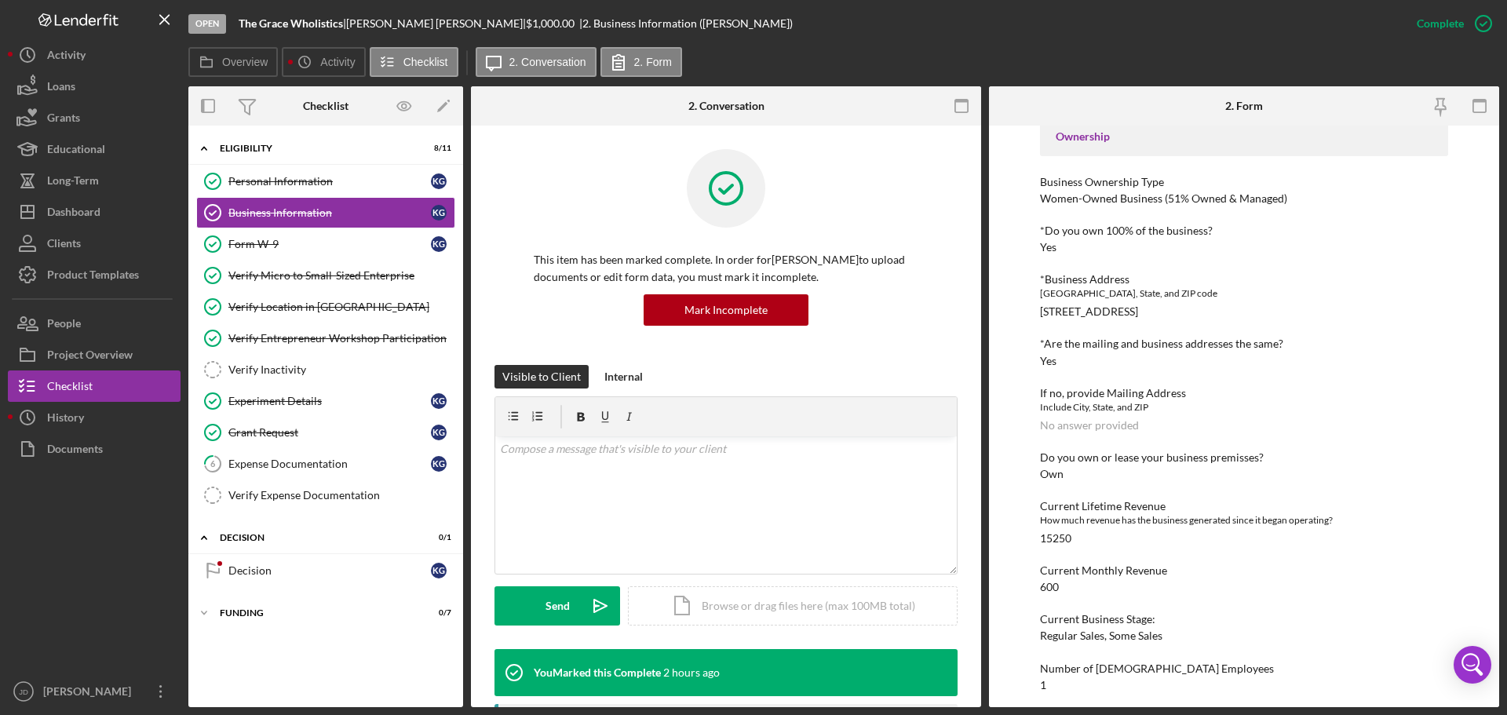
scroll to position [667, 0]
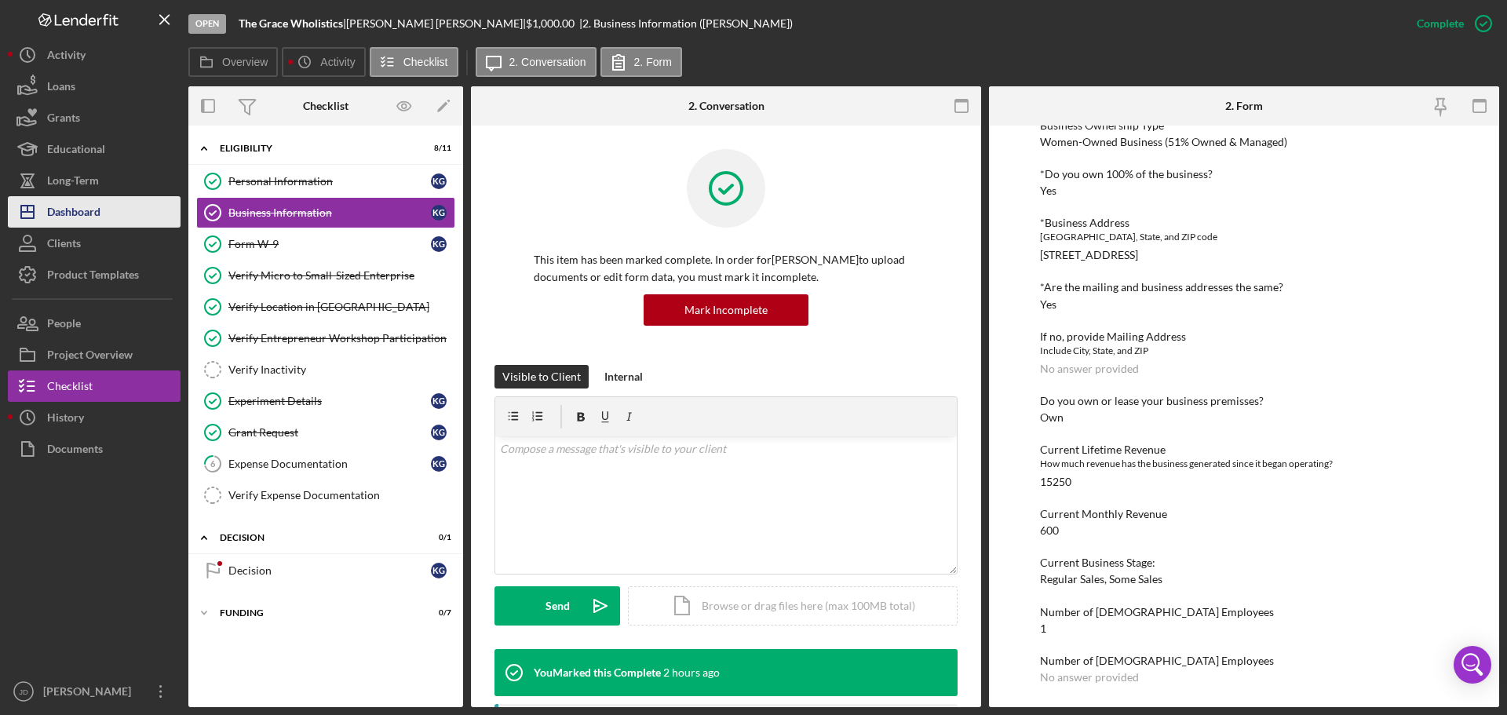
click at [78, 211] on div "Dashboard" at bounding box center [73, 213] width 53 height 35
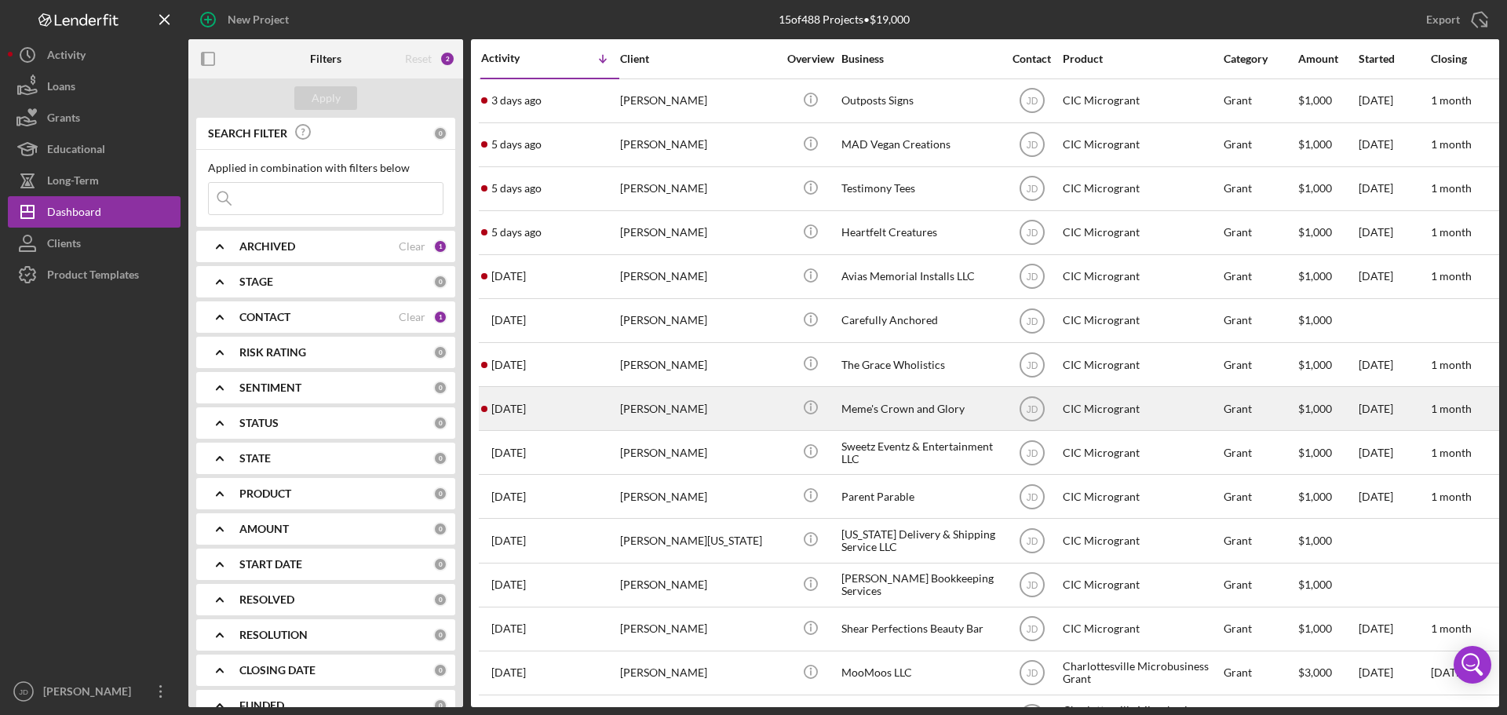
click at [658, 407] on div "[PERSON_NAME]" at bounding box center [698, 409] width 157 height 42
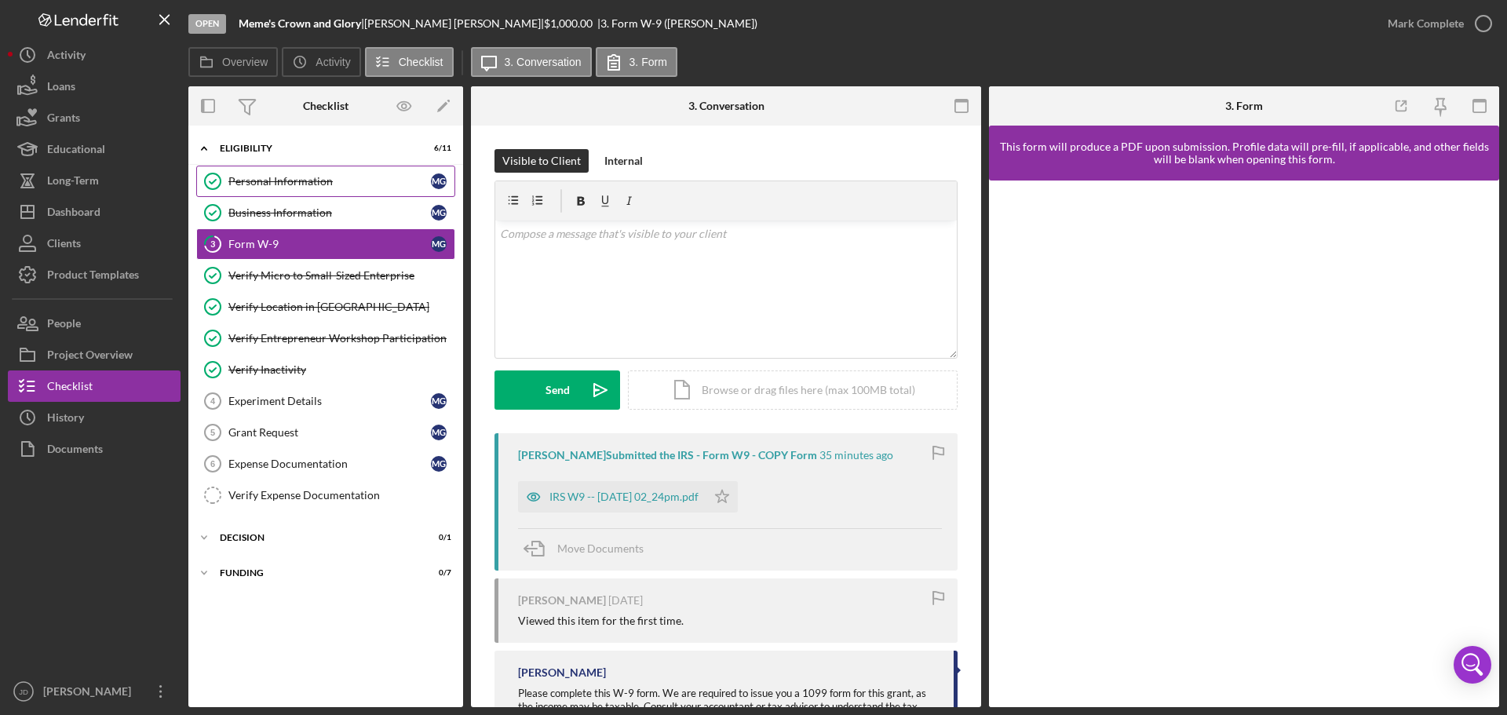
click at [366, 177] on div "Personal Information" at bounding box center [329, 181] width 202 height 13
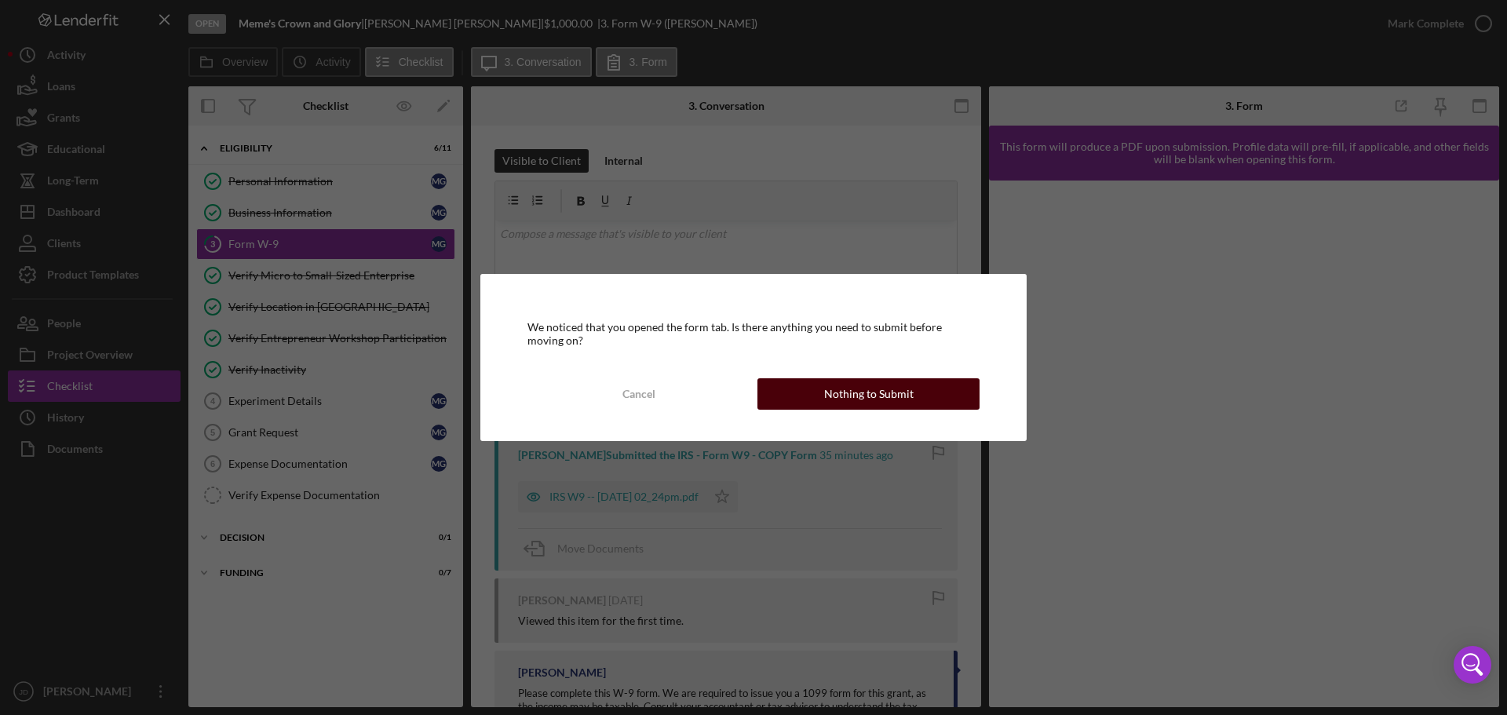
click at [838, 397] on div "Nothing to Submit" at bounding box center [868, 393] width 89 height 31
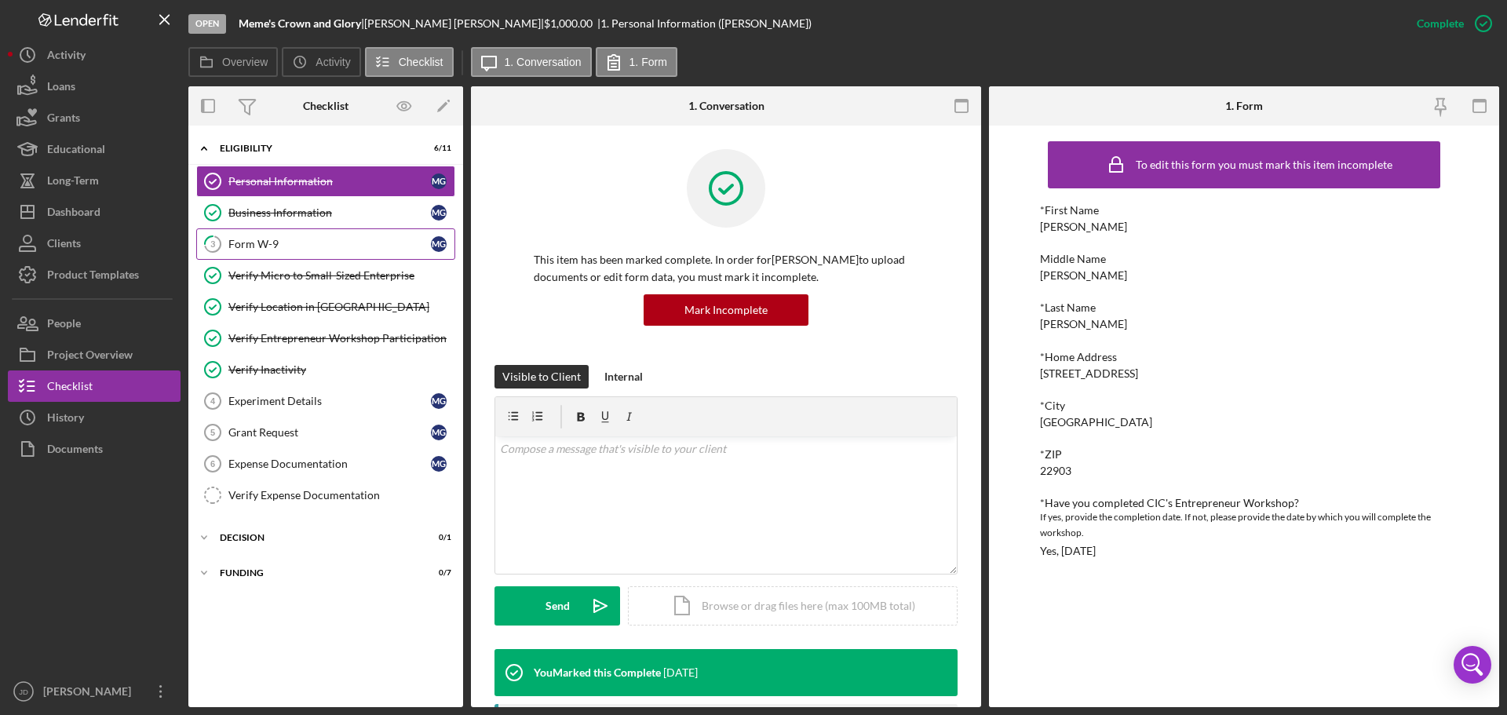
click at [266, 248] on div "Form W-9" at bounding box center [329, 244] width 202 height 13
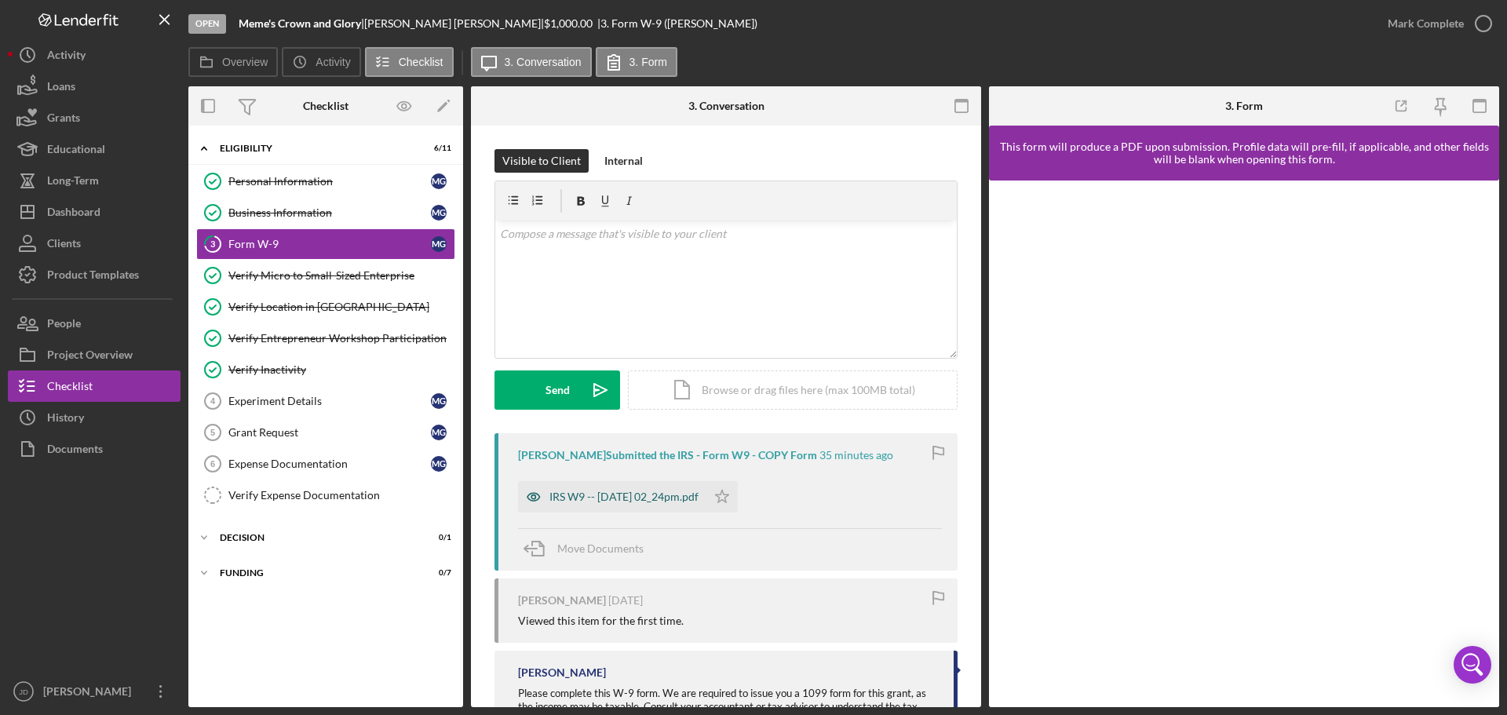
click at [670, 498] on div "IRS W9 -- 2025-08-26 02_24pm.pdf" at bounding box center [623, 496] width 149 height 13
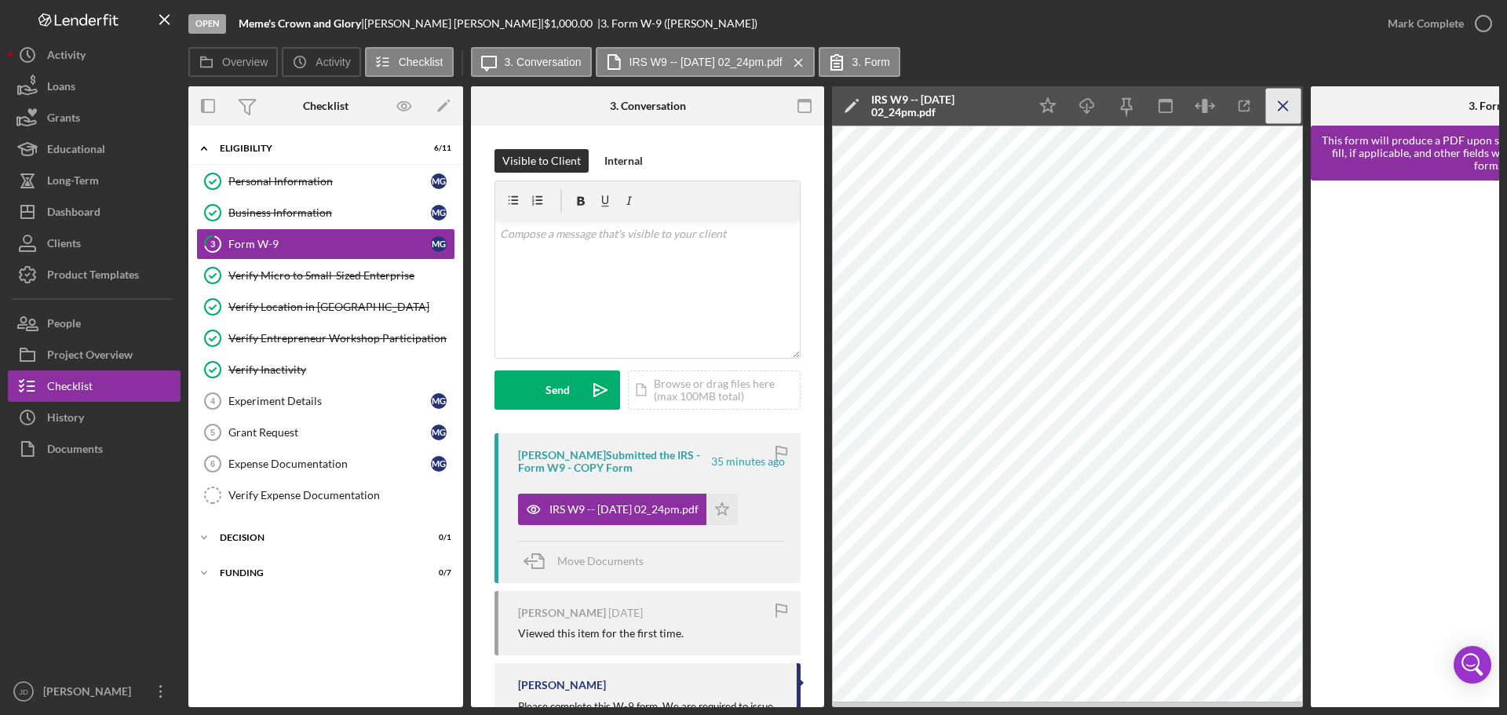
click at [1285, 104] on line "button" at bounding box center [1282, 105] width 9 height 9
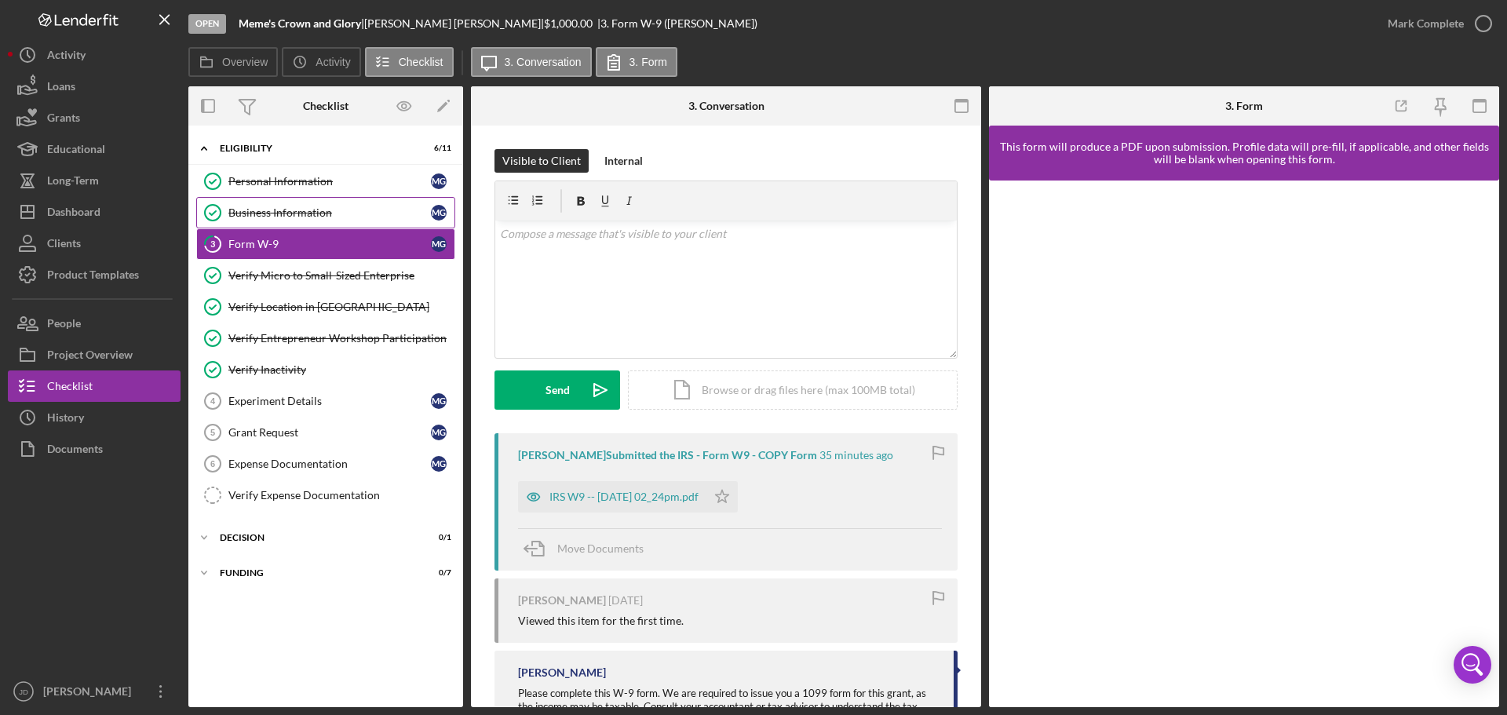
click at [278, 214] on div "Business Information" at bounding box center [329, 212] width 202 height 13
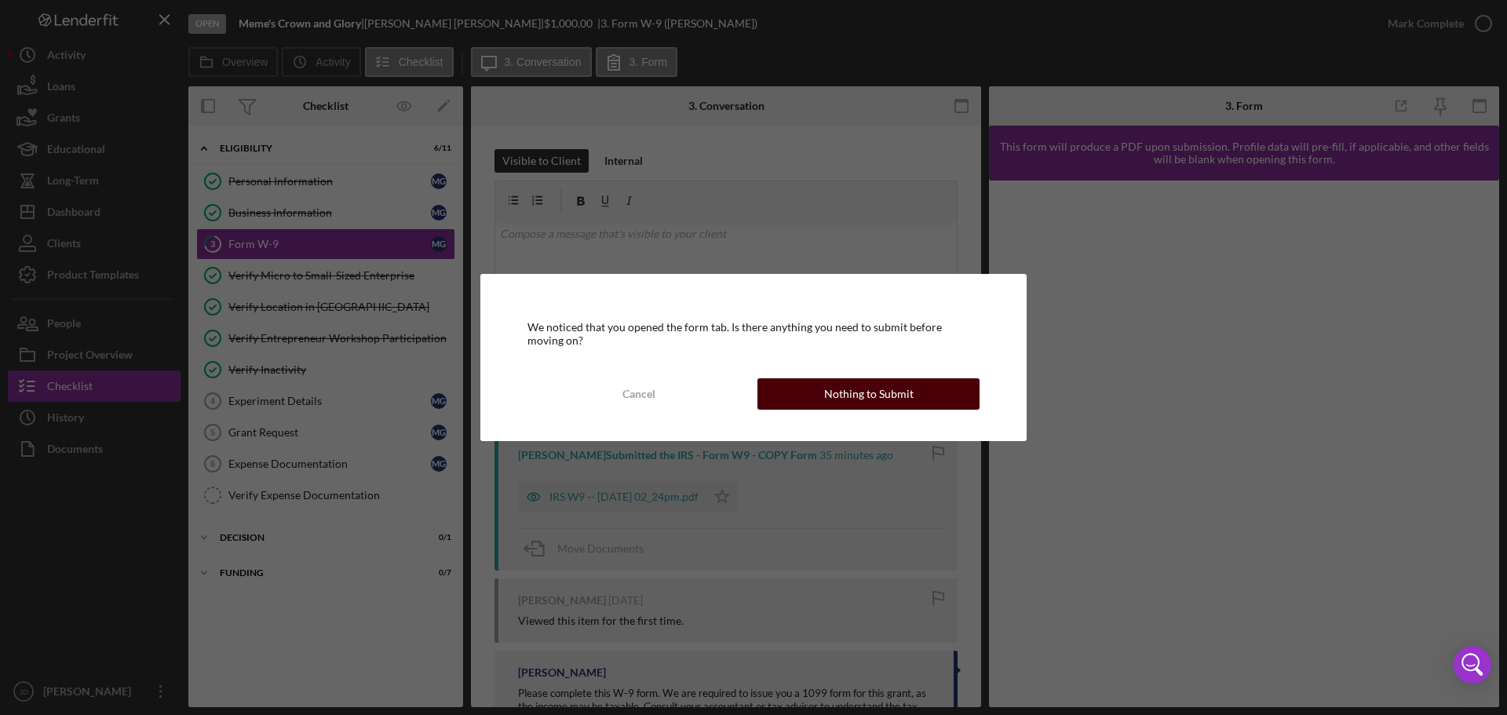
click at [784, 400] on button "Nothing to Submit" at bounding box center [868, 393] width 222 height 31
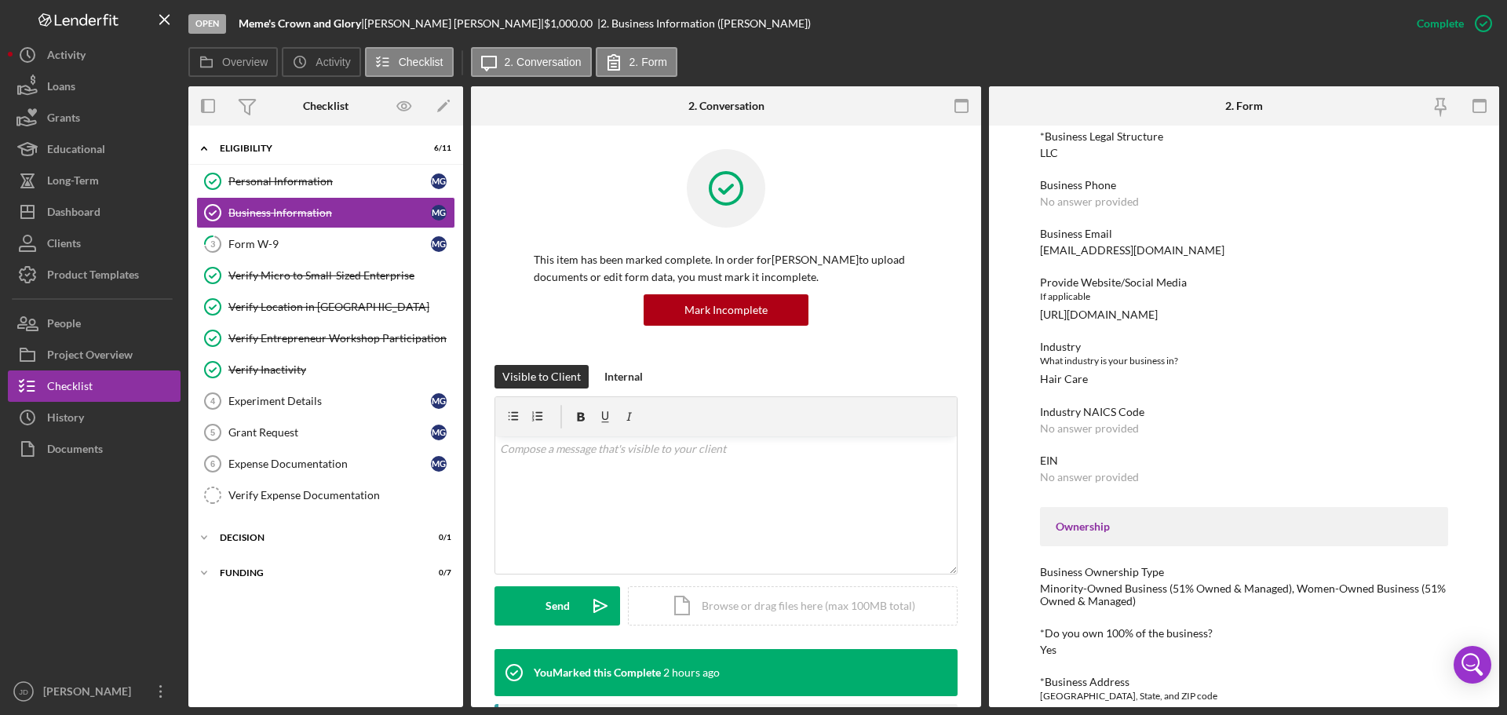
scroll to position [235, 0]
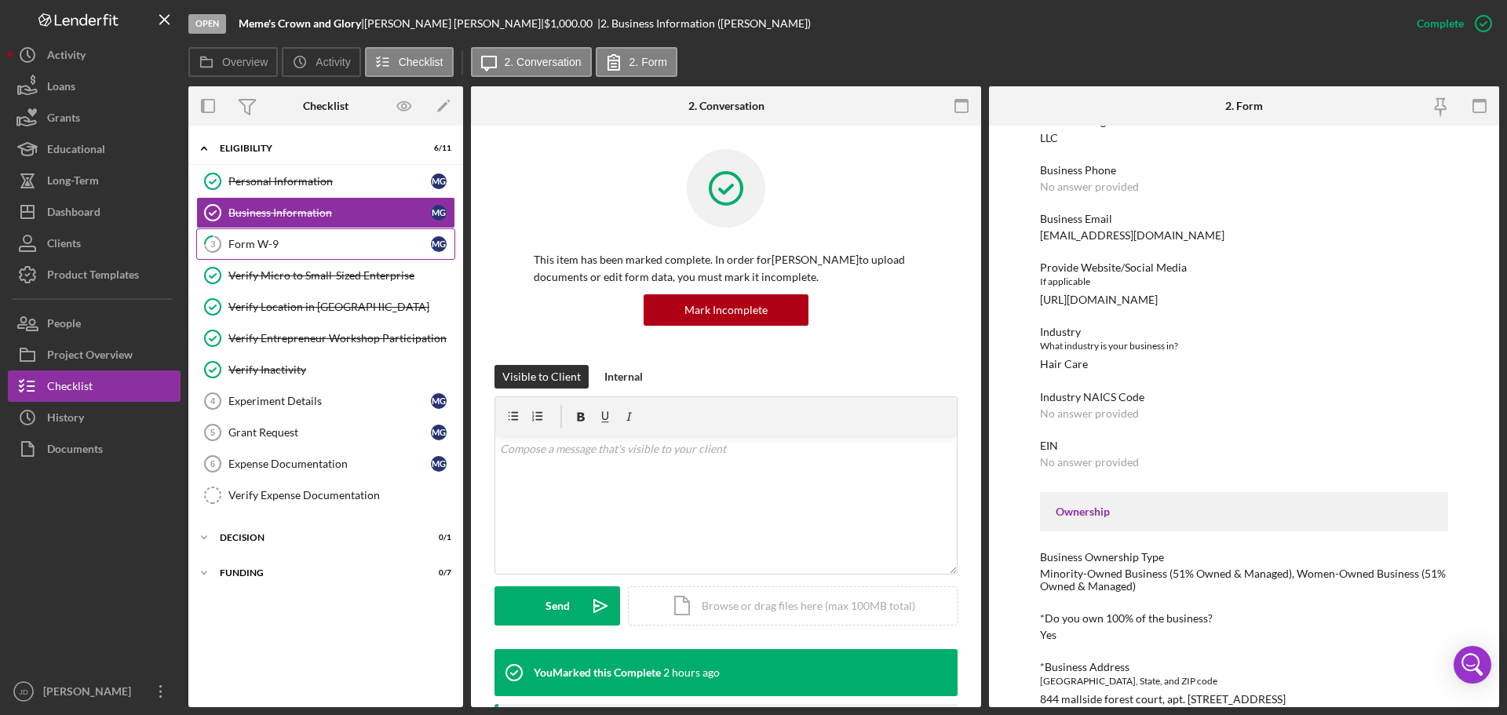
click at [300, 247] on div "Form W-9" at bounding box center [329, 244] width 202 height 13
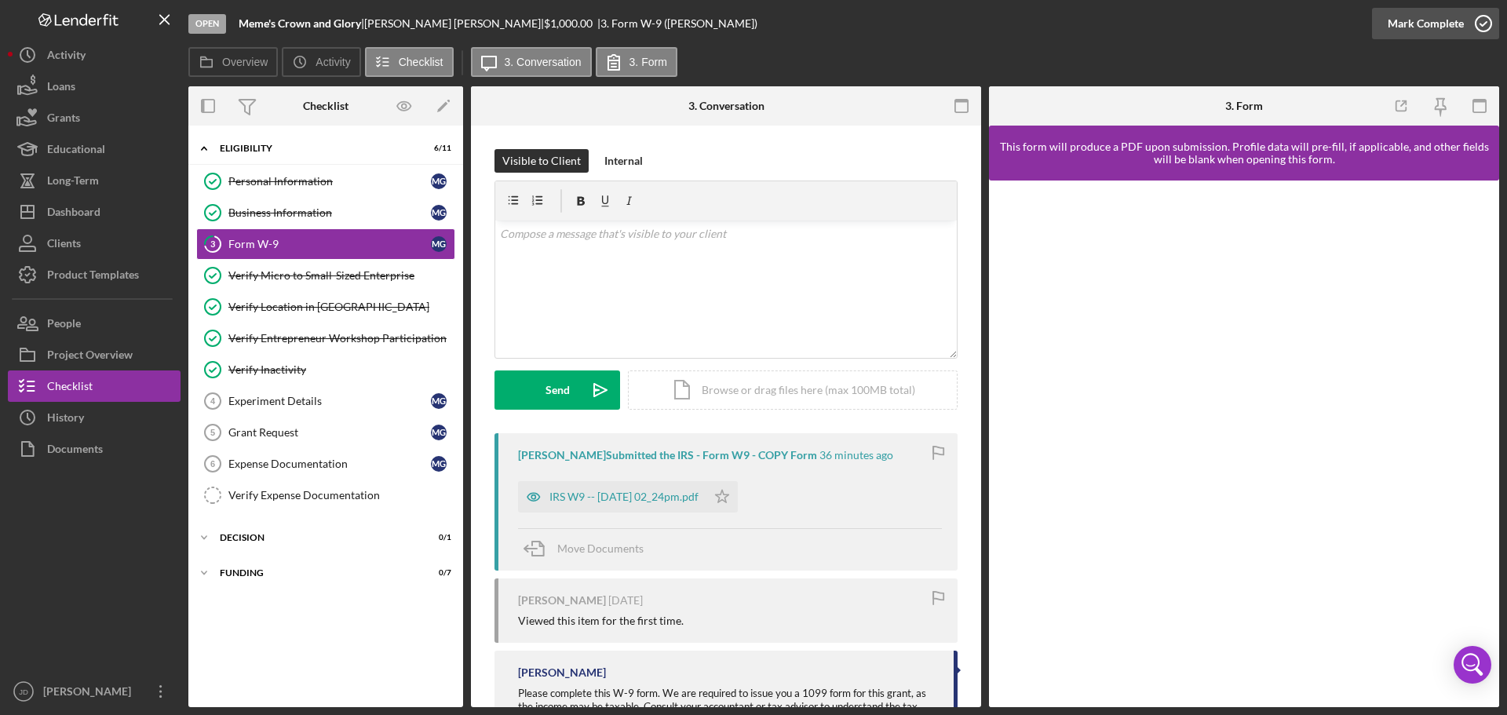
click at [1485, 20] on icon "button" at bounding box center [1483, 23] width 39 height 39
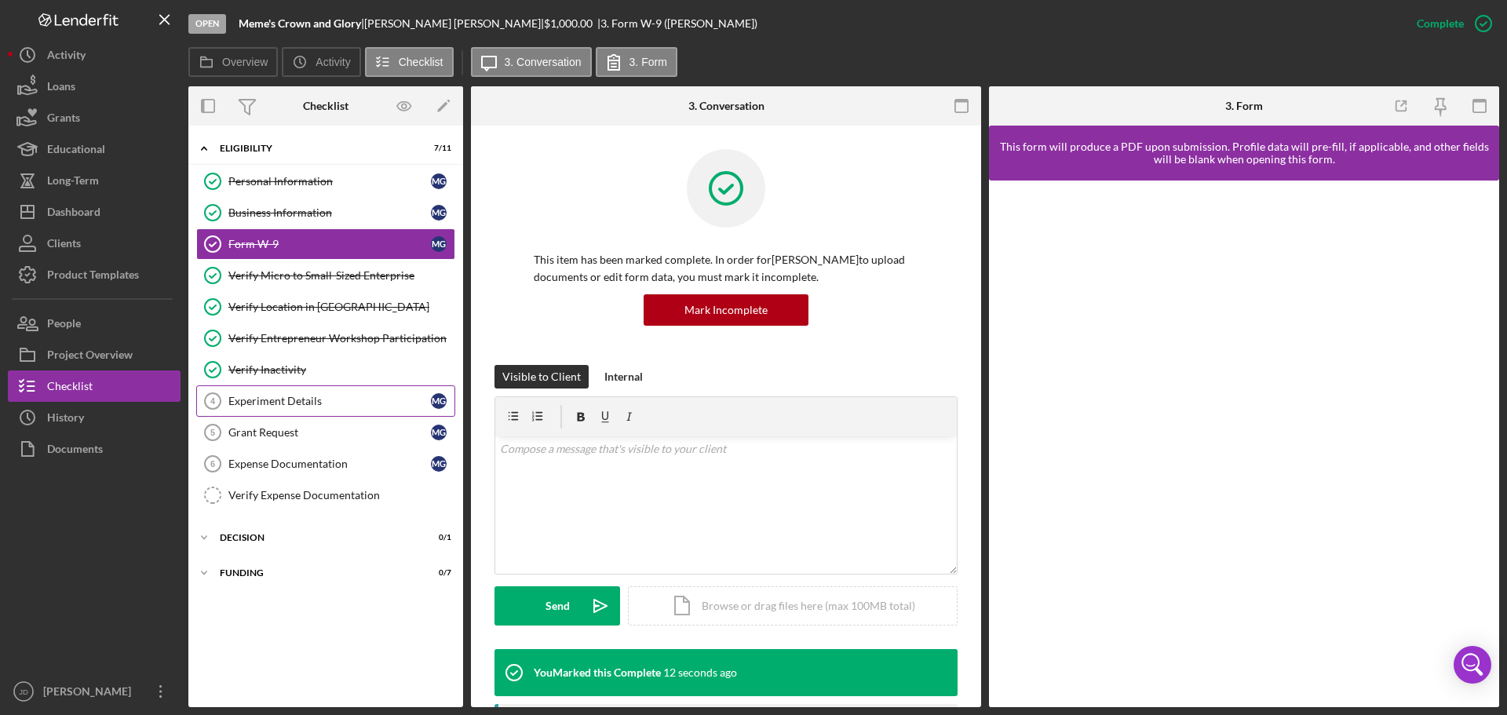
click at [295, 410] on link "Experiment Details 4 Experiment Details M G" at bounding box center [325, 400] width 259 height 31
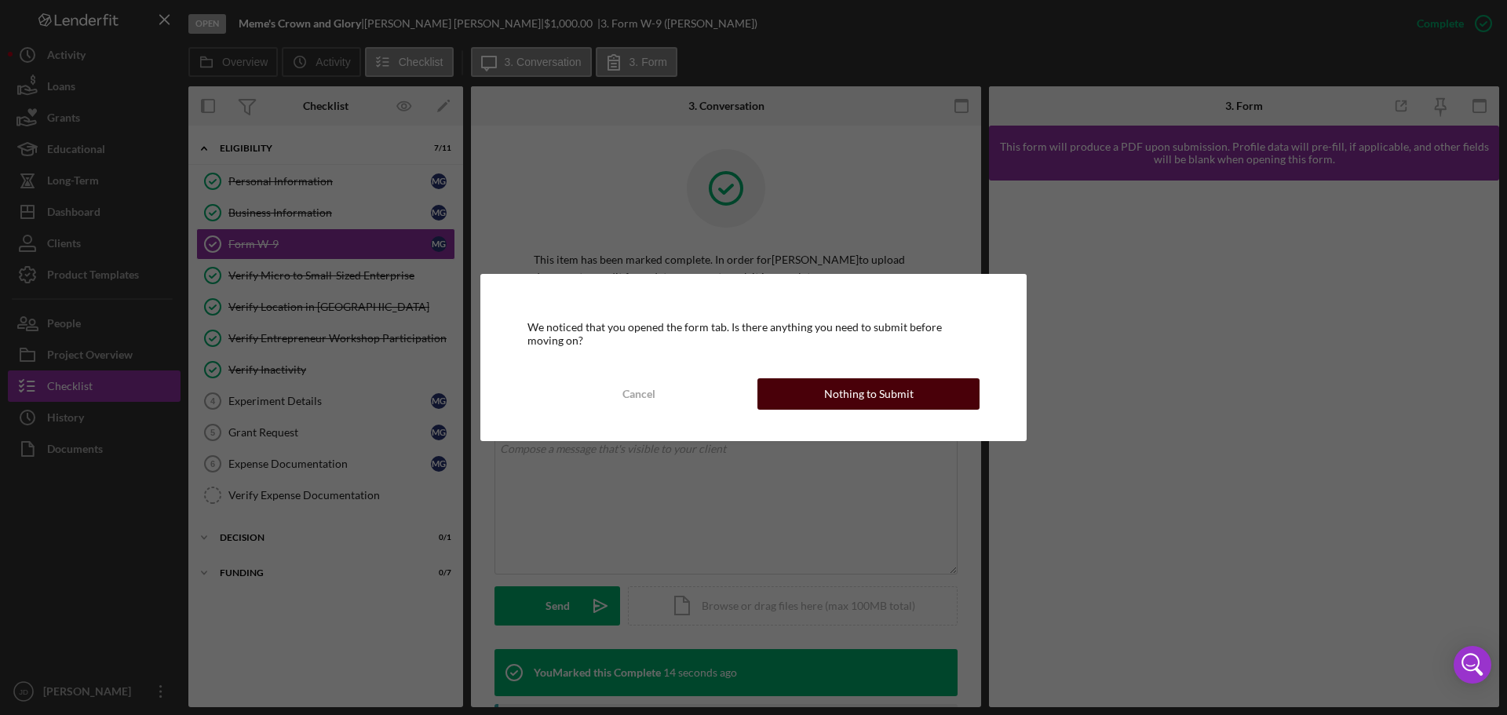
click at [950, 396] on button "Nothing to Submit" at bounding box center [868, 393] width 222 height 31
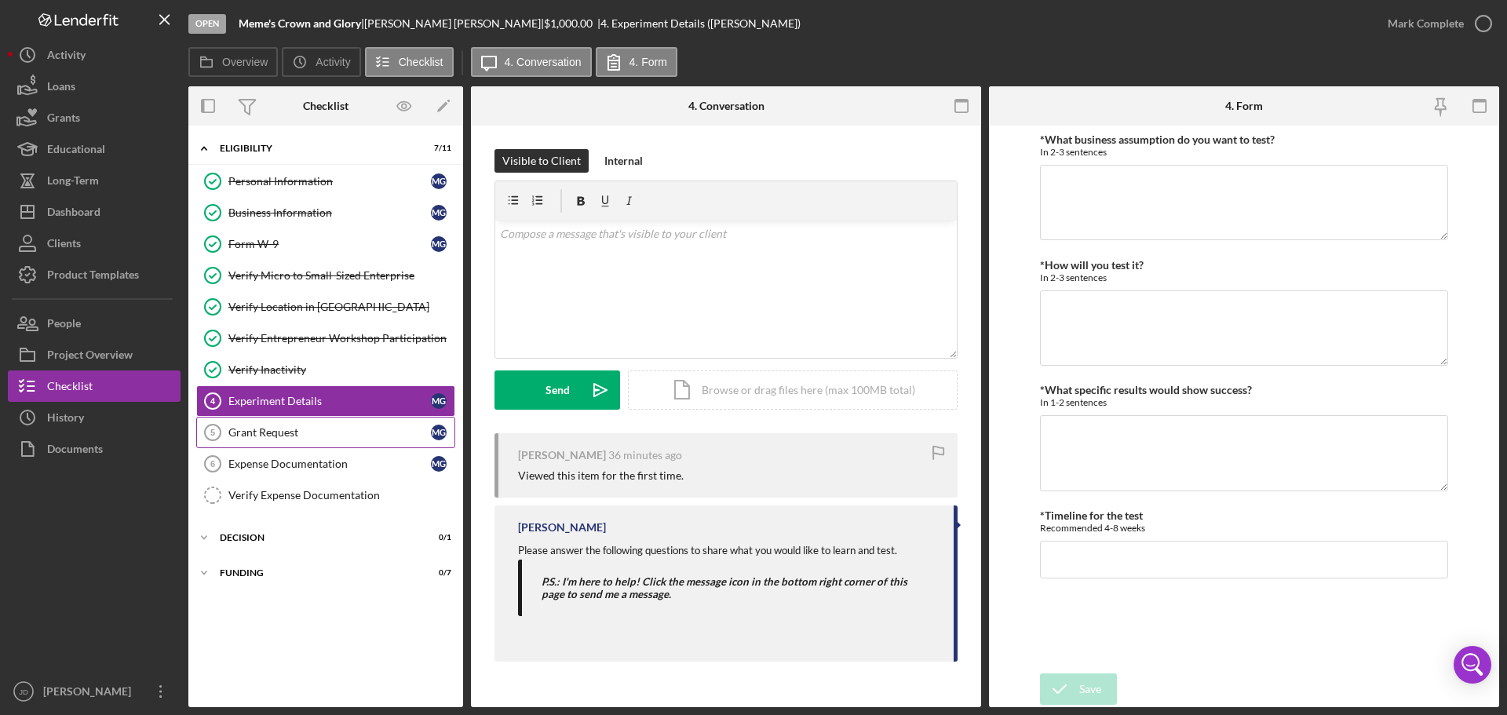
click at [305, 432] on div "Grant Request" at bounding box center [329, 432] width 202 height 13
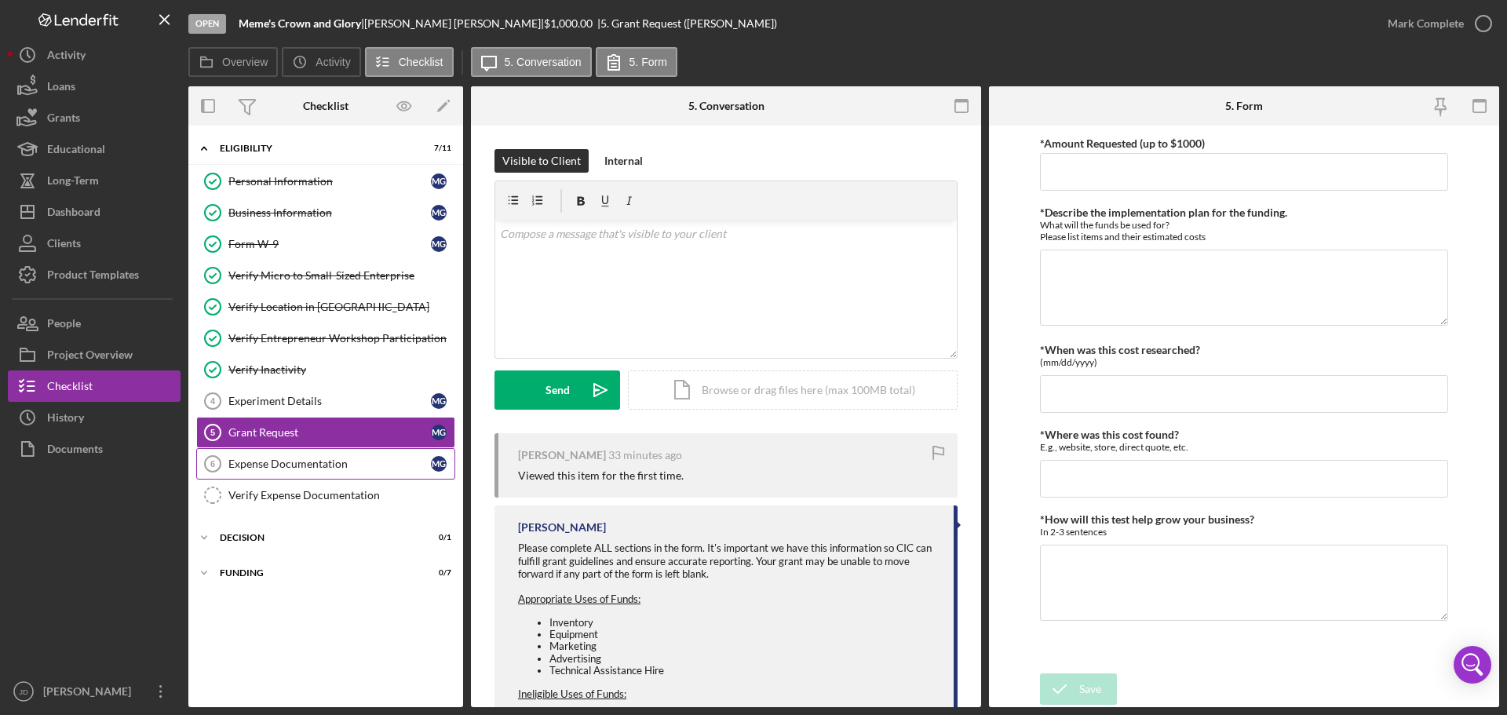
click at [309, 465] on div "Expense Documentation" at bounding box center [329, 464] width 202 height 13
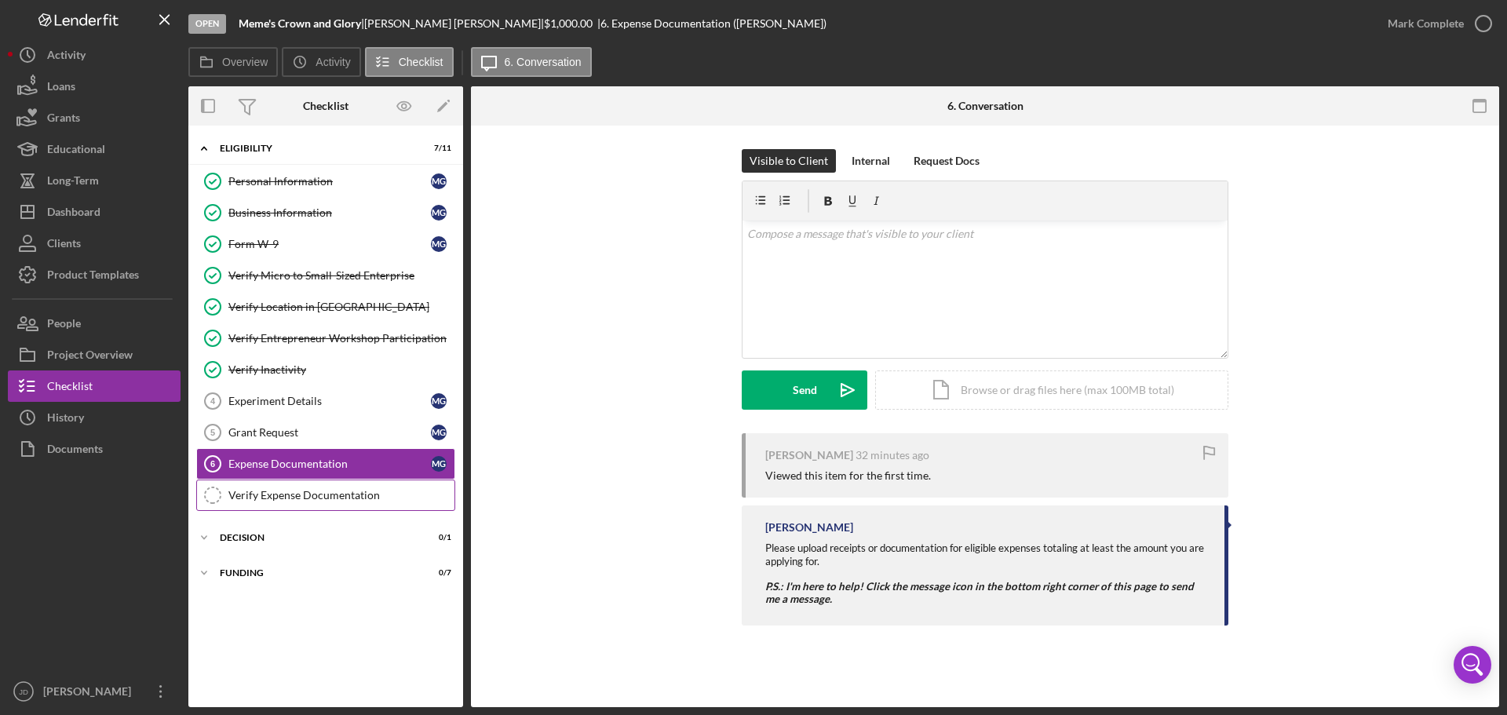
click at [314, 492] on div "Verify Expense Documentation" at bounding box center [341, 495] width 226 height 13
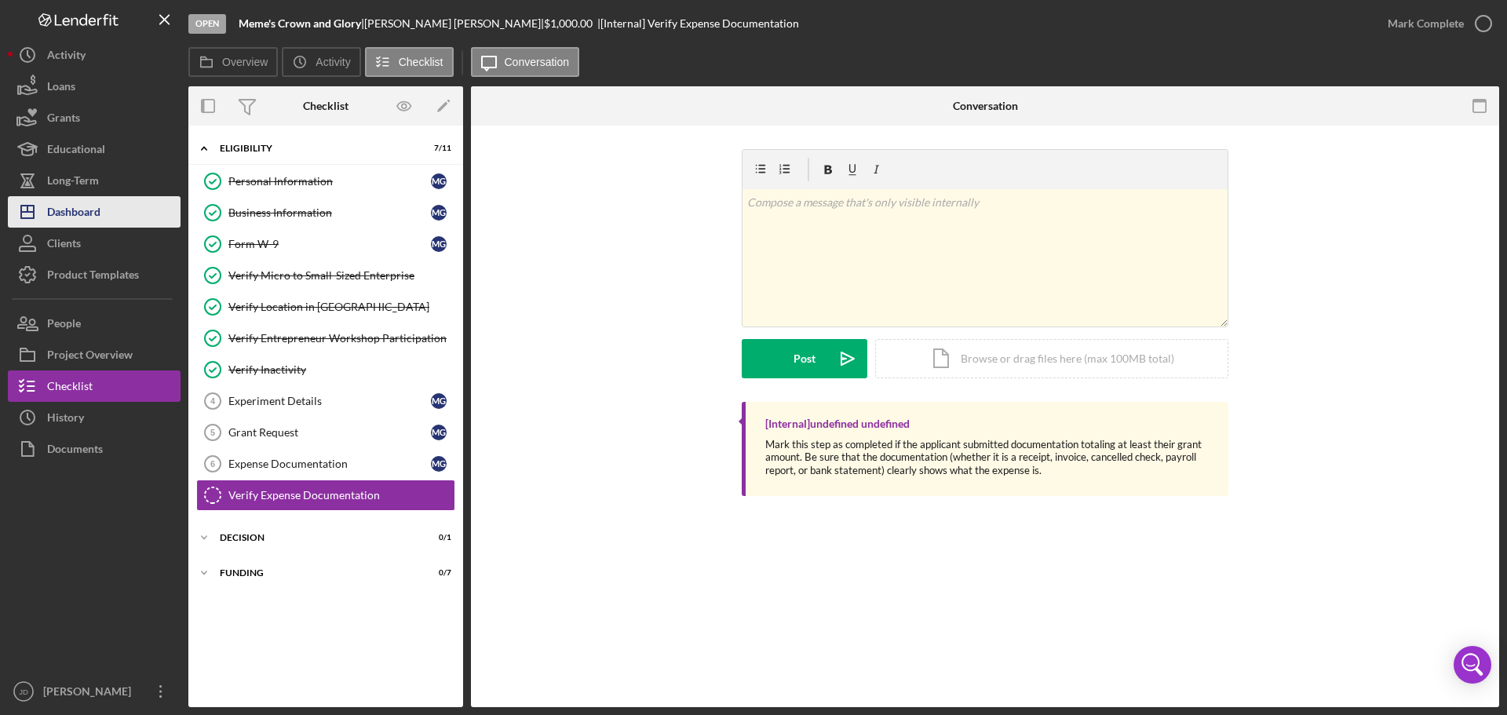
click at [69, 207] on div "Dashboard" at bounding box center [73, 213] width 53 height 35
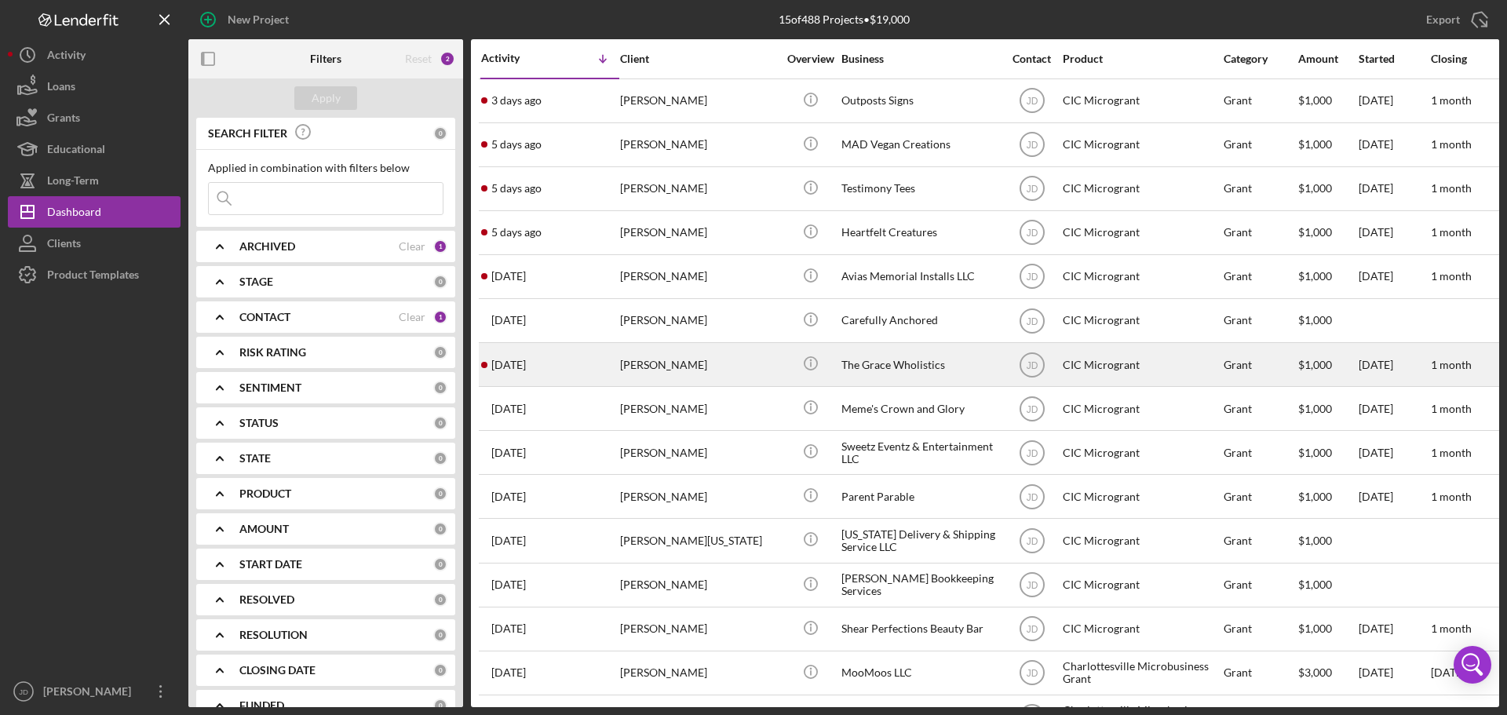
click at [653, 362] on div "[PERSON_NAME]" at bounding box center [698, 365] width 157 height 42
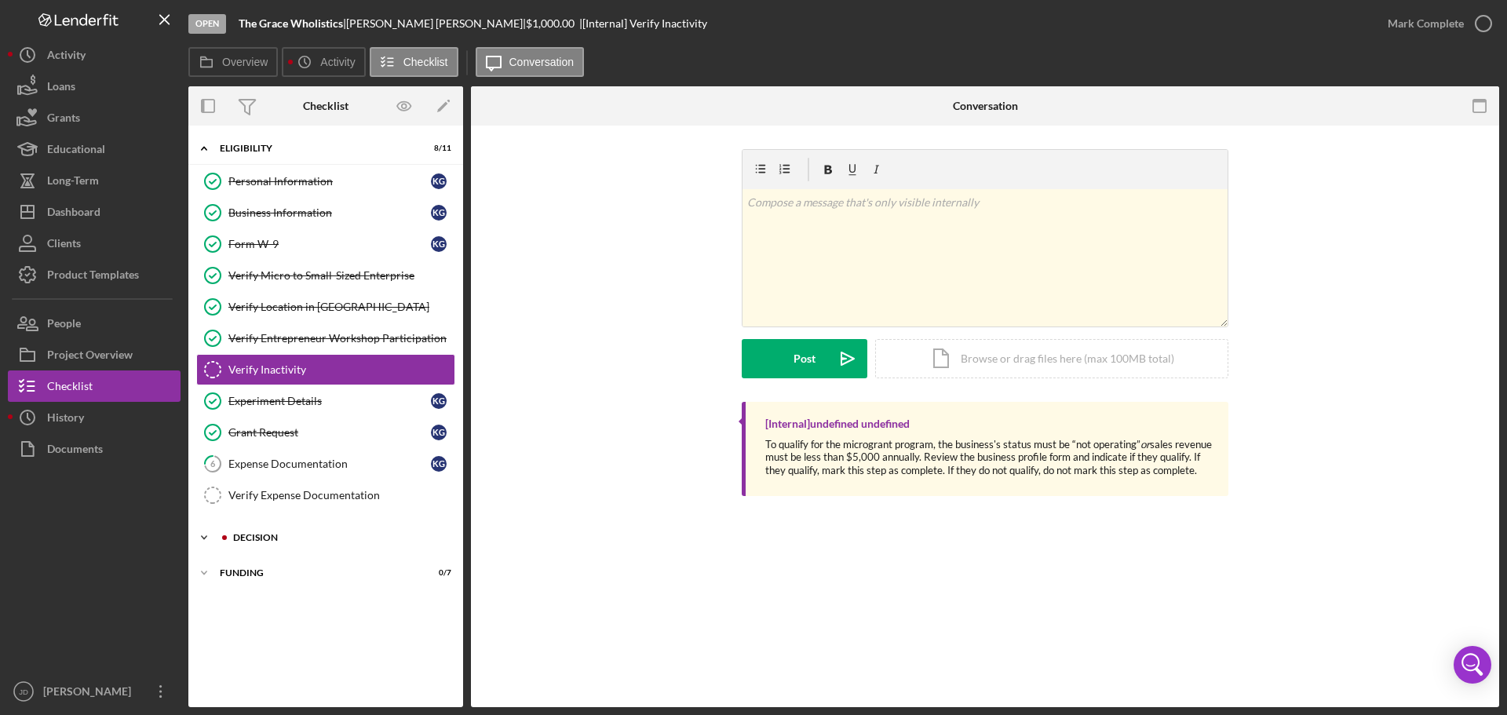
click at [203, 535] on icon "Icon/Expander" at bounding box center [203, 537] width 31 height 31
click at [257, 581] on link "Decision Decision K G" at bounding box center [325, 570] width 259 height 31
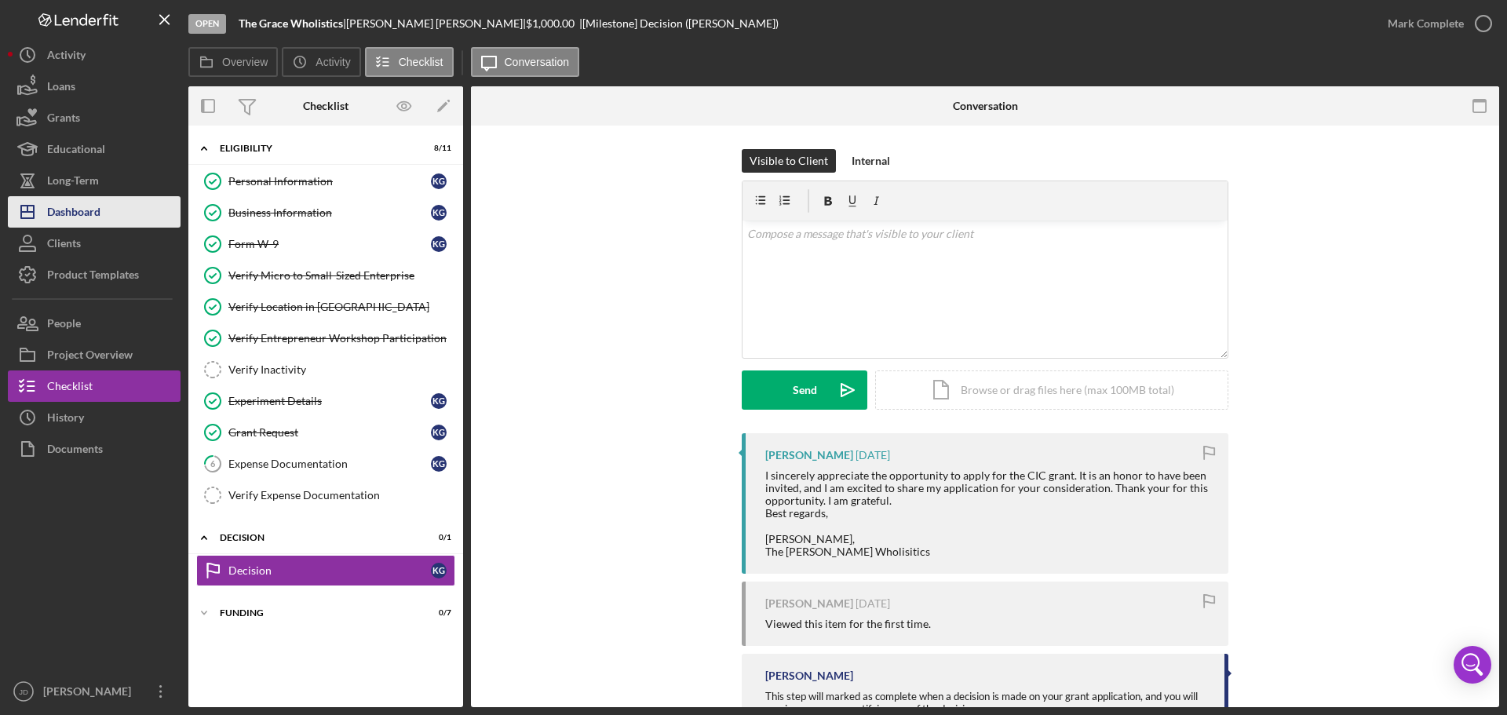
click at [64, 210] on div "Dashboard" at bounding box center [73, 213] width 53 height 35
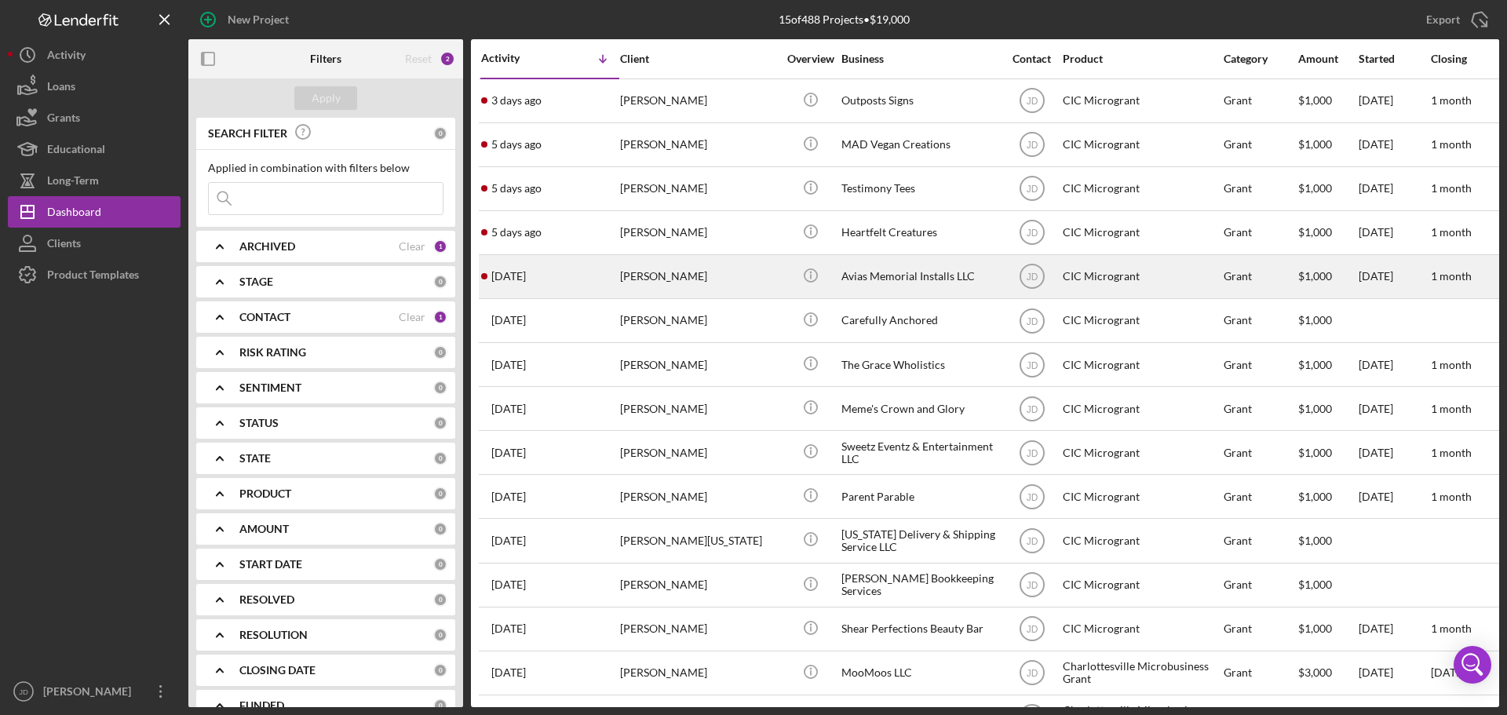
click at [709, 277] on div "[PERSON_NAME]" at bounding box center [698, 277] width 157 height 42
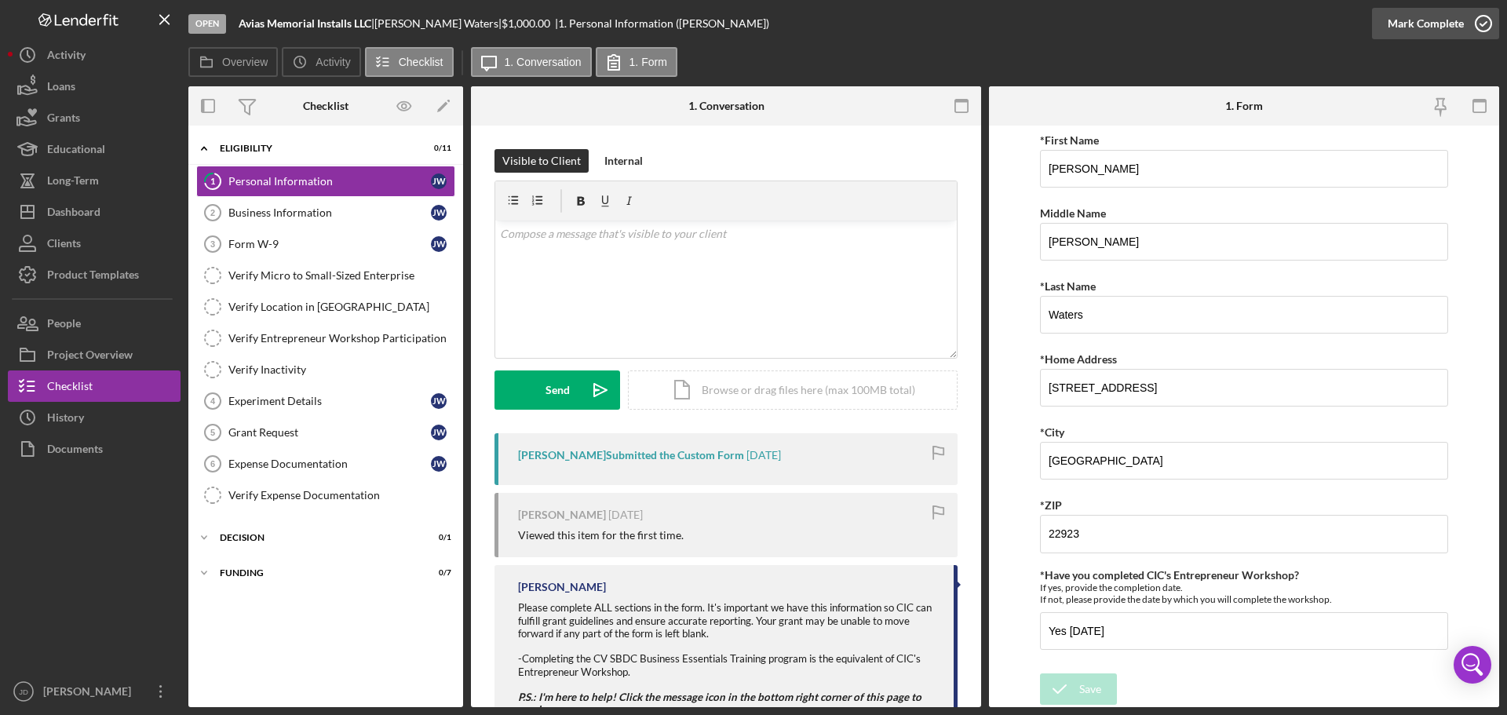
click at [1487, 18] on icon "button" at bounding box center [1483, 23] width 39 height 39
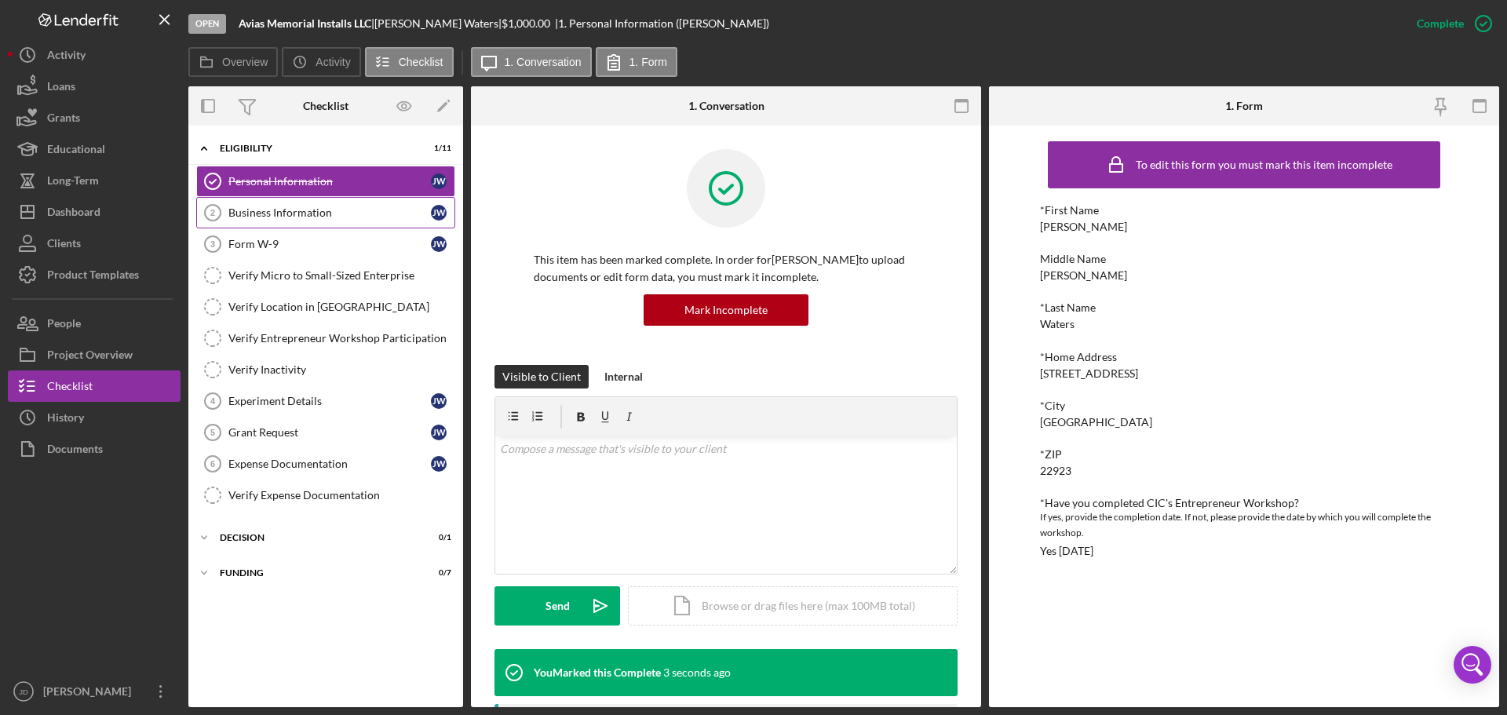
click at [320, 213] on div "Business Information" at bounding box center [329, 212] width 202 height 13
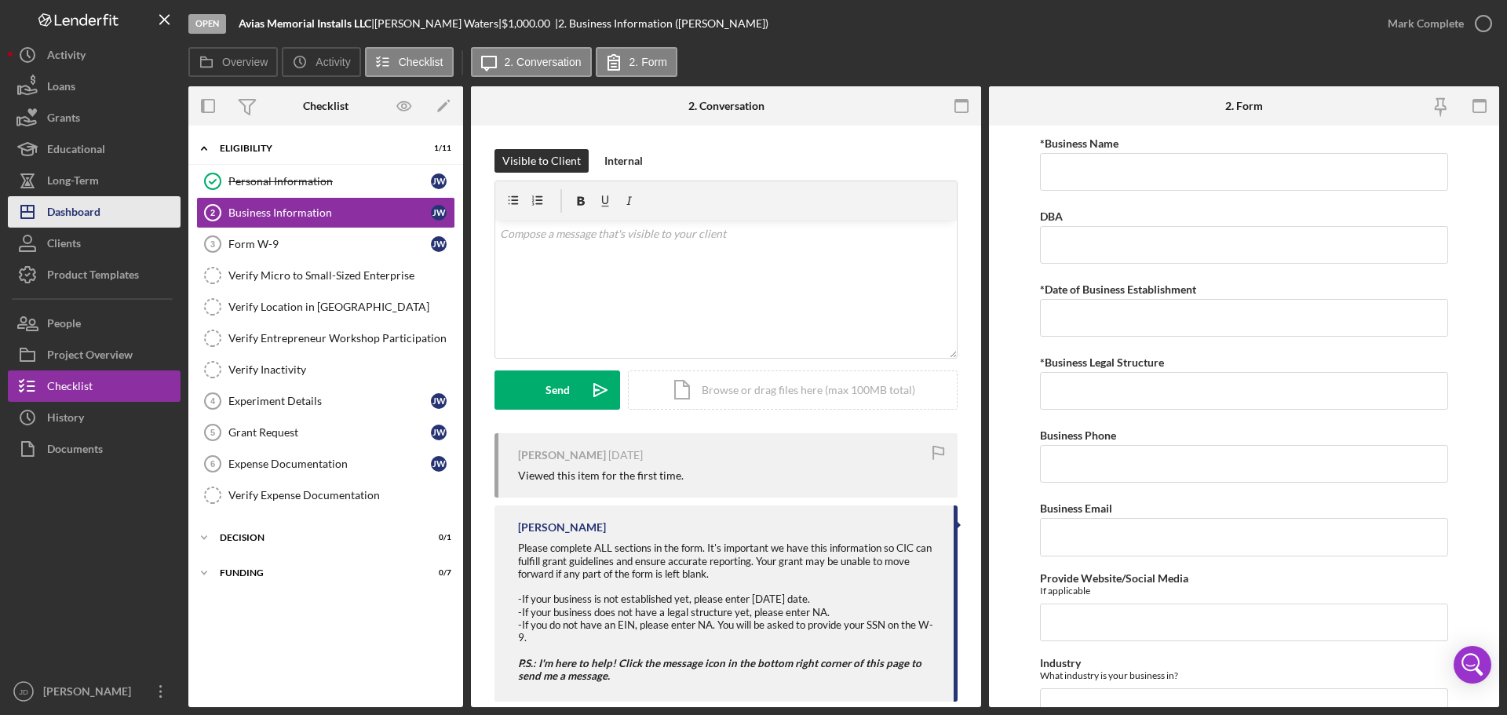
click at [68, 206] on div "Dashboard" at bounding box center [73, 213] width 53 height 35
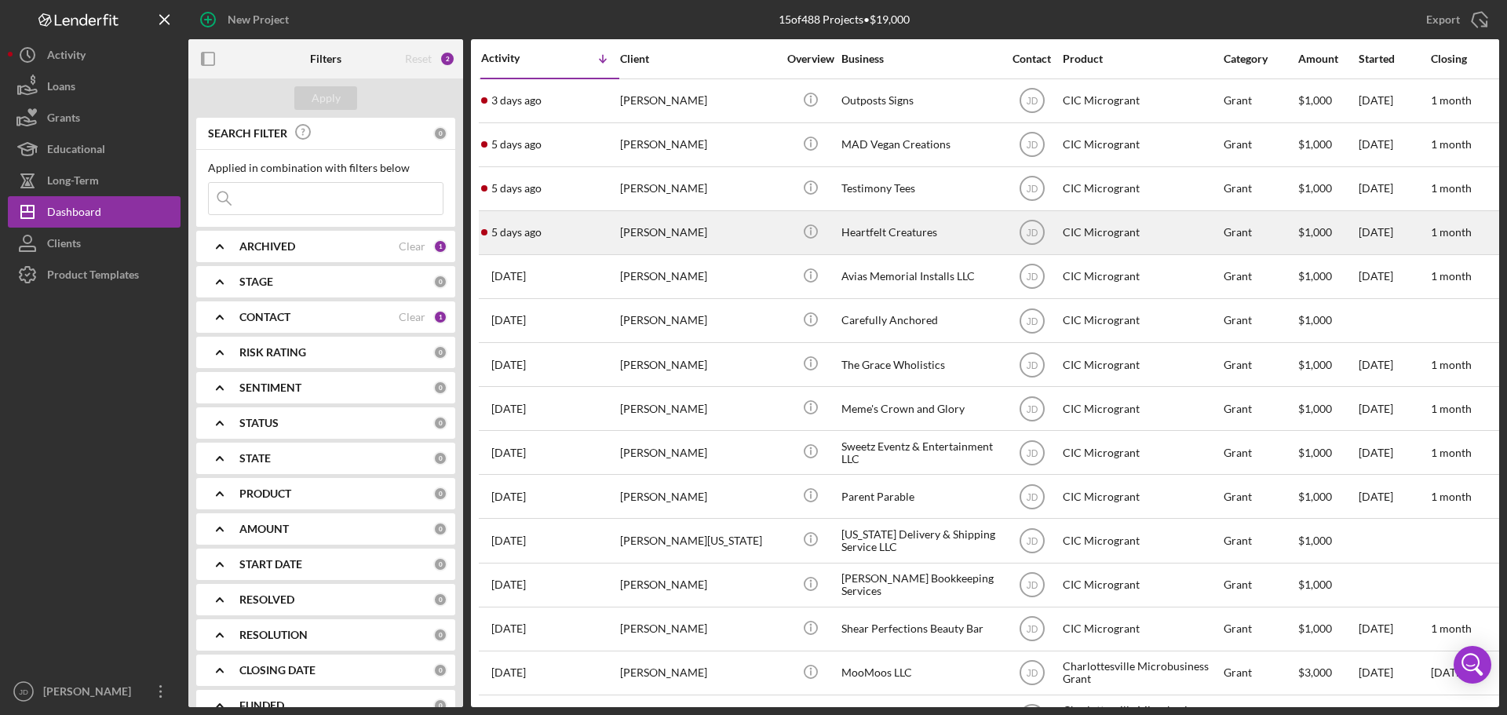
click at [665, 230] on div "[PERSON_NAME]" at bounding box center [698, 233] width 157 height 42
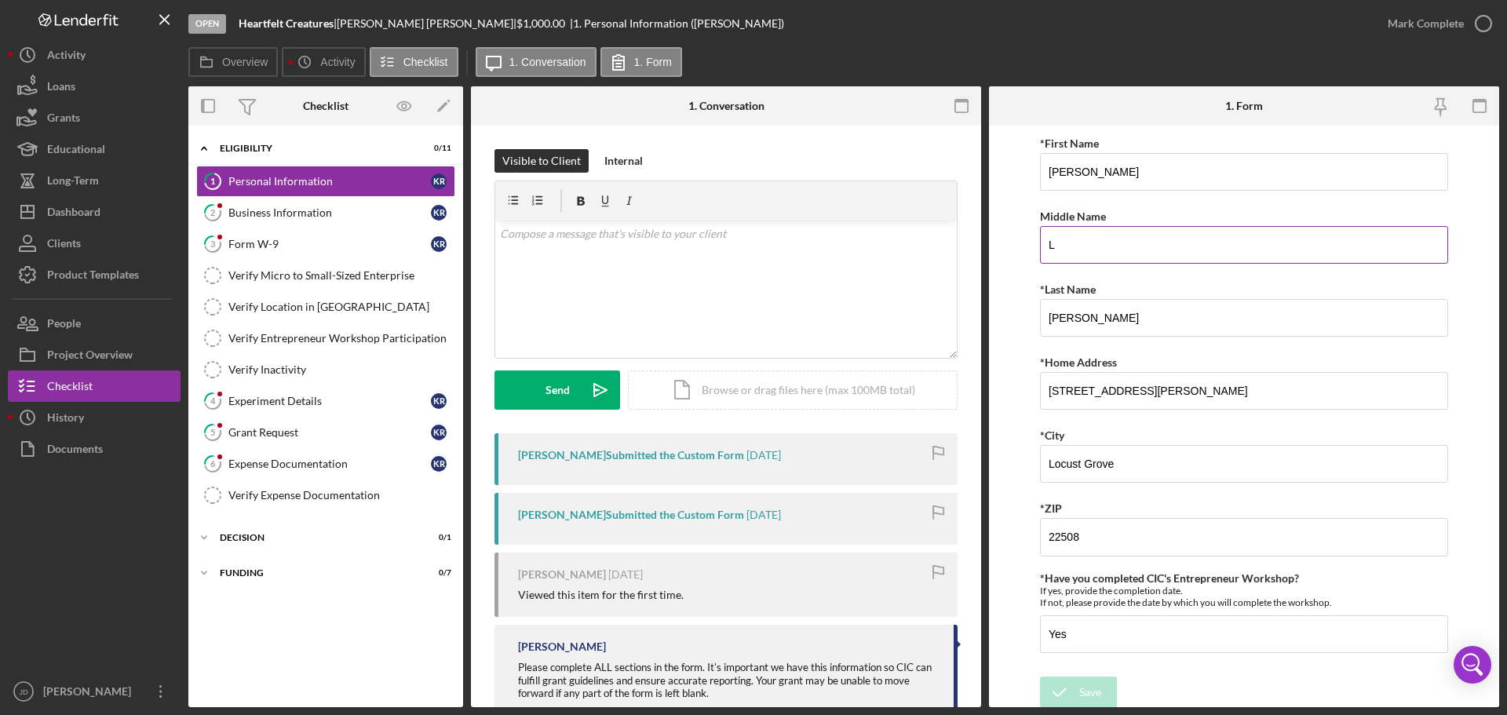
scroll to position [3, 0]
click at [1488, 20] on icon "button" at bounding box center [1483, 23] width 39 height 39
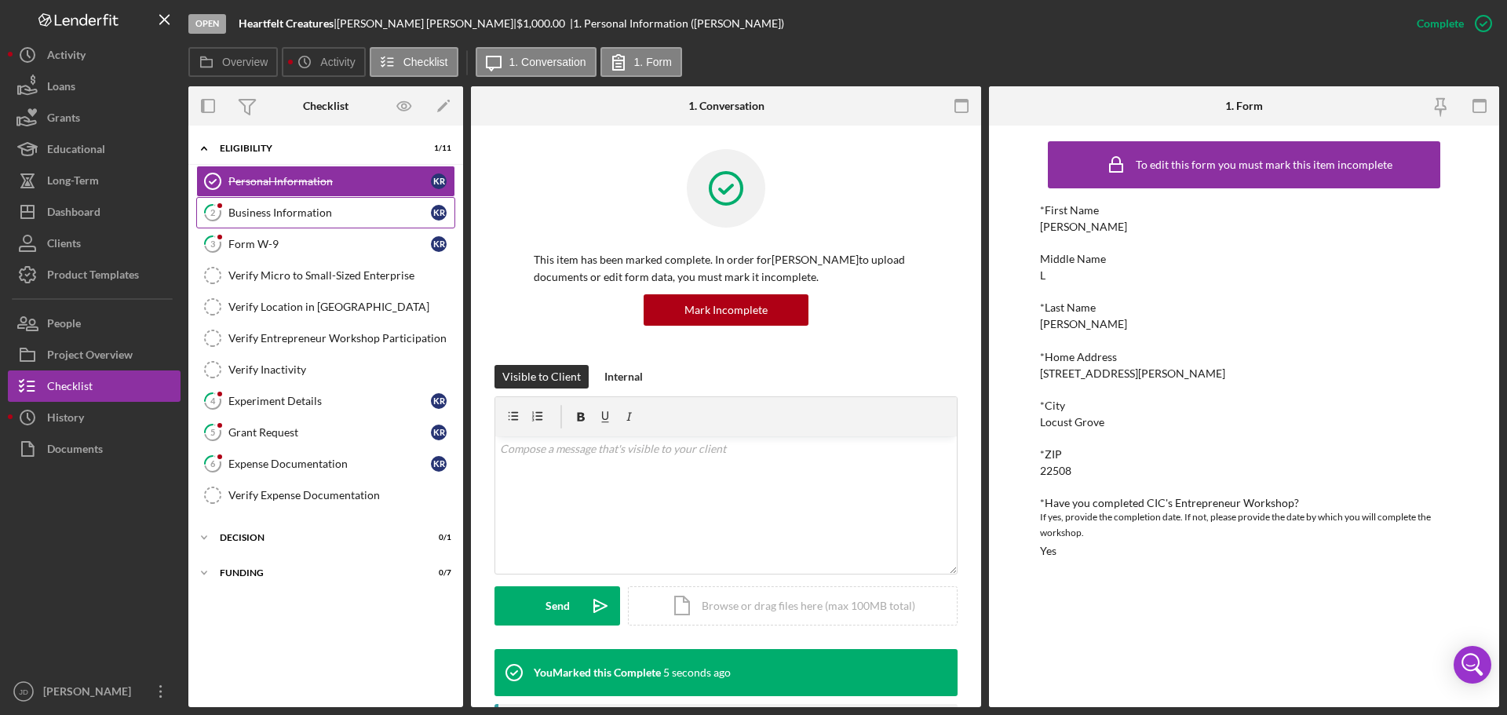
click at [257, 214] on div "Business Information" at bounding box center [329, 212] width 202 height 13
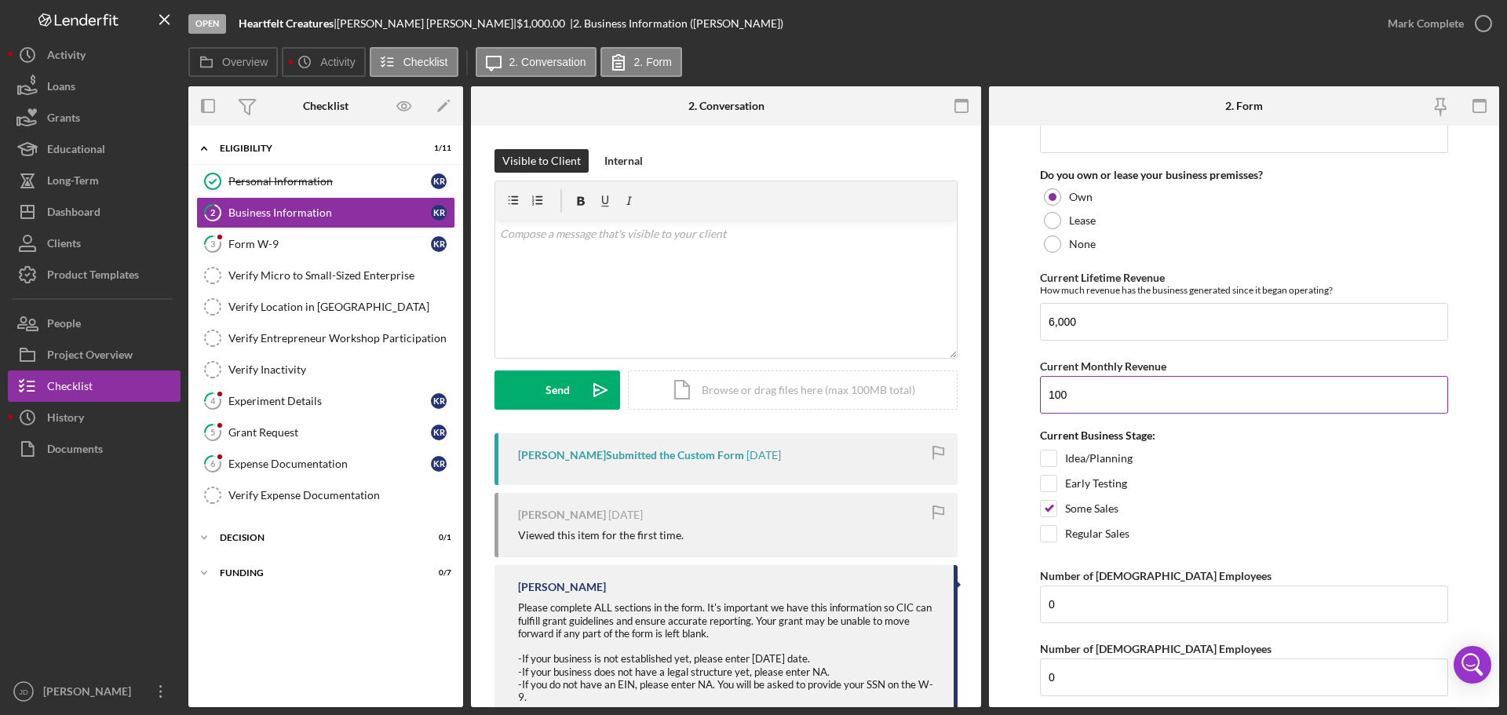
scroll to position [1261, 0]
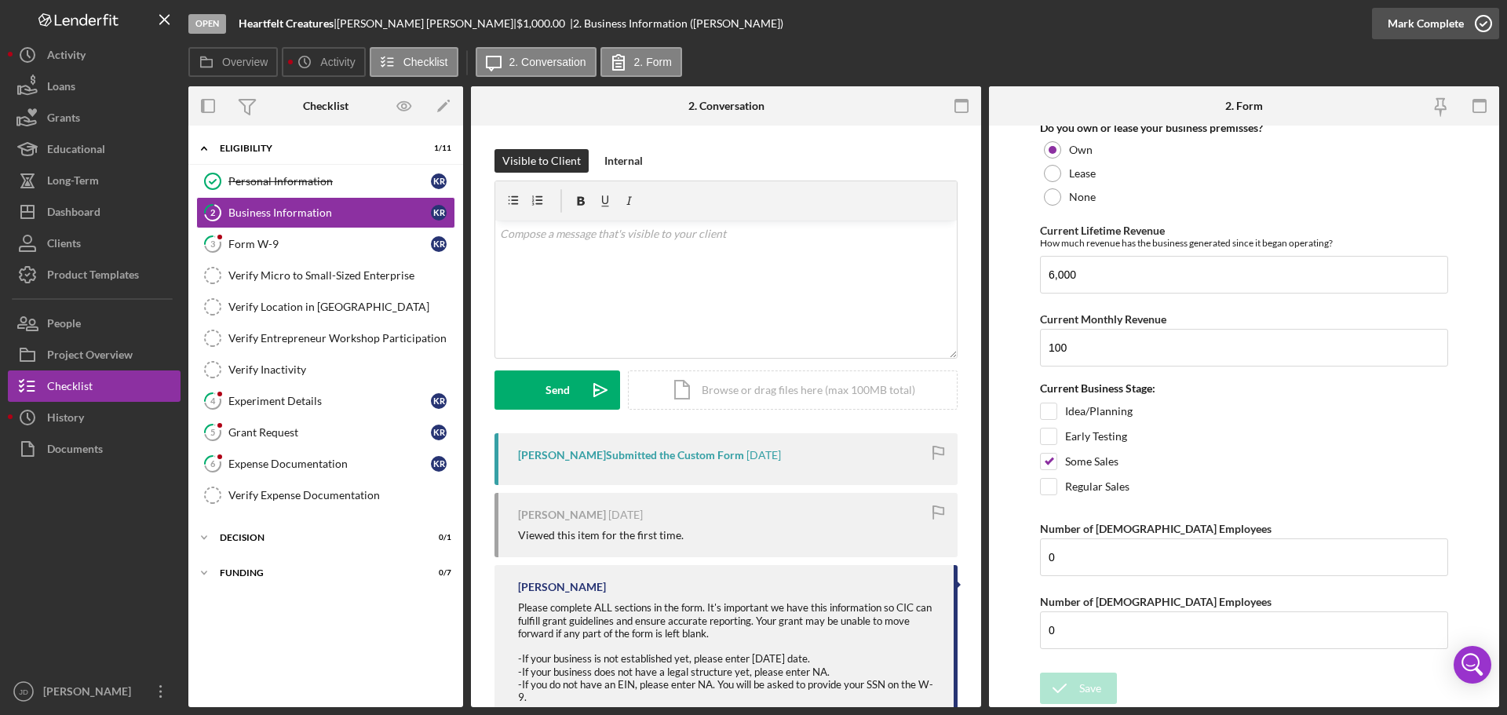
click at [1477, 24] on icon "button" at bounding box center [1483, 23] width 39 height 39
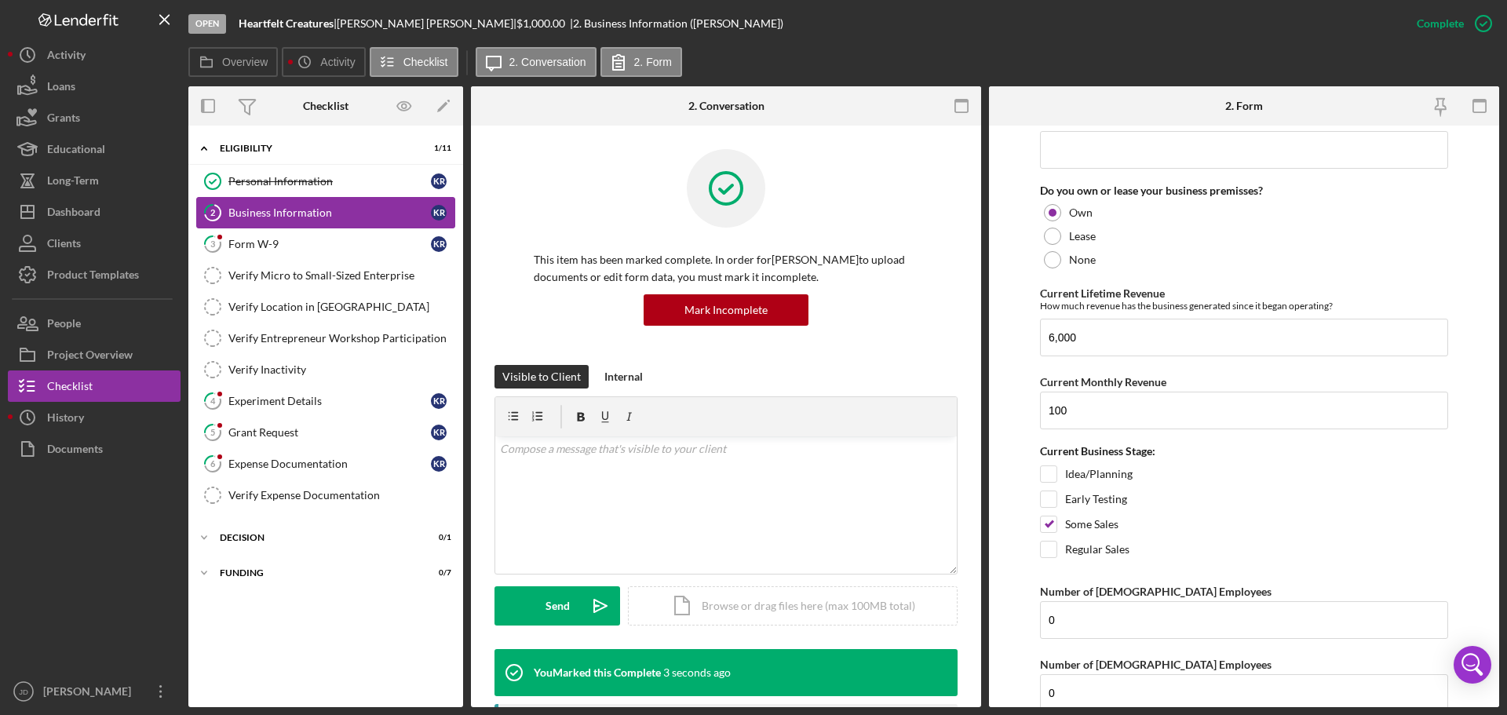
scroll to position [1324, 0]
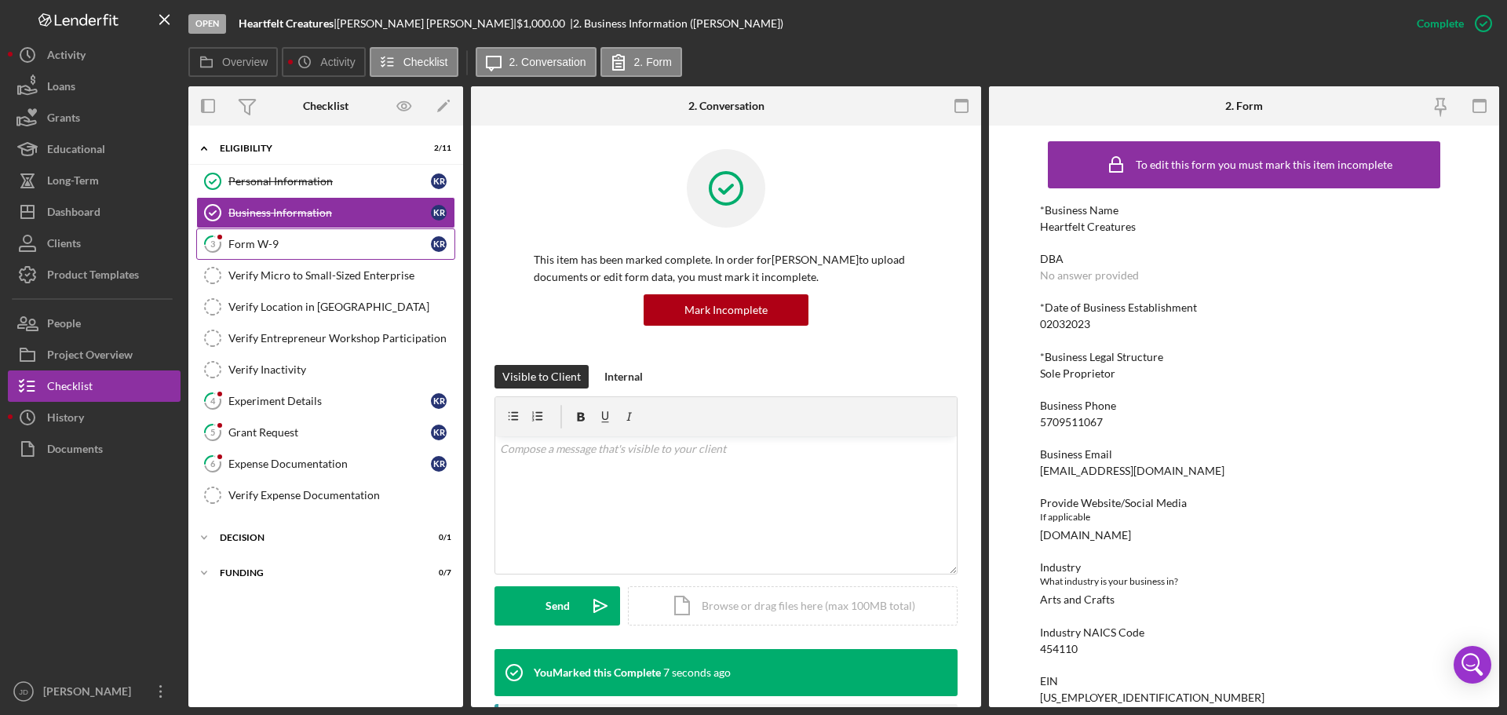
click at [235, 243] on div "Form W-9" at bounding box center [329, 244] width 202 height 13
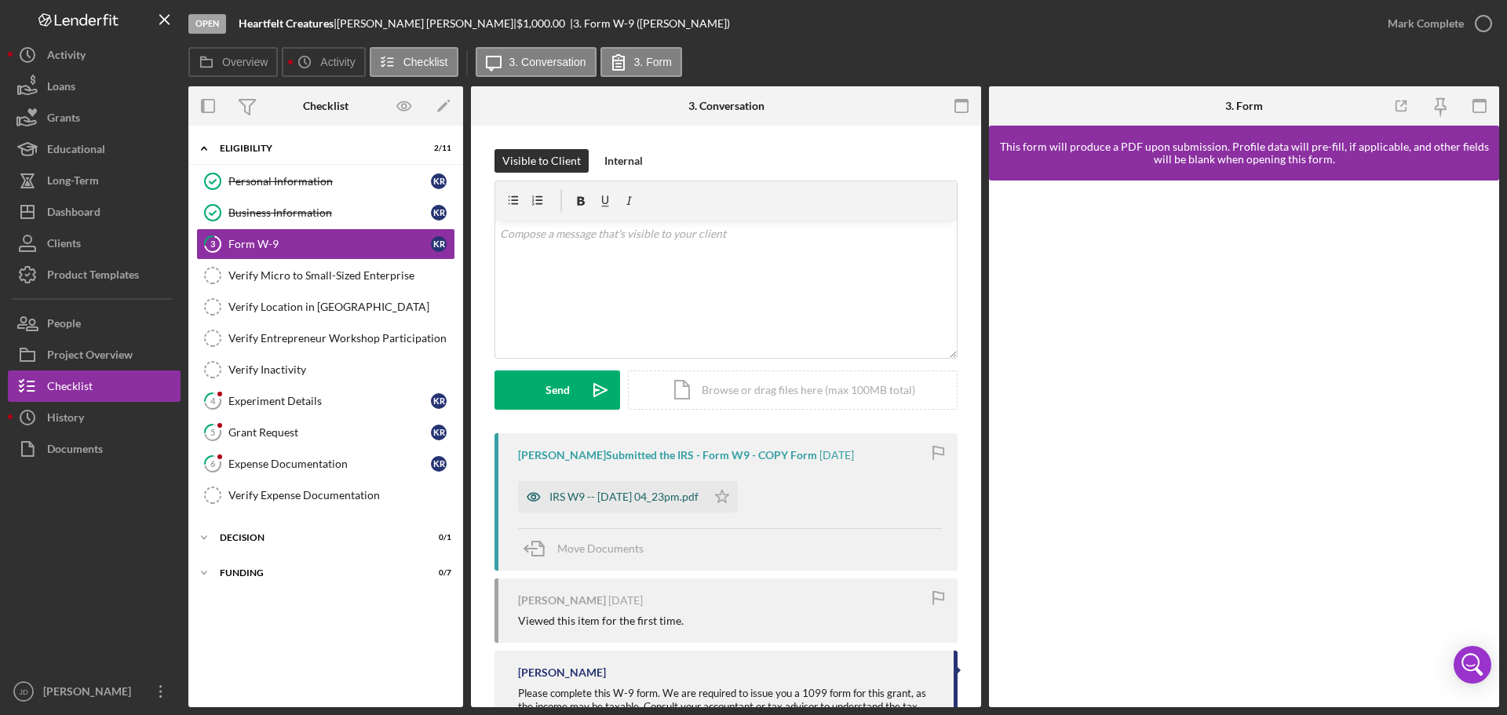
click at [650, 496] on div "IRS W9 -- 2025-08-20 04_23pm.pdf" at bounding box center [623, 496] width 149 height 13
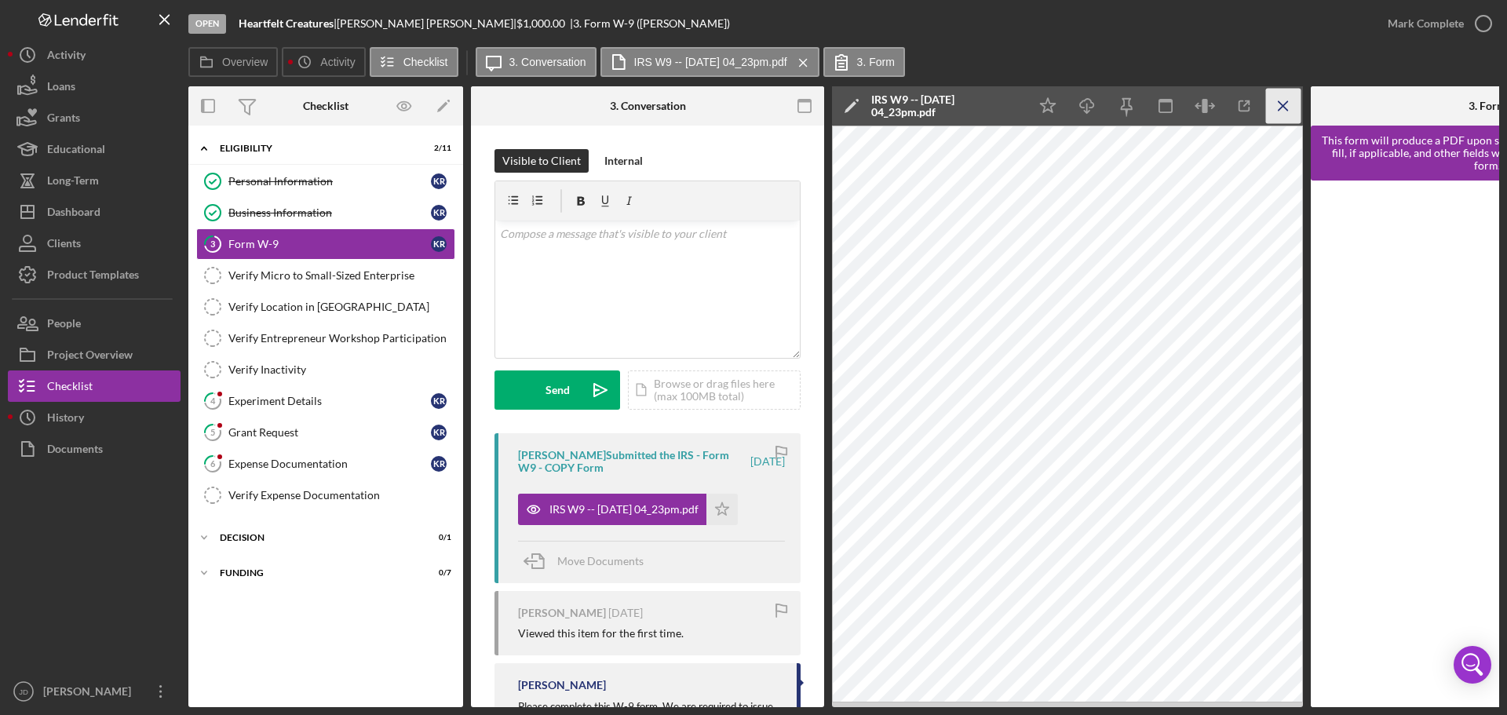
click at [1292, 100] on icon "Icon/Menu Close" at bounding box center [1283, 106] width 35 height 35
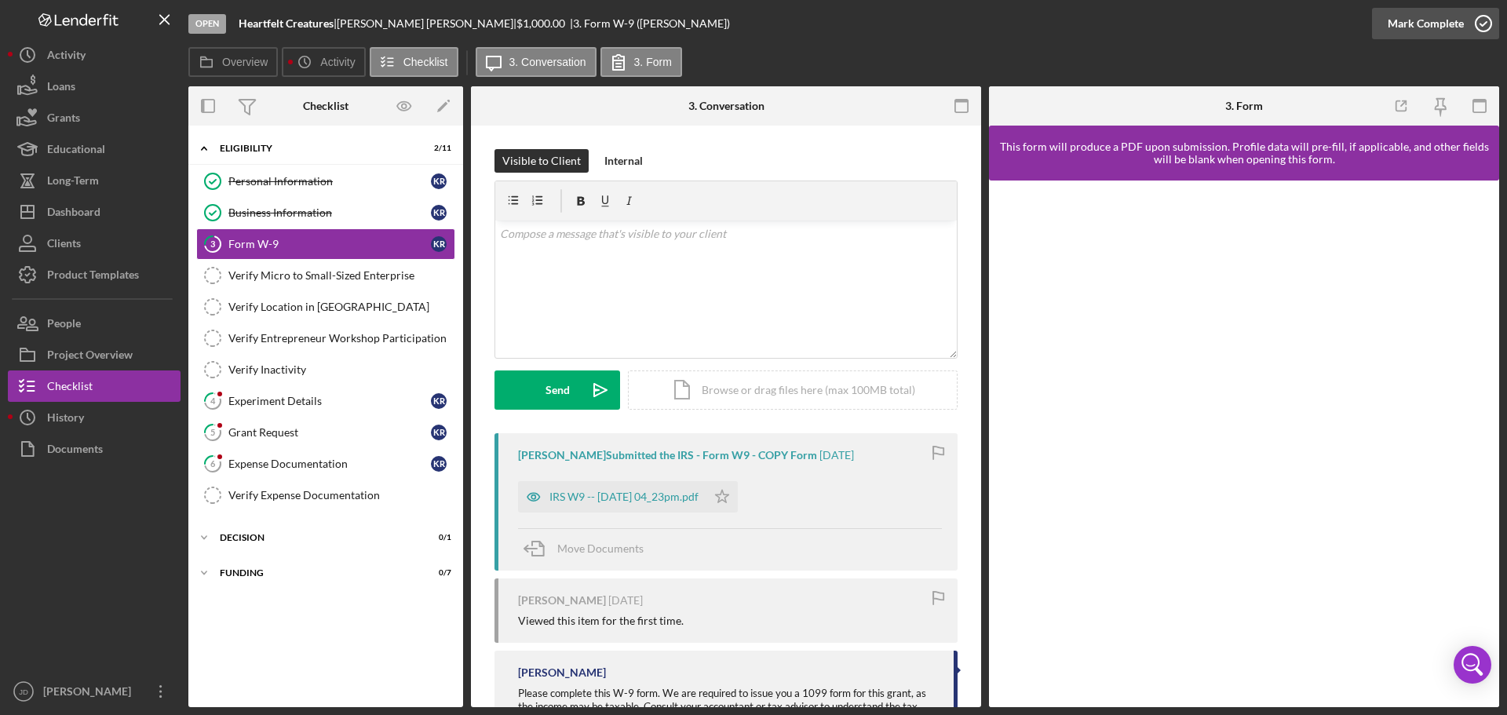
click at [1483, 22] on icon "button" at bounding box center [1483, 23] width 39 height 39
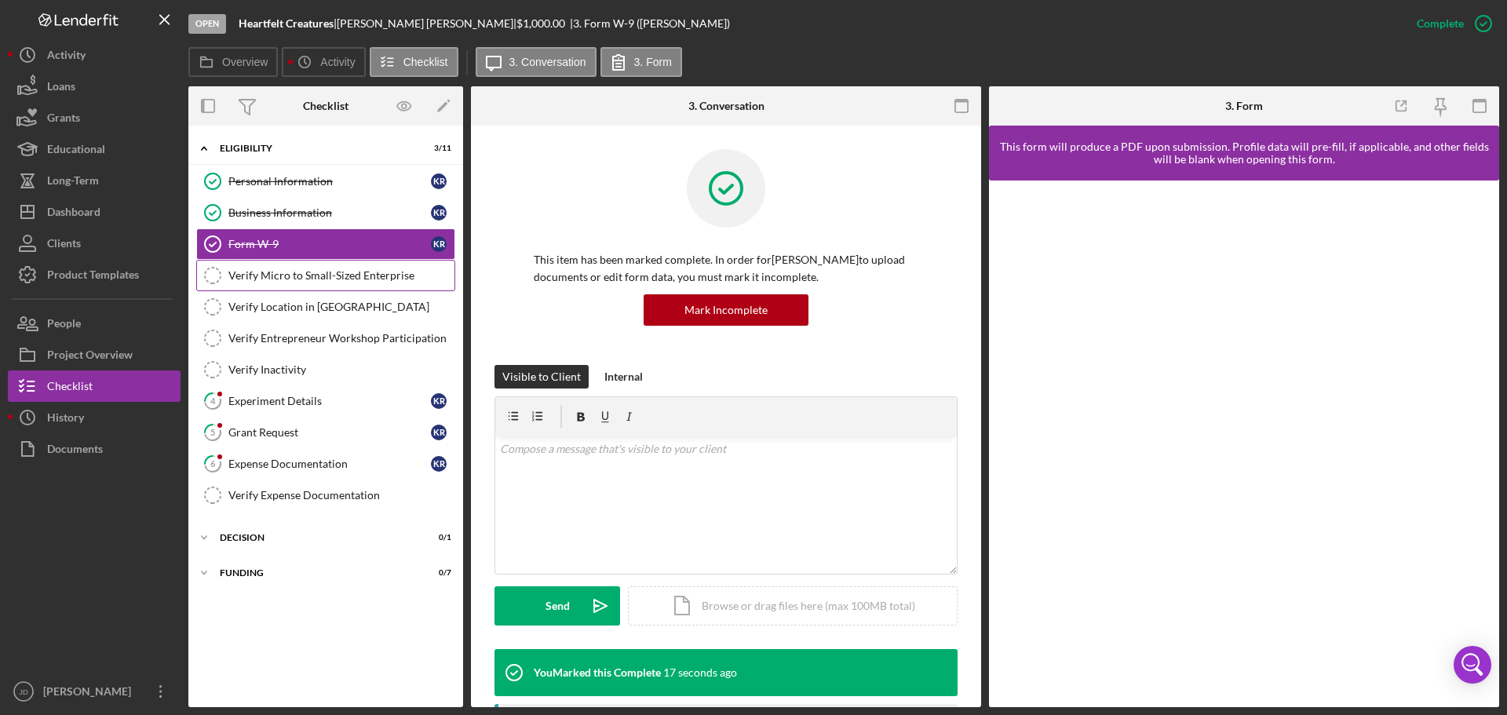
click at [289, 275] on div "Verify Micro to Small-Sized Enterprise" at bounding box center [341, 275] width 226 height 13
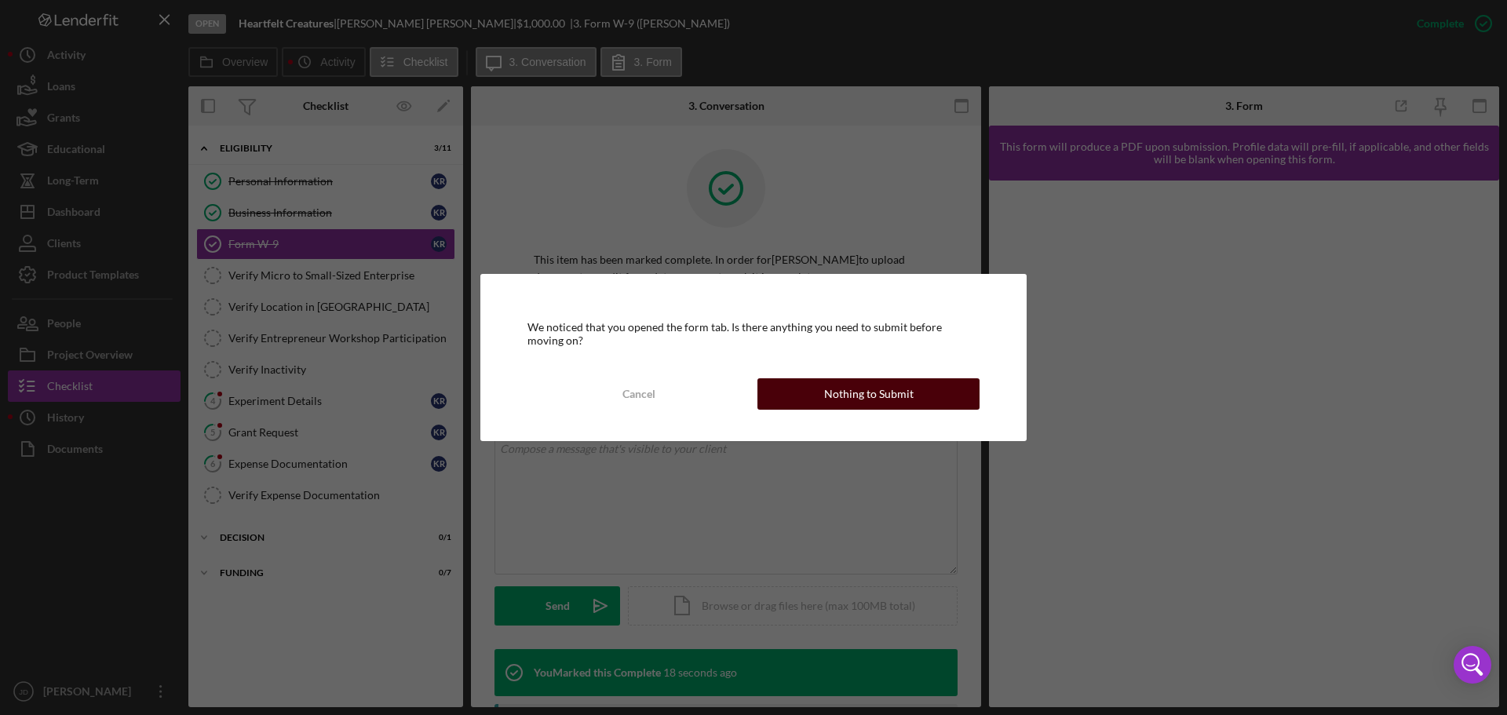
click at [895, 394] on div "Nothing to Submit" at bounding box center [868, 393] width 89 height 31
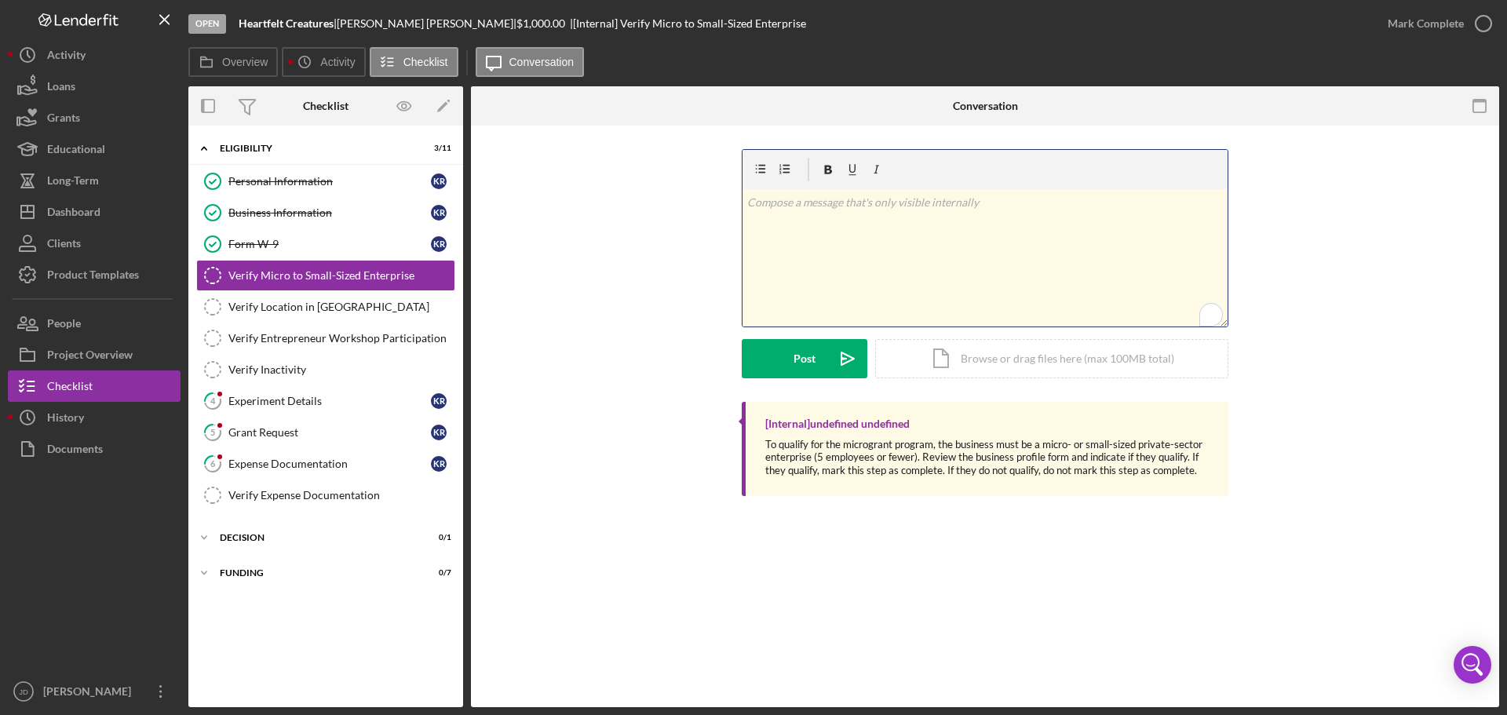
click at [800, 206] on p "To enrich screen reader interactions, please activate Accessibility in Grammarl…" at bounding box center [985, 202] width 476 height 17
click at [788, 349] on button "Post Icon/icon-invite-send" at bounding box center [805, 358] width 126 height 39
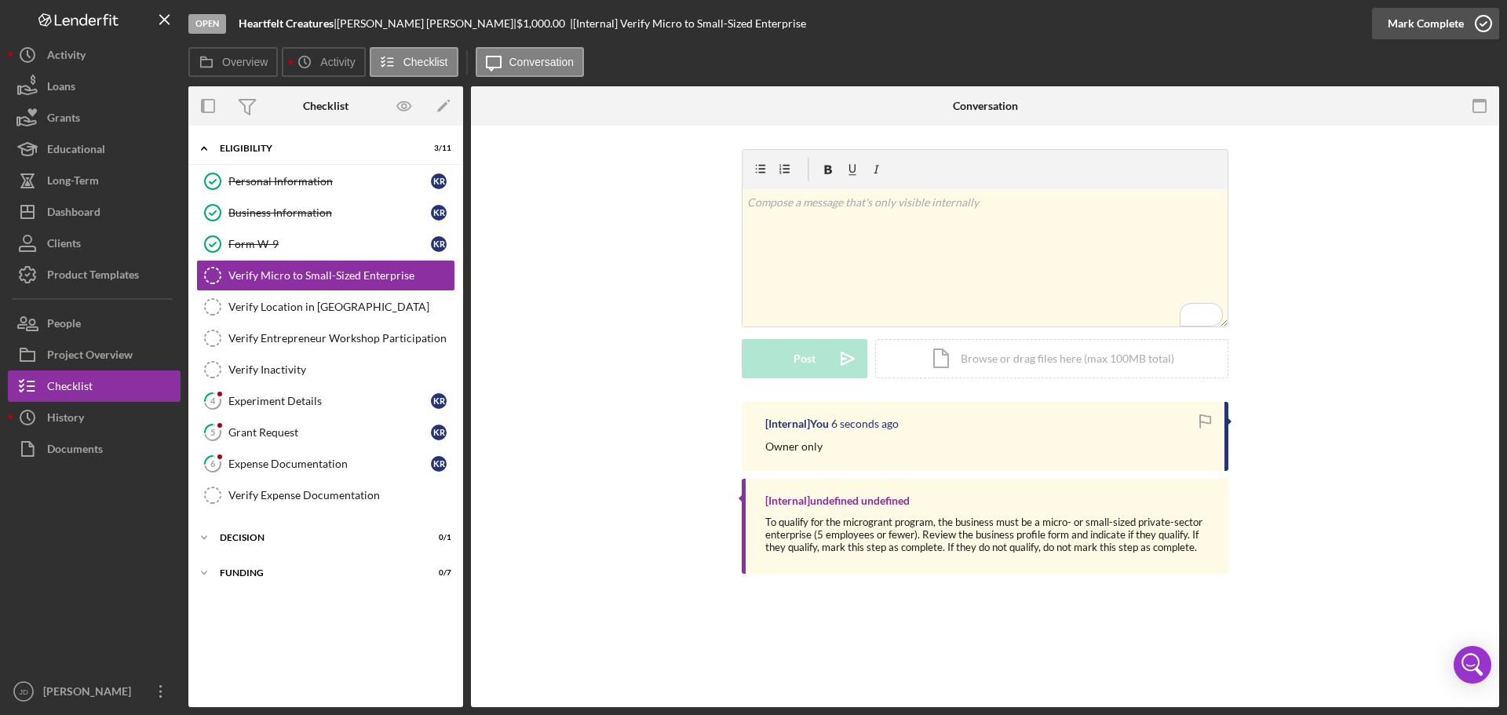
click at [1483, 25] on icon "button" at bounding box center [1483, 23] width 39 height 39
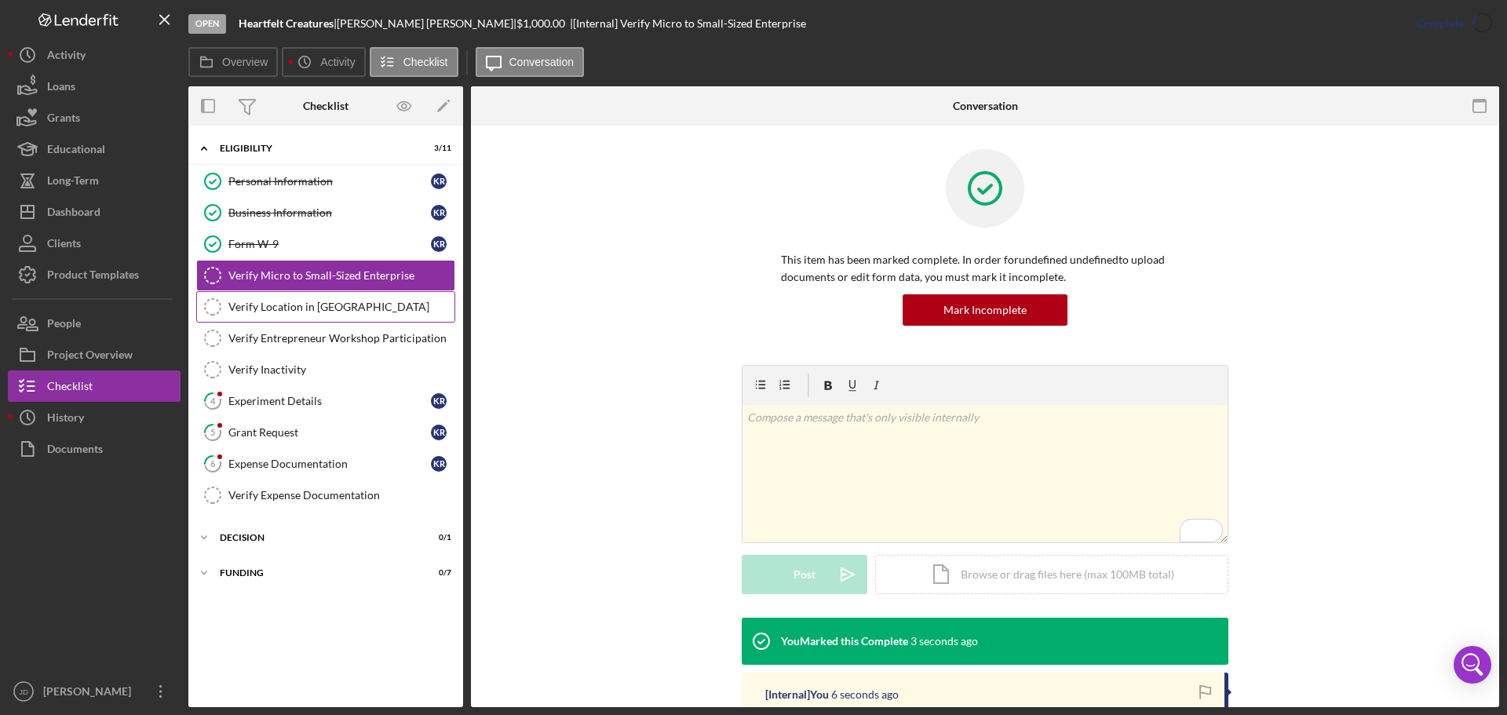
click at [291, 311] on div "Verify Location in [GEOGRAPHIC_DATA]" at bounding box center [341, 307] width 226 height 13
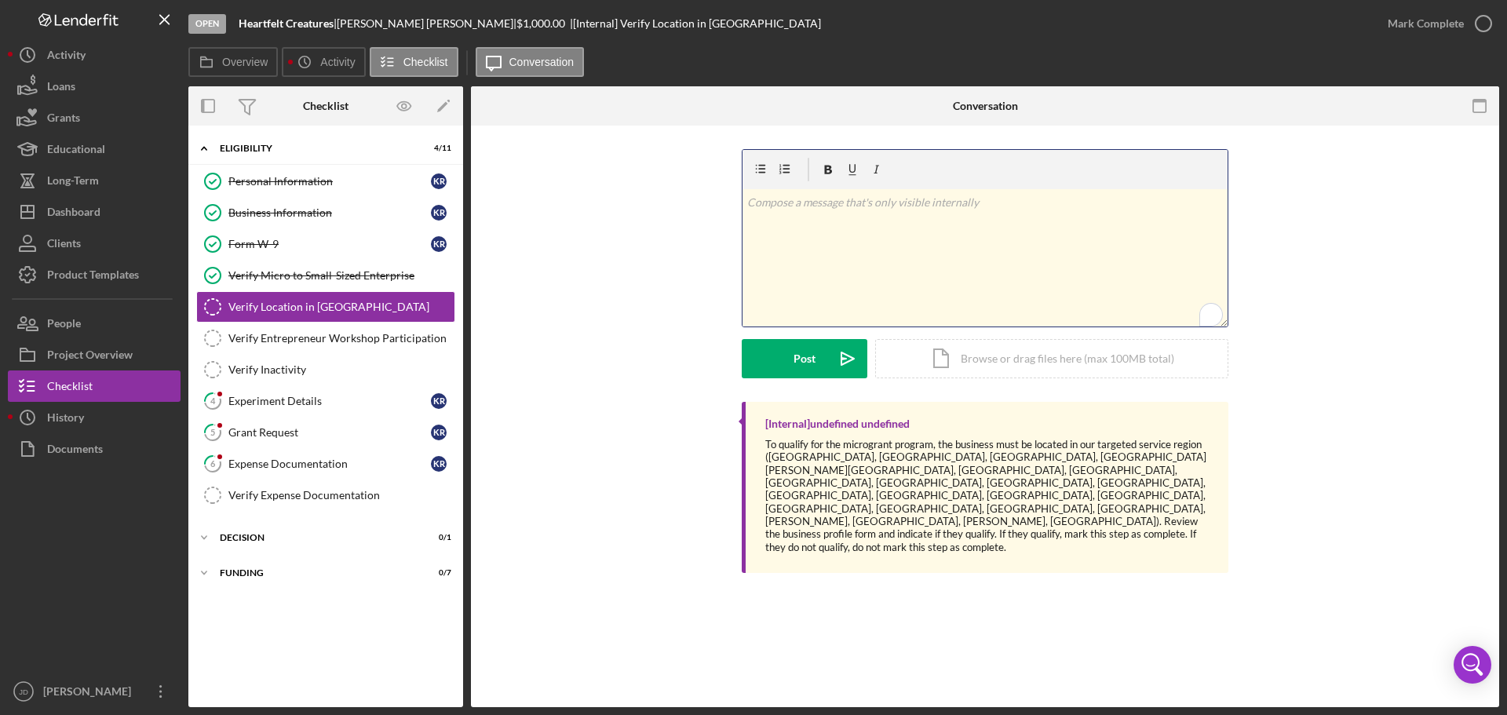
click at [828, 208] on p "To enrich screen reader interactions, please activate Accessibility in Grammarl…" at bounding box center [985, 202] width 476 height 17
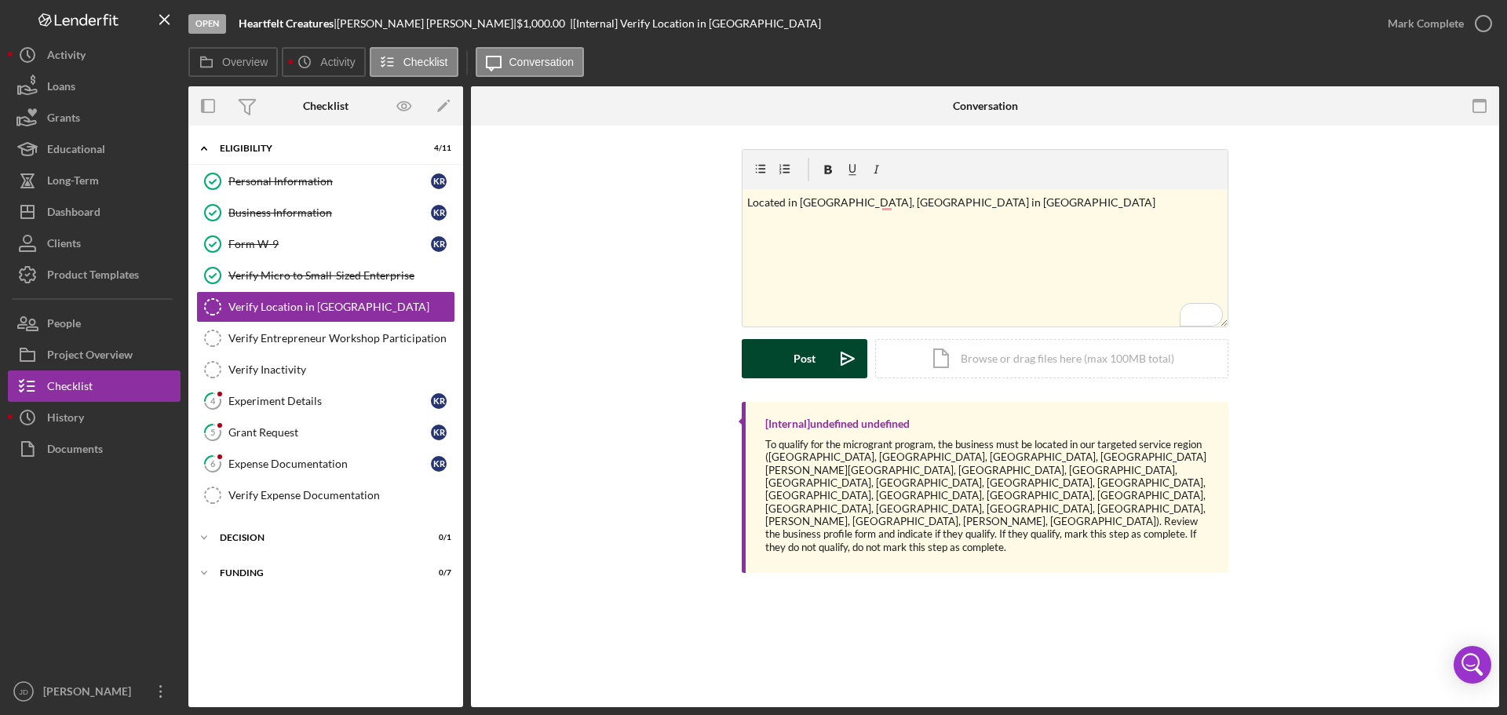
click at [782, 363] on button "Post Icon/icon-invite-send" at bounding box center [805, 358] width 126 height 39
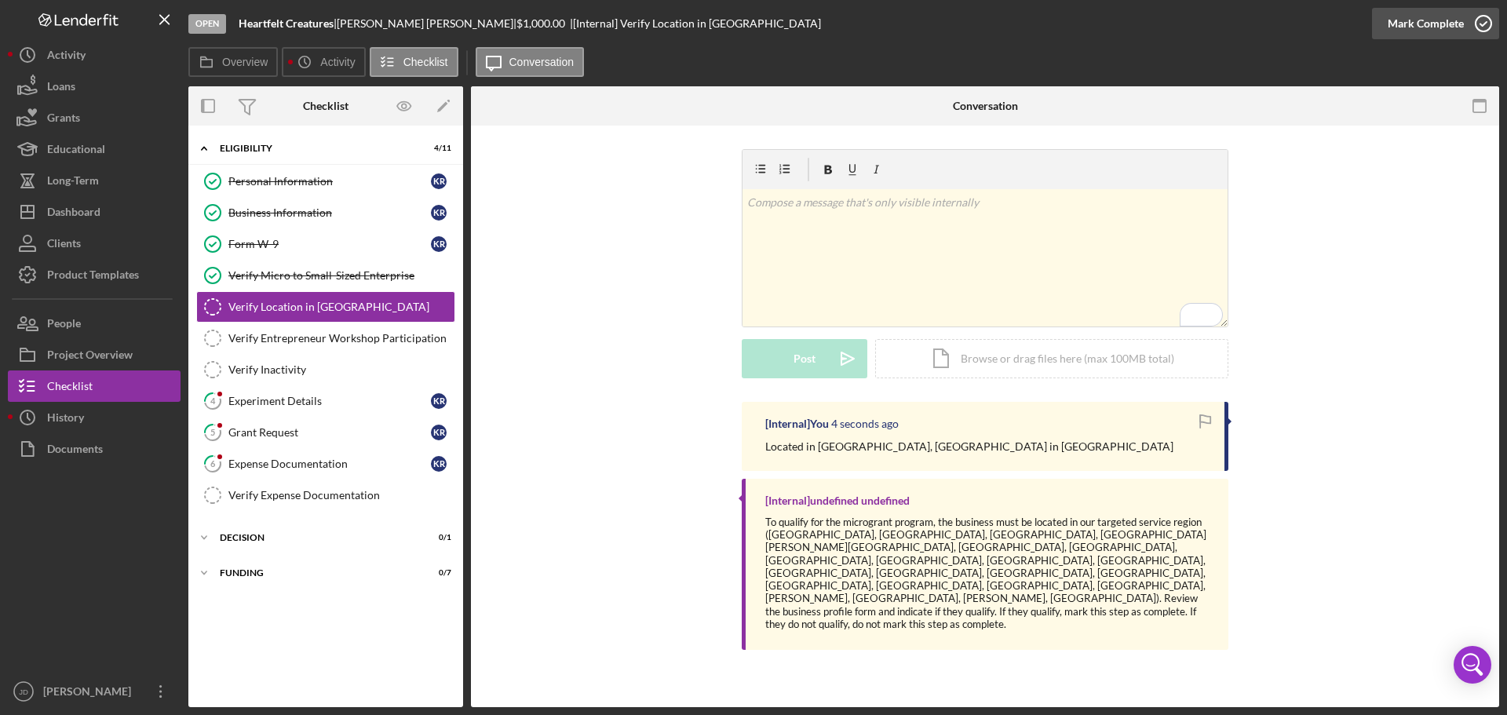
click at [1475, 27] on icon "button" at bounding box center [1483, 23] width 39 height 39
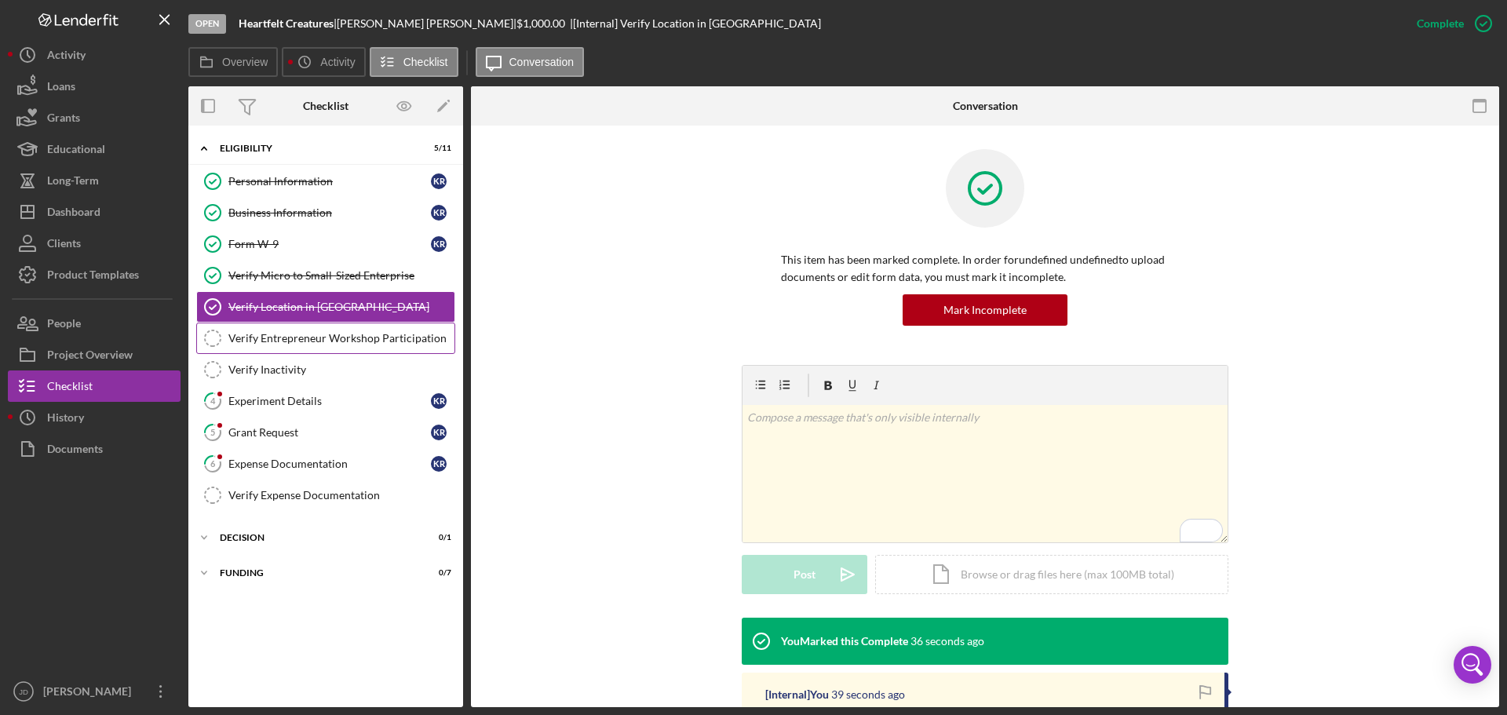
click at [288, 340] on div "Verify Entrepreneur Workshop Participation" at bounding box center [341, 338] width 226 height 13
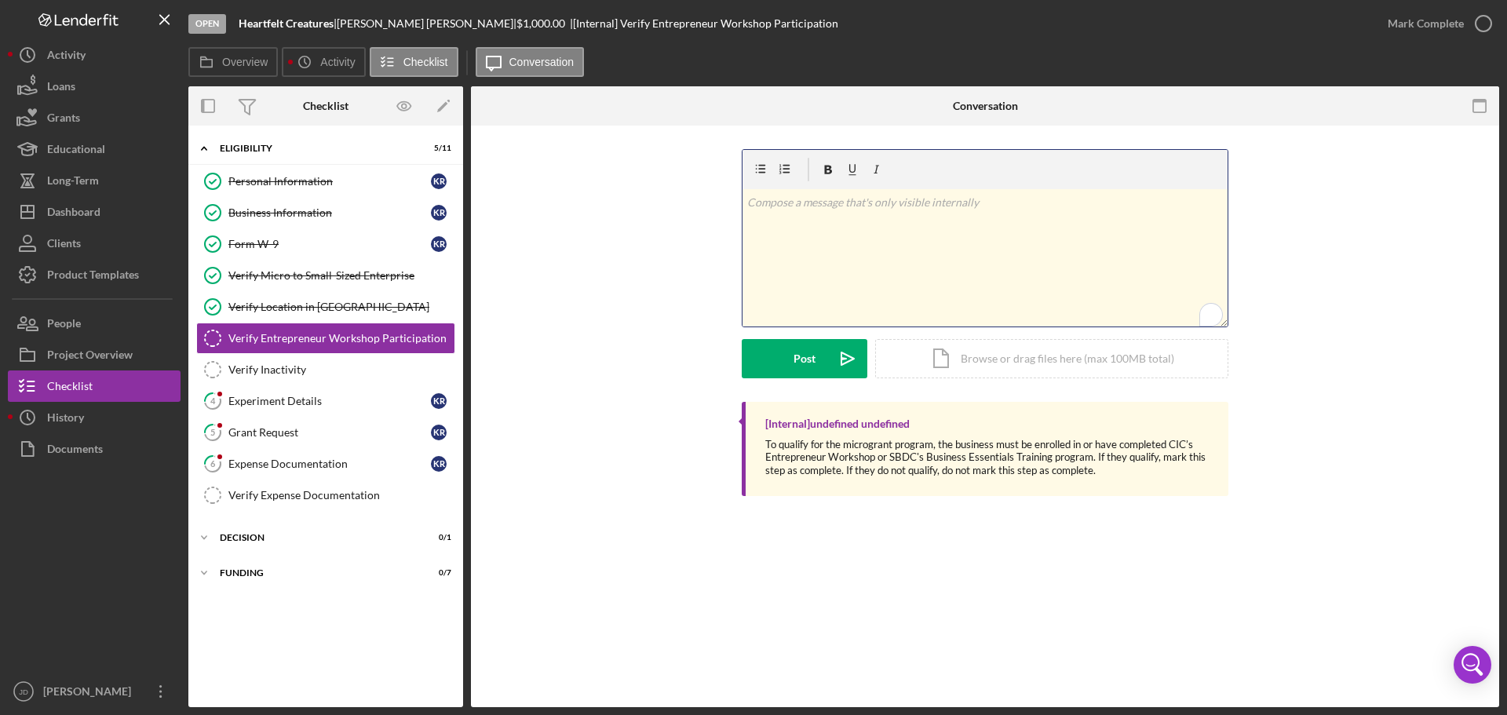
click at [908, 206] on p "To enrich screen reader interactions, please activate Accessibility in Grammarl…" at bounding box center [985, 202] width 476 height 17
click at [804, 356] on div "Post" at bounding box center [804, 358] width 22 height 39
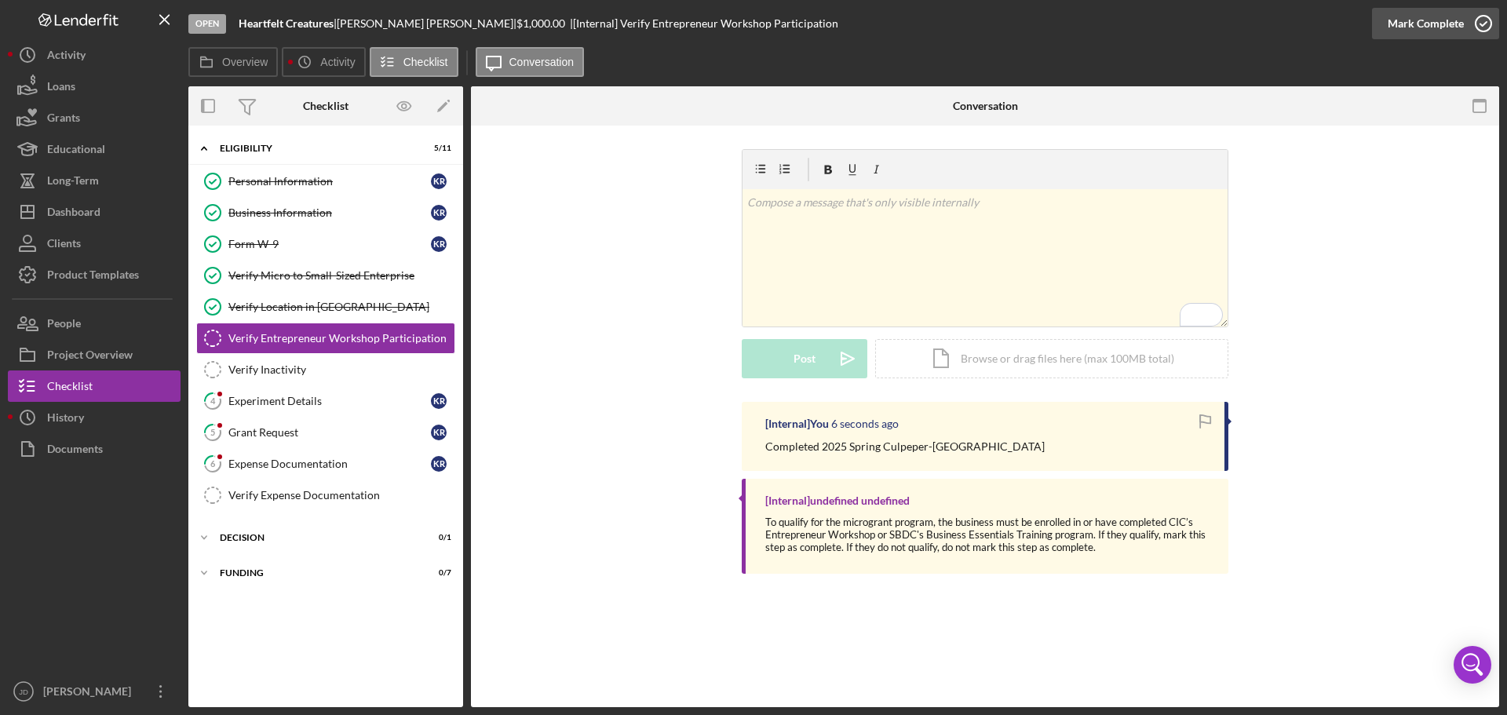
click at [1480, 24] on icon "button" at bounding box center [1483, 23] width 39 height 39
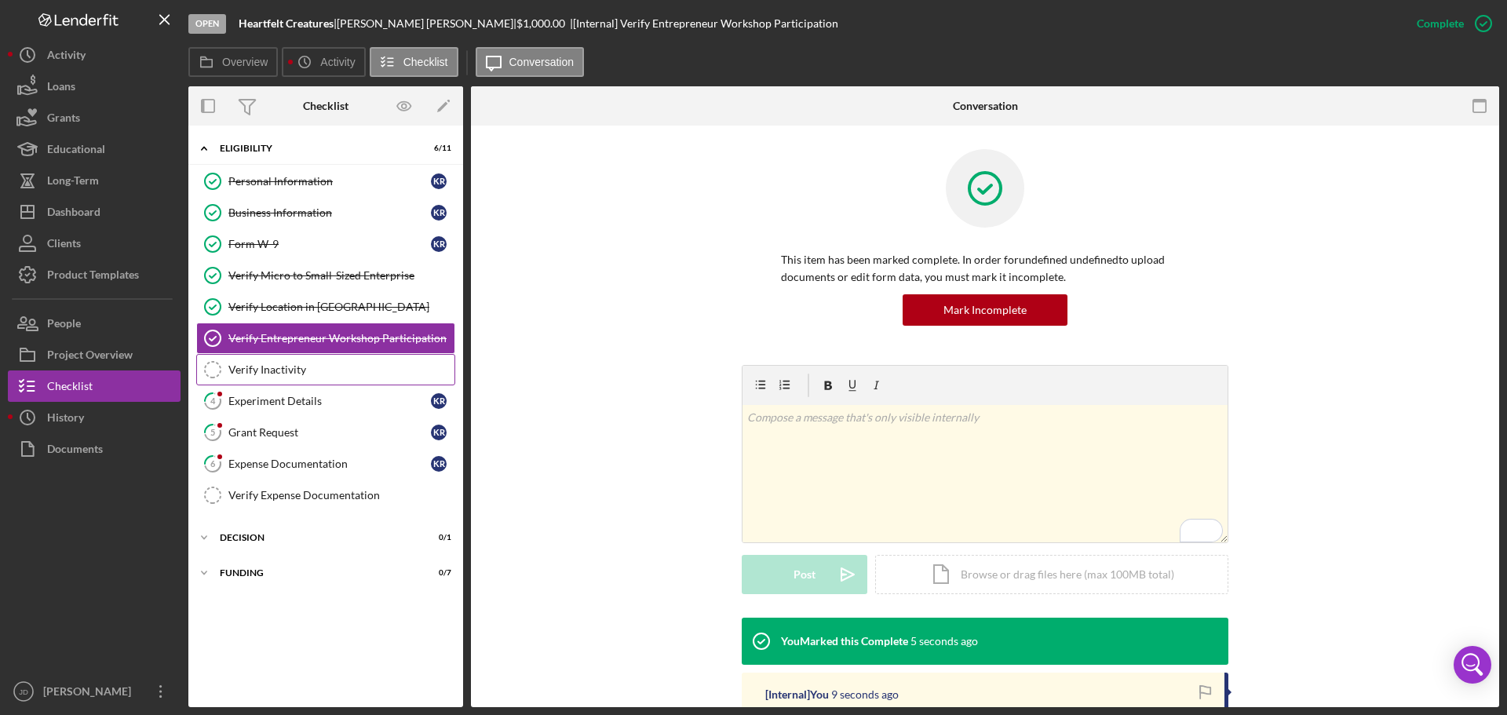
click at [263, 374] on div "Verify Inactivity" at bounding box center [341, 369] width 226 height 13
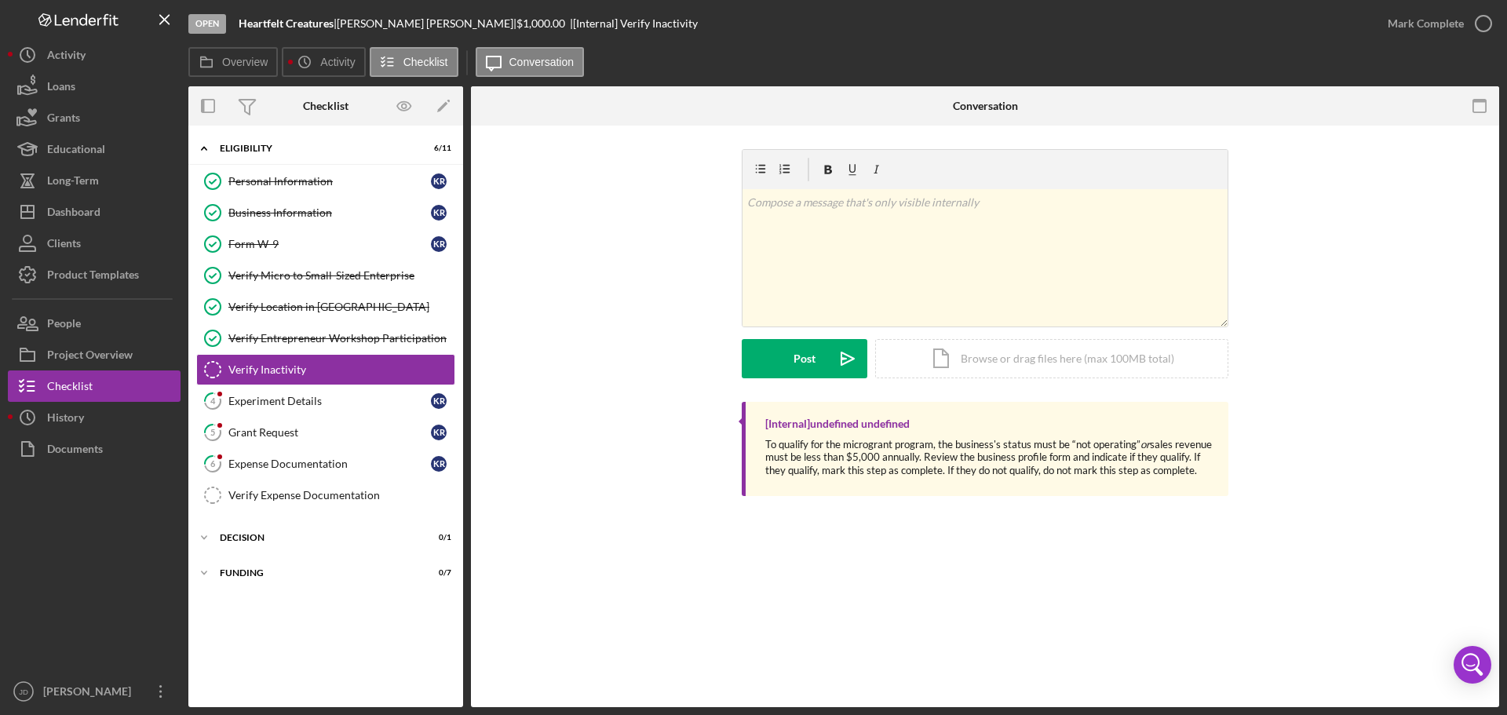
drag, startPoint x: 962, startPoint y: 445, endPoint x: 1144, endPoint y: 449, distance: 182.1
click at [1144, 449] on span "To qualify for the microgrant program, the business's status must be “not opera…" at bounding box center [988, 457] width 447 height 38
drag, startPoint x: 956, startPoint y: 443, endPoint x: 1144, endPoint y: 444, distance: 188.3
click at [1144, 444] on span "To qualify for the microgrant program, the business's status must be “not opera…" at bounding box center [988, 457] width 447 height 38
click at [316, 213] on div "Business Information" at bounding box center [329, 212] width 202 height 13
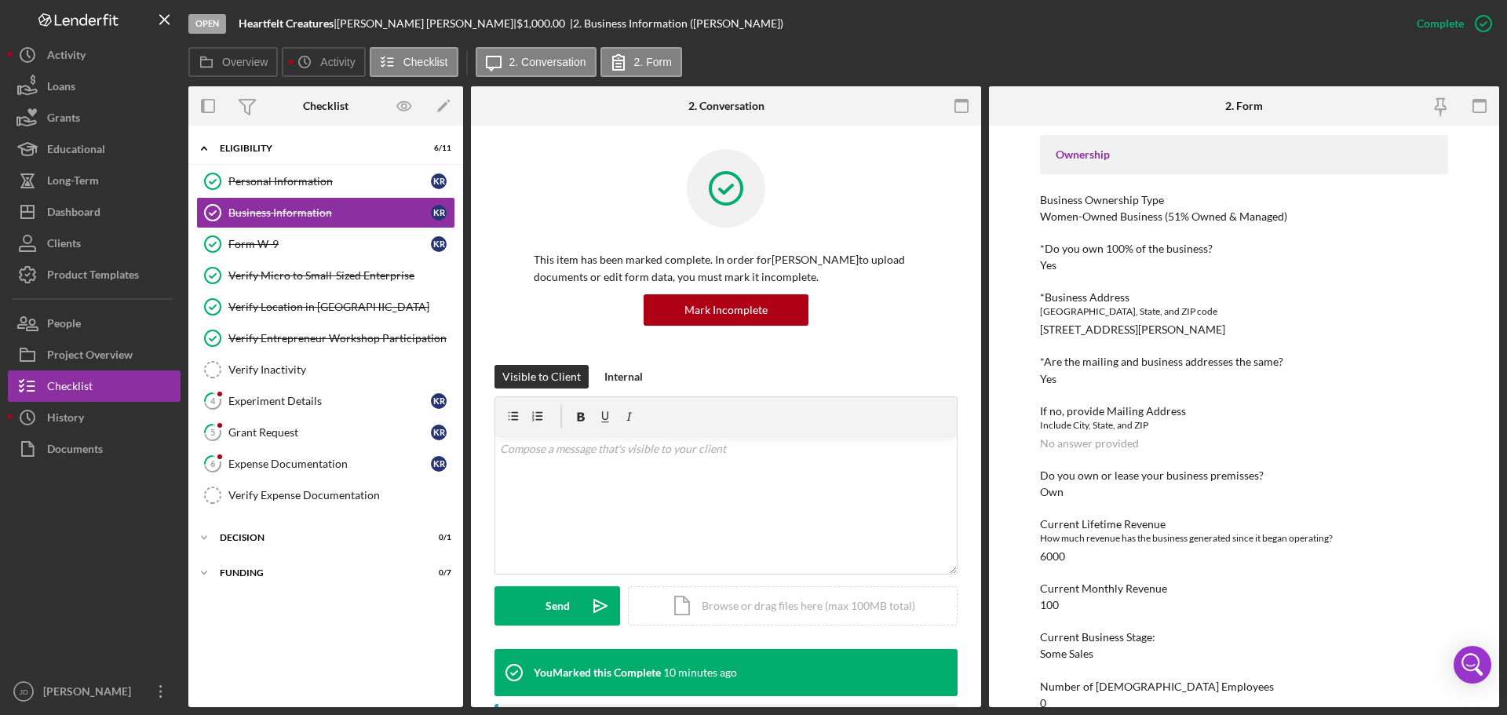
scroll to position [628, 0]
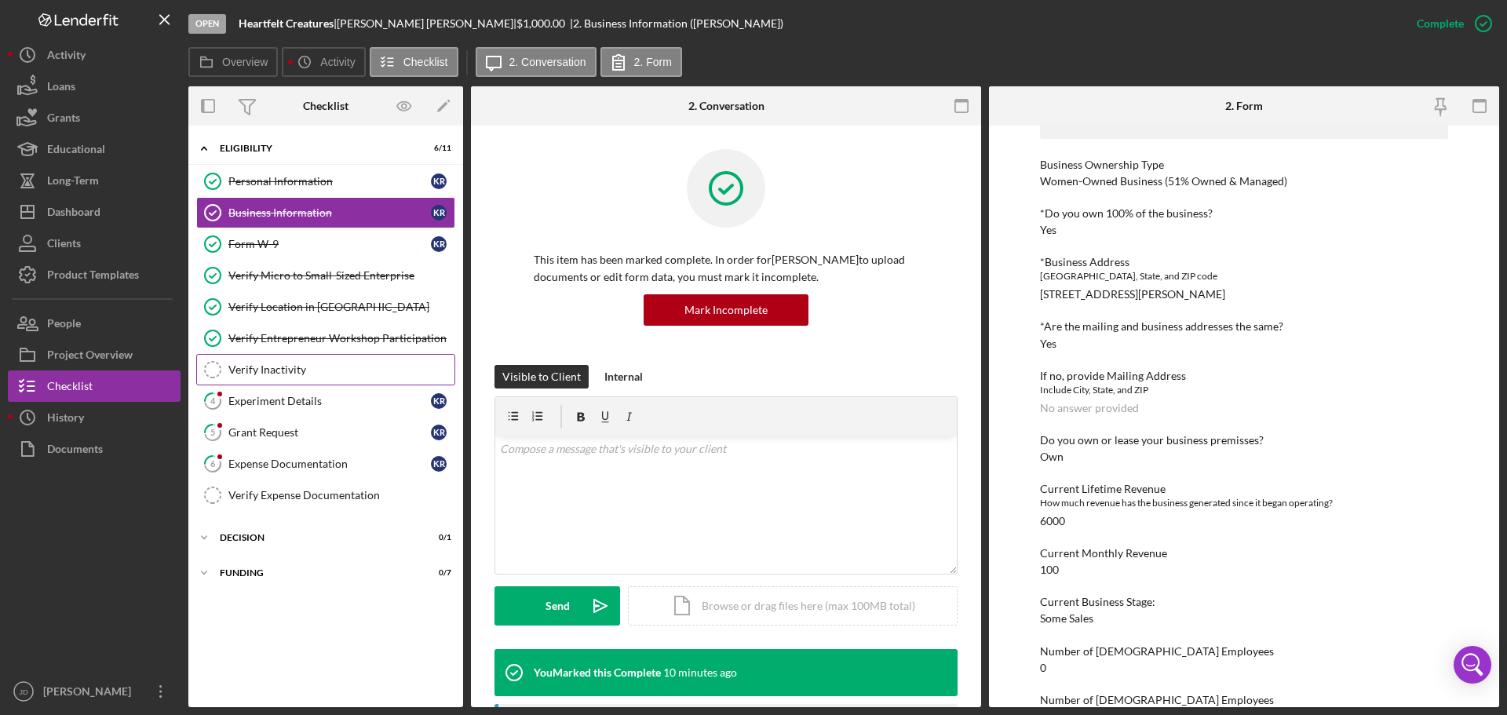
click at [265, 368] on div "Verify Inactivity" at bounding box center [341, 369] width 226 height 13
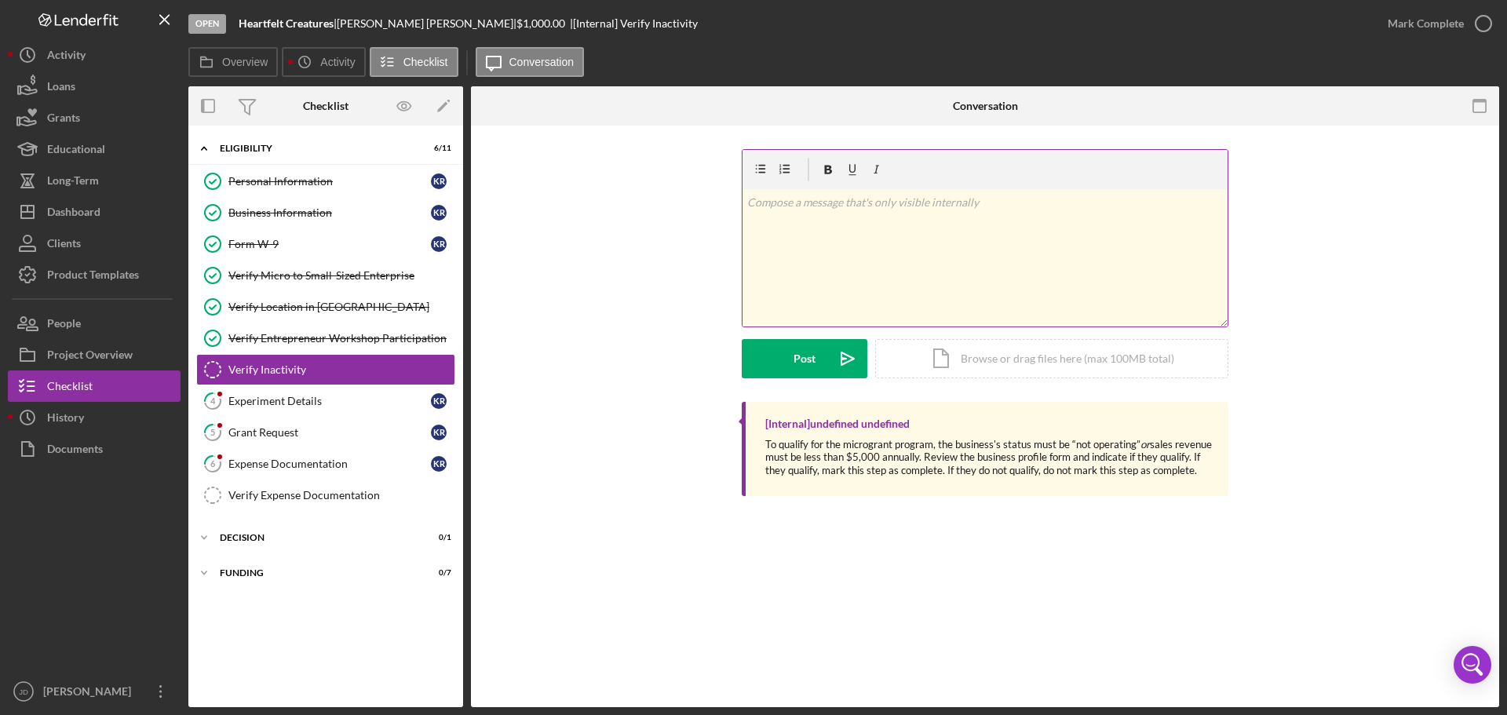
click at [985, 203] on p at bounding box center [985, 202] width 476 height 17
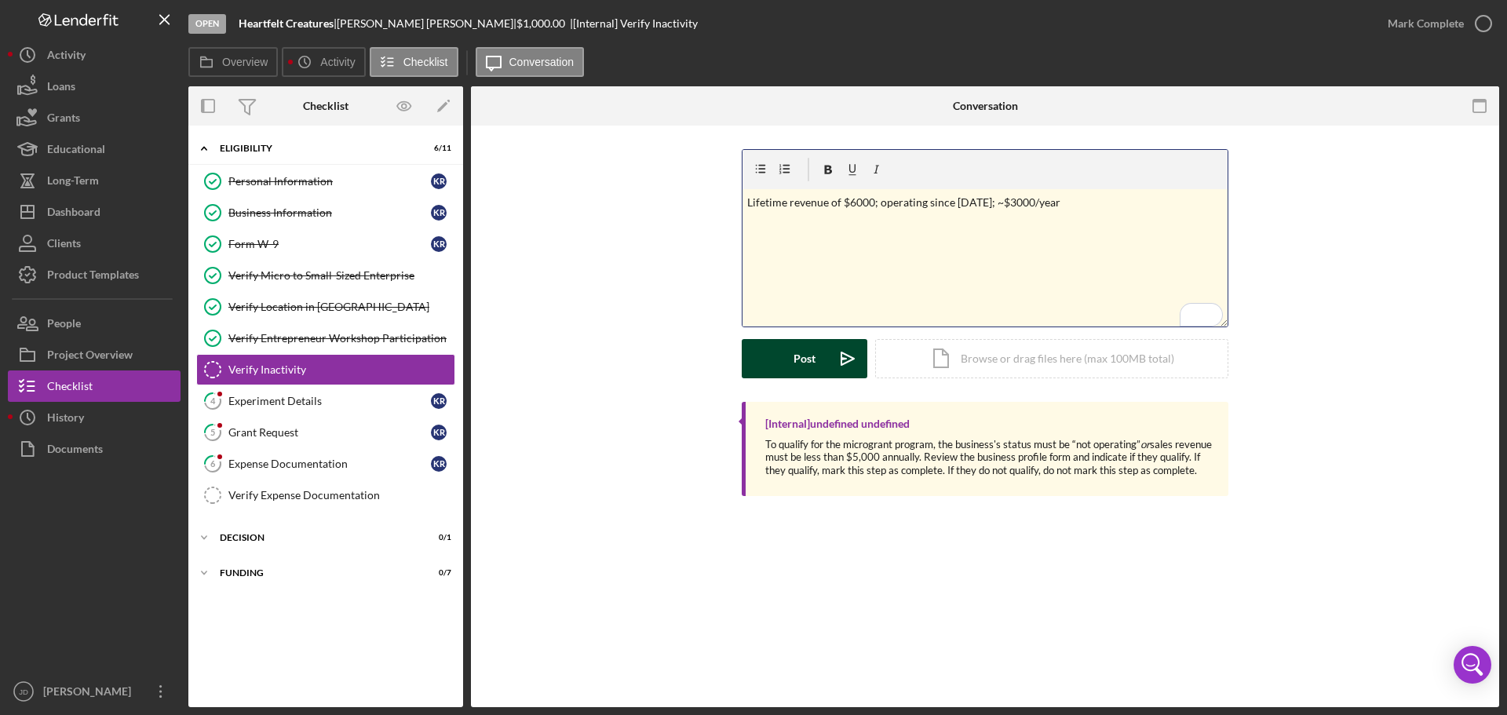
click at [786, 359] on button "Post Icon/icon-invite-send" at bounding box center [805, 358] width 126 height 39
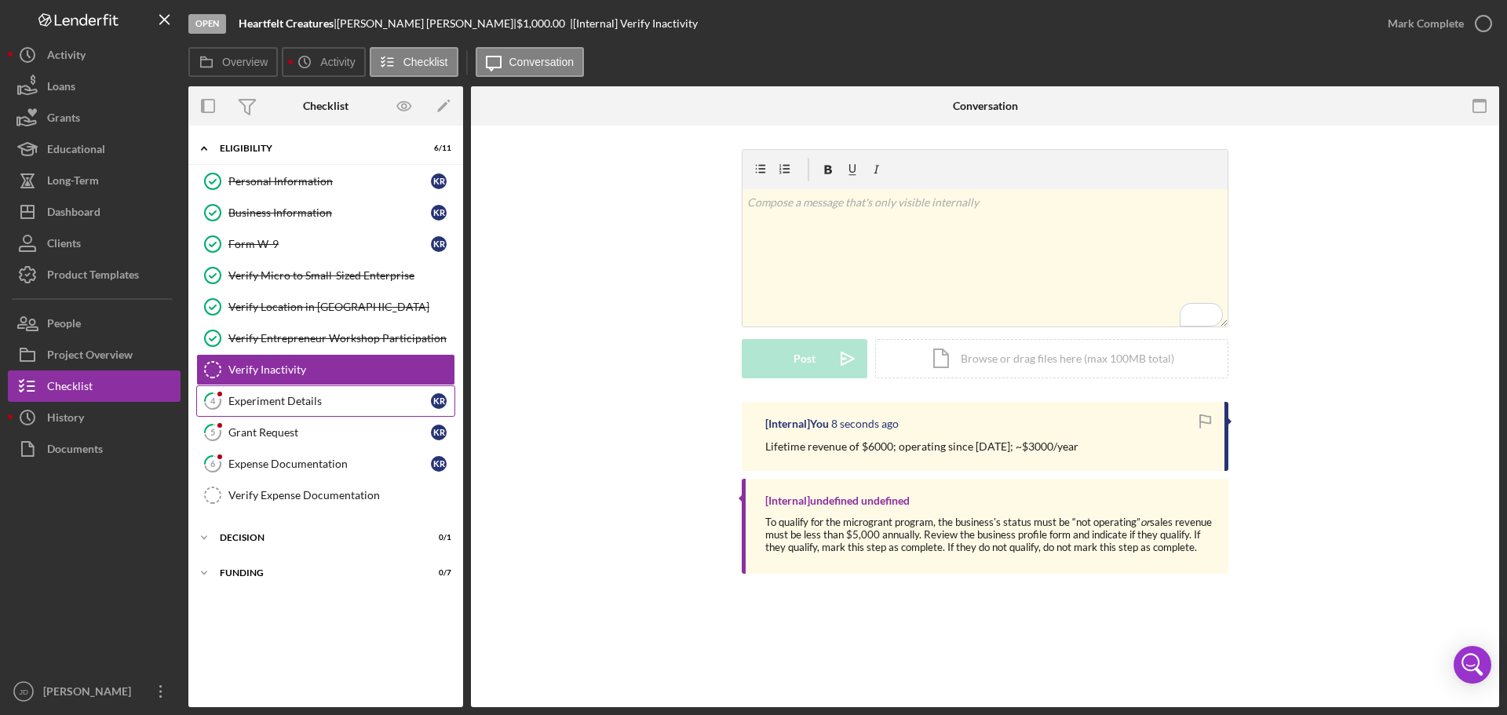
click at [265, 403] on div "Experiment Details" at bounding box center [329, 401] width 202 height 13
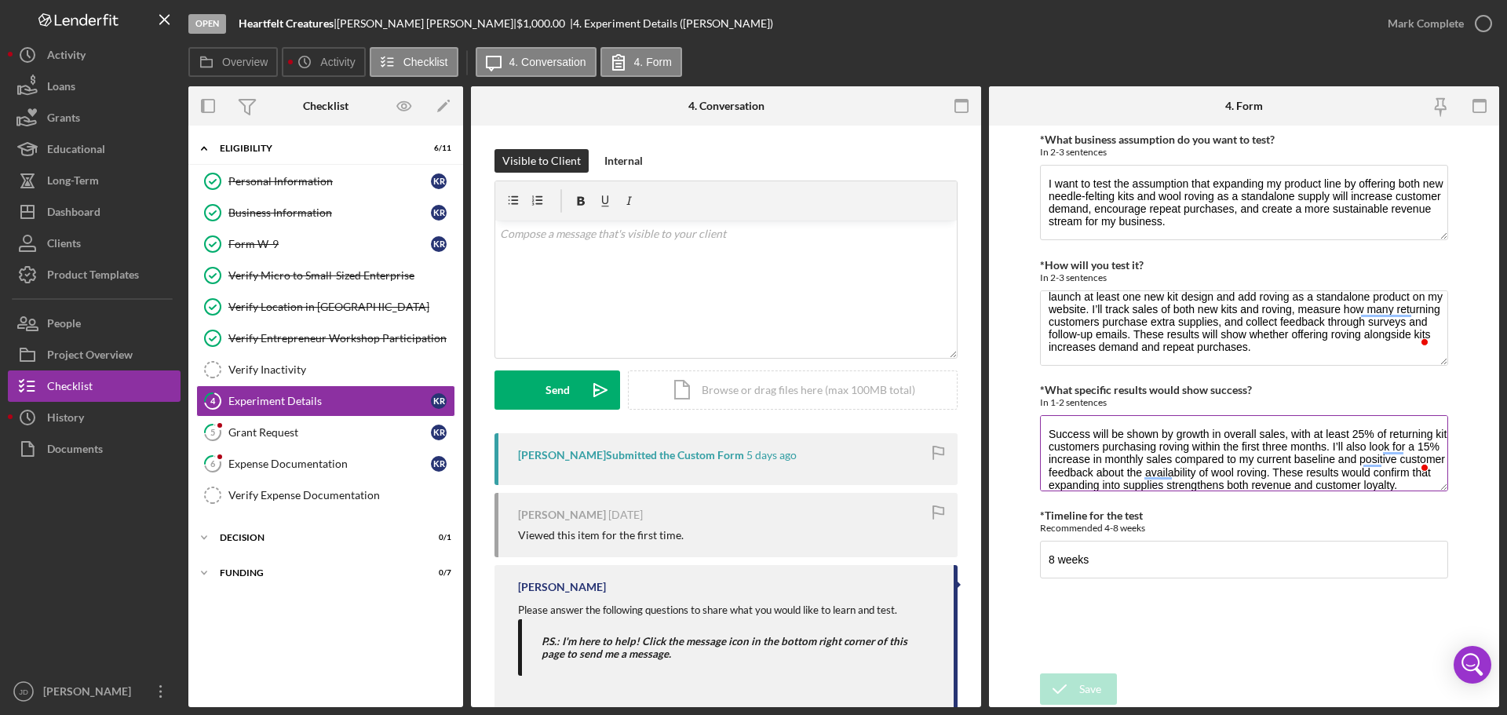
scroll to position [25, 0]
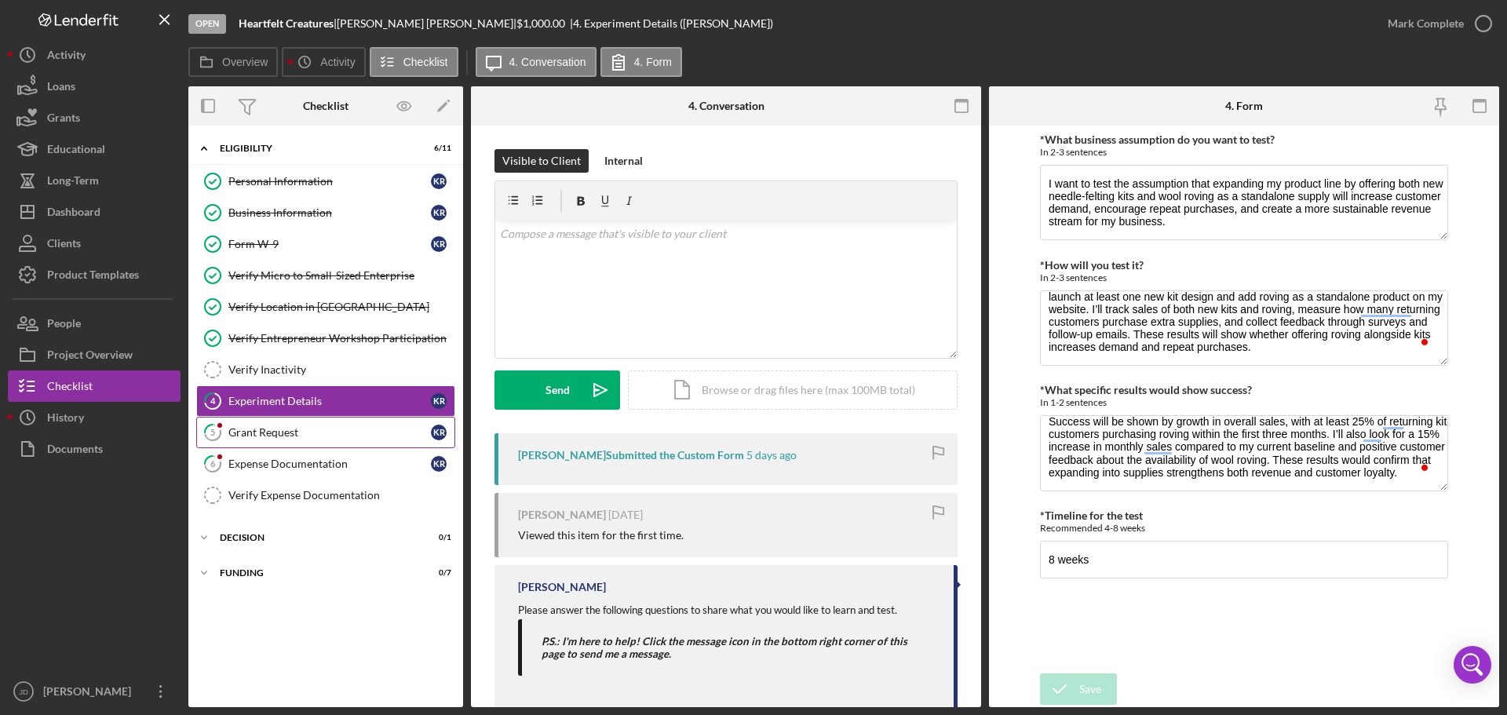
click at [306, 428] on div "Grant Request" at bounding box center [329, 432] width 202 height 13
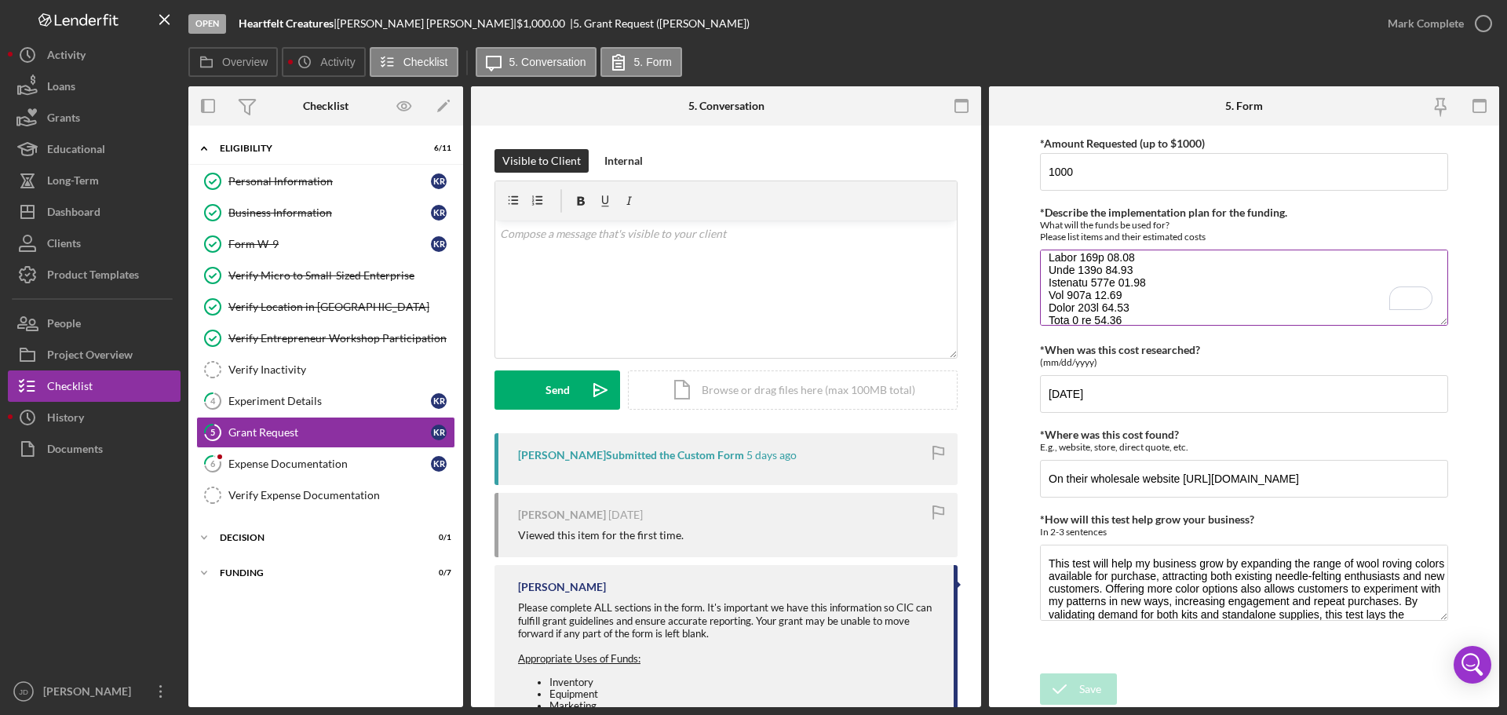
scroll to position [220, 0]
drag, startPoint x: 1298, startPoint y: 480, endPoint x: 1184, endPoint y: 480, distance: 113.8
click at [1184, 480] on input "On their wholesale website [URL][DOMAIN_NAME]" at bounding box center [1244, 479] width 408 height 38
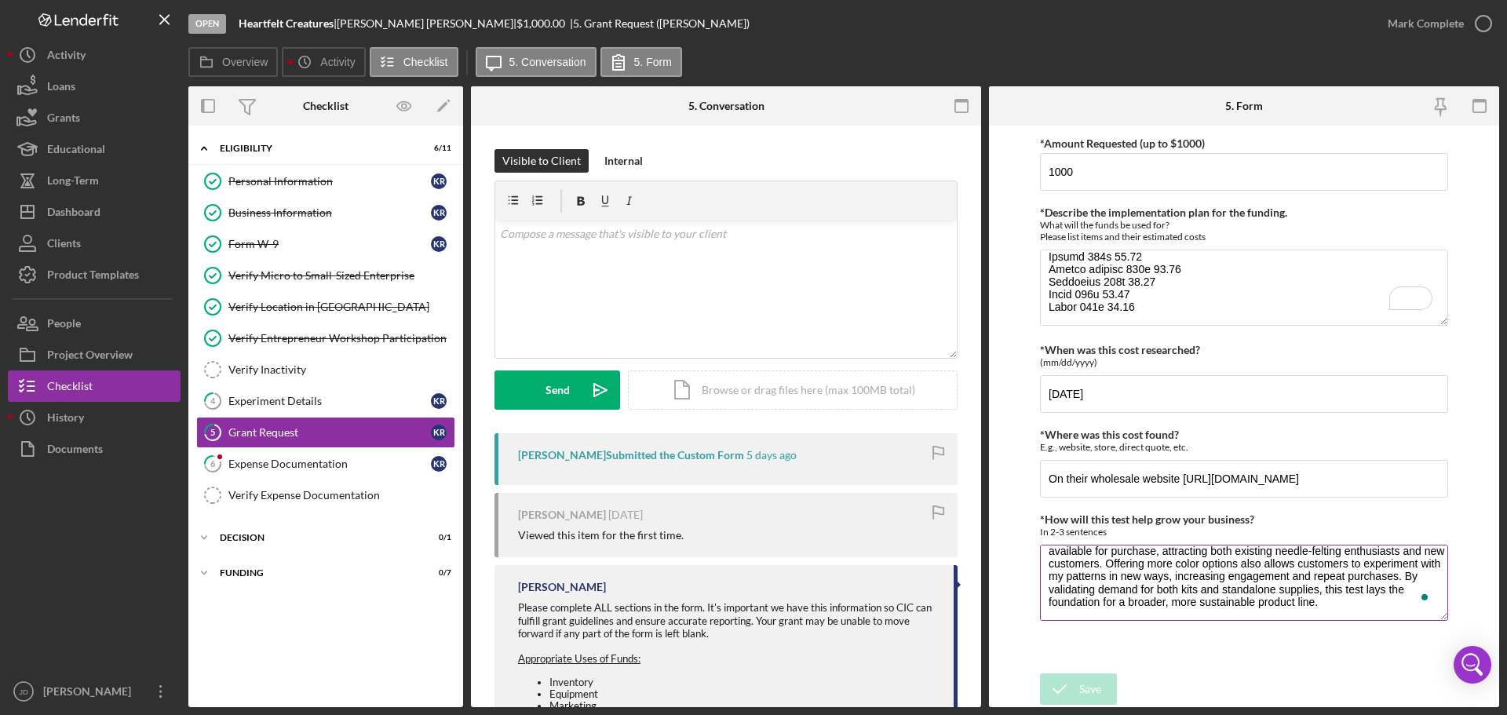
scroll to position [0, 0]
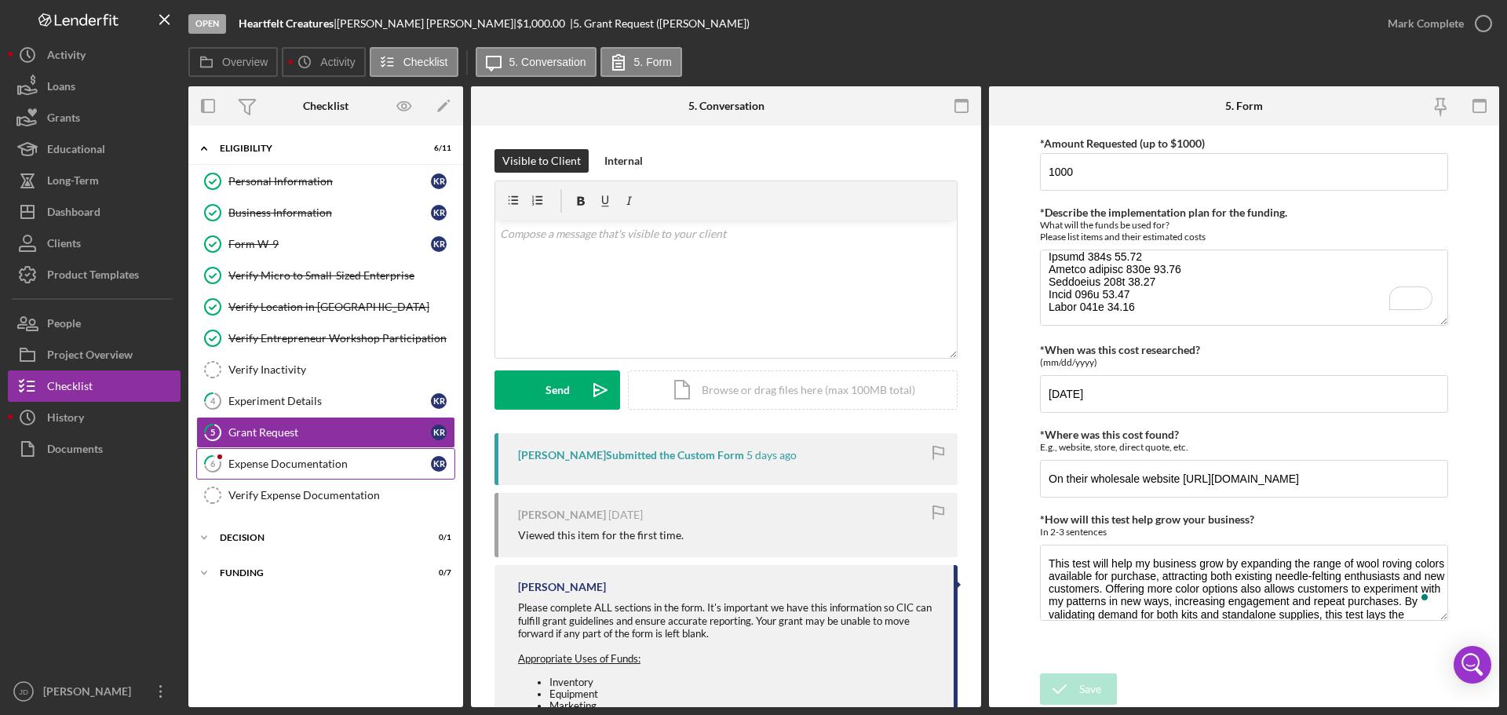
click at [334, 465] on div "Expense Documentation" at bounding box center [329, 464] width 202 height 13
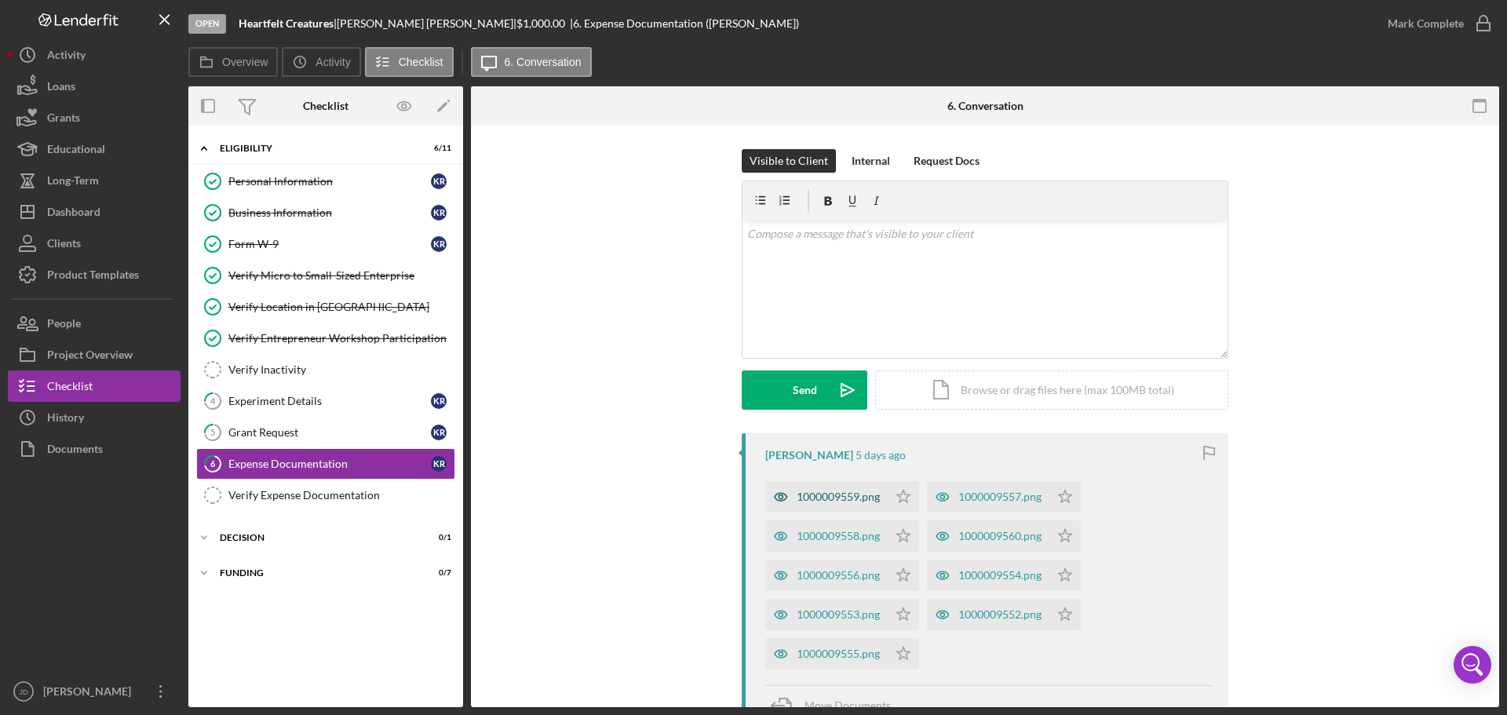
click at [817, 497] on div "1000009559.png" at bounding box center [838, 496] width 83 height 13
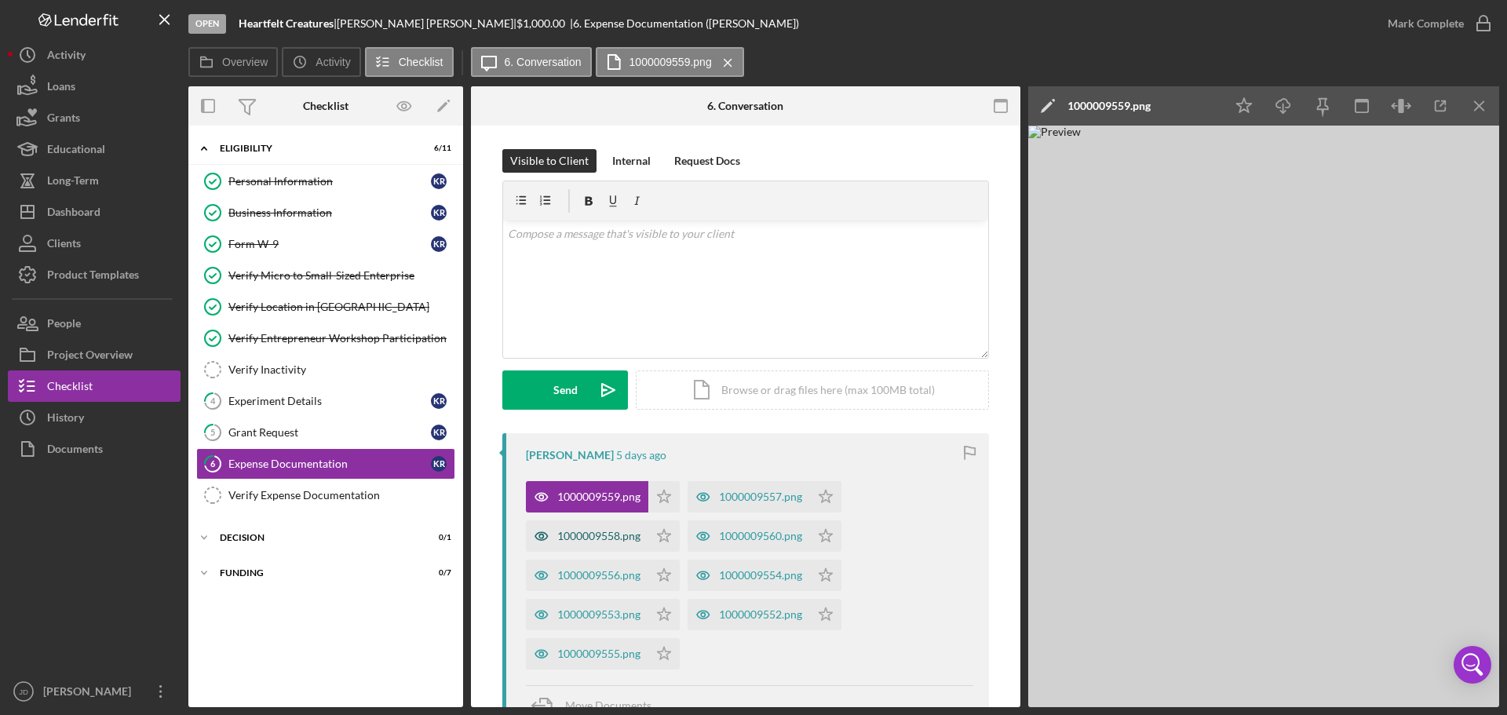
click at [597, 531] on div "1000009558.png" at bounding box center [598, 536] width 83 height 13
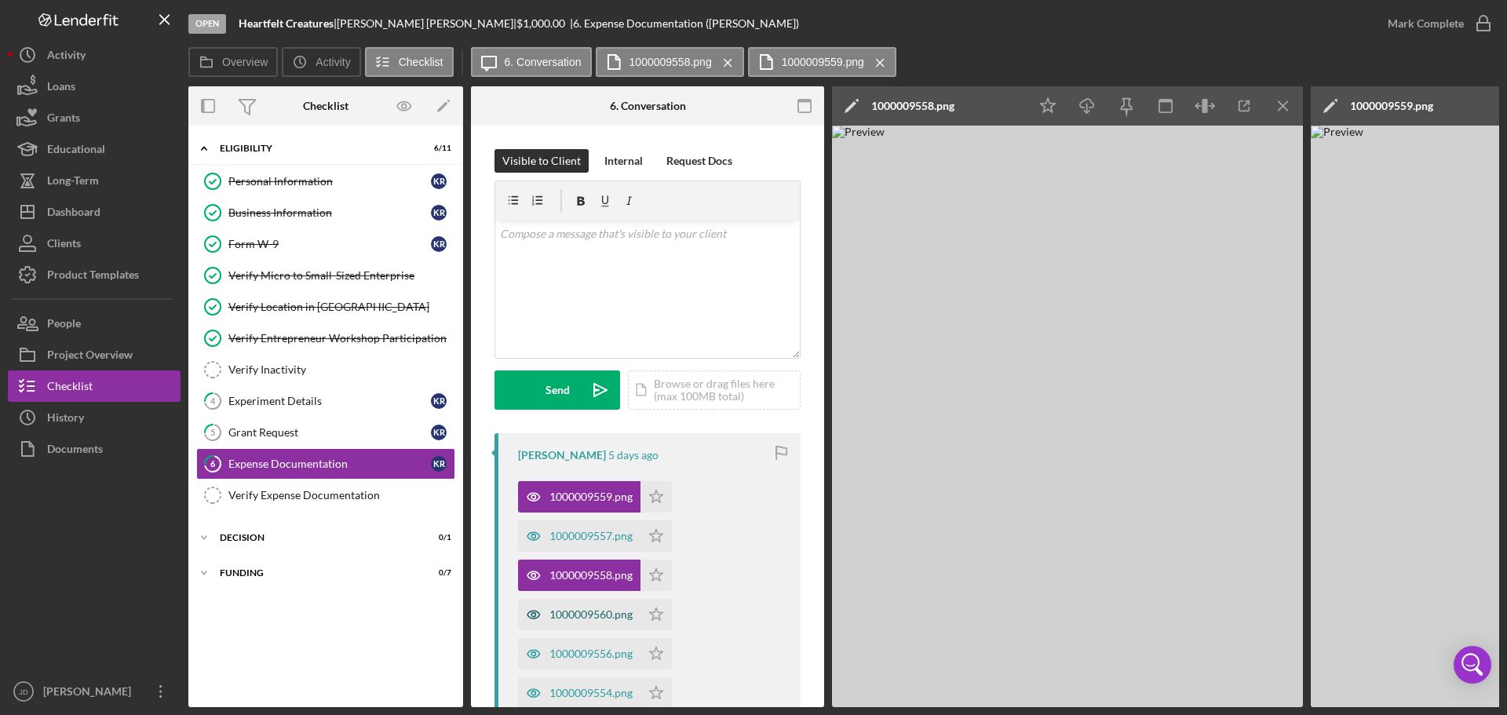
click at [569, 611] on div "1000009560.png" at bounding box center [590, 614] width 83 height 13
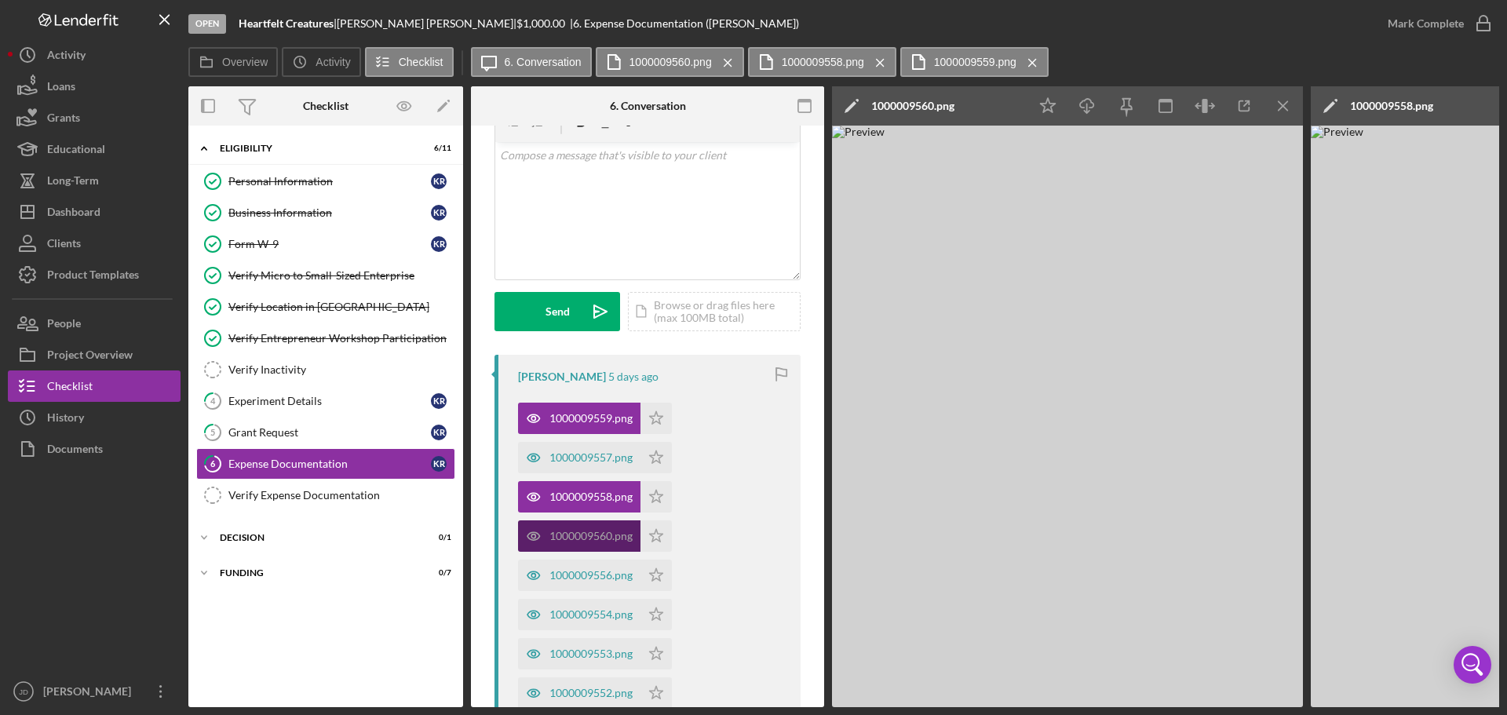
scroll to position [157, 0]
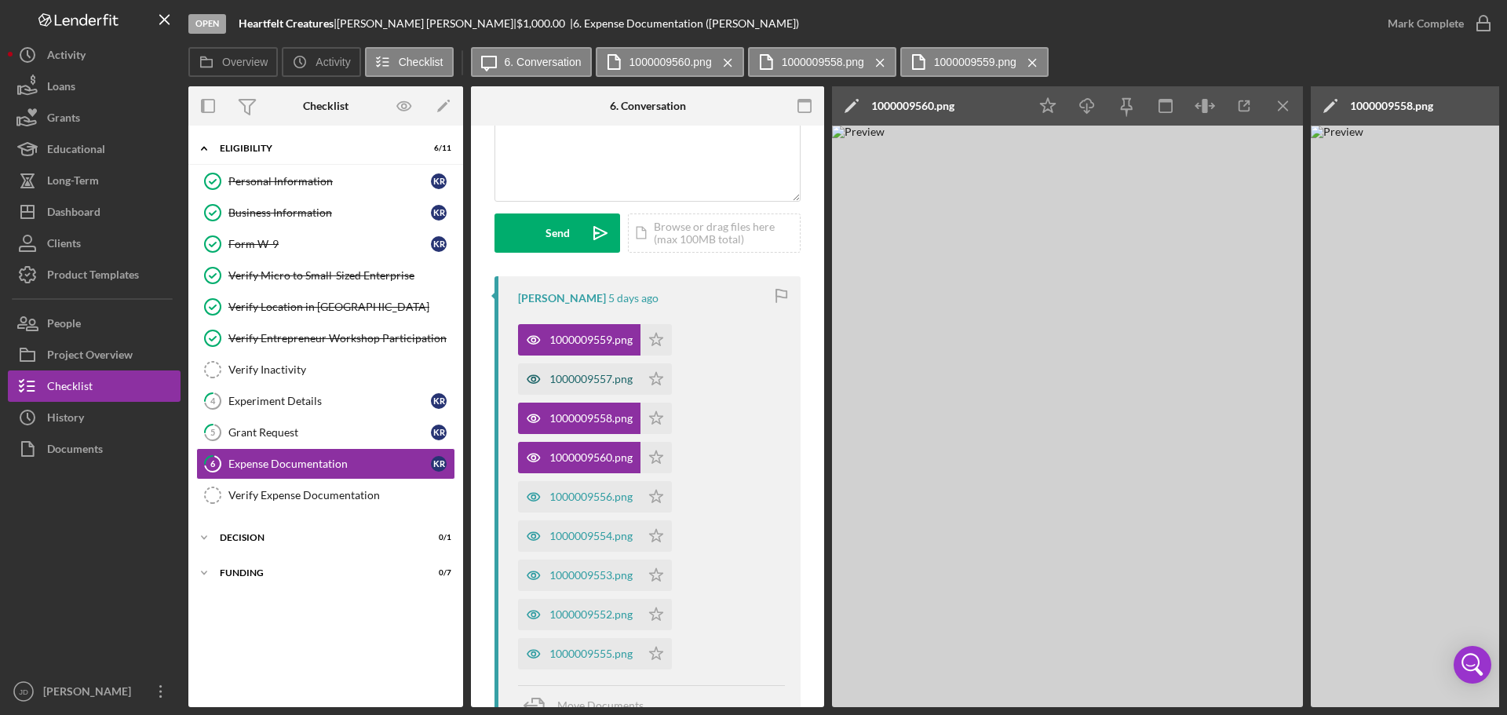
click at [574, 377] on div "1000009557.png" at bounding box center [590, 379] width 83 height 13
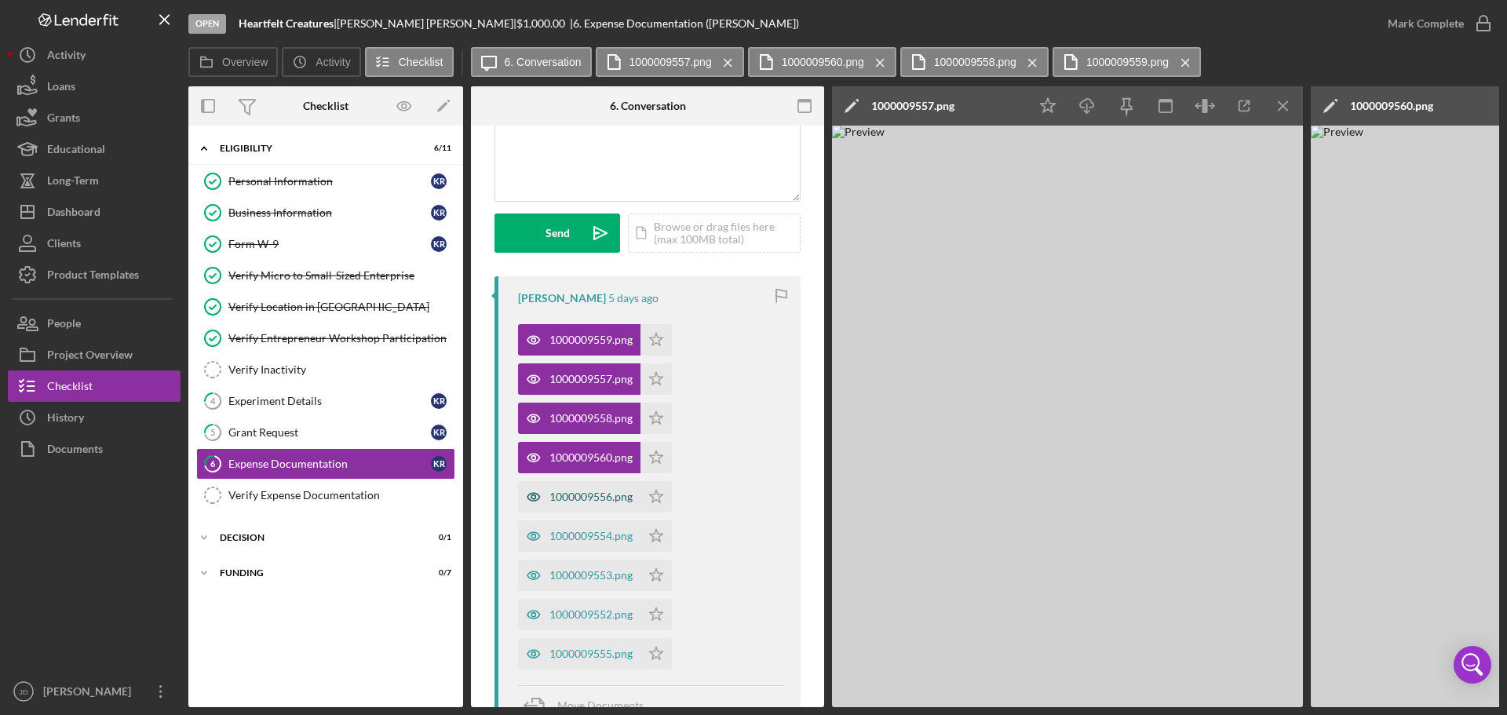
click at [571, 503] on div "1000009556.png" at bounding box center [590, 496] width 83 height 13
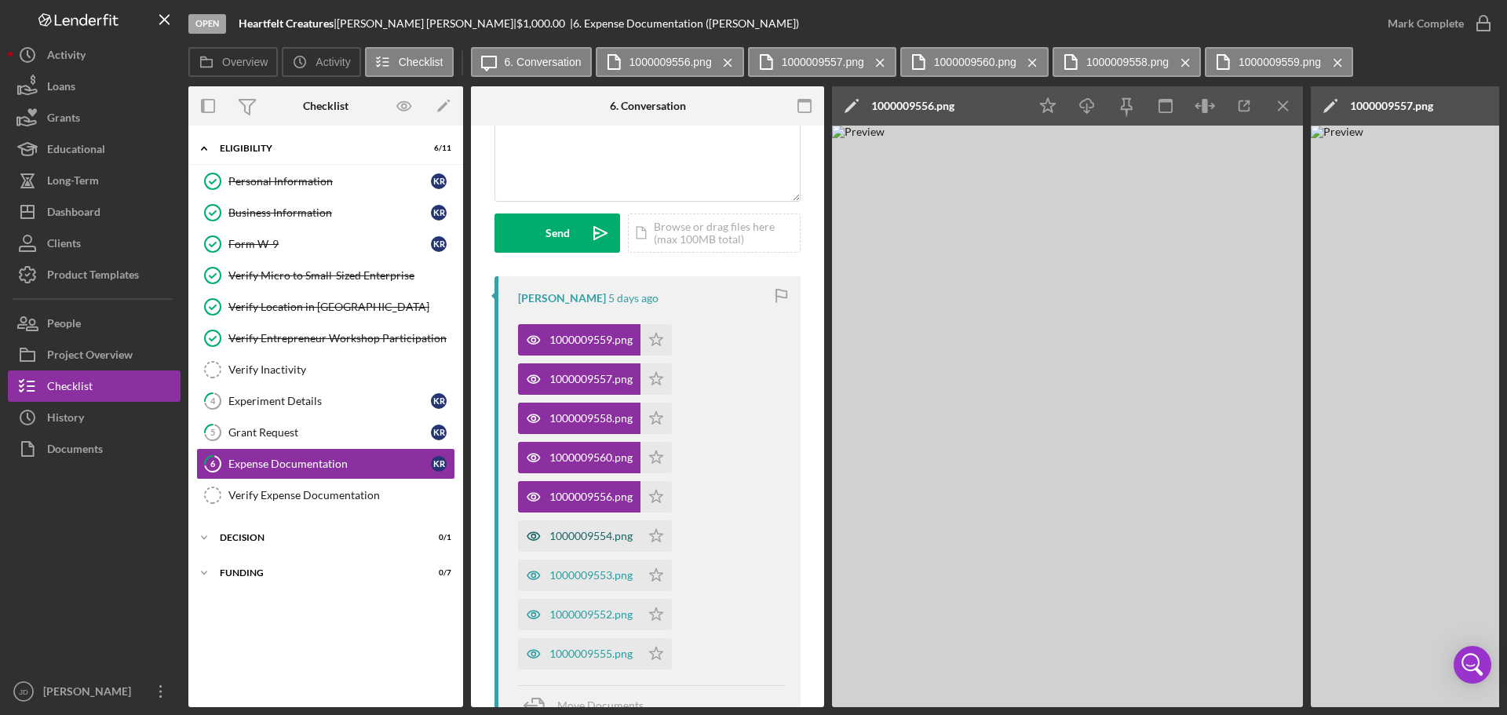
click at [571, 540] on div "1000009554.png" at bounding box center [590, 536] width 83 height 13
click at [569, 571] on div "1000009553.png" at bounding box center [590, 575] width 83 height 13
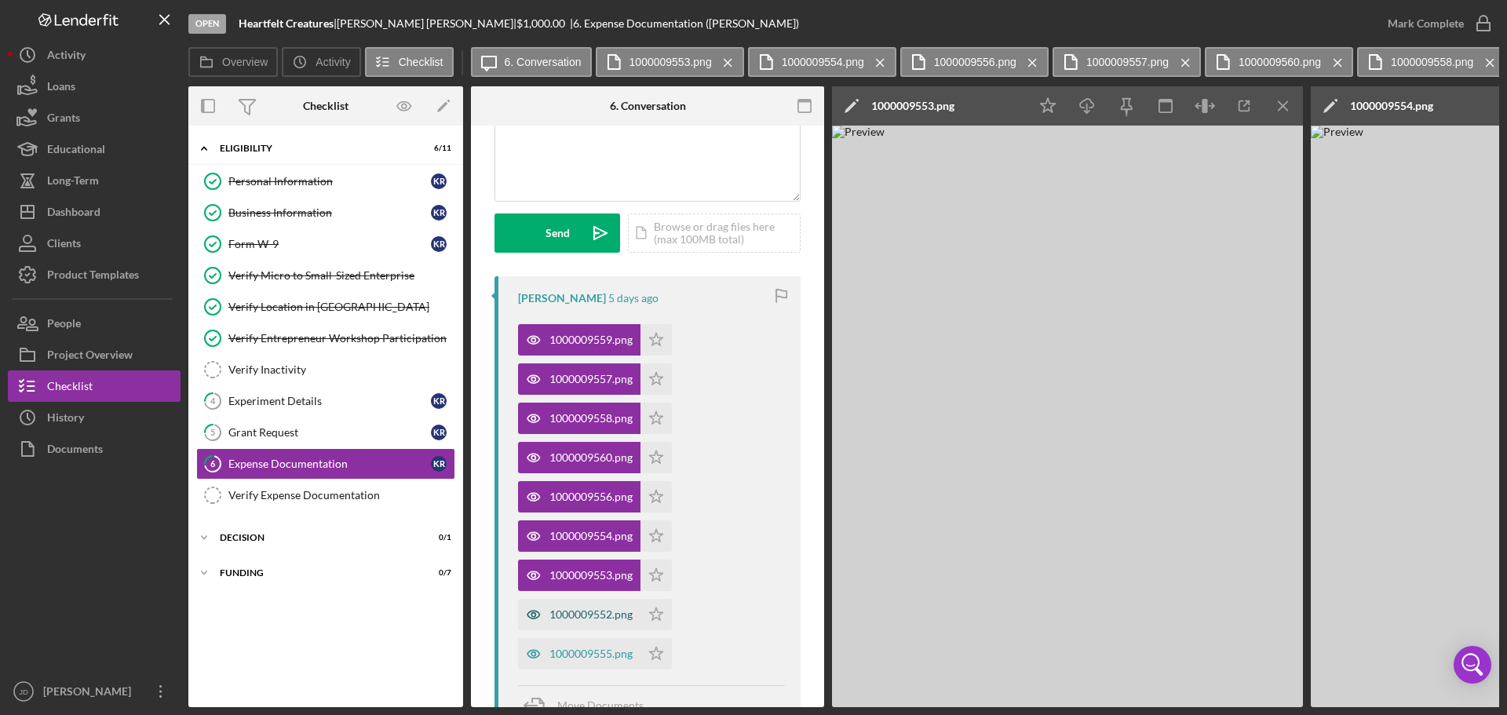
click at [578, 614] on div "1000009552.png" at bounding box center [590, 614] width 83 height 13
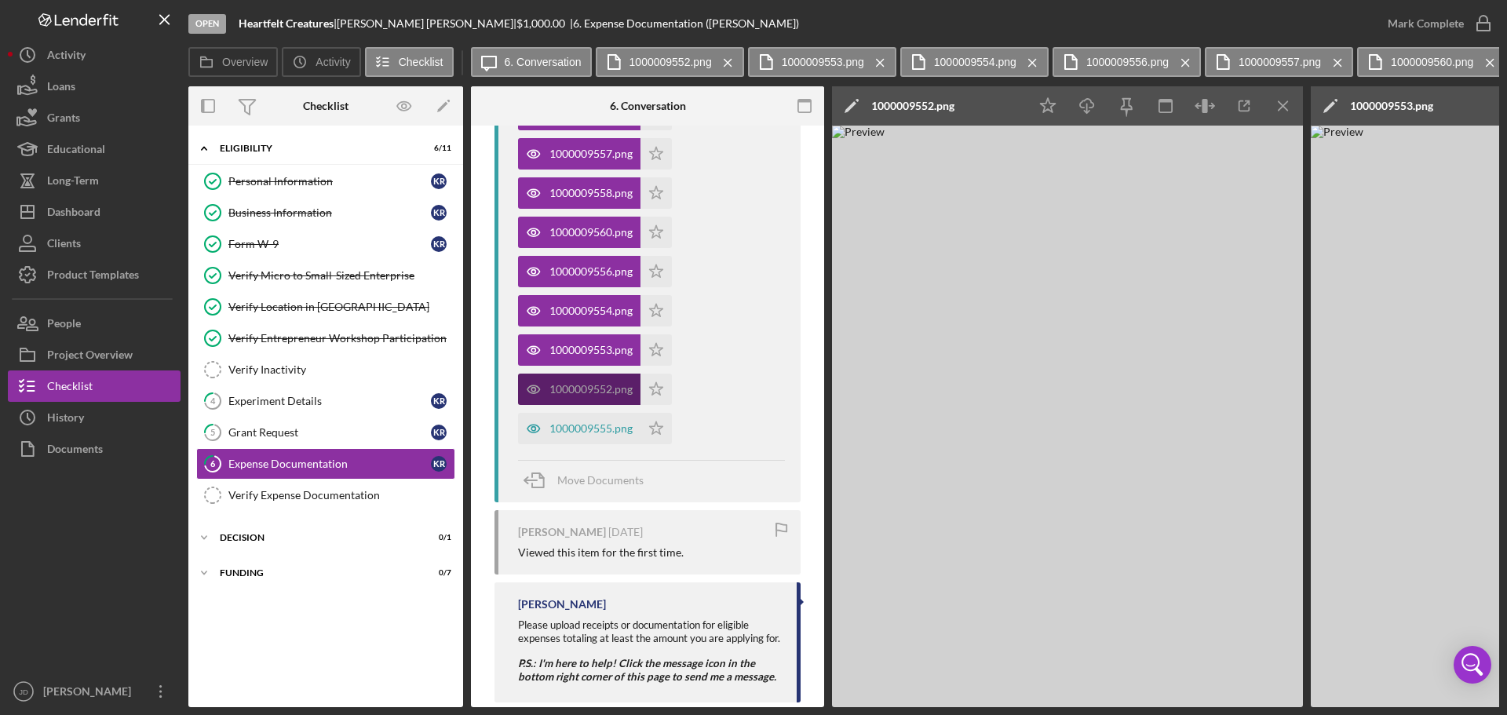
scroll to position [392, 0]
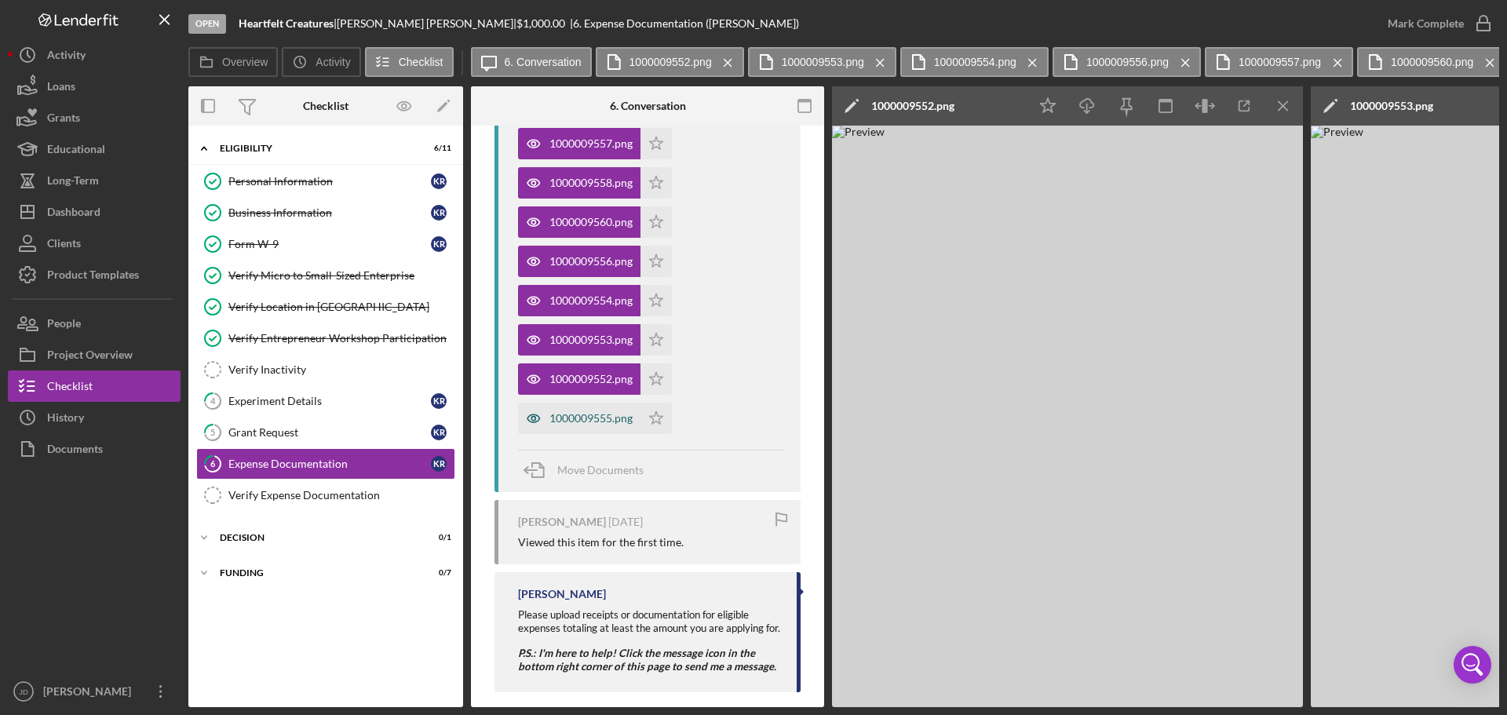
click at [583, 419] on div "1000009555.png" at bounding box center [590, 418] width 83 height 13
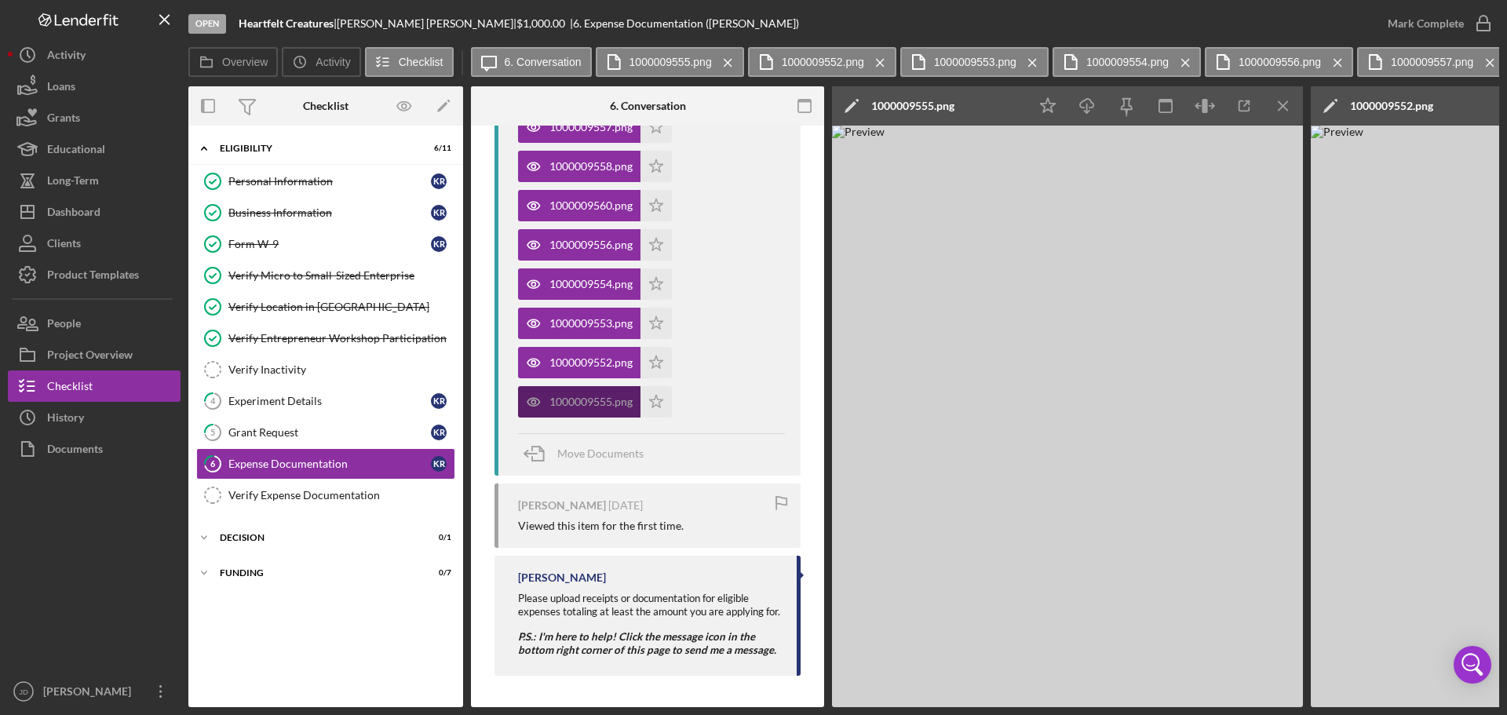
click at [579, 396] on div "1000009555.png" at bounding box center [590, 402] width 83 height 13
click at [578, 352] on div "1000009552.png" at bounding box center [579, 362] width 122 height 31
click at [729, 59] on icon "Icon/Menu Close" at bounding box center [727, 62] width 27 height 39
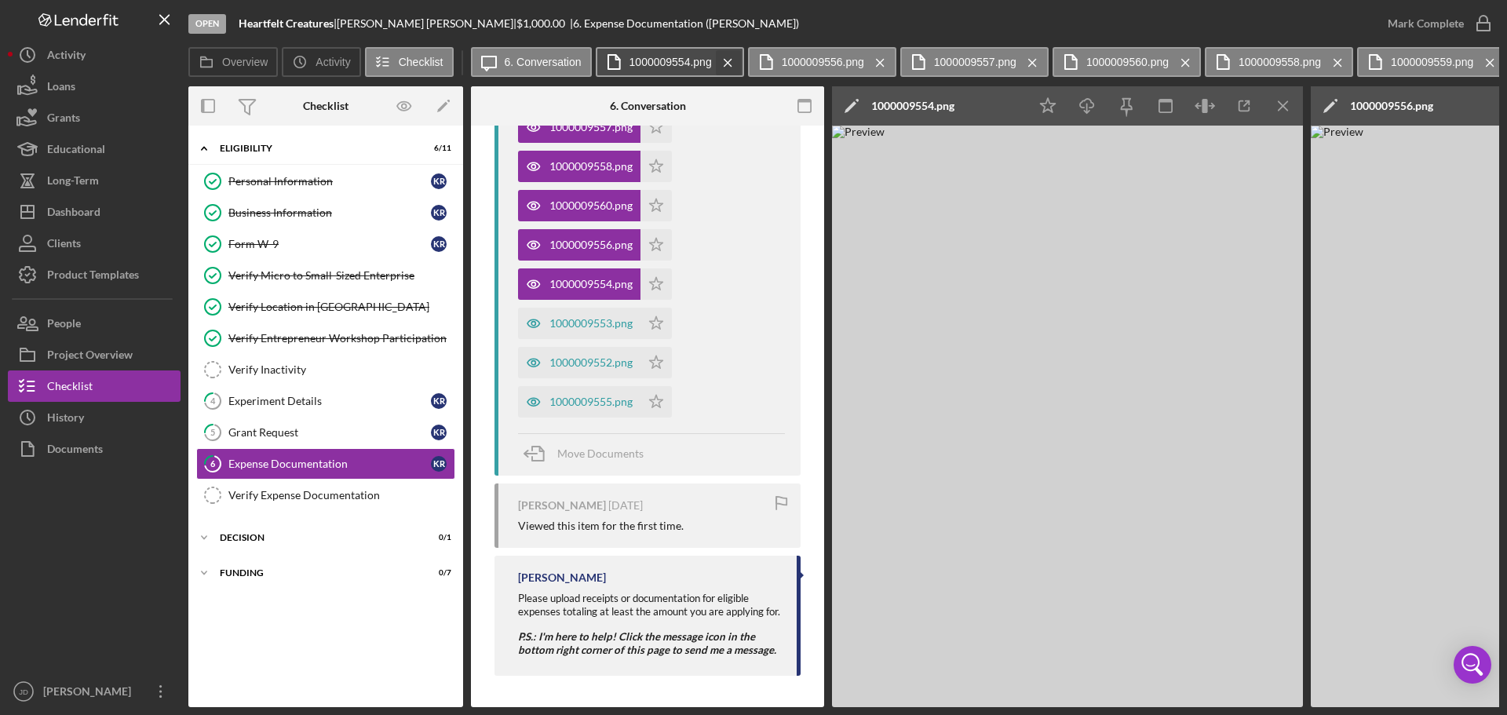
click at [727, 61] on g at bounding box center [727, 62] width 7 height 7
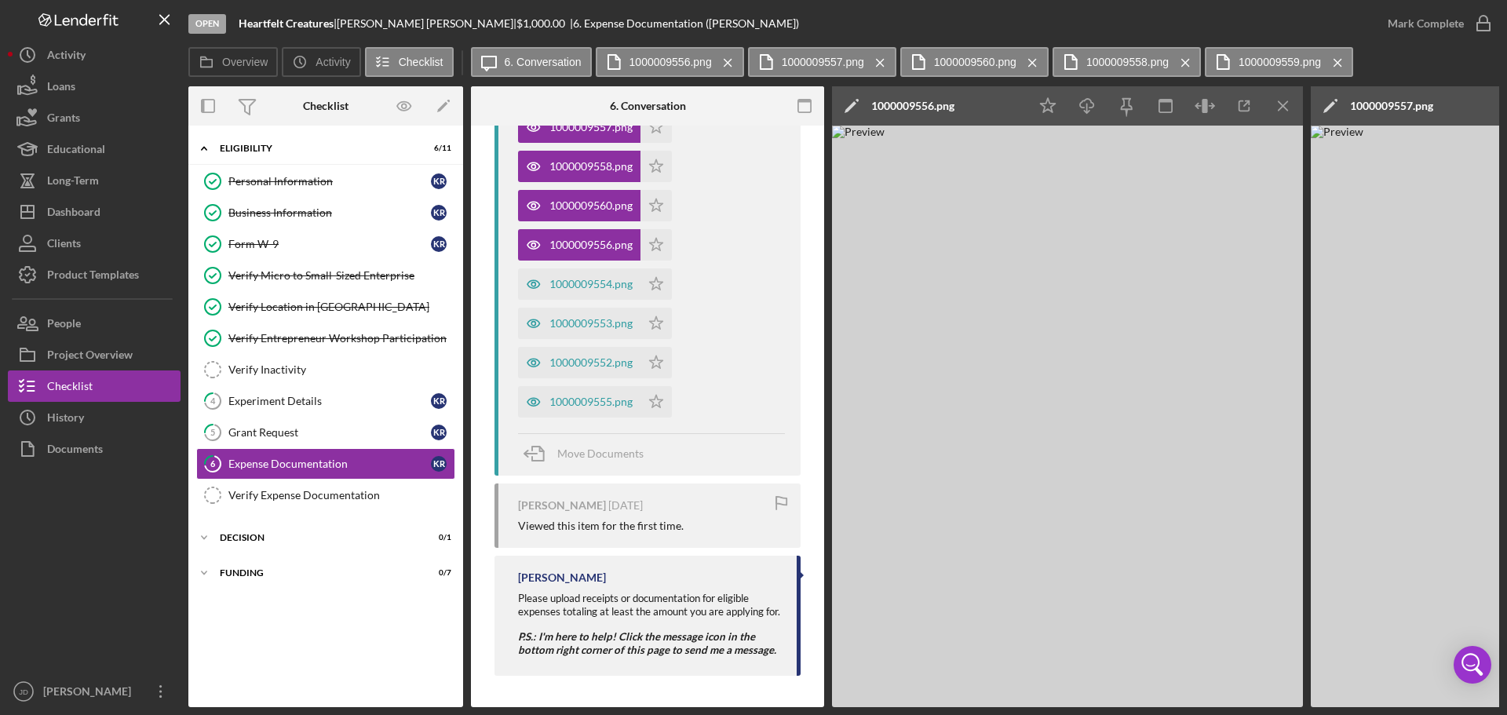
click at [727, 61] on g at bounding box center [727, 62] width 7 height 7
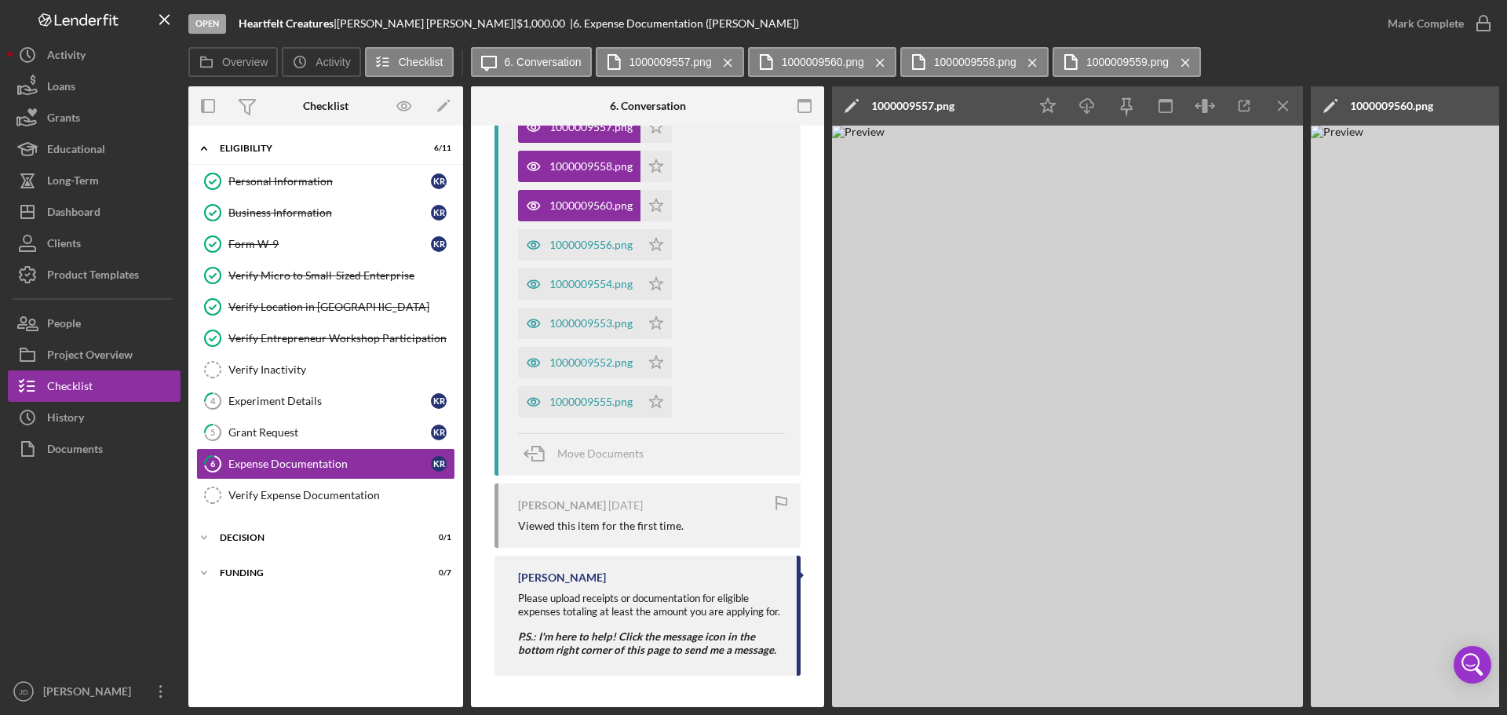
click at [727, 61] on g at bounding box center [727, 62] width 7 height 7
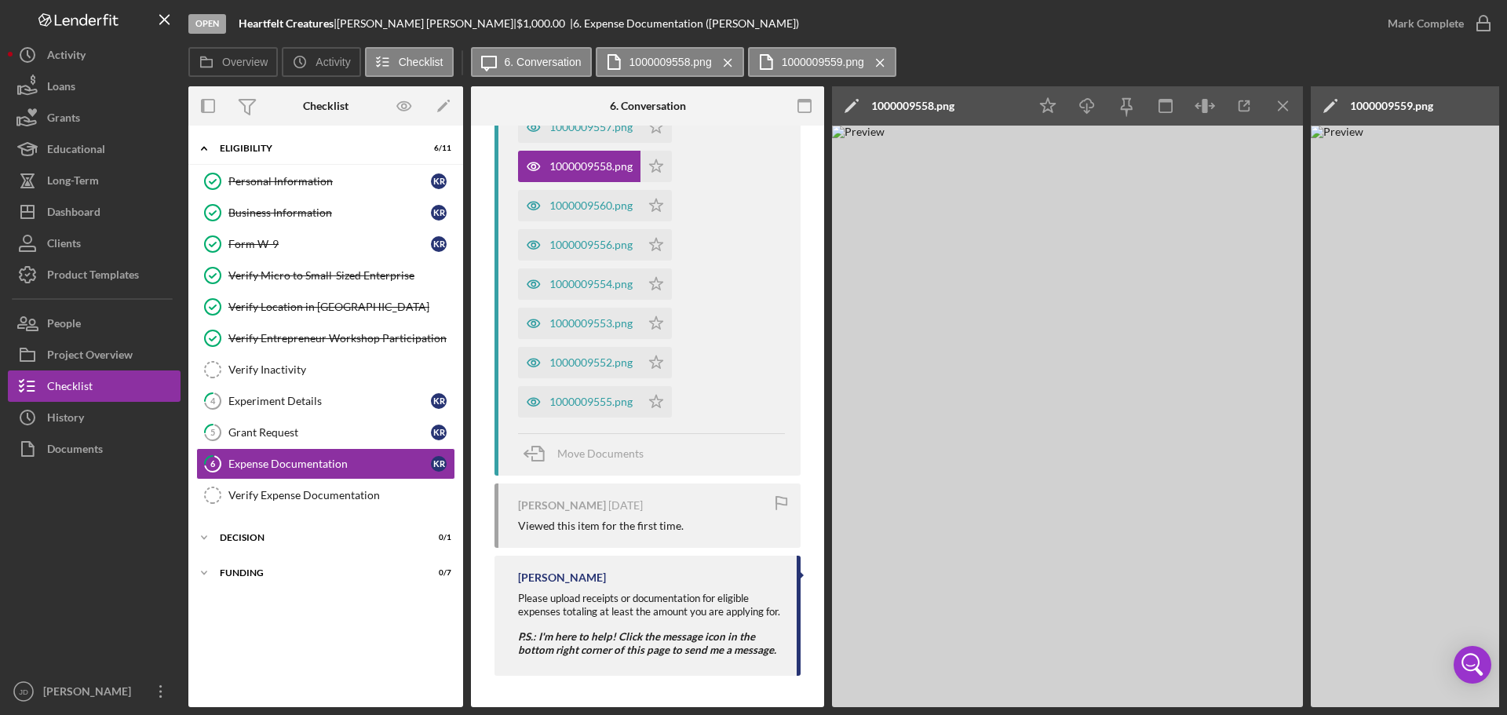
click at [727, 61] on g at bounding box center [727, 62] width 7 height 7
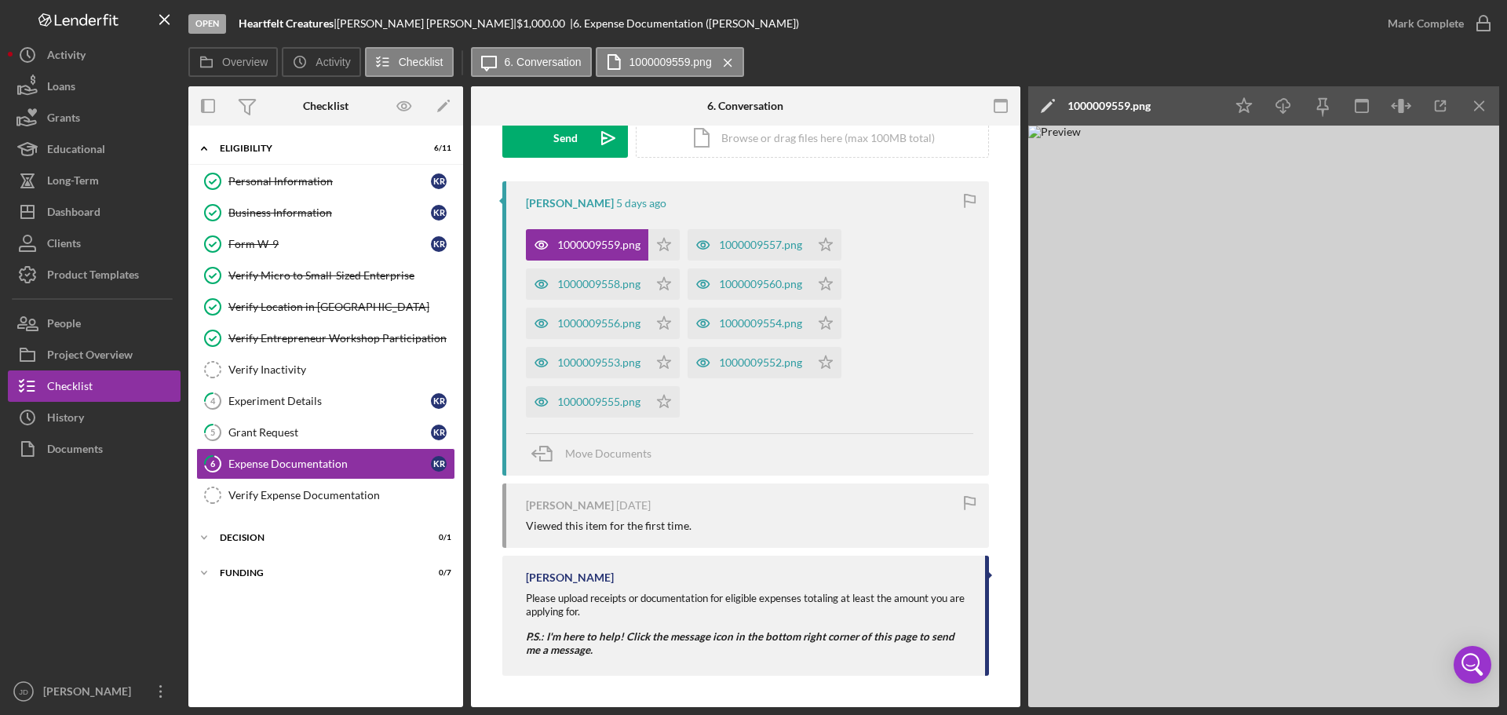
scroll to position [252, 0]
click at [727, 61] on g at bounding box center [727, 62] width 7 height 7
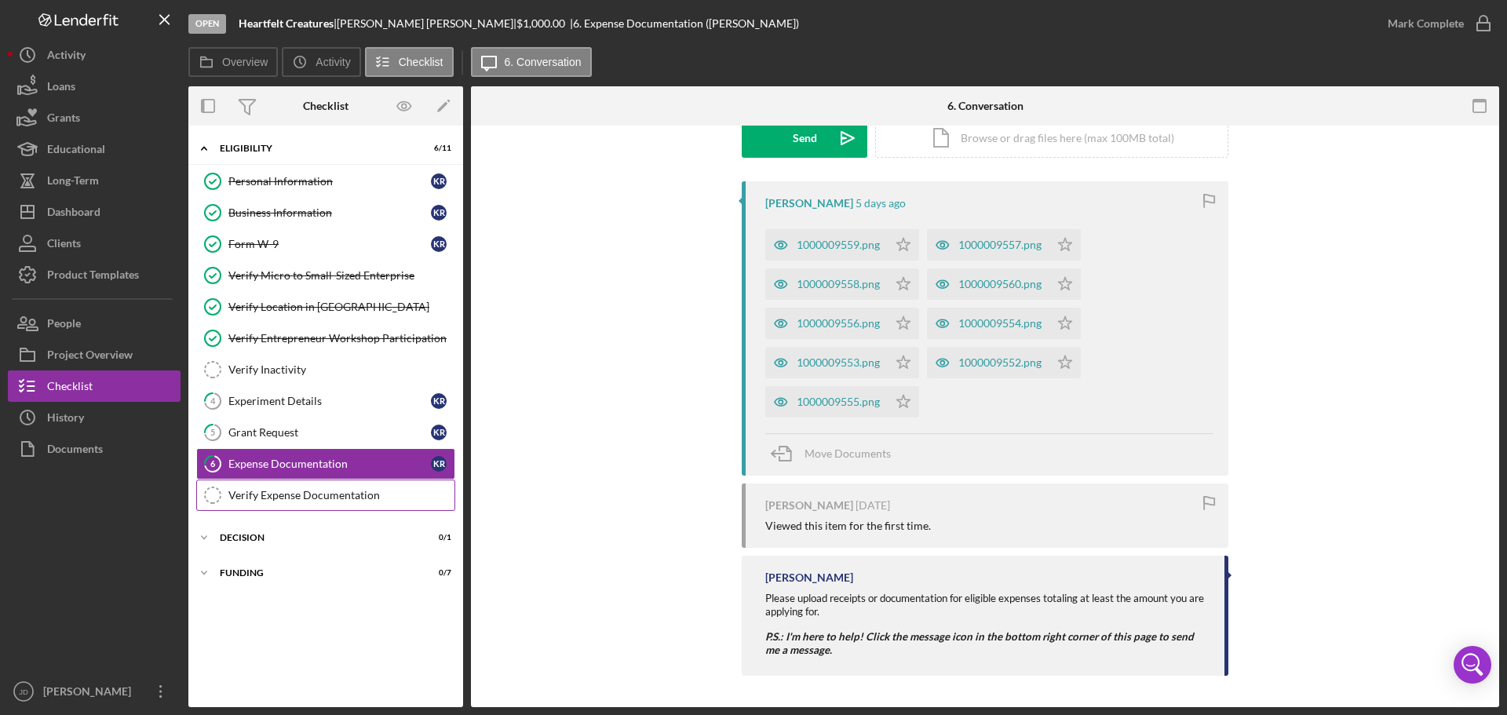
click at [283, 494] on div "Verify Expense Documentation" at bounding box center [341, 495] width 226 height 13
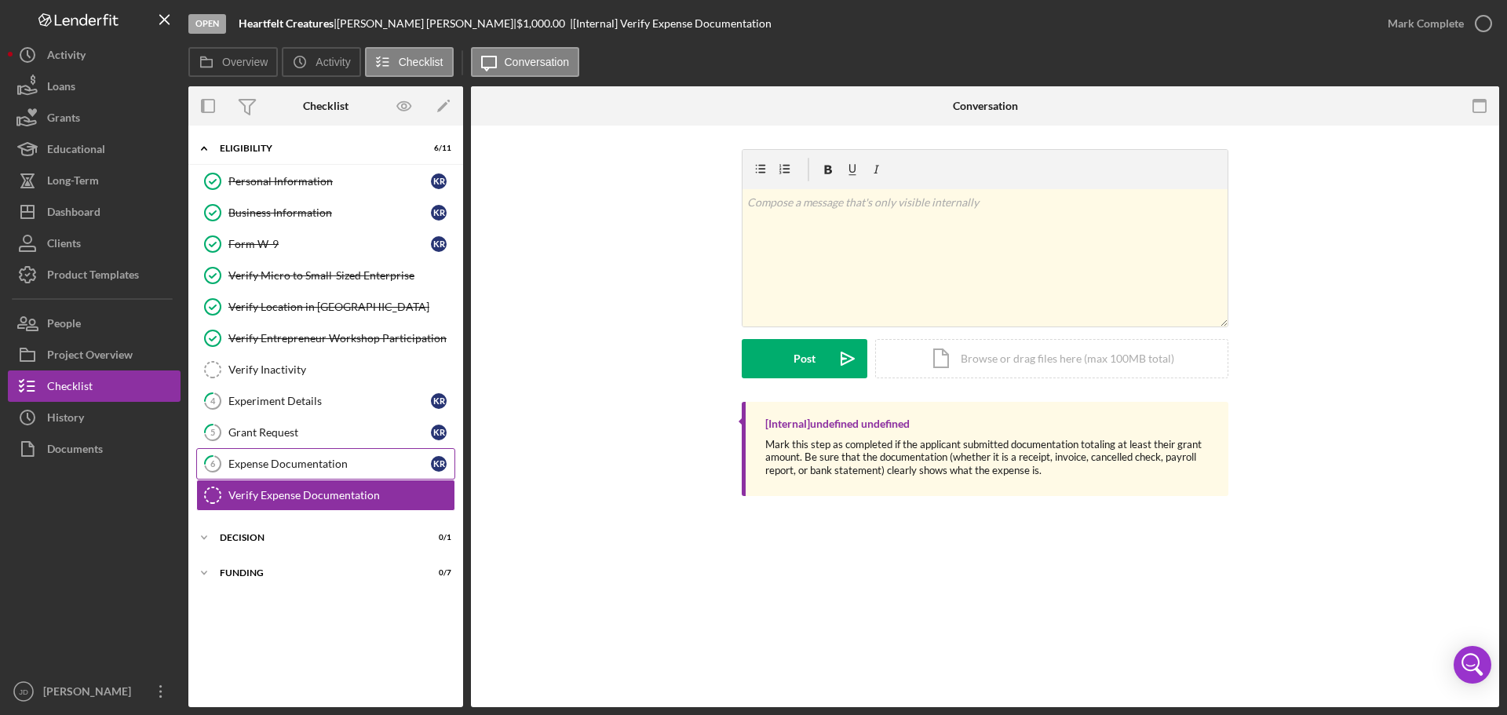
click at [264, 470] on div "Expense Documentation" at bounding box center [329, 464] width 202 height 13
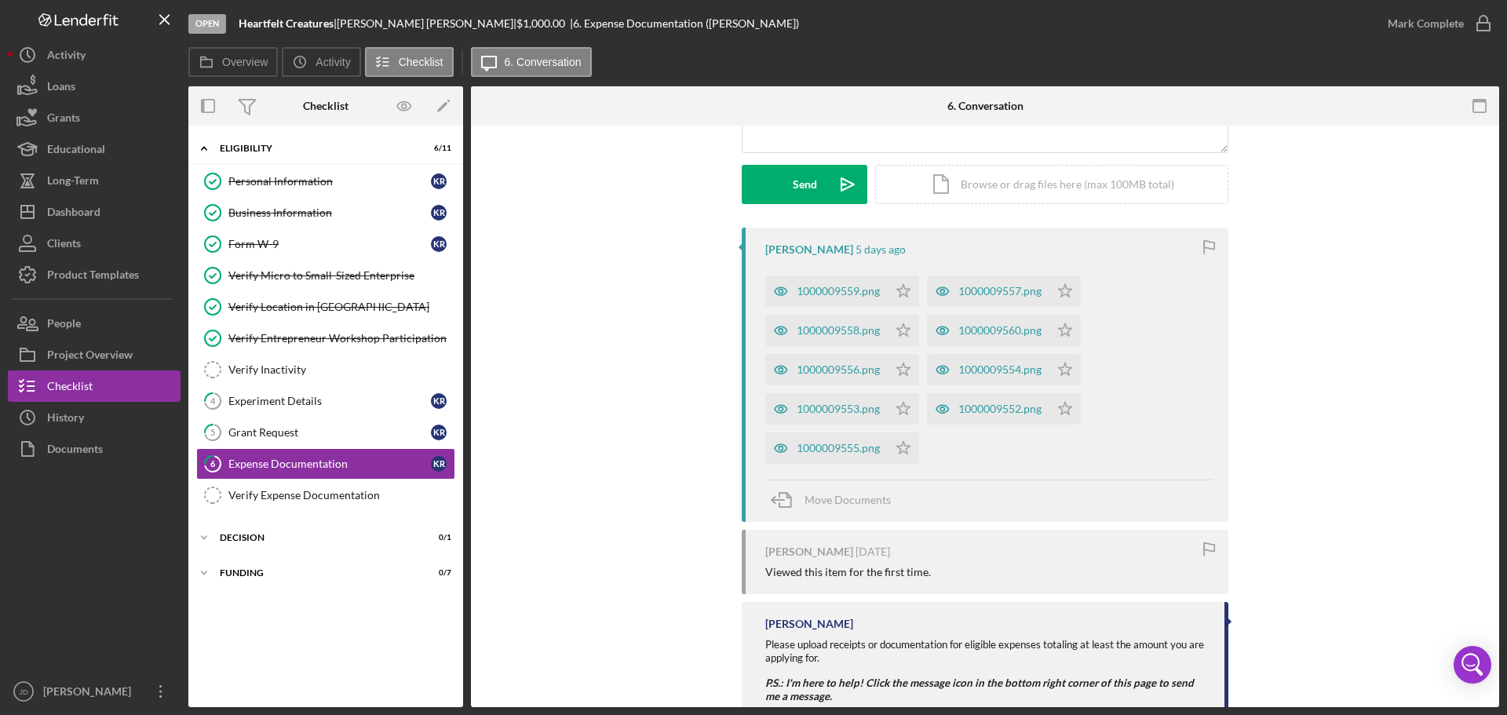
scroll to position [252, 0]
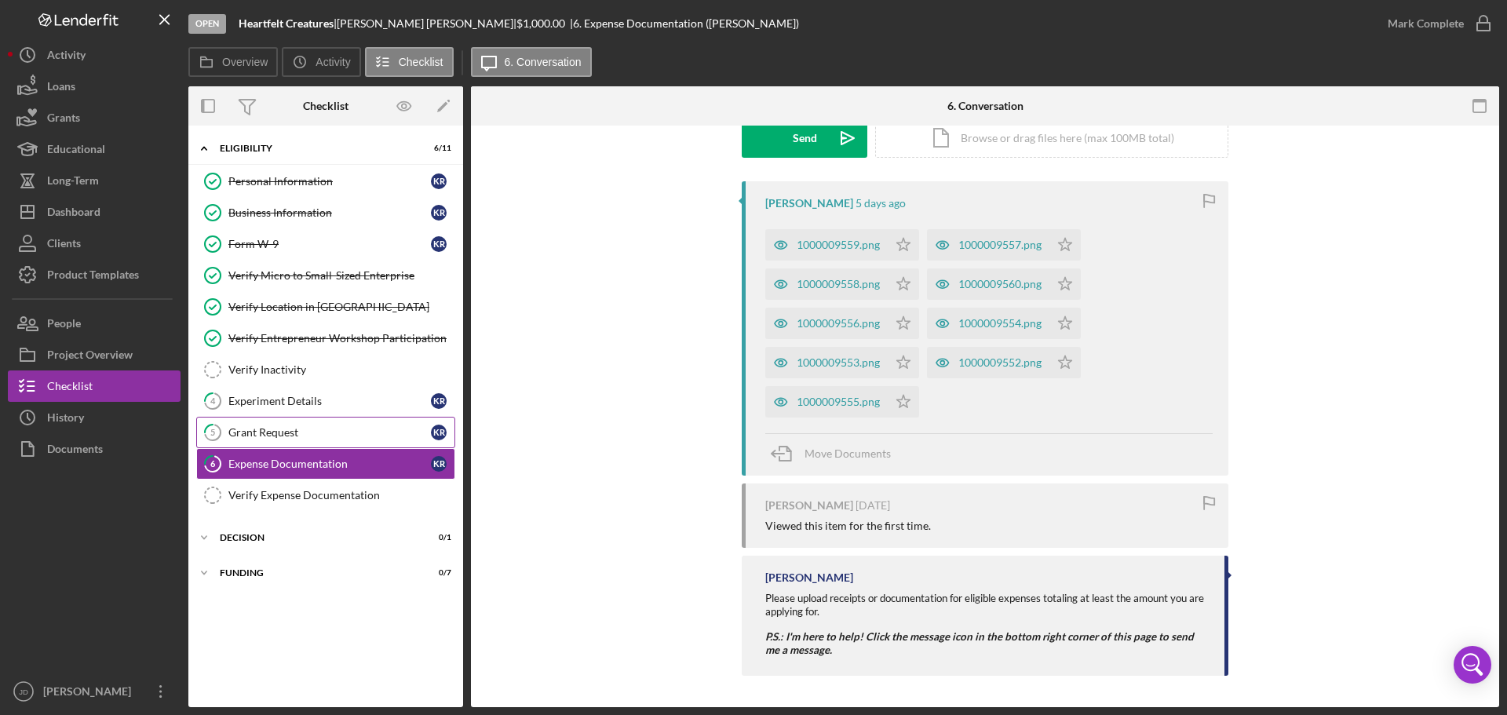
click at [237, 428] on div "Grant Request" at bounding box center [329, 432] width 202 height 13
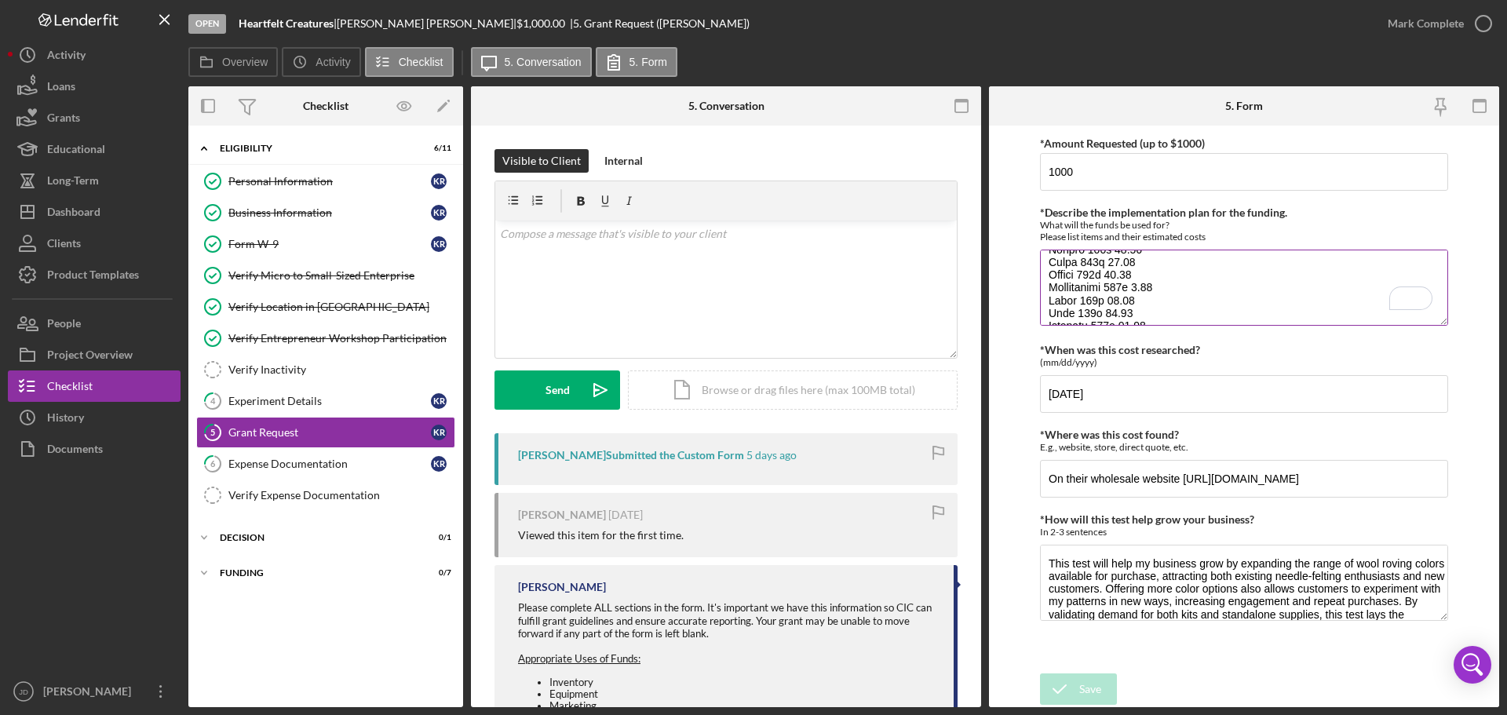
scroll to position [239, 0]
drag, startPoint x: 1160, startPoint y: 320, endPoint x: 1077, endPoint y: 319, distance: 83.2
click at [1077, 319] on textarea "*Describe the implementation plan for the funding." at bounding box center [1244, 287] width 408 height 75
click at [1161, 264] on textarea "*Describe the implementation plan for the funding." at bounding box center [1244, 287] width 408 height 75
click at [1080, 273] on textarea "*Describe the implementation plan for the funding." at bounding box center [1244, 287] width 408 height 75
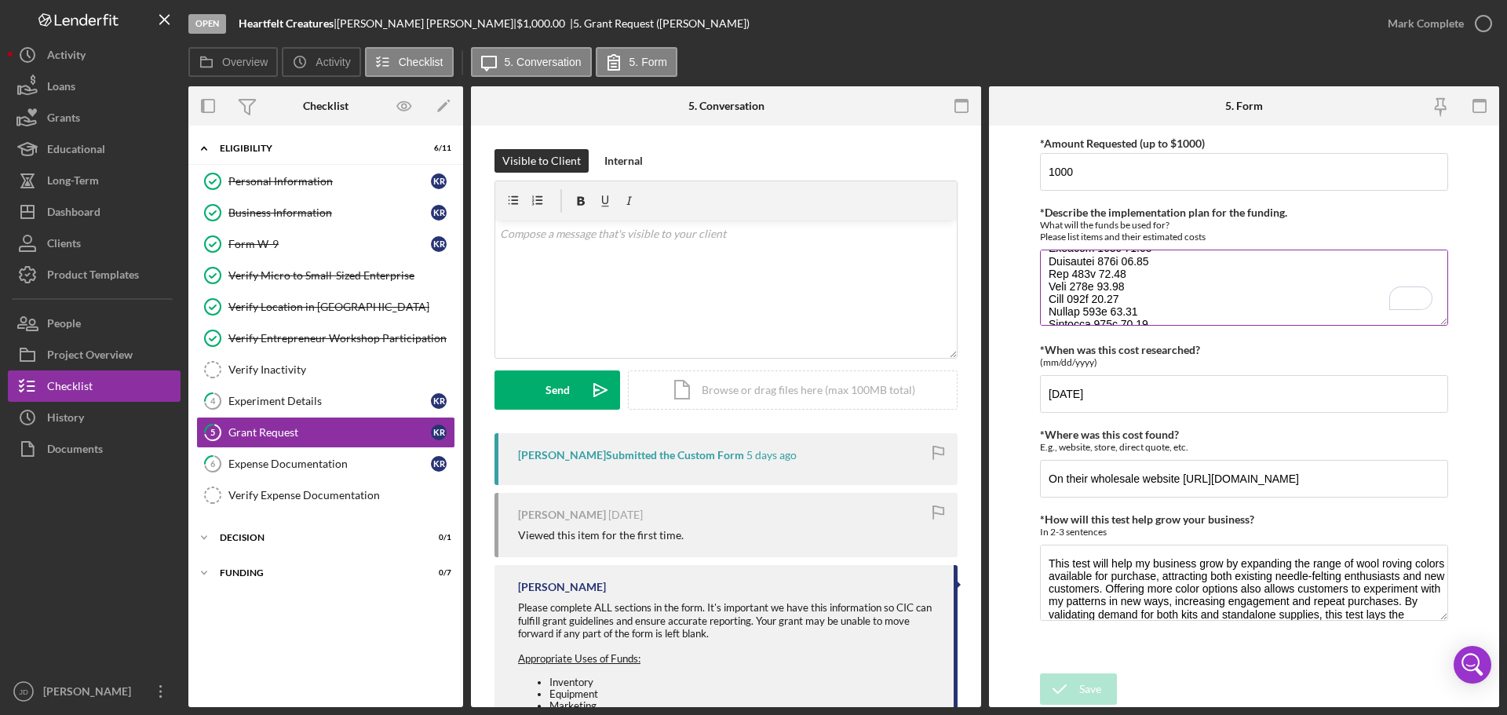
click at [1065, 286] on textarea "*Describe the implementation plan for the funding." at bounding box center [1244, 287] width 408 height 75
click at [1060, 298] on textarea "*Describe the implementation plan for the funding." at bounding box center [1244, 287] width 408 height 75
click at [1060, 313] on textarea "*Describe the implementation plan for the funding." at bounding box center [1244, 287] width 408 height 75
click at [1059, 323] on textarea "*Describe the implementation plan for the funding." at bounding box center [1244, 287] width 408 height 75
click at [1118, 298] on textarea "*Describe the implementation plan for the funding." at bounding box center [1244, 287] width 408 height 75
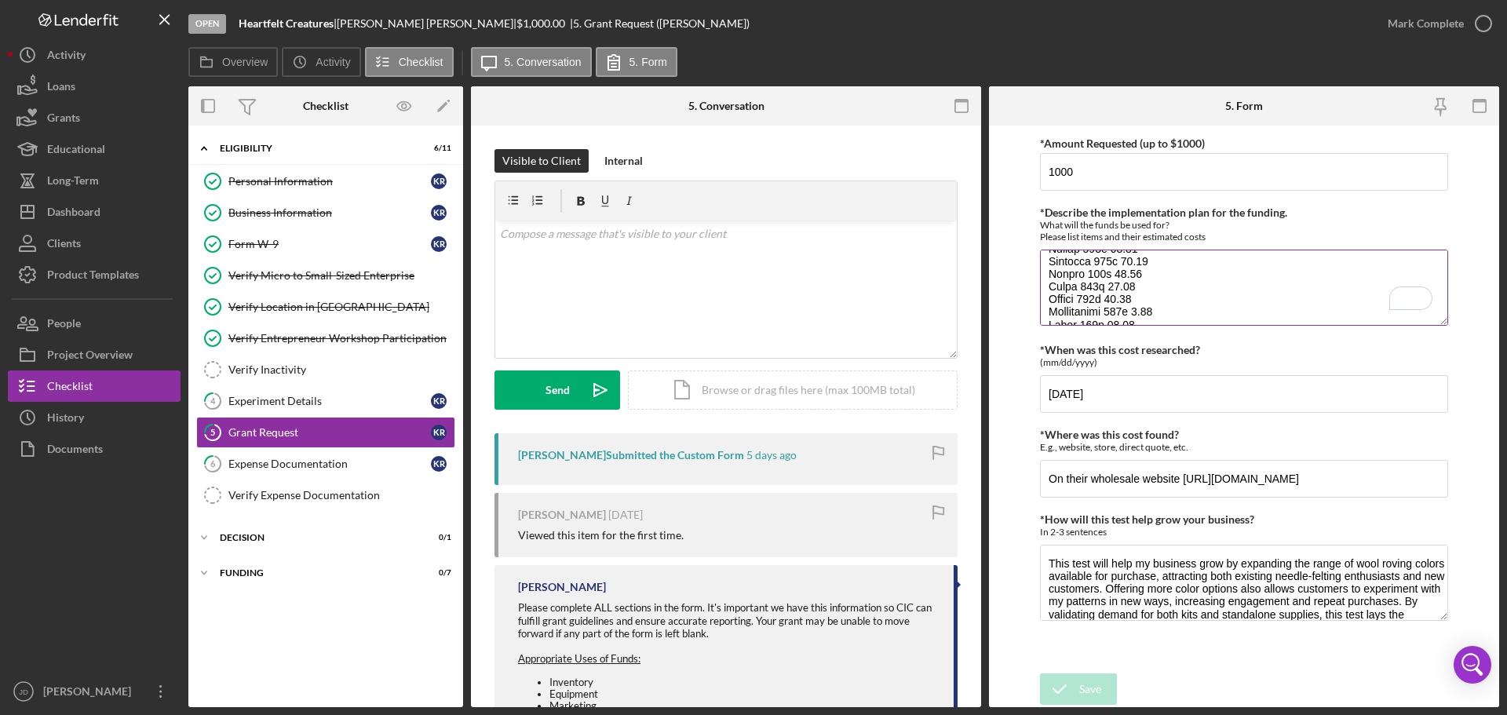
drag, startPoint x: 1049, startPoint y: 310, endPoint x: 1158, endPoint y: 306, distance: 108.4
click at [1158, 306] on textarea "*Describe the implementation plan for the funding." at bounding box center [1244, 287] width 408 height 75
drag, startPoint x: 1074, startPoint y: 312, endPoint x: 1094, endPoint y: 311, distance: 19.7
click at [1094, 311] on textarea "*Describe the implementation plan for the funding." at bounding box center [1244, 287] width 408 height 75
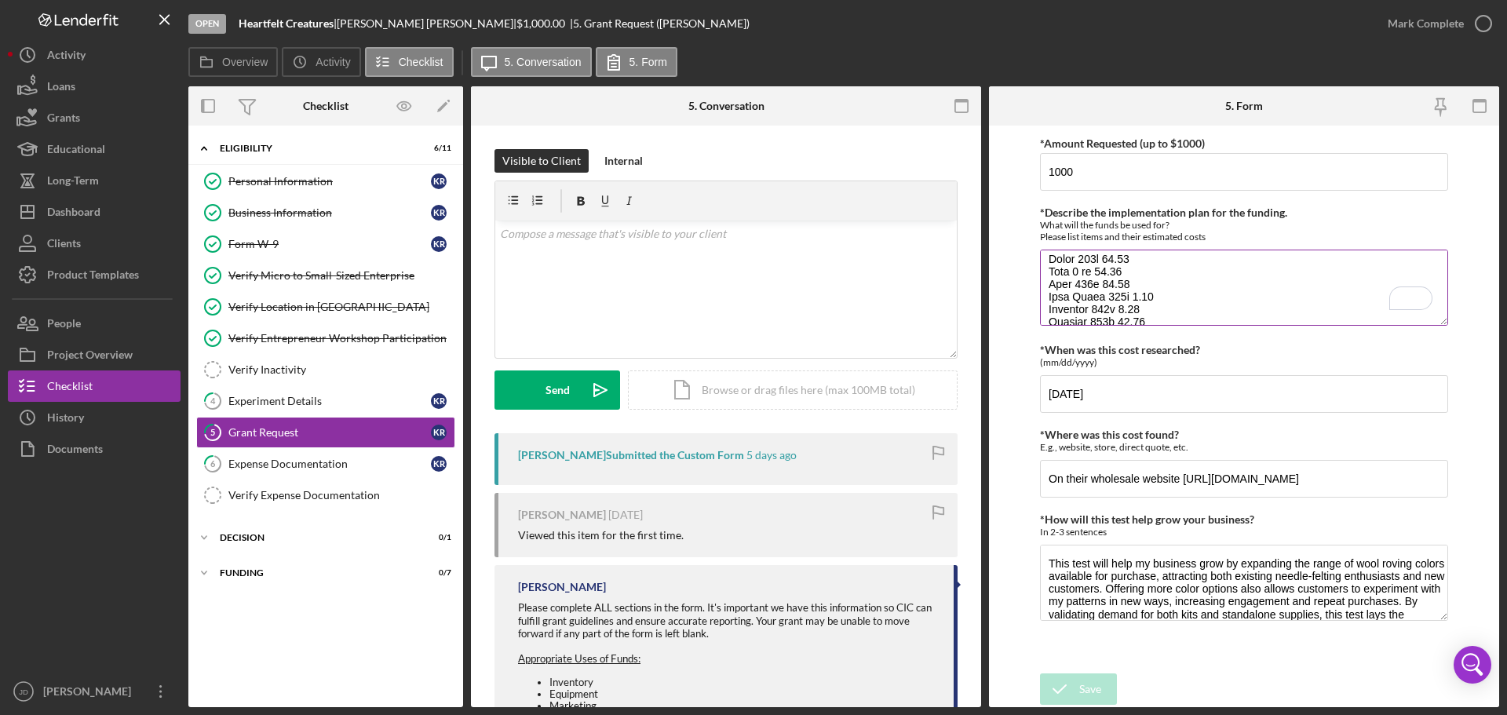
click at [1150, 274] on textarea "*Describe the implementation plan for the funding." at bounding box center [1244, 287] width 408 height 75
drag, startPoint x: 1049, startPoint y: 270, endPoint x: 1126, endPoint y: 271, distance: 76.9
click at [1126, 271] on textarea "*Describe the implementation plan for the funding." at bounding box center [1244, 287] width 408 height 75
drag, startPoint x: 1048, startPoint y: 317, endPoint x: 1111, endPoint y: 317, distance: 63.6
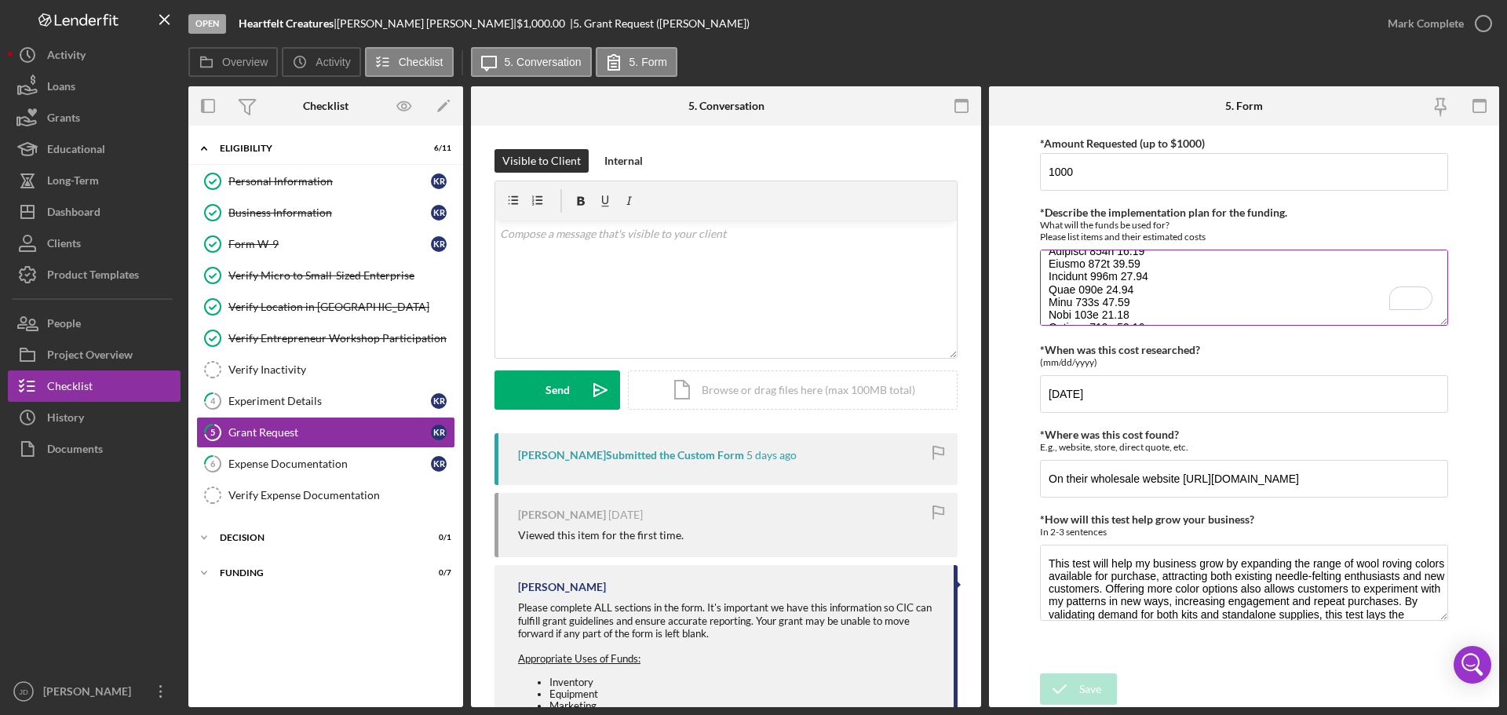
click at [1111, 317] on textarea "*Describe the implementation plan for the funding." at bounding box center [1244, 287] width 408 height 75
click at [1172, 294] on textarea "*Describe the implementation plan for the funding." at bounding box center [1244, 287] width 408 height 75
click at [86, 209] on div "Dashboard" at bounding box center [73, 213] width 53 height 35
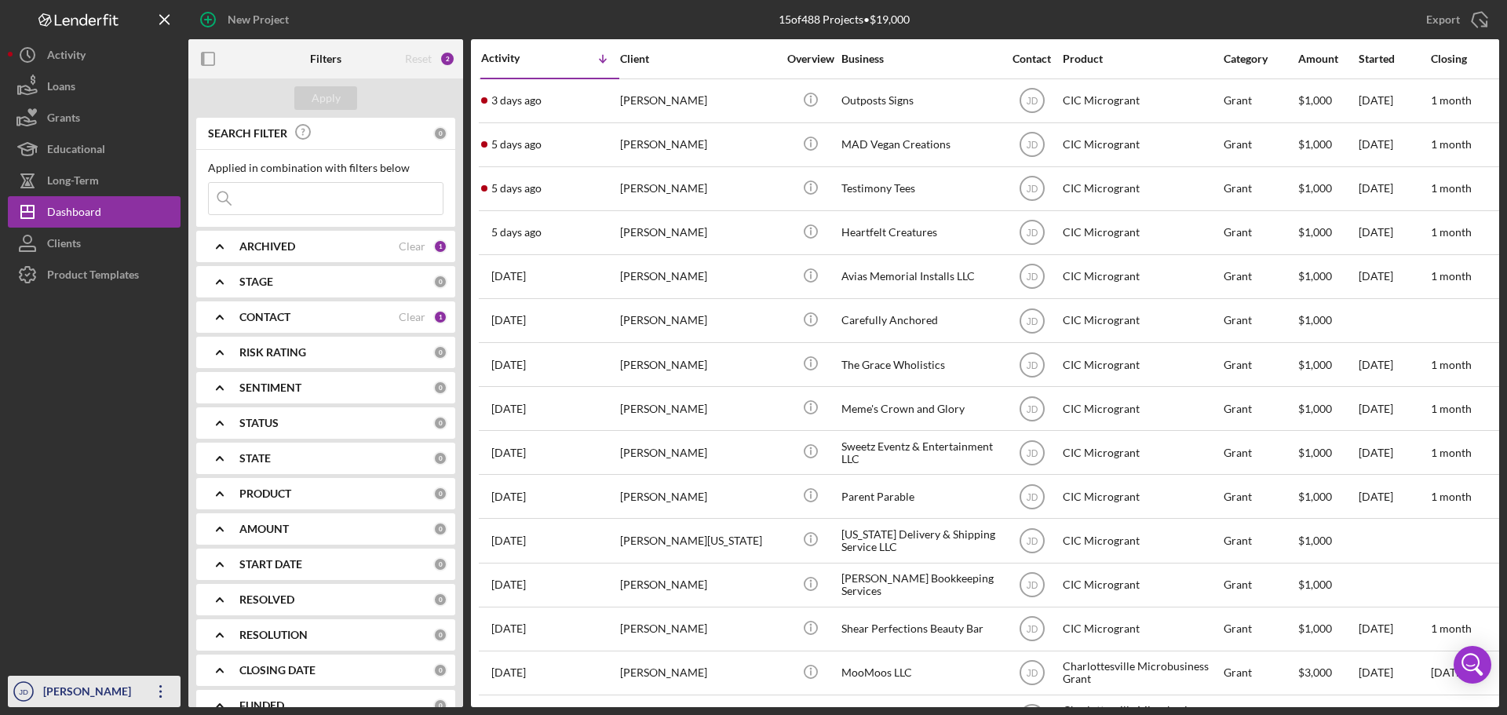
click at [164, 692] on icon "Icon/Overflow" at bounding box center [160, 691] width 39 height 39
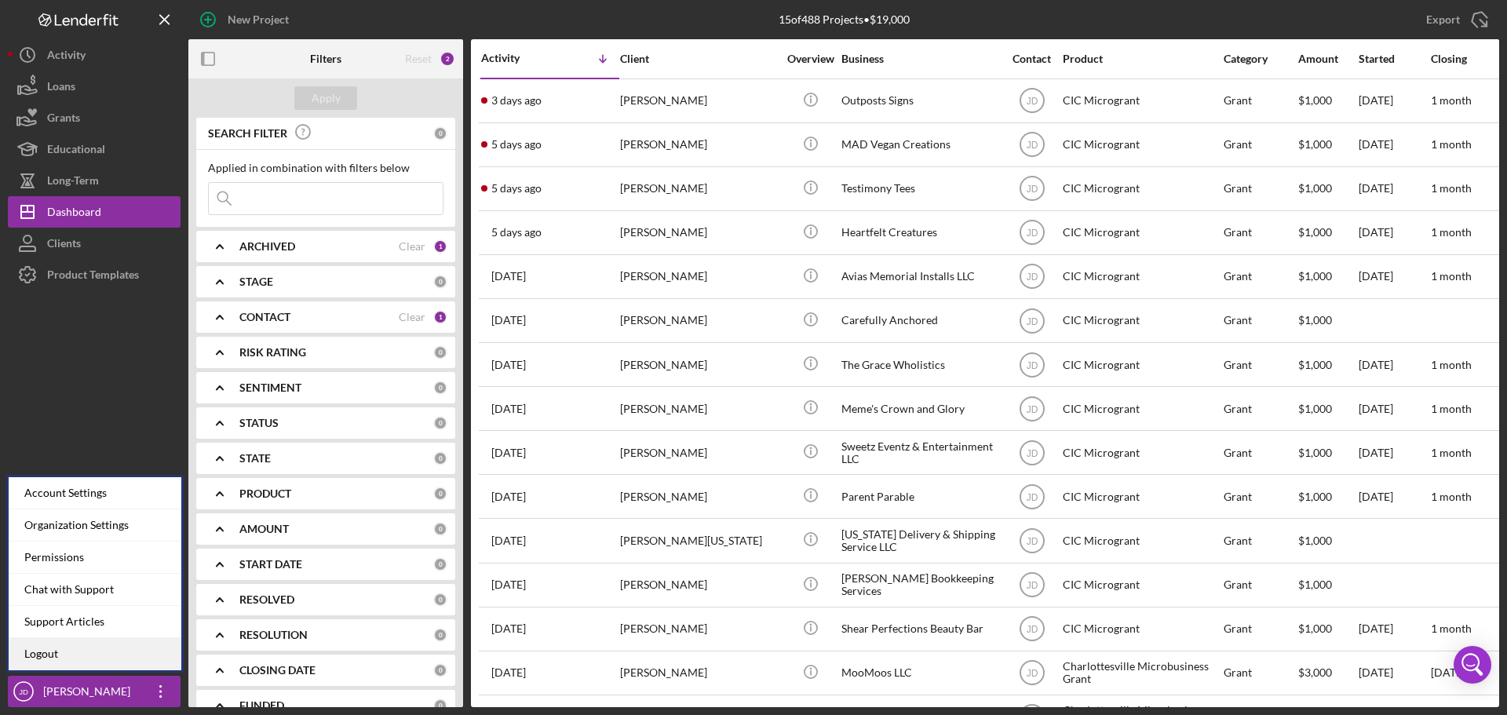
click at [76, 654] on link "Logout" at bounding box center [95, 654] width 173 height 32
